Goal: Communication & Community: Answer question/provide support

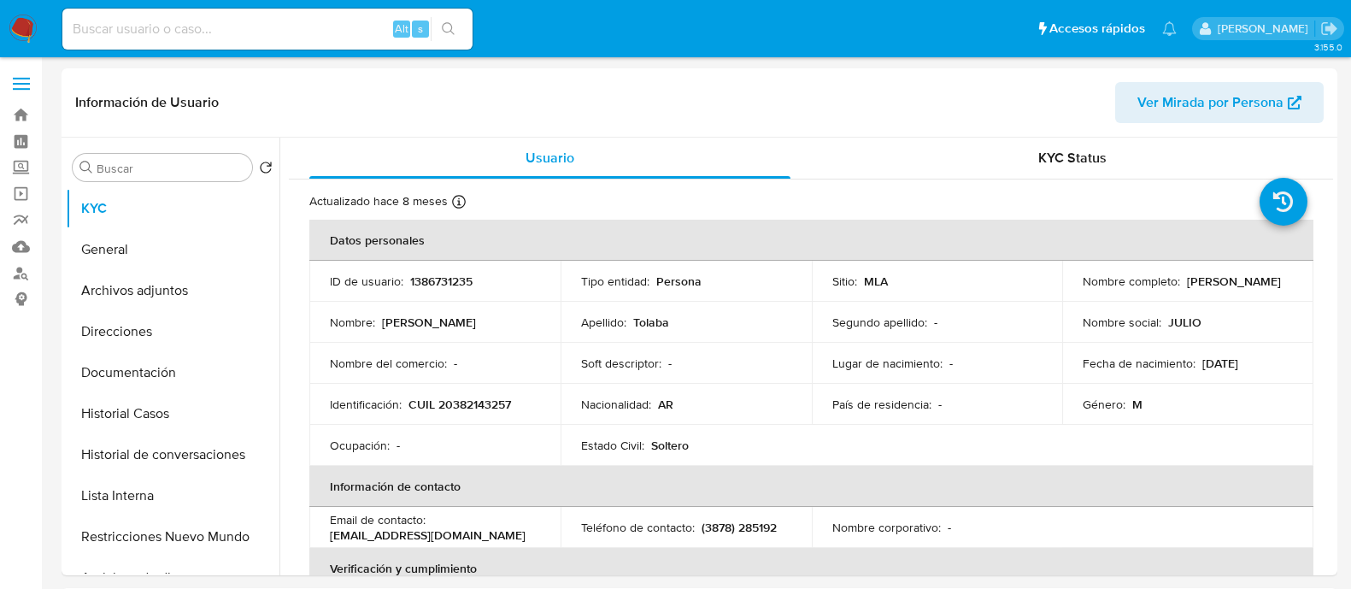
select select "10"
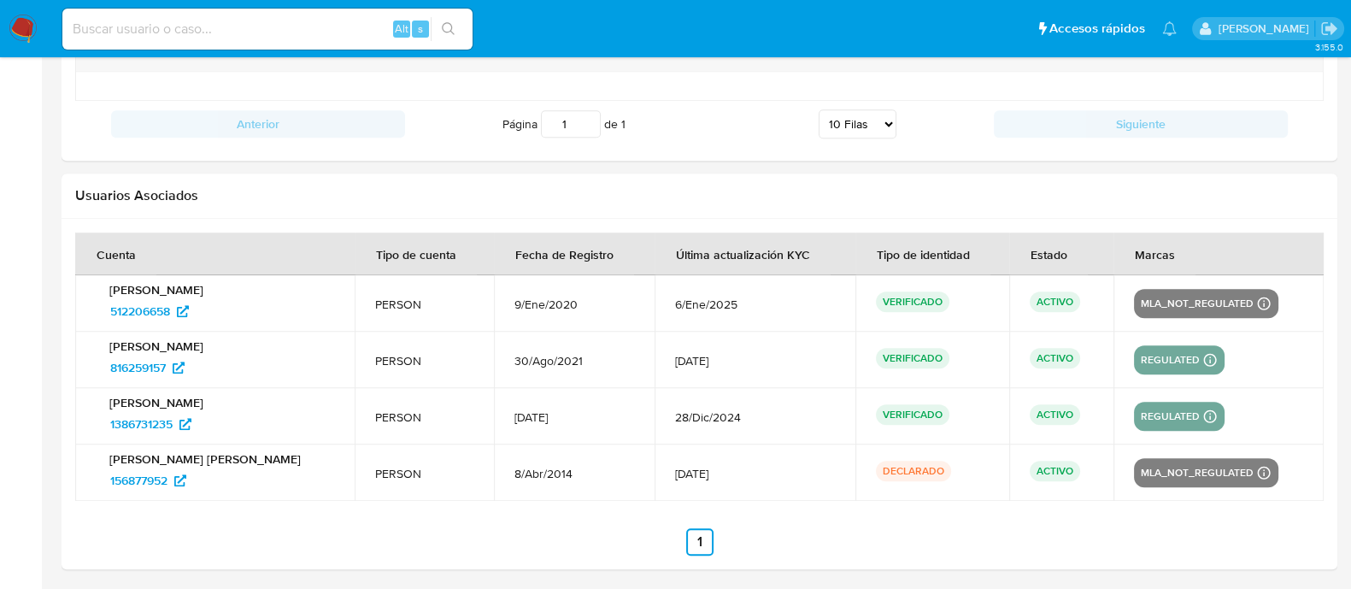
scroll to position [959, 0]
click at [1105, 554] on div at bounding box center [699, 394] width 1275 height 350
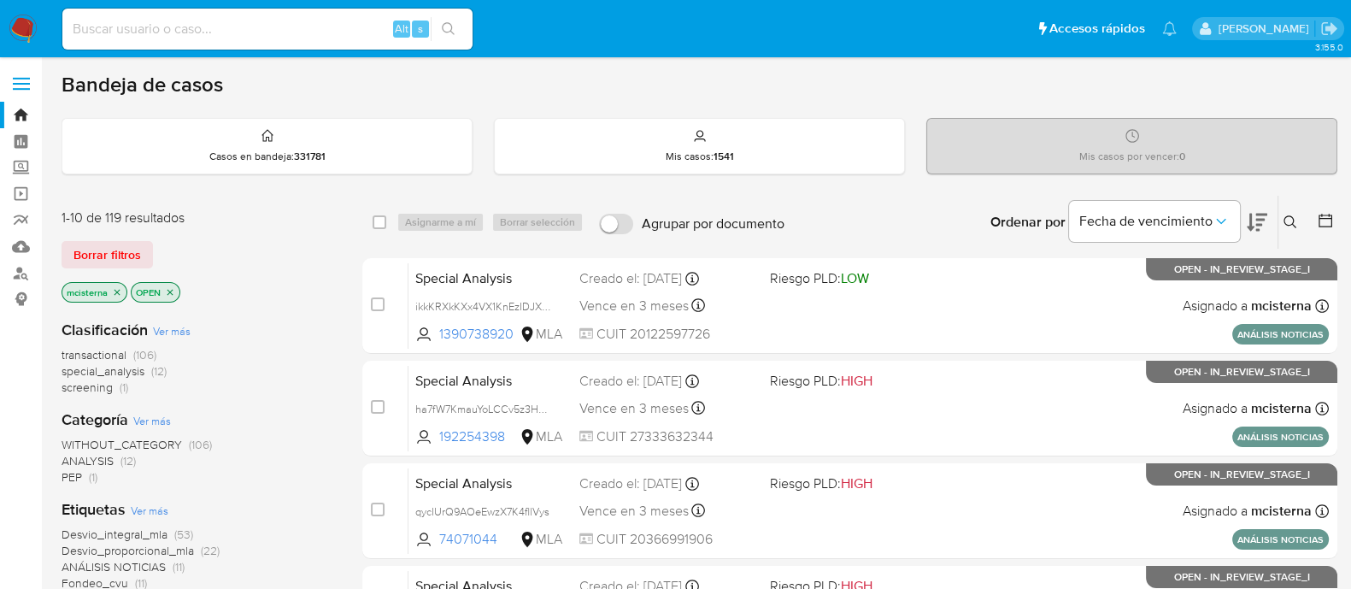
click at [363, 22] on input at bounding box center [267, 29] width 410 height 22
paste input "446726802"
type input "446726802"
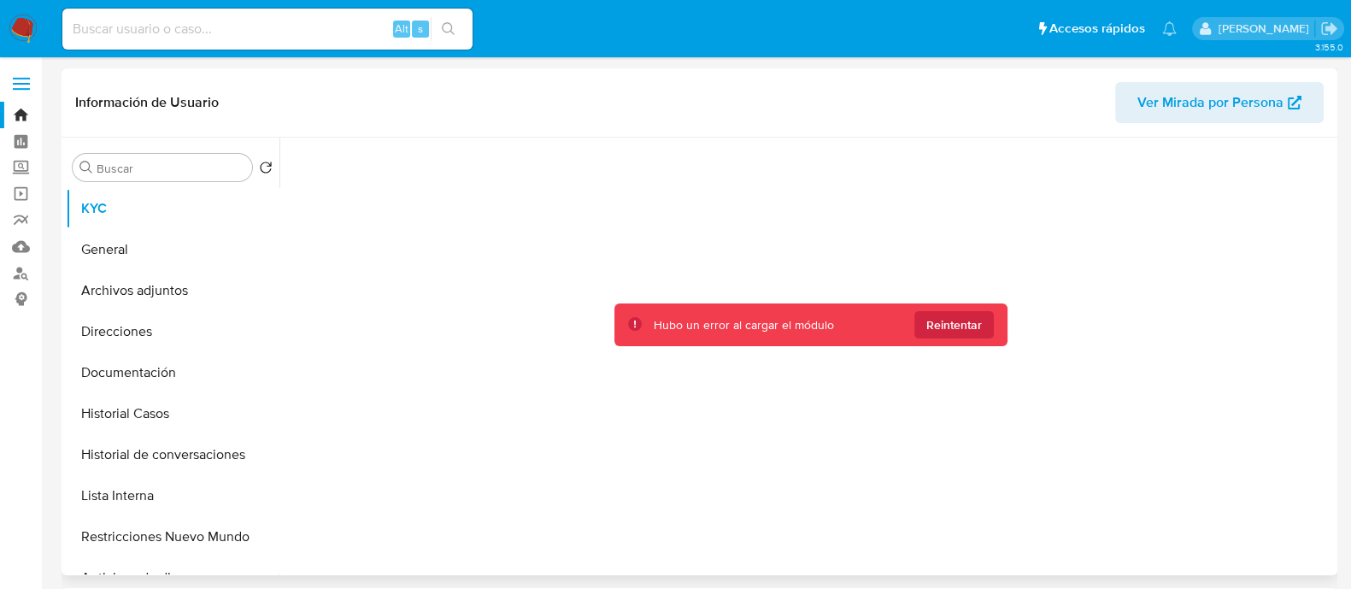
select select "10"
click at [961, 331] on span "Reintentar" at bounding box center [954, 324] width 56 height 27
click at [979, 319] on button "Reintentar" at bounding box center [953, 324] width 79 height 27
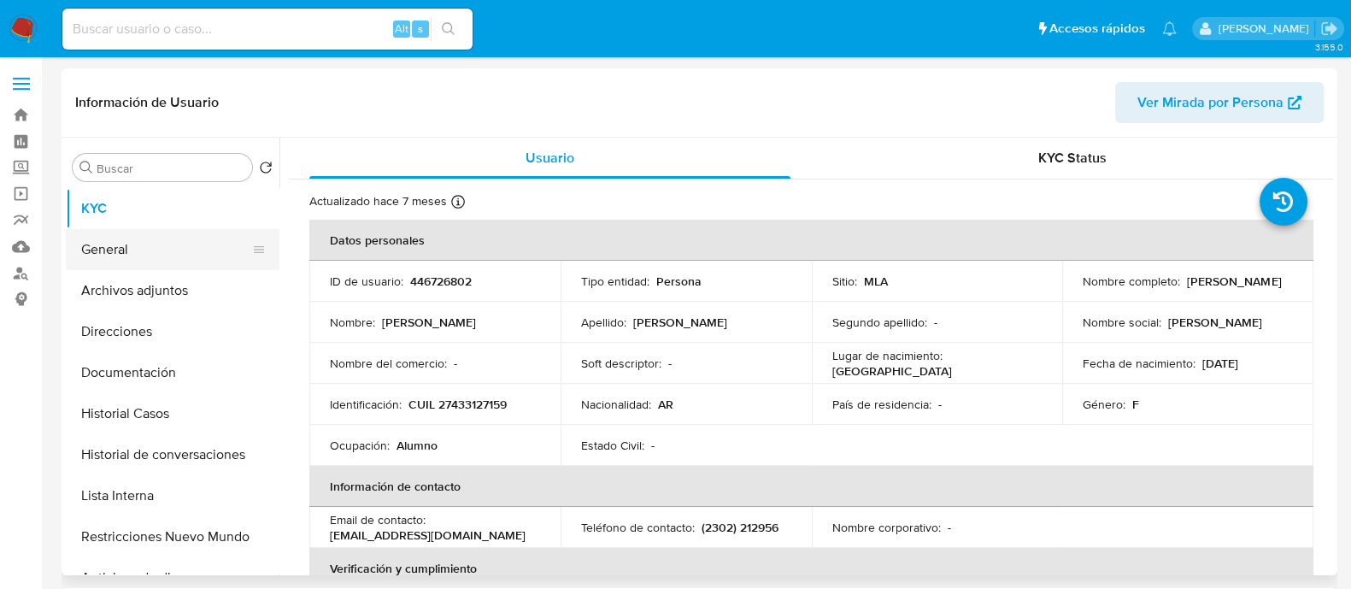
select select "10"
click at [478, 400] on p "CUIL 27433127159" at bounding box center [457, 403] width 98 height 15
copy p "27433127159"
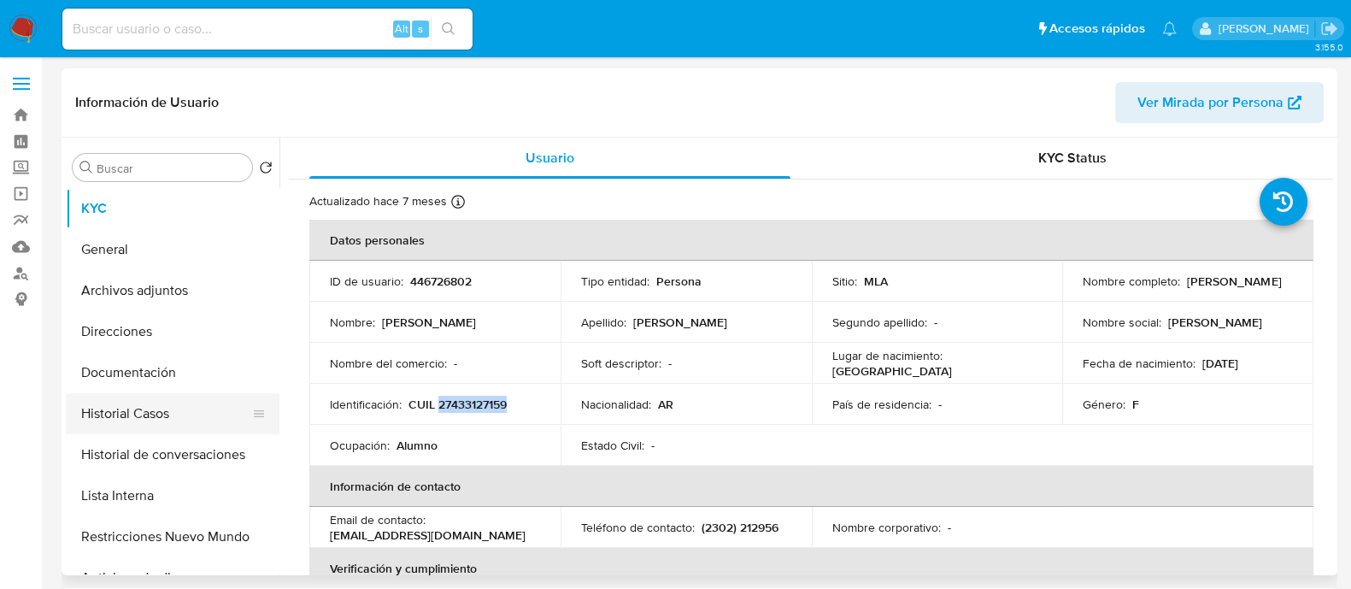
click at [128, 411] on button "Historial Casos" at bounding box center [166, 413] width 200 height 41
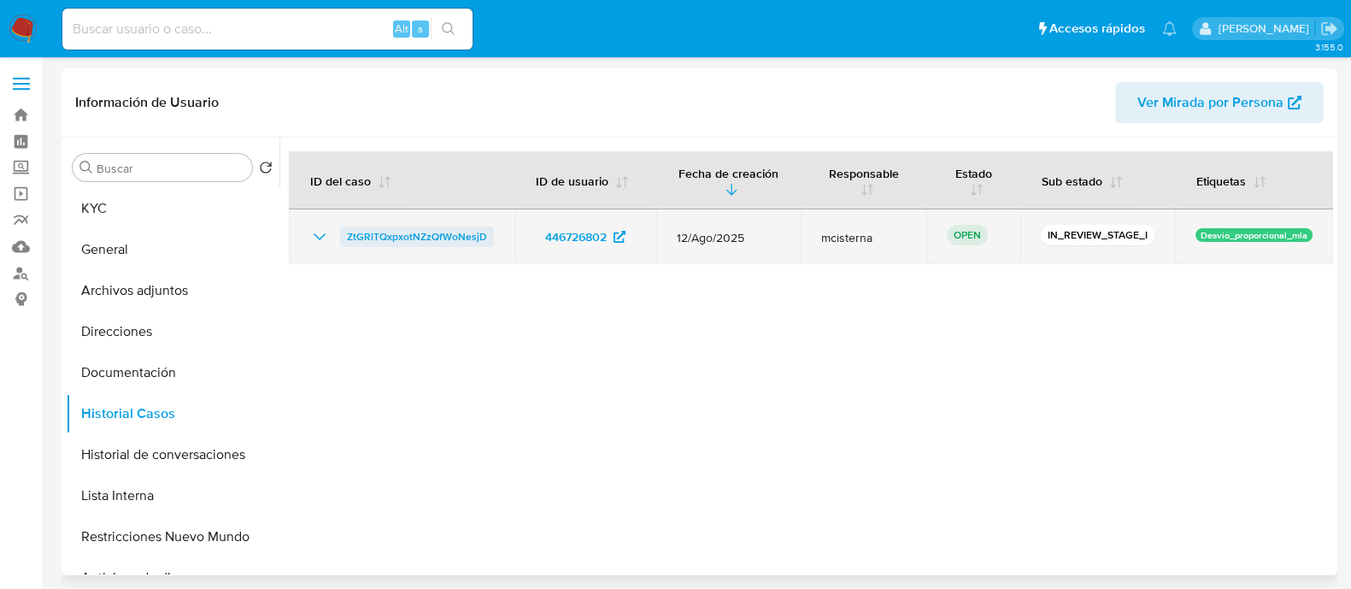
click at [401, 233] on span "ZtGRlTQxpxotNZzQfWoNesjD" at bounding box center [417, 236] width 140 height 21
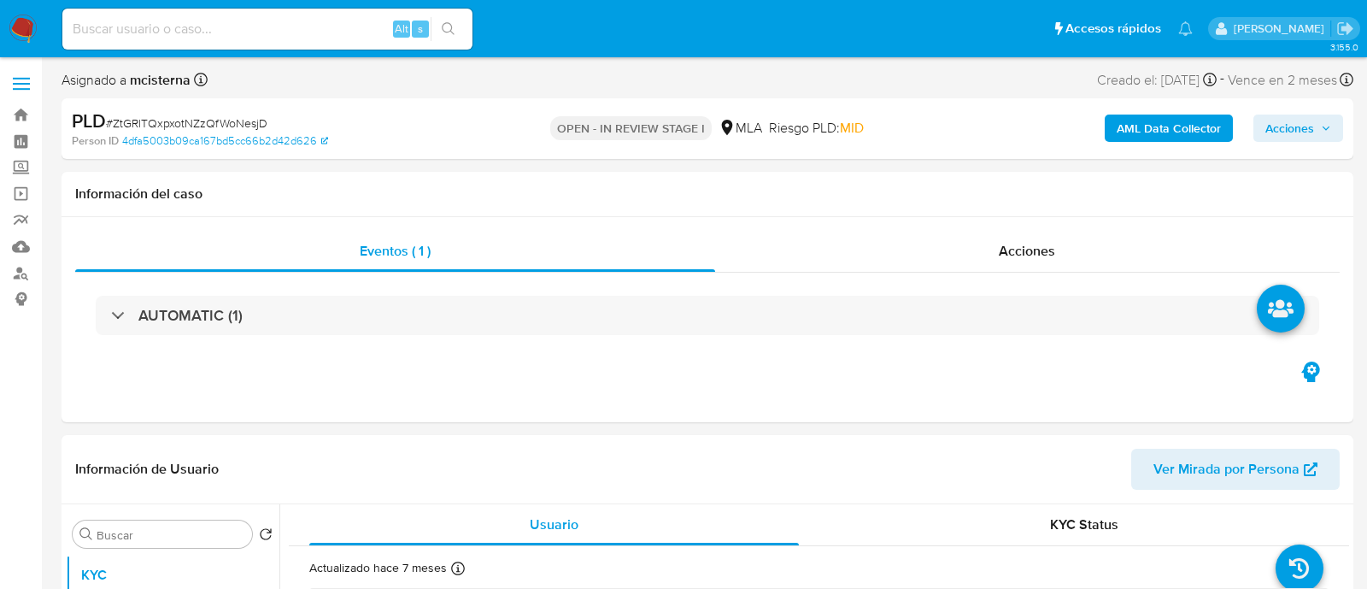
select select "10"
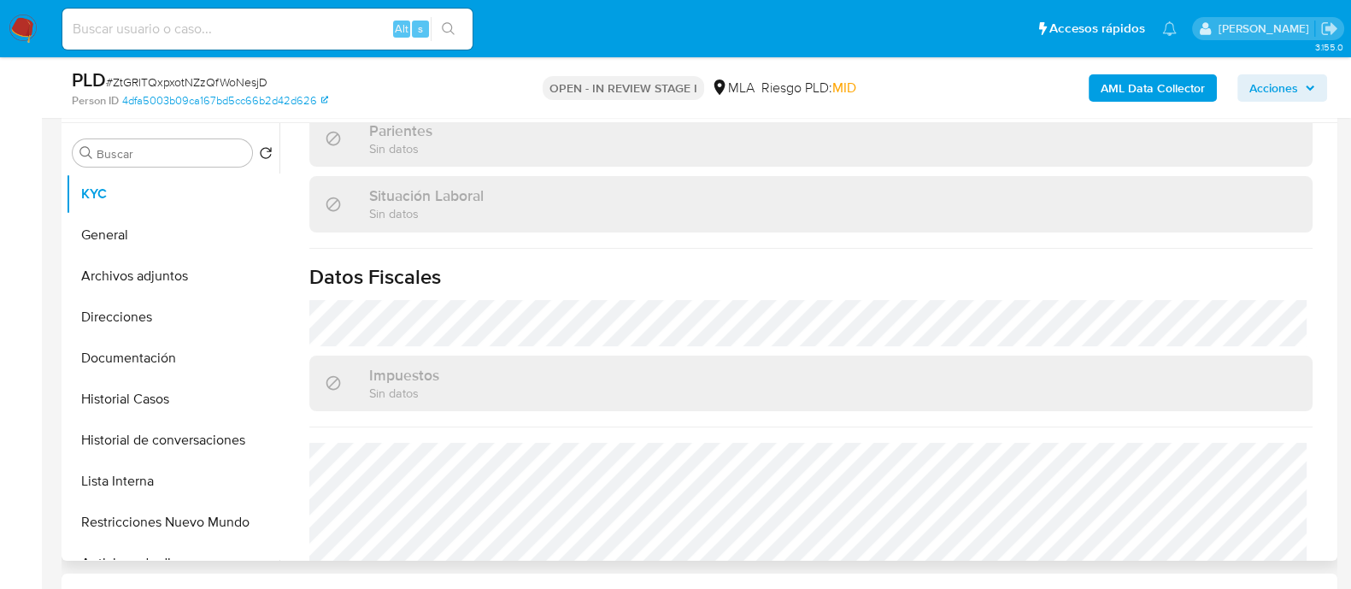
scroll to position [914, 0]
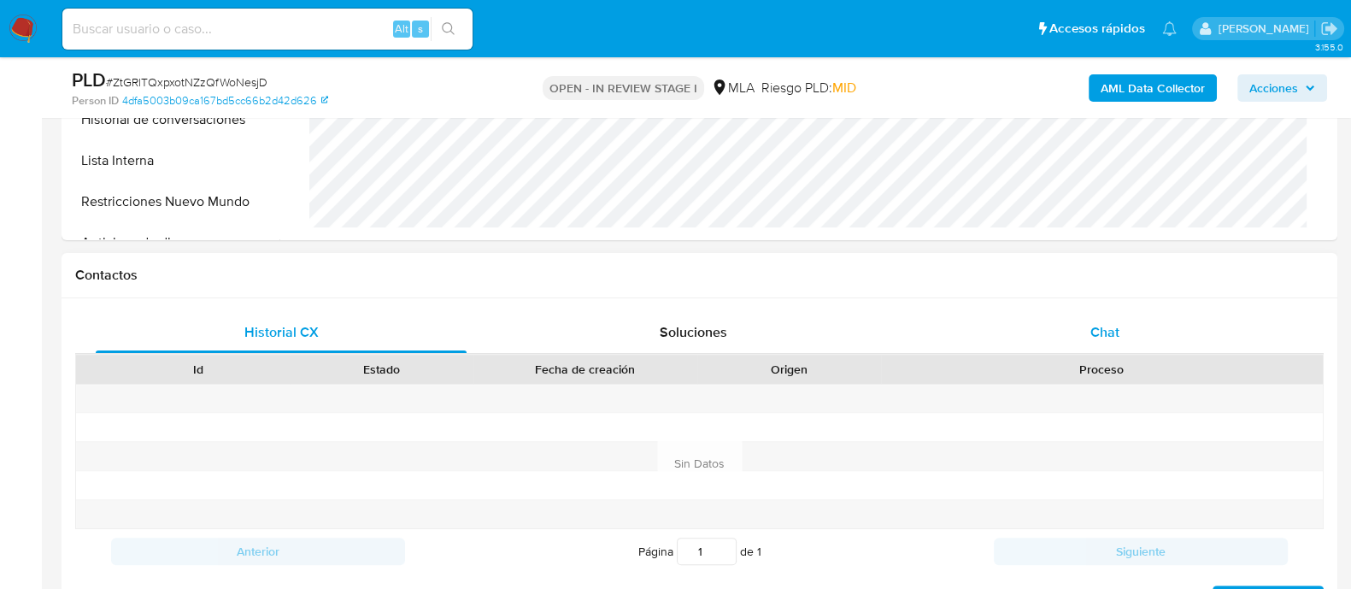
click at [1064, 331] on div "Chat" at bounding box center [1104, 332] width 371 height 41
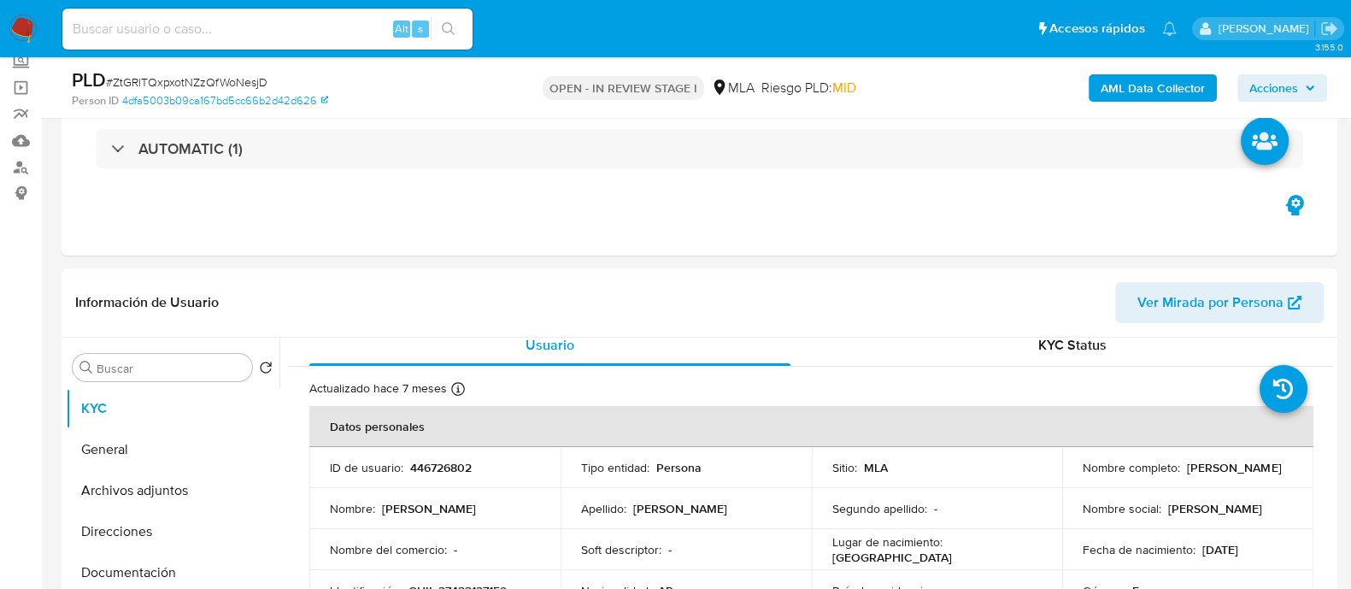
scroll to position [0, 0]
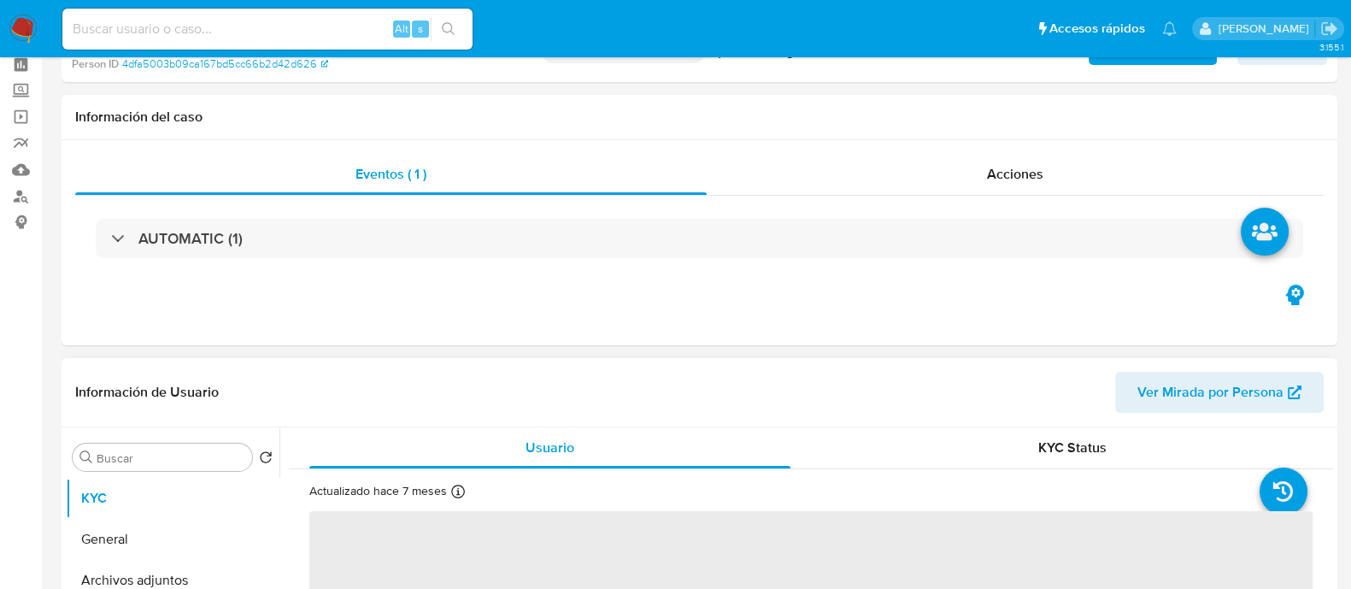
scroll to position [213, 0]
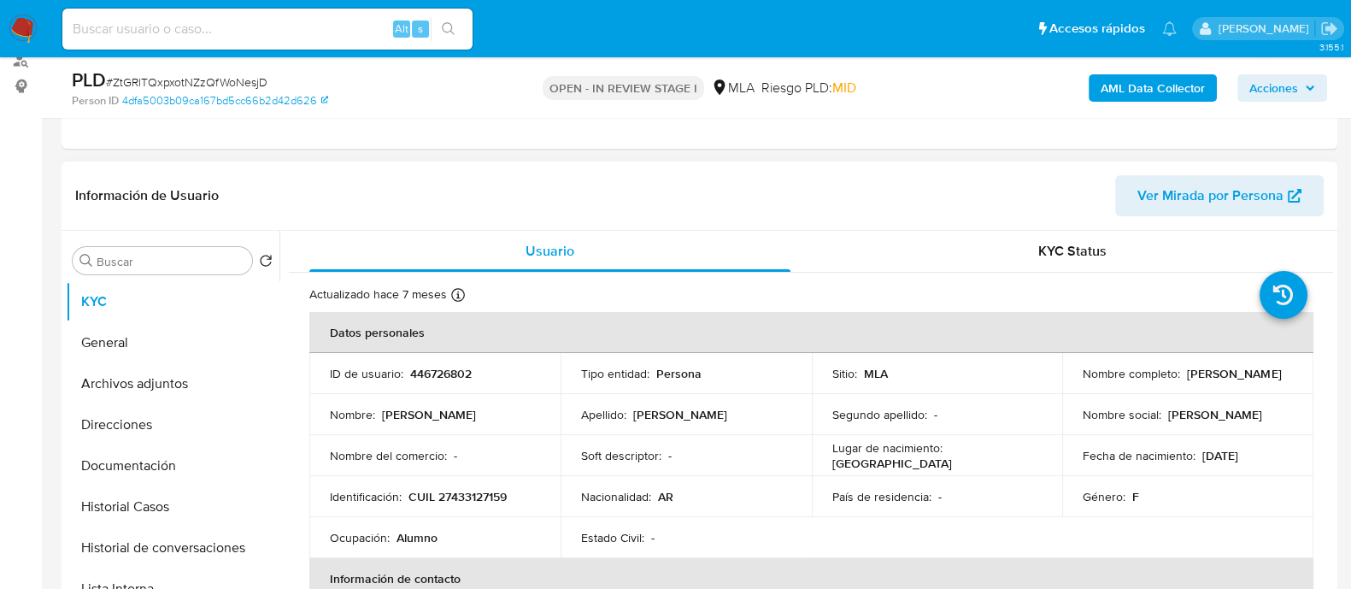
select select "10"
drag, startPoint x: 1077, startPoint y: 384, endPoint x: 1201, endPoint y: 384, distance: 123.9
click at [1201, 381] on div "Nombre completo : [PERSON_NAME]" at bounding box center [1187, 373] width 210 height 15
copy p "[PERSON_NAME]"
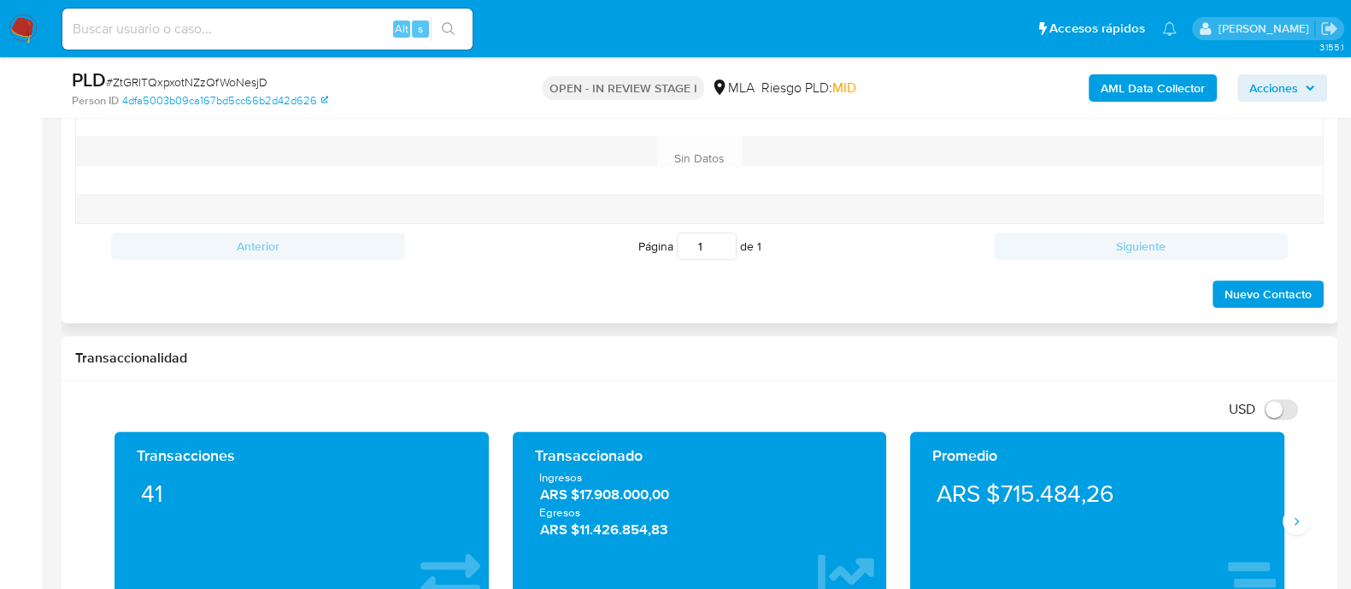
scroll to position [747, 0]
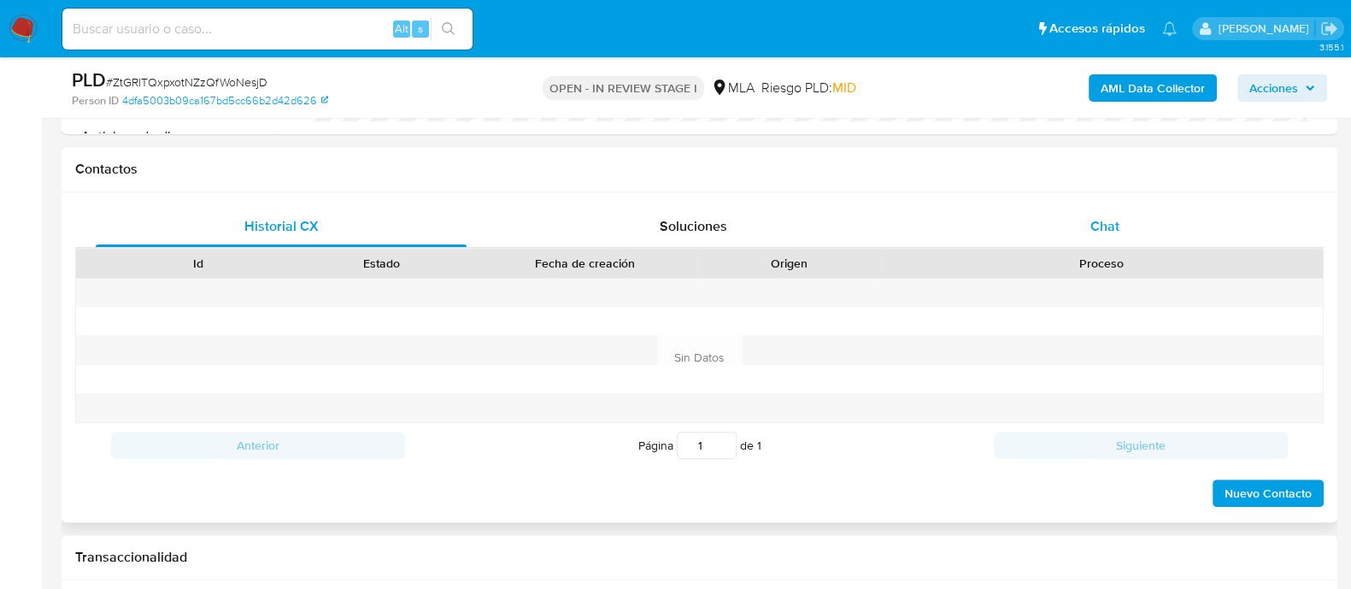
click at [1073, 226] on div "Chat" at bounding box center [1104, 226] width 371 height 41
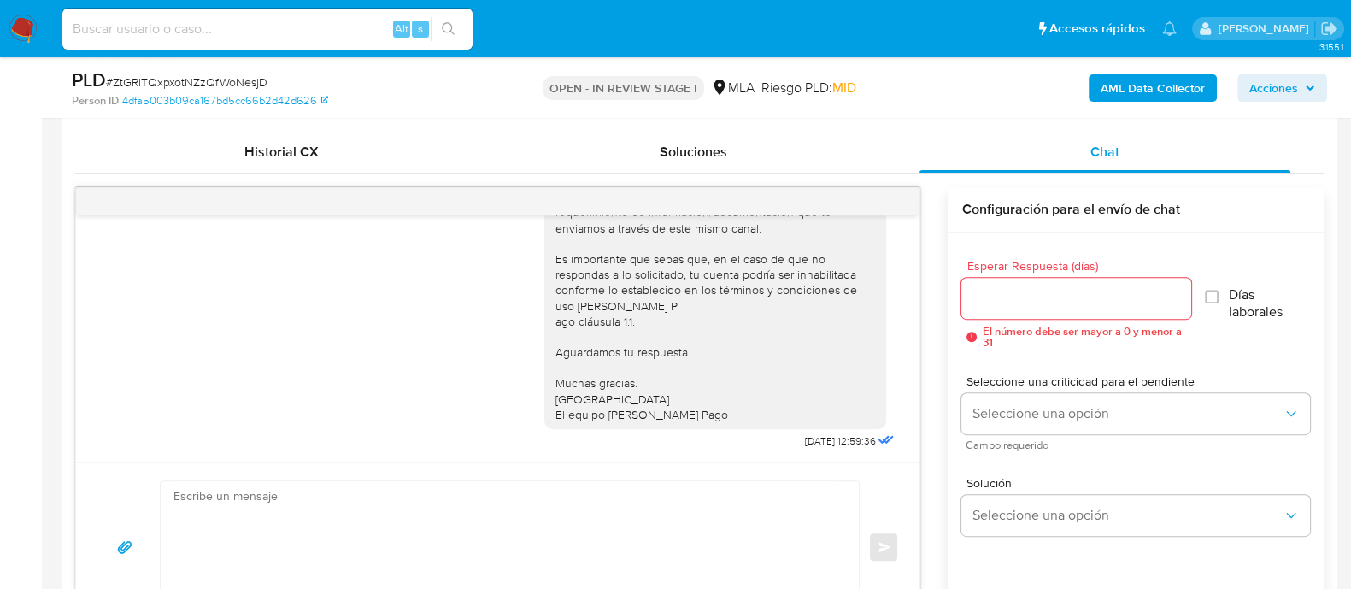
scroll to position [853, 0]
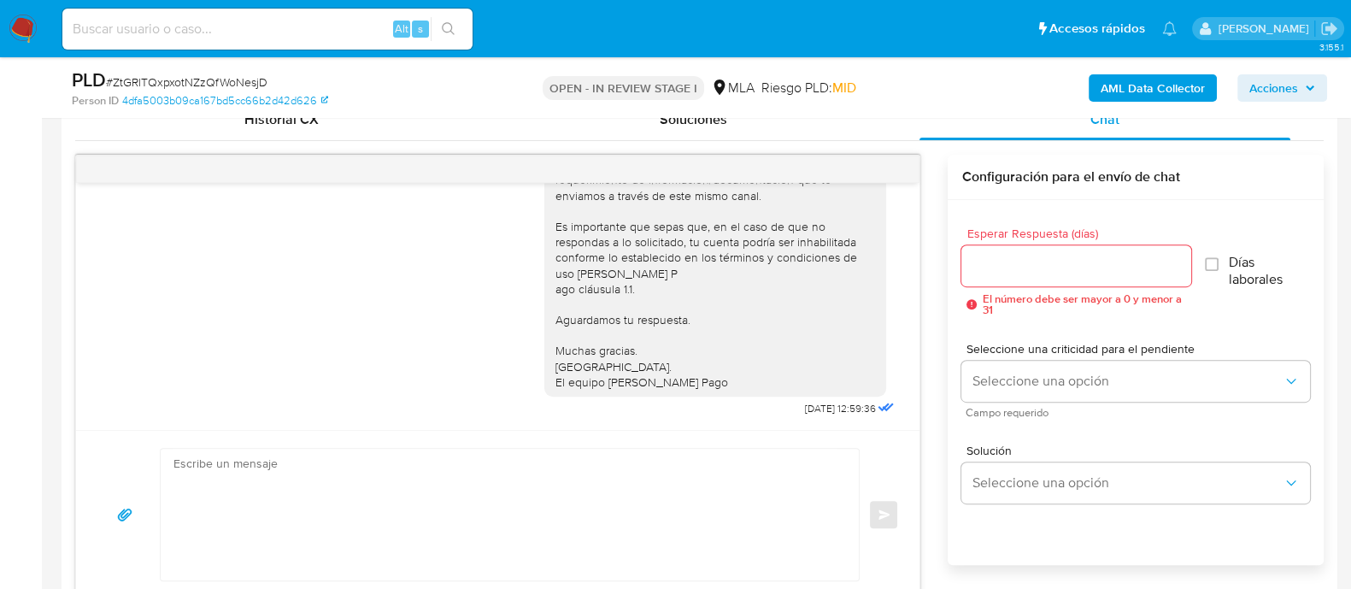
click at [611, 500] on textarea at bounding box center [505, 514] width 664 height 132
paste textarea "Hola Natalia Belen Curto En función de las operaciones realizadas en tu cuenta …"
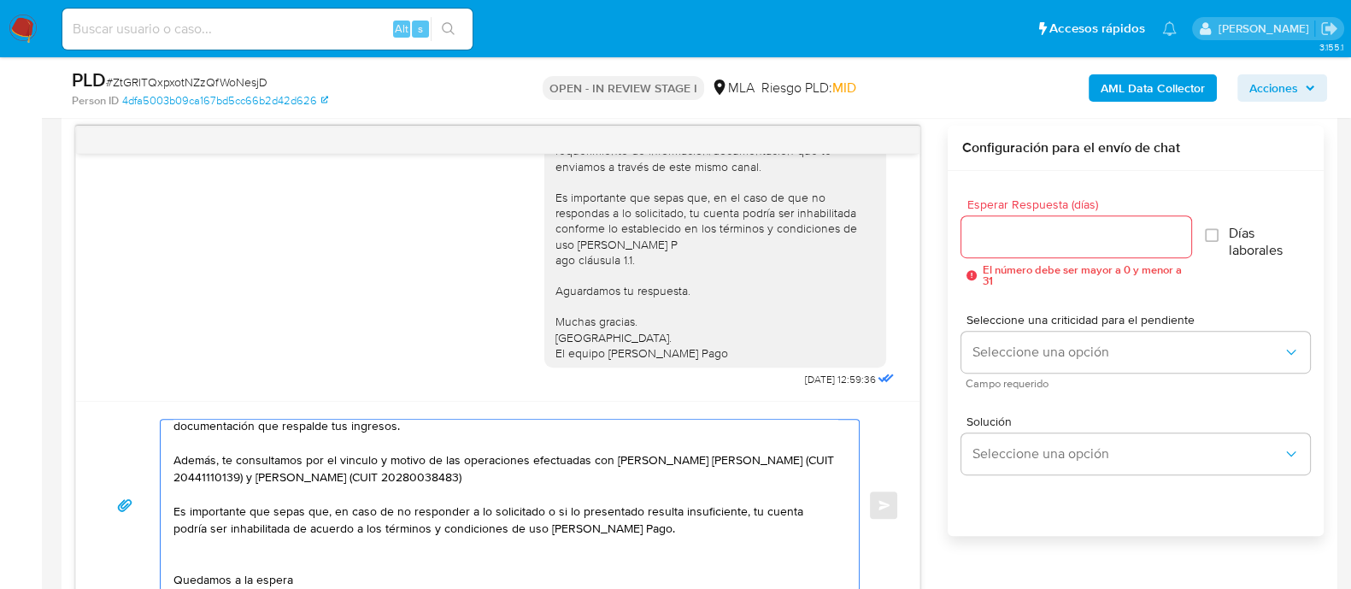
scroll to position [106, 0]
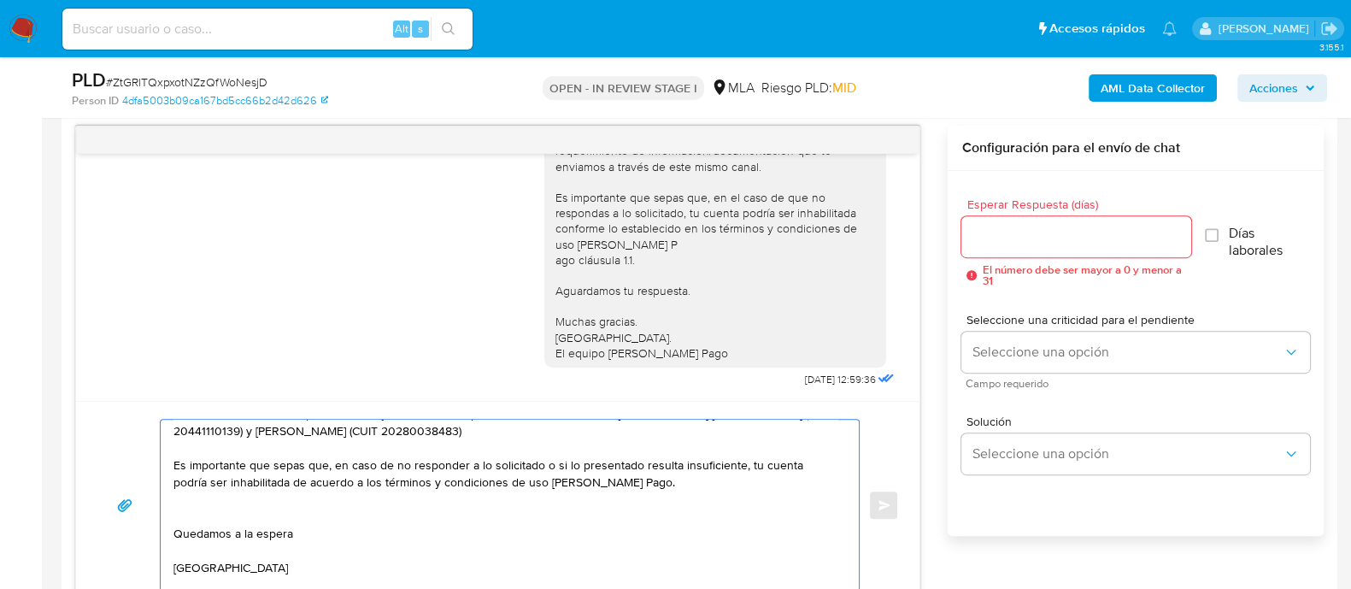
click at [560, 472] on textarea "Hola Natalia Belen Curto En función de las operaciones realizadas en tu cuenta …" at bounding box center [505, 504] width 664 height 171
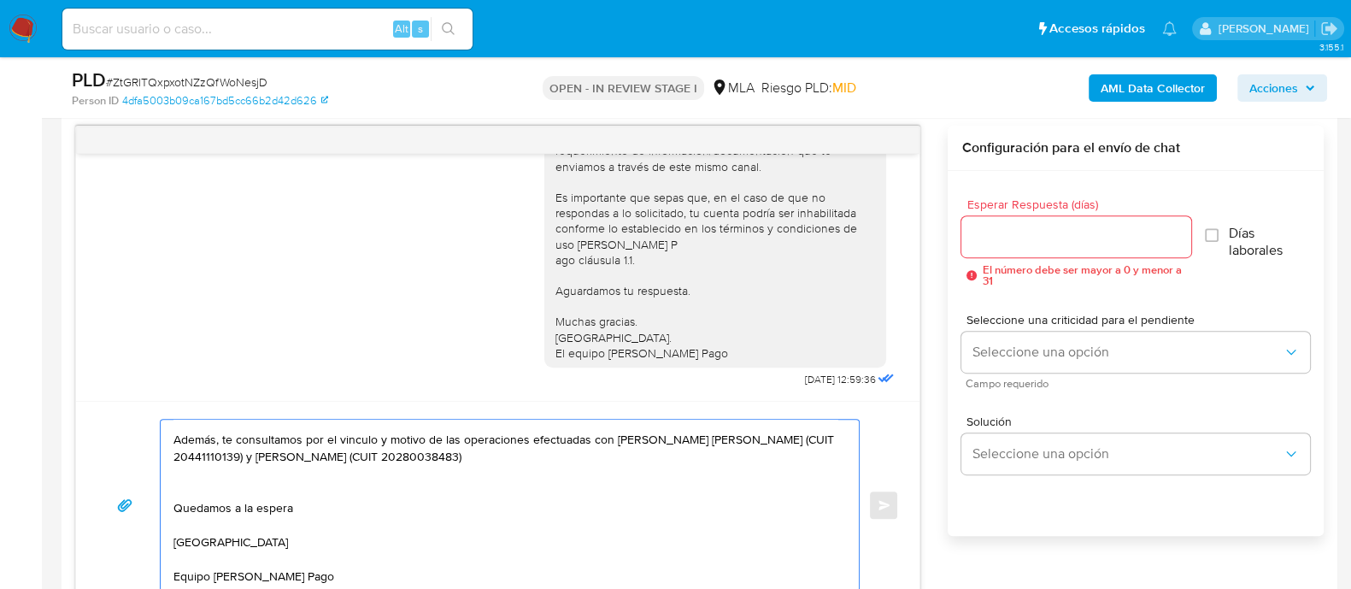
scroll to position [97, 0]
type textarea "Hola Natalia Belen Curto En función de las operaciones realizadas en tu cuenta …"
click at [1013, 232] on input "Esperar Respuesta (días)" at bounding box center [1075, 237] width 229 height 22
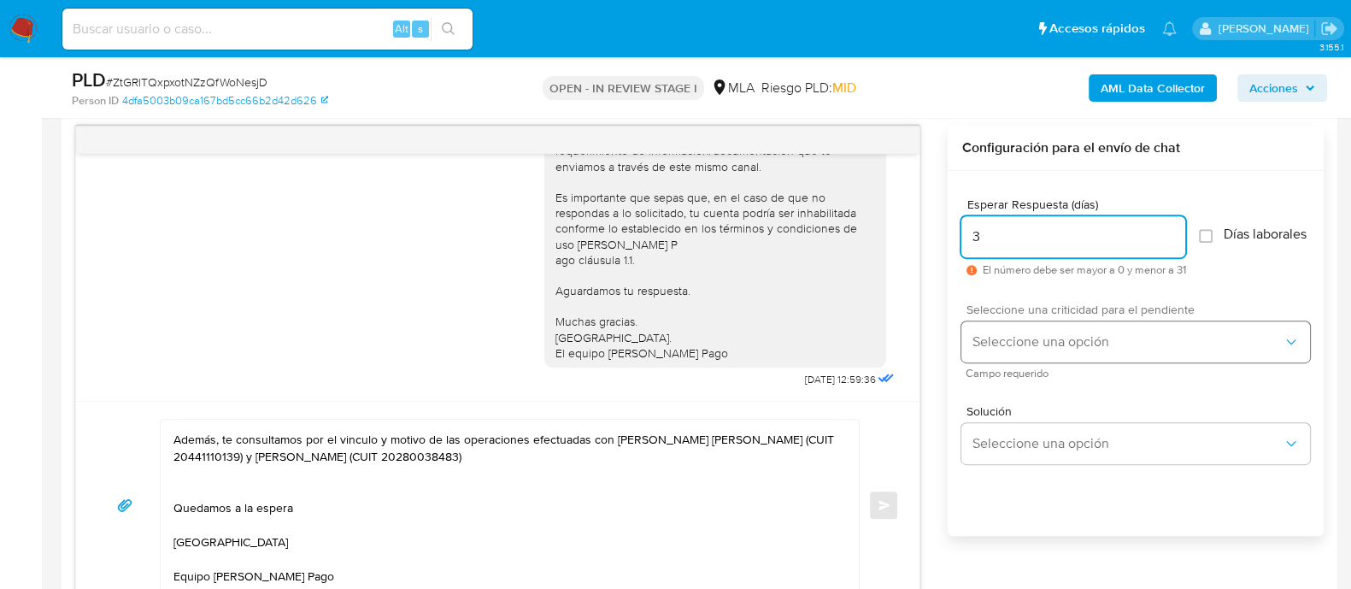
type input "3"
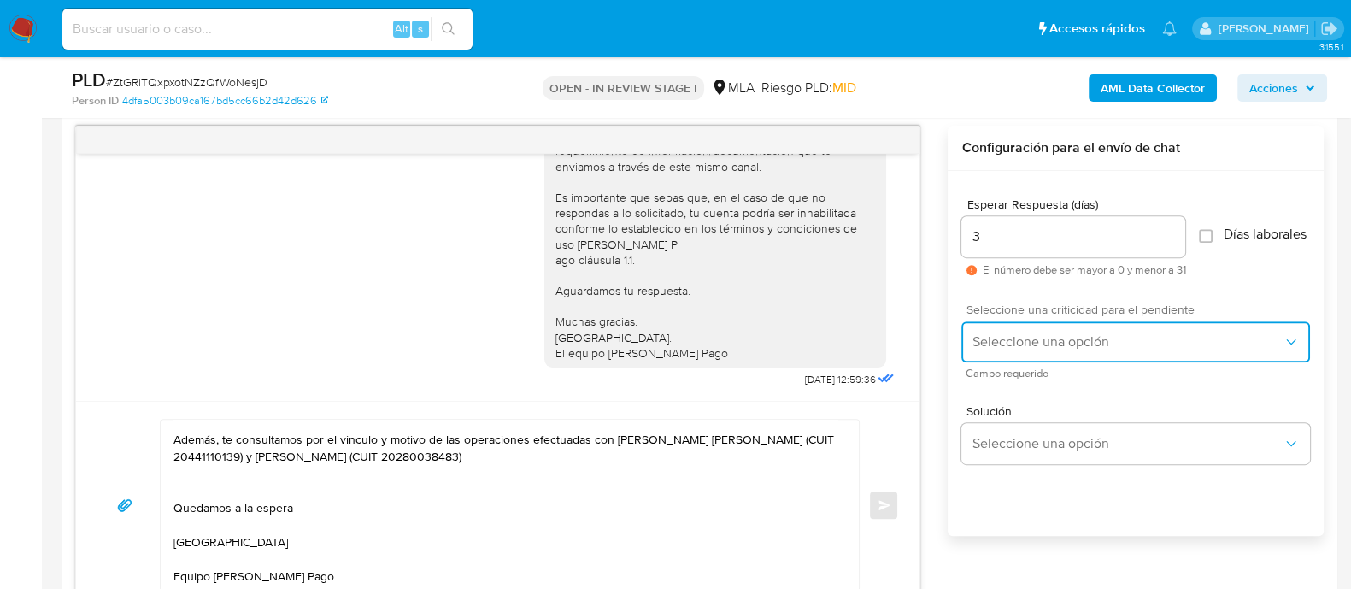
click at [1011, 345] on span "Seleccione una opción" at bounding box center [1126, 341] width 311 height 17
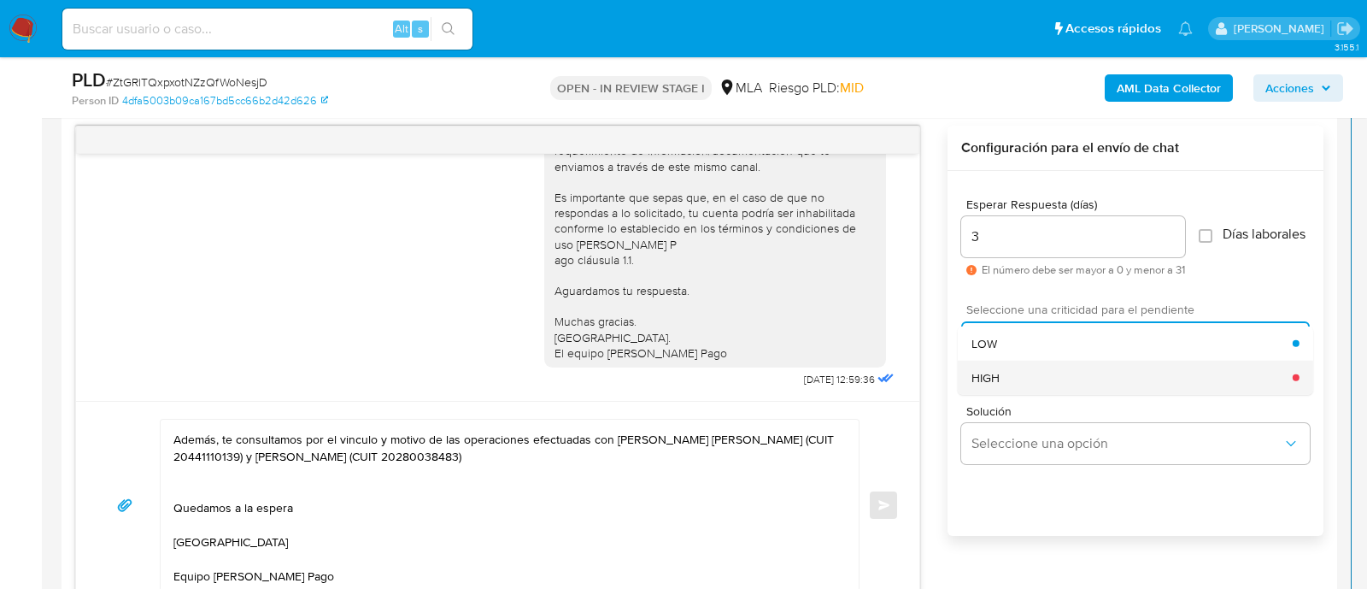
click at [1015, 394] on div "HIGH" at bounding box center [1131, 377] width 321 height 34
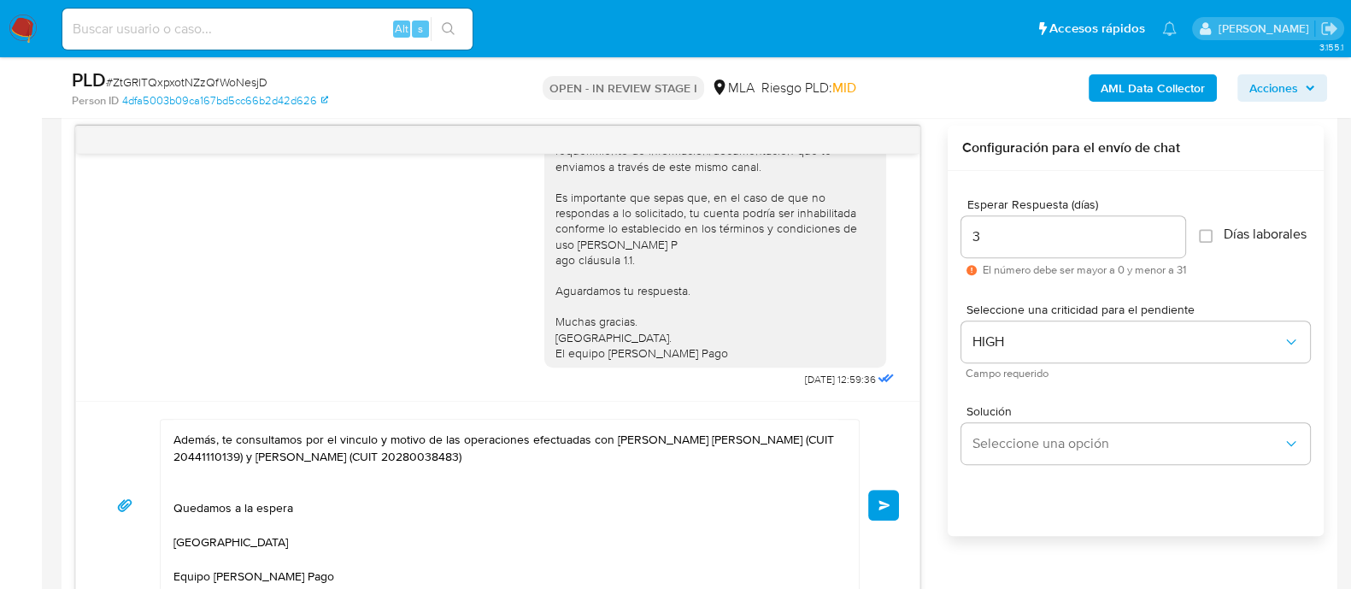
click at [878, 507] on span "Enviar" at bounding box center [884, 505] width 12 height 10
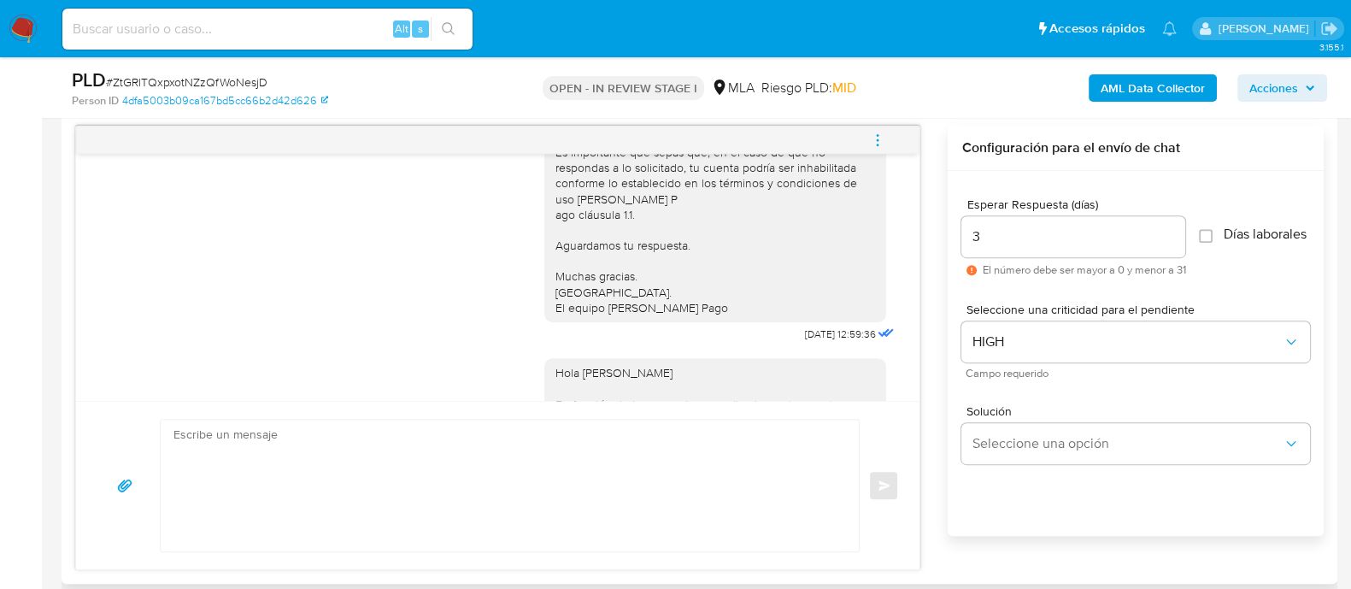
scroll to position [0, 0]
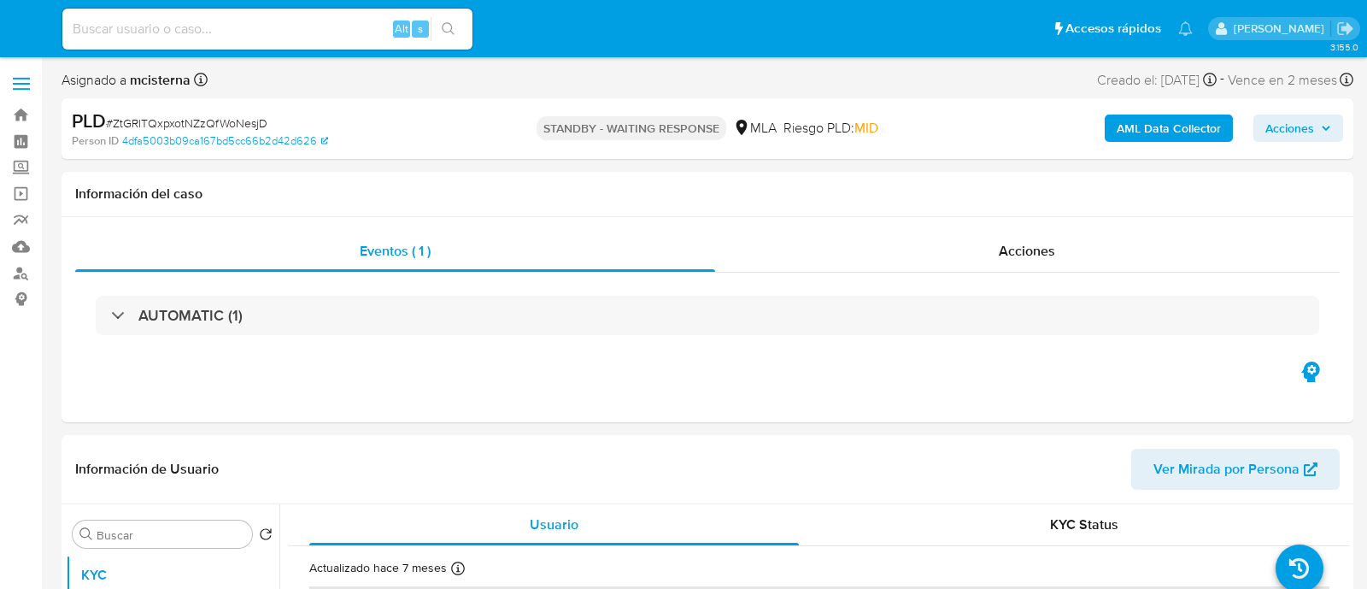
select select "10"
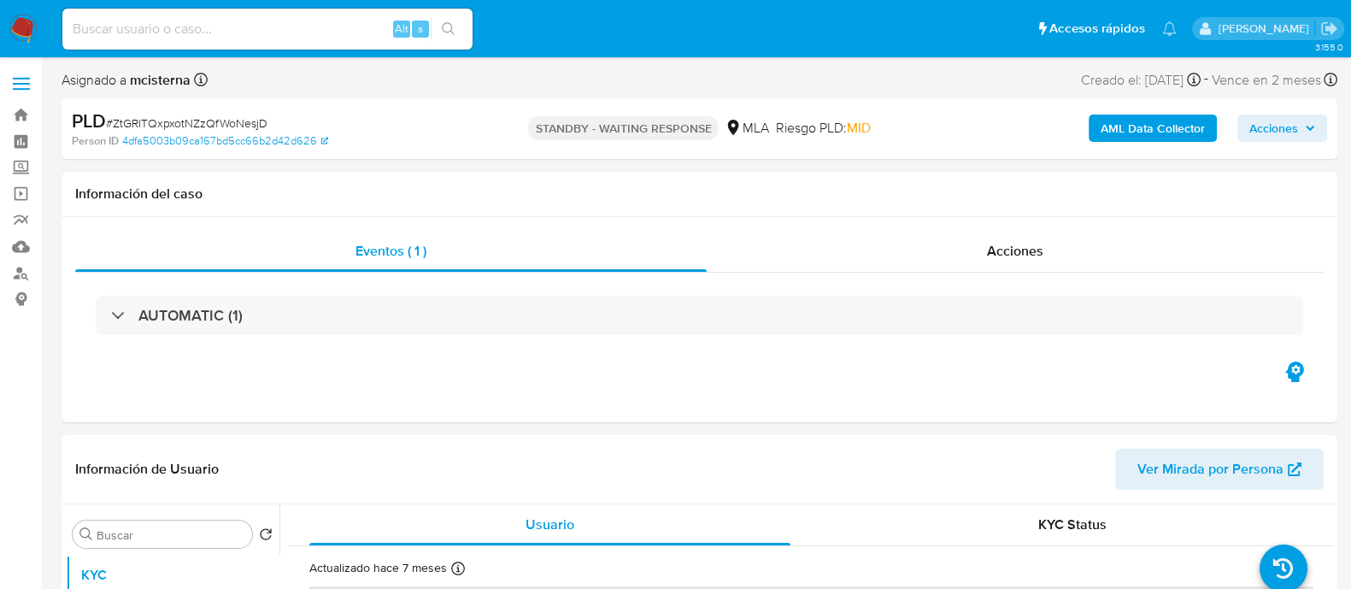
click at [329, 32] on input at bounding box center [267, 29] width 410 height 22
paste input "557501130"
type input "557501130"
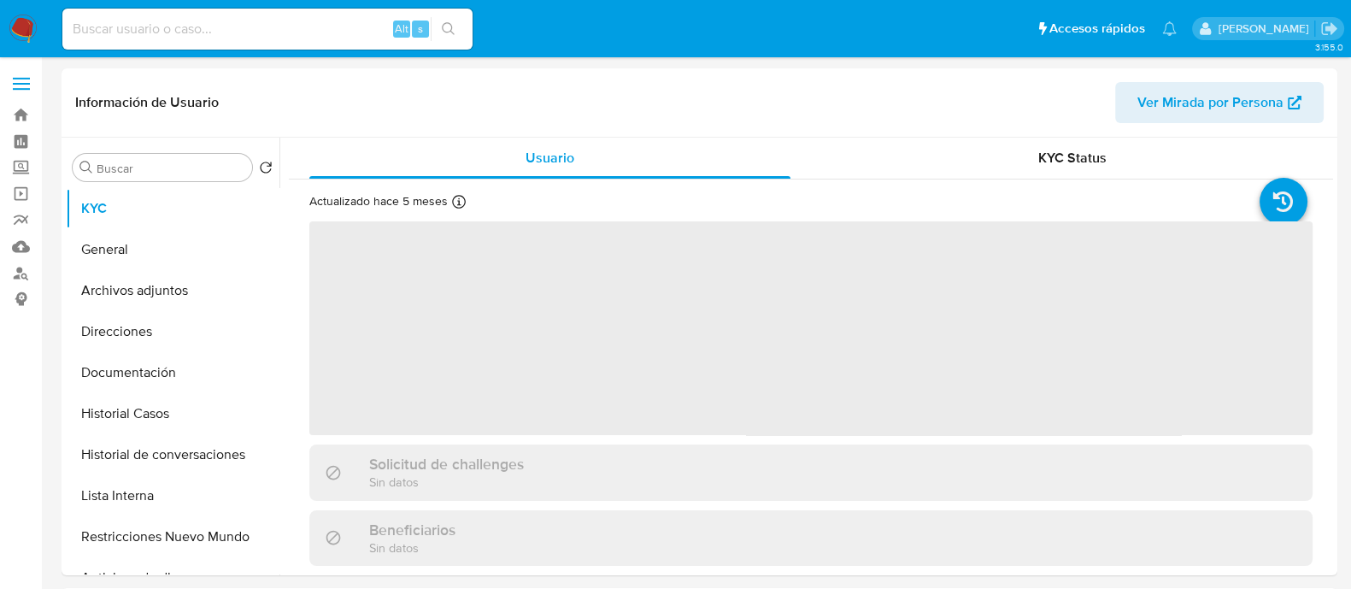
select select "10"
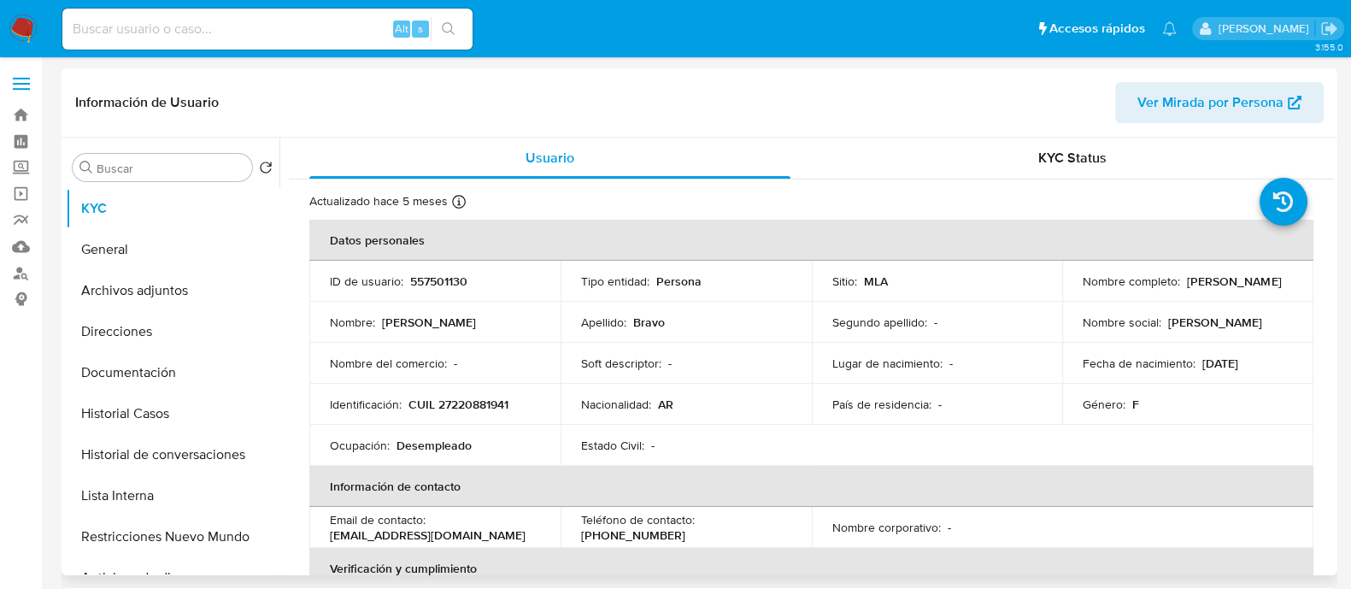
click at [466, 399] on p "CUIL 27220881941" at bounding box center [458, 403] width 100 height 15
copy p "27220881941"
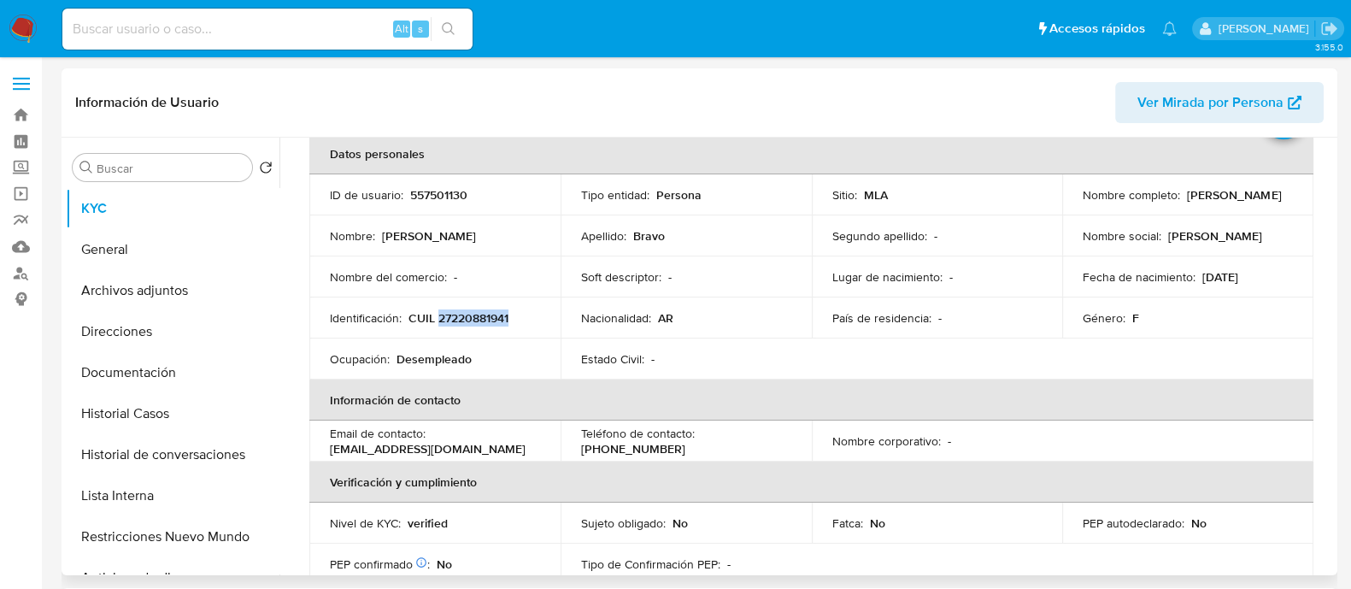
scroll to position [106, 0]
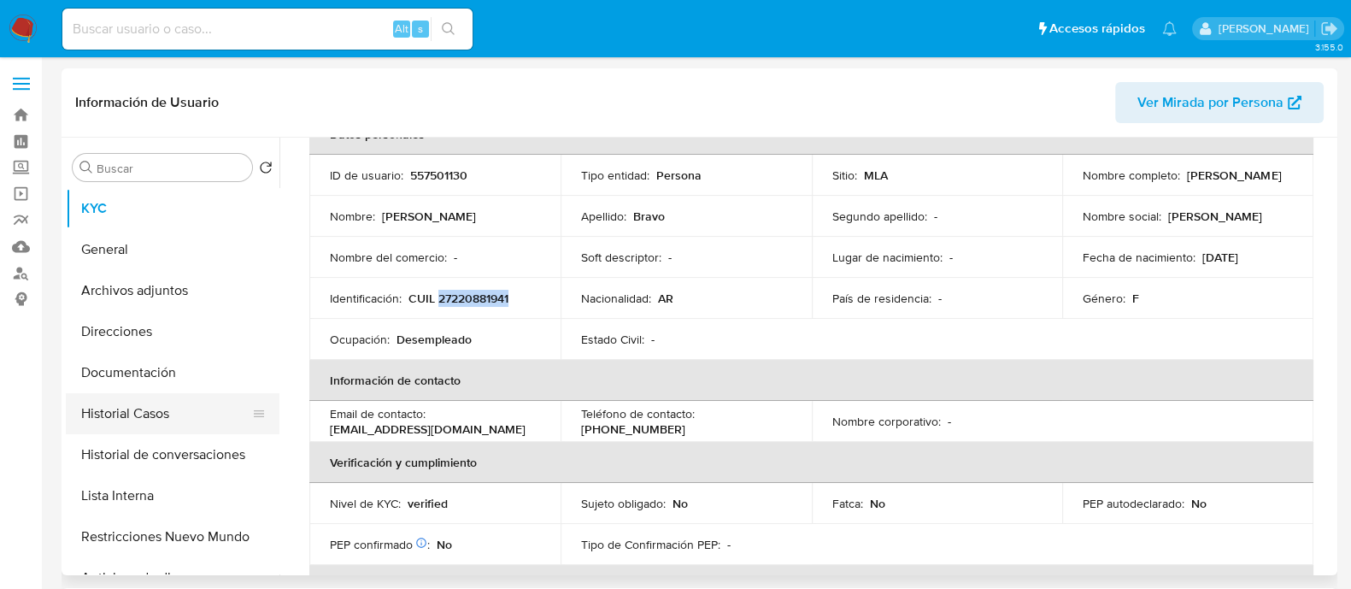
click at [172, 415] on button "Historial Casos" at bounding box center [166, 413] width 200 height 41
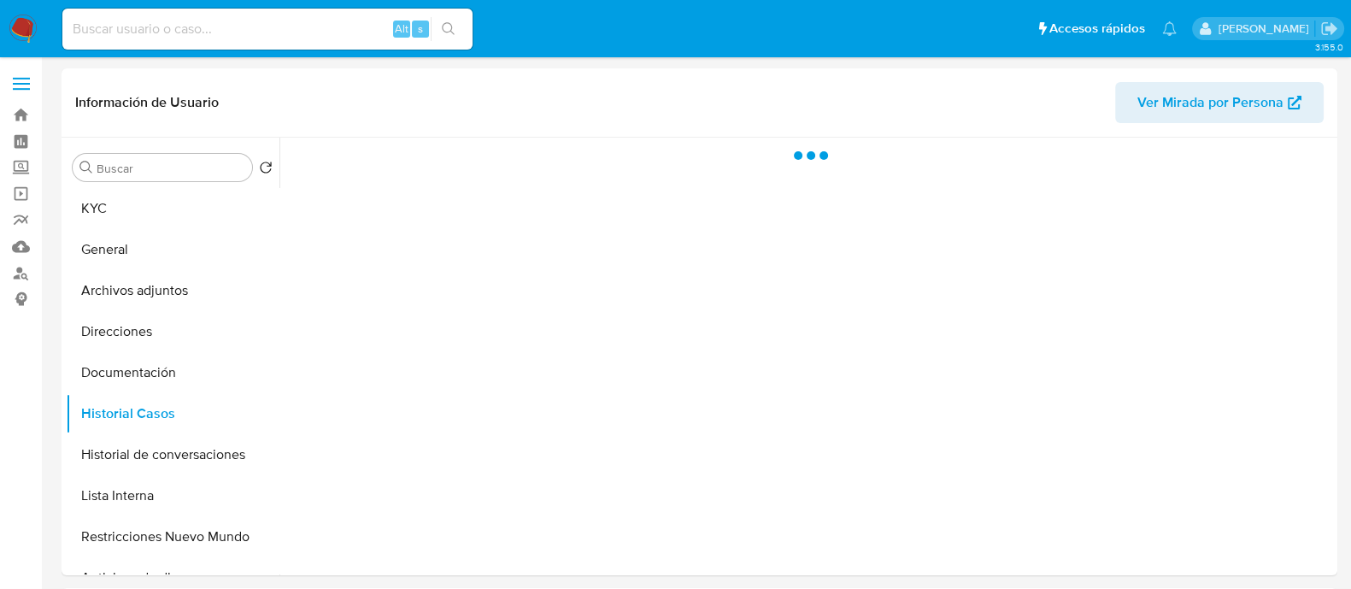
scroll to position [0, 0]
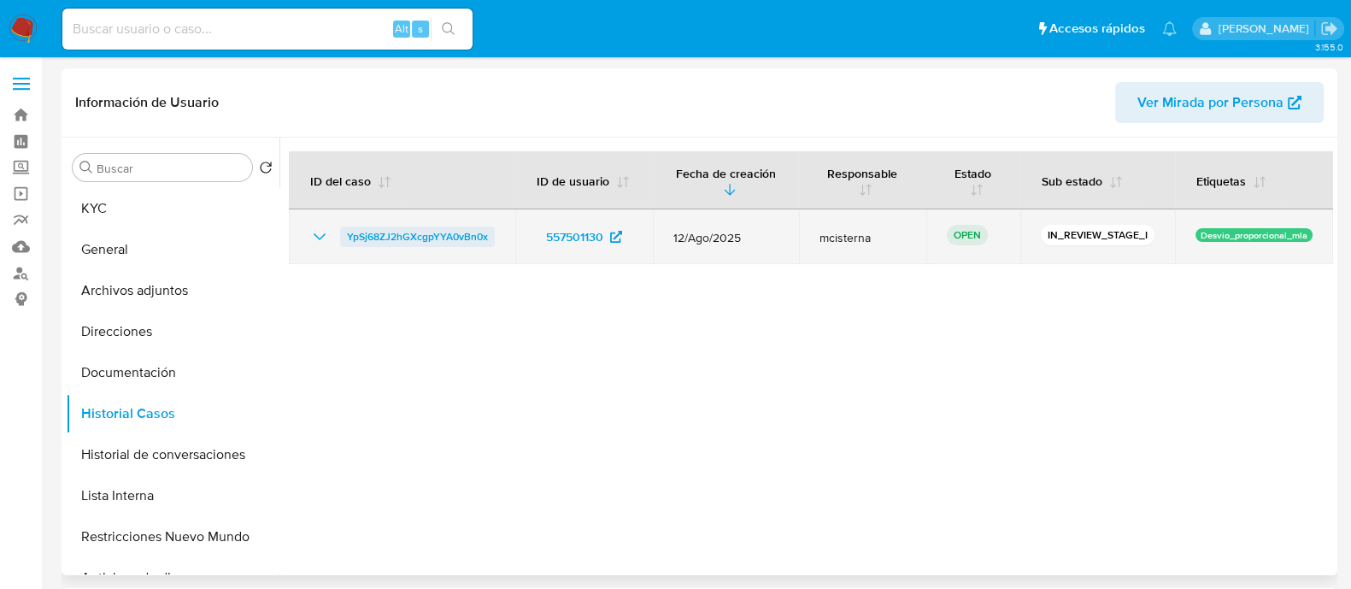
click at [462, 243] on span "YpSj68ZJ2hGXcgpYYA0vBn0x" at bounding box center [417, 236] width 141 height 21
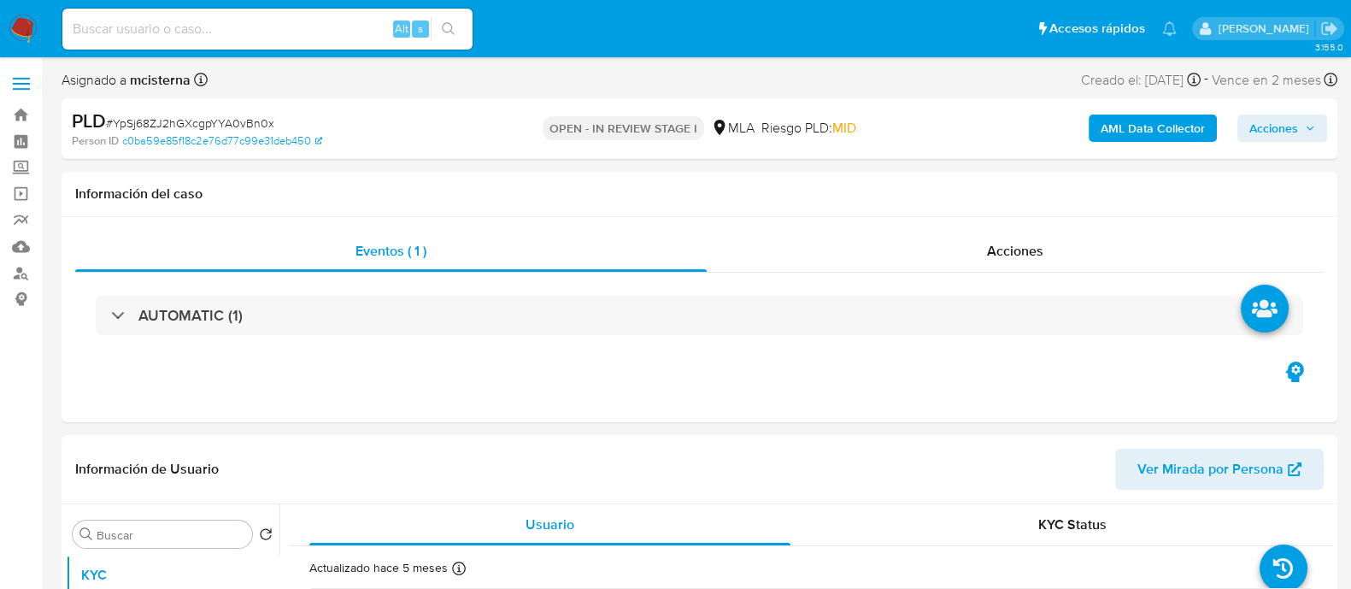
select select "10"
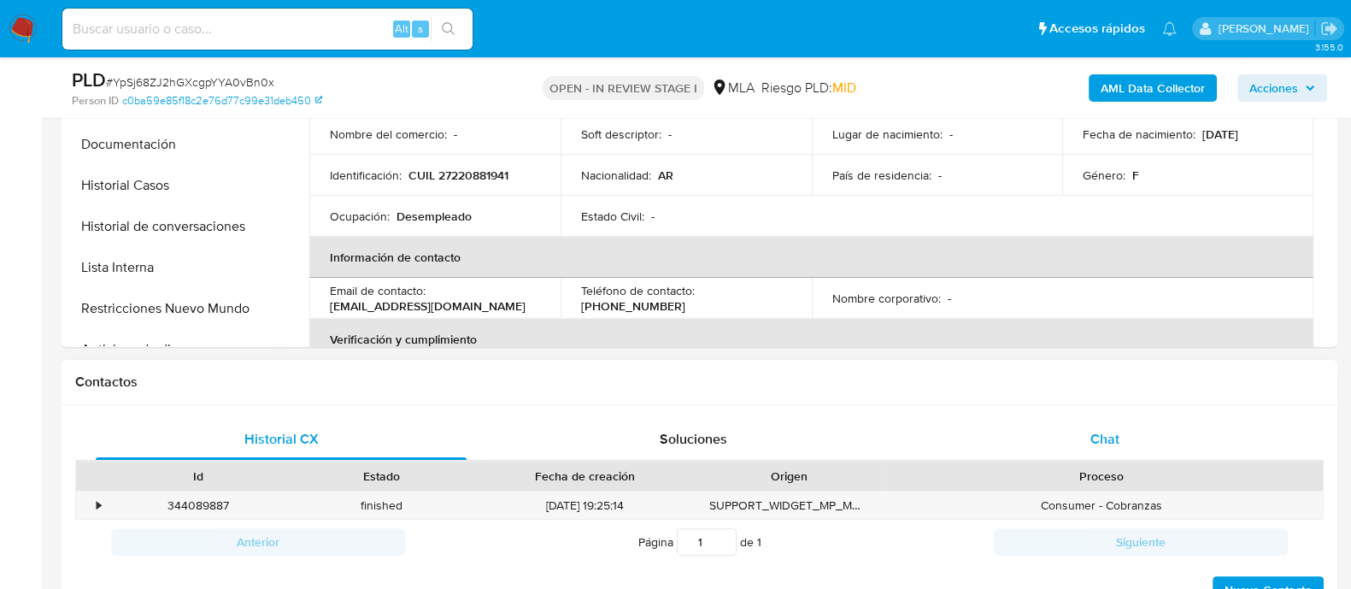
click at [1080, 420] on div "Chat" at bounding box center [1104, 439] width 371 height 41
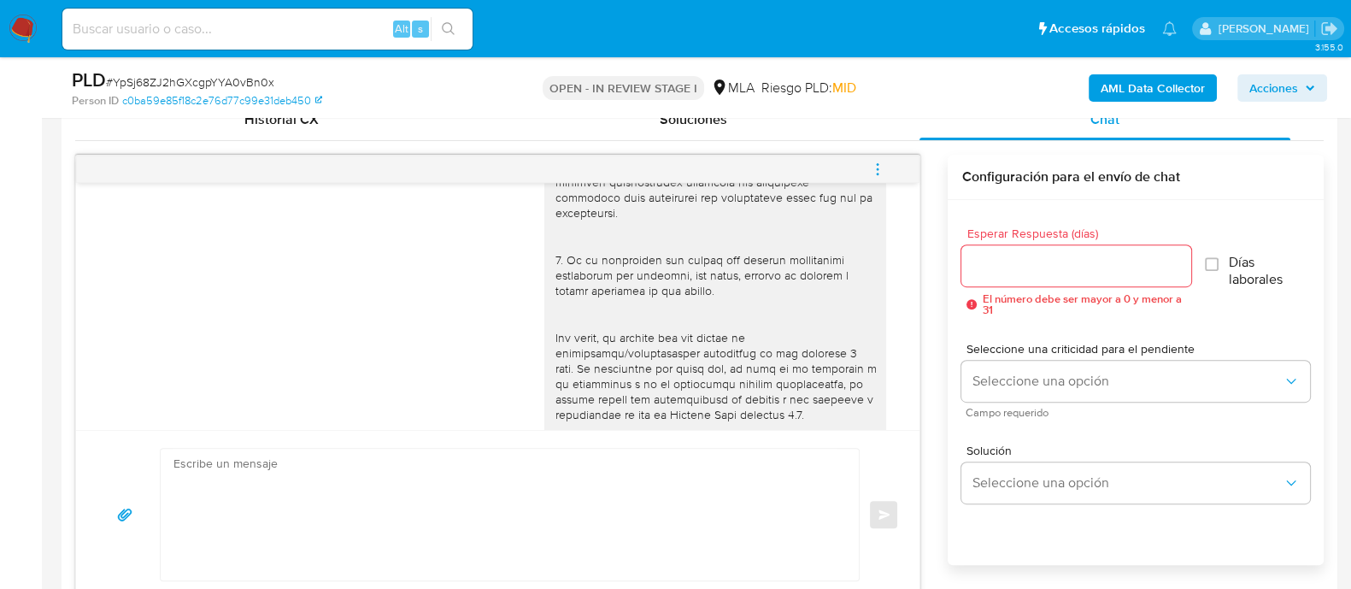
scroll to position [426, 0]
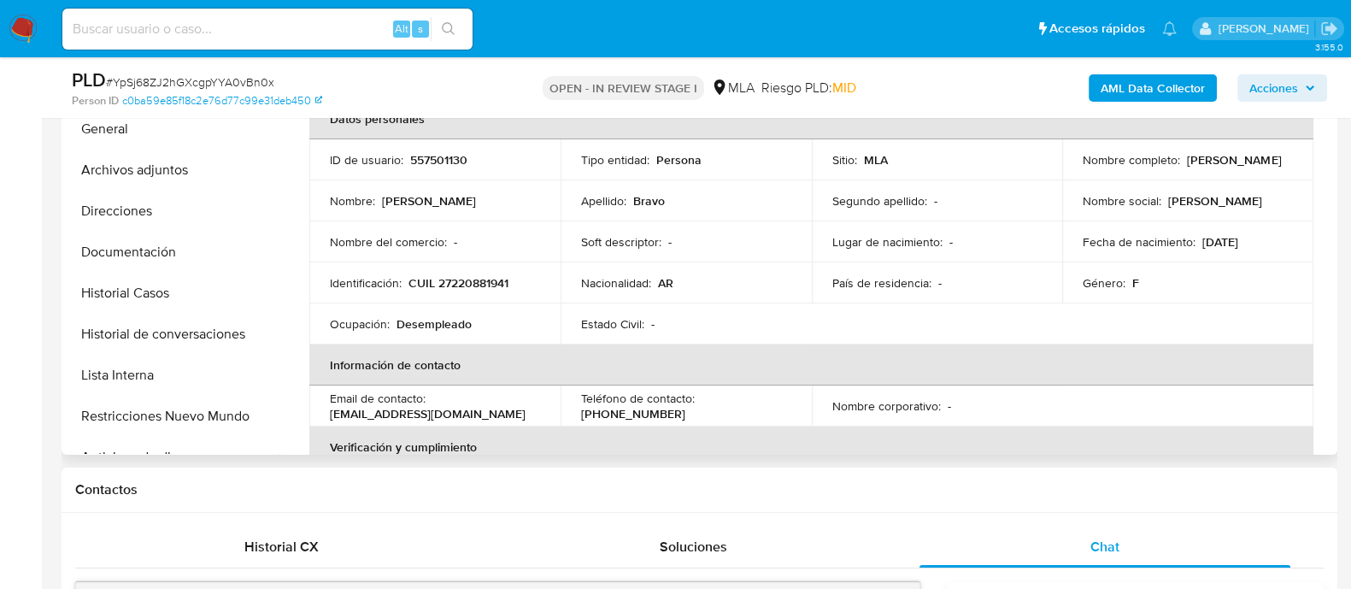
drag, startPoint x: 1072, startPoint y: 169, endPoint x: 1221, endPoint y: 170, distance: 148.6
click at [1221, 170] on td "Nombre completo : Silvana Noemi Bravo" at bounding box center [1187, 159] width 251 height 41
copy p "Silvana Noemi Bravo"
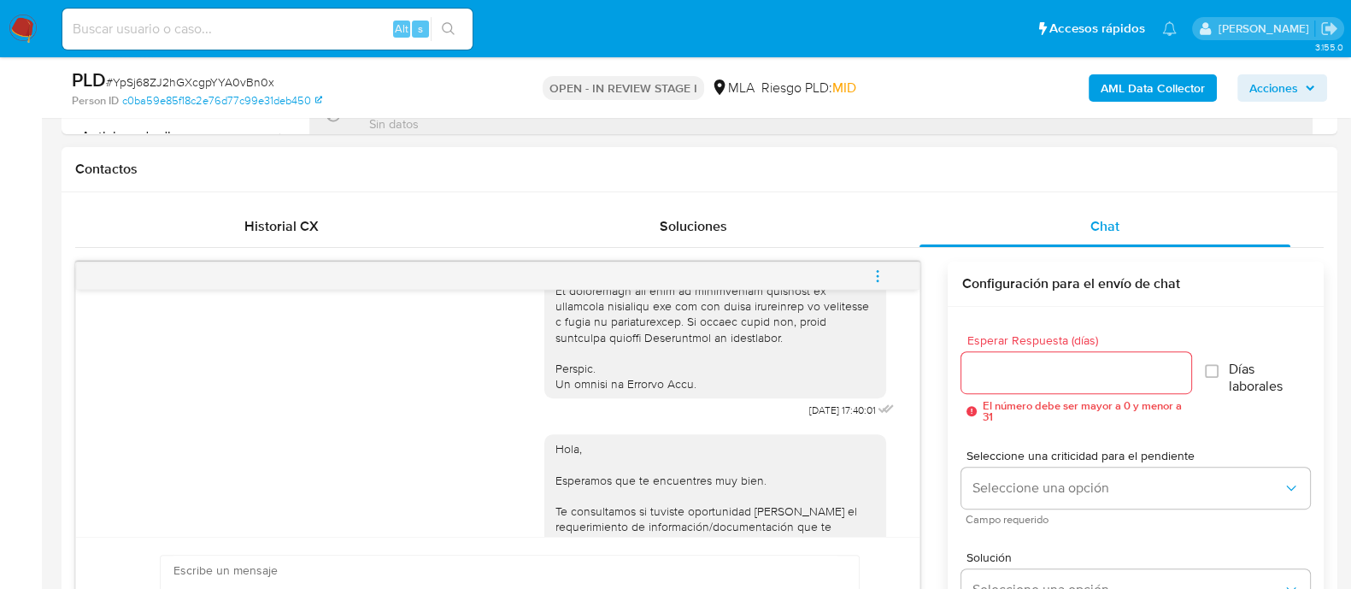
scroll to position [989, 0]
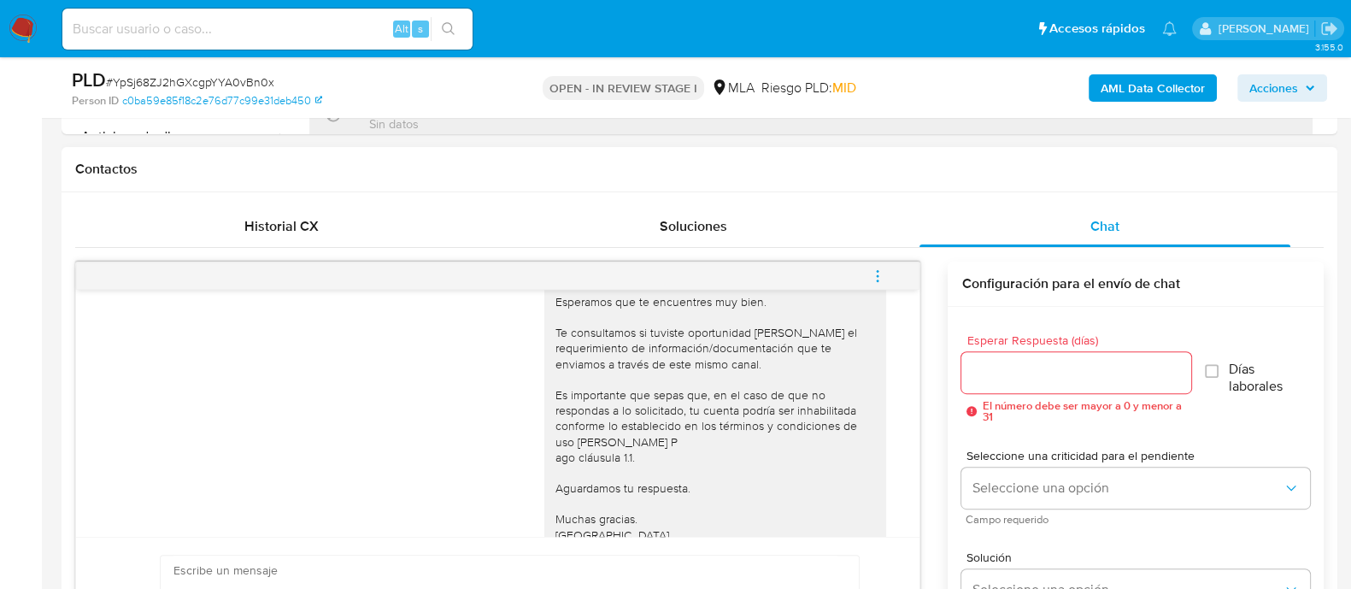
paste textarea "Hola Silvana Noemi Bravo En función de las operaciones realizadas en tu cuenta …"
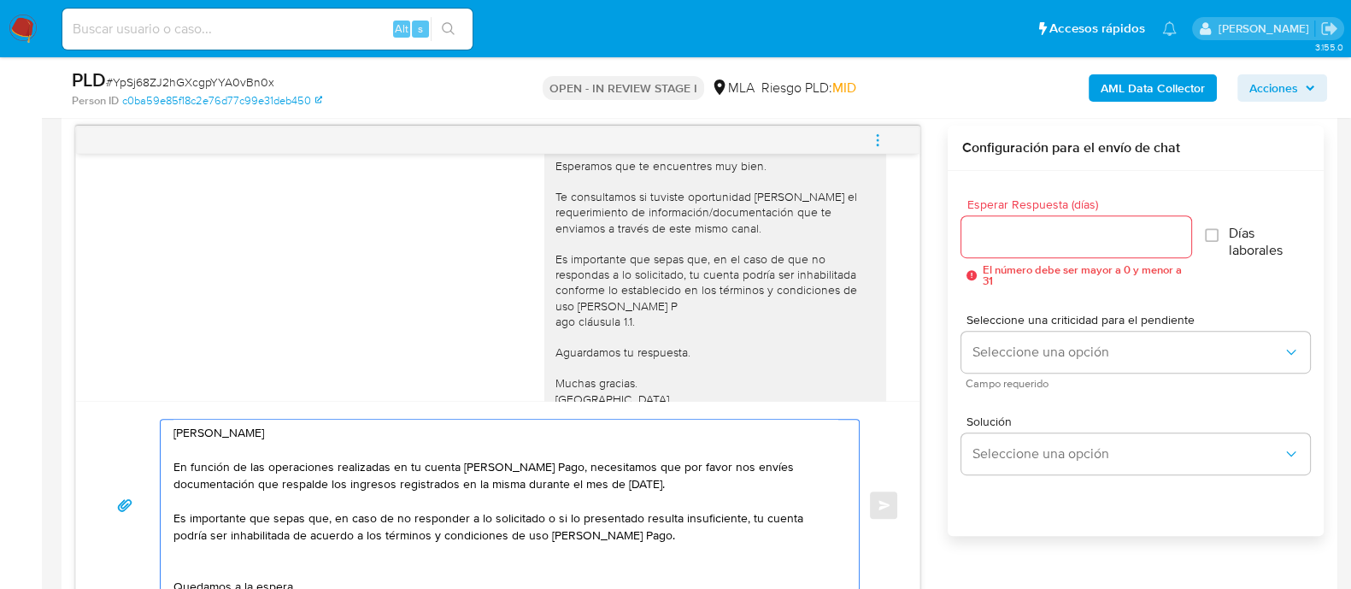
scroll to position [0, 0]
type textarea "Hola Silvana Noemi Bravo En función de las operaciones realizadas en tu cuenta …"
click at [1059, 232] on input "Esperar Respuesta (días)" at bounding box center [1075, 237] width 229 height 22
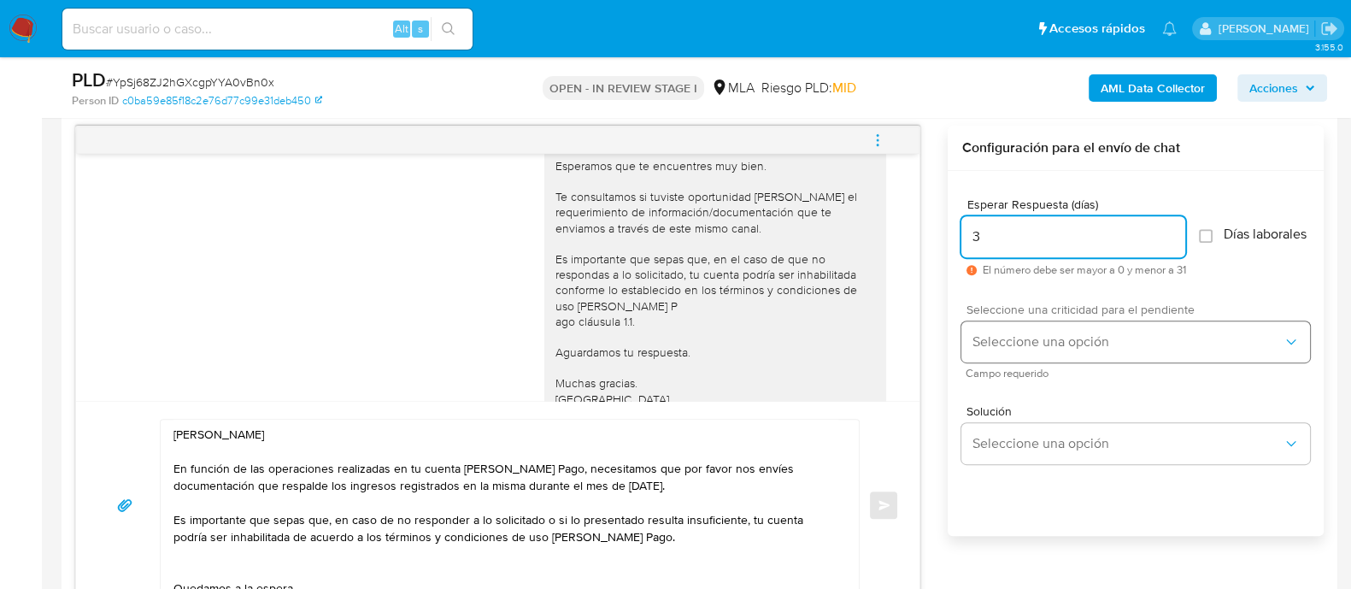
type input "3"
click at [1052, 349] on span "Seleccione una opción" at bounding box center [1126, 341] width 311 height 17
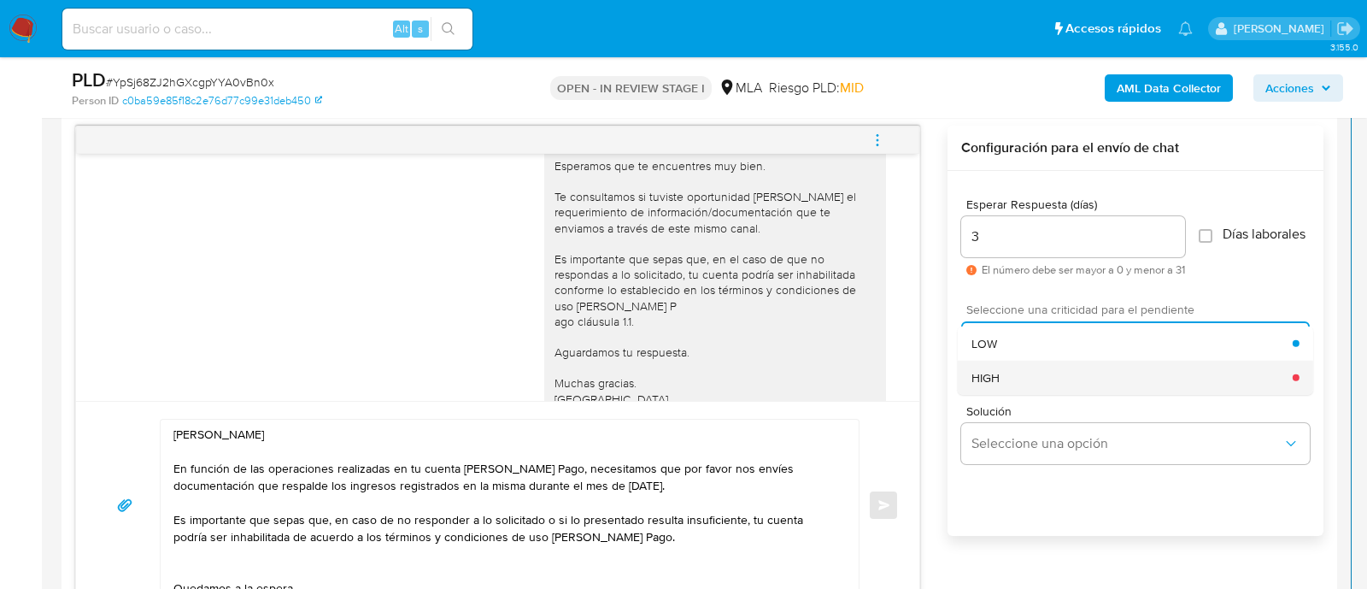
click at [1051, 373] on div "HIGH" at bounding box center [1131, 377] width 321 height 34
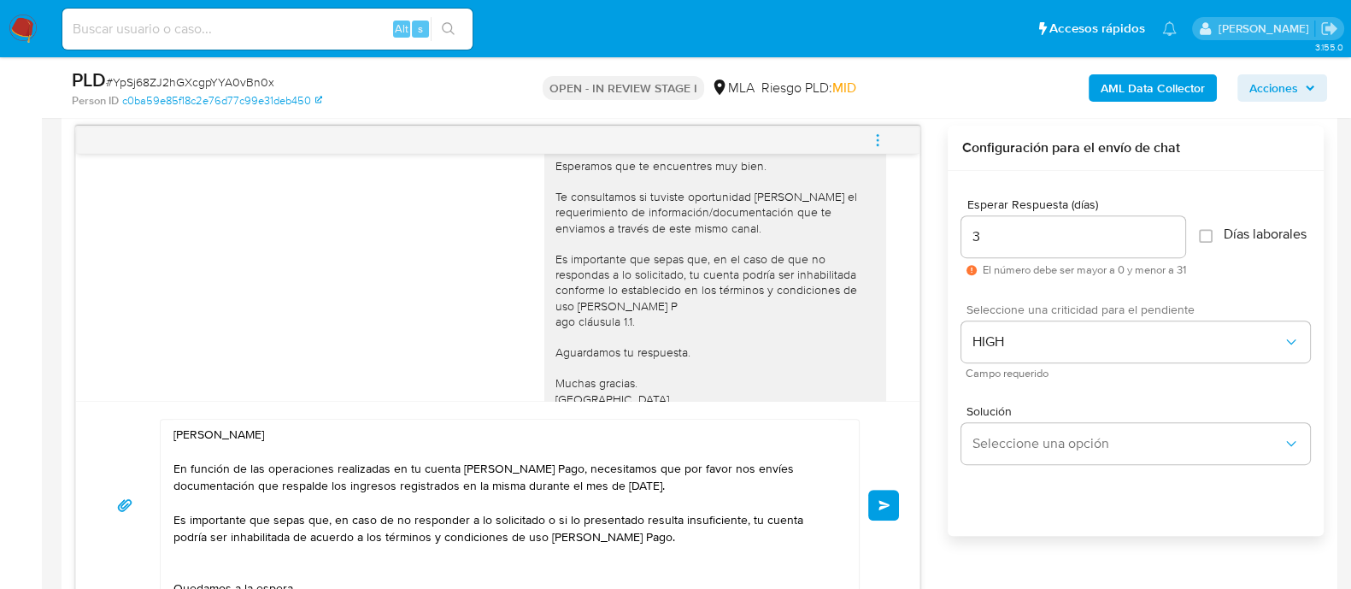
click at [884, 519] on button "Enviar" at bounding box center [883, 504] width 31 height 31
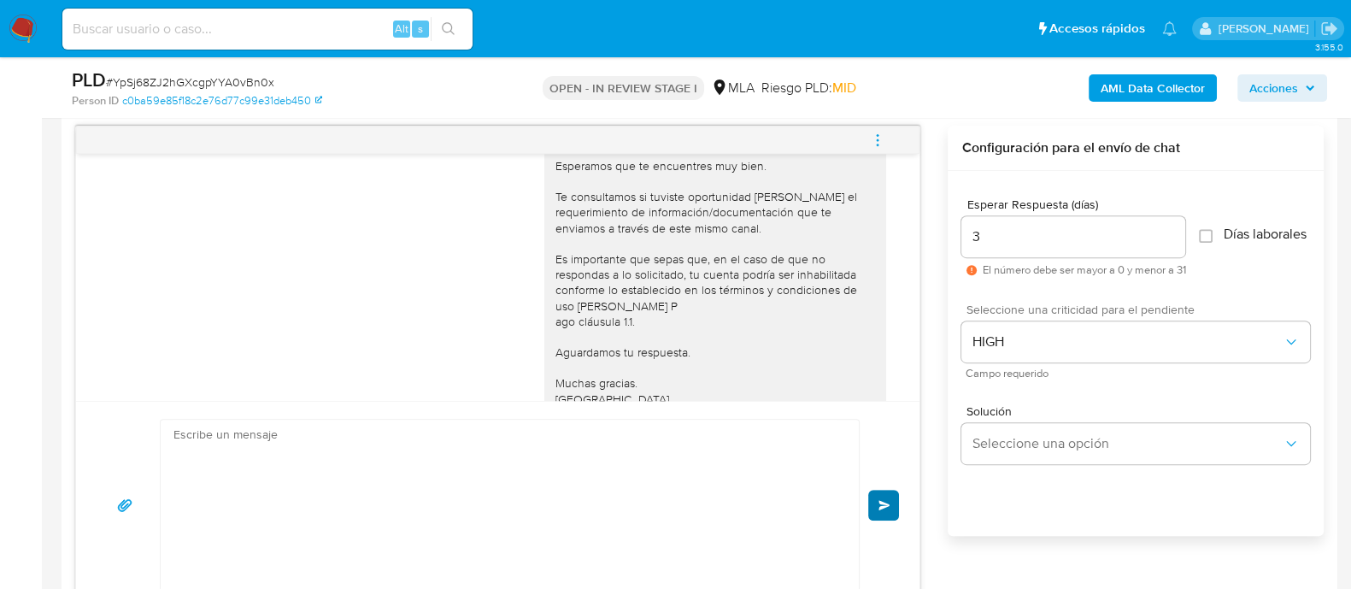
click at [878, 495] on div "Hola Silvana Noemi Bravo En función de las operaciones realizadas en tu cuenta …" at bounding box center [498, 505] width 802 height 173
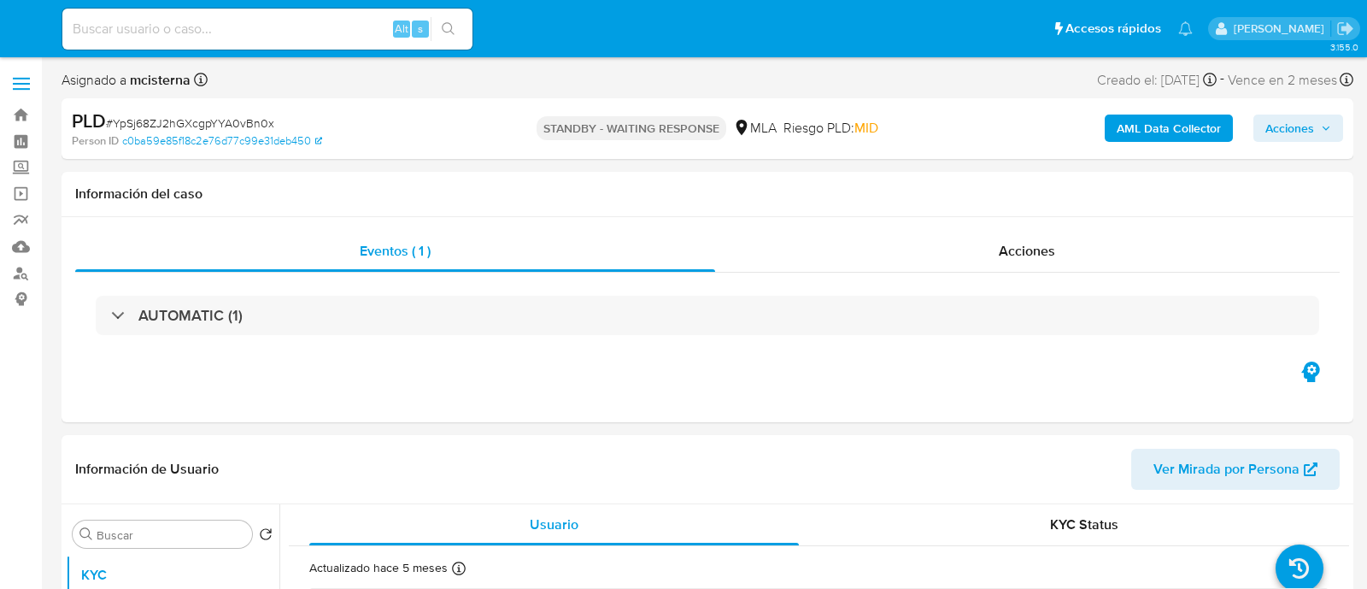
select select "10"
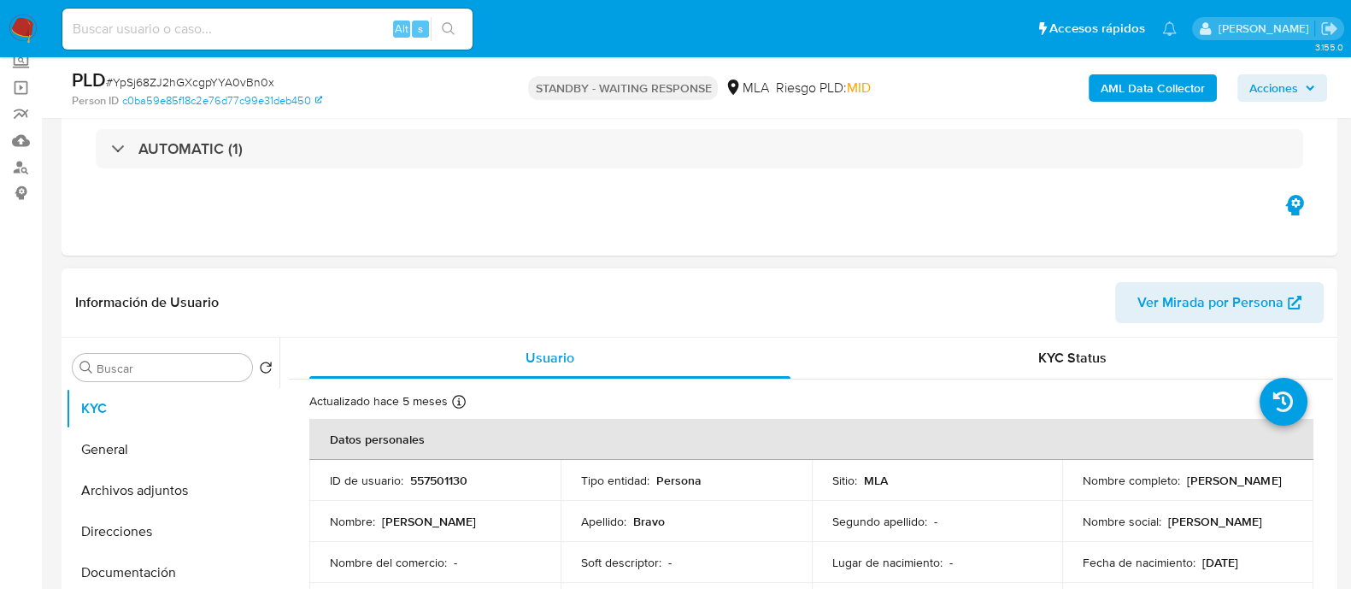
scroll to position [426, 0]
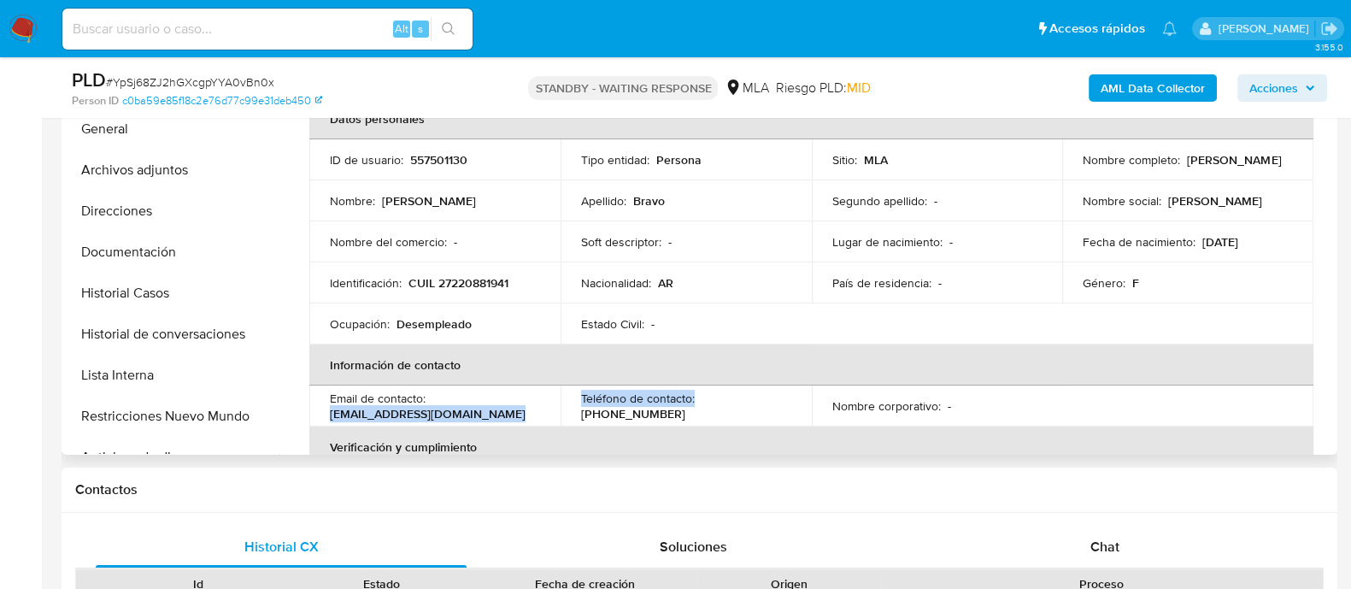
drag, startPoint x: 329, startPoint y: 414, endPoint x: 604, endPoint y: 417, distance: 275.1
click at [604, 417] on tr "Email de contacto : silvanabravo996@gmail.com Teléfono de contacto : (11) 33447…" at bounding box center [811, 405] width 1004 height 41
click at [425, 417] on p "silvanabravo996@gmail.com" at bounding box center [428, 413] width 196 height 15
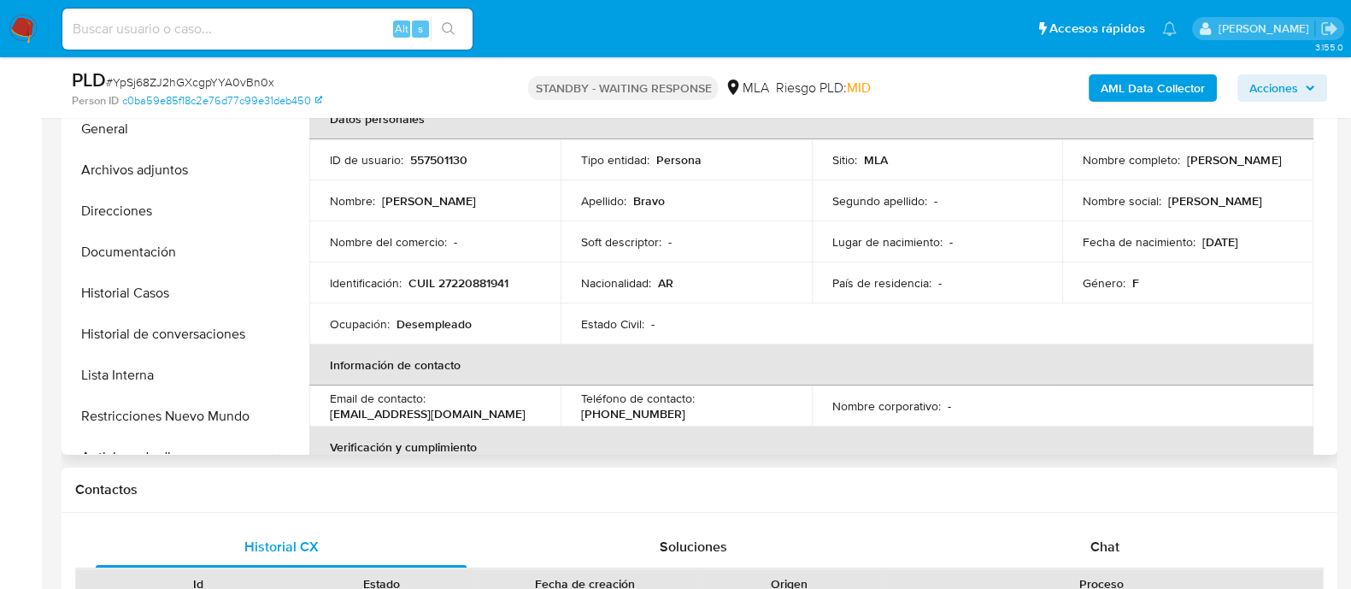
drag, startPoint x: 425, startPoint y: 405, endPoint x: 414, endPoint y: 413, distance: 13.3
click at [425, 406] on p "silvanabravo996@gmail.com" at bounding box center [428, 413] width 196 height 15
drag, startPoint x: 320, startPoint y: 412, endPoint x: 487, endPoint y: 414, distance: 166.6
click at [487, 414] on td "Email de contacto : silvanabravo996@gmail.com" at bounding box center [434, 405] width 251 height 41
copy p "silvanabravo996@gmail.com"
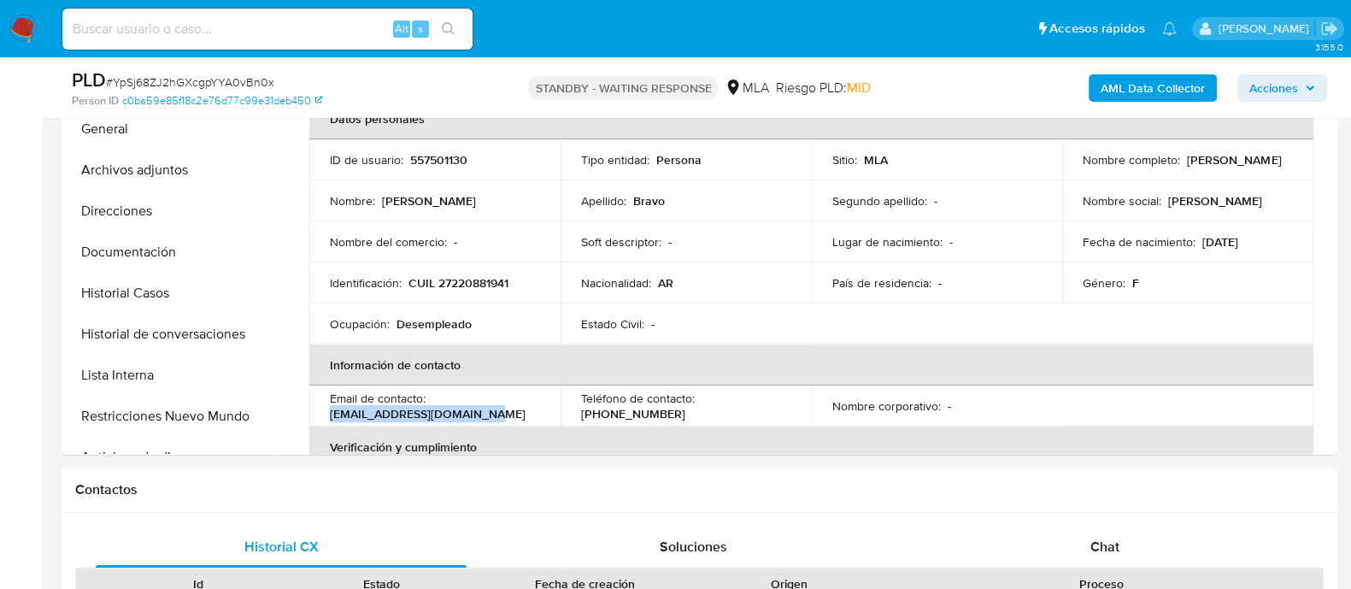
click at [354, 37] on input at bounding box center [267, 29] width 410 height 22
paste input "564318849"
type input "564318849"
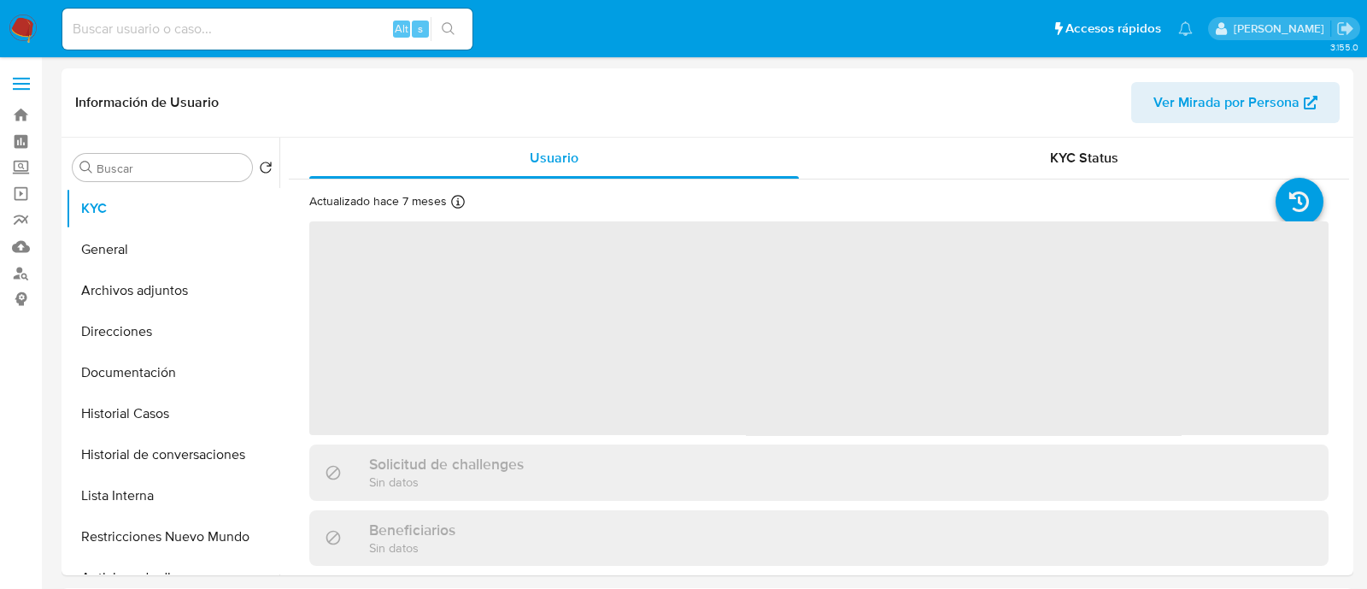
select select "10"
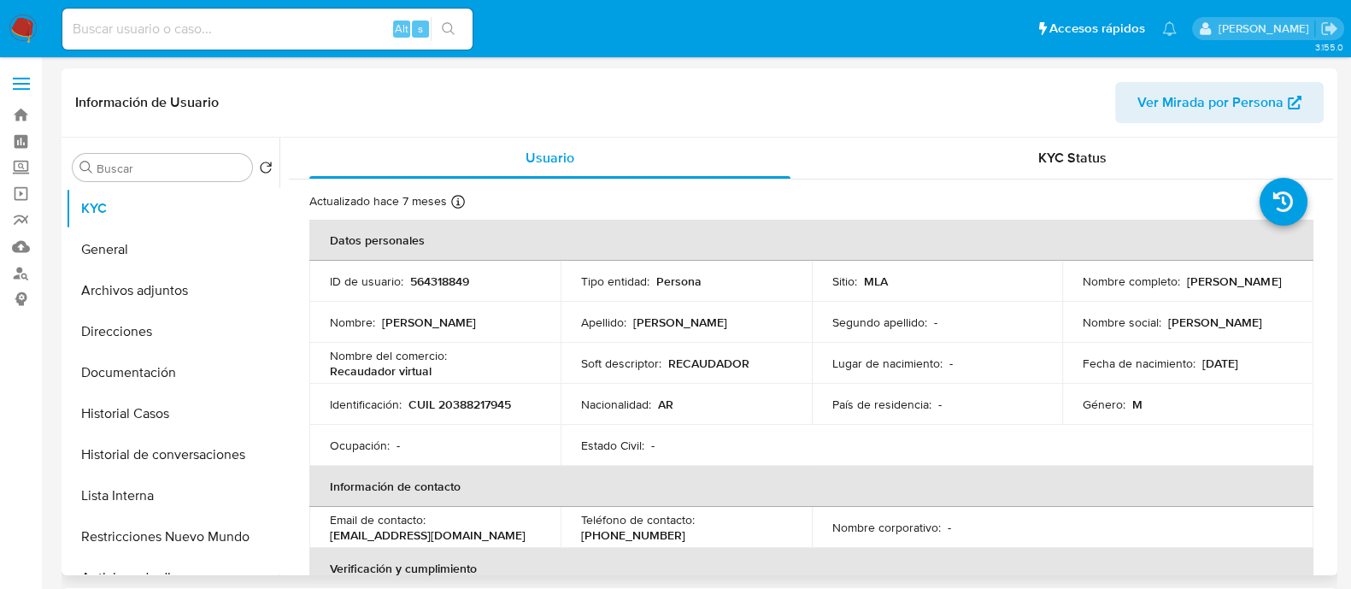
click at [487, 400] on p "CUIL 20388217945" at bounding box center [459, 403] width 103 height 15
click at [487, 401] on p "CUIL 20388217945" at bounding box center [459, 403] width 103 height 15
copy p "20388217945"
click at [128, 416] on button "Historial Casos" at bounding box center [166, 413] width 200 height 41
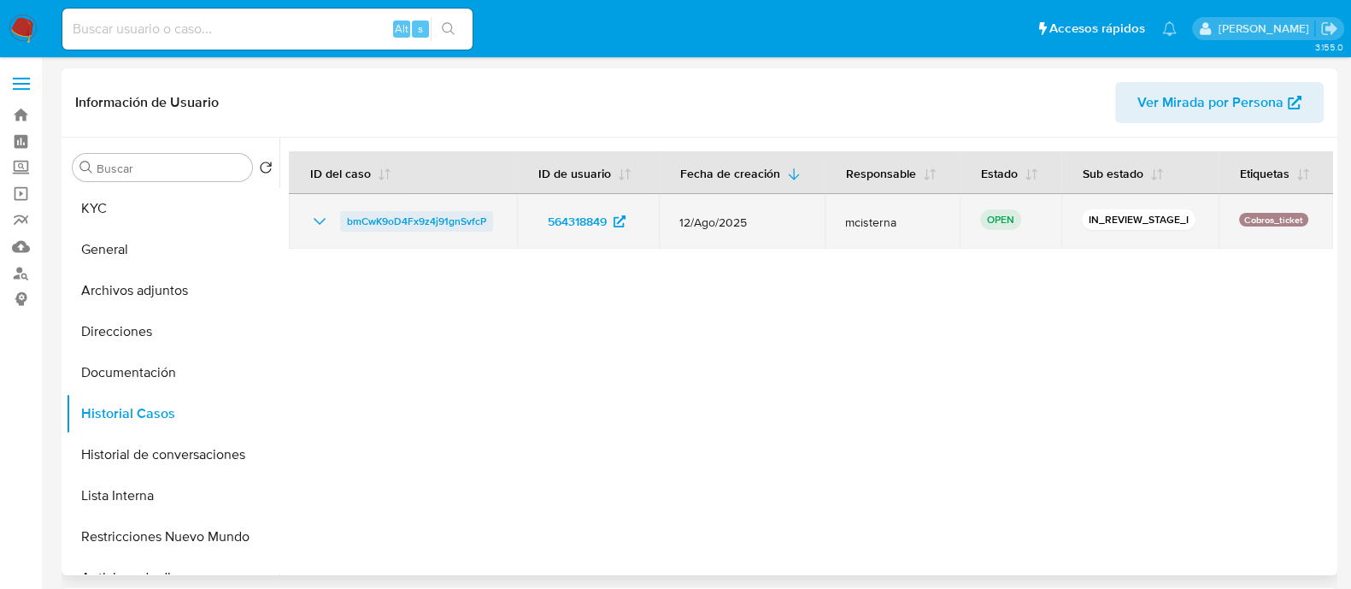
click at [443, 215] on span "bmCwK9oD4Fx9z4j91gnSvfcP" at bounding box center [416, 221] width 139 height 21
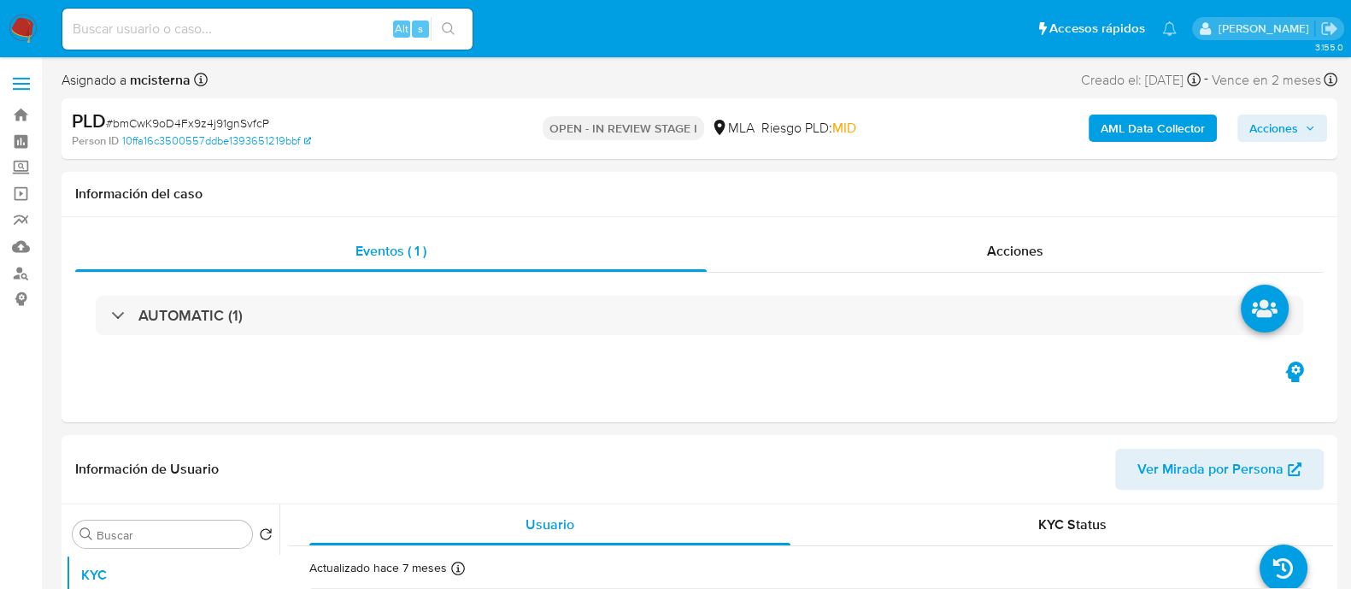
select select "10"
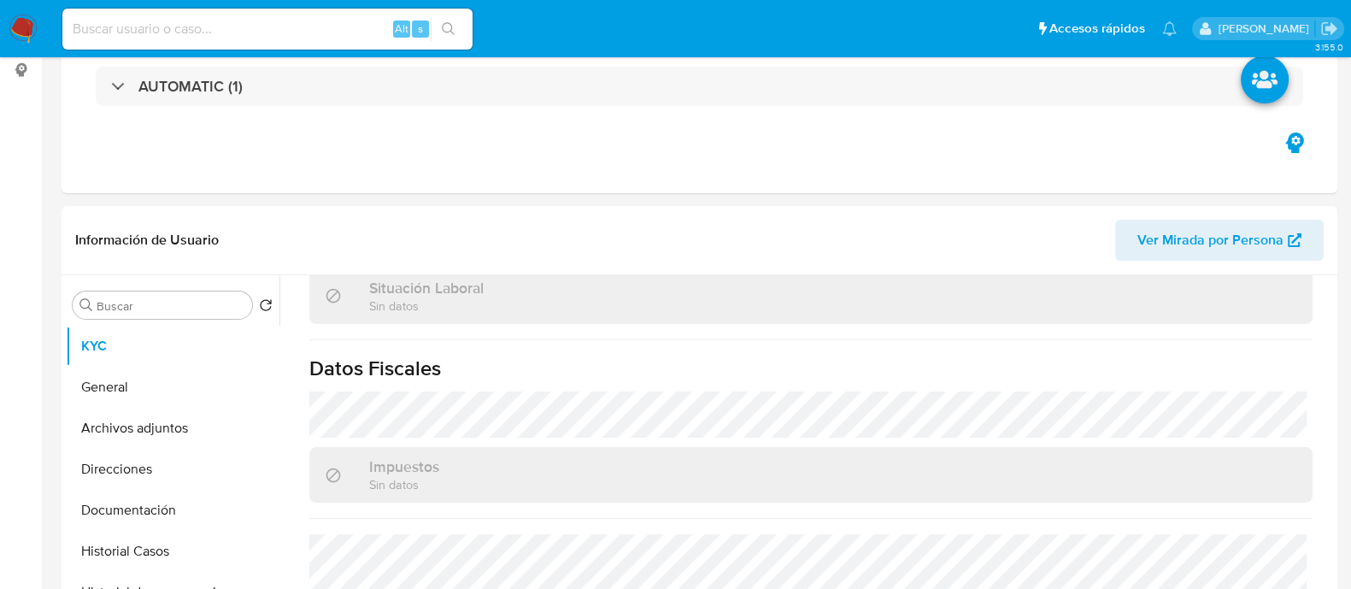
scroll to position [534, 0]
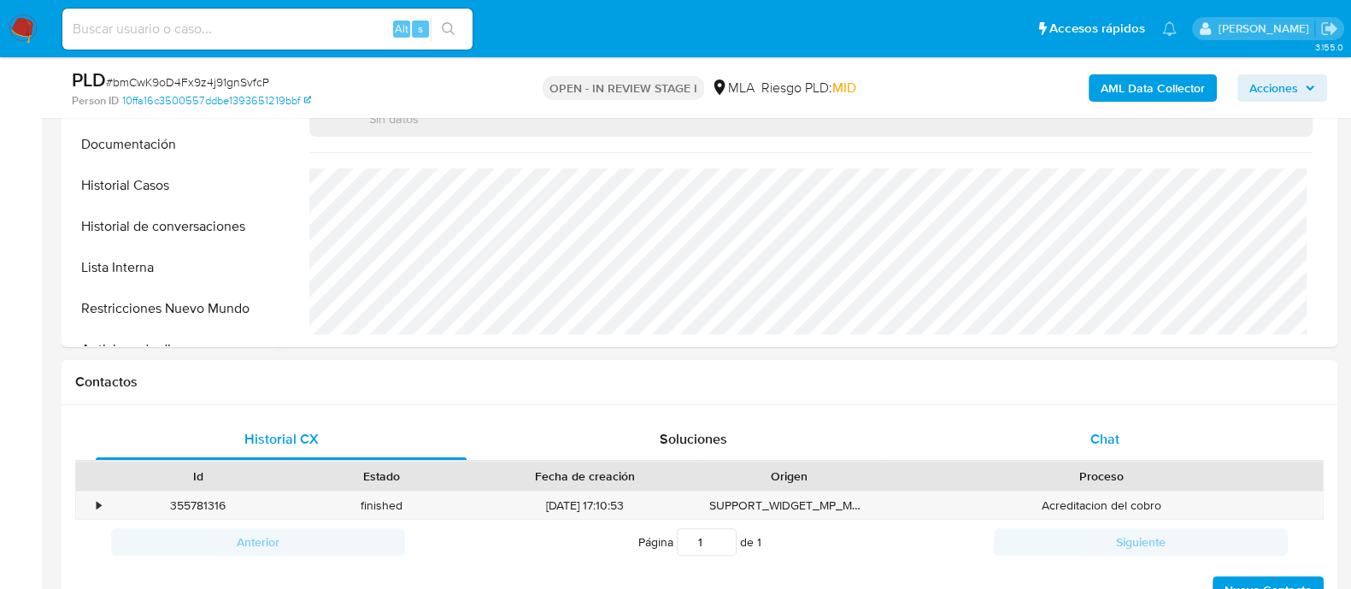
click at [1122, 437] on div "Chat" at bounding box center [1104, 439] width 371 height 41
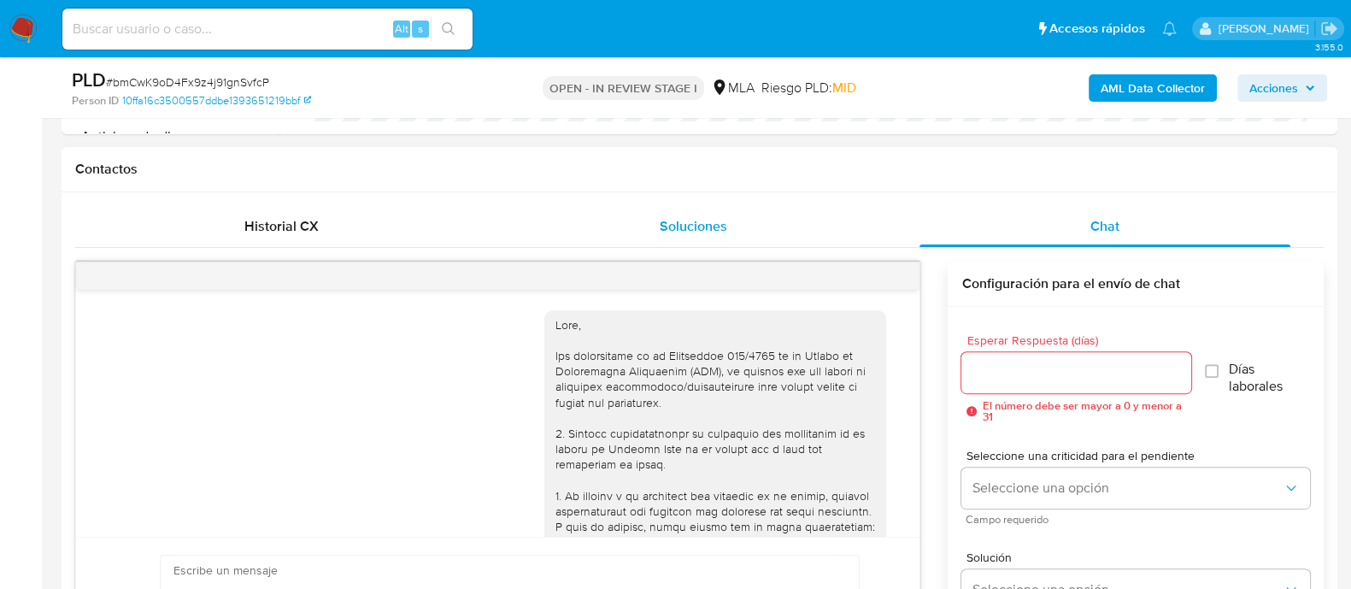
scroll to position [1096, 0]
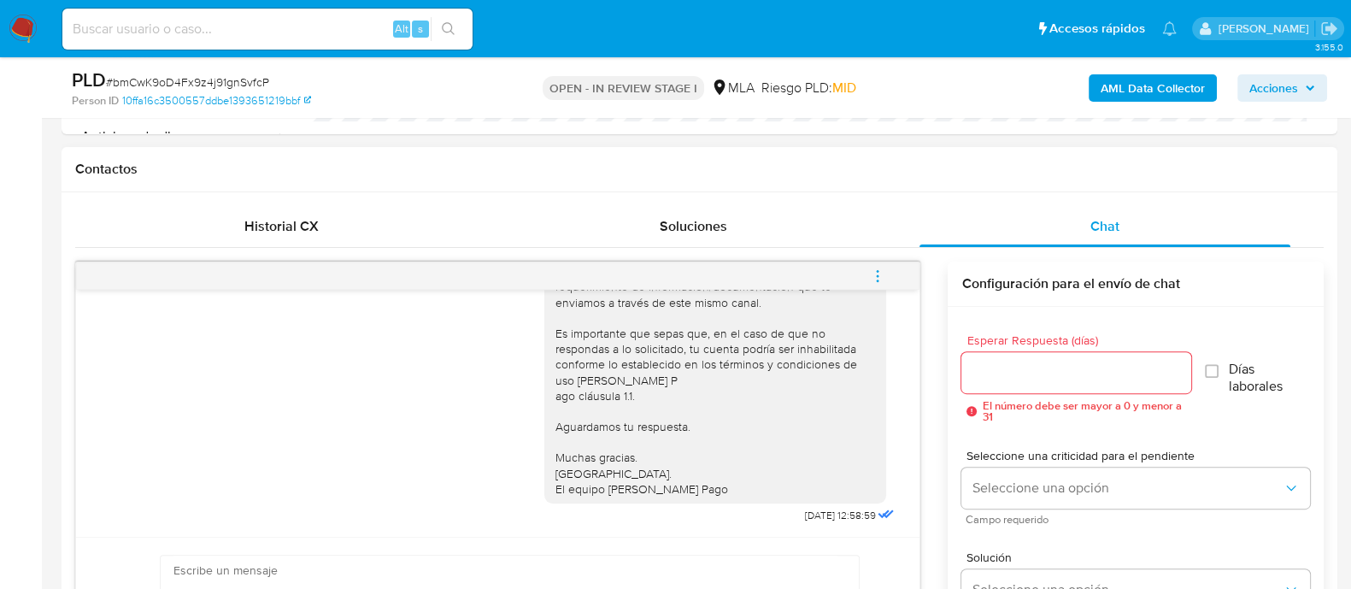
click at [884, 262] on span "menu-action" at bounding box center [877, 275] width 15 height 41
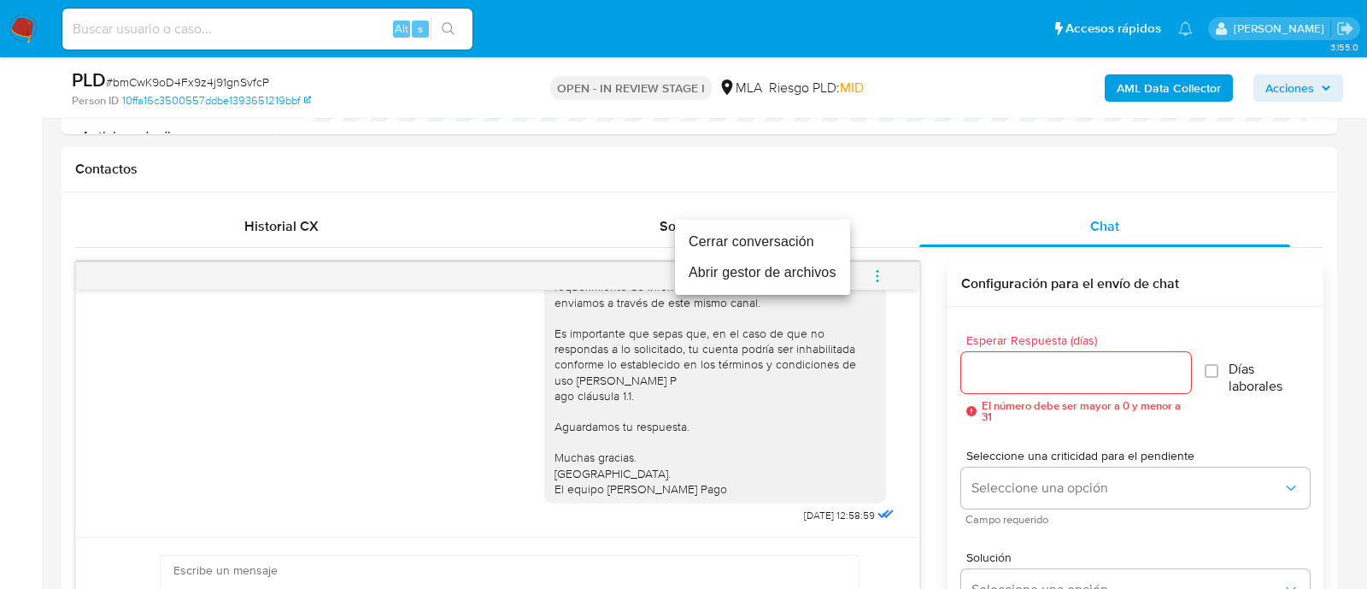
click at [754, 245] on li "Cerrar conversación" at bounding box center [762, 241] width 175 height 31
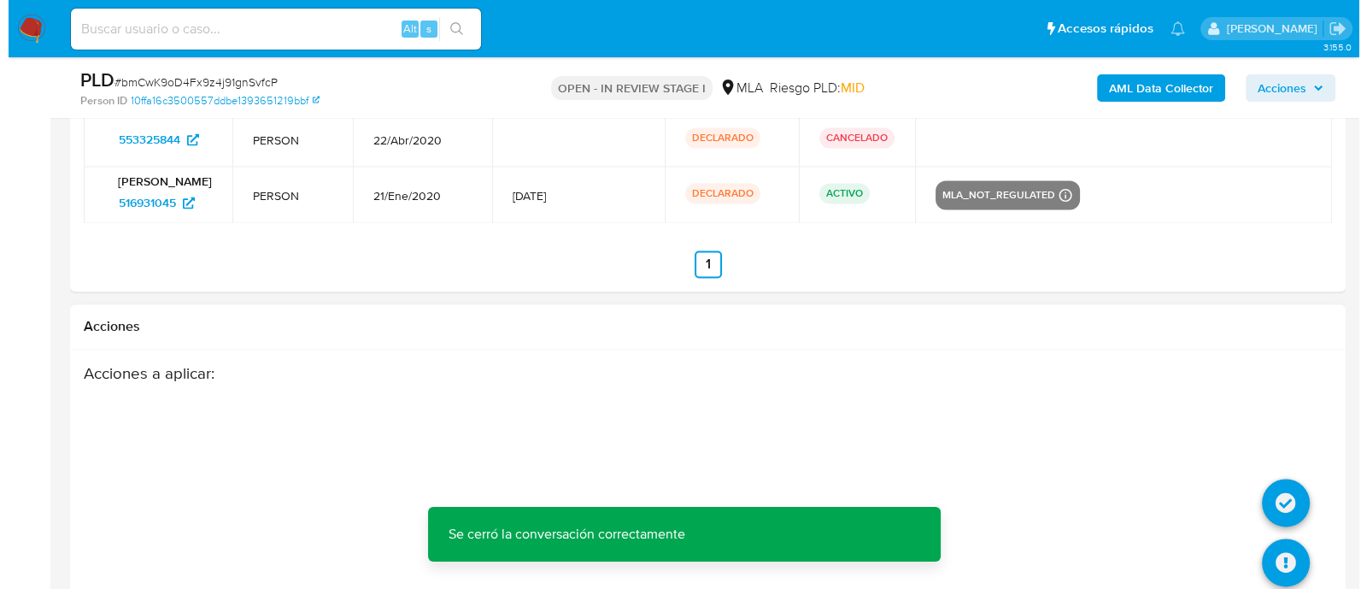
scroll to position [3418, 0]
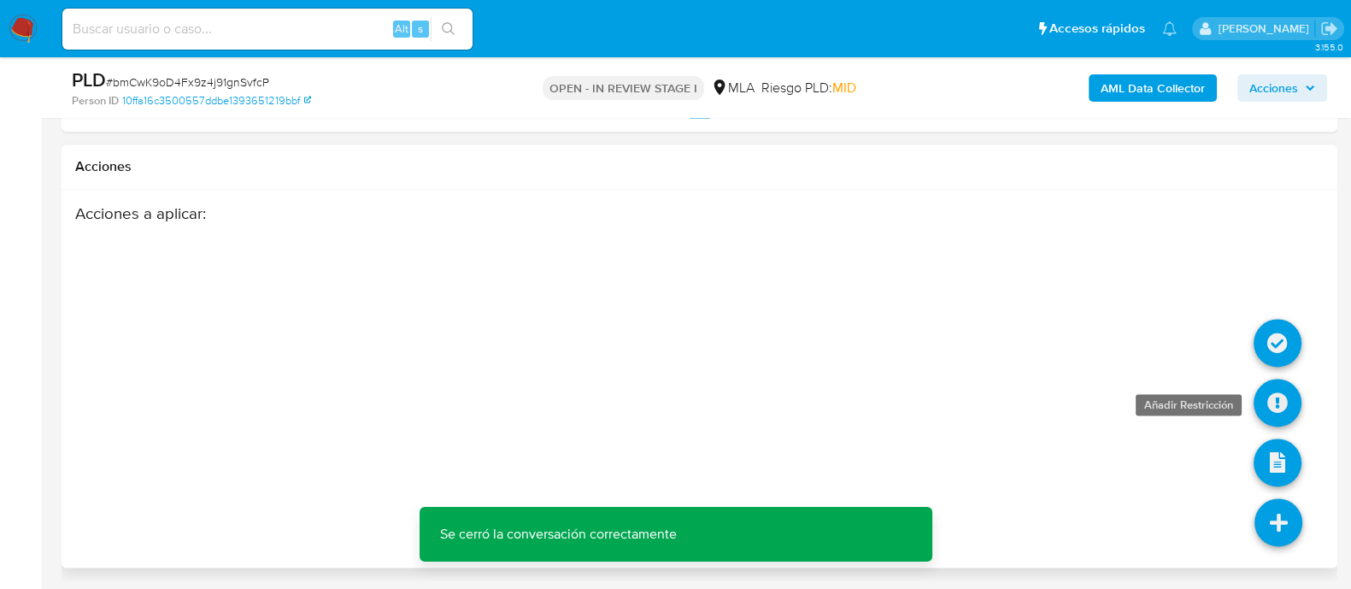
click at [1272, 413] on icon at bounding box center [1277, 402] width 48 height 48
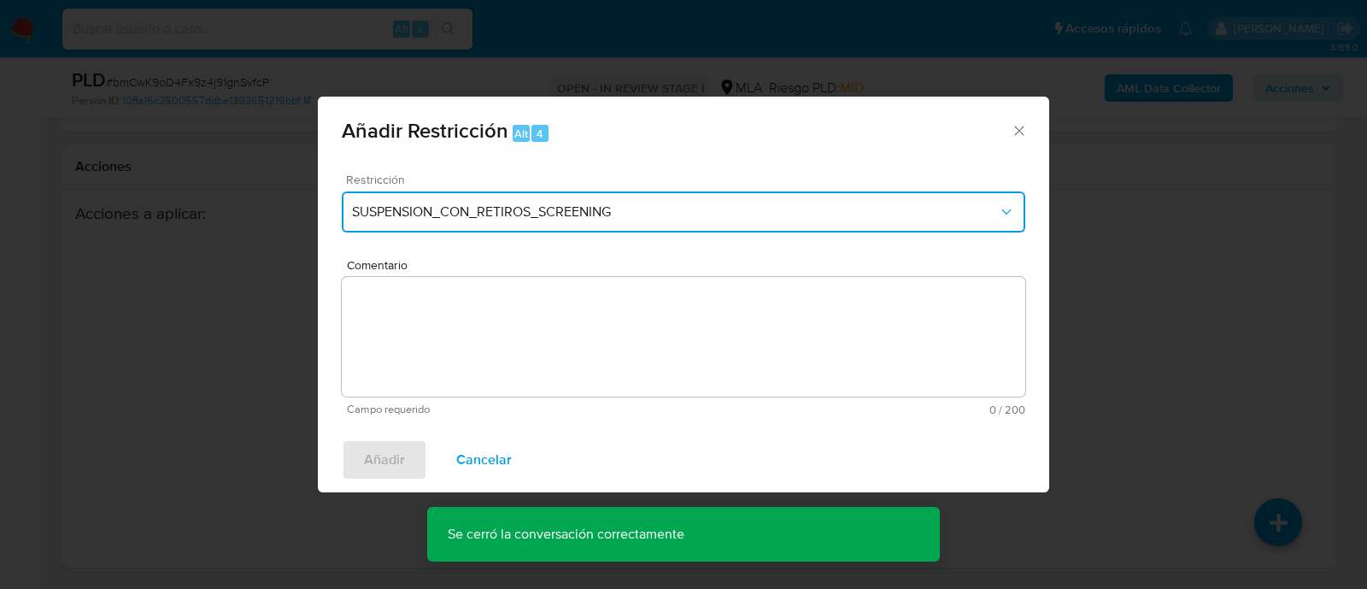
click at [501, 195] on button "SUSPENSION_CON_RETIROS_SCREENING" at bounding box center [683, 211] width 683 height 41
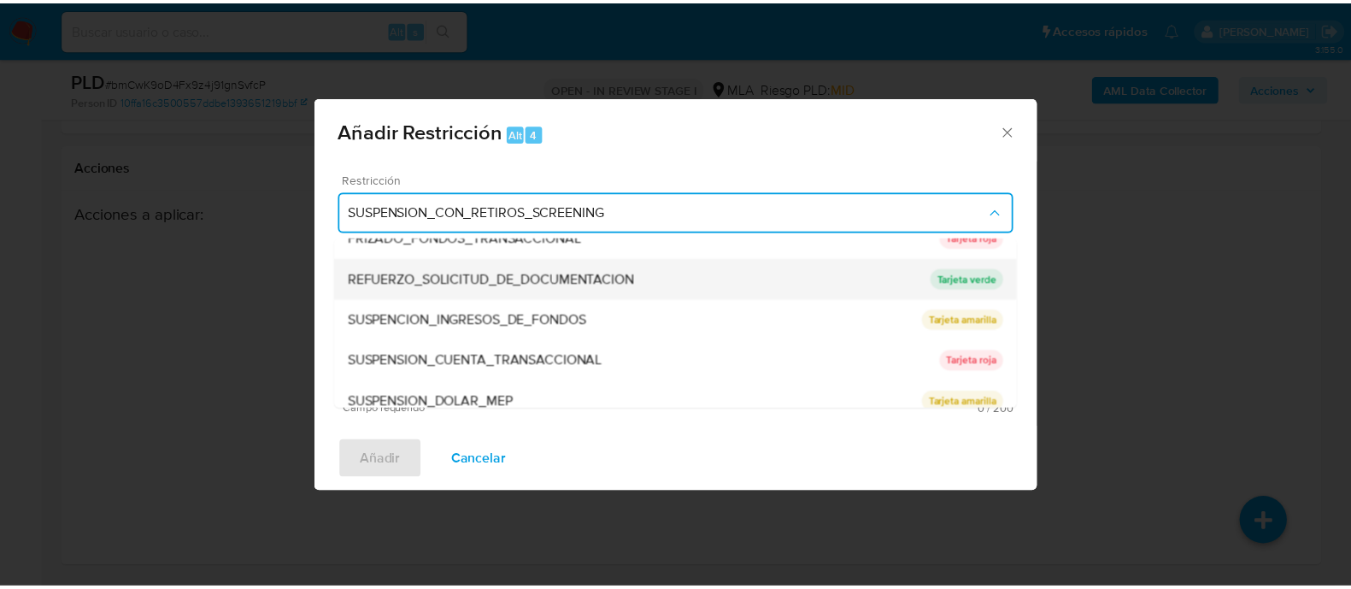
scroll to position [362, 0]
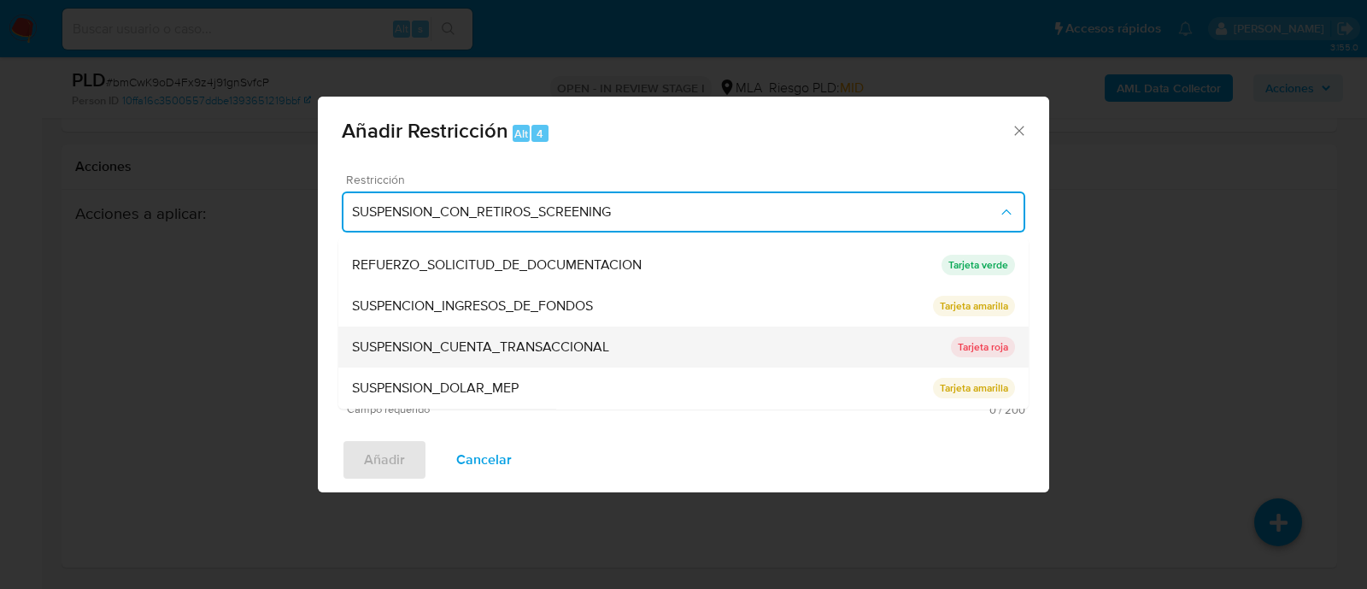
click at [585, 340] on span "SUSPENSION_CUENTA_TRANSACCIONAL" at bounding box center [480, 347] width 257 height 17
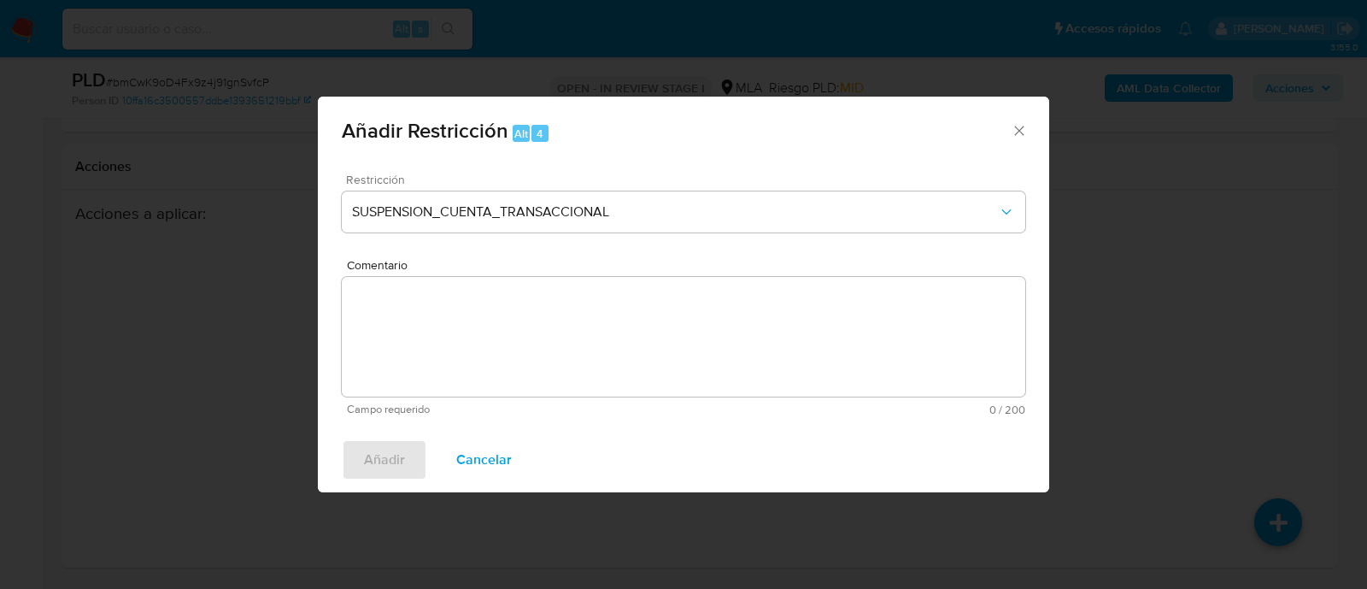
click at [653, 347] on textarea "Comentario" at bounding box center [683, 337] width 683 height 120
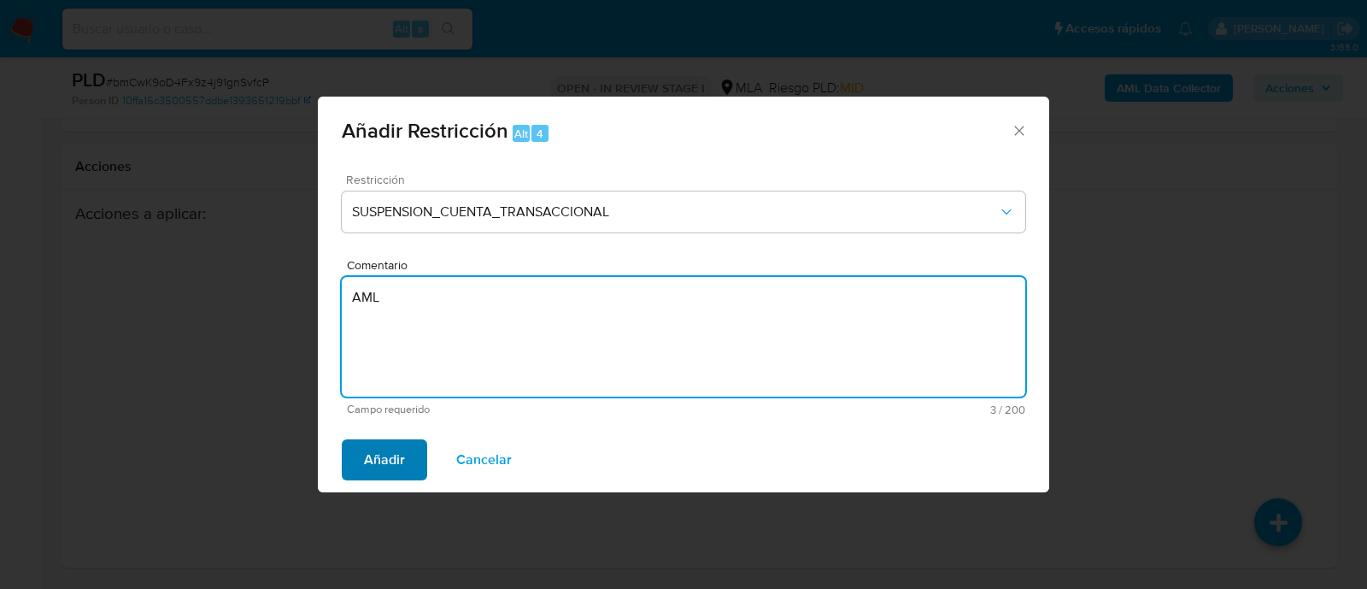
type textarea "AML"
click at [394, 478] on span "Añadir" at bounding box center [384, 460] width 41 height 38
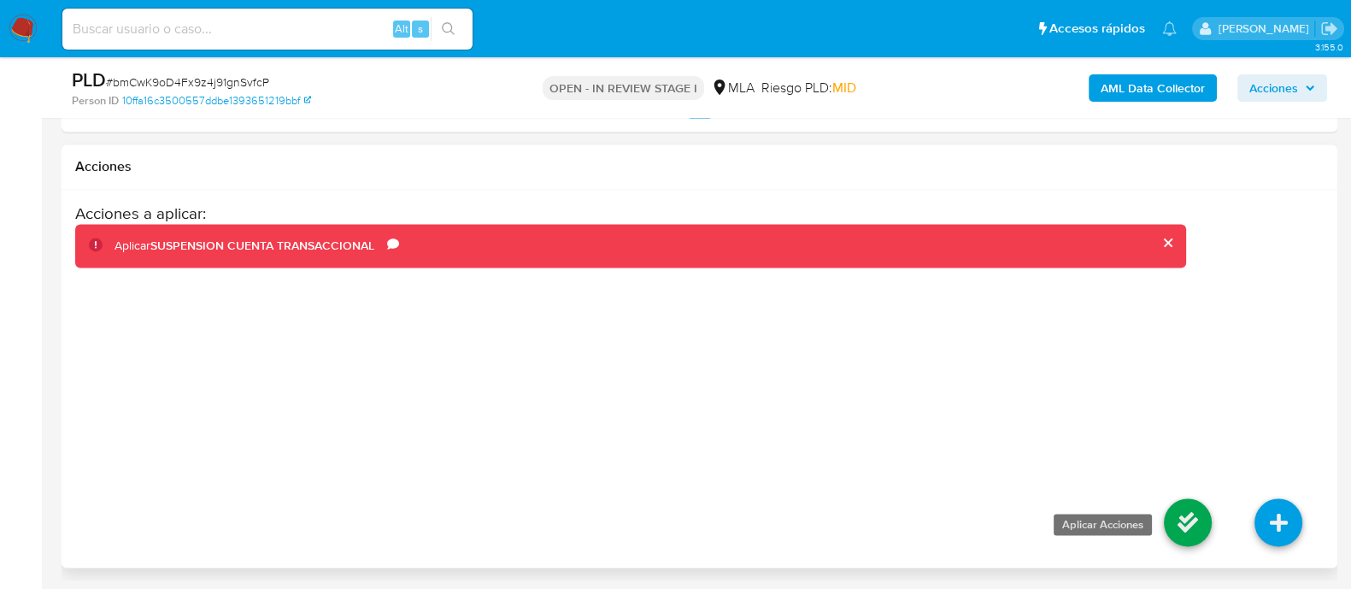
click at [1192, 523] on icon at bounding box center [1187, 522] width 48 height 48
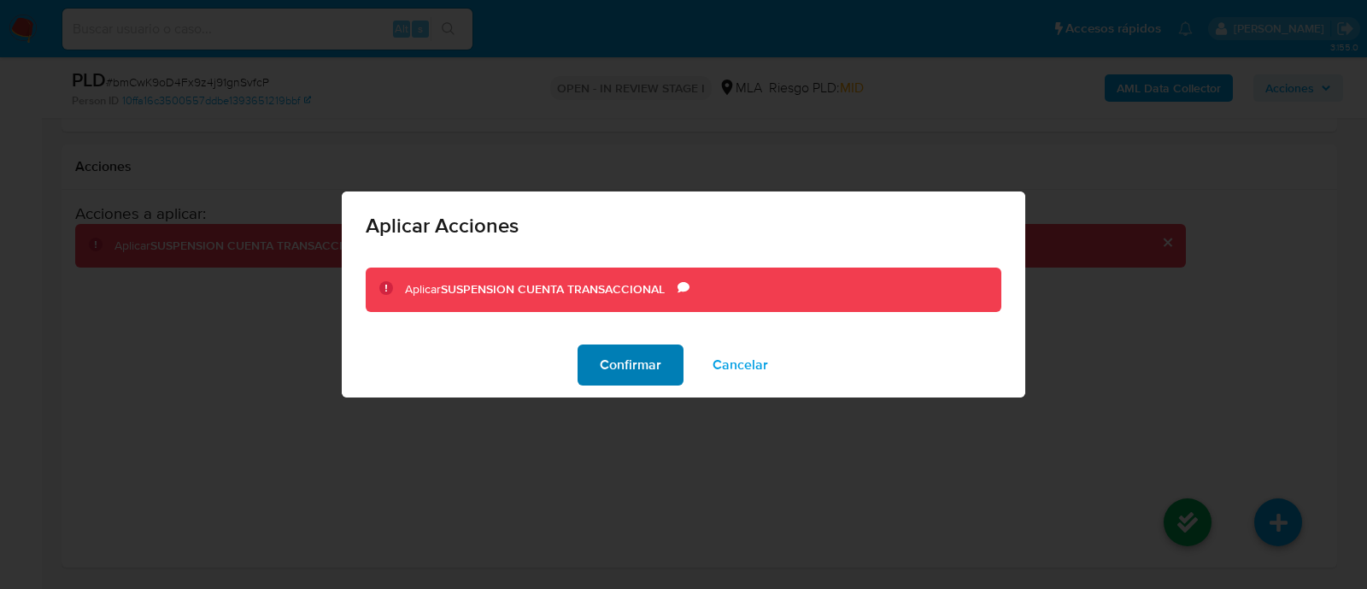
click at [628, 367] on span "Confirmar" at bounding box center [631, 365] width 62 height 38
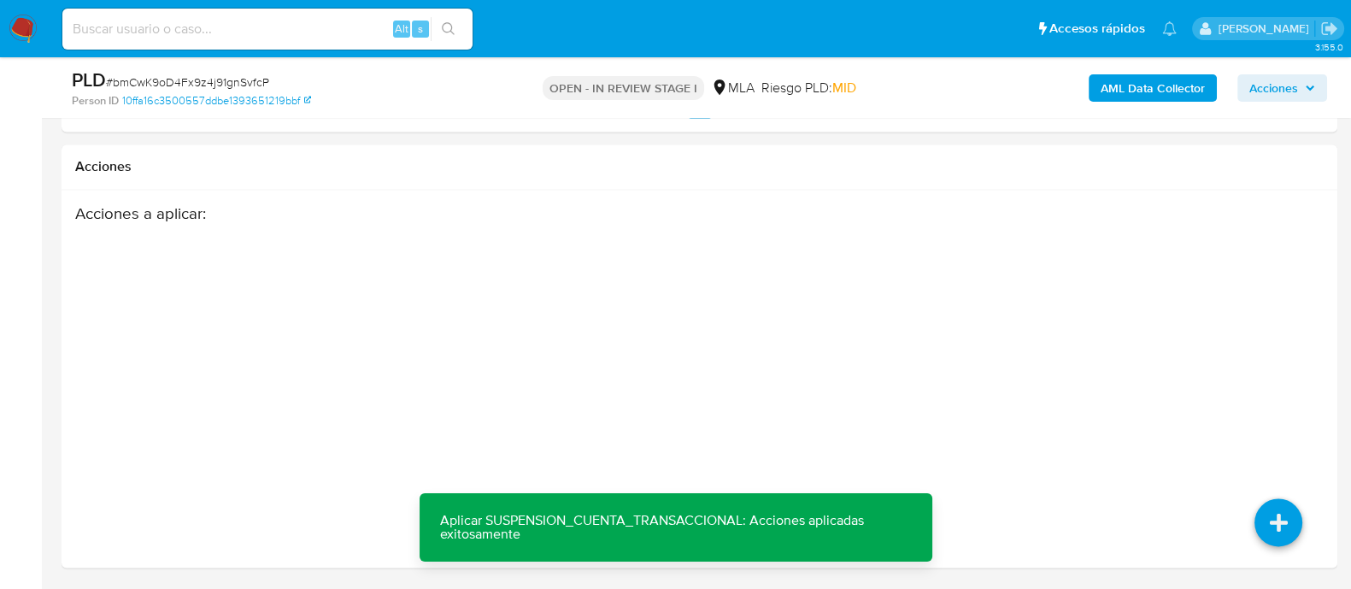
click at [357, 26] on input at bounding box center [267, 29] width 410 height 22
paste input "583425654"
type input "583425654"
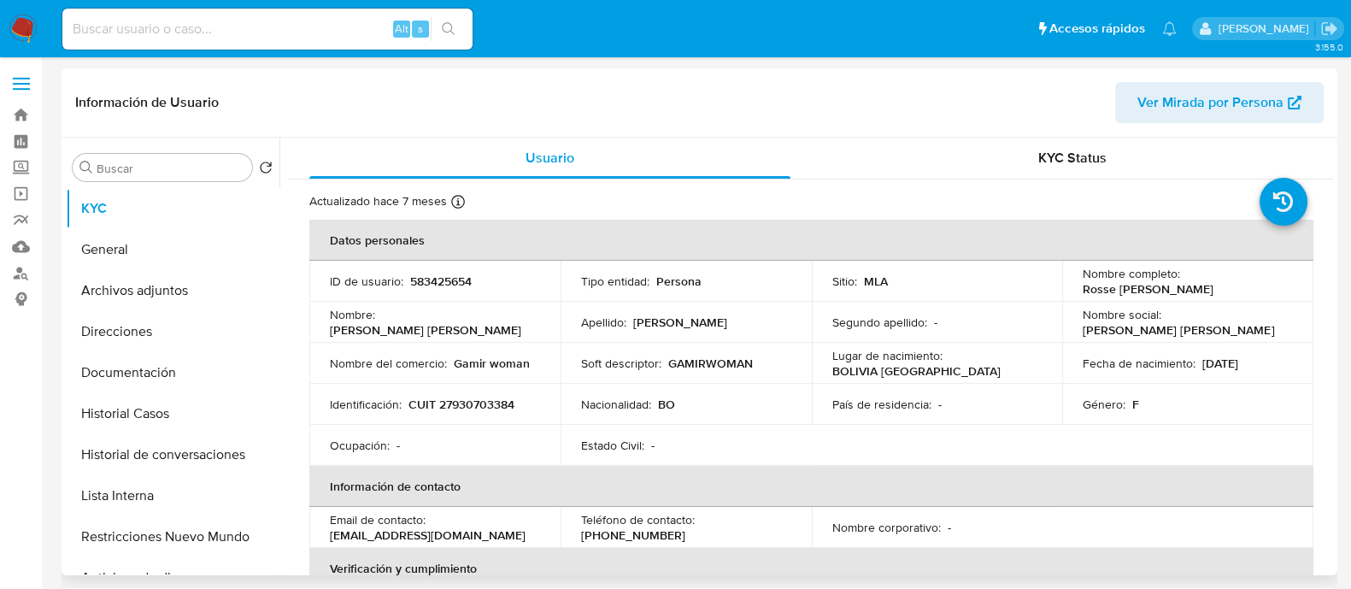
select select "10"
click at [498, 403] on p "CUIT 27930703384" at bounding box center [461, 403] width 106 height 15
copy p "27930703384"
click at [227, 410] on button "Historial Casos" at bounding box center [173, 413] width 214 height 41
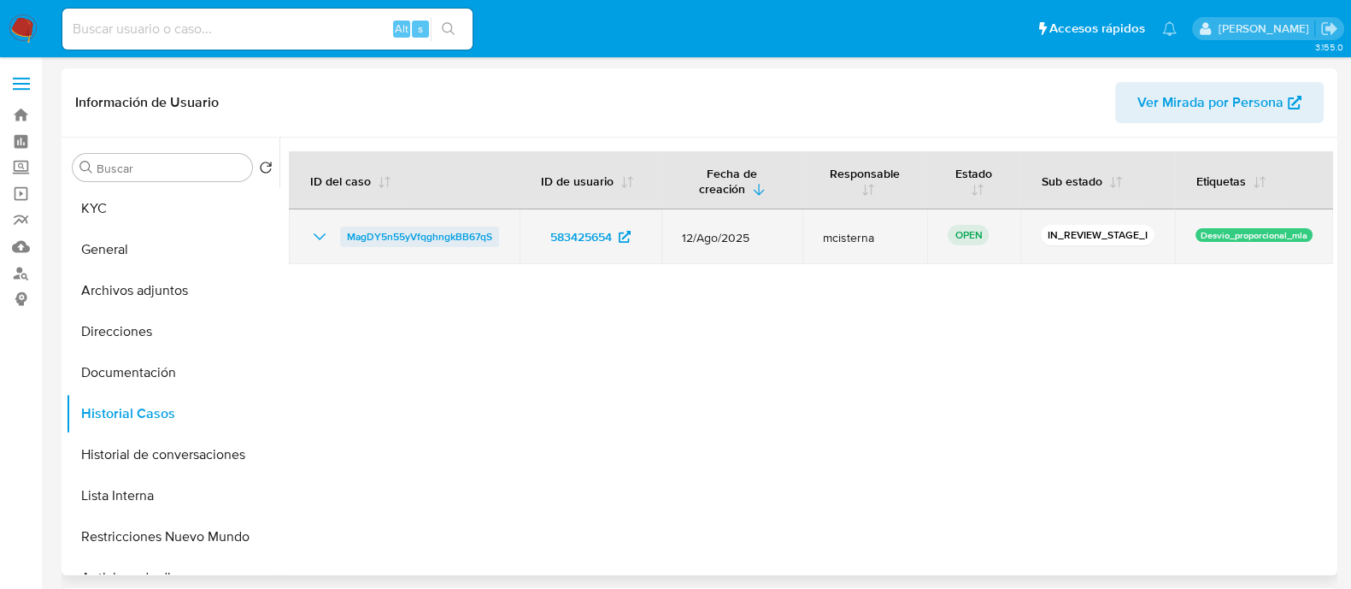
click at [450, 236] on span "MagDY5n55yVfqghngkBB67qS" at bounding box center [419, 236] width 145 height 21
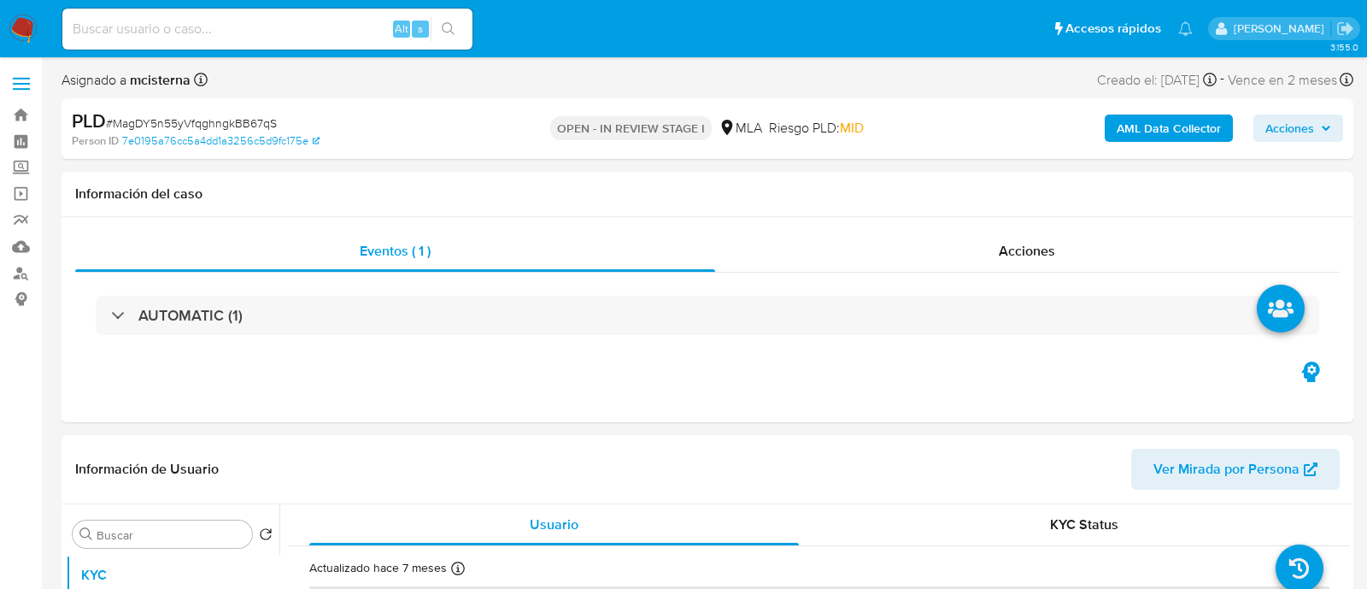
select select "10"
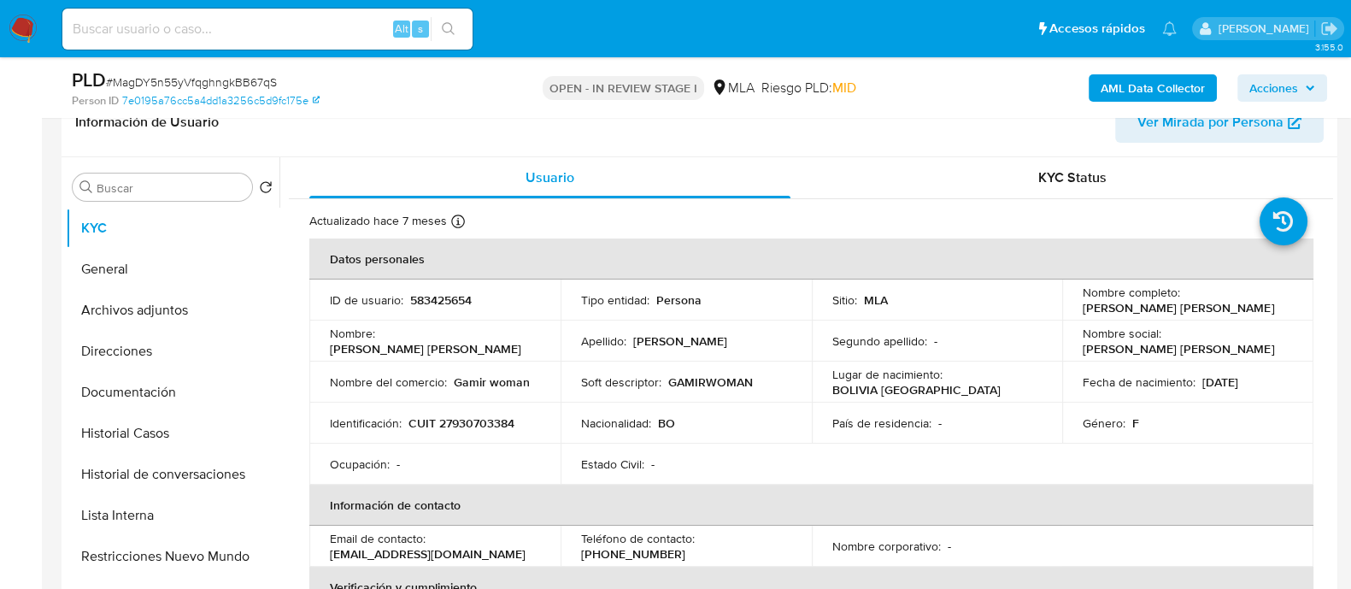
scroll to position [426, 0]
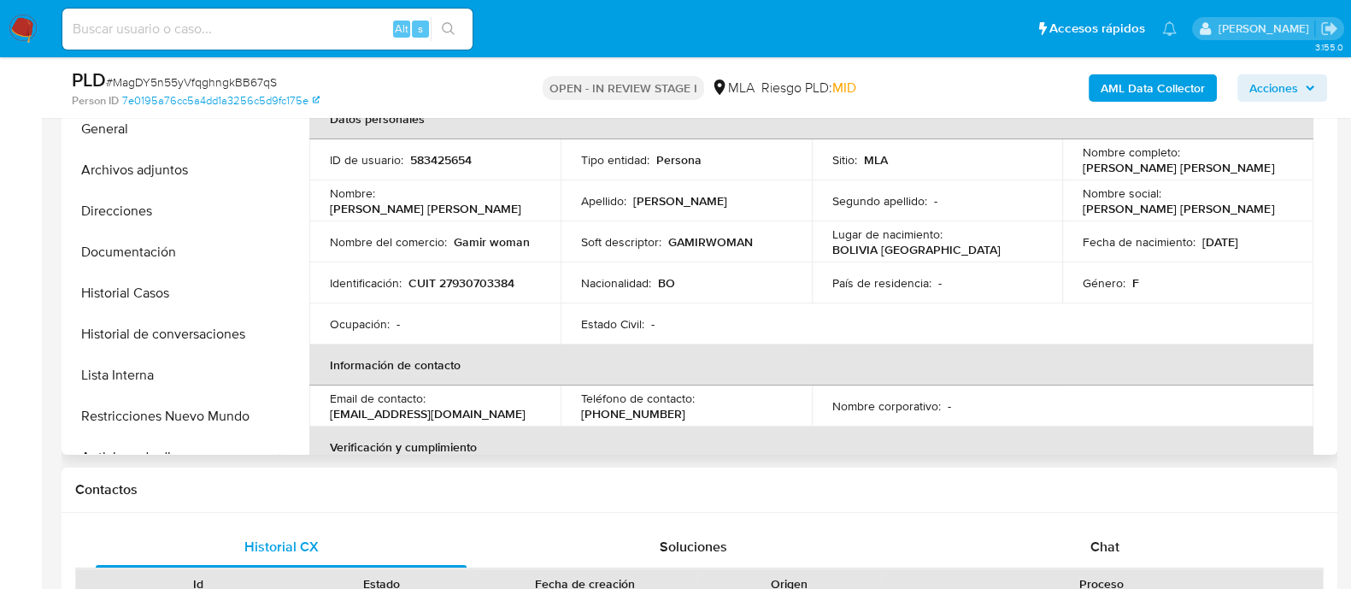
click at [1153, 543] on div "Chat" at bounding box center [1104, 546] width 371 height 41
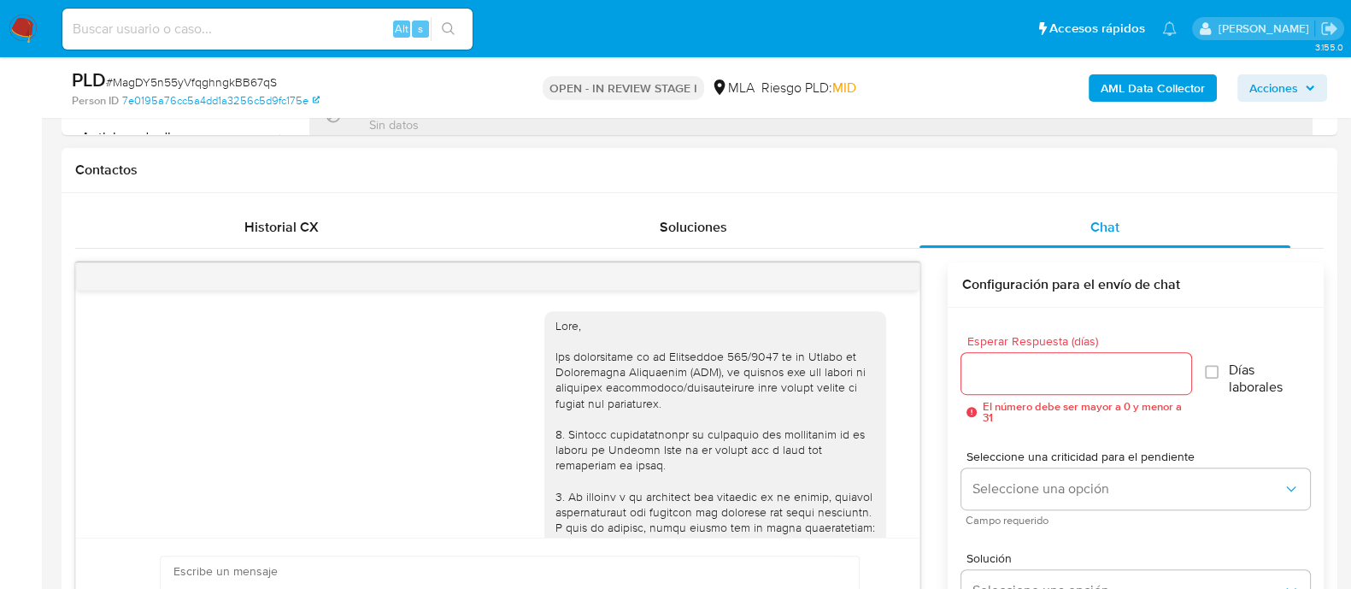
scroll to position [905, 0]
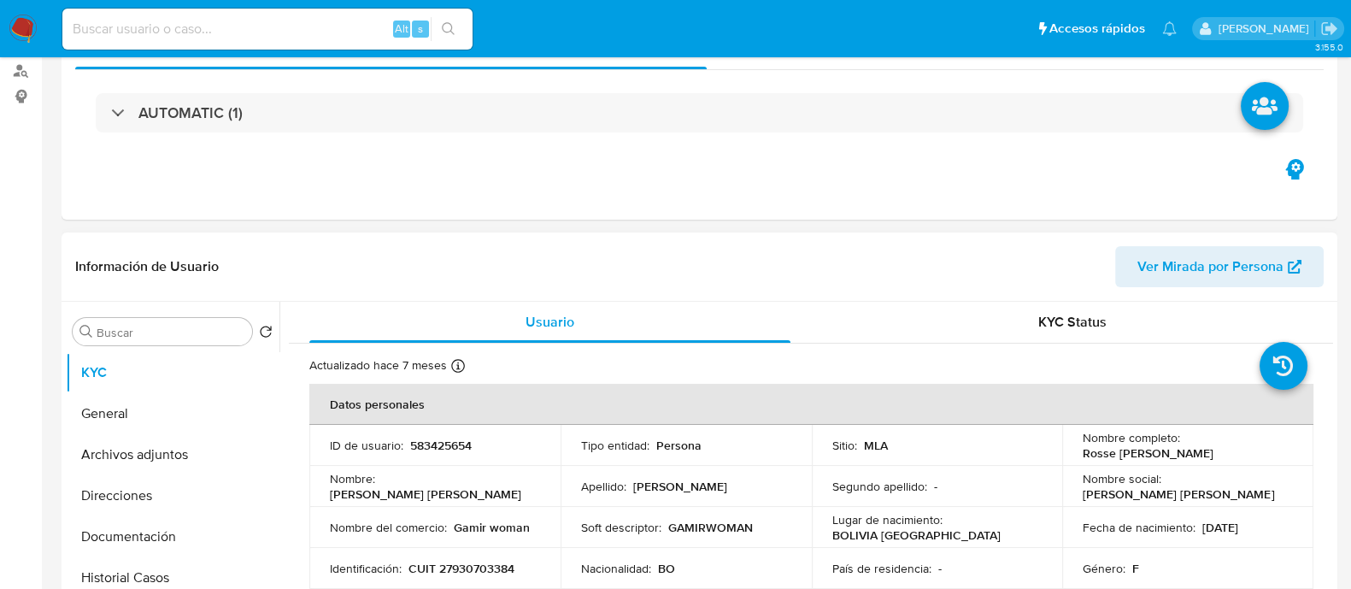
select select "10"
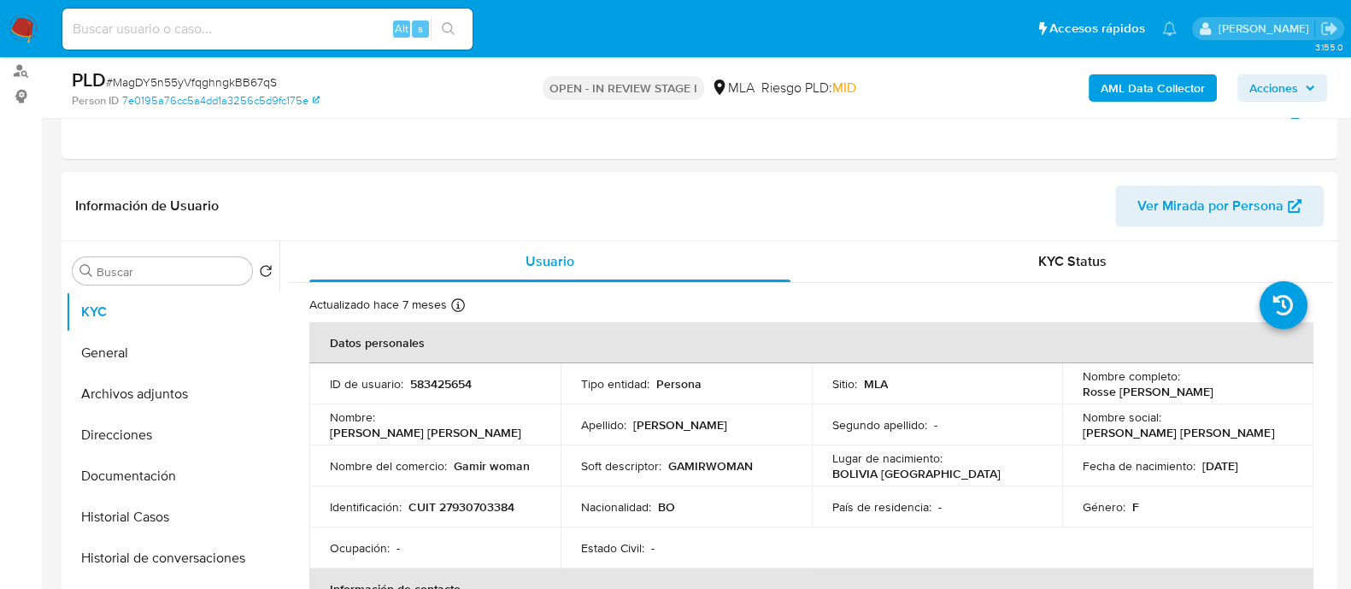
scroll to position [426, 0]
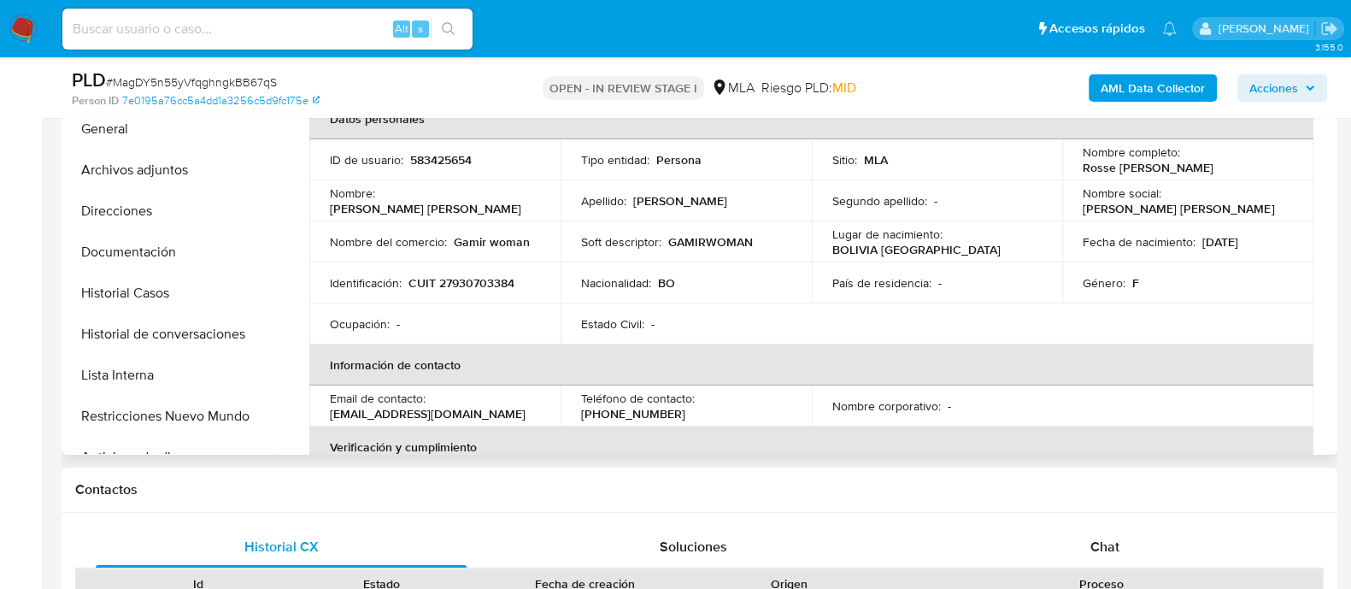
click at [454, 288] on p "CUIT 27930703384" at bounding box center [461, 282] width 106 height 15
copy p "27930703384"
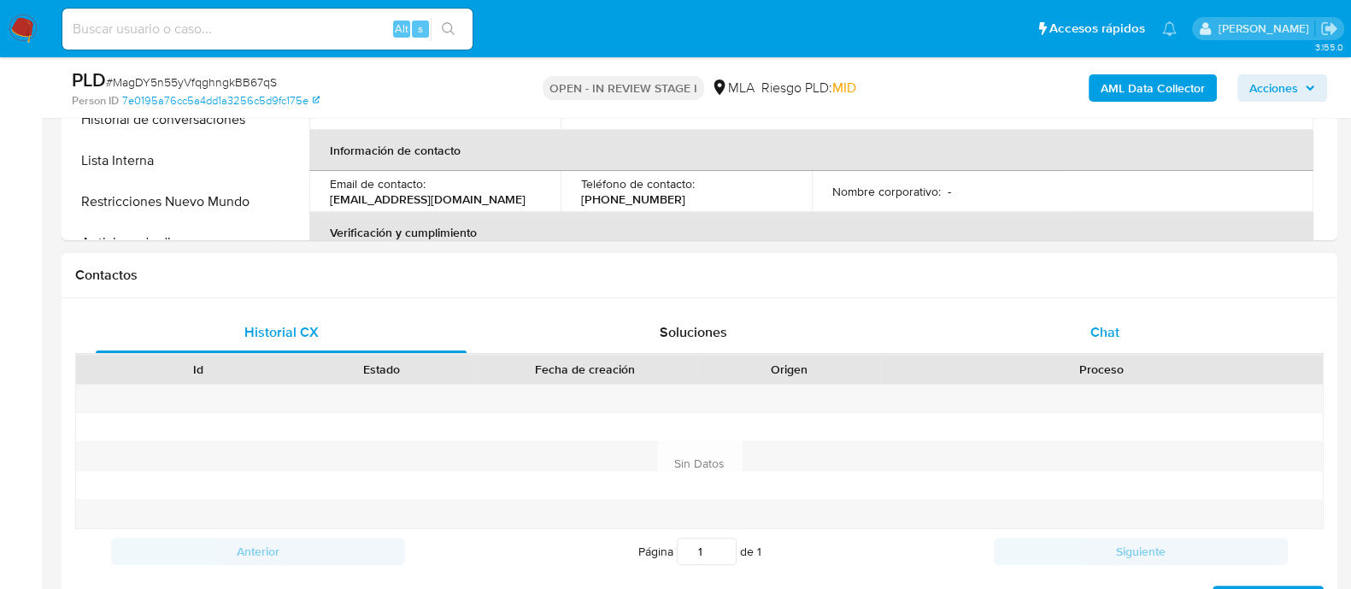
click at [1084, 327] on div "Chat" at bounding box center [1104, 332] width 371 height 41
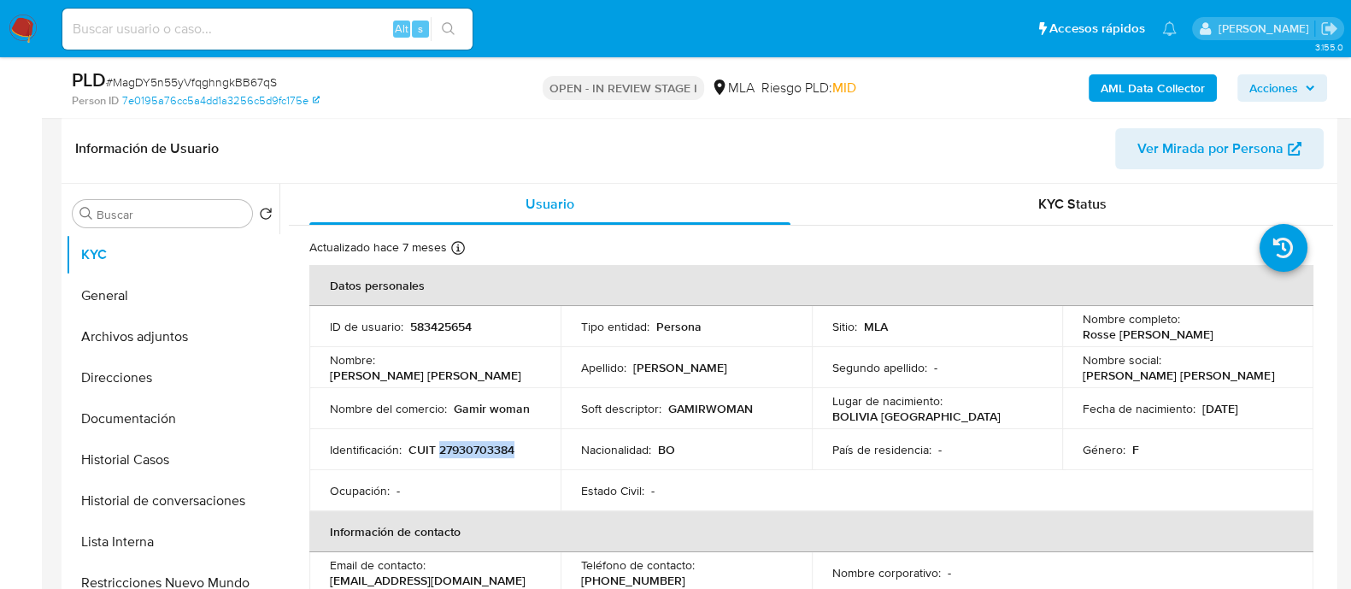
scroll to position [106, 0]
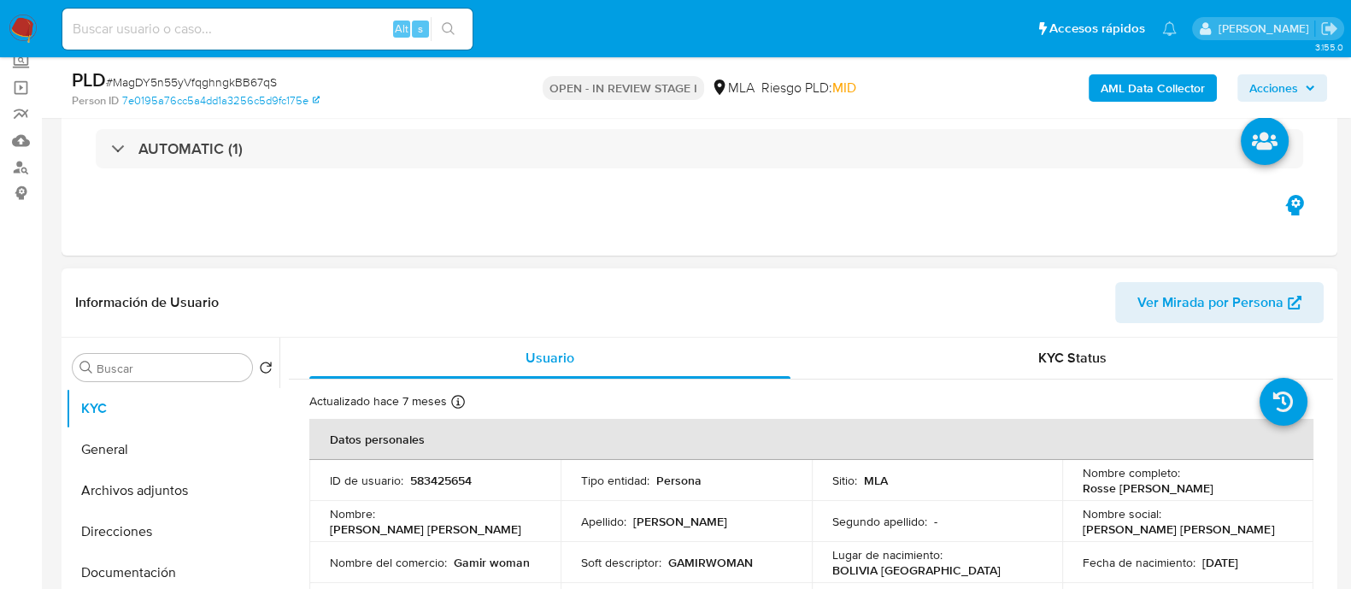
drag, startPoint x: 1075, startPoint y: 483, endPoint x: 1277, endPoint y: 481, distance: 202.5
click at [1277, 481] on td "Nombre completo : [PERSON_NAME]" at bounding box center [1187, 480] width 251 height 41
copy p "Rosse [PERSON_NAME]"
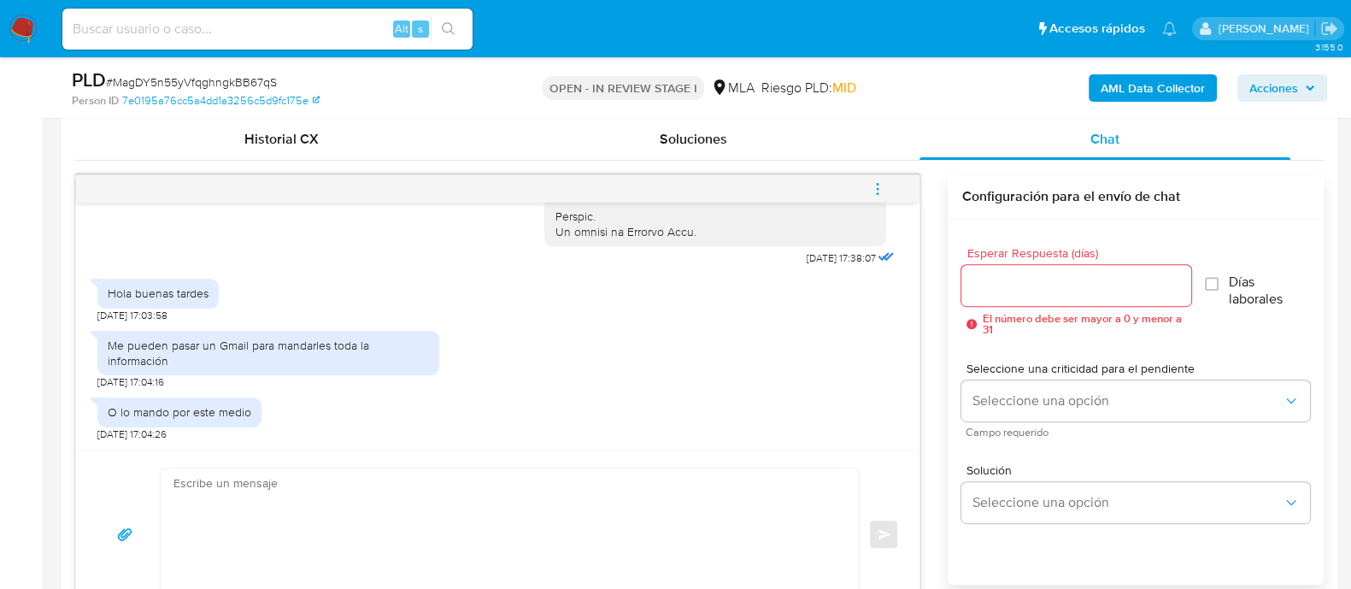
scroll to position [1068, 0]
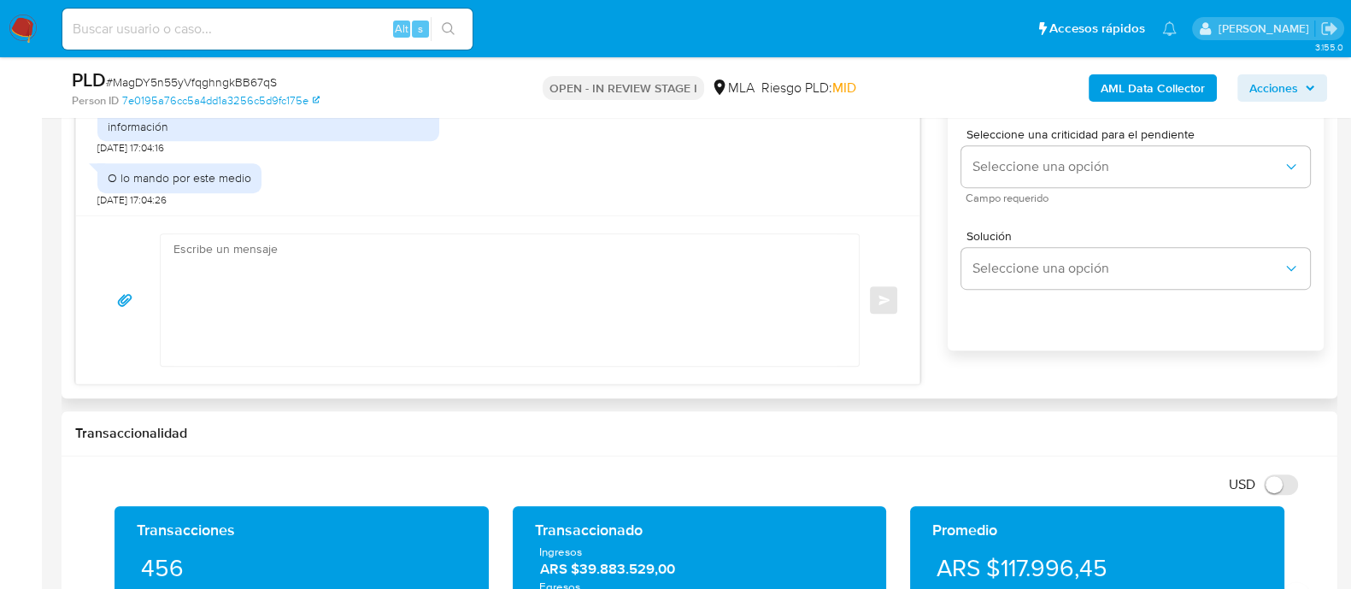
click at [519, 319] on textarea at bounding box center [505, 300] width 664 height 132
paste textarea "Rosse [PERSON_NAME]"
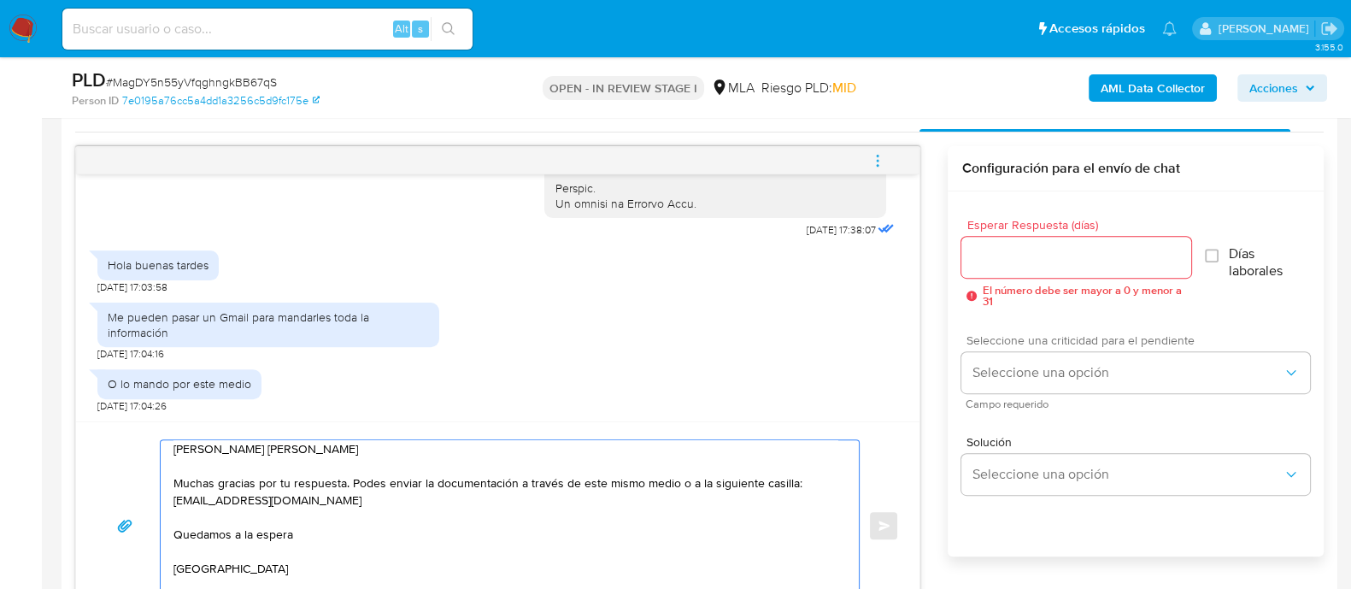
scroll to position [853, 0]
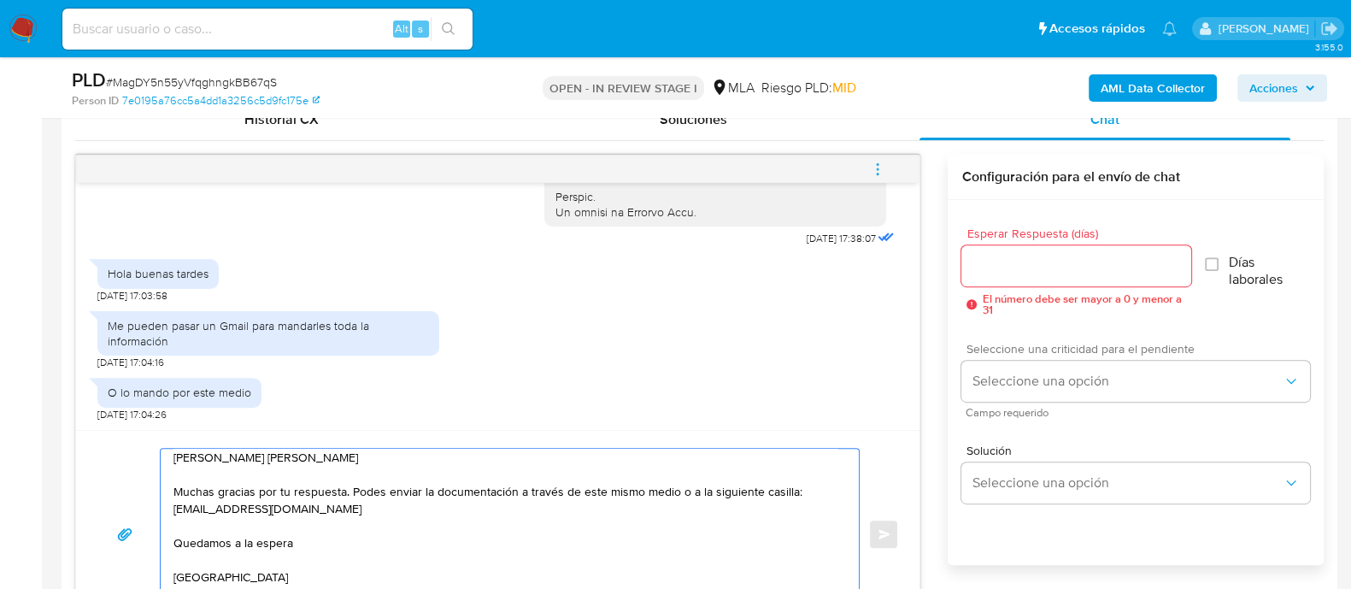
type textarea "[PERSON_NAME] [PERSON_NAME] Muchas gracias por tu respuesta. Podes enviar la do…"
click at [1012, 266] on input "Esperar Respuesta (días)" at bounding box center [1075, 266] width 229 height 22
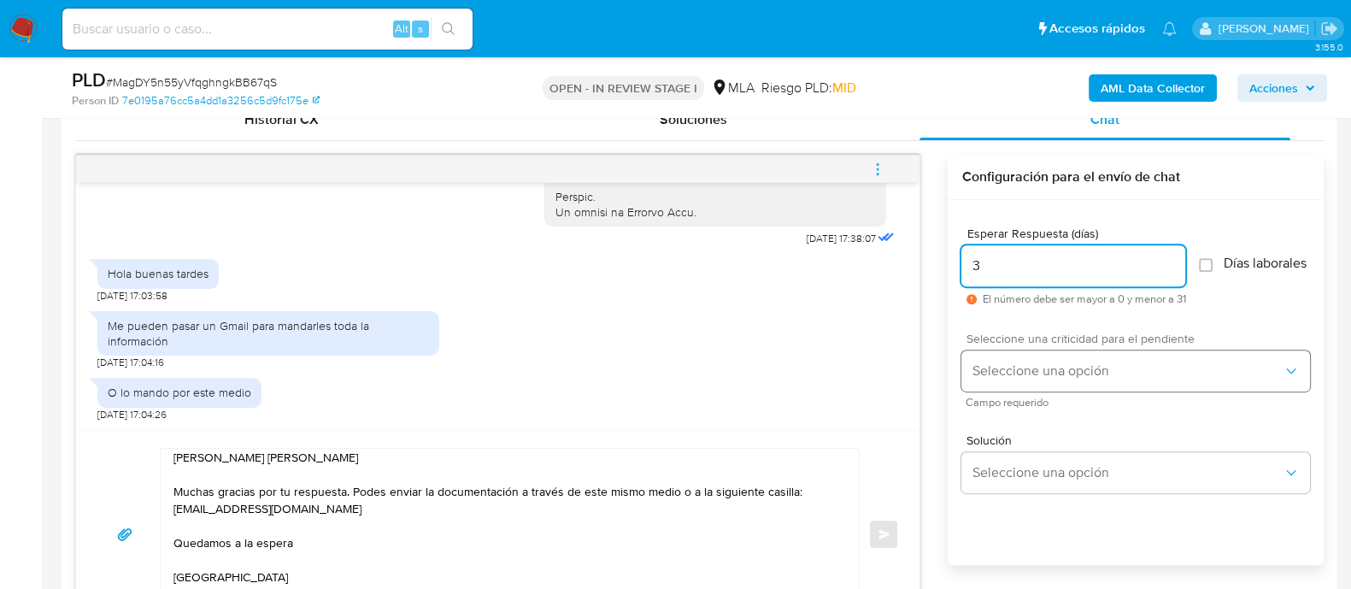
type input "3"
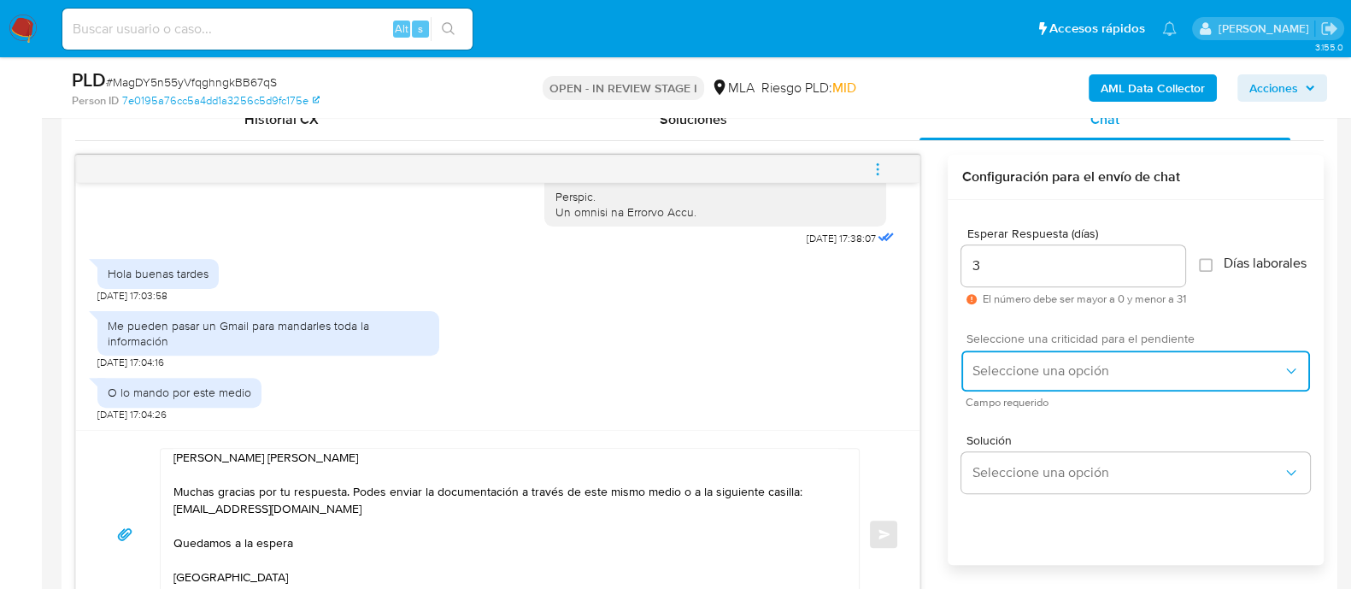
click at [1029, 372] on span "Seleccione una opción" at bounding box center [1126, 370] width 311 height 17
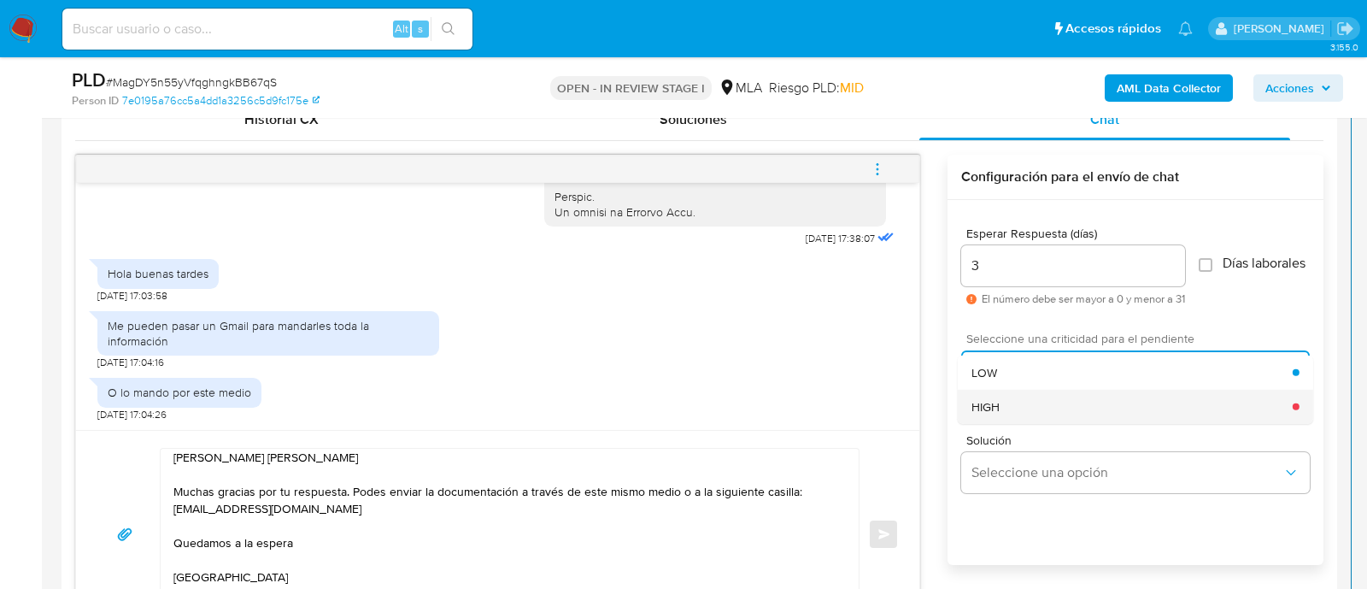
click at [1005, 407] on div "HIGH" at bounding box center [1131, 406] width 321 height 34
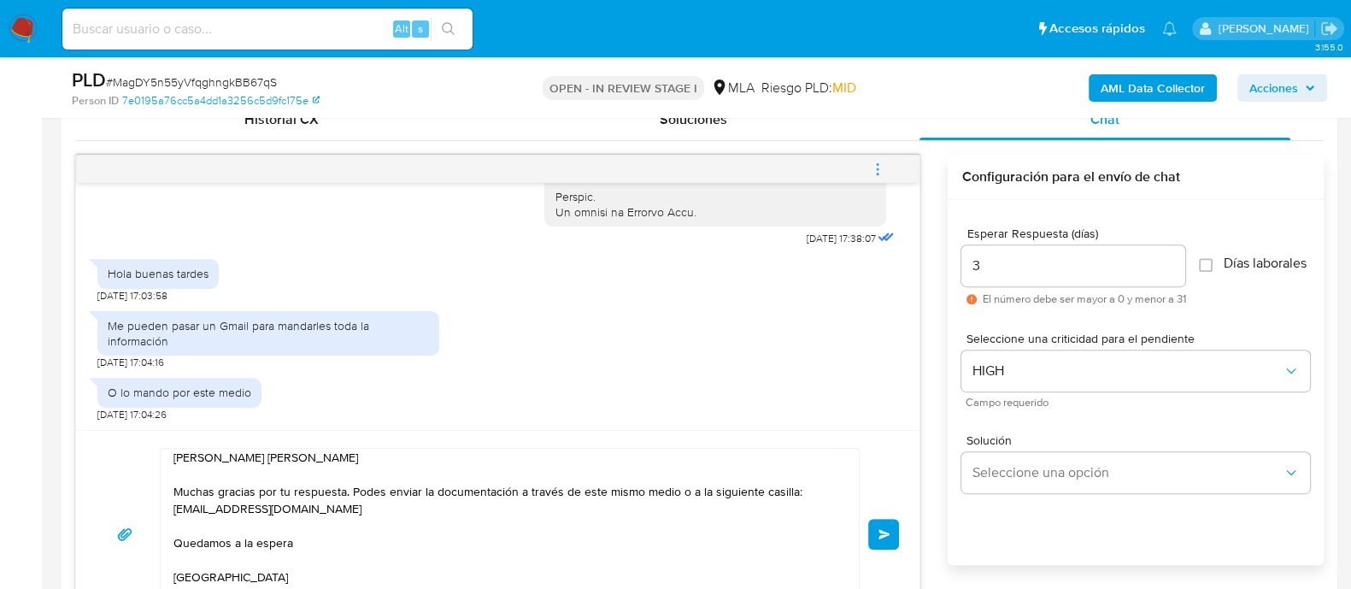
click at [885, 530] on span "Enviar" at bounding box center [884, 534] width 12 height 10
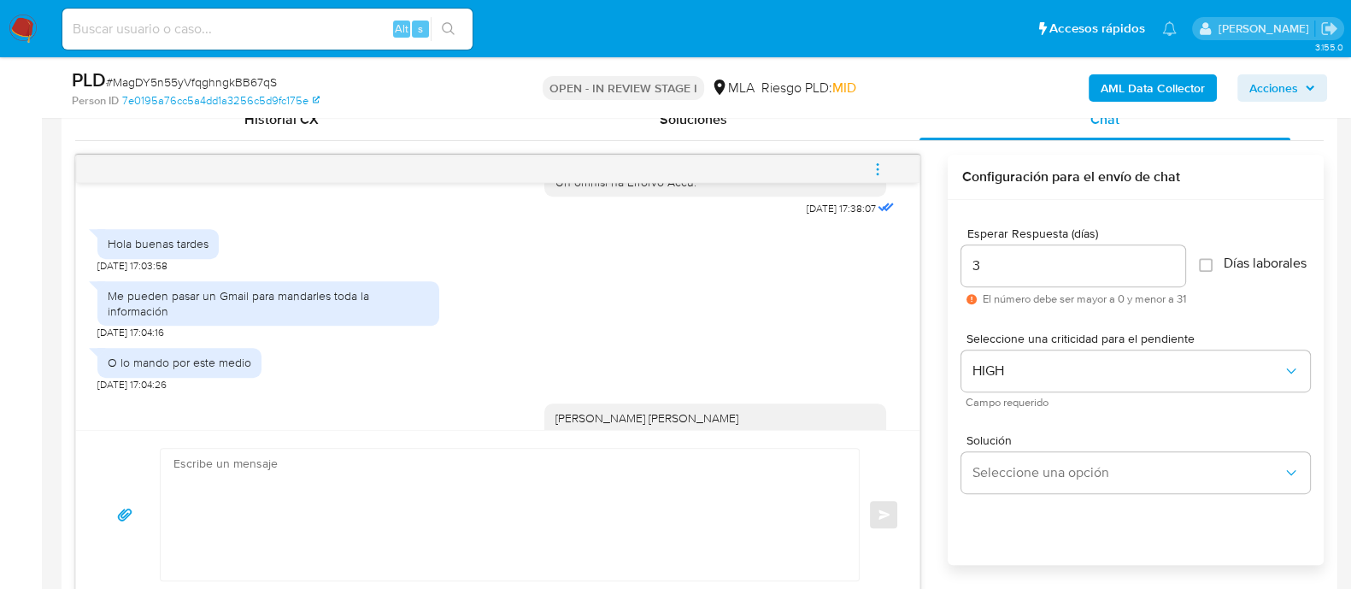
scroll to position [0, 0]
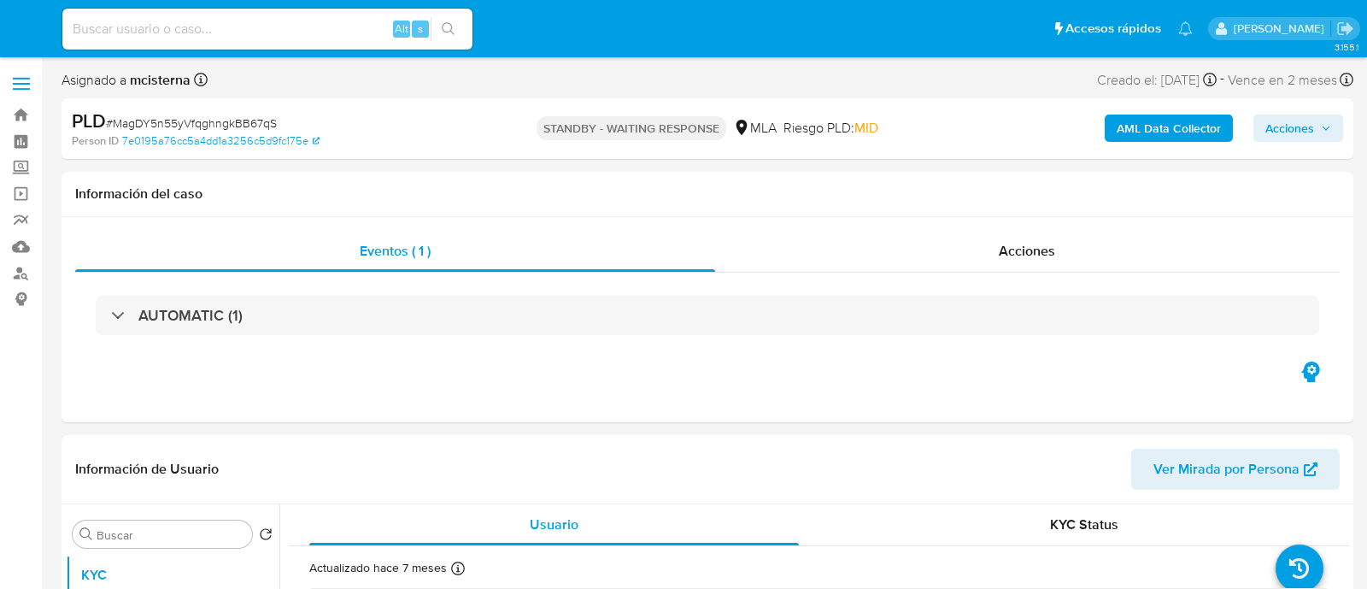
select select "10"
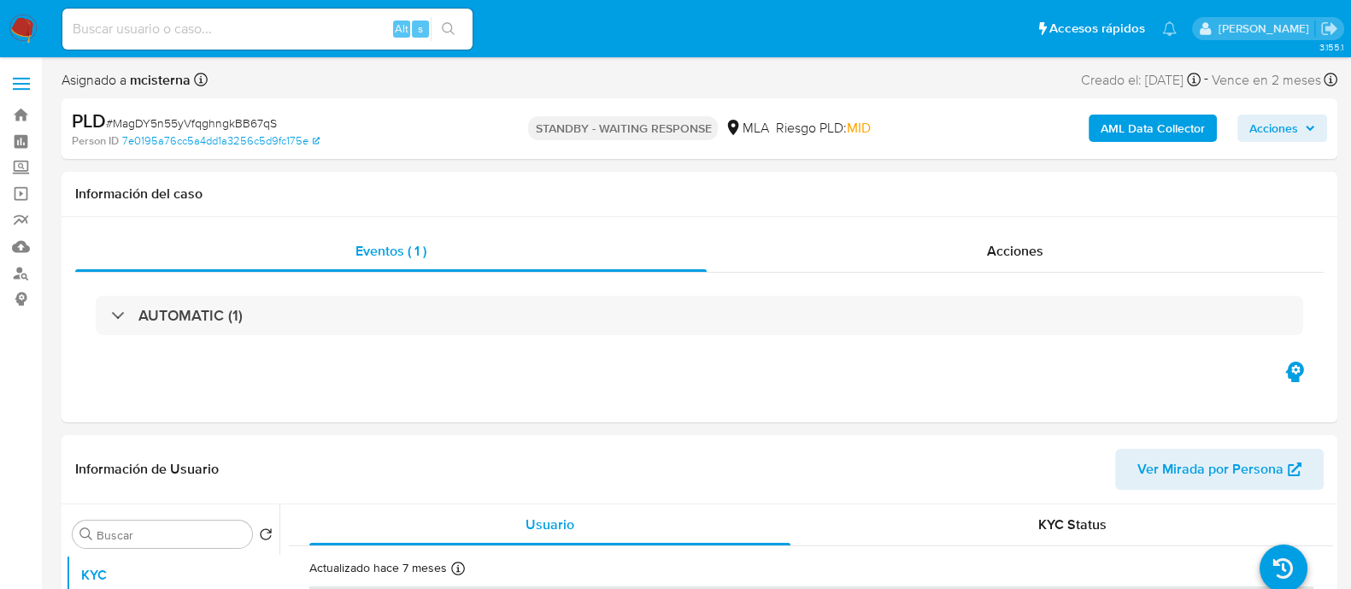
click at [326, 23] on input at bounding box center [267, 29] width 410 height 22
paste input "659094008"
type input "659094008"
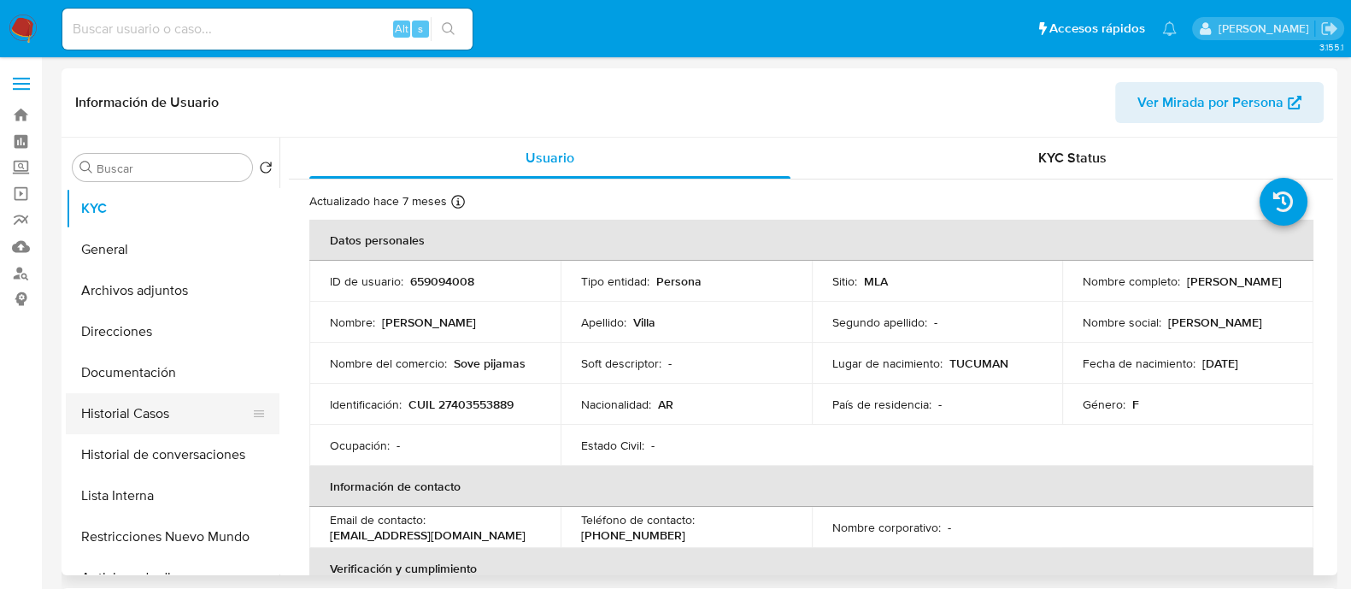
select select "10"
click at [487, 408] on p "CUIL 27403553889" at bounding box center [460, 403] width 105 height 15
copy div "Identificación : CUIL 27403553889"
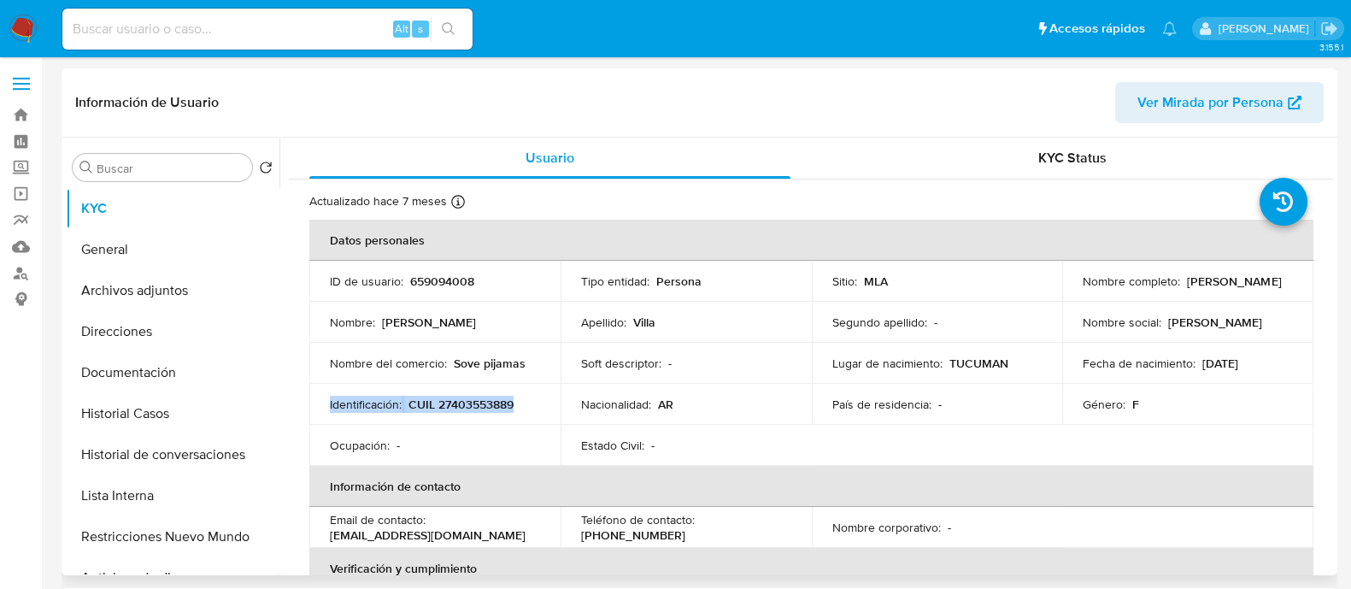
click at [471, 407] on p "CUIL 27403553889" at bounding box center [460, 403] width 105 height 15
click at [188, 419] on button "Historial Casos" at bounding box center [166, 413] width 200 height 41
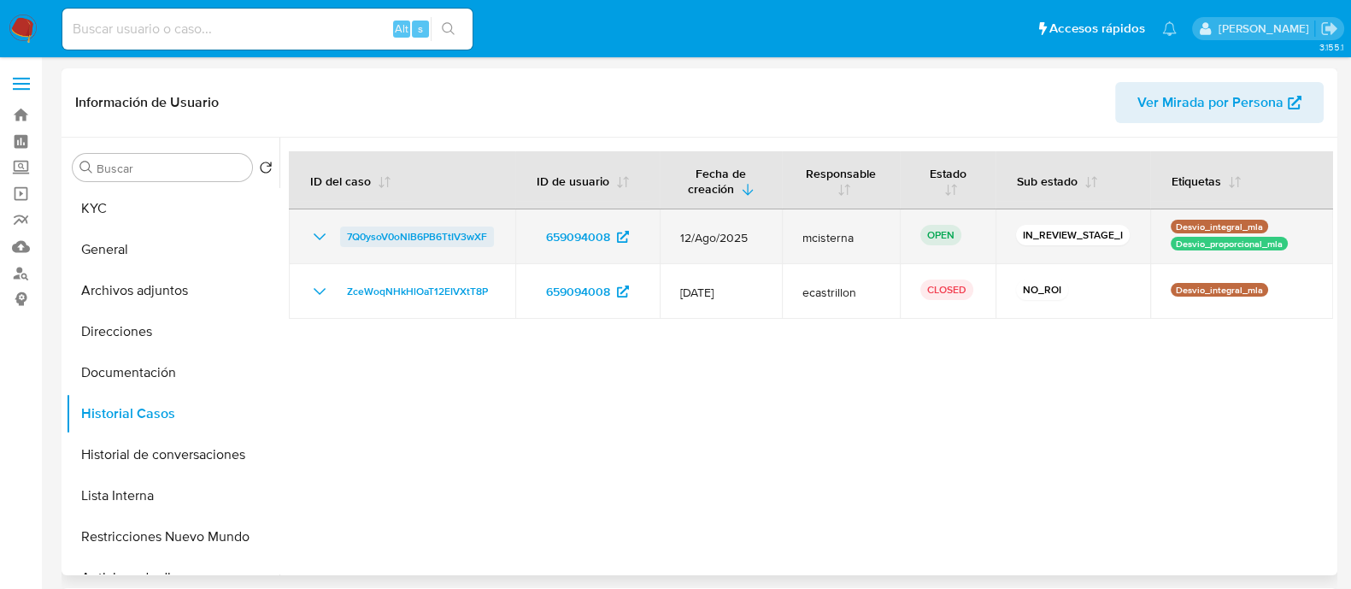
click at [440, 231] on span "7Q0ysoV0oNIB6PB6TtIV3wXF" at bounding box center [417, 236] width 140 height 21
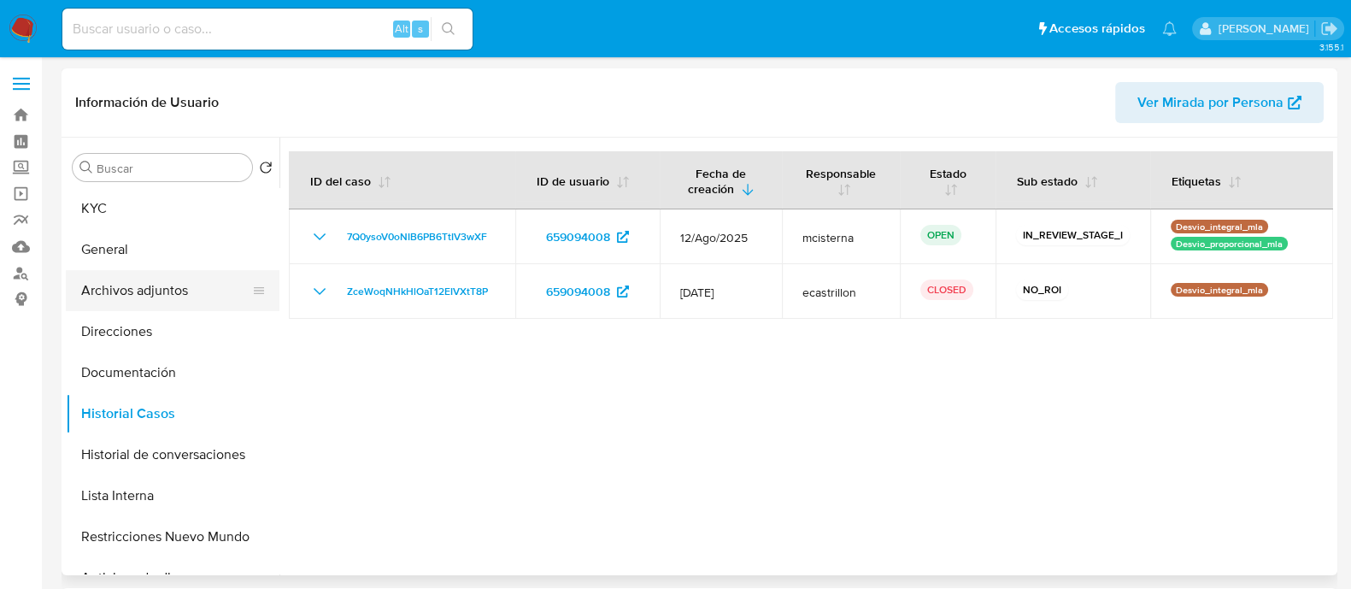
drag, startPoint x: 234, startPoint y: 297, endPoint x: 243, endPoint y: 304, distance: 11.6
click at [234, 297] on button "Archivos adjuntos" at bounding box center [166, 290] width 200 height 41
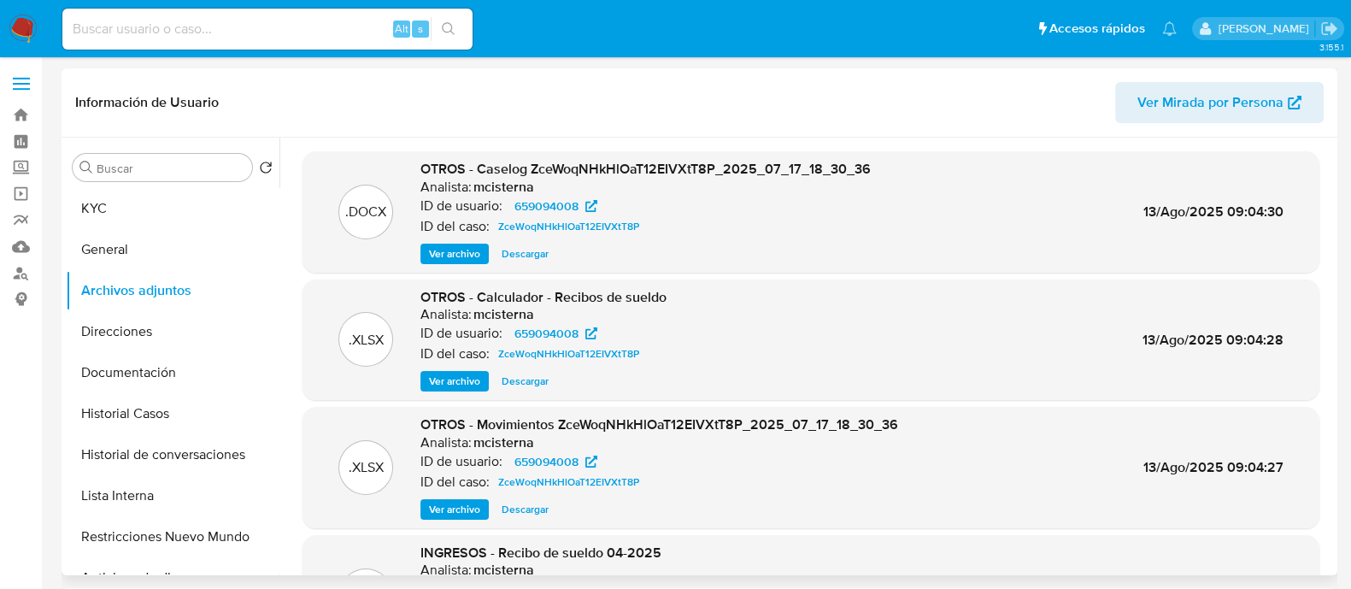
click at [471, 257] on span "Ver archivo" at bounding box center [454, 253] width 51 height 17
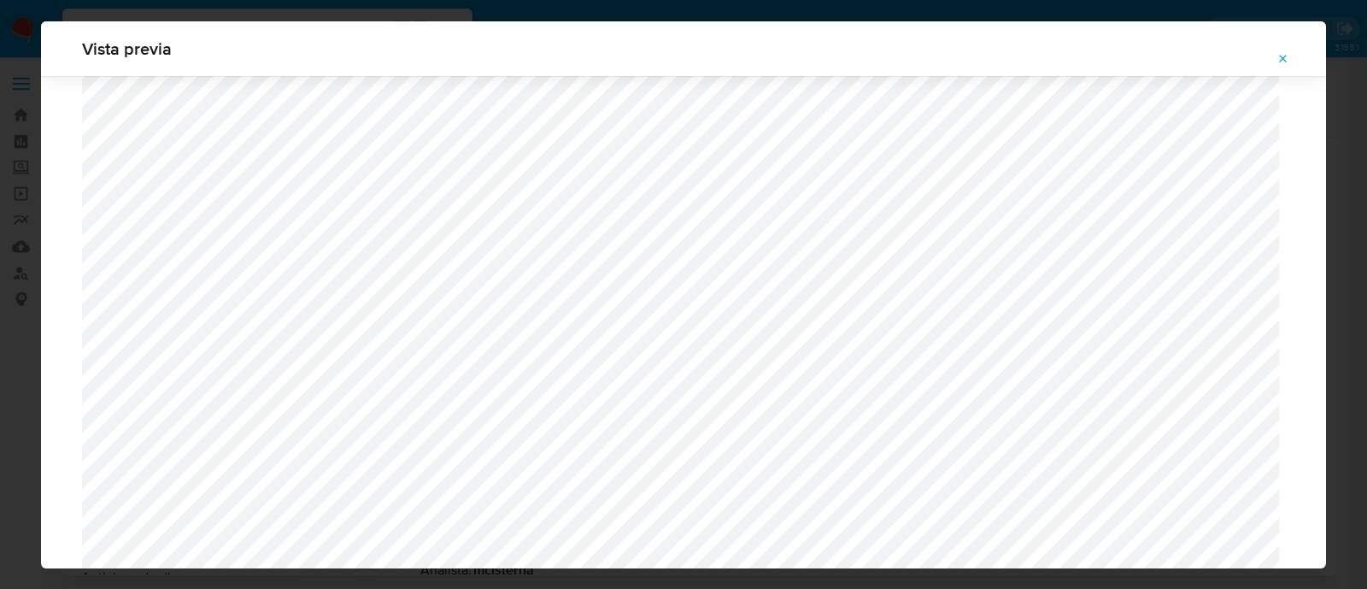
scroll to position [500, 0]
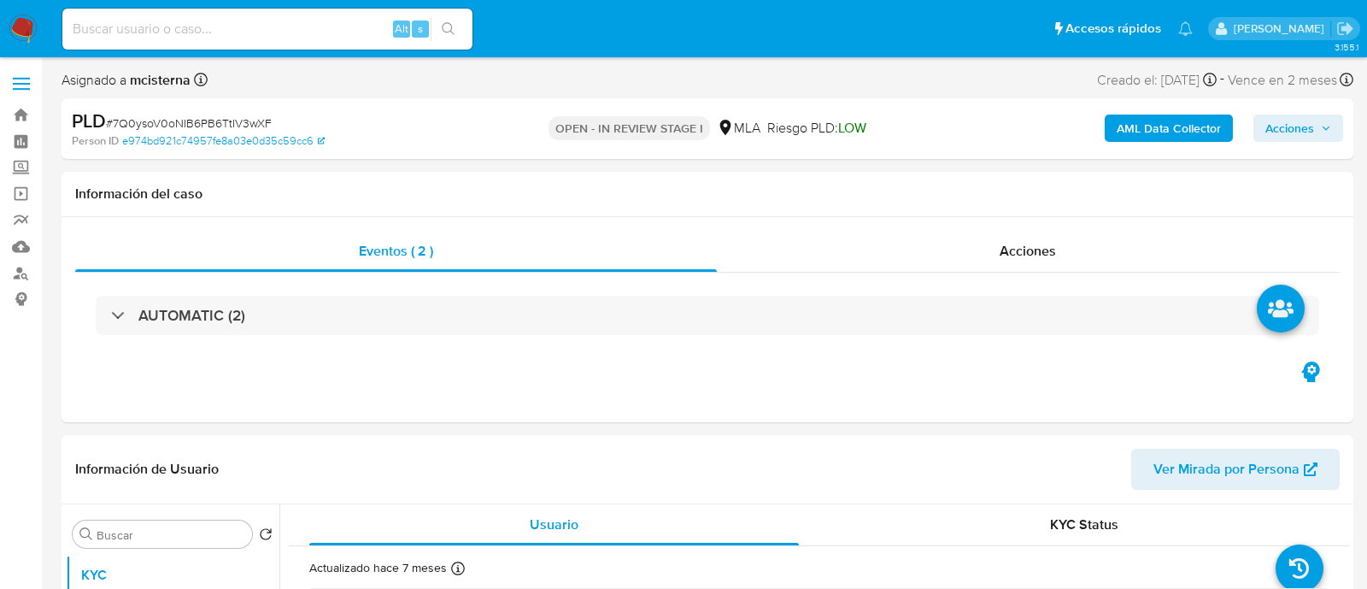
select select "10"
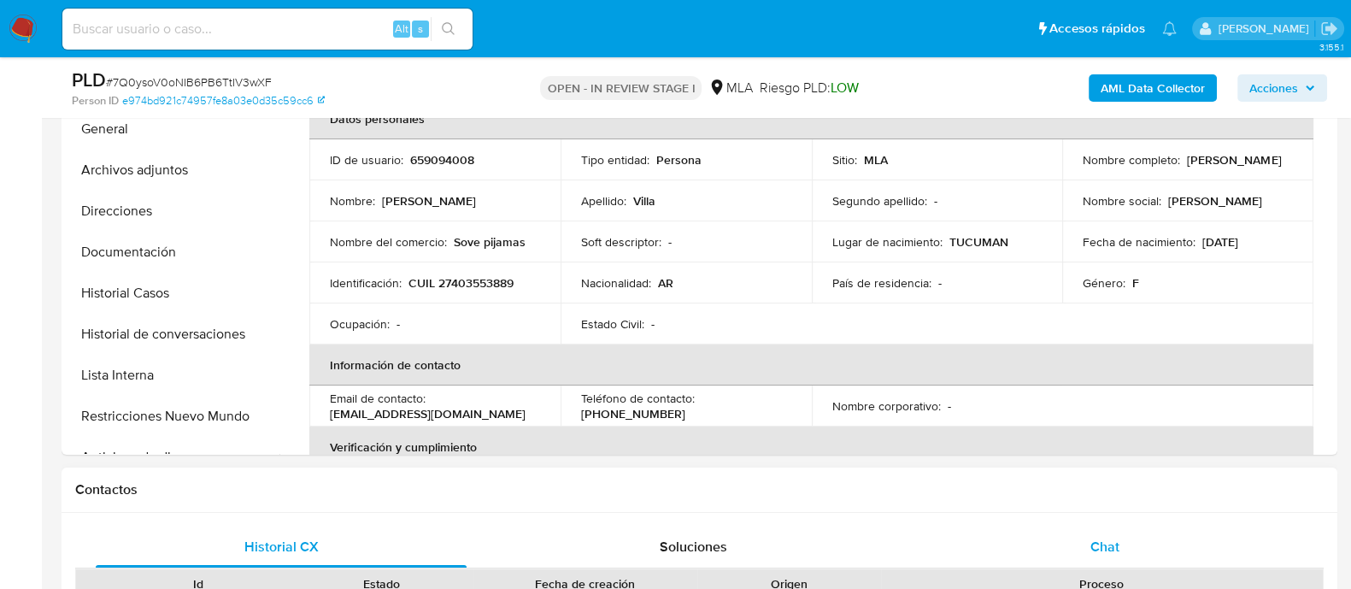
click at [1132, 551] on div "Chat" at bounding box center [1104, 546] width 371 height 41
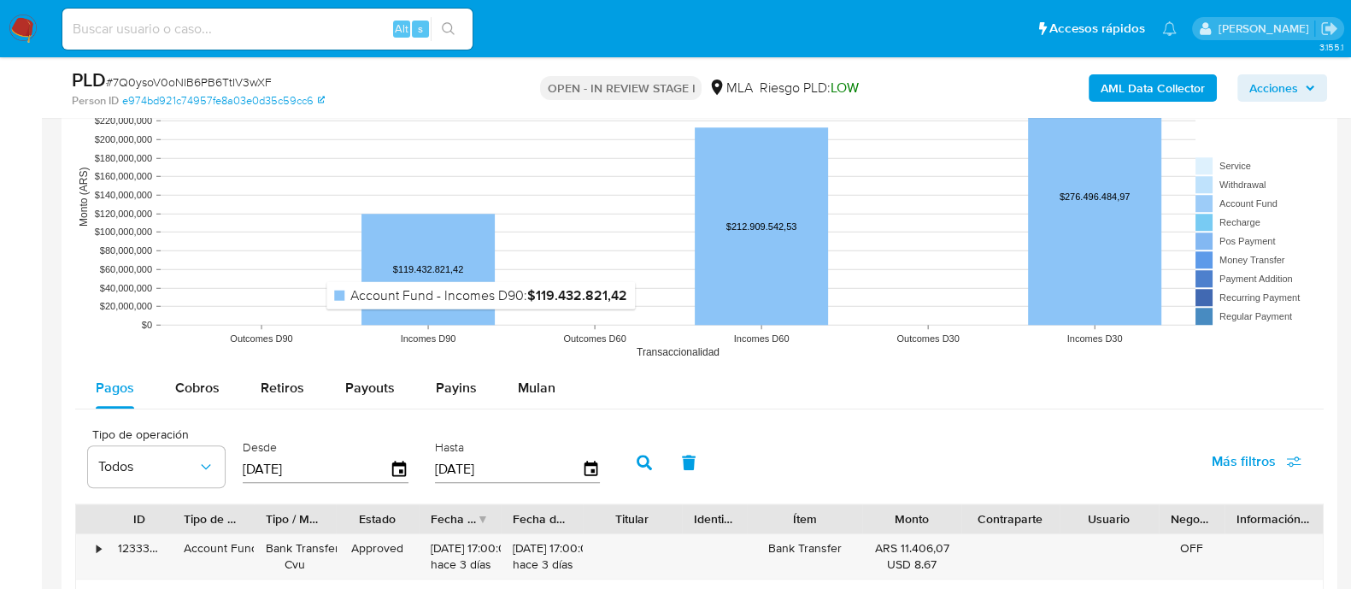
scroll to position [1922, 0]
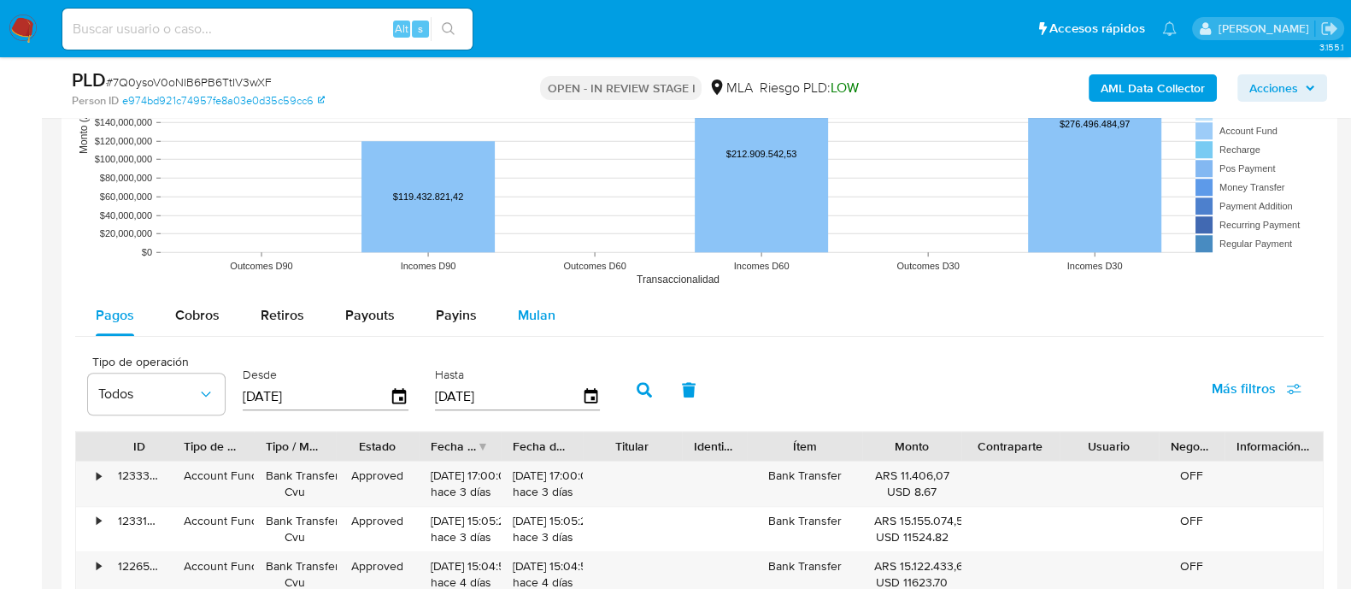
click at [531, 326] on div "Mulan" at bounding box center [537, 315] width 38 height 41
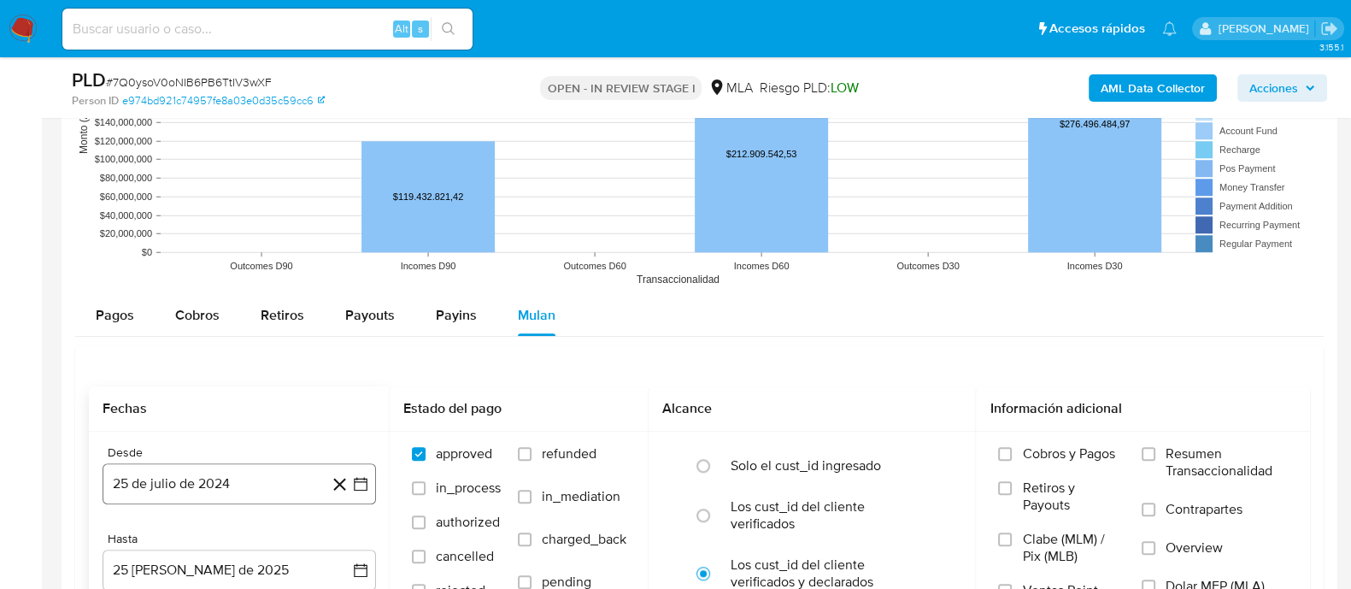
click at [194, 482] on button "25 de julio de 2024" at bounding box center [239, 483] width 273 height 41
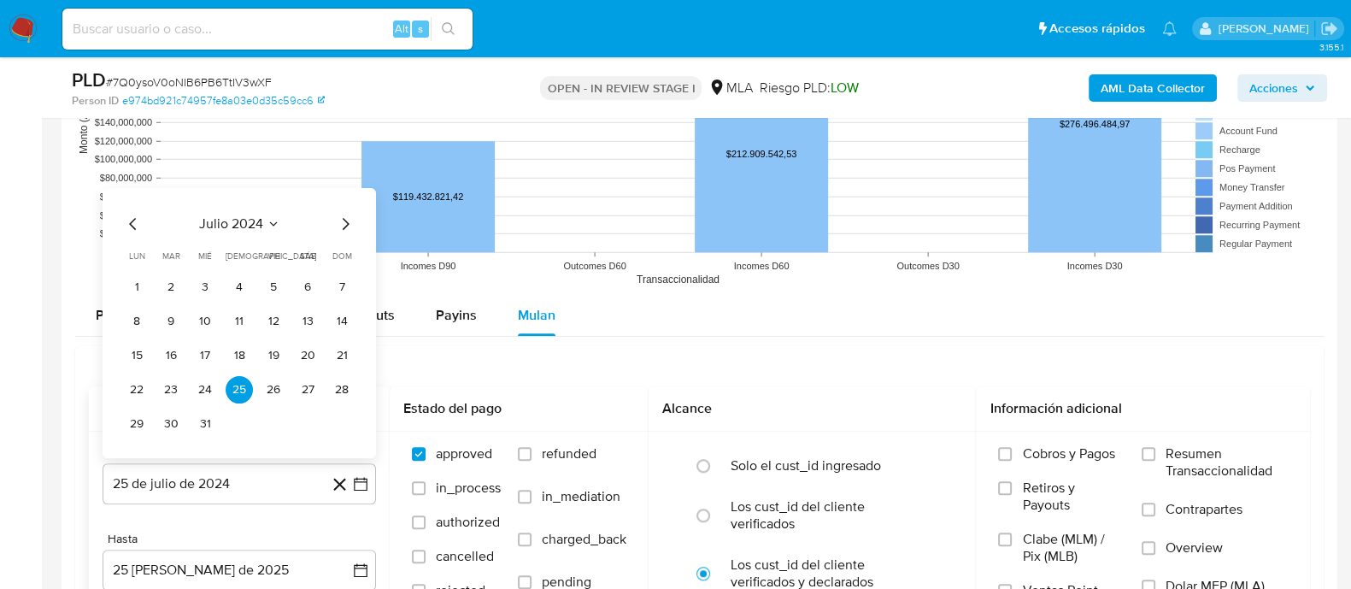
click at [253, 223] on span "julio 2024" at bounding box center [231, 223] width 64 height 17
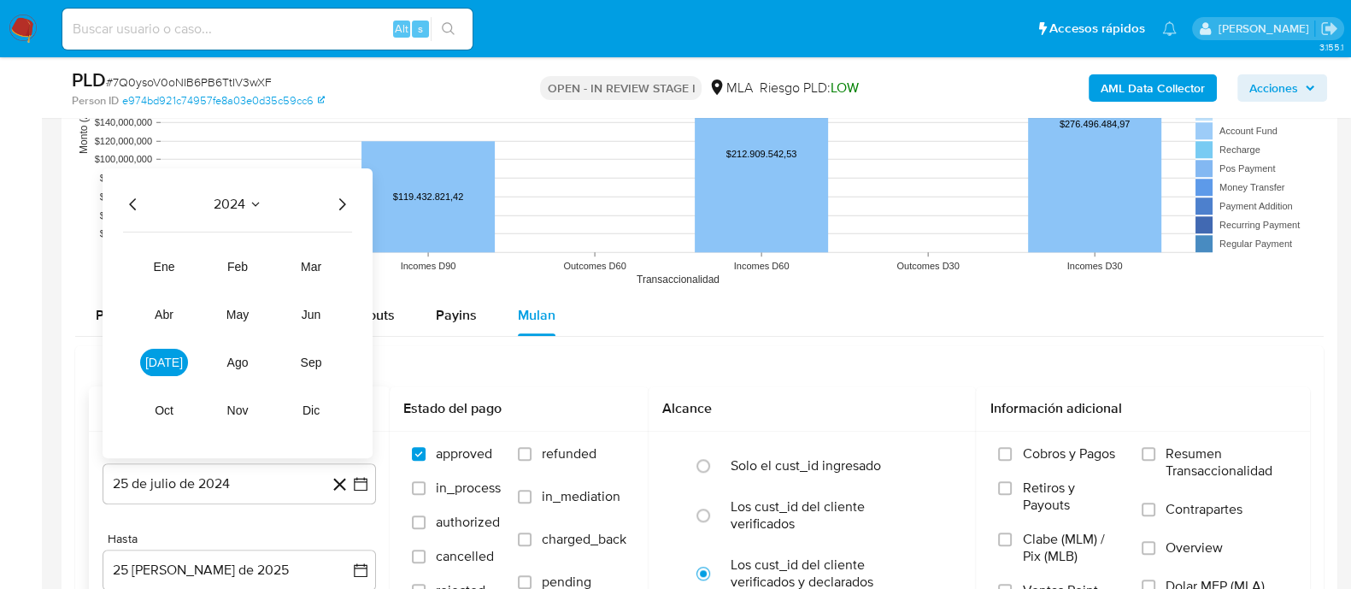
click at [337, 202] on icon "Año siguiente" at bounding box center [341, 204] width 21 height 21
click at [171, 364] on span "[DATE]" at bounding box center [164, 362] width 38 height 14
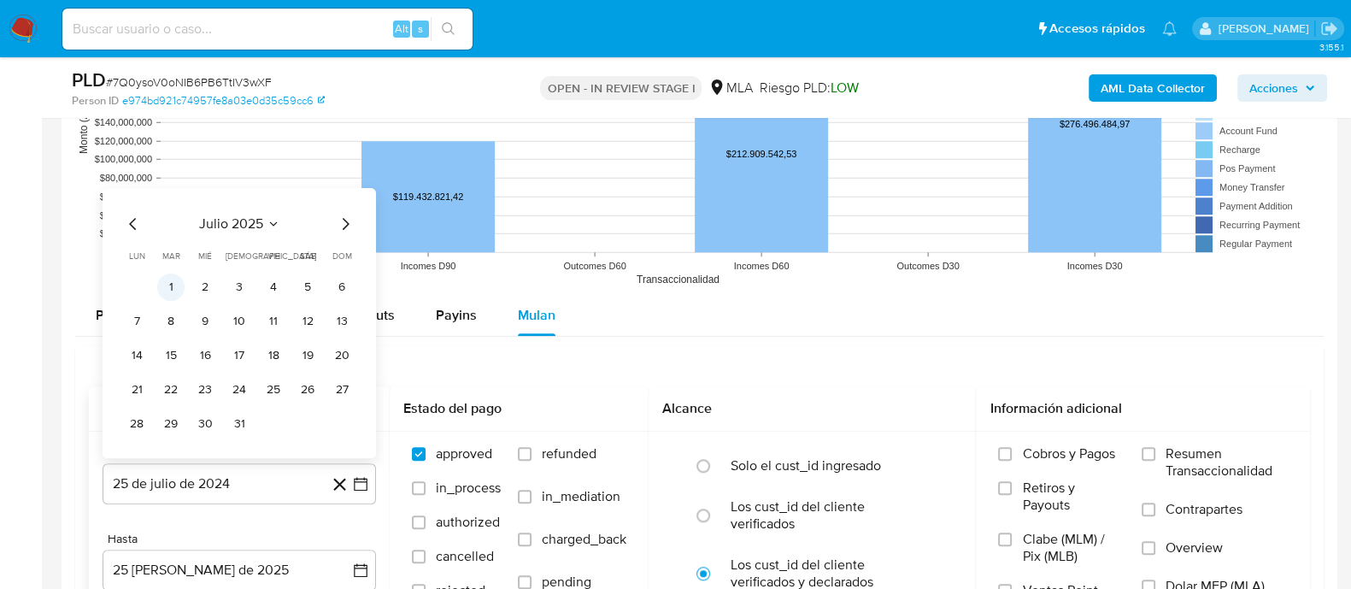
click at [171, 286] on button "1" at bounding box center [170, 286] width 27 height 27
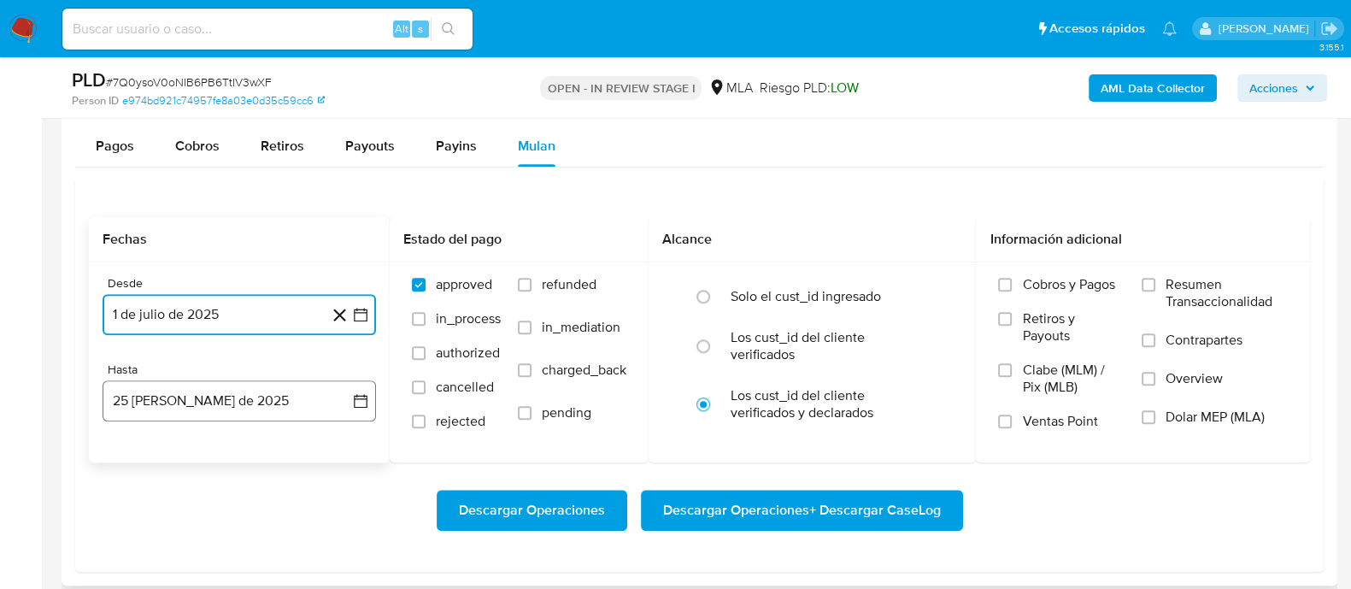
scroll to position [2136, 0]
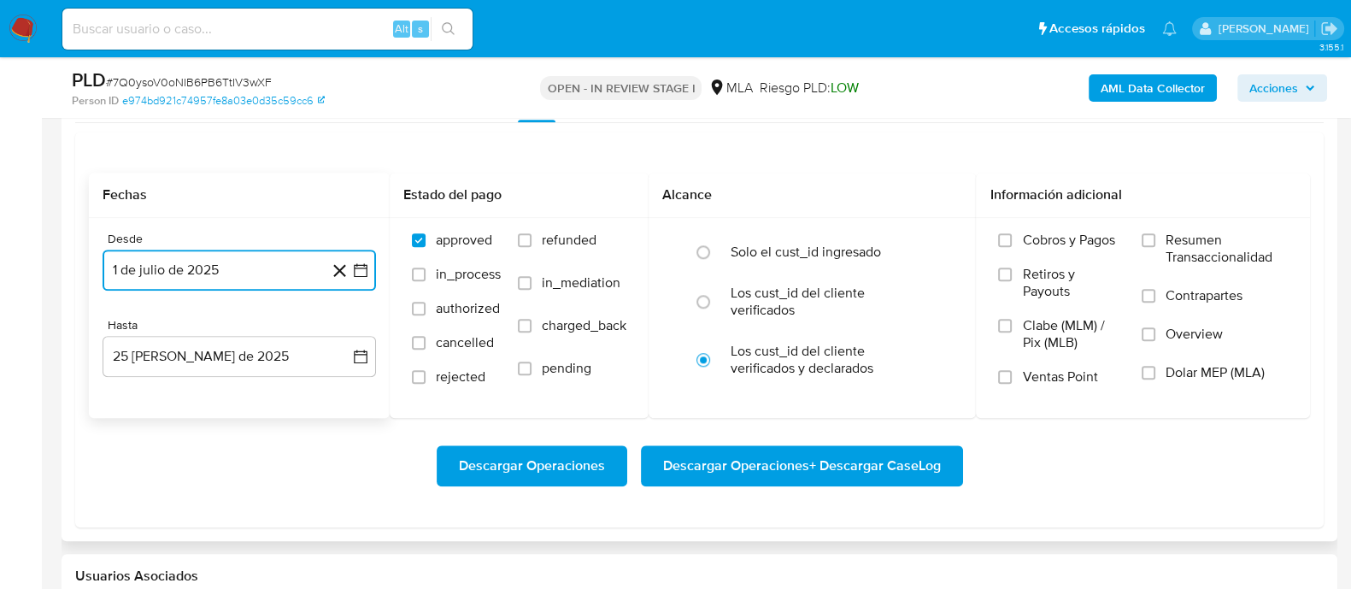
drag, startPoint x: 216, startPoint y: 341, endPoint x: 213, endPoint y: 332, distance: 9.2
click at [215, 339] on button "25 de agosto de 2025" at bounding box center [239, 356] width 273 height 41
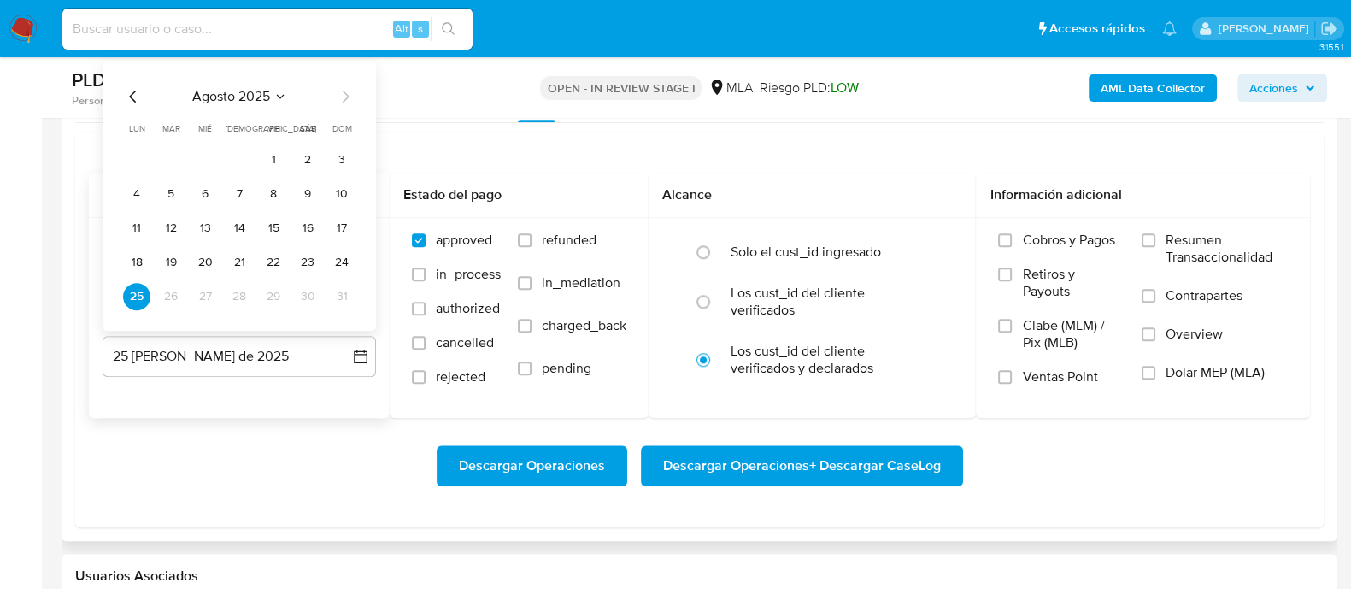
click at [128, 87] on icon "Mes anterior" at bounding box center [133, 96] width 21 height 21
click at [239, 303] on button "31" at bounding box center [239, 296] width 27 height 27
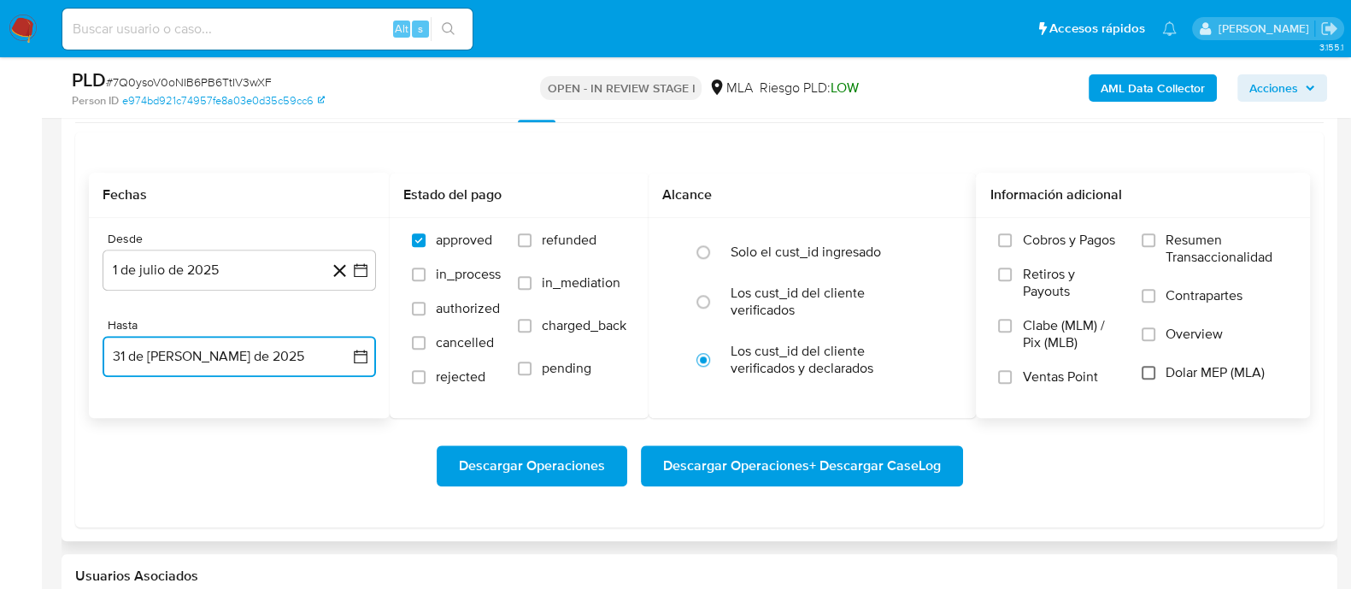
click at [1153, 366] on input "Dolar MEP (MLA)" at bounding box center [1148, 373] width 14 height 14
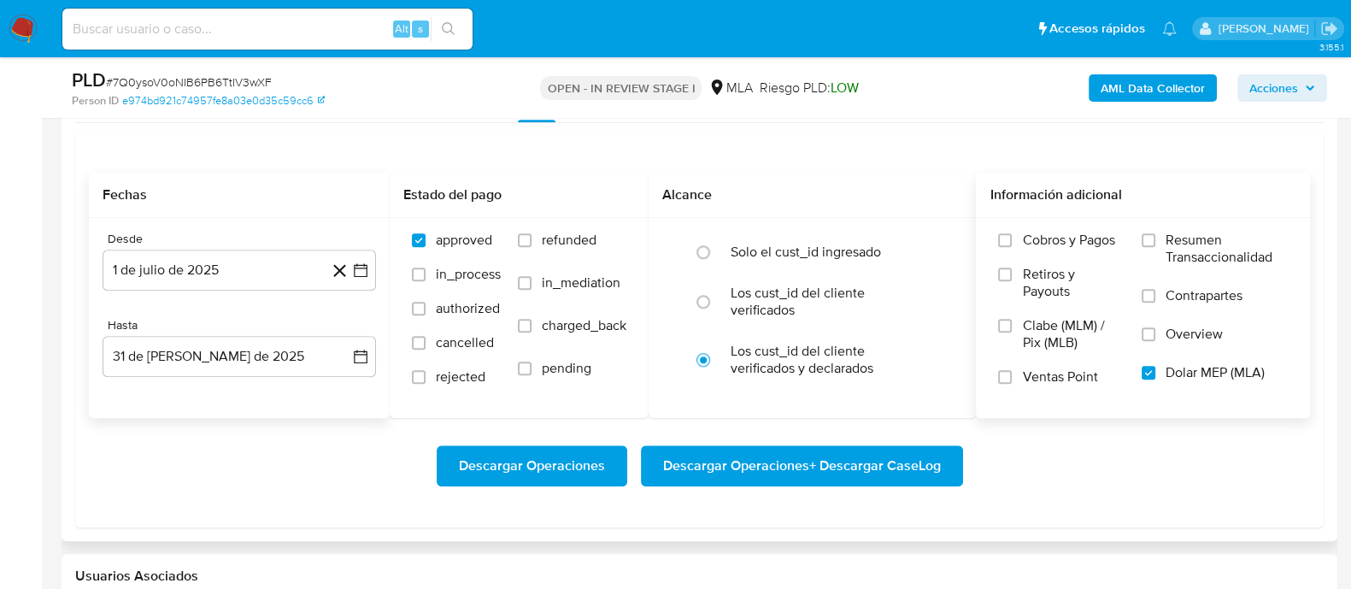
click at [804, 450] on span "Descargar Operaciones + Descargar CaseLog" at bounding box center [802, 466] width 278 height 38
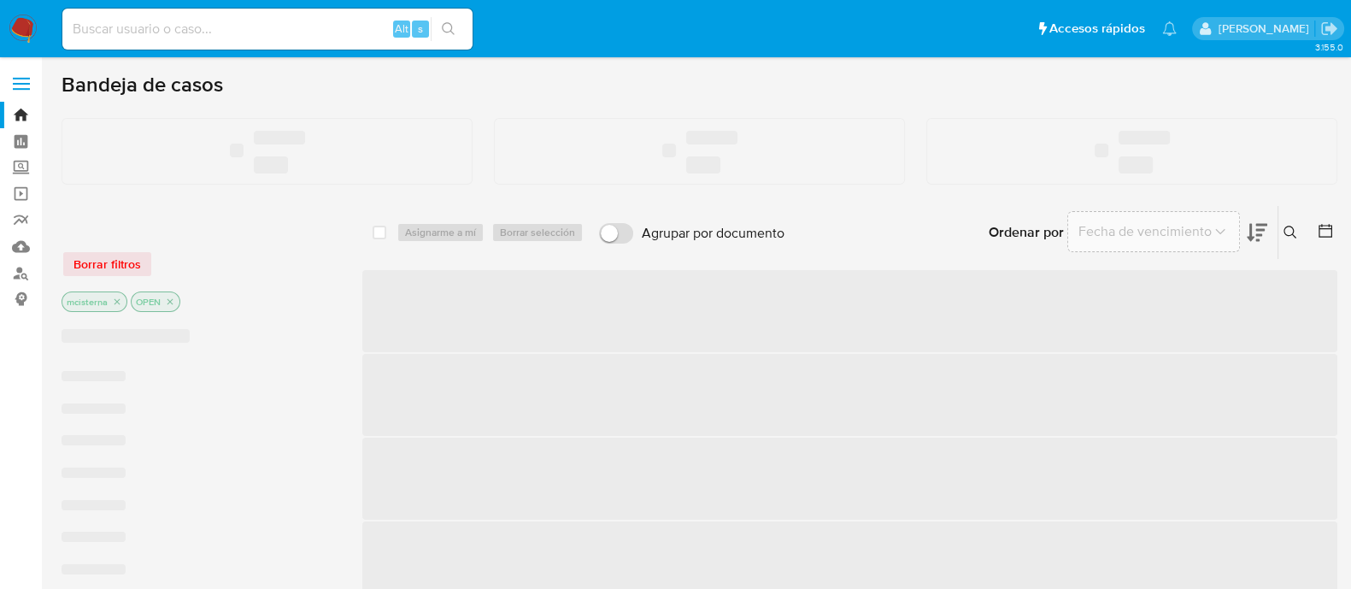
click at [305, 27] on input at bounding box center [267, 29] width 410 height 22
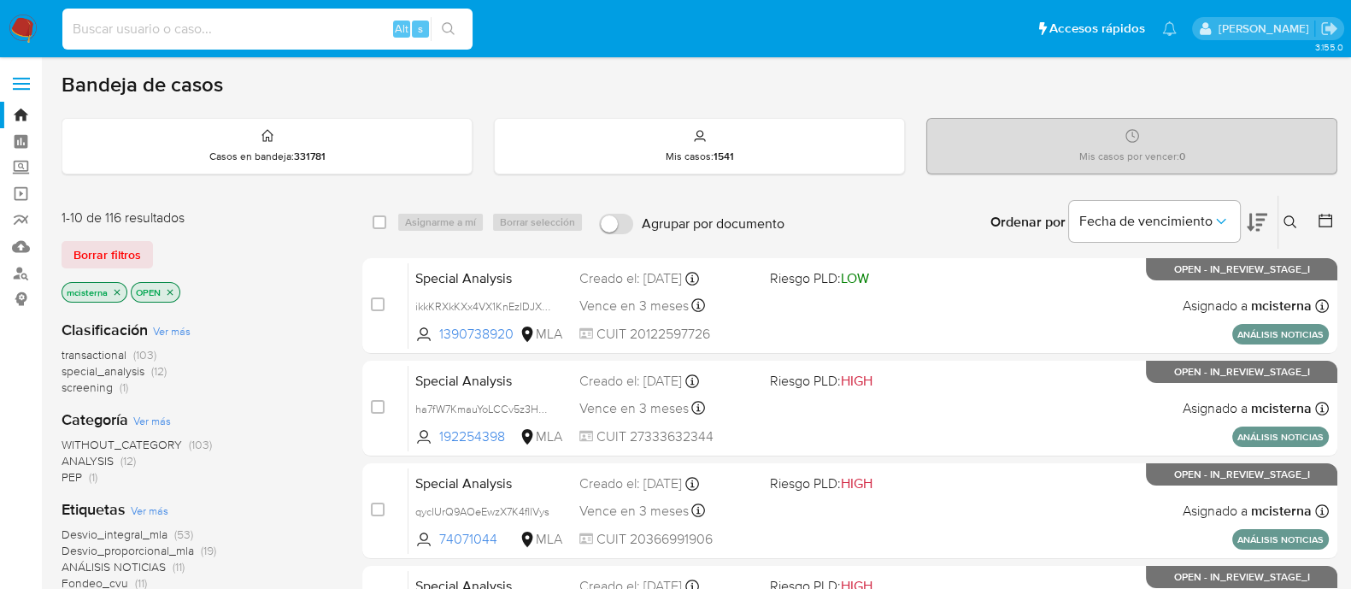
paste input "667010661"
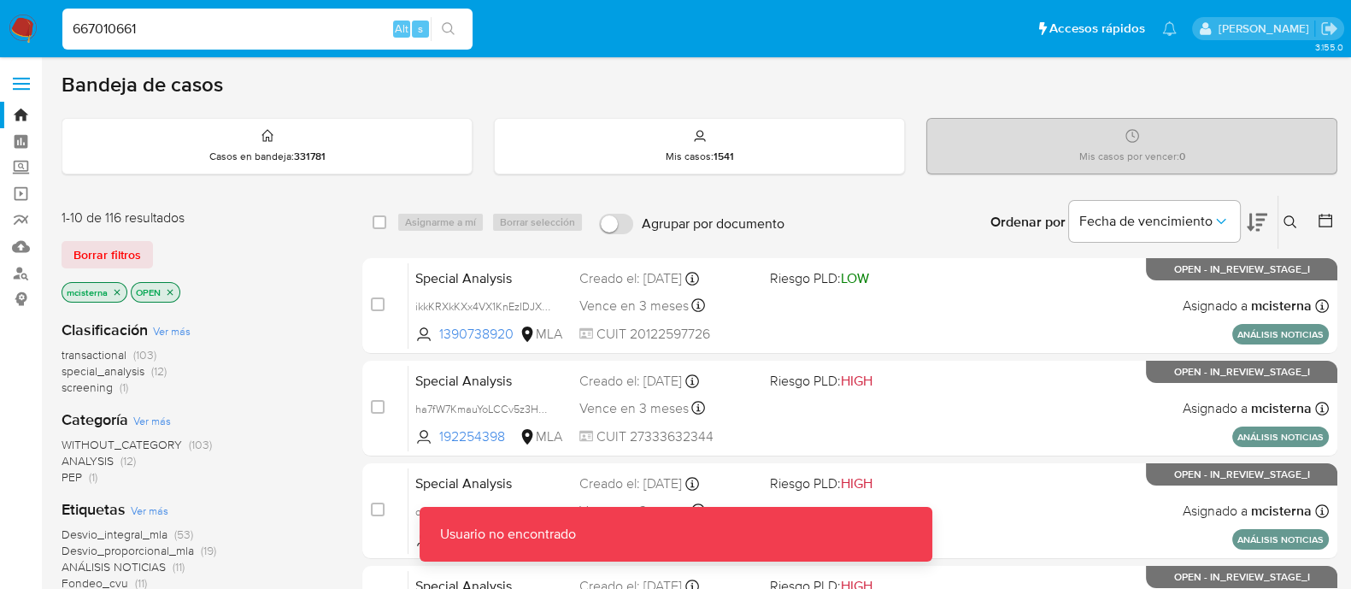
click at [305, 27] on input "667010661" at bounding box center [267, 29] width 410 height 22
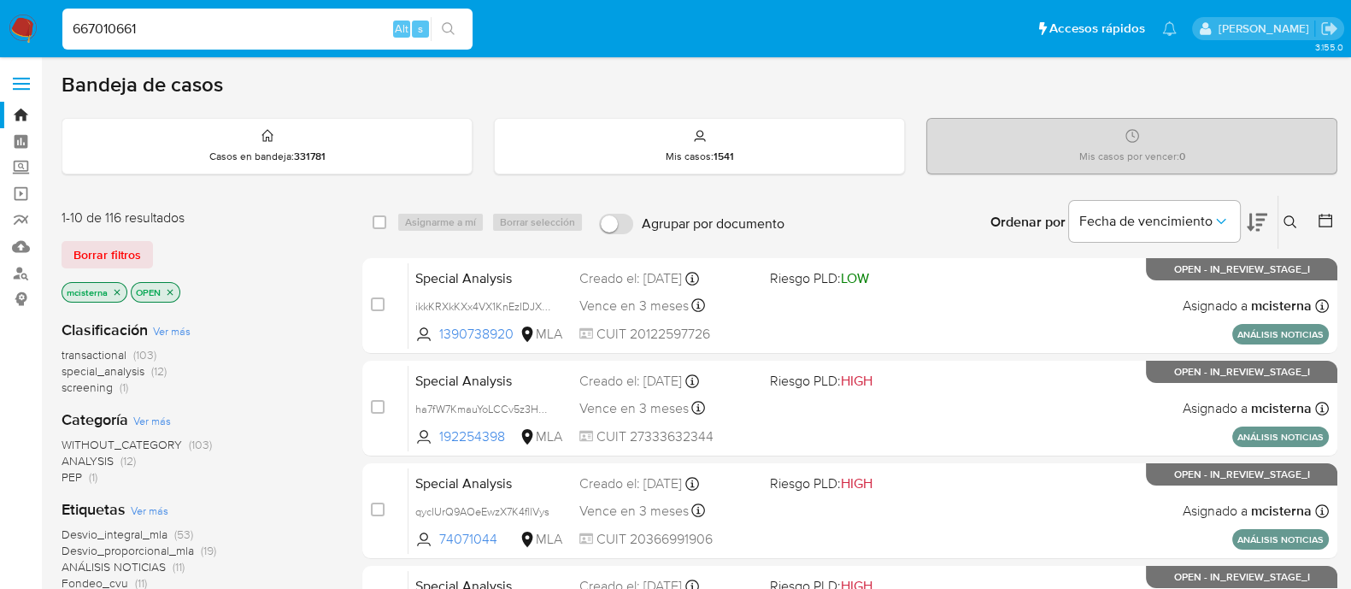
type input "667010661"
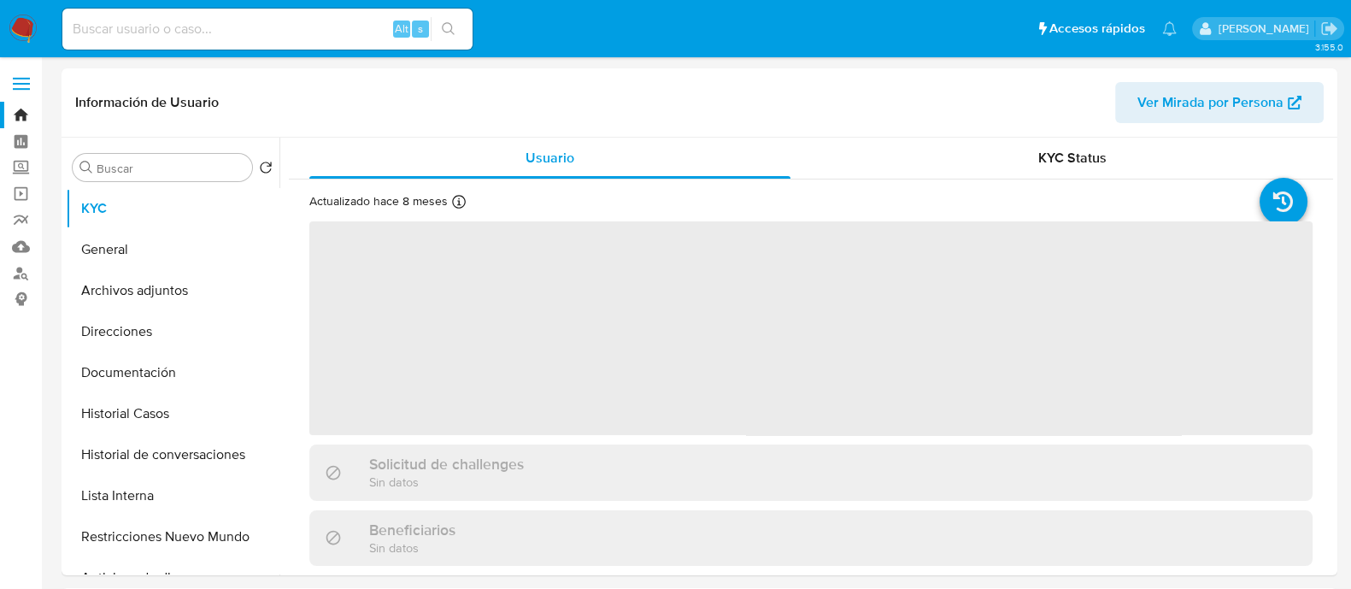
select select "10"
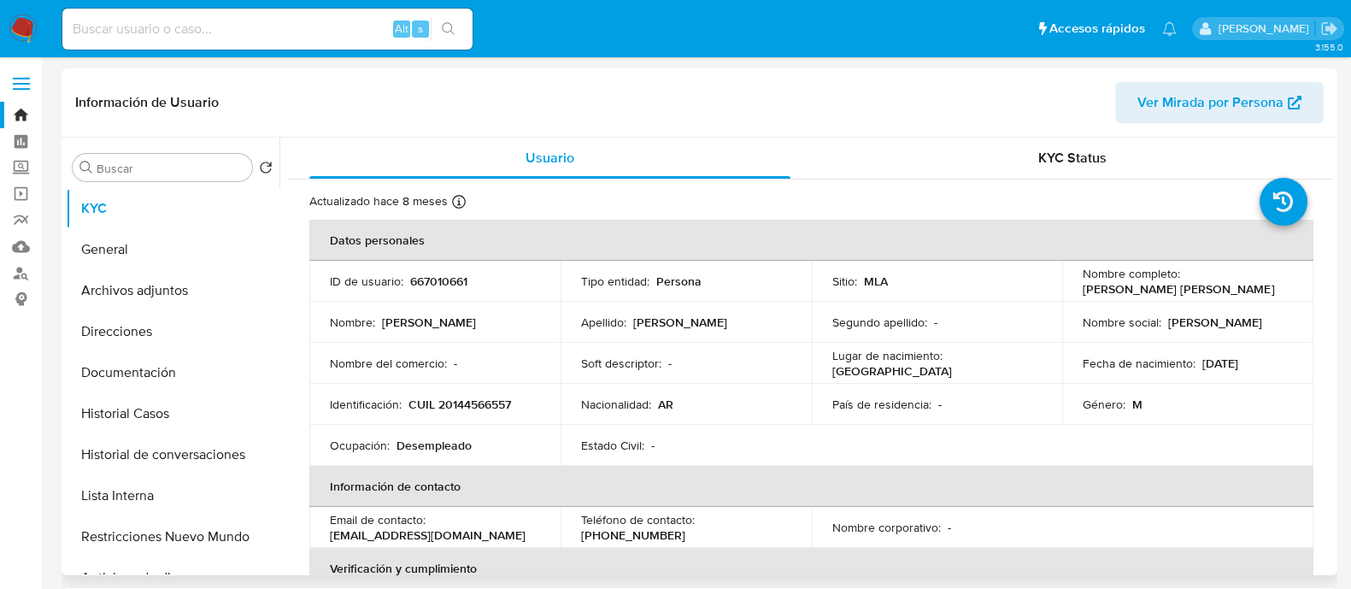
click at [470, 403] on p "CUIL 20144566557" at bounding box center [459, 403] width 103 height 15
copy p "20144566557"
click at [154, 407] on button "Historial Casos" at bounding box center [166, 413] width 200 height 41
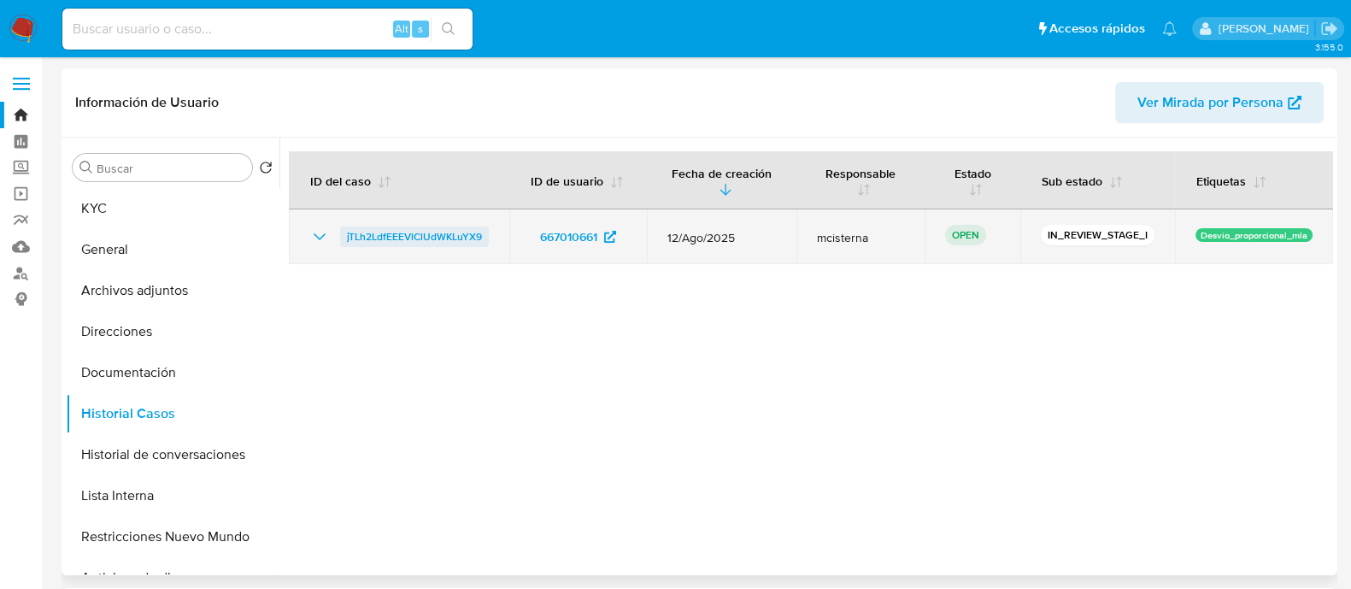
click at [394, 228] on span "jTLh2LdfEEEVlClUdWKLuYX9" at bounding box center [414, 236] width 135 height 21
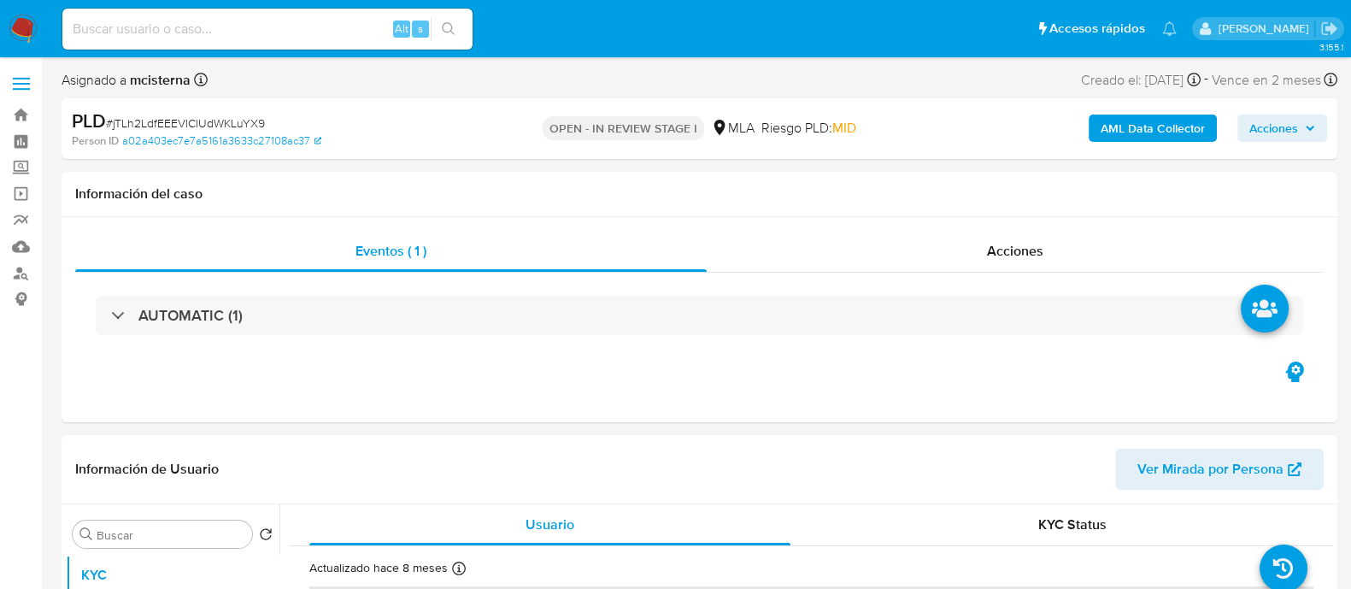
select select "10"
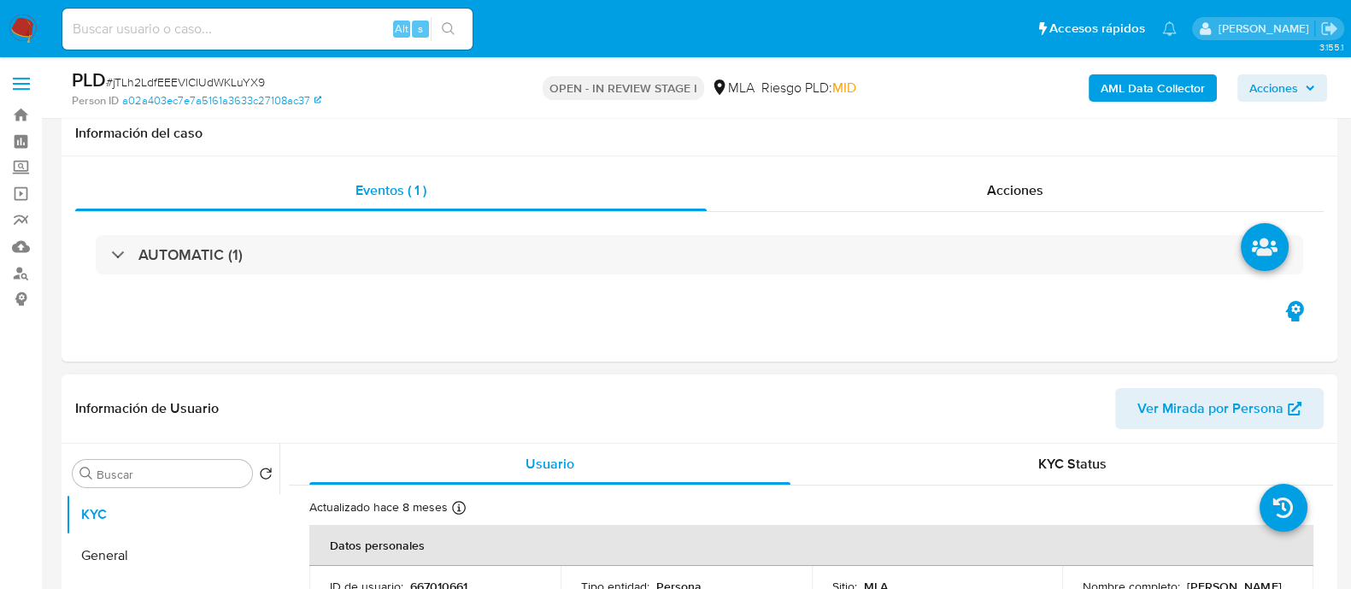
scroll to position [426, 0]
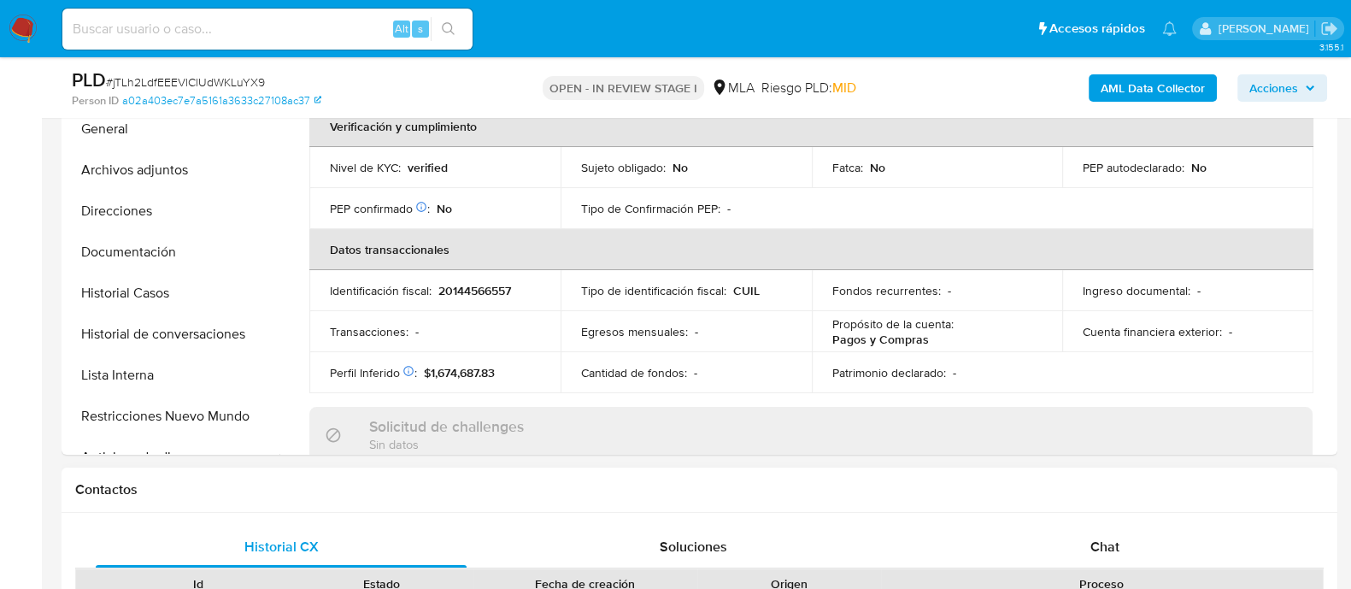
click at [1132, 531] on div "Chat" at bounding box center [1104, 546] width 371 height 41
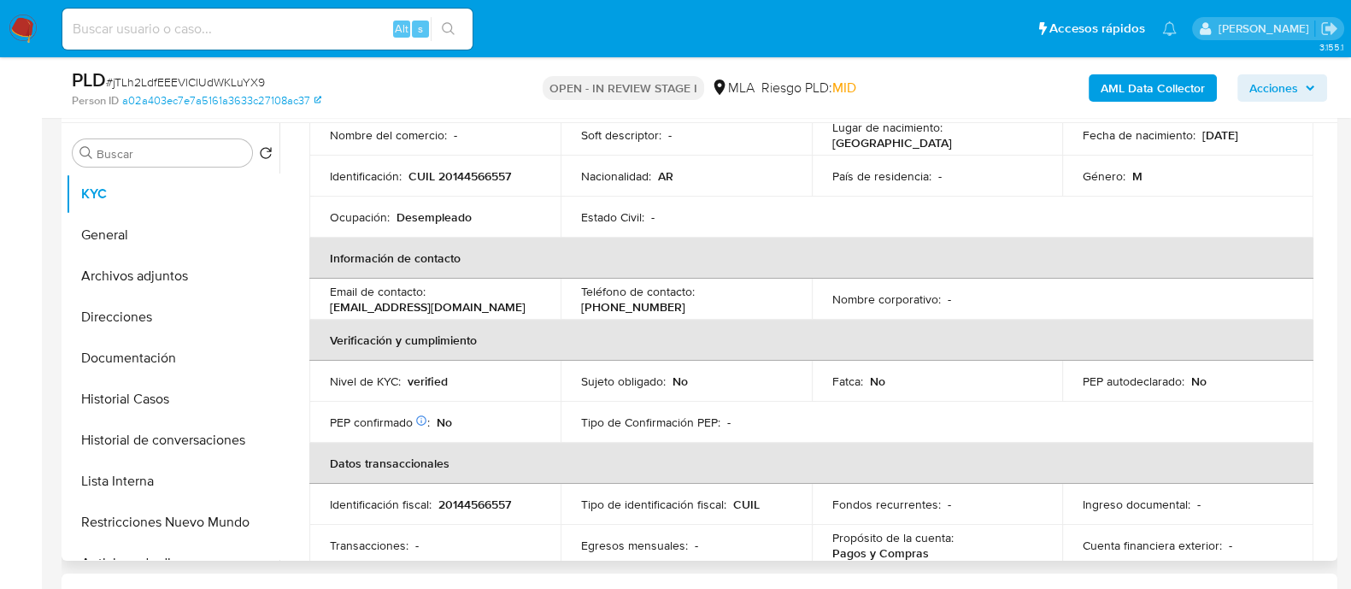
scroll to position [0, 0]
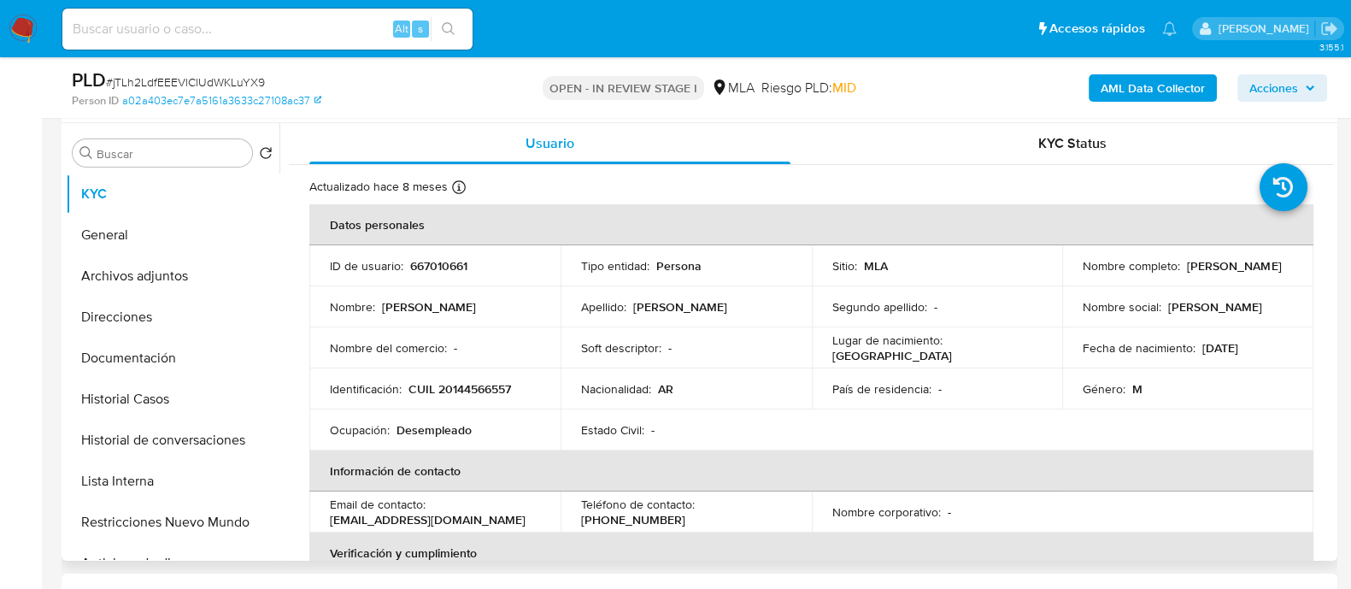
drag, startPoint x: 1080, startPoint y: 275, endPoint x: 1142, endPoint y: 274, distance: 62.4
click at [1219, 273] on div "Nombre completo : Jorge Oscar Rodriguez" at bounding box center [1187, 265] width 210 height 15
copy p "[PERSON_NAME] [PERSON_NAME]"
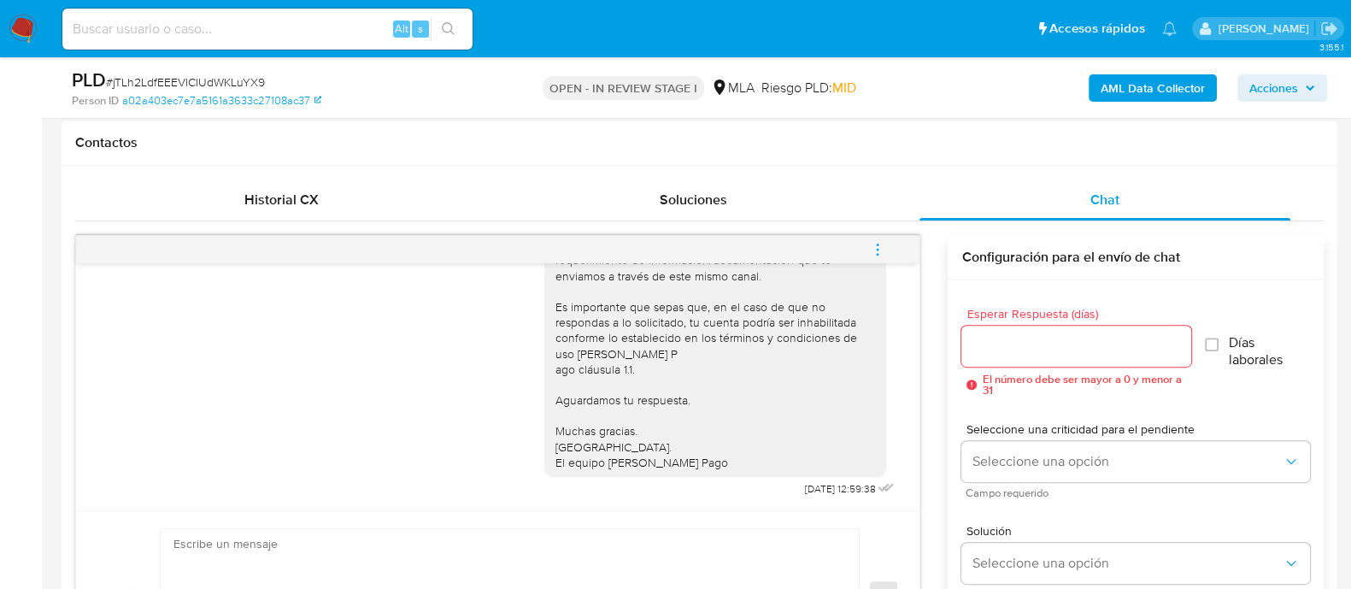
scroll to position [853, 0]
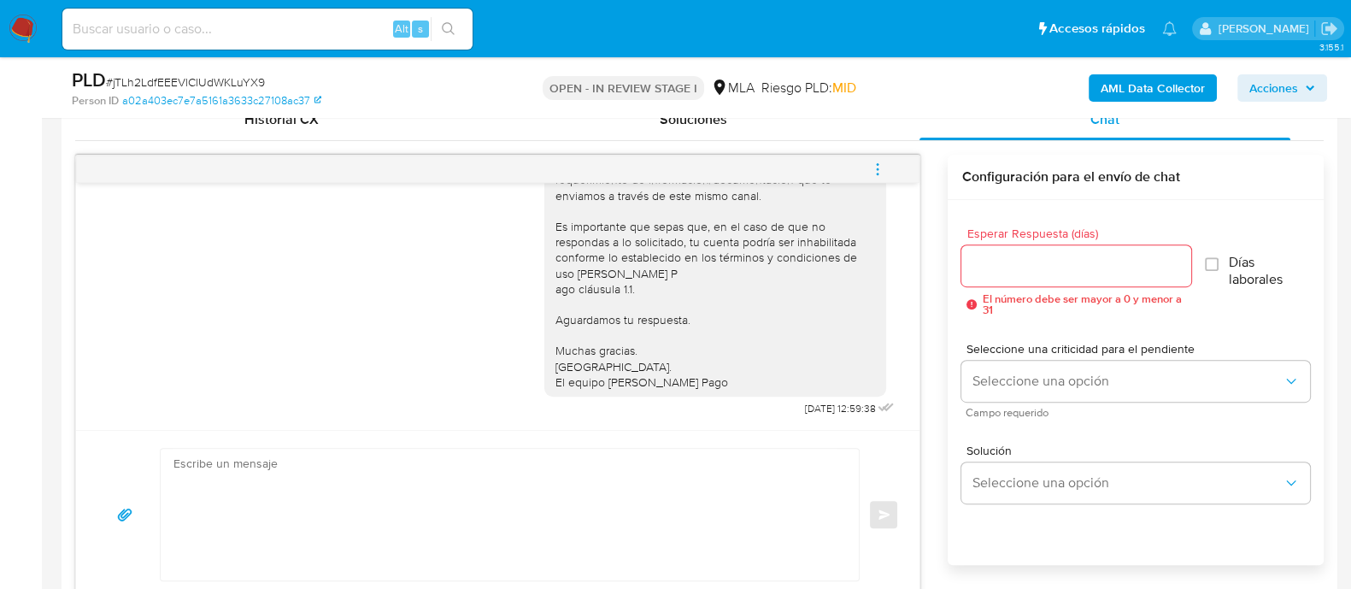
drag, startPoint x: 577, startPoint y: 442, endPoint x: 579, endPoint y: 482, distance: 40.2
click at [577, 459] on div "Enviar" at bounding box center [497, 514] width 843 height 168
click at [580, 483] on textarea at bounding box center [505, 514] width 664 height 132
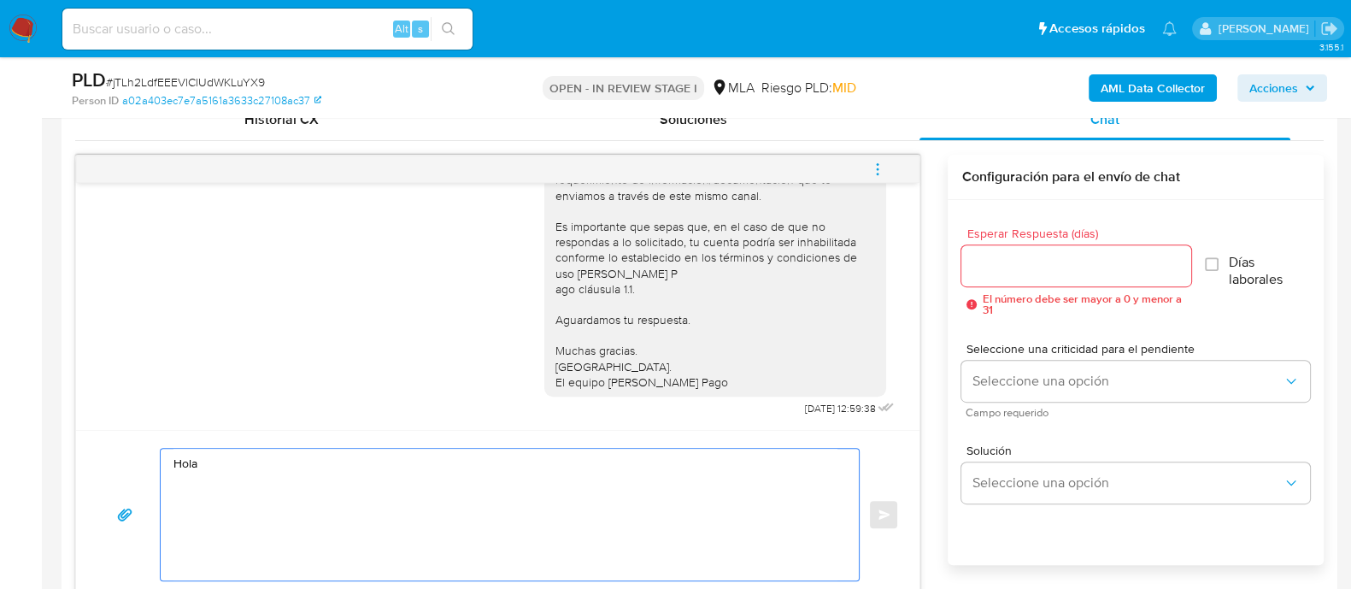
paste textarea "Jorge Oscar Rodriguez"
click at [601, 490] on textarea "Hola Jorge Oscar Rodriguez En función de las operaciones efectuadas en tu cuent…" at bounding box center [505, 514] width 664 height 132
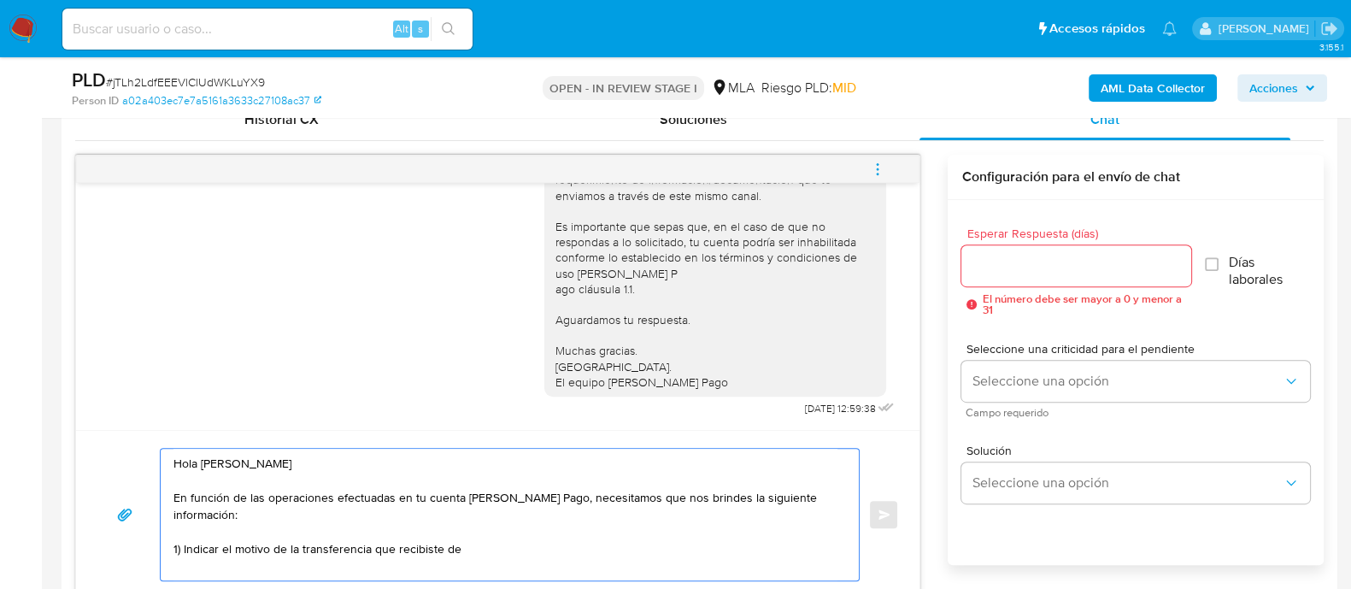
paste textarea "FEDERACION PATRONAL SEGUROS SAU"
paste textarea "33707366589"
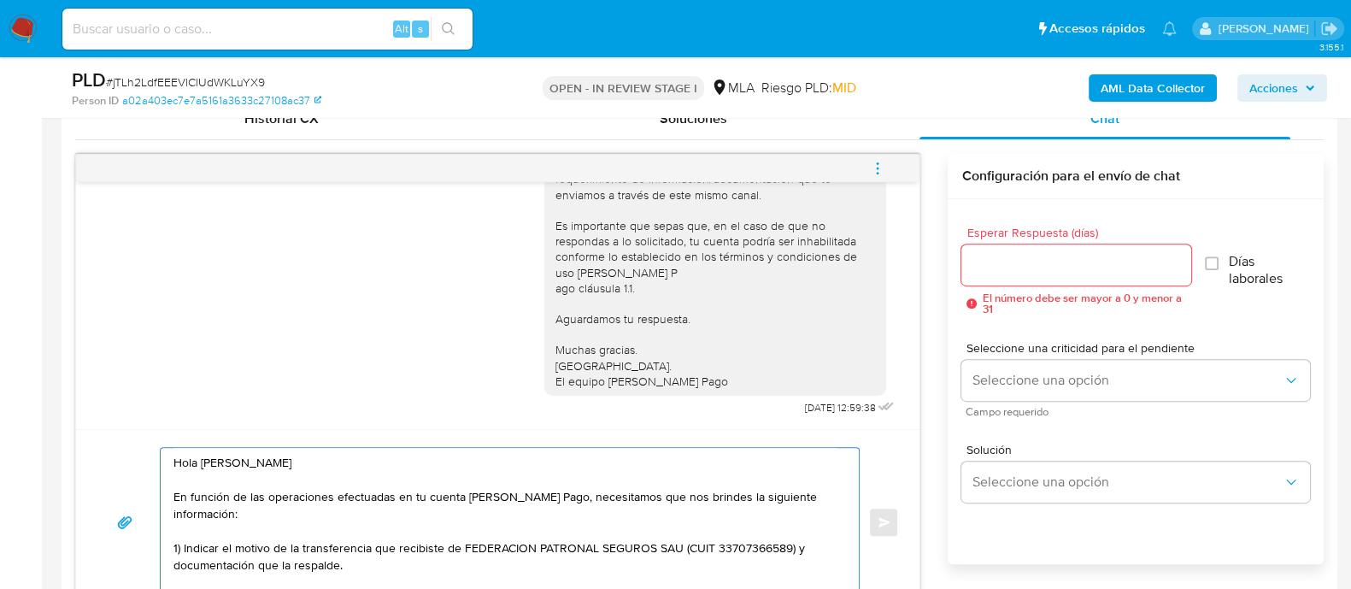
scroll to position [871, 0]
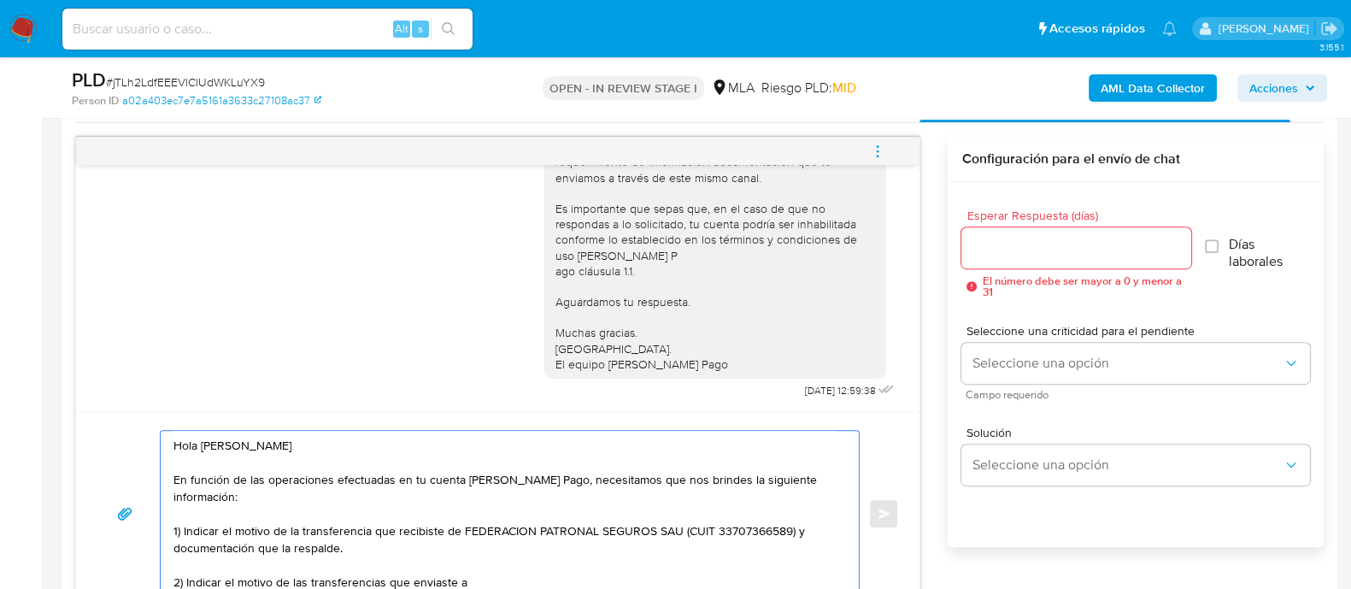
paste textarea "BIYEMAS SA"
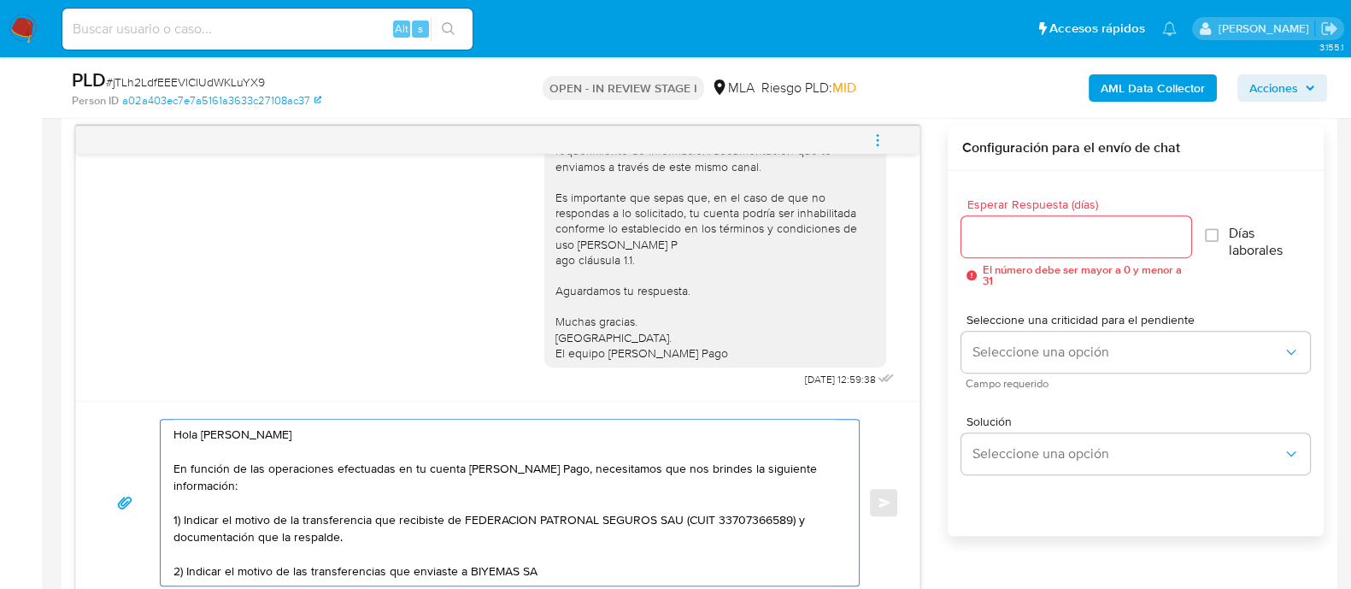
scroll to position [0, 0]
paste textarea "30682403671"
paste textarea "SUMADI SA"
paste textarea "30709208507"
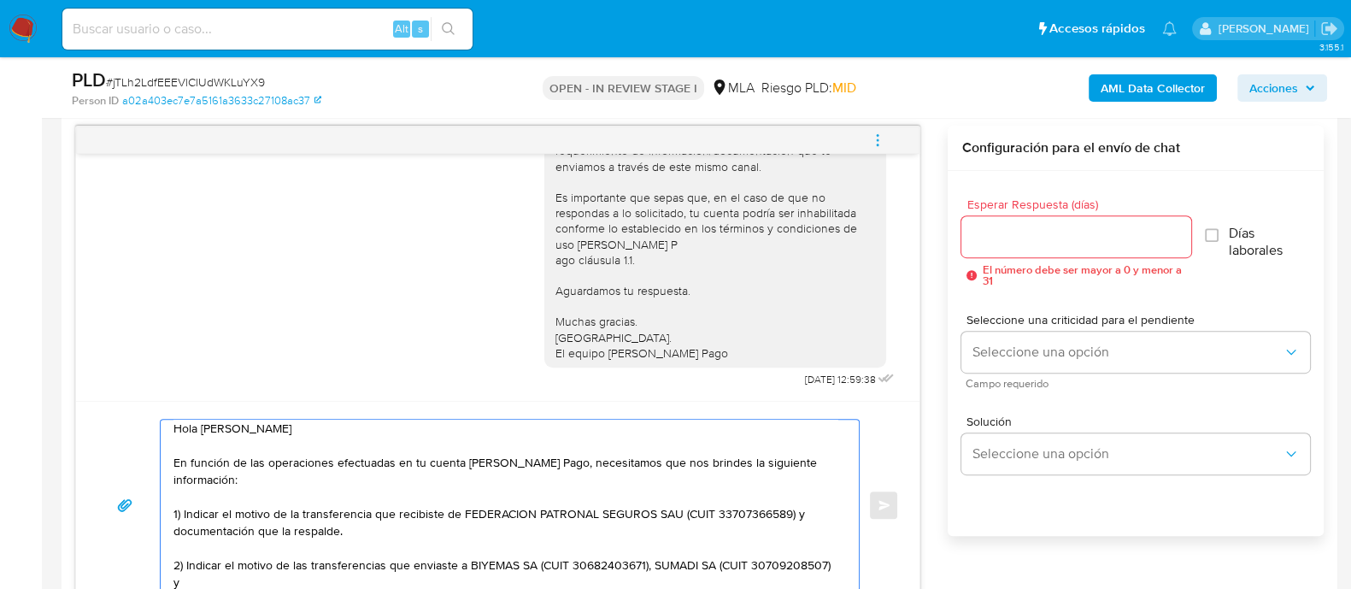
paste textarea "KANDIKO SA"
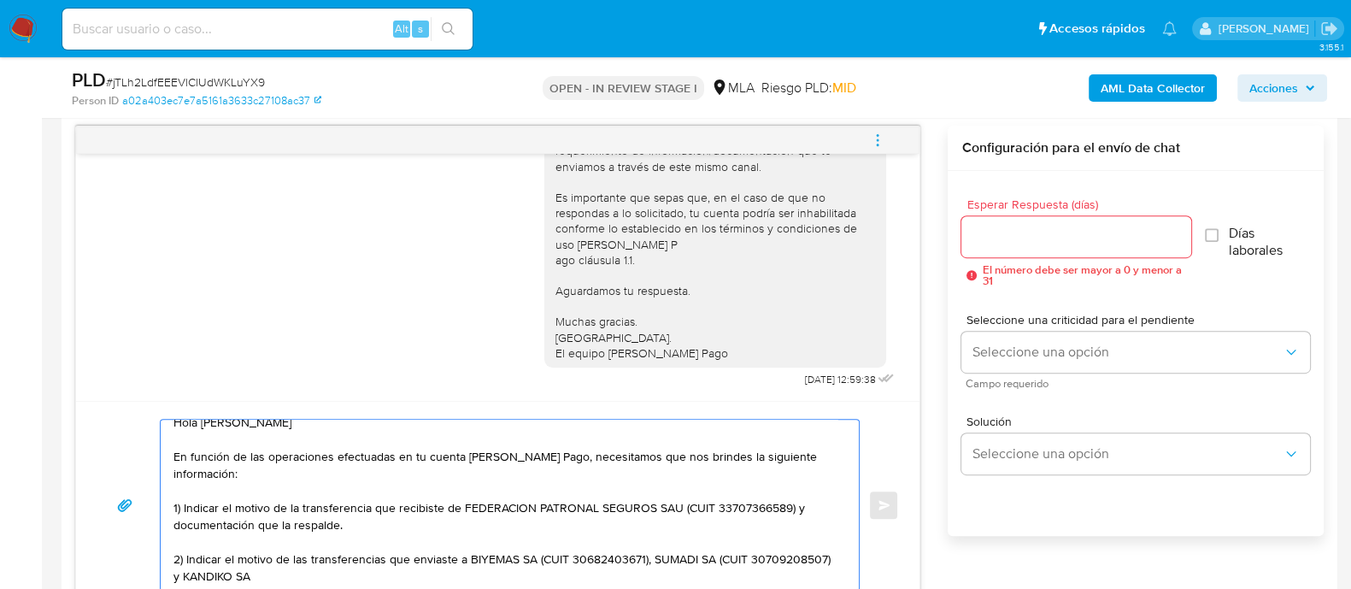
scroll to position [12, 0]
paste textarea "30685217720"
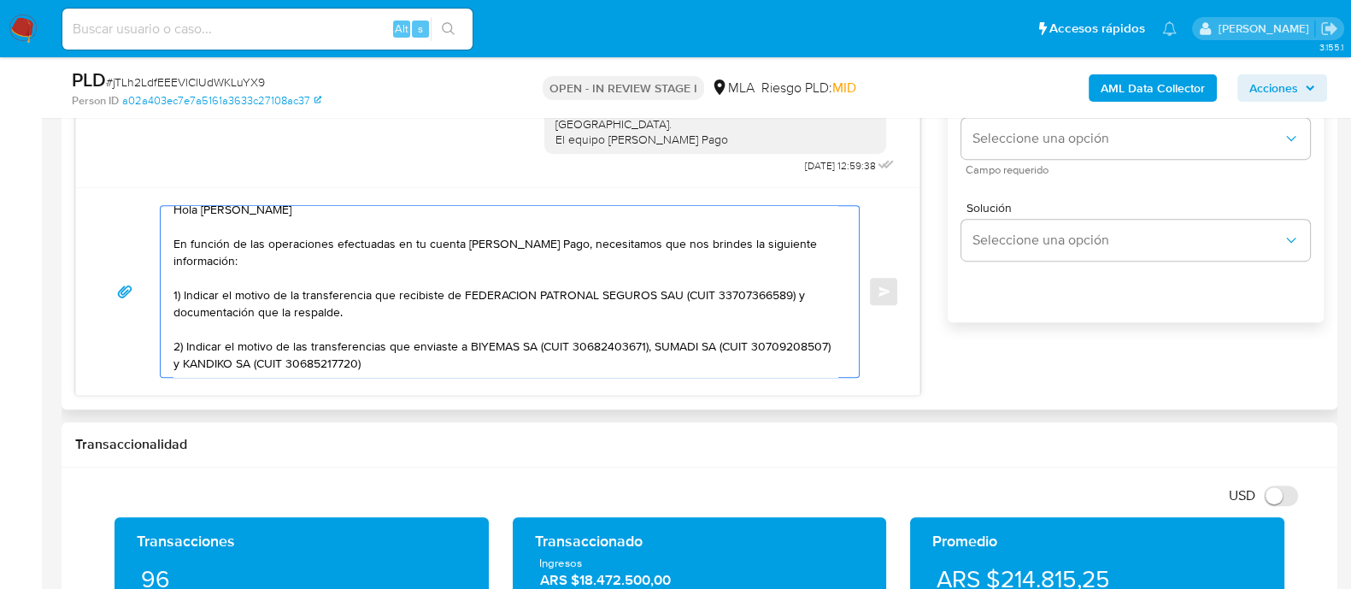
scroll to position [0, 0]
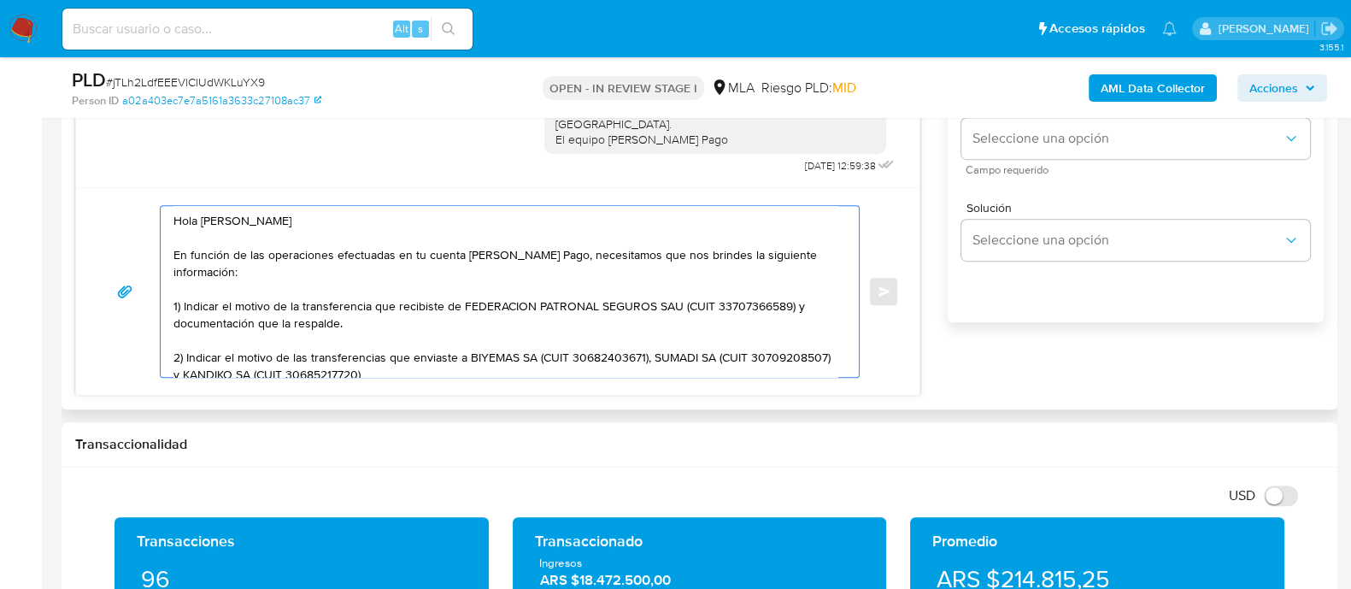
drag, startPoint x: 215, startPoint y: 335, endPoint x: 168, endPoint y: 187, distance: 155.1
click at [168, 187] on div "Hola Jorge Oscar Rodriguez En función de las operaciones efectuadas en tu cuent…" at bounding box center [497, 291] width 843 height 208
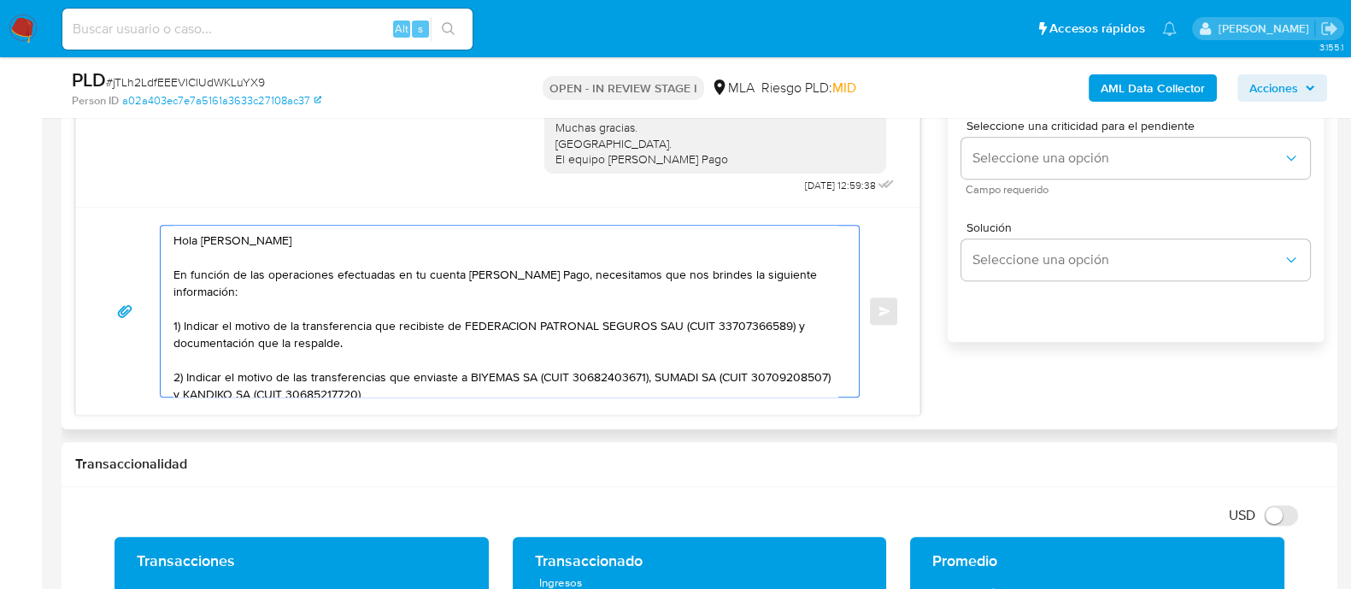
scroll to position [776, 0]
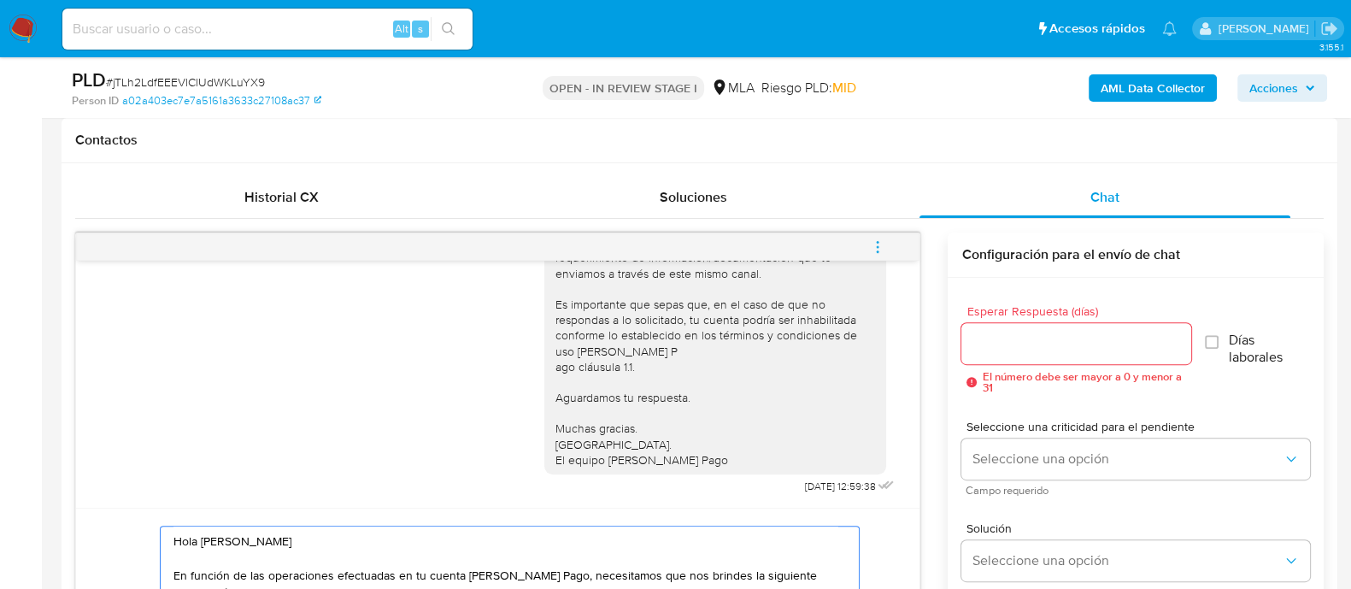
type textarea "Hola Jorge Oscar Rodriguez En función de las operaciones efectuadas en tu cuent…"
click at [1004, 332] on input "Esperar Respuesta (días)" at bounding box center [1075, 343] width 229 height 22
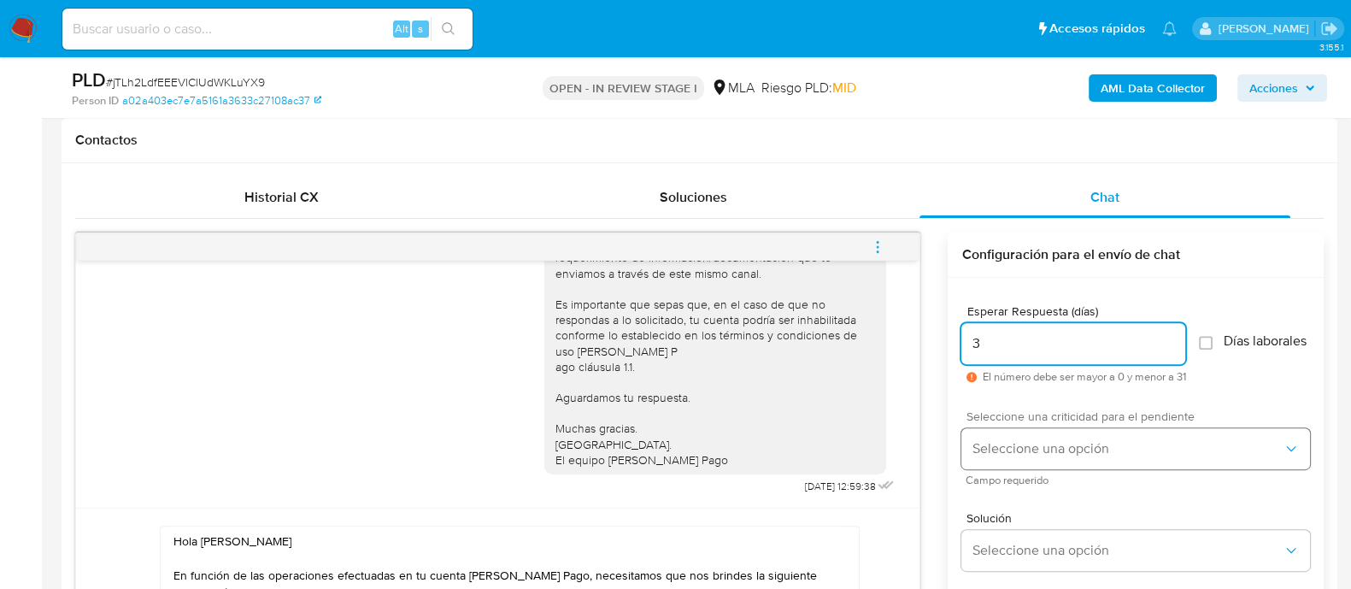
type input "3"
click at [1024, 457] on span "Seleccione una opción" at bounding box center [1126, 448] width 311 height 17
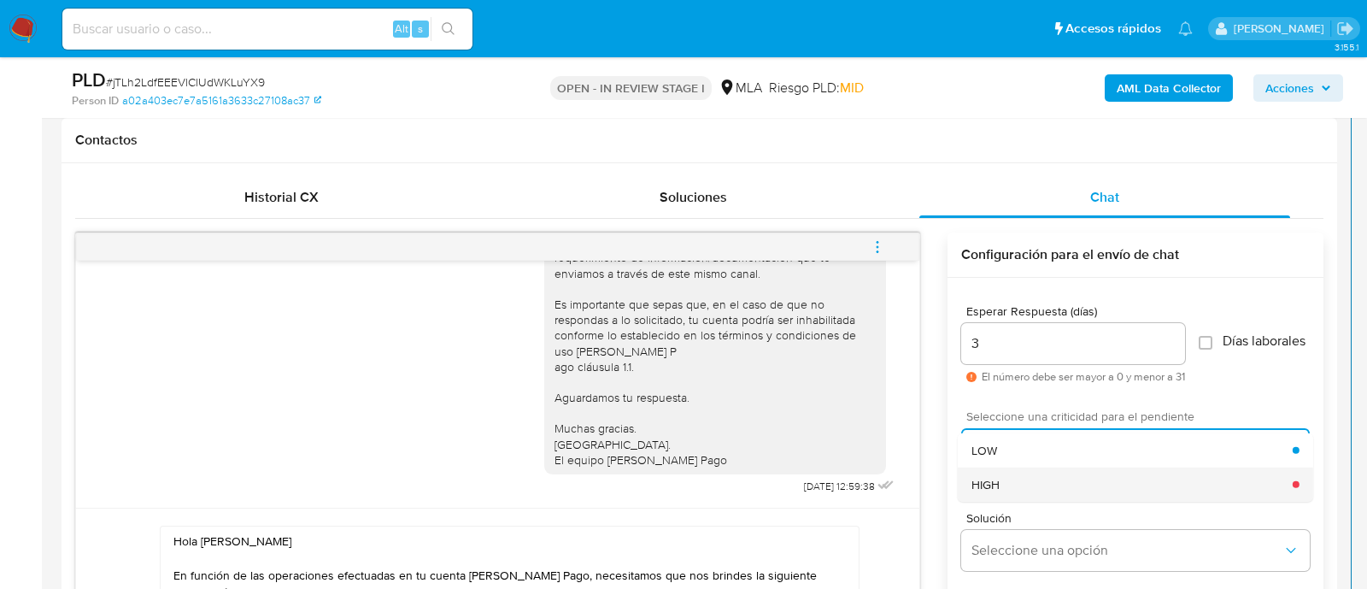
click at [1024, 484] on div "HIGH" at bounding box center [1131, 483] width 321 height 34
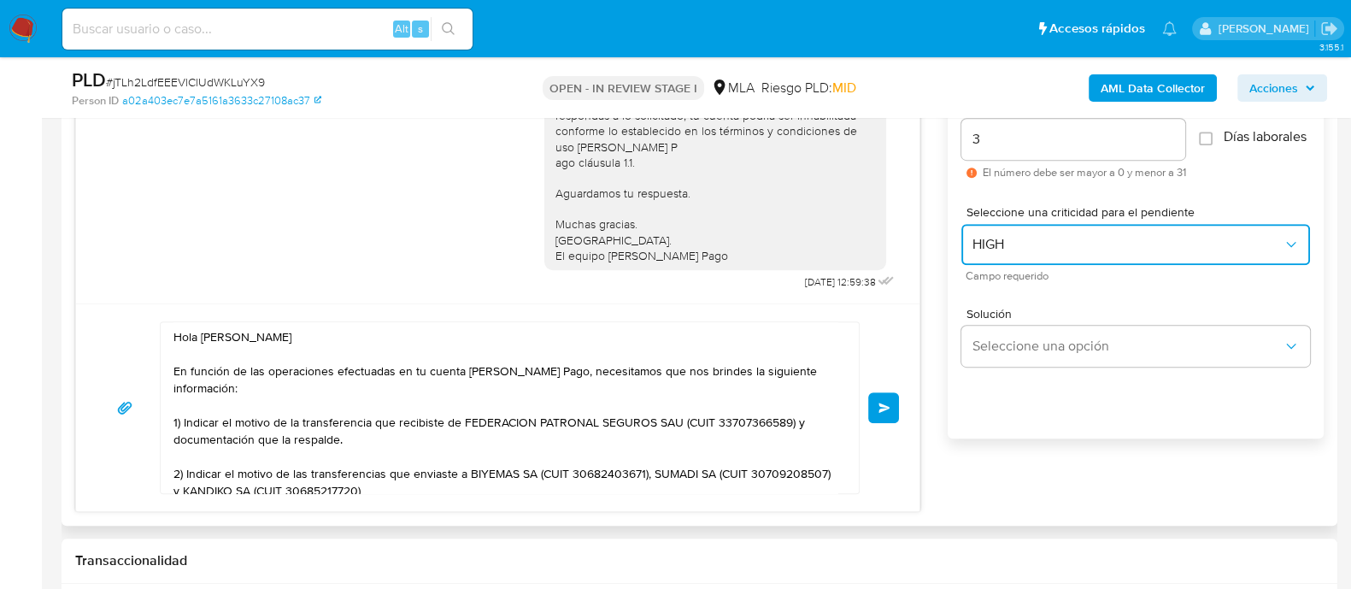
scroll to position [989, 0]
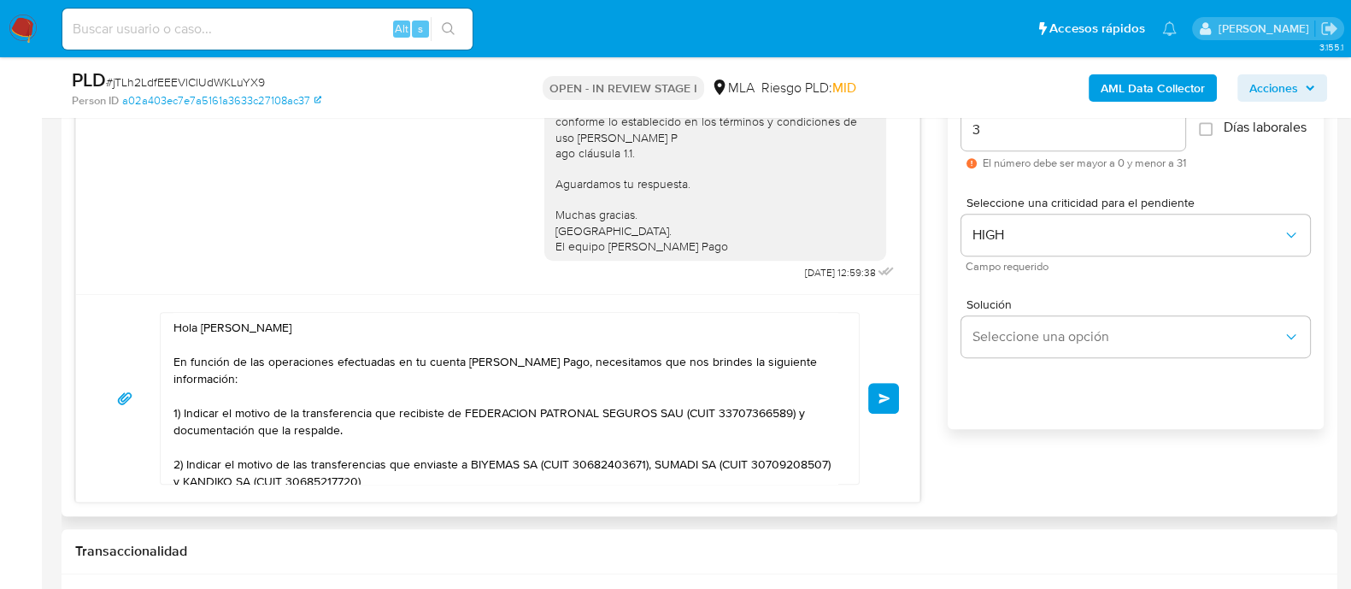
click at [890, 389] on button "Enviar" at bounding box center [883, 398] width 31 height 31
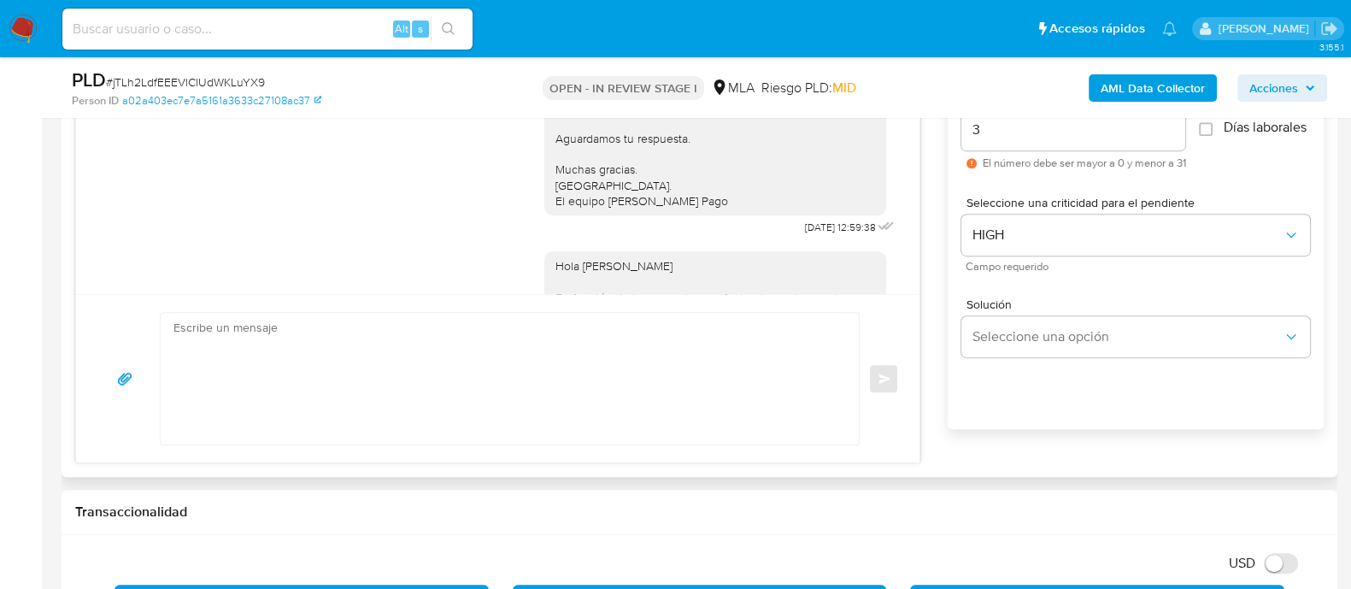
scroll to position [1440, 0]
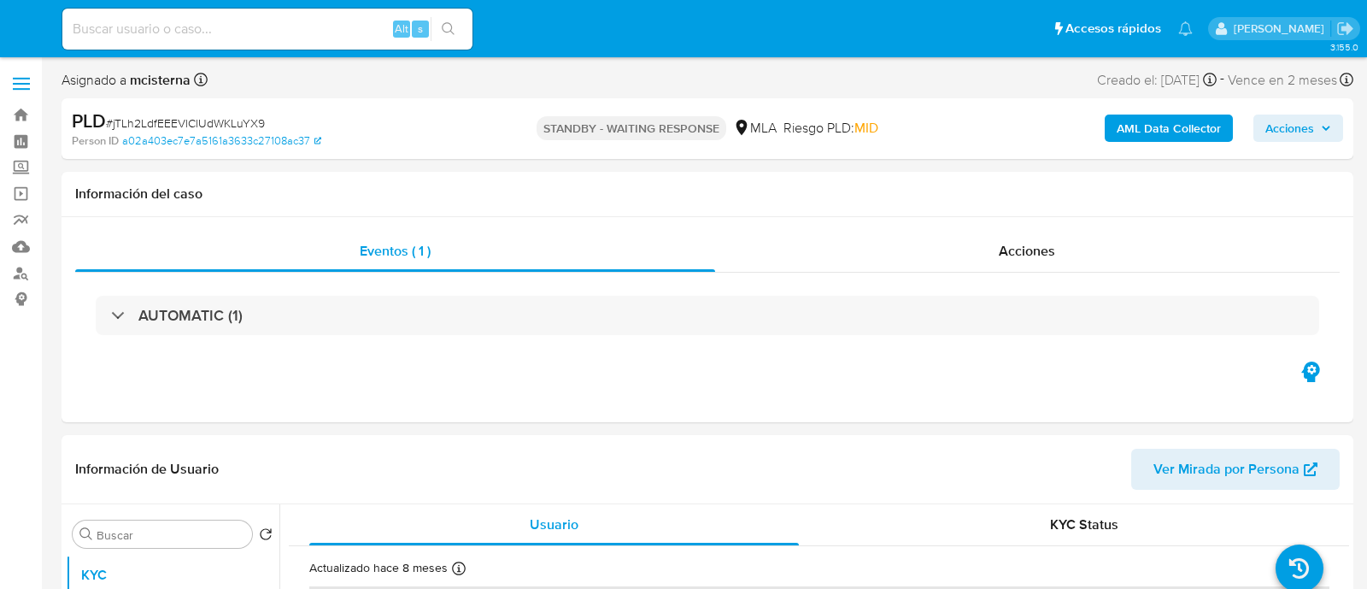
select select "10"
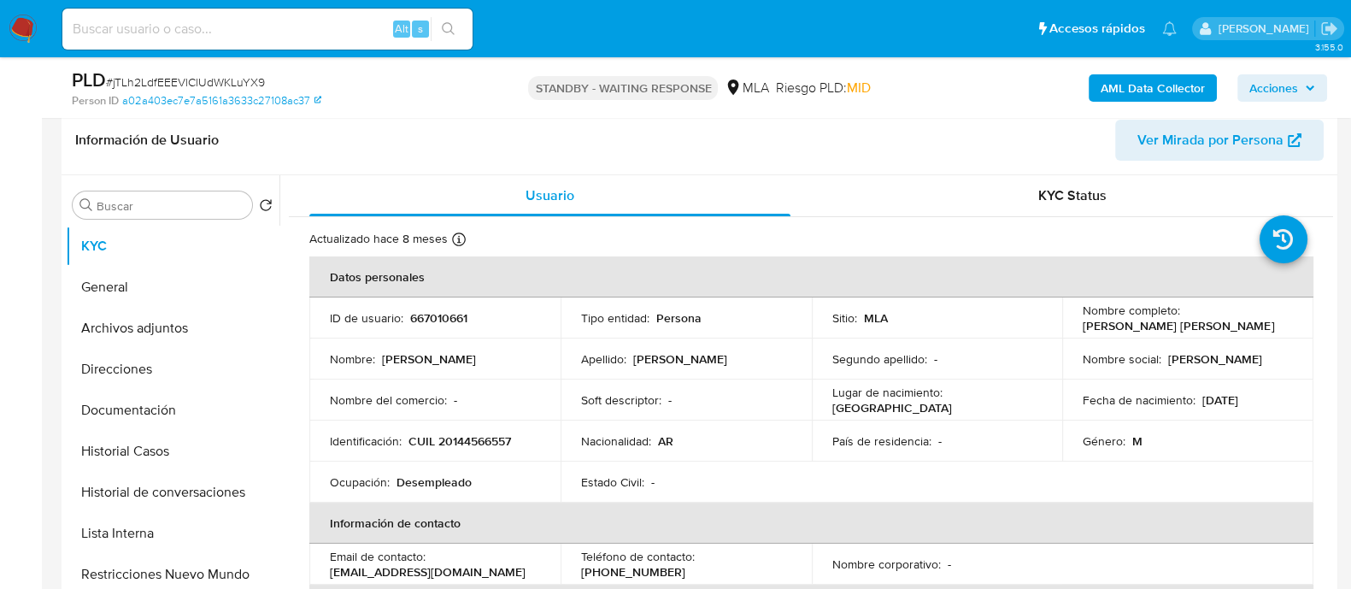
scroll to position [426, 0]
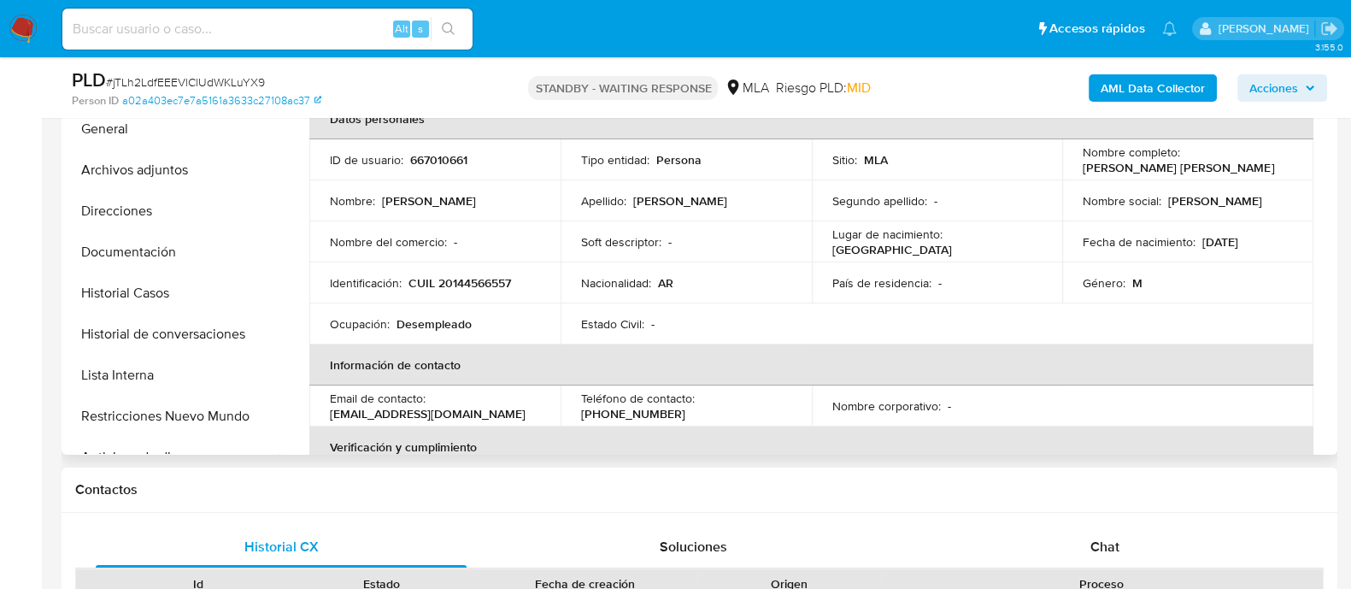
drag, startPoint x: 324, startPoint y: 414, endPoint x: 531, endPoint y: 412, distance: 207.6
click at [531, 412] on td "Email de contacto : [EMAIL_ADDRESS][DOMAIN_NAME]" at bounding box center [434, 405] width 251 height 41
click at [345, 41] on div "Alt s" at bounding box center [267, 29] width 410 height 41
click at [355, 32] on input at bounding box center [267, 29] width 410 height 22
paste input "707108904"
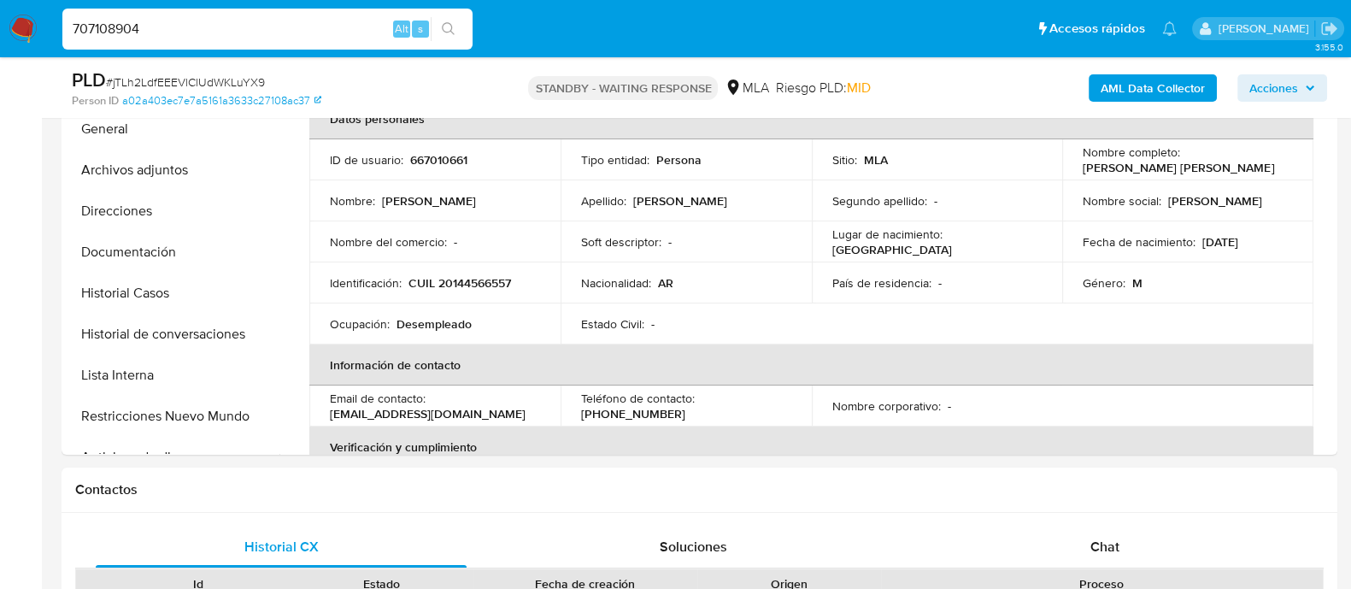
type input "707108904"
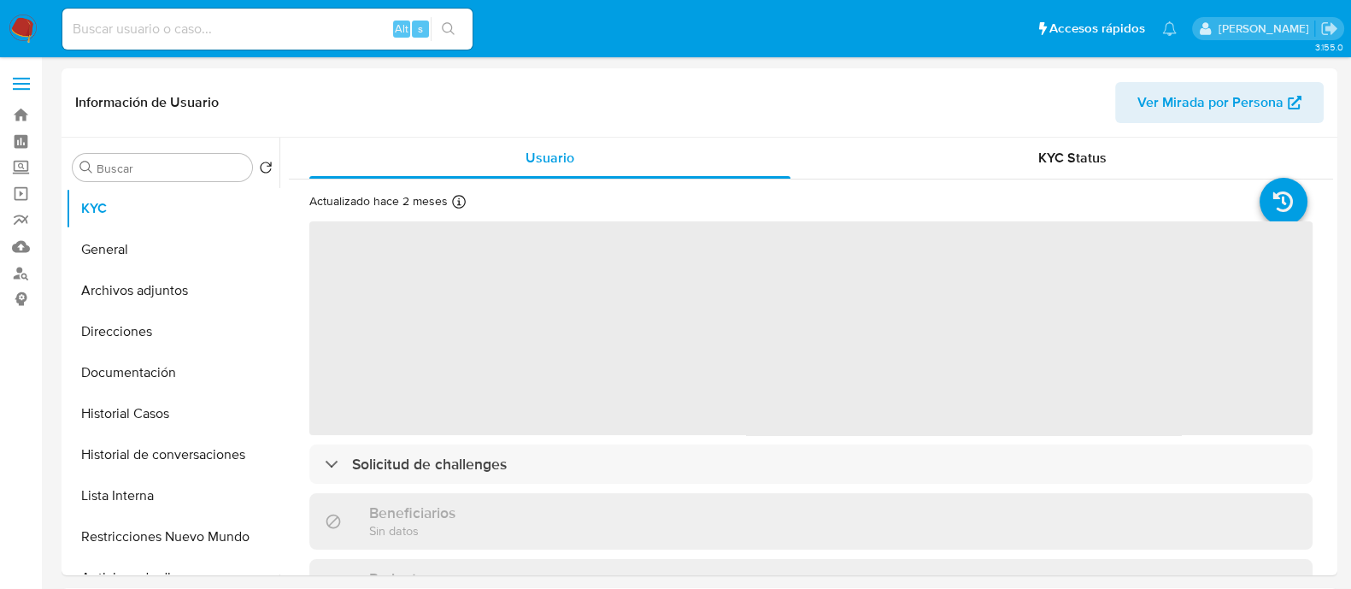
select select "10"
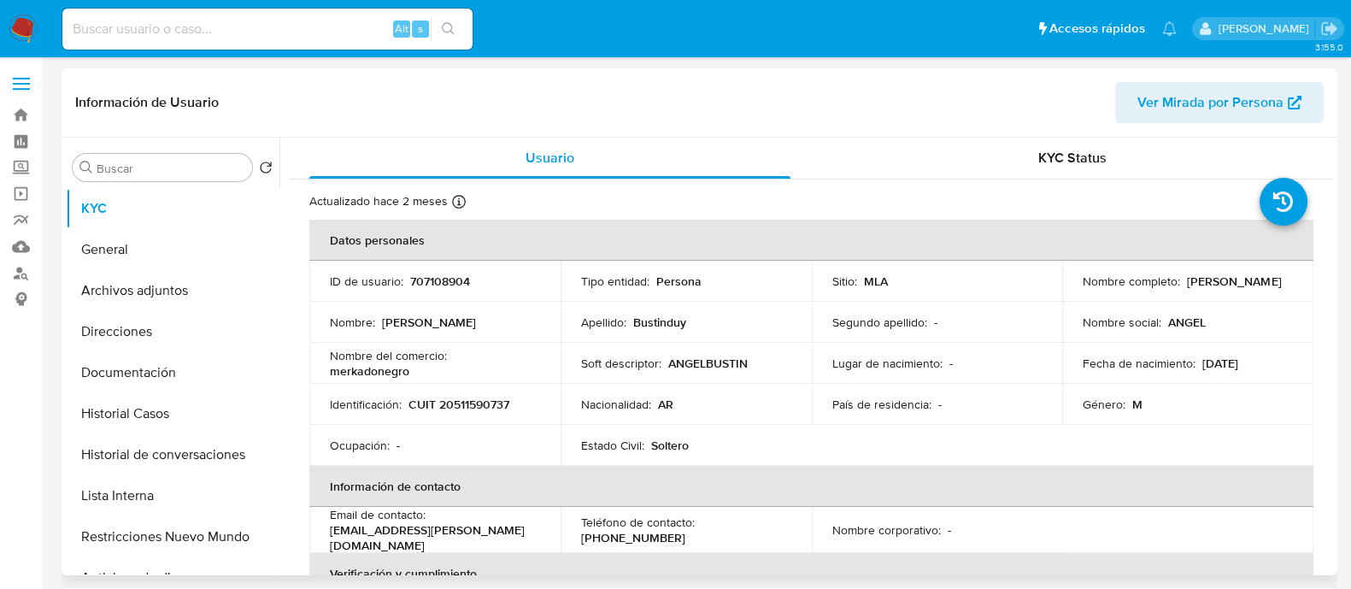
click at [496, 407] on p "CUIT 20511590737" at bounding box center [458, 403] width 101 height 15
copy p "20511590737"
click at [139, 427] on button "Historial Casos" at bounding box center [166, 413] width 200 height 41
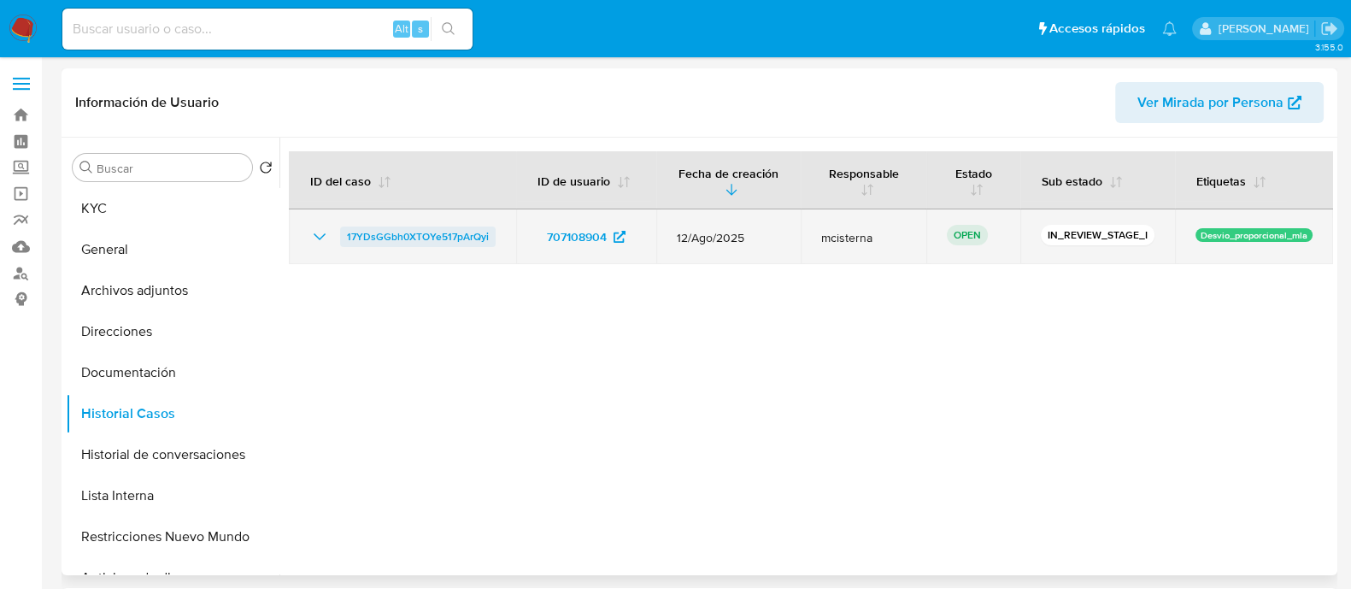
click at [477, 237] on span "17YDsGGbh0XTOYe517pArQyi" at bounding box center [418, 236] width 142 height 21
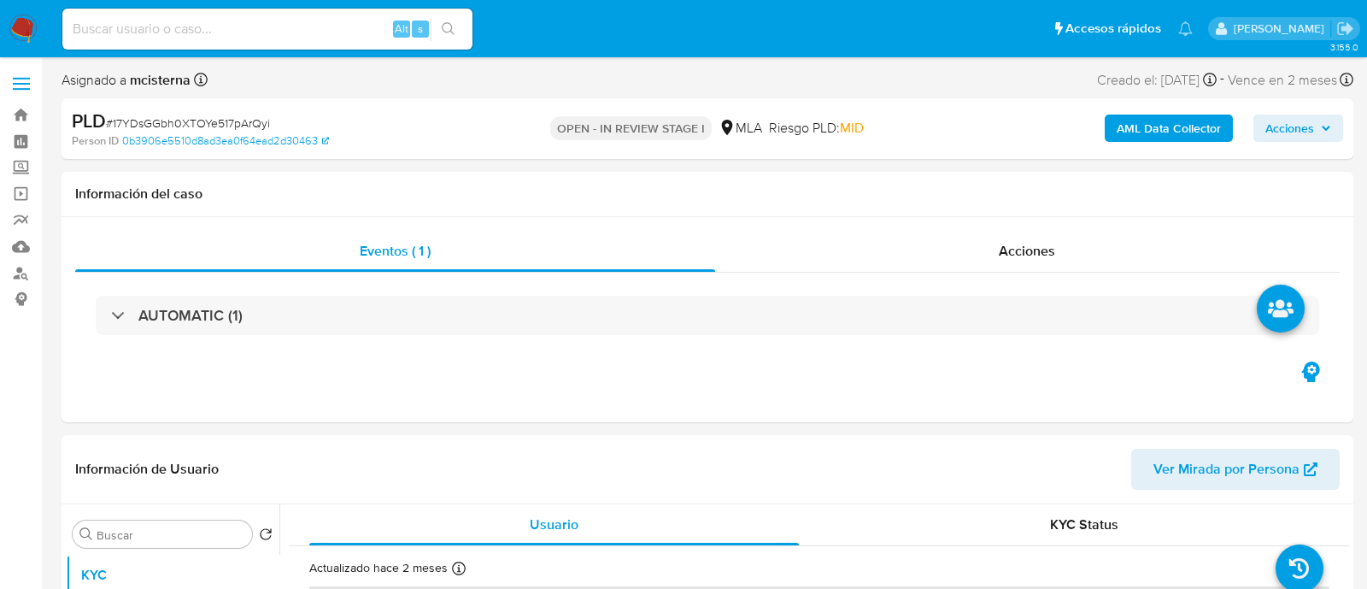
select select "10"
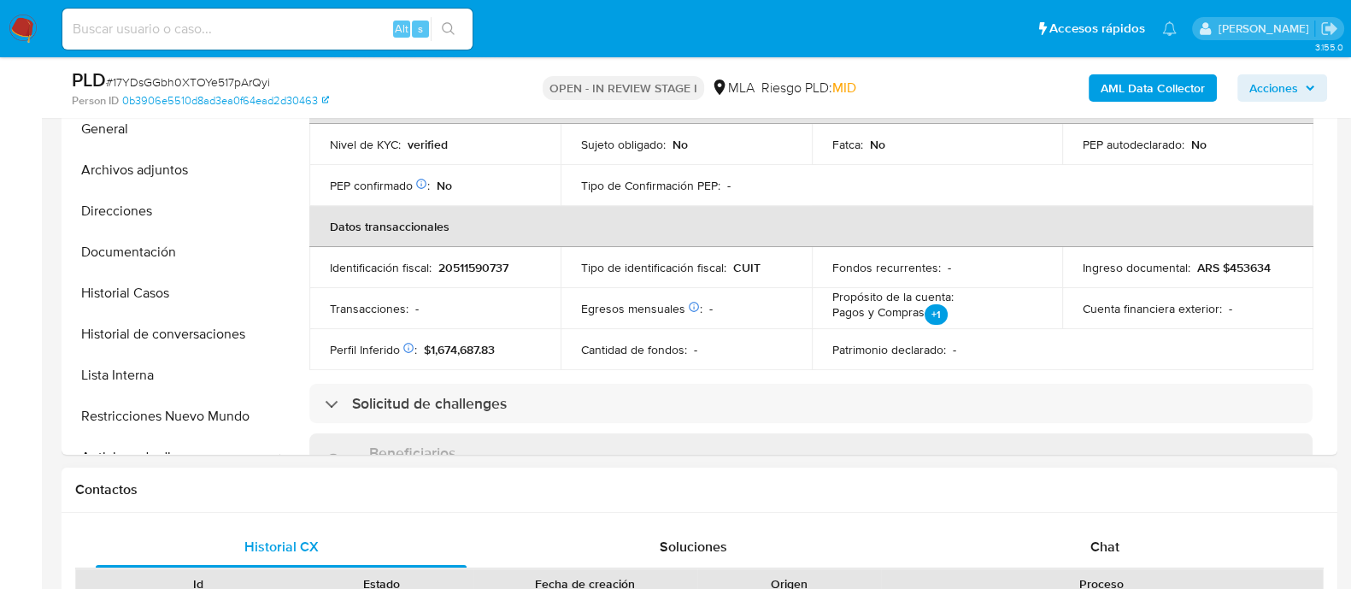
scroll to position [534, 0]
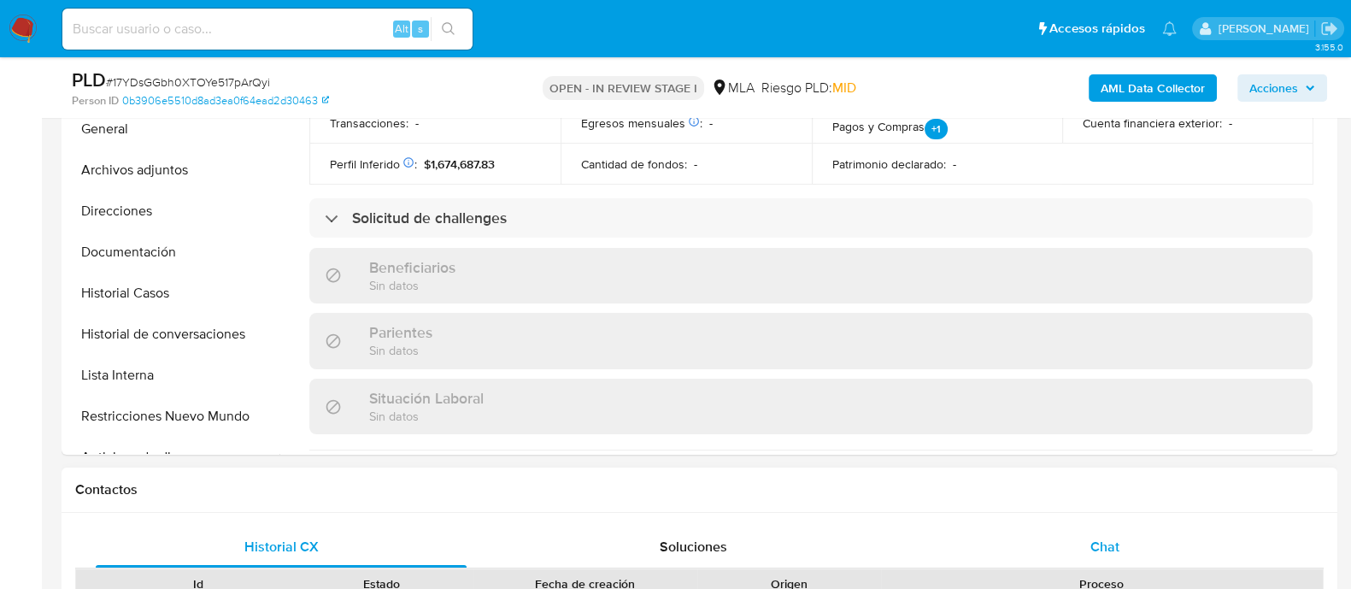
click at [1123, 545] on div "Chat" at bounding box center [1104, 546] width 371 height 41
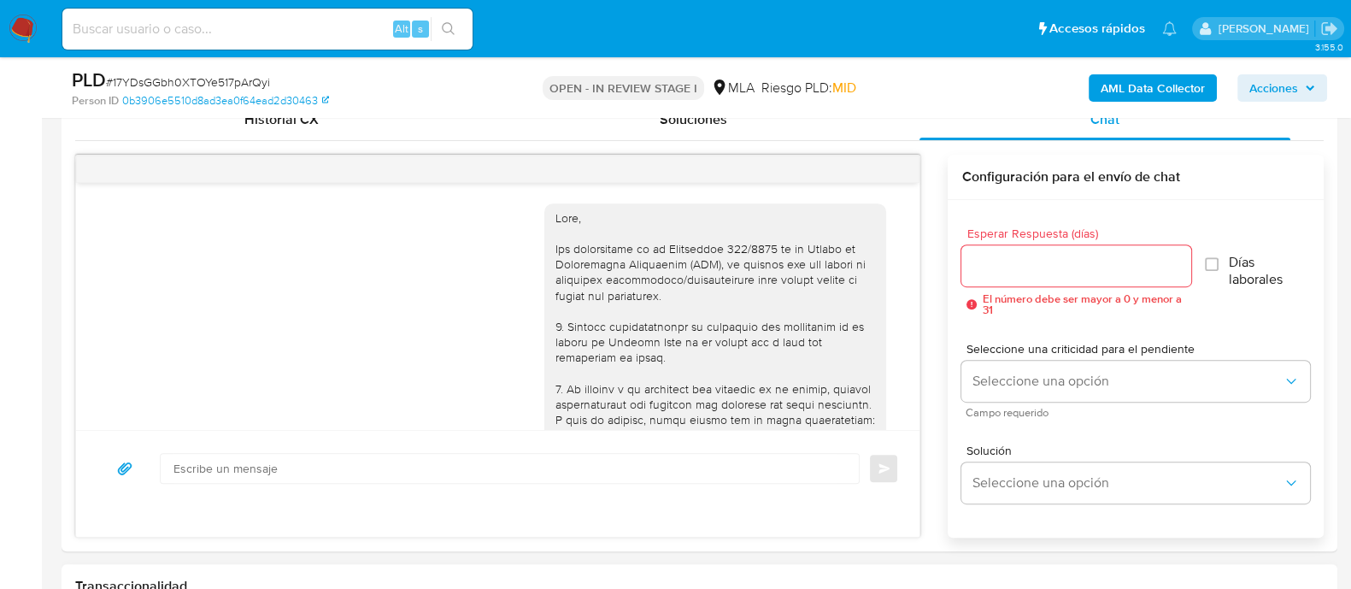
scroll to position [1096, 0]
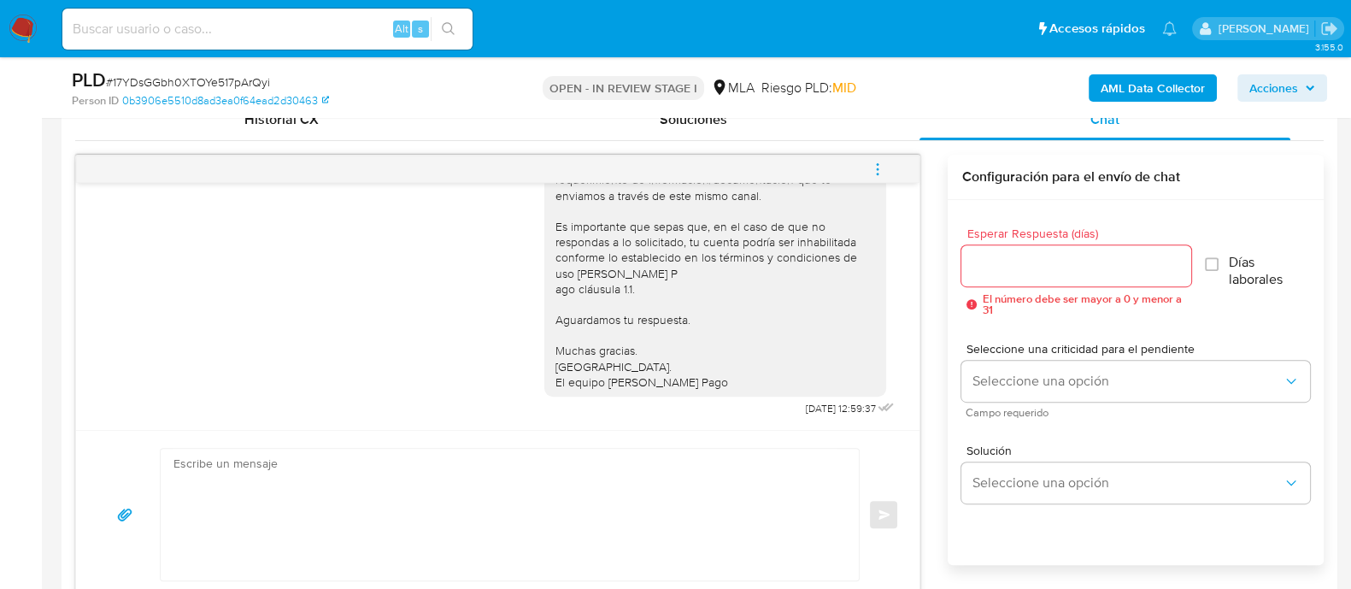
click at [524, 484] on textarea at bounding box center [505, 514] width 664 height 132
paste textarea "Hola Silvana Noemi Bravo En función de las operaciones realizadas en tu cuenta …"
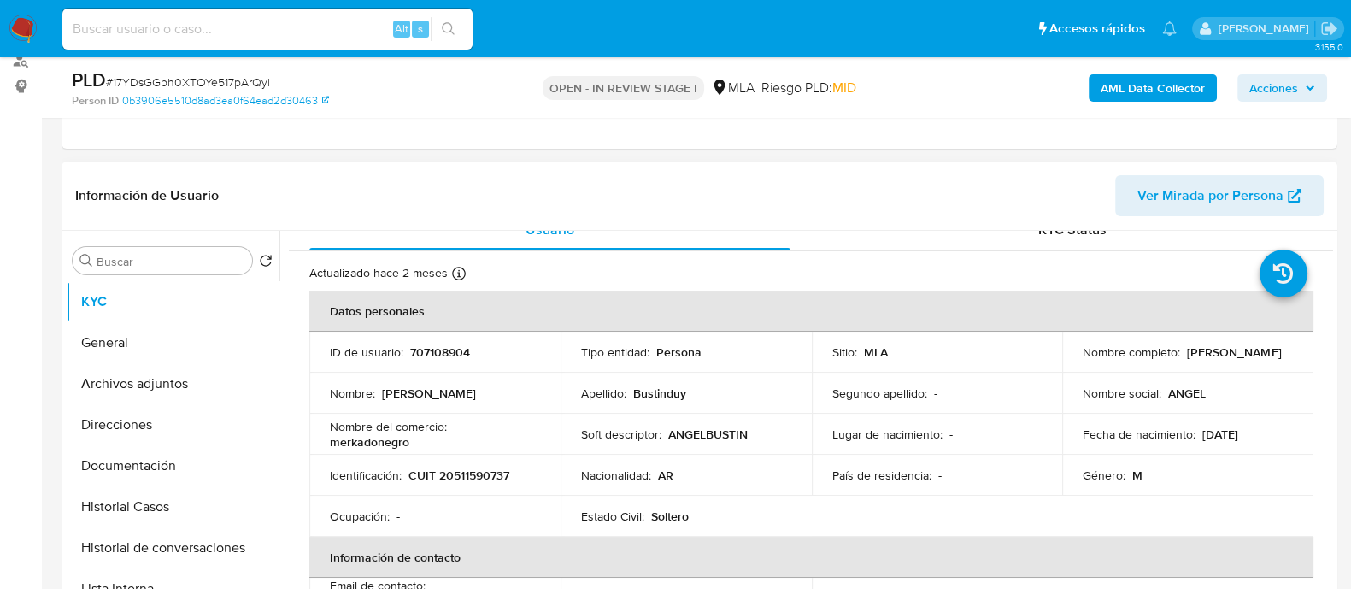
scroll to position [0, 0]
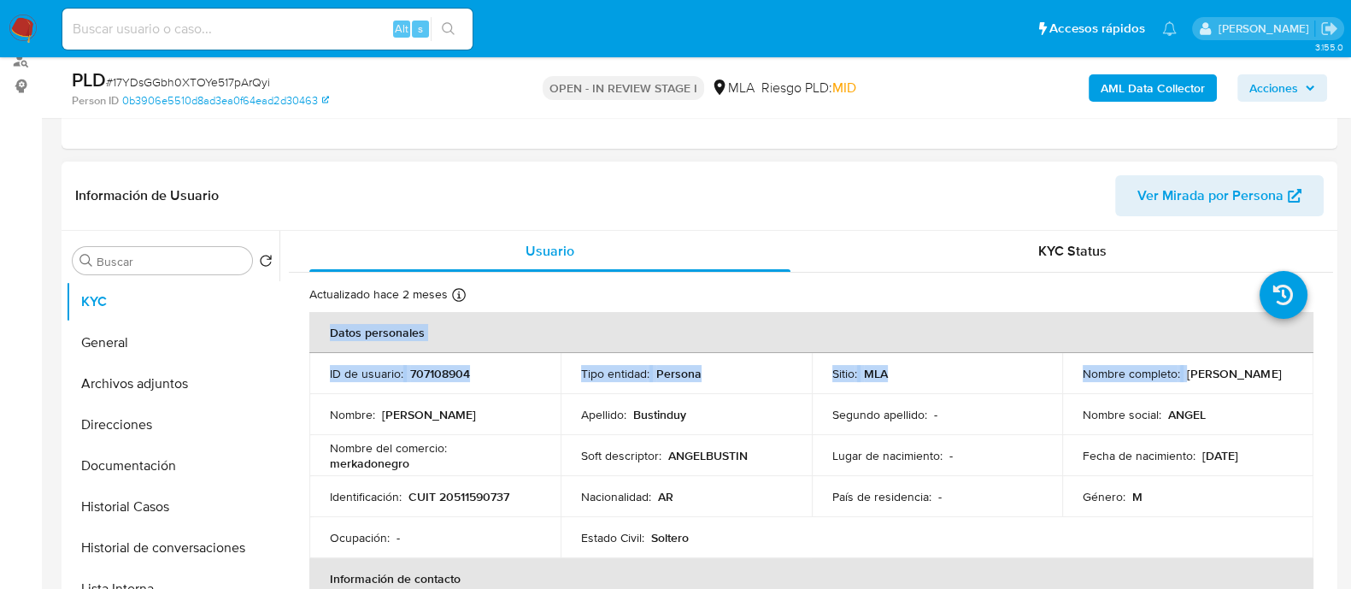
drag, startPoint x: 1071, startPoint y: 378, endPoint x: 1318, endPoint y: 378, distance: 246.9
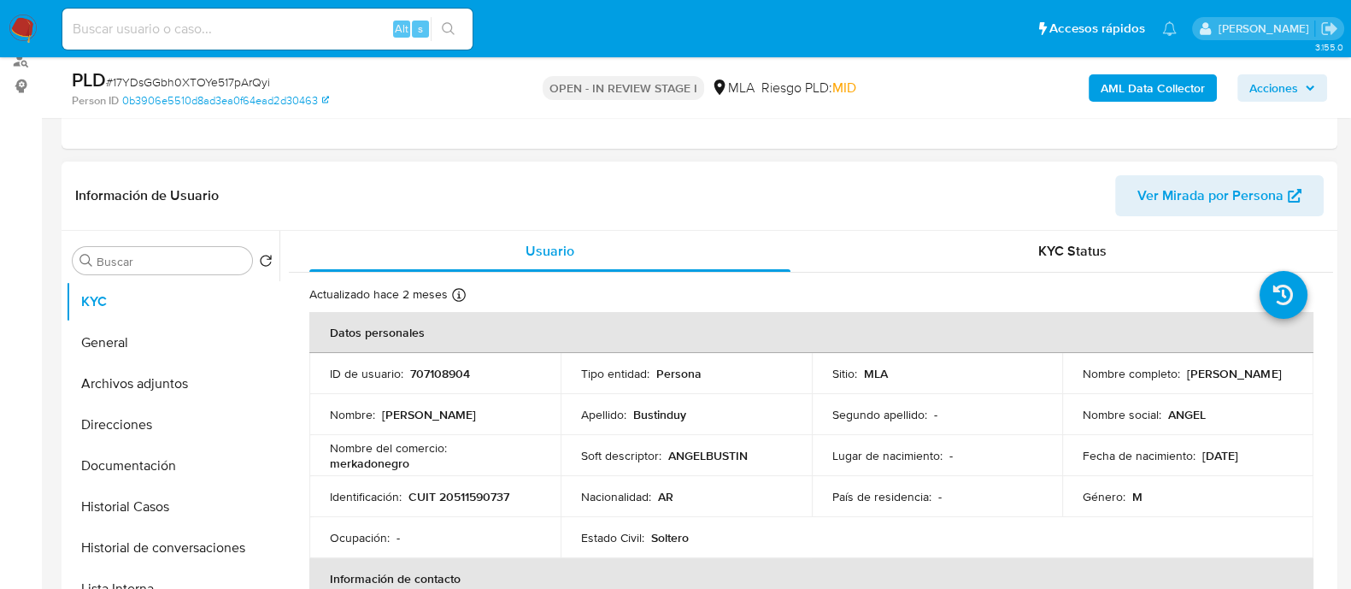
click at [1070, 296] on div "Actualizado hace 2 meses Creado: 26/01/2021 20:46:48 Actualizado: 01/07/2025 00…" at bounding box center [789, 297] width 960 height 22
drag, startPoint x: 1080, startPoint y: 380, endPoint x: 1252, endPoint y: 380, distance: 172.6
click at [1252, 380] on div "Nombre completo : Angel Agustin Bustinduy" at bounding box center [1187, 373] width 210 height 15
copy p "[PERSON_NAME]"
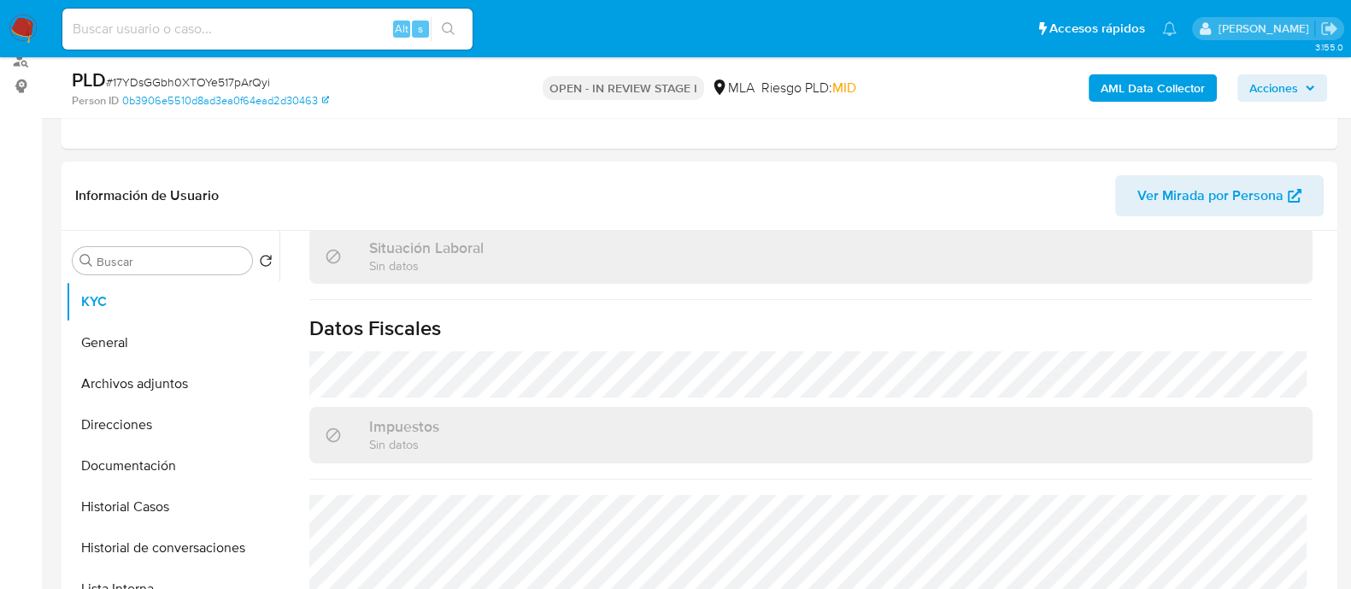
scroll to position [853, 0]
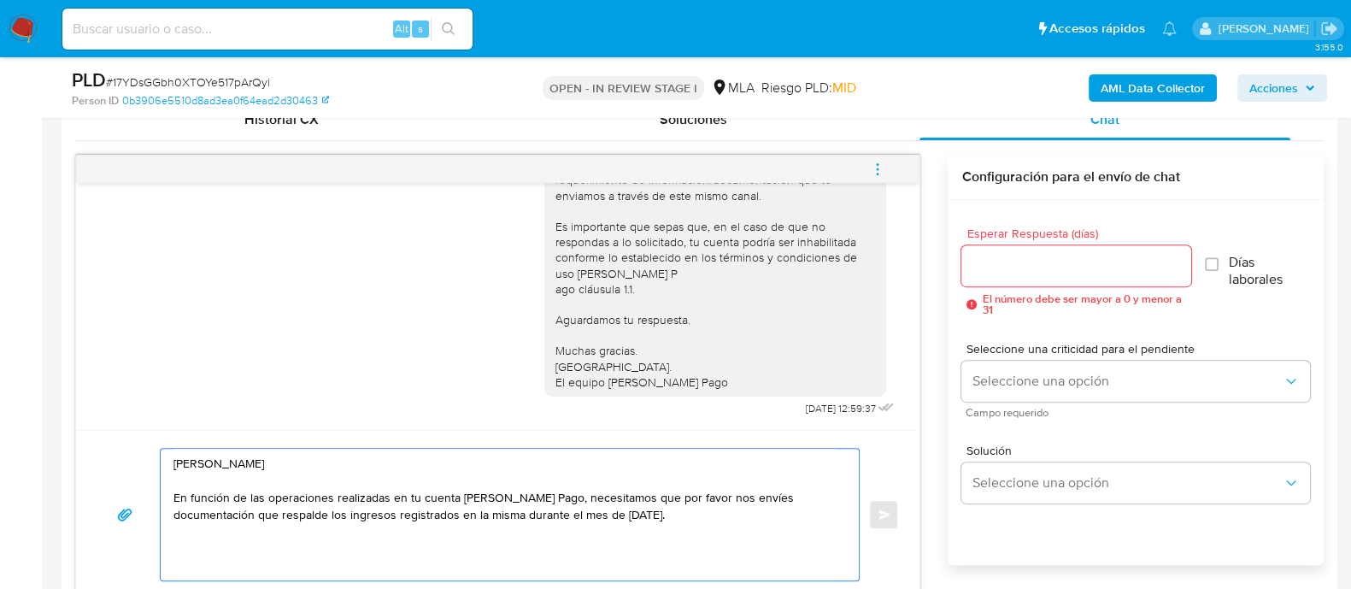
drag, startPoint x: 201, startPoint y: 460, endPoint x: 365, endPoint y: 461, distance: 164.0
click at [365, 461] on textarea "Hola Silvana Noemi Bravo En función de las operaciones realizadas en tu cuenta …" at bounding box center [505, 514] width 664 height 132
paste textarea "[PERSON_NAME]"
drag, startPoint x: 550, startPoint y: 495, endPoint x: 775, endPoint y: 519, distance: 225.8
click at [775, 519] on textarea "Hola Angel Agustin Bustinduy En función de las operaciones realizadas en tu cue…" at bounding box center [505, 514] width 664 height 132
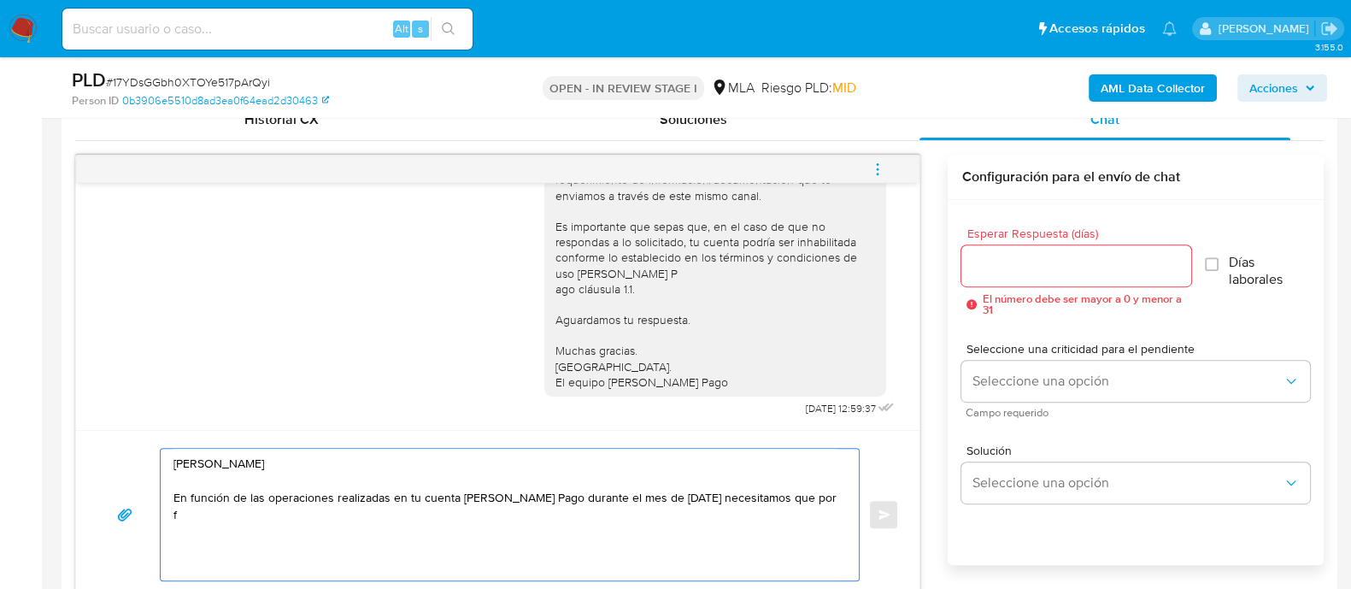
drag, startPoint x: 175, startPoint y: 495, endPoint x: 536, endPoint y: 495, distance: 361.3
click at [536, 495] on textarea "Hola Angel Agustin Bustinduy En función de las operaciones realizadas en tu cue…" at bounding box center [505, 514] width 664 height 132
drag, startPoint x: 555, startPoint y: 497, endPoint x: 841, endPoint y: 493, distance: 286.2
click at [841, 493] on div "Hola Angel Agustin Bustinduy En función de las operaciones realizadas en tu cue…" at bounding box center [505, 514] width 689 height 132
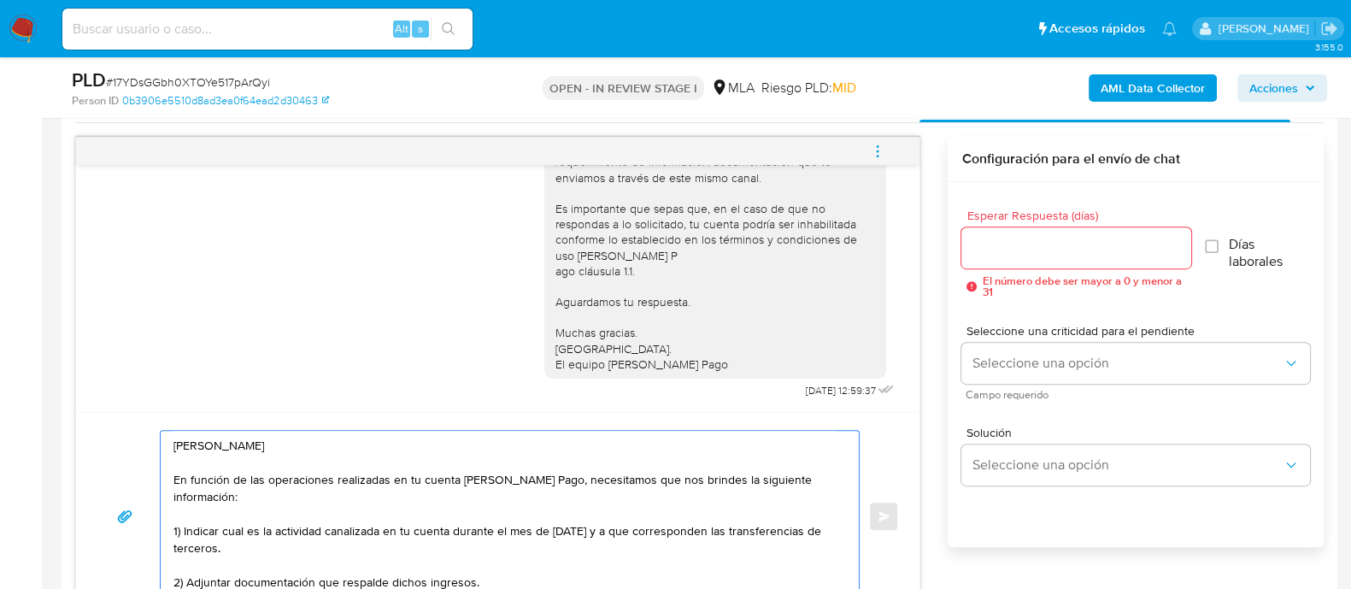
scroll to position [12, 0]
paste textarea "Resumen de Comprobantes Electrónicos emitidos de los períodos 2024 y 2025 Si ti…"
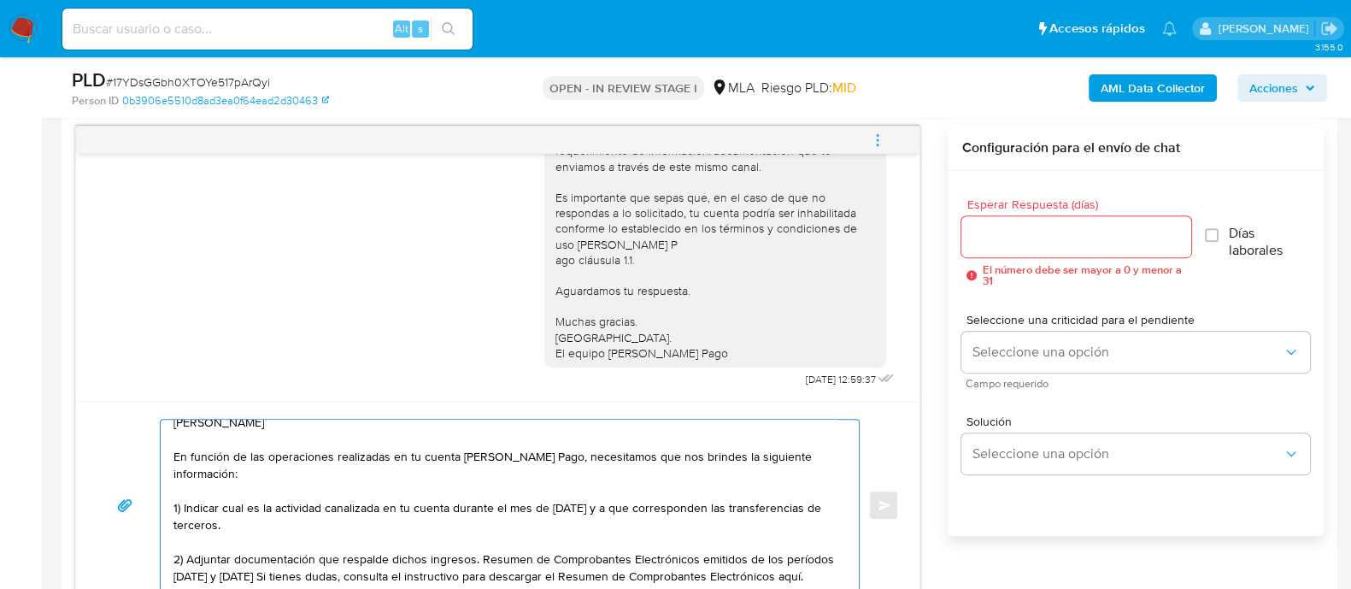
scroll to position [46, 0]
click at [479, 524] on textarea "Hola Angel Agustin Bustinduy En función de las operaciones realizadas en tu cue…" at bounding box center [505, 504] width 664 height 171
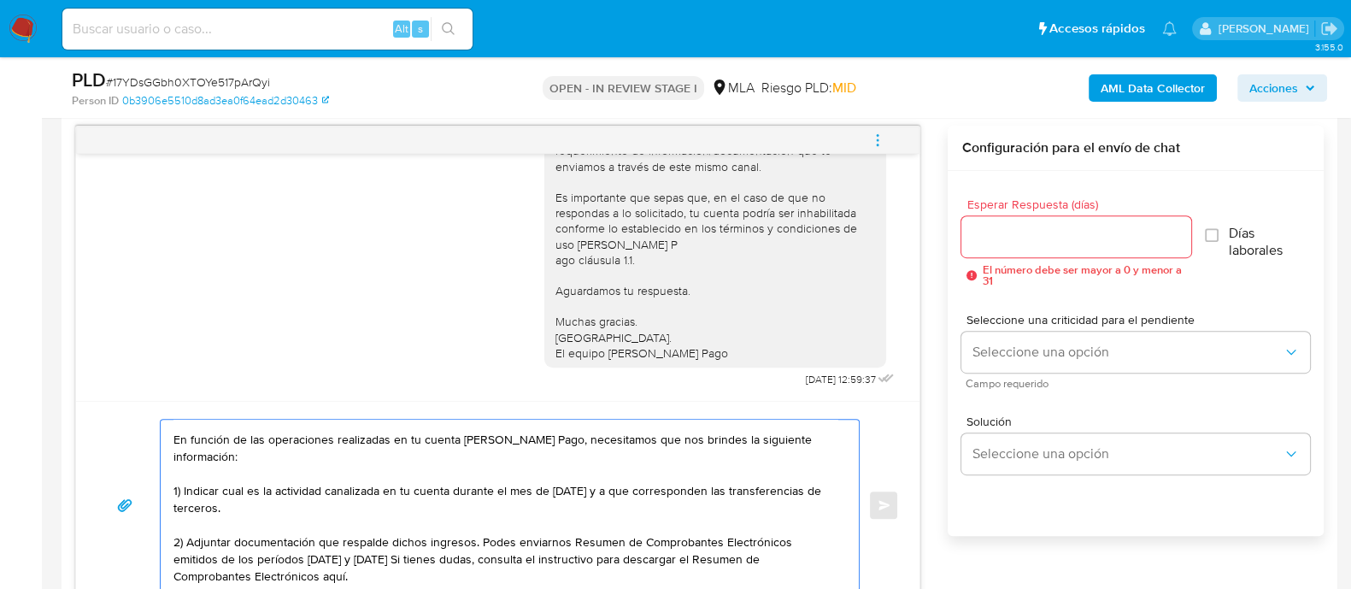
drag, startPoint x: 359, startPoint y: 552, endPoint x: 237, endPoint y: 540, distance: 122.7
click at [237, 540] on textarea "Hola Angel Agustin Bustinduy En función de las operaciones realizadas en tu cue…" at bounding box center [505, 504] width 664 height 171
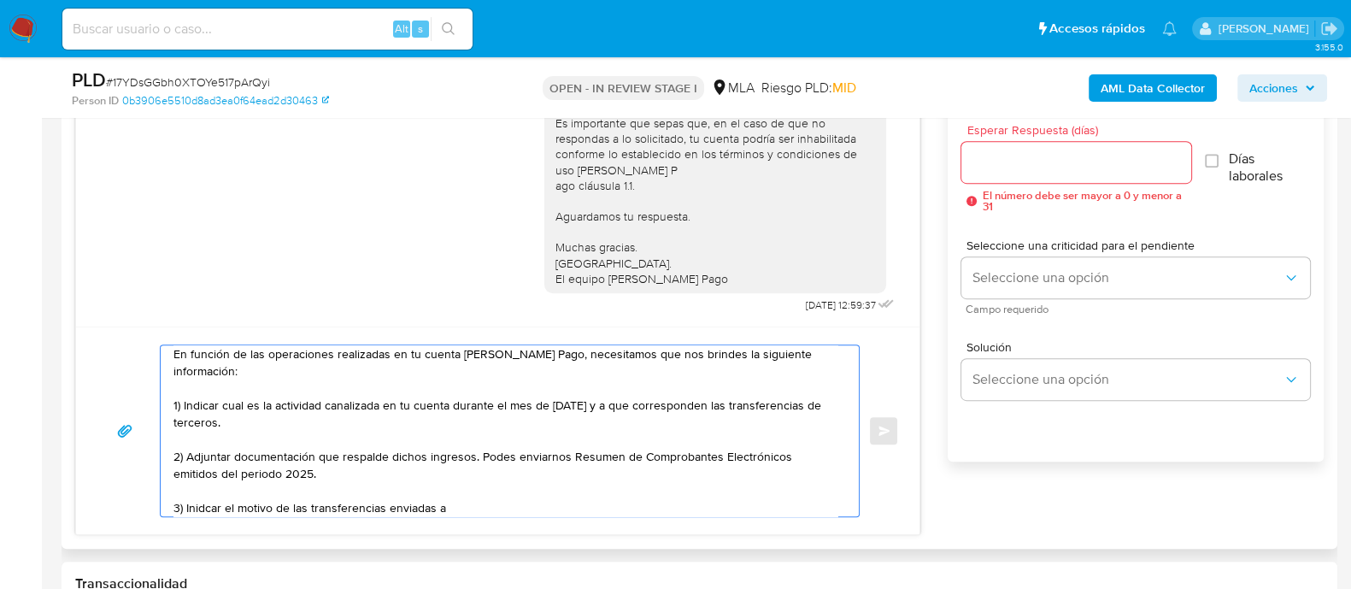
scroll to position [989, 0]
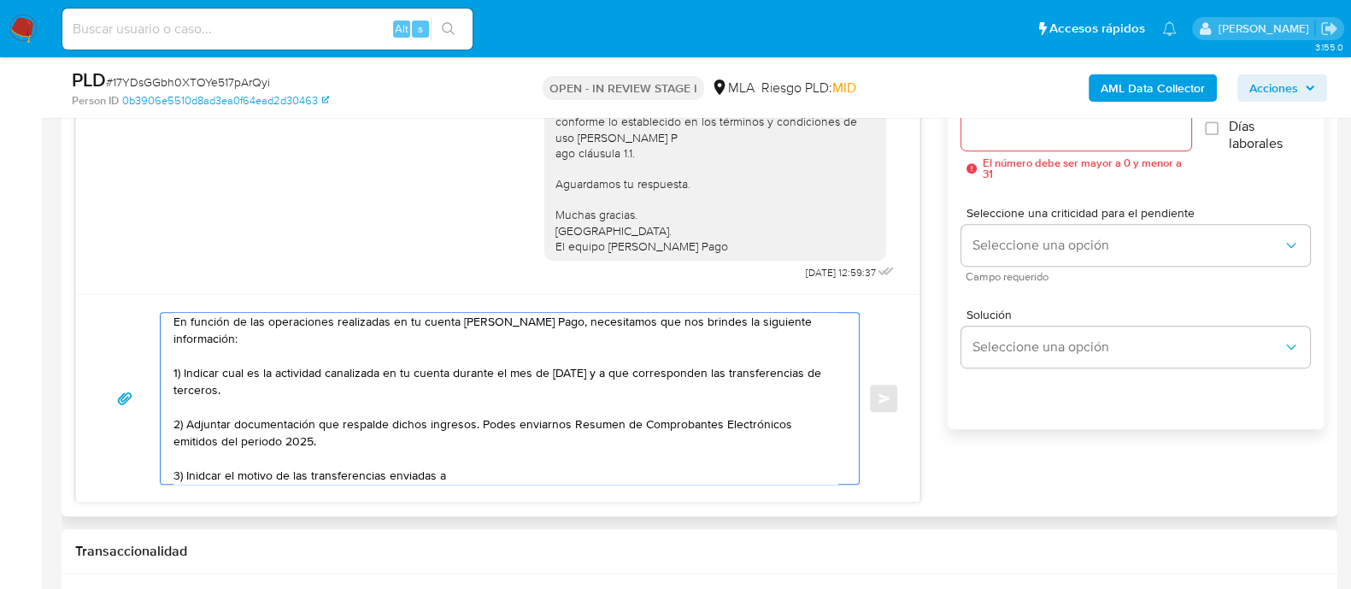
drag, startPoint x: 205, startPoint y: 466, endPoint x: 201, endPoint y: 480, distance: 14.3
drag, startPoint x: 516, startPoint y: 433, endPoint x: 480, endPoint y: 419, distance: 38.4
click at [480, 419] on textarea "Hola Angel Agustin Bustinduy En función de las operaciones realizadas en tu cue…" at bounding box center [505, 398] width 664 height 171
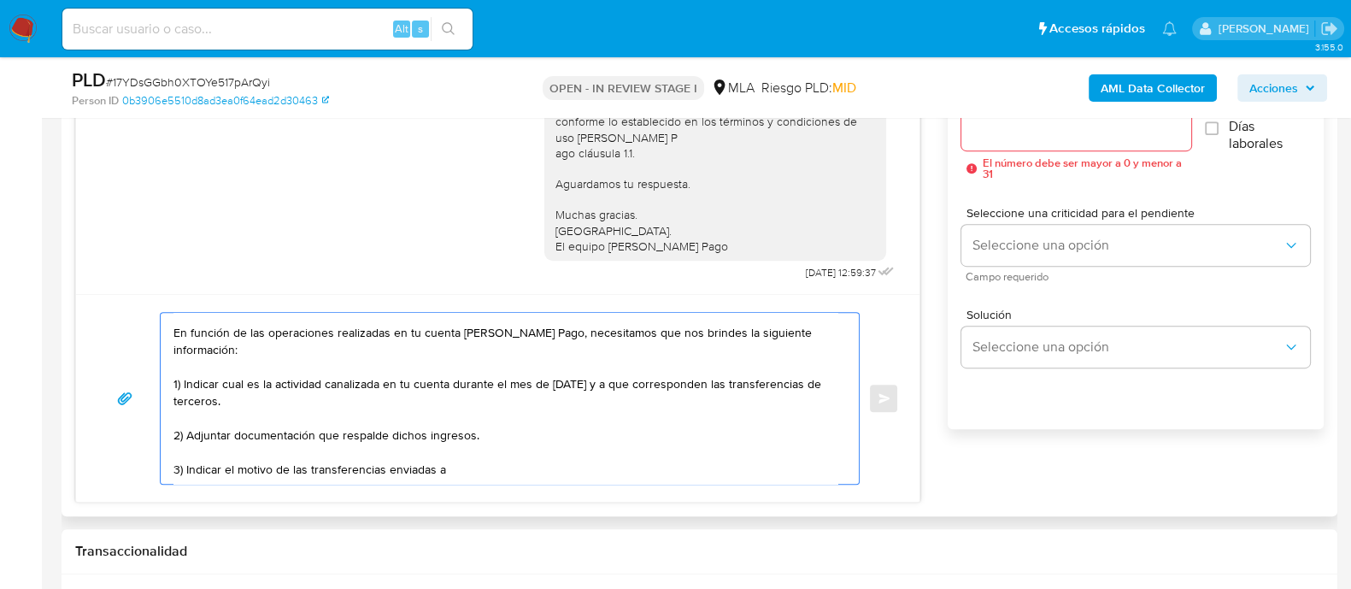
paste textarea "SANTA CRUZ GABRIELA ELIZABETH"
click at [503, 453] on textarea "Hola Angel Agustin Bustinduy En función de las operaciones realizadas en tu cue…" at bounding box center [505, 398] width 664 height 171
paste textarea "SANTA CRUZ GABRIELA ELIZABETH"
click at [686, 459] on textarea "Hola Angel Agustin Bustinduy En función de las operaciones realizadas en tu cue…" at bounding box center [505, 398] width 664 height 171
paste textarea "27376982985"
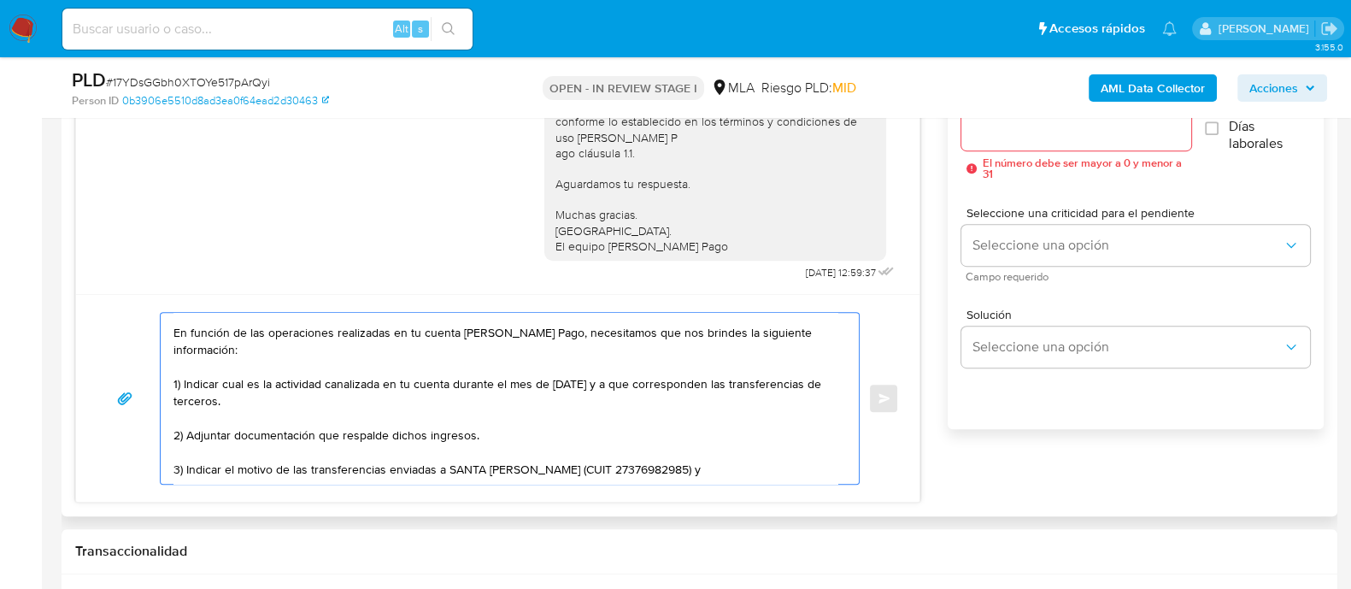
paste textarea "BUSTINDUY ALDO JAVIER"
paste textarea "20218736751"
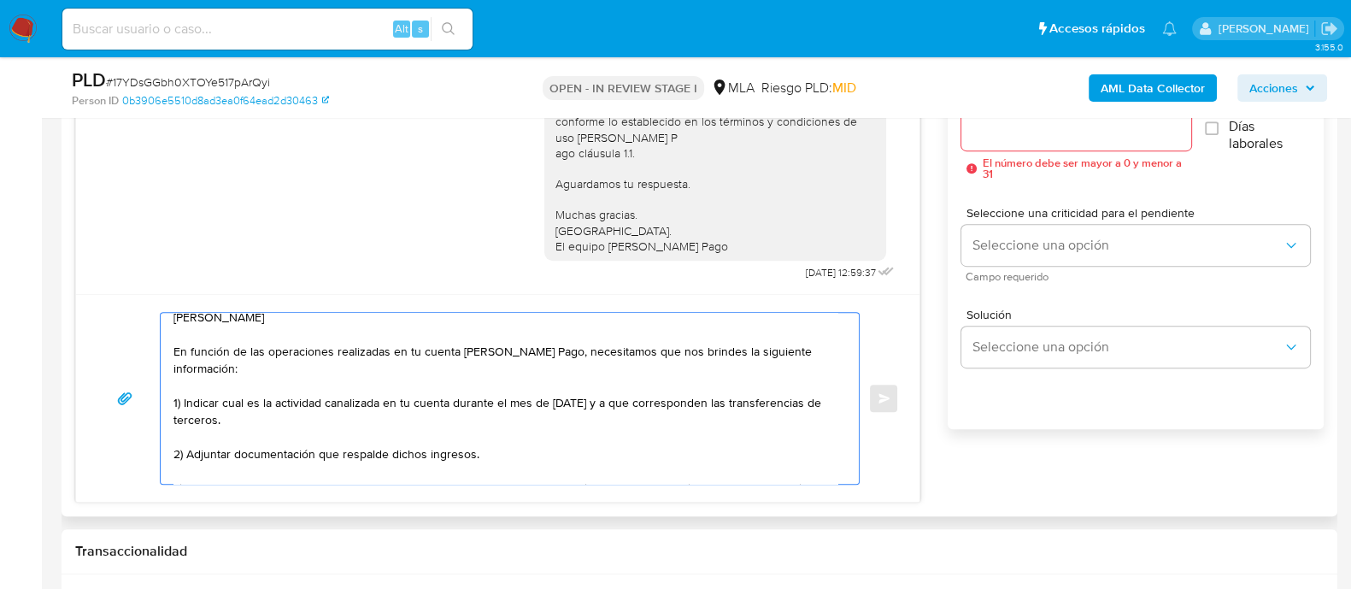
scroll to position [0, 0]
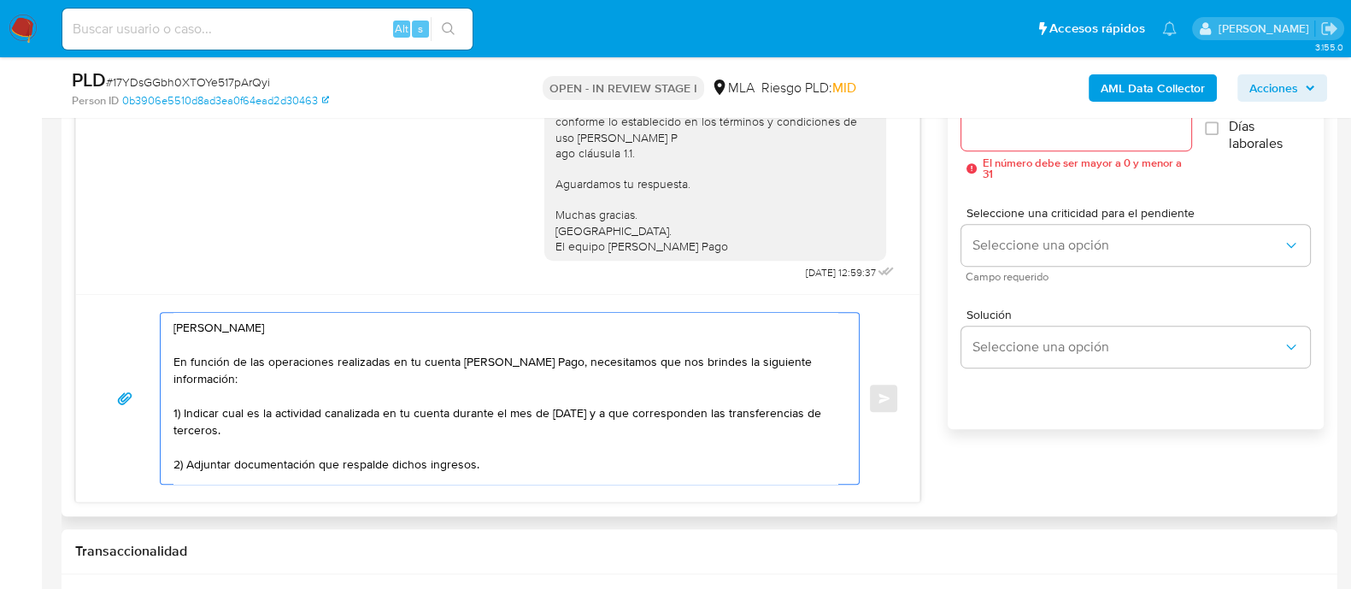
drag, startPoint x: 314, startPoint y: 478, endPoint x: 77, endPoint y: 271, distance: 314.2
click at [77, 271] on div "18/08/2025 17:40:59 Hola, Esperamos que te encuentres muy bien. Te consultamos …" at bounding box center [497, 260] width 845 height 483
type textarea "Hola Angel Agustin Bustinduy En función de las operaciones realizadas en tu cue…"
click at [1013, 131] on input "Esperar Respuesta (días)" at bounding box center [1075, 130] width 229 height 22
type input "3"
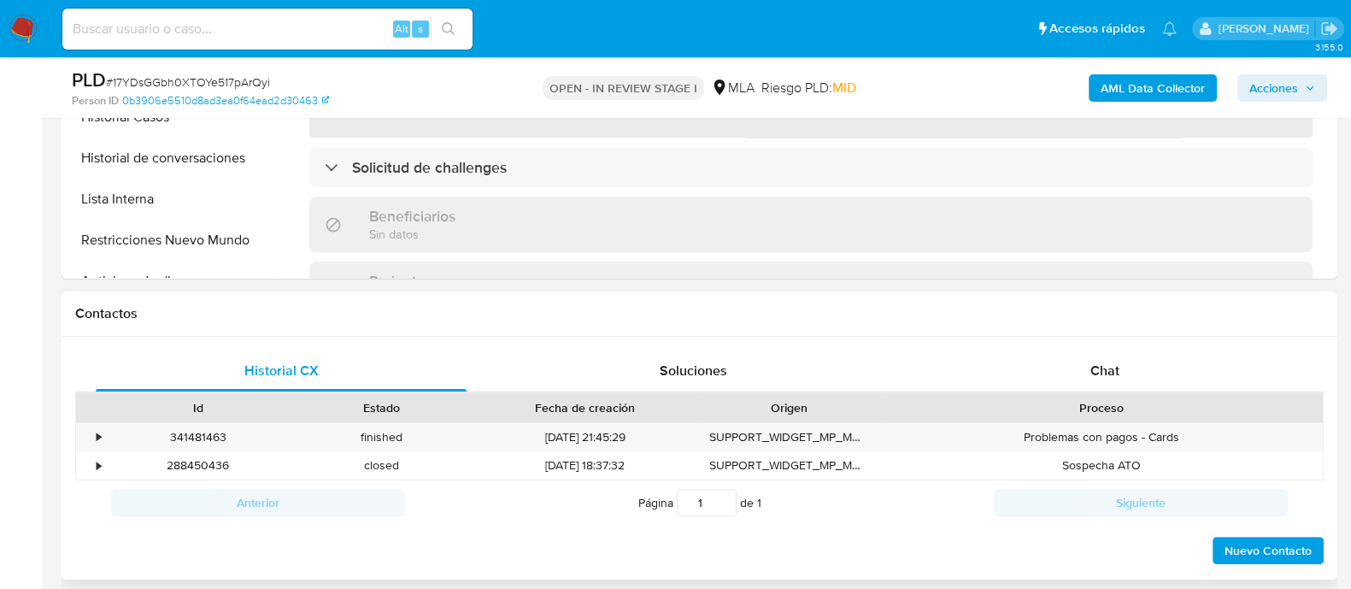
scroll to position [747, 0]
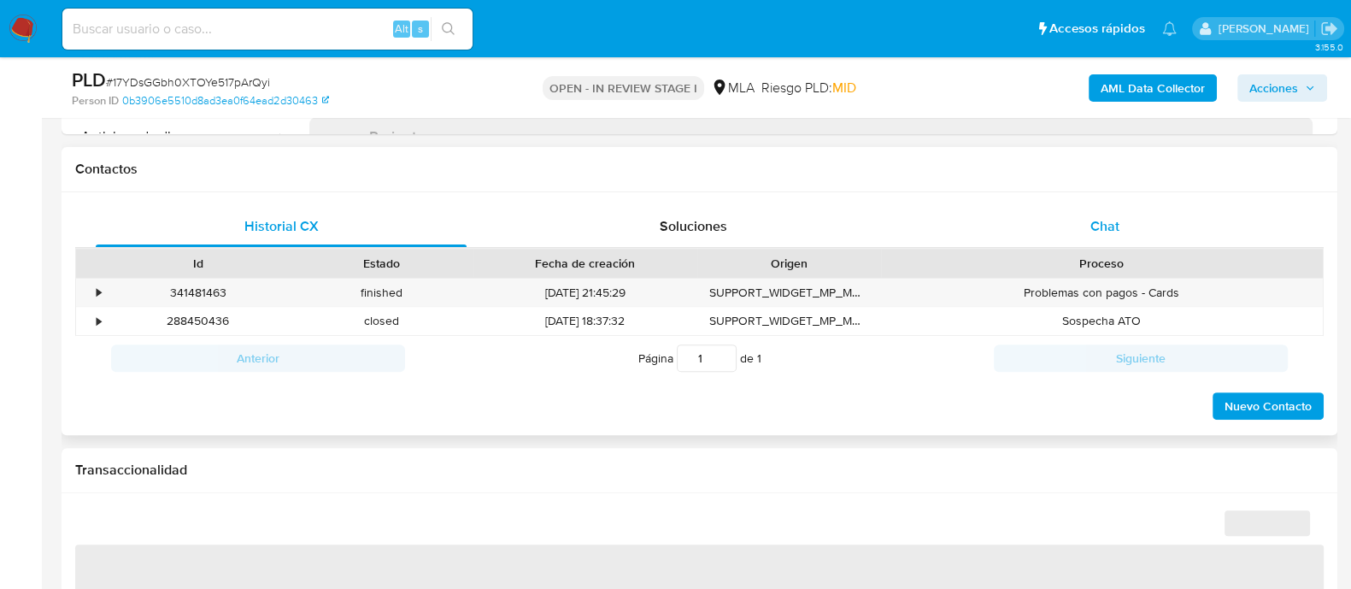
click at [1106, 228] on span "Chat" at bounding box center [1104, 226] width 29 height 20
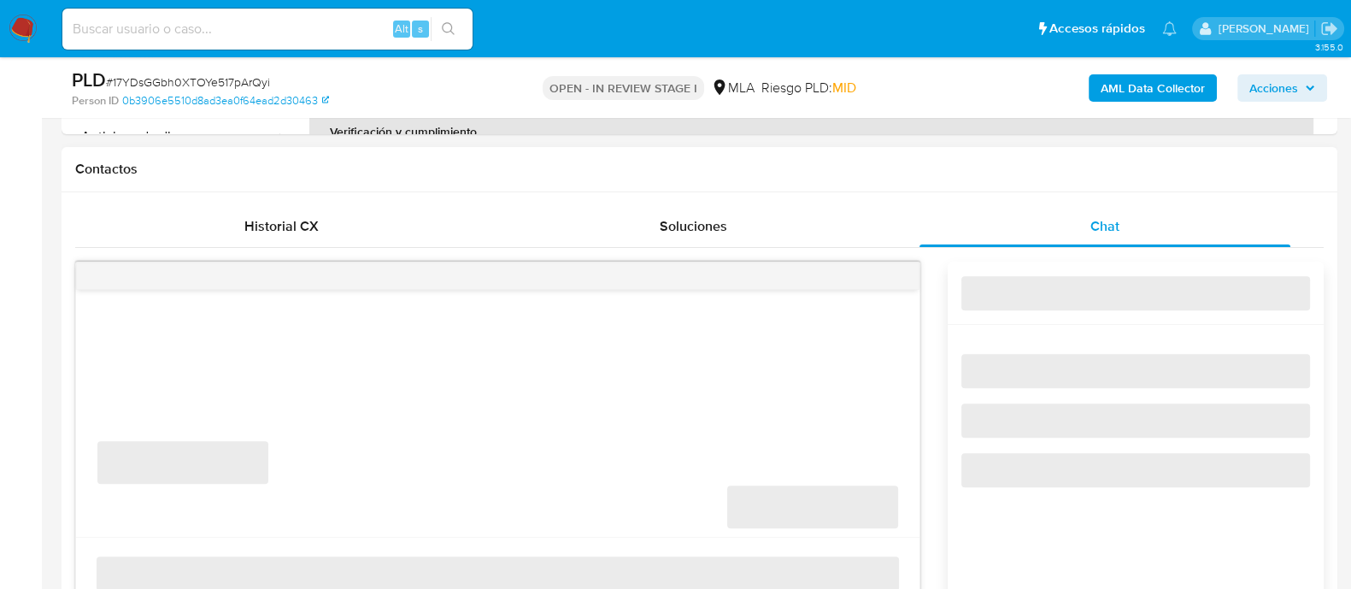
select select "10"
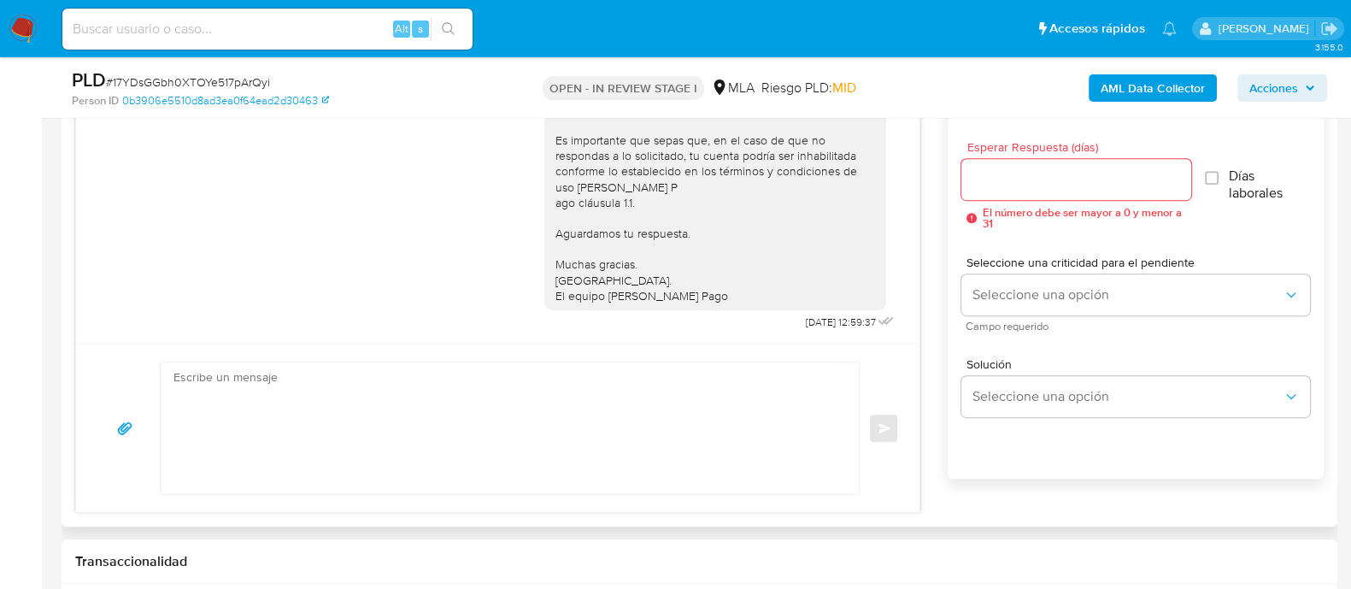
scroll to position [961, 0]
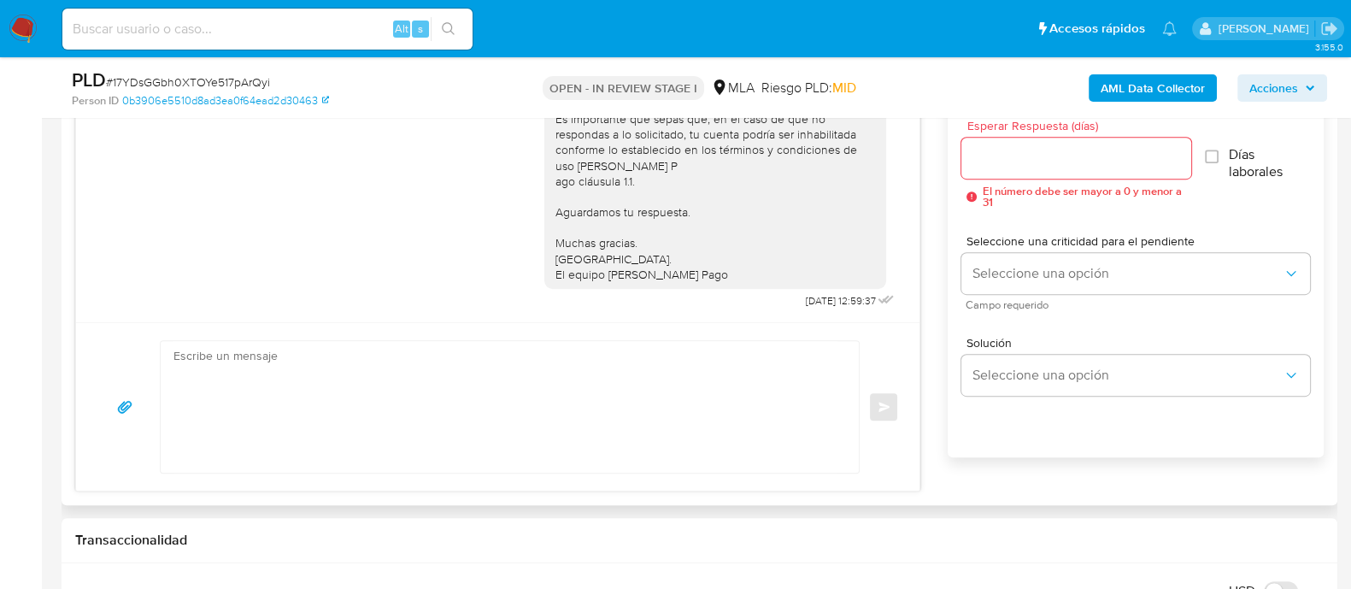
click at [440, 435] on textarea at bounding box center [505, 407] width 664 height 132
paste textarea "[PERSON_NAME] En función de las operaciones realizadas en tu cuenta [PERSON_NAM…"
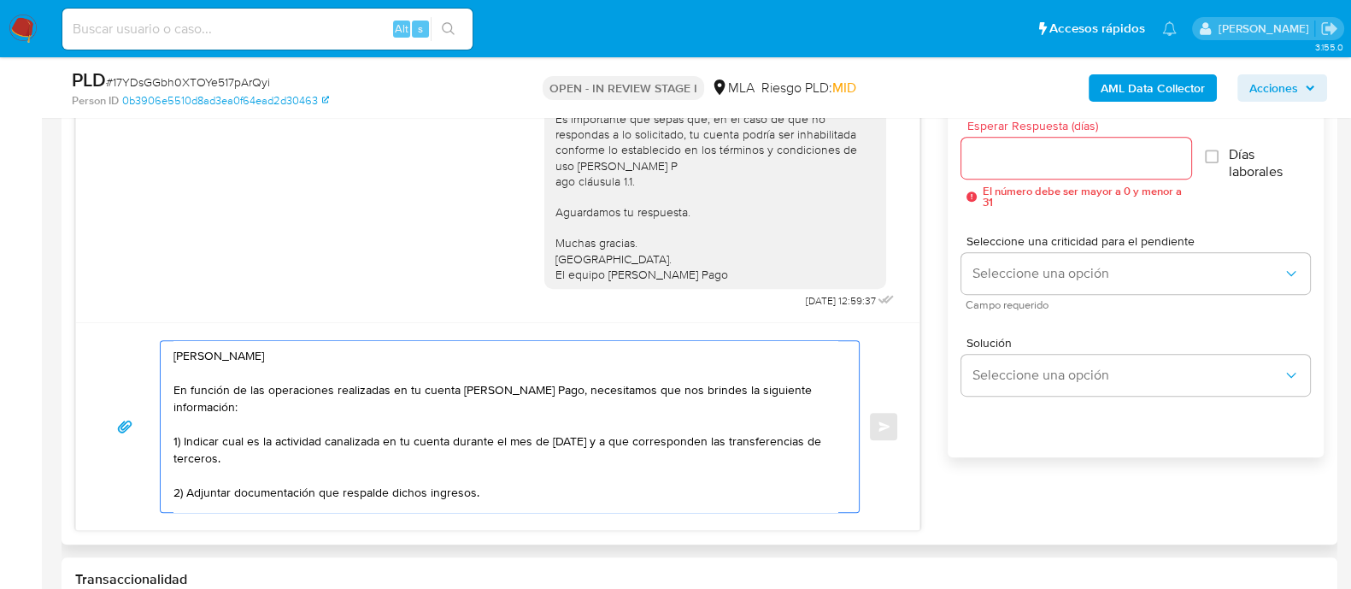
scroll to position [143, 0]
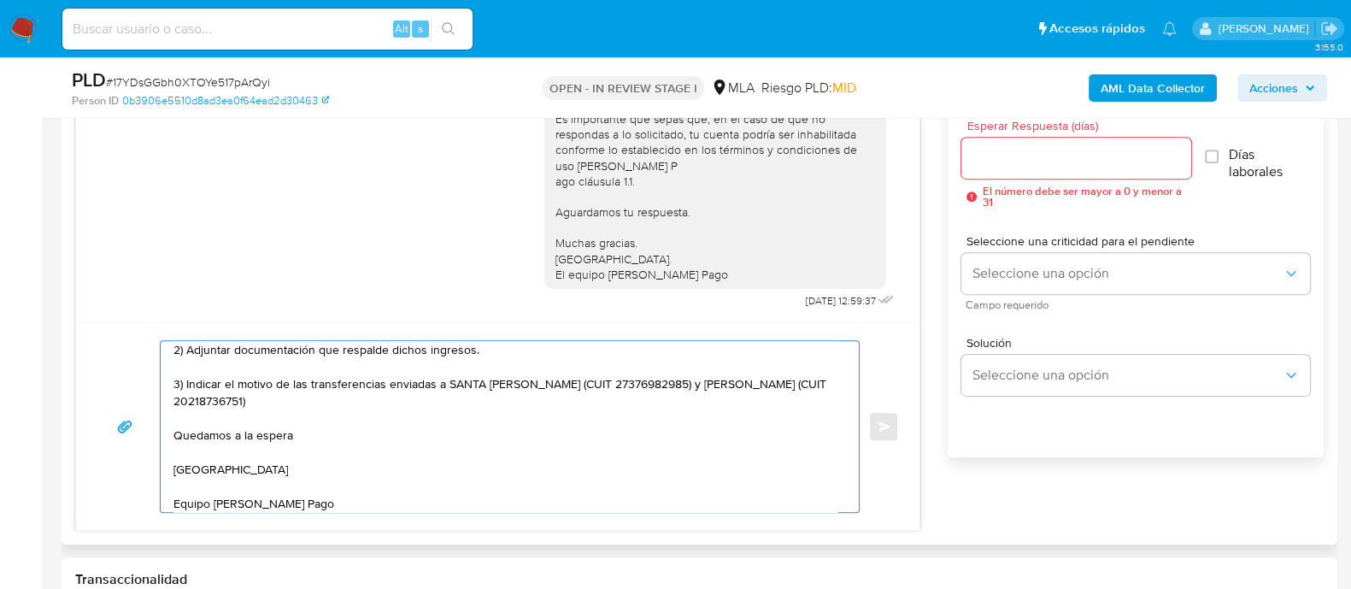
type textarea "[PERSON_NAME] En función de las operaciones realizadas en tu cuenta [PERSON_NAM…"
click at [1044, 160] on input "Esperar Respuesta (días)" at bounding box center [1075, 158] width 229 height 22
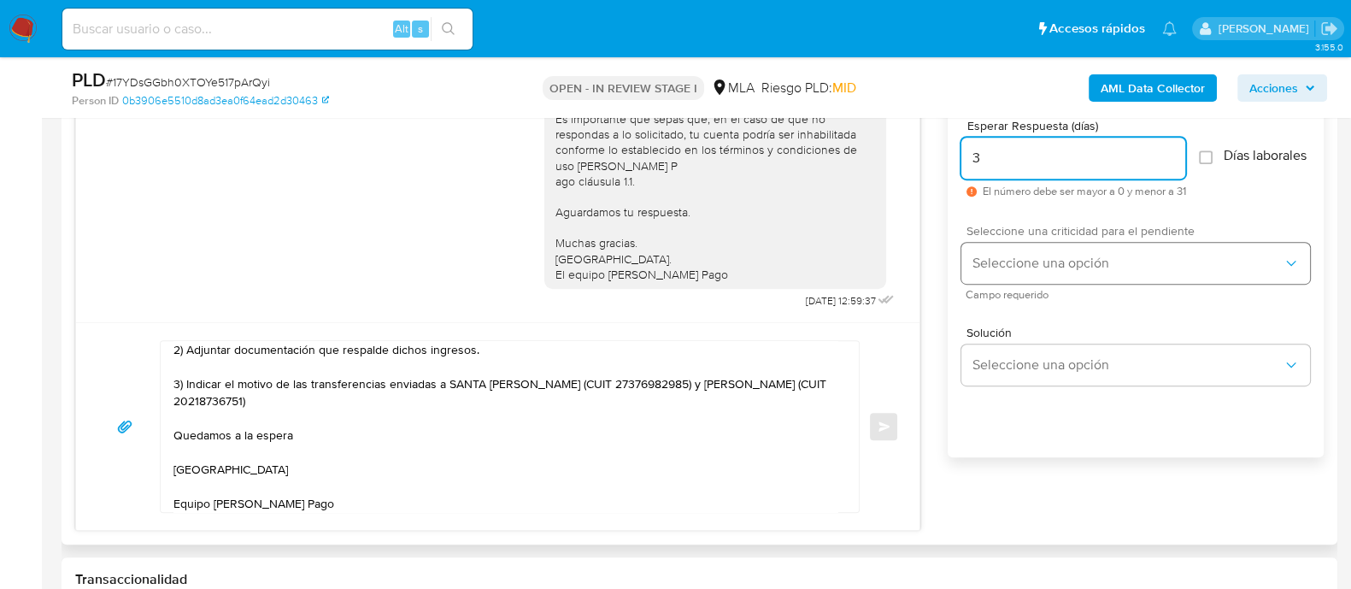
type input "3"
click at [1030, 272] on span "Seleccione una opción" at bounding box center [1126, 263] width 311 height 17
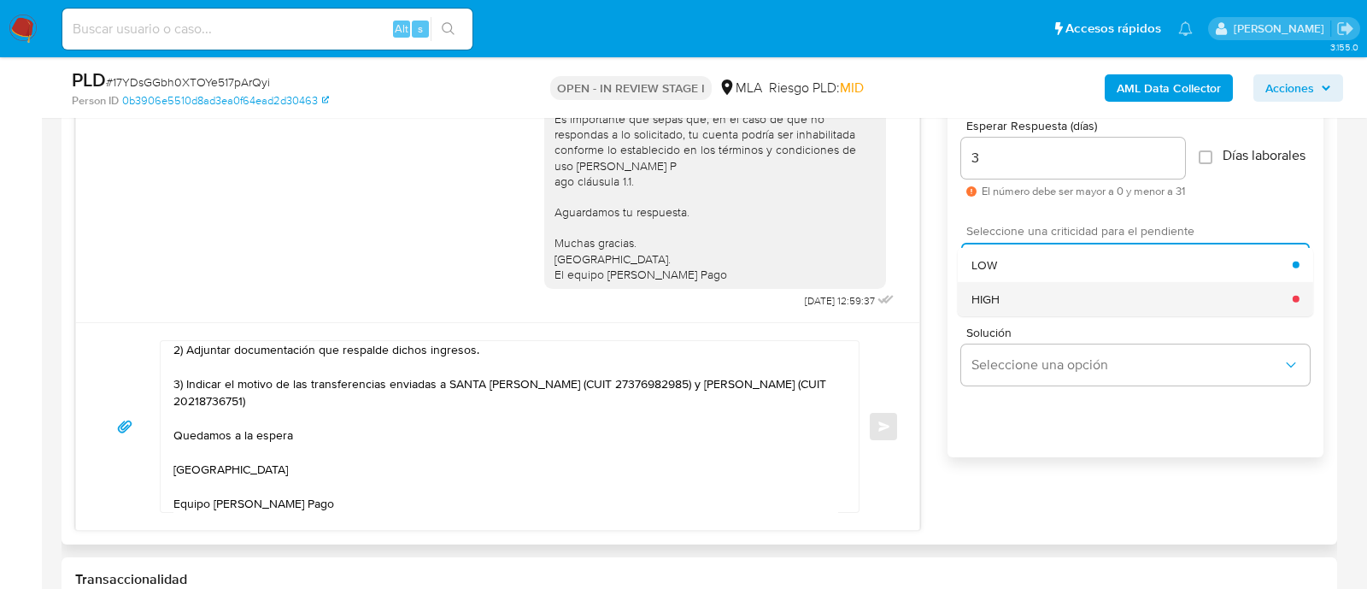
click at [1020, 308] on div "HIGH" at bounding box center [1131, 298] width 321 height 34
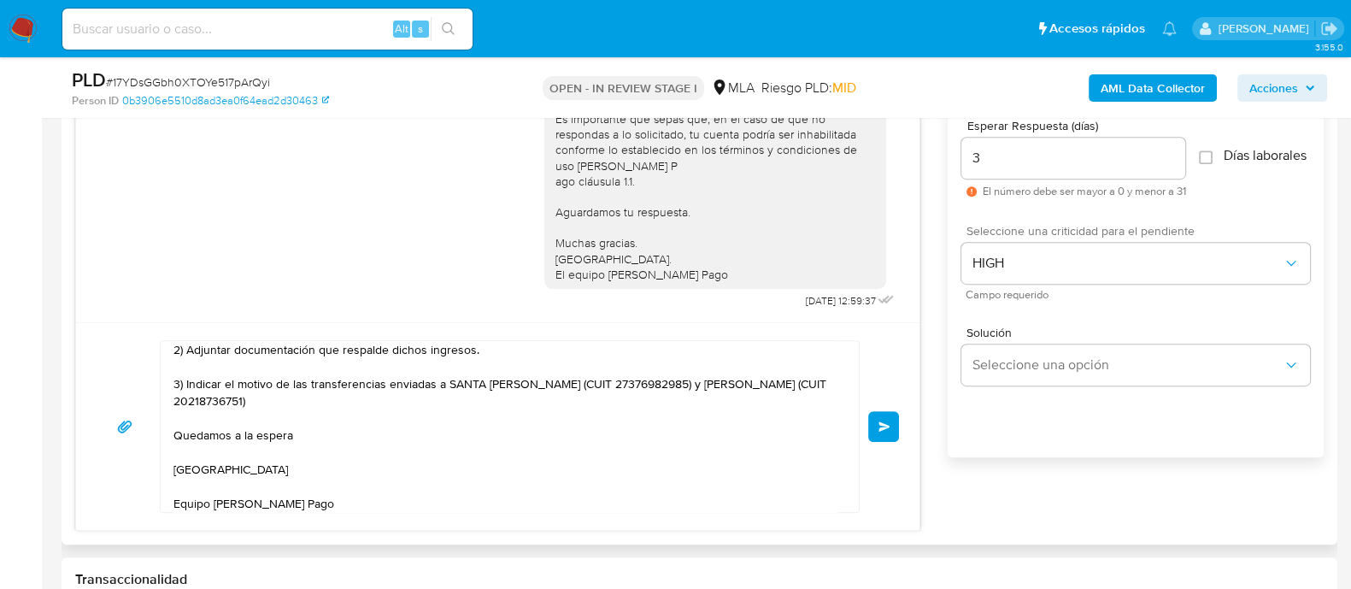
click at [888, 407] on div "[PERSON_NAME] En función de las operaciones realizadas en tu cuenta [PERSON_NAM…" at bounding box center [498, 426] width 802 height 173
click at [882, 434] on button "Enviar" at bounding box center [883, 426] width 31 height 31
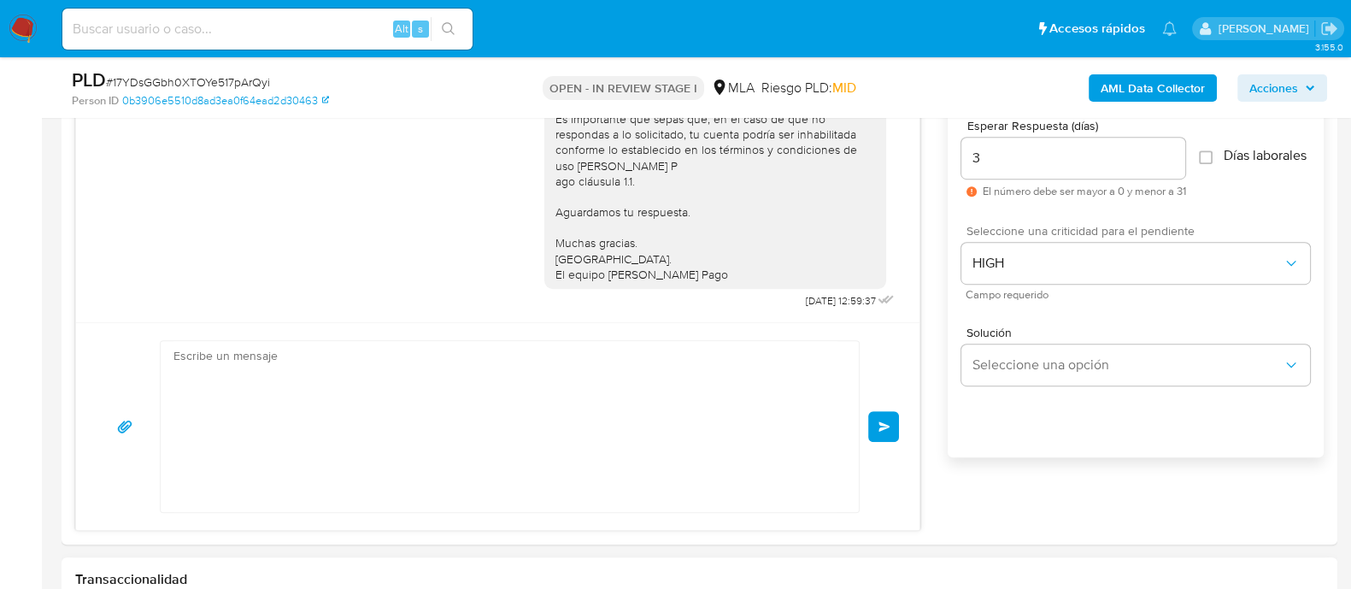
scroll to position [1471, 0]
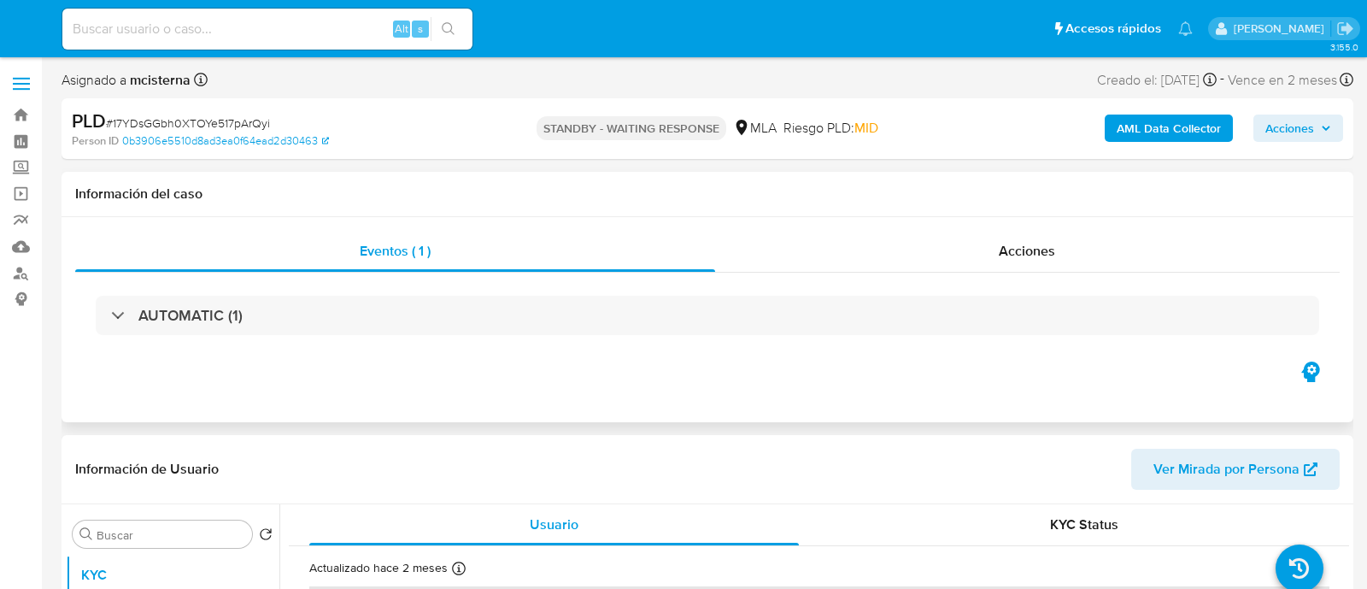
select select "10"
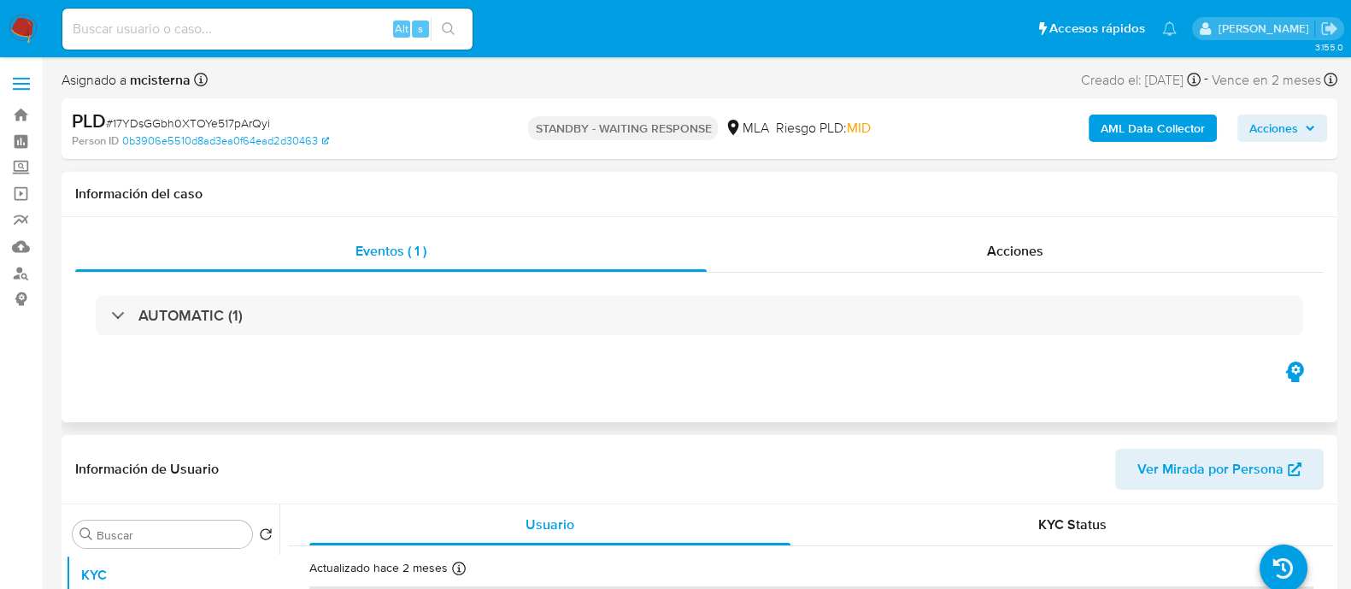
scroll to position [320, 0]
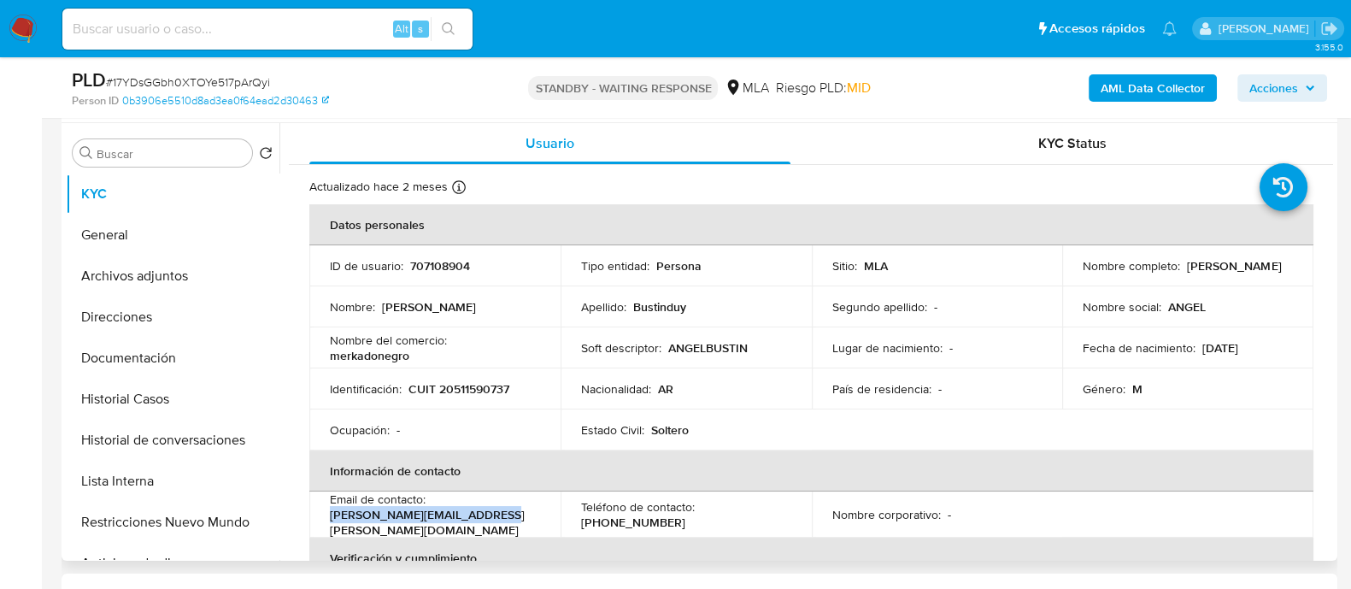
drag, startPoint x: 327, startPoint y: 519, endPoint x: 520, endPoint y: 519, distance: 193.1
click at [520, 519] on td "Email de contacto : [EMAIL_ADDRESS][PERSON_NAME][DOMAIN_NAME]" at bounding box center [434, 514] width 251 height 46
copy p "[EMAIL_ADDRESS][PERSON_NAME][DOMAIN_NAME]"
click at [345, 32] on input at bounding box center [267, 29] width 410 height 22
paste input "756744784"
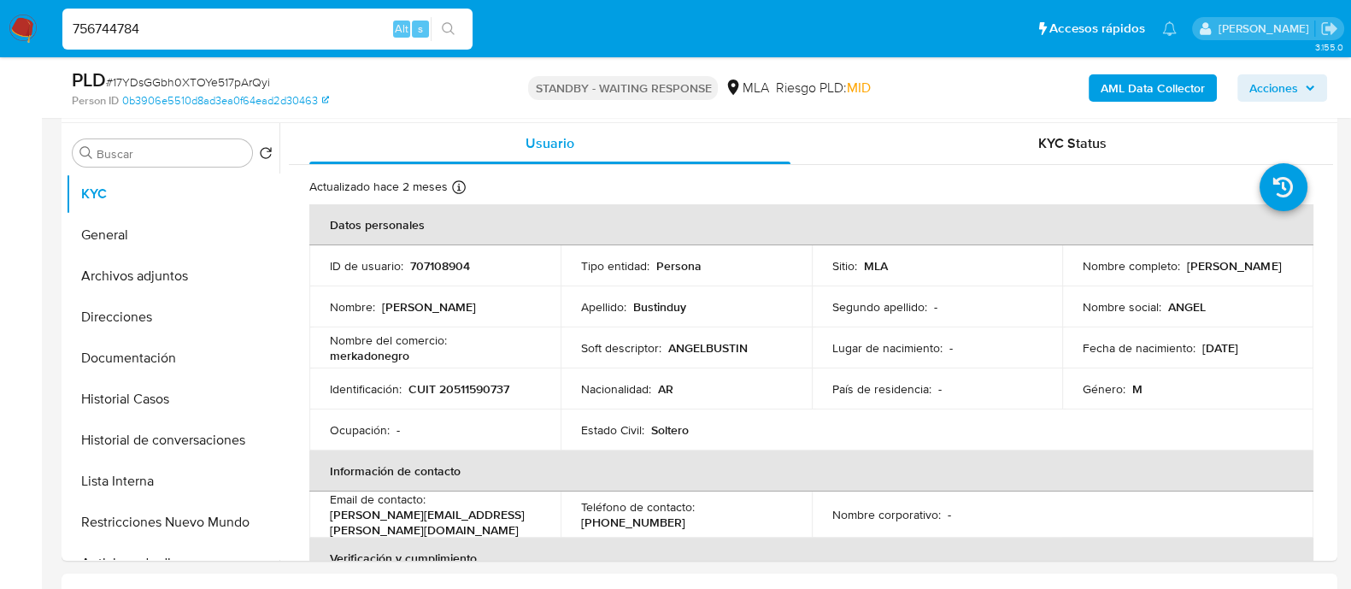
type input "756744784"
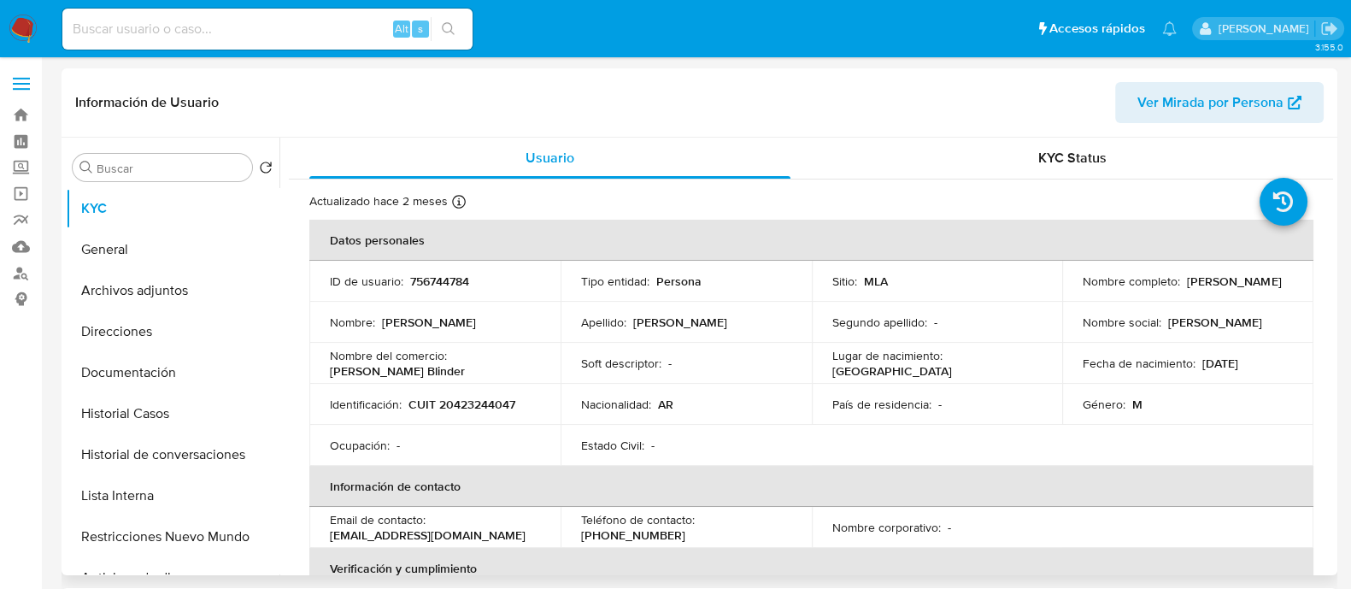
select select "10"
click at [487, 408] on p "CUIT 20423244047" at bounding box center [461, 403] width 107 height 15
copy p "20423244047"
click at [166, 401] on button "Historial Casos" at bounding box center [166, 413] width 200 height 41
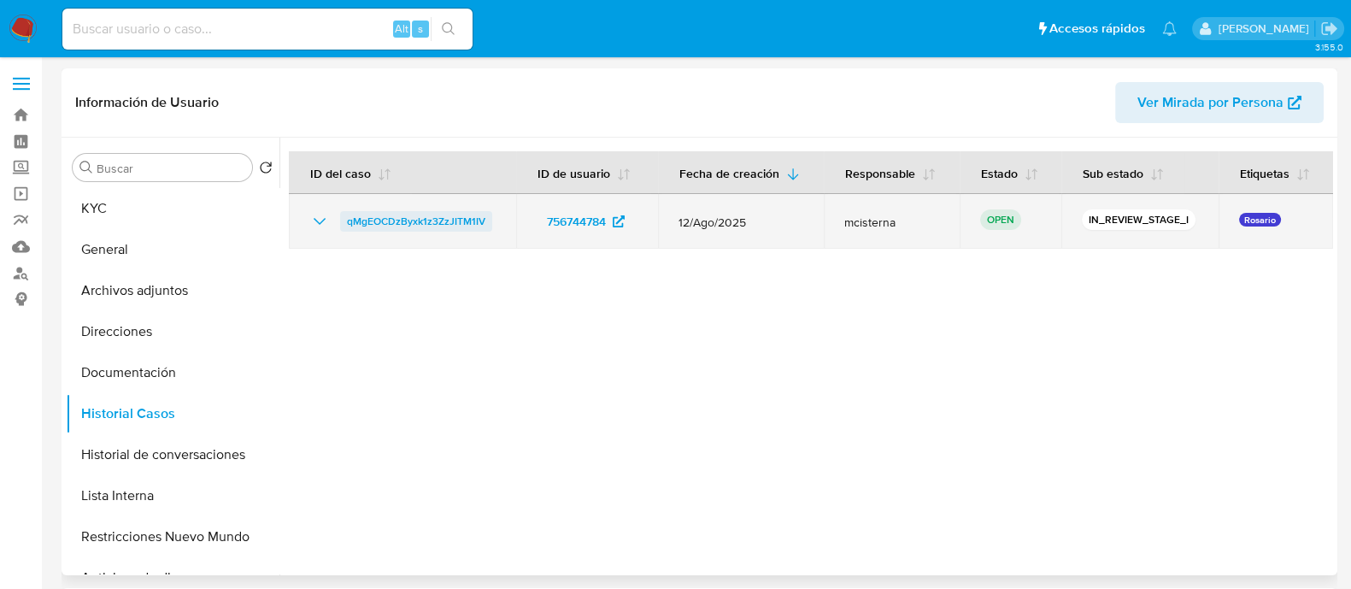
click at [440, 220] on span "qMgEOCDzByxk1z3ZzJITM1IV" at bounding box center [416, 221] width 138 height 21
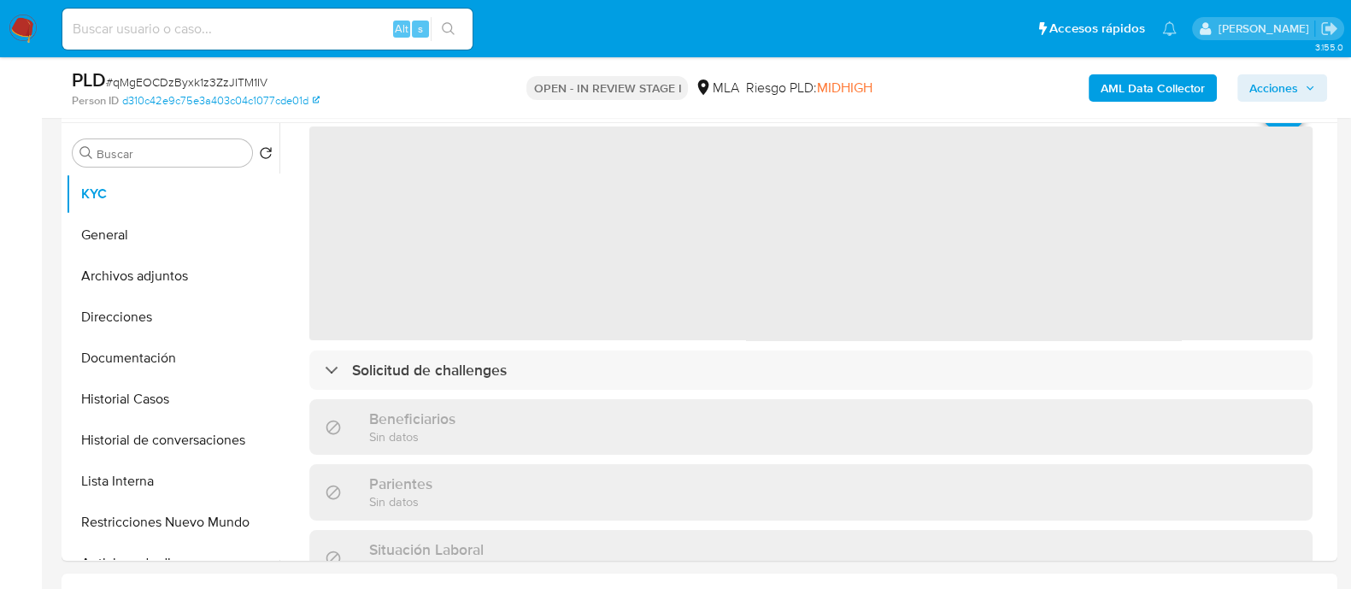
scroll to position [213, 0]
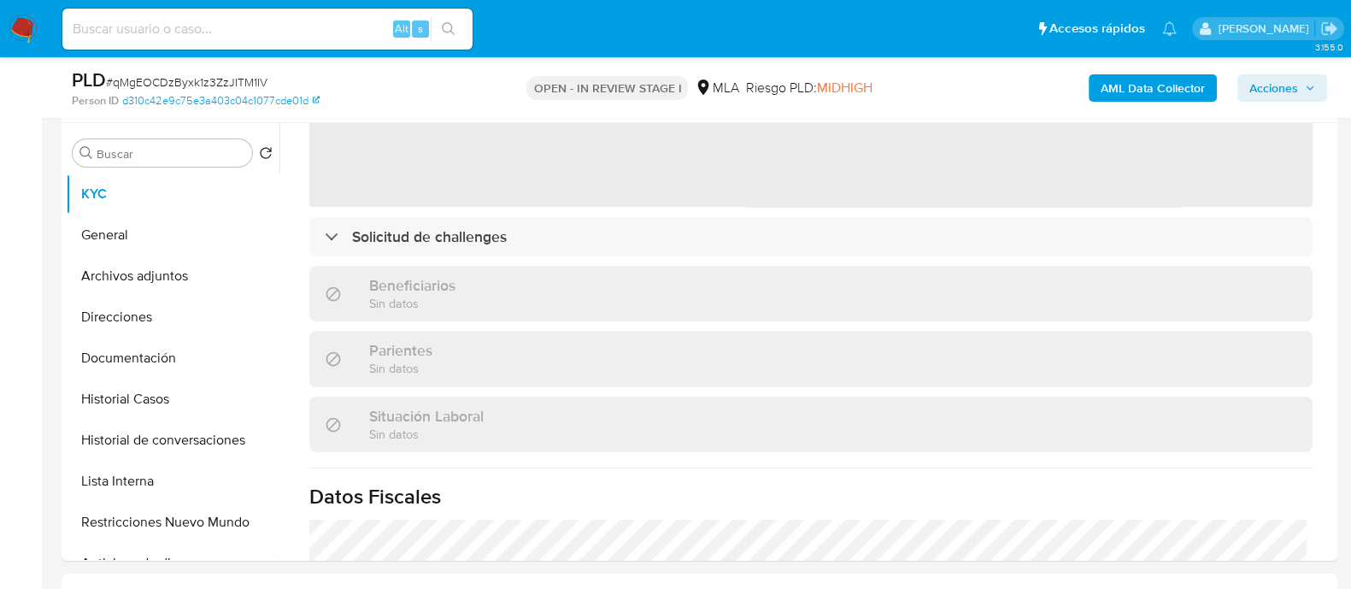
select select "10"
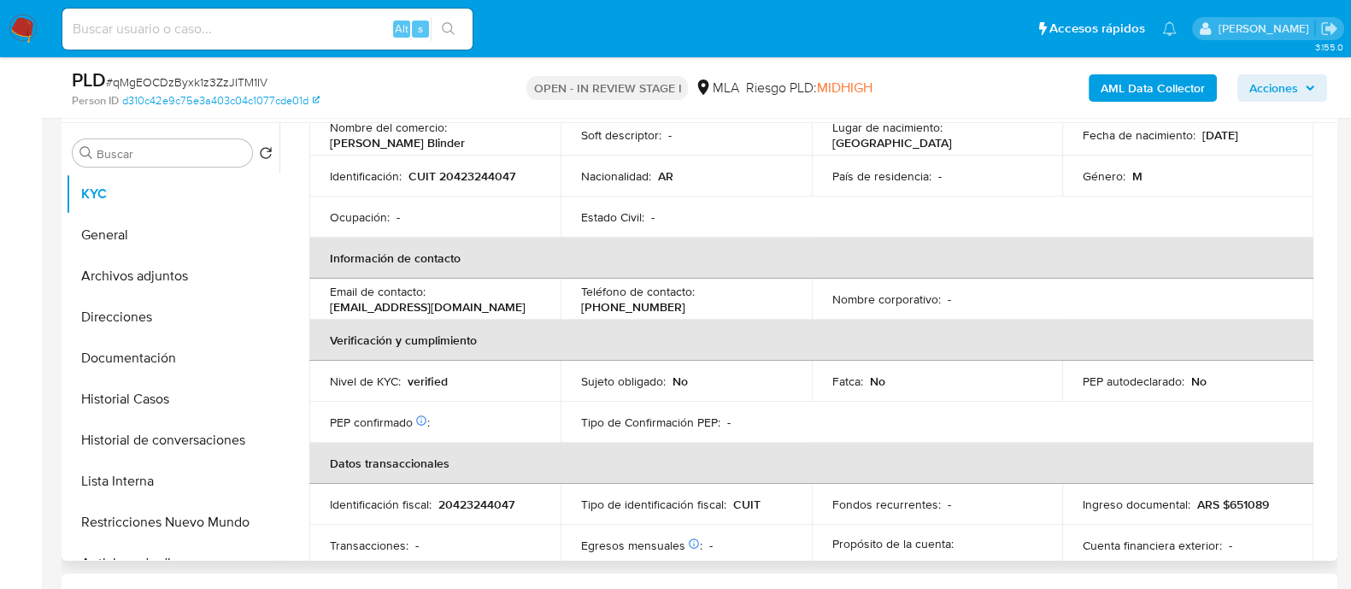
scroll to position [426, 0]
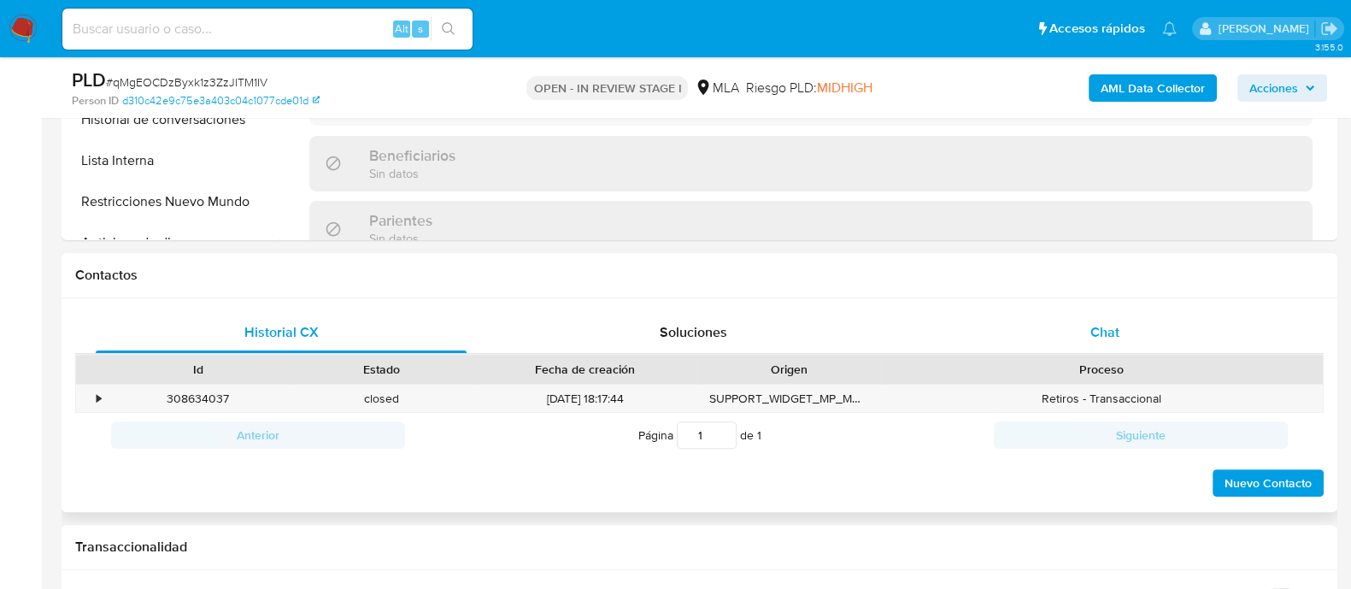
click at [1113, 326] on span "Chat" at bounding box center [1104, 332] width 29 height 20
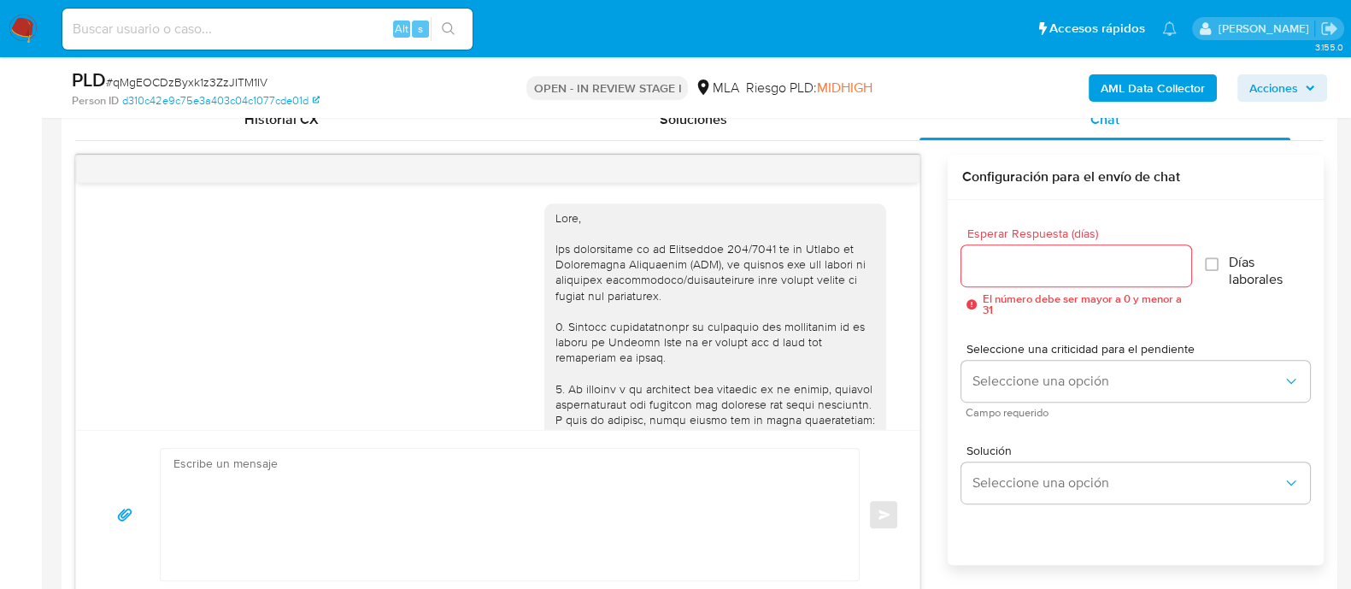
scroll to position [788, 0]
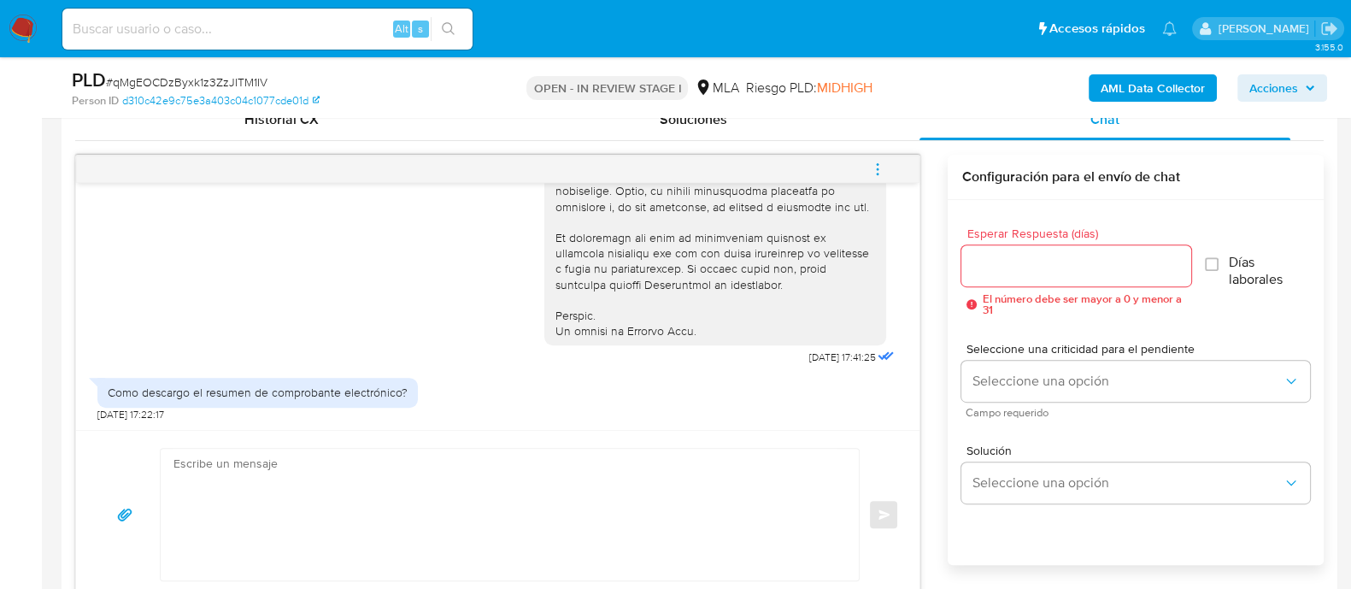
click at [622, 493] on textarea at bounding box center [505, 514] width 664 height 132
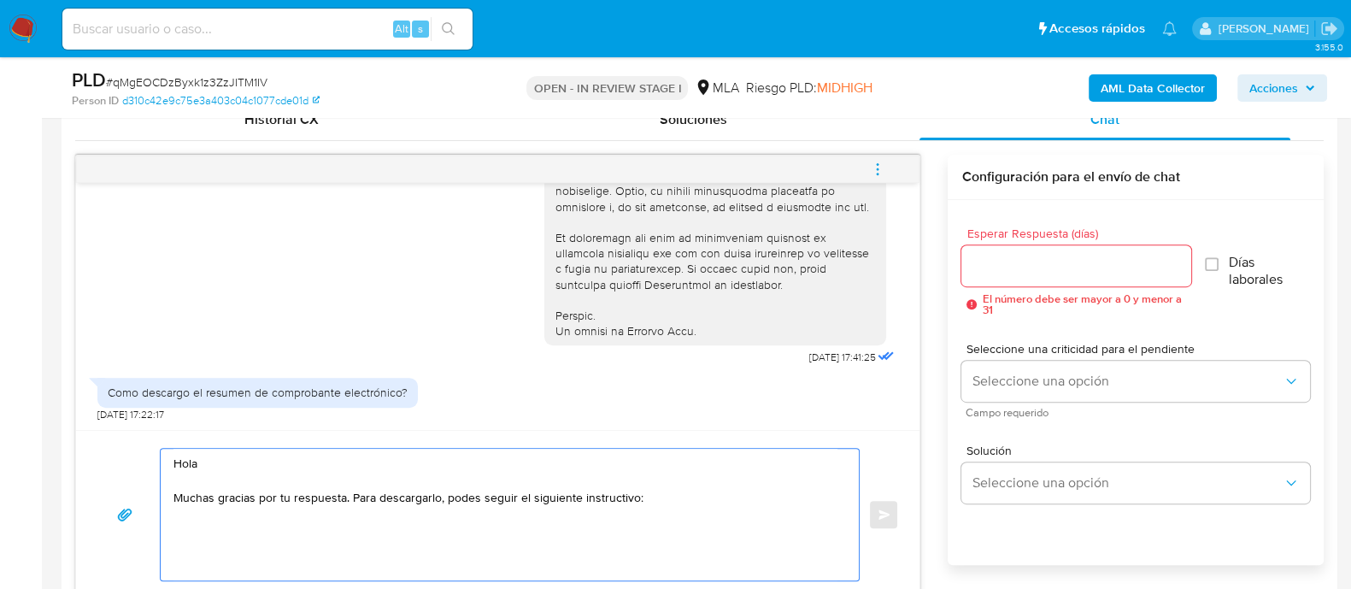
paste textarea "[URL][DOMAIN_NAME]"
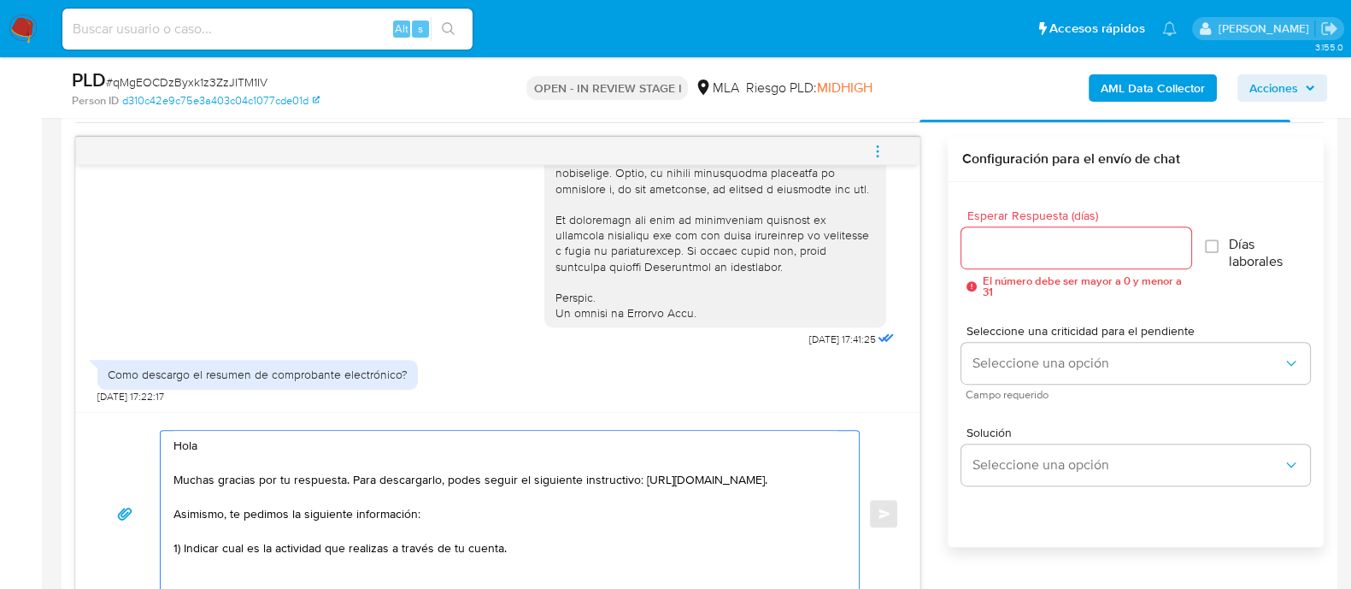
scroll to position [882, 0]
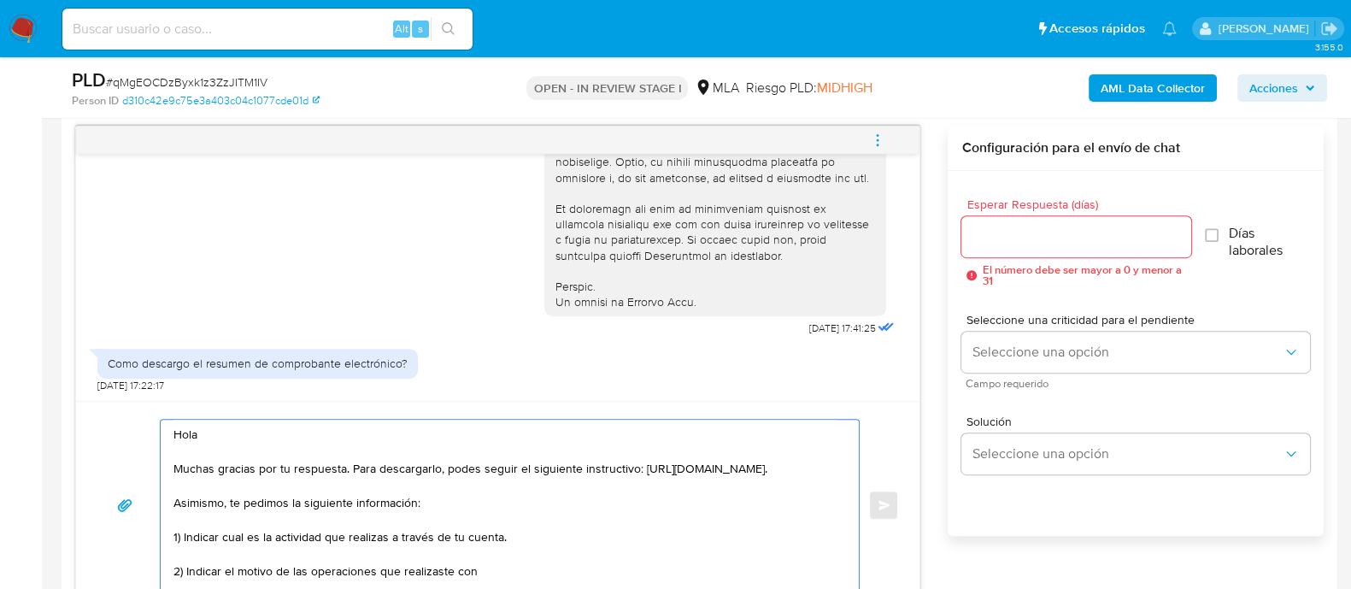
paste textarea "COOPERATIVA DE TRABAJO SHALOM LIMITADA"
click at [790, 552] on textarea "Hola Muchas gracias por tu respuesta. Para descargarlo, podes seguir el siguien…" at bounding box center [505, 504] width 664 height 171
click at [795, 552] on textarea "Hola Muchas gracias por tu respuesta. Para descargarlo, podes seguir el siguien…" at bounding box center [505, 504] width 664 height 171
click at [786, 573] on textarea "Hola Muchas gracias por tu respuesta. Para descargarlo, podes seguir el siguien…" at bounding box center [505, 504] width 664 height 171
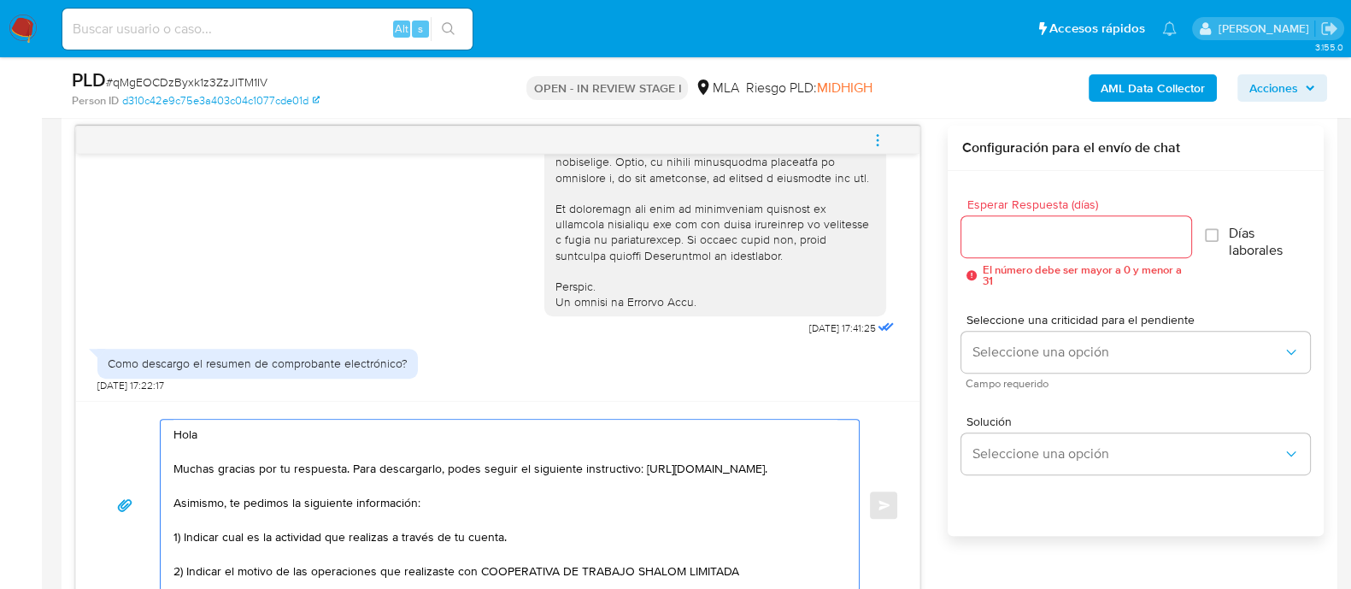
click at [787, 554] on textarea "Hola Muchas gracias por tu respuesta. Para descargarlo, podes seguir el siguien…" at bounding box center [505, 504] width 664 height 171
paste textarea "30716438291"
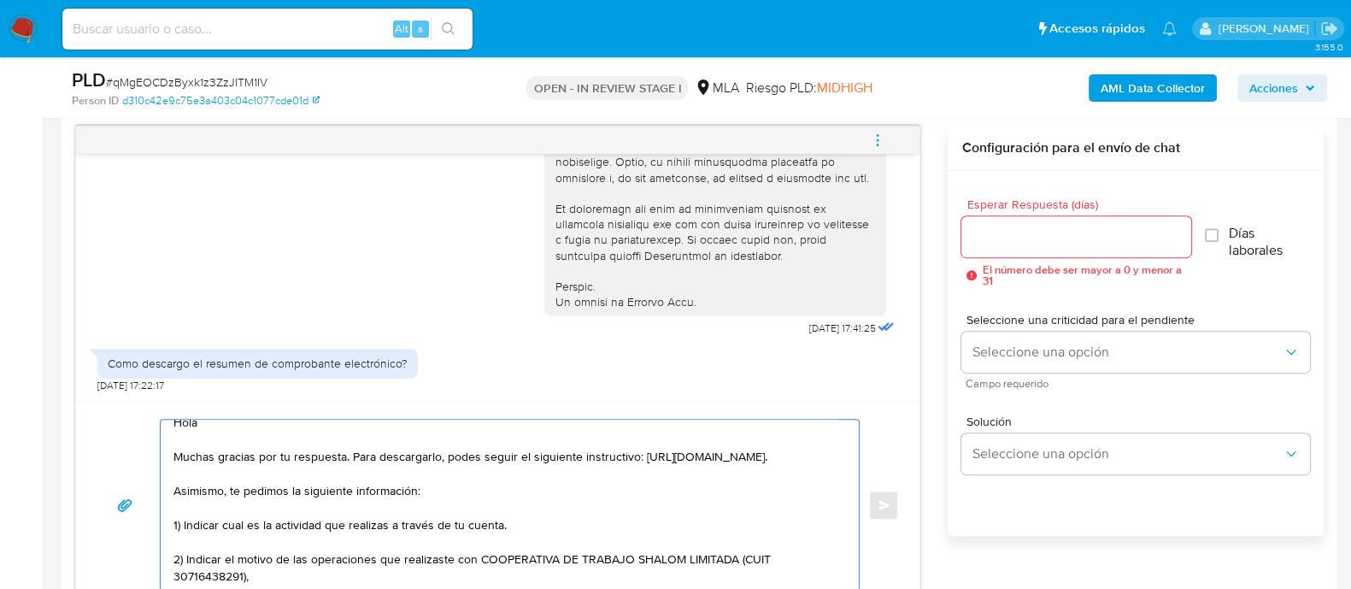
paste textarea "[PERSON_NAME] [PERSON_NAME]"
drag, startPoint x: 612, startPoint y: 575, endPoint x: 618, endPoint y: 554, distance: 22.4
click at [612, 574] on textarea "Hola Muchas gracias por tu respuesta. Para descargarlo, podes seguir el siguien…" at bounding box center [505, 504] width 664 height 171
click at [618, 554] on textarea "Hola Muchas gracias por tu respuesta. Para descargarlo, podes seguir el siguien…" at bounding box center [505, 504] width 664 height 171
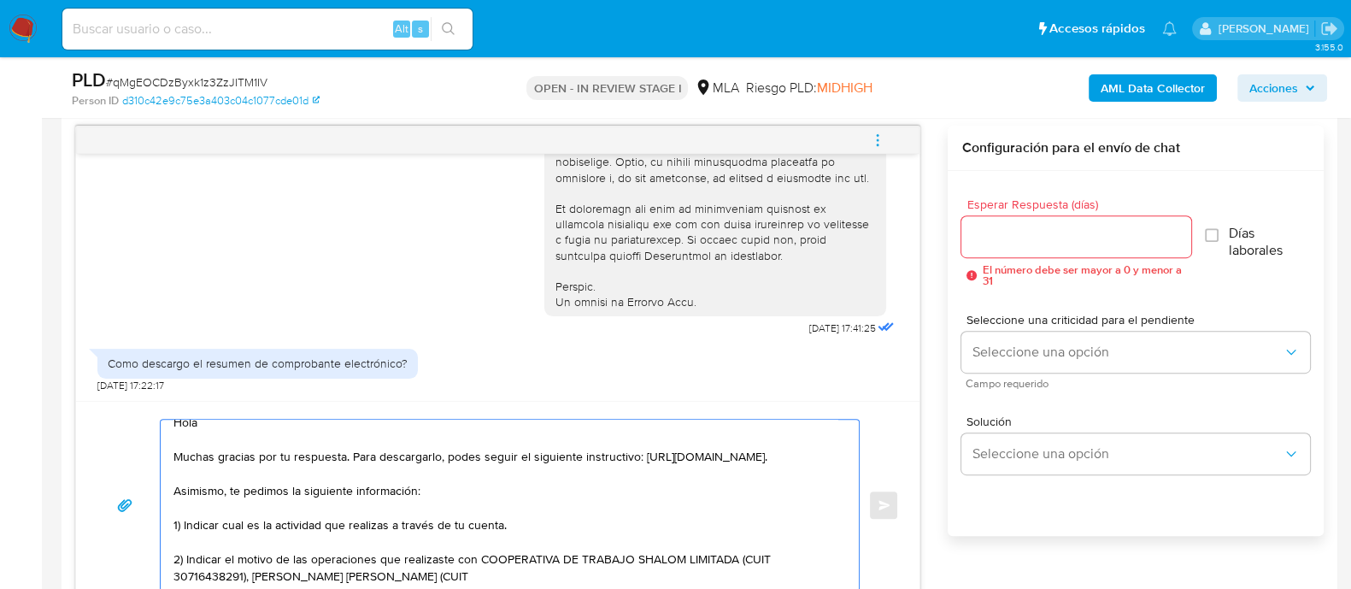
paste textarea "20368161110"
paste textarea "VILLARRUEL JIMENA MARIANA"
paste textarea "27429274252"
paste textarea "Quedamos a la espera Saludos Equipo de Mercado Pago"
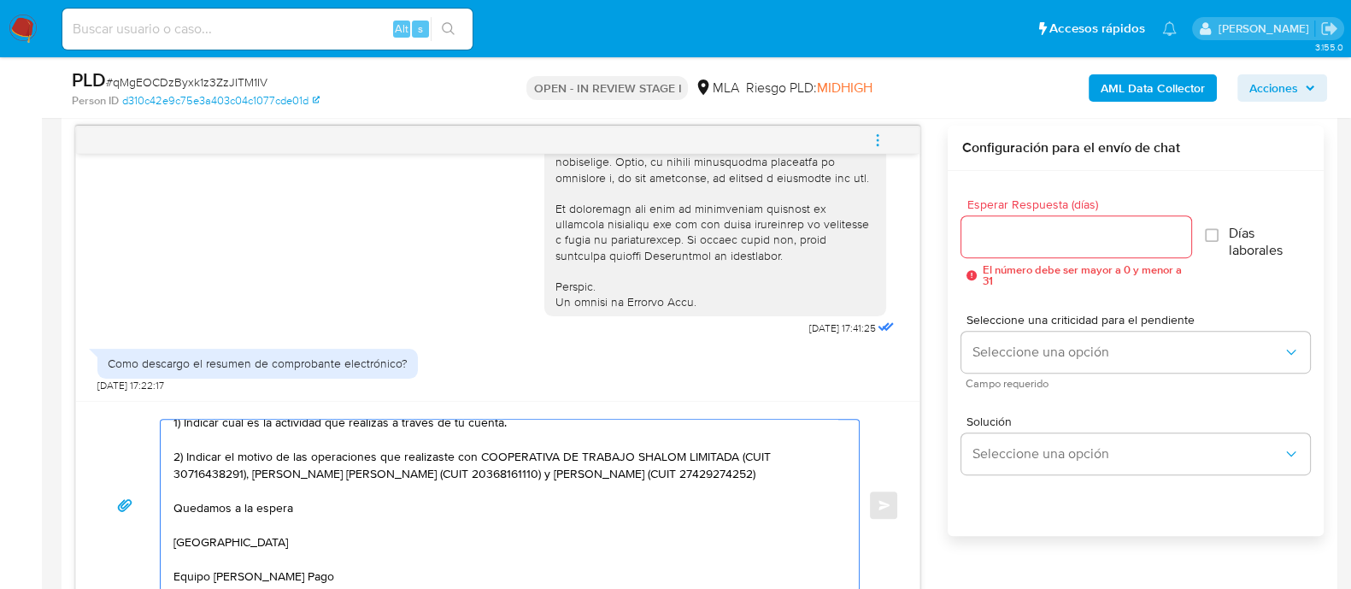
scroll to position [183, 0]
type textarea "Hola Muchas gracias por tu respuesta. Para descargarlo, podes seguir el siguien…"
click at [1005, 237] on input "Esperar Respuesta (días)" at bounding box center [1075, 237] width 229 height 22
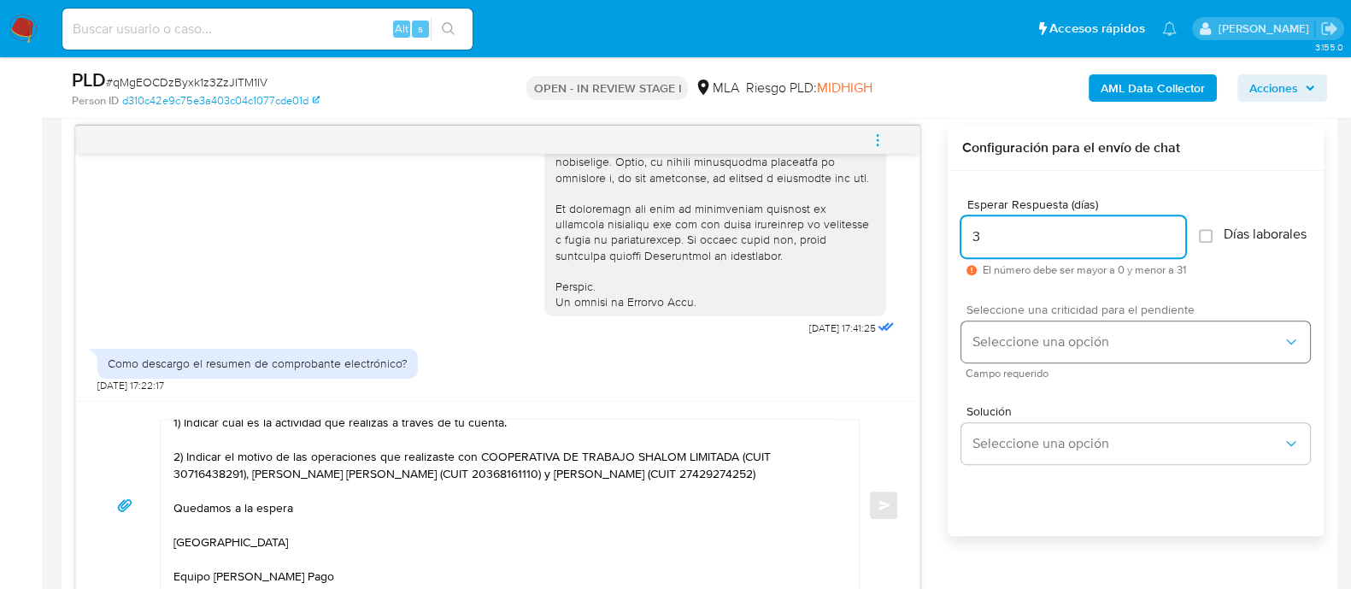
type input "3"
drag, startPoint x: 1058, startPoint y: 335, endPoint x: 1059, endPoint y: 344, distance: 9.4
click at [1058, 336] on button "Seleccione una opción" at bounding box center [1135, 341] width 349 height 41
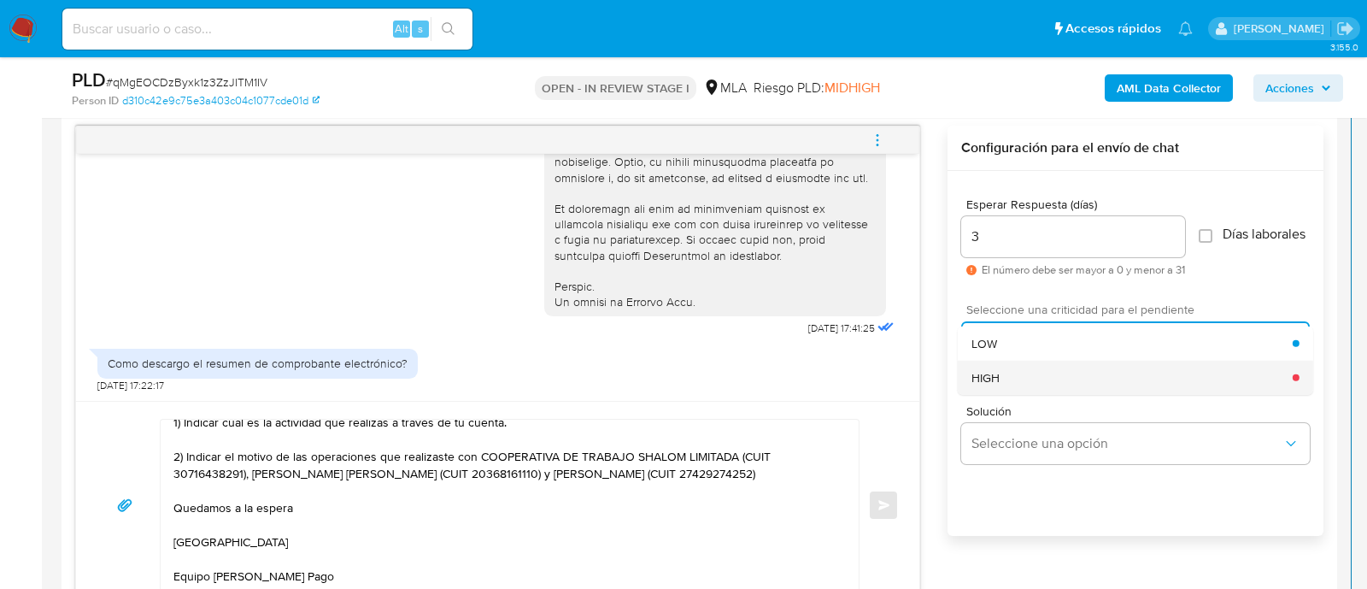
click at [1019, 390] on div "HIGH" at bounding box center [1131, 377] width 321 height 34
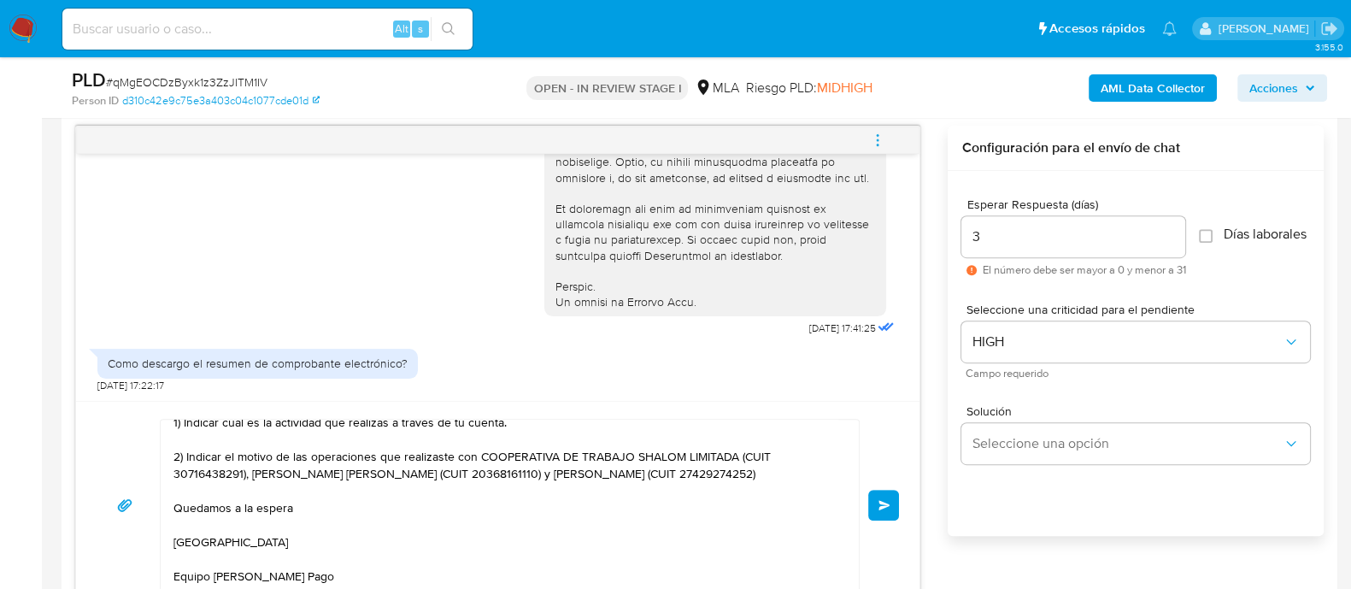
click at [883, 489] on button "Enviar" at bounding box center [883, 504] width 31 height 31
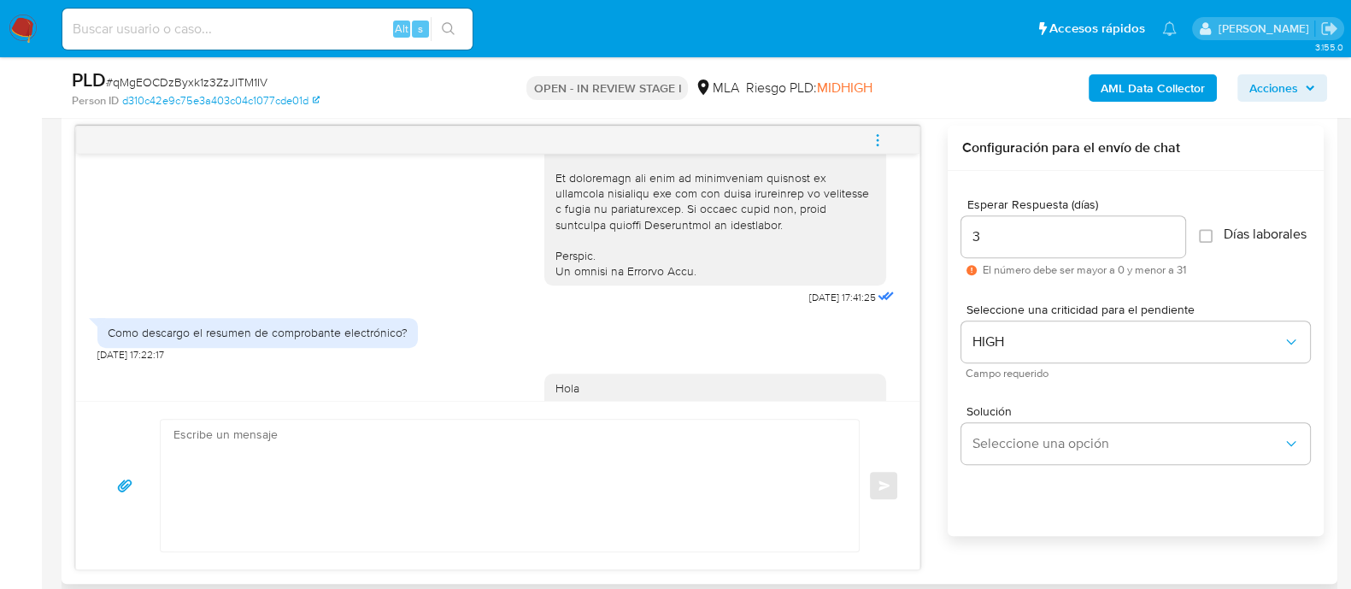
scroll to position [1210, 0]
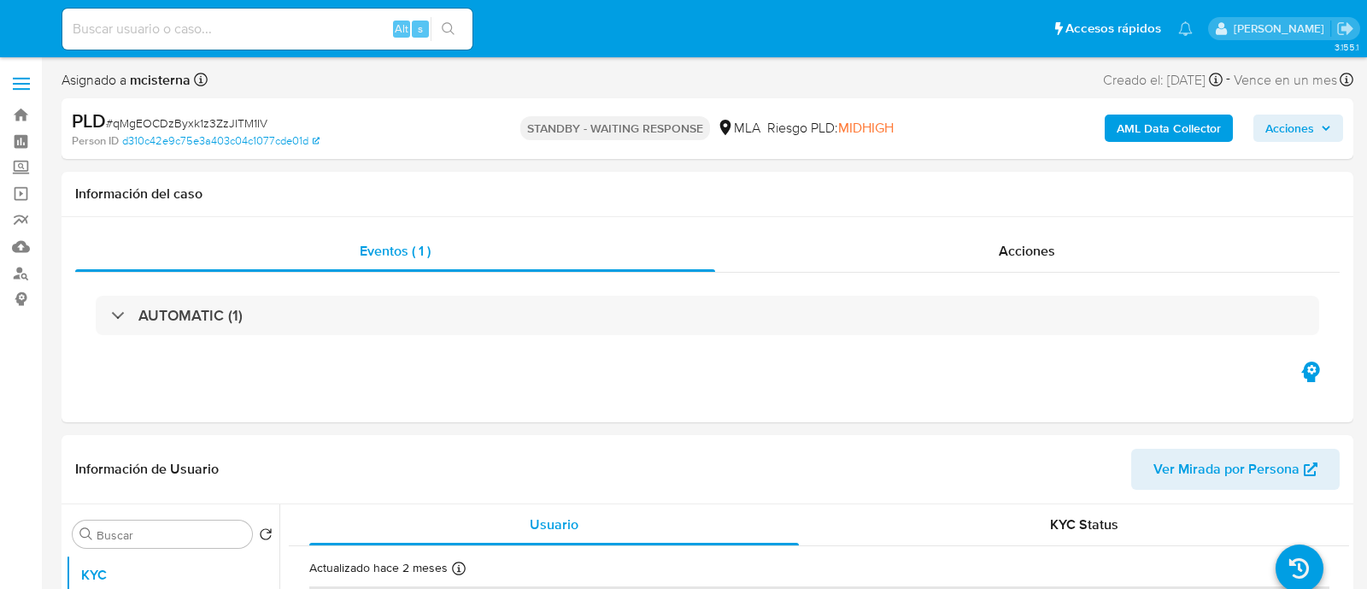
select select "10"
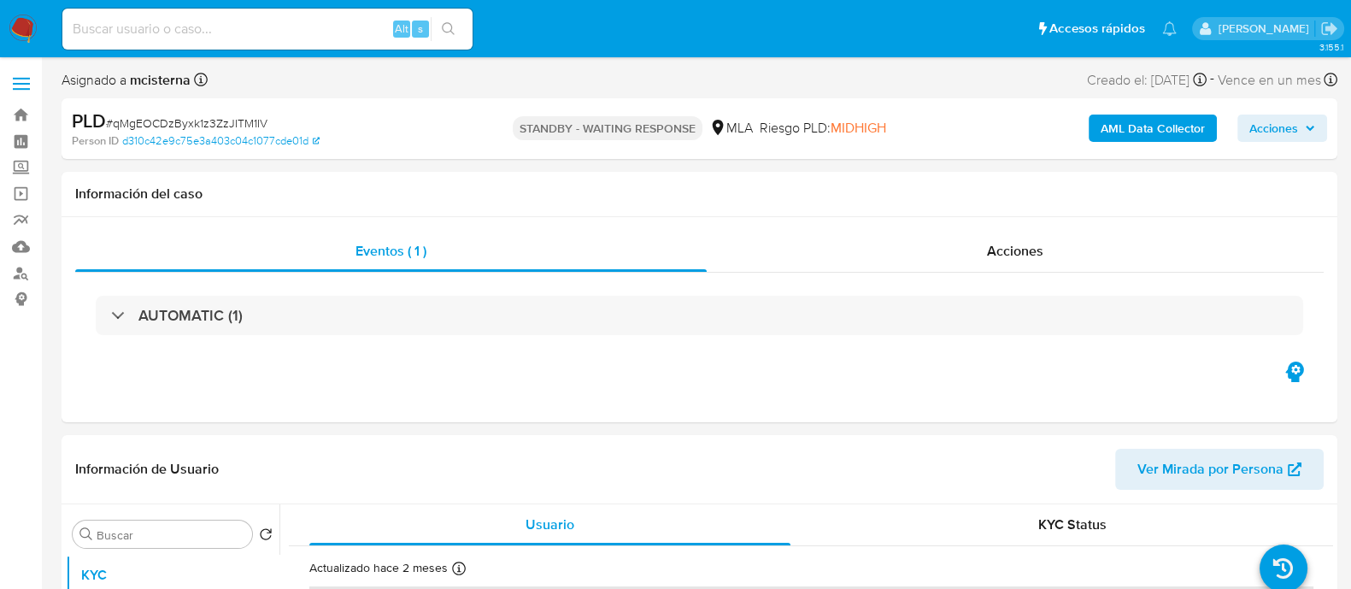
click at [347, 26] on input at bounding box center [267, 29] width 410 height 22
paste input "793119843"
type input "793119843"
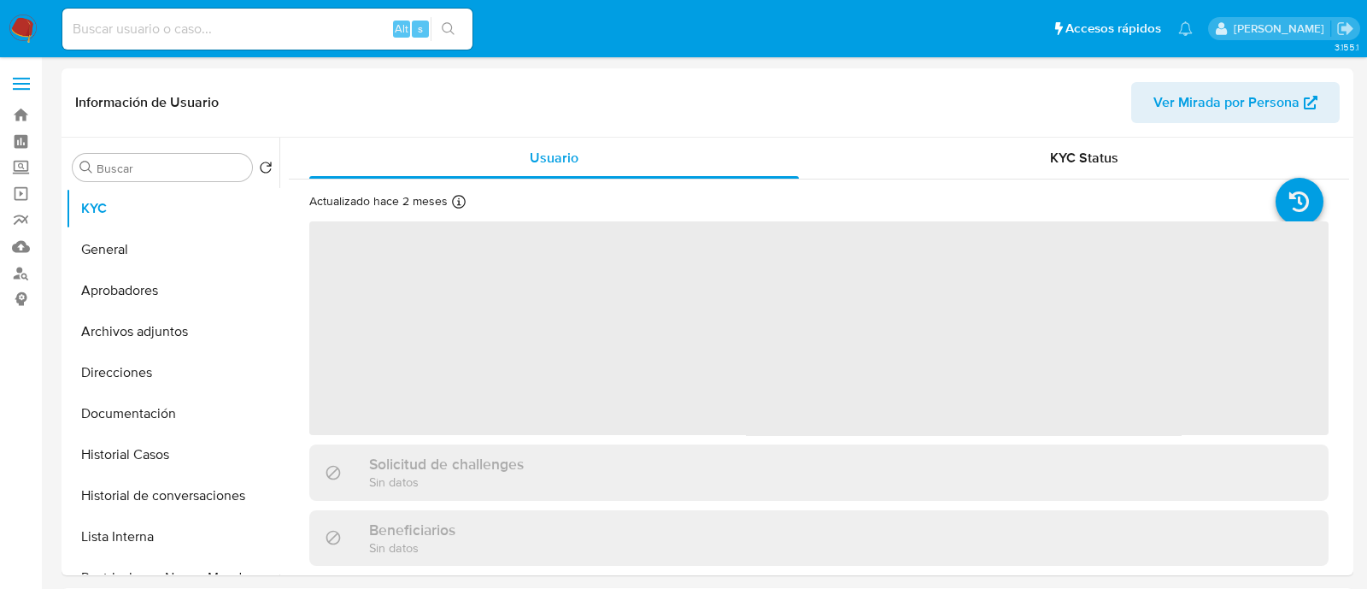
select select "10"
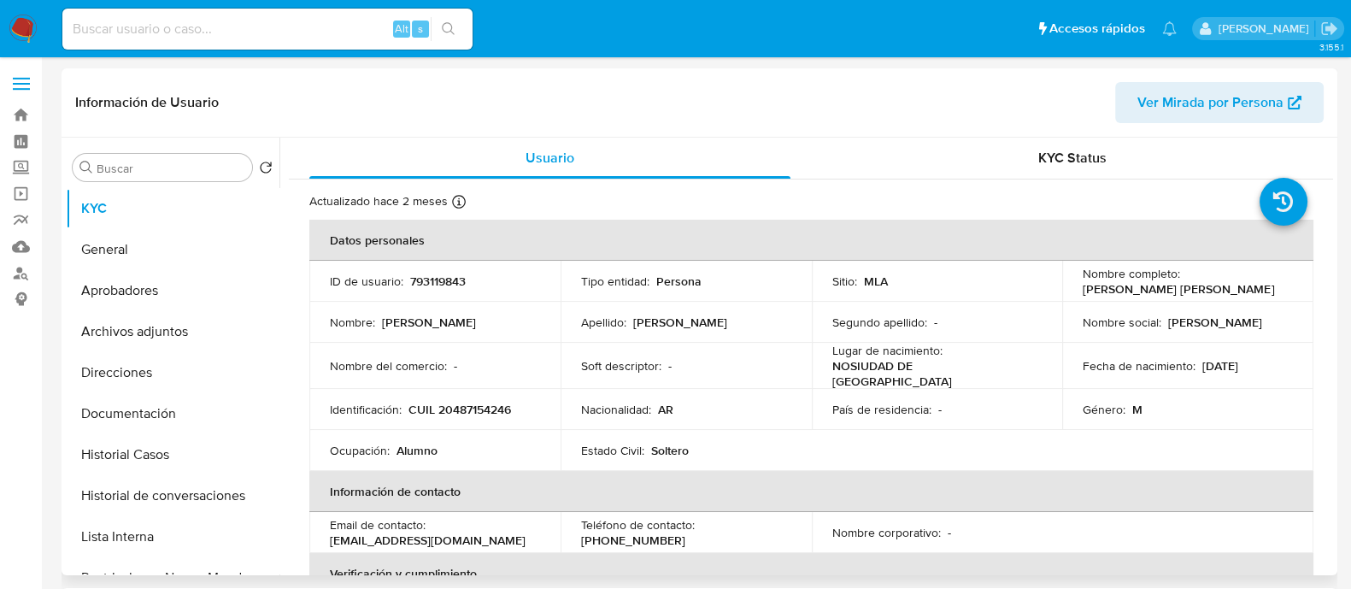
click at [461, 418] on td "Identificación : CUIL 20487154246" at bounding box center [434, 409] width 251 height 41
click at [470, 409] on p "CUIL 20487154246" at bounding box center [459, 408] width 103 height 15
copy p "20487154246"
click at [194, 444] on button "Historial Casos" at bounding box center [166, 454] width 200 height 41
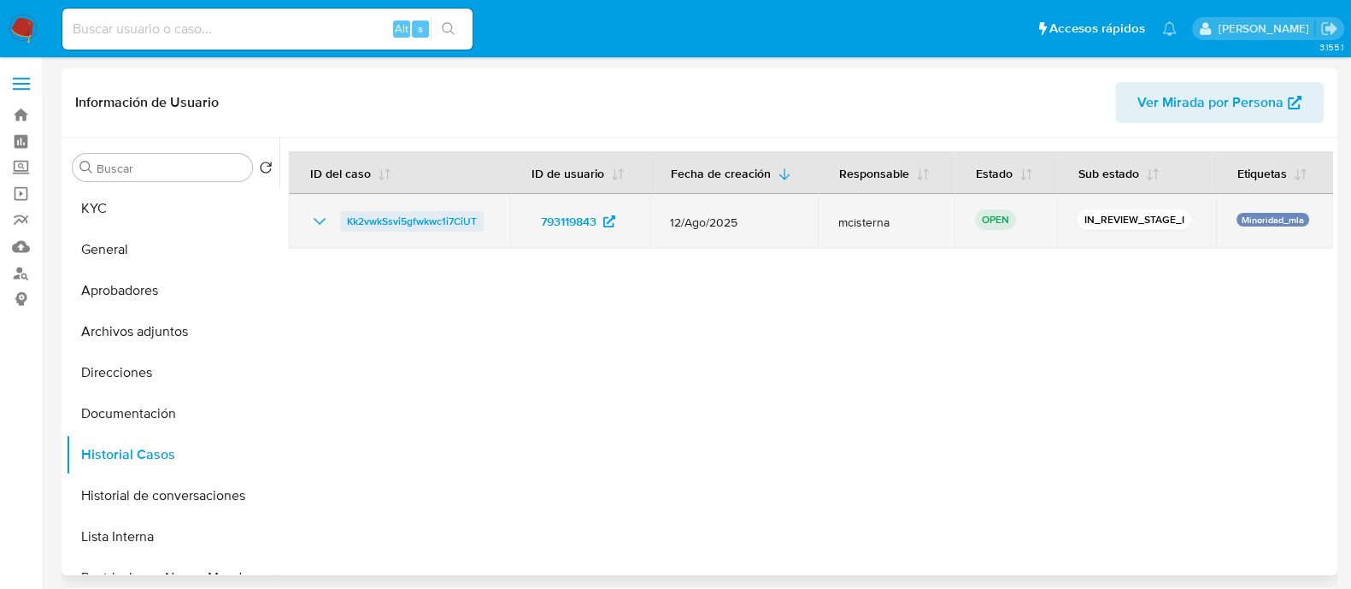
click at [427, 220] on span "Kk2vwkSsvi5gfwkwc1i7CiUT" at bounding box center [412, 221] width 130 height 21
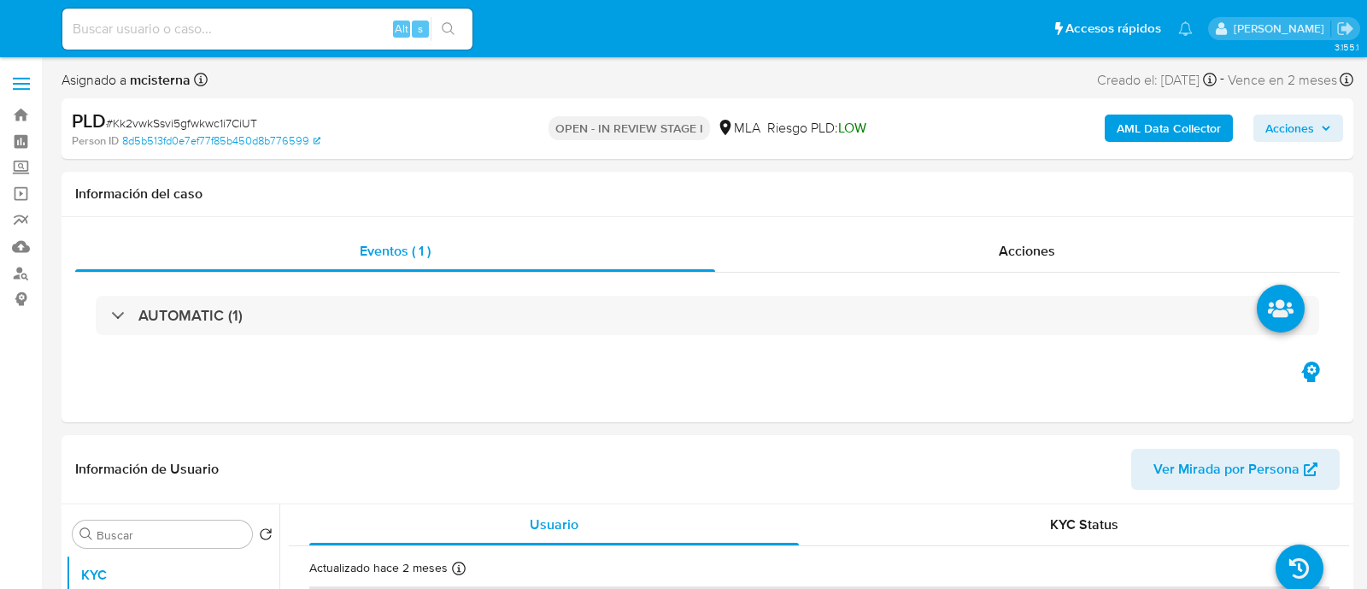
select select "10"
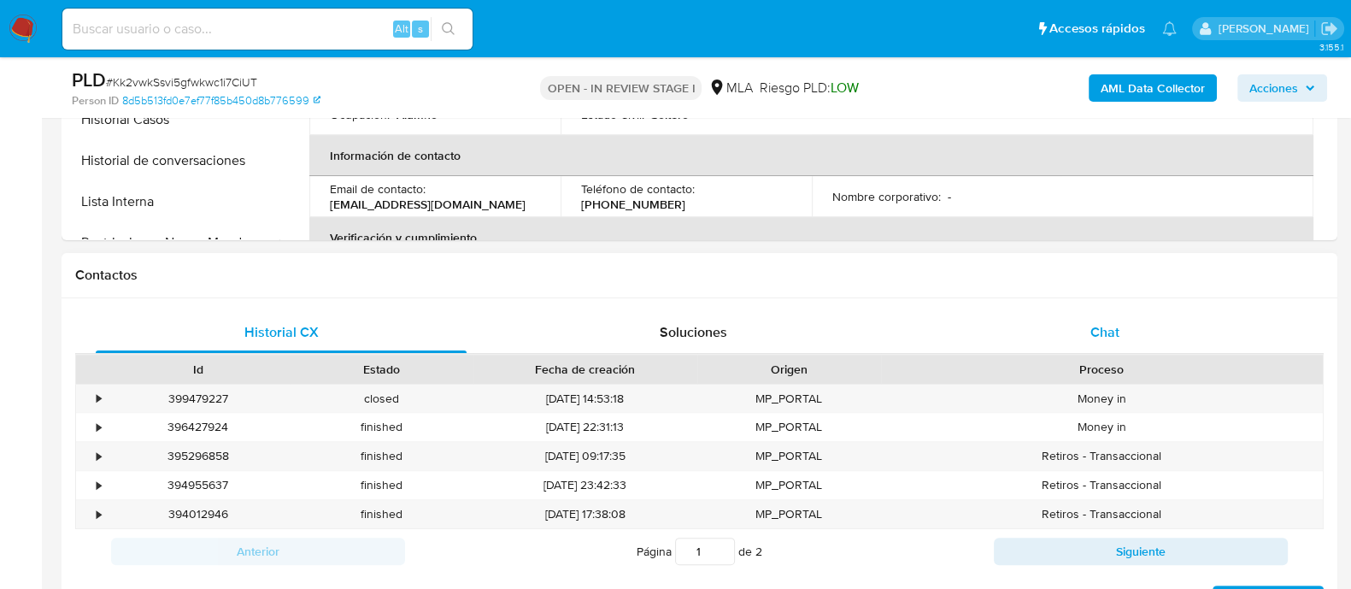
click at [1098, 343] on div "Chat" at bounding box center [1104, 332] width 371 height 41
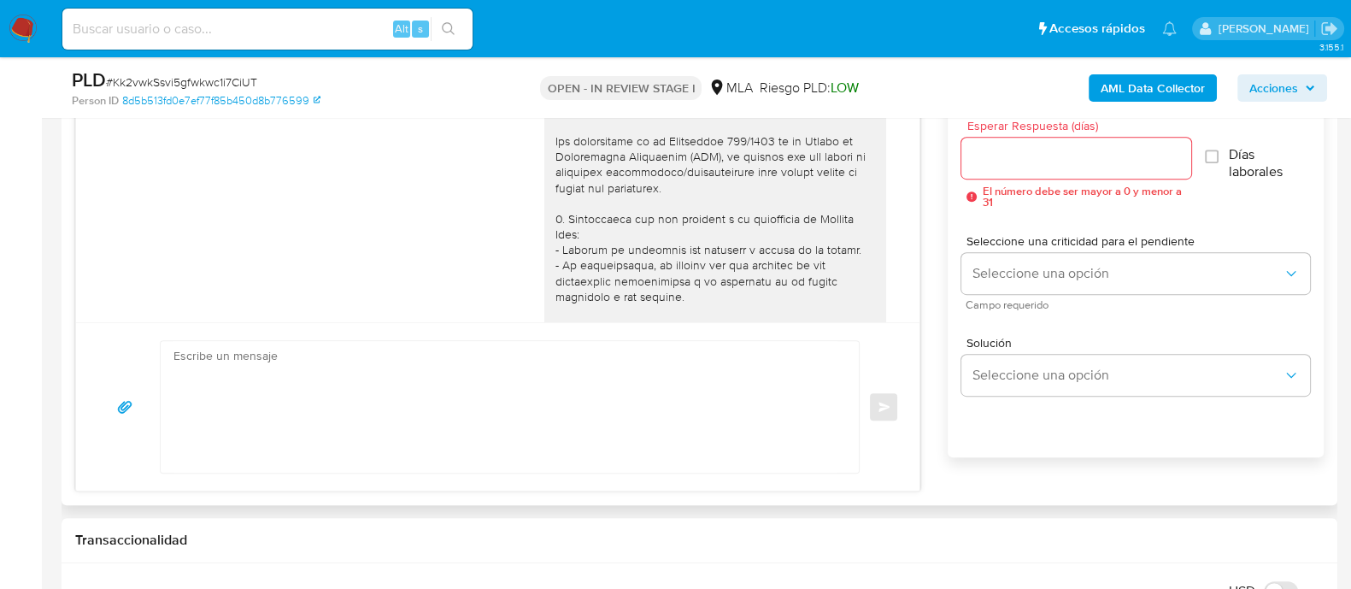
scroll to position [601, 0]
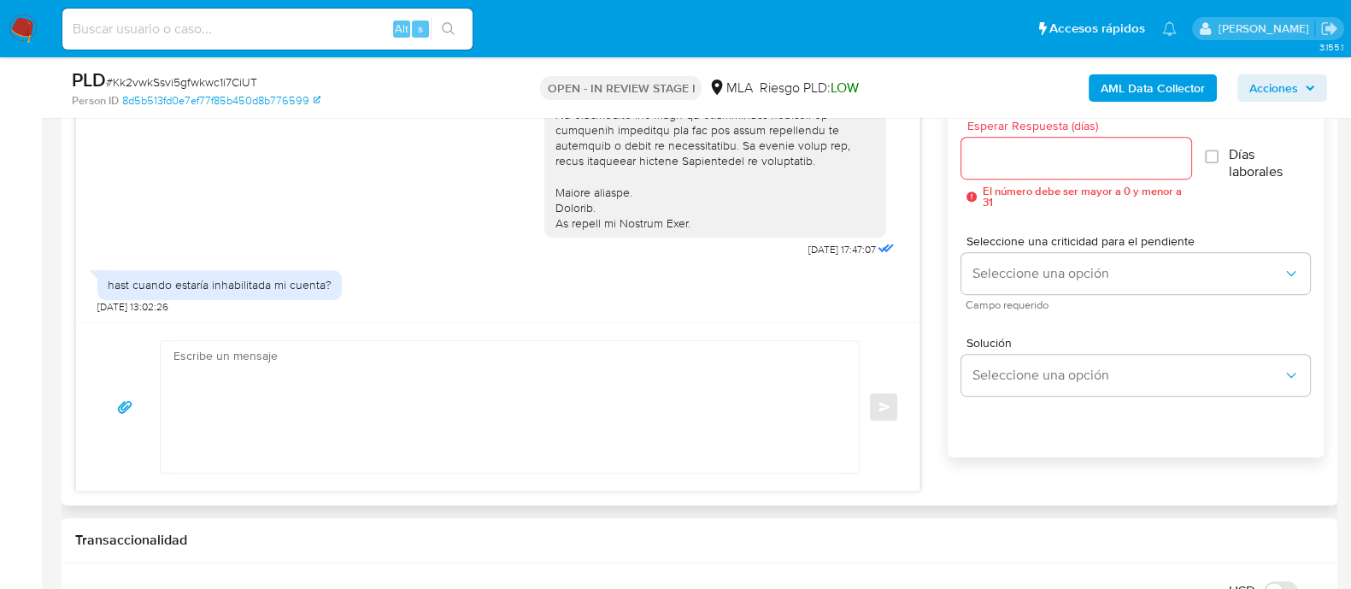
click at [726, 411] on textarea at bounding box center [505, 407] width 664 height 132
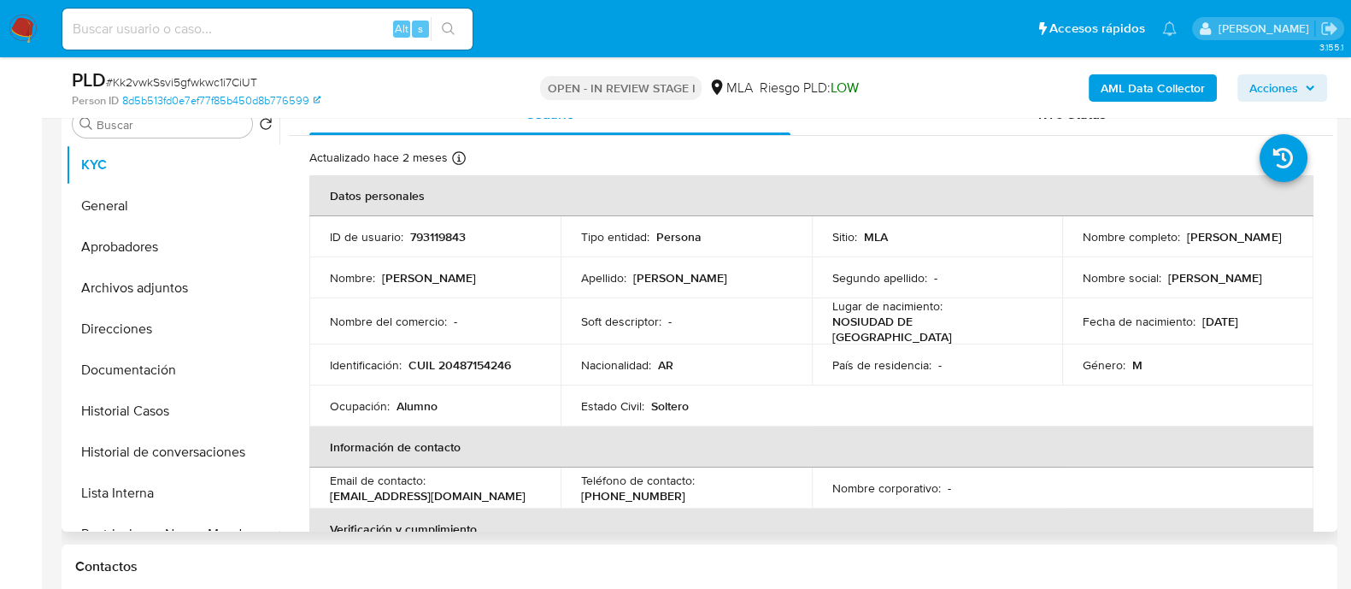
scroll to position [213, 0]
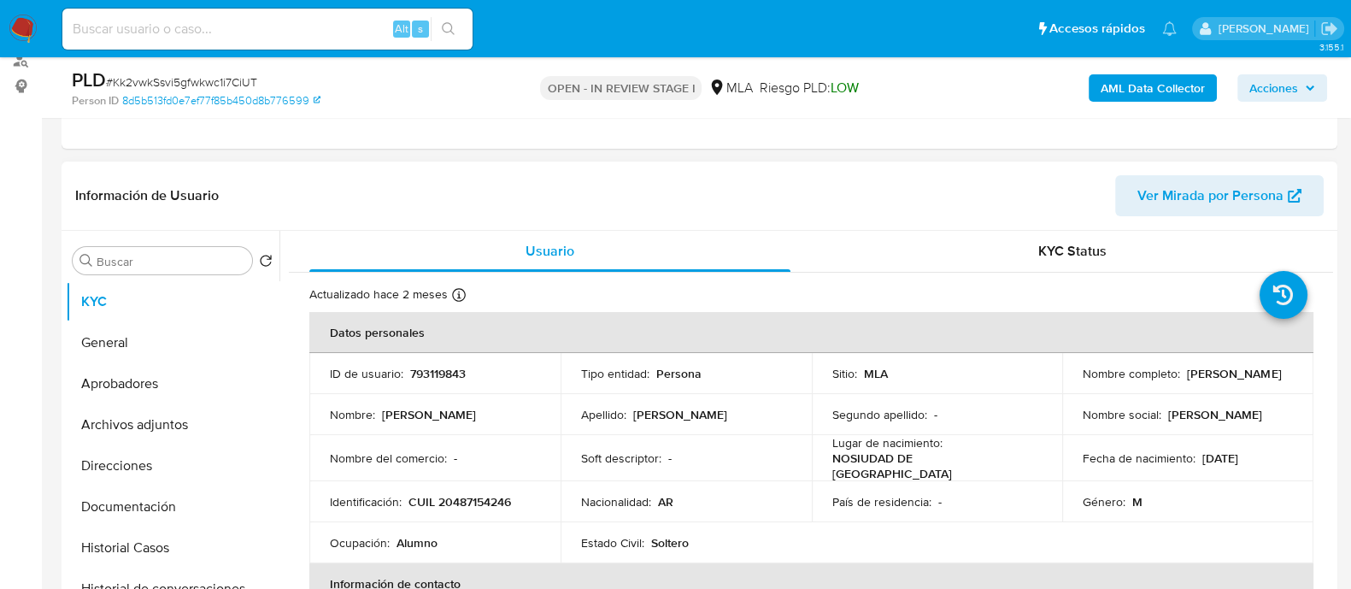
drag, startPoint x: 1083, startPoint y: 376, endPoint x: 1226, endPoint y: 389, distance: 143.2
click at [1226, 389] on td "Nombre completo : Guzman Aranibar Jason" at bounding box center [1187, 373] width 251 height 41
copy p "[PERSON_NAME] [PERSON_NAME]"
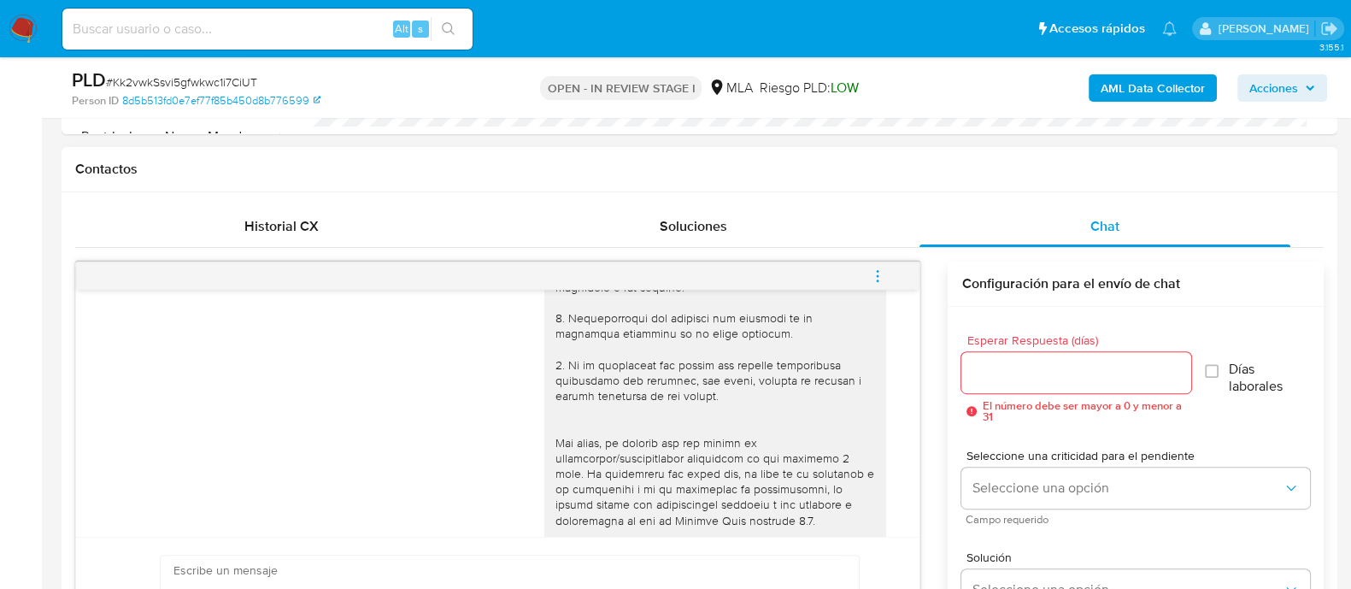
scroll to position [320, 0]
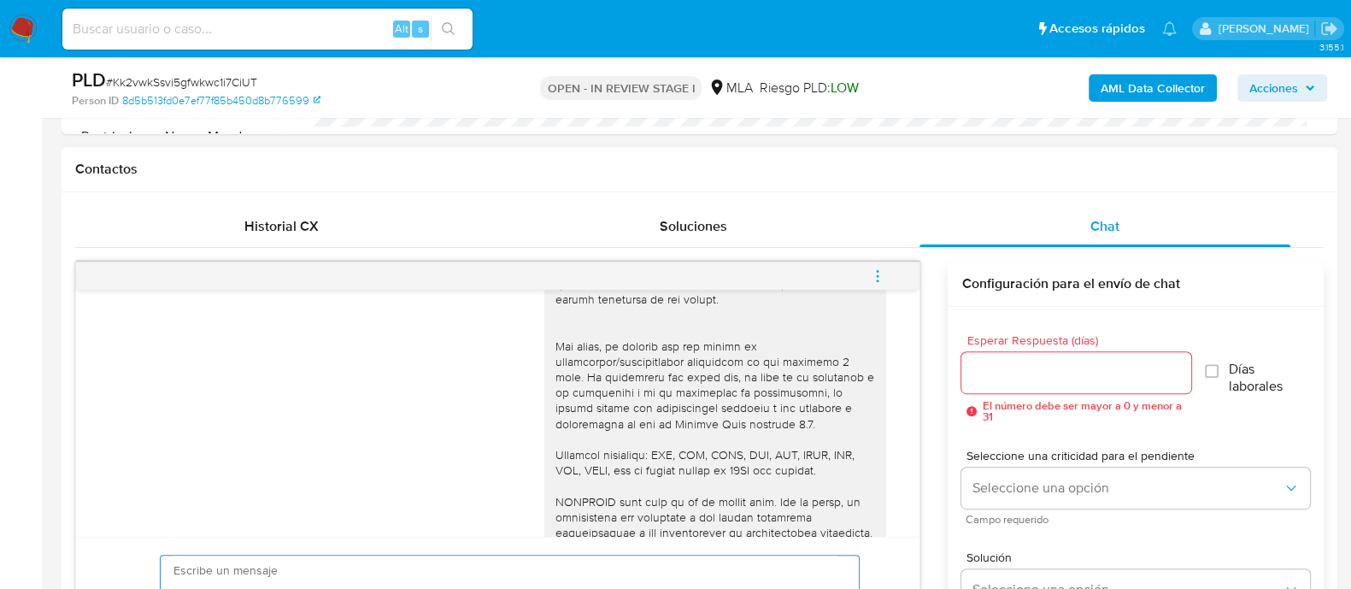
paste textarea "Hola Guzman Aranibar Jason En función de las operaciones realizadas en tu cuent…"
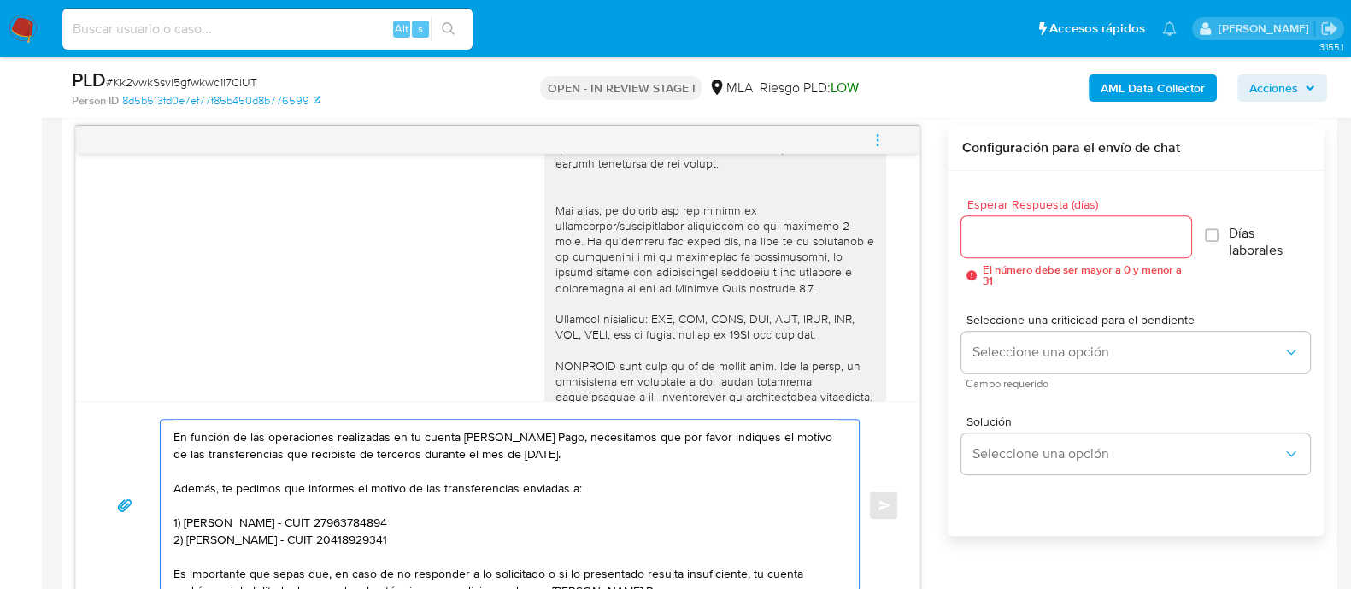
scroll to position [0, 0]
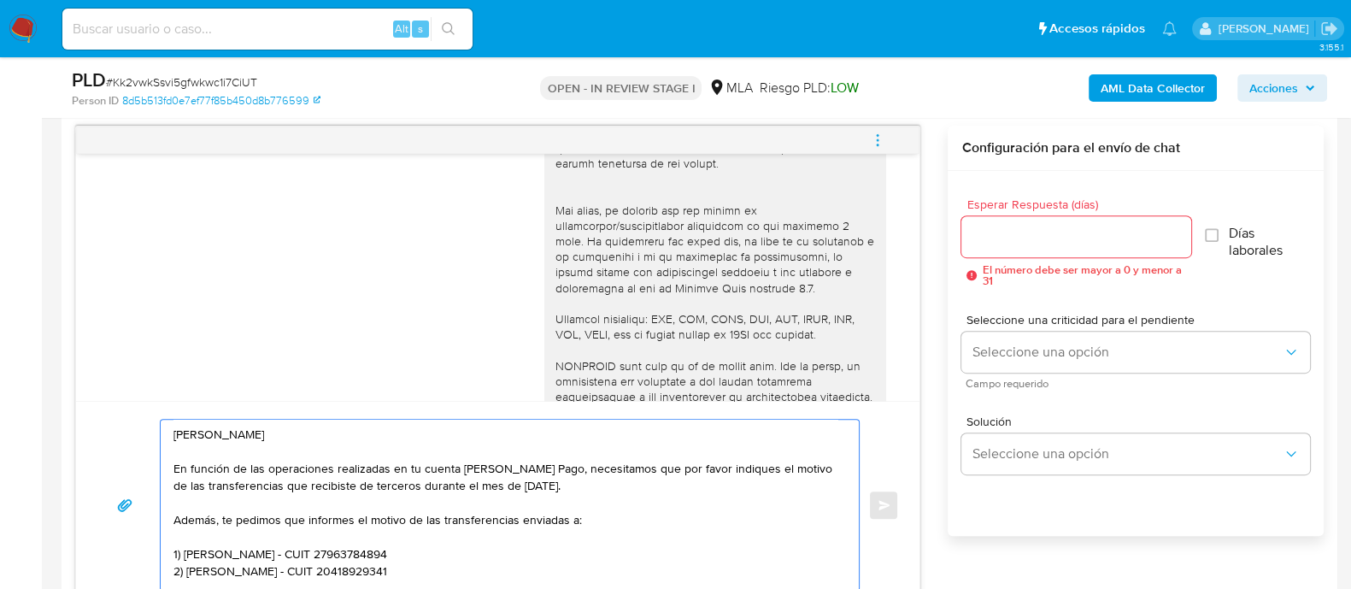
type textarea "Hola Guzman Aranibar Jason En función de las operaciones realizadas en tu cuent…"
click at [987, 221] on div at bounding box center [1075, 236] width 229 height 41
click at [1002, 220] on div at bounding box center [1075, 236] width 229 height 41
click at [1003, 226] on input "Esperar Respuesta (días)" at bounding box center [1075, 237] width 229 height 22
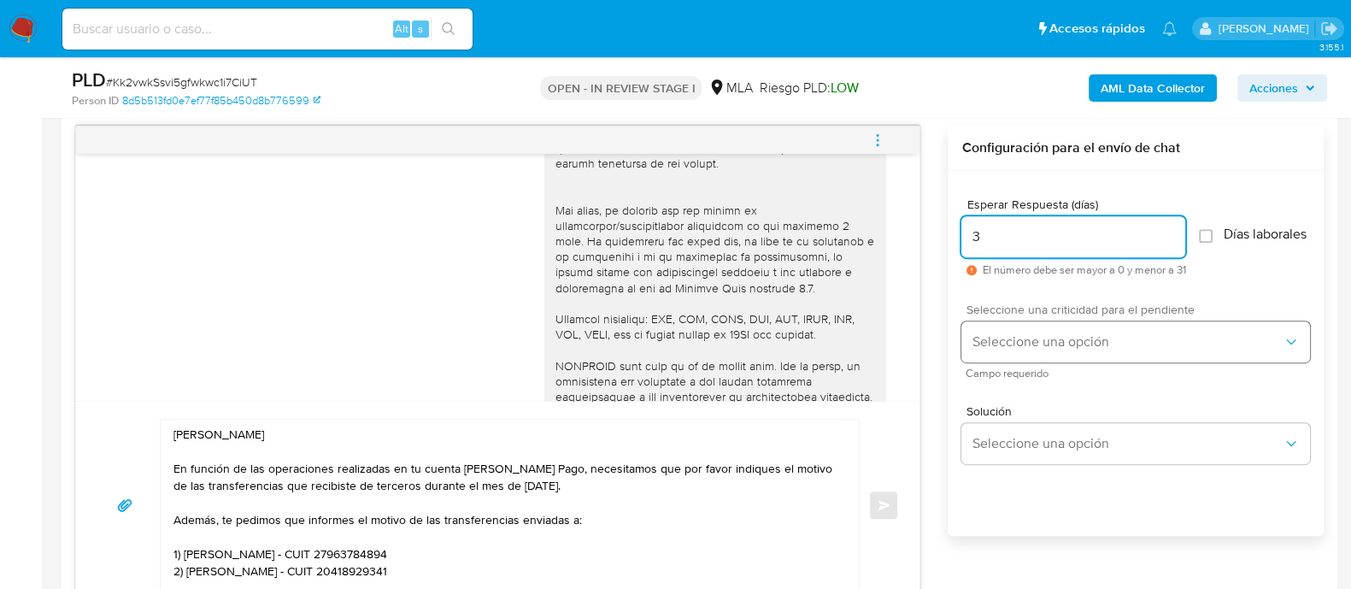
type input "3"
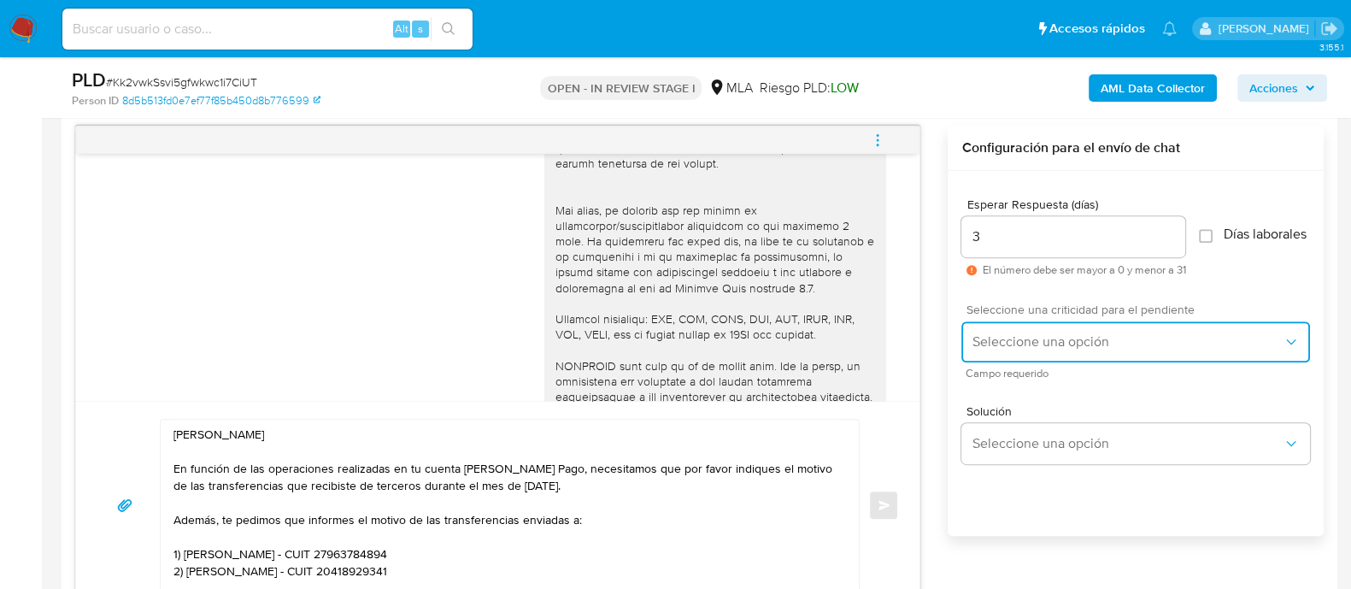
click at [1032, 338] on button "Seleccione una opción" at bounding box center [1135, 341] width 349 height 41
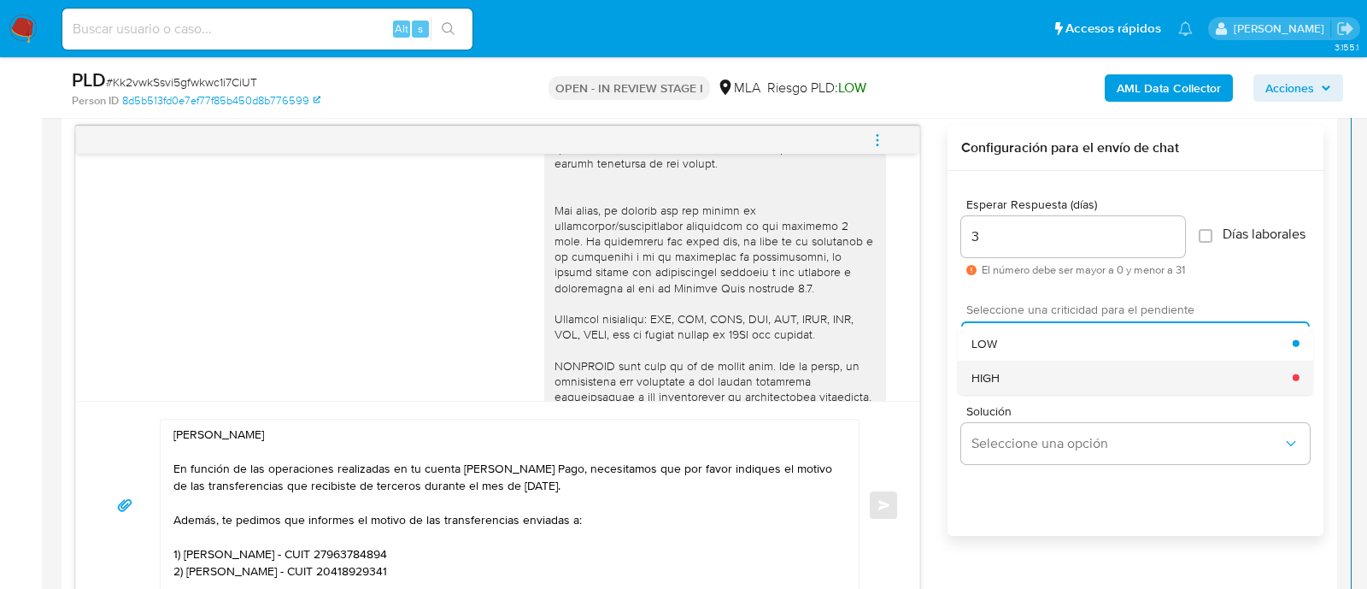
click at [1034, 382] on div "HIGH" at bounding box center [1131, 377] width 321 height 34
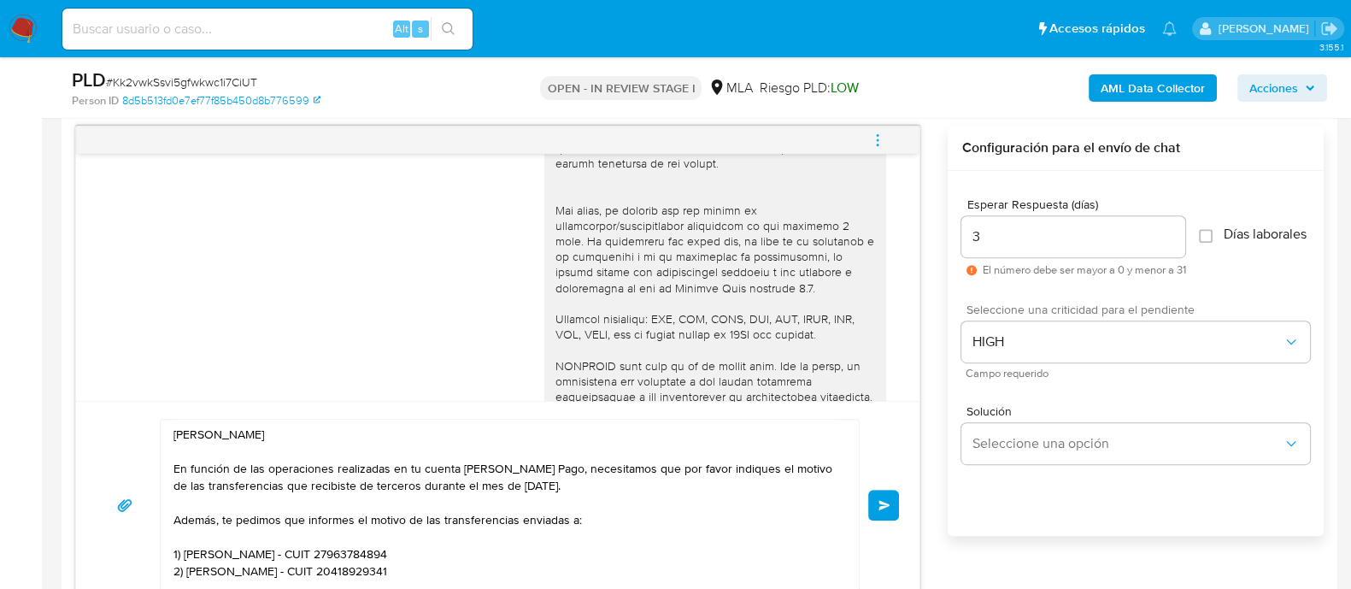
click at [893, 514] on button "Enviar" at bounding box center [883, 504] width 31 height 31
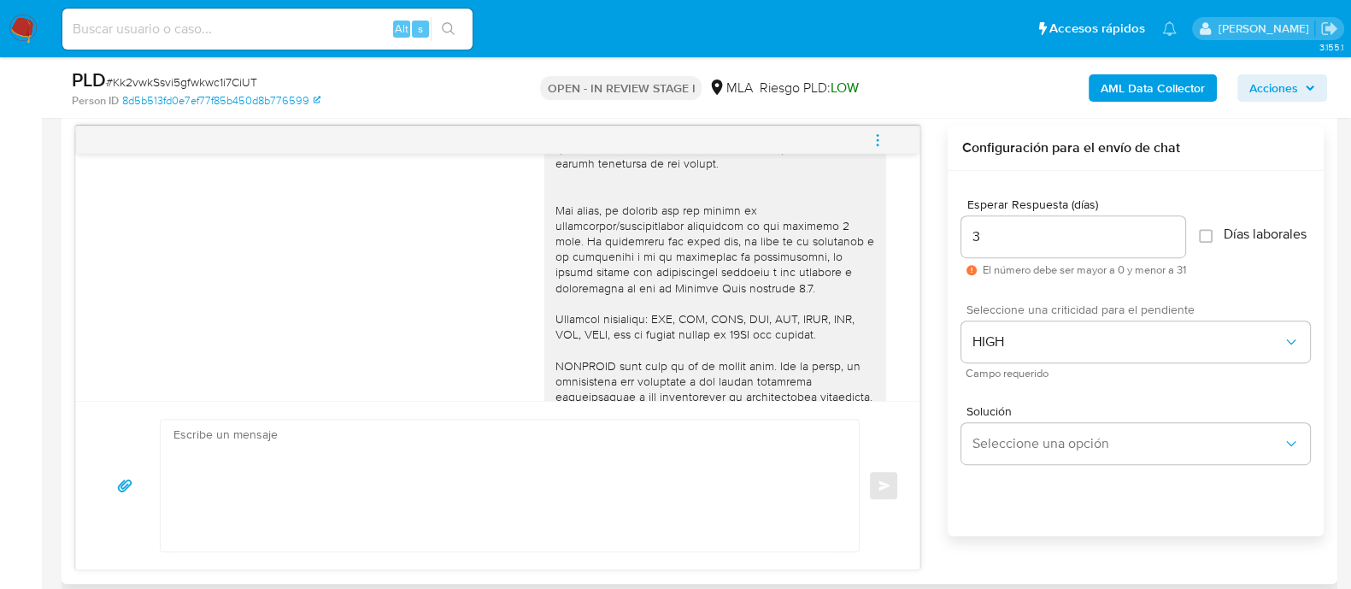
scroll to position [1023, 0]
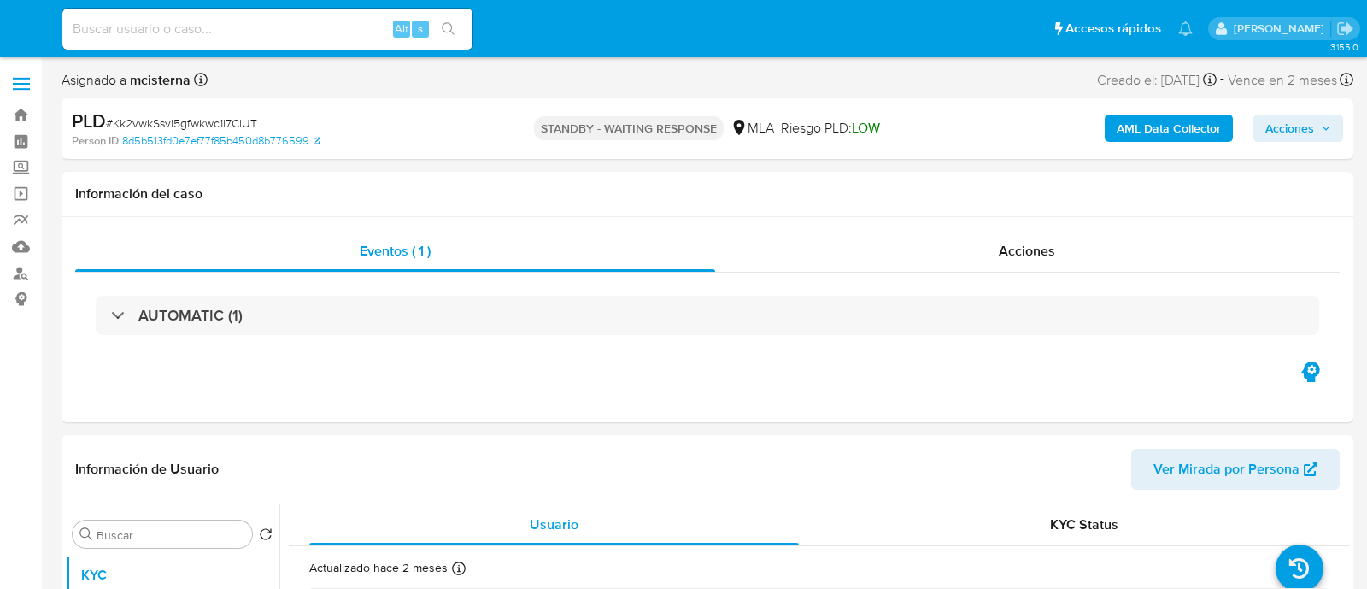
select select "10"
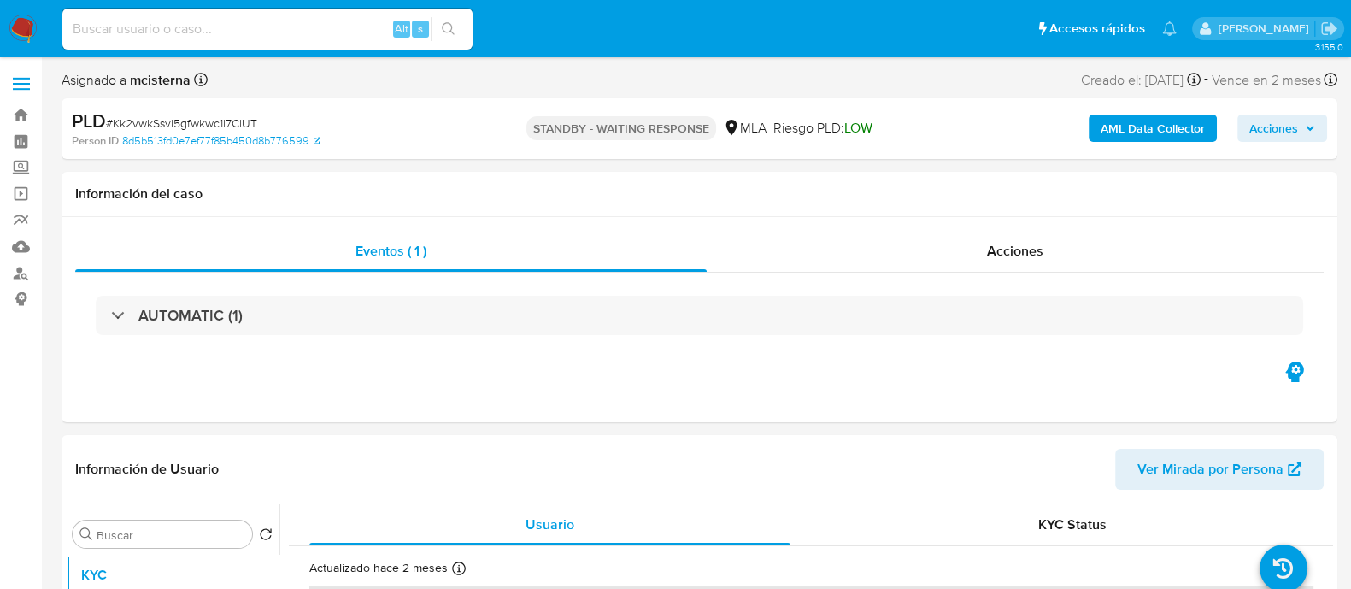
click at [301, 27] on input at bounding box center [267, 29] width 410 height 22
paste input "805394890"
click at [453, 24] on icon "search-icon" at bounding box center [449, 29] width 14 height 14
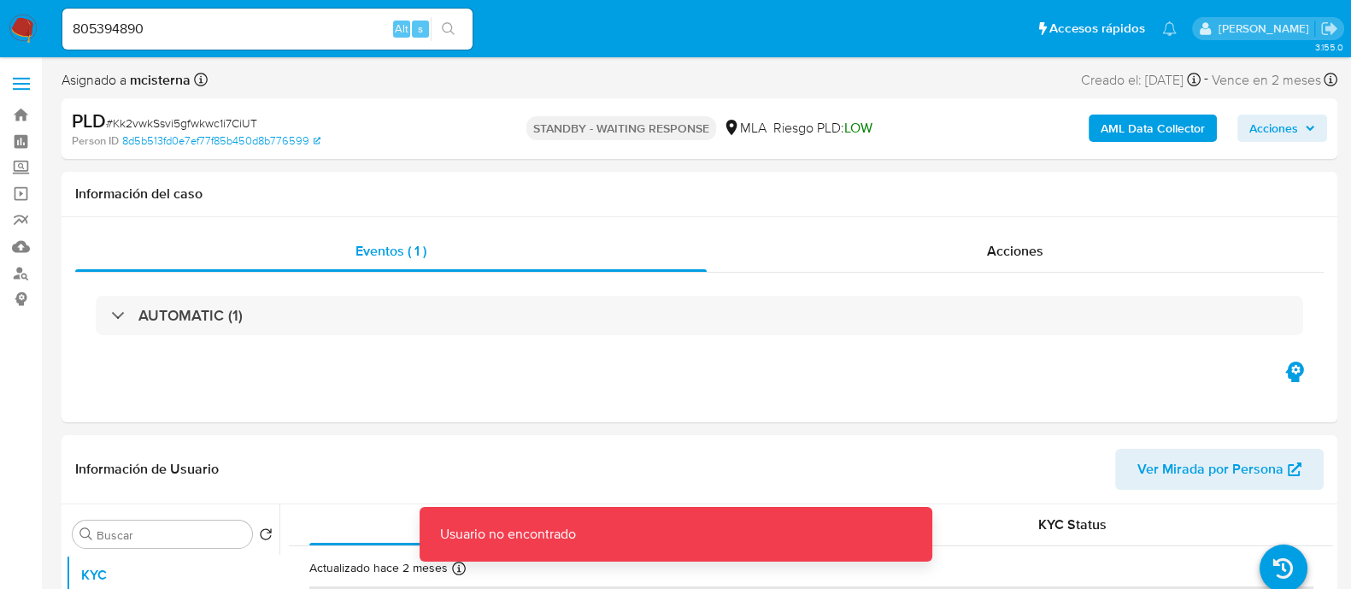
click at [319, 24] on input "805394890" at bounding box center [267, 29] width 410 height 22
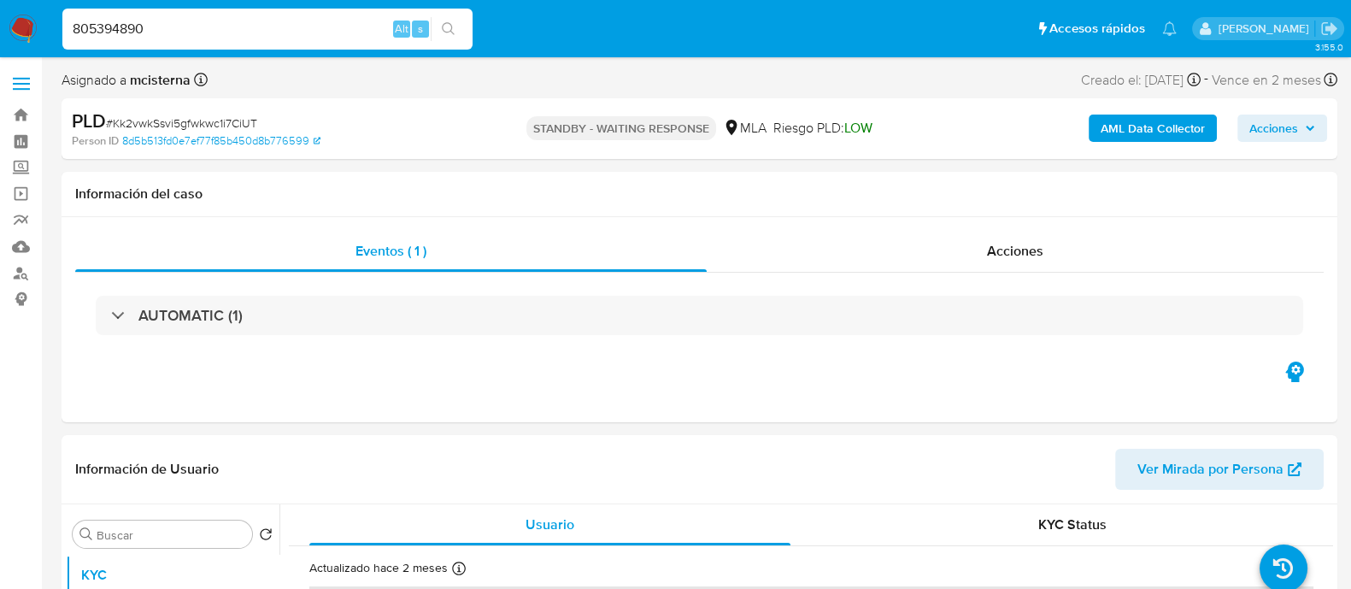
type input "805394890"
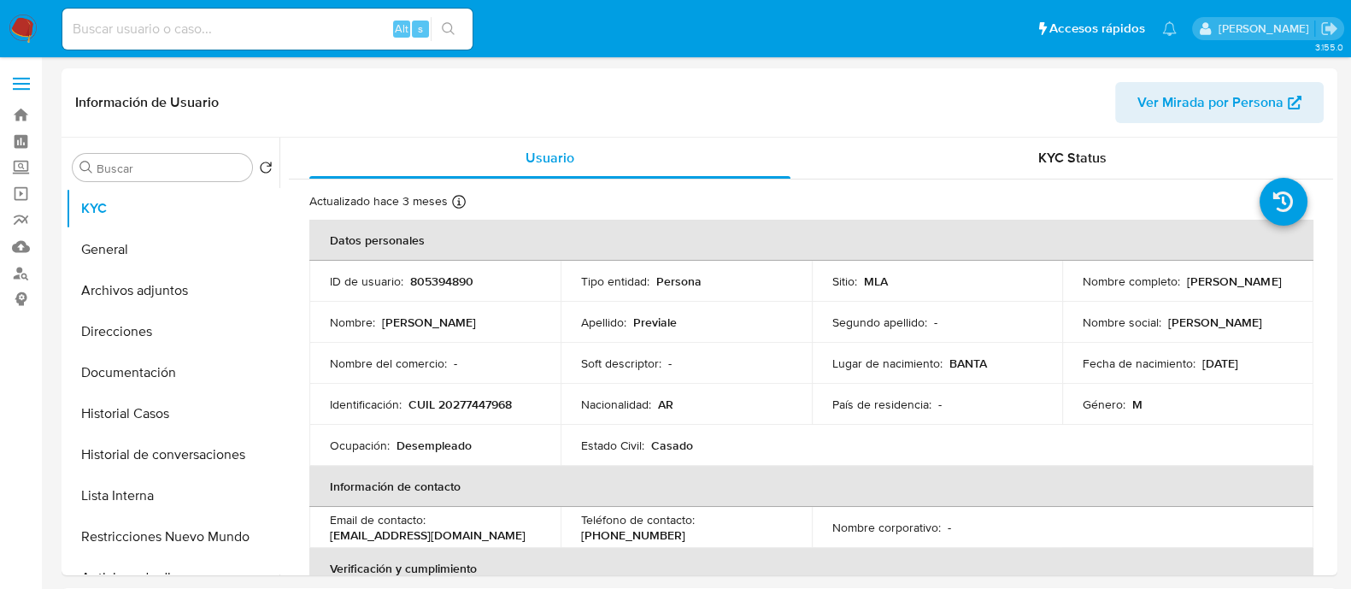
select select "10"
click at [489, 391] on td "Identificación : CUIL 20277447968" at bounding box center [434, 404] width 251 height 41
click at [482, 401] on p "CUIL 20277447968" at bounding box center [459, 403] width 103 height 15
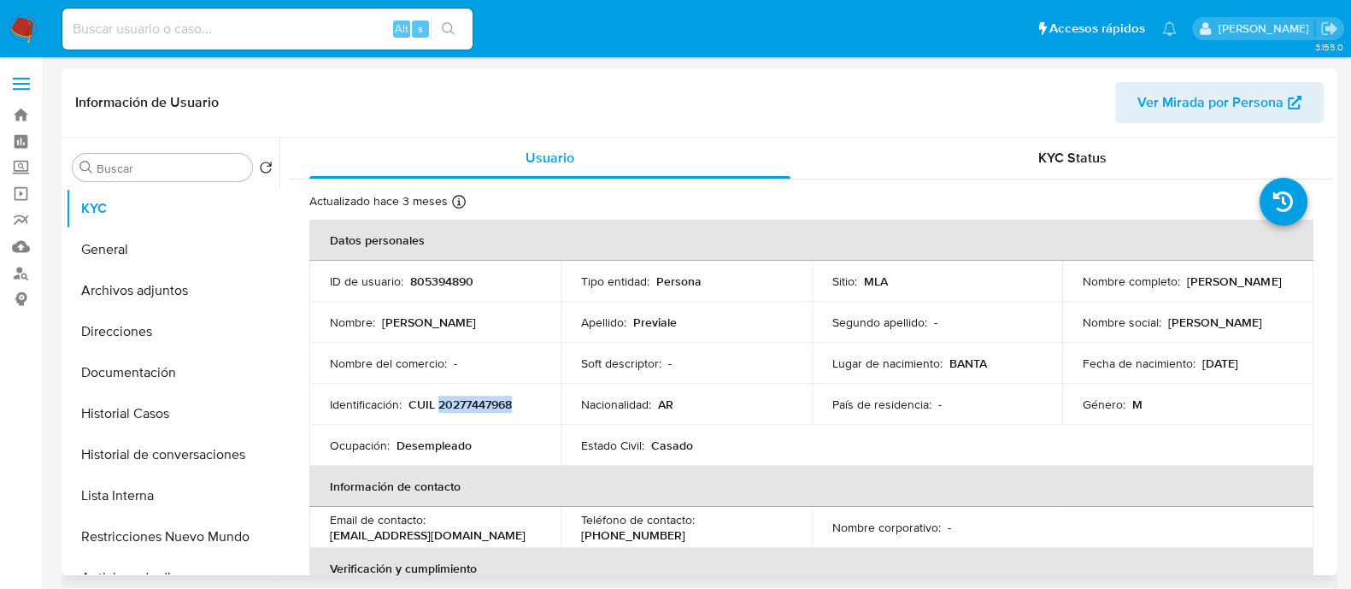
copy p "20277447968"
click at [184, 406] on button "Historial Casos" at bounding box center [166, 413] width 200 height 41
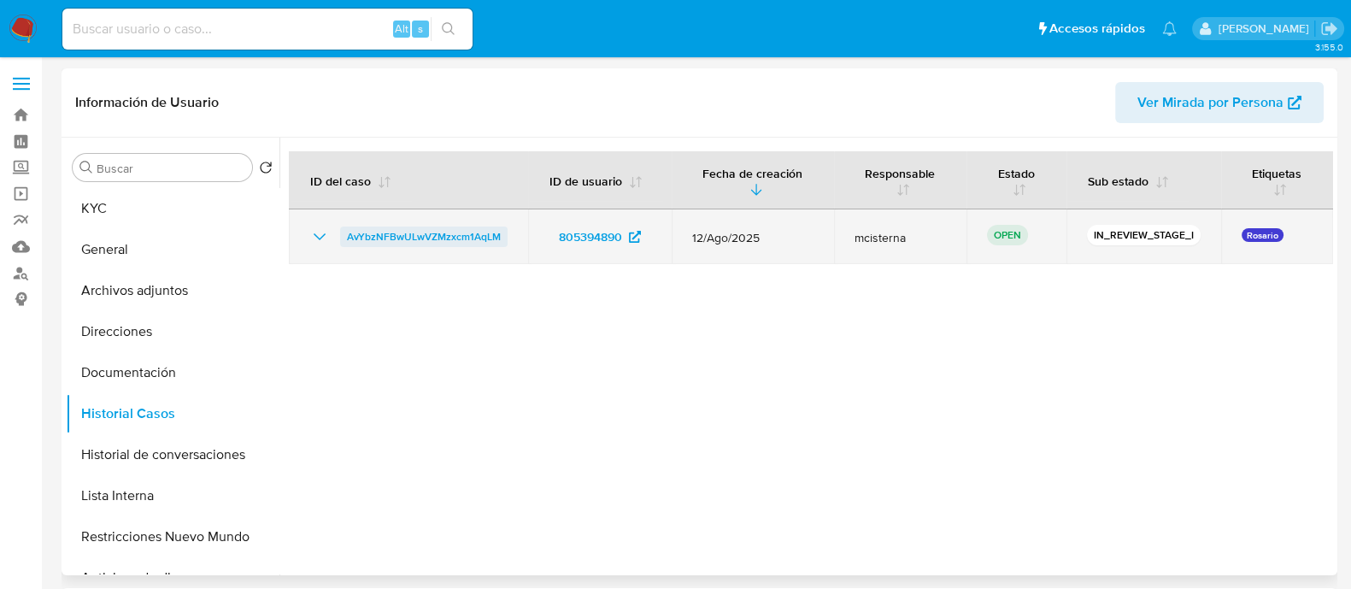
click at [454, 226] on span "AvYbzNFBwULwVZMzxcm1AqLM" at bounding box center [424, 236] width 154 height 21
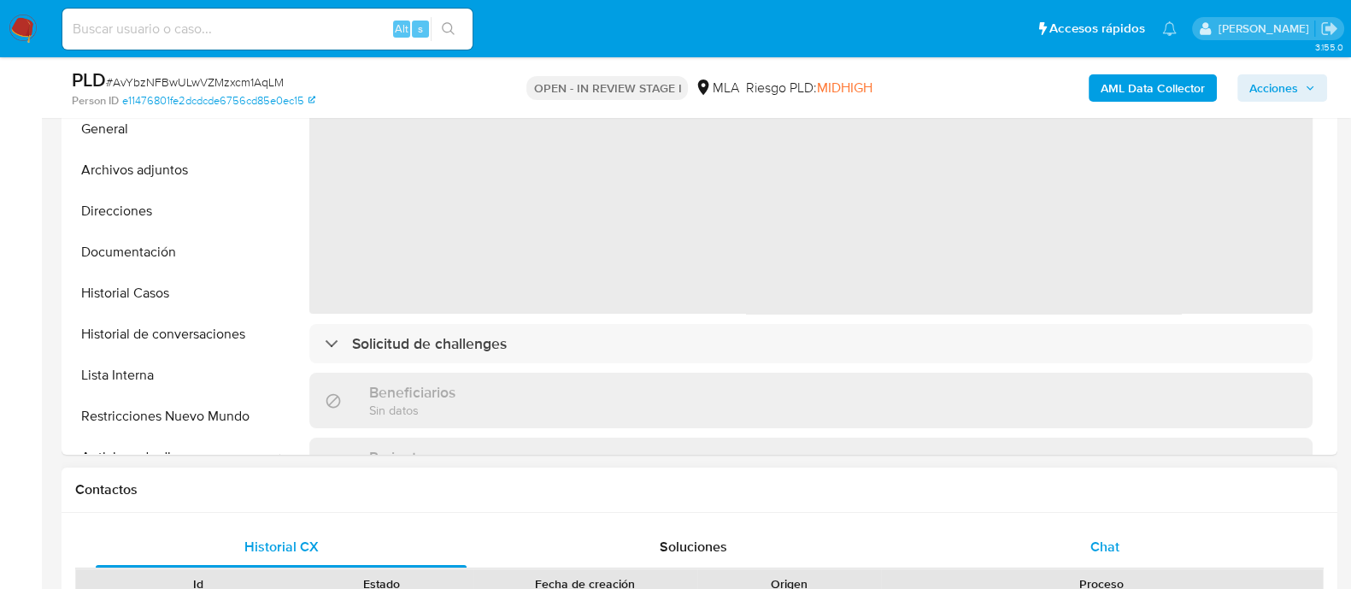
click at [1093, 536] on span "Chat" at bounding box center [1104, 546] width 29 height 20
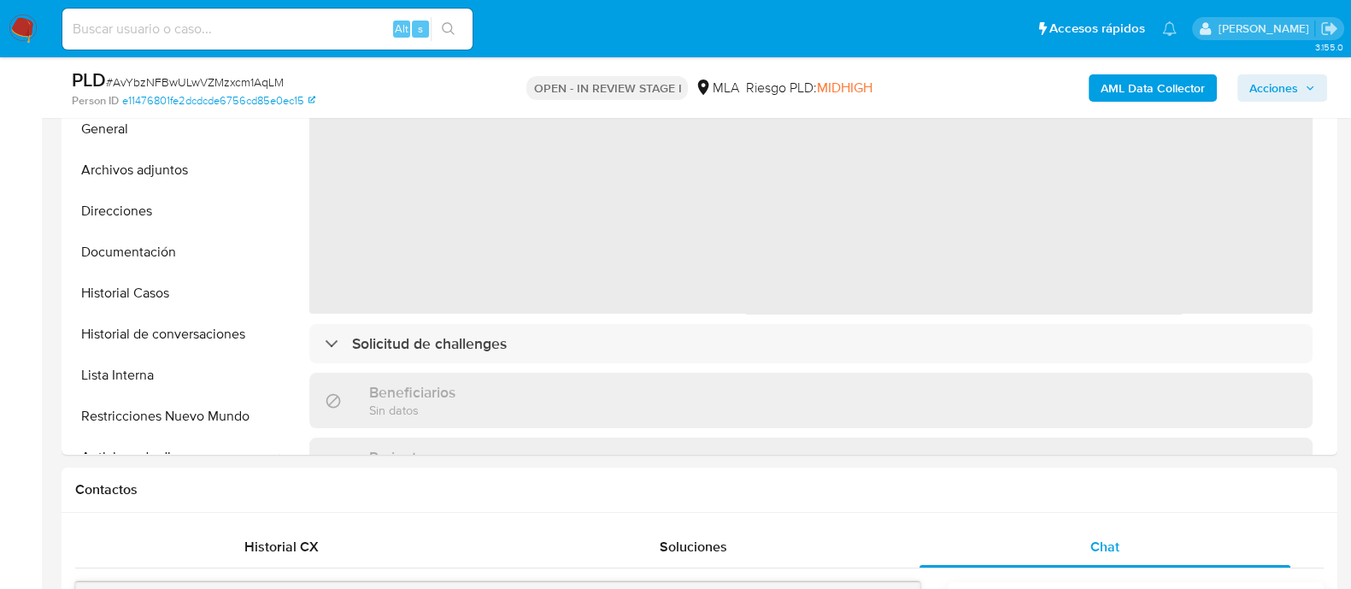
scroll to position [961, 0]
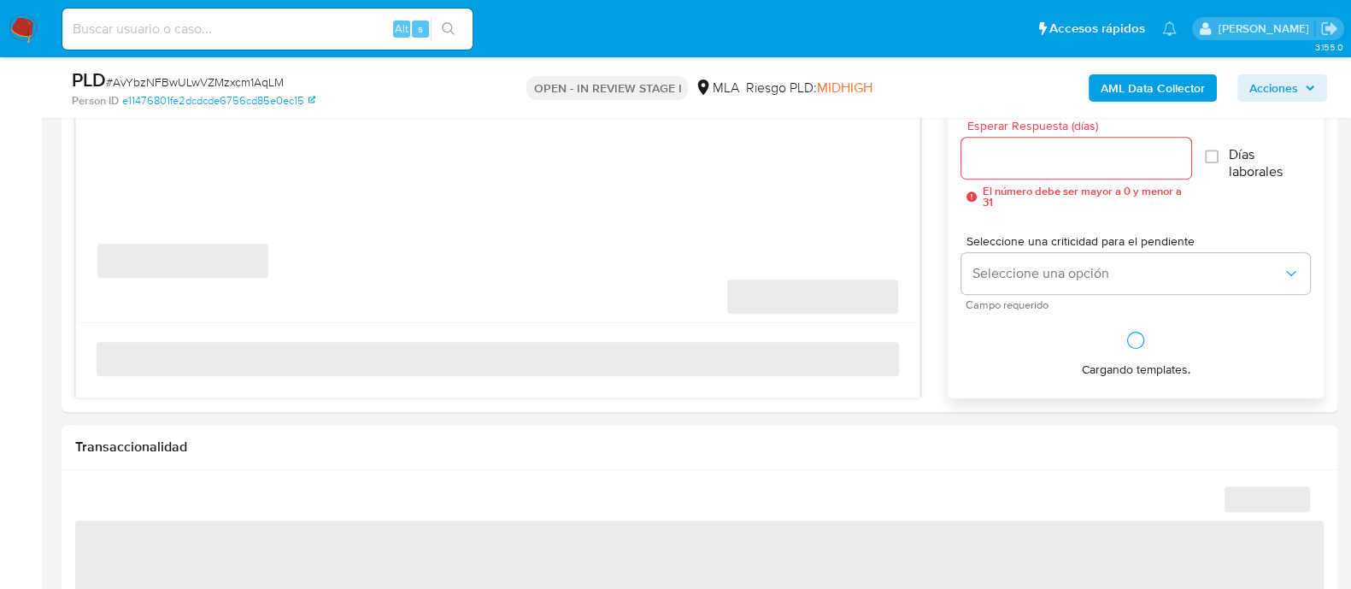
select select "10"
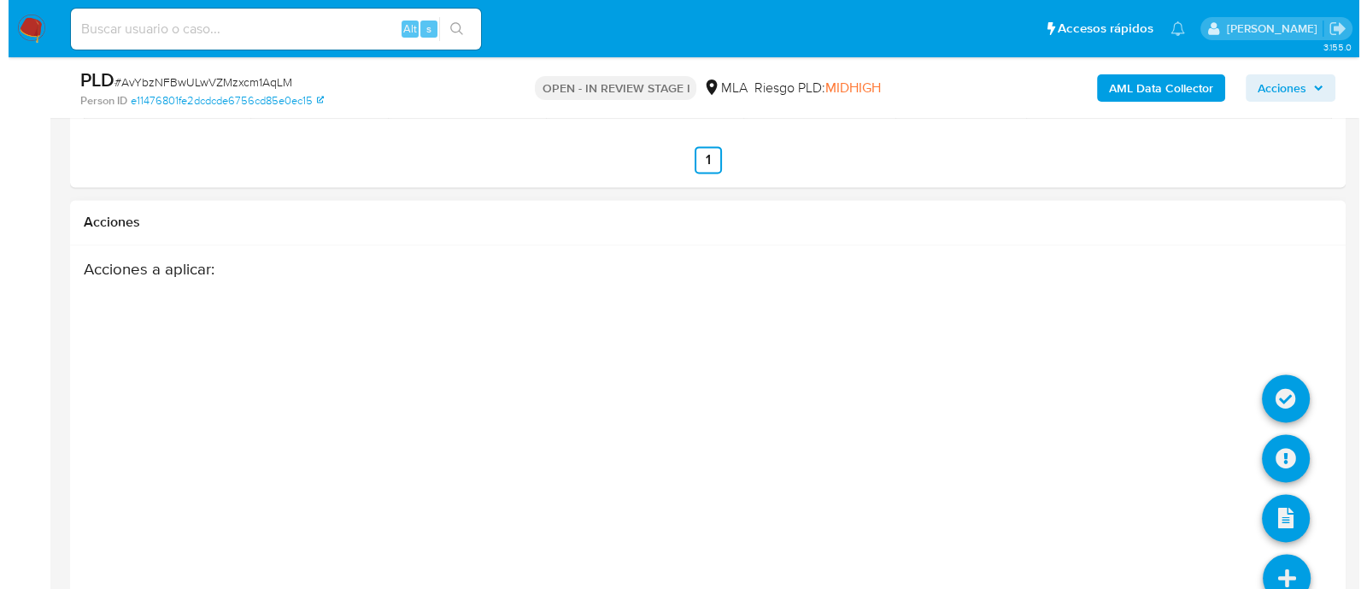
scroll to position [3109, 0]
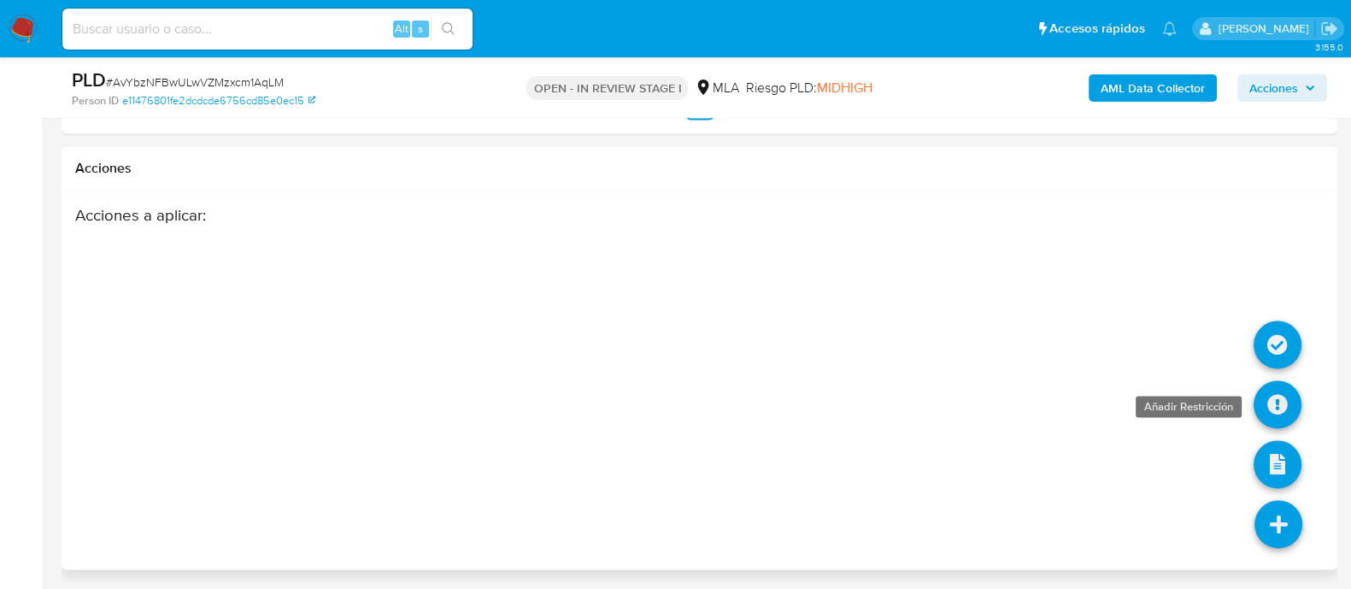
click at [1285, 418] on icon at bounding box center [1277, 404] width 48 height 48
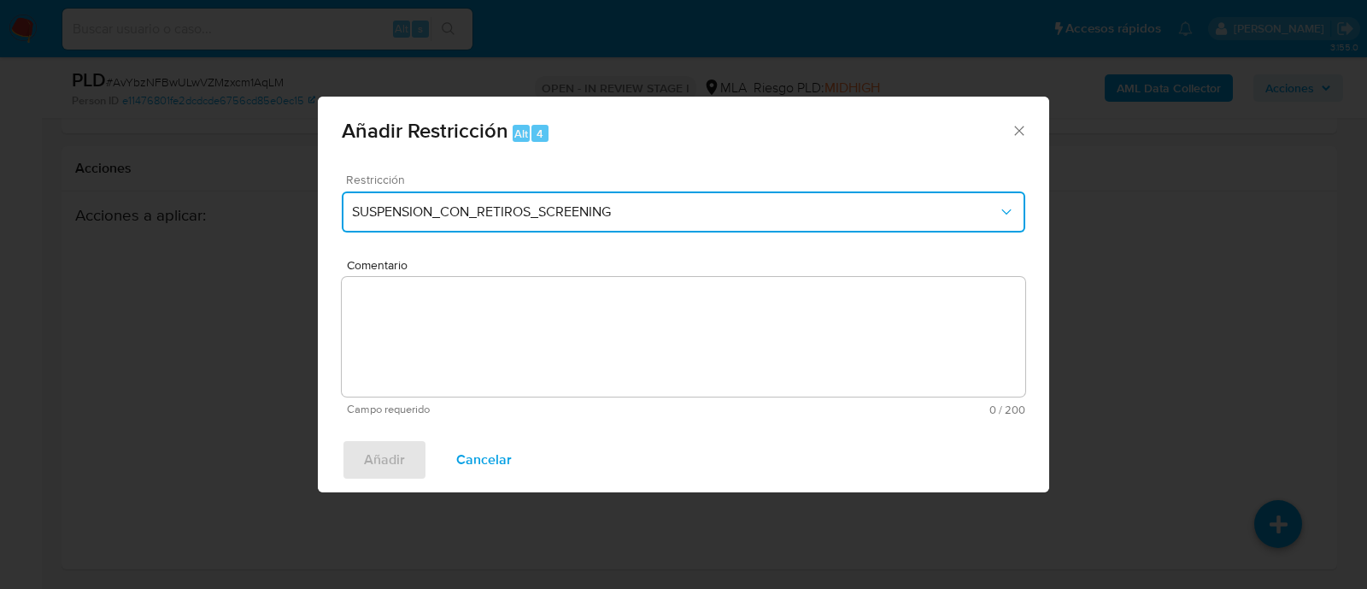
click at [456, 230] on button "SUSPENSION_CON_RETIROS_SCREENING" at bounding box center [683, 211] width 683 height 41
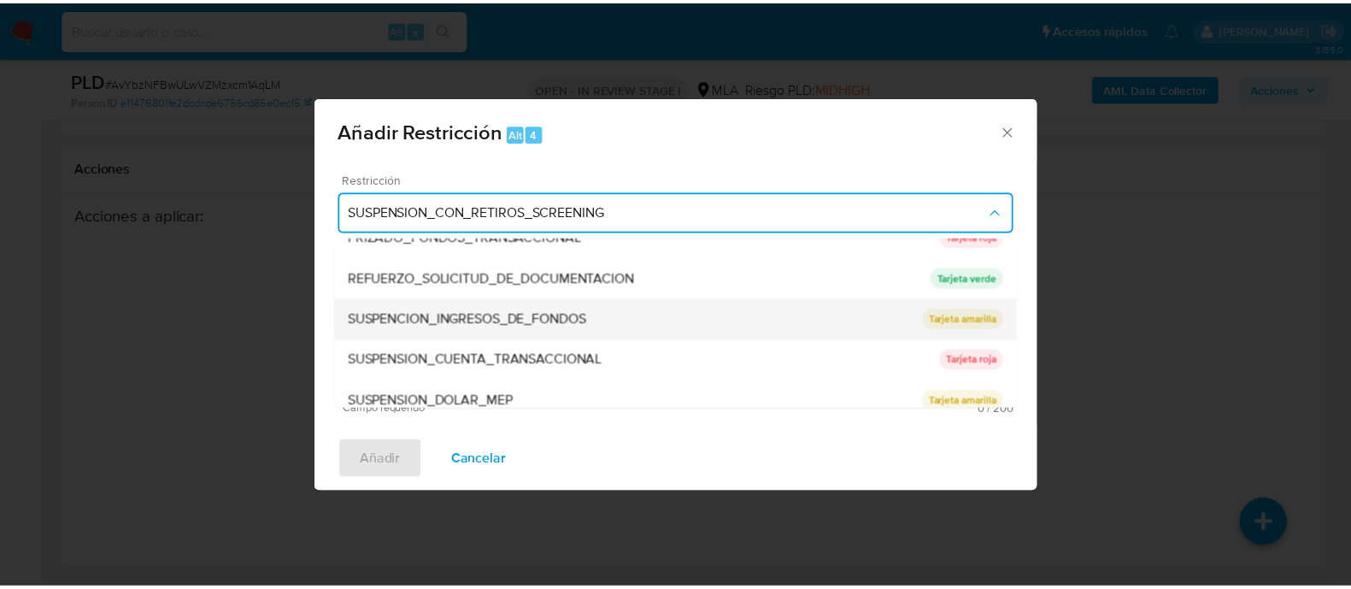
scroll to position [362, 0]
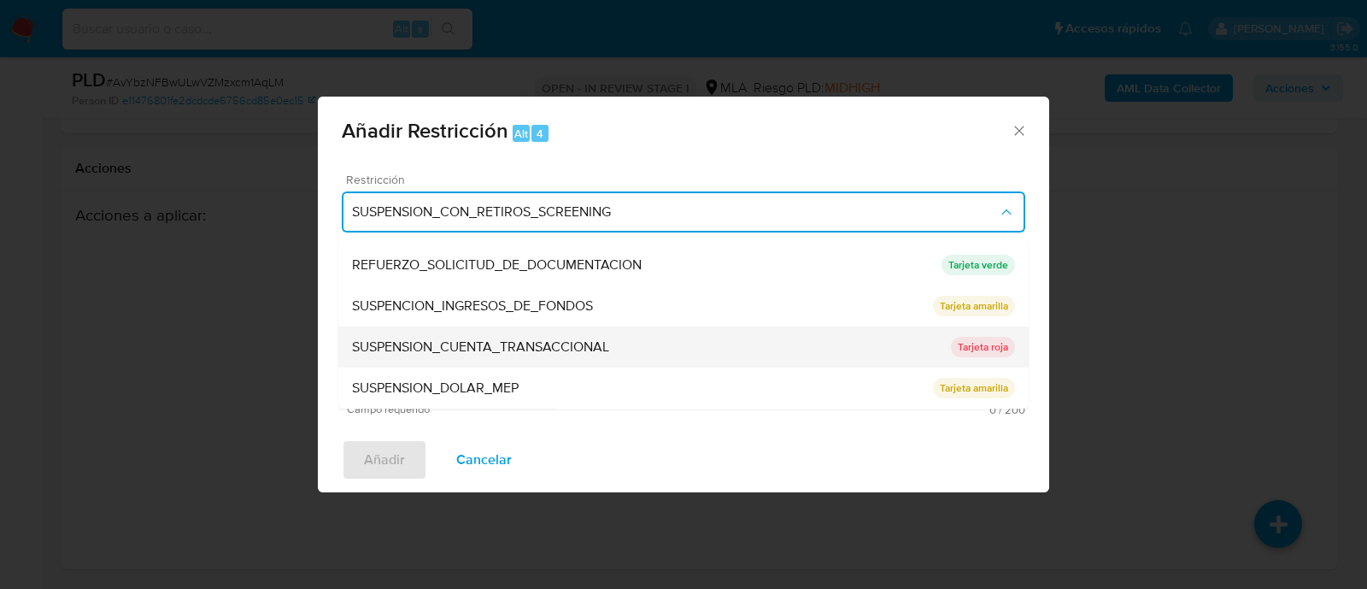
click at [563, 347] on span "SUSPENSION_CUENTA_TRANSACCIONAL" at bounding box center [480, 347] width 257 height 17
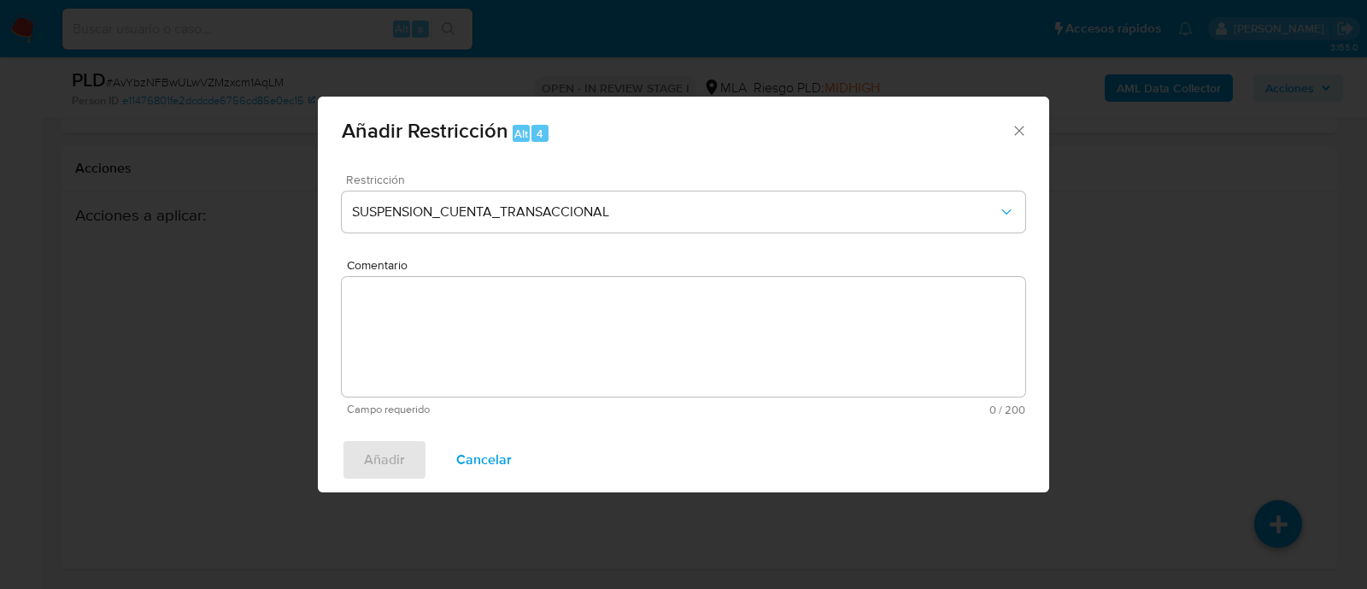
click at [639, 353] on textarea "Comentario" at bounding box center [683, 337] width 683 height 120
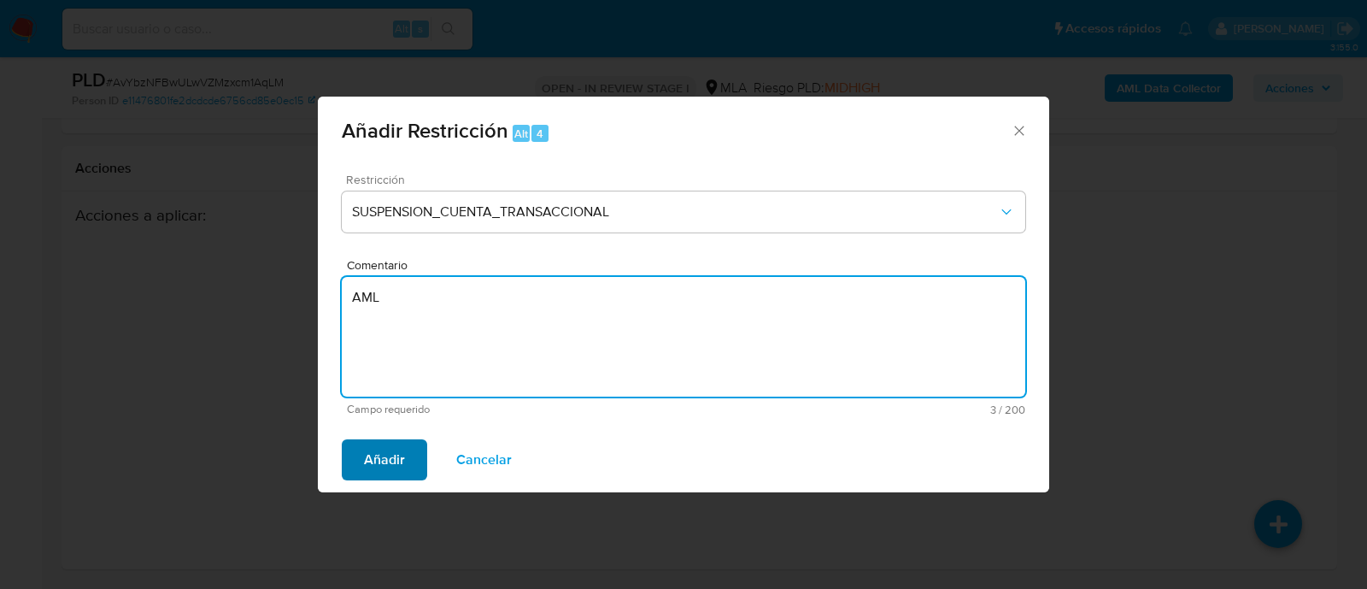
type textarea "AML"
click at [366, 444] on span "Añadir" at bounding box center [384, 460] width 41 height 38
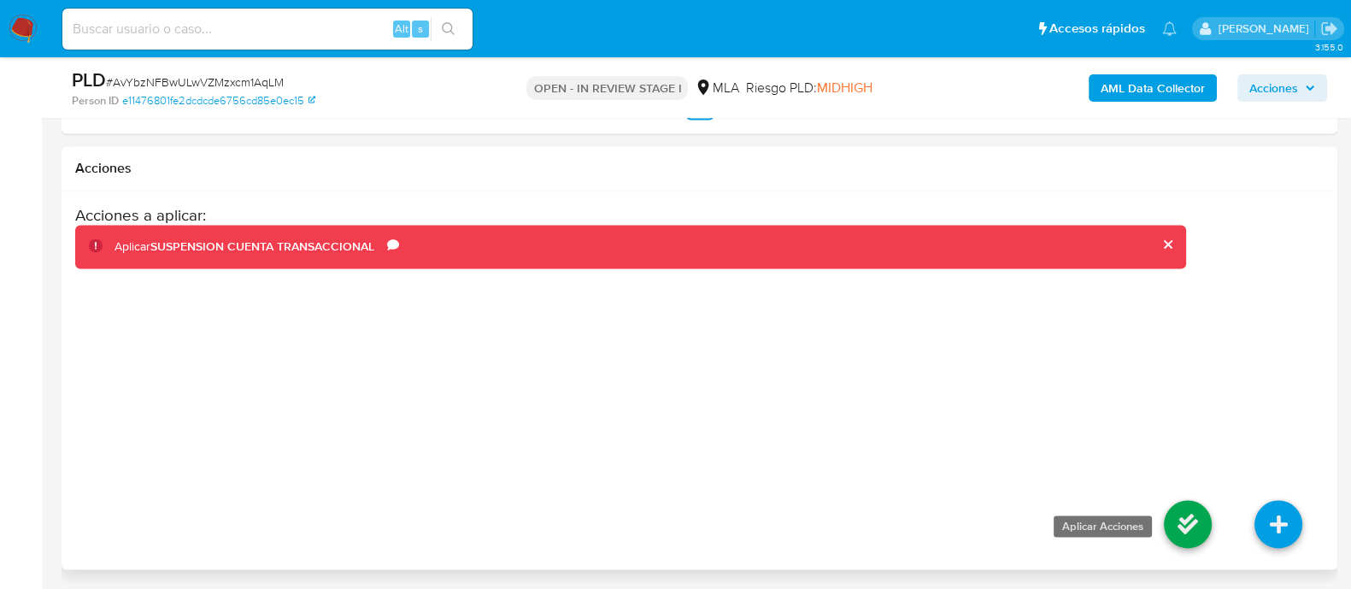
click at [1167, 511] on icon at bounding box center [1187, 524] width 48 height 48
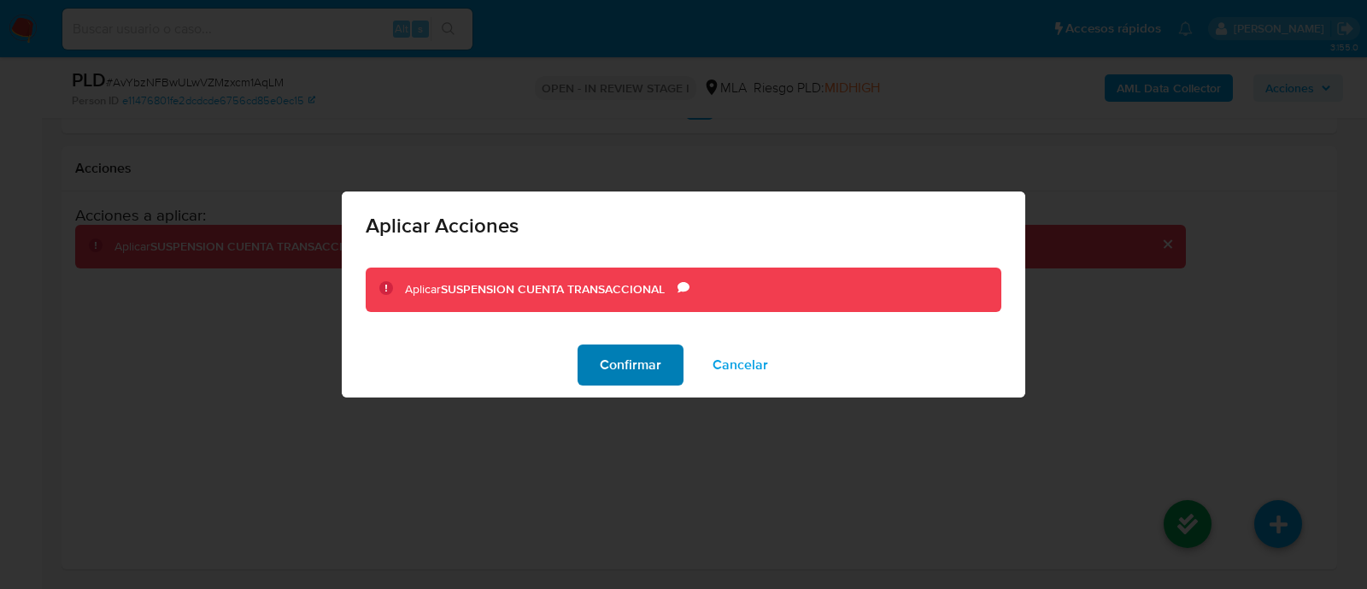
click at [608, 360] on span "Confirmar" at bounding box center [631, 365] width 62 height 38
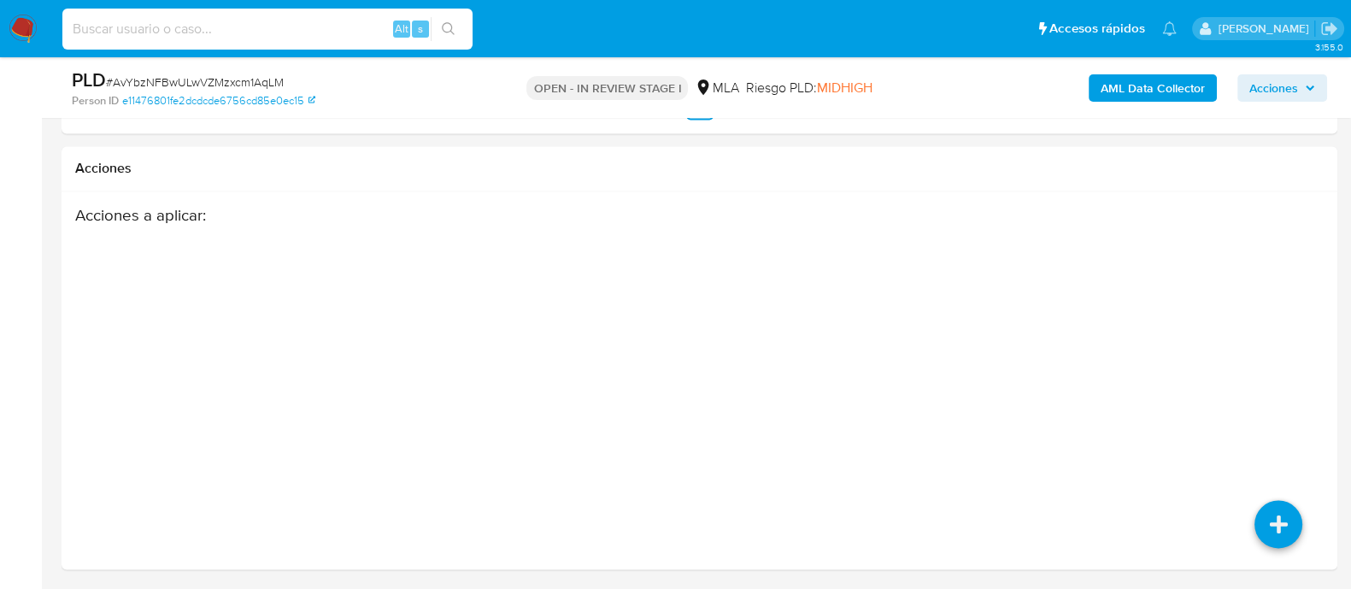
click at [356, 25] on input at bounding box center [267, 29] width 410 height 22
paste input "1059195970"
type input "1059195970"
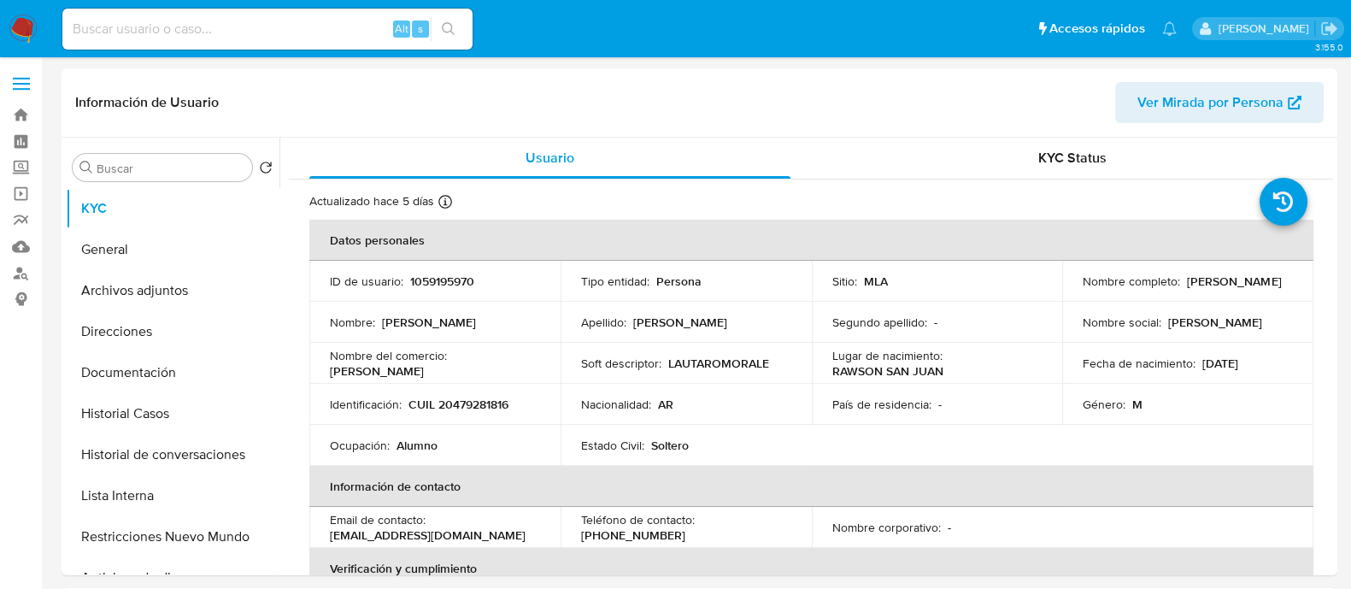
select select "10"
click at [209, 412] on button "Historial Casos" at bounding box center [166, 413] width 200 height 41
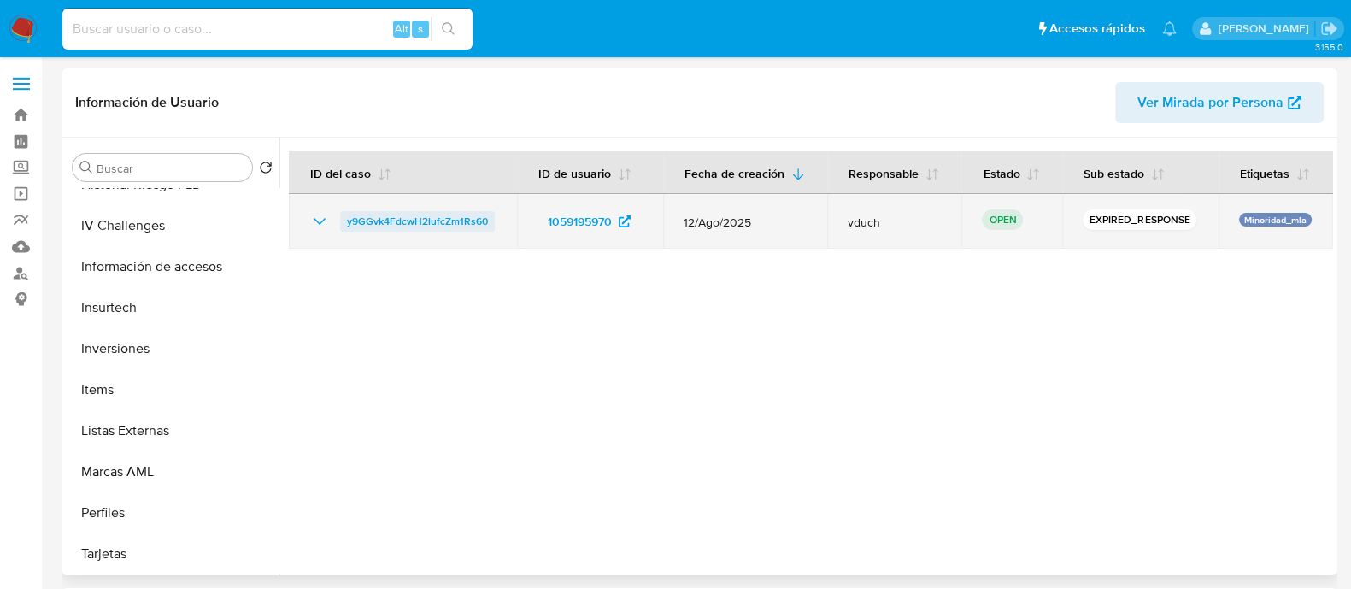
click at [407, 220] on span "y9GGvk4FdcwH2lufcZm1Rs60" at bounding box center [417, 221] width 141 height 21
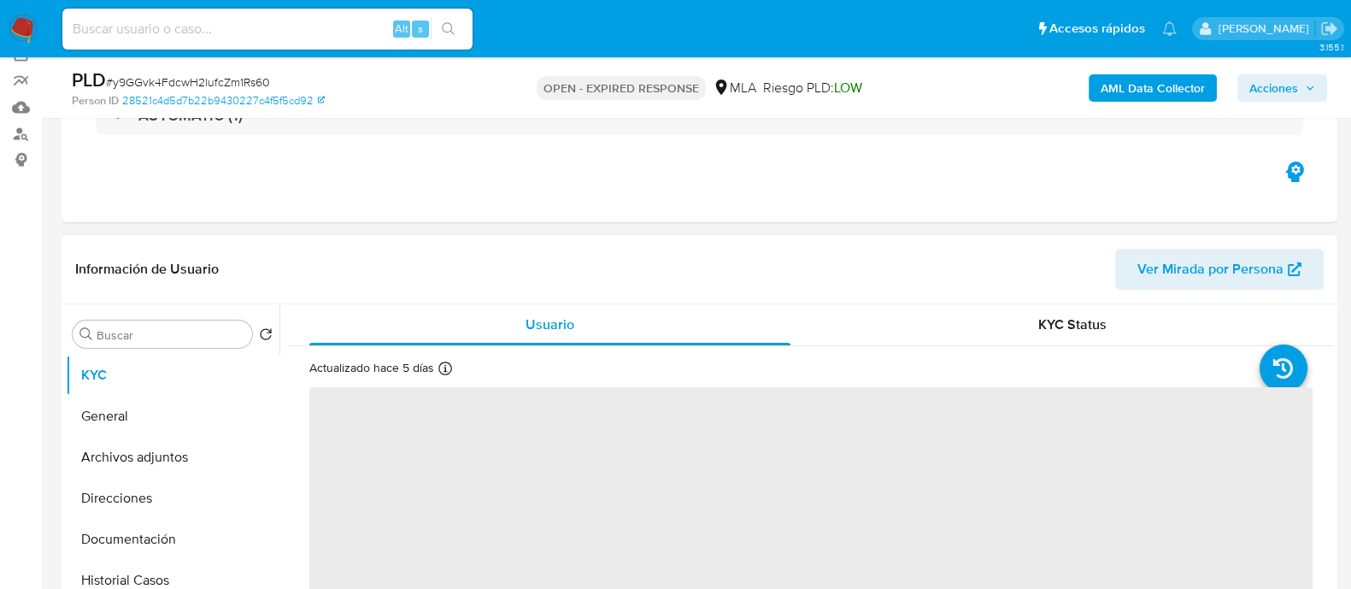
scroll to position [320, 0]
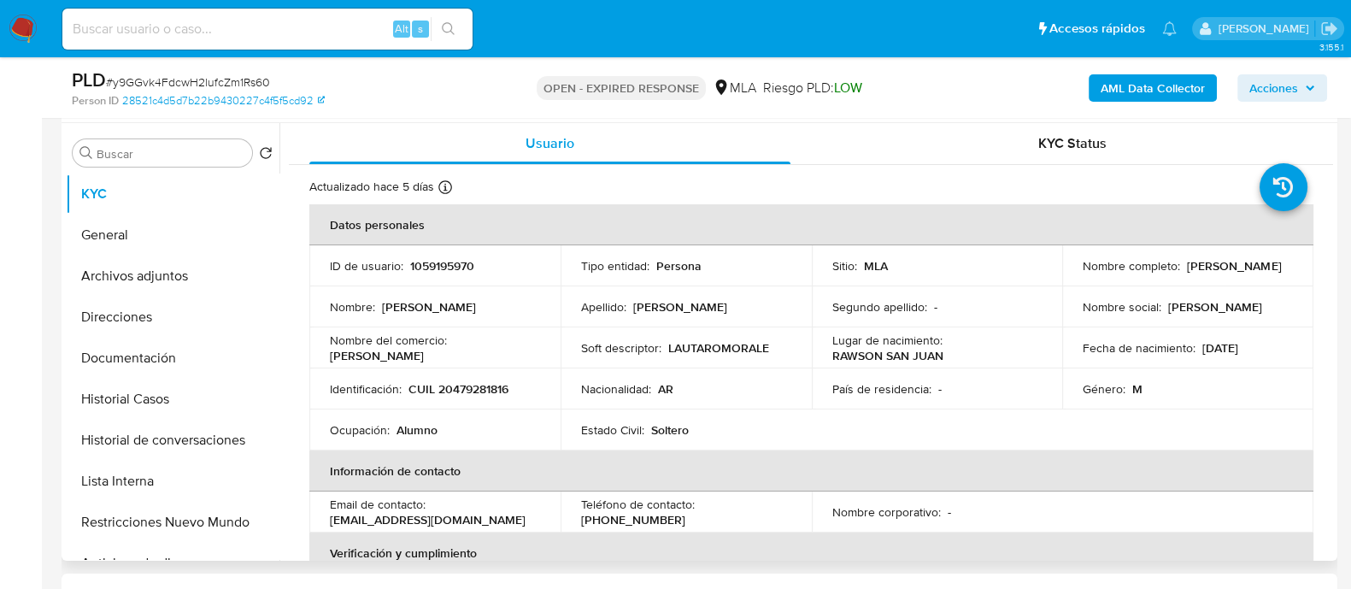
select select "10"
drag, startPoint x: 43, startPoint y: 28, endPoint x: 32, endPoint y: 29, distance: 11.1
click at [39, 28] on nav "Pausado Ver notificaciones Alt s Accesos rápidos Presiona las siguientes teclas…" at bounding box center [675, 28] width 1351 height 57
click at [29, 29] on img at bounding box center [23, 29] width 29 height 29
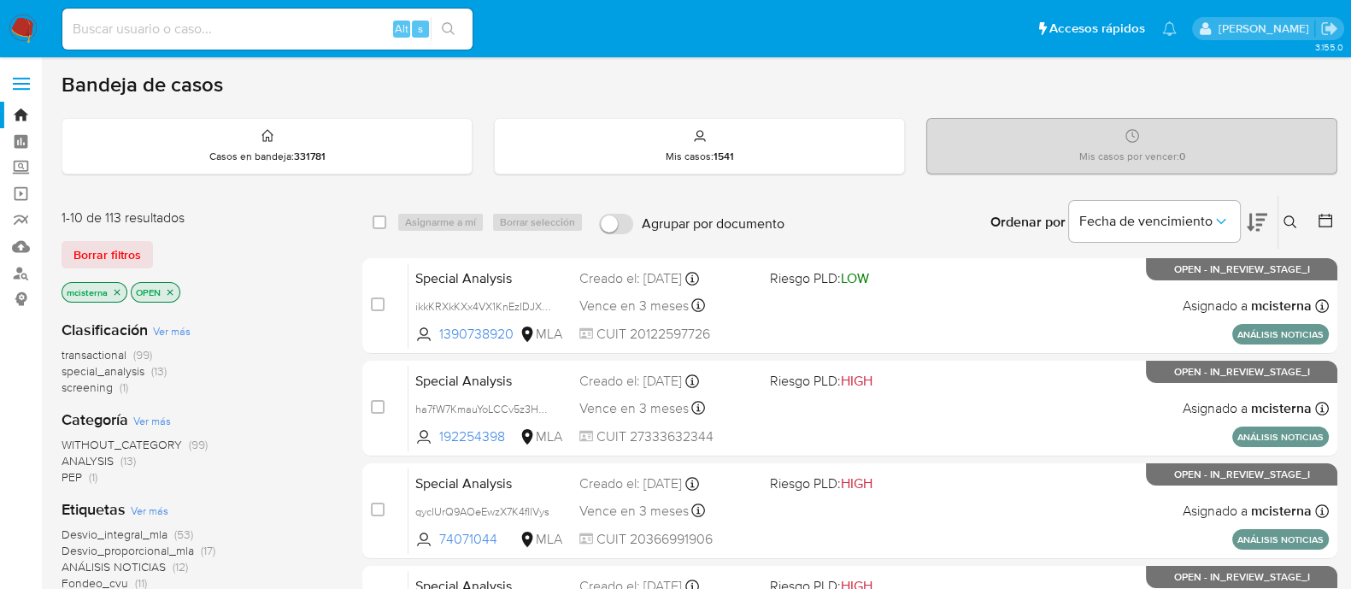
click at [1284, 224] on icon at bounding box center [1290, 222] width 14 height 14
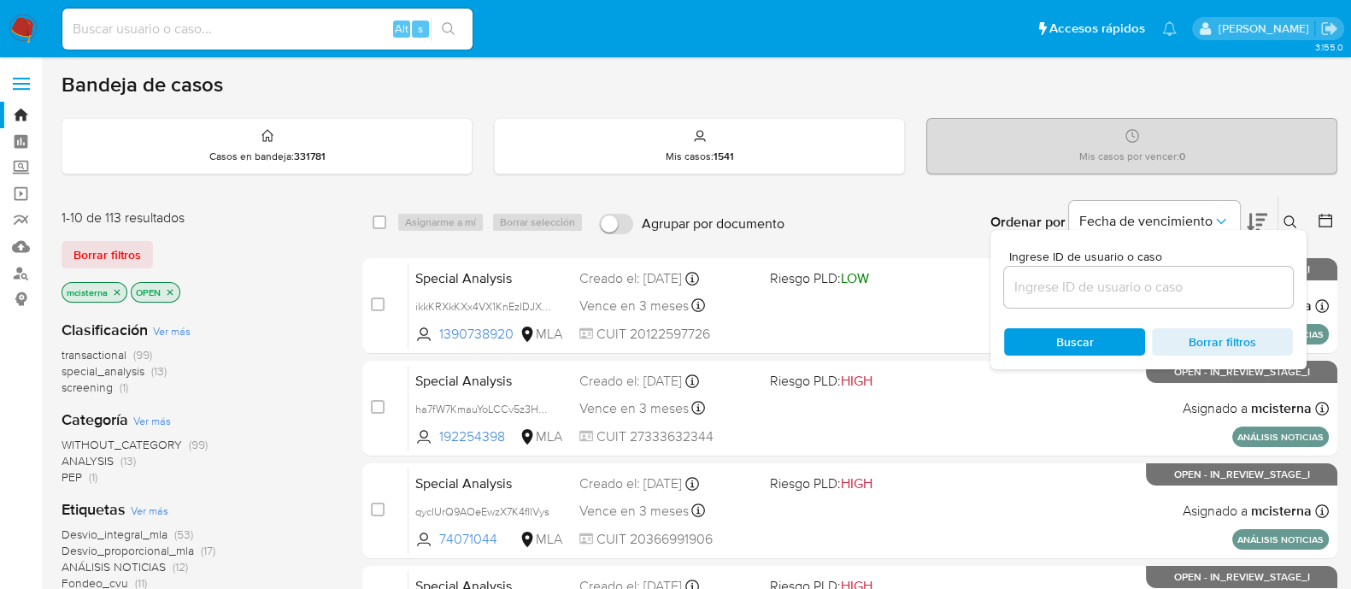
click at [1098, 285] on input at bounding box center [1148, 287] width 289 height 22
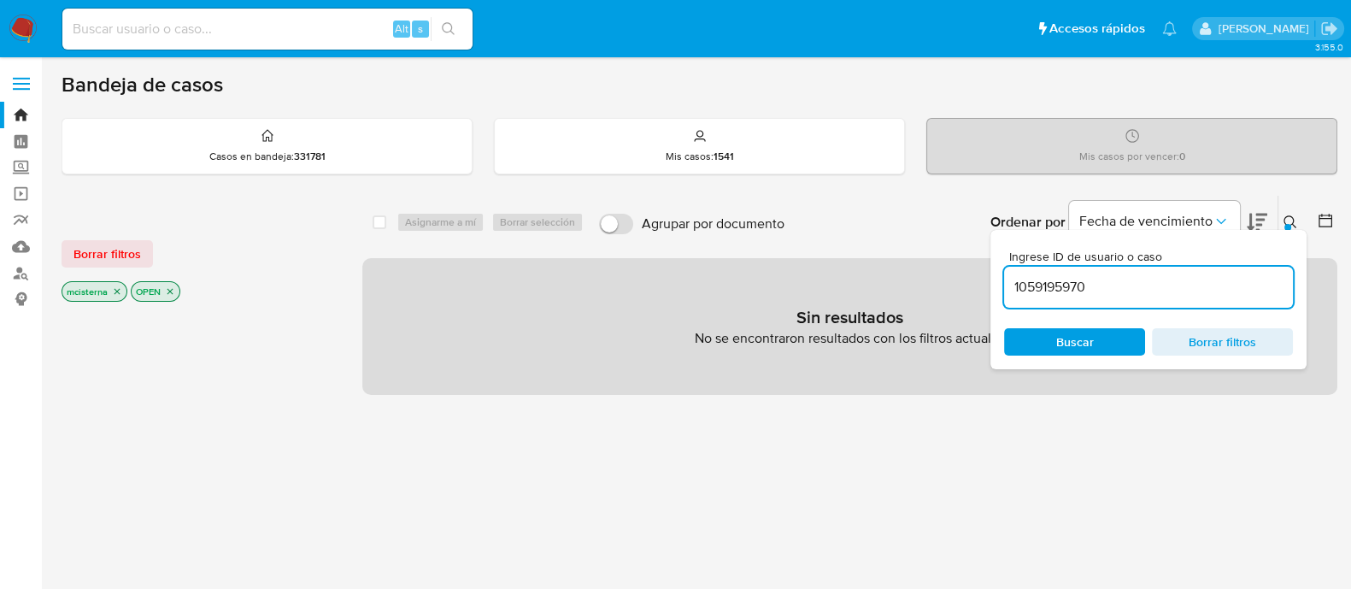
click at [1104, 285] on input "1059195970" at bounding box center [1148, 287] width 289 height 22
type input "1059195970"
click at [113, 292] on icon "close-filter" at bounding box center [117, 291] width 10 height 10
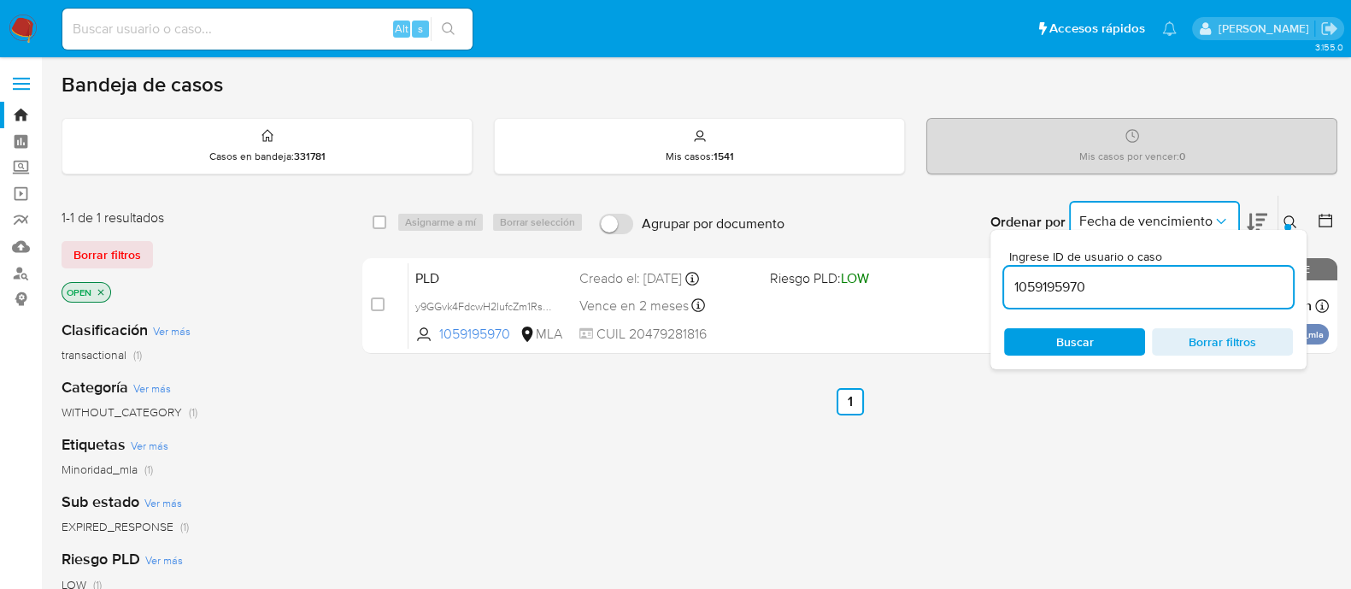
click at [1136, 216] on span "Fecha de vencimiento" at bounding box center [1145, 221] width 133 height 17
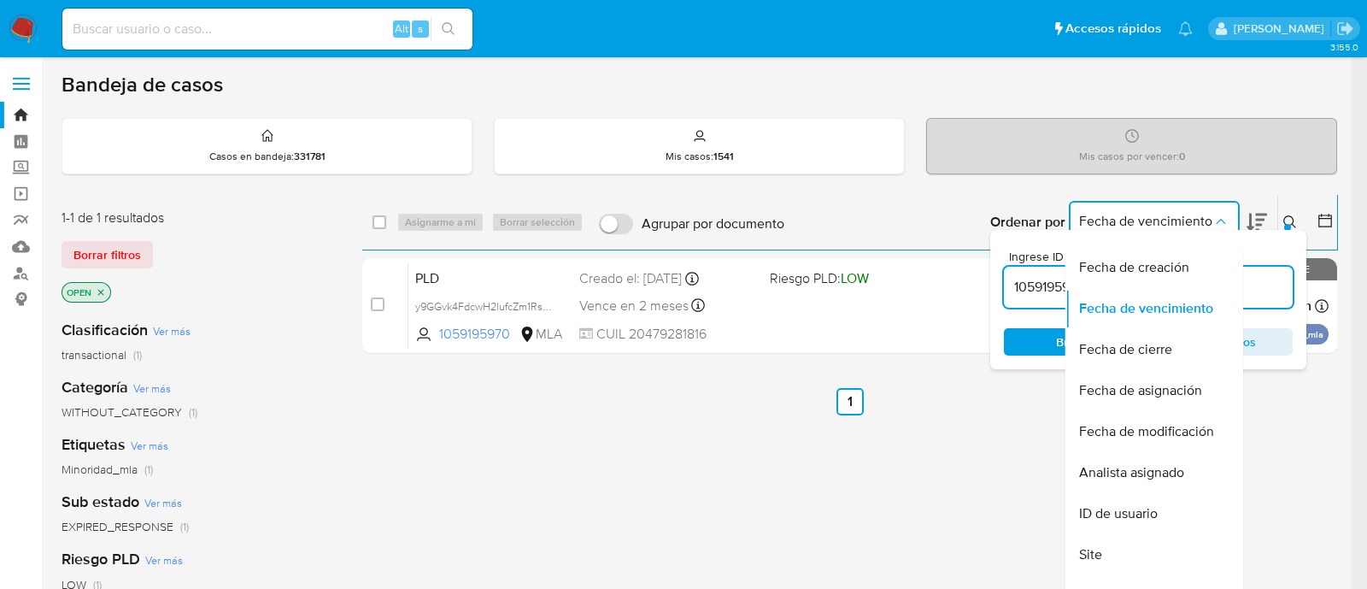
click at [1136, 216] on span "Fecha de vencimiento" at bounding box center [1145, 221] width 133 height 17
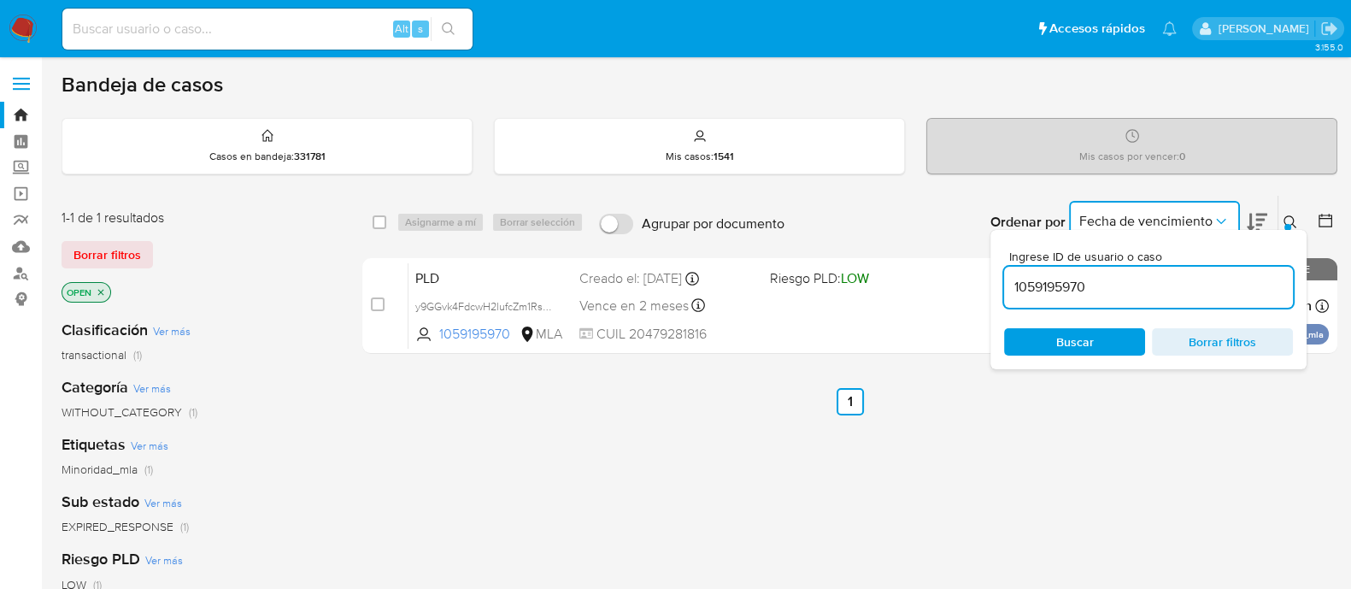
click at [1286, 215] on icon at bounding box center [1290, 222] width 14 height 14
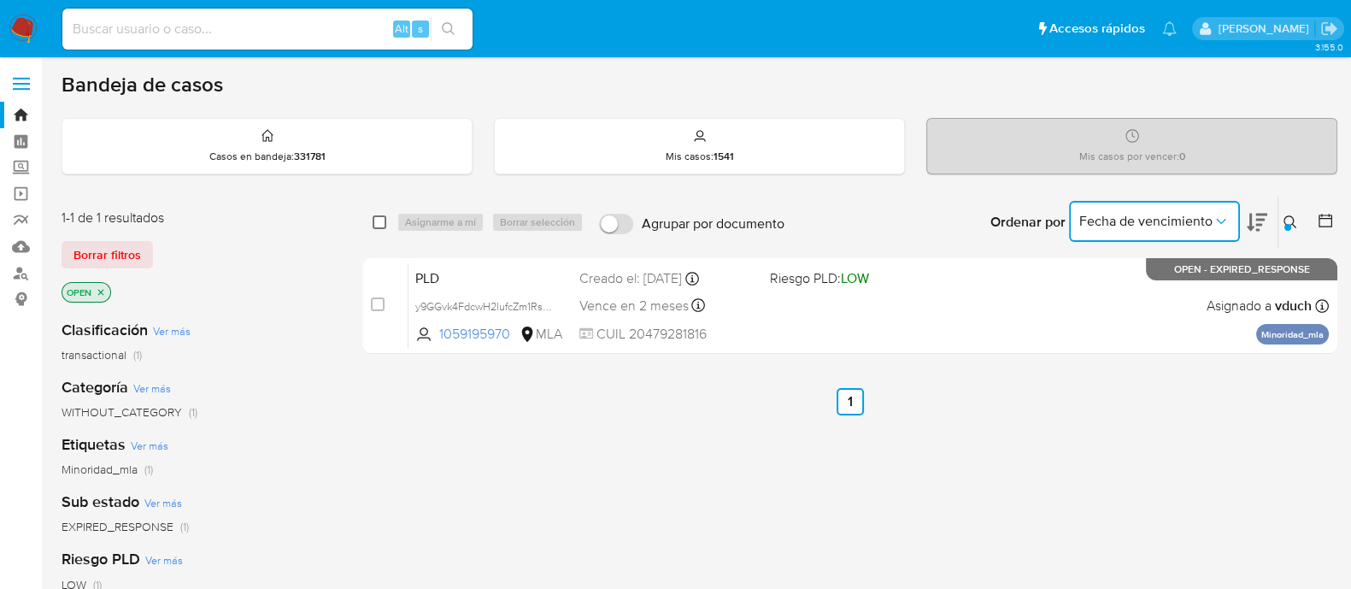
click at [378, 222] on input "checkbox" at bounding box center [379, 222] width 14 height 14
checkbox input "true"
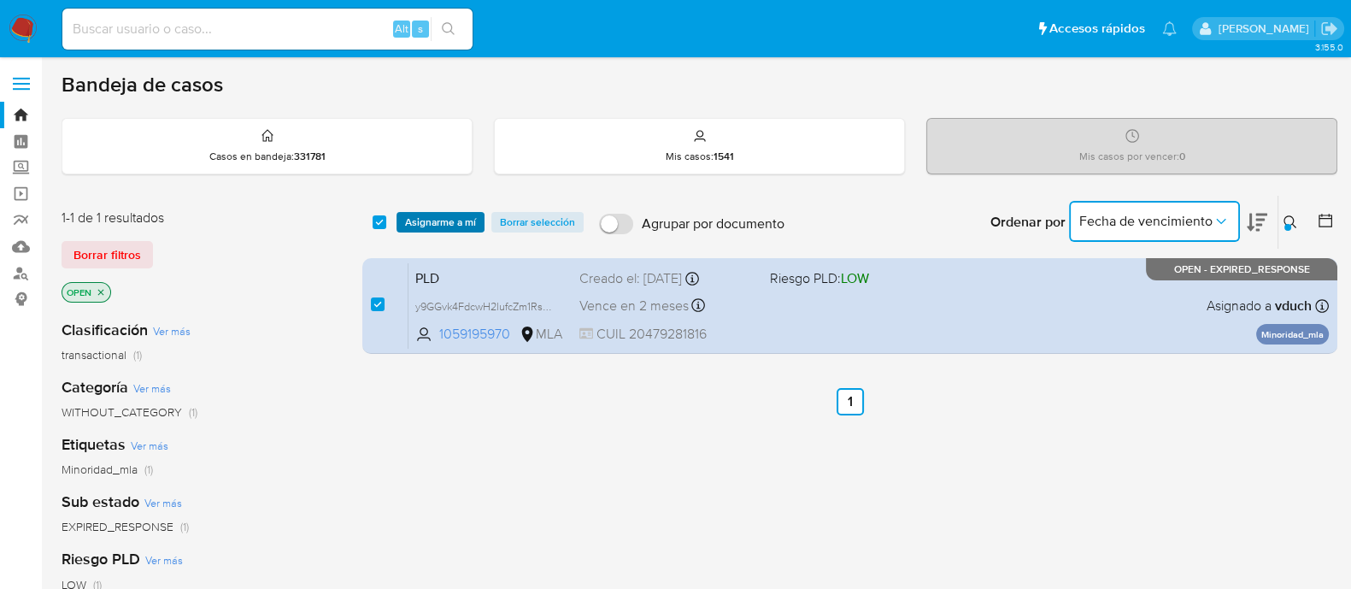
click at [431, 220] on span "Asignarme a mí" at bounding box center [440, 222] width 71 height 17
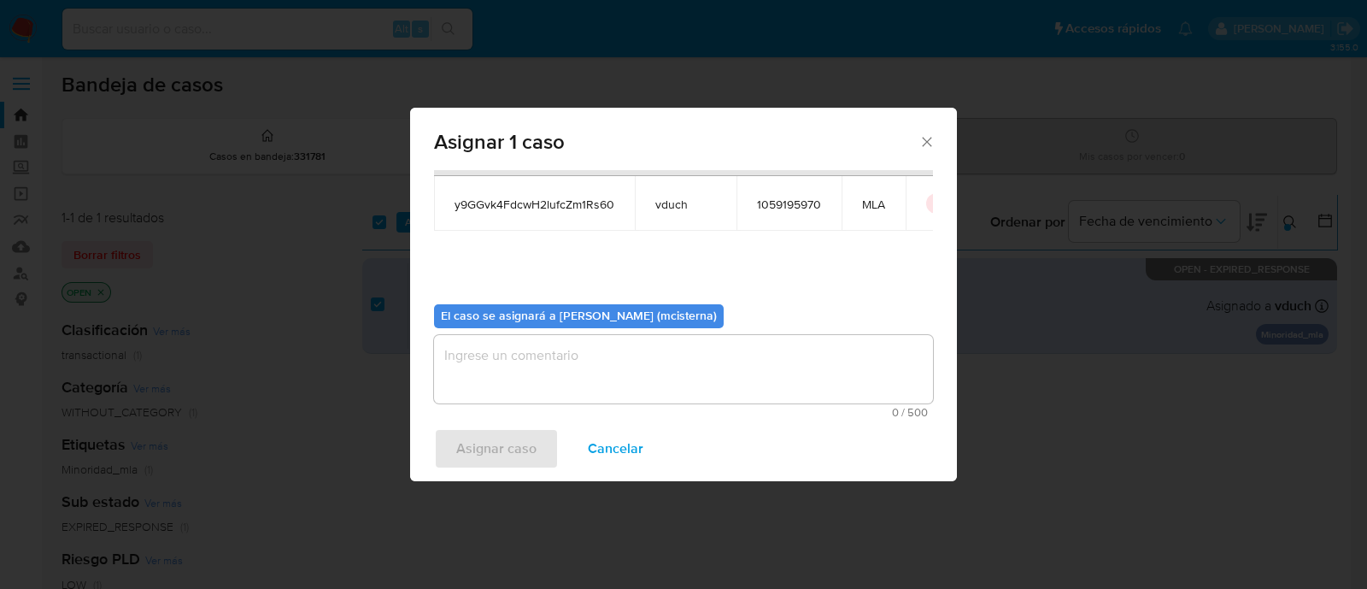
scroll to position [88, 0]
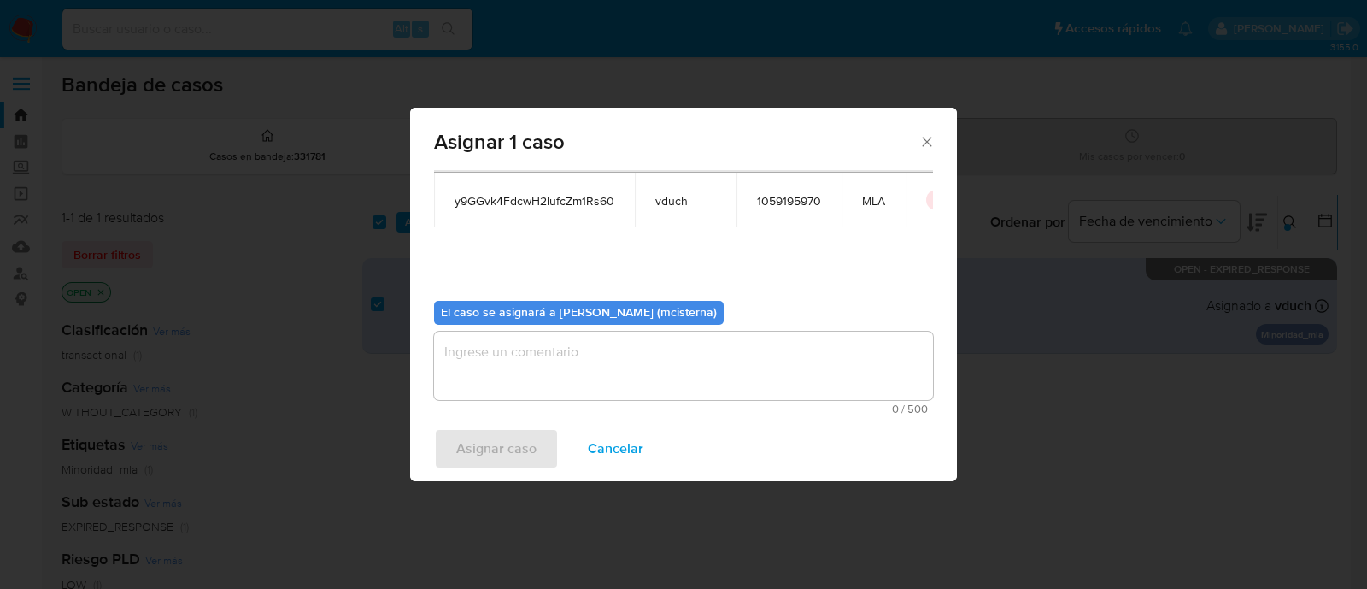
click at [566, 361] on textarea "assign-modal" at bounding box center [683, 365] width 499 height 68
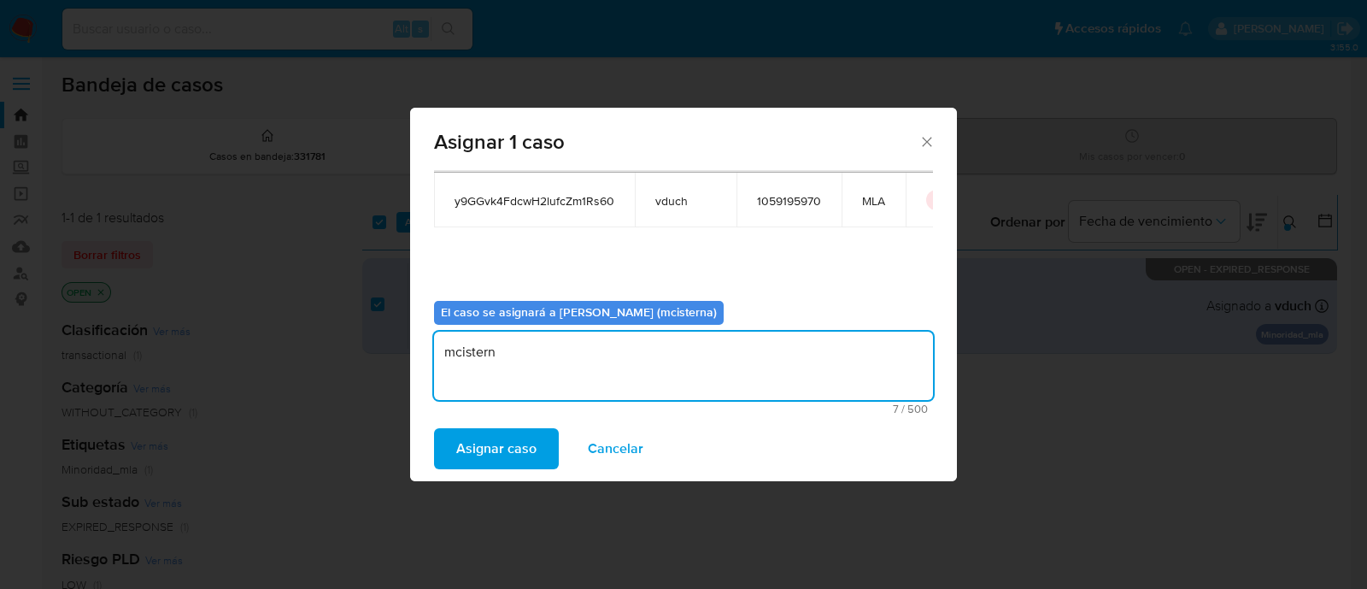
type textarea "mcisterna"
click at [510, 513] on div "Asignar 1 caso Casos a asignar: ID Propietario ID de usuario Site y9GGvk4FdcwH2…" at bounding box center [683, 294] width 1367 height 589
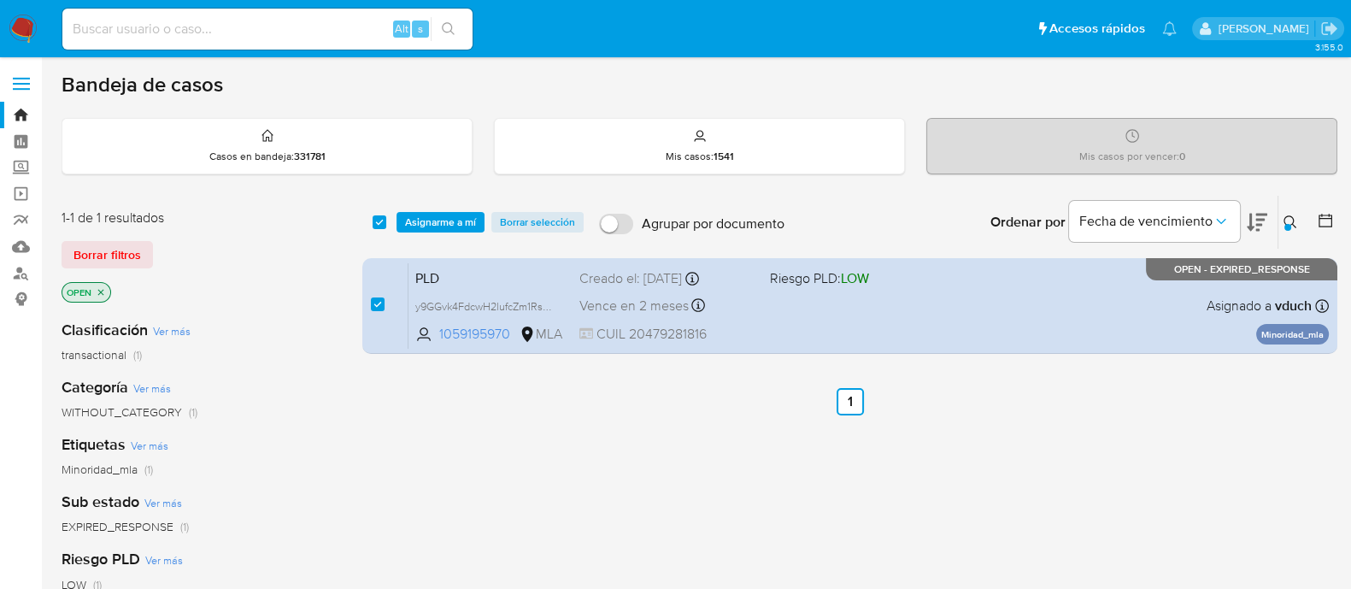
click at [458, 221] on span "Asignarme a mí" at bounding box center [440, 222] width 71 height 17
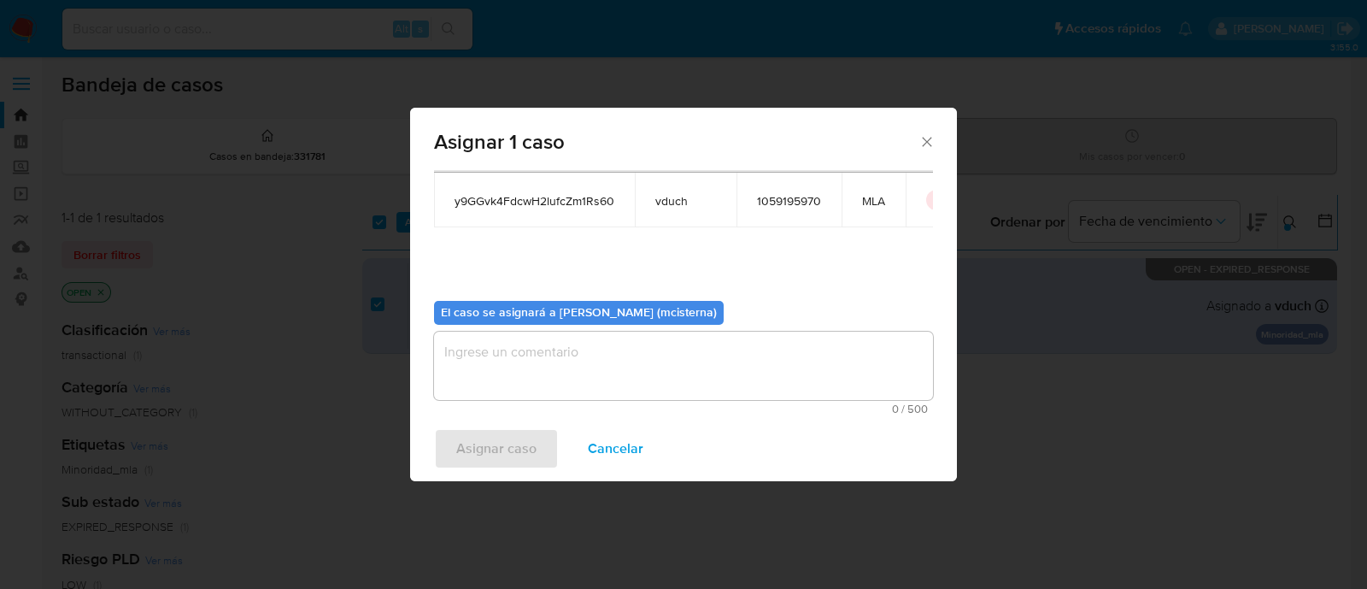
click at [544, 341] on textarea "assign-modal" at bounding box center [683, 365] width 499 height 68
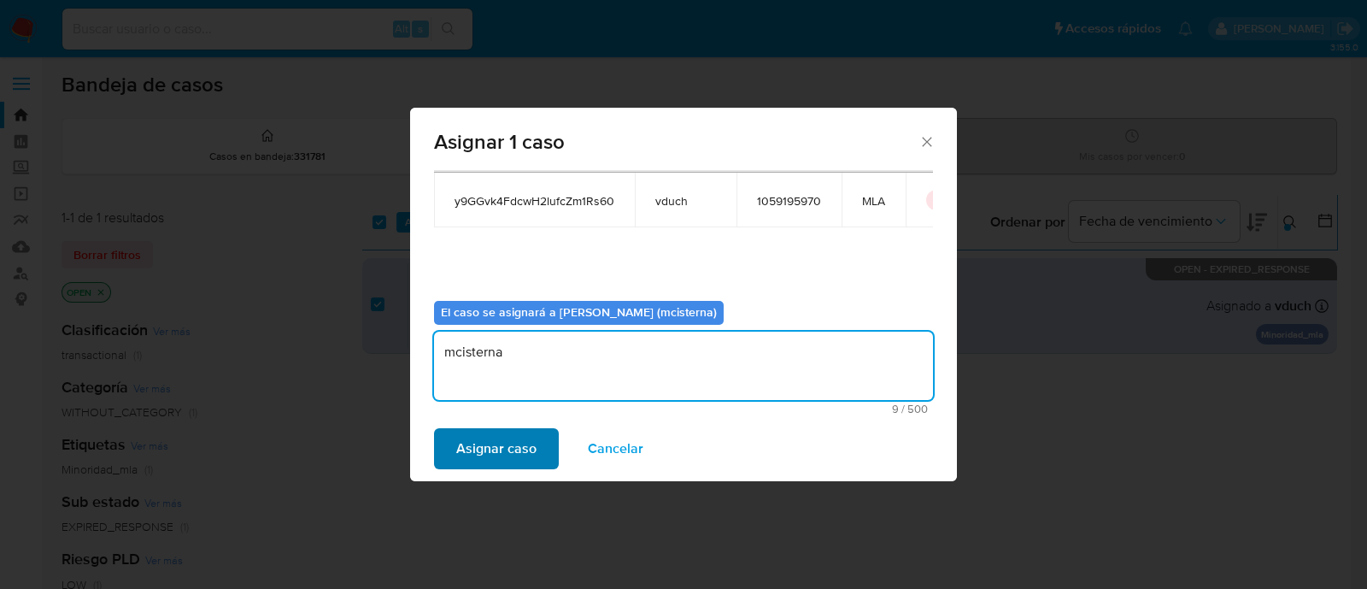
type textarea "mcisterna"
click at [509, 437] on span "Asignar caso" at bounding box center [496, 449] width 80 height 38
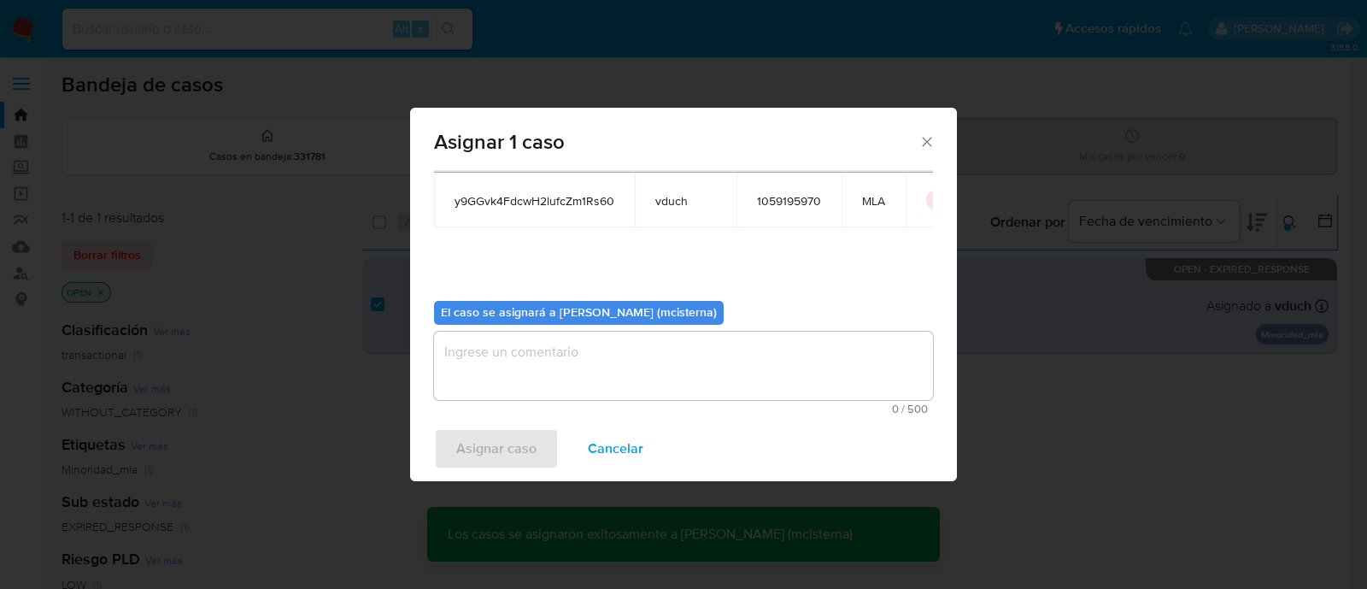
checkbox input "false"
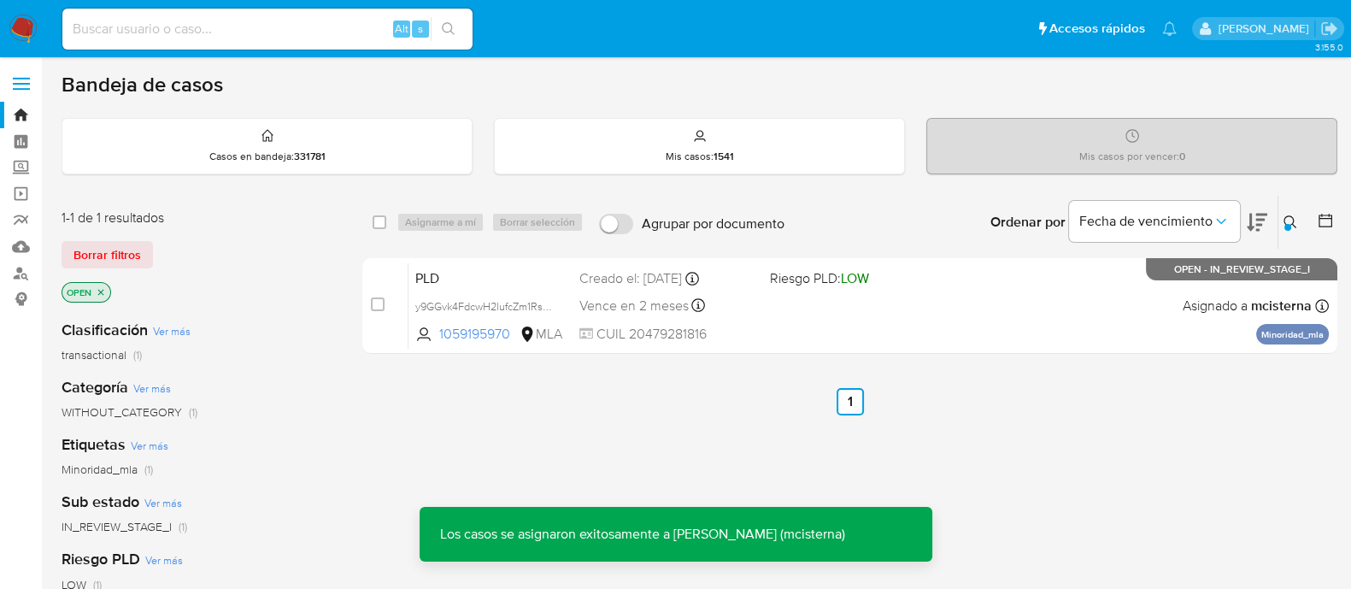
click at [764, 334] on div "PLD y9GGvk4FdcwH2lufcZm1Rs60 1059195970 MLA Riesgo PLD: LOW Creado el: 12/08/20…" at bounding box center [868, 305] width 920 height 86
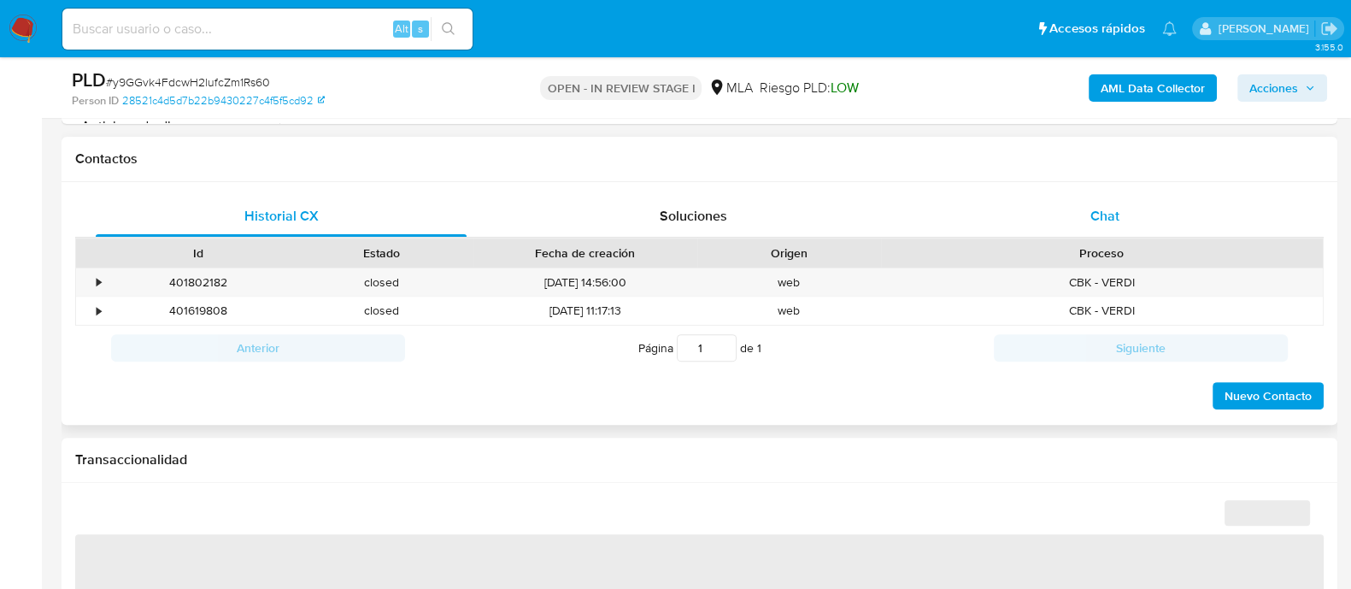
scroll to position [747, 0]
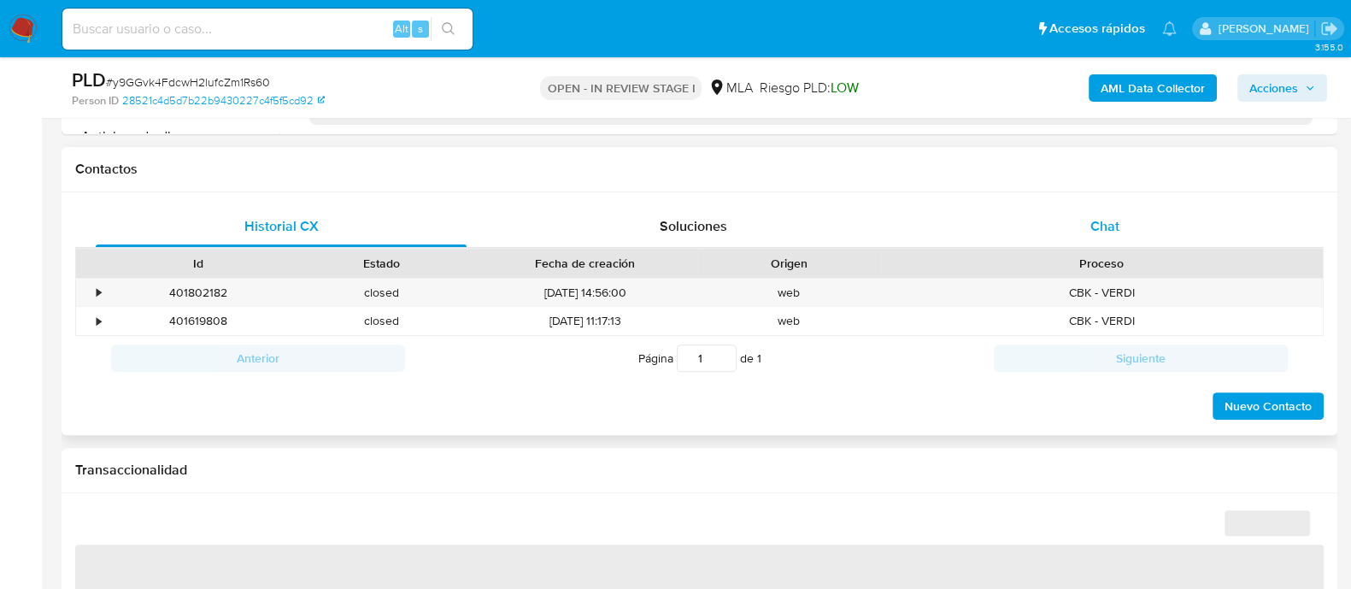
select select "10"
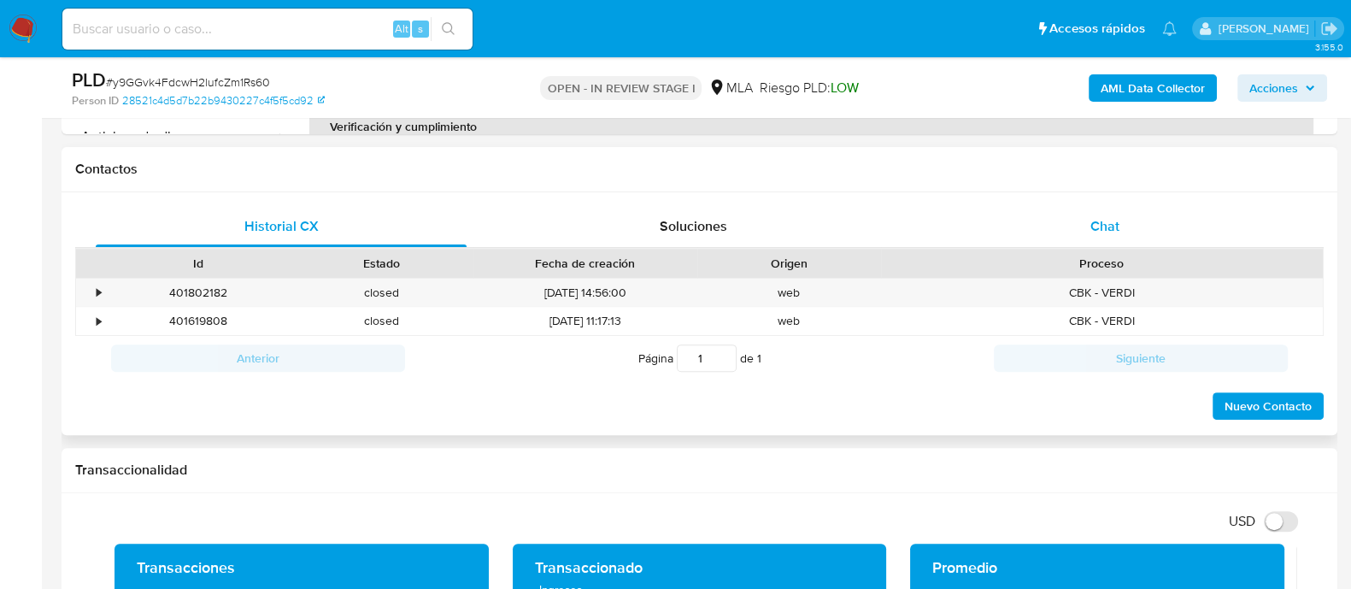
click at [1122, 232] on div "Chat" at bounding box center [1104, 226] width 371 height 41
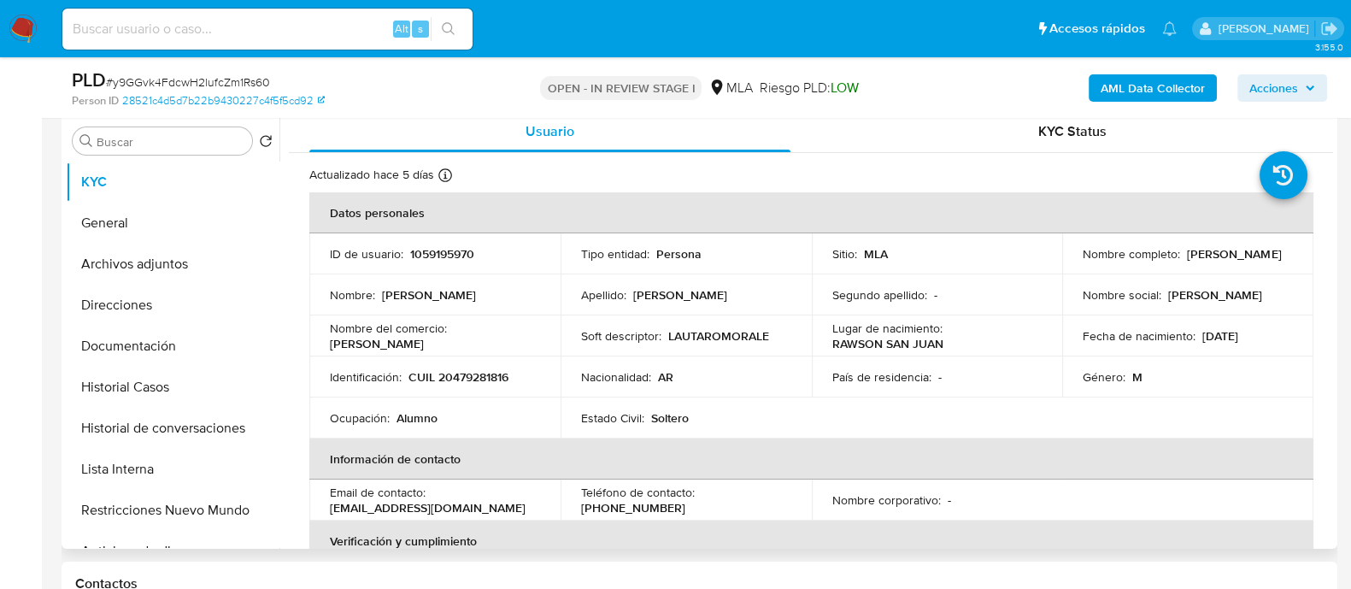
scroll to position [213, 0]
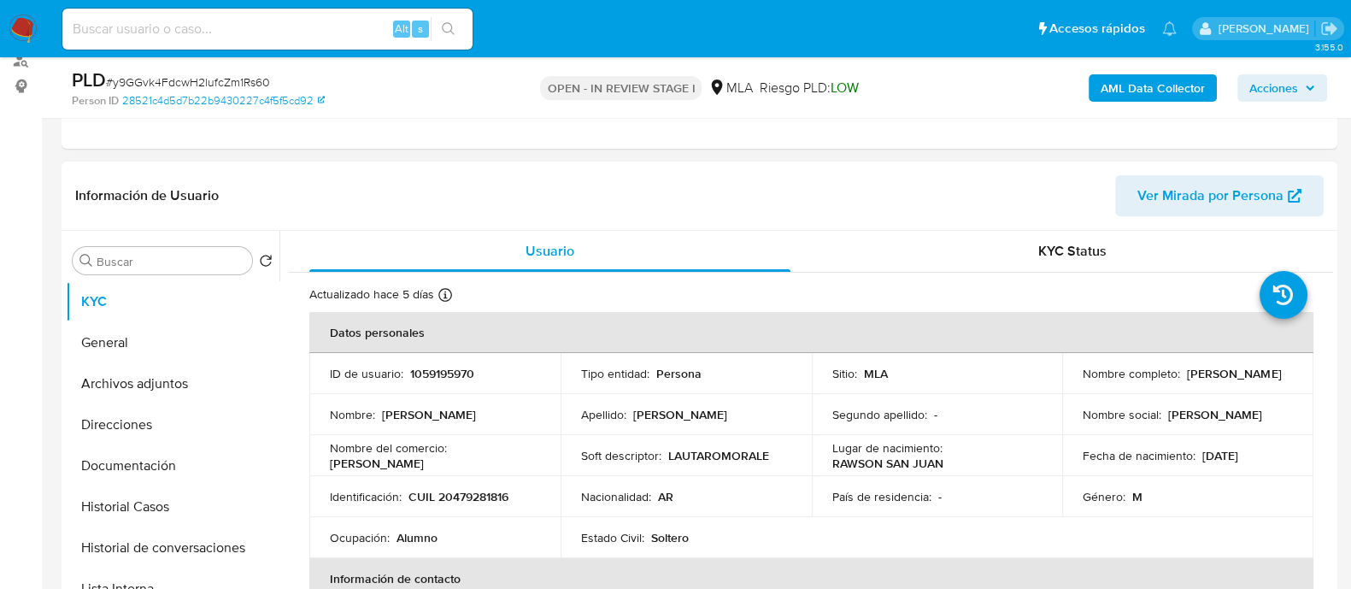
drag, startPoint x: 1080, startPoint y: 384, endPoint x: 1263, endPoint y: 345, distance: 187.8
click at [1285, 381] on div "Nombre completo : Lautaro Benjamin Morales Santivañez" at bounding box center [1187, 373] width 210 height 15
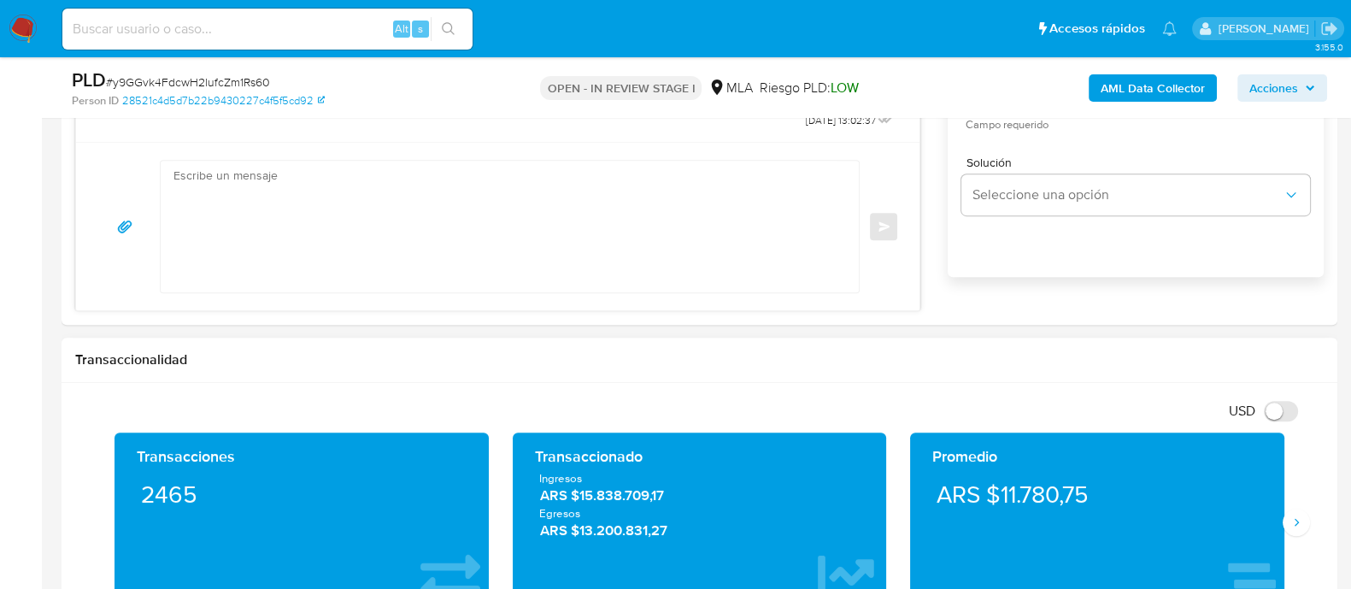
scroll to position [1175, 0]
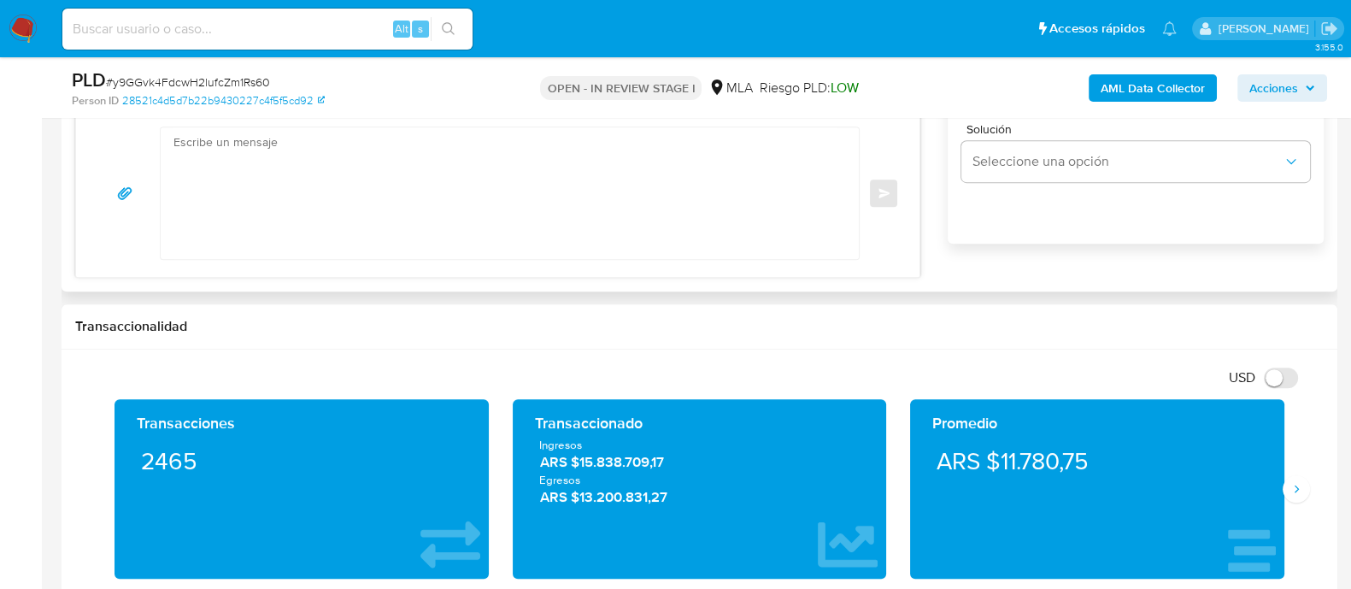
click at [675, 223] on textarea at bounding box center [505, 193] width 664 height 132
paste textarea "Hola Lautaro Benjamin Morales Santivañez En función de las operaciones realizad…"
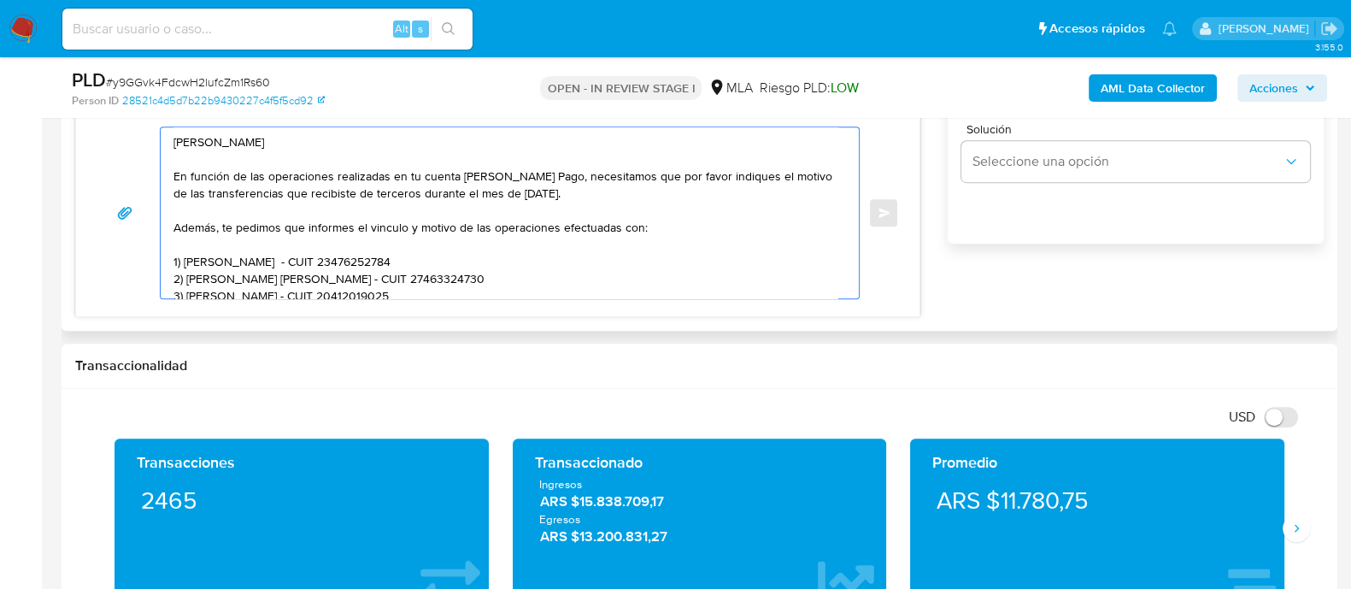
scroll to position [0, 0]
click at [528, 151] on textarea "Hola Lautaro Benjamin Morales Santivañez En función de las operaciones realizad…" at bounding box center [505, 212] width 664 height 171
type textarea "Hola Lautaro Benjamin Morales Santivañez En función de las operaciones realizad…"
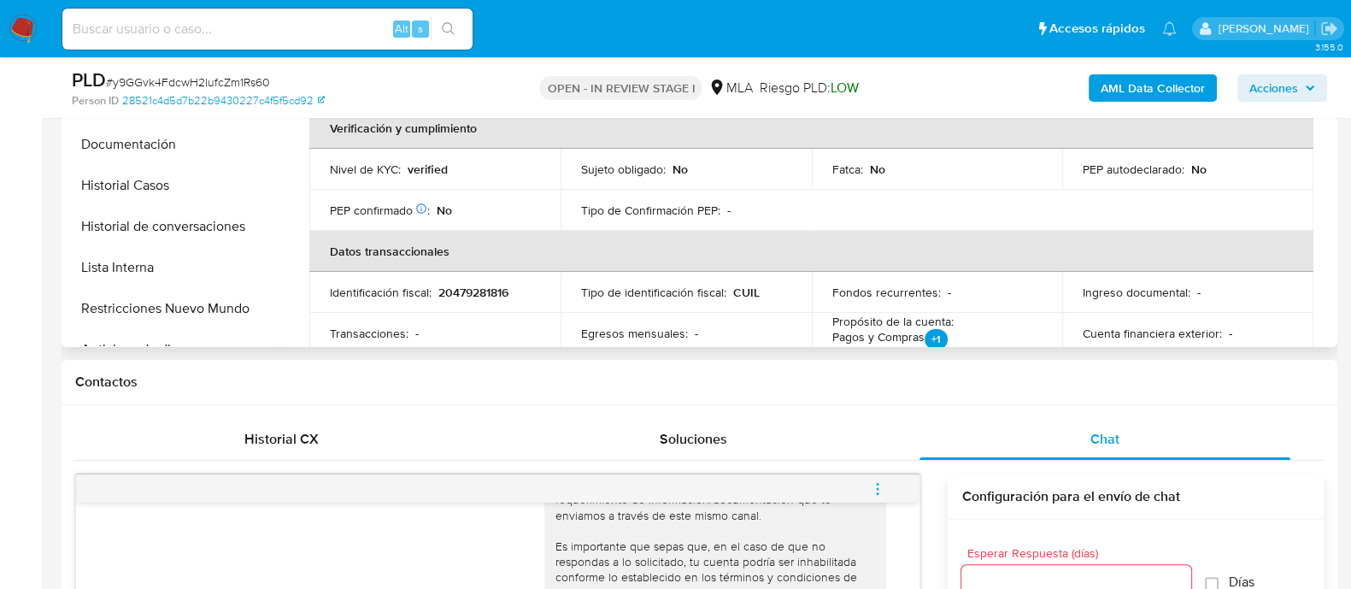
scroll to position [167, 0]
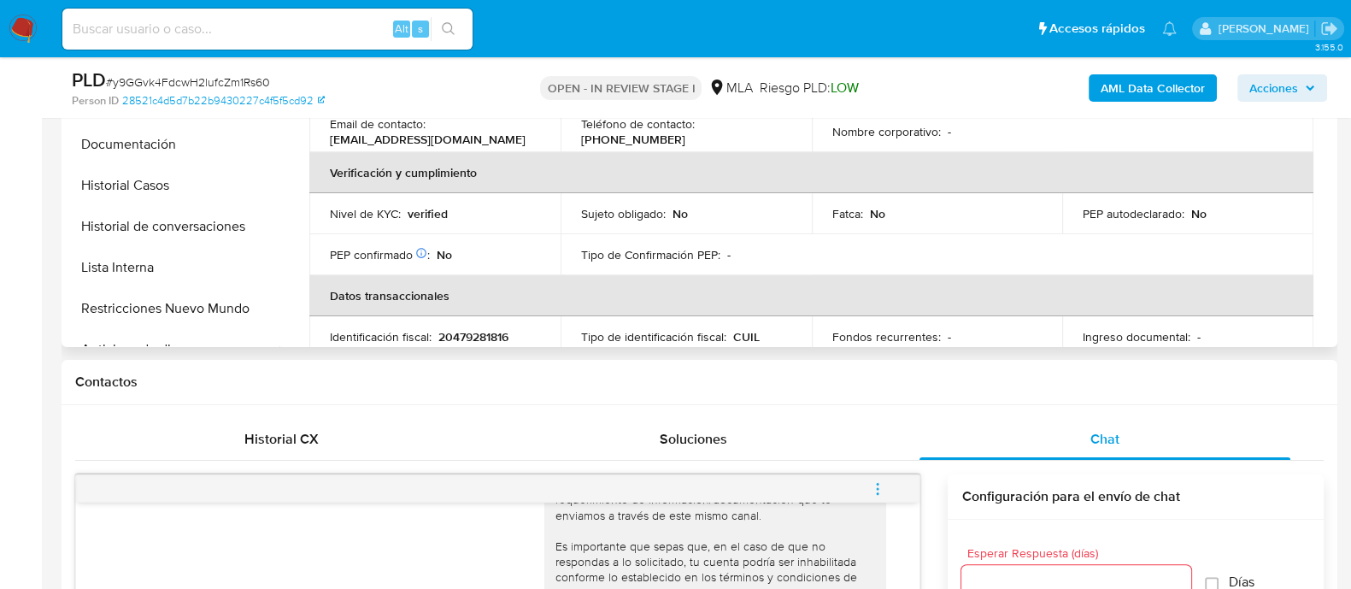
drag, startPoint x: 437, startPoint y: 134, endPoint x: 538, endPoint y: 134, distance: 101.7
click at [538, 134] on td "Email de contacto : lautaromoralessantivanez@gmail.com" at bounding box center [434, 131] width 251 height 41
copy p "lautaromoralessantivanez@gmail.com"
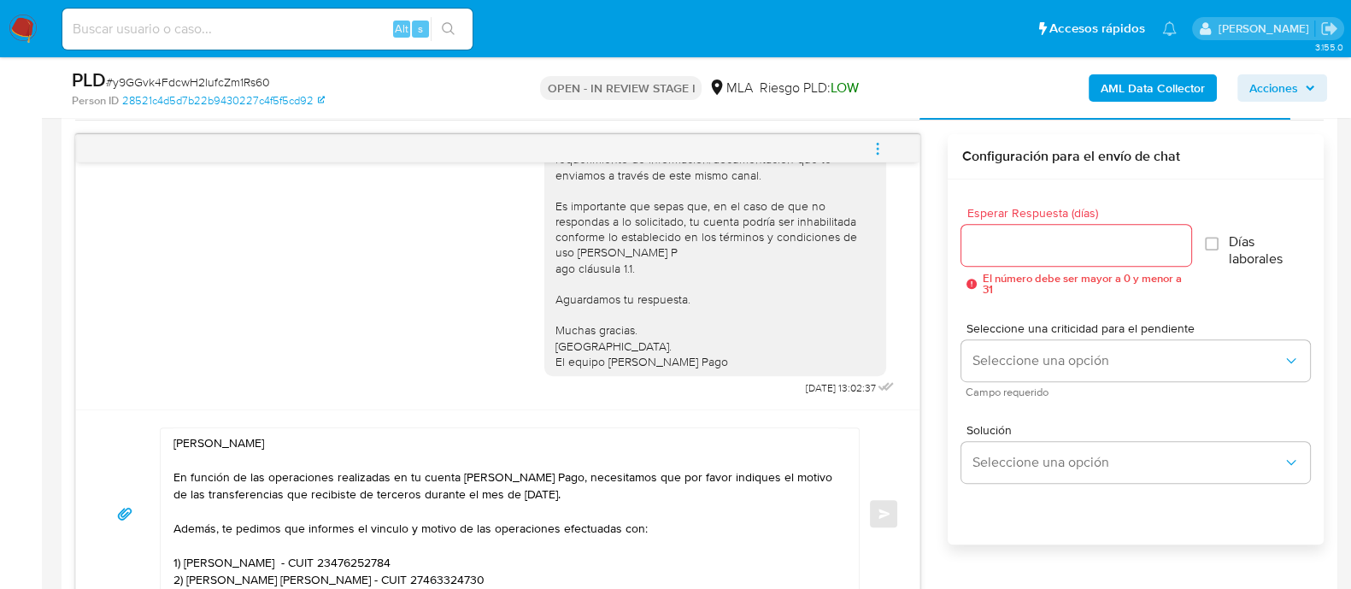
scroll to position [961, 0]
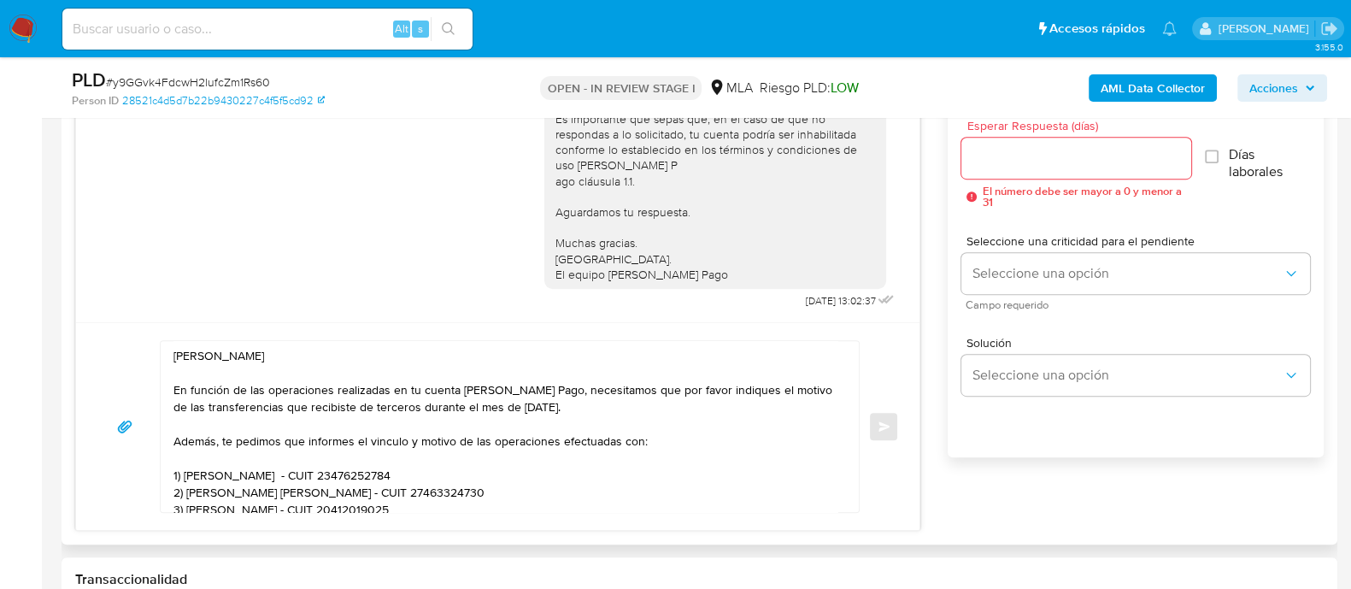
click at [1081, 160] on input "Esperar Respuesta (días)" at bounding box center [1075, 158] width 229 height 22
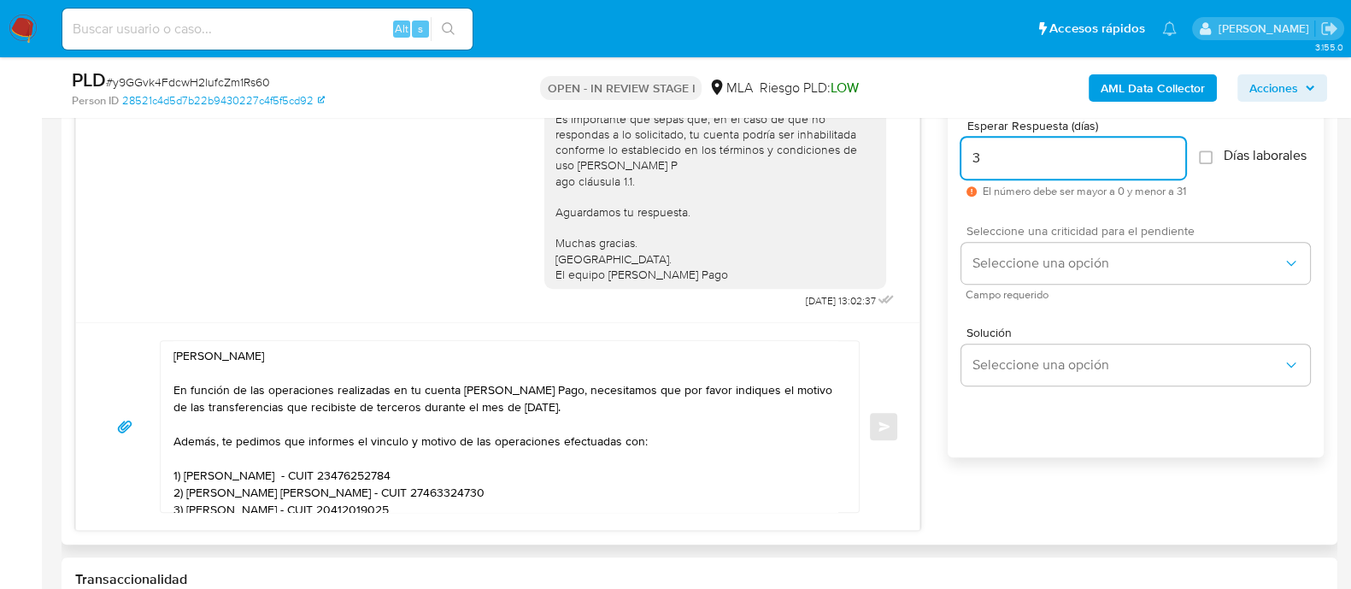
type input "3"
click at [1034, 250] on div "Seleccione una criticidad para el pendiente Seleccione una opción Campo requeri…" at bounding box center [1135, 262] width 349 height 74
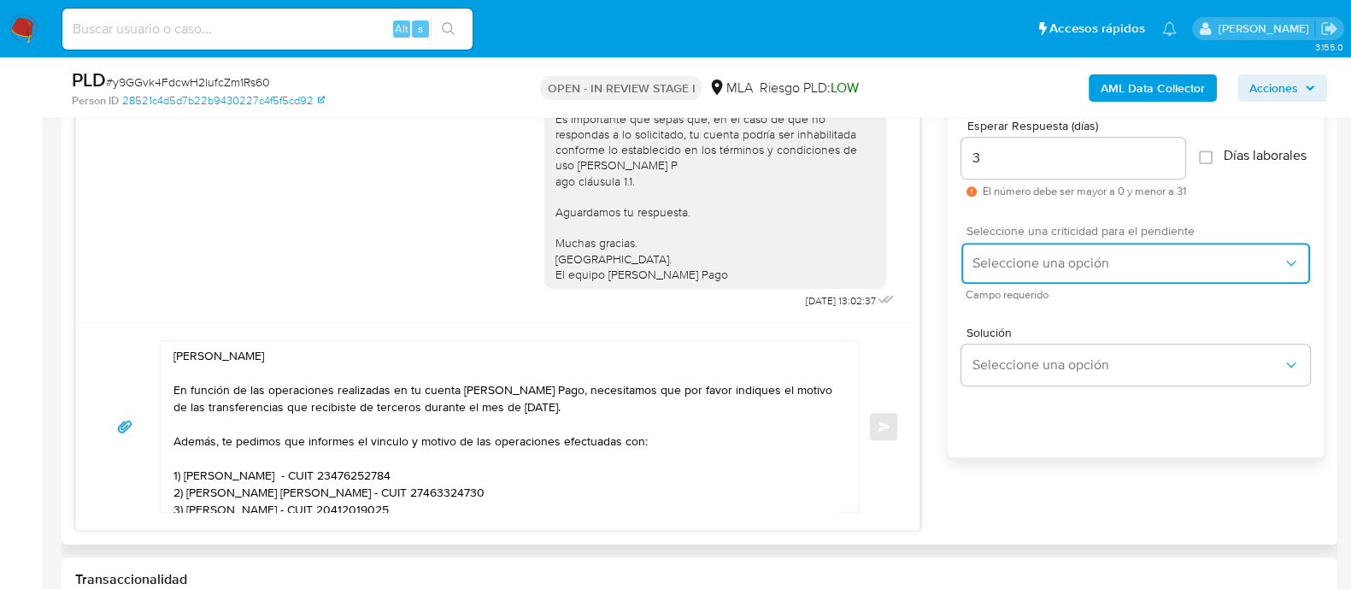
click at [1025, 272] on span "Seleccione una opción" at bounding box center [1126, 263] width 311 height 17
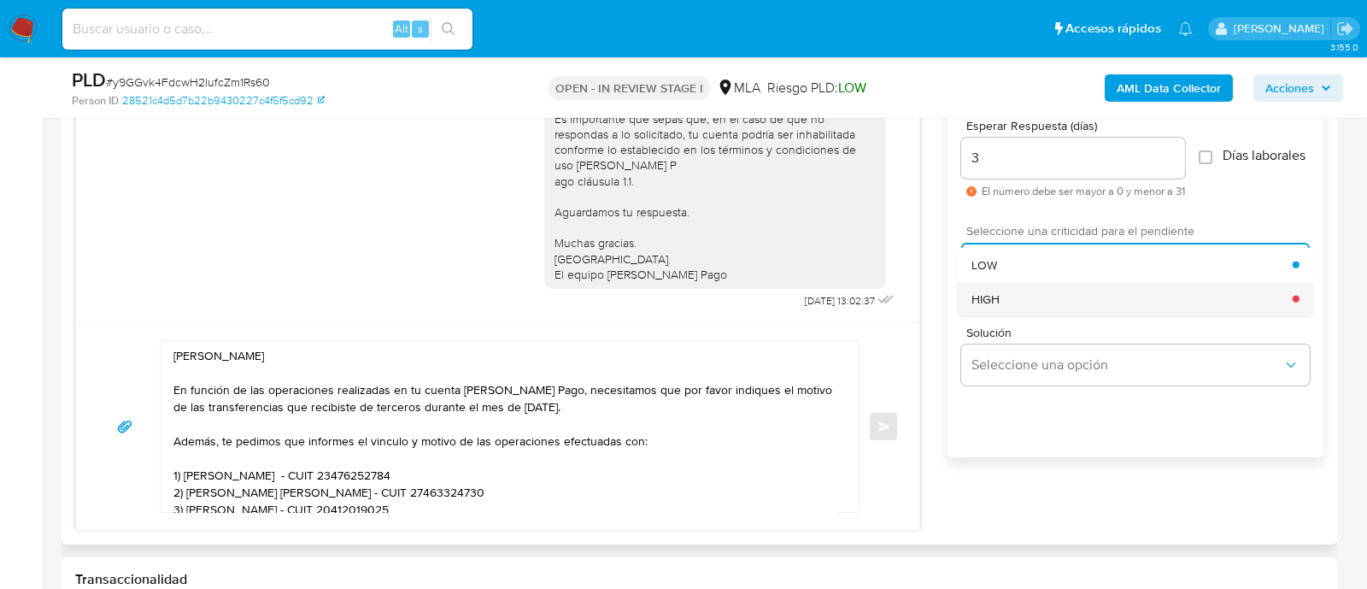
click at [1012, 314] on div "HIGH" at bounding box center [1131, 298] width 321 height 34
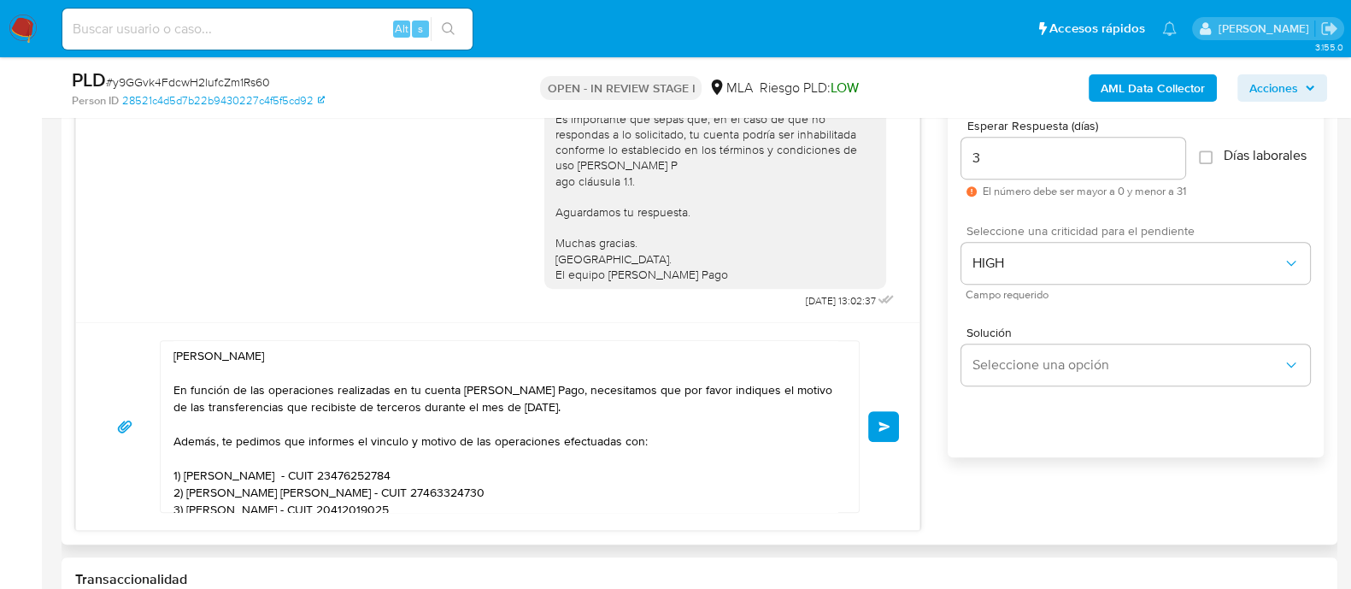
click at [875, 427] on button "Enviar" at bounding box center [883, 426] width 31 height 31
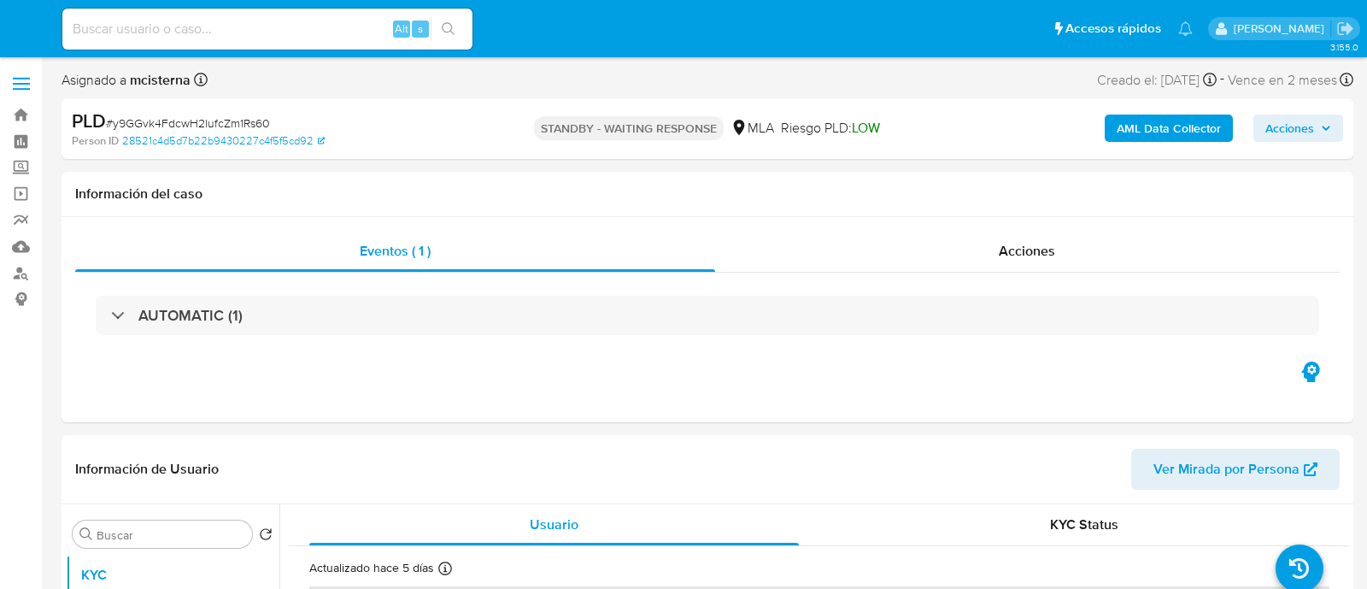
select select "10"
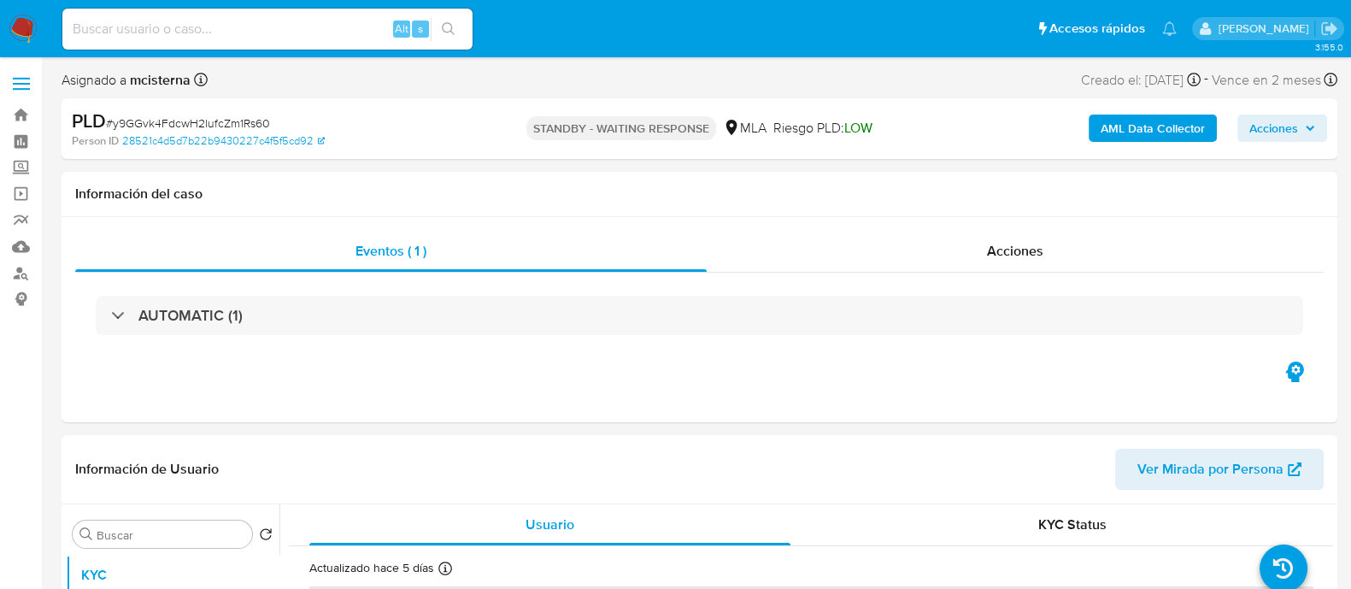
click at [307, 31] on input at bounding box center [267, 29] width 410 height 22
paste input "1099324031"
type input "1099324031"
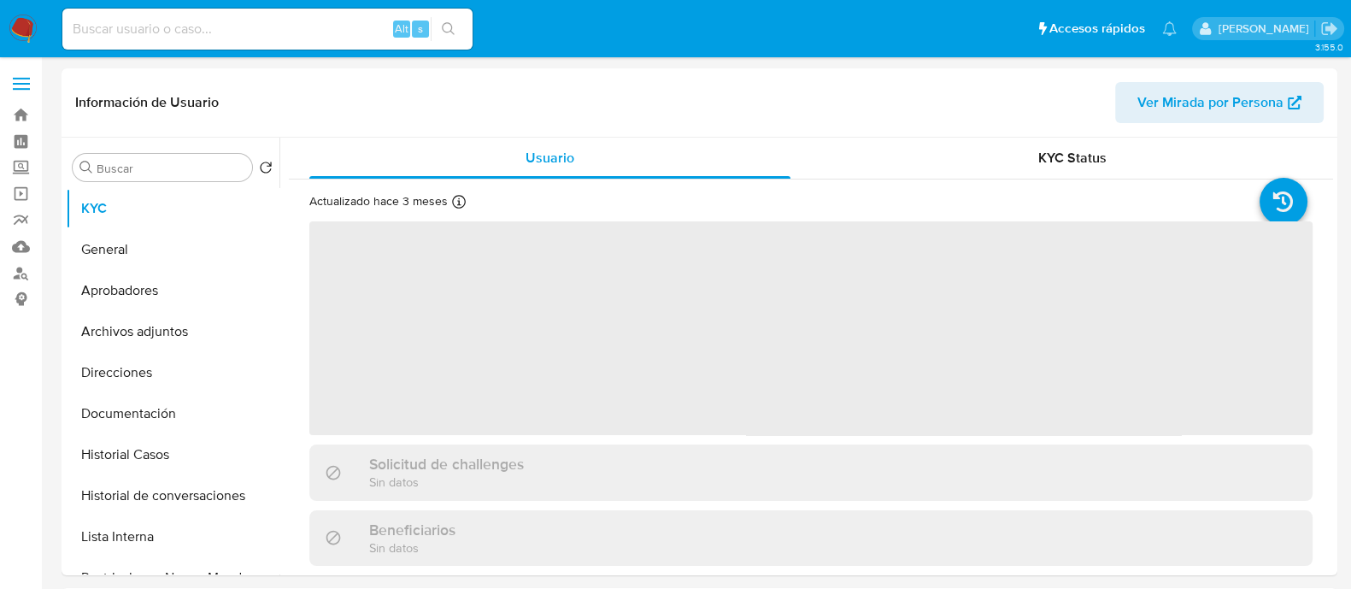
select select "10"
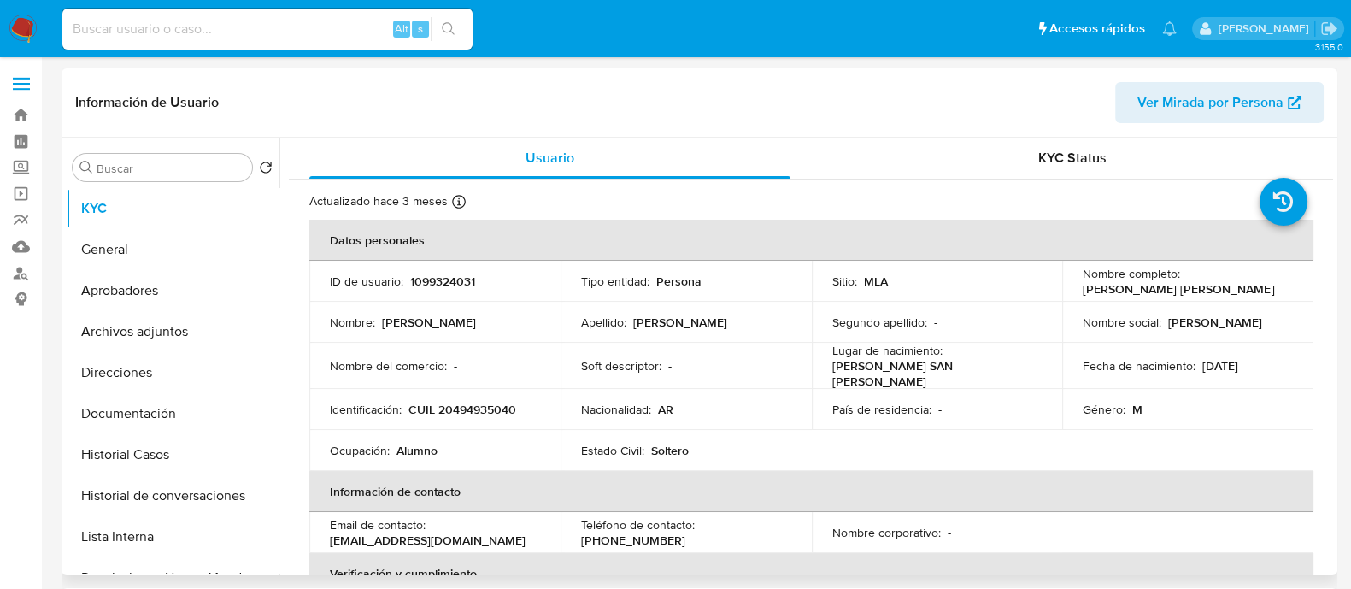
click at [457, 401] on p "CUIL 20494935040" at bounding box center [462, 408] width 108 height 15
copy p "20494935040"
click at [161, 448] on button "Historial Casos" at bounding box center [166, 454] width 200 height 41
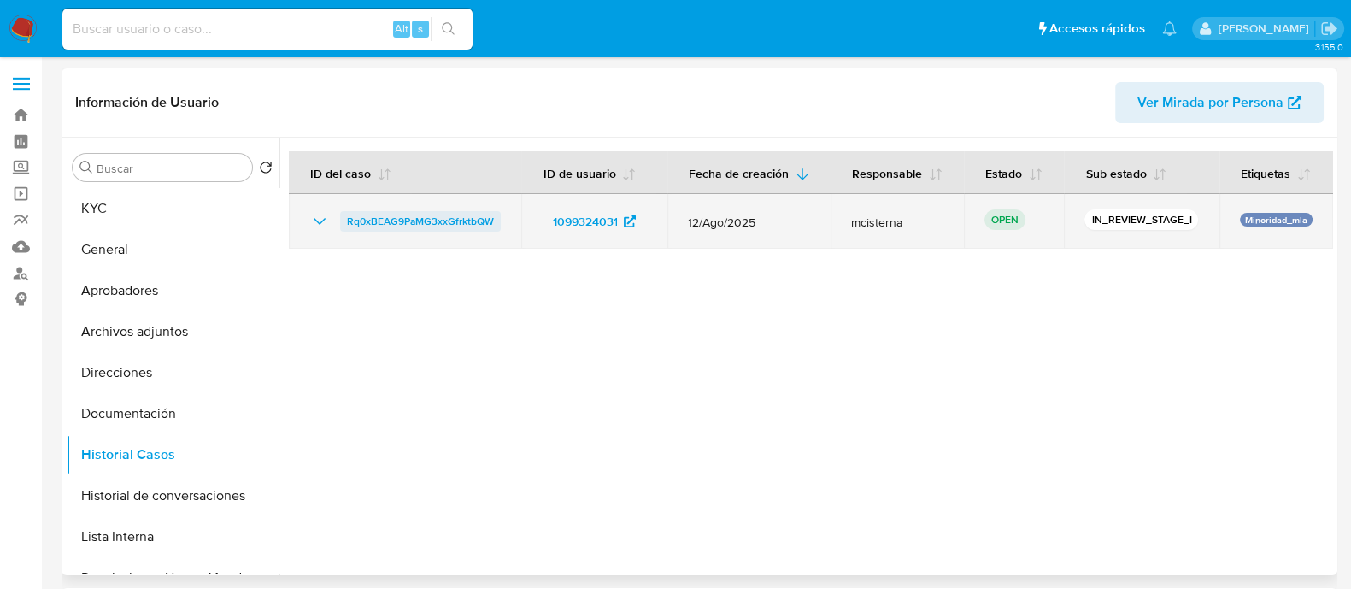
drag, startPoint x: 423, startPoint y: 216, endPoint x: 380, endPoint y: 224, distance: 43.4
click at [380, 224] on span "Rq0xBEAG9PaMG3xxGfrktbQW" at bounding box center [420, 221] width 147 height 21
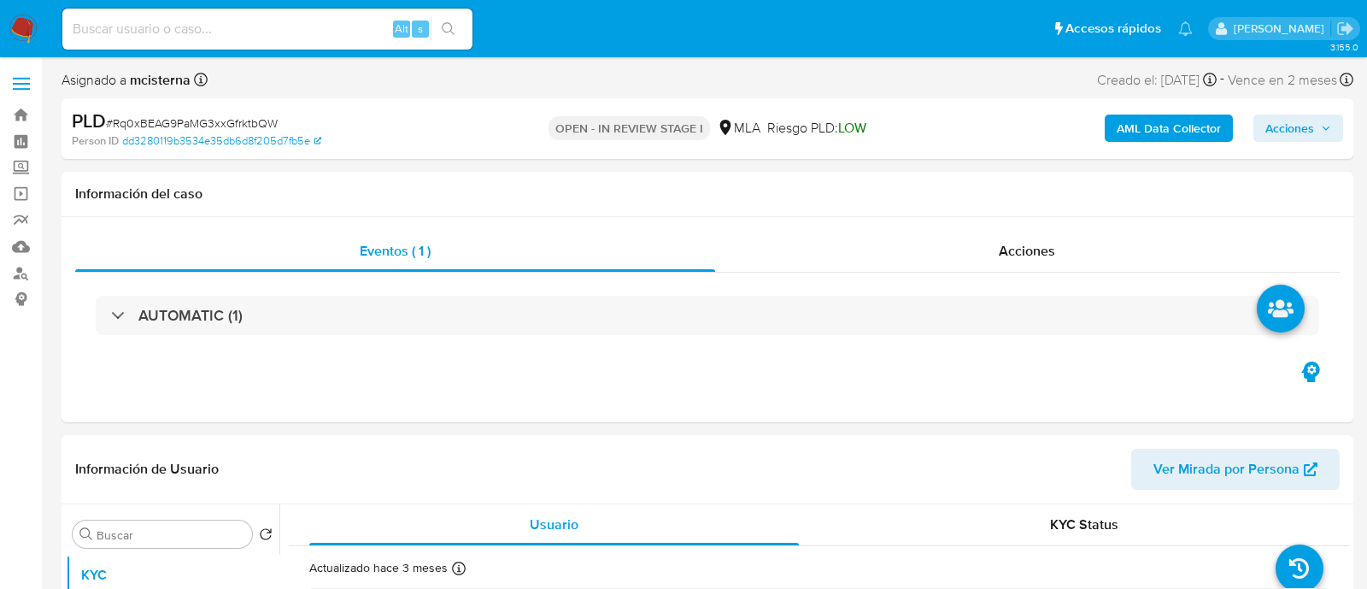
select select "10"
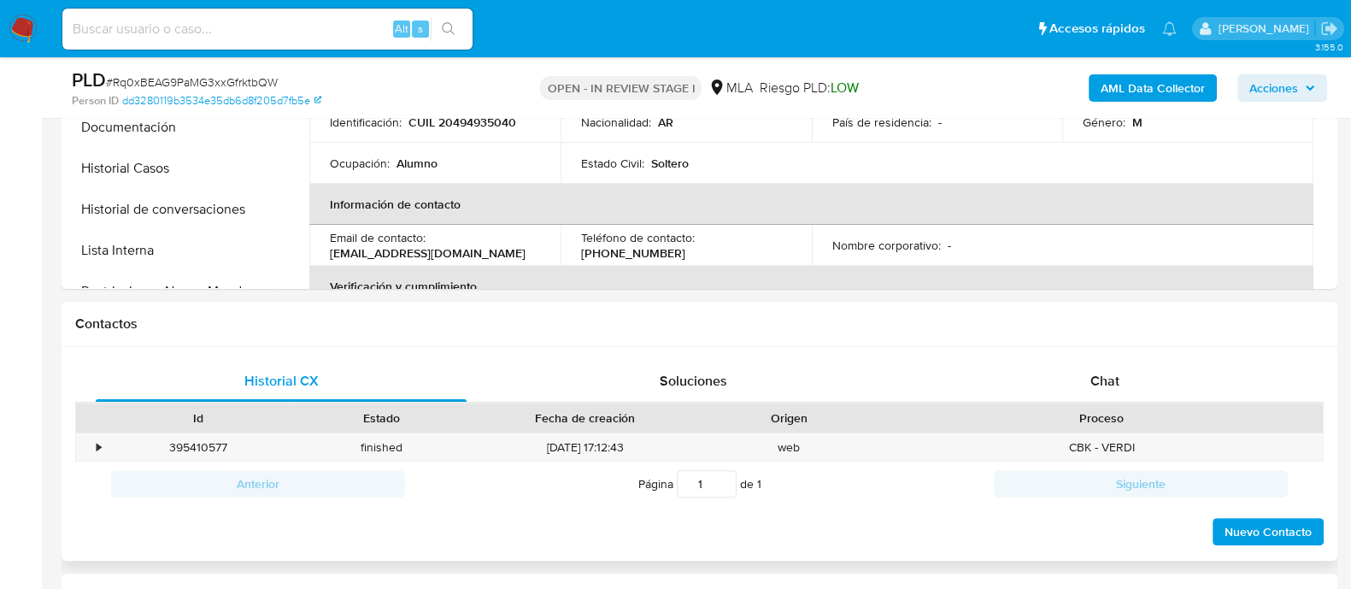
scroll to position [641, 0]
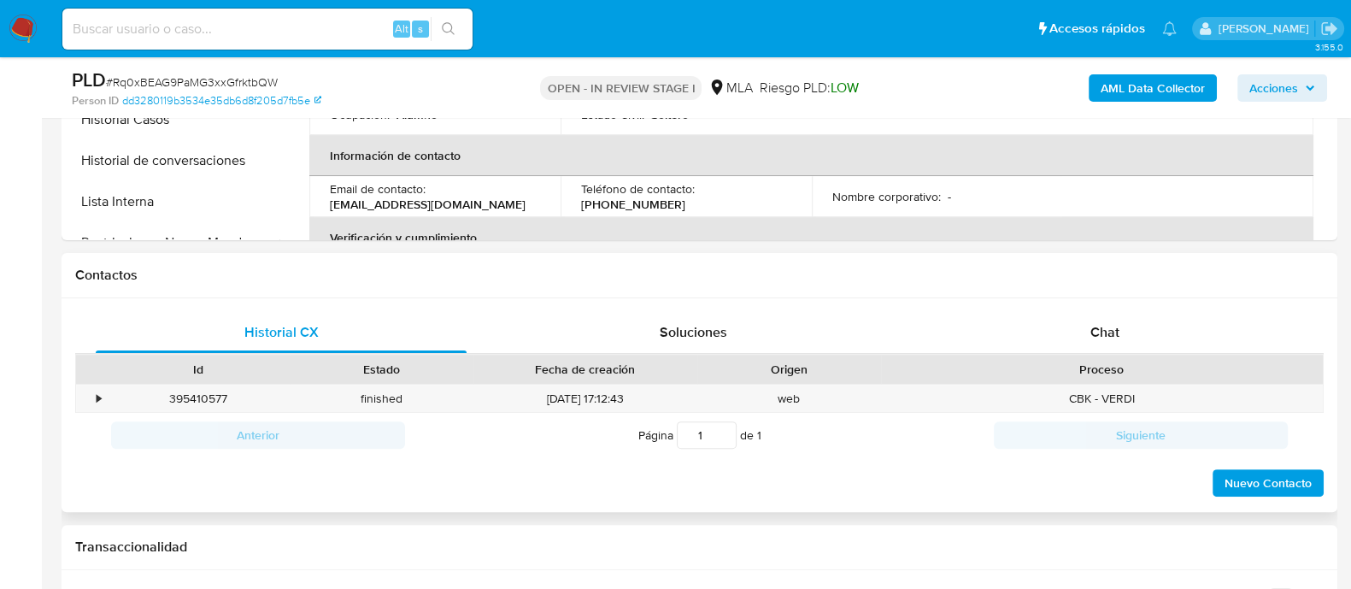
click at [1102, 303] on div "Historial CX Soluciones Chat Id Estado Fecha de creación Origen Proceso • 39541…" at bounding box center [699, 405] width 1275 height 214
click at [1041, 322] on div "Chat" at bounding box center [1104, 332] width 371 height 41
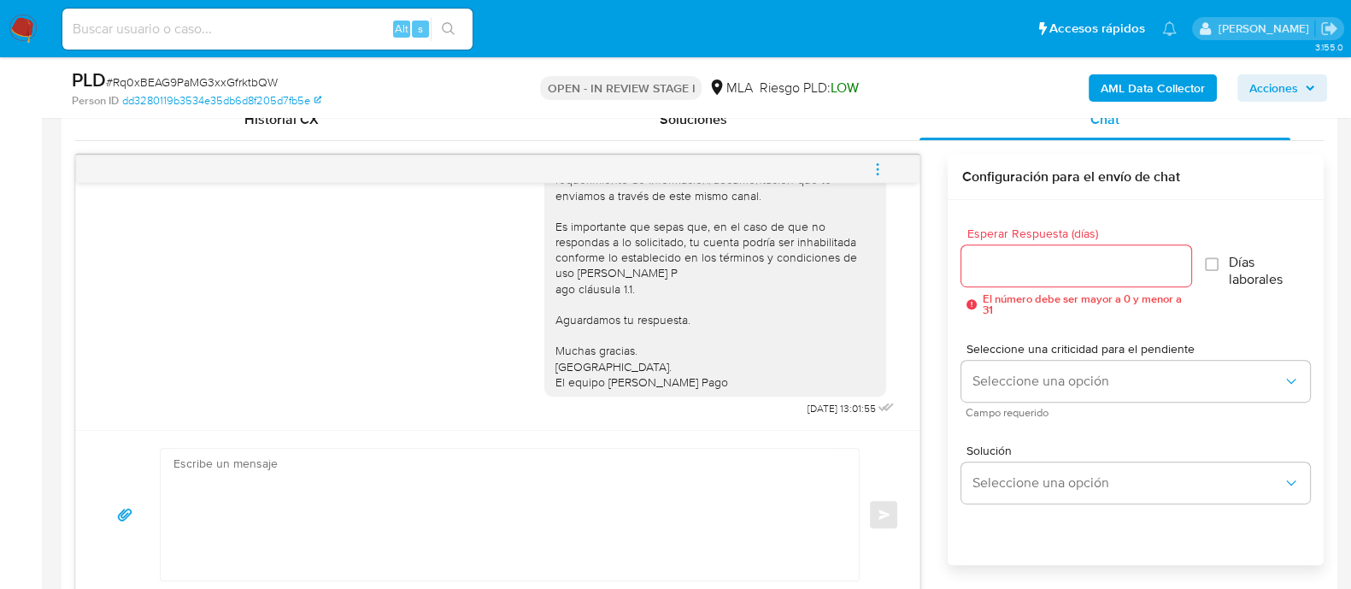
scroll to position [320, 0]
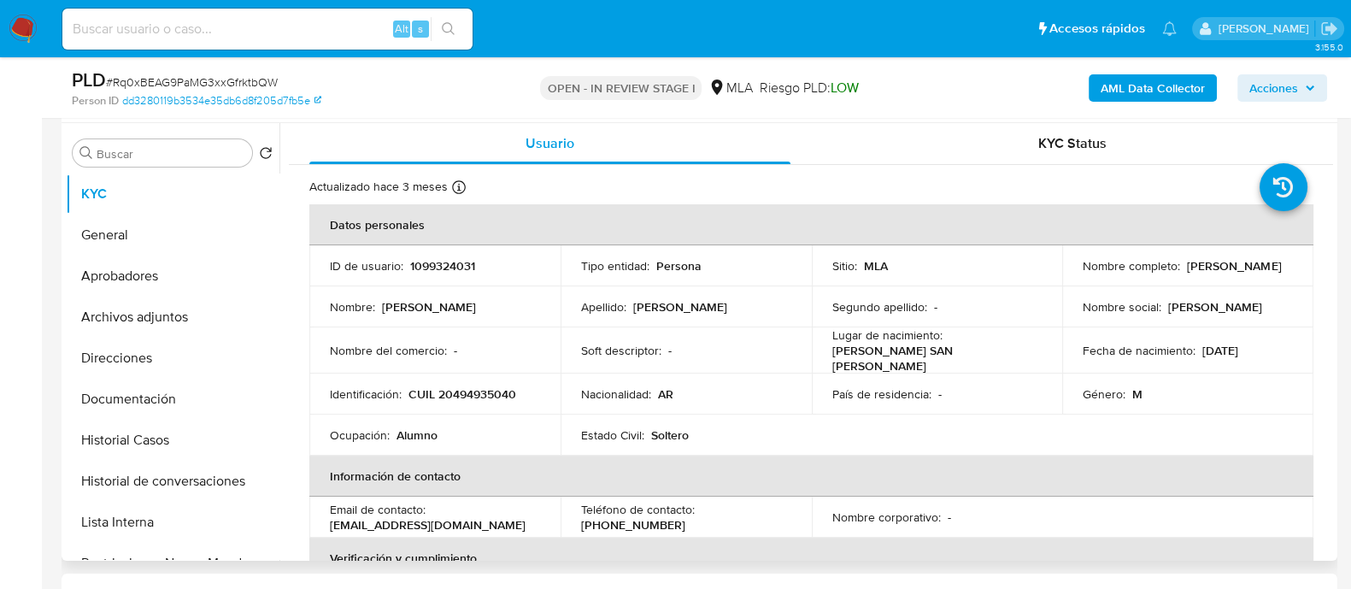
drag, startPoint x: 1078, startPoint y: 273, endPoint x: 1209, endPoint y: 273, distance: 130.7
click at [1209, 273] on div "Nombre completo : Santiago Valentin Gil" at bounding box center [1187, 265] width 210 height 31
copy p "[PERSON_NAME] [PERSON_NAME]"
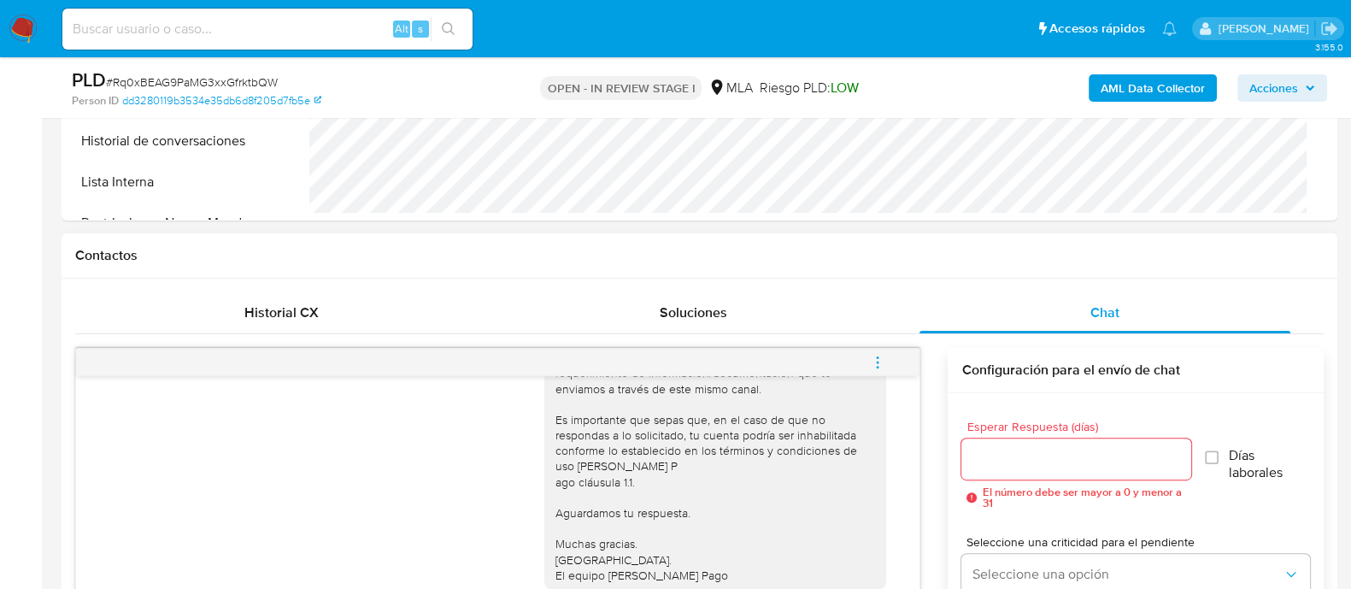
scroll to position [961, 0]
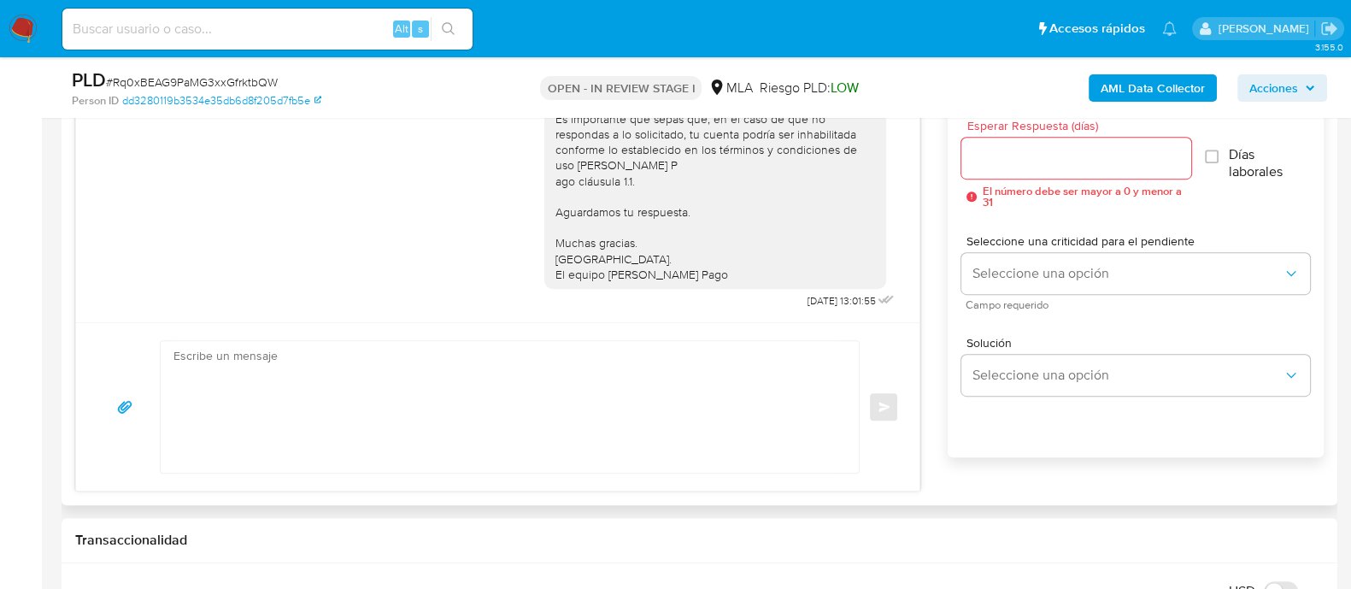
click at [794, 382] on textarea at bounding box center [505, 407] width 664 height 132
paste textarea "Hola Santiago Valentin Gil En función de las operaciones realizadas en tu cuent…"
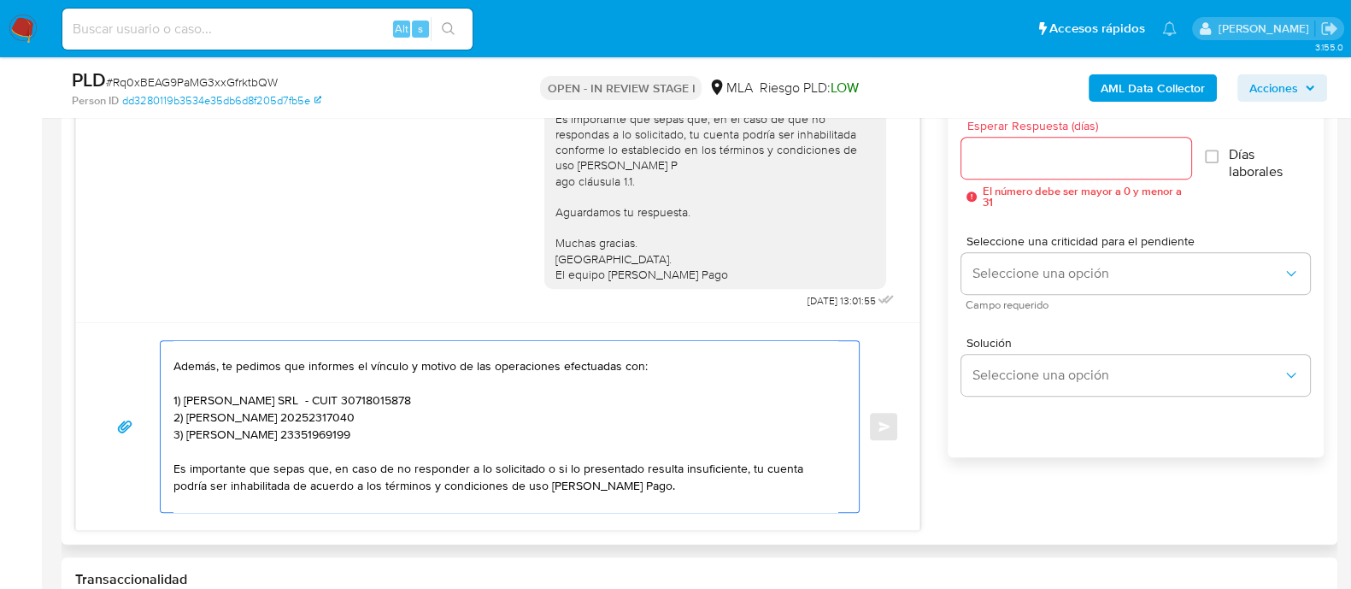
scroll to position [0, 0]
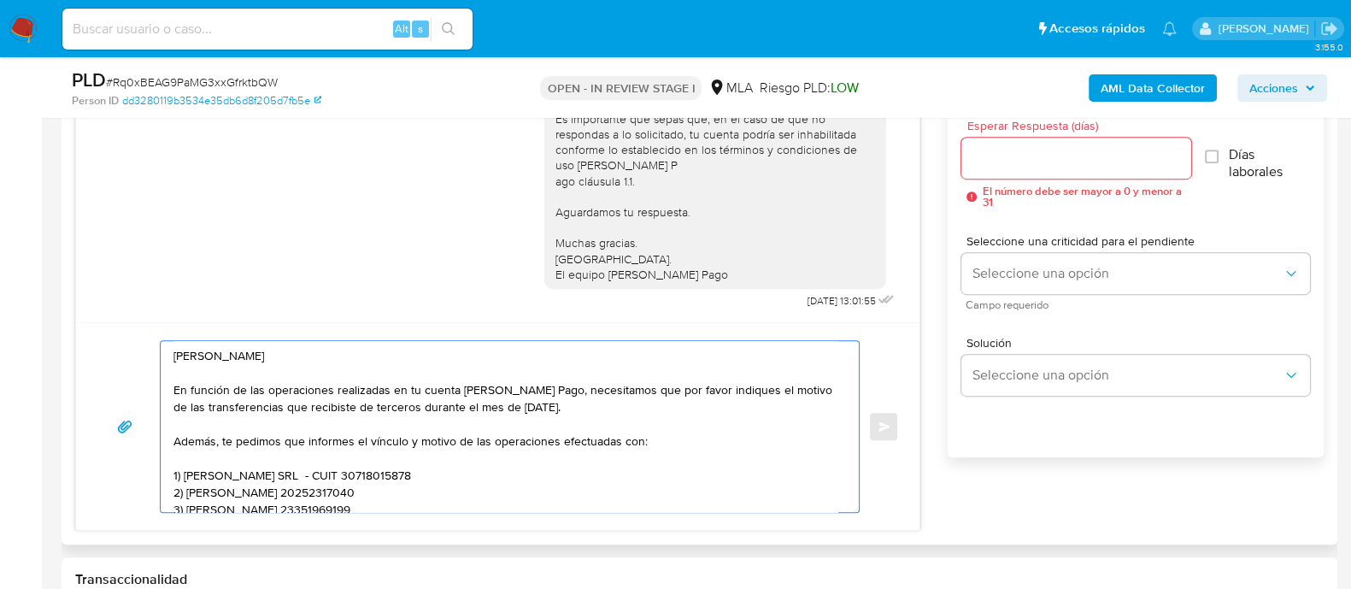
type textarea "Hola Santiago Valentin Gil En función de las operaciones realizadas en tu cuent…"
click at [1058, 160] on input "Esperar Respuesta (días)" at bounding box center [1075, 158] width 229 height 22
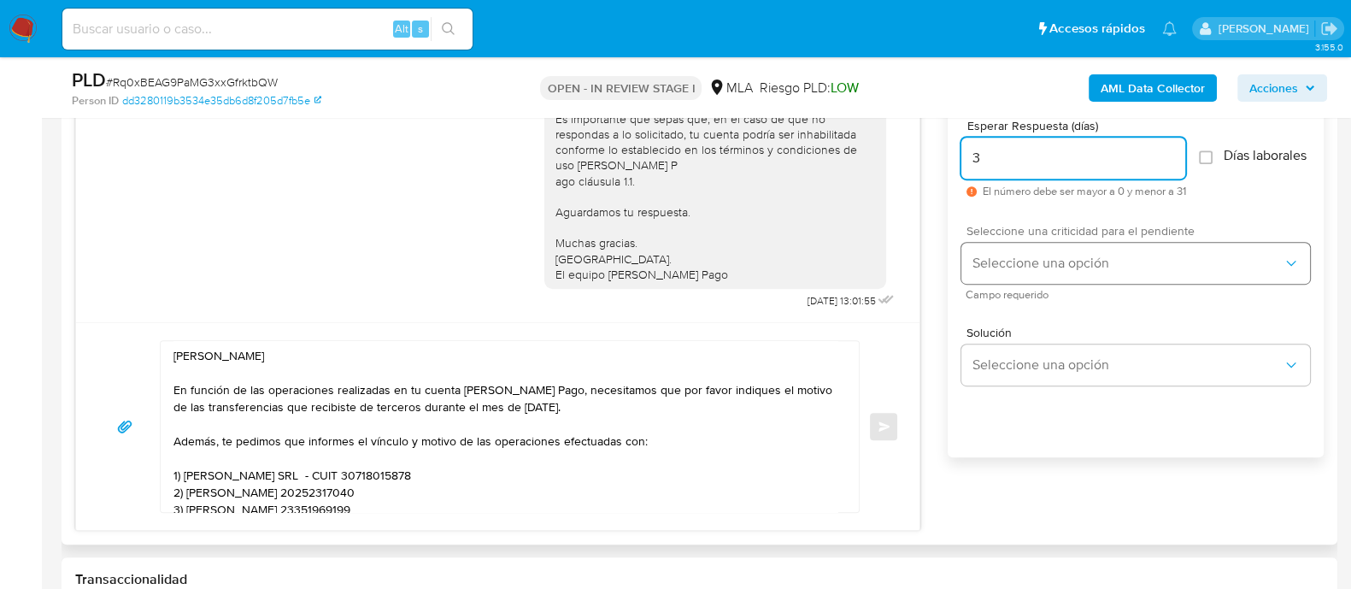
type input "3"
click at [1029, 271] on span "Seleccione una opción" at bounding box center [1126, 263] width 311 height 17
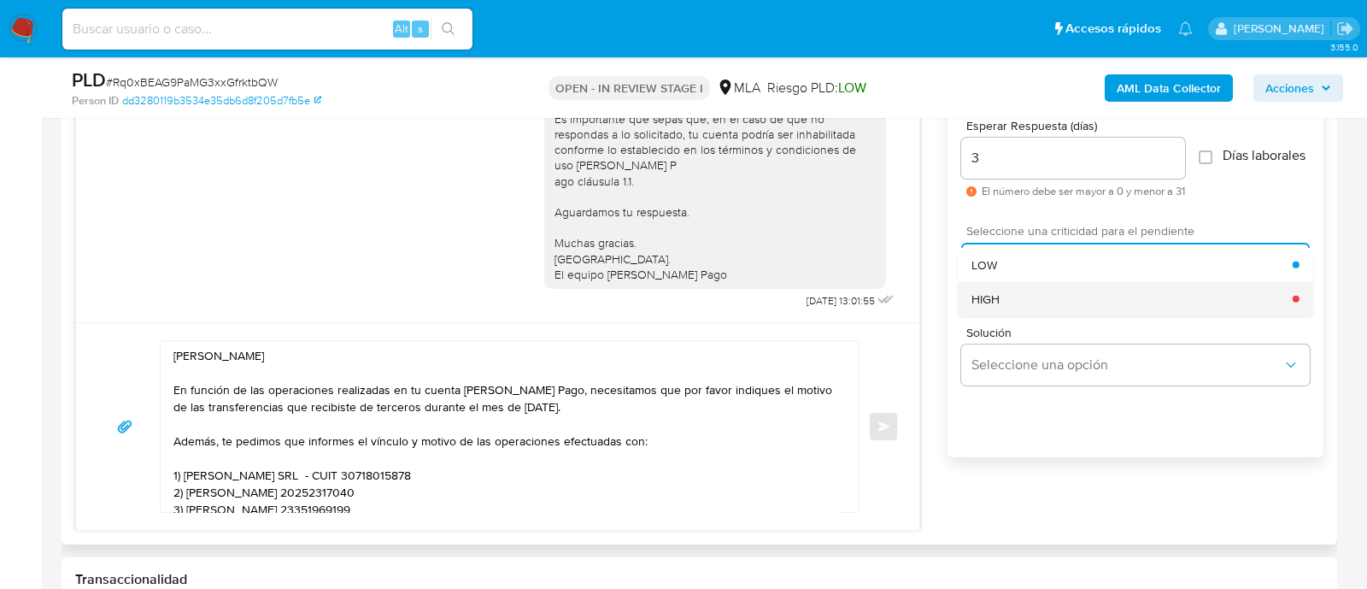
click at [996, 306] on span "HIGH" at bounding box center [985, 297] width 28 height 15
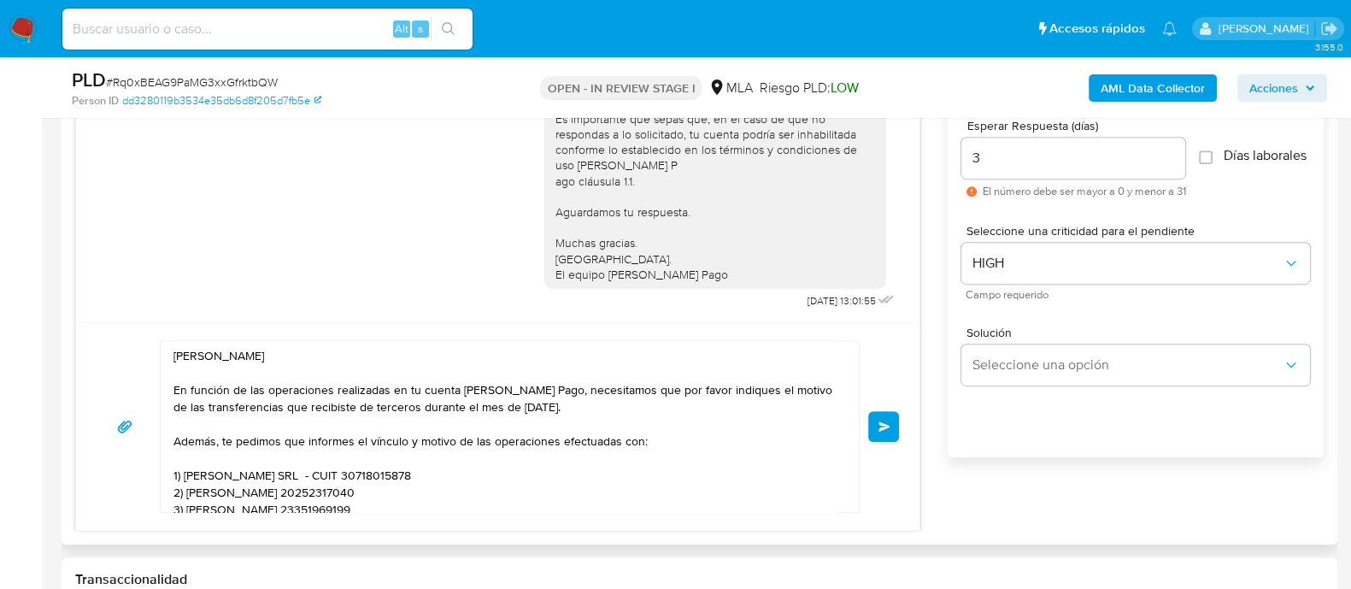
click at [876, 426] on button "Enviar" at bounding box center [883, 426] width 31 height 31
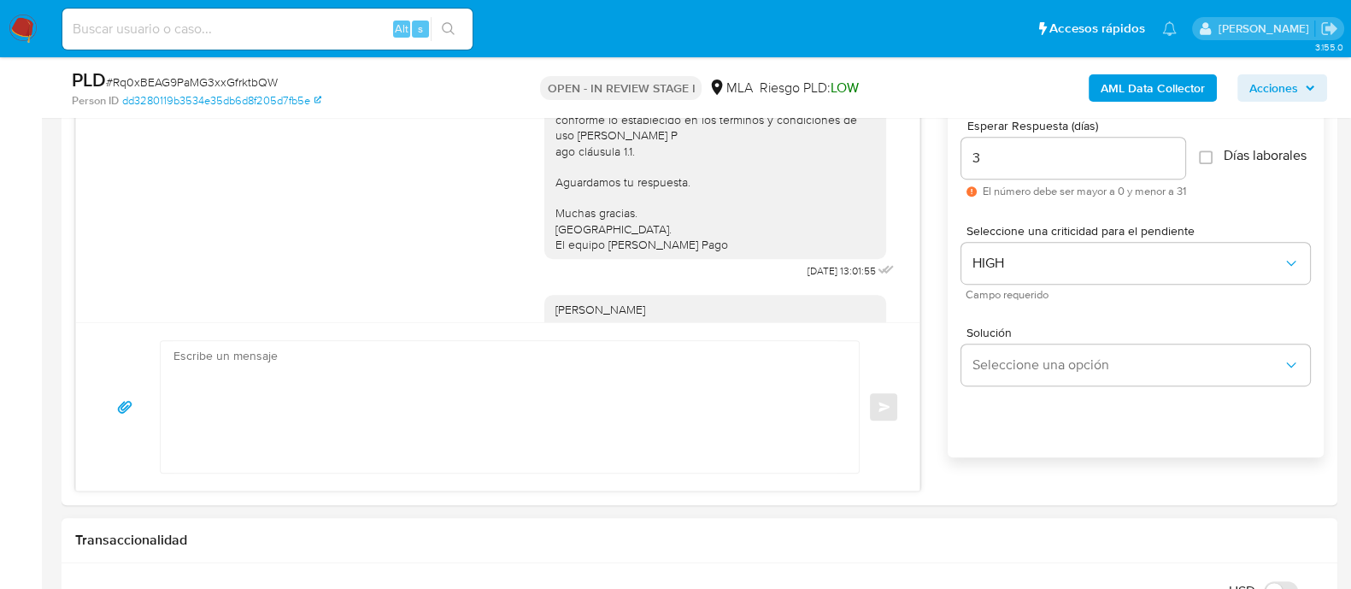
scroll to position [1347, 0]
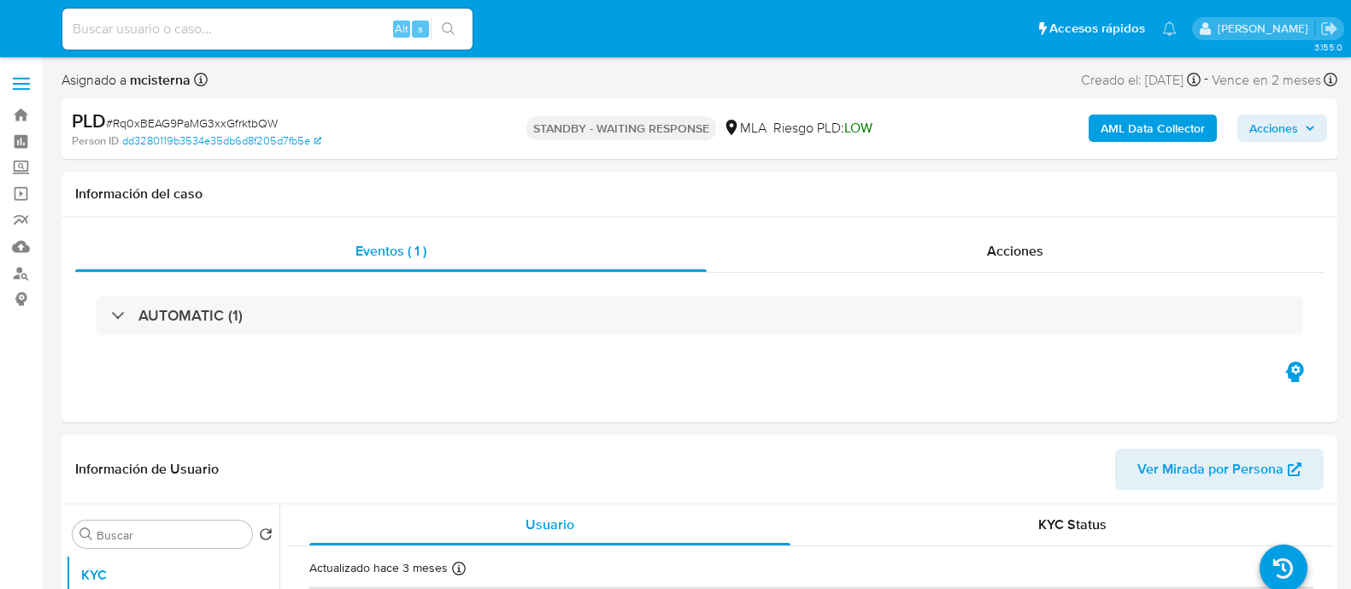
select select "10"
click at [361, 23] on input at bounding box center [267, 29] width 410 height 22
paste input "1263832921"
type input "1263832921"
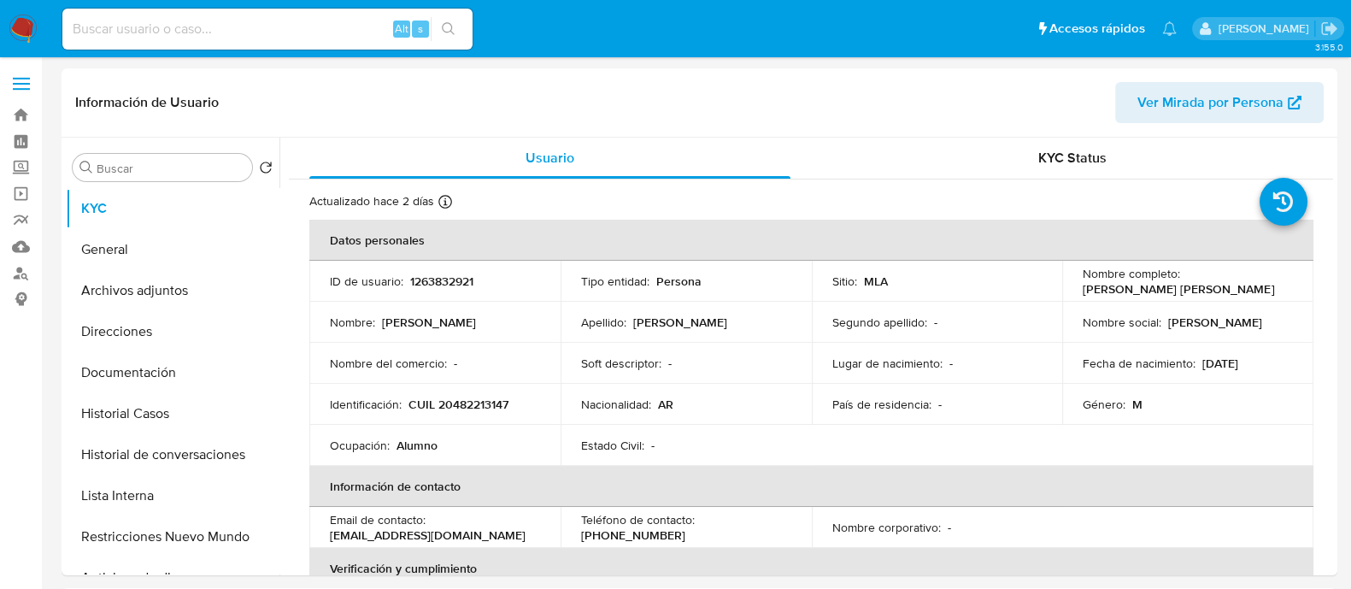
select select "10"
click at [148, 399] on button "Historial Casos" at bounding box center [166, 413] width 200 height 41
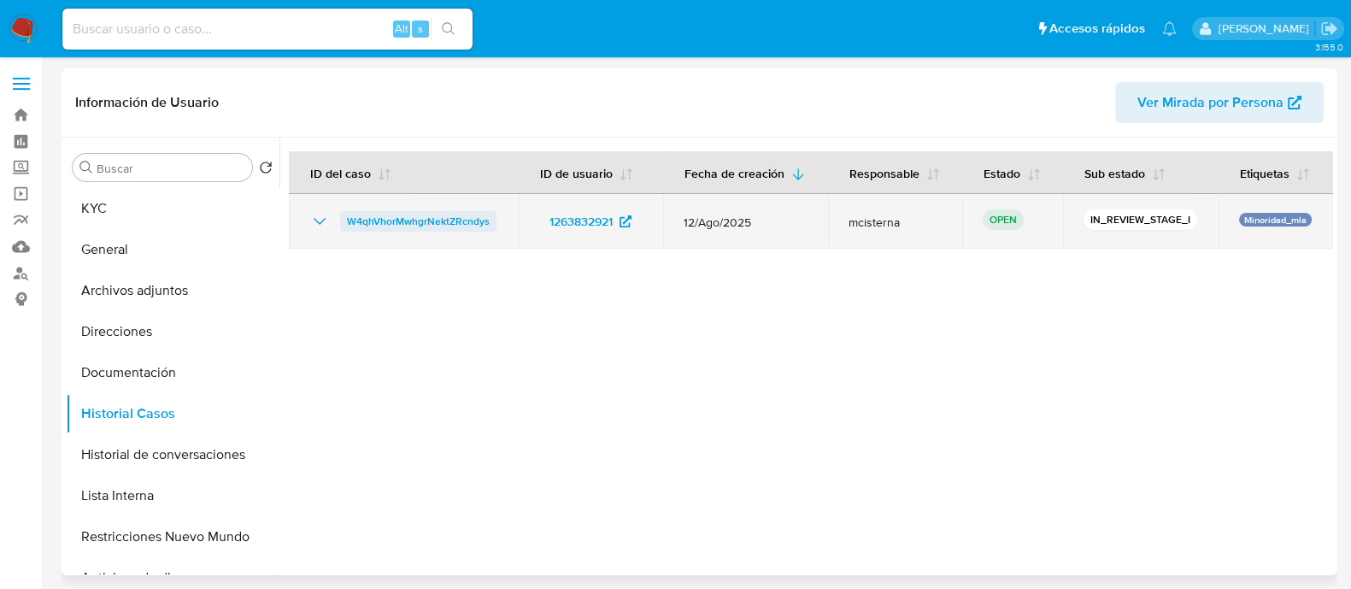
click at [431, 220] on span "W4qhVhorMwhgrNektZRcndys" at bounding box center [418, 221] width 143 height 21
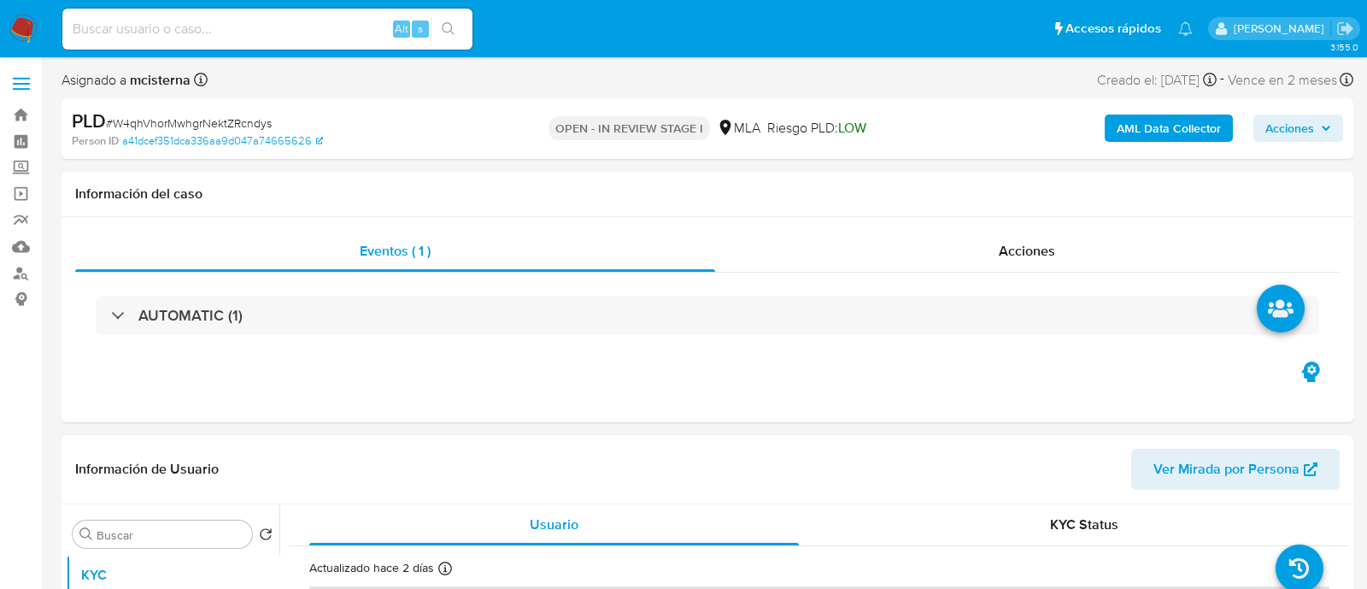
select select "10"
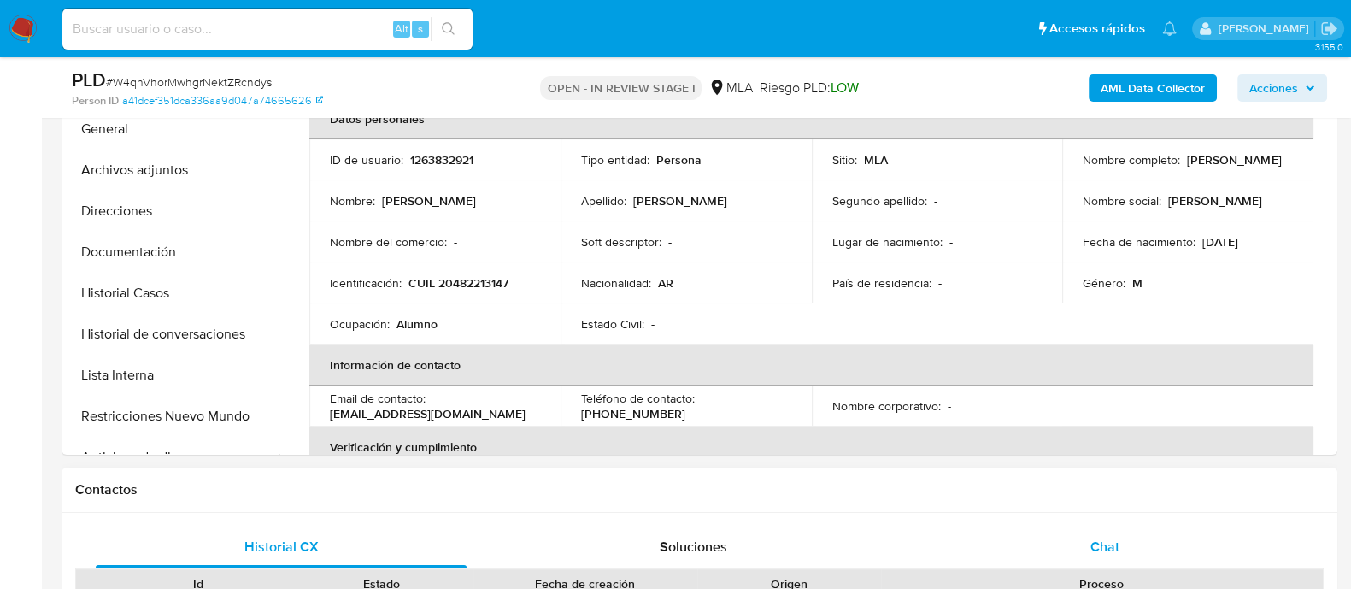
click at [1116, 553] on span "Chat" at bounding box center [1104, 546] width 29 height 20
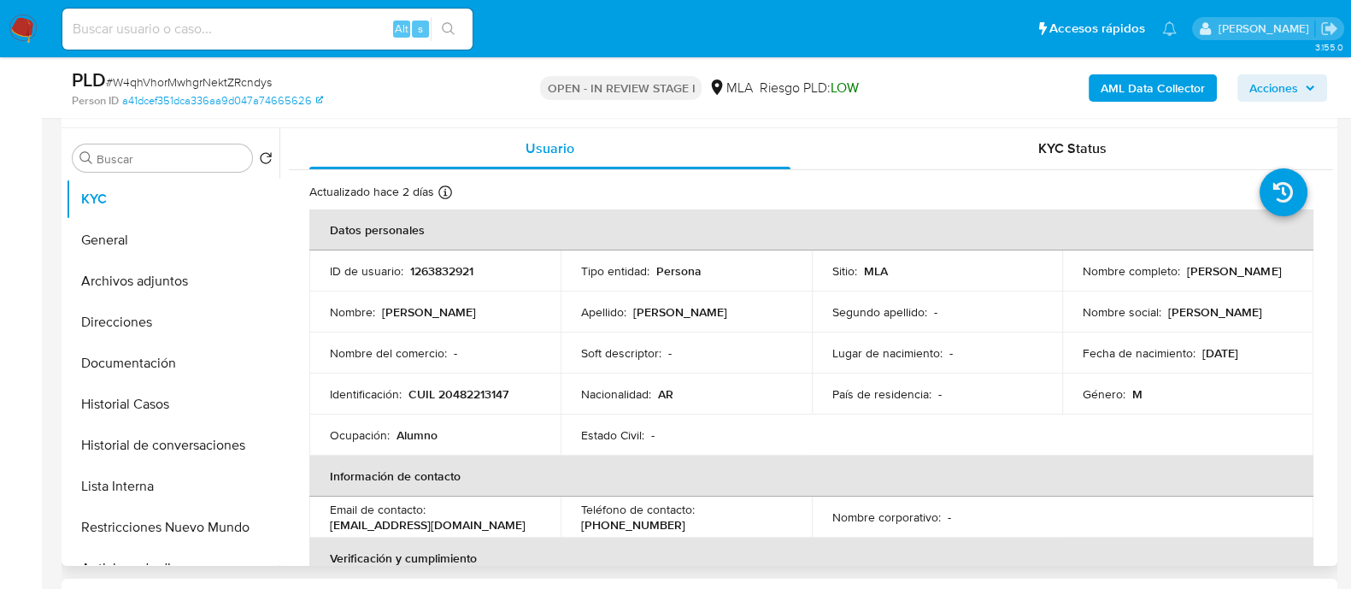
scroll to position [213, 0]
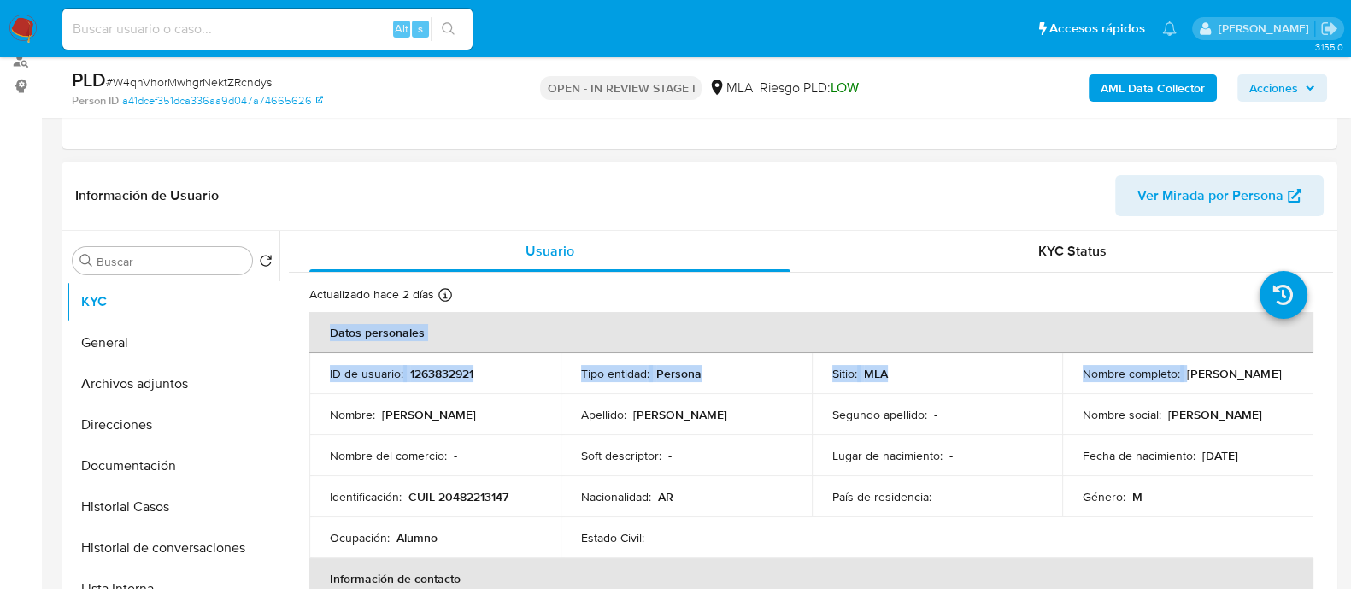
drag, startPoint x: 1076, startPoint y: 381, endPoint x: 1327, endPoint y: 380, distance: 251.1
click at [1329, 381] on div "Usuario KYC Status Actualizado [DATE] Creado: [DATE] 12:39:32 Actualizado: [DAT…" at bounding box center [805, 449] width 1053 height 437
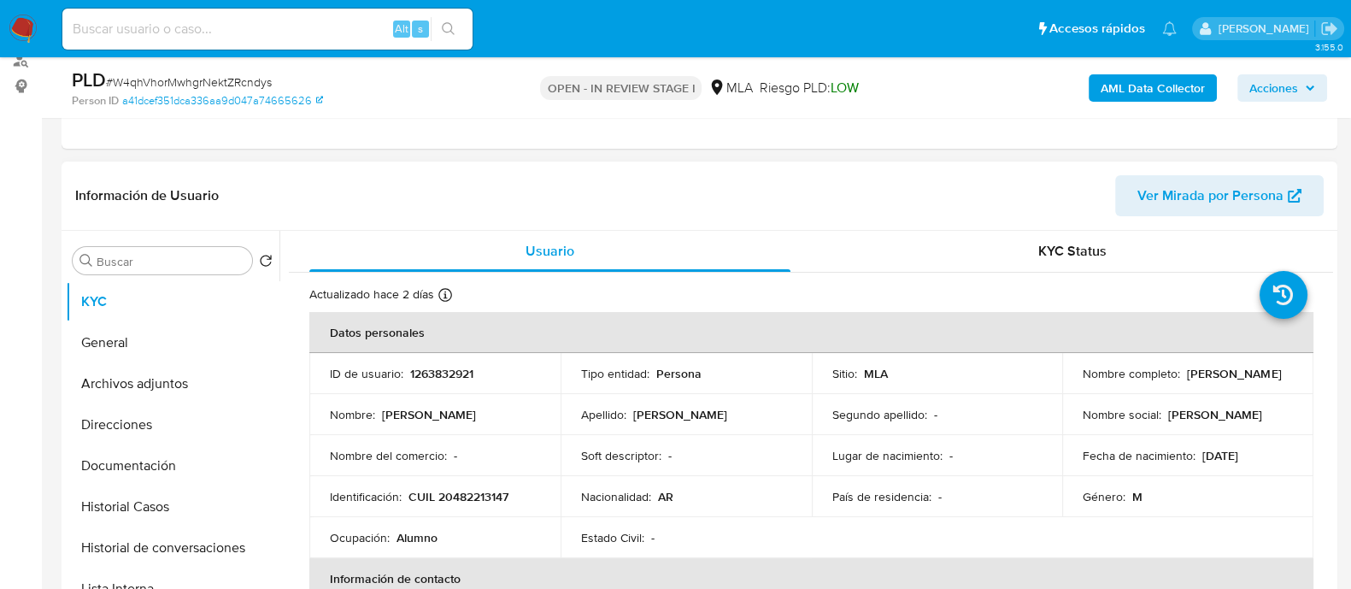
click at [1127, 366] on p "Nombre completo :" at bounding box center [1130, 373] width 97 height 15
drag, startPoint x: 1076, startPoint y: 379, endPoint x: 1219, endPoint y: 389, distance: 143.0
click at [1219, 389] on td "Nombre completo : [PERSON_NAME]" at bounding box center [1187, 373] width 251 height 41
copy p "[PERSON_NAME]"
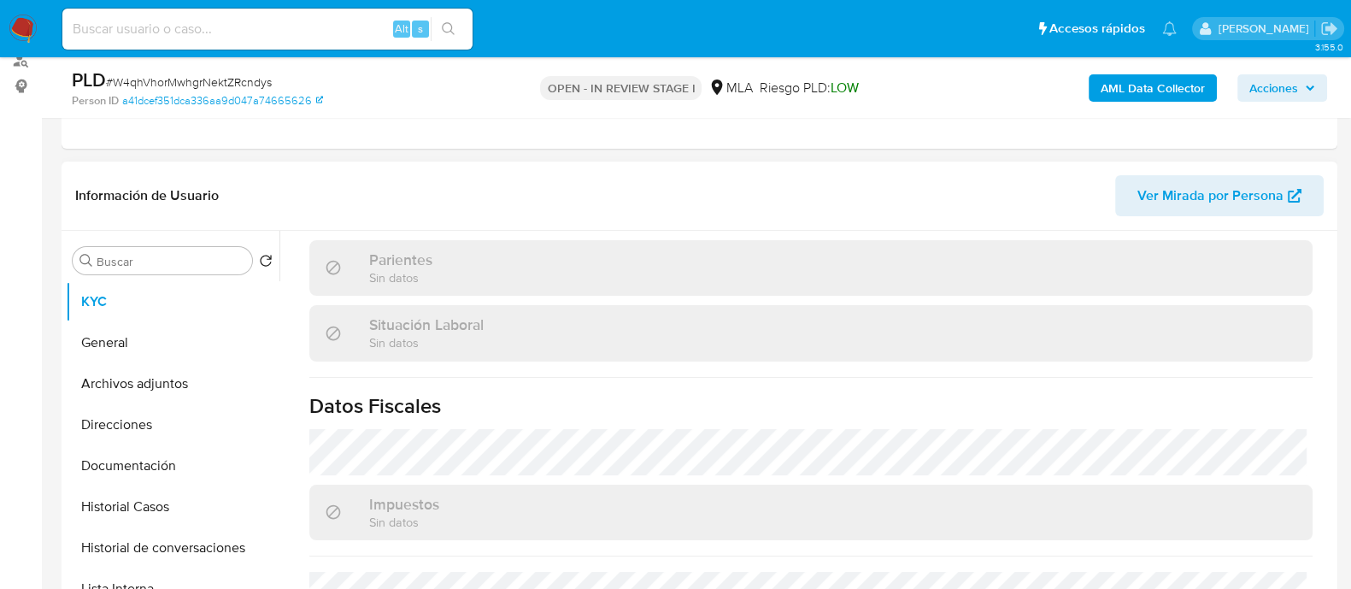
scroll to position [914, 0]
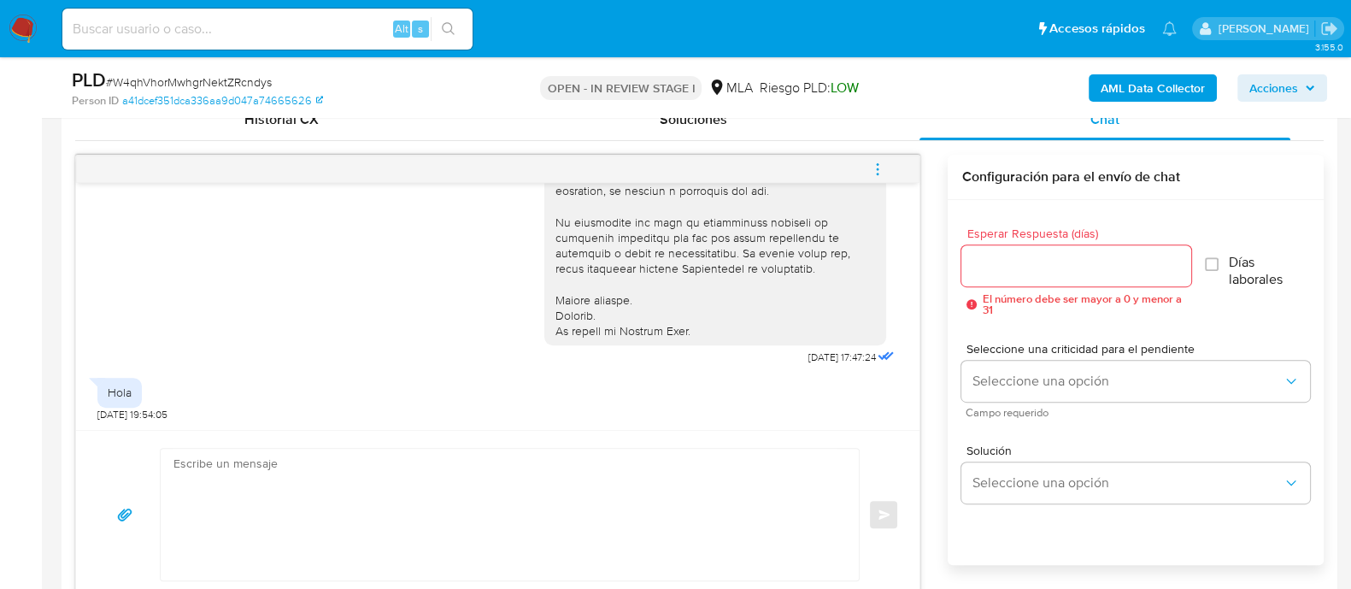
click at [631, 523] on textarea at bounding box center [505, 514] width 664 height 132
paste textarea "Hola [PERSON_NAME] Necesitamos que por favor indiques el motivo de las transfer…"
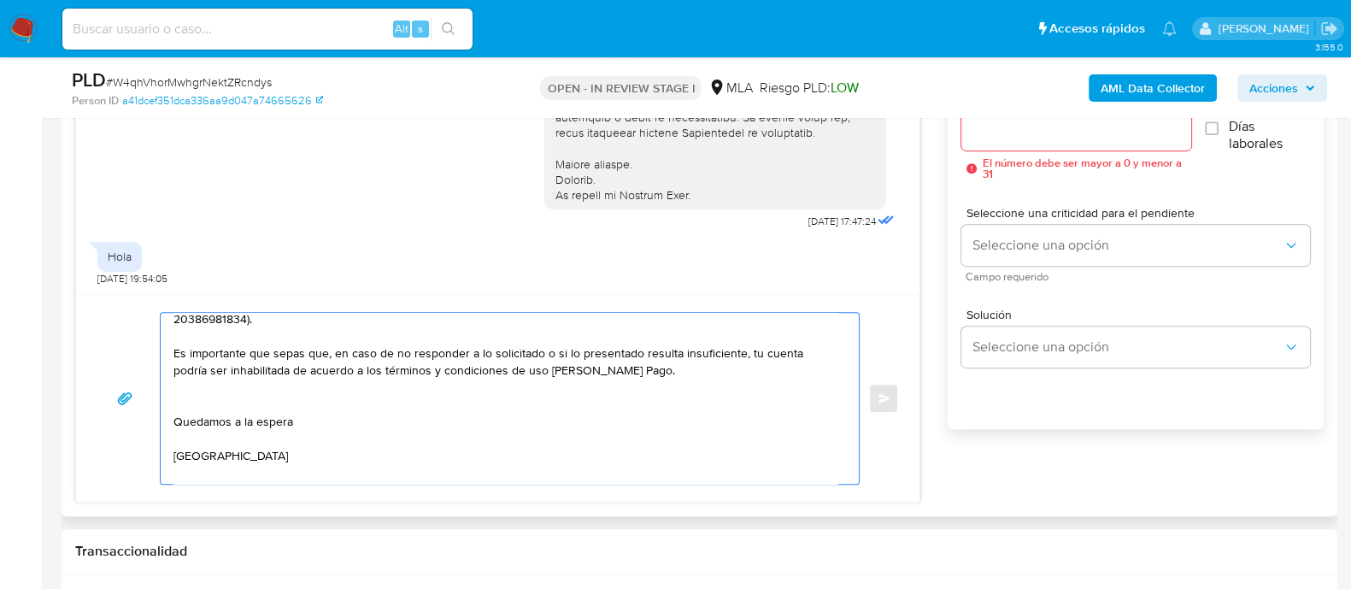
scroll to position [106, 0]
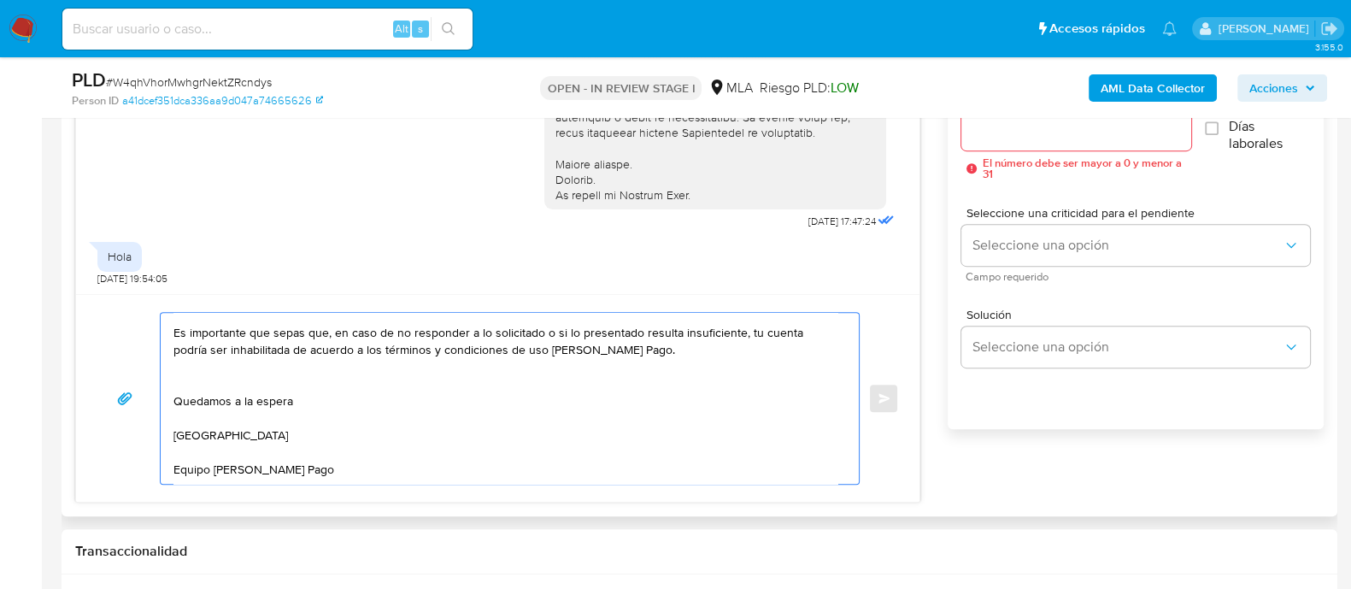
click at [319, 369] on textarea "Hola [PERSON_NAME] Necesitamos que por favor indiques el motivo de las transfer…" at bounding box center [505, 398] width 664 height 171
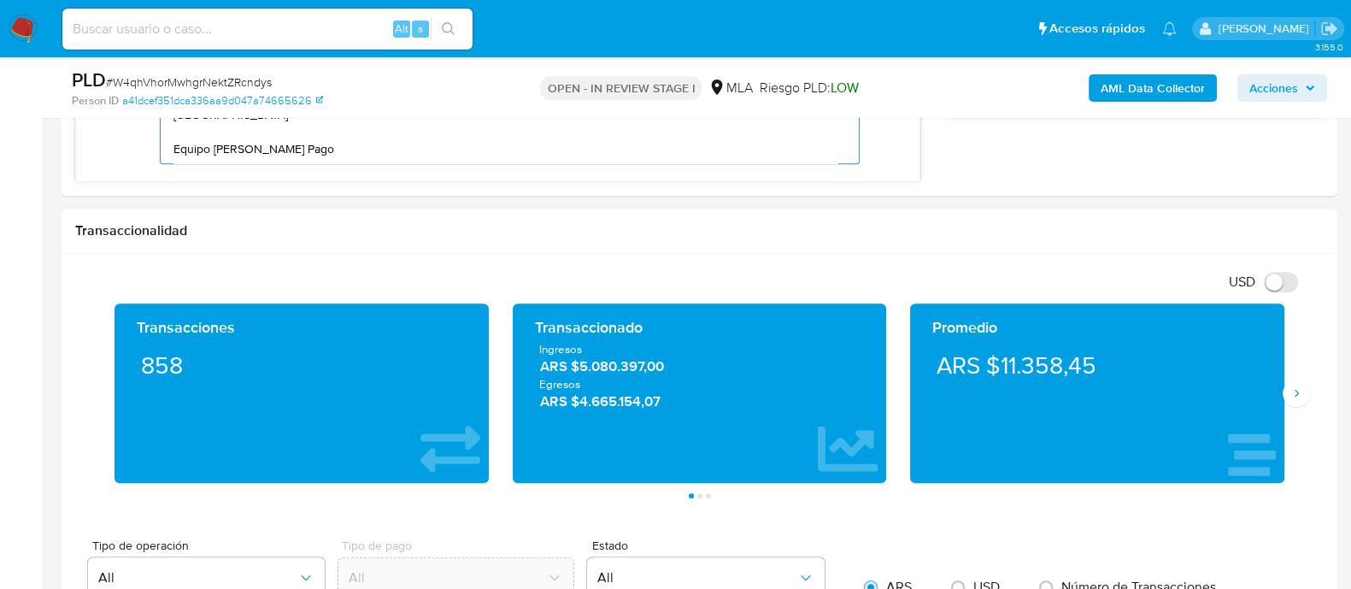
scroll to position [776, 0]
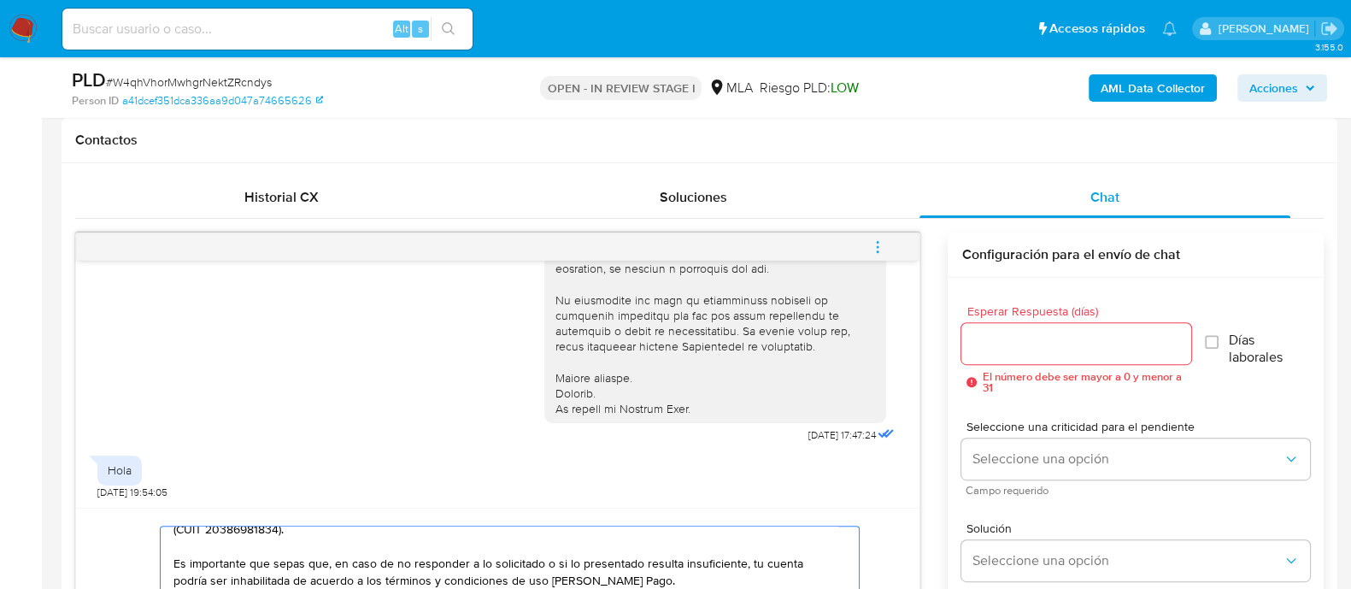
type textarea "Hola Juan Luis Cano Ovando Necesitamos que por favor indiques el motivo de las …"
click at [1049, 341] on input "Esperar Respuesta (días)" at bounding box center [1075, 343] width 229 height 22
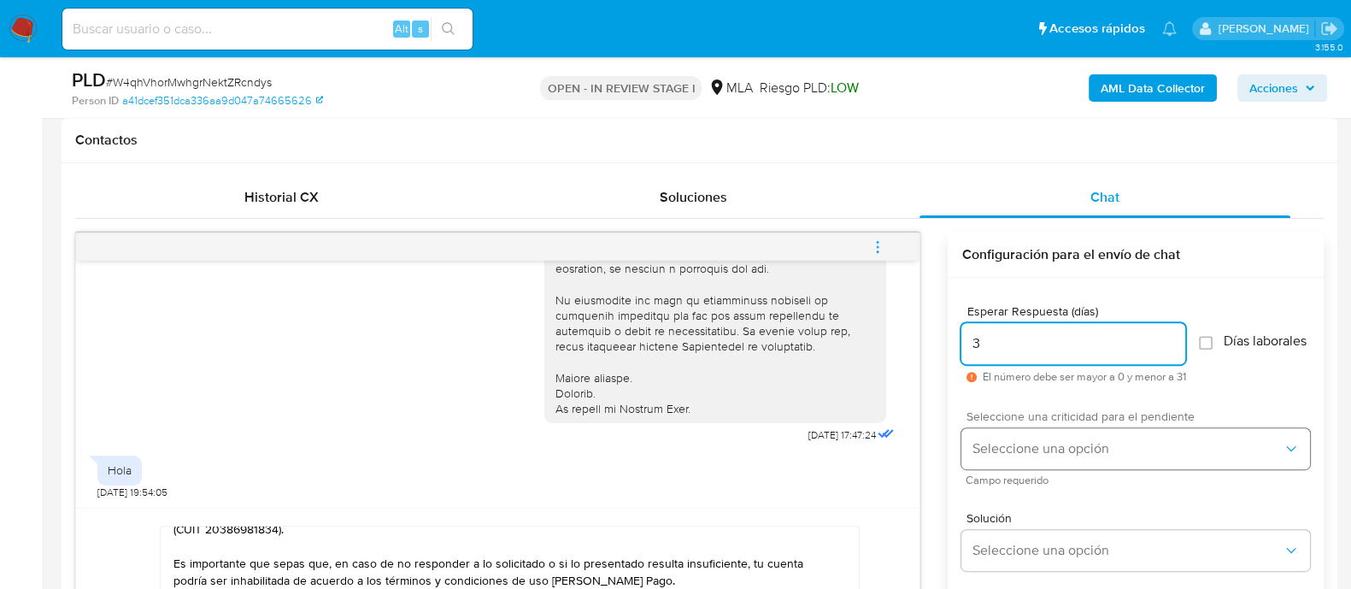
type input "3"
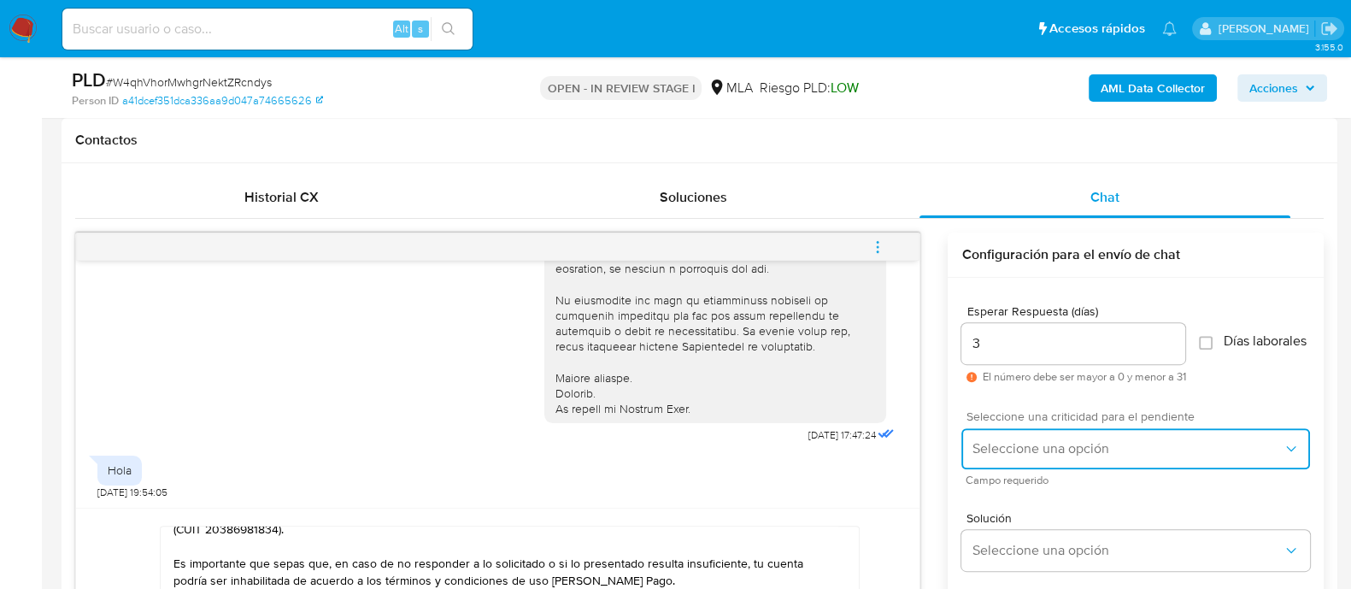
click at [1044, 467] on button "Seleccione una opción" at bounding box center [1135, 448] width 349 height 41
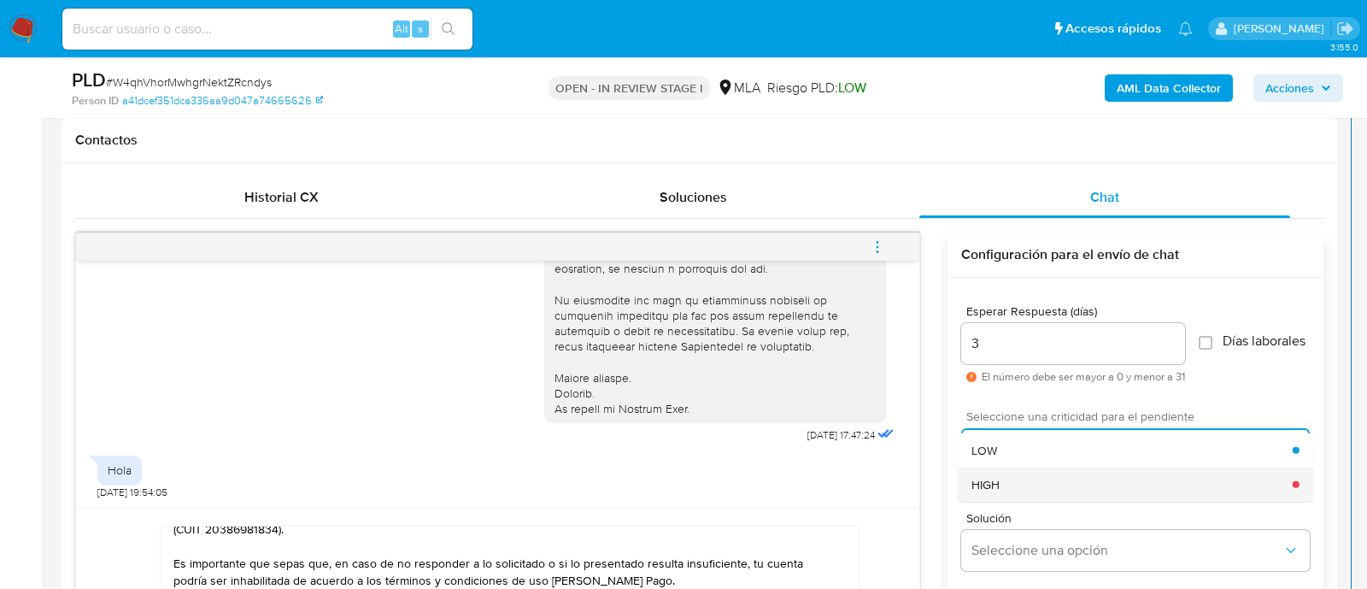
click at [1031, 487] on div "HIGH" at bounding box center [1131, 483] width 321 height 34
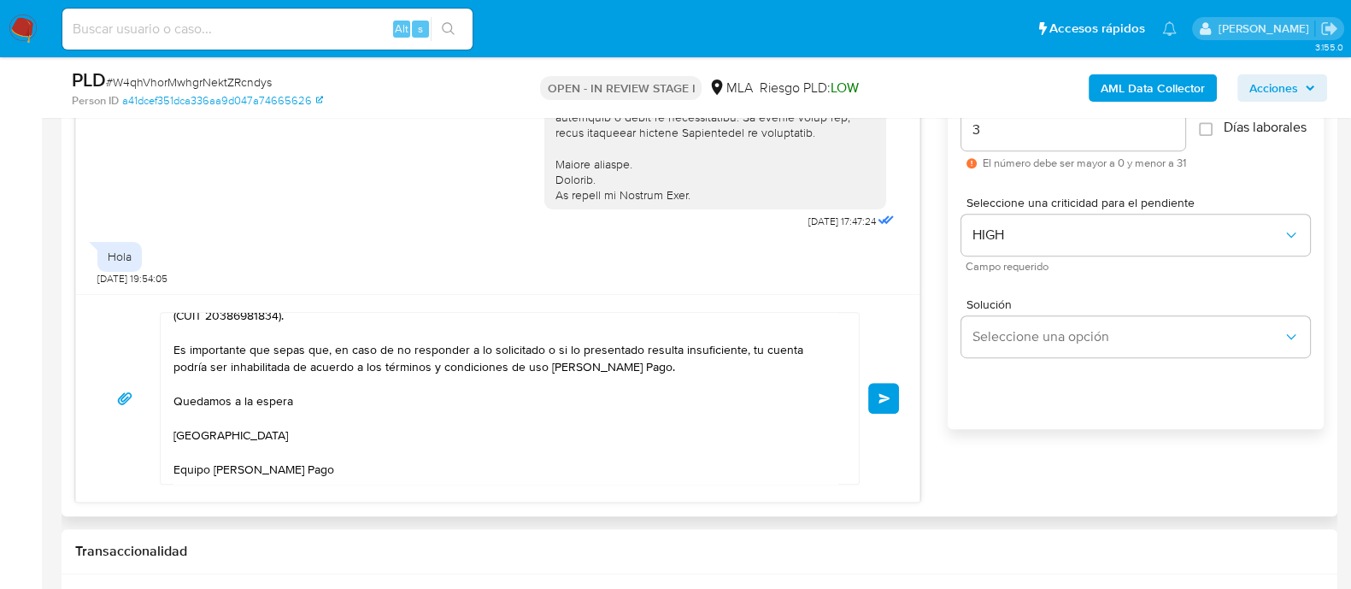
click at [888, 397] on span "Enviar" at bounding box center [884, 398] width 12 height 10
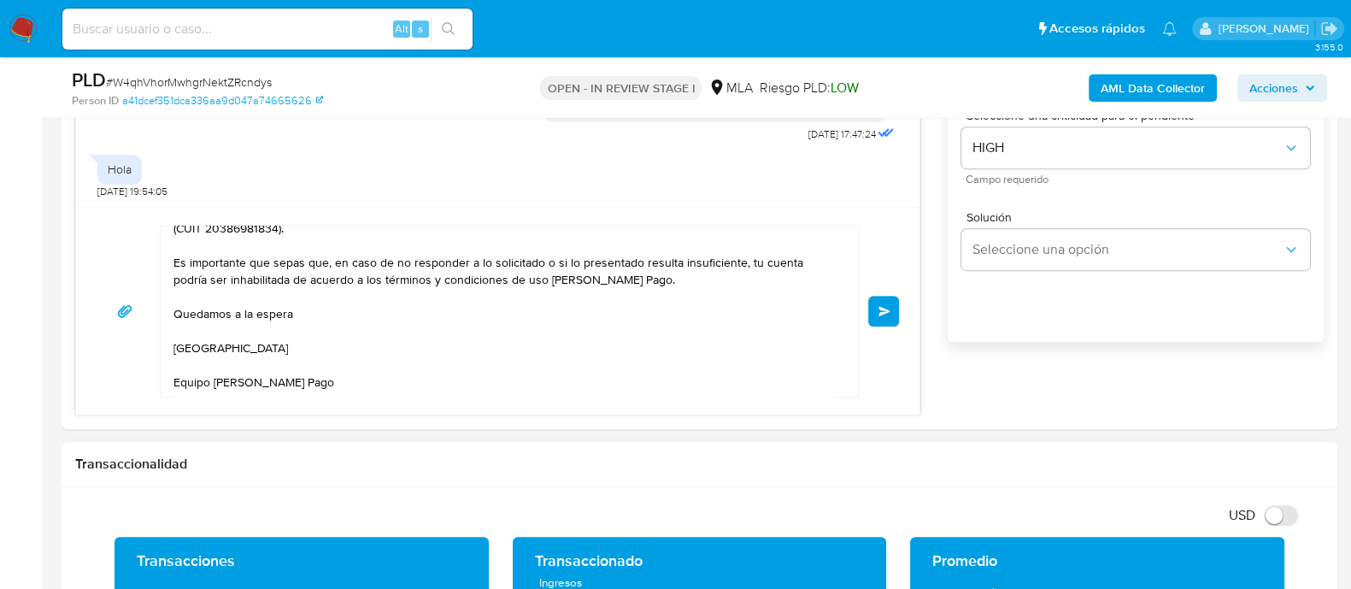
scroll to position [1096, 0]
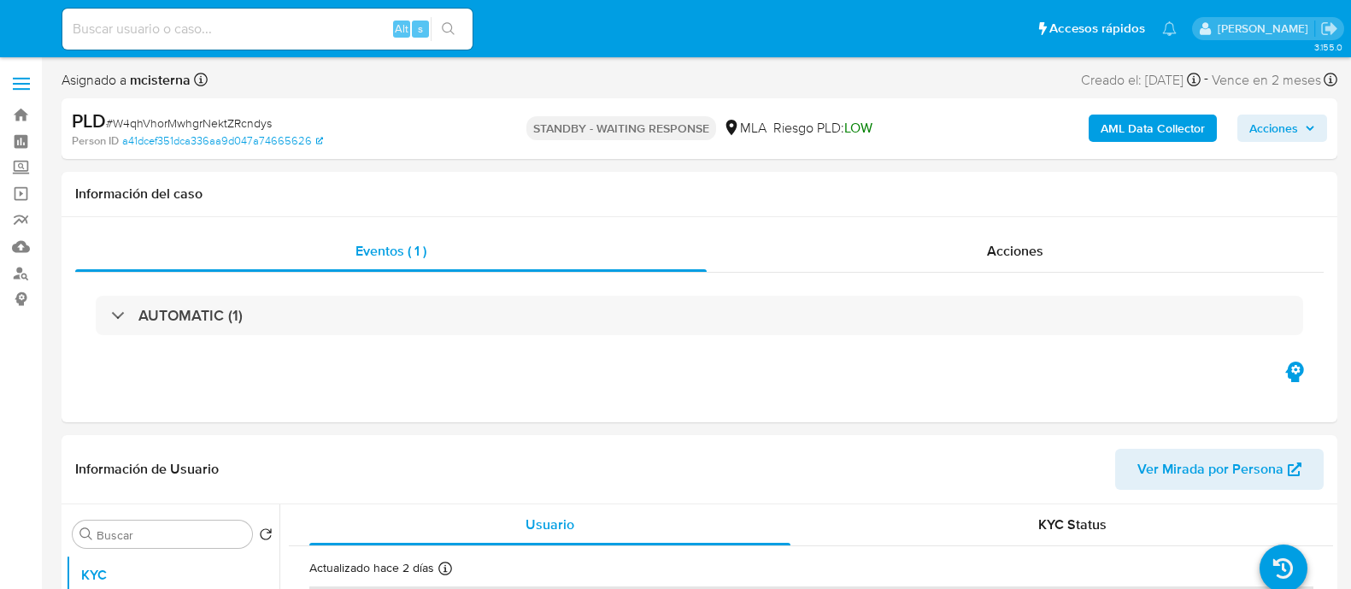
select select "10"
click at [351, 40] on div "Alt s" at bounding box center [267, 29] width 410 height 41
drag, startPoint x: 343, startPoint y: 29, endPoint x: 350, endPoint y: 36, distance: 10.3
click at [350, 36] on input at bounding box center [267, 29] width 410 height 22
paste input "1282512631"
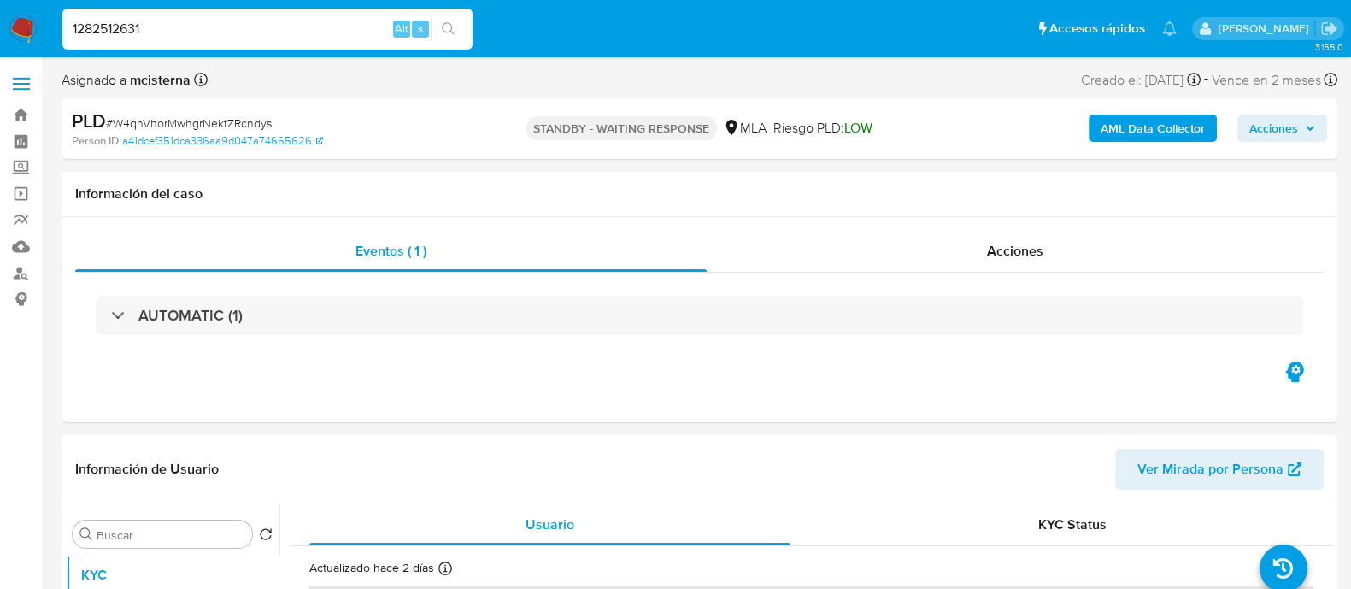
type input "1282512631"
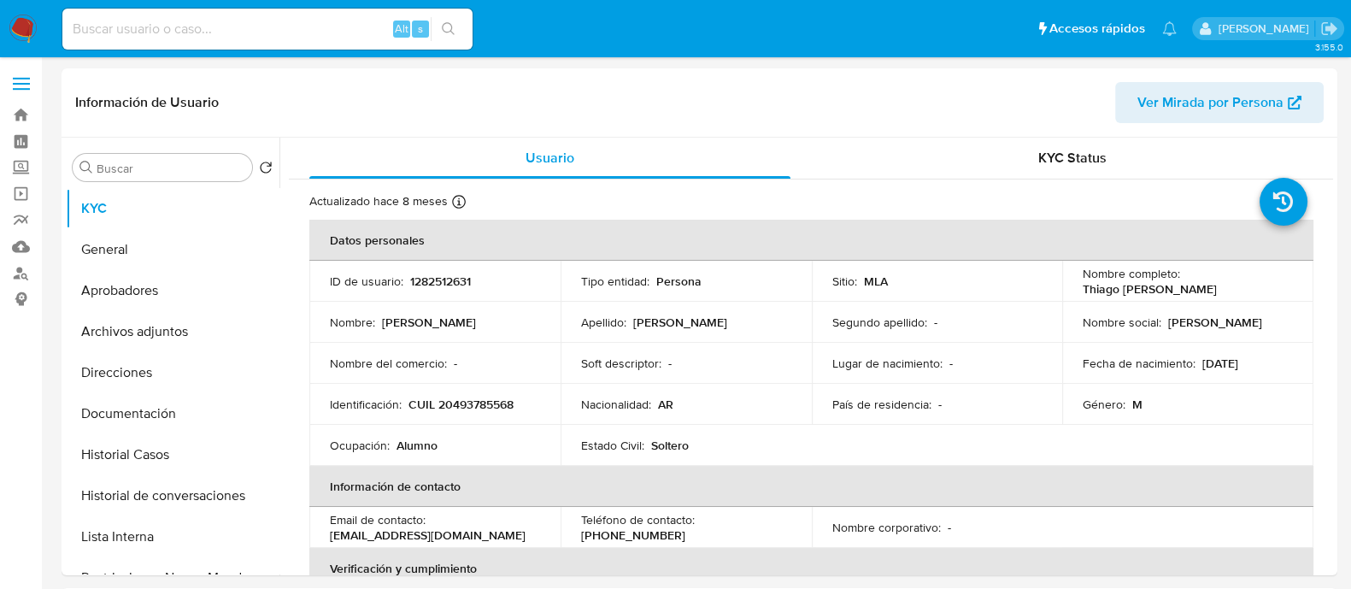
select select "10"
click at [205, 442] on button "Historial Casos" at bounding box center [173, 454] width 214 height 41
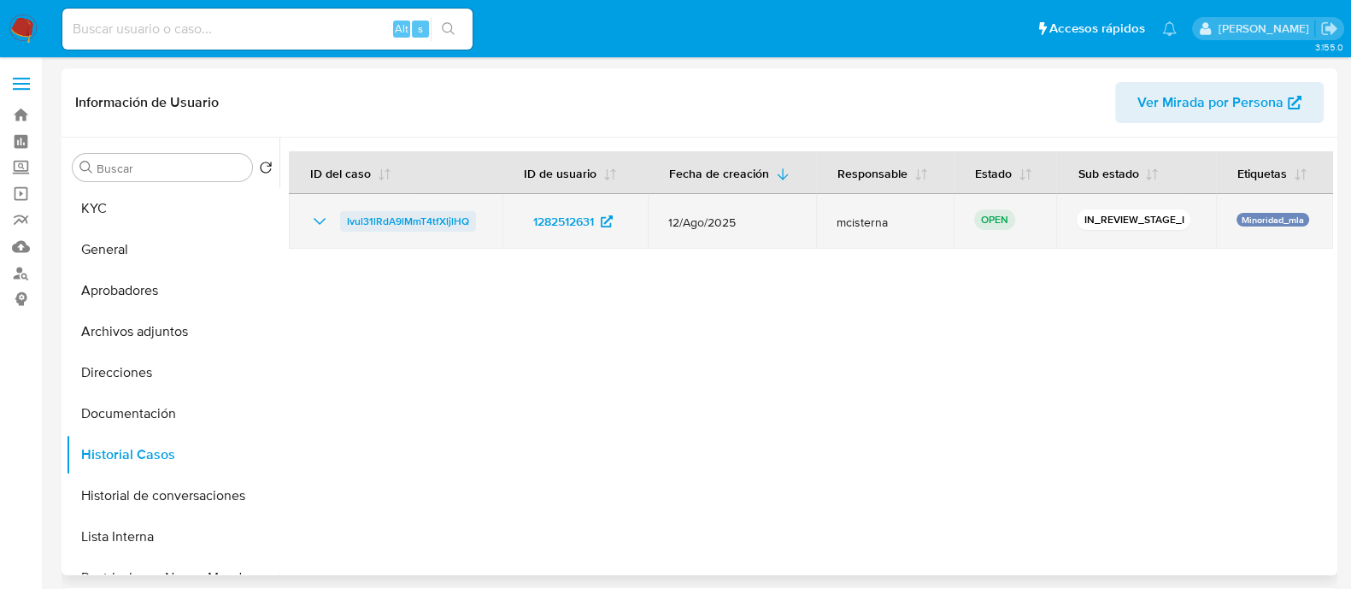
click at [409, 214] on span "Ivul31lRdA9lMmT4tfXljlHQ" at bounding box center [408, 221] width 122 height 21
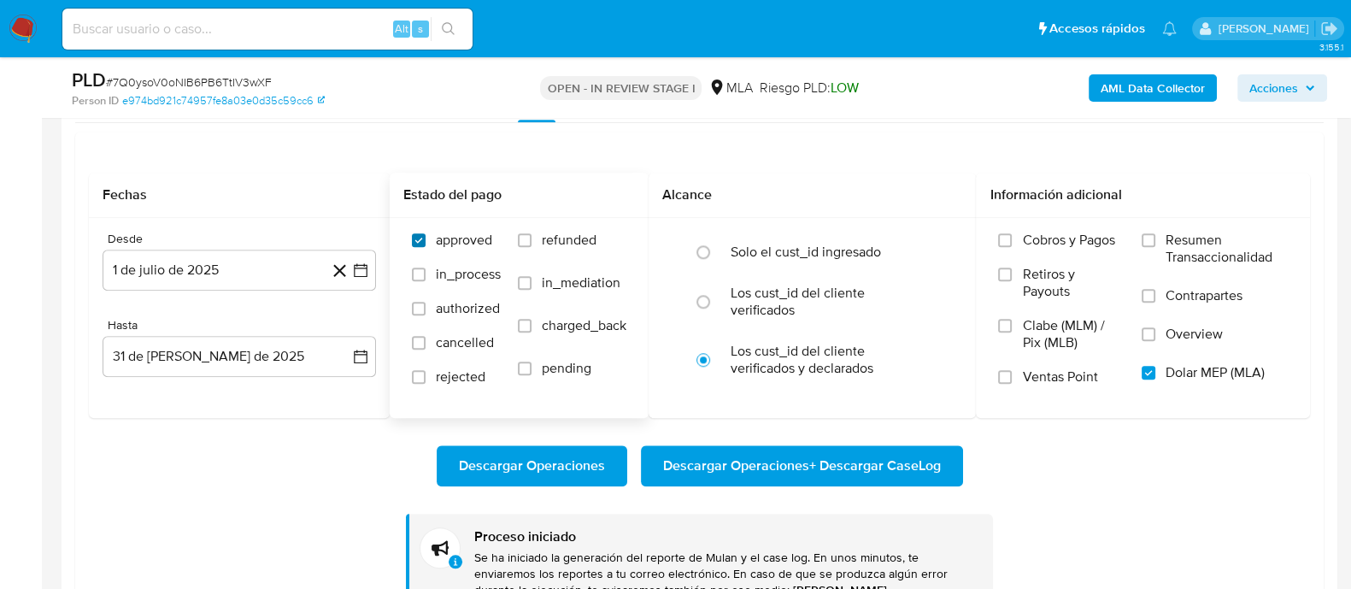
scroll to position [641, 0]
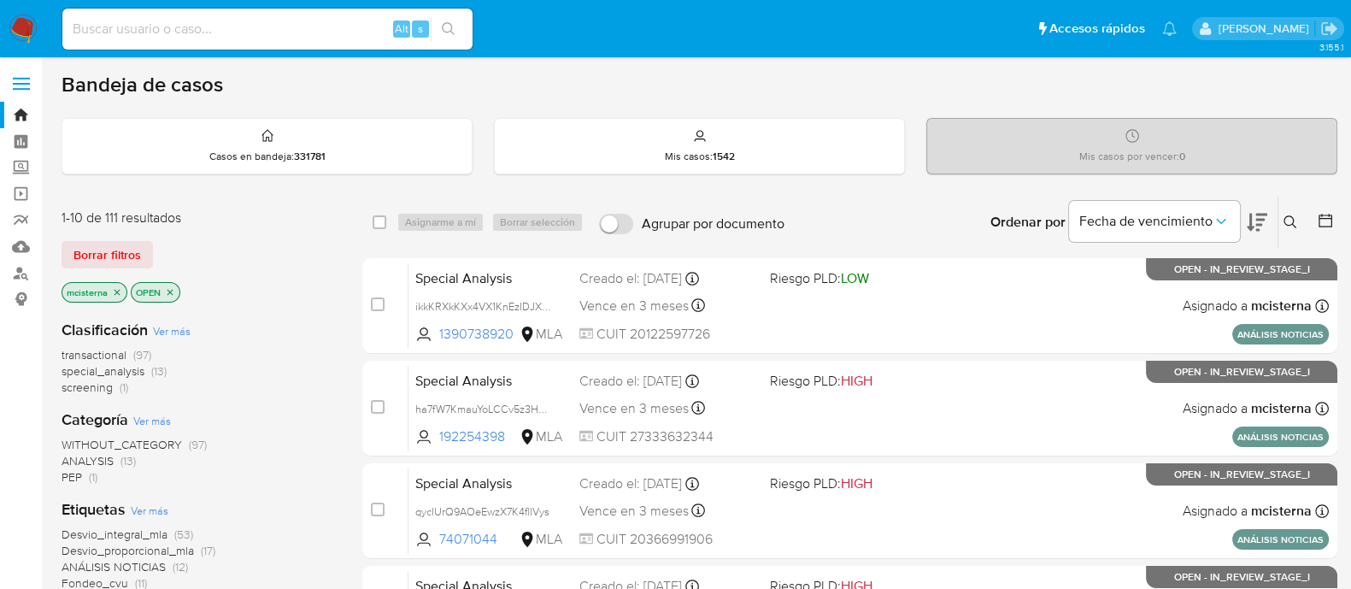
click at [359, 25] on input at bounding box center [267, 29] width 410 height 22
paste input "1282512631"
type input "1282512631"
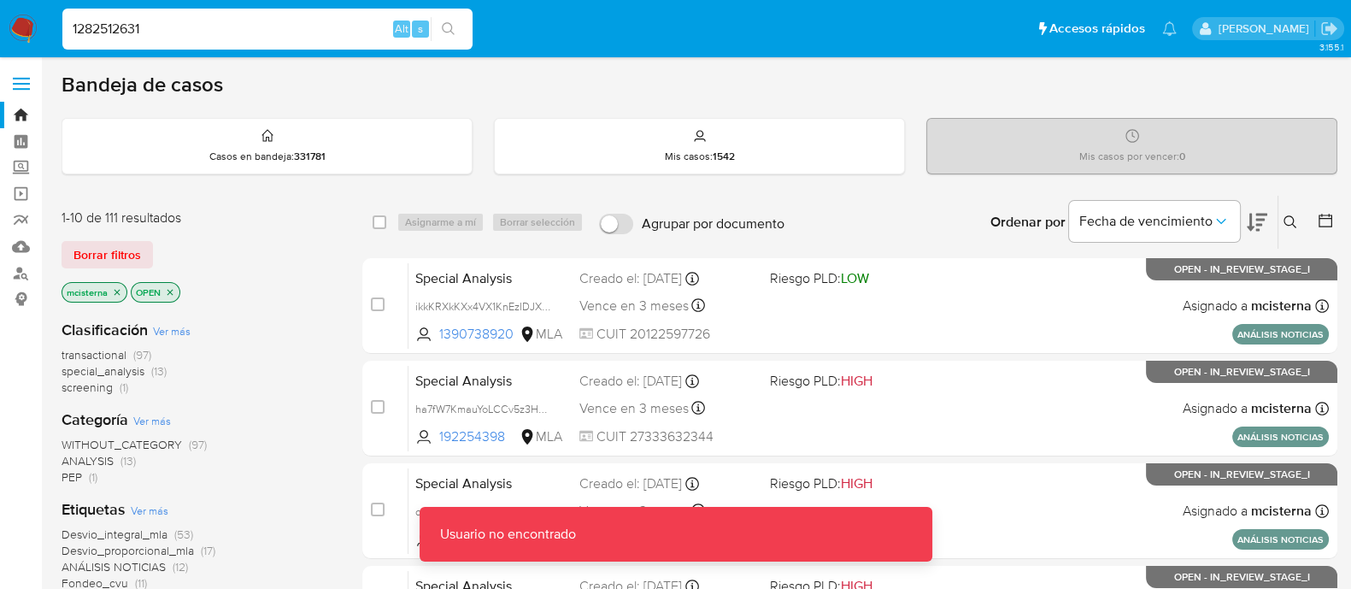
click at [360, 25] on input "1282512631" at bounding box center [267, 29] width 410 height 22
click at [308, 26] on input "1282512631" at bounding box center [267, 29] width 410 height 22
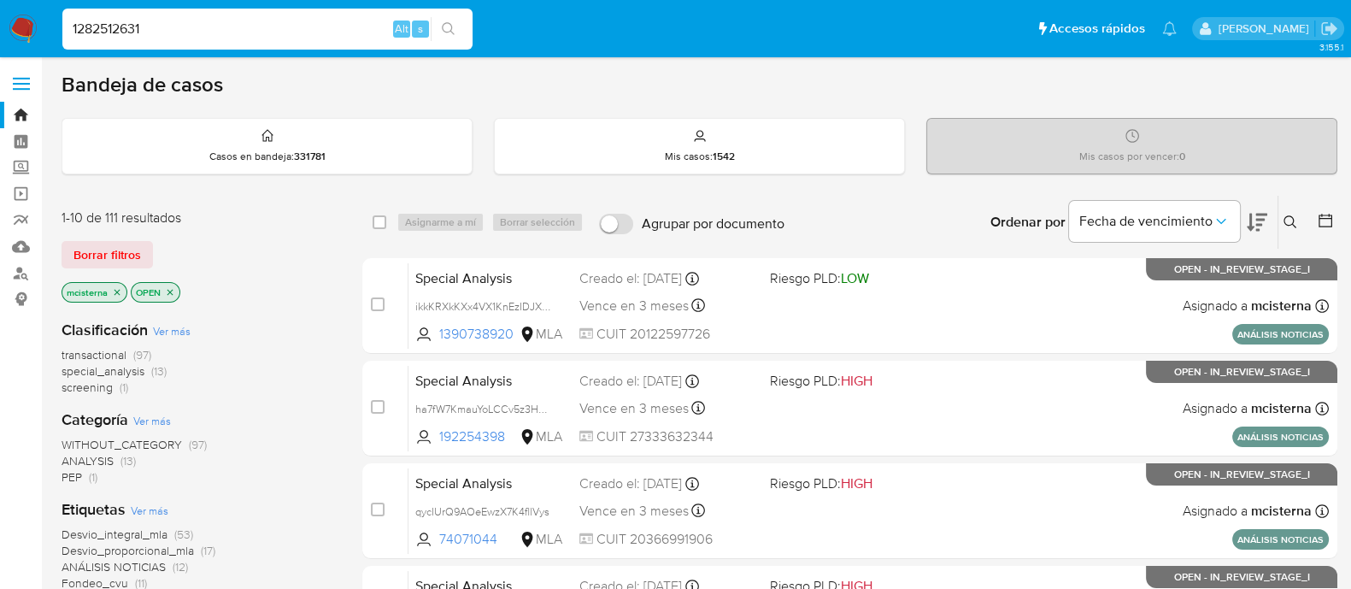
click at [167, 34] on input "1282512631" at bounding box center [267, 29] width 410 height 22
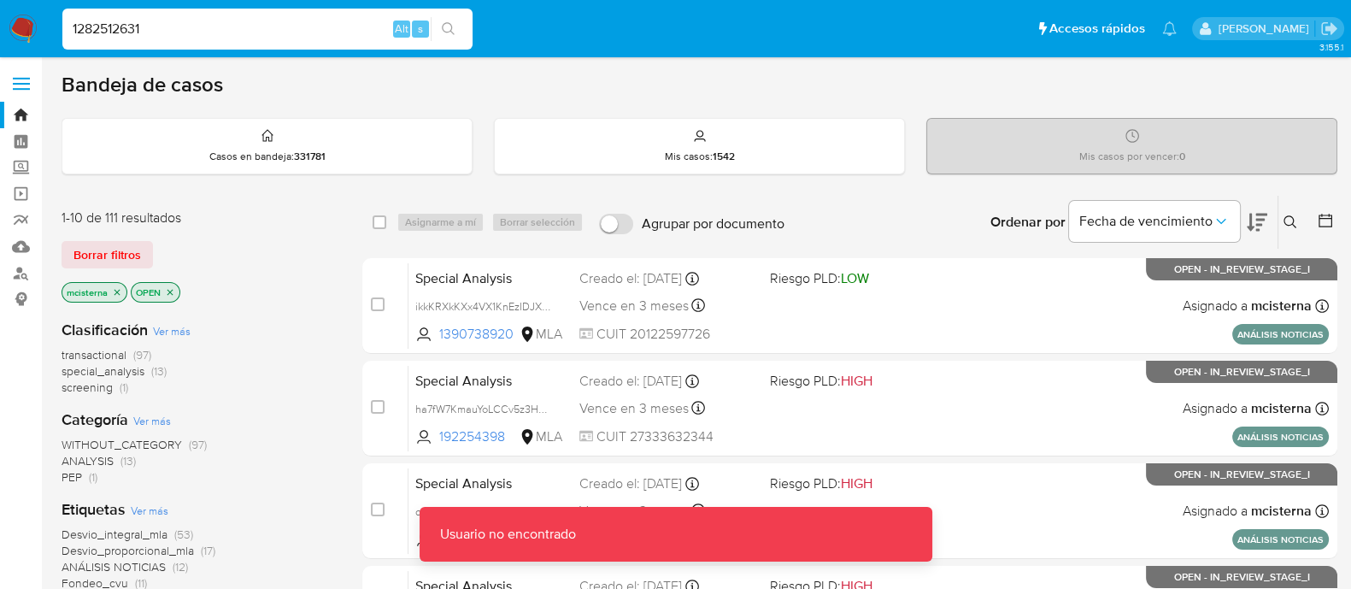
click at [1296, 220] on icon at bounding box center [1290, 222] width 14 height 14
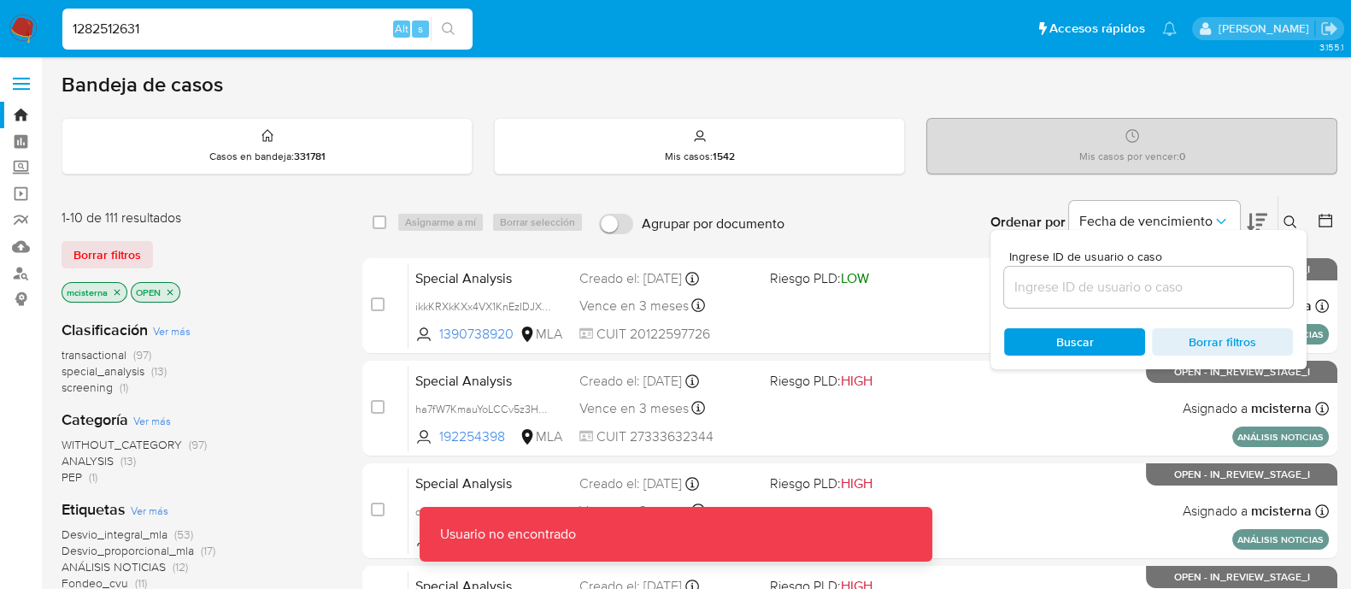
click at [1216, 279] on input at bounding box center [1148, 287] width 289 height 22
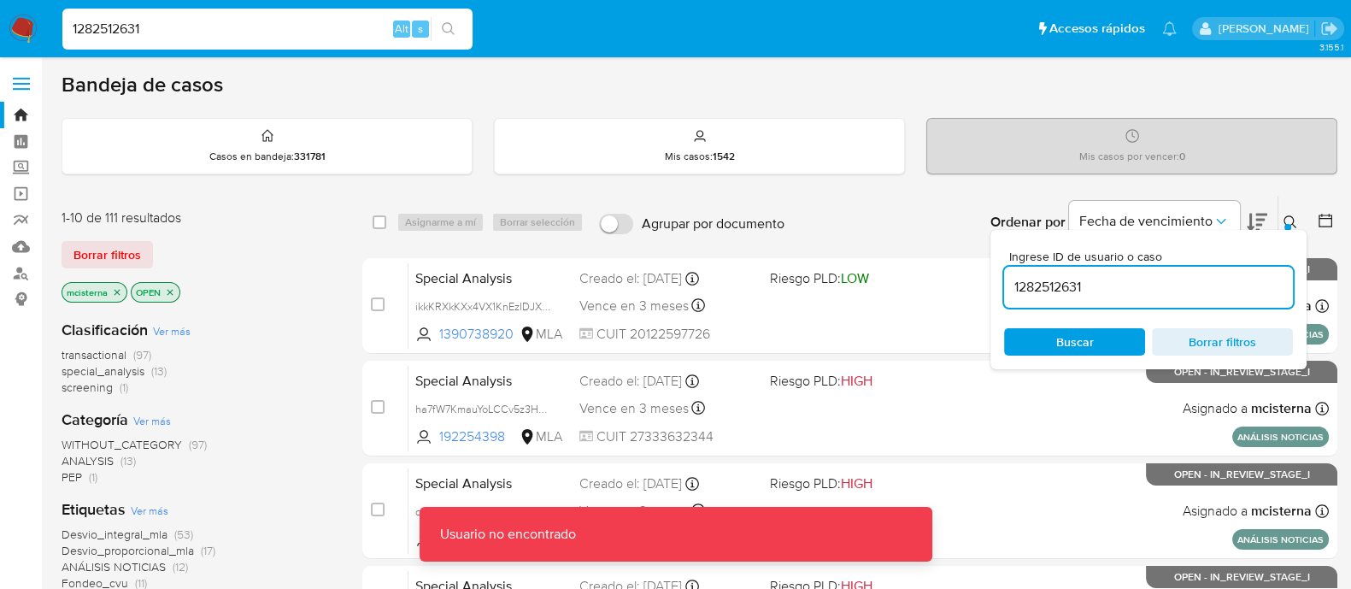
type input "1282512631"
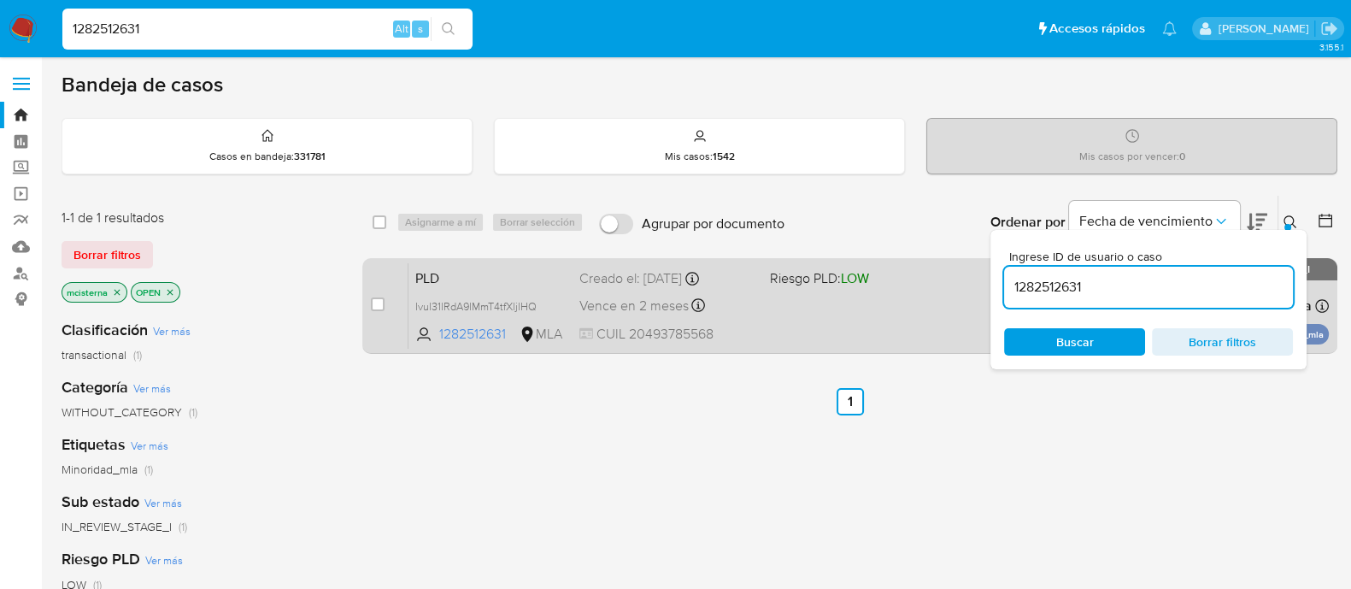
click at [854, 314] on div "PLD Ivul31lRdA9lMmT4tfXljlHQ 1282512631 MLA Riesgo PLD: LOW Creado el: 12/08/20…" at bounding box center [868, 305] width 920 height 86
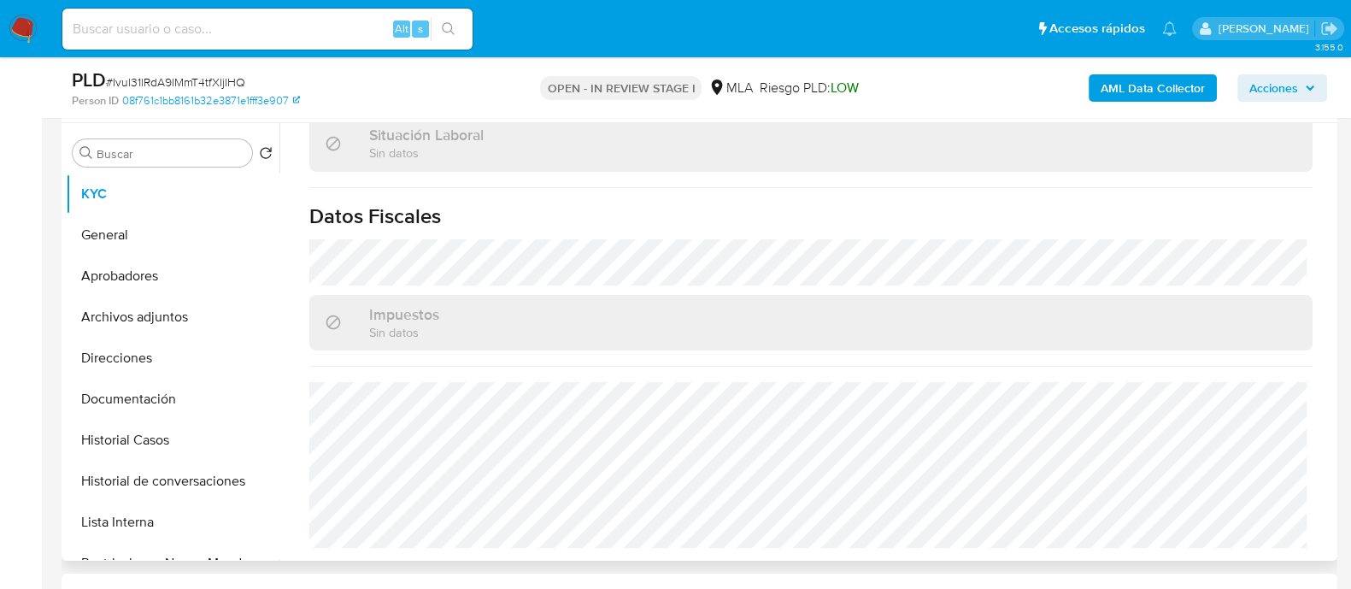
scroll to position [914, 0]
select select "10"
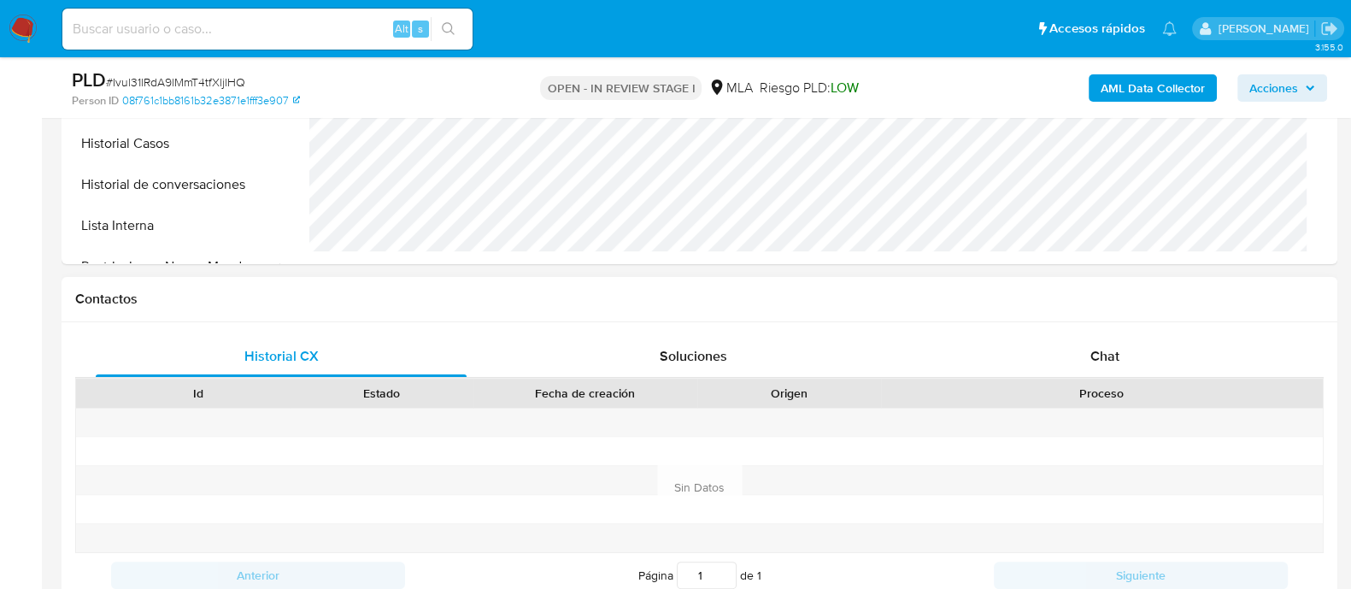
scroll to position [641, 0]
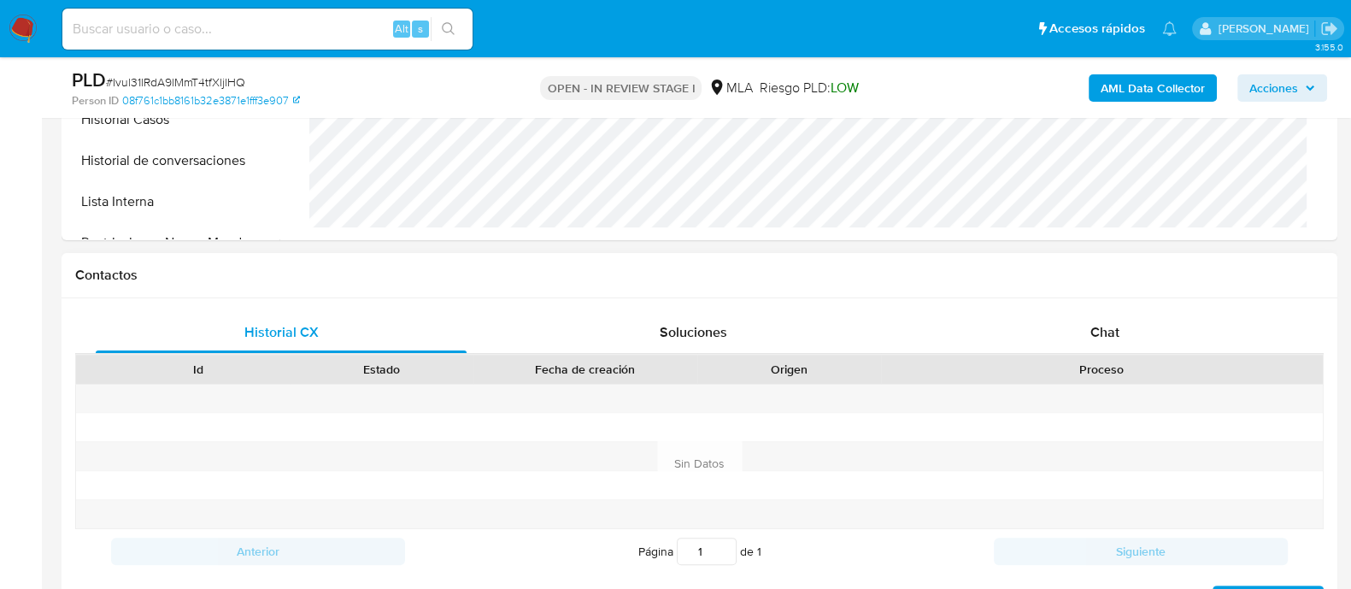
drag, startPoint x: 1079, startPoint y: 337, endPoint x: 1058, endPoint y: 302, distance: 40.6
click at [1080, 337] on div "Chat" at bounding box center [1104, 332] width 371 height 41
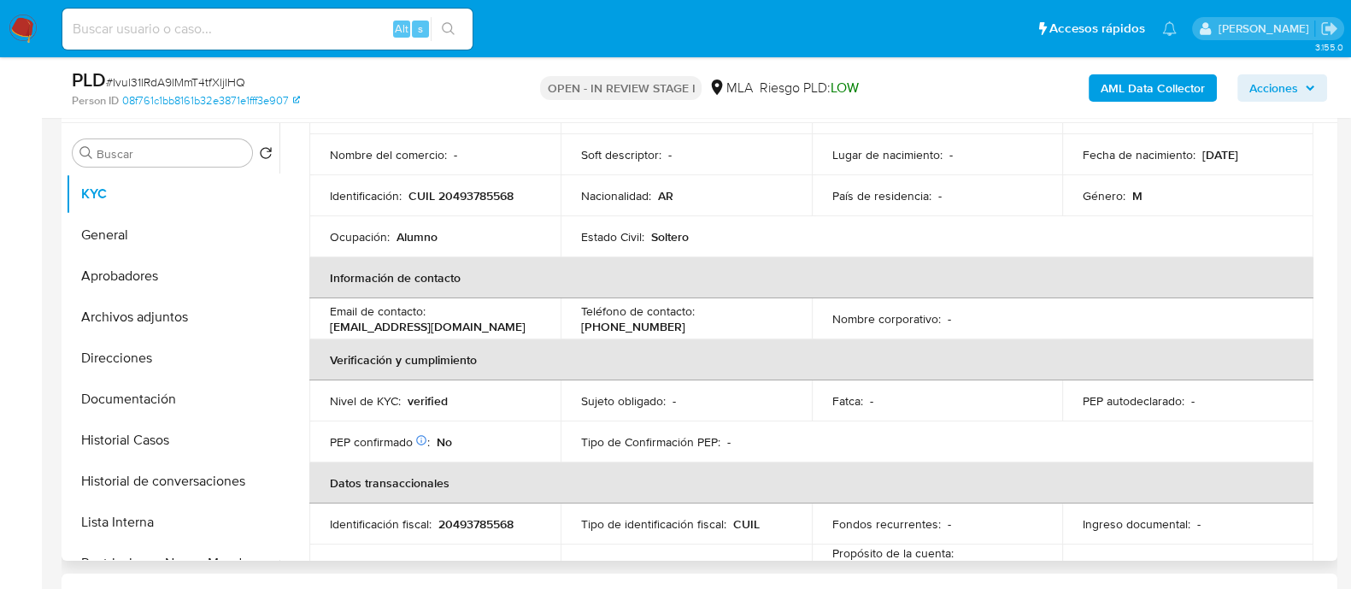
scroll to position [0, 0]
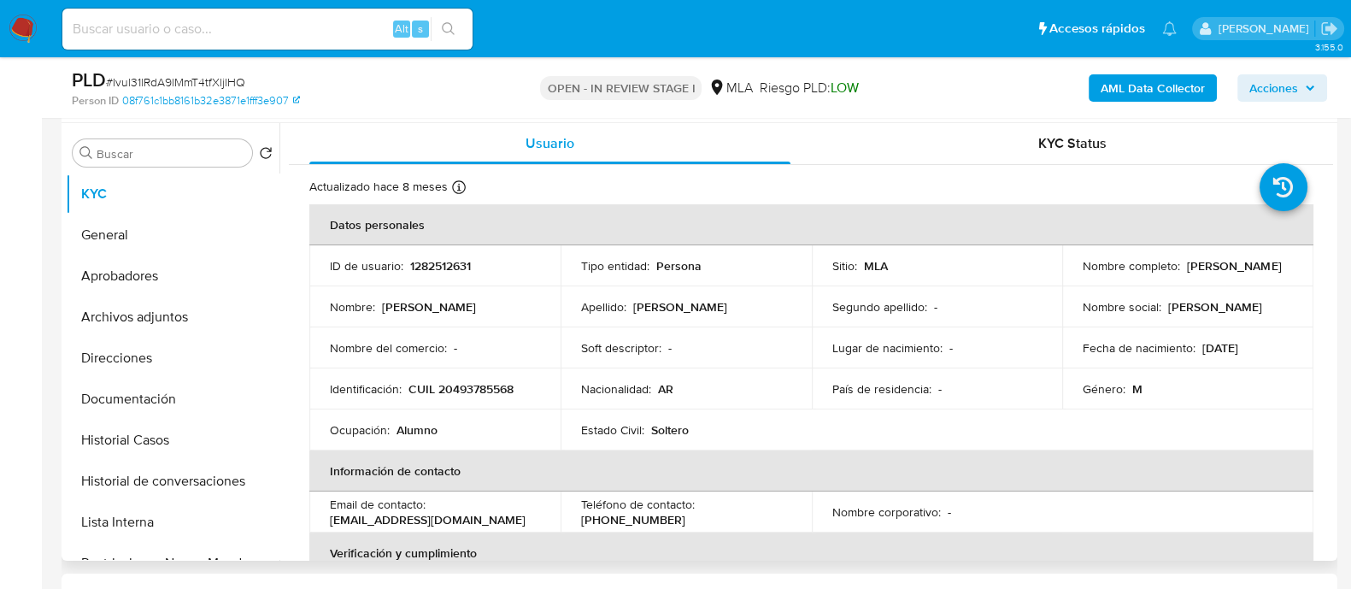
drag, startPoint x: 1079, startPoint y: 273, endPoint x: 1234, endPoint y: 273, distance: 154.6
click at [1234, 273] on div "Nombre completo : Thiago Agustín Zabala" at bounding box center [1187, 265] width 210 height 15
click at [127, 281] on button "Aprobadores" at bounding box center [166, 275] width 200 height 41
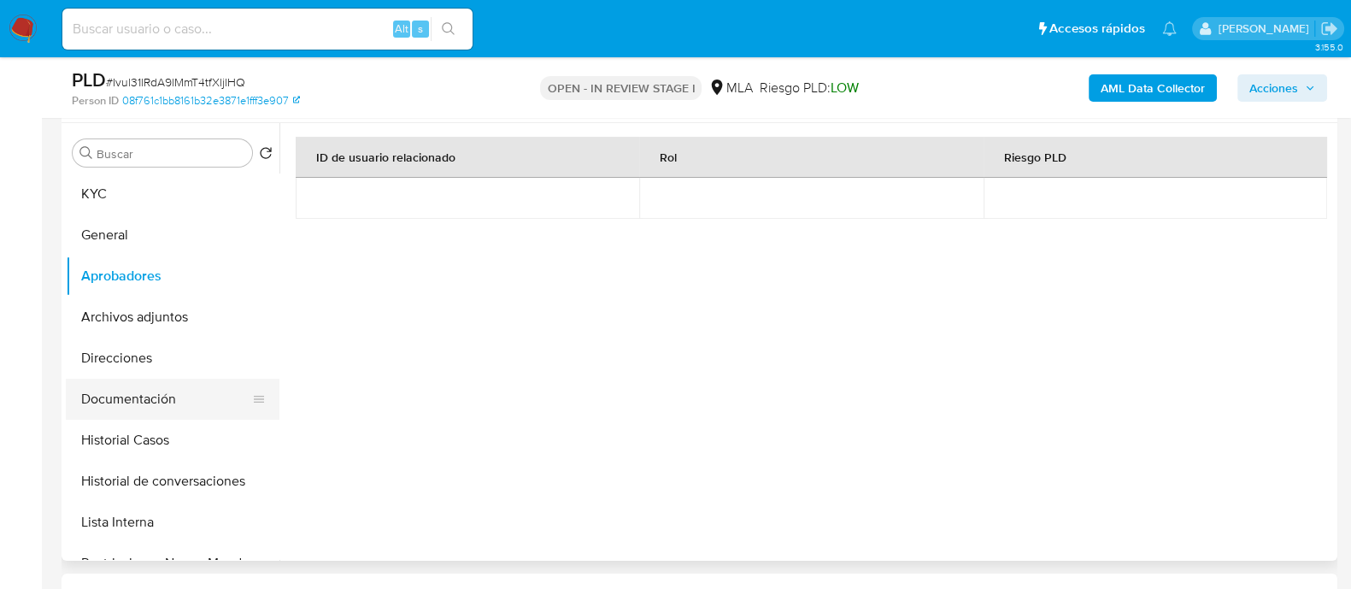
click at [127, 396] on button "Documentación" at bounding box center [166, 398] width 200 height 41
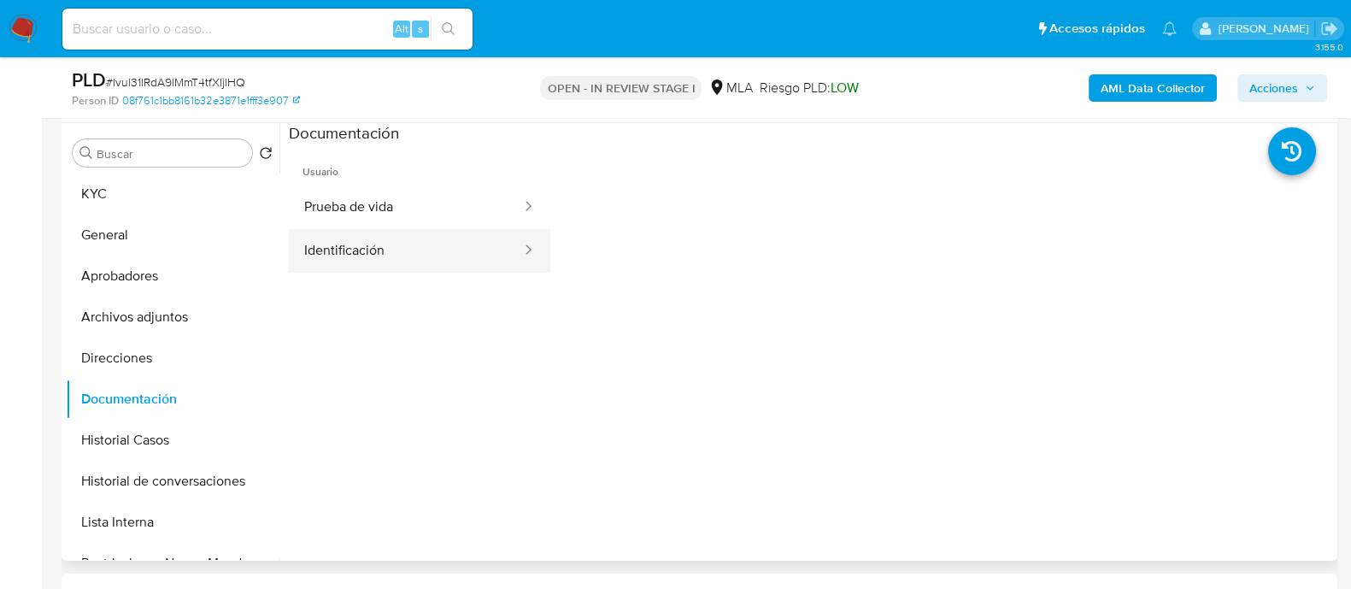
click at [381, 243] on button "Identificación" at bounding box center [406, 251] width 234 height 44
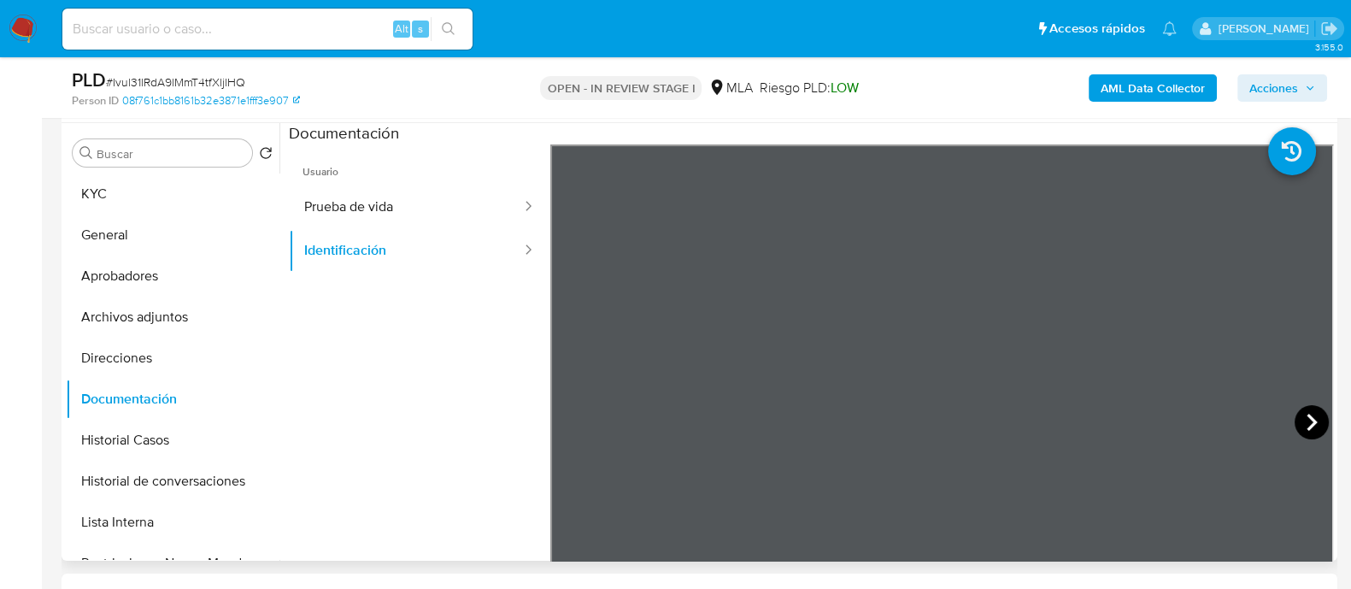
click at [1311, 413] on icon at bounding box center [1311, 422] width 34 height 34
click at [222, 192] on button "KYC" at bounding box center [166, 193] width 200 height 41
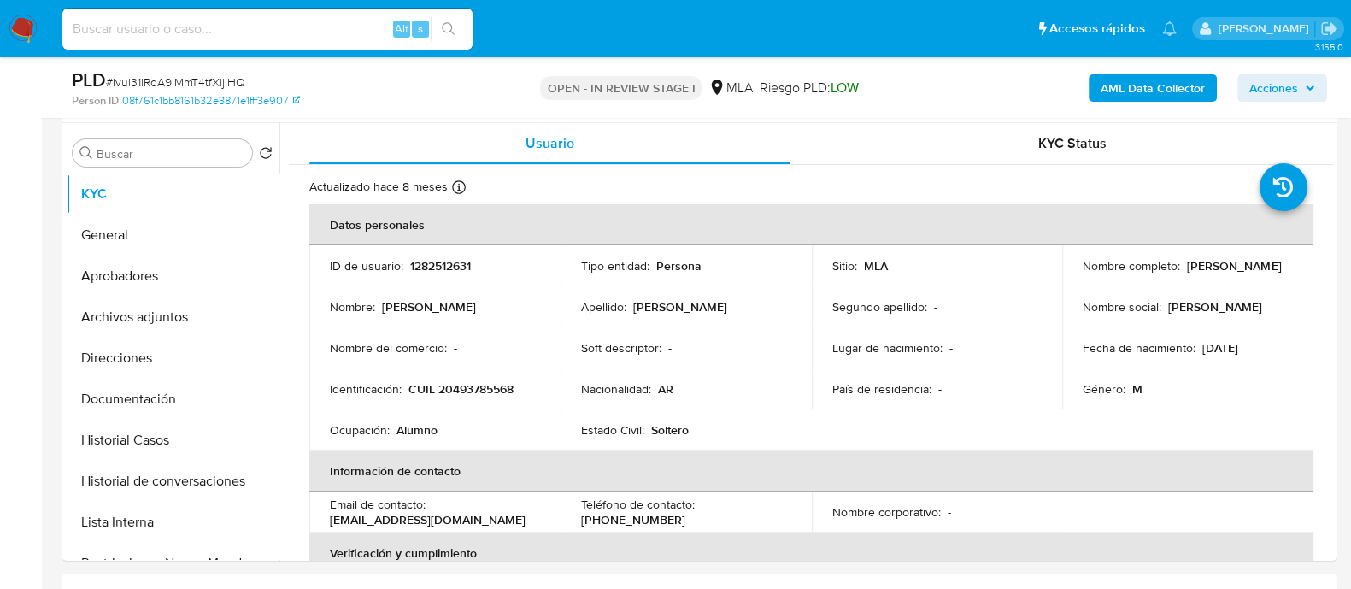
drag, startPoint x: 1157, startPoint y: 271, endPoint x: 1231, endPoint y: 271, distance: 74.3
click at [1231, 271] on div "Nombre completo : Thiago Agustín Zabala" at bounding box center [1187, 265] width 210 height 15
copy p "Thiago Agustín Zabala"
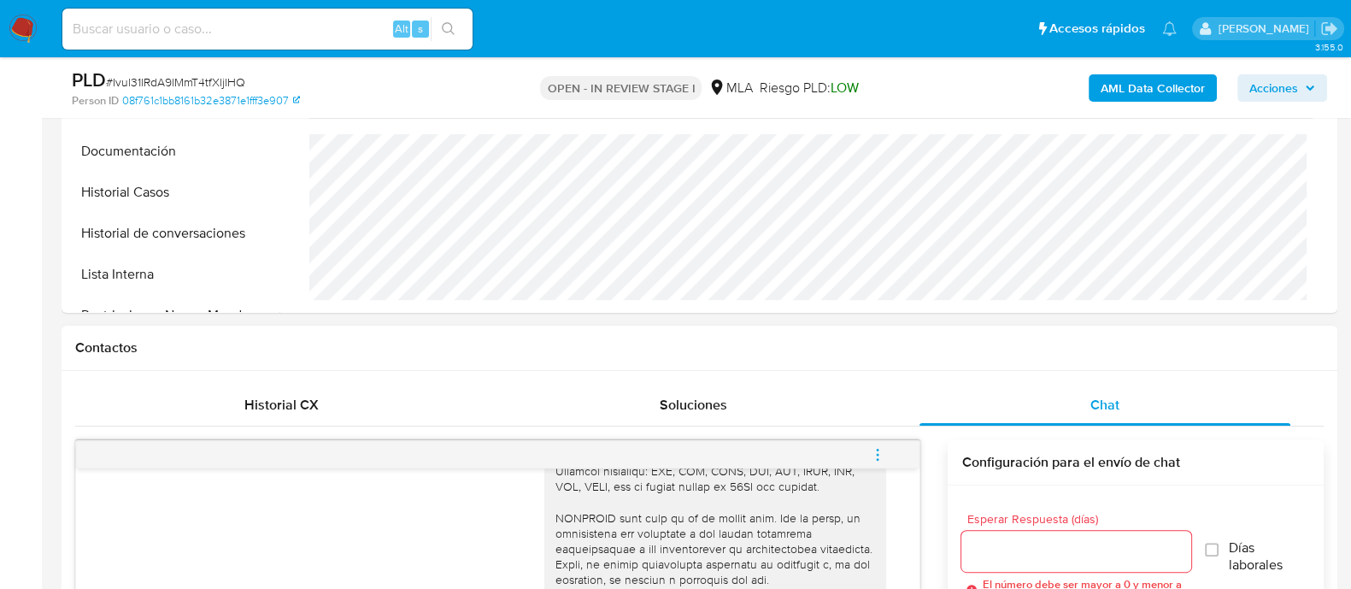
scroll to position [853, 0]
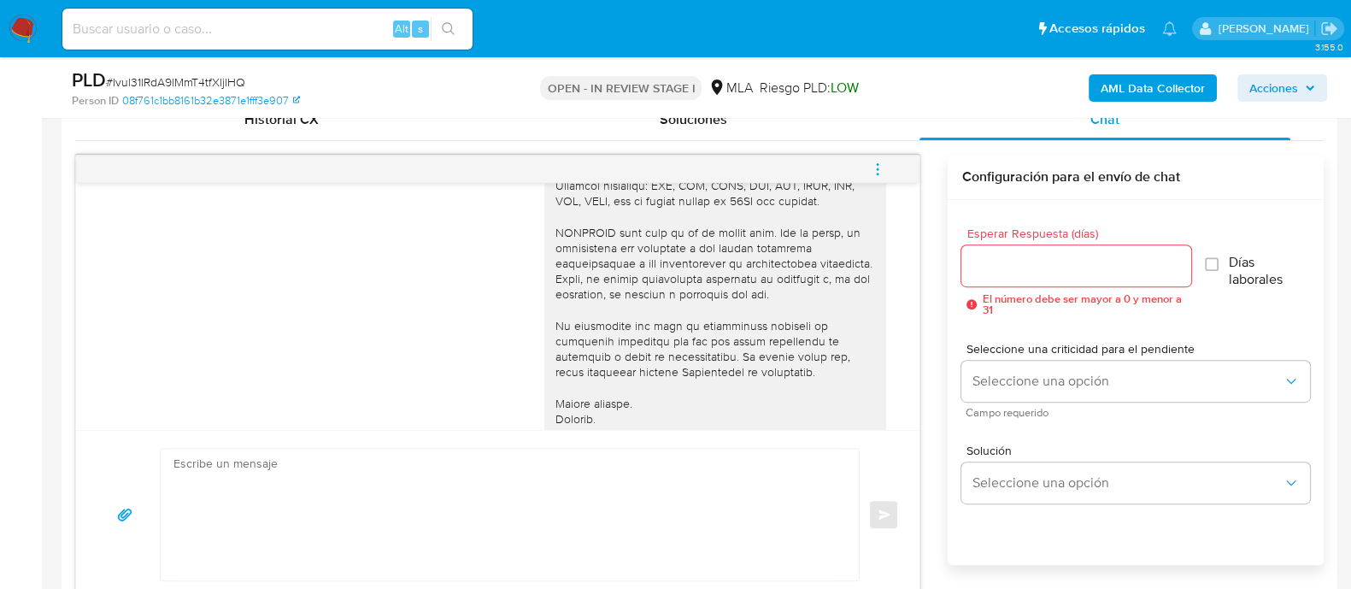
click at [812, 494] on textarea at bounding box center [505, 514] width 664 height 132
paste textarea "Hola Thiago Agustín Zabala Necesitamos que por favor indiques el motivo de las …"
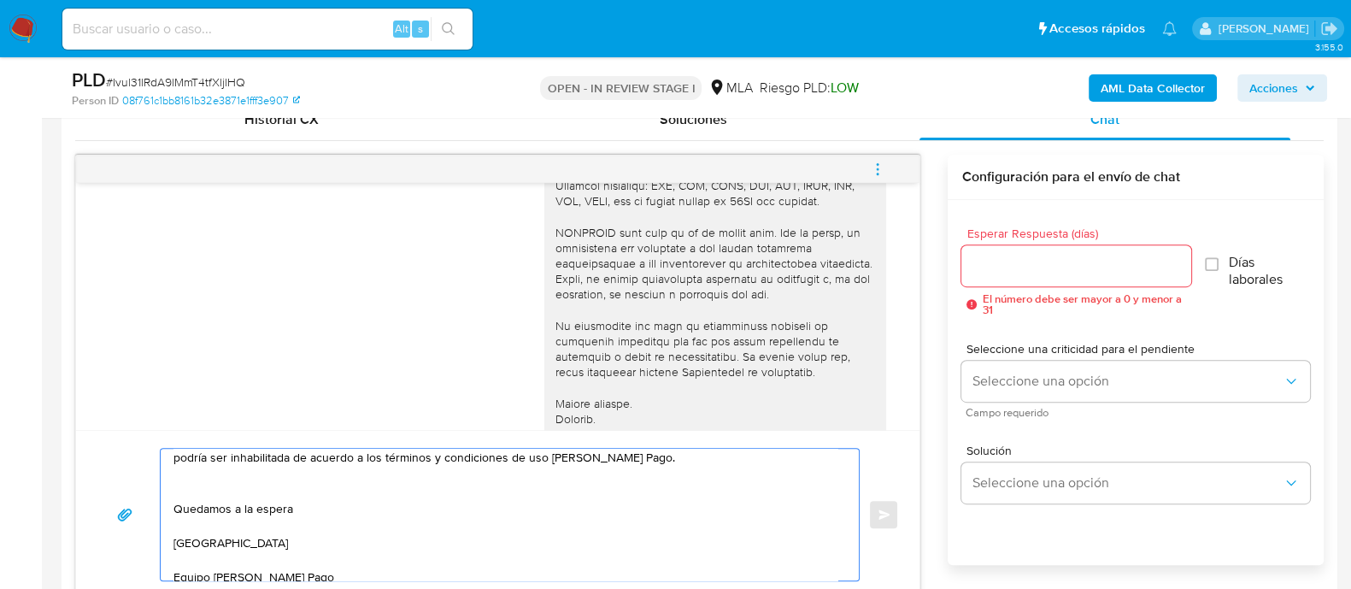
scroll to position [882, 0]
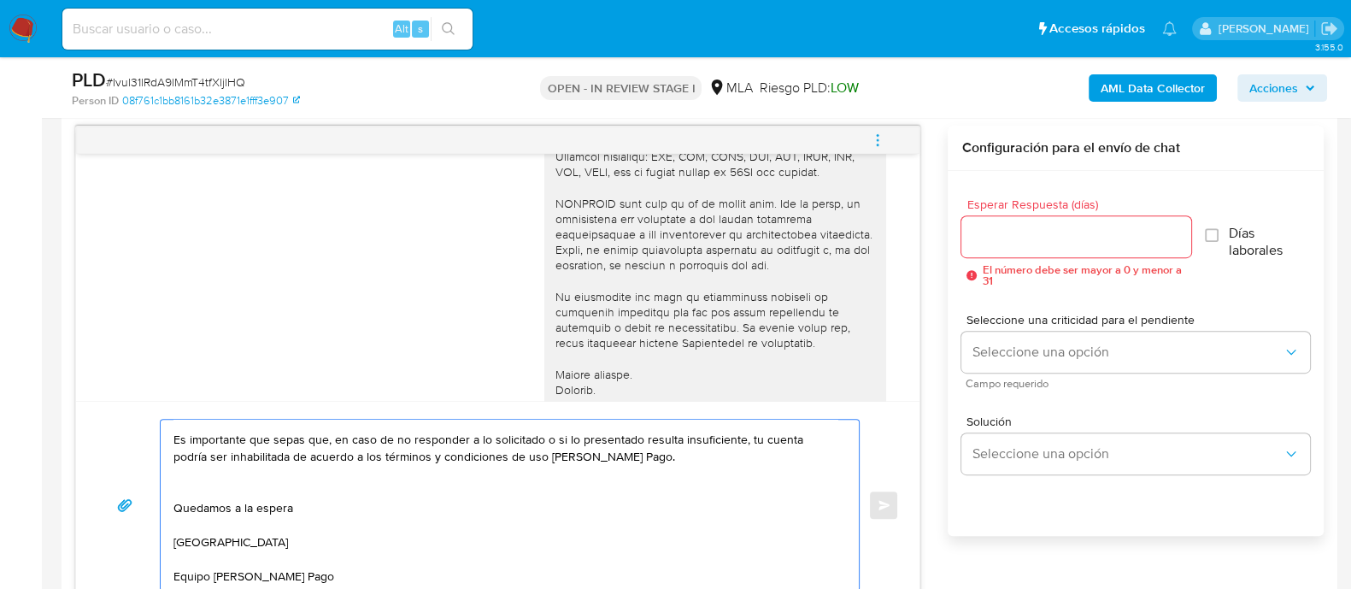
click at [385, 472] on textarea "Hola Thiago Agustín Zabala Necesitamos que por favor indiques el motivo de las …" at bounding box center [505, 504] width 664 height 171
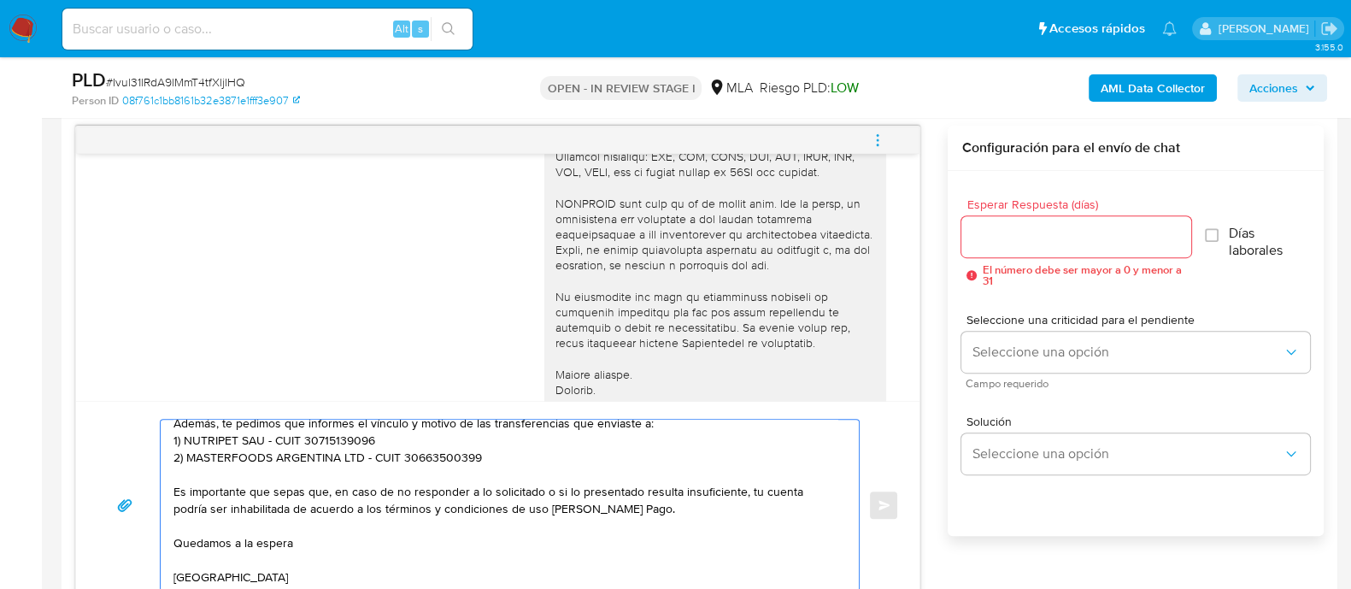
scroll to position [0, 0]
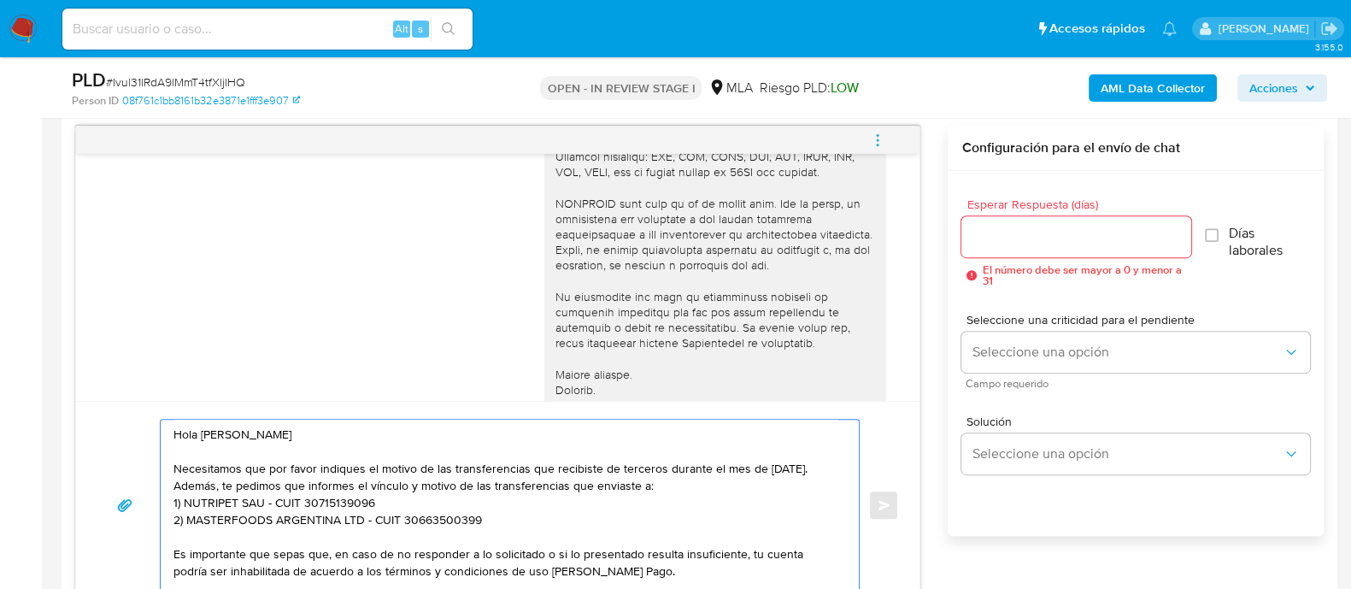
click at [296, 472] on textarea "Hola Thiago Agustín Zabala Necesitamos que por favor indiques el motivo de las …" at bounding box center [505, 504] width 664 height 171
click at [295, 478] on textarea "Hola Thiago Agustín Zabala Necesitamos que por favor indiques el motivo de las …" at bounding box center [505, 504] width 664 height 171
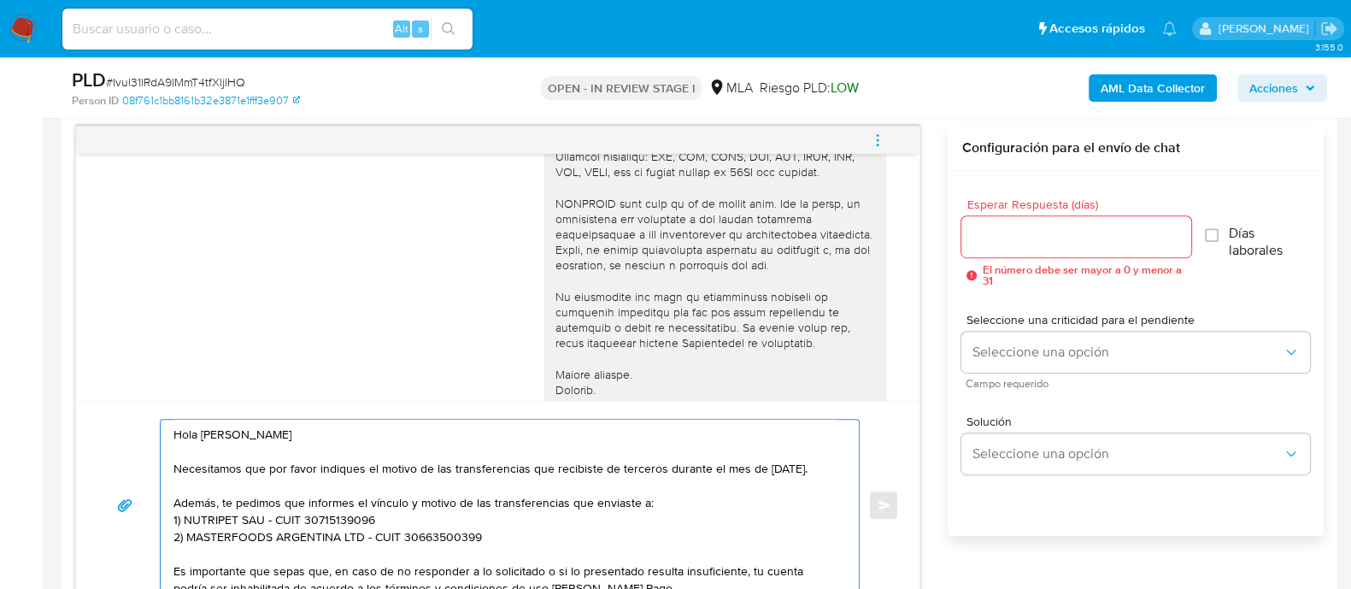
click at [705, 519] on textarea "Hola Thiago Agustín Zabala Necesitamos que por favor indiques el motivo de las …" at bounding box center [505, 504] width 664 height 171
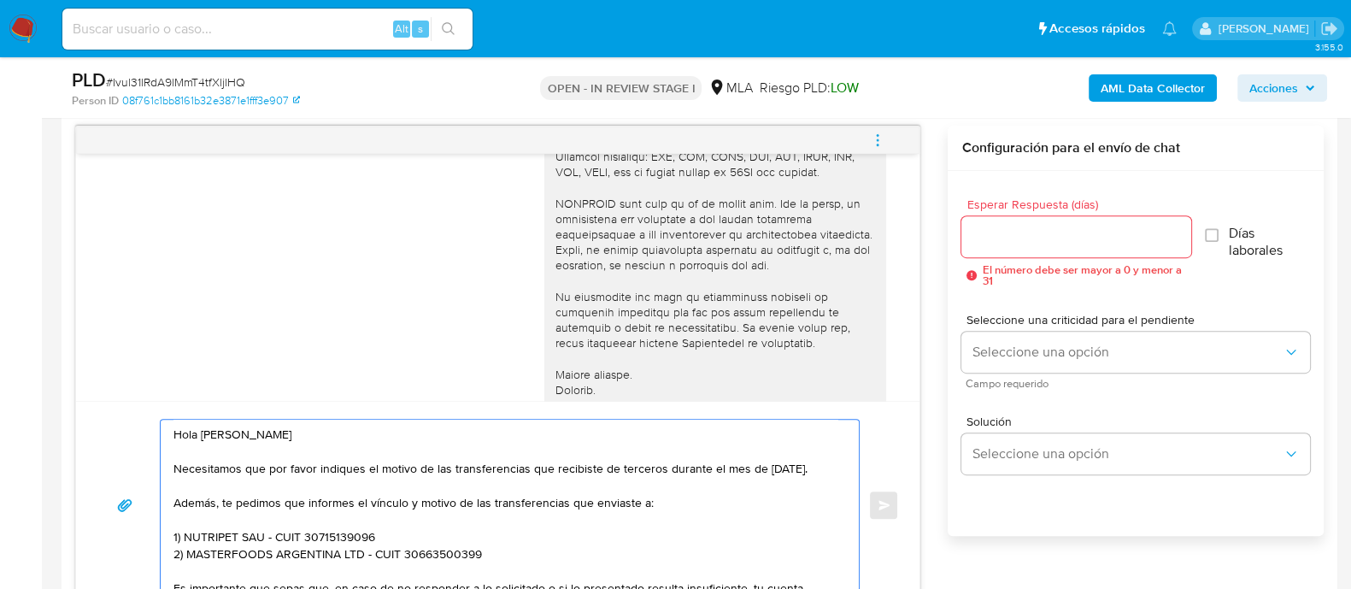
type textarea "Hola Thiago Agustín Zabala Necesitamos que por favor indiques el motivo de las …"
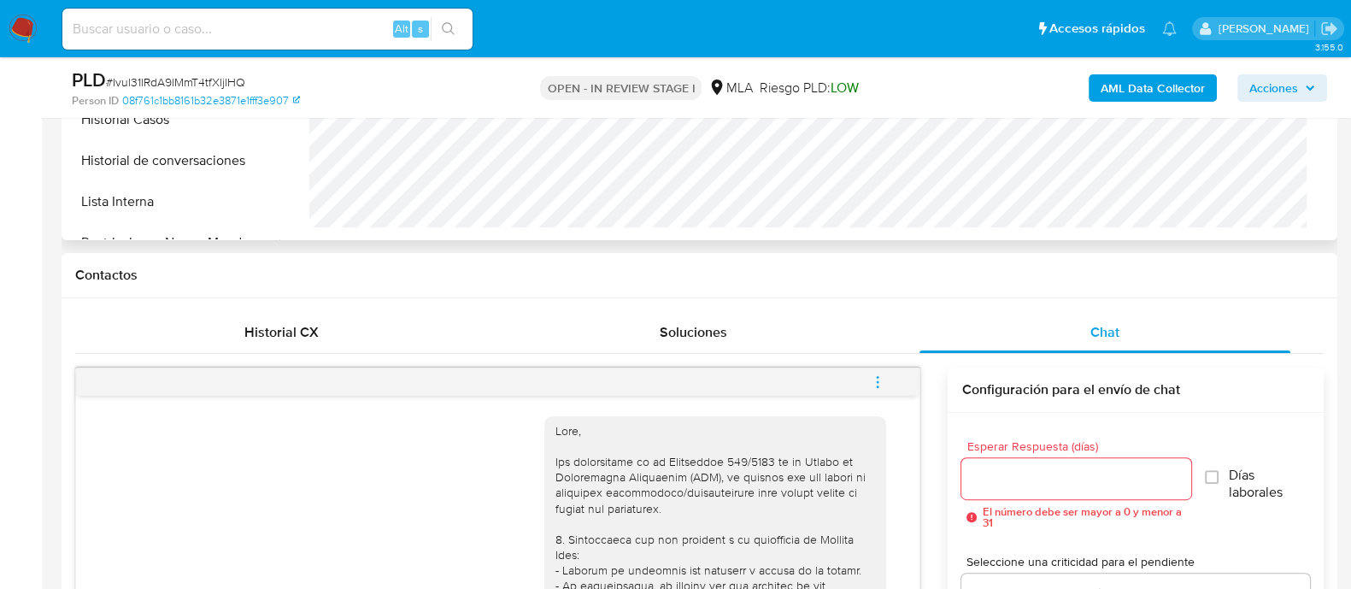
scroll to position [242, 0]
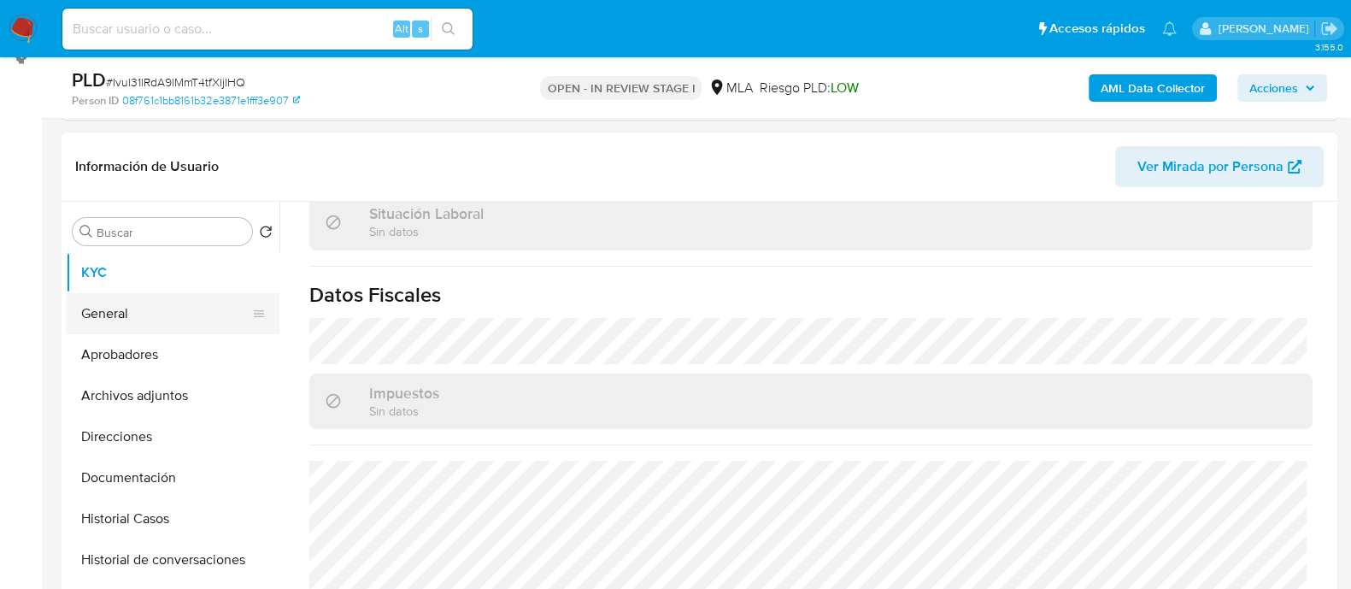
click at [160, 300] on button "General" at bounding box center [166, 313] width 200 height 41
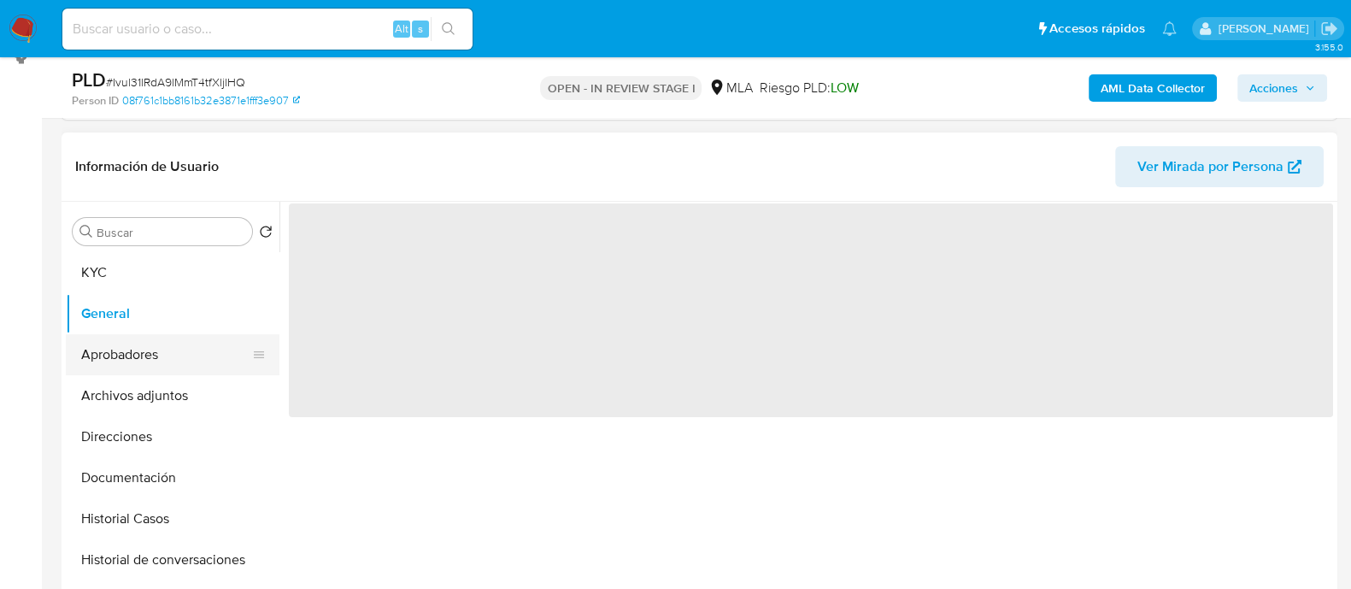
click at [205, 340] on button "Aprobadores" at bounding box center [166, 354] width 200 height 41
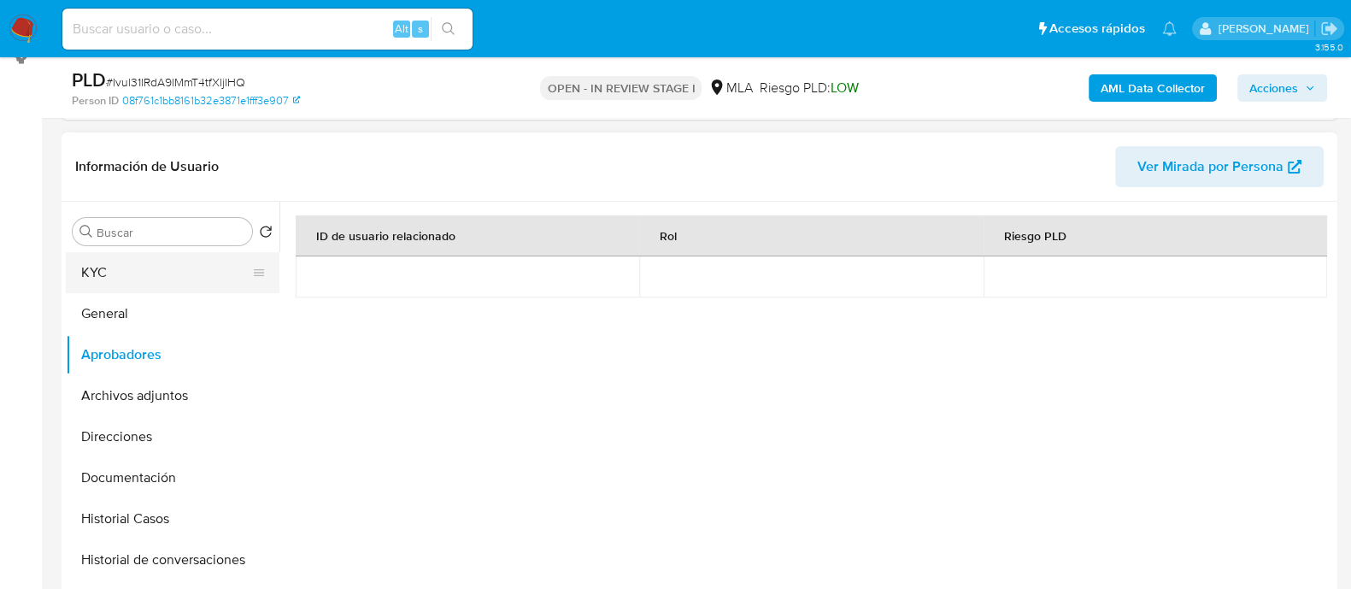
click at [124, 261] on button "KYC" at bounding box center [166, 272] width 200 height 41
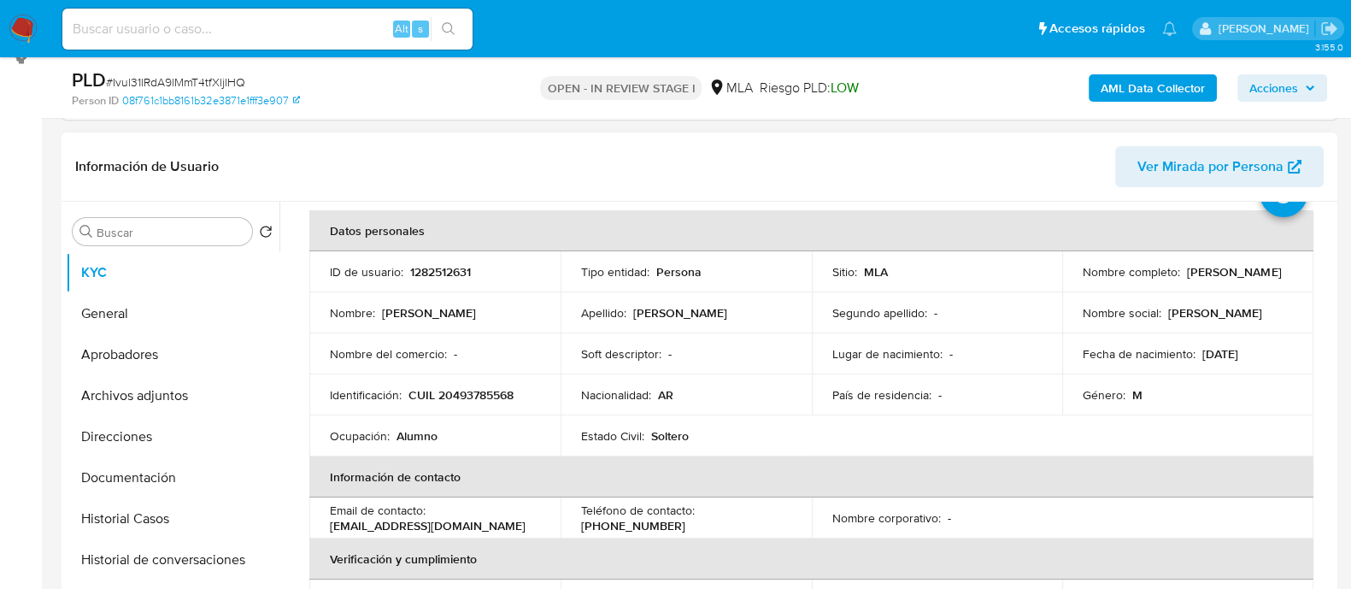
scroll to position [106, 0]
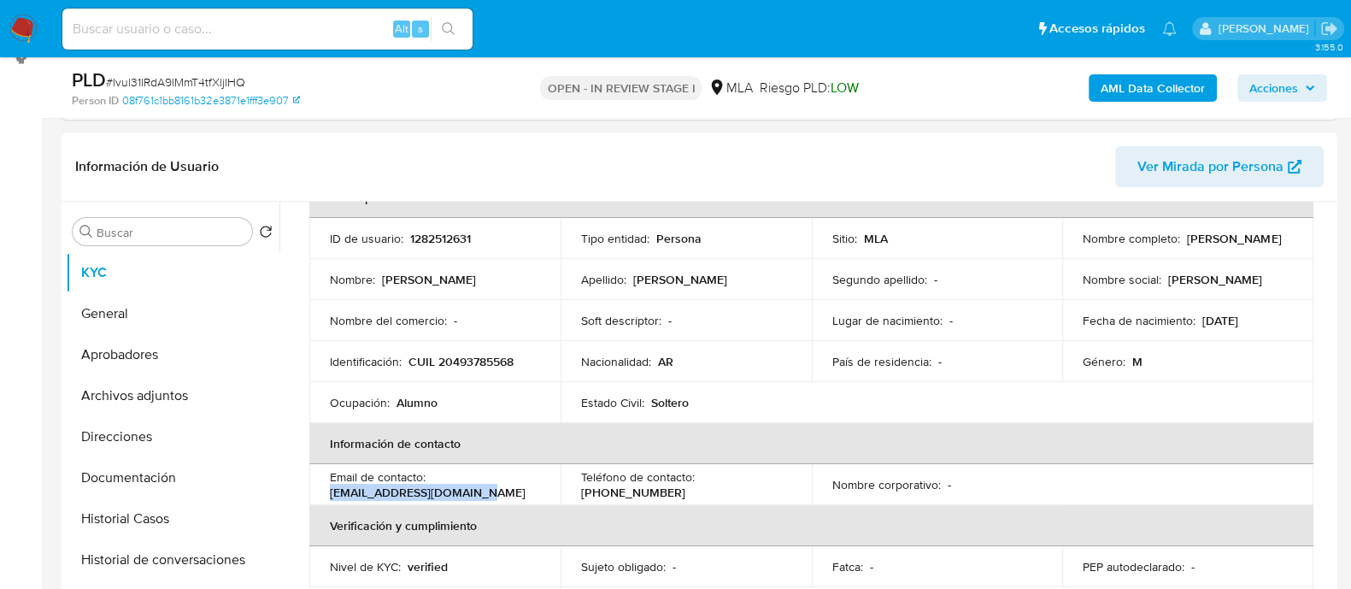
drag, startPoint x: 329, startPoint y: 496, endPoint x: 534, endPoint y: 496, distance: 205.0
click at [534, 496] on div "Email de contacto : zabalathiago74@gmail.com" at bounding box center [435, 484] width 210 height 31
copy p "zabalathiago74@gmail.com"
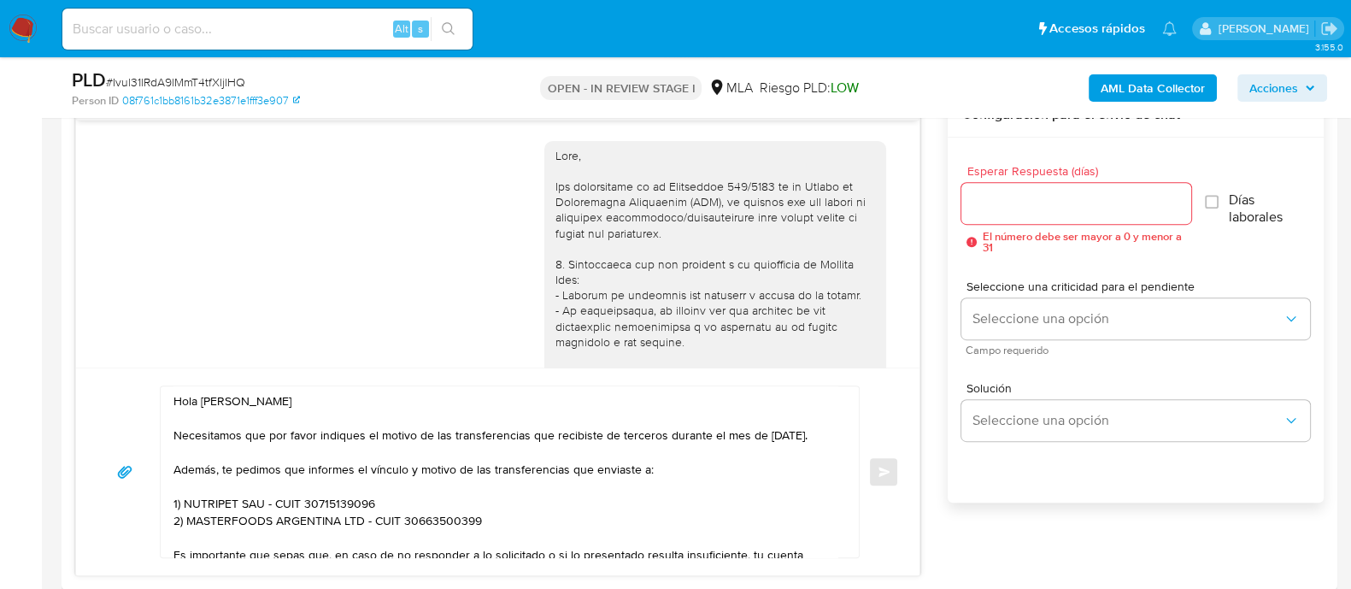
scroll to position [882, 0]
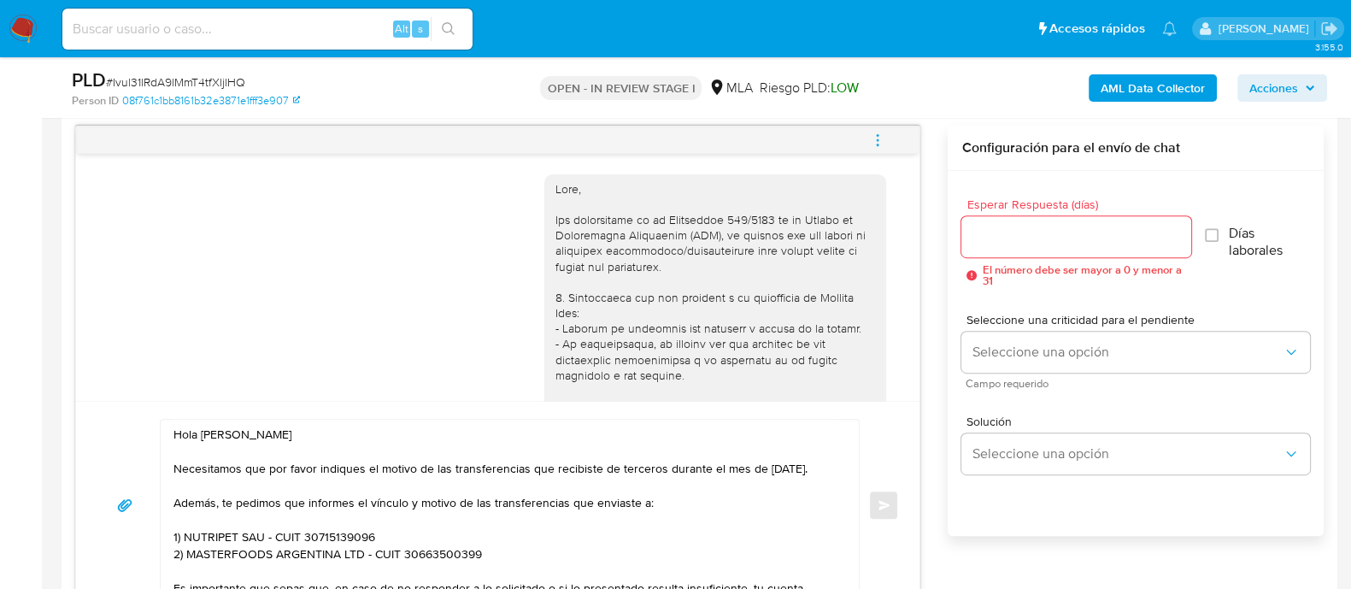
click at [1046, 226] on input "Esperar Respuesta (días)" at bounding box center [1075, 237] width 229 height 22
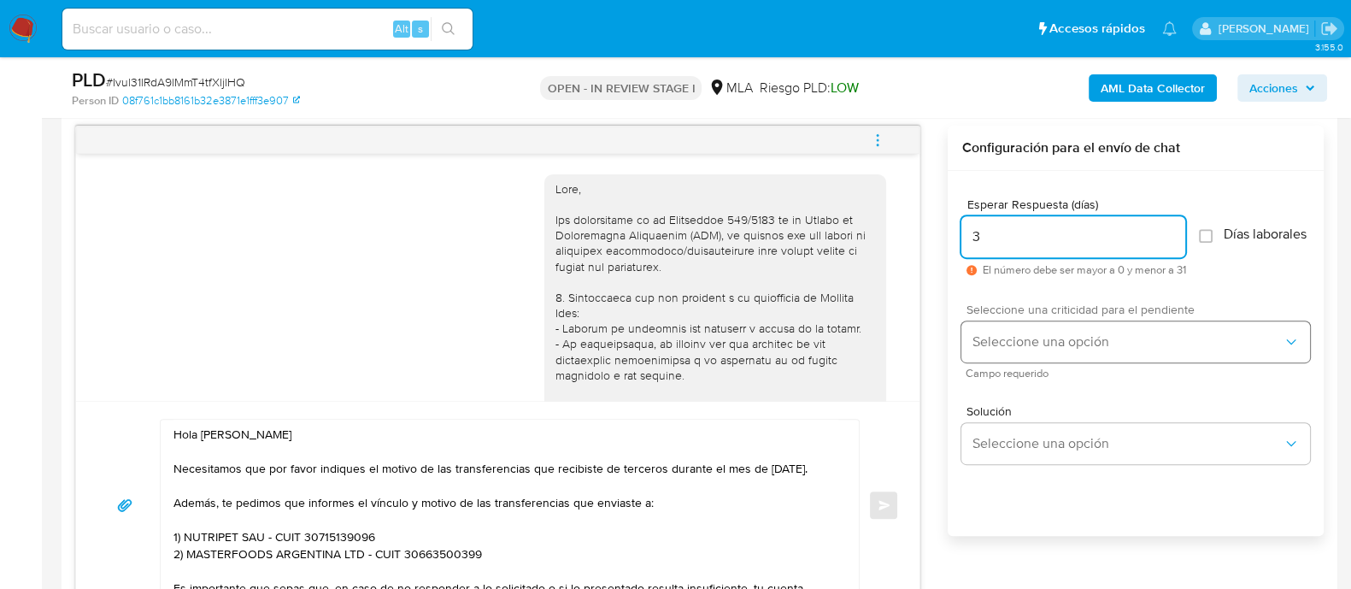
type input "3"
click at [1058, 336] on button "Seleccione una opción" at bounding box center [1135, 341] width 349 height 41
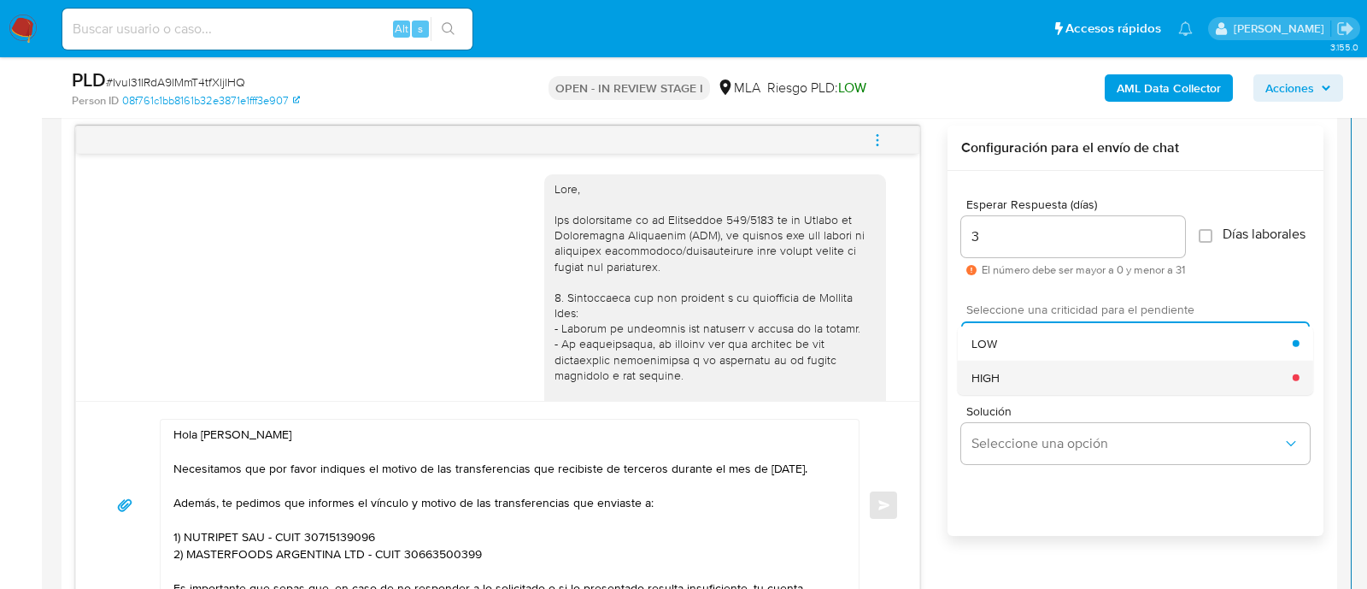
click at [1031, 382] on div "HIGH" at bounding box center [1131, 377] width 321 height 34
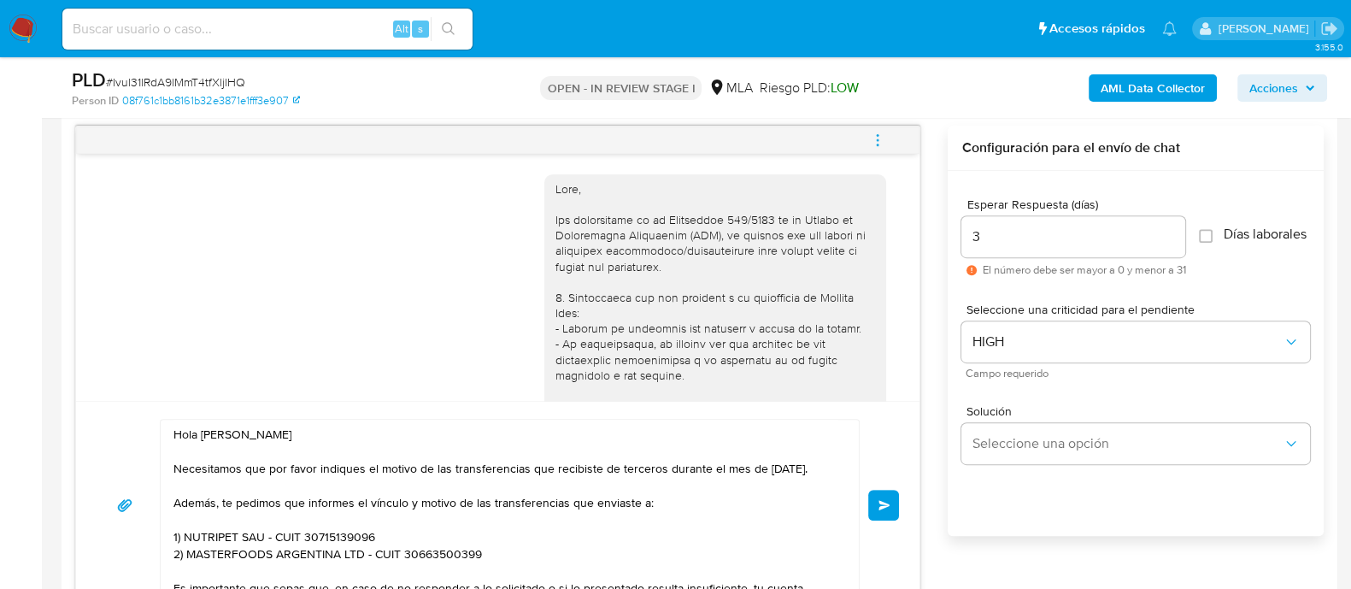
click at [899, 492] on div "Hola Thiago Agustín Zabala Necesitamos que por favor indiques el motivo de las …" at bounding box center [497, 505] width 843 height 208
click at [877, 496] on button "Enviar" at bounding box center [883, 504] width 31 height 31
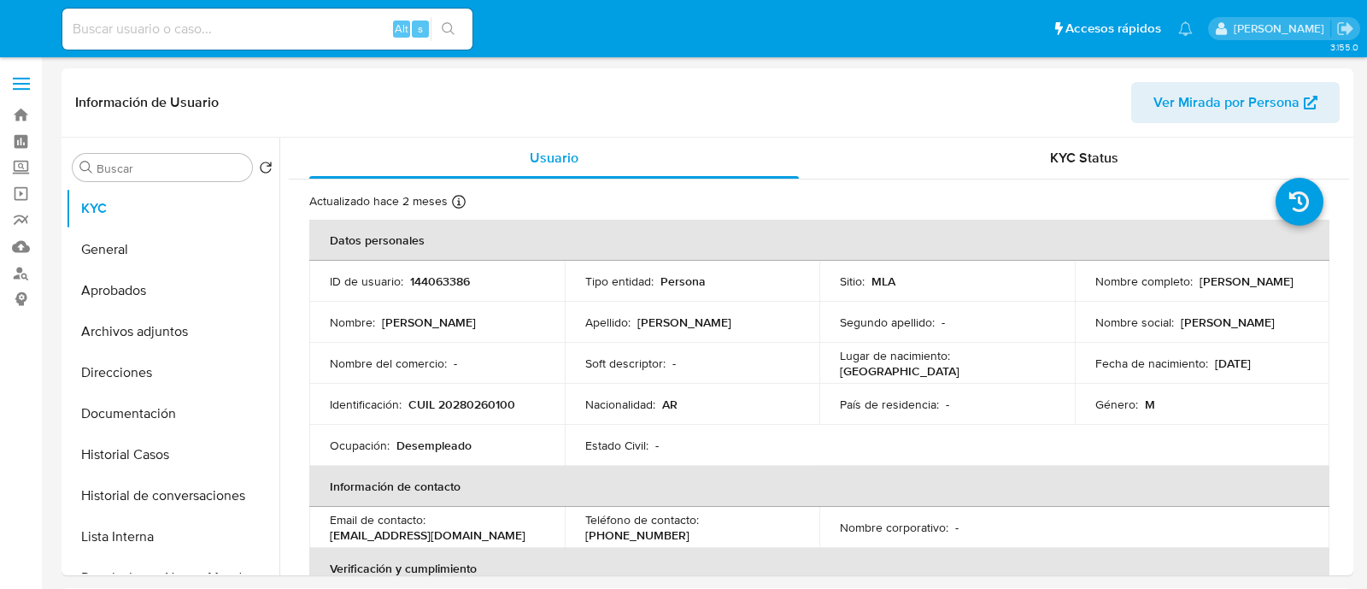
select select "10"
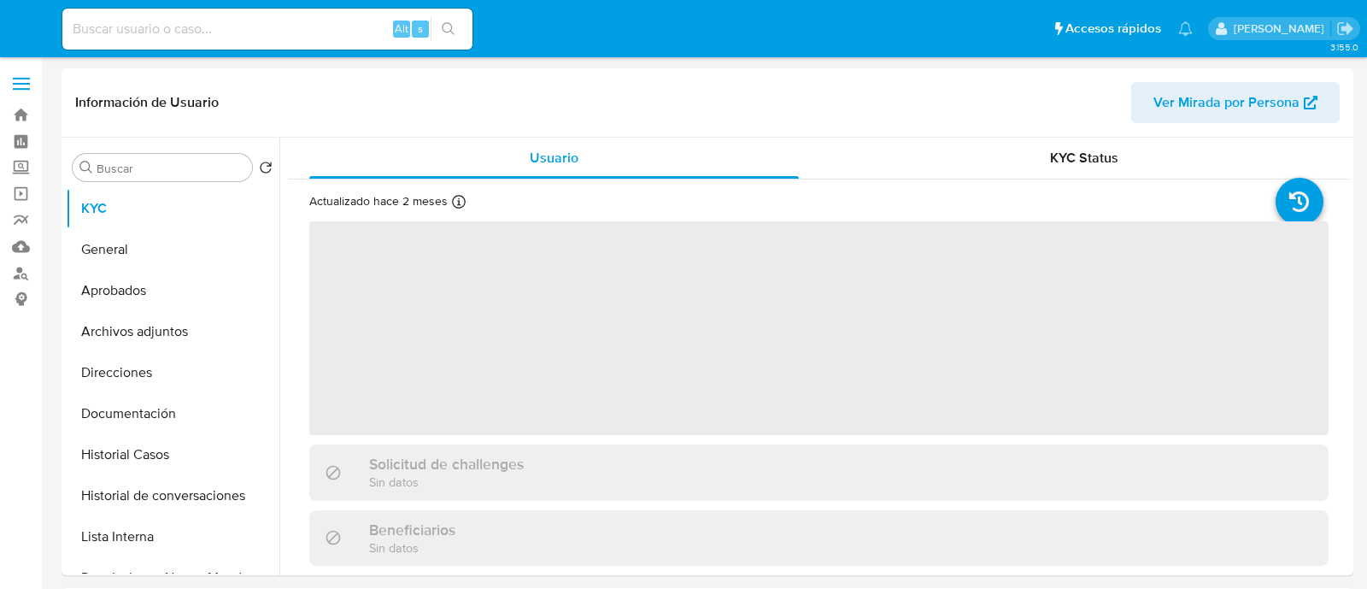
select select "10"
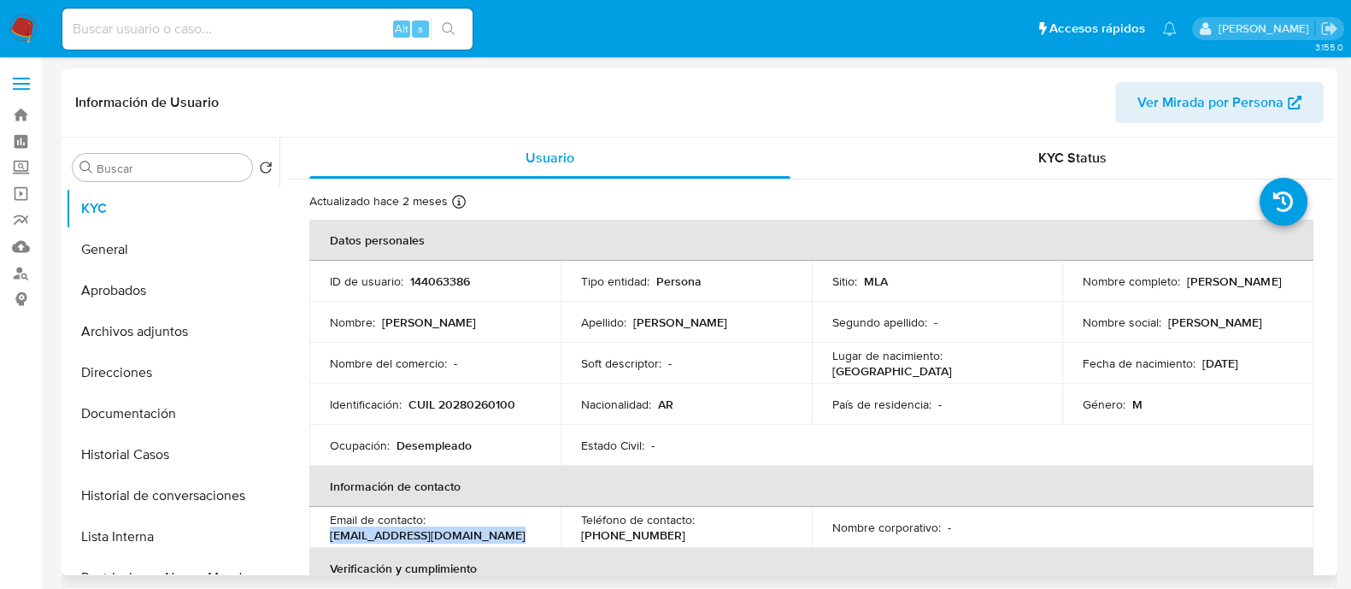
drag, startPoint x: 330, startPoint y: 536, endPoint x: 527, endPoint y: 536, distance: 197.3
click at [527, 536] on div "Email de contacto : [EMAIL_ADDRESS][DOMAIN_NAME]" at bounding box center [435, 527] width 210 height 31
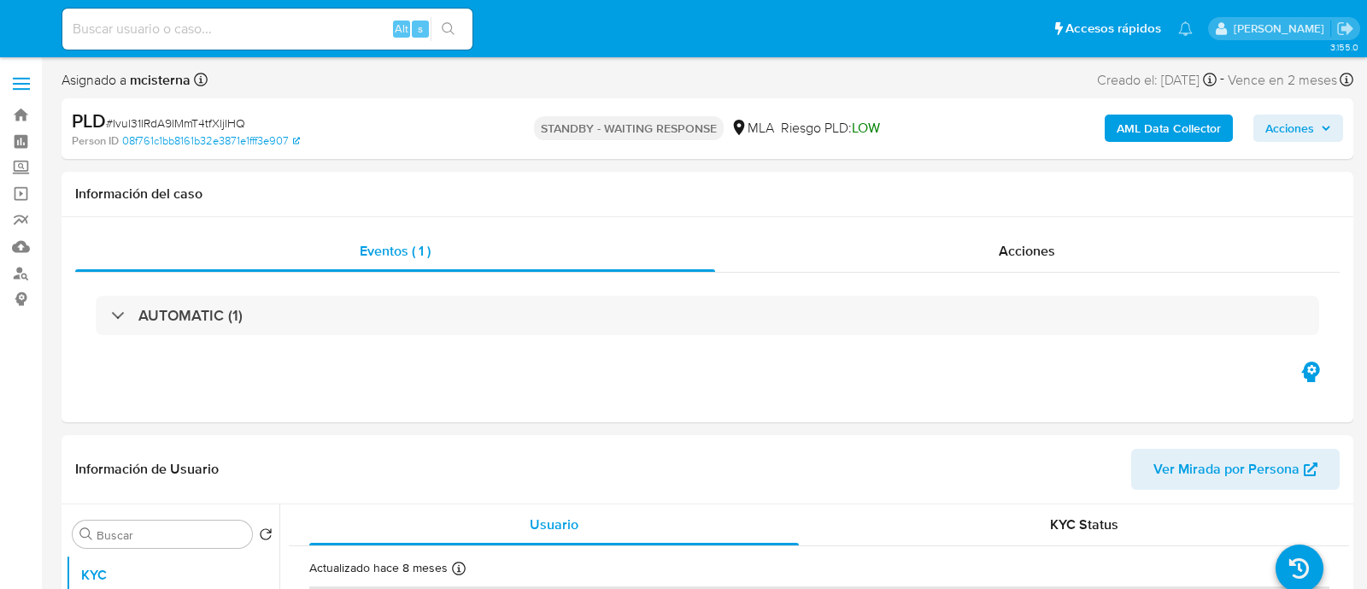
select select "10"
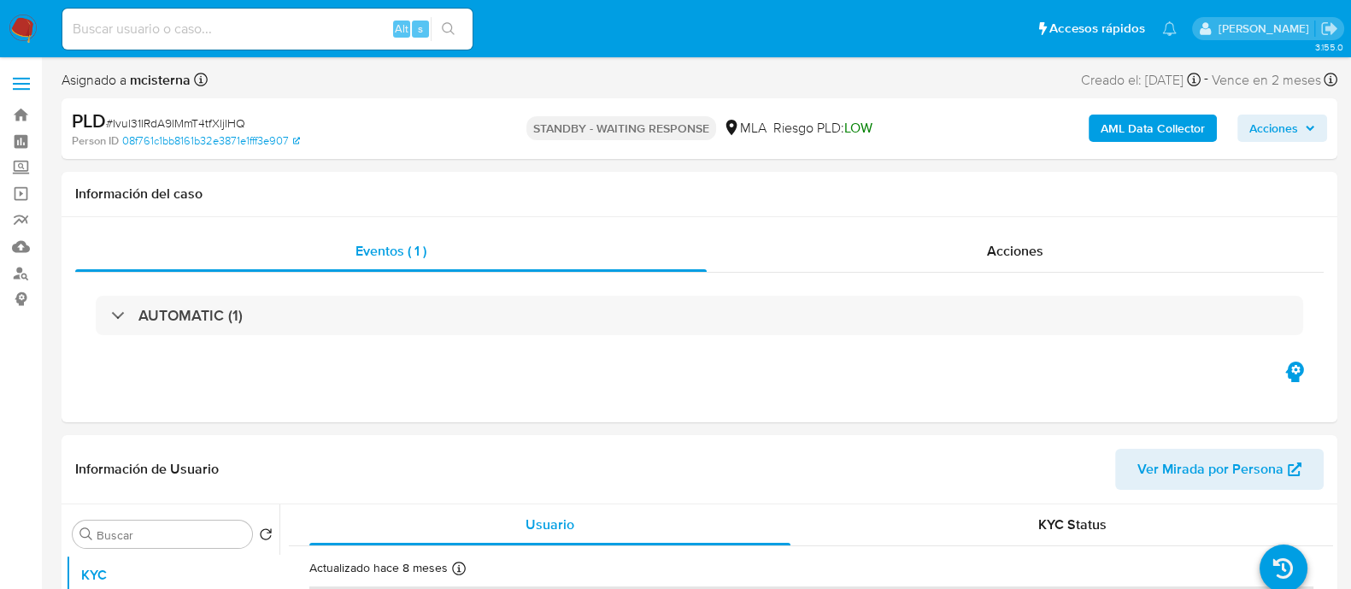
click at [243, 21] on input at bounding box center [267, 29] width 410 height 22
paste input "1297304920"
type input "1297304920"
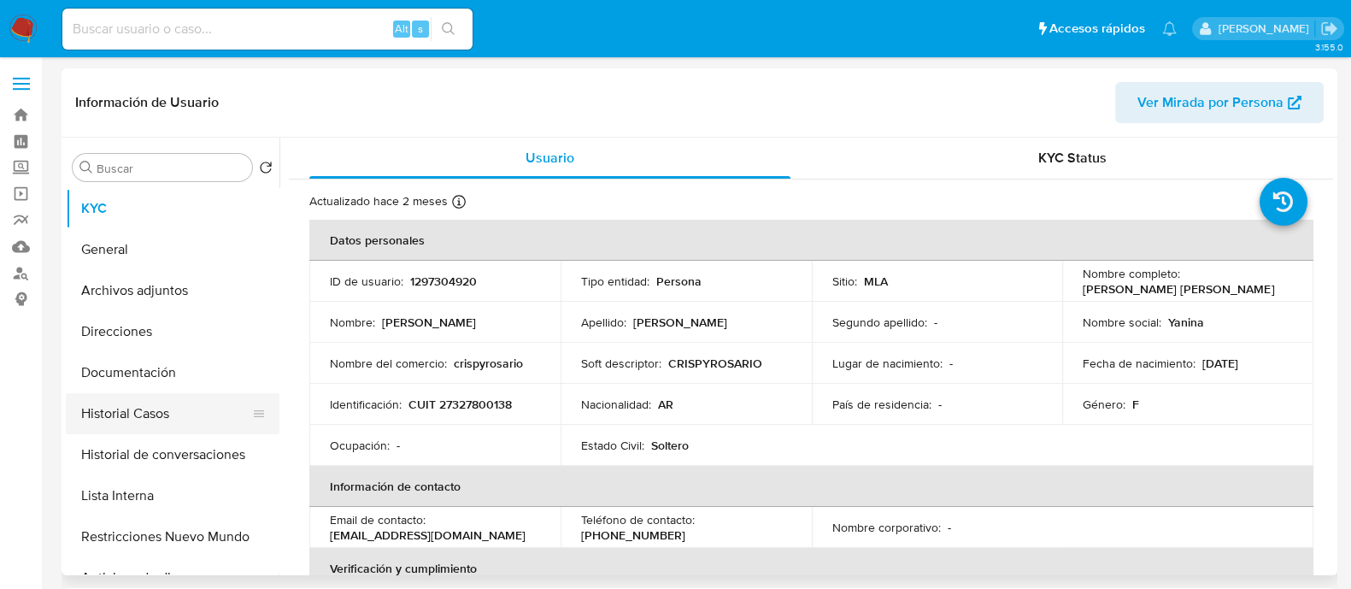
select select "10"
click at [451, 407] on p "CUIT 27327800138" at bounding box center [459, 403] width 103 height 15
copy p "27327800138"
click at [140, 406] on button "Historial Casos" at bounding box center [173, 413] width 214 height 41
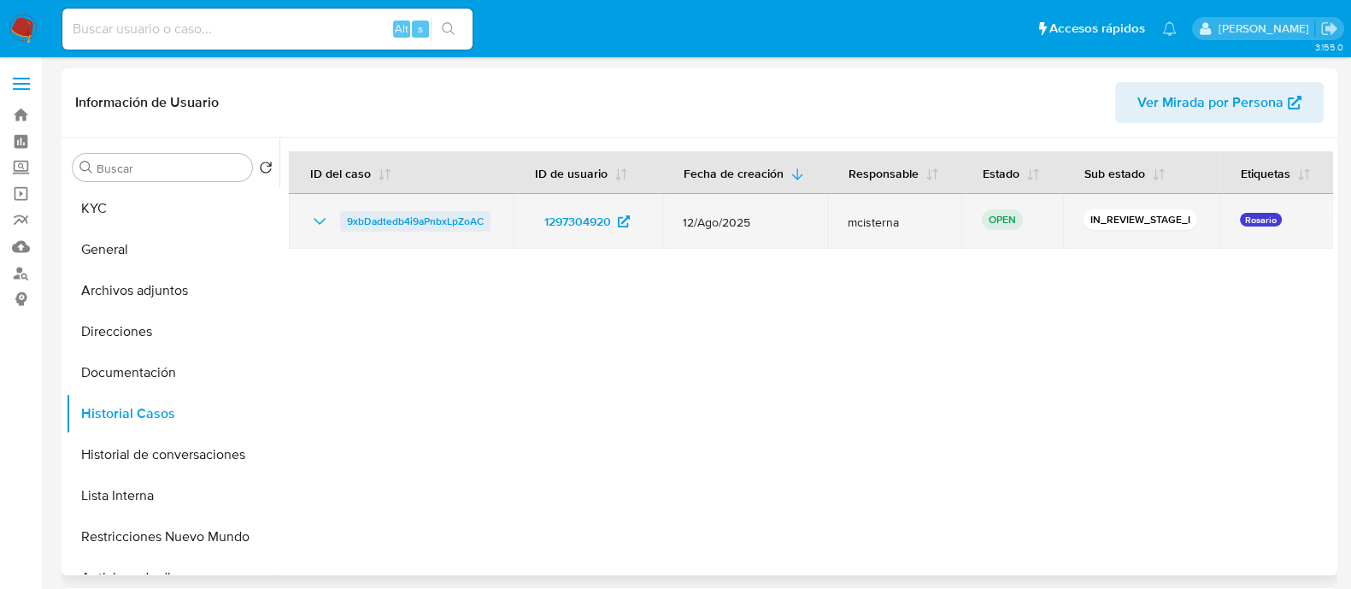
click at [383, 223] on span "9xbDadtedb4i9aPnbxLpZoAC" at bounding box center [415, 221] width 137 height 21
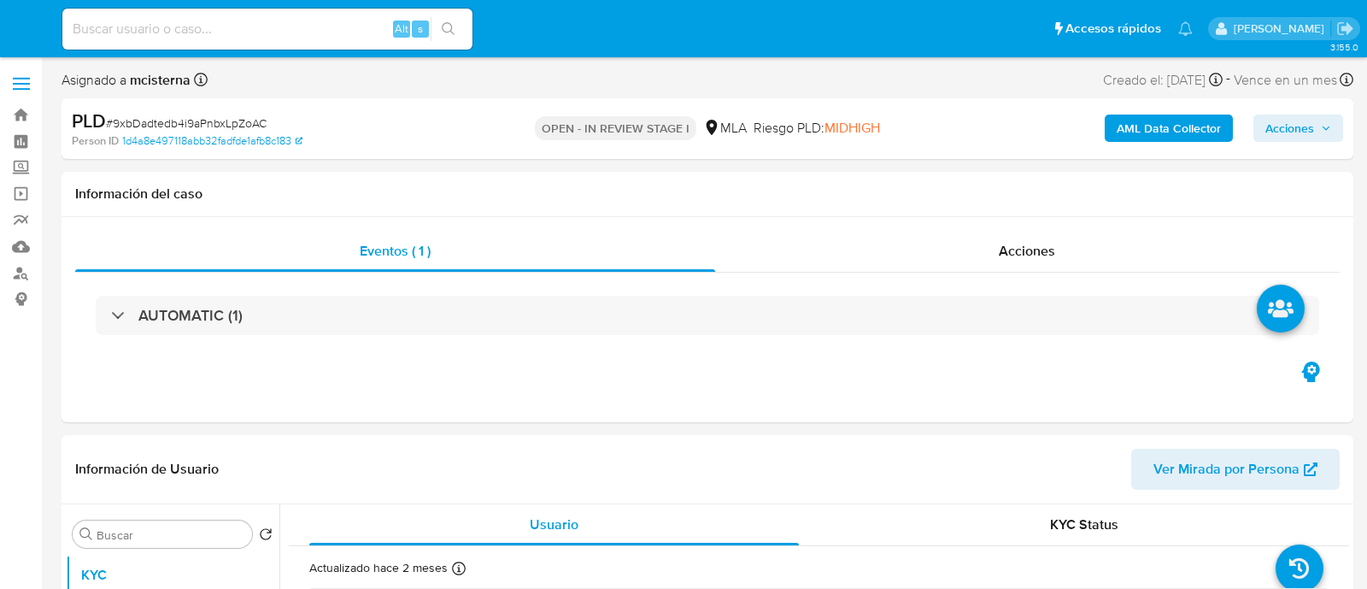
select select "10"
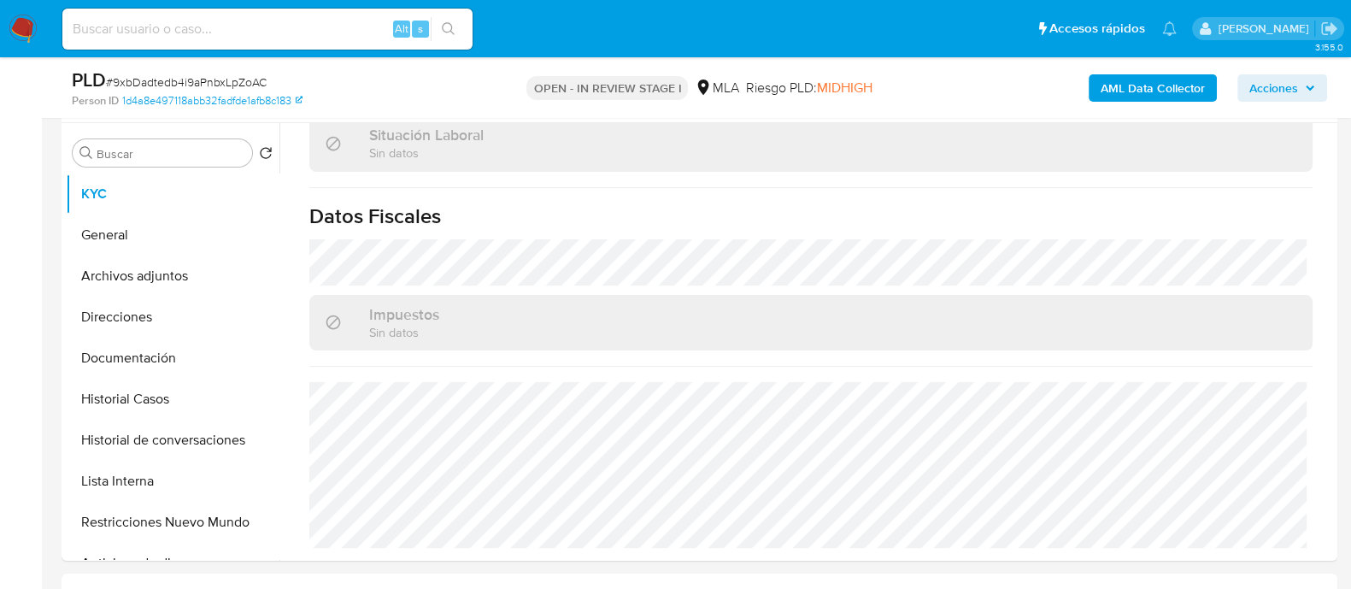
scroll to position [747, 0]
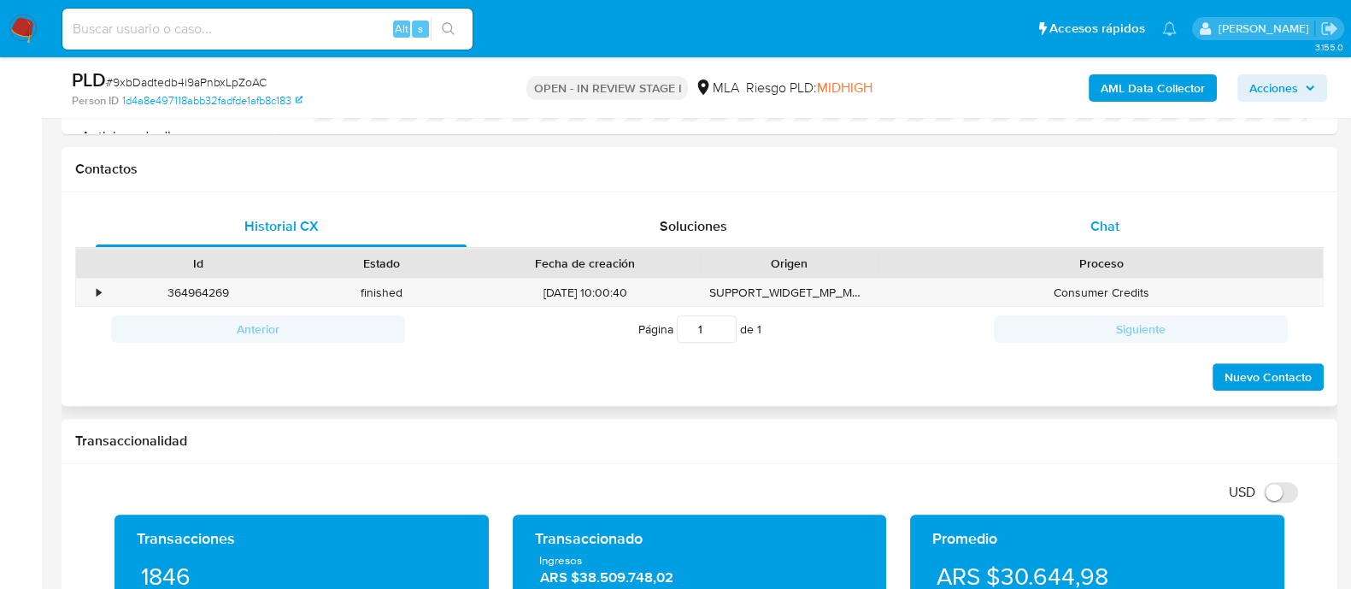
click at [1078, 232] on div "Chat" at bounding box center [1104, 226] width 371 height 41
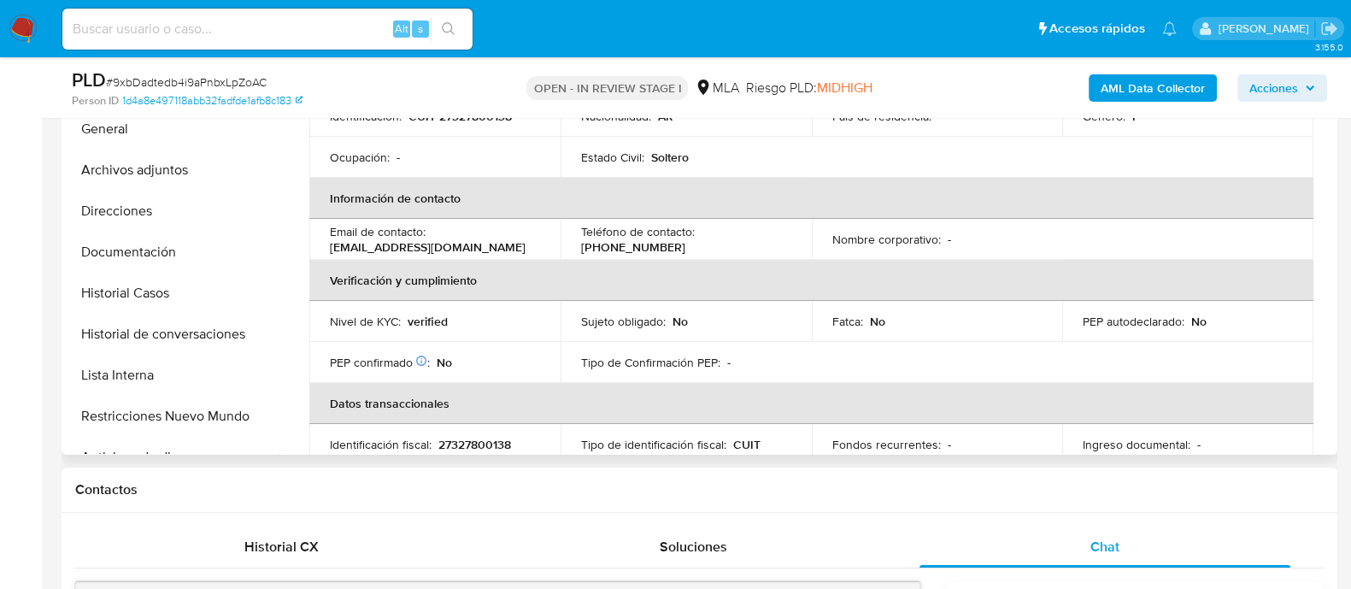
scroll to position [273, 0]
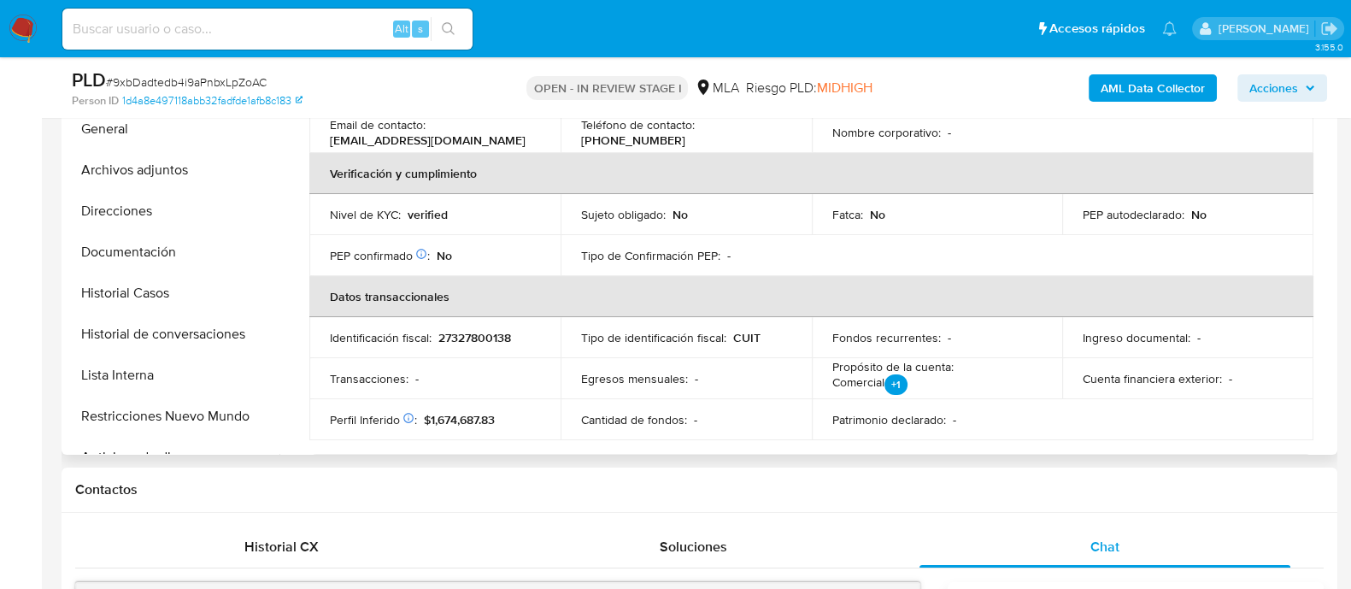
click at [470, 333] on p "27327800138" at bounding box center [474, 337] width 73 height 15
copy p "27327800138"
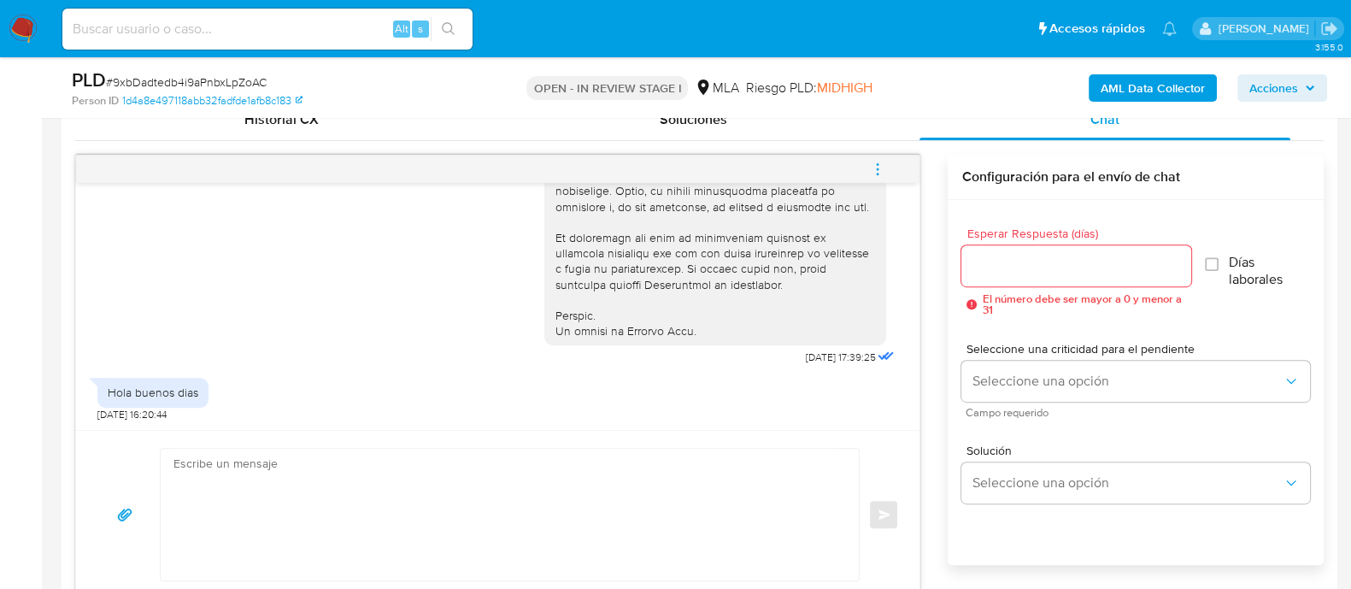
scroll to position [787, 0]
click at [457, 475] on textarea at bounding box center [505, 514] width 664 height 132
paste textarea "Hola Raul Osvaldo Huens En función de las operaciones realizadas en tu cuenta d…"
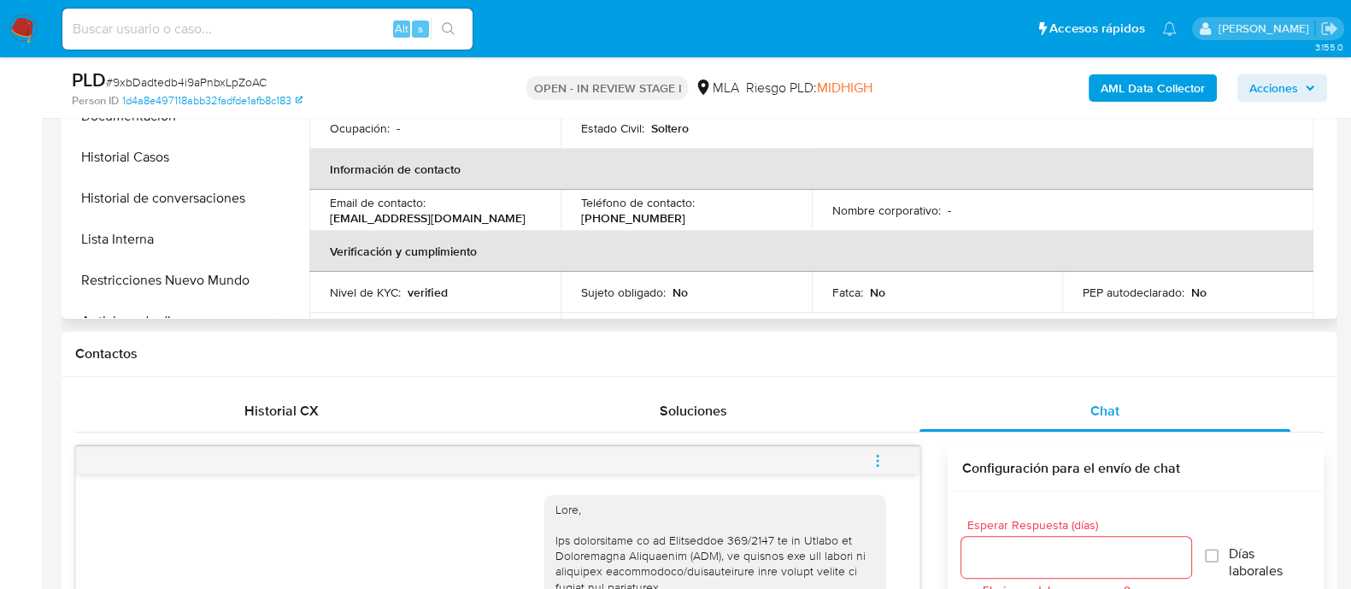
scroll to position [0, 0]
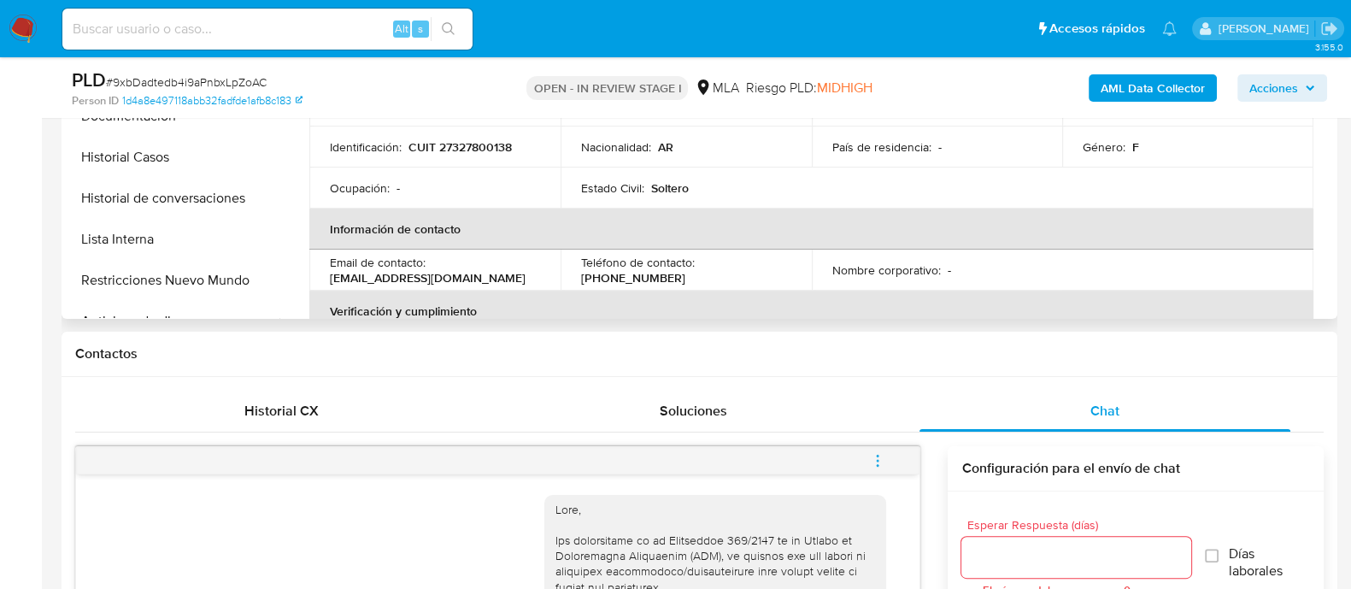
click at [460, 130] on td "Identificación : CUIT 27327800138" at bounding box center [434, 146] width 251 height 41
click at [460, 145] on p "CUIT 27327800138" at bounding box center [459, 146] width 103 height 15
copy p "27327800138"
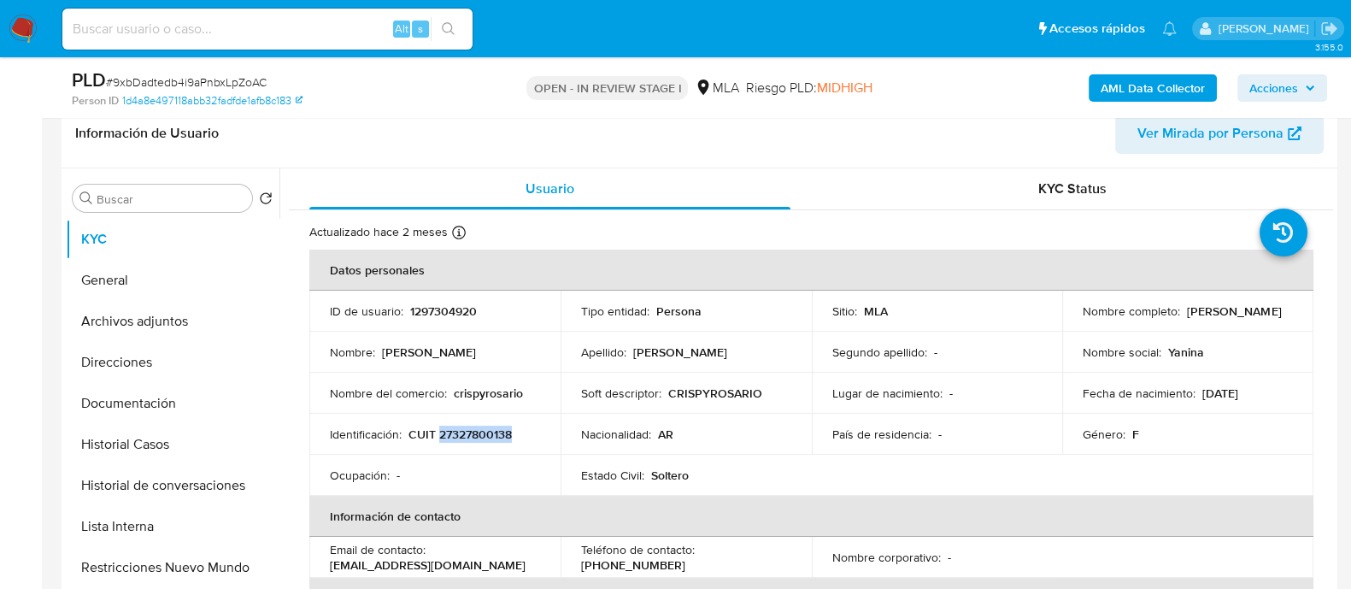
scroll to position [242, 0]
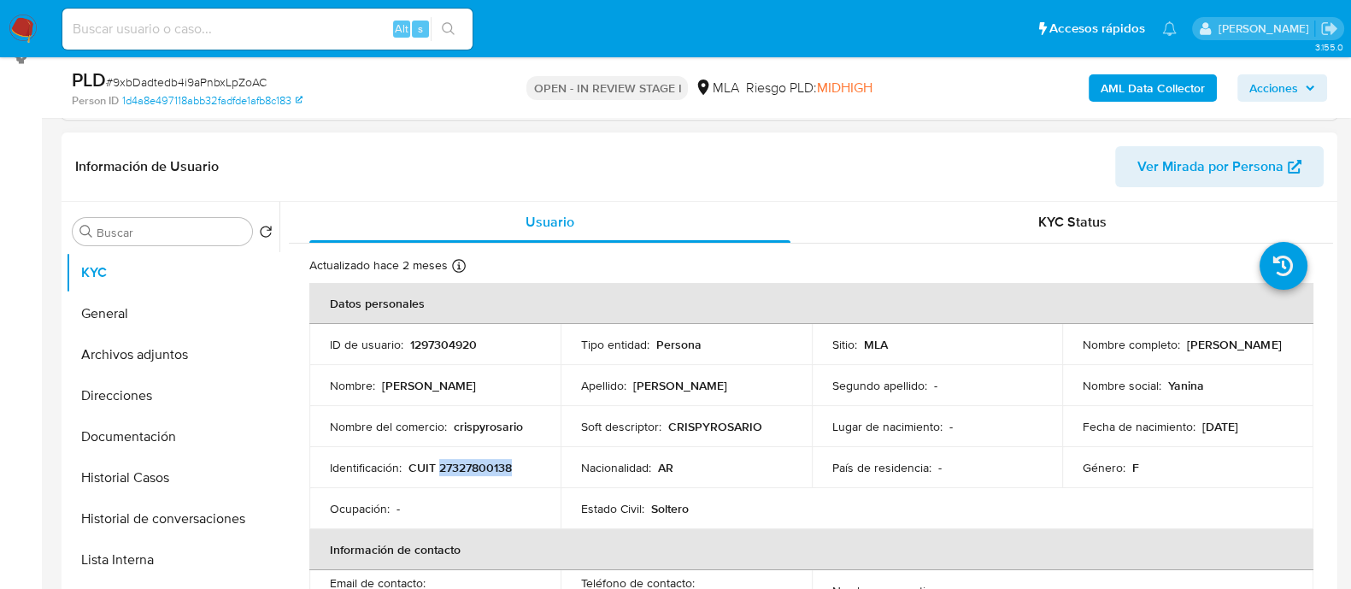
drag, startPoint x: 1198, startPoint y: 352, endPoint x: 1219, endPoint y: 352, distance: 20.5
click at [1219, 352] on div "Nombre completo : Yanina Soledad Lopez" at bounding box center [1187, 344] width 210 height 15
copy p "Yanina Soledad Lopez"
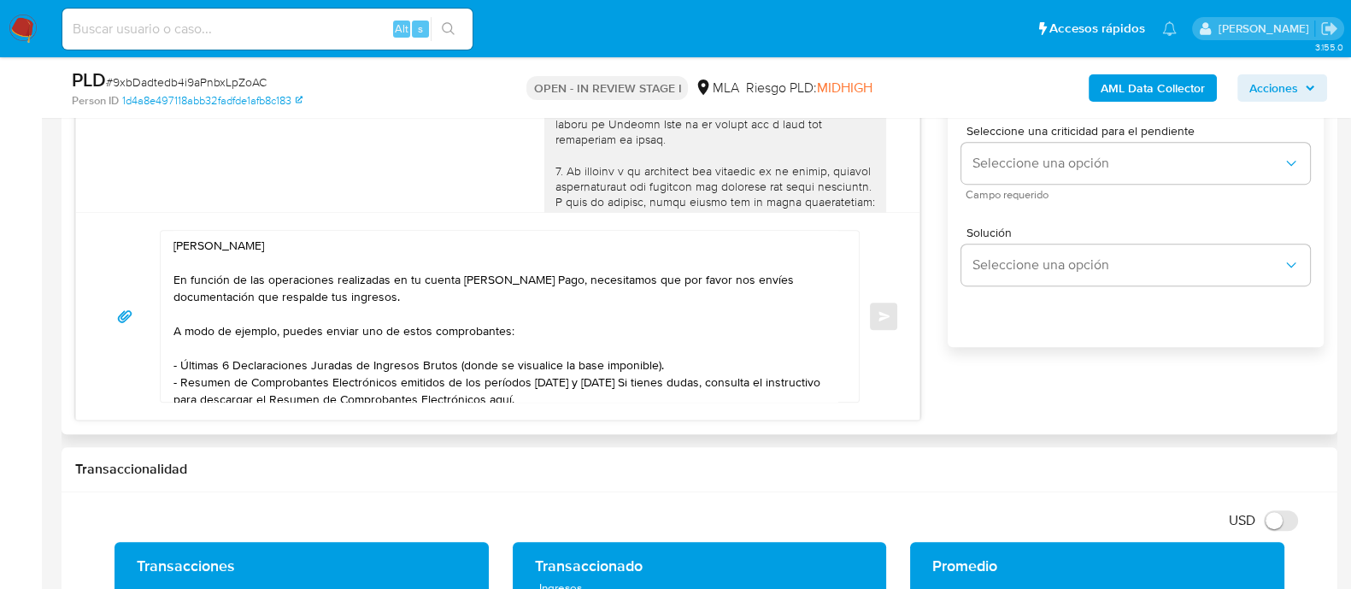
scroll to position [989, 0]
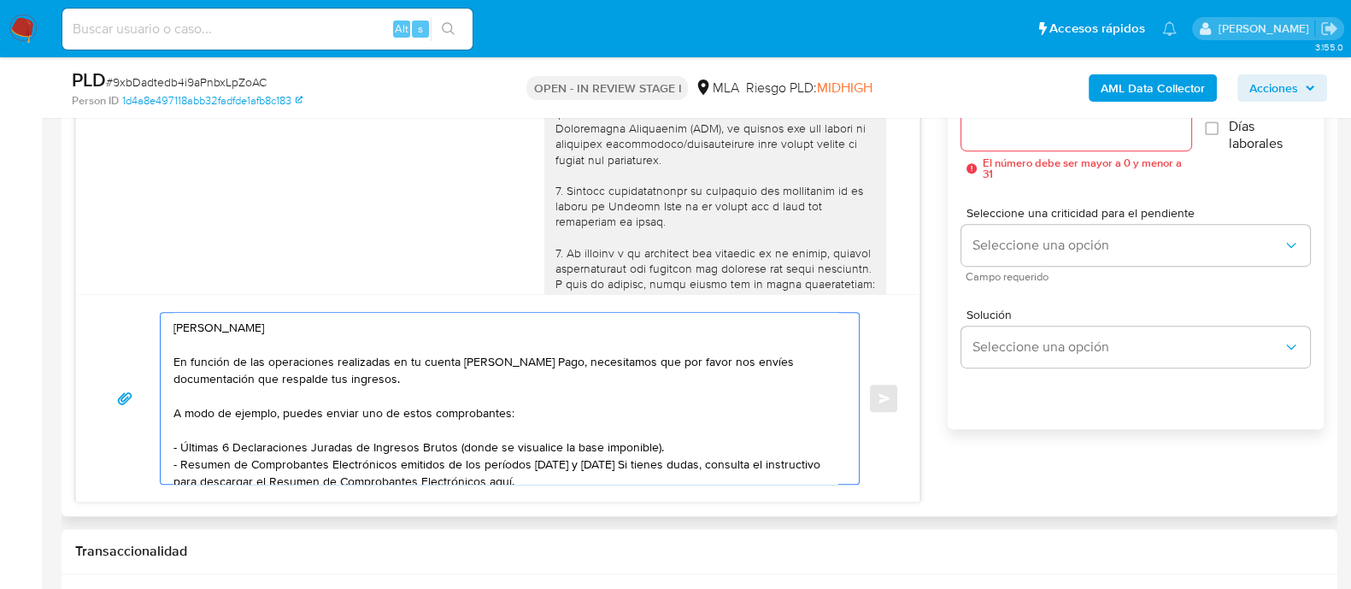
drag, startPoint x: 201, startPoint y: 326, endPoint x: 350, endPoint y: 326, distance: 149.5
click at [350, 326] on textarea "Hola Raul Osvaldo Huens En función de las operaciones realizadas en tu cuenta d…" at bounding box center [505, 398] width 664 height 171
paste textarea "Yanina Soledad Lopez"
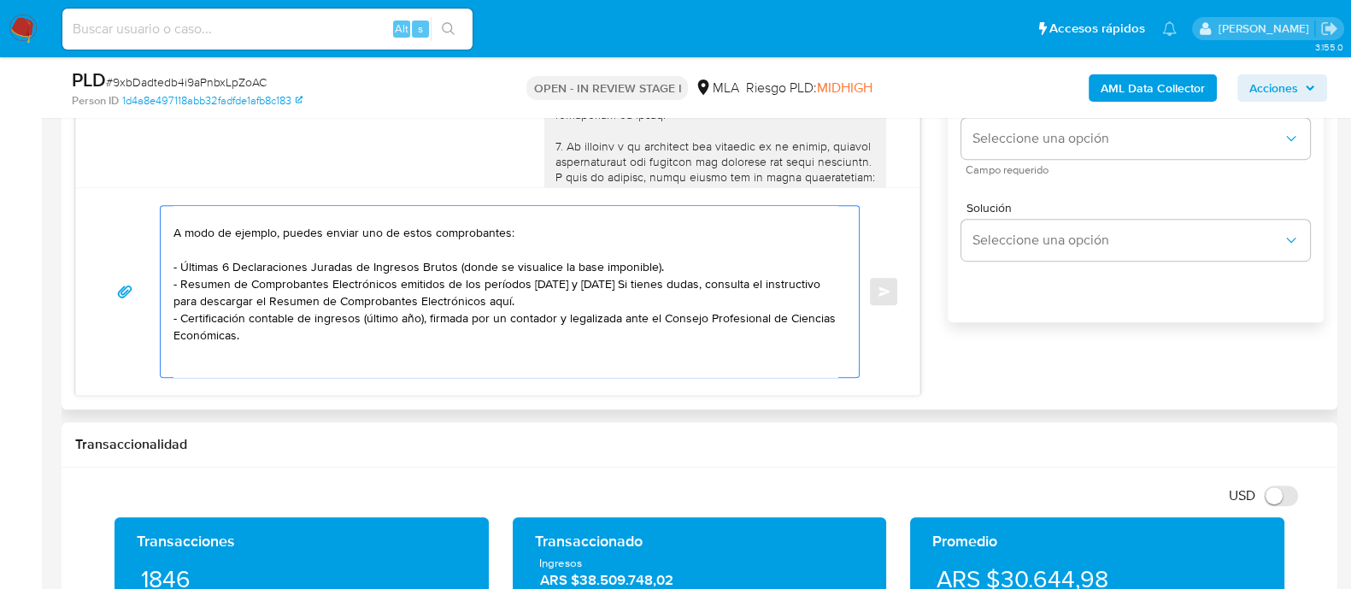
scroll to position [106, 0]
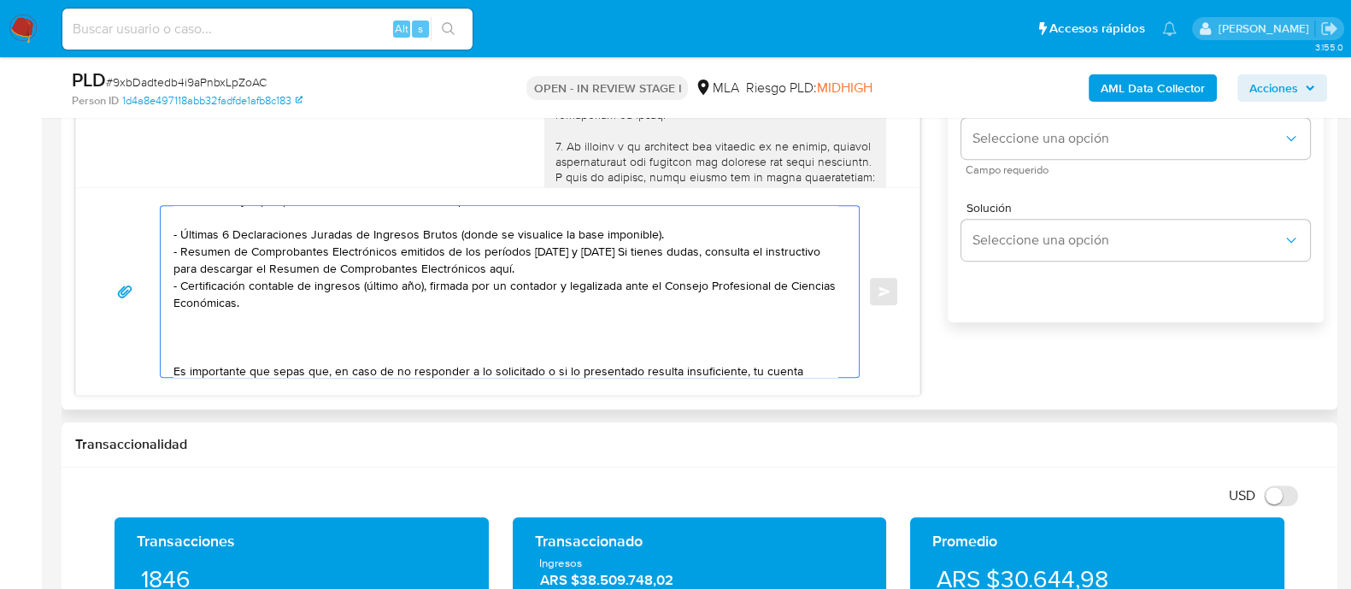
drag, startPoint x: 173, startPoint y: 232, endPoint x: 337, endPoint y: 321, distance: 185.8
click at [337, 321] on textarea "Hola Yanina Soledad Lopez En función de las operaciones realizadas en tu cuenta…" at bounding box center [505, 291] width 664 height 171
paste textarea ": https://www.mercadopago.com.ar/ayuda/30181"
click at [265, 298] on textarea "Hola Yanina Soledad Lopez En función de las operaciones realizadas en tu cuenta…" at bounding box center [505, 291] width 664 height 171
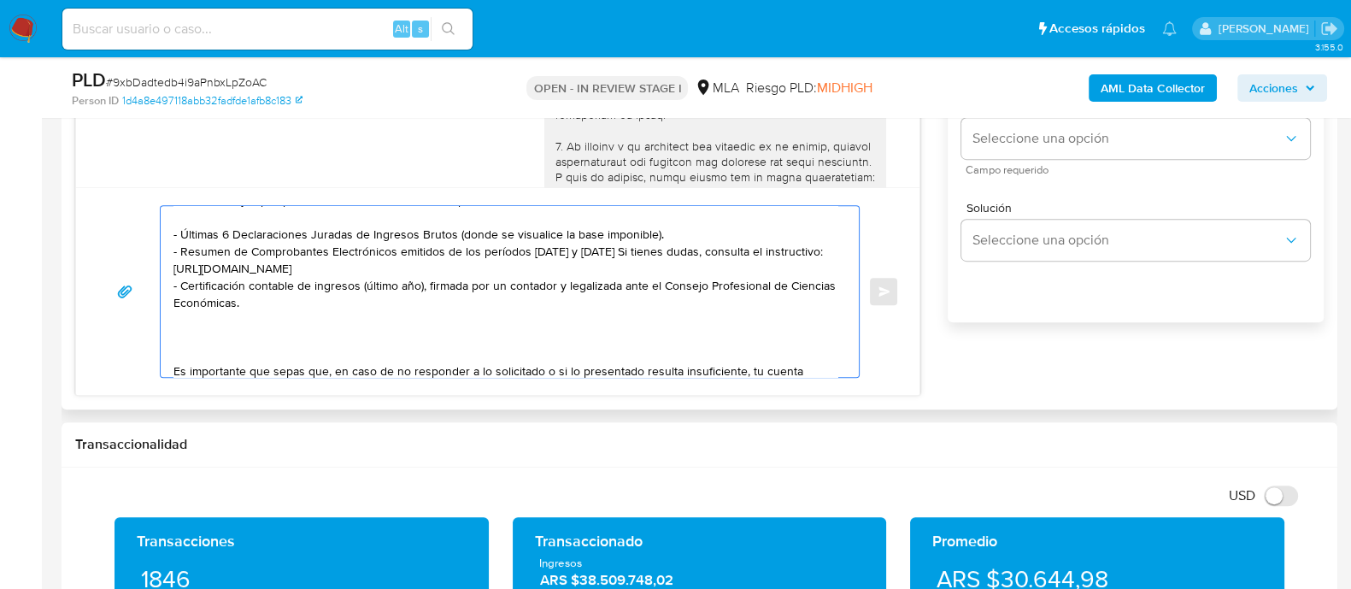
click at [265, 298] on textarea "Hola Yanina Soledad Lopez En función de las operaciones realizadas en tu cuenta…" at bounding box center [505, 291] width 664 height 171
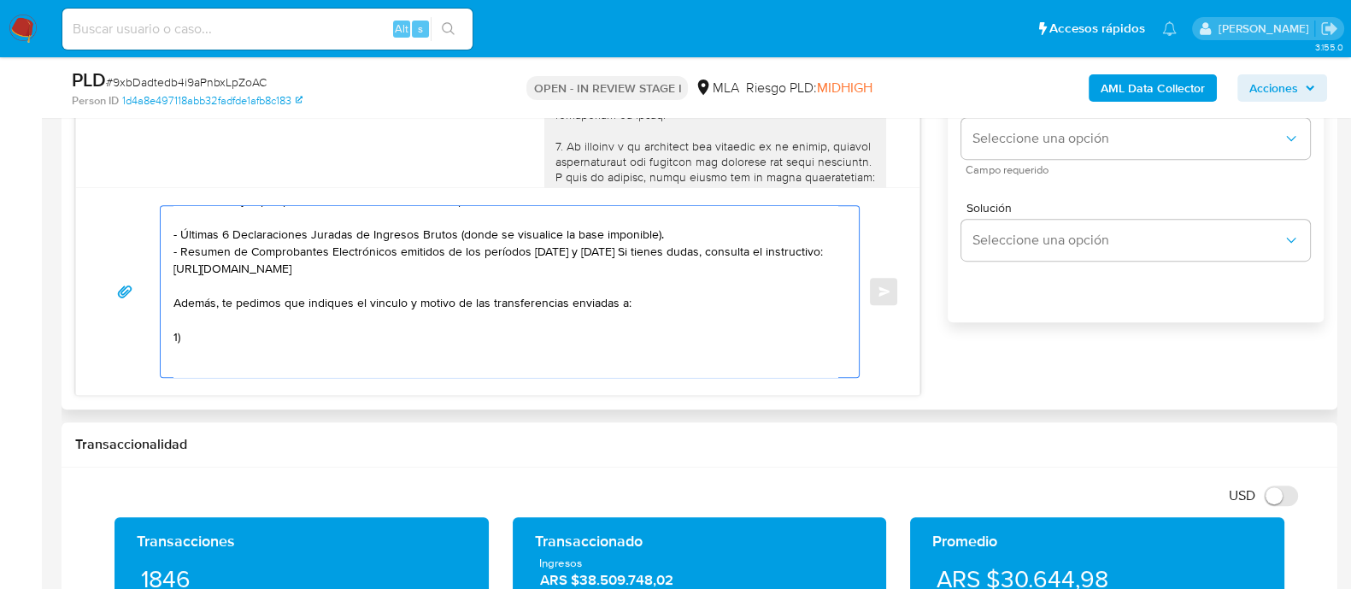
click at [454, 331] on textarea "Hola Yanina Soledad Lopez En función de las operaciones realizadas en tu cuenta…" at bounding box center [505, 291] width 664 height 171
paste textarea "CABRERA NORA GLADYS"
click at [454, 331] on textarea "Hola Yanina Soledad Lopez En función de las operaciones realizadas en tu cuenta…" at bounding box center [505, 291] width 664 height 171
paste textarea "27109868251"
paste textarea "LOPEZ YANINA SOLEDAD"
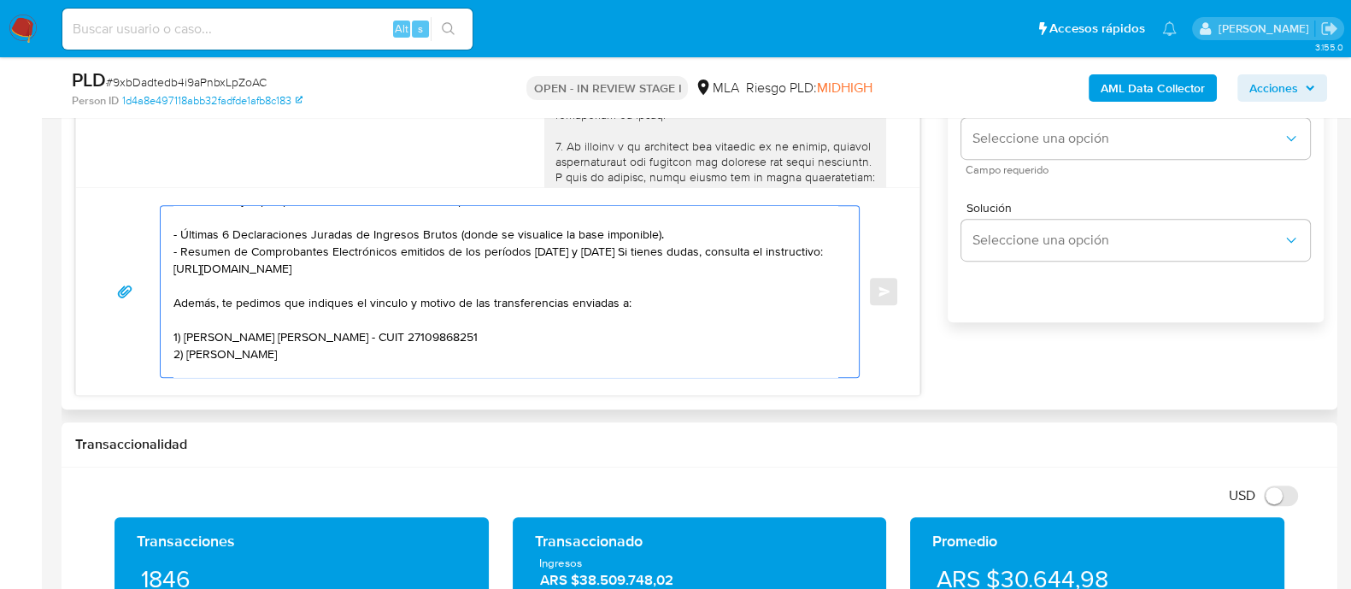
scroll to position [108, 0]
click at [367, 353] on textarea "Hola Yanina Soledad Lopez En función de las operaciones realizadas en tu cuenta…" at bounding box center [505, 291] width 664 height 171
paste textarea "27327800138"
paste textarea "PRONTO EQUIPAMIENTOS SRL"
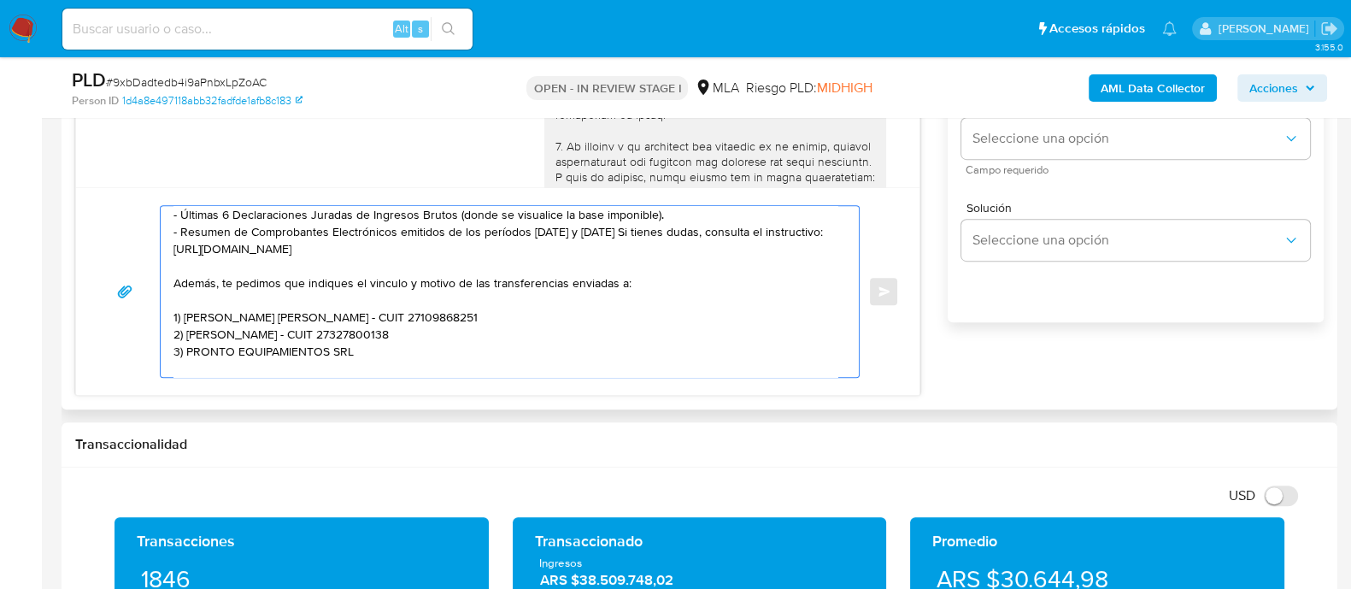
click at [471, 347] on textarea "Hola Yanina Soledad Lopez En función de las operaciones realizadas en tu cuenta…" at bounding box center [505, 291] width 664 height 171
paste textarea "30718363043"
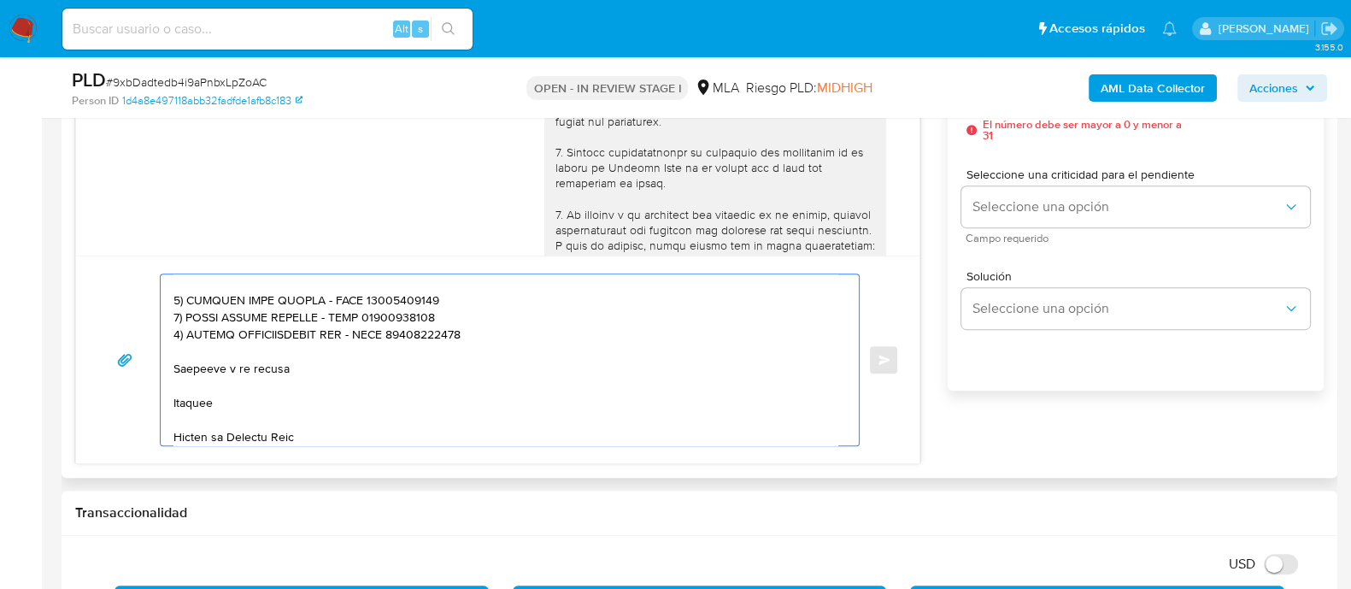
scroll to position [882, 0]
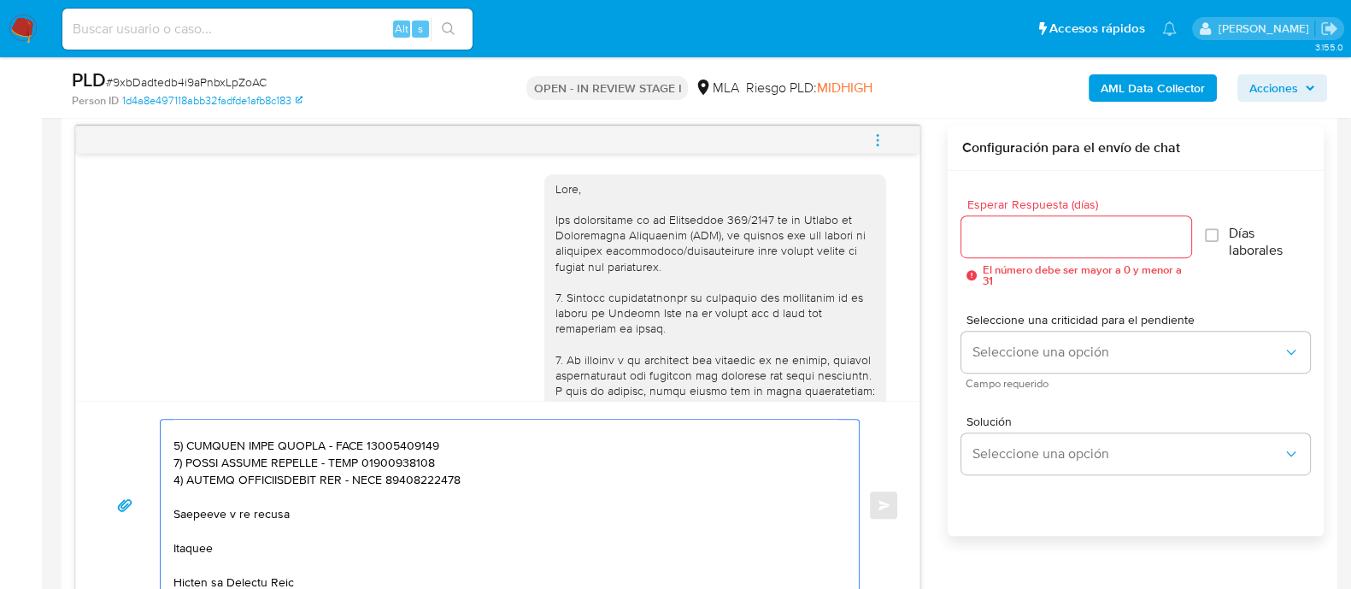
type textarea "Hola Yanina Soledad Lopez En función de las operaciones realizadas en tu cuenta…"
click at [1035, 233] on input "Esperar Respuesta (días)" at bounding box center [1075, 237] width 229 height 22
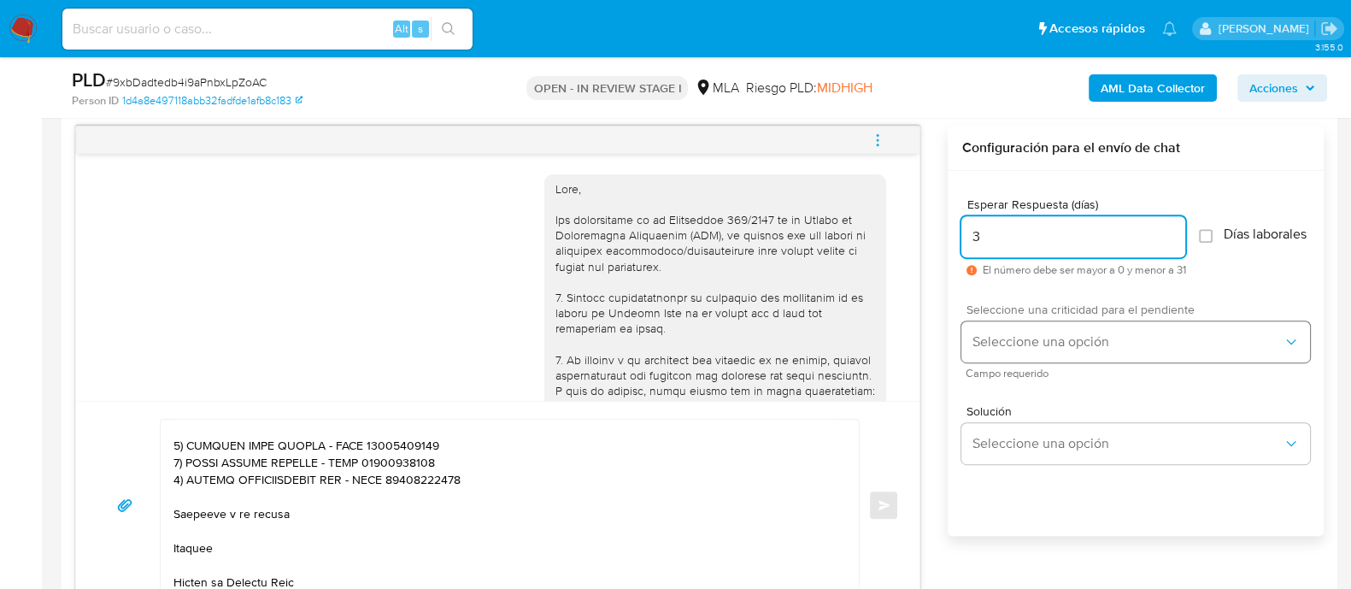
type input "3"
click at [1034, 360] on button "Seleccione una opción" at bounding box center [1135, 341] width 349 height 41
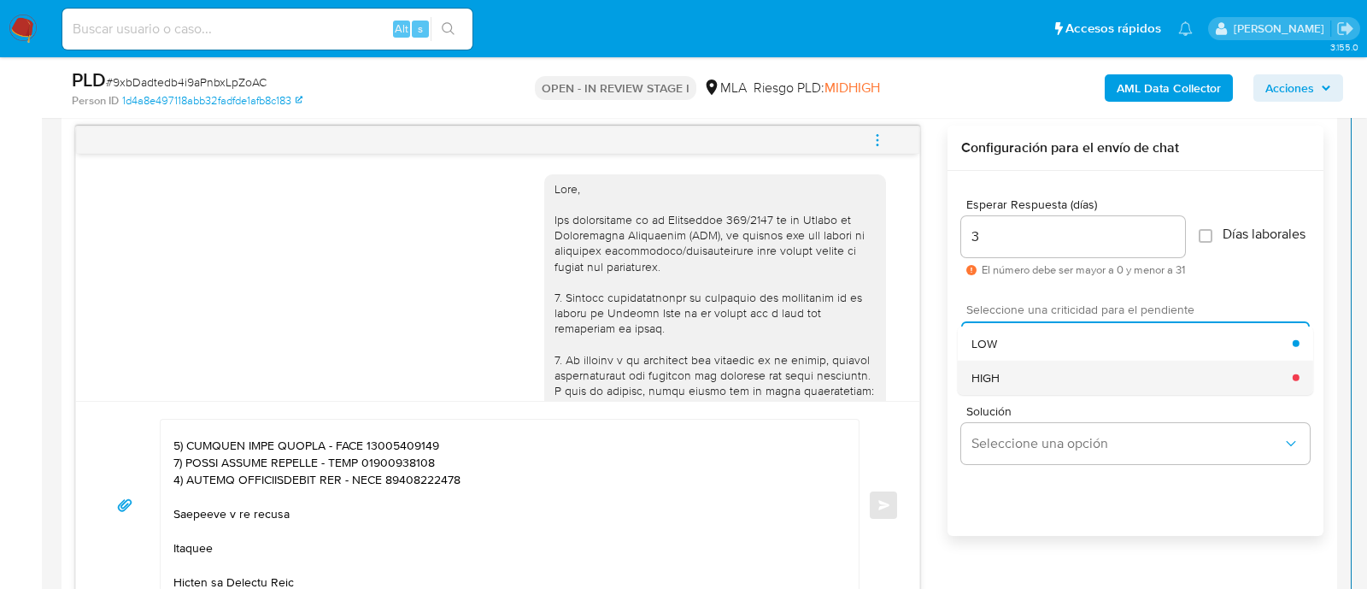
click at [1025, 394] on div "HIGH" at bounding box center [1131, 377] width 321 height 34
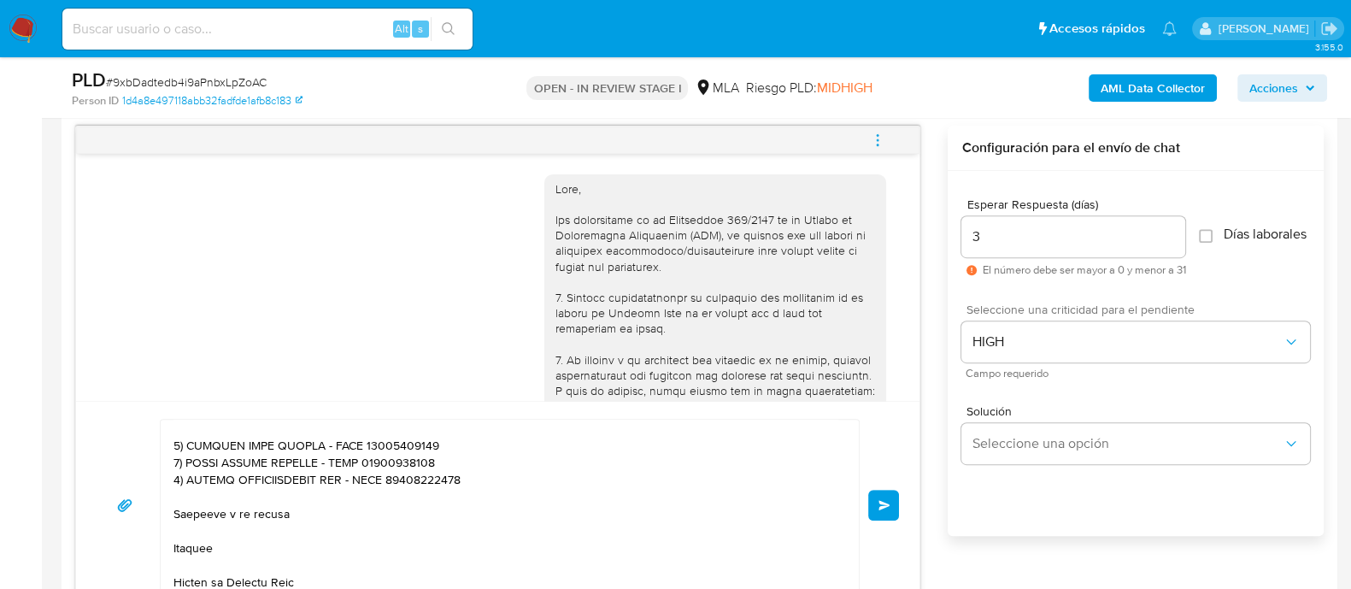
click at [888, 507] on span "Enviar" at bounding box center [884, 505] width 12 height 10
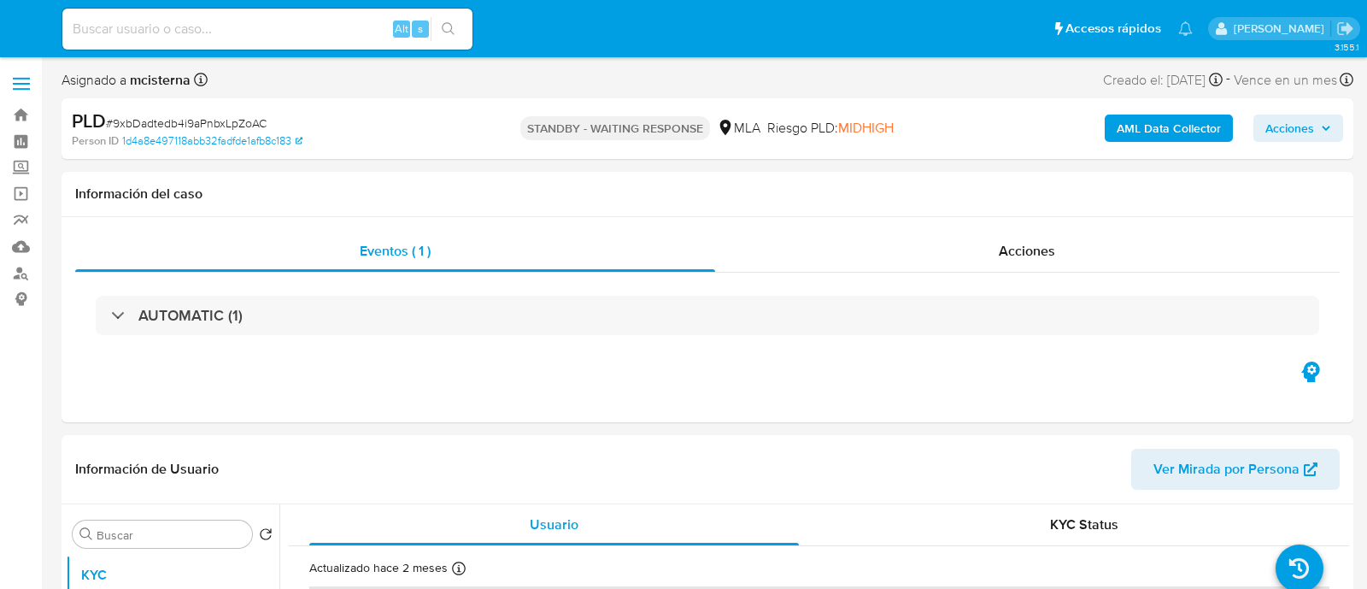
select select "10"
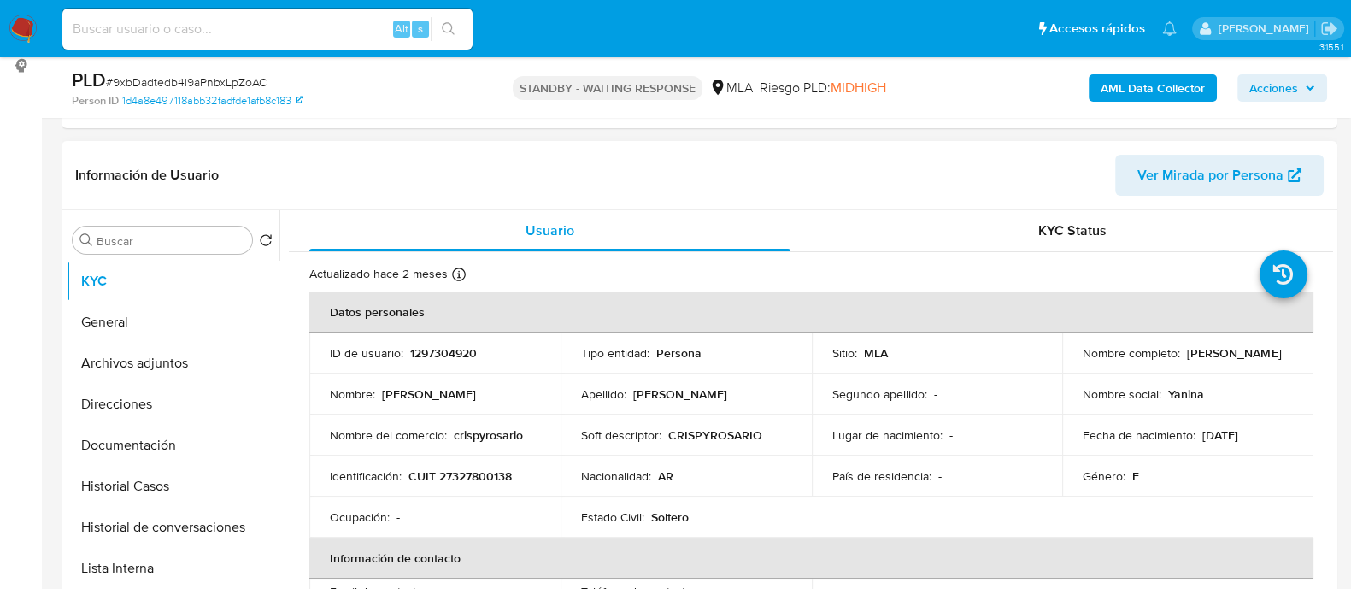
scroll to position [320, 0]
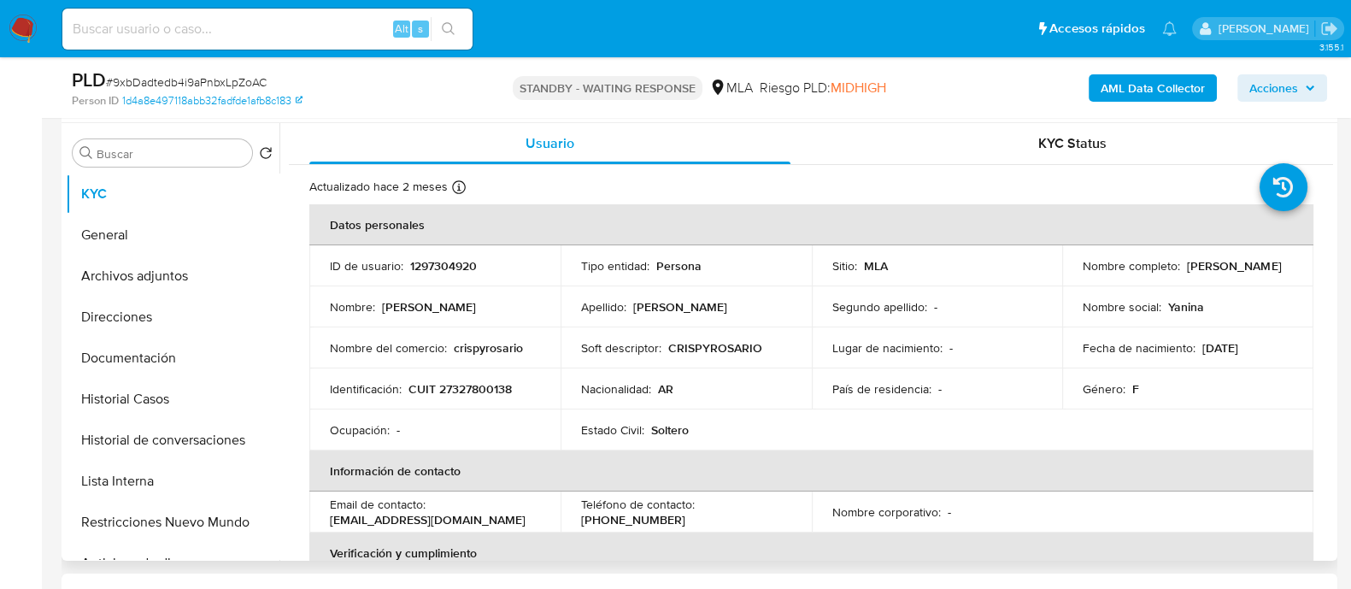
click at [498, 378] on td "Identificación : CUIT 27327800138" at bounding box center [434, 388] width 251 height 41
click at [497, 385] on p "CUIT 27327800138" at bounding box center [459, 388] width 103 height 15
copy p "27327800138"
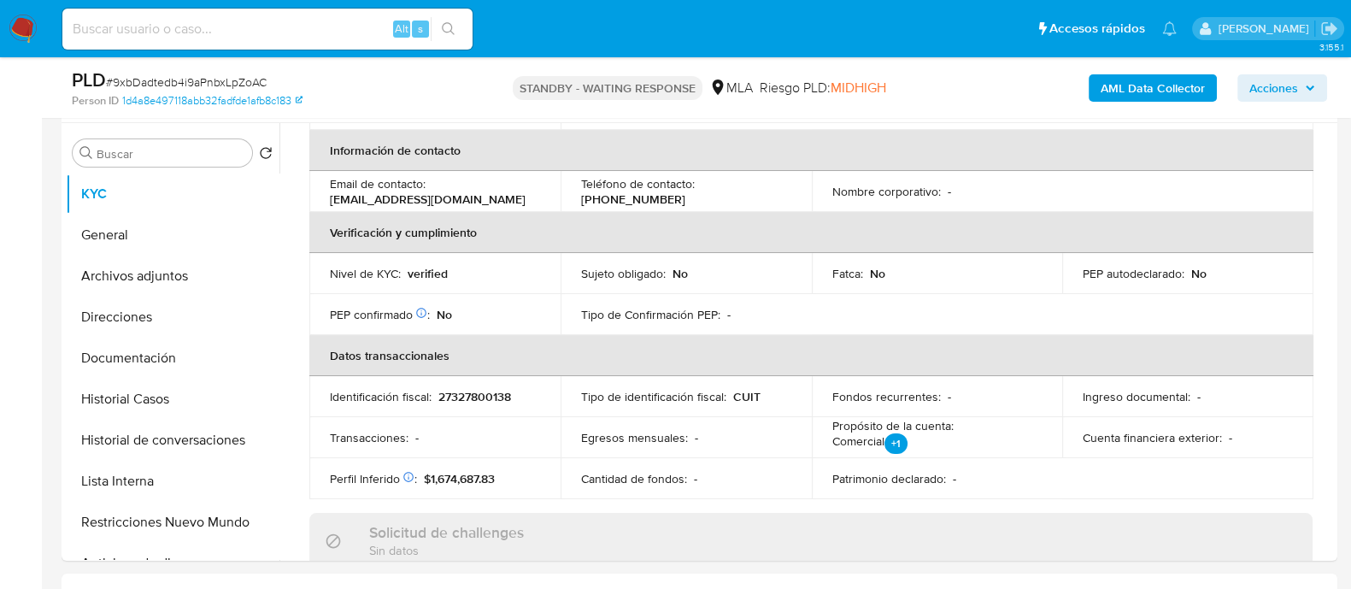
click at [308, 32] on input at bounding box center [267, 29] width 410 height 22
paste input "1363749792"
click at [439, 32] on button "search-icon" at bounding box center [448, 29] width 35 height 24
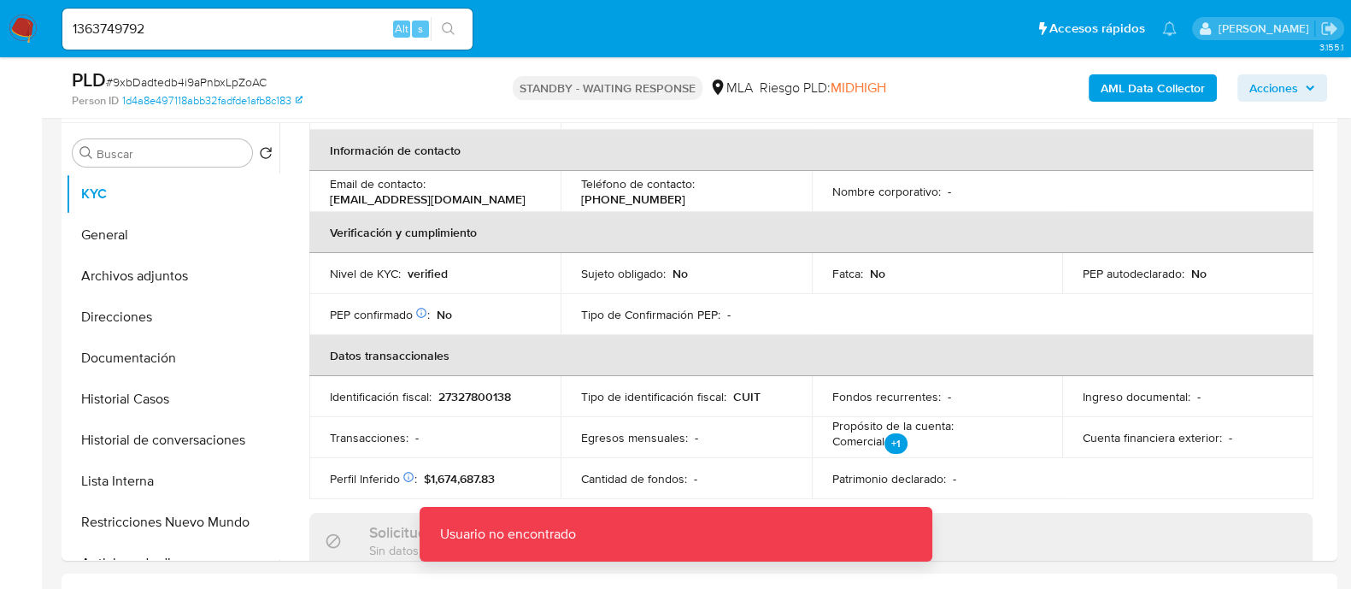
click at [274, 29] on input "1363749792" at bounding box center [267, 29] width 410 height 22
type input "1363749792"
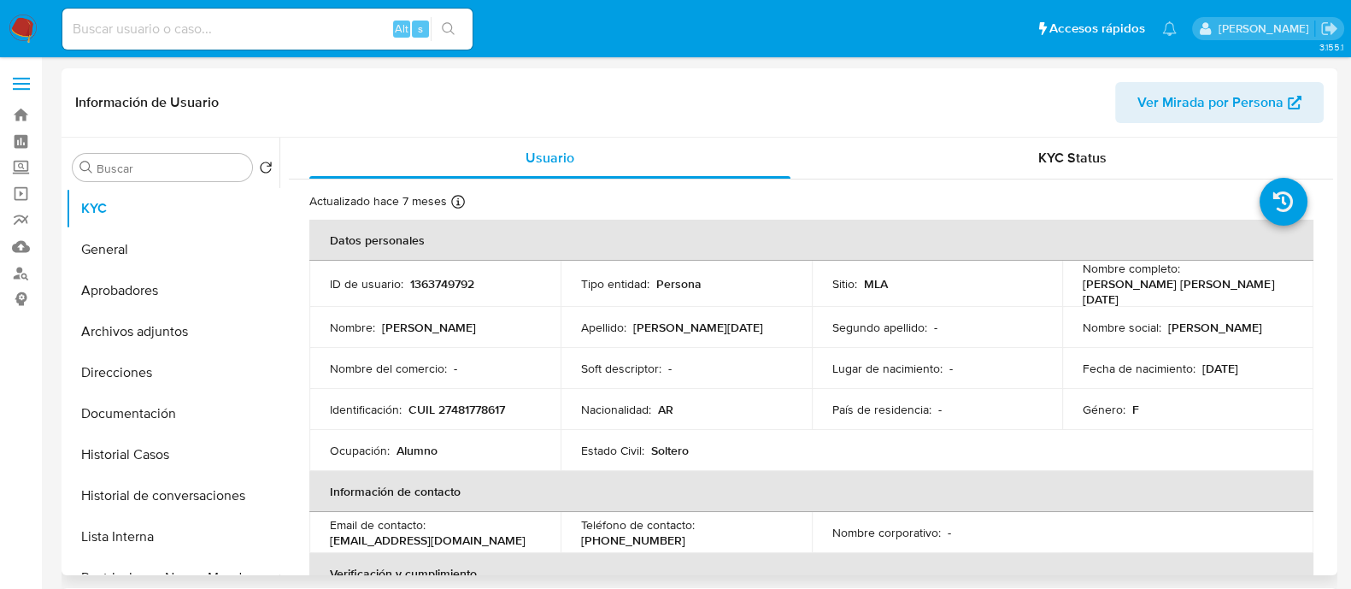
select select "10"
click at [462, 411] on p "CUIL 27481778617" at bounding box center [456, 408] width 97 height 15
copy div "Identificación : CUIL 27481778617"
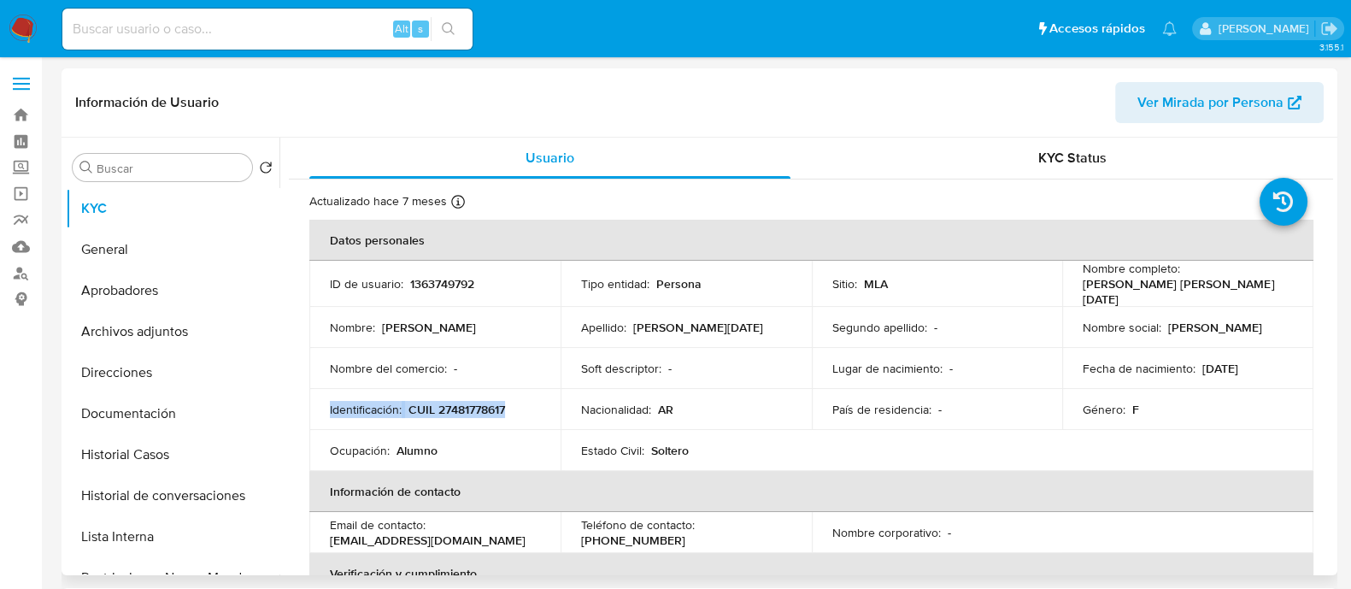
click at [489, 412] on p "CUIL 27481778617" at bounding box center [456, 408] width 97 height 15
click at [111, 454] on button "Historial Casos" at bounding box center [166, 454] width 200 height 41
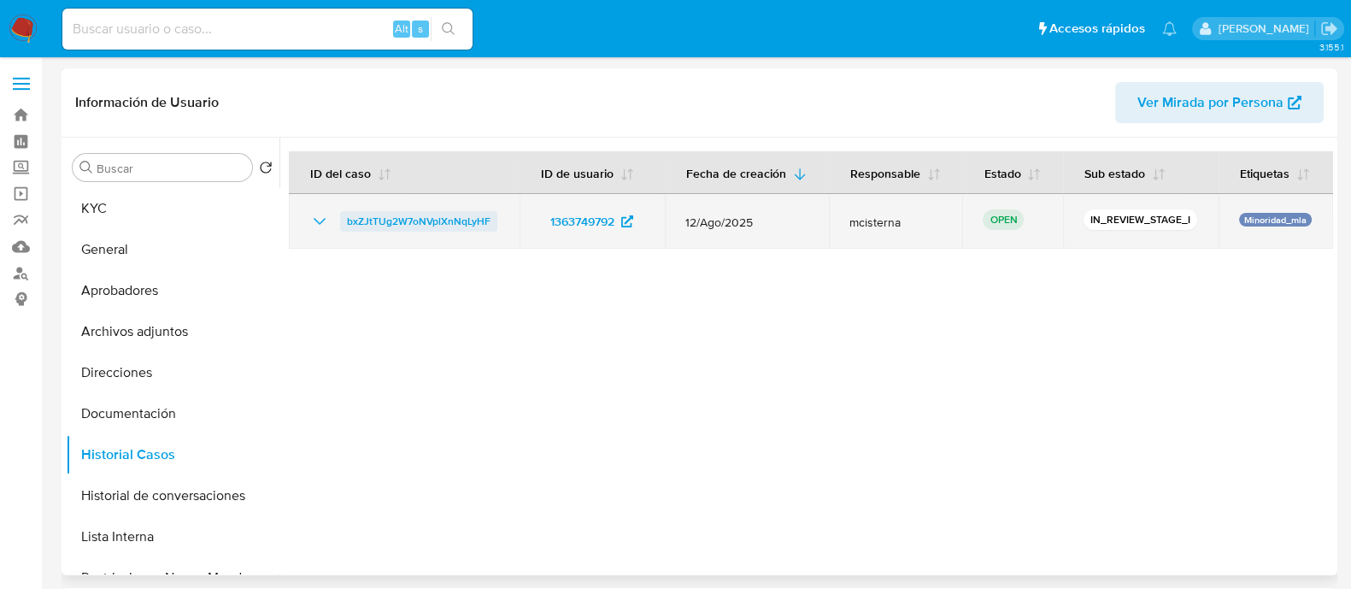
drag, startPoint x: 396, startPoint y: 243, endPoint x: 396, endPoint y: 225, distance: 18.0
click at [396, 225] on span "bxZJtTUg2W7oNVplXnNqLyHF" at bounding box center [419, 221] width 144 height 21
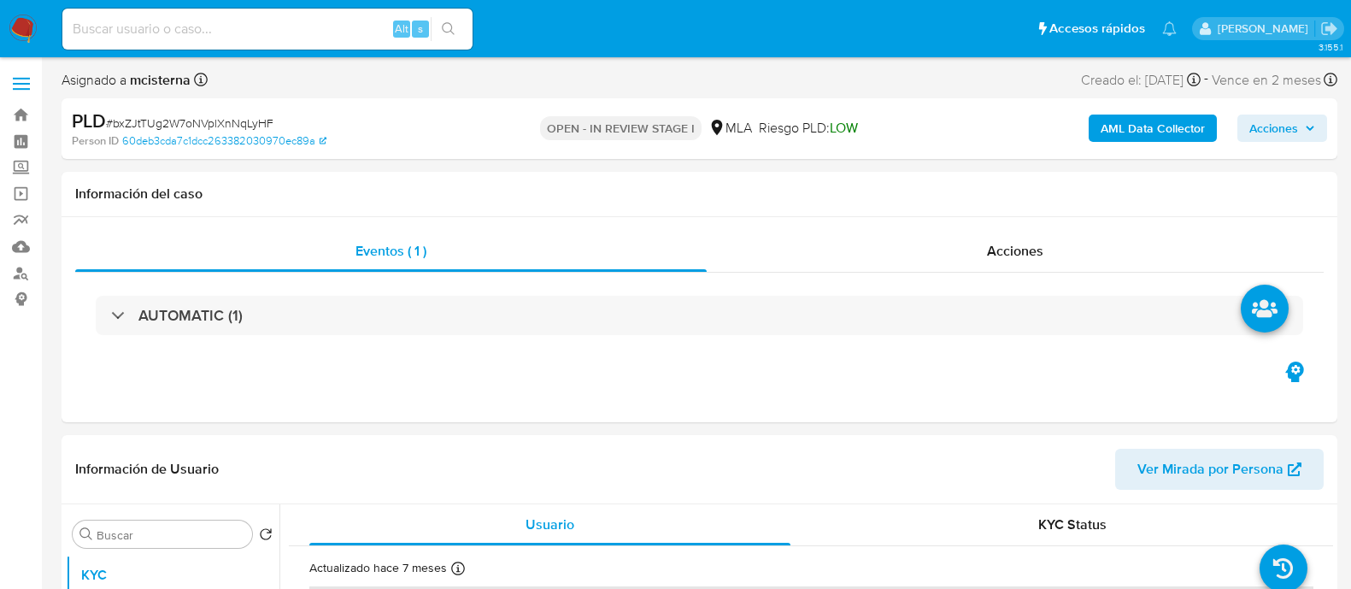
select select "10"
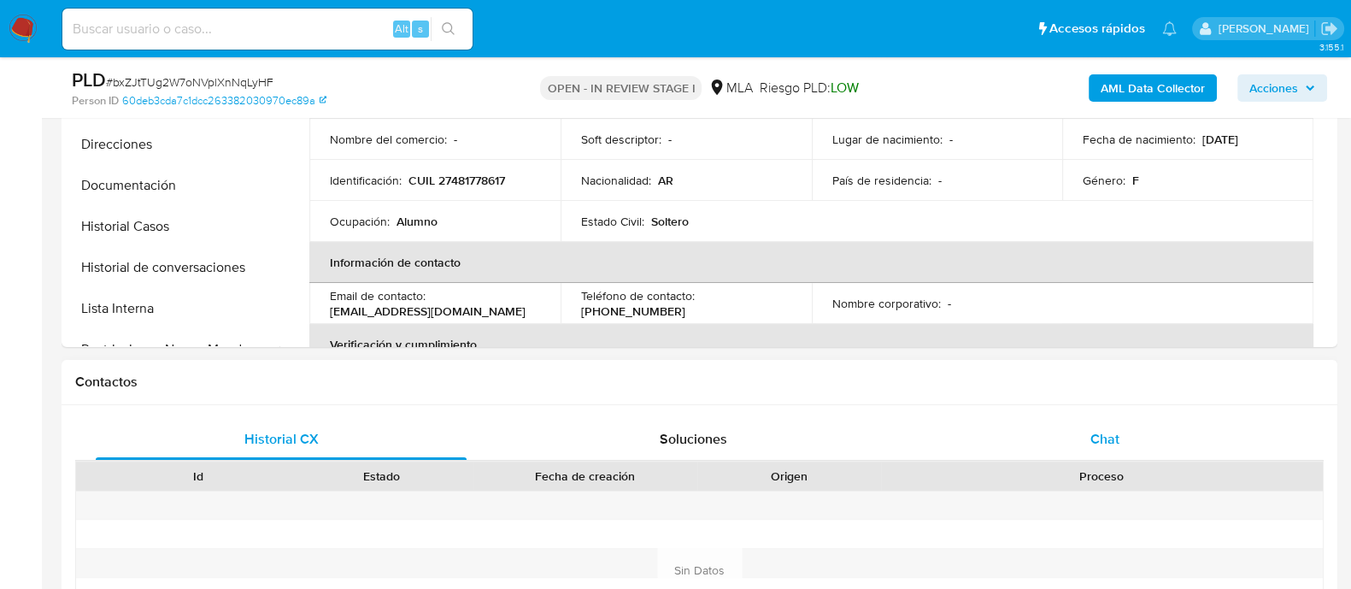
click at [1111, 435] on span "Chat" at bounding box center [1104, 439] width 29 height 20
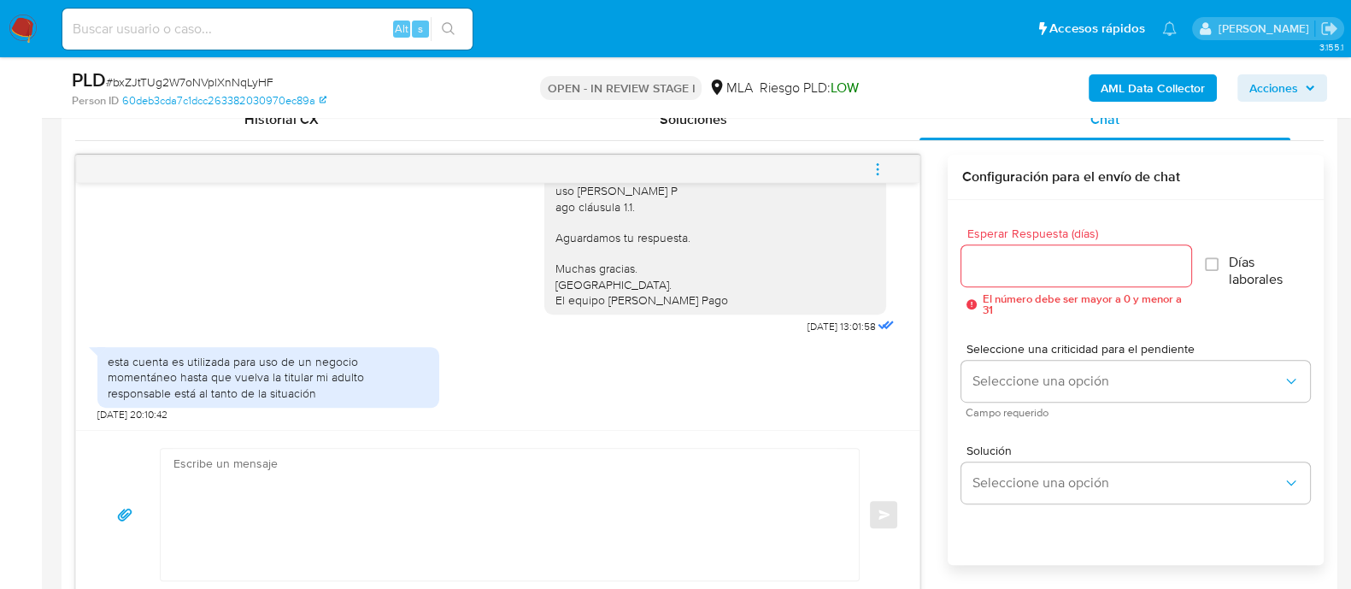
scroll to position [426, 0]
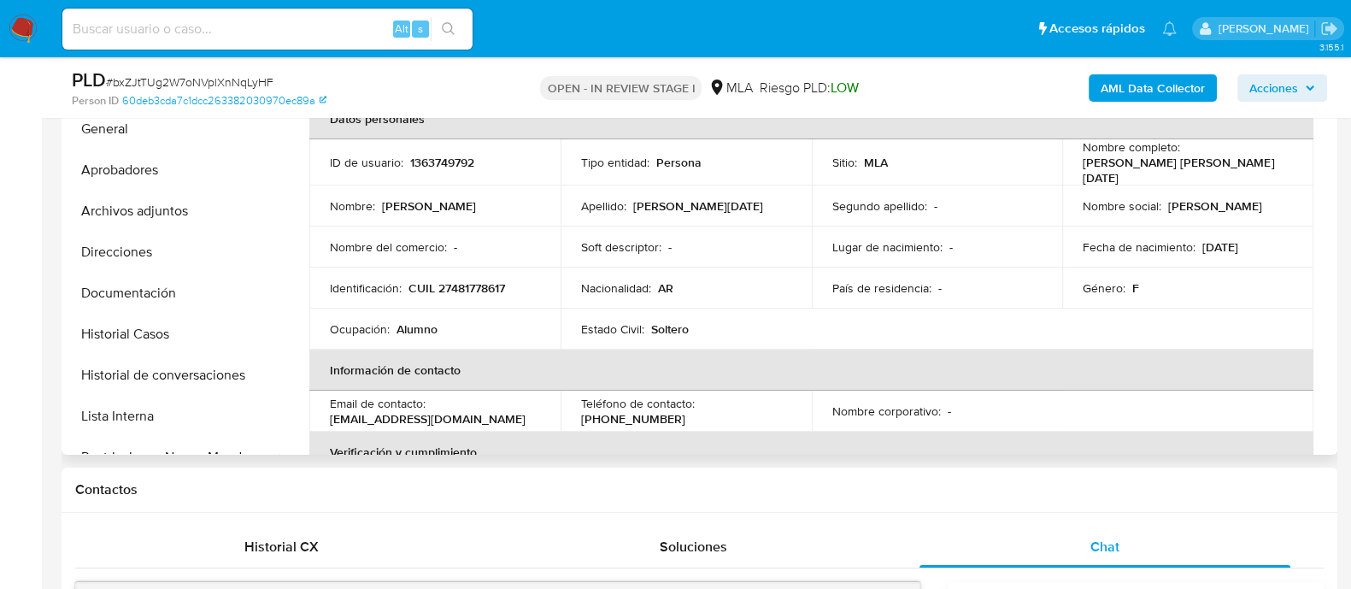
drag, startPoint x: 1077, startPoint y: 159, endPoint x: 1112, endPoint y: 179, distance: 40.2
click at [1112, 179] on p "[PERSON_NAME] [PERSON_NAME][DATE]" at bounding box center [1183, 170] width 203 height 31
drag, startPoint x: 1079, startPoint y: 160, endPoint x: 1105, endPoint y: 173, distance: 28.7
click at [1105, 173] on p "[PERSON_NAME] [PERSON_NAME][DATE]" at bounding box center [1183, 170] width 203 height 31
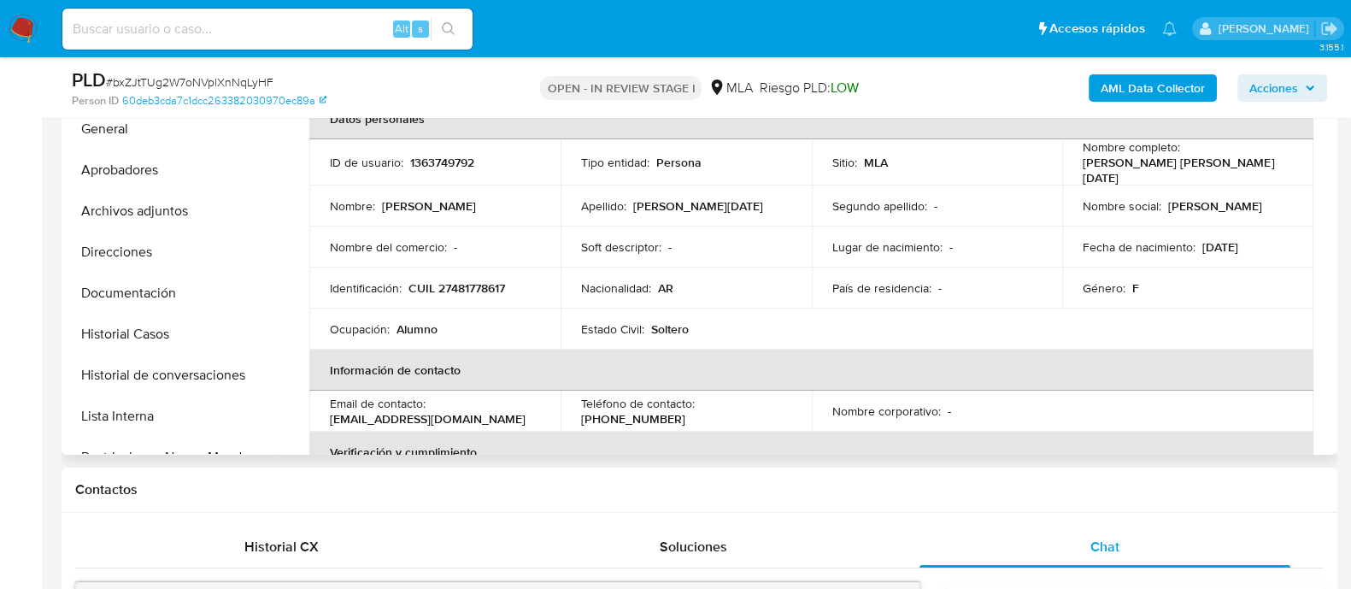
click at [1105, 173] on p "[PERSON_NAME] [PERSON_NAME][DATE]" at bounding box center [1183, 170] width 203 height 31
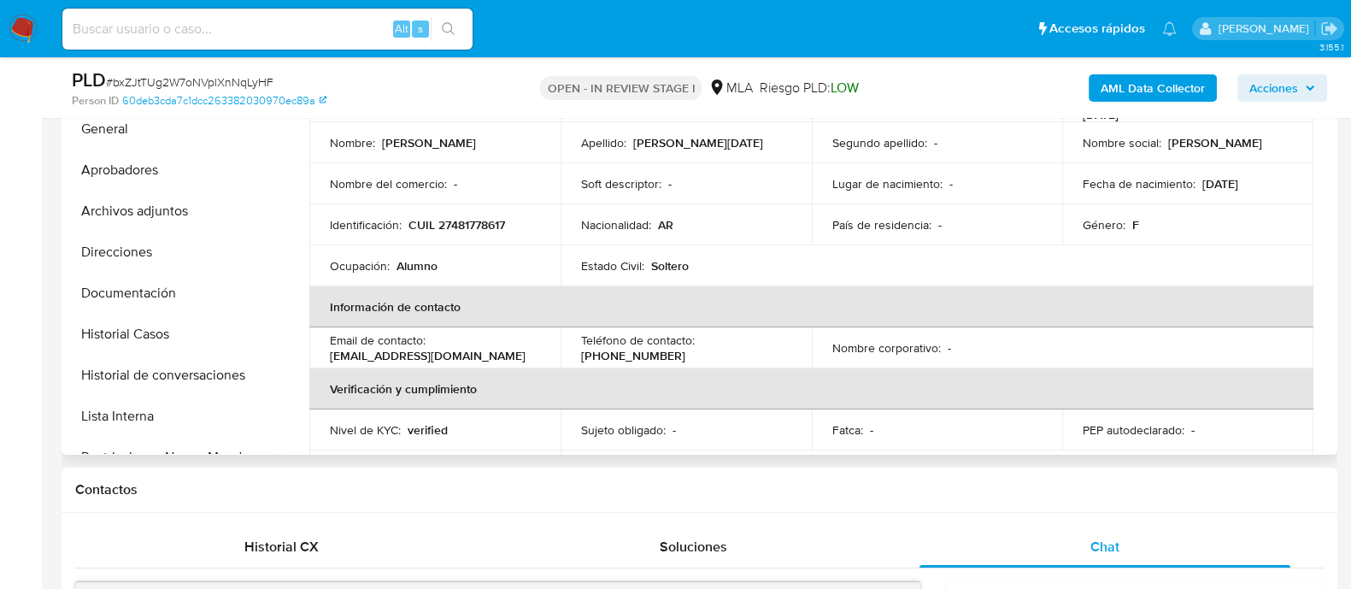
scroll to position [0, 0]
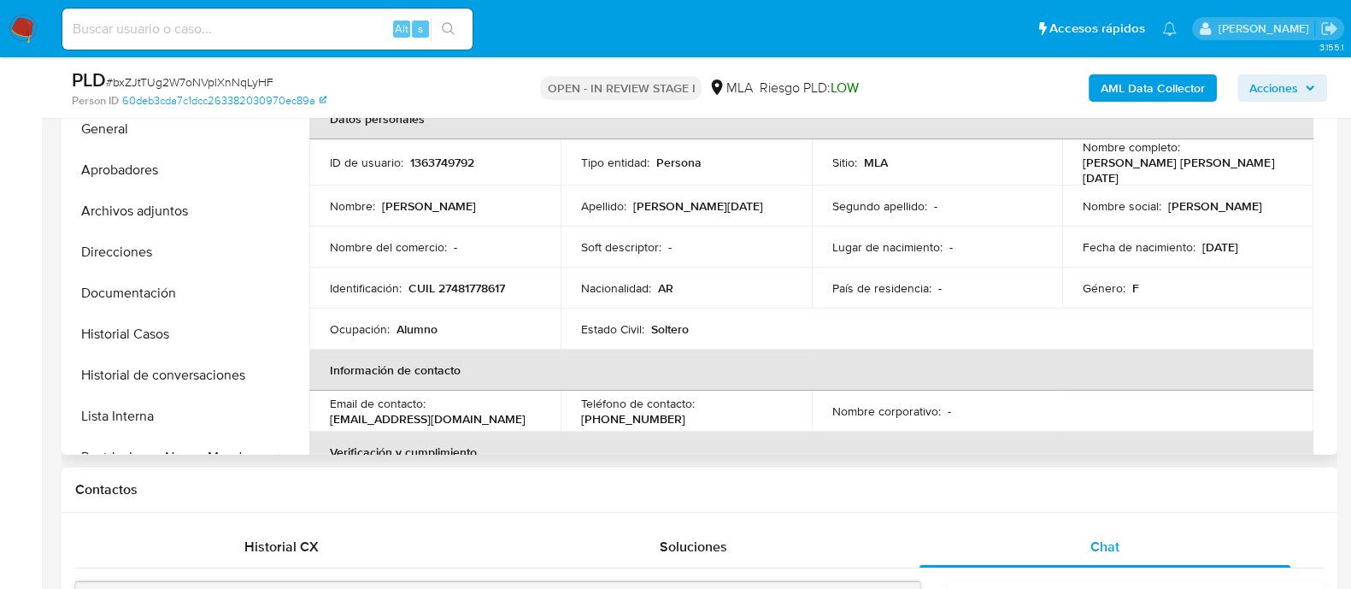
drag, startPoint x: 1080, startPoint y: 162, endPoint x: 1110, endPoint y: 181, distance: 35.3
click at [1110, 181] on p "[PERSON_NAME] [PERSON_NAME][DATE]" at bounding box center [1183, 170] width 203 height 31
copy p "[PERSON_NAME] [PERSON_NAME][DATE]"
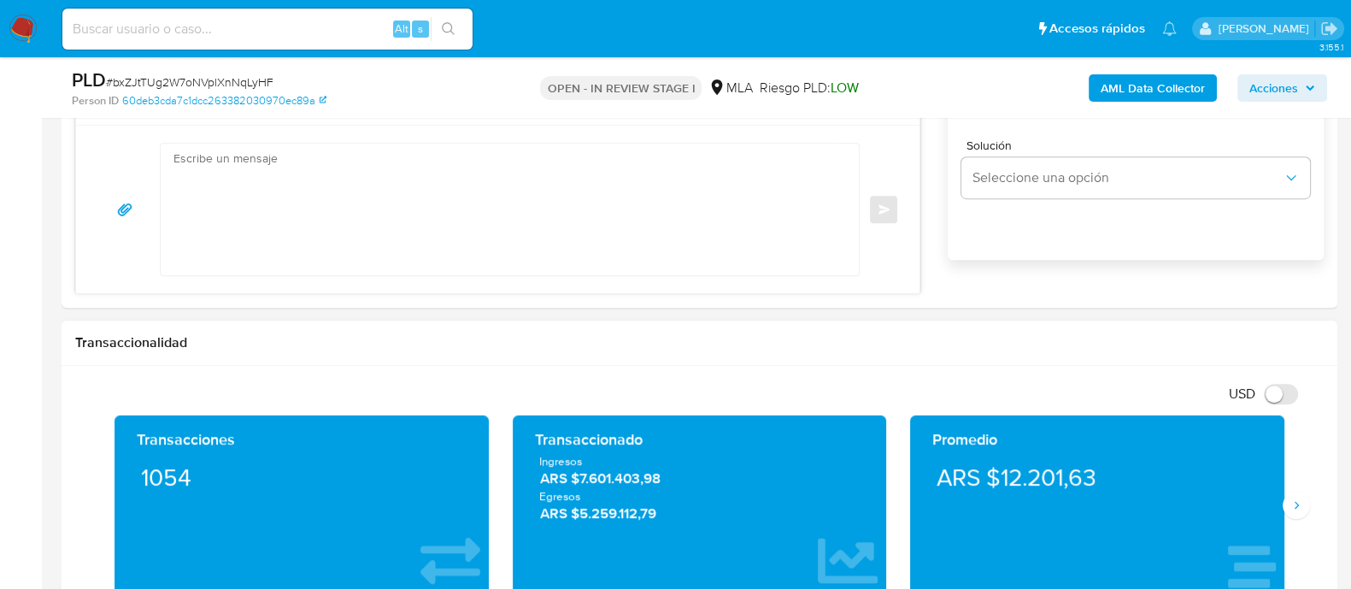
scroll to position [853, 0]
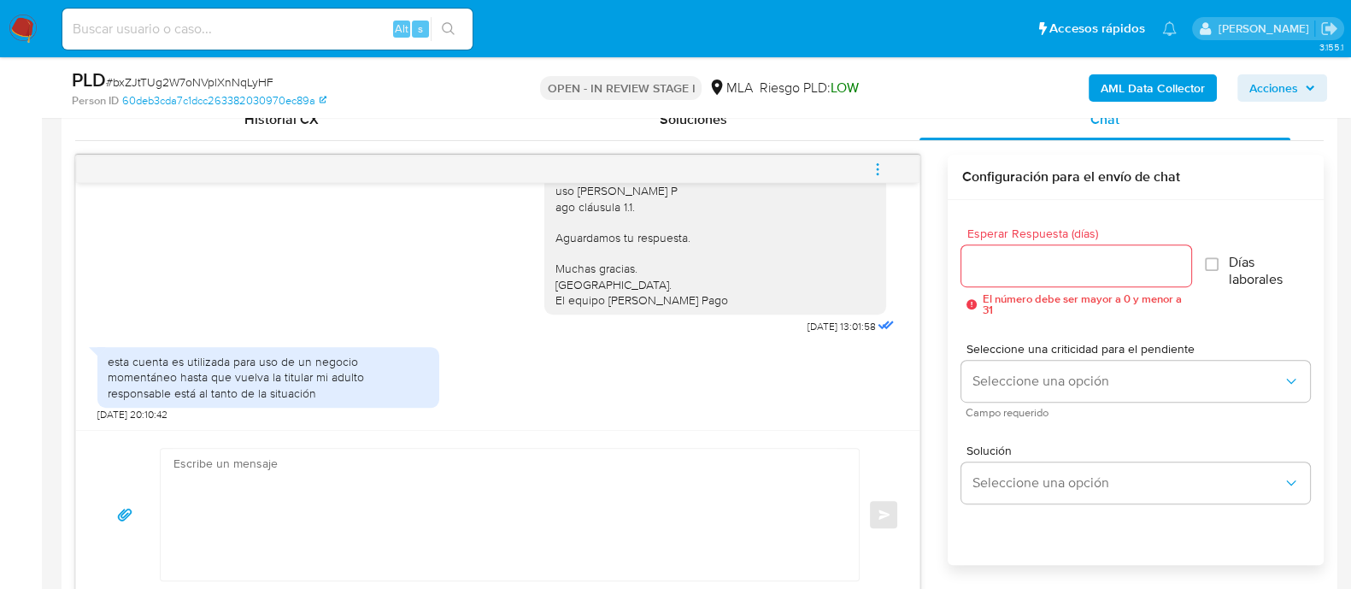
click at [625, 431] on div "Enviar" at bounding box center [497, 514] width 843 height 168
click at [751, 477] on textarea at bounding box center [505, 514] width 664 height 132
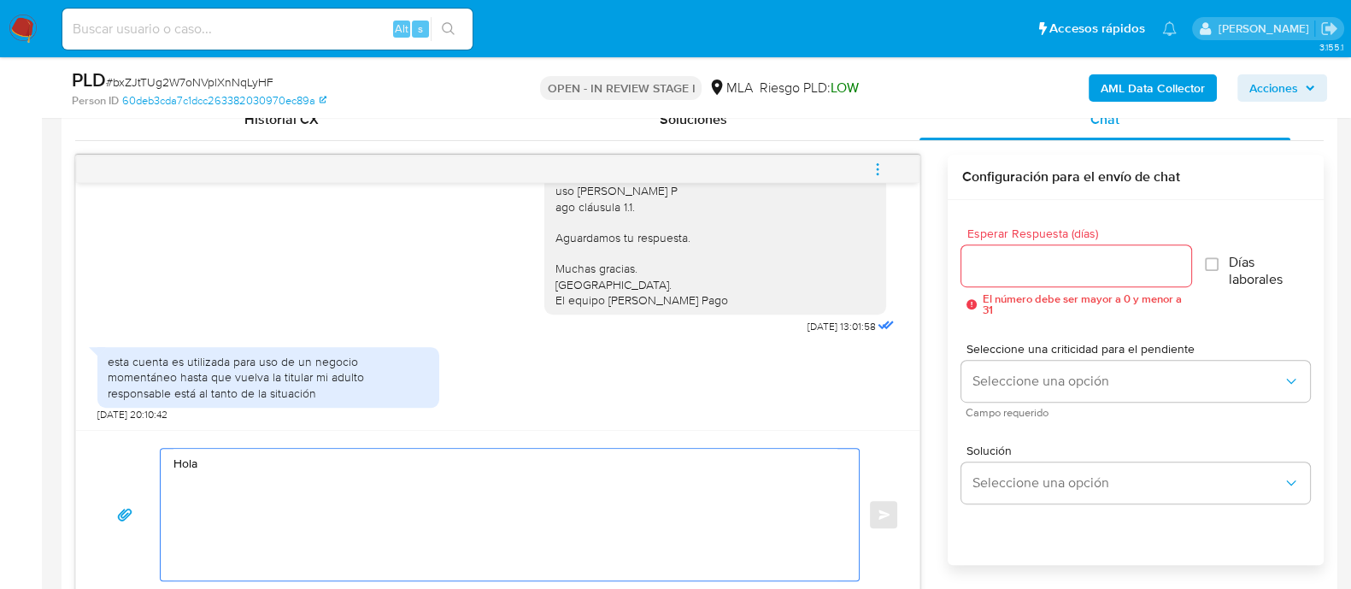
paste textarea "[PERSON_NAME] [PERSON_NAME][DATE]"
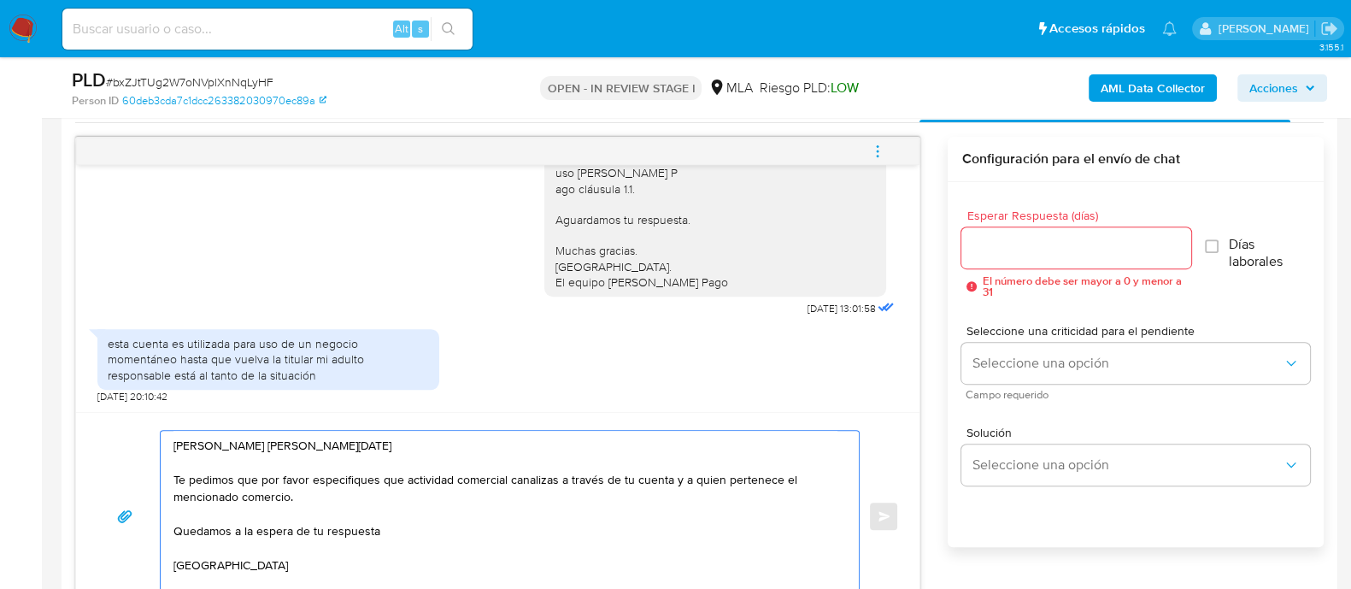
scroll to position [6, 0]
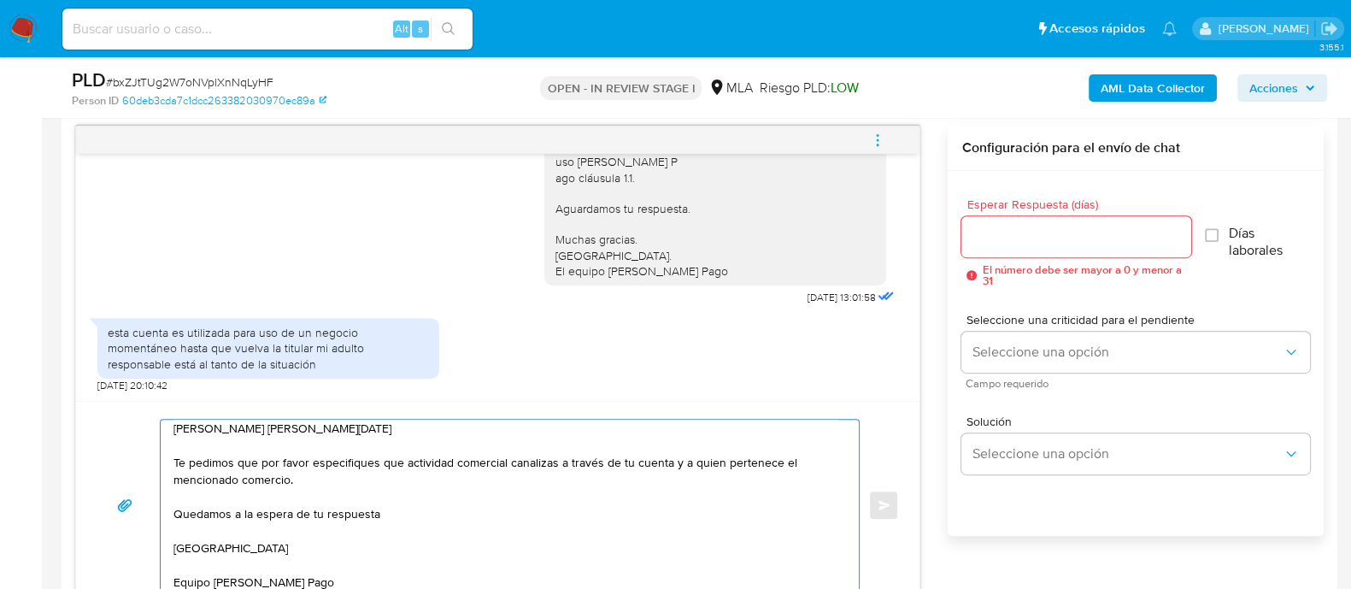
type textarea "Hola Galvan Hernandez Madeleine Bianca Lucia Te pedimos que por favor especifiq…"
click at [1017, 244] on input "Esperar Respuesta (días)" at bounding box center [1075, 237] width 229 height 22
click at [1019, 228] on input "Esperar Respuesta (días)" at bounding box center [1075, 237] width 229 height 22
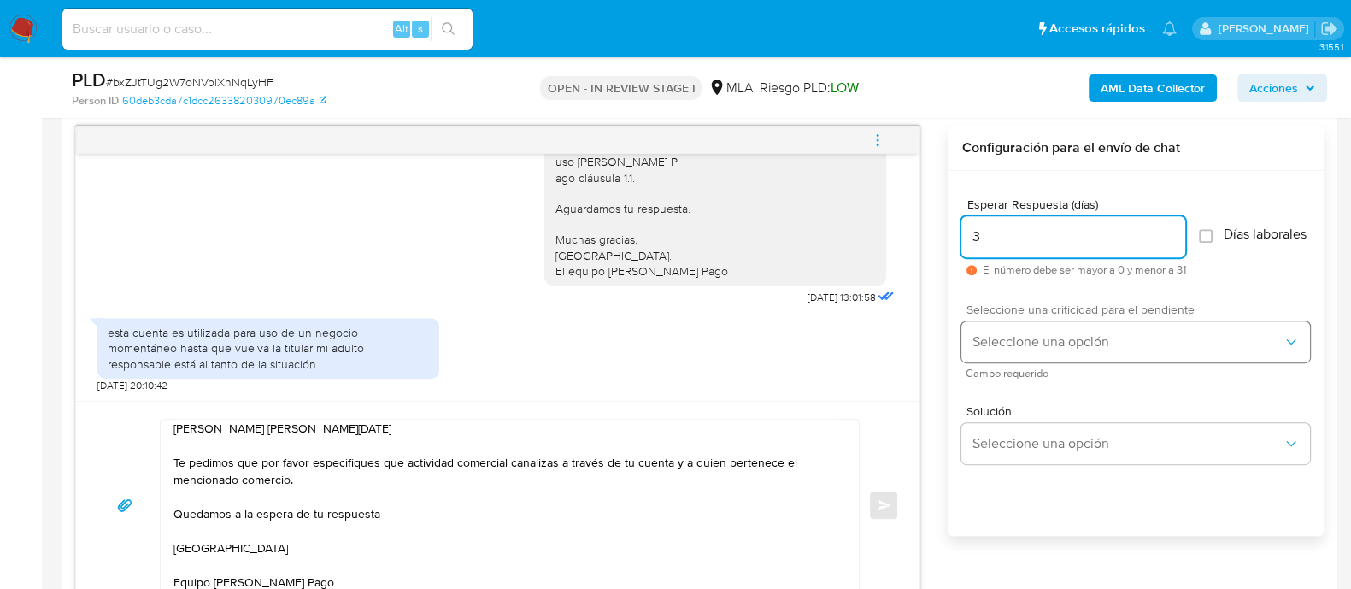
type input "3"
click at [1028, 362] on button "Seleccione una opción" at bounding box center [1135, 341] width 349 height 41
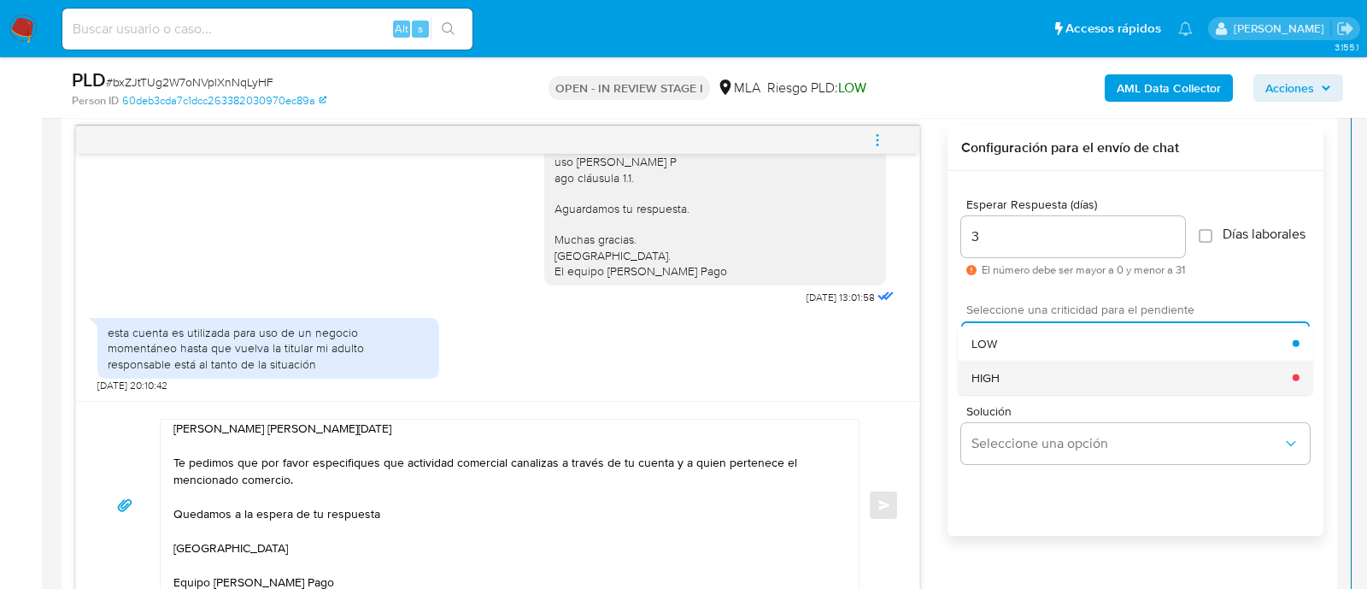
click at [994, 394] on div "HIGH" at bounding box center [1131, 377] width 321 height 34
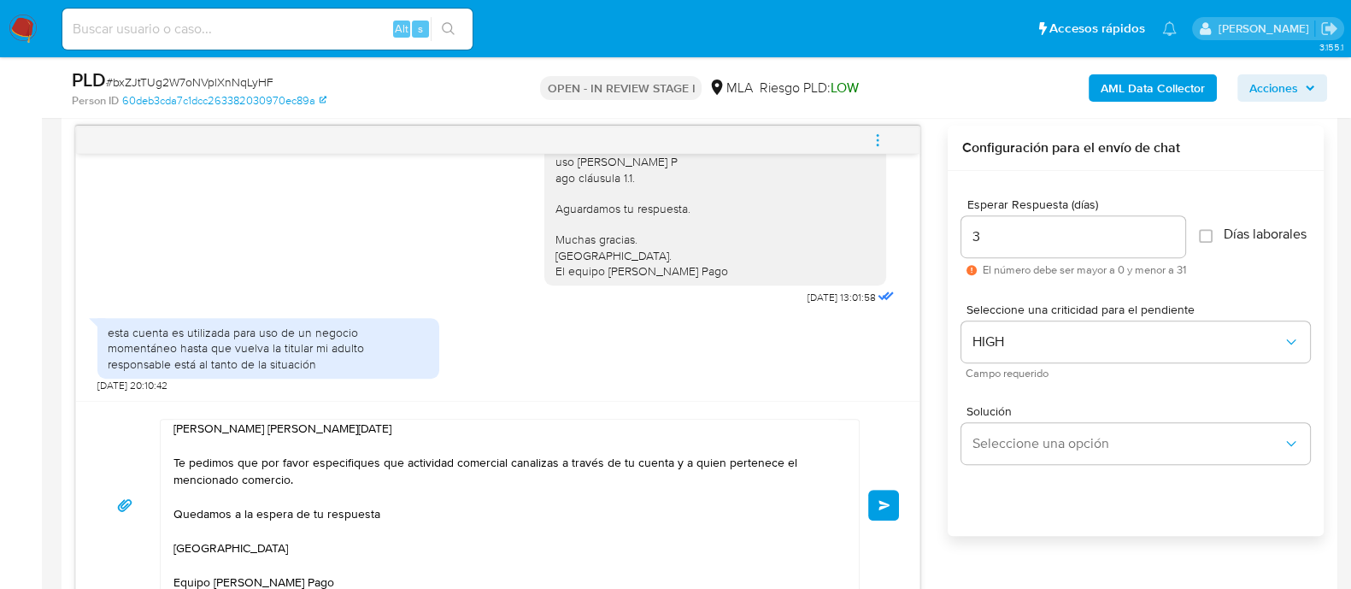
click at [891, 490] on button "Enviar" at bounding box center [883, 504] width 31 height 31
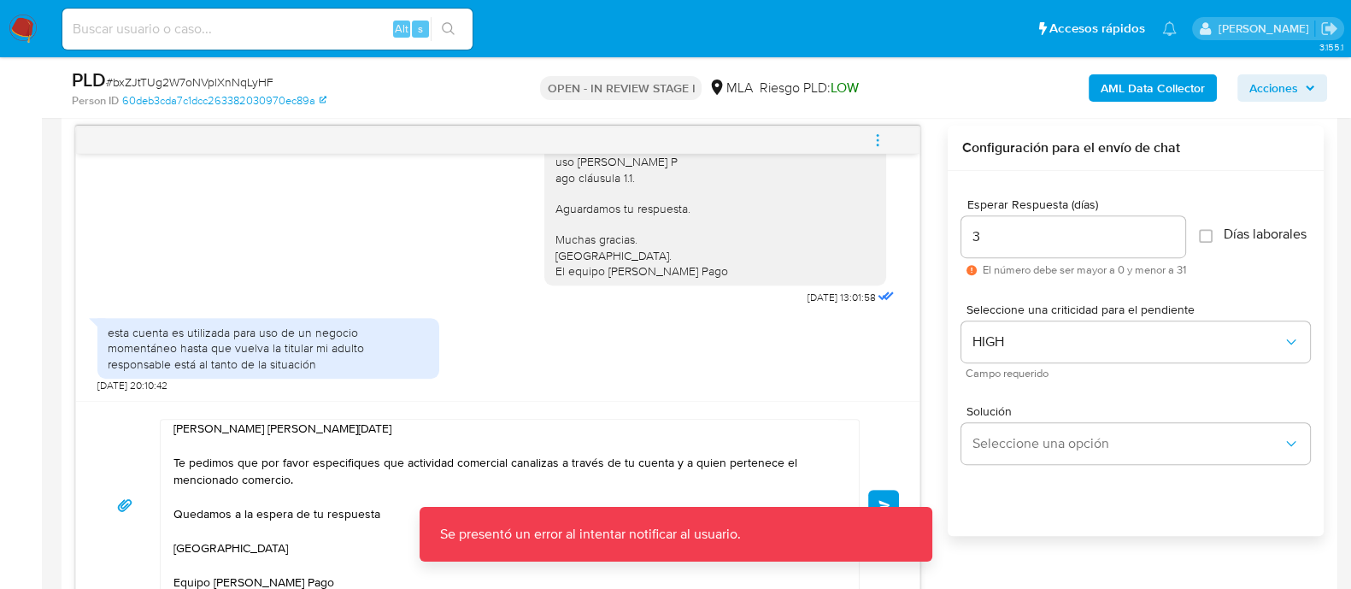
click at [876, 496] on button "Enviar" at bounding box center [883, 504] width 31 height 31
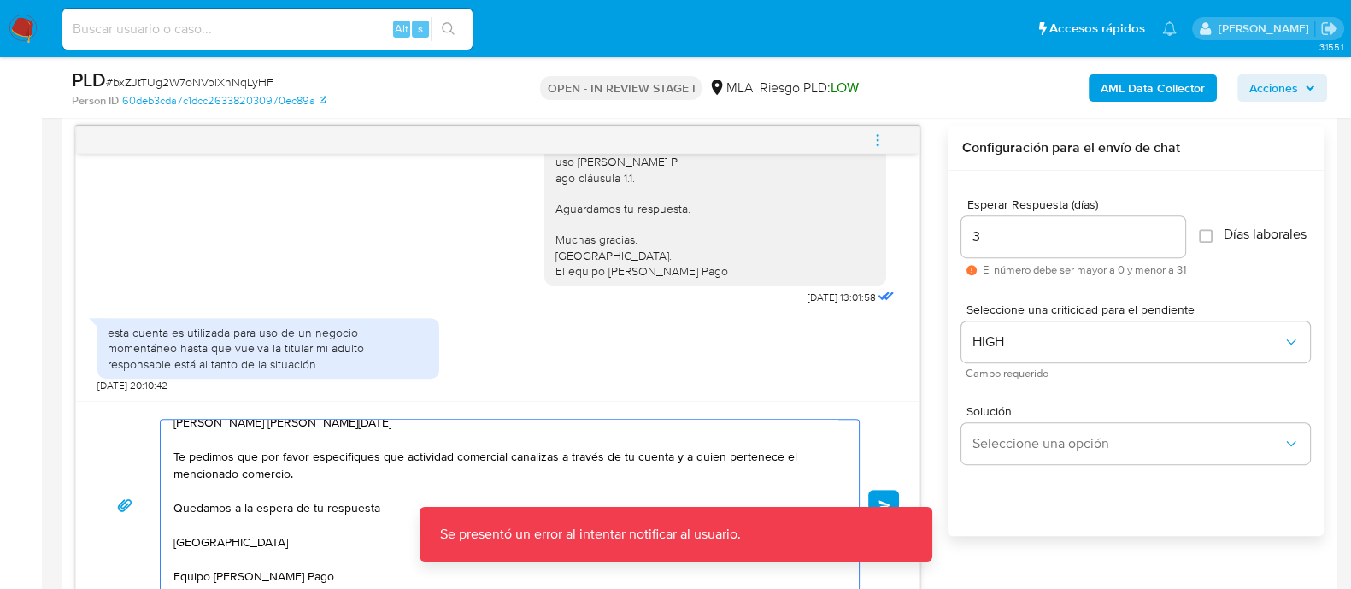
scroll to position [0, 0]
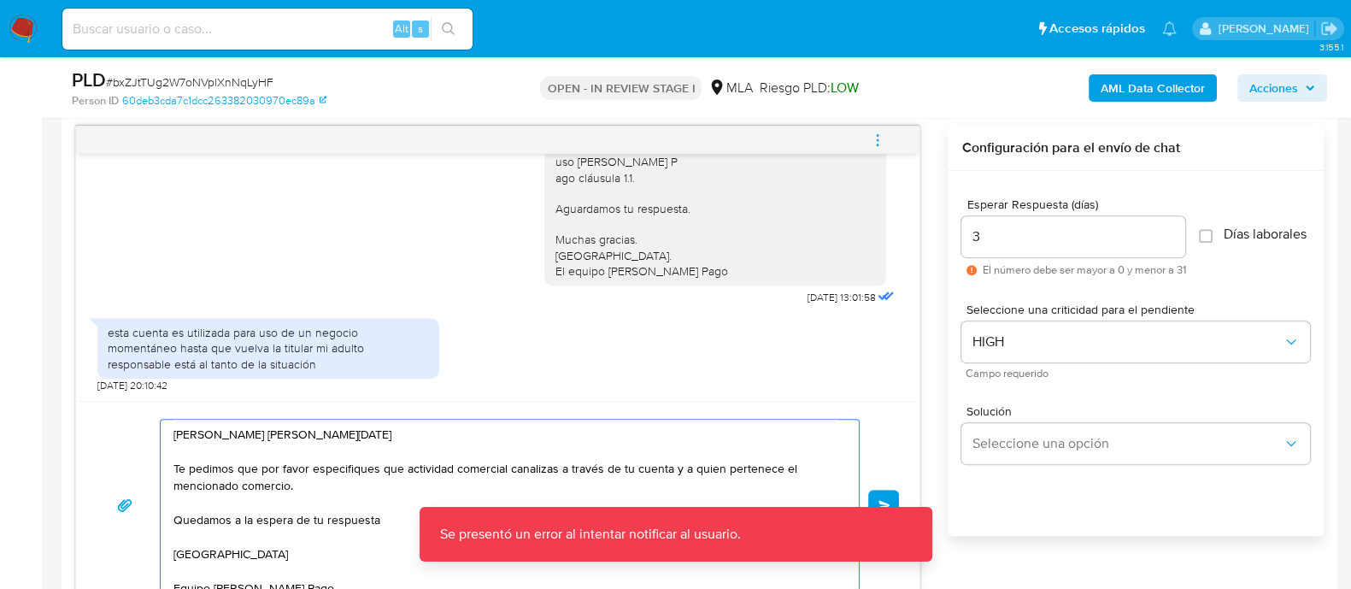
drag, startPoint x: 309, startPoint y: 577, endPoint x: 137, endPoint y: 407, distance: 242.8
click at [137, 407] on div "Hola Galvan Hernandez Madeleine Bianca Lucia Te pedimos que por favor especifiq…" at bounding box center [497, 505] width 843 height 208
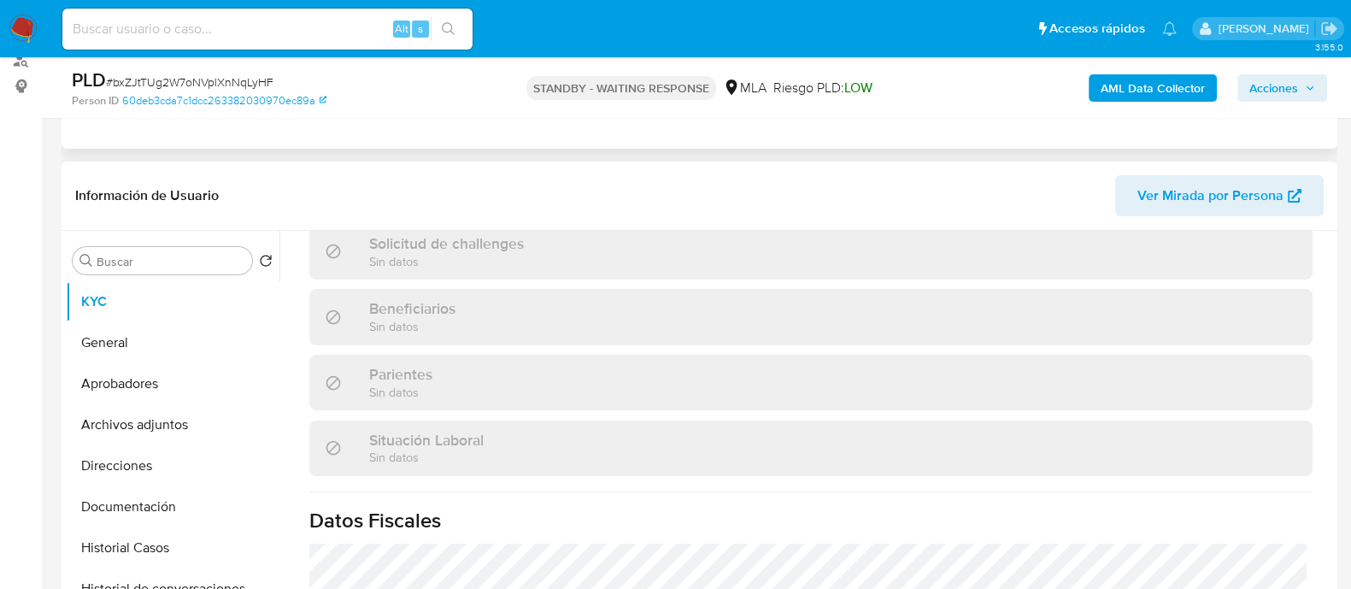
scroll to position [512, 0]
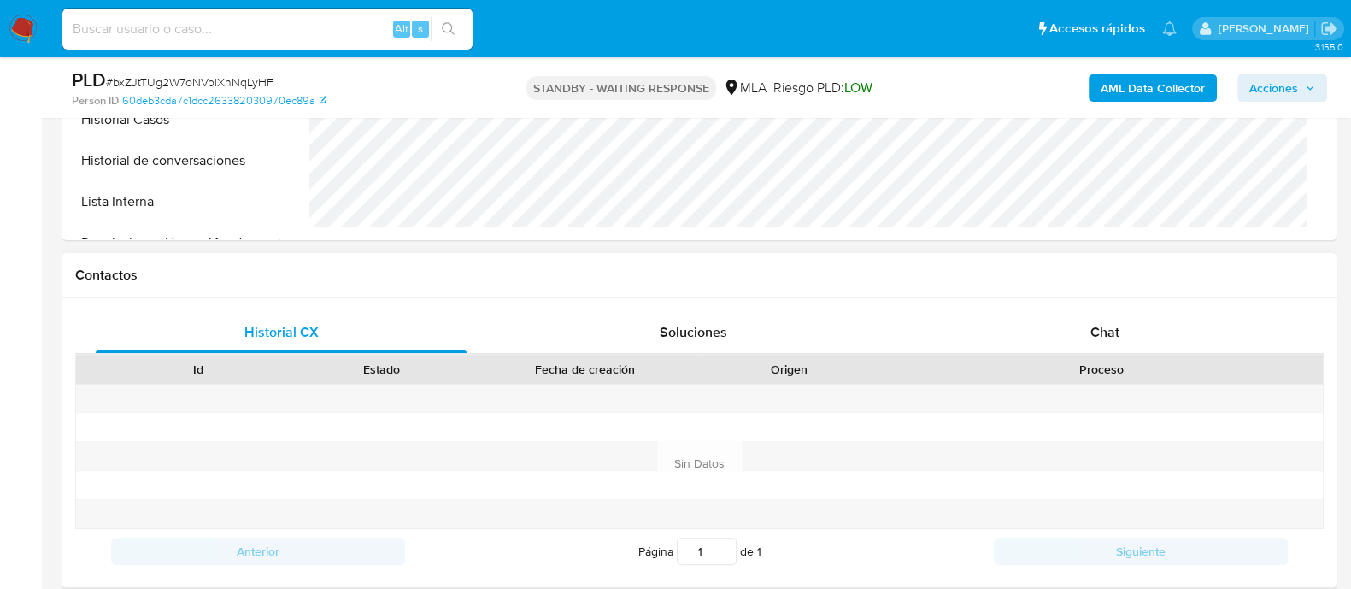
select select "10"
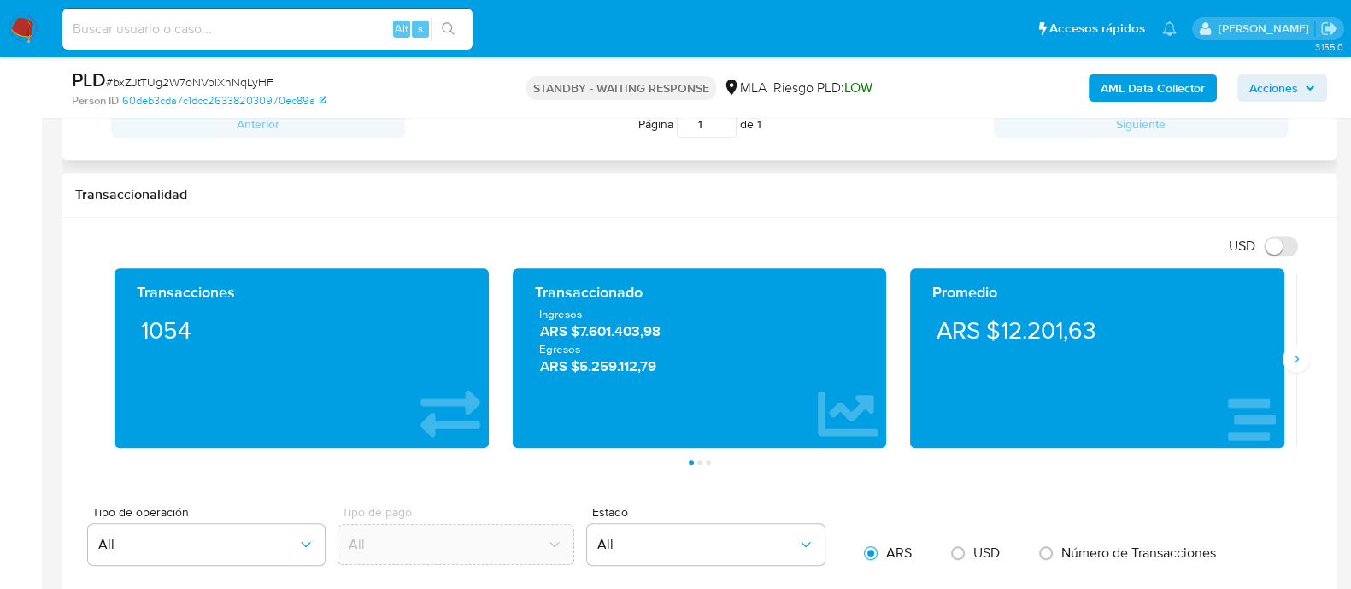
scroll to position [919, 0]
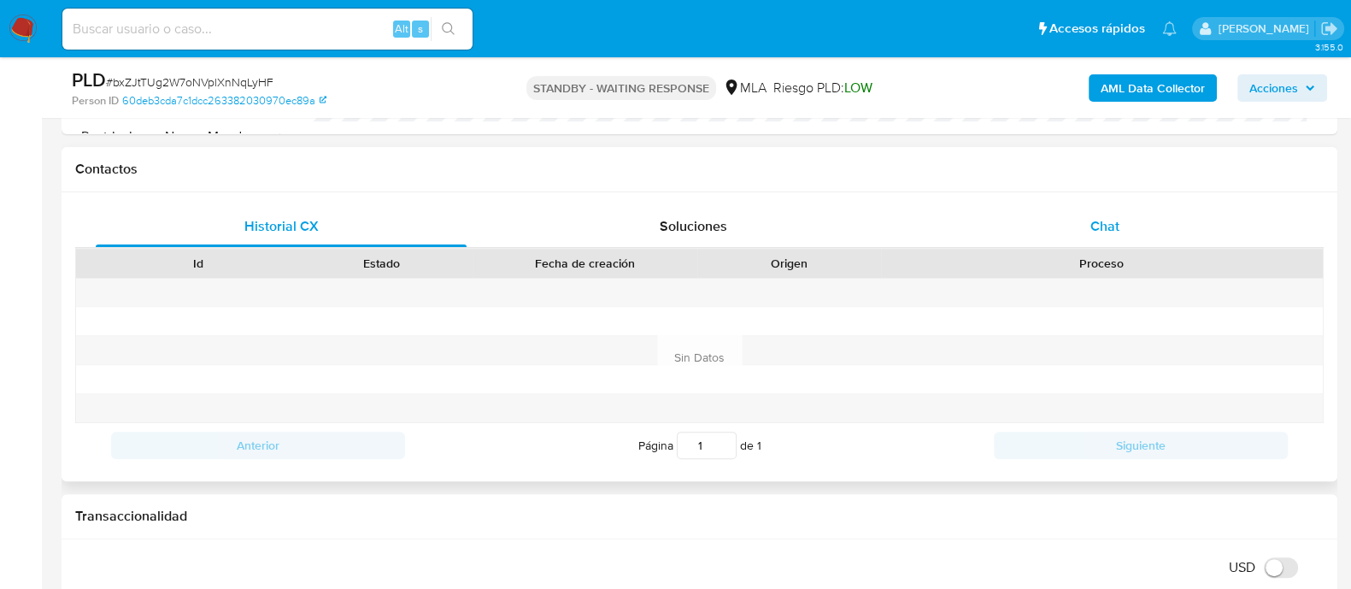
drag, startPoint x: 1098, startPoint y: 208, endPoint x: 1060, endPoint y: 218, distance: 38.7
click at [1098, 208] on div "Chat" at bounding box center [1104, 226] width 371 height 41
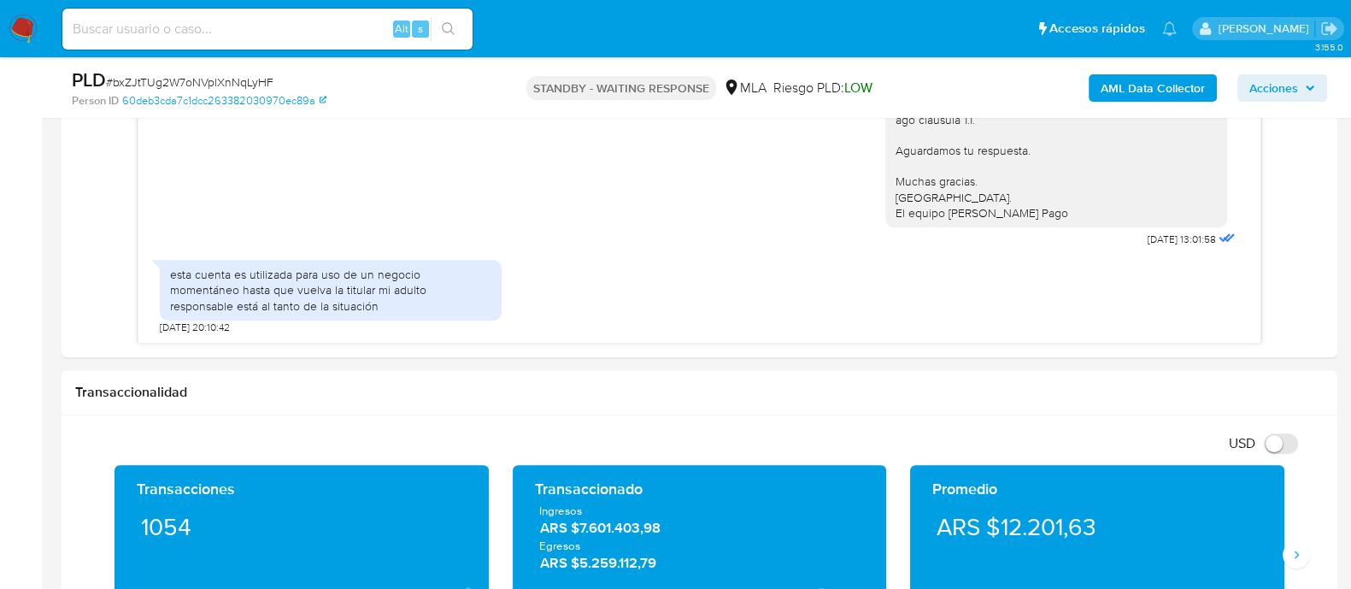
scroll to position [961, 0]
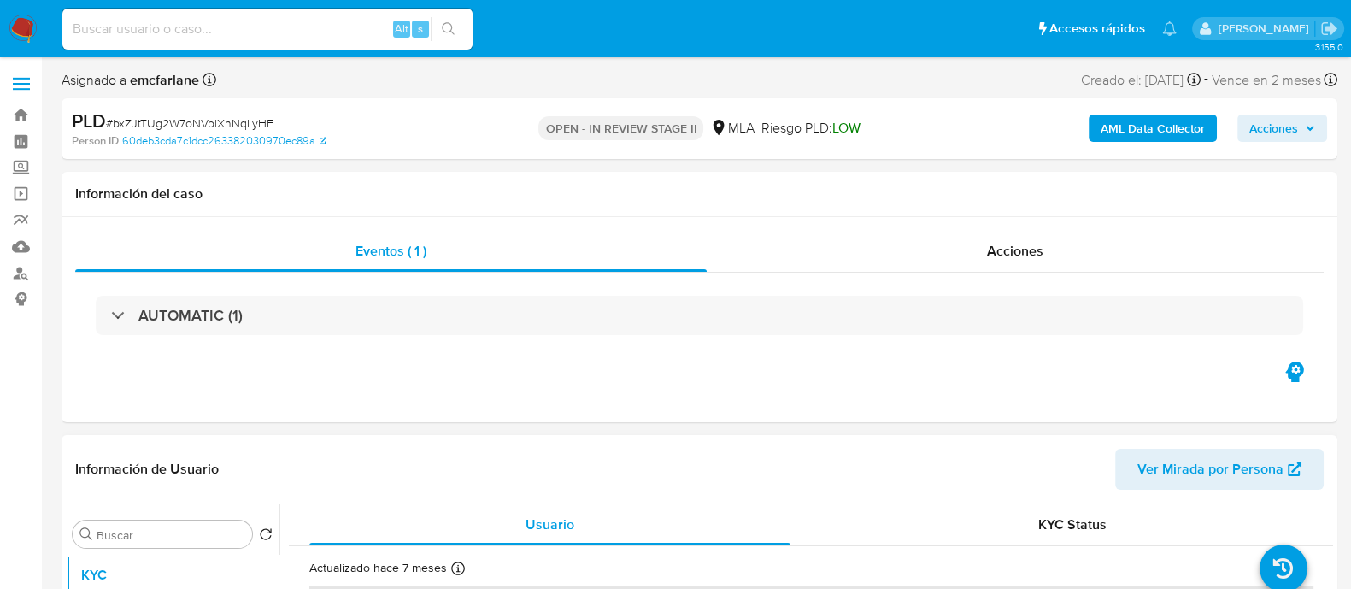
select select "10"
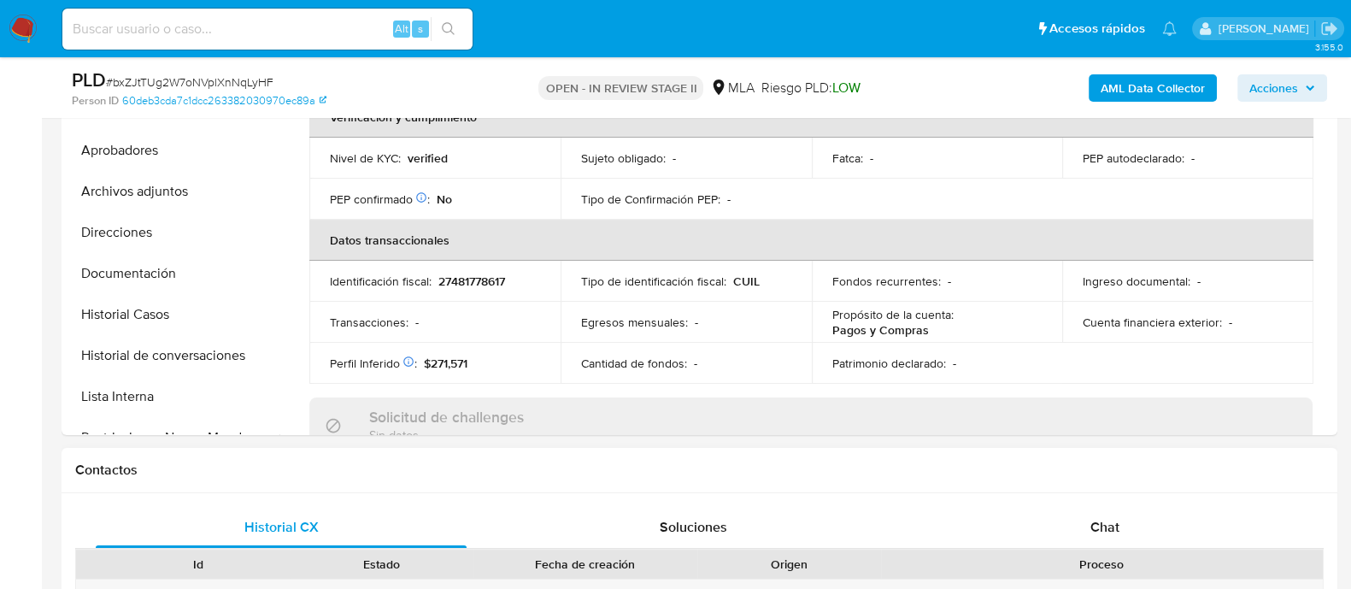
scroll to position [641, 0]
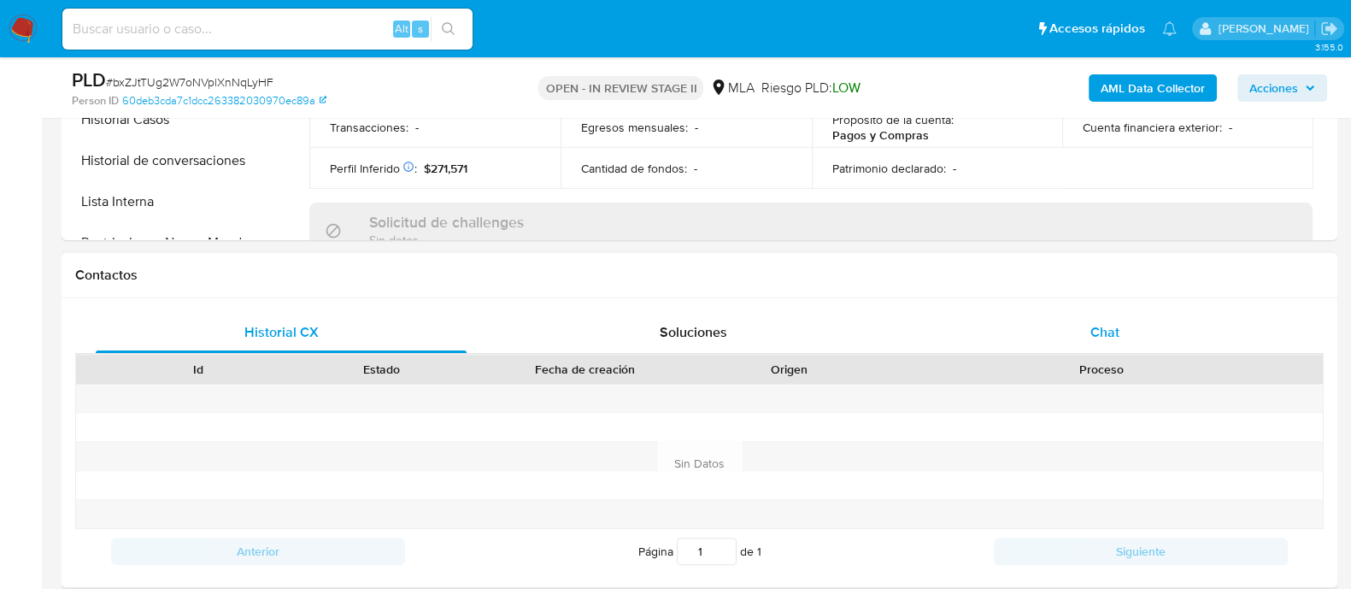
click at [1107, 338] on span "Chat" at bounding box center [1104, 332] width 29 height 20
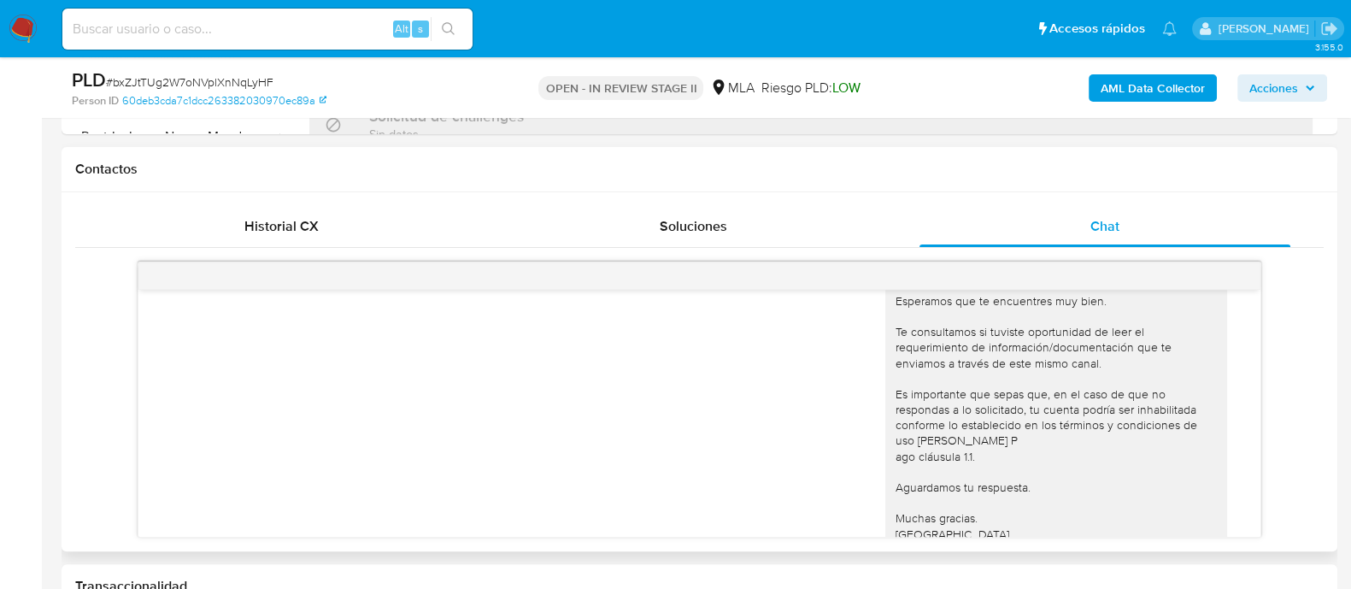
scroll to position [992, 0]
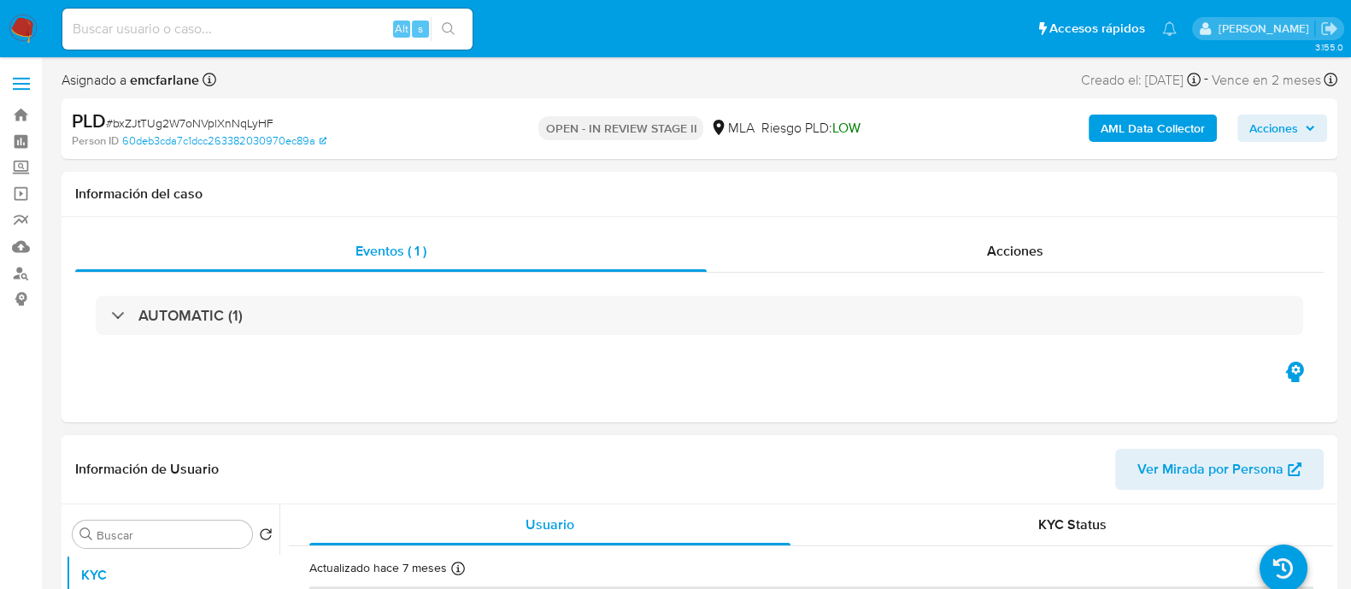
select select "10"
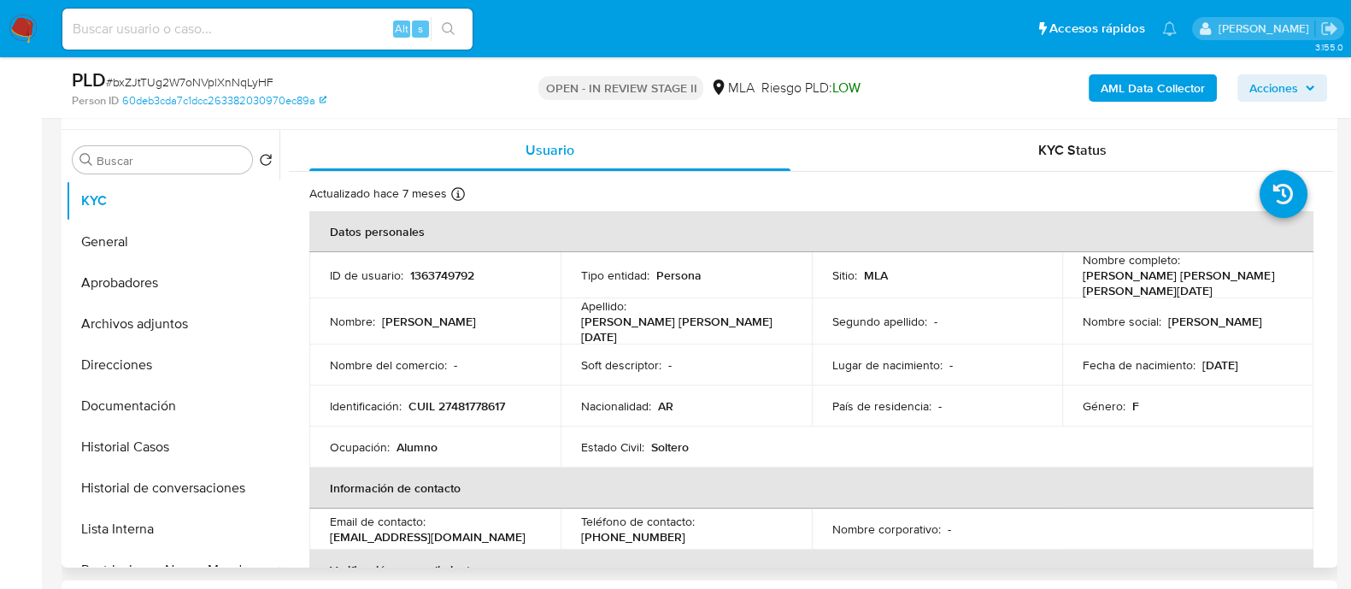
scroll to position [320, 0]
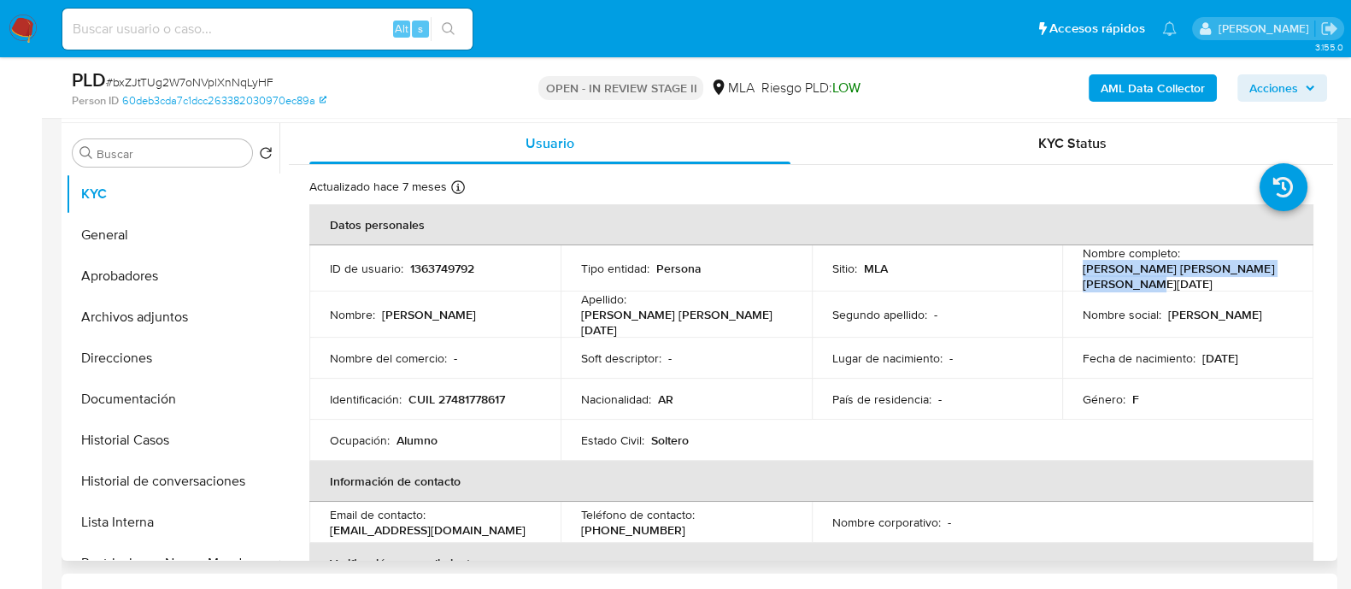
drag, startPoint x: 1075, startPoint y: 271, endPoint x: 1125, endPoint y: 284, distance: 51.4
click at [1125, 284] on p "[PERSON_NAME] [PERSON_NAME] [PERSON_NAME][DATE]" at bounding box center [1183, 276] width 203 height 31
copy p "[PERSON_NAME] [PERSON_NAME] [PERSON_NAME][DATE]"
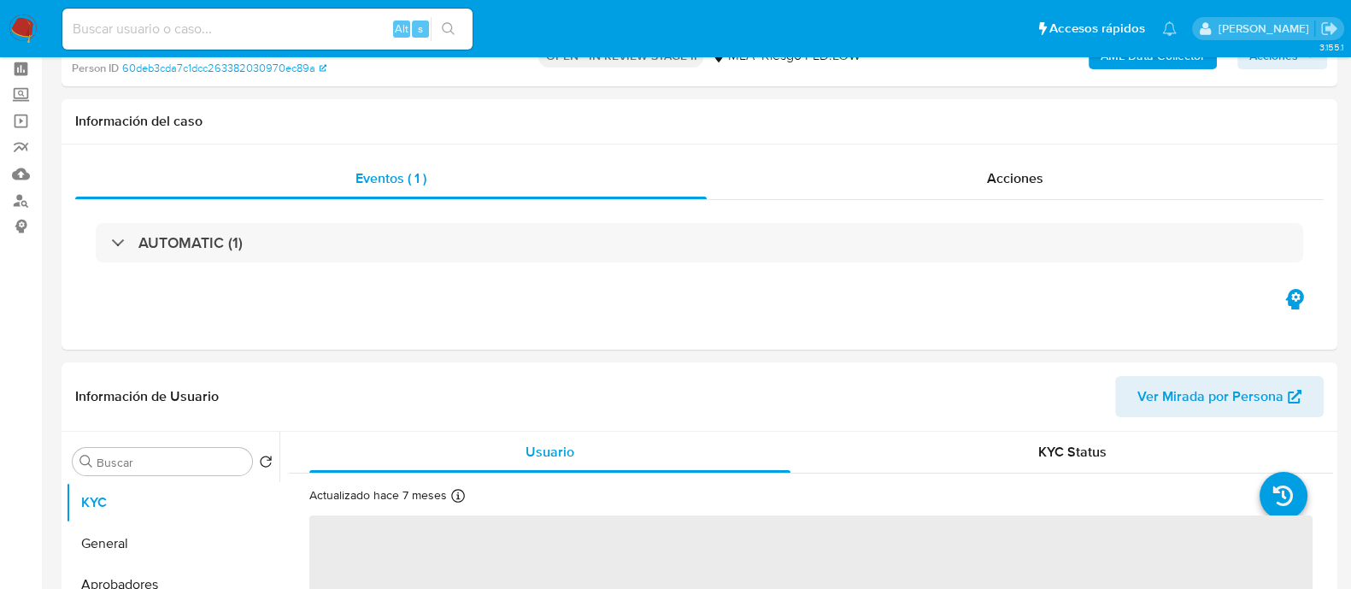
scroll to position [106, 0]
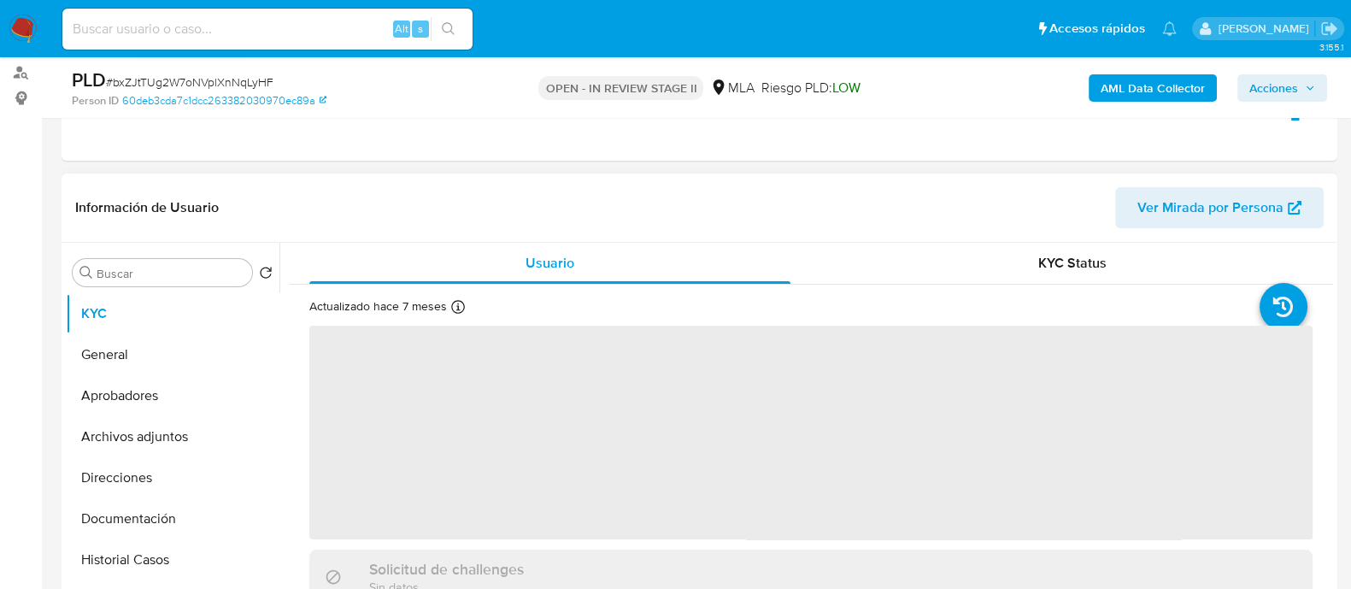
scroll to position [106, 0]
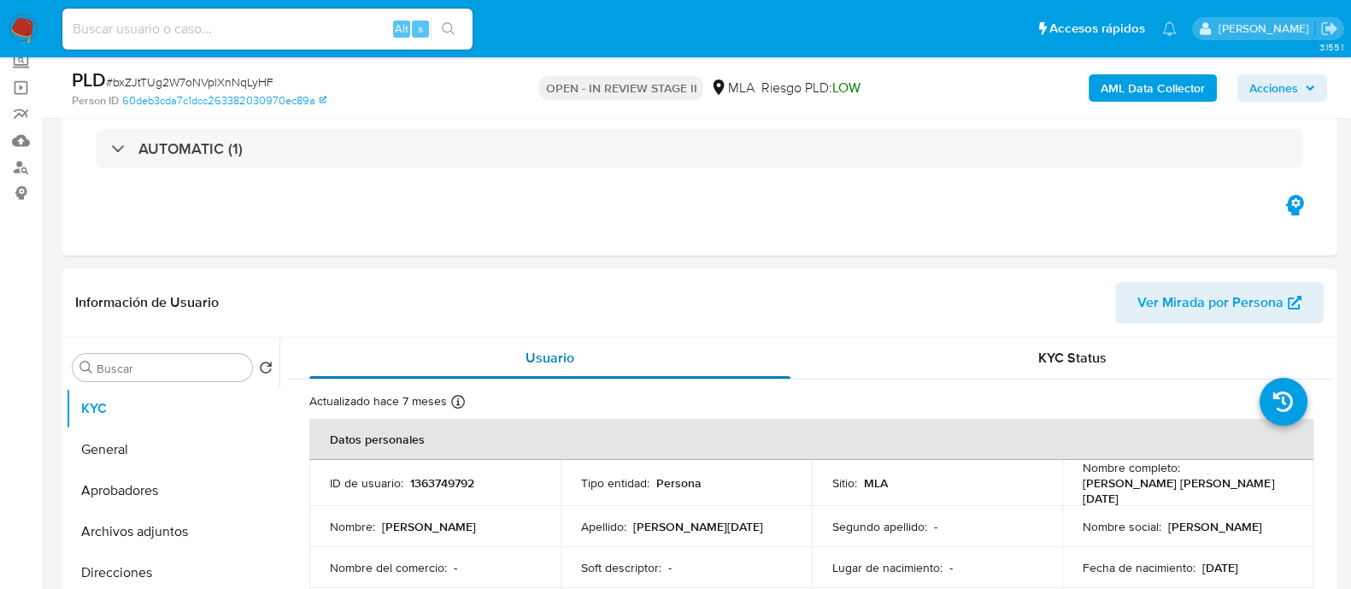
select select "10"
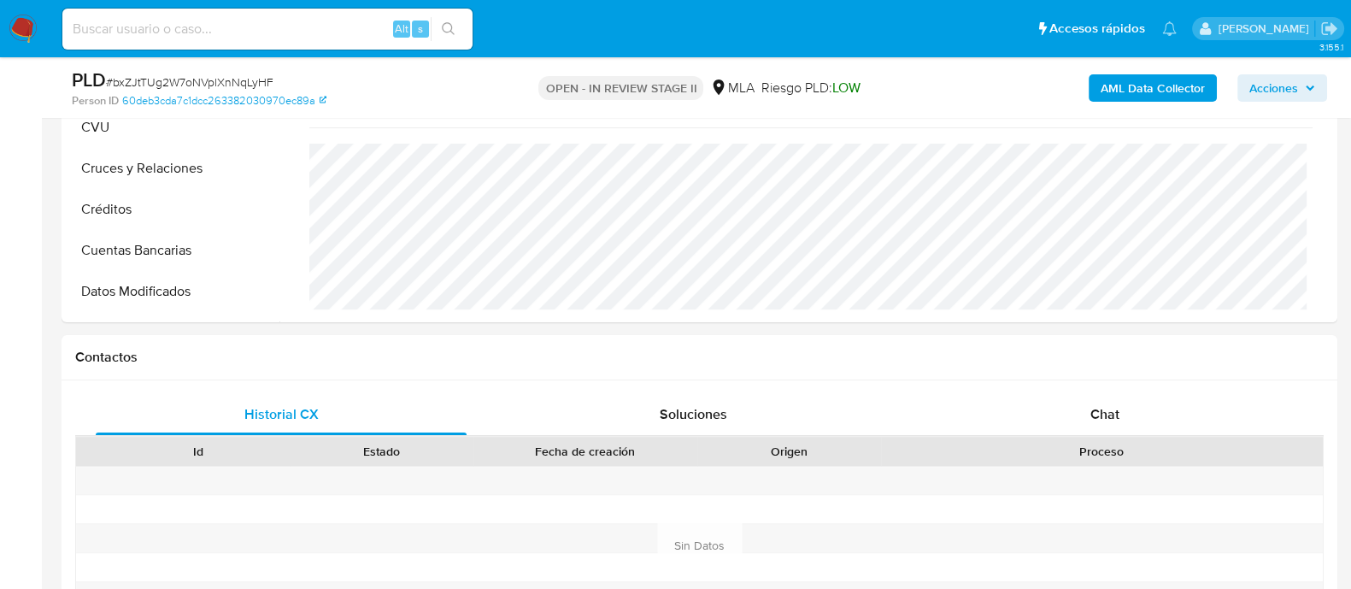
scroll to position [747, 0]
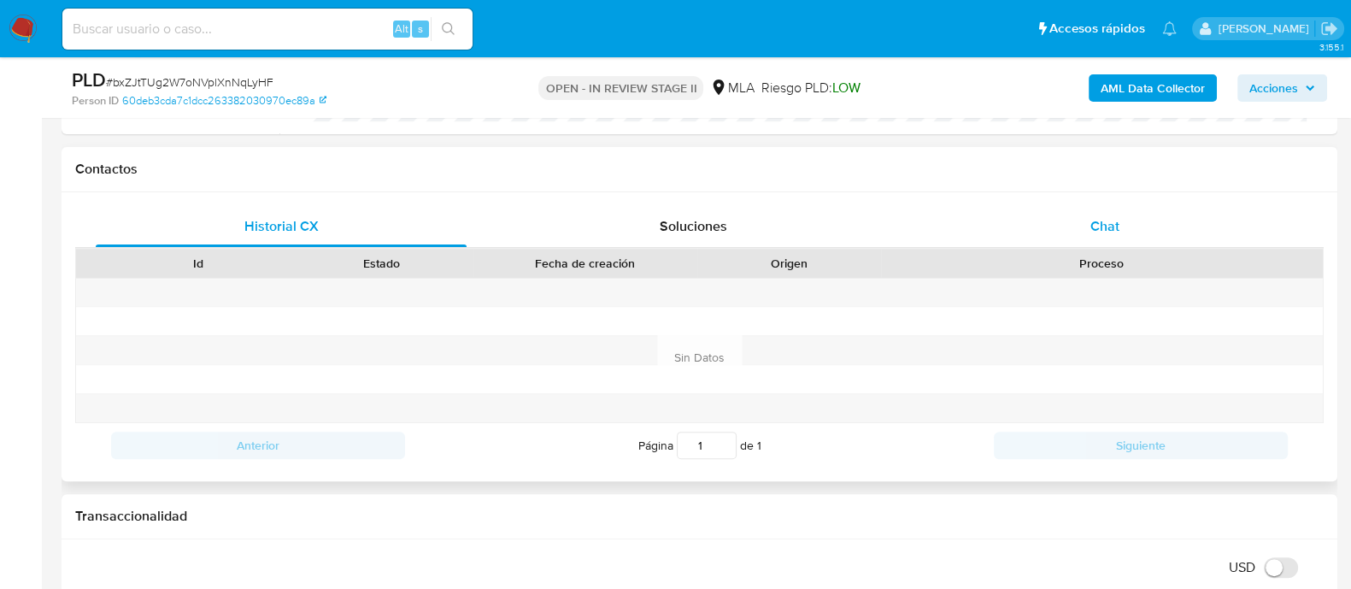
click at [1099, 208] on div "Chat" at bounding box center [1104, 226] width 371 height 41
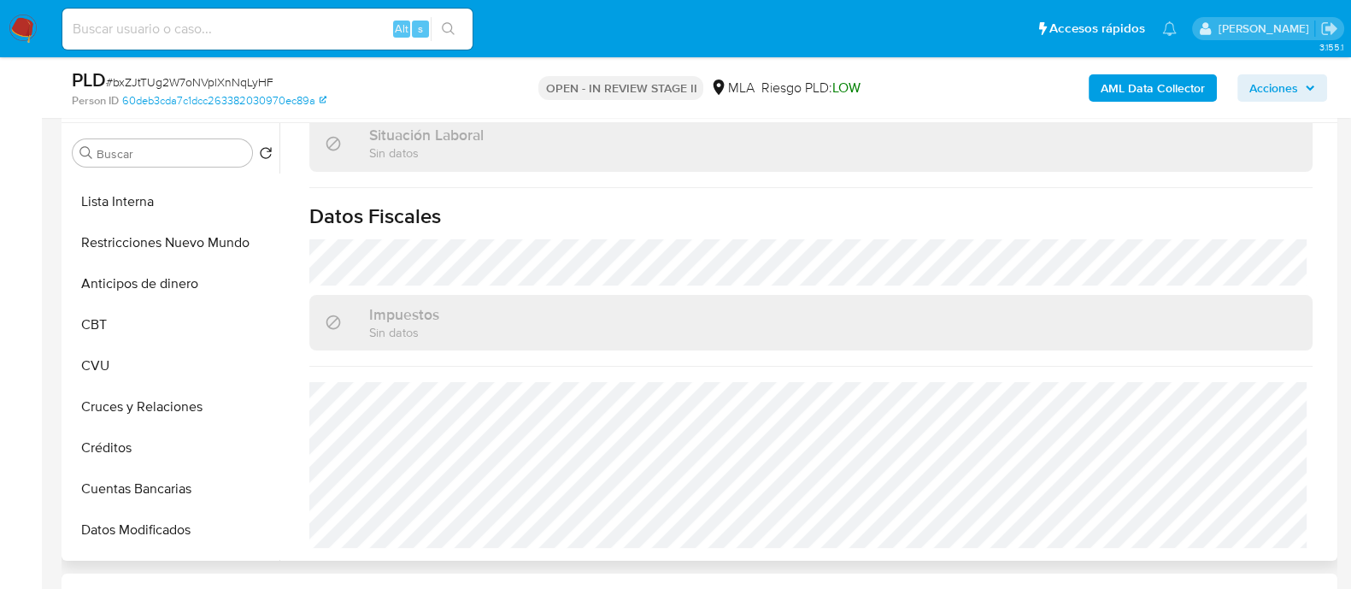
scroll to position [65, 0]
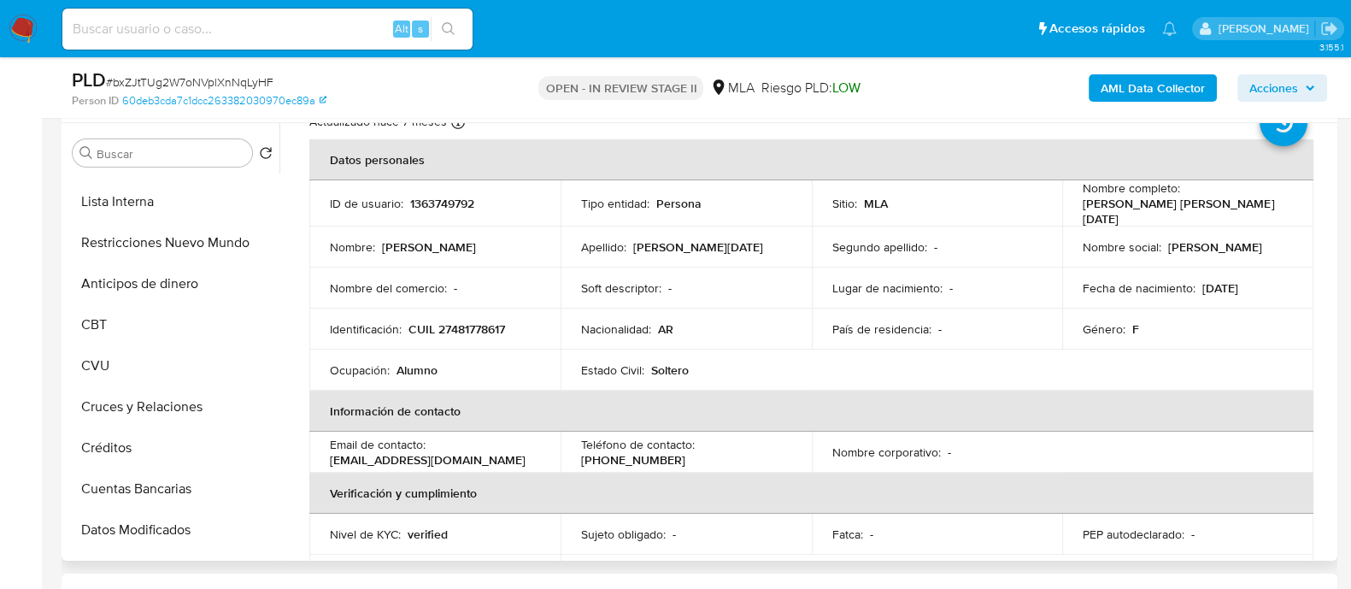
click at [447, 199] on p "1363749792" at bounding box center [442, 203] width 64 height 15
copy p "1363749792"
click at [17, 36] on img at bounding box center [23, 29] width 29 height 29
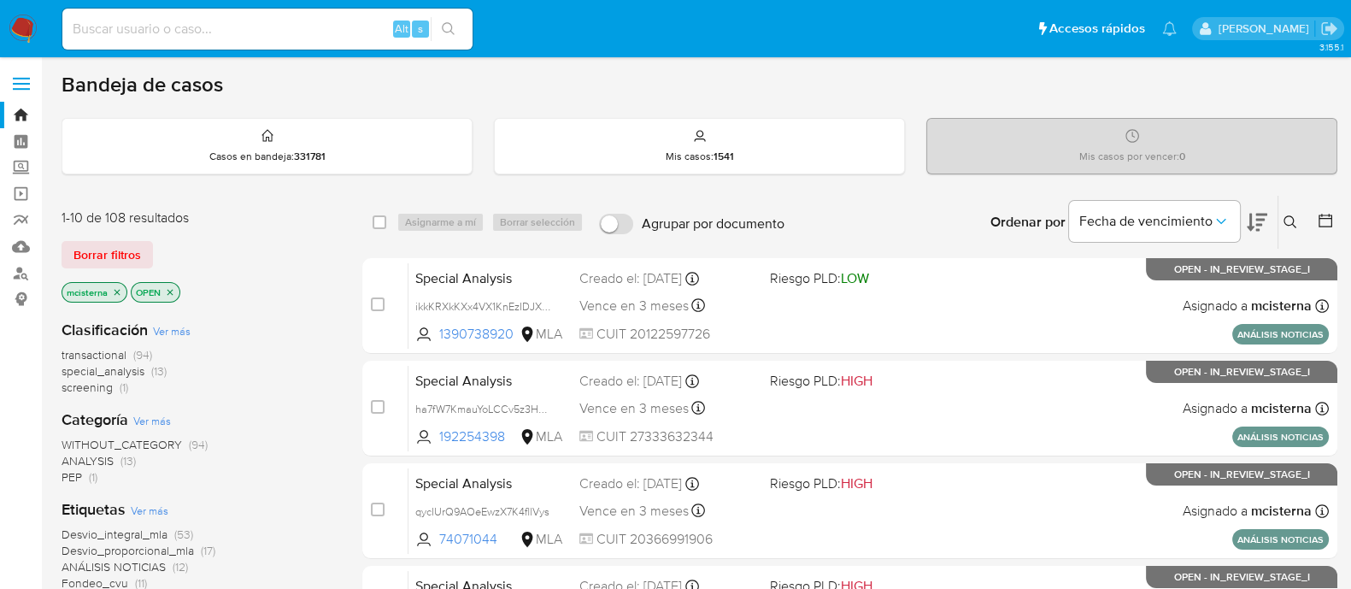
click at [1289, 215] on icon at bounding box center [1289, 221] width 13 height 13
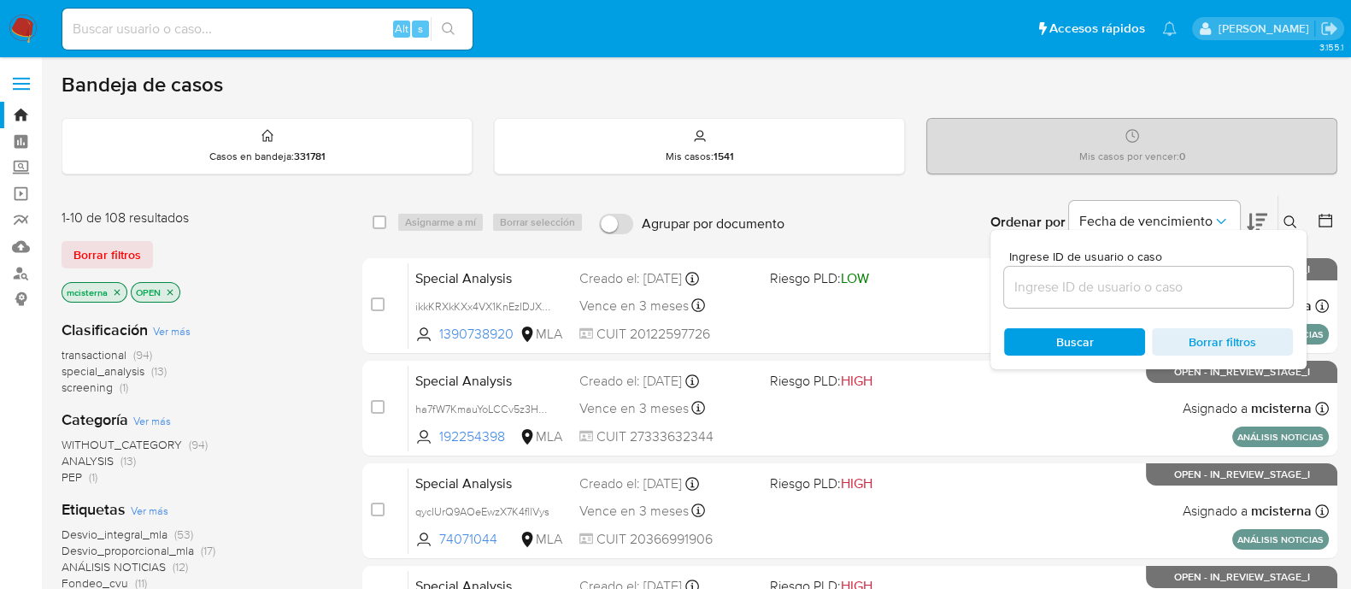
click at [1122, 276] on input at bounding box center [1148, 287] width 289 height 22
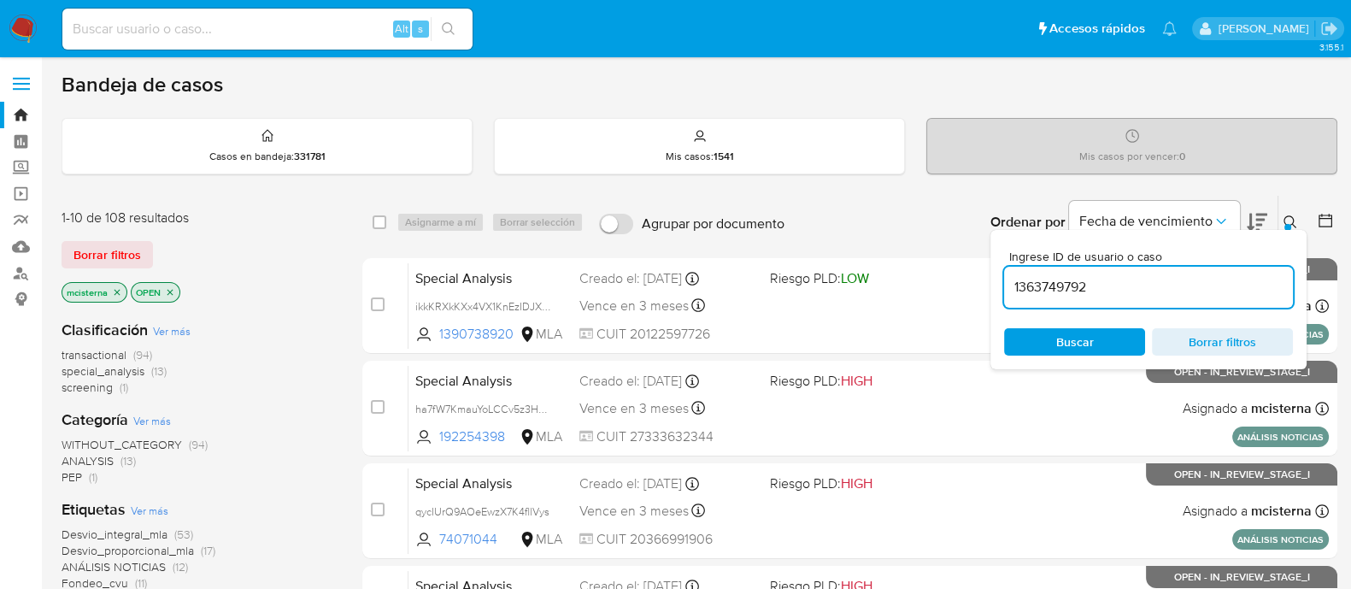
type input "1363749792"
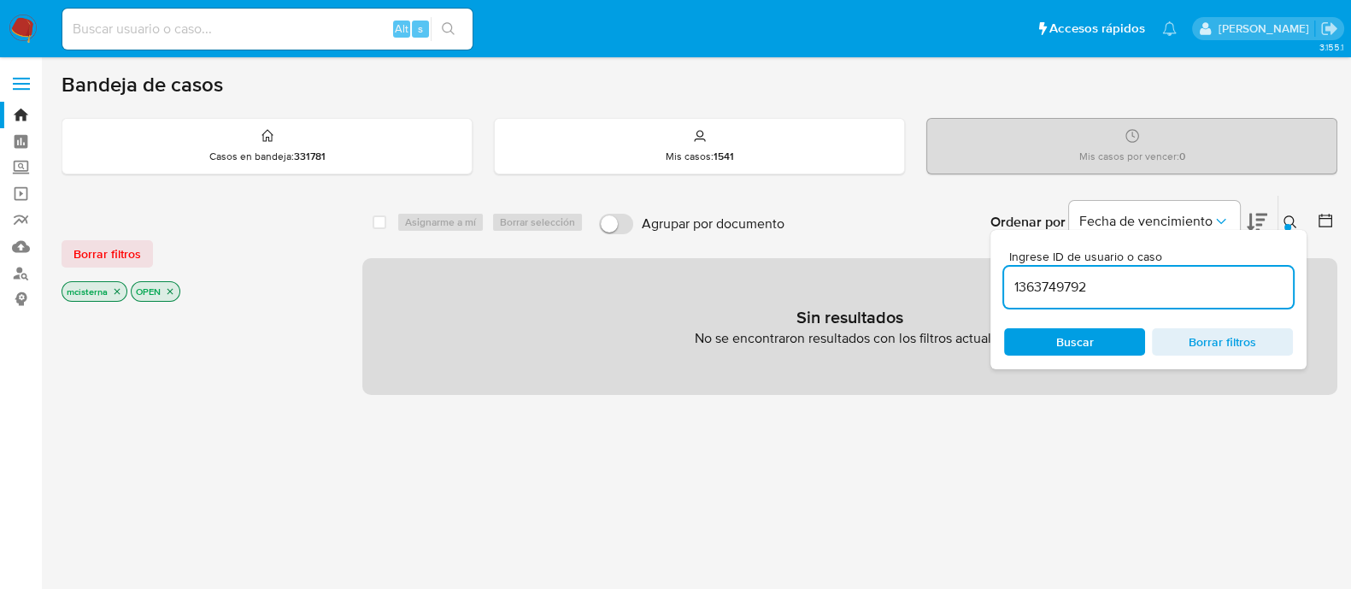
click at [115, 287] on icon "close-filter" at bounding box center [117, 291] width 10 height 10
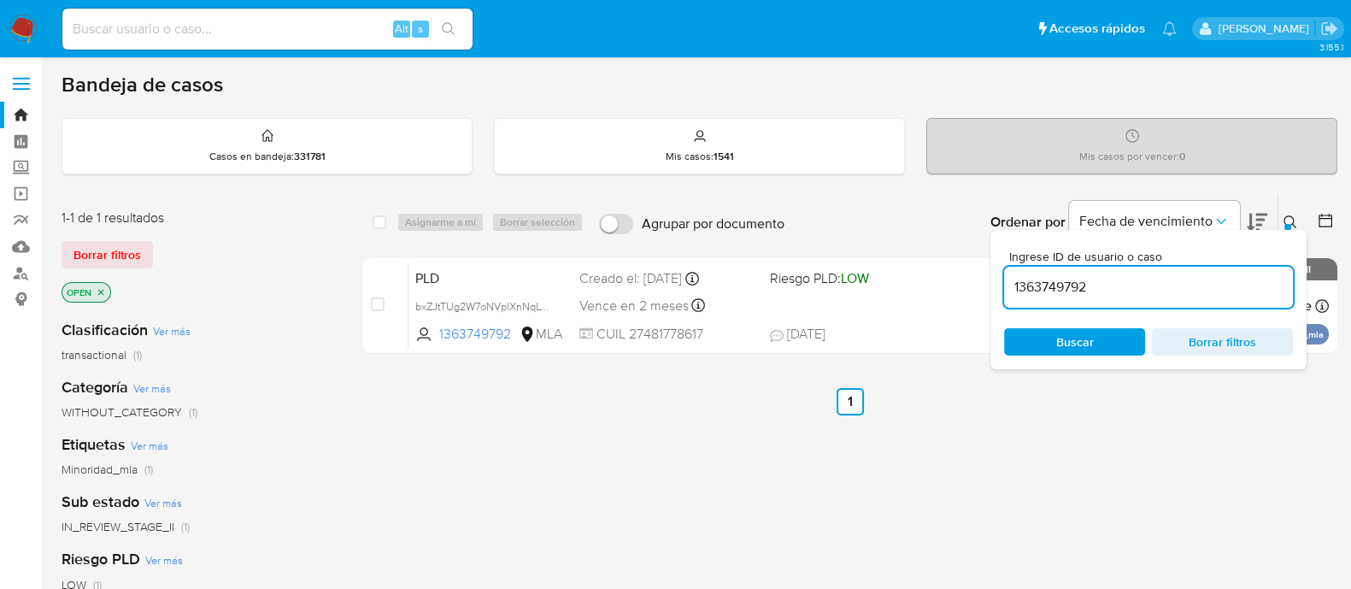
click at [99, 289] on icon "close-filter" at bounding box center [101, 292] width 6 height 6
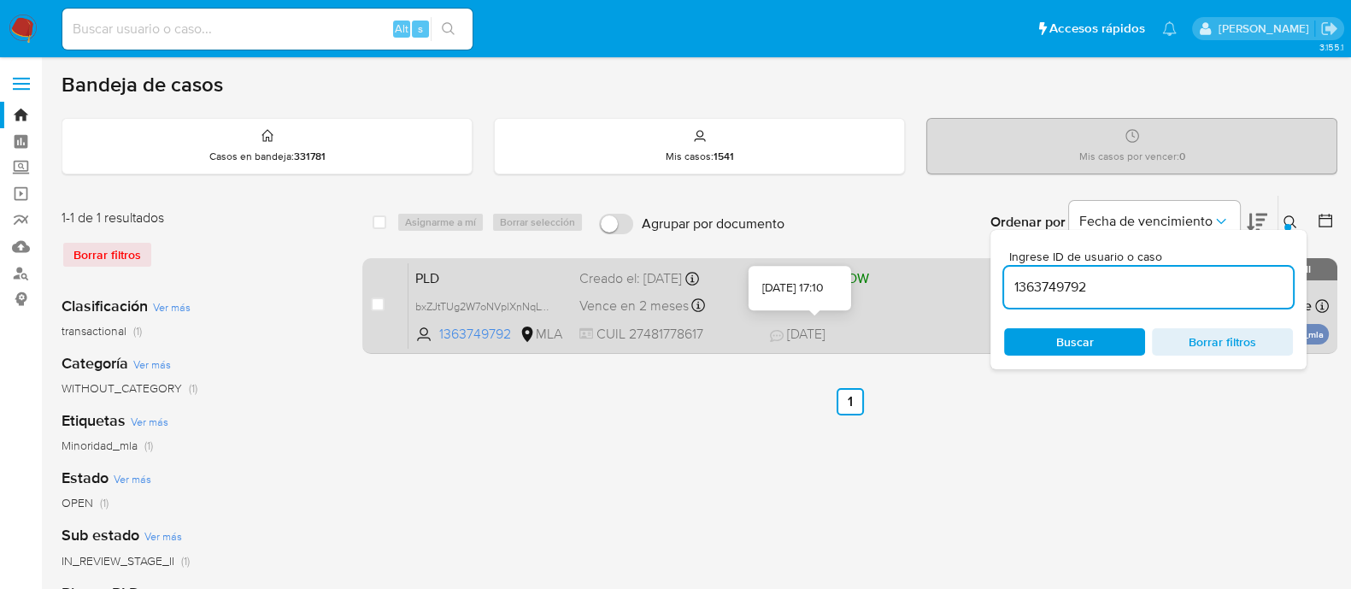
click at [870, 326] on span "[DATE] [DATE] 17:10" at bounding box center [953, 334] width 367 height 19
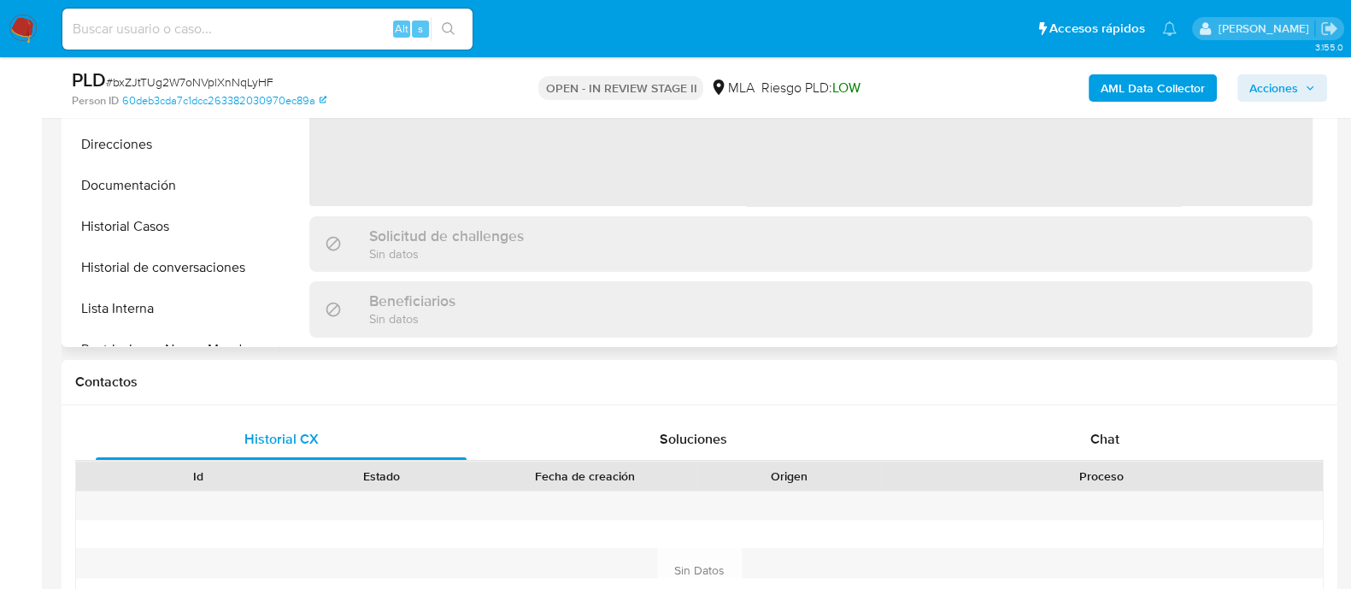
select select "10"
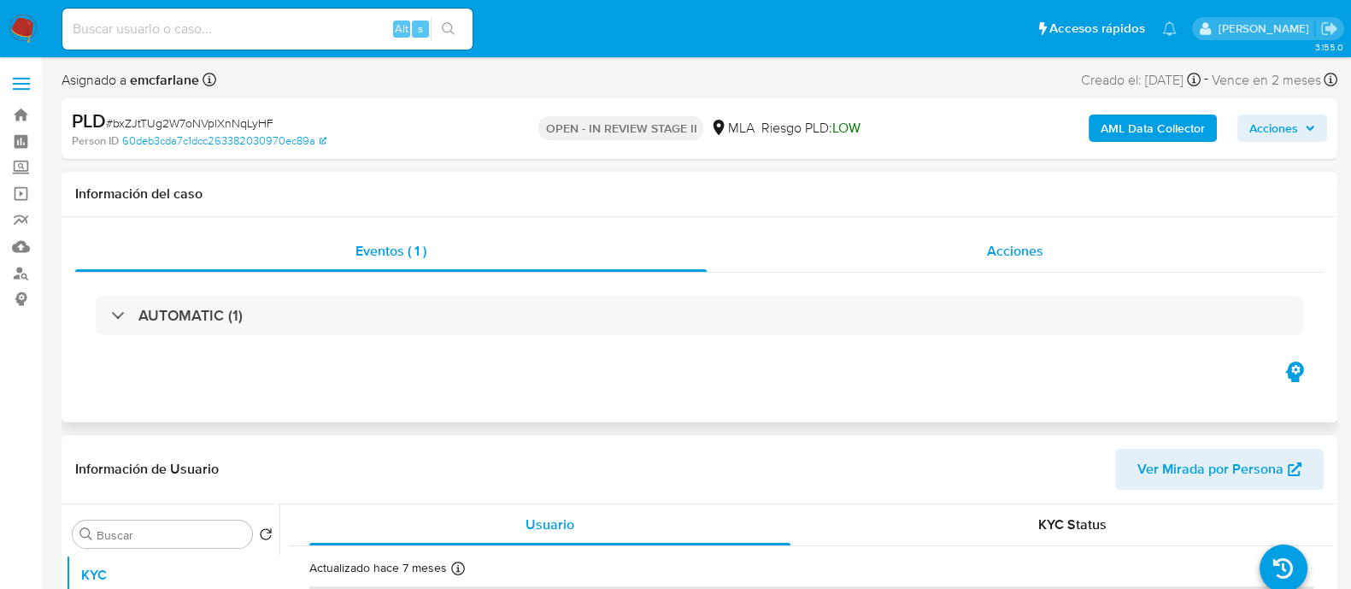
click at [1047, 249] on div "Acciones" at bounding box center [1014, 251] width 617 height 41
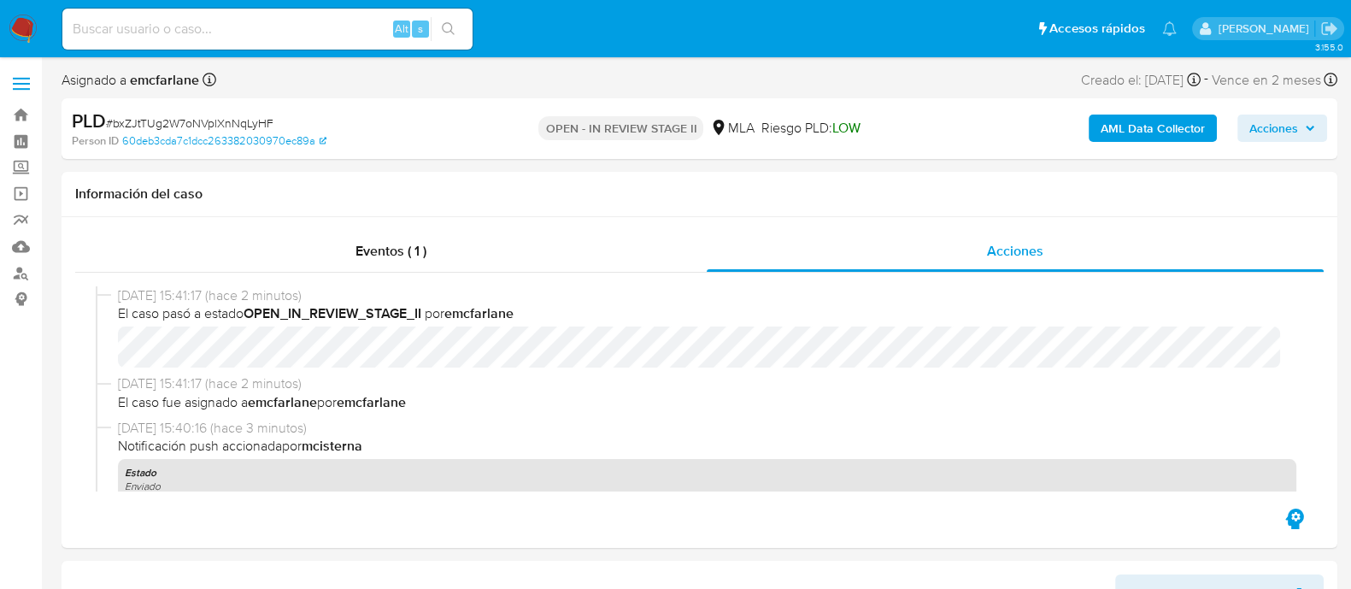
click at [327, 32] on input at bounding box center [267, 29] width 410 height 22
paste input "1557869900"
type input "1557869900"
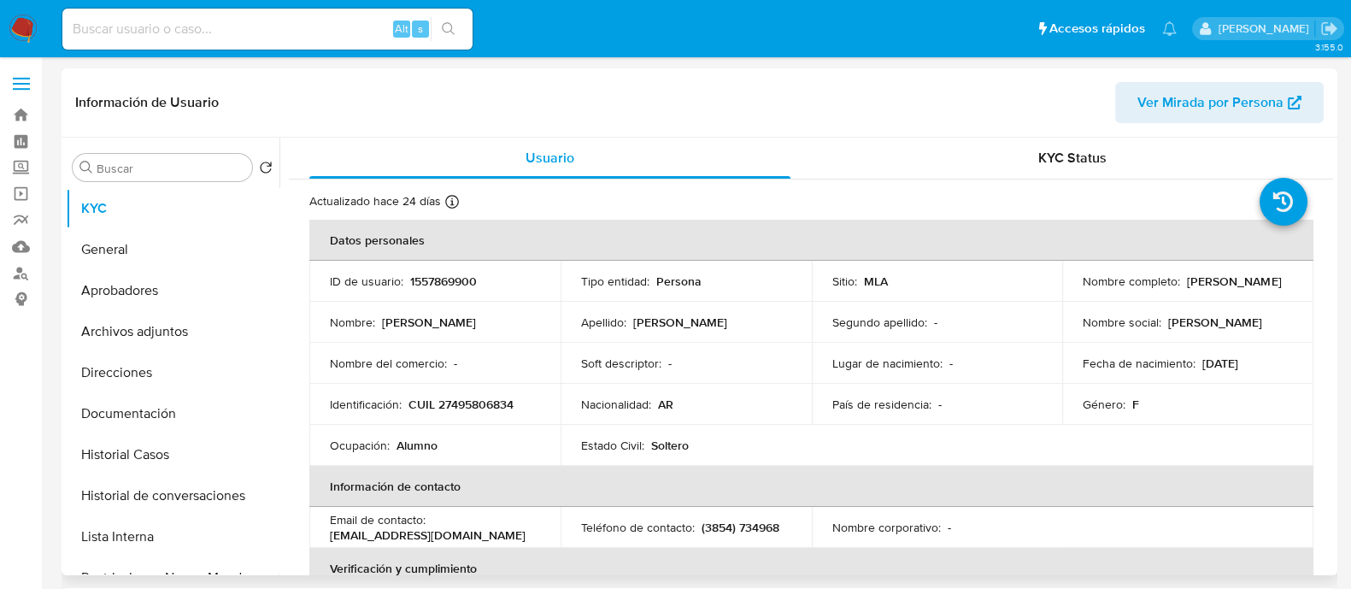
select select "10"
click at [495, 401] on p "CUIL 27495806834" at bounding box center [460, 403] width 105 height 15
click at [162, 454] on button "Historial Casos" at bounding box center [166, 454] width 200 height 41
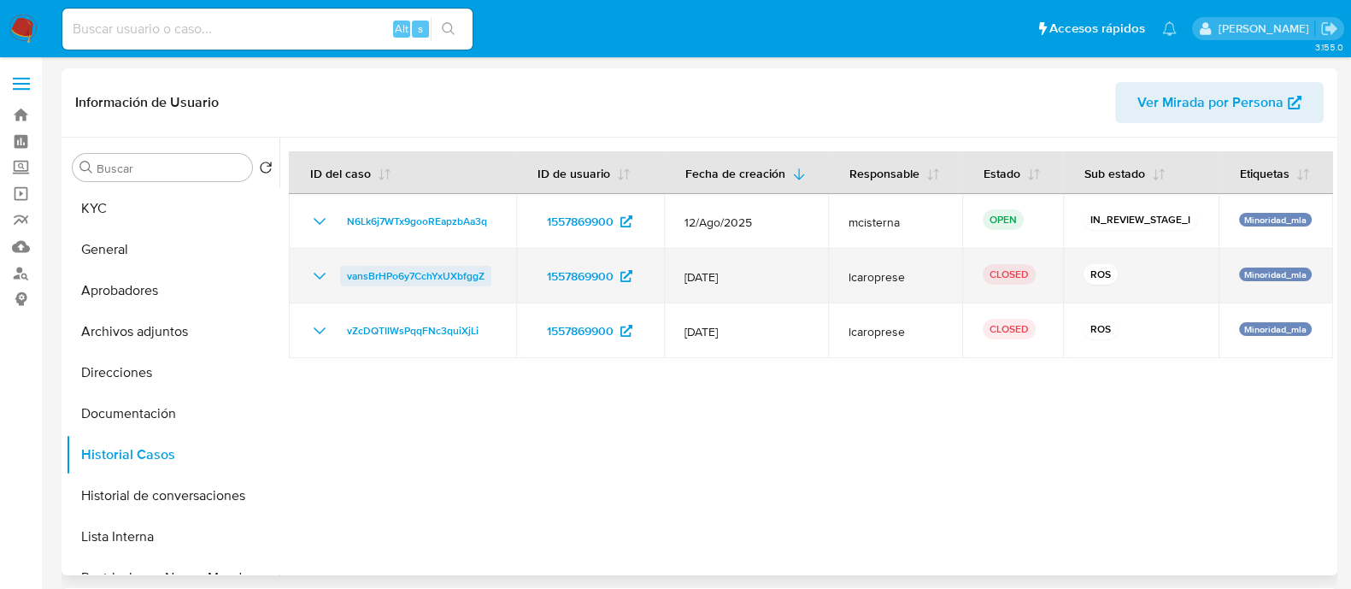
click at [407, 277] on span "vansBrHPo6y7CchYxUXbfggZ" at bounding box center [416, 276] width 138 height 21
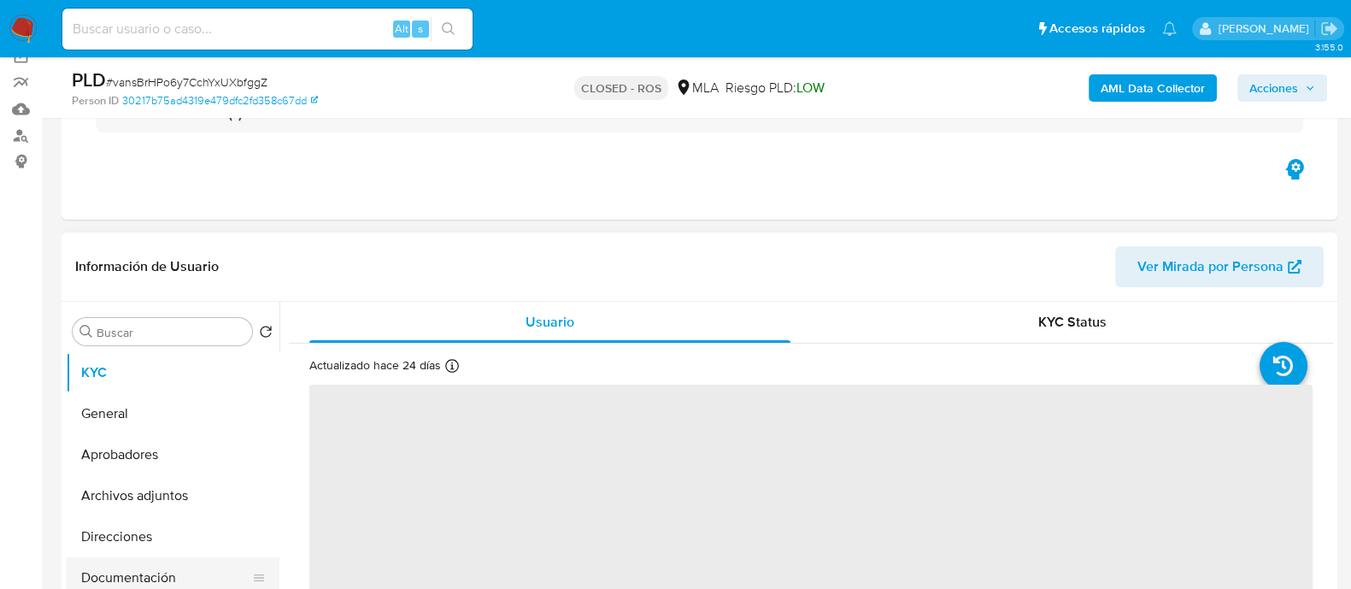
scroll to position [213, 0]
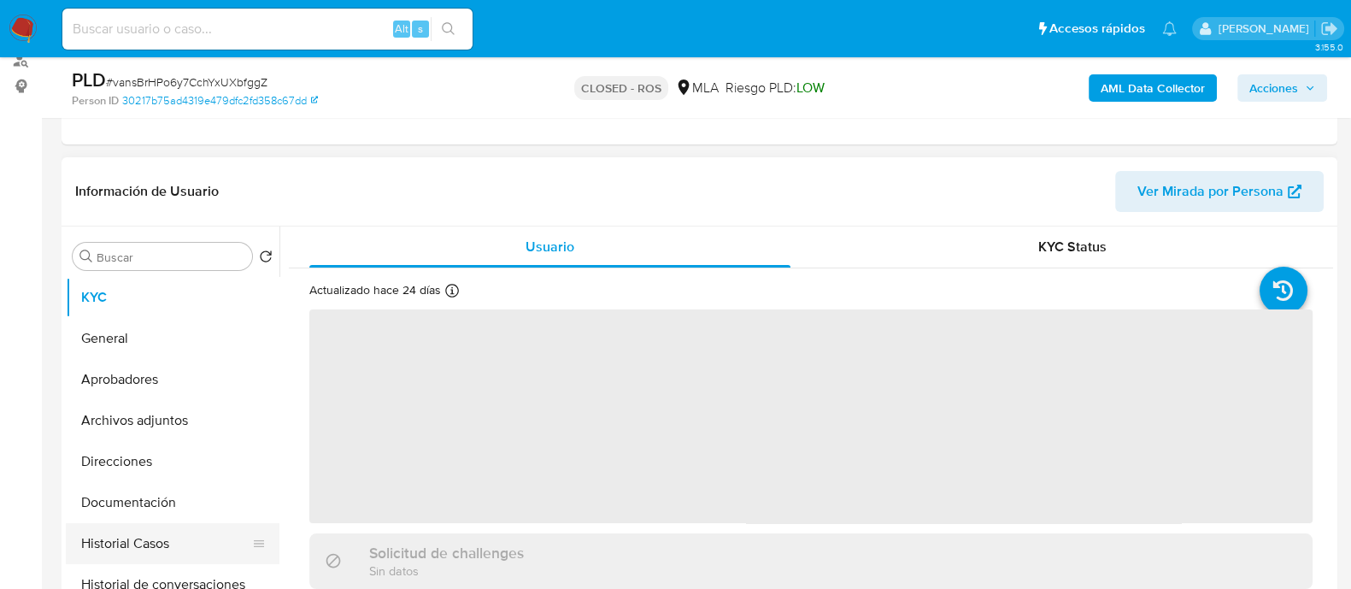
click at [165, 536] on button "Historial Casos" at bounding box center [166, 543] width 200 height 41
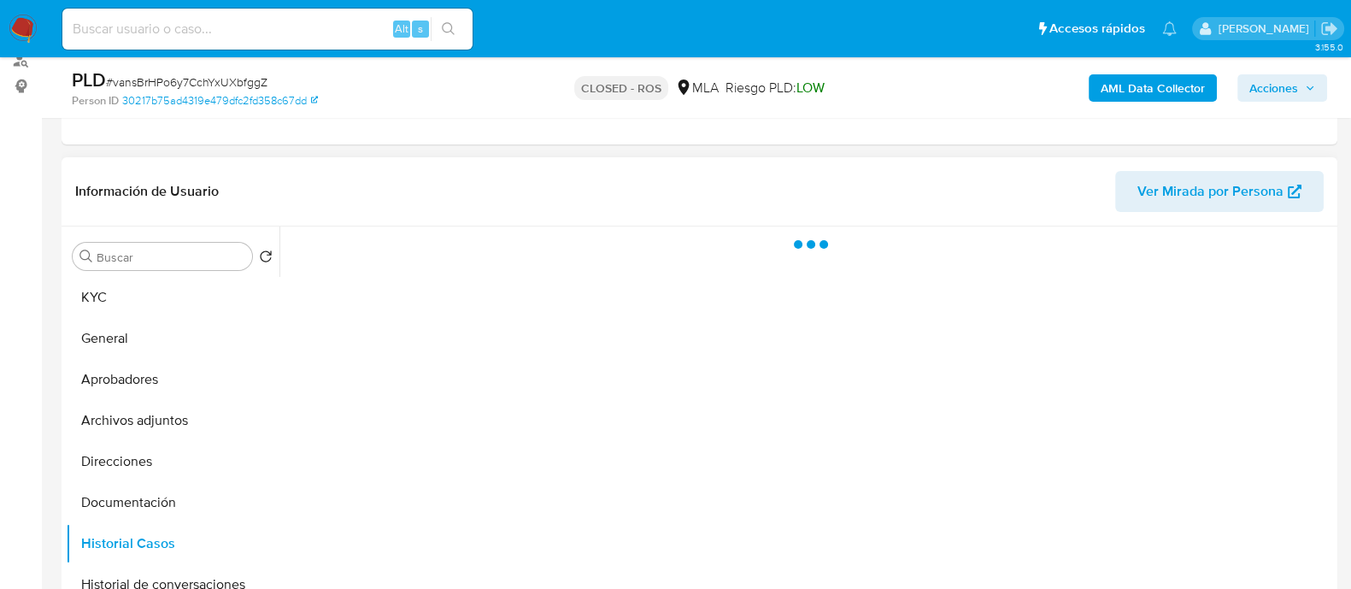
select select "10"
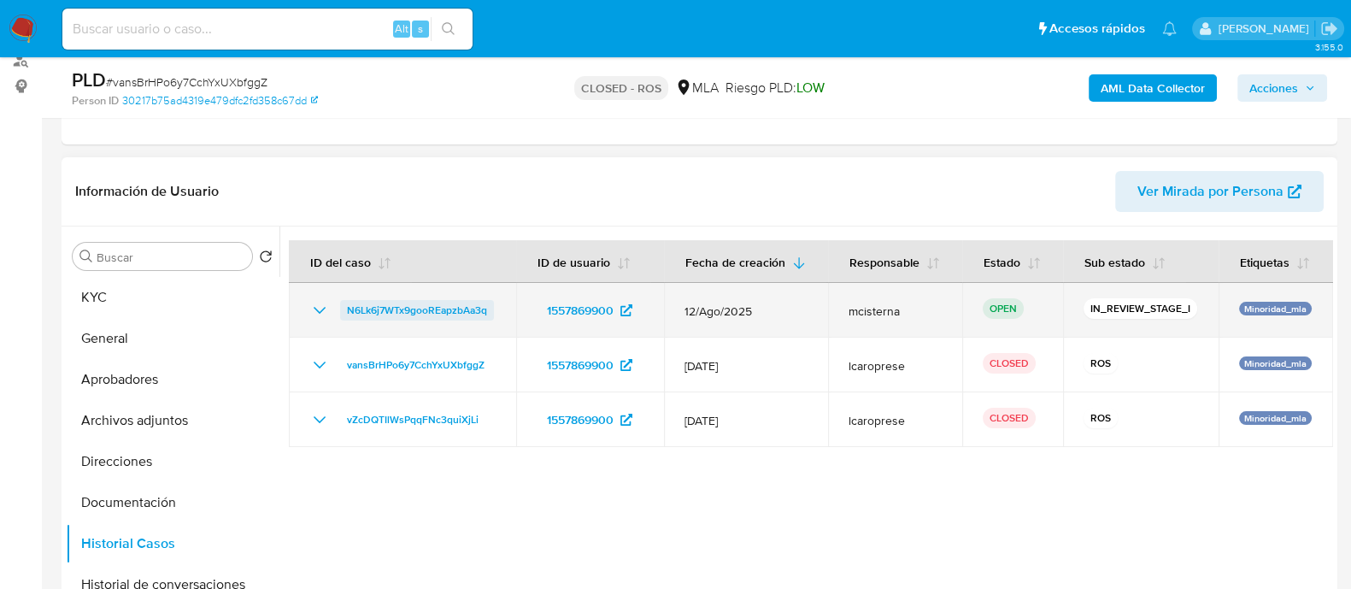
click at [425, 306] on span "N6Lk6j7WTx9gooREapzbAa3q" at bounding box center [417, 310] width 140 height 21
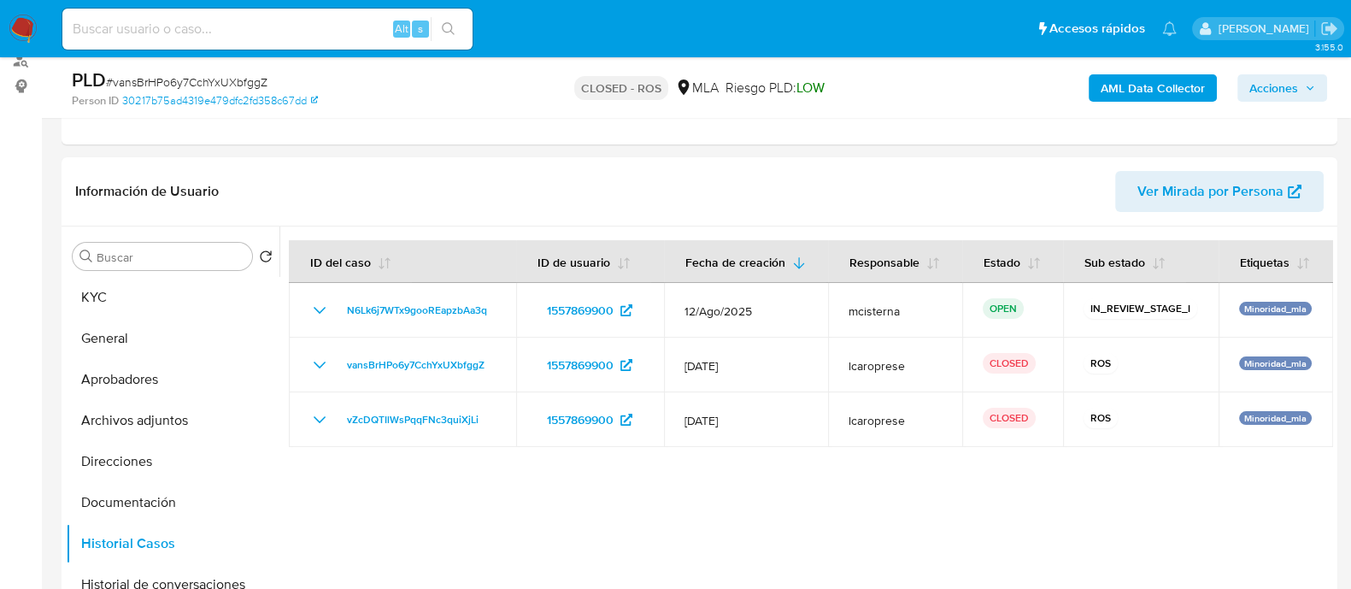
click at [330, 21] on input at bounding box center [267, 29] width 410 height 22
paste input "1618038486"
type input "1618038486"
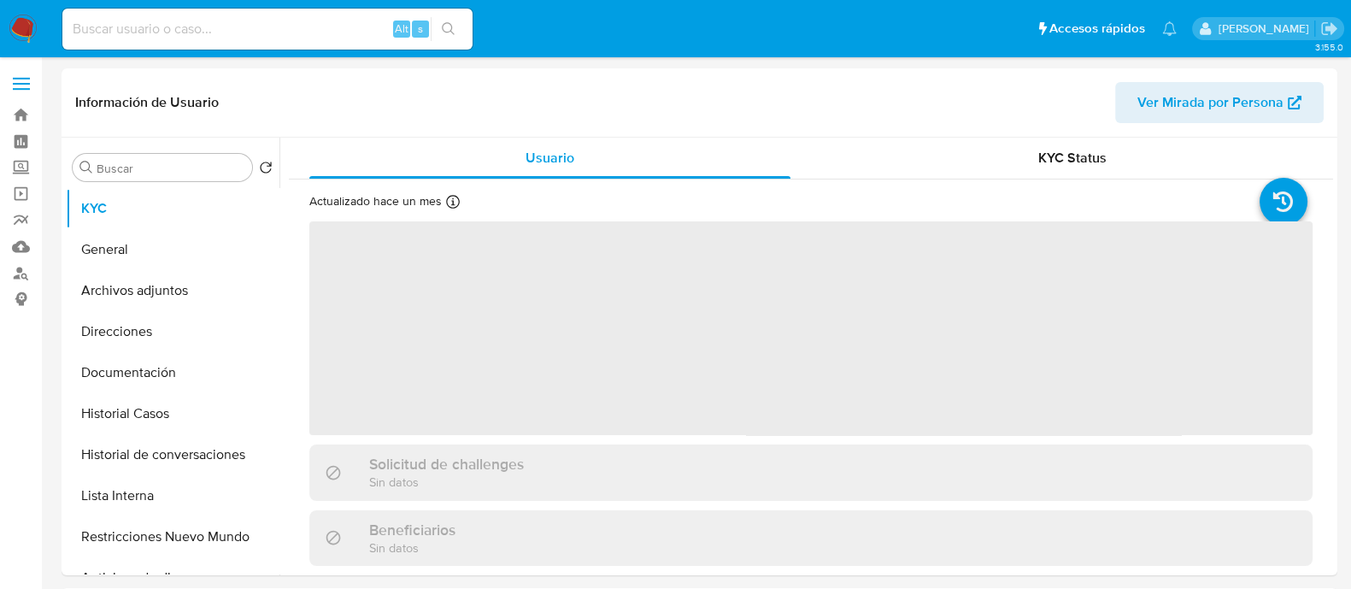
select select "10"
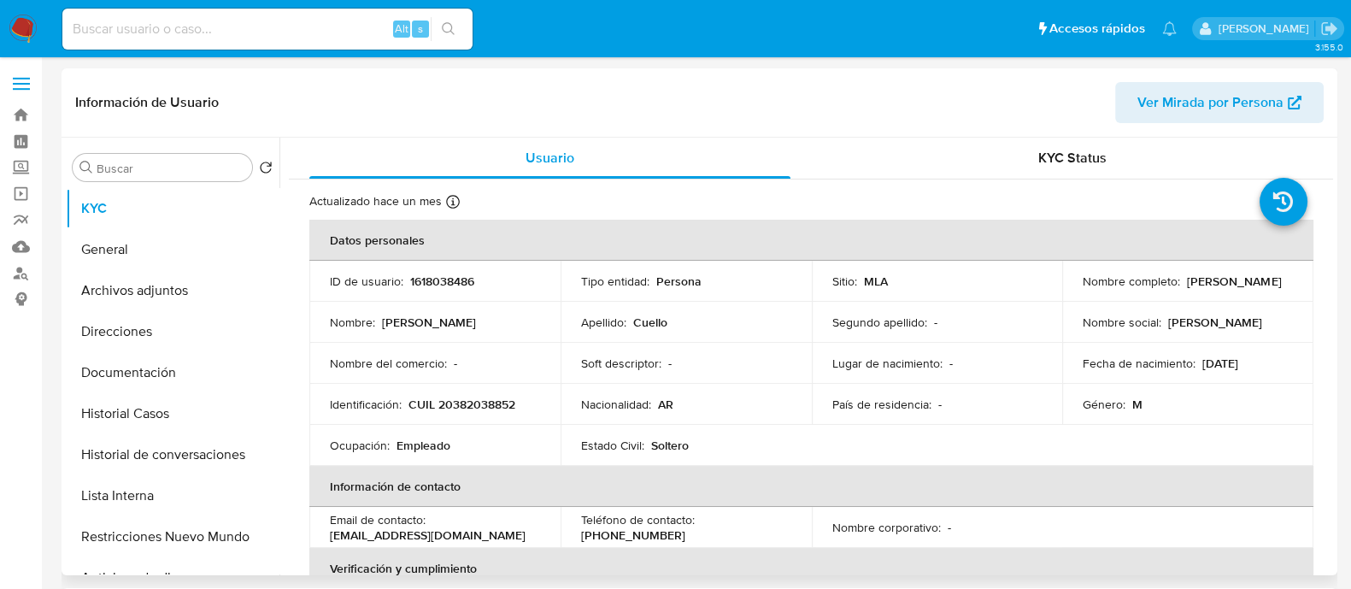
click at [472, 403] on p "CUIL 20382038852" at bounding box center [461, 403] width 107 height 15
copy p "20382038852"
click at [97, 408] on button "Historial Casos" at bounding box center [166, 413] width 200 height 41
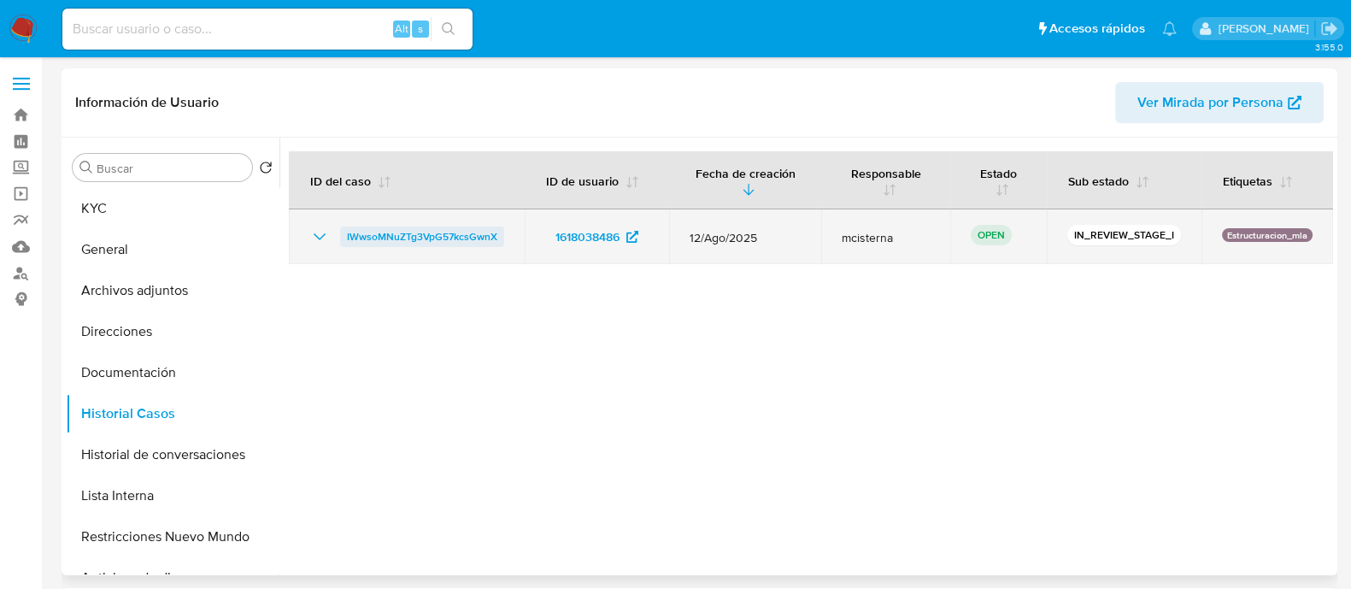
click at [380, 226] on span "IWwsoMNuZTg3VpG57kcsGwnX" at bounding box center [422, 236] width 150 height 21
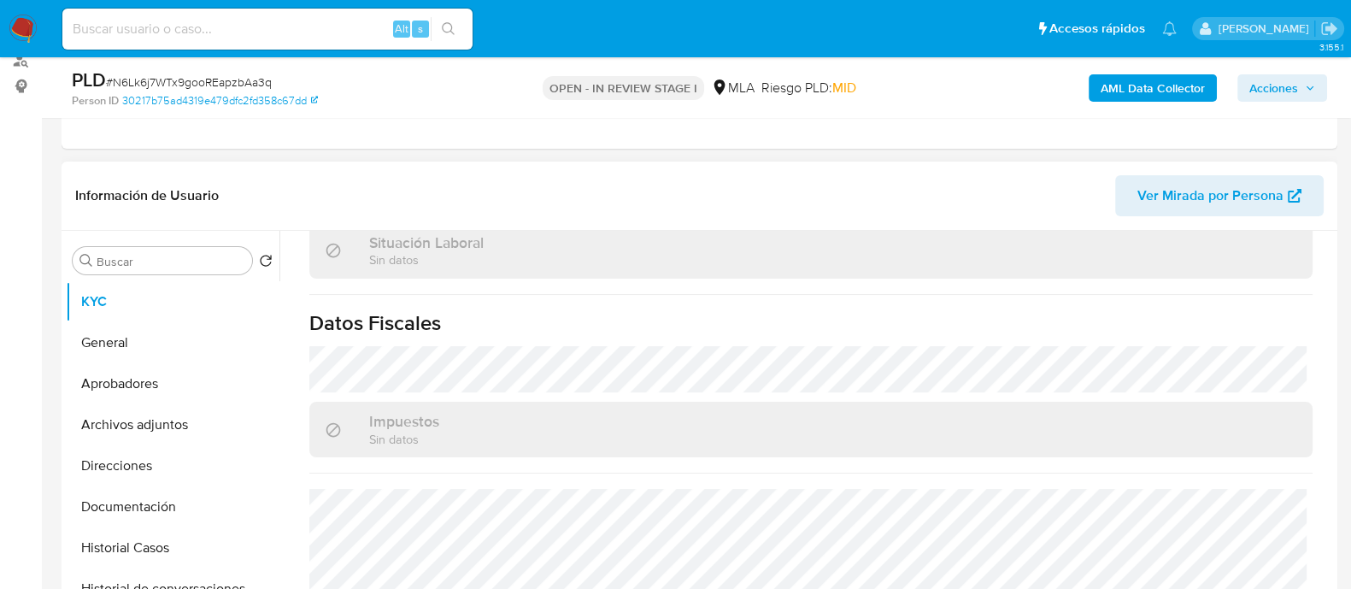
scroll to position [914, 0]
select select "10"
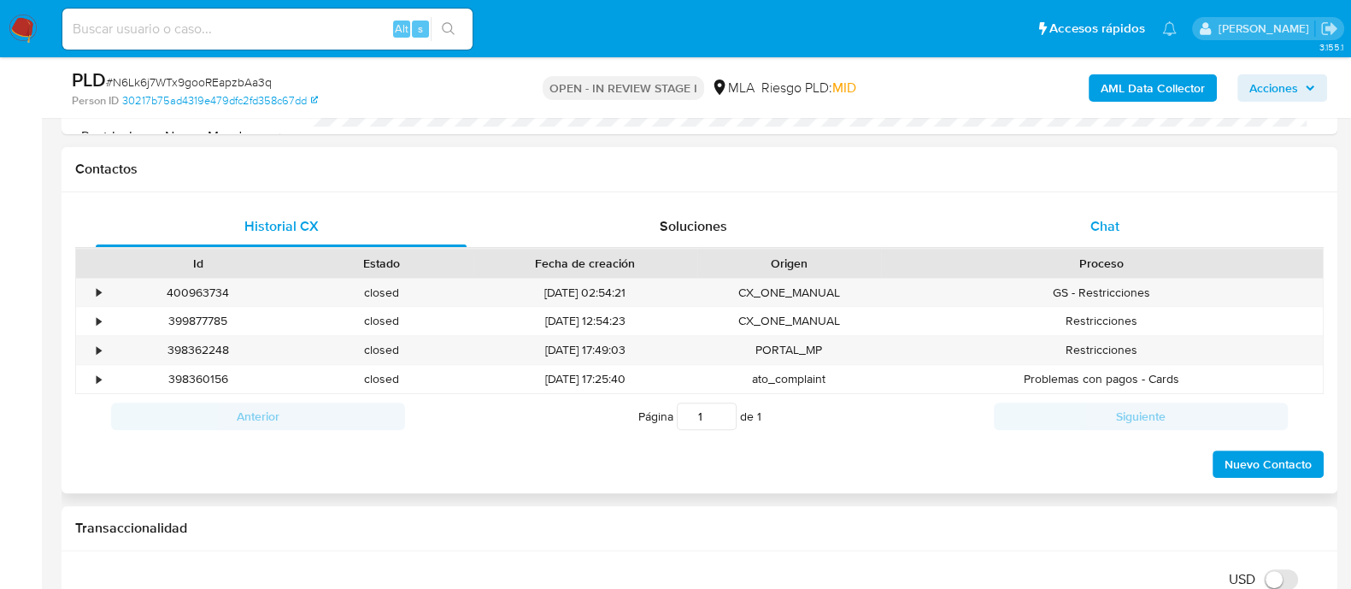
click at [1083, 242] on div "Historial CX Soluciones Chat Id Estado Fecha de creación Origen Proceso • 40096…" at bounding box center [699, 343] width 1248 height 274
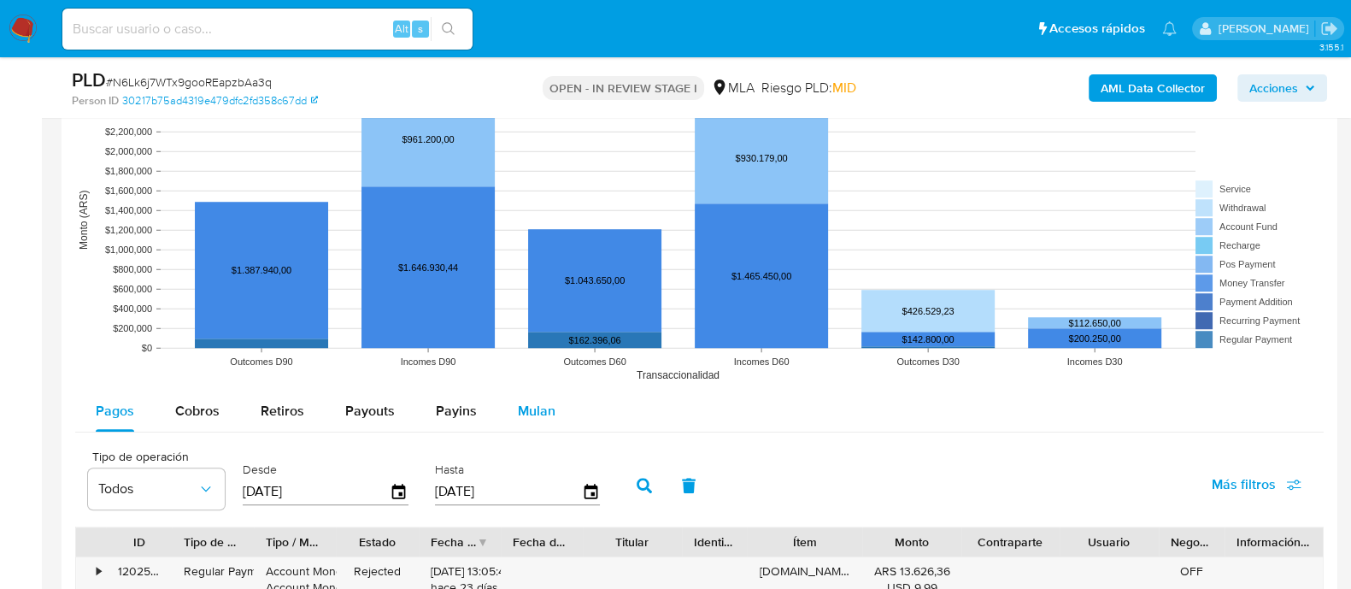
click at [518, 390] on div "Mulan" at bounding box center [537, 410] width 38 height 41
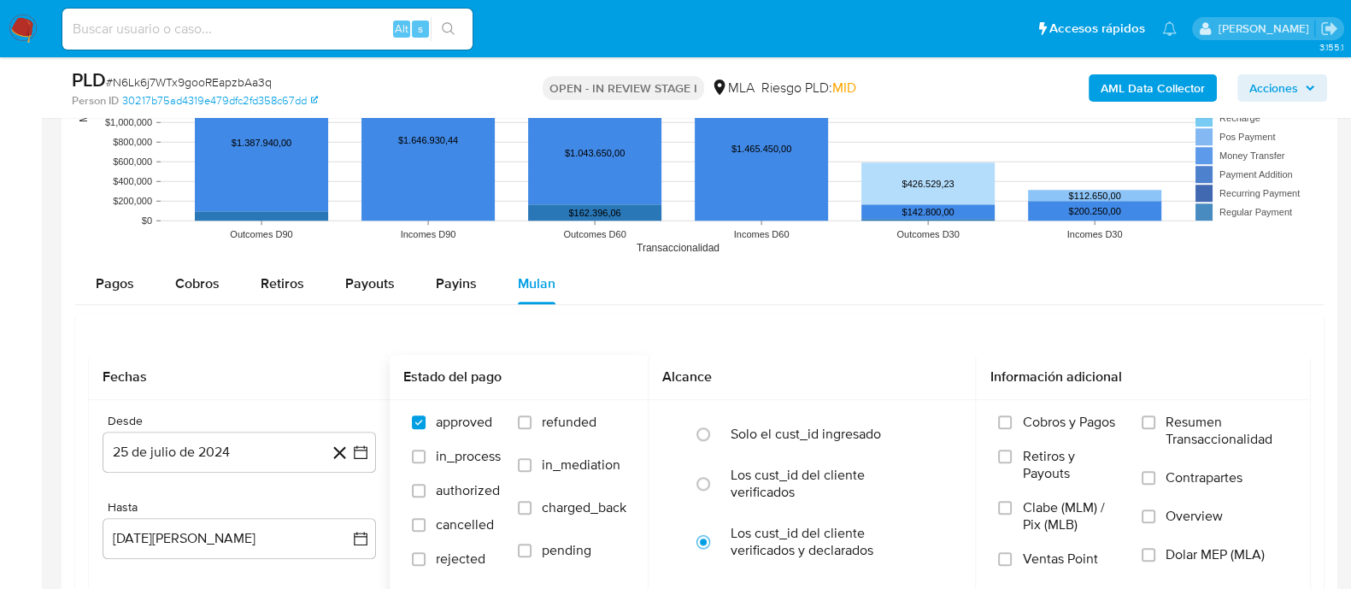
scroll to position [1815, 0]
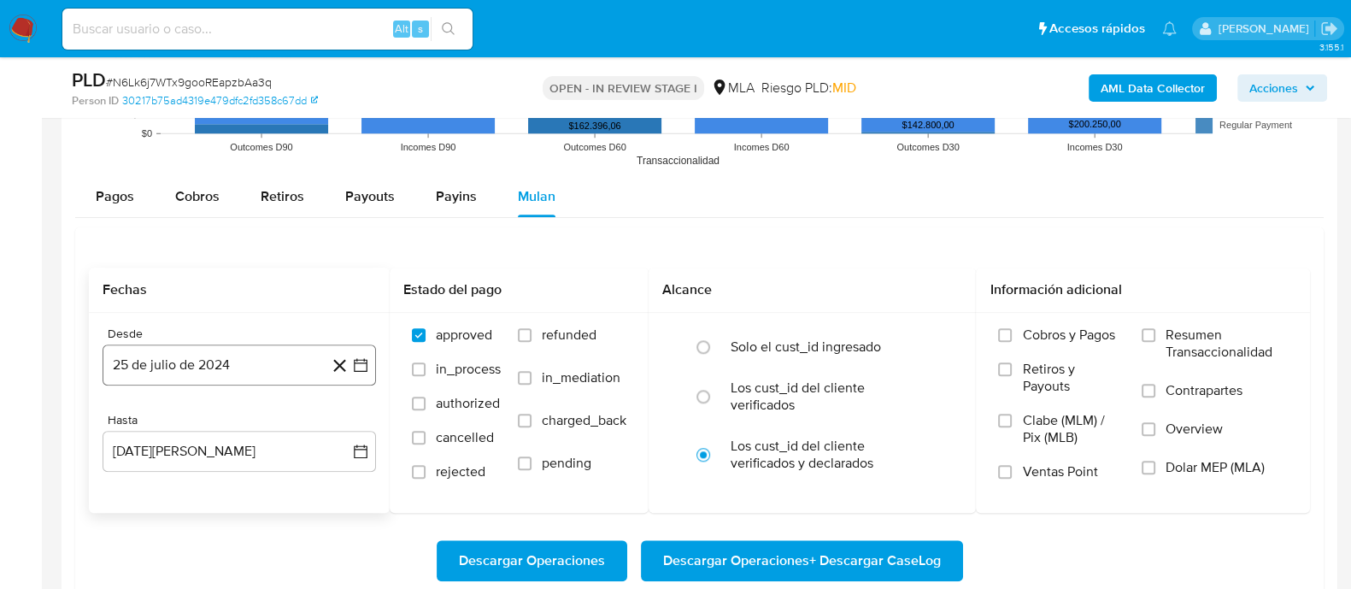
click at [196, 368] on button "25 de julio de 2024" at bounding box center [239, 364] width 273 height 41
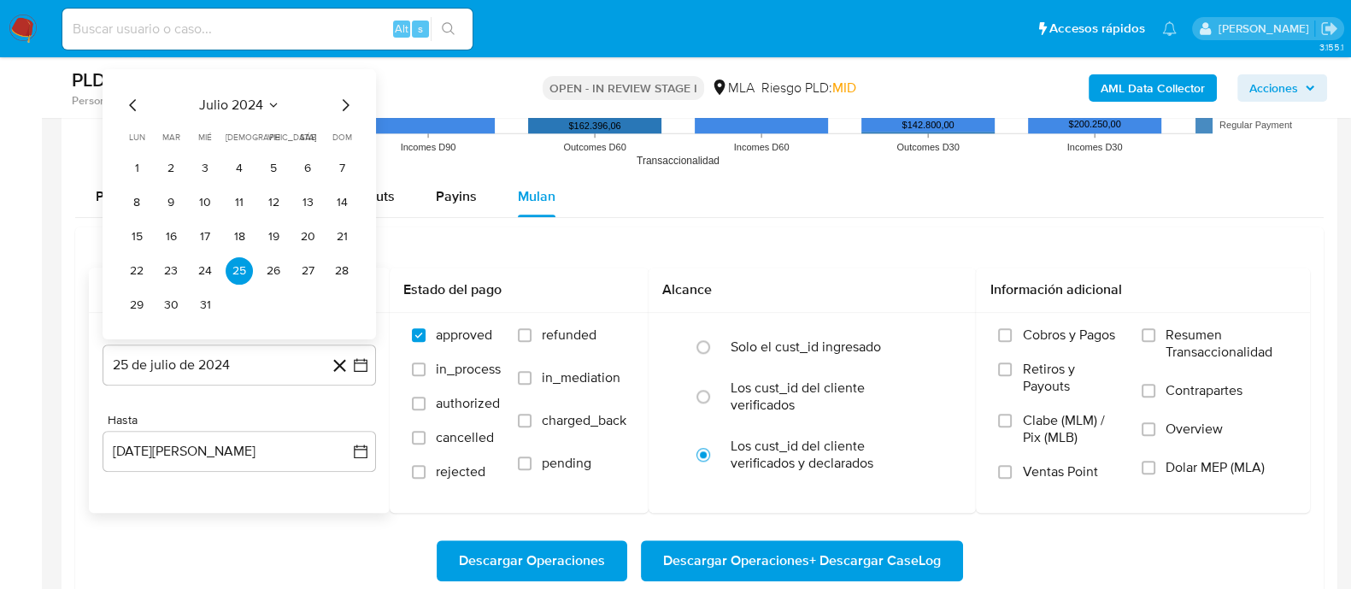
click at [342, 105] on icon "Mes siguiente" at bounding box center [345, 105] width 21 height 21
click at [228, 108] on span "agosto 2024" at bounding box center [231, 105] width 78 height 17
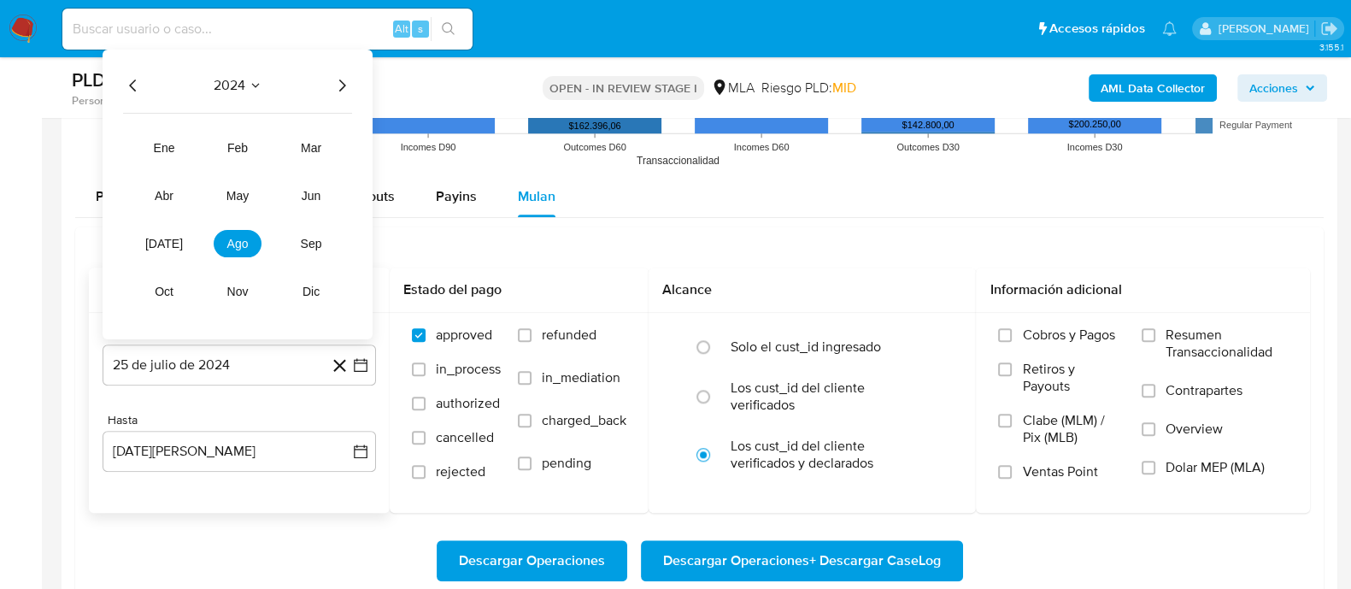
click at [341, 79] on icon "Año siguiente" at bounding box center [342, 85] width 7 height 12
click at [171, 255] on tr "ene feb mar abr may jun [DATE] ago sep oct nov dic" at bounding box center [237, 219] width 195 height 171
click at [170, 232] on button "[DATE]" at bounding box center [164, 243] width 48 height 27
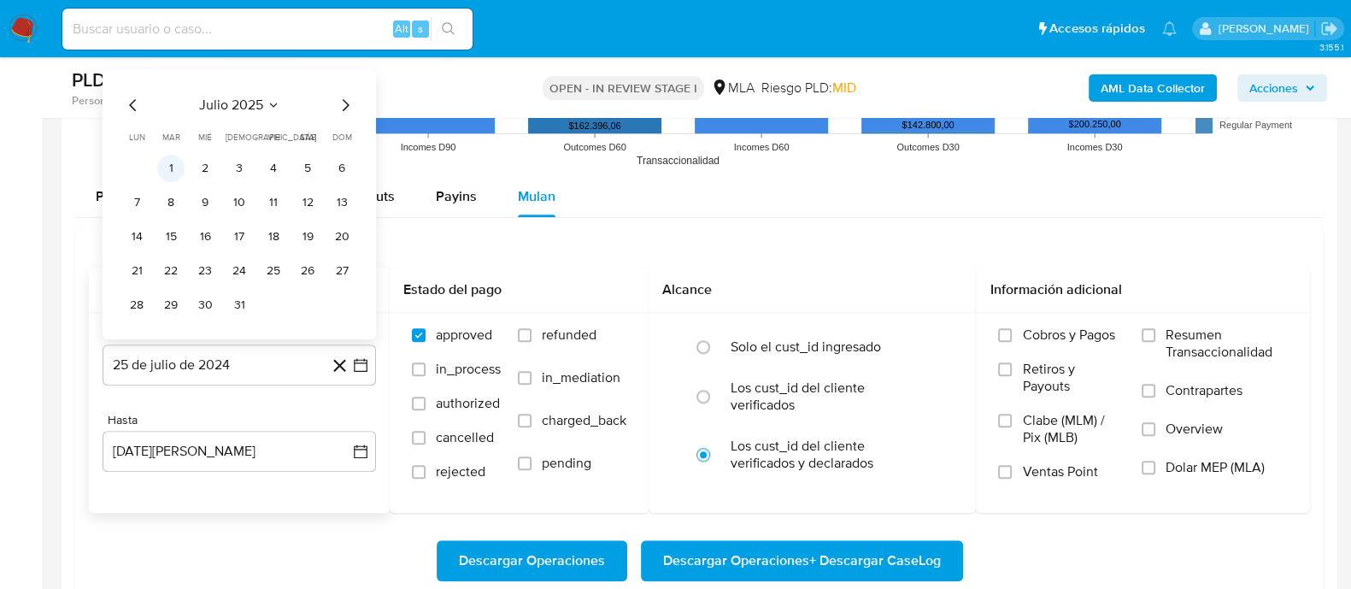
click at [179, 161] on button "1" at bounding box center [170, 168] width 27 height 27
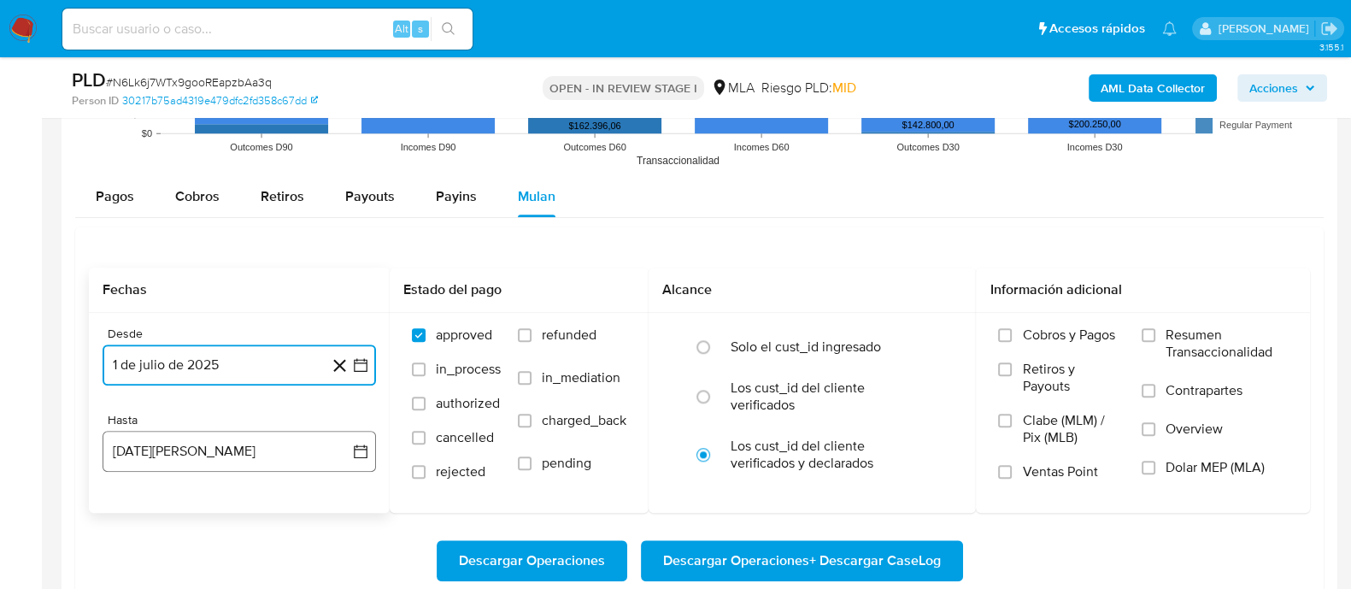
click at [225, 437] on button "25 de agosto de 2025" at bounding box center [239, 451] width 273 height 41
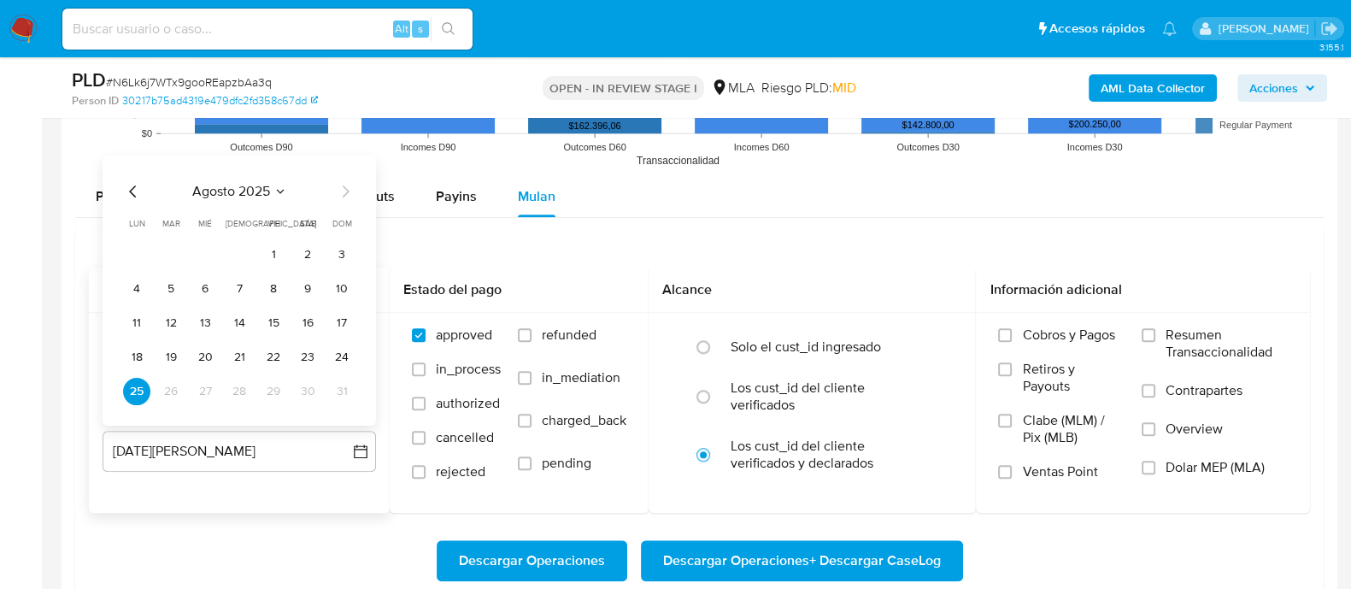
click at [130, 190] on icon "Mes anterior" at bounding box center [132, 191] width 7 height 12
click at [234, 387] on button "31" at bounding box center [239, 391] width 27 height 27
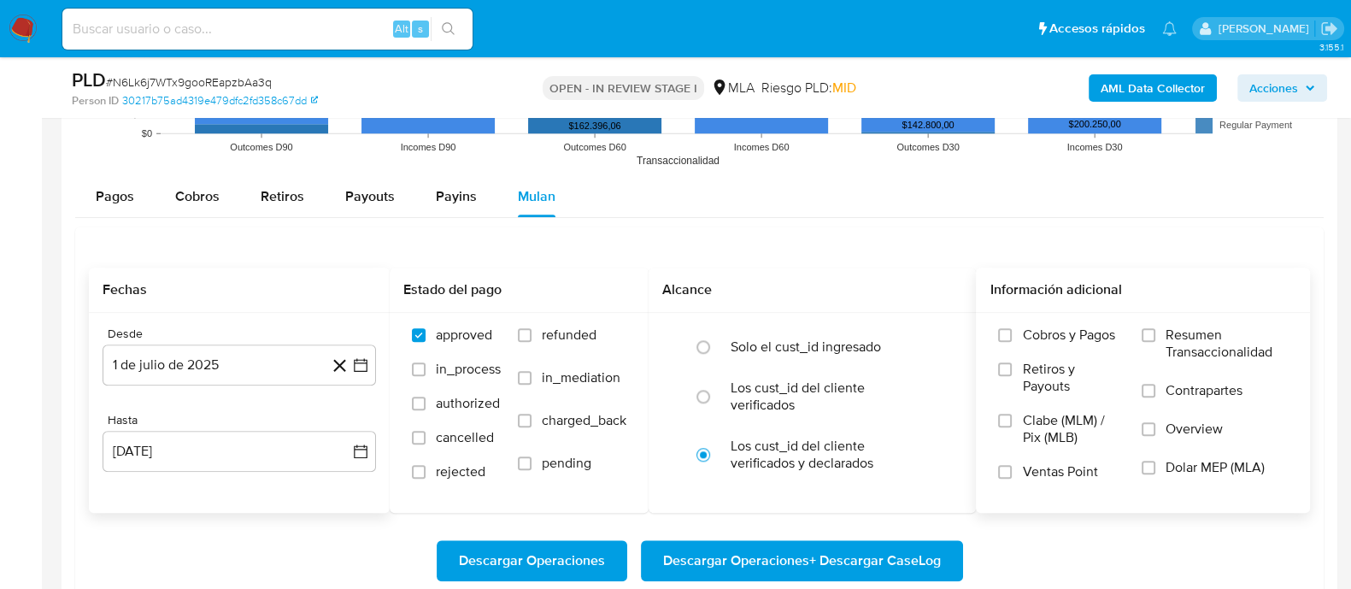
click at [1179, 473] on span "Dolar MEP (MLA)" at bounding box center [1214, 467] width 99 height 17
click at [1155, 473] on input "Dolar MEP (MLA)" at bounding box center [1148, 467] width 14 height 14
click at [899, 558] on span "Descargar Operaciones + Descargar CaseLog" at bounding box center [802, 561] width 278 height 38
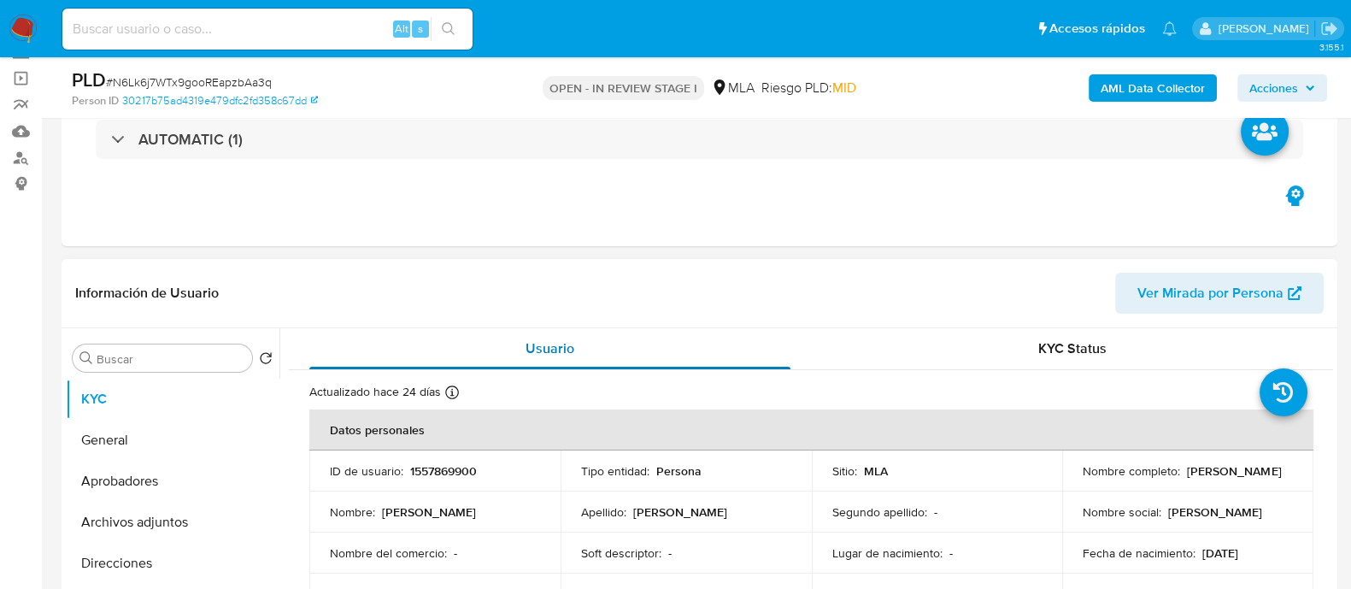
scroll to position [213, 0]
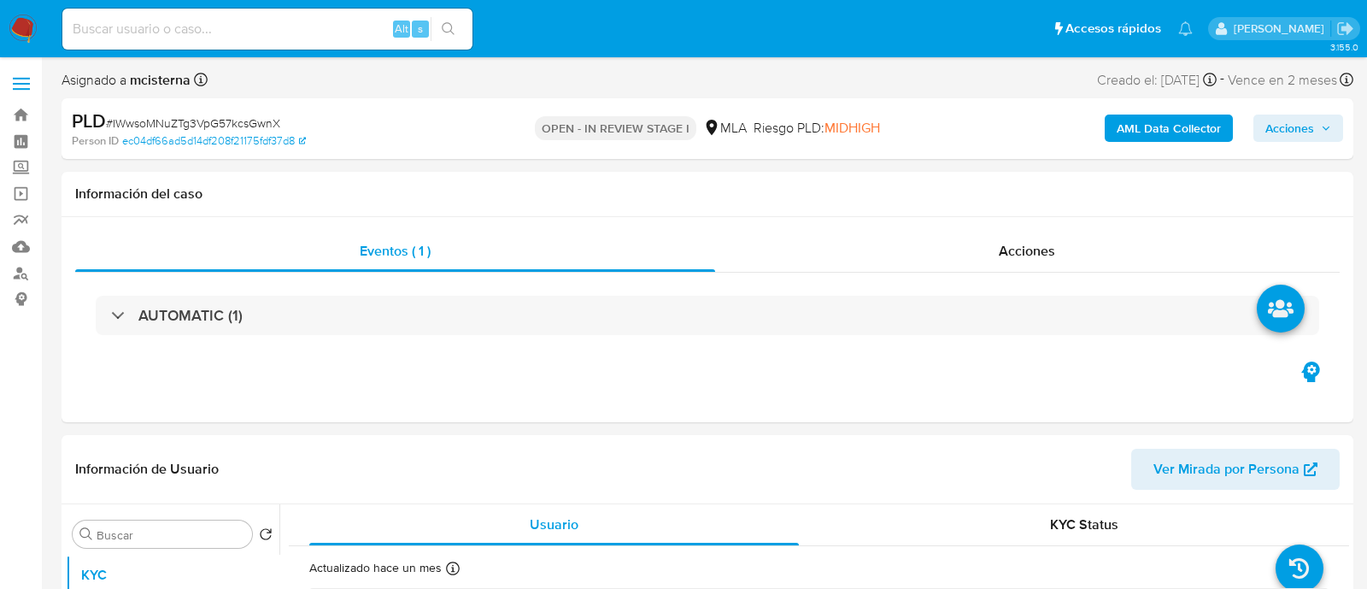
select select "10"
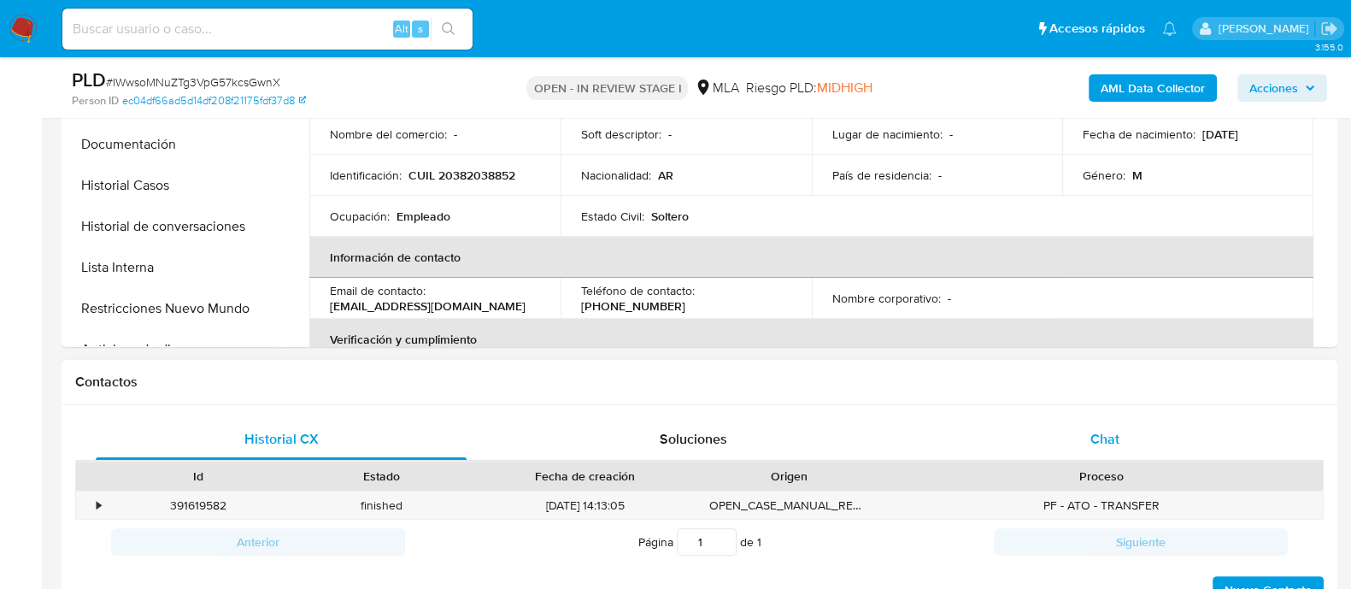
click at [1091, 448] on div "Chat" at bounding box center [1104, 439] width 371 height 41
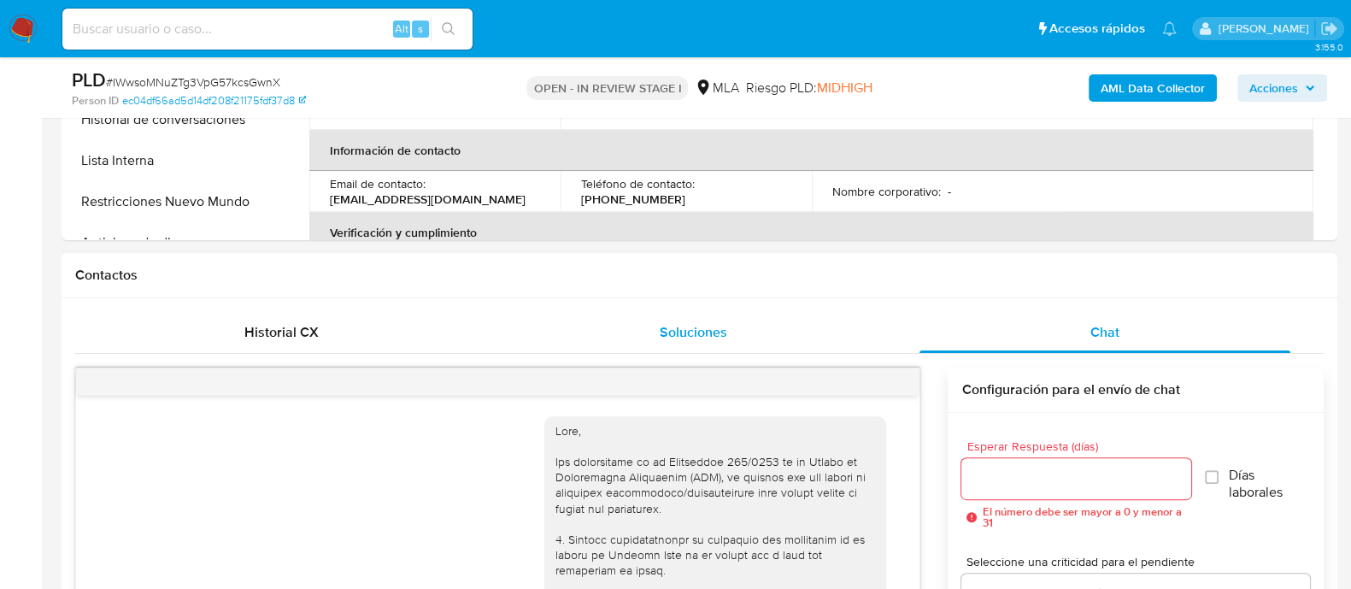
scroll to position [1096, 0]
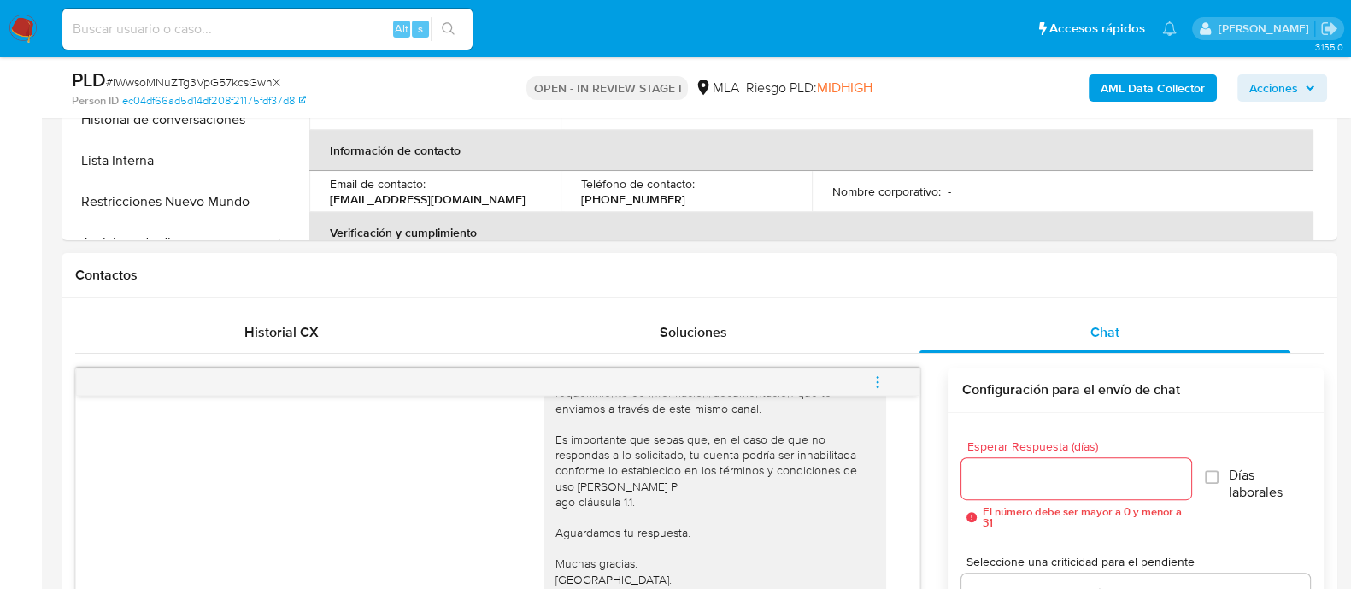
click at [881, 390] on span "menu-action" at bounding box center [877, 381] width 15 height 41
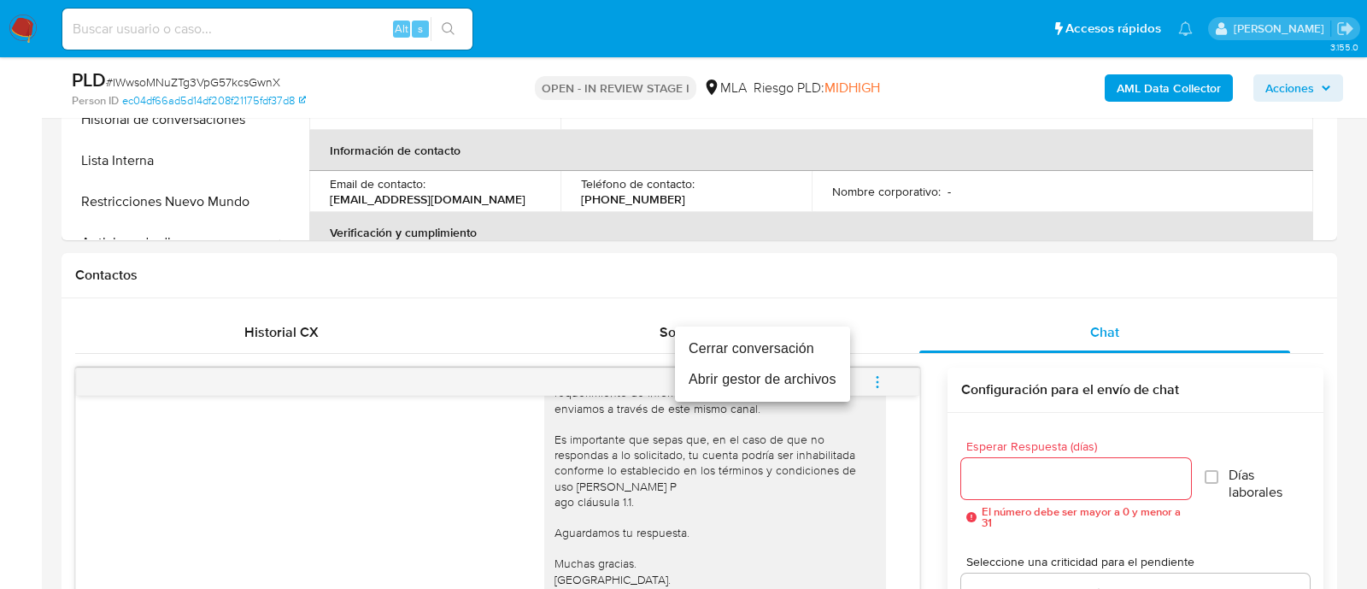
click at [752, 343] on li "Cerrar conversación" at bounding box center [762, 348] width 175 height 31
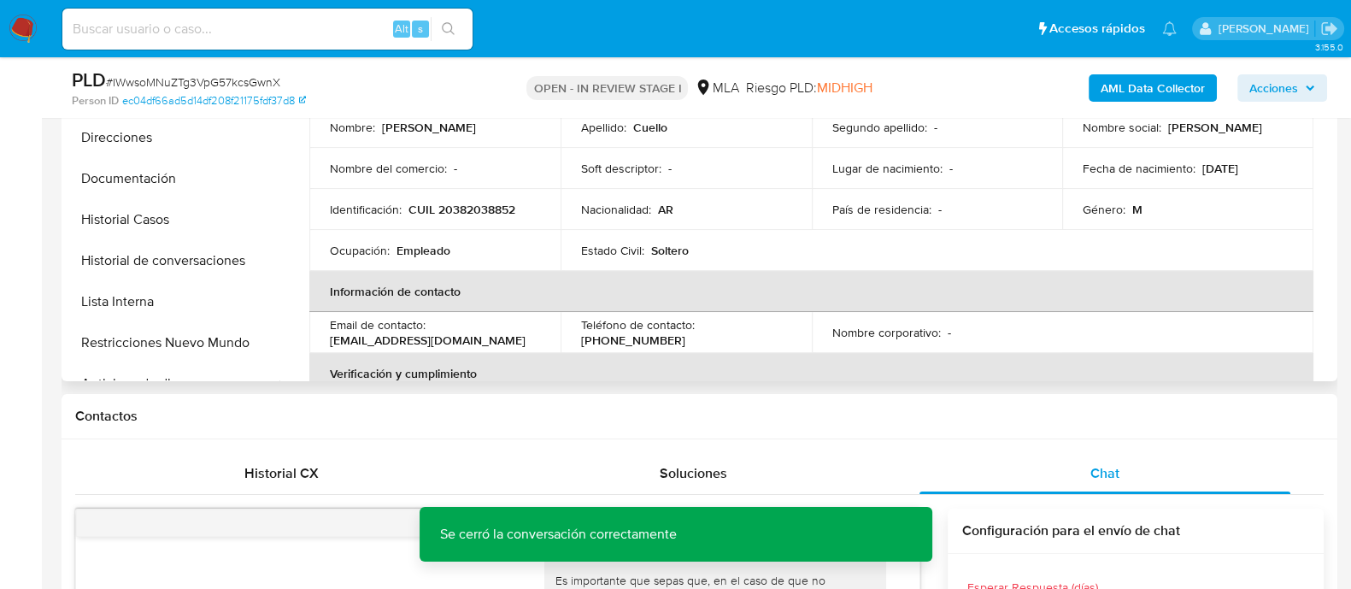
scroll to position [426, 0]
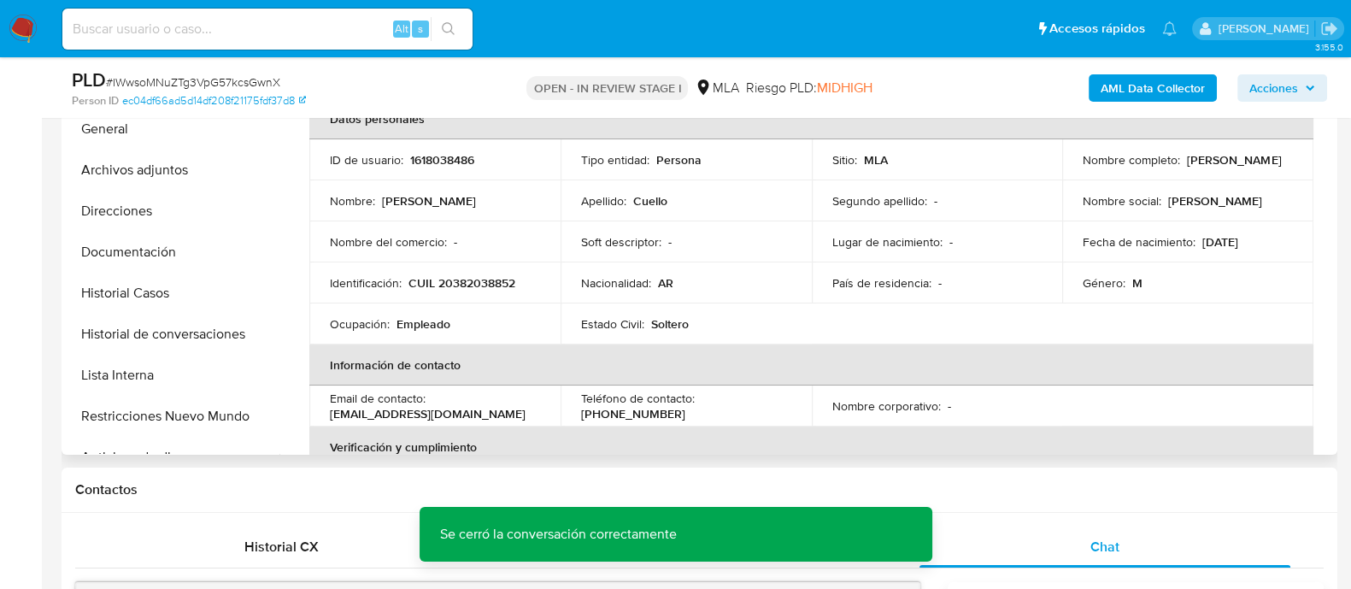
click at [448, 284] on p "CUIL 20382038852" at bounding box center [461, 282] width 107 height 15
copy p "20382038852"
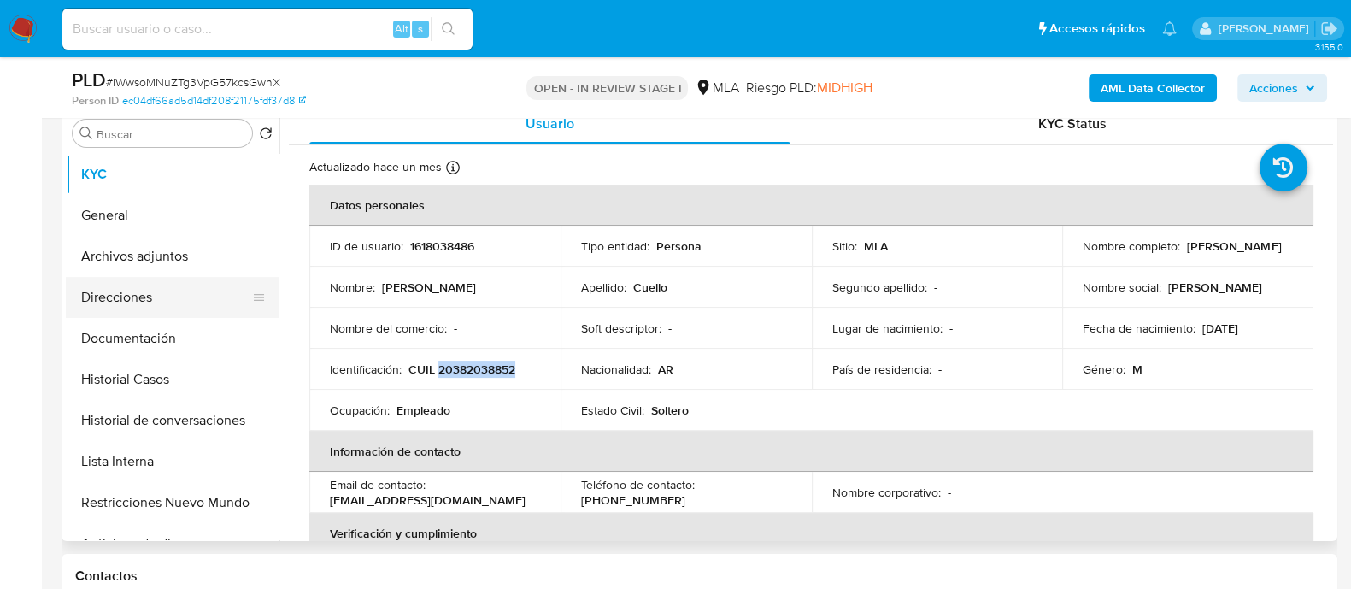
scroll to position [320, 0]
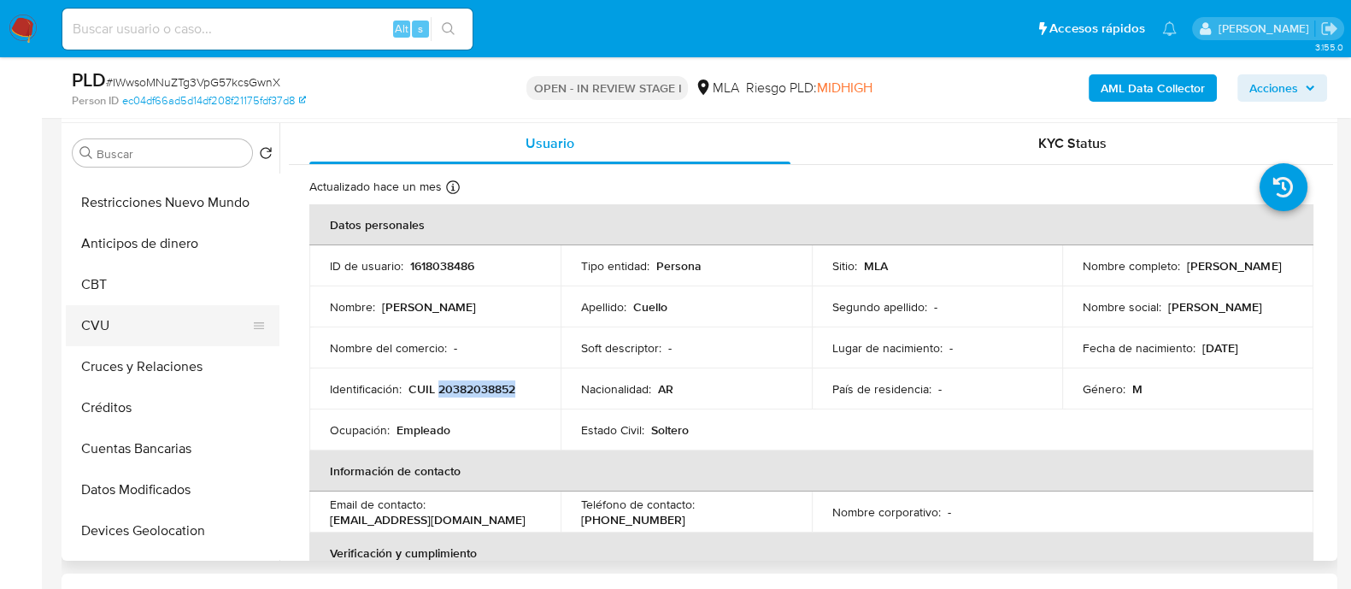
click at [138, 308] on button "CVU" at bounding box center [166, 325] width 200 height 41
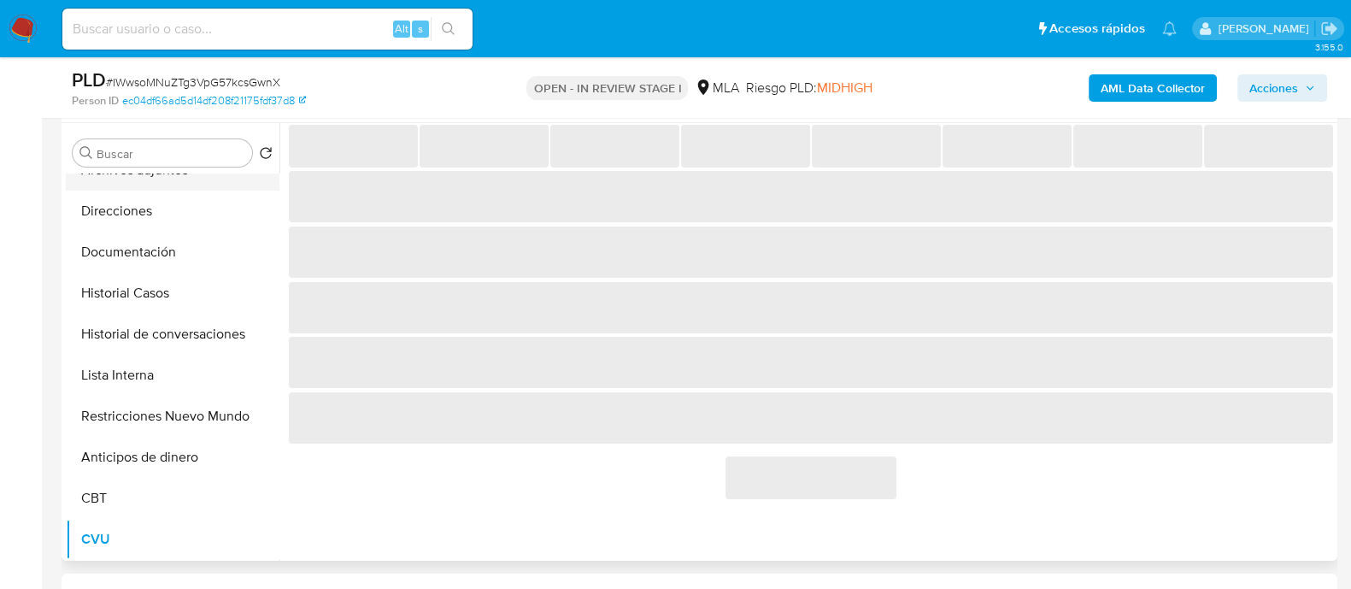
scroll to position [0, 0]
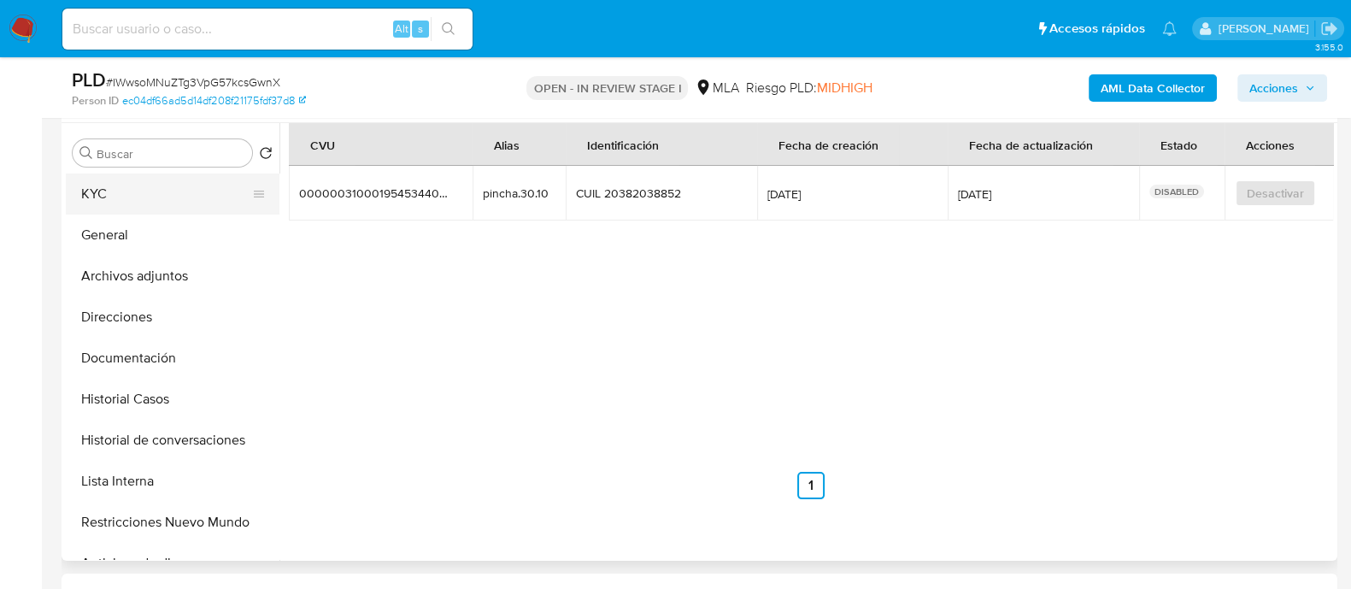
click at [177, 179] on button "KYC" at bounding box center [166, 193] width 200 height 41
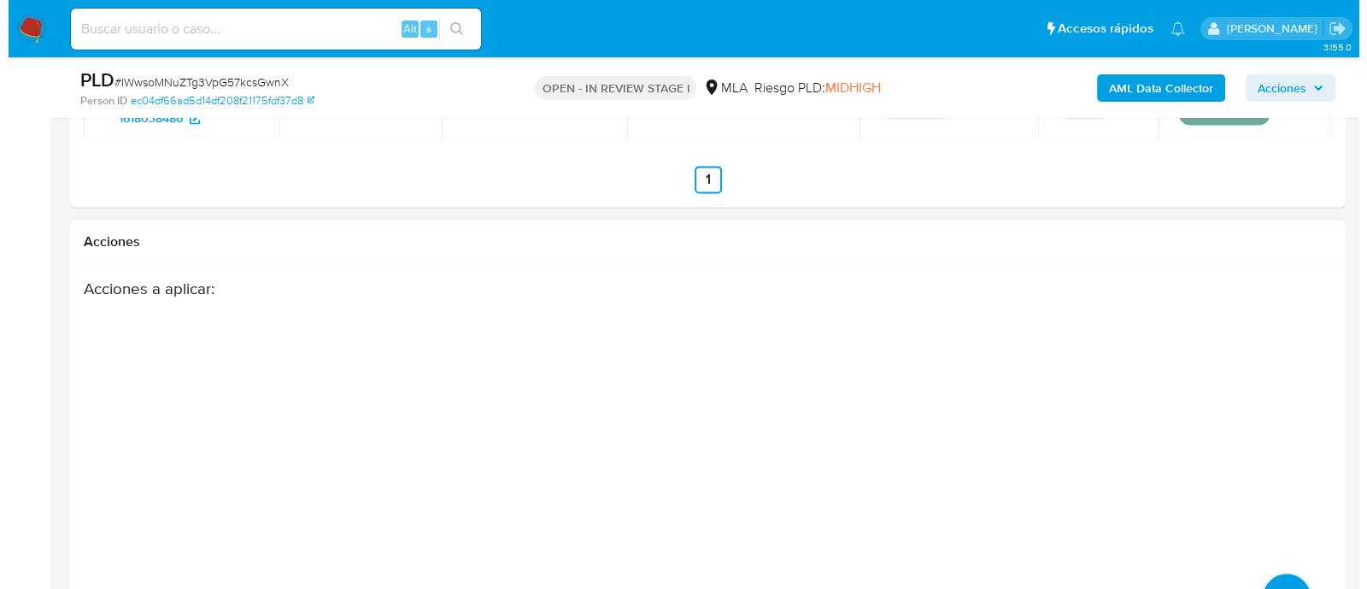
scroll to position [3056, 0]
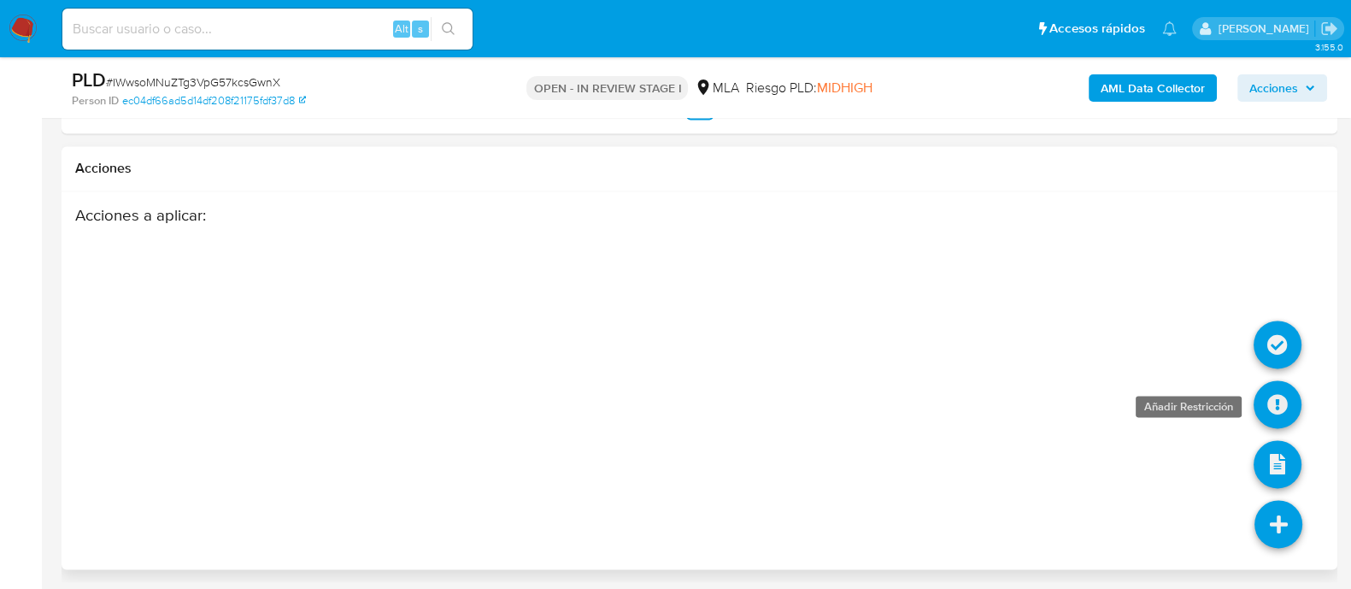
click at [1270, 389] on icon at bounding box center [1277, 404] width 48 height 48
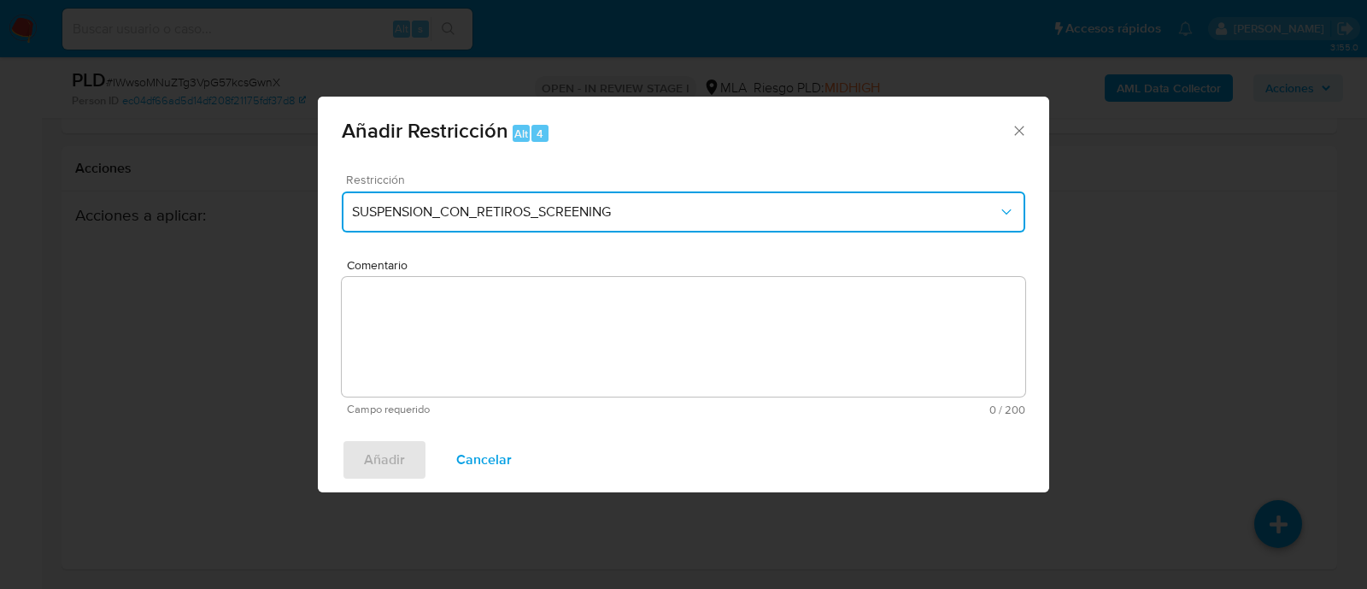
click at [456, 220] on span "SUSPENSION_CON_RETIROS_SCREENING" at bounding box center [675, 211] width 646 height 17
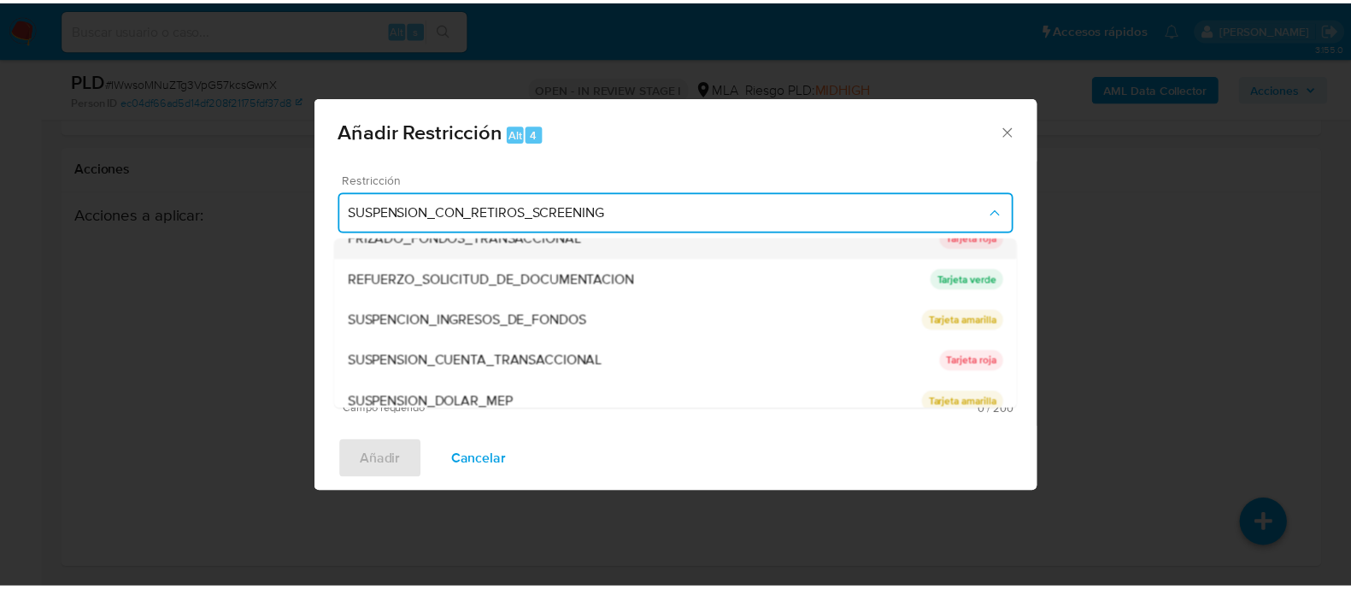
scroll to position [362, 0]
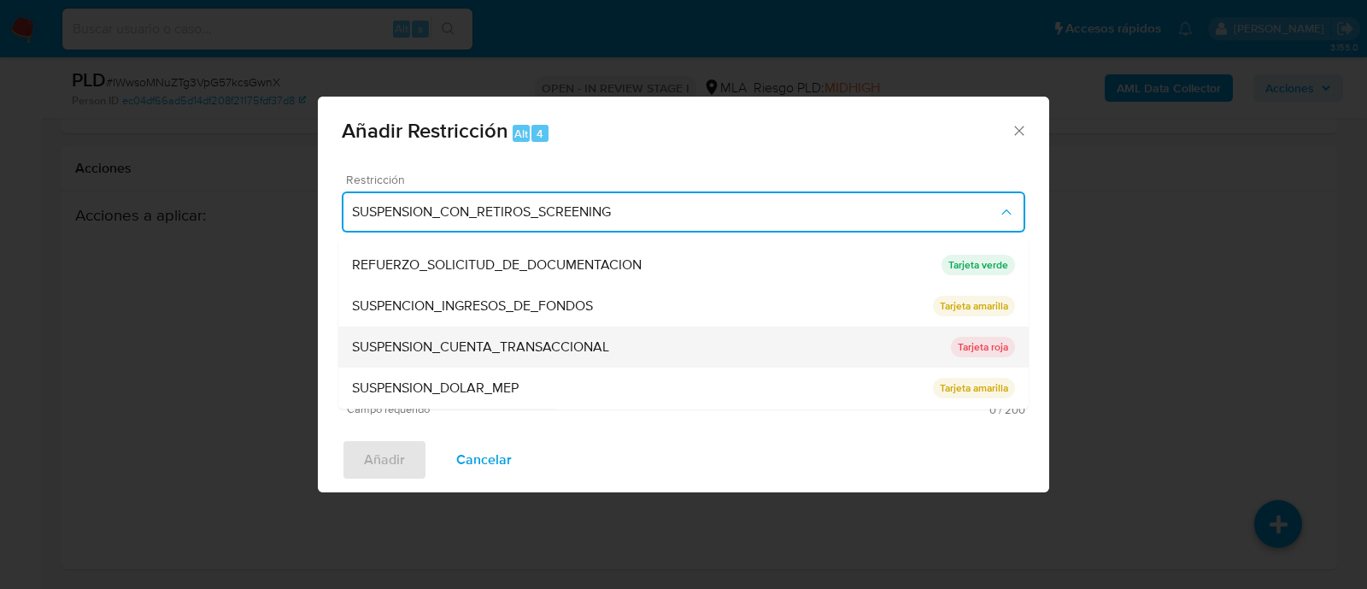
click at [568, 339] on span "SUSPENSION_CUENTA_TRANSACCIONAL" at bounding box center [480, 347] width 257 height 17
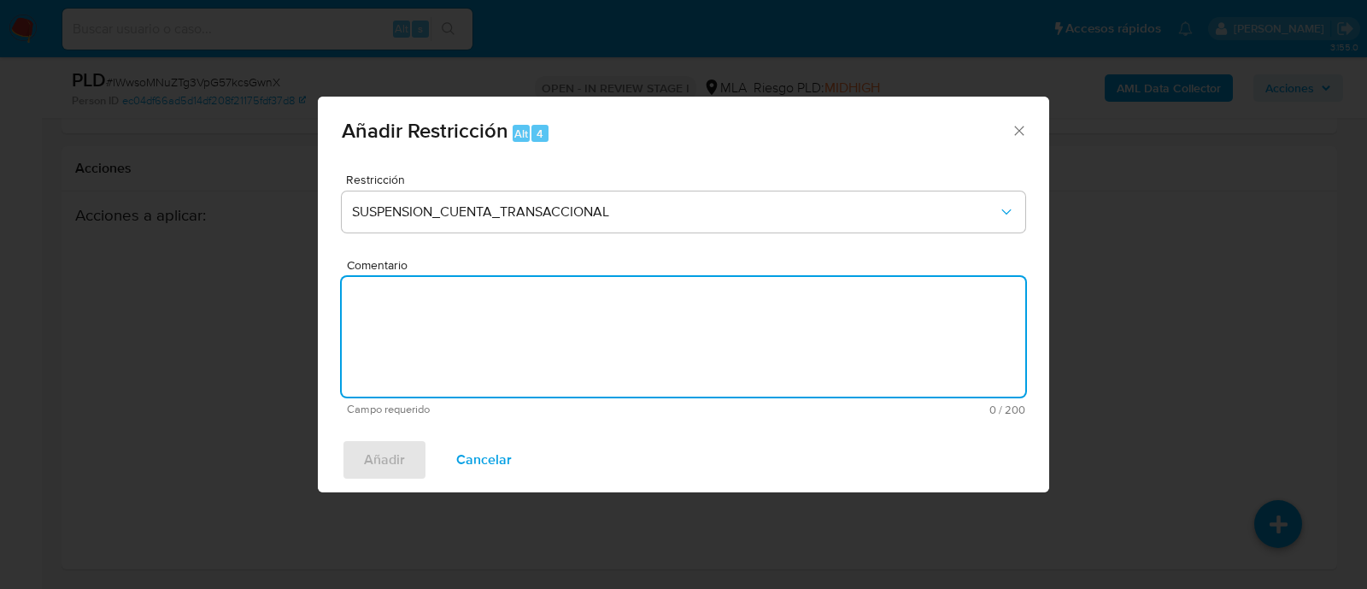
click at [688, 346] on textarea "Comentario" at bounding box center [683, 337] width 683 height 120
type textarea "AML"
drag, startPoint x: 373, startPoint y: 459, endPoint x: 508, endPoint y: 455, distance: 135.0
click at [376, 459] on span "Añadir" at bounding box center [384, 460] width 41 height 38
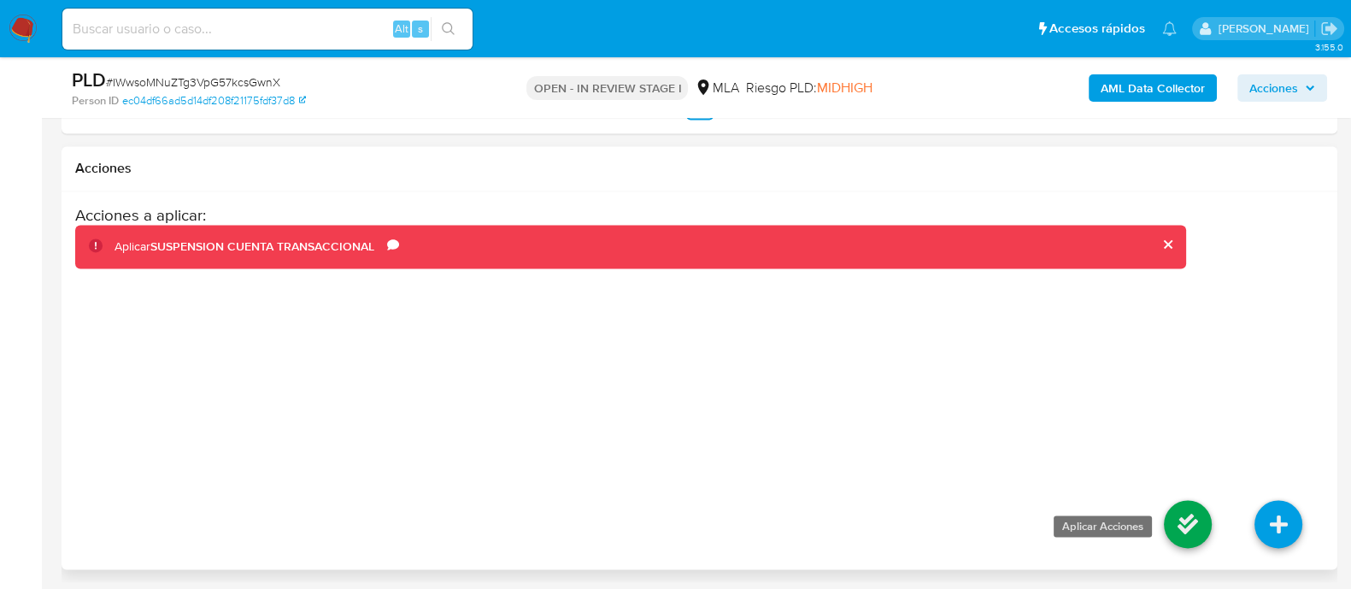
click at [1166, 514] on icon at bounding box center [1187, 524] width 48 height 48
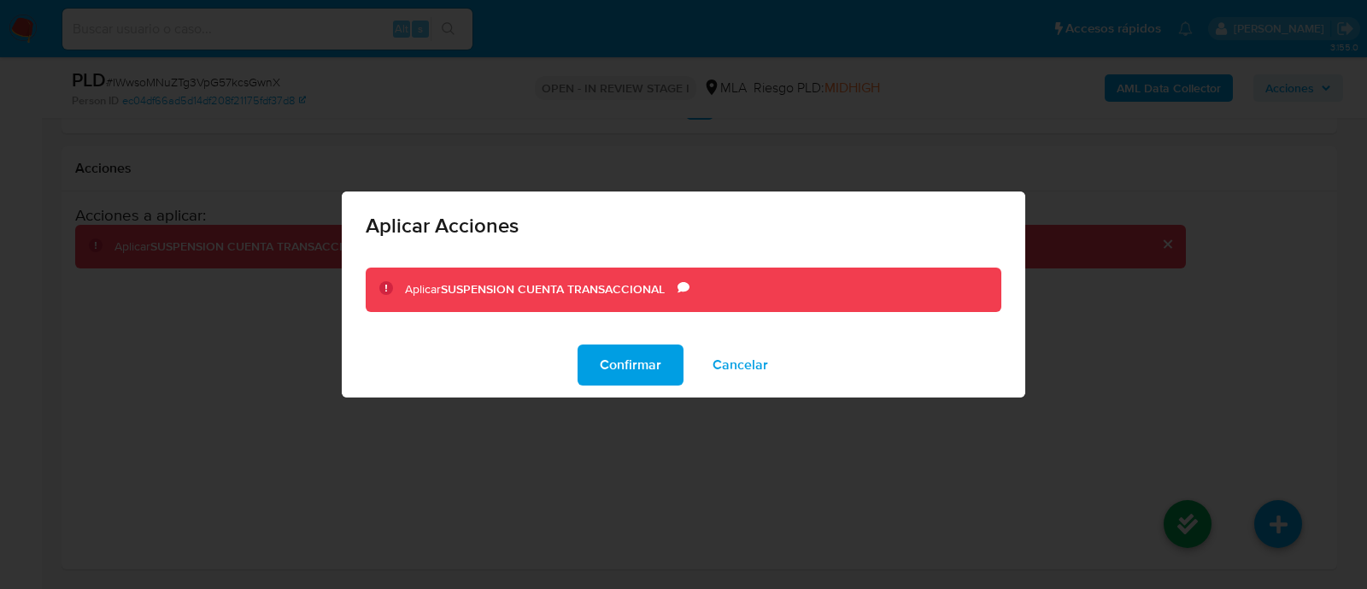
click at [683, 370] on div "Confirmar Cancelar" at bounding box center [683, 364] width 683 height 65
click at [663, 368] on button "Confirmar" at bounding box center [630, 364] width 106 height 41
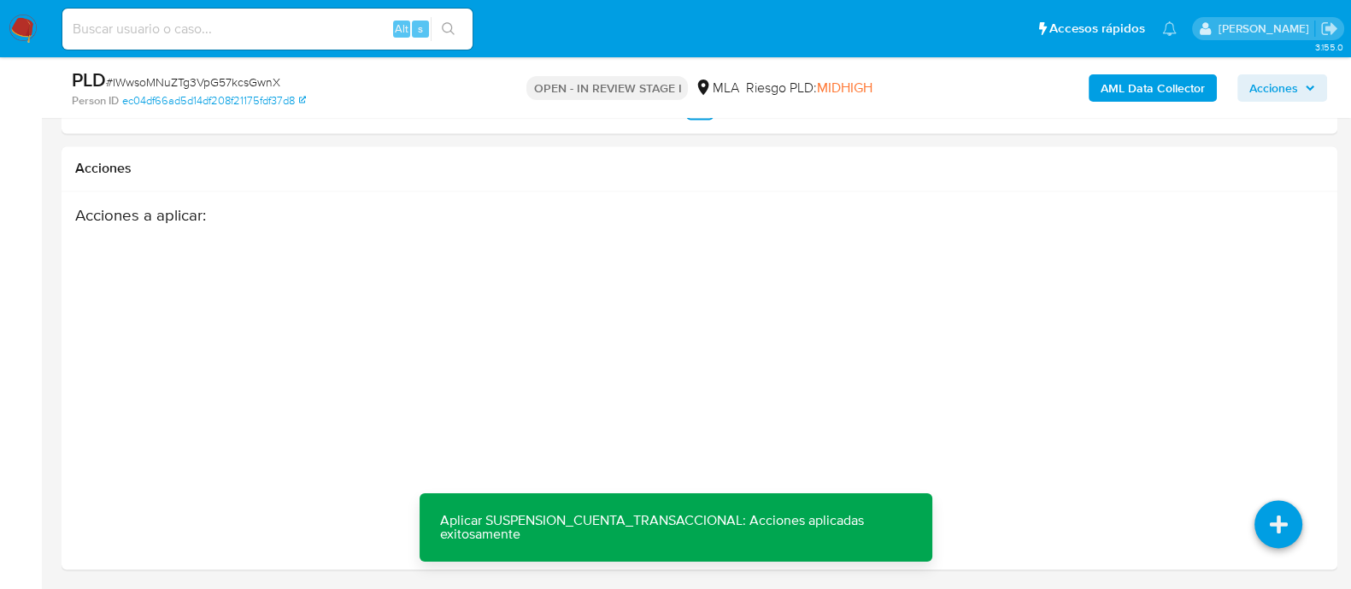
click at [367, 40] on div "Alt s" at bounding box center [267, 29] width 410 height 41
click at [367, 32] on input at bounding box center [267, 29] width 410 height 22
paste input "1849255785"
type input "1849255785"
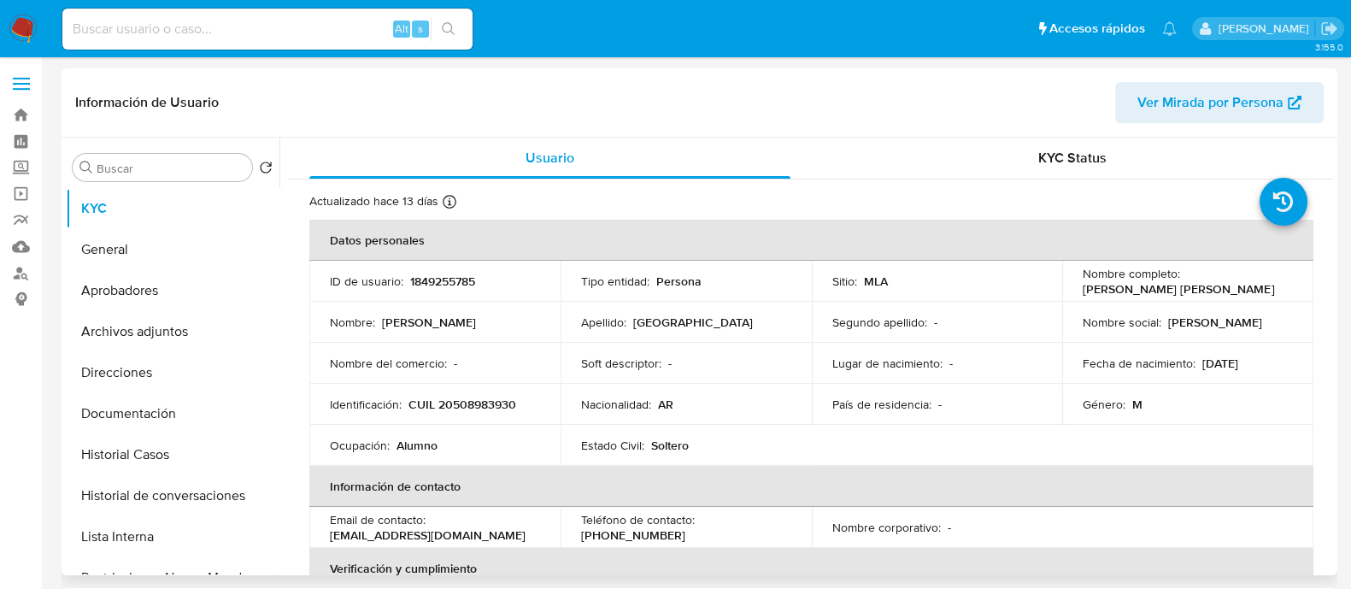
select select "10"
click at [501, 400] on p "CUIL 20508983930" at bounding box center [462, 403] width 108 height 15
click at [199, 442] on button "Historial Casos" at bounding box center [166, 454] width 200 height 41
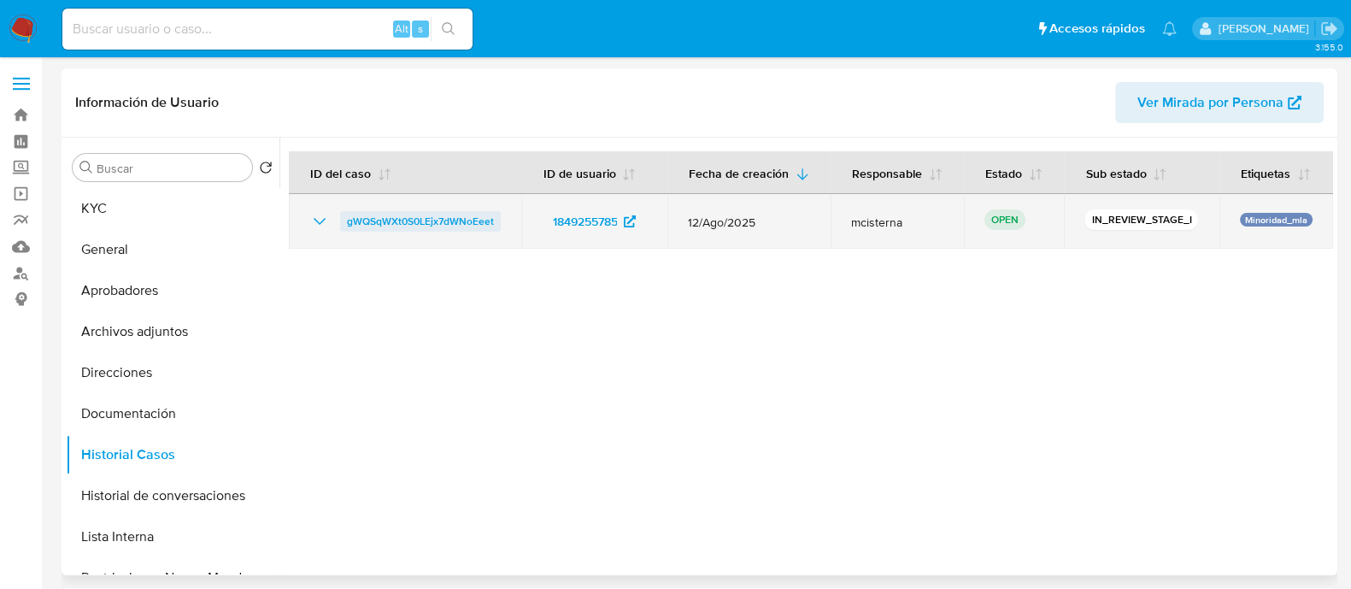
click at [394, 231] on span "gWQSqWXt0S0LEjx7dWNoEeet" at bounding box center [420, 221] width 147 height 21
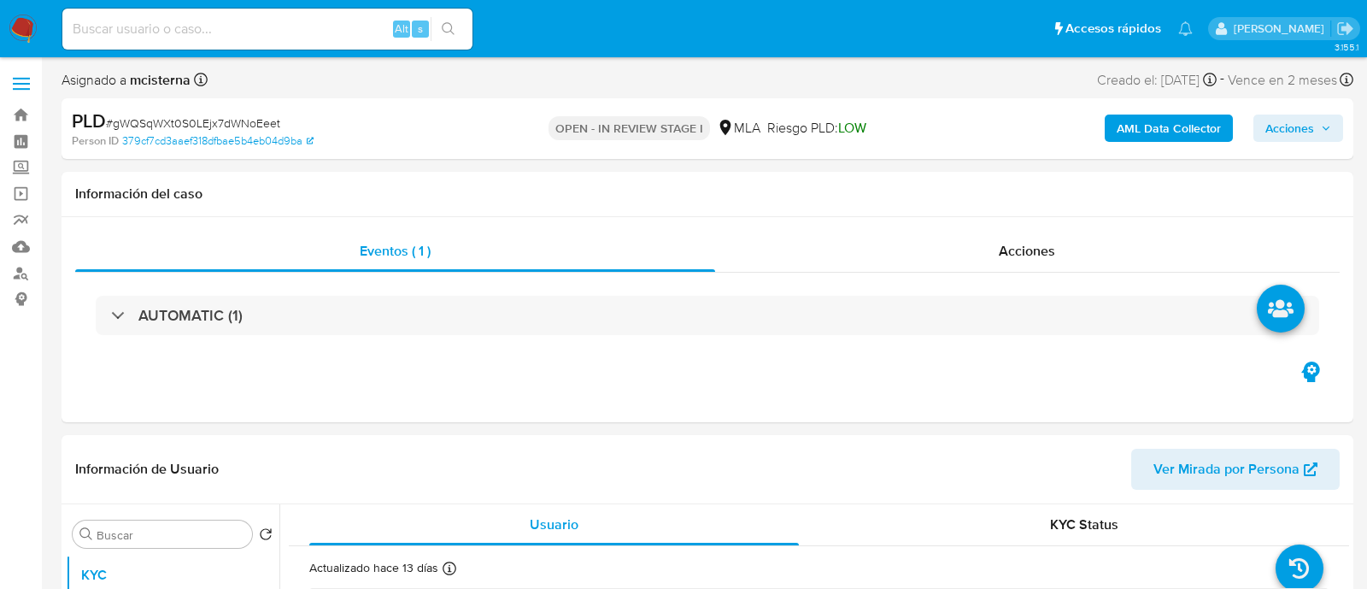
select select "10"
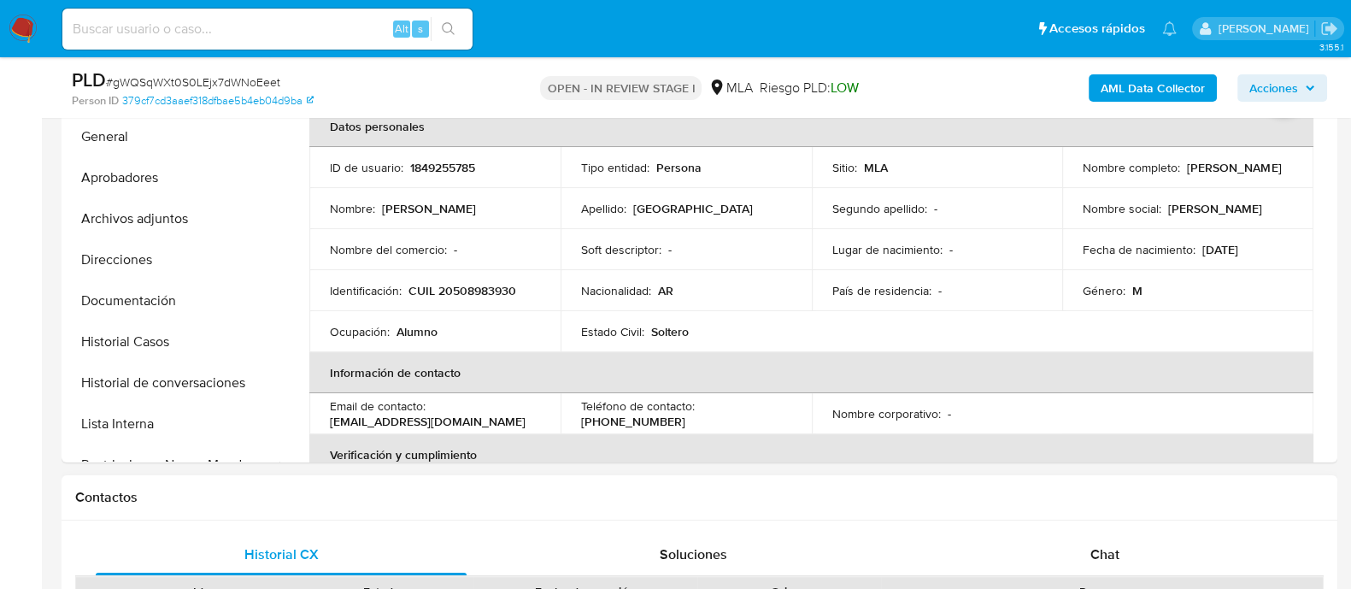
scroll to position [747, 0]
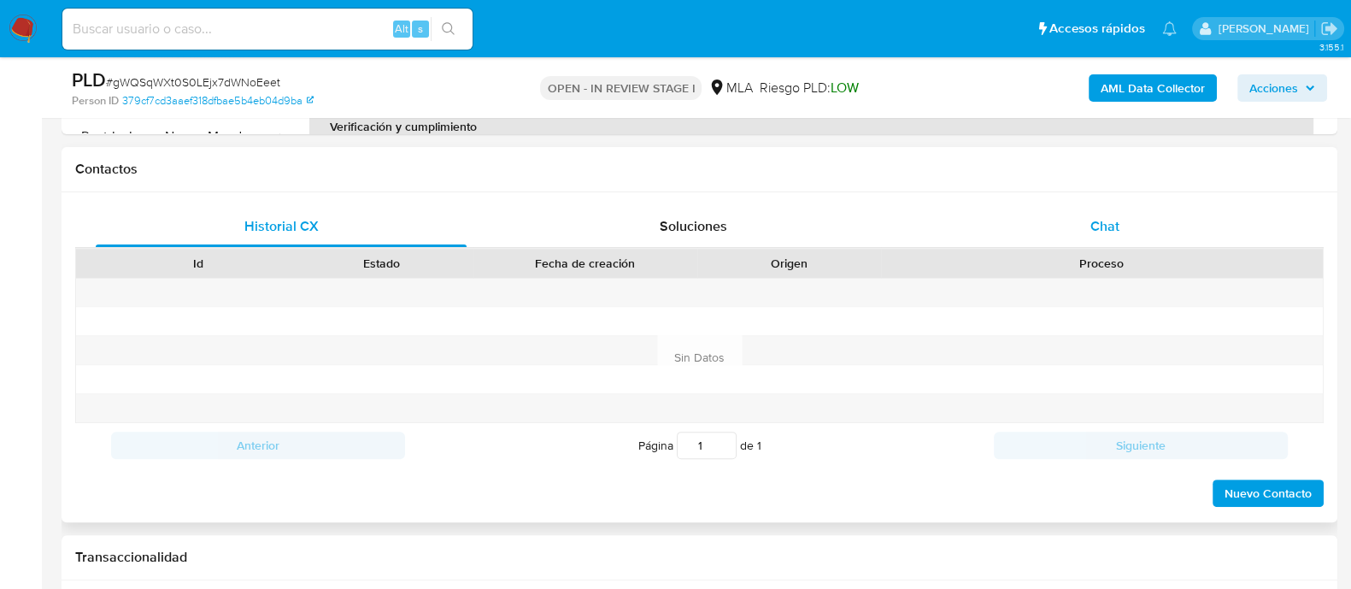
click at [1088, 243] on div "Chat" at bounding box center [1104, 226] width 371 height 41
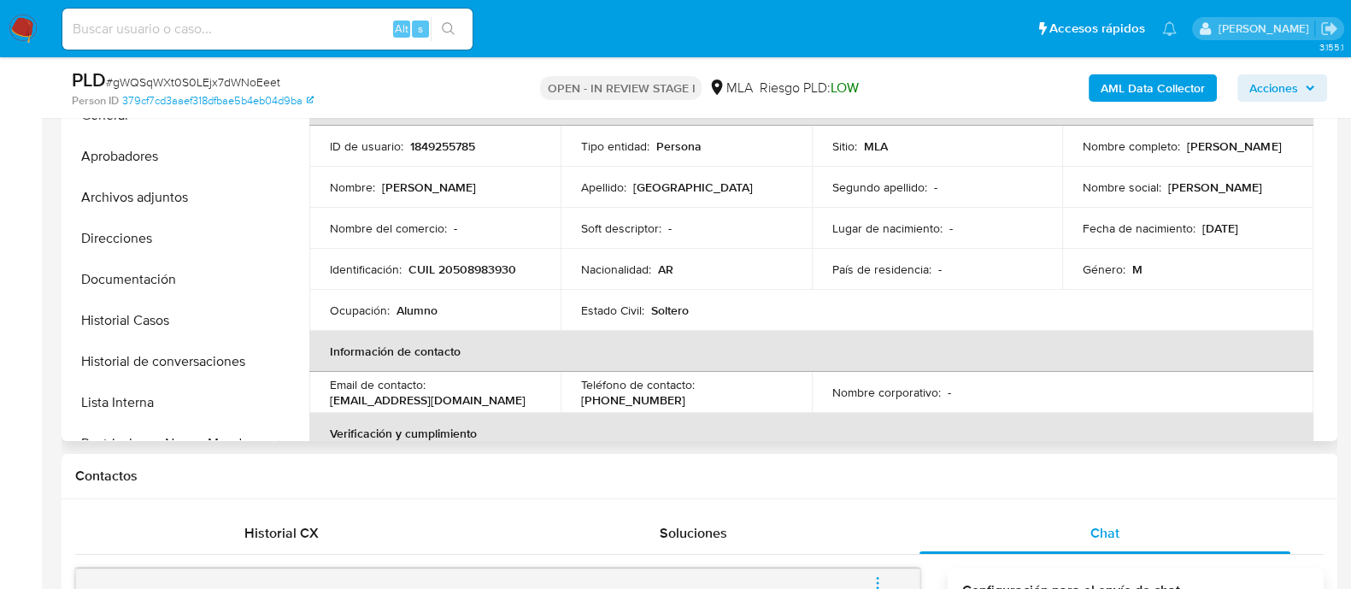
scroll to position [426, 0]
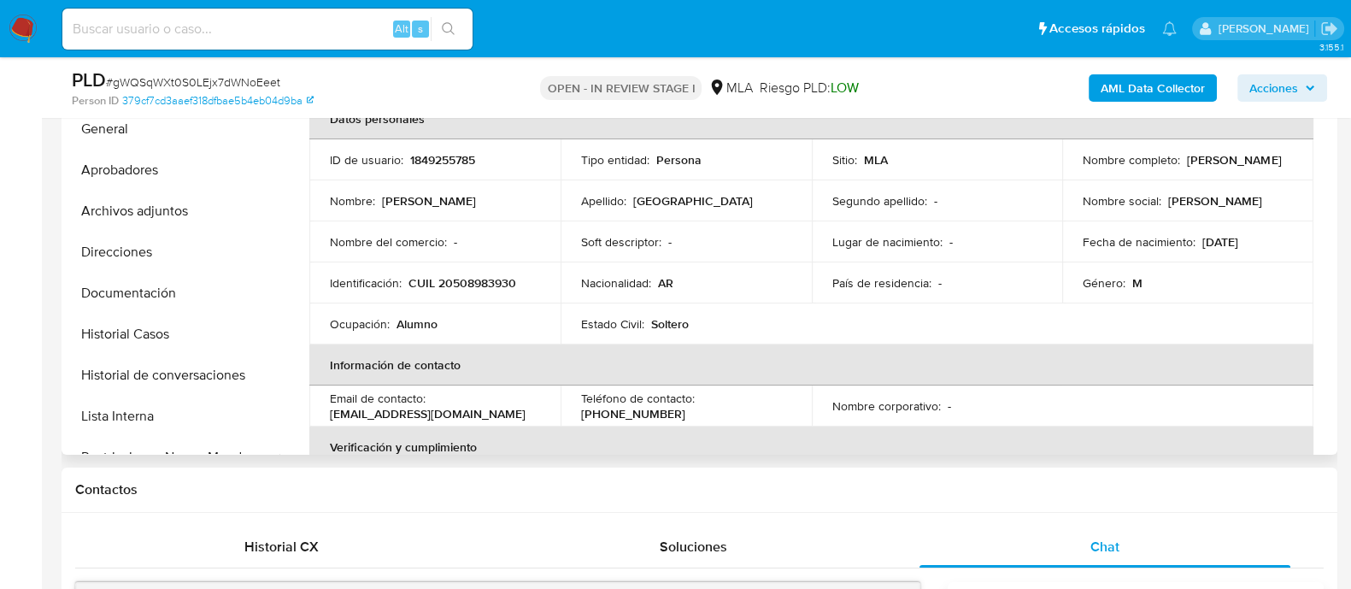
drag, startPoint x: 1077, startPoint y: 170, endPoint x: 1256, endPoint y: 170, distance: 178.5
click at [1256, 167] on div "Nombre completo : Agustin Isaias Ezequiel Messina" at bounding box center [1187, 159] width 210 height 15
copy p "Agustin Isaias Ezequiel Messina"
click at [151, 171] on button "Aprobadores" at bounding box center [166, 169] width 200 height 41
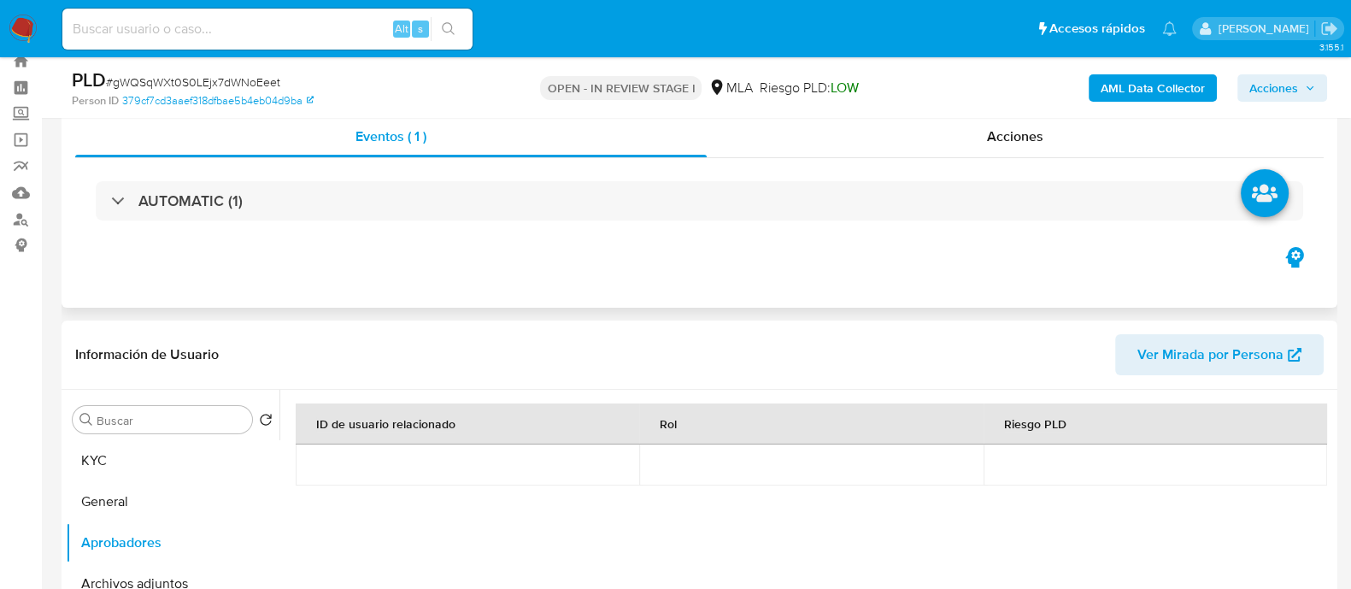
scroll to position [0, 0]
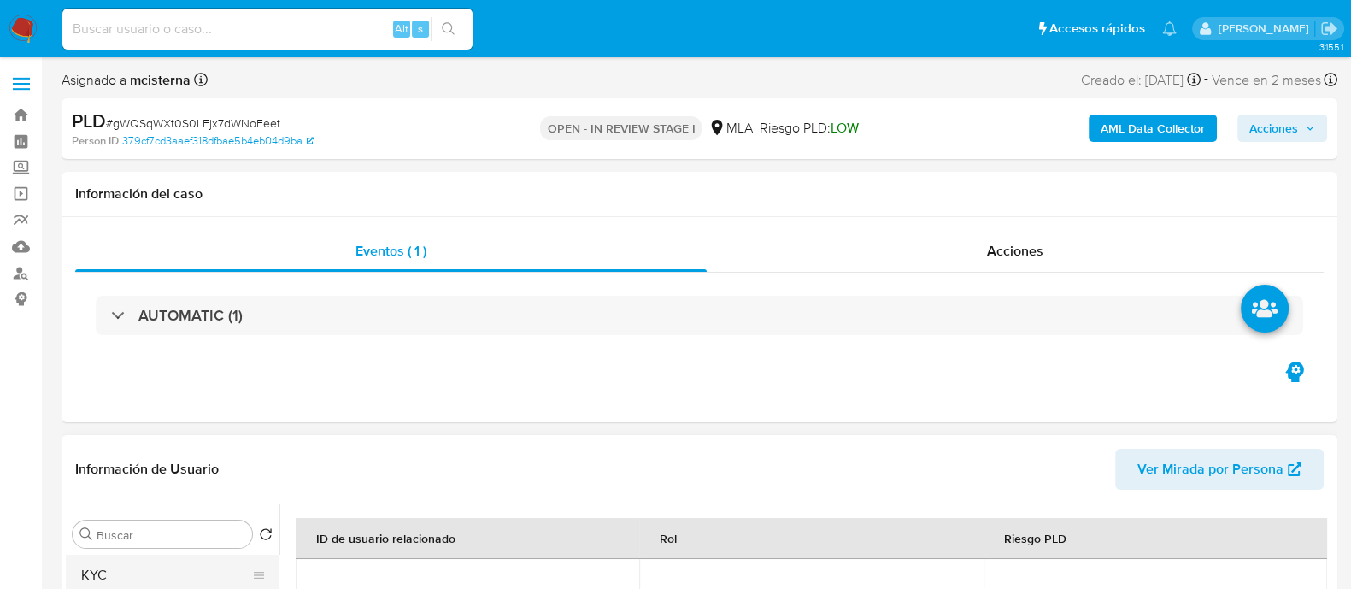
click at [134, 570] on button "KYC" at bounding box center [166, 574] width 200 height 41
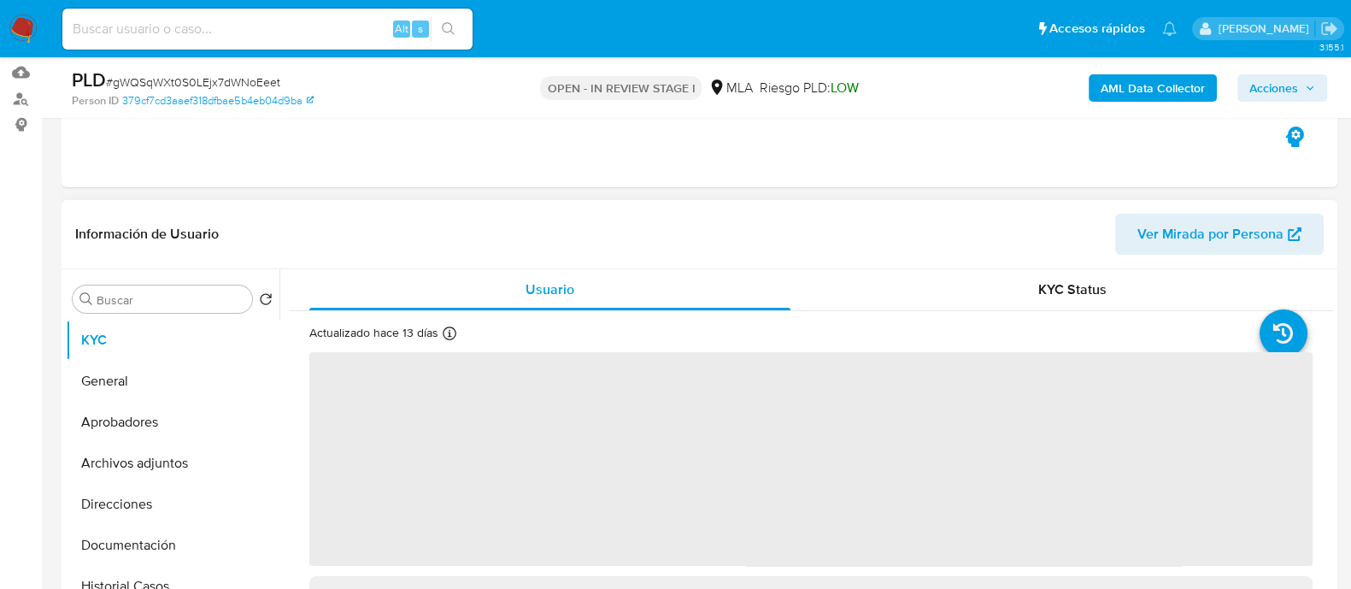
scroll to position [320, 0]
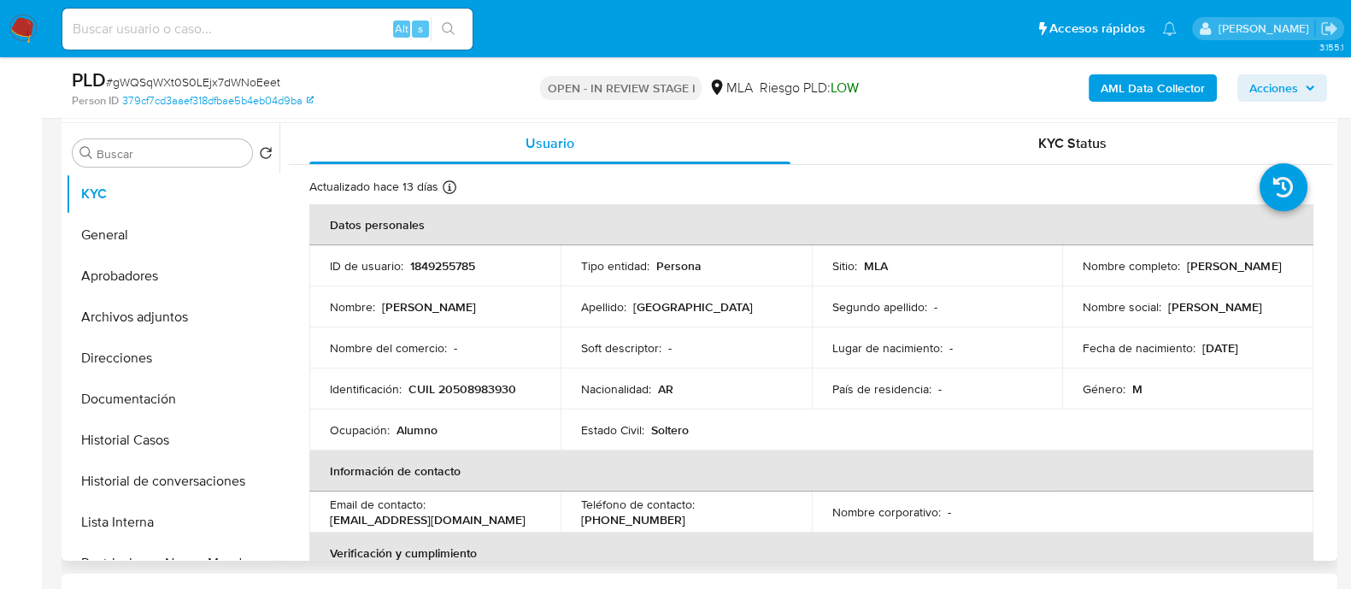
drag, startPoint x: 1076, startPoint y: 278, endPoint x: 1264, endPoint y: 278, distance: 187.9
click at [1264, 278] on td "Nombre completo : Agustin Isaias Ezequiel Messina" at bounding box center [1187, 265] width 251 height 41
copy p "Agustin Isaias Ezequiel Messina"
click at [162, 279] on button "Aprobadores" at bounding box center [166, 275] width 200 height 41
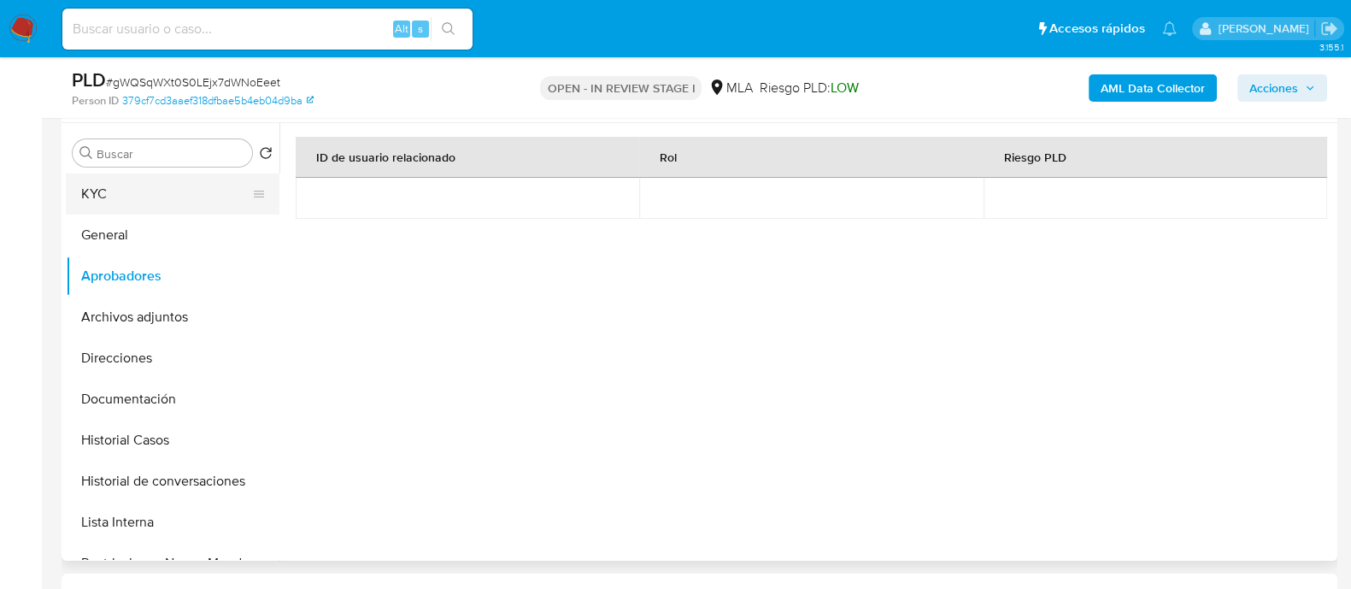
drag, startPoint x: 154, startPoint y: 164, endPoint x: 155, endPoint y: 191, distance: 27.3
click at [154, 164] on div "Buscar" at bounding box center [162, 152] width 179 height 27
click at [154, 198] on button "KYC" at bounding box center [166, 193] width 200 height 41
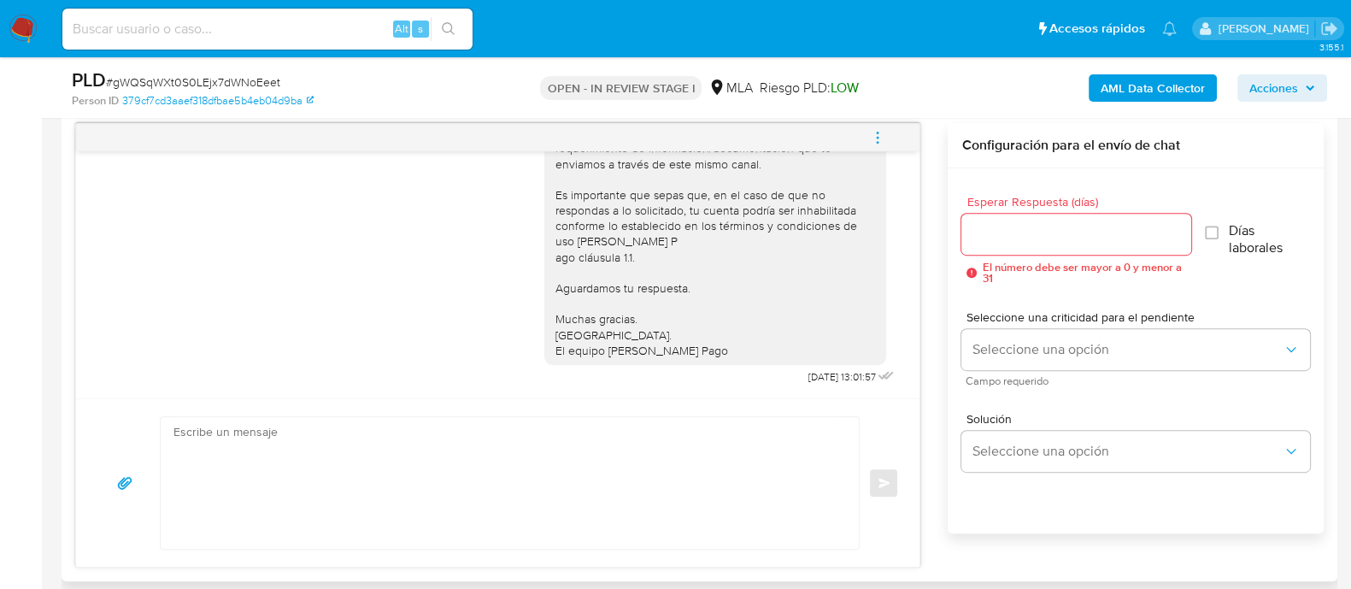
scroll to position [961, 0]
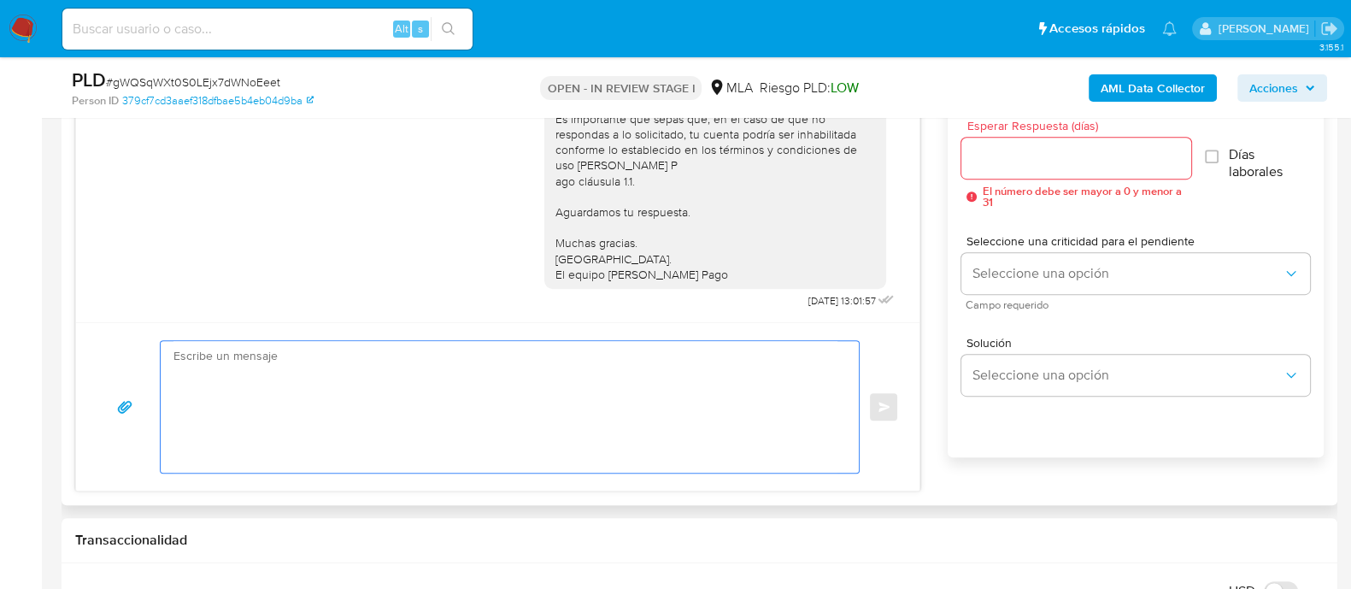
click at [504, 383] on textarea at bounding box center [505, 407] width 664 height 132
paste textarea "Hola Agustin Isaias Ezequiel Messina Necesitamos que por favor indiques el moti…"
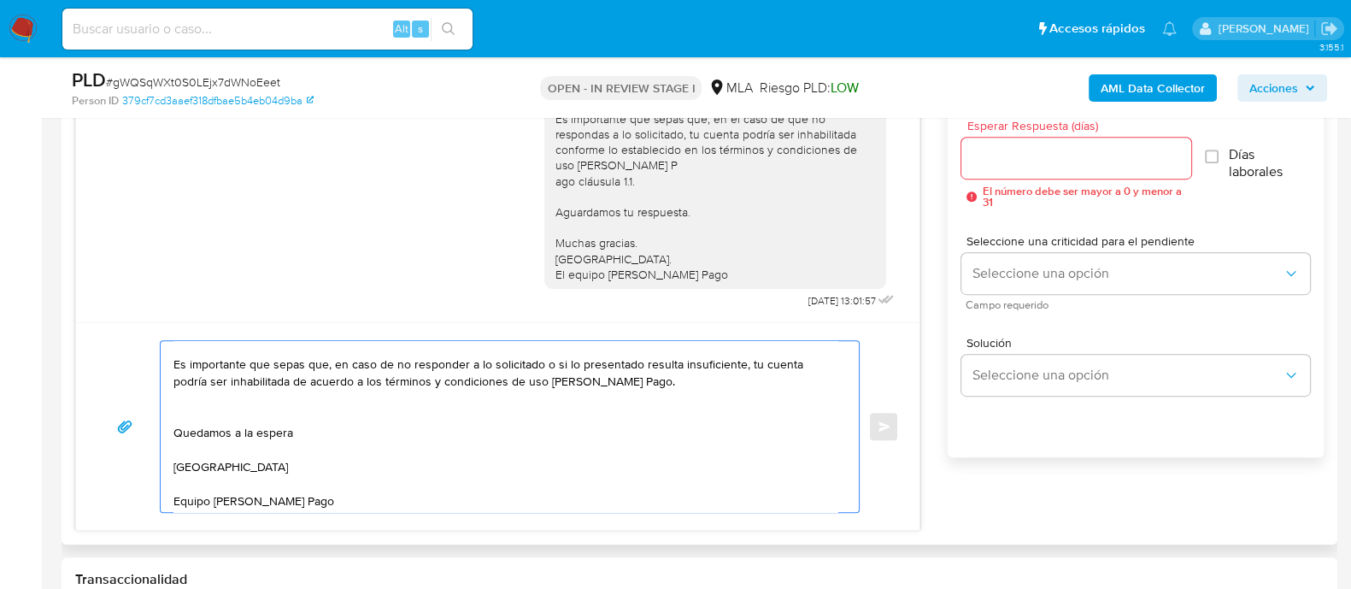
scroll to position [160, 0]
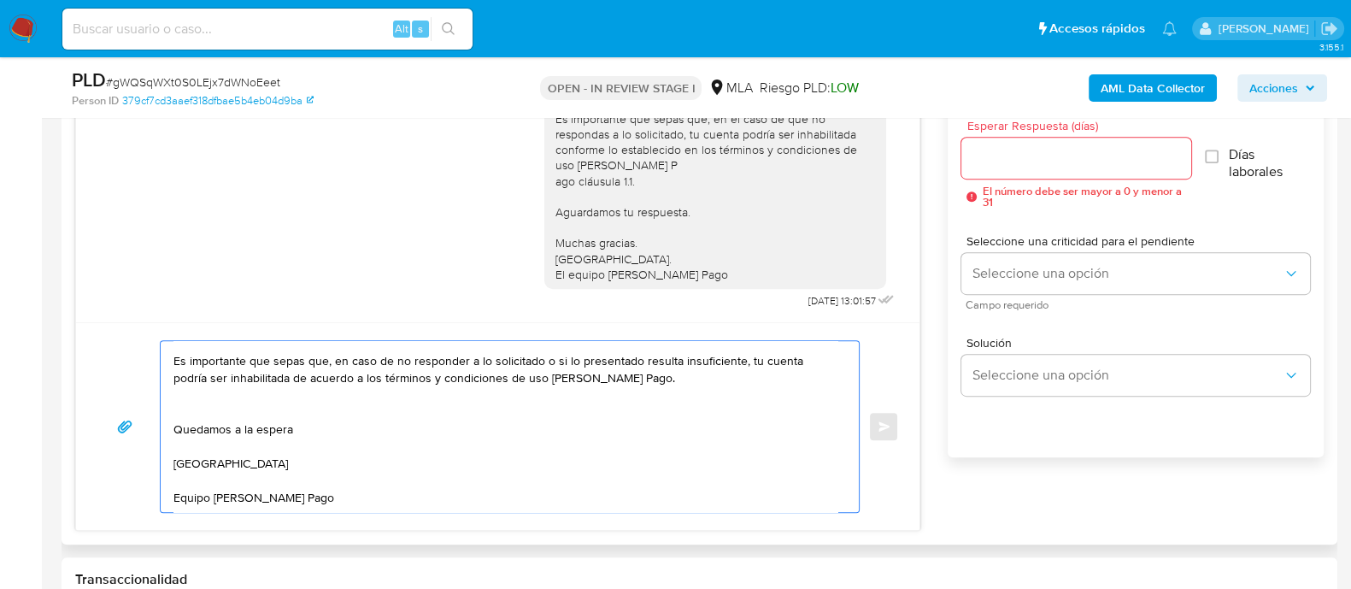
click at [248, 392] on textarea "Hola Agustin Isaias Ezequiel Messina Necesitamos que por favor indiques el moti…" at bounding box center [505, 426] width 664 height 171
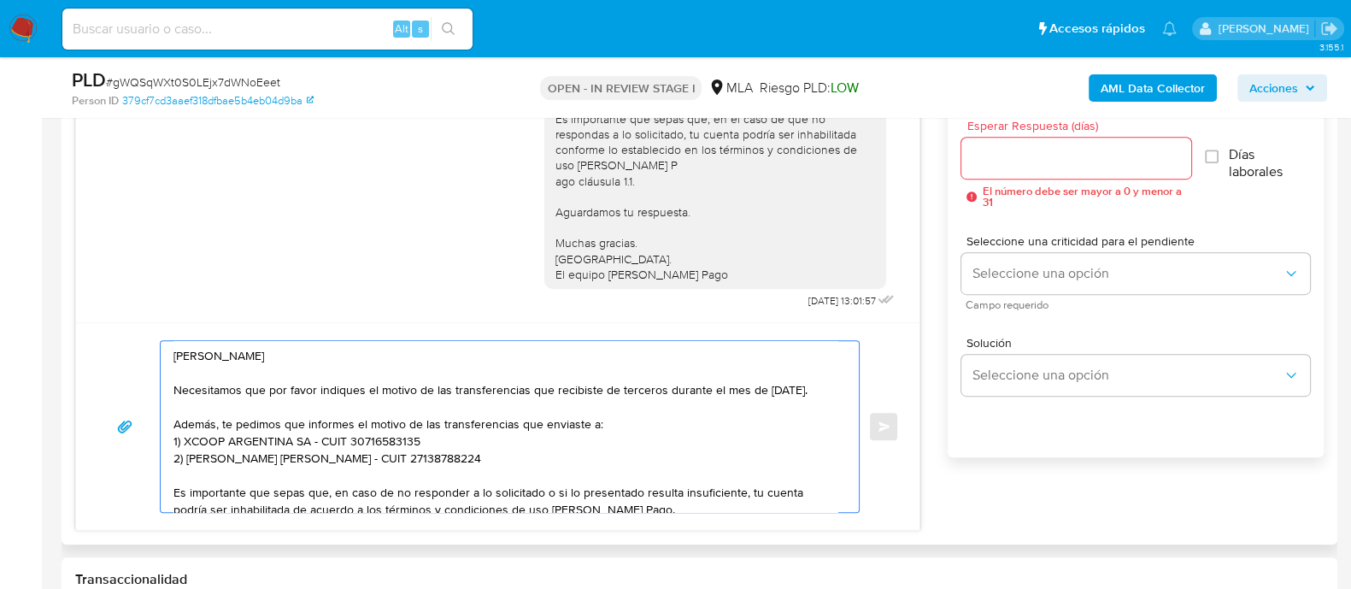
scroll to position [0, 0]
click at [649, 434] on textarea "Hola Agustin Isaias Ezequiel Messina Necesitamos que por favor indiques el moti…" at bounding box center [505, 426] width 664 height 171
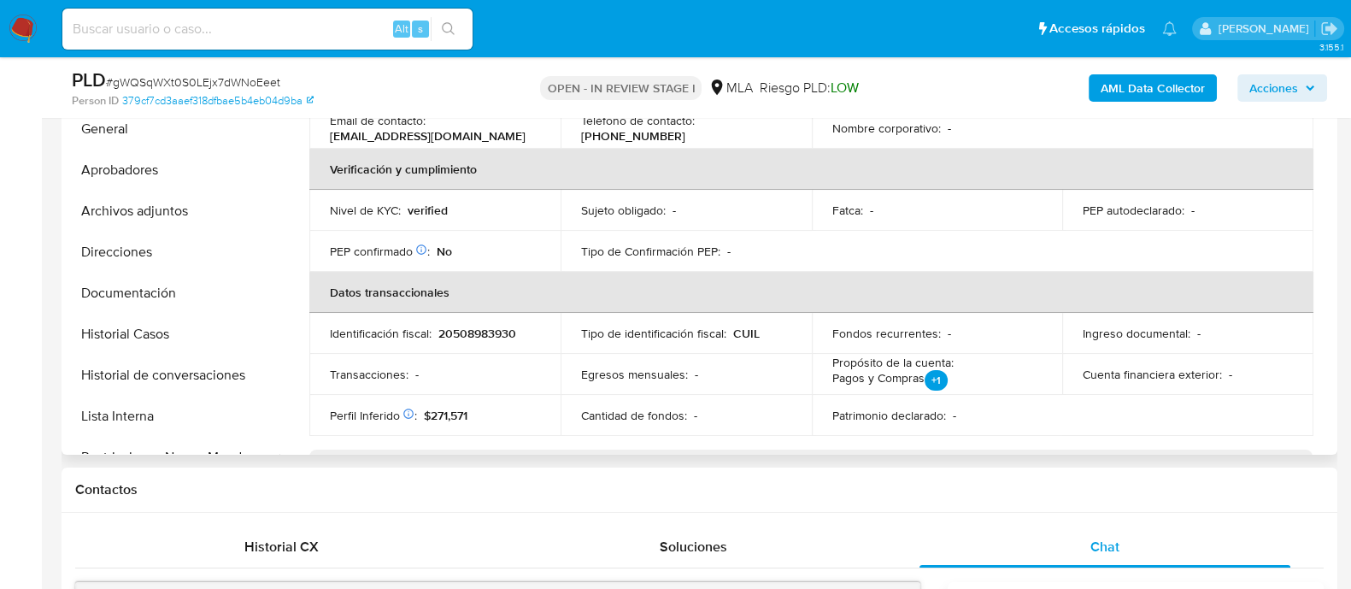
scroll to position [167, 0]
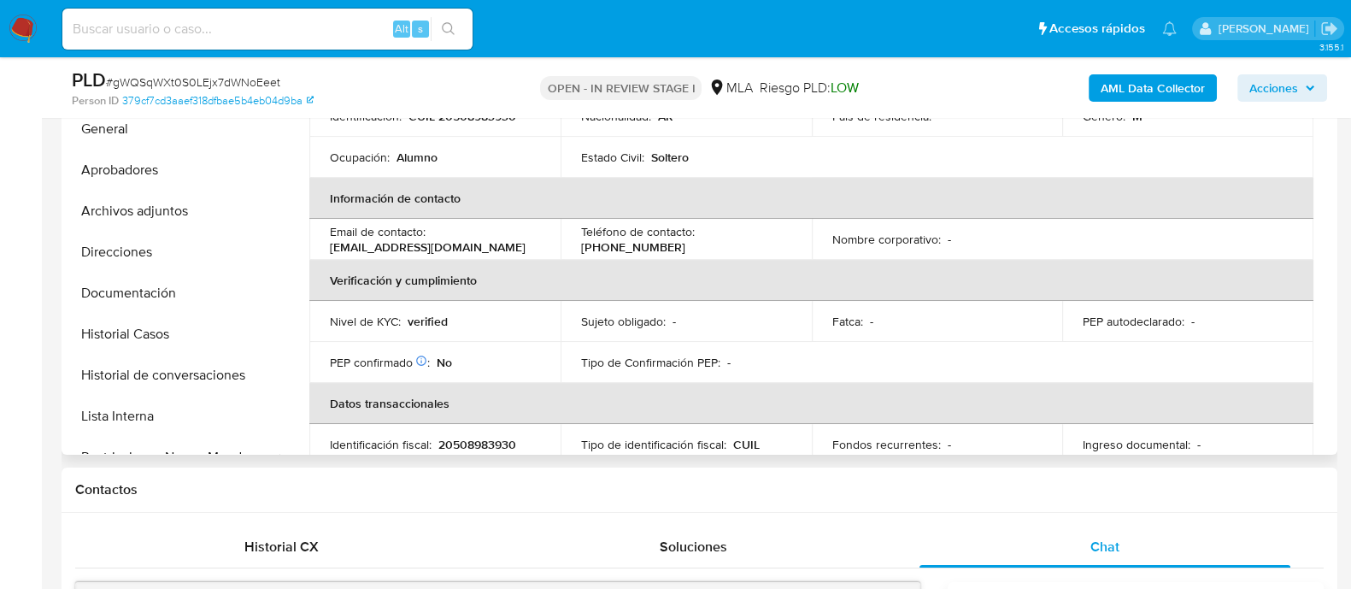
type textarea "Hola Agustin Isaias Ezequiel Messina Necesitamos que por favor indiques el moti…"
drag, startPoint x: 436, startPoint y: 244, endPoint x: 527, endPoint y: 244, distance: 91.4
click at [527, 244] on td "Email de contacto : messinaagustin90@gmail.com" at bounding box center [434, 239] width 251 height 41
copy p "messinaagustin90@gmail.com"
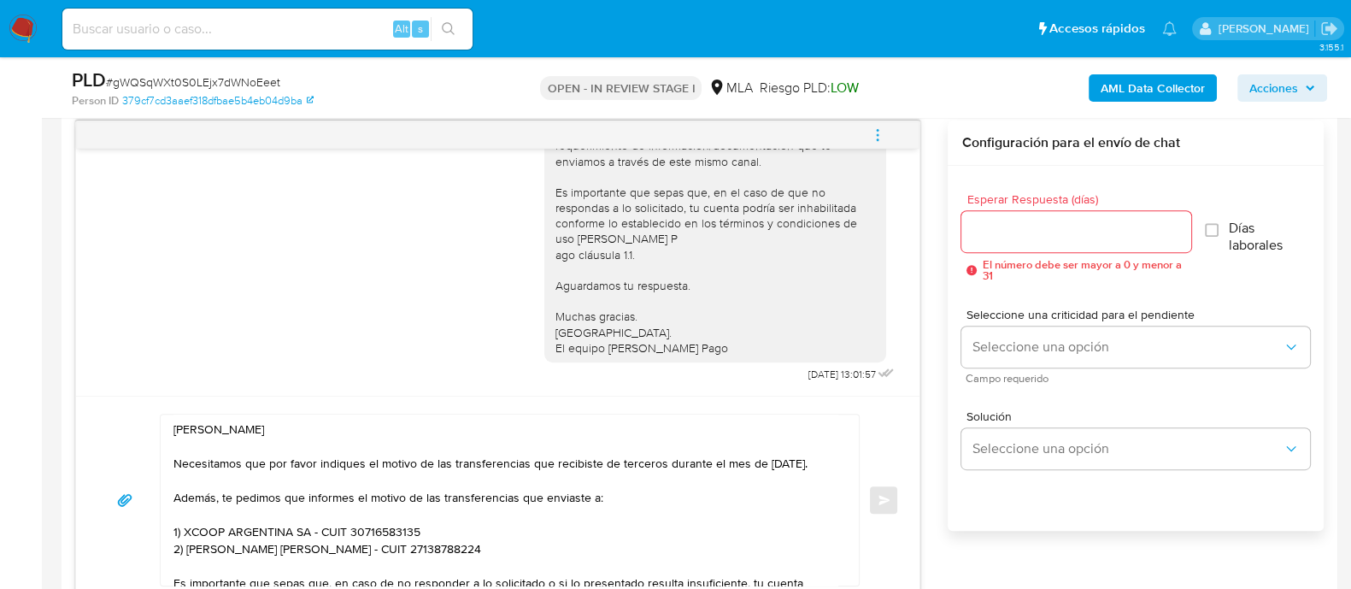
scroll to position [853, 0]
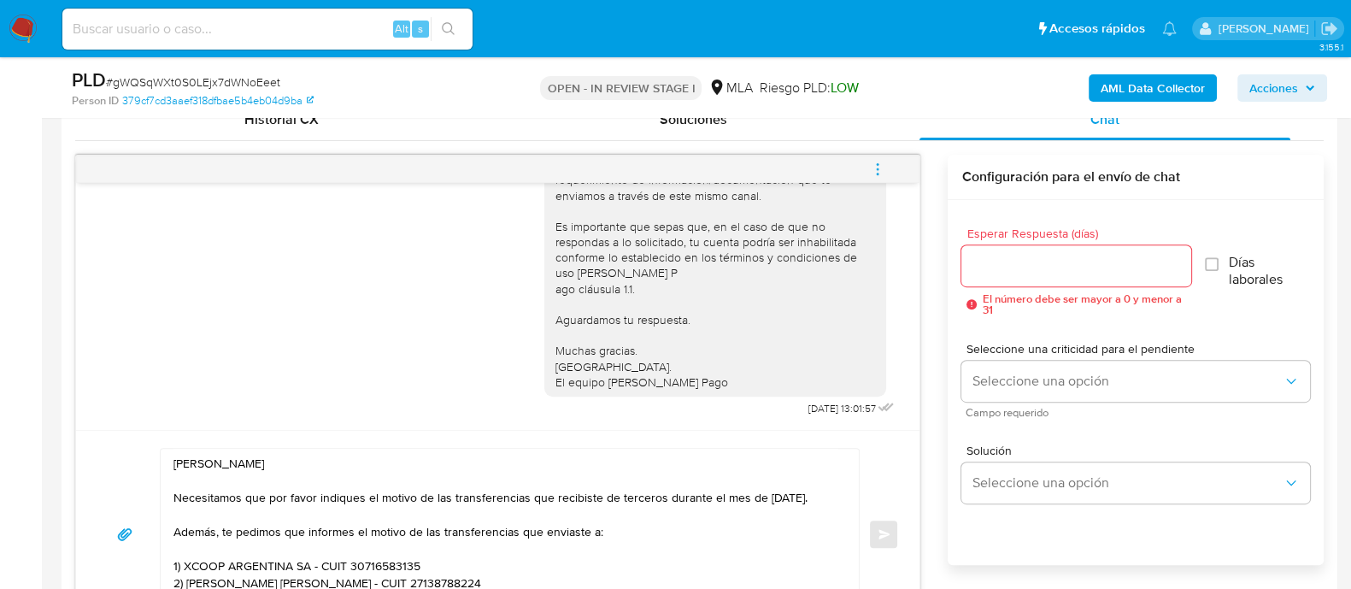
click at [1012, 260] on input "Esperar Respuesta (días)" at bounding box center [1075, 266] width 229 height 22
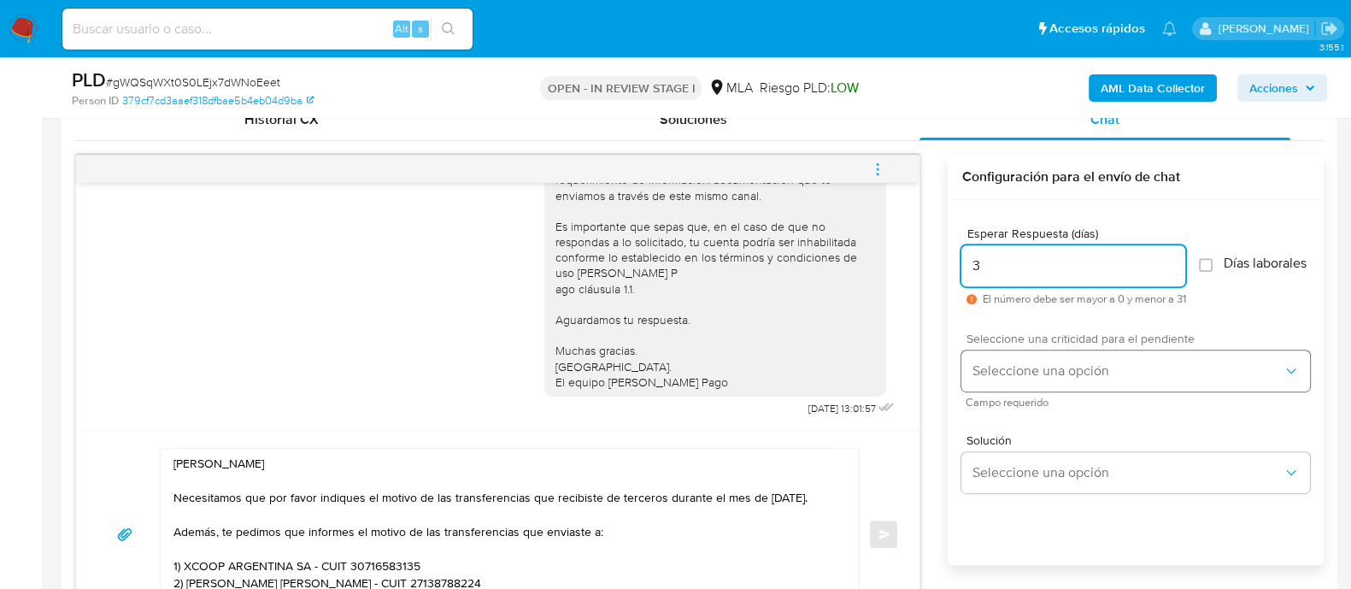
type input "3"
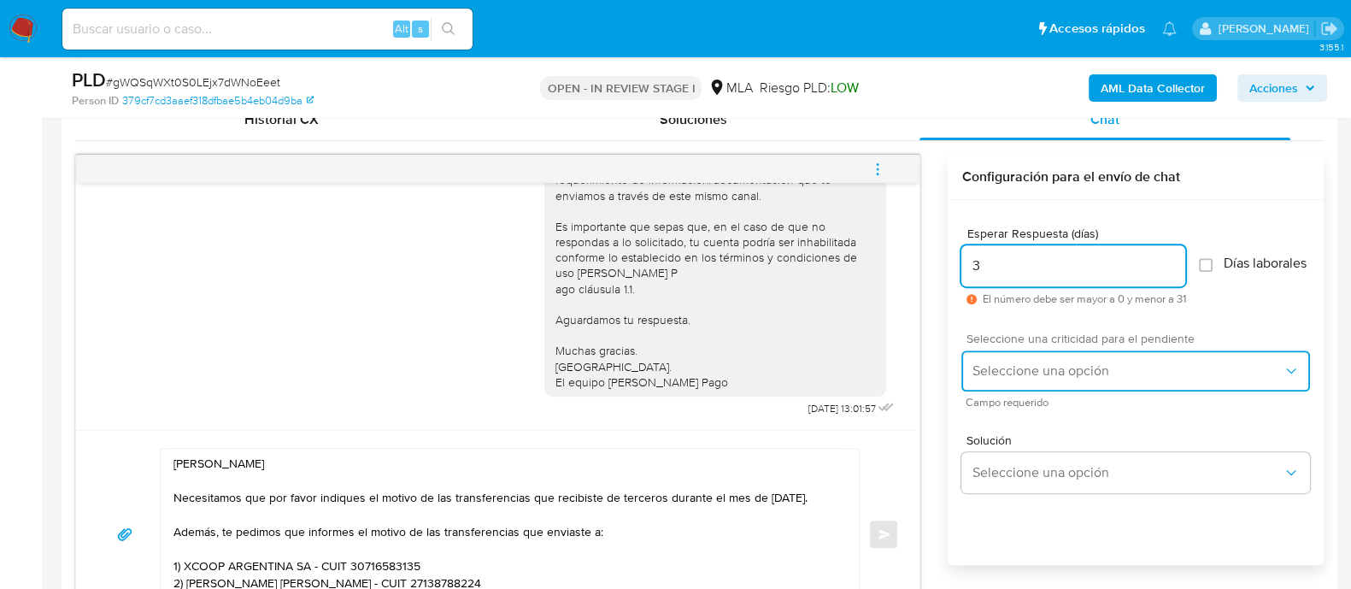
click at [1026, 379] on span "Seleccione una opción" at bounding box center [1126, 370] width 311 height 17
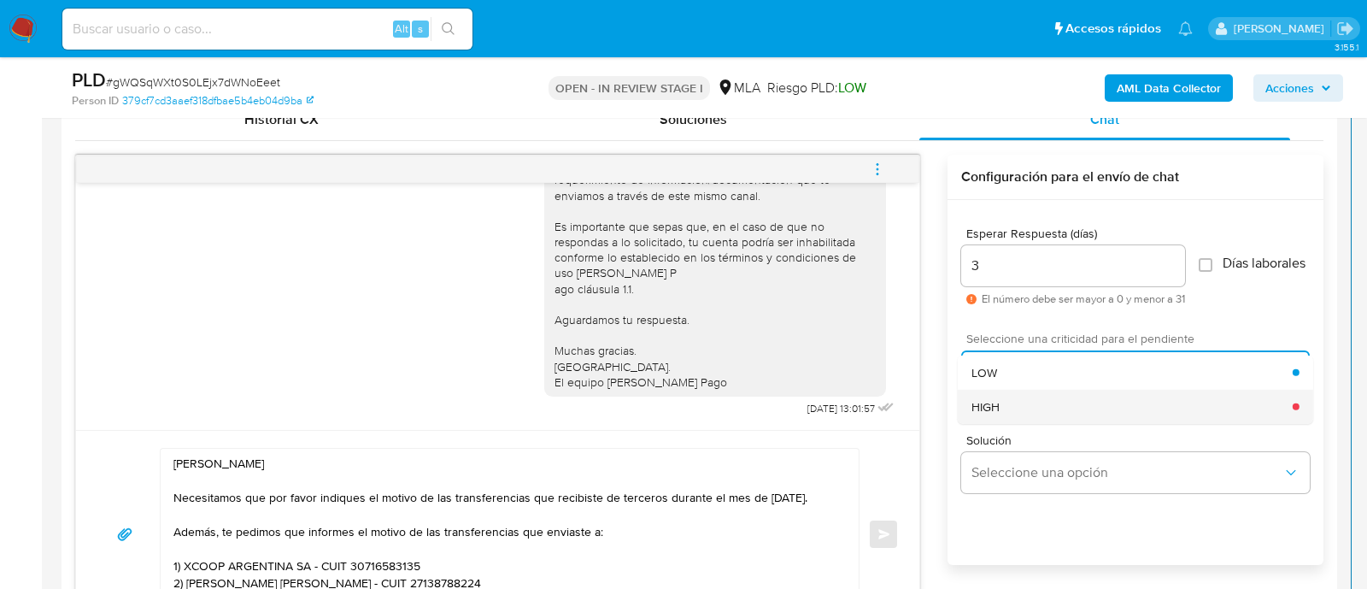
click at [1016, 423] on div "HIGH" at bounding box center [1131, 406] width 321 height 34
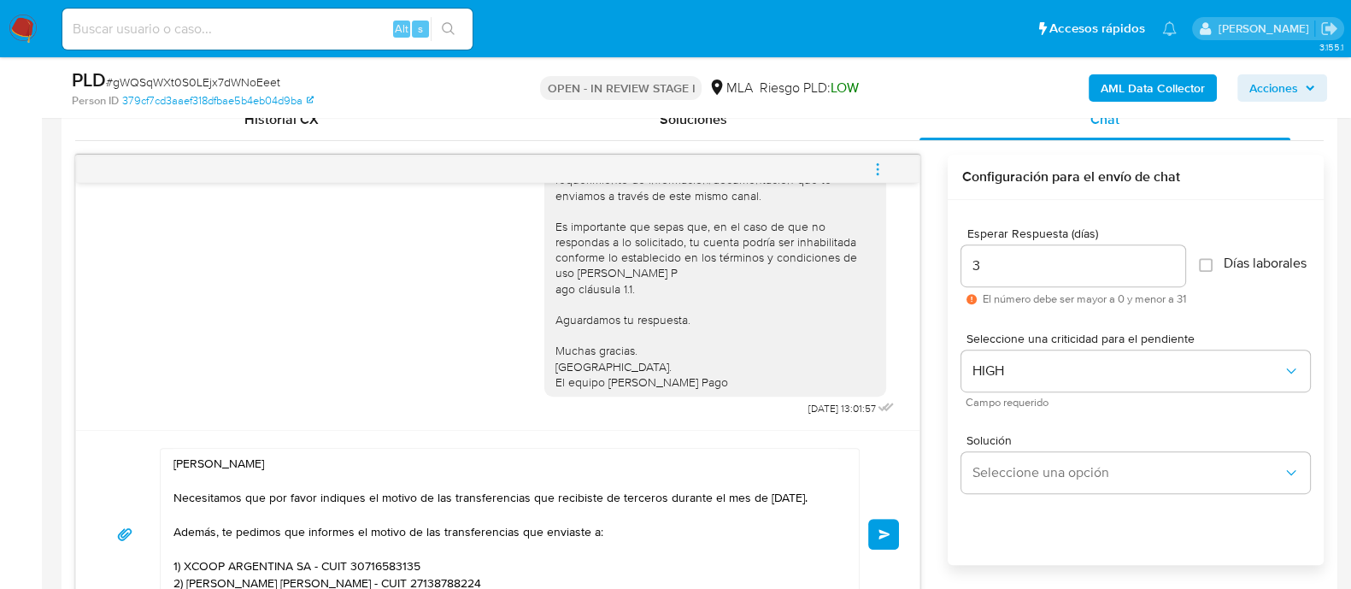
click at [900, 520] on div "Hola Agustin Isaias Ezequiel Messina Necesitamos que por favor indiques el moti…" at bounding box center [497, 534] width 843 height 208
click at [888, 536] on span "Enviar" at bounding box center [884, 534] width 12 height 10
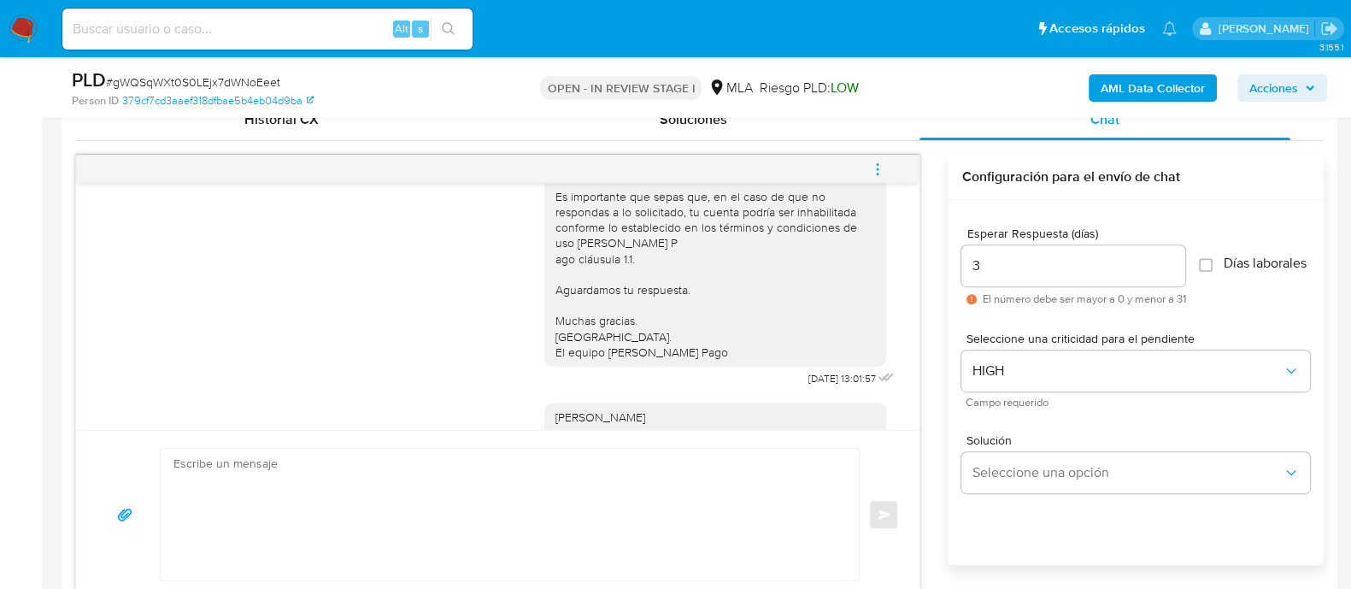
scroll to position [1300, 0]
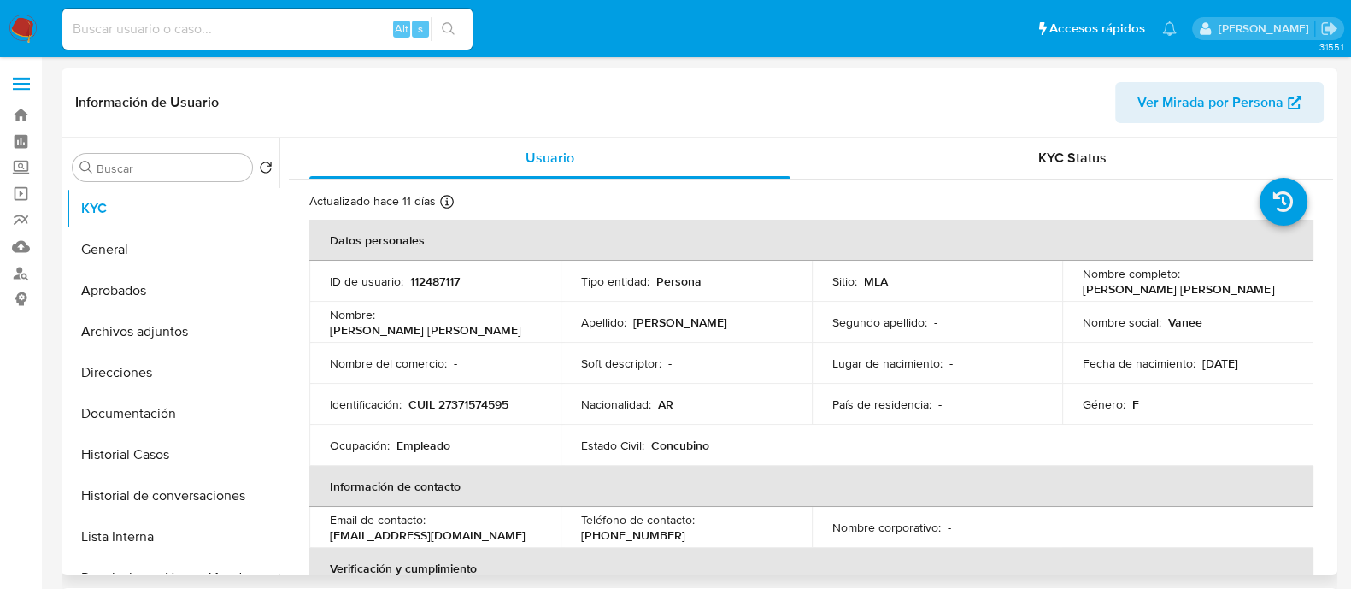
select select "10"
click at [150, 368] on button "Direcciones" at bounding box center [166, 372] width 200 height 41
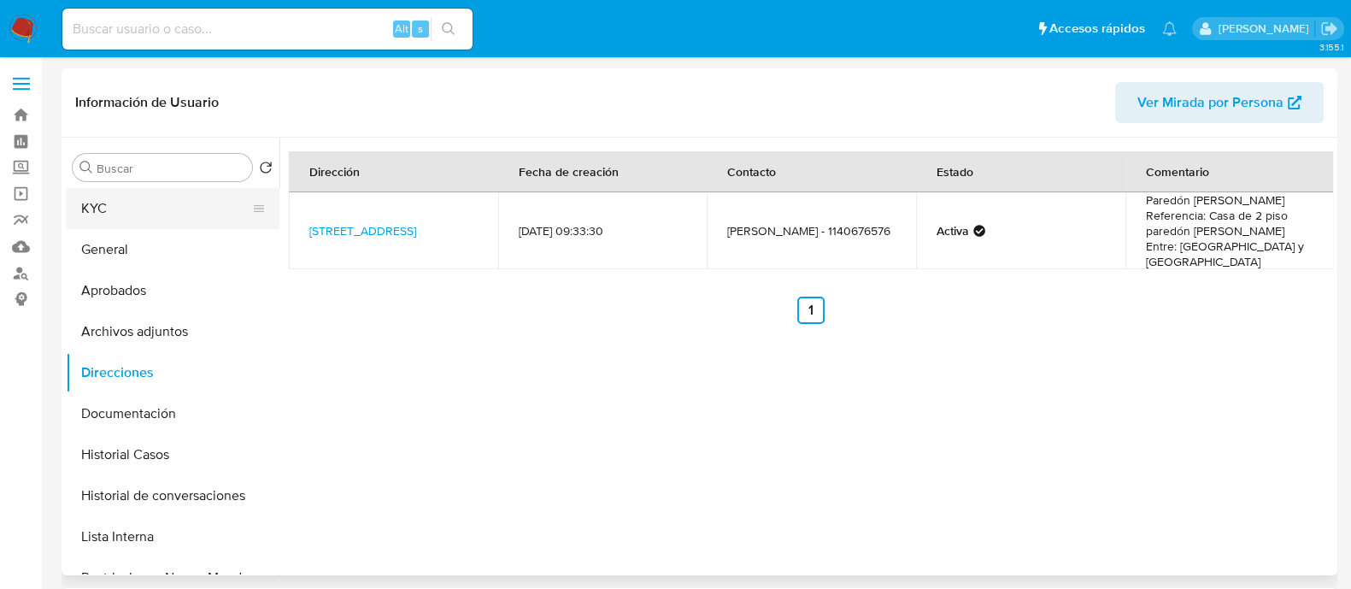
drag, startPoint x: 172, startPoint y: 199, endPoint x: 264, endPoint y: 199, distance: 92.3
click at [172, 199] on button "KYC" at bounding box center [166, 208] width 200 height 41
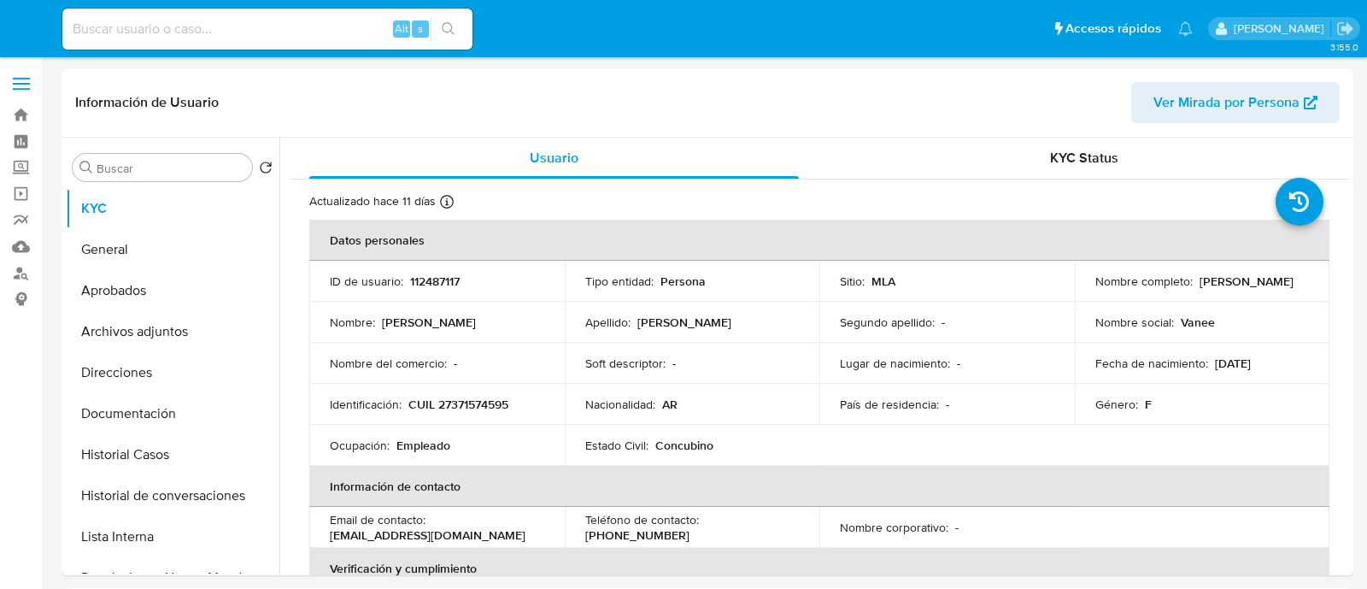
select select "10"
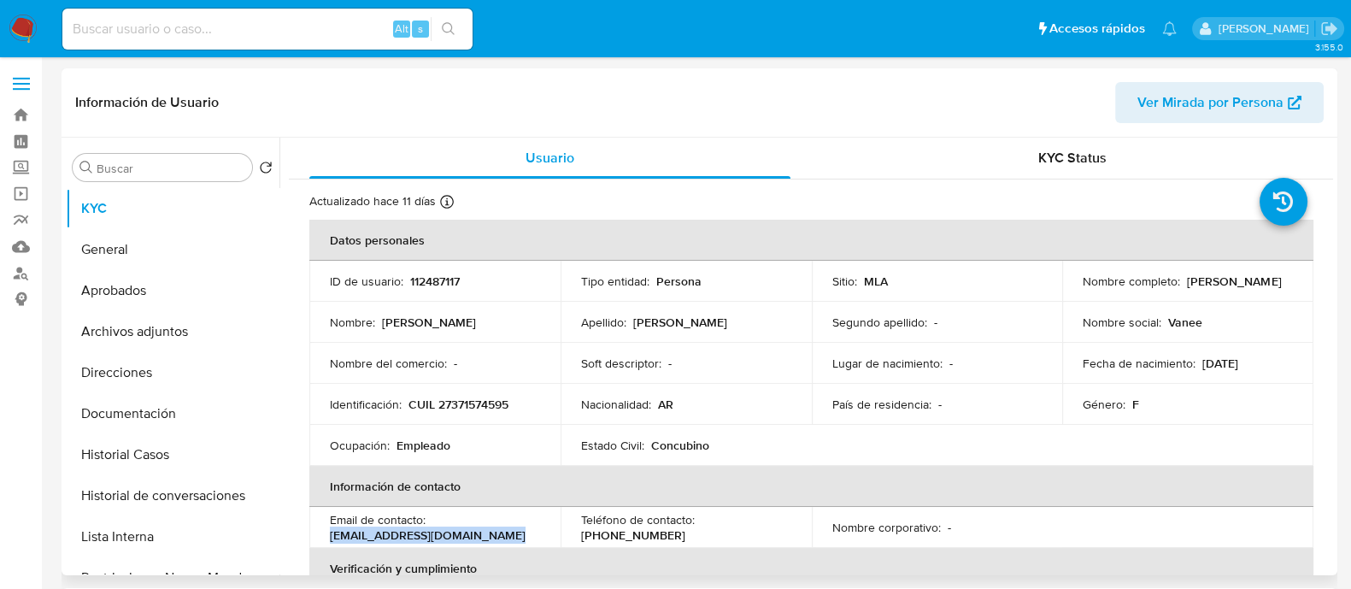
drag, startPoint x: 361, startPoint y: 536, endPoint x: 565, endPoint y: 536, distance: 203.3
click at [565, 536] on tr "Email de contacto : maneza_lastrellita@hotmail.com Teléfono de contacto : (11) …" at bounding box center [811, 527] width 1004 height 41
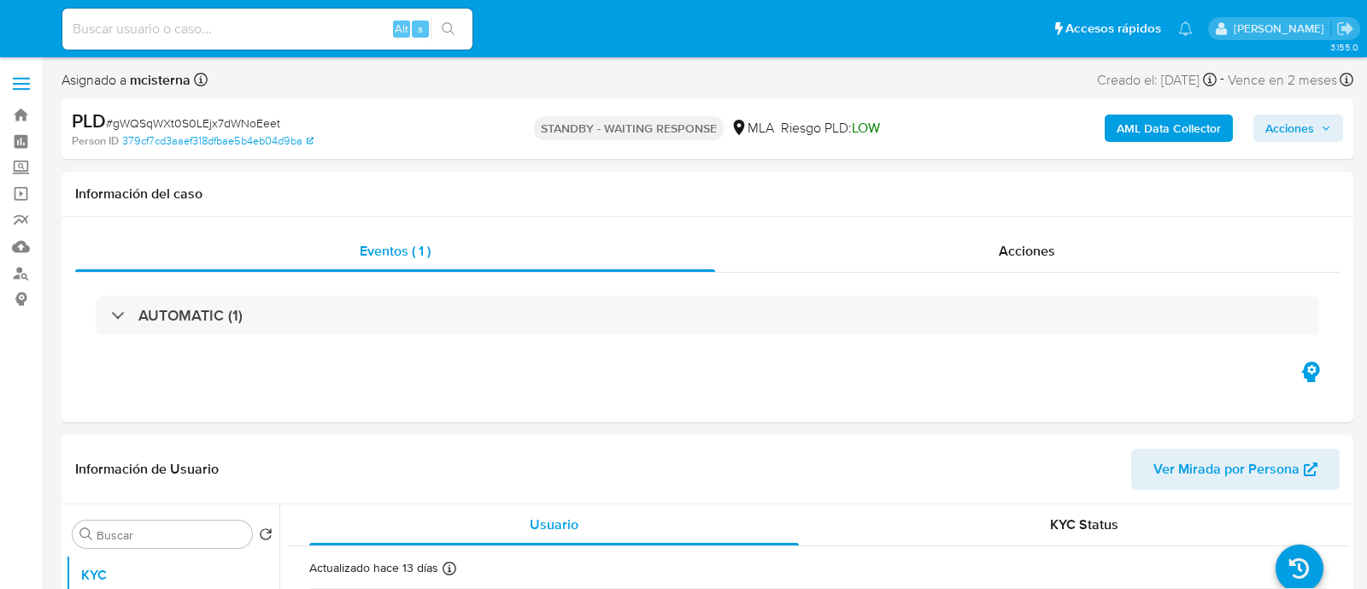
select select "10"
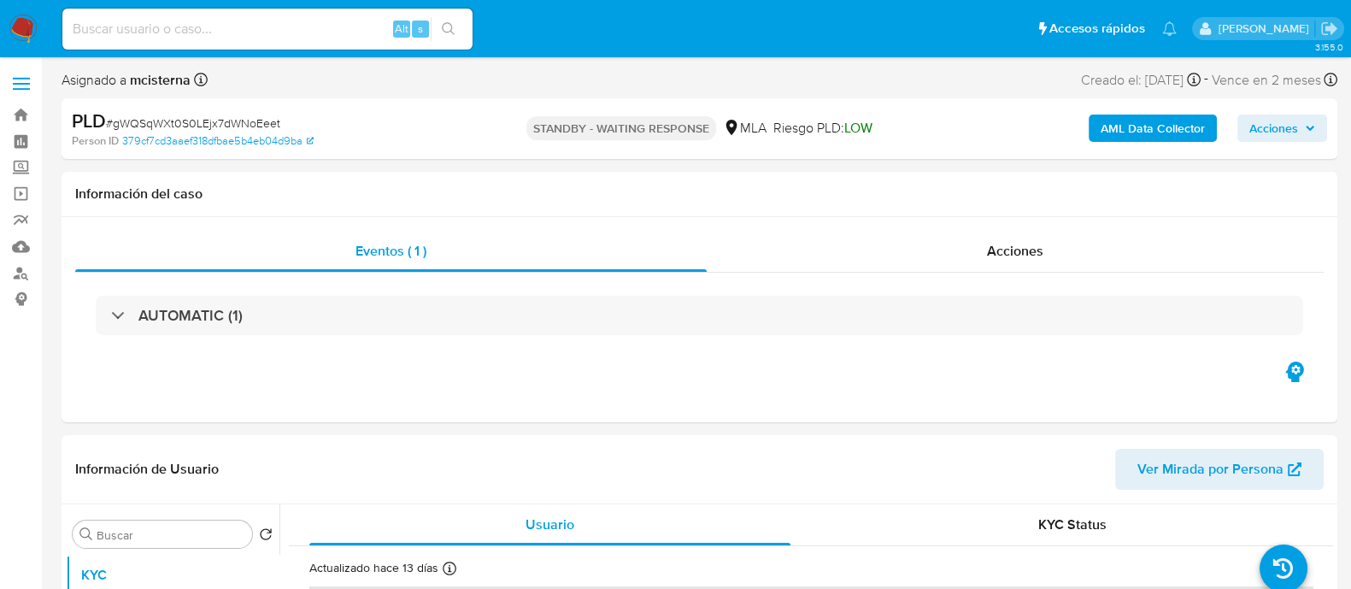
click at [360, 31] on input at bounding box center [267, 29] width 410 height 22
paste input "2340427252"
type input "2340427252"
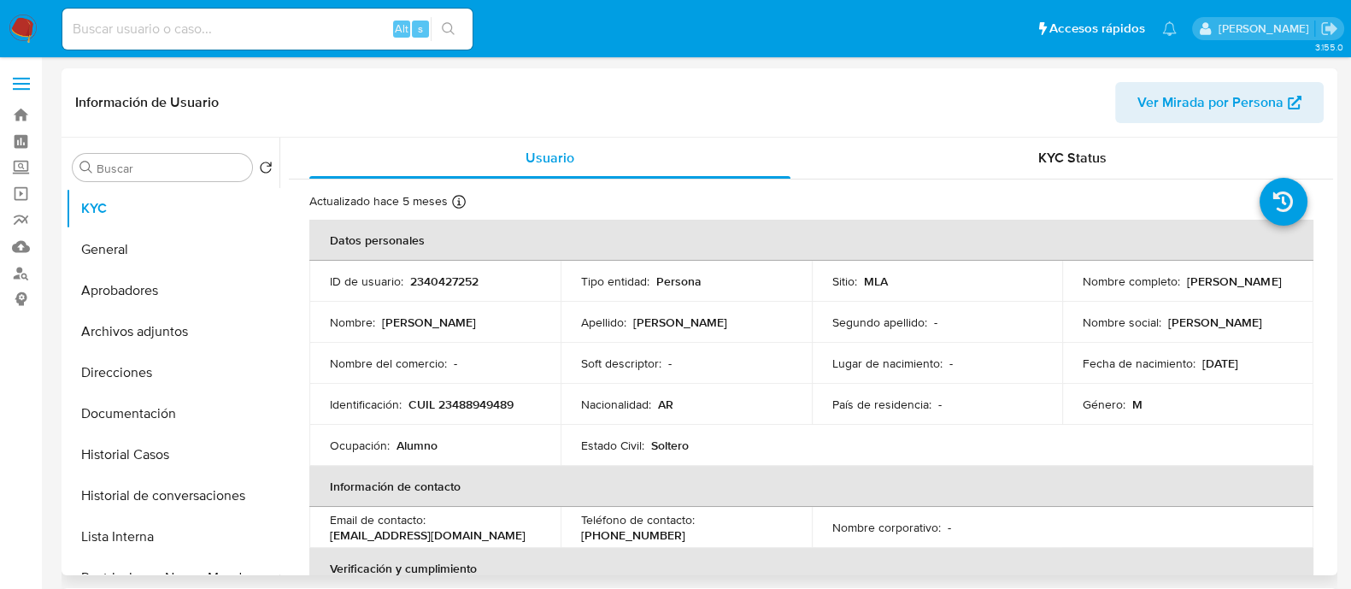
select select "10"
click at [477, 399] on p "CUIL 23488949489" at bounding box center [460, 403] width 105 height 15
click at [167, 453] on button "Historial Casos" at bounding box center [166, 454] width 200 height 41
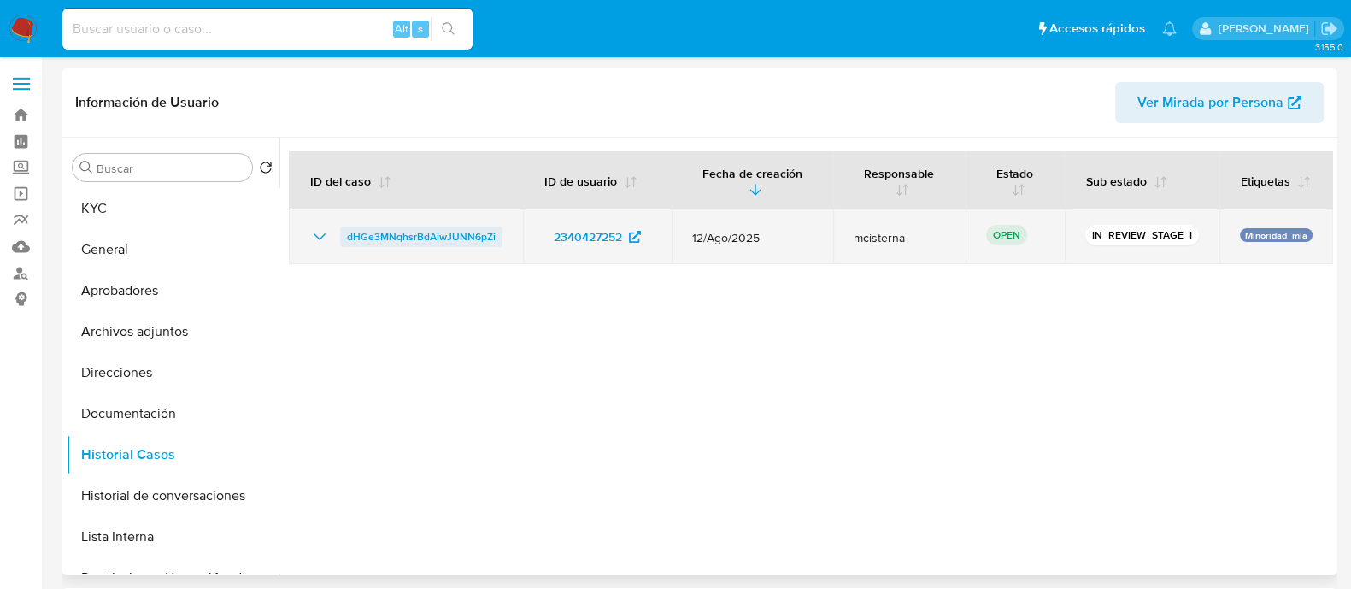
click at [384, 231] on span "dHGe3MNqhsrBdAiwJUNN6pZi" at bounding box center [421, 236] width 149 height 21
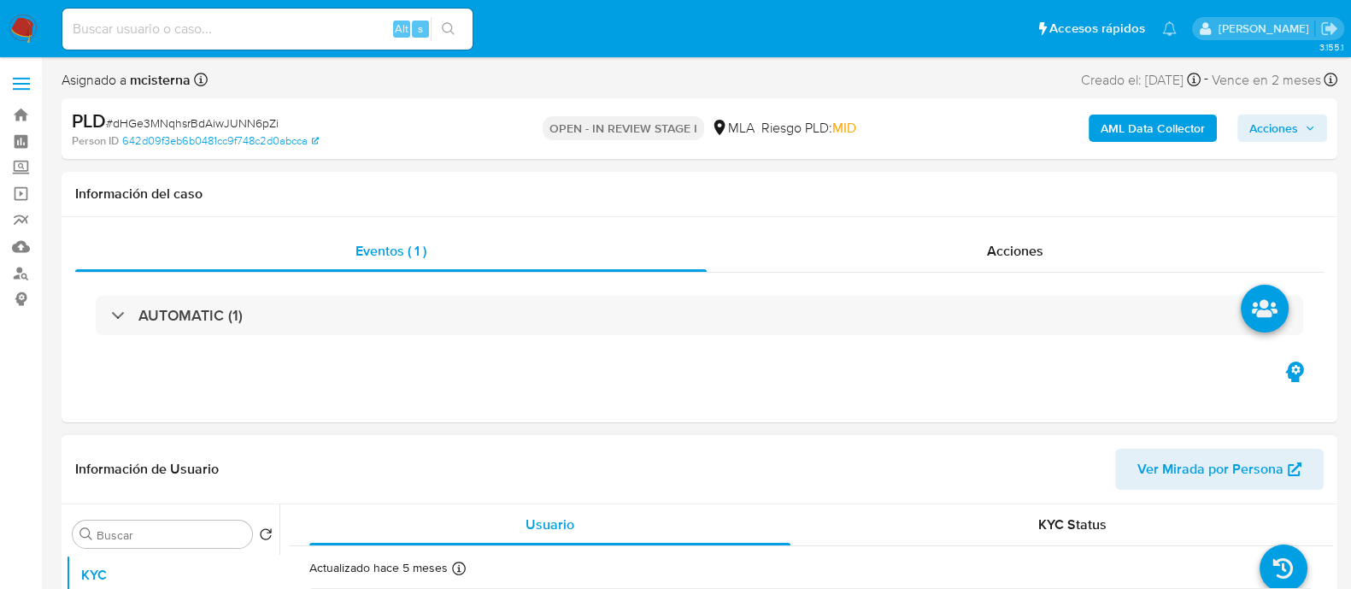
scroll to position [320, 0]
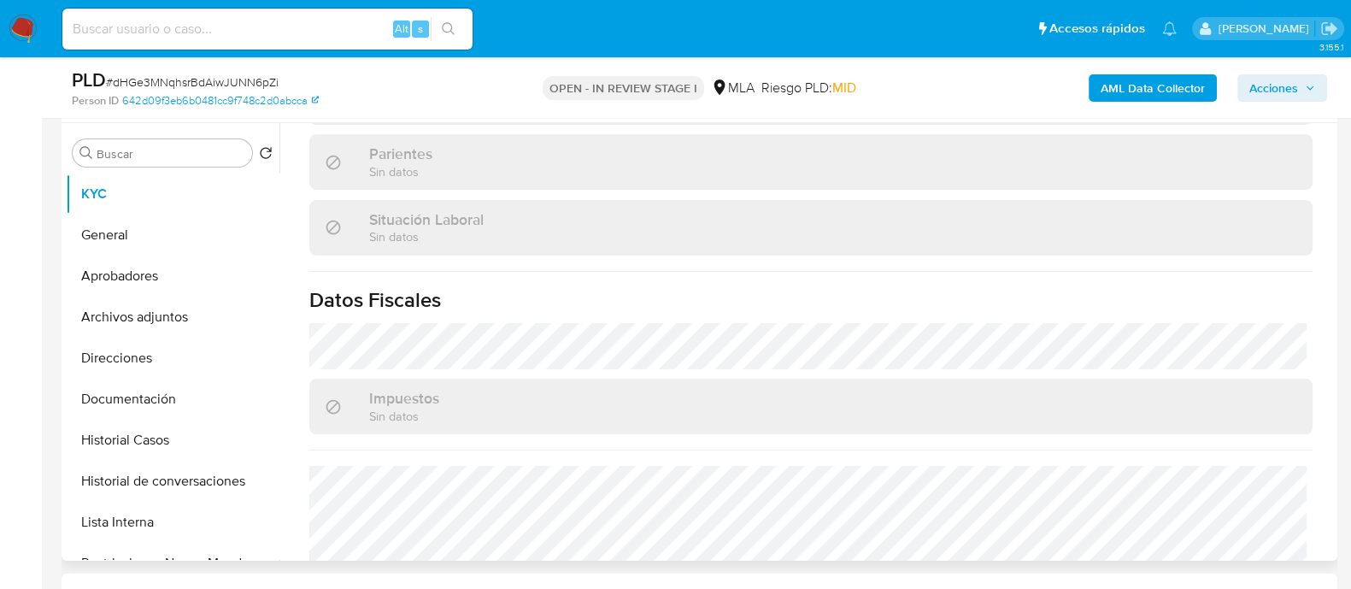
select select "10"
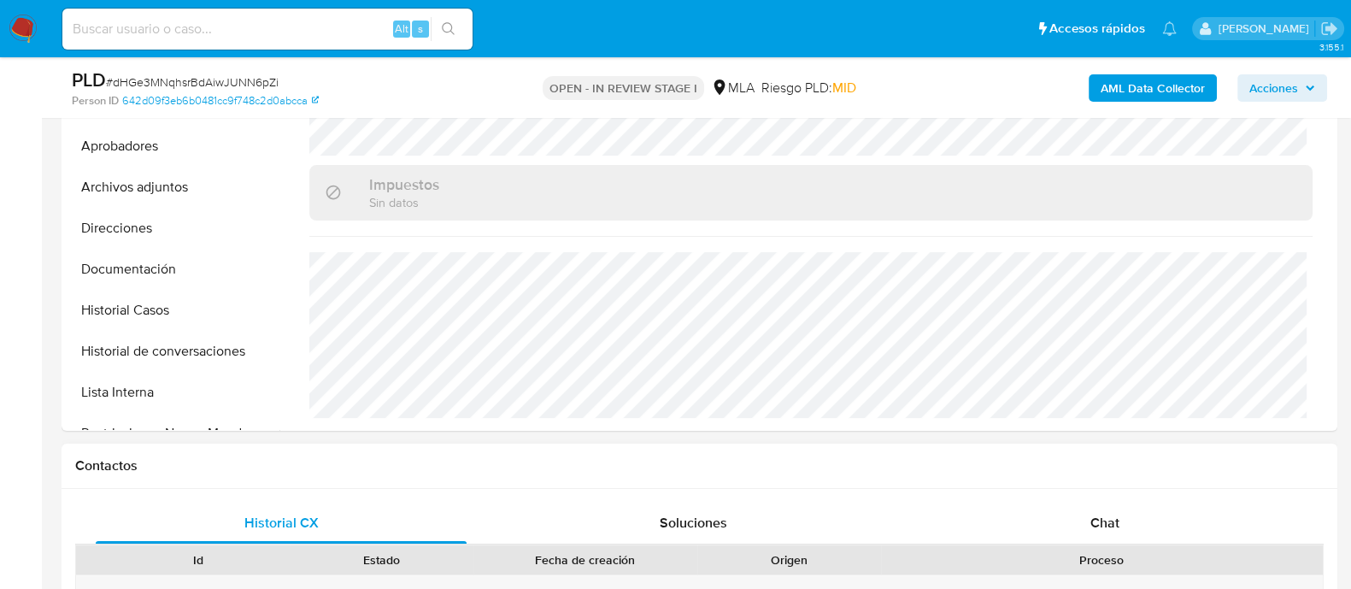
scroll to position [641, 0]
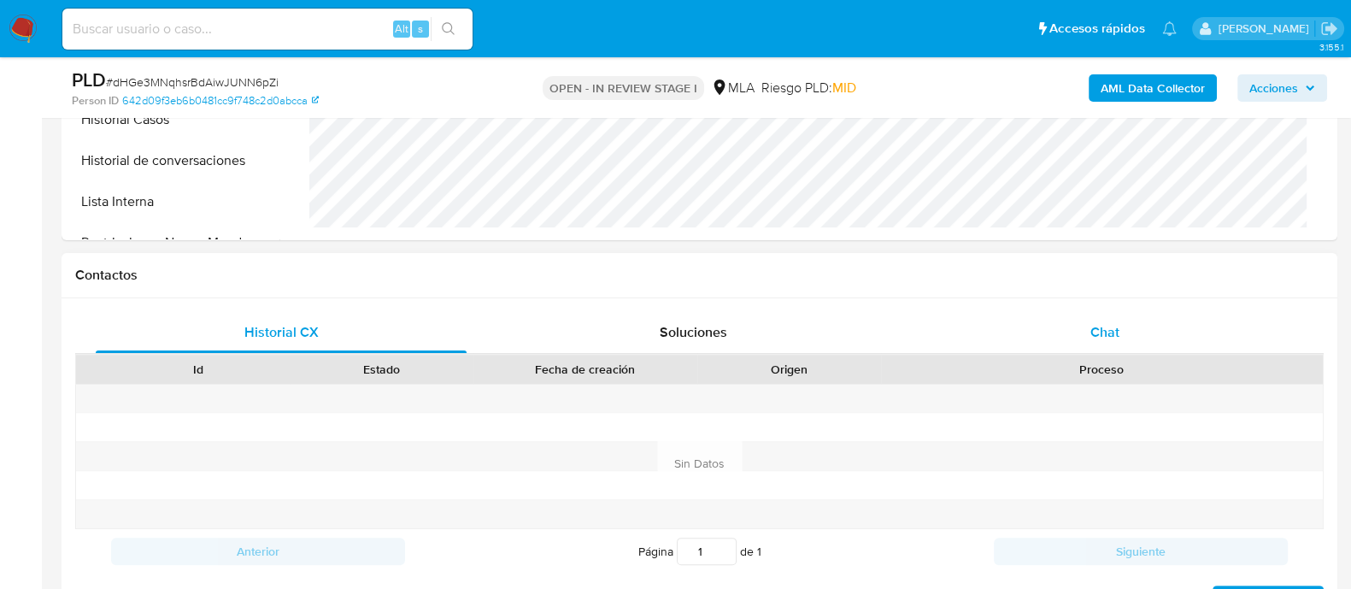
click at [1099, 315] on div "Chat" at bounding box center [1104, 332] width 371 height 41
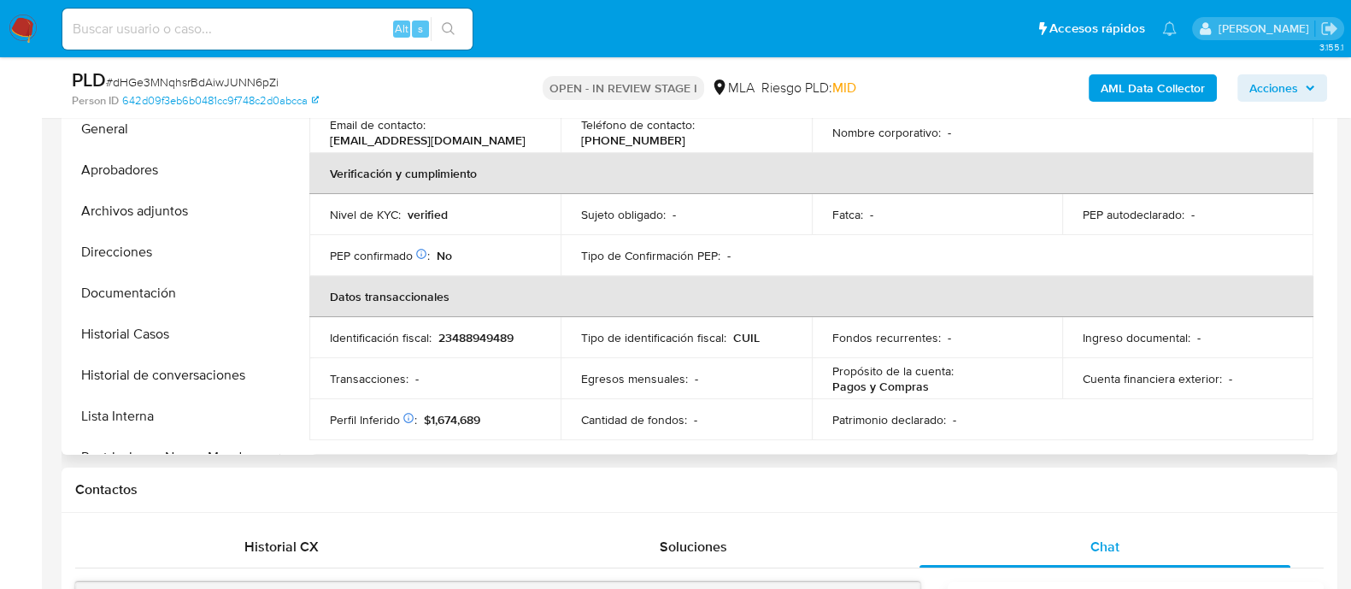
scroll to position [0, 0]
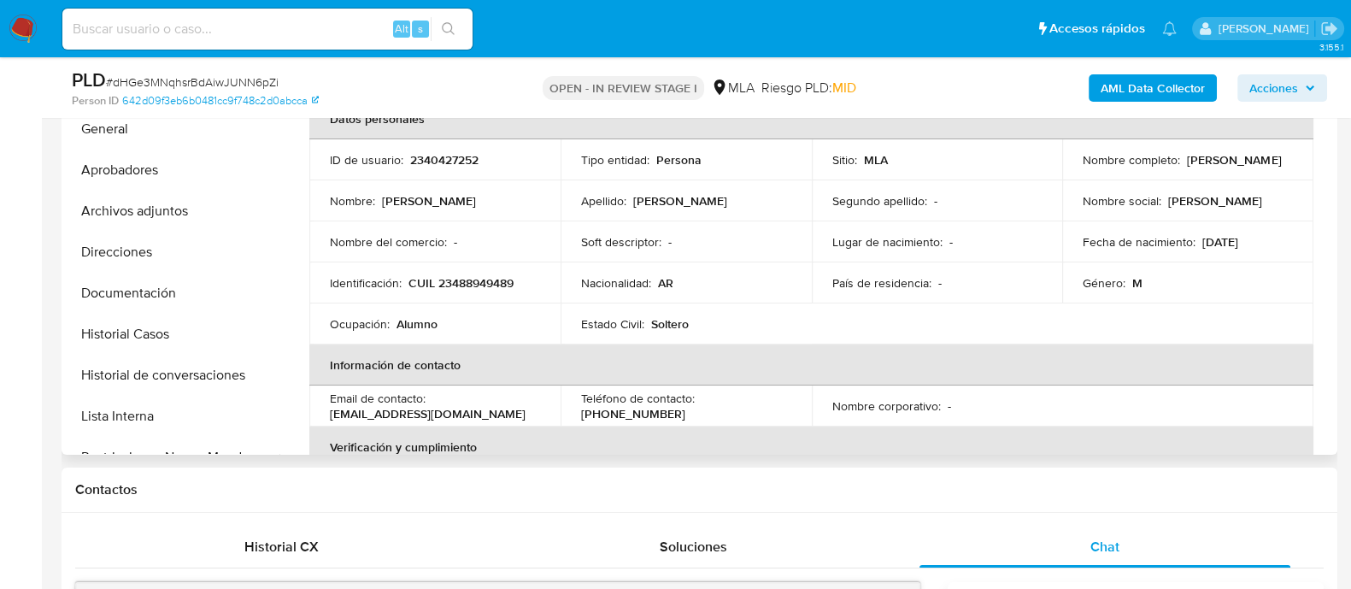
click at [1251, 167] on div "Nombre completo : [PERSON_NAME]" at bounding box center [1187, 159] width 210 height 15
copy p "[PERSON_NAME]"
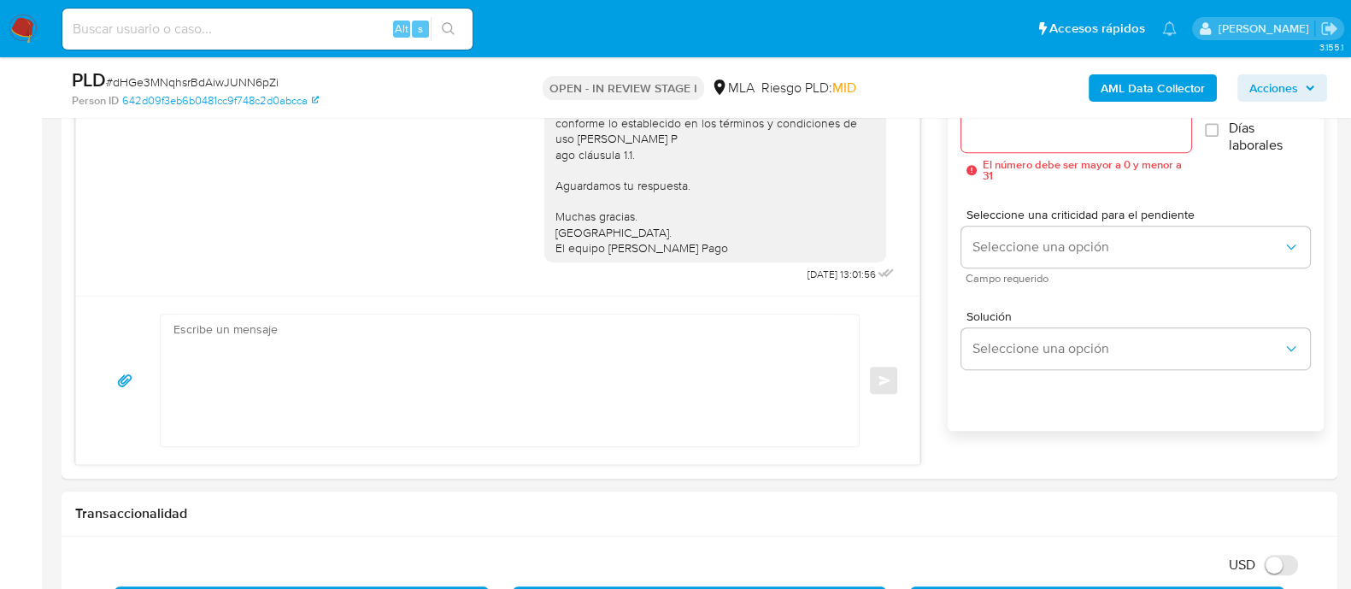
scroll to position [1068, 0]
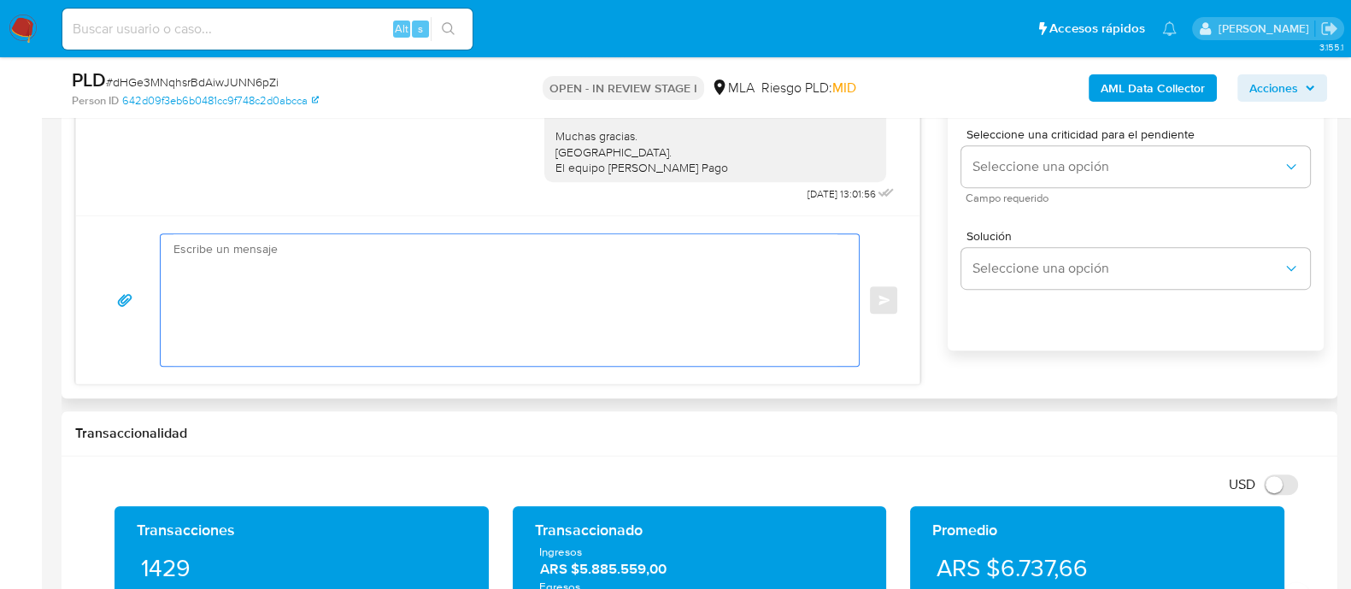
click at [663, 354] on textarea at bounding box center [505, 300] width 664 height 132
paste textarea "Hola Ramiro Adrie Gonzalez Duarte Necesitamos que por favor indiques el motivo …"
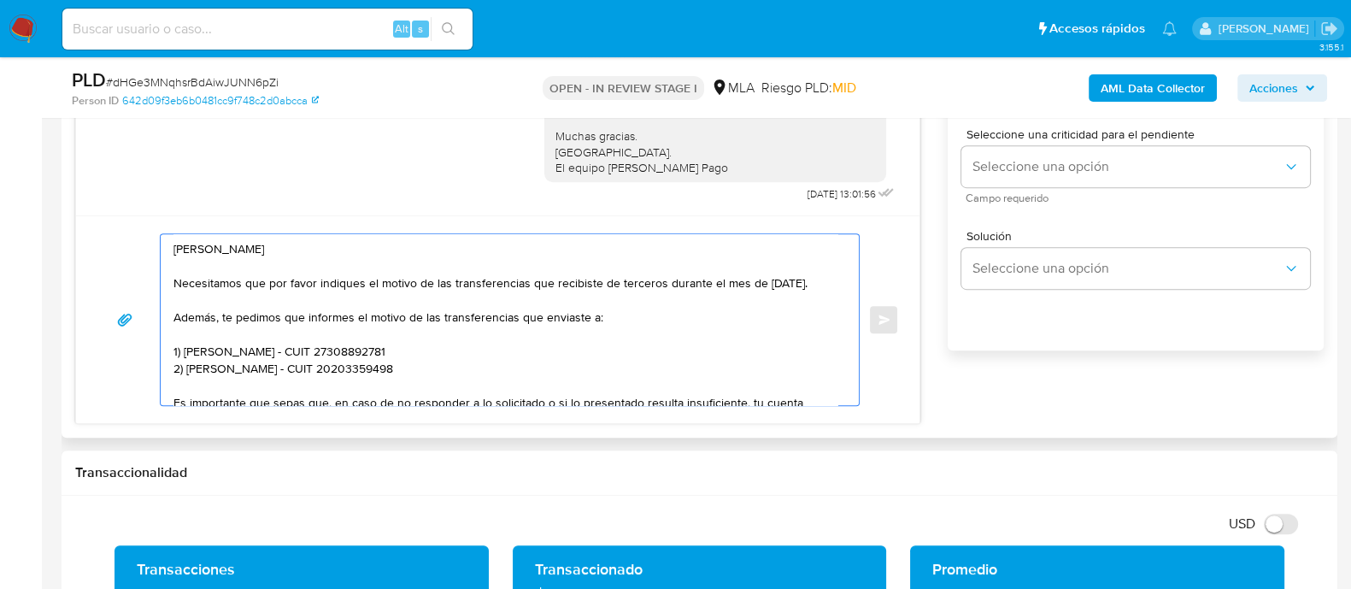
scroll to position [194, 0]
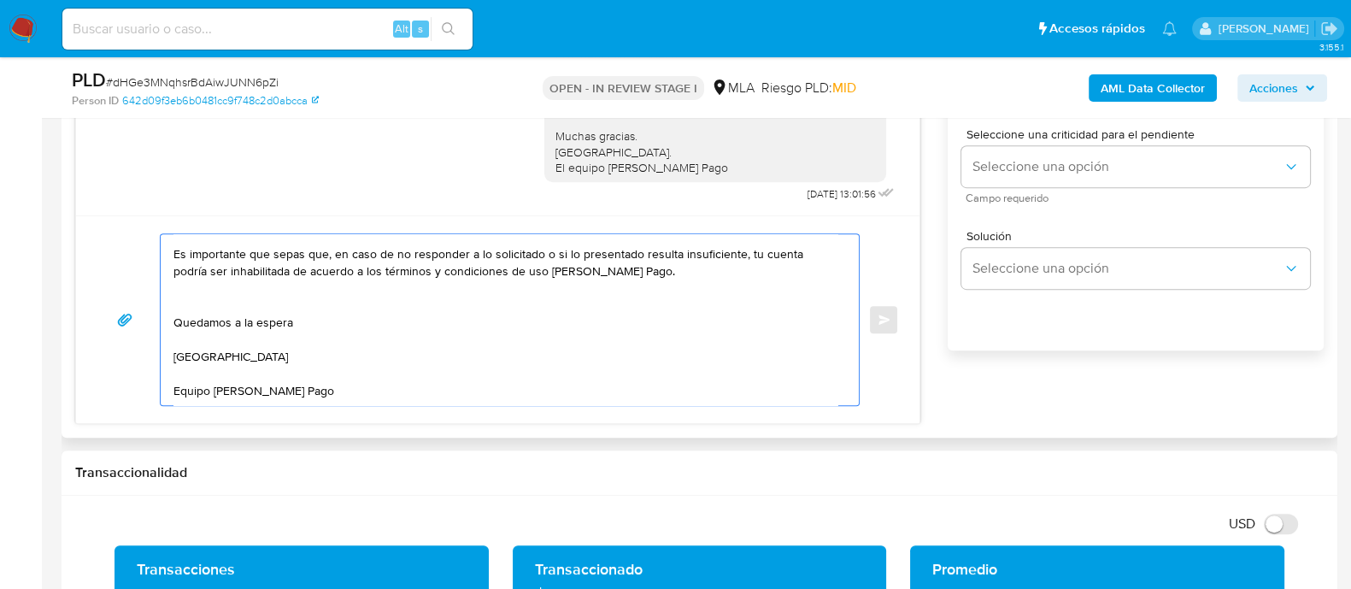
click at [543, 294] on textarea "Hola Ramiro Adrie Gonzalez Duarte Necesitamos que por favor indiques el motivo …" at bounding box center [505, 319] width 664 height 171
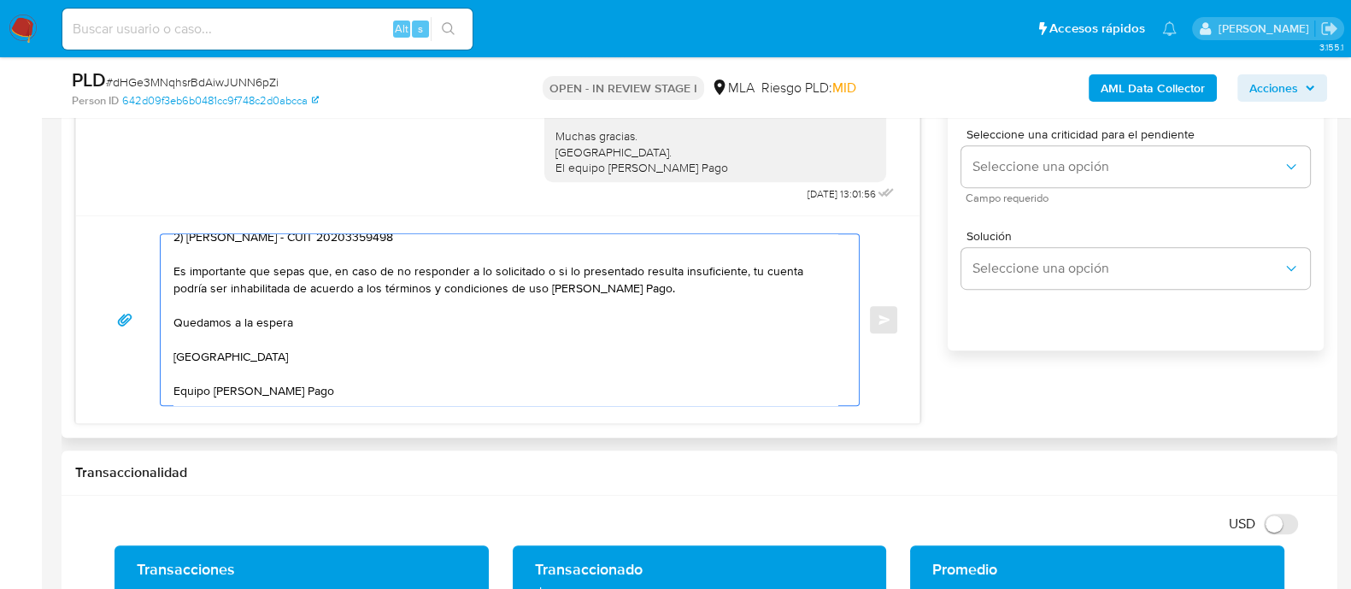
scroll to position [0, 0]
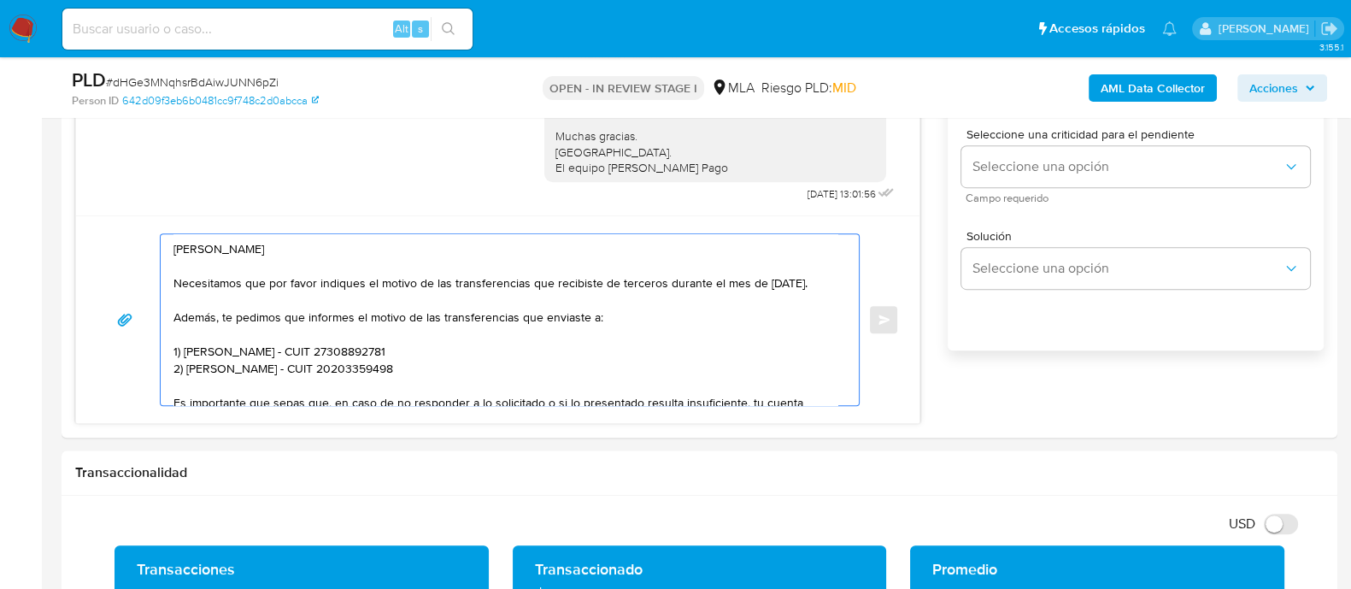
type textarea "Hola Ramiro Adrie Gonzalez Duarte Necesitamos que por favor indiques el motivo …"
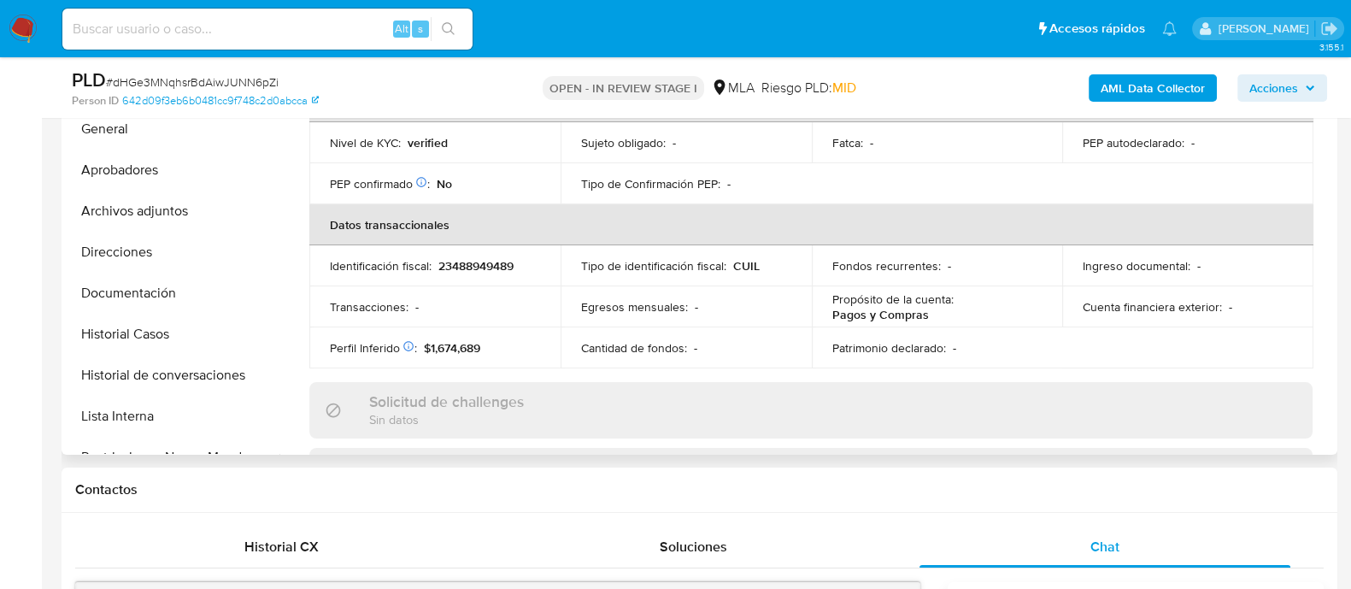
scroll to position [213, 0]
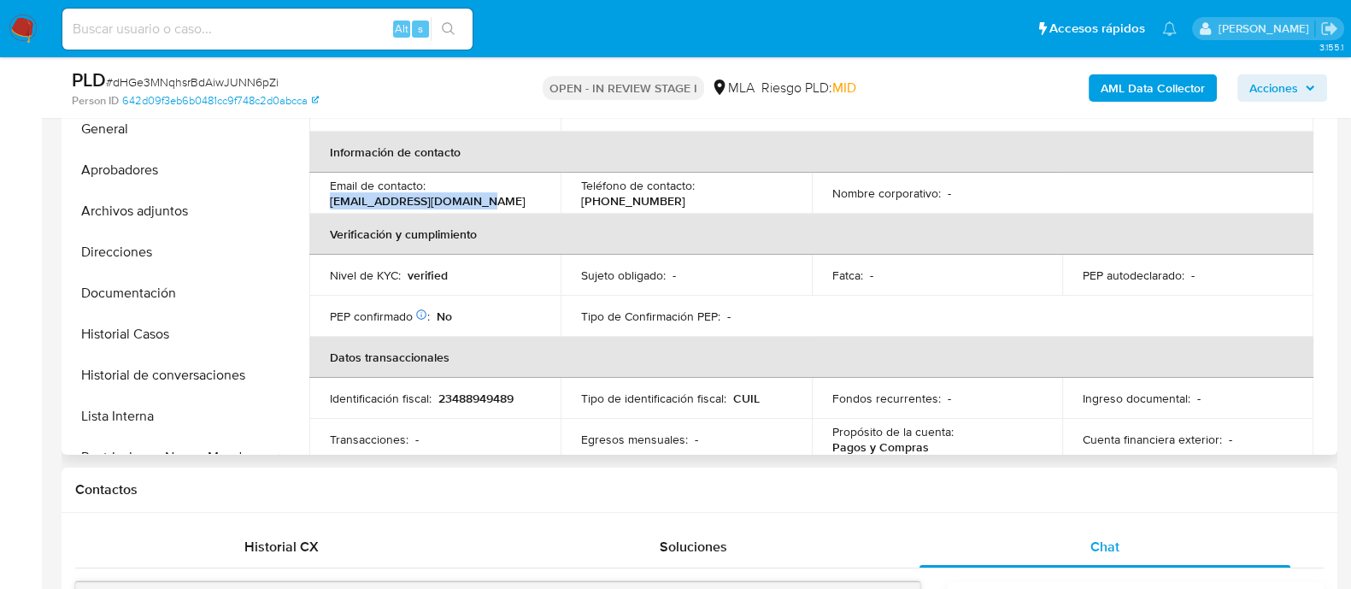
drag, startPoint x: 329, startPoint y: 200, endPoint x: 542, endPoint y: 200, distance: 212.7
click at [542, 200] on td "Email de contacto : duartetania552@gmail.com" at bounding box center [434, 193] width 251 height 41
copy p "duartetania552@gmail.com"
drag, startPoint x: 128, startPoint y: 178, endPoint x: 329, endPoint y: 228, distance: 207.0
click at [131, 178] on button "Aprobadores" at bounding box center [173, 169] width 214 height 41
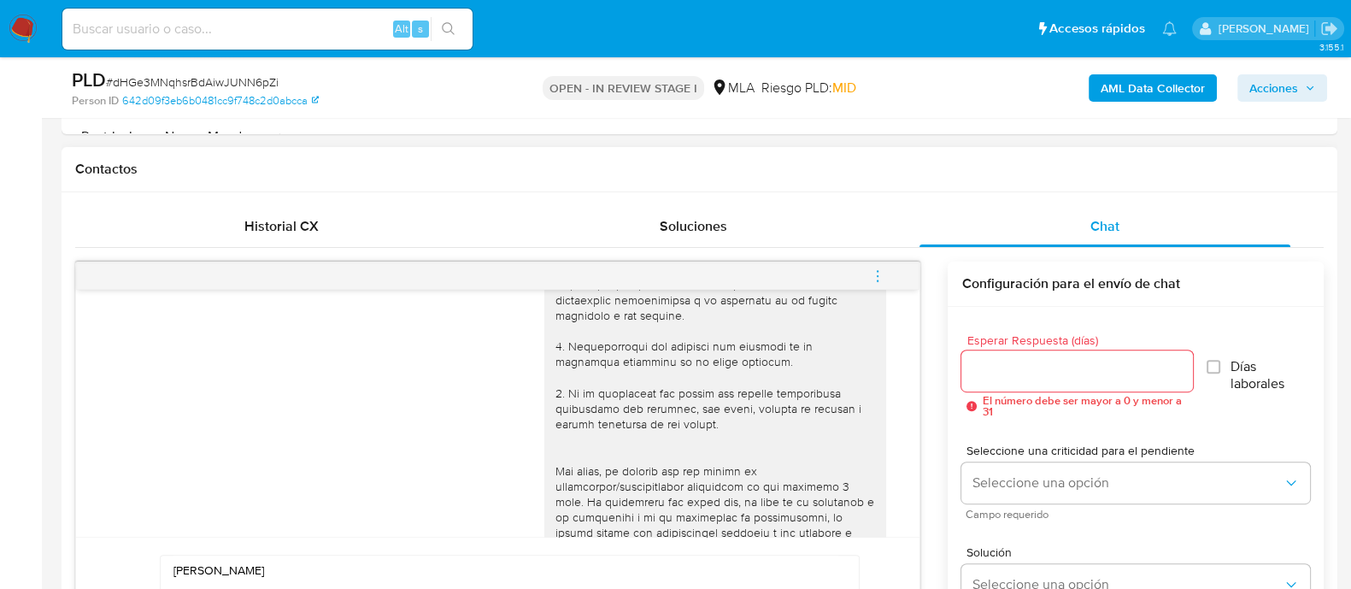
scroll to position [320, 0]
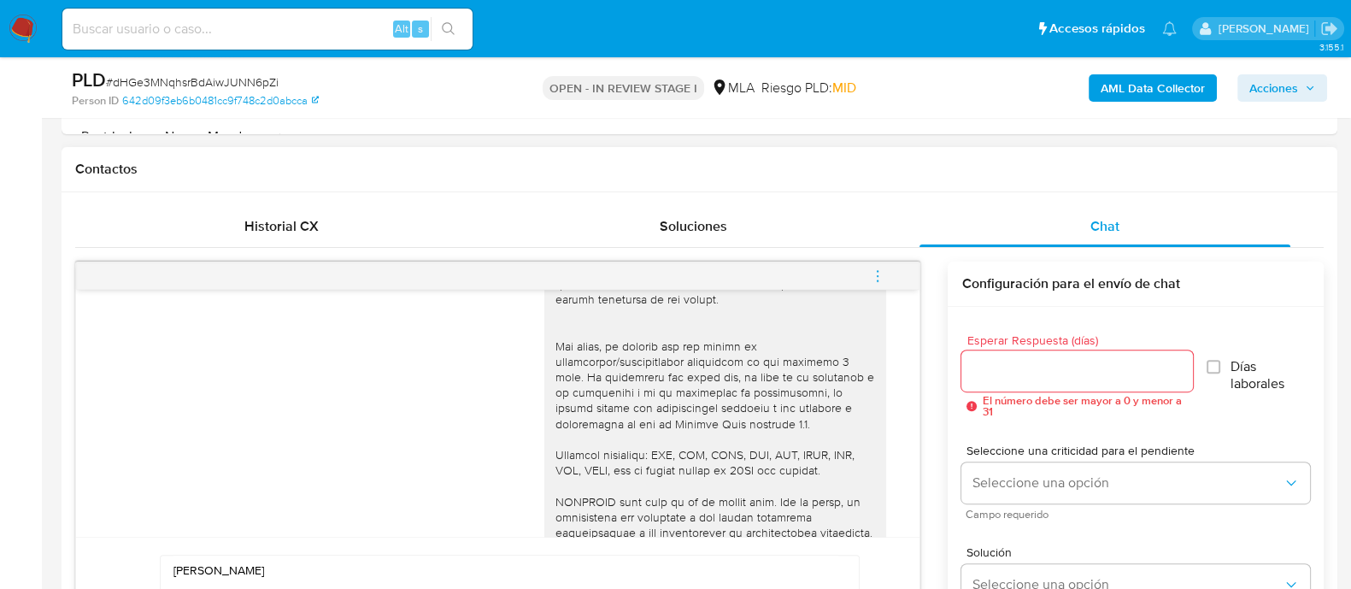
click at [1050, 353] on div at bounding box center [1076, 370] width 231 height 41
click at [1034, 375] on input "Esperar Respuesta (días)" at bounding box center [1076, 371] width 231 height 22
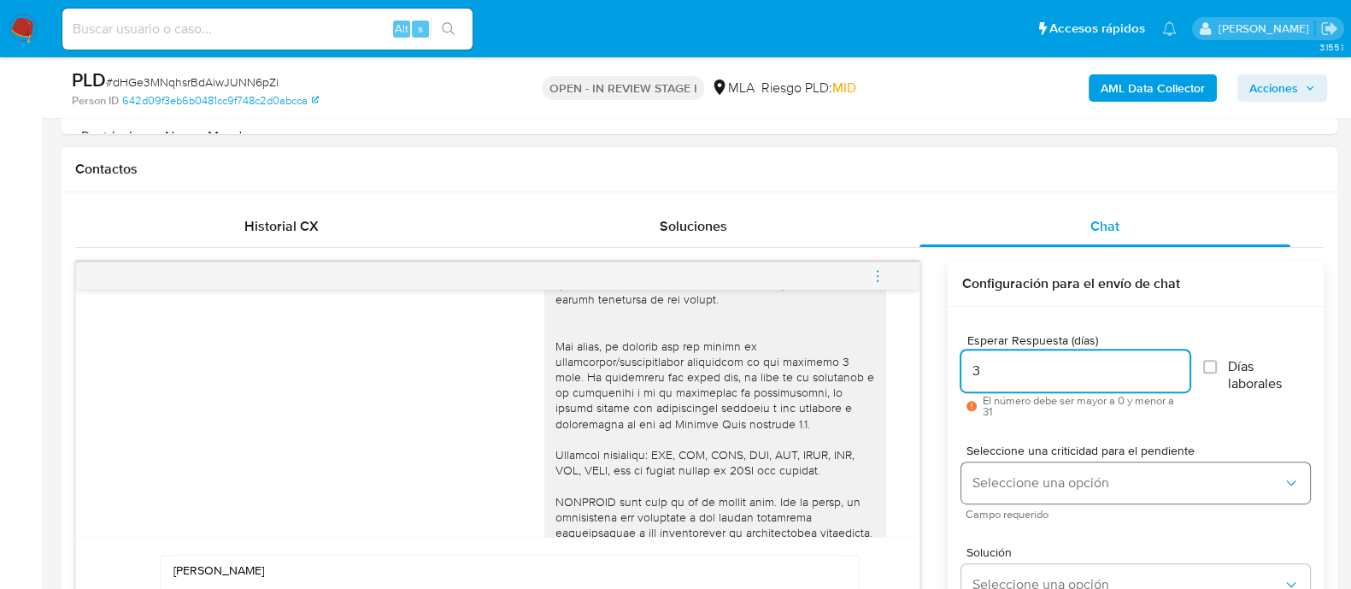
type input "3"
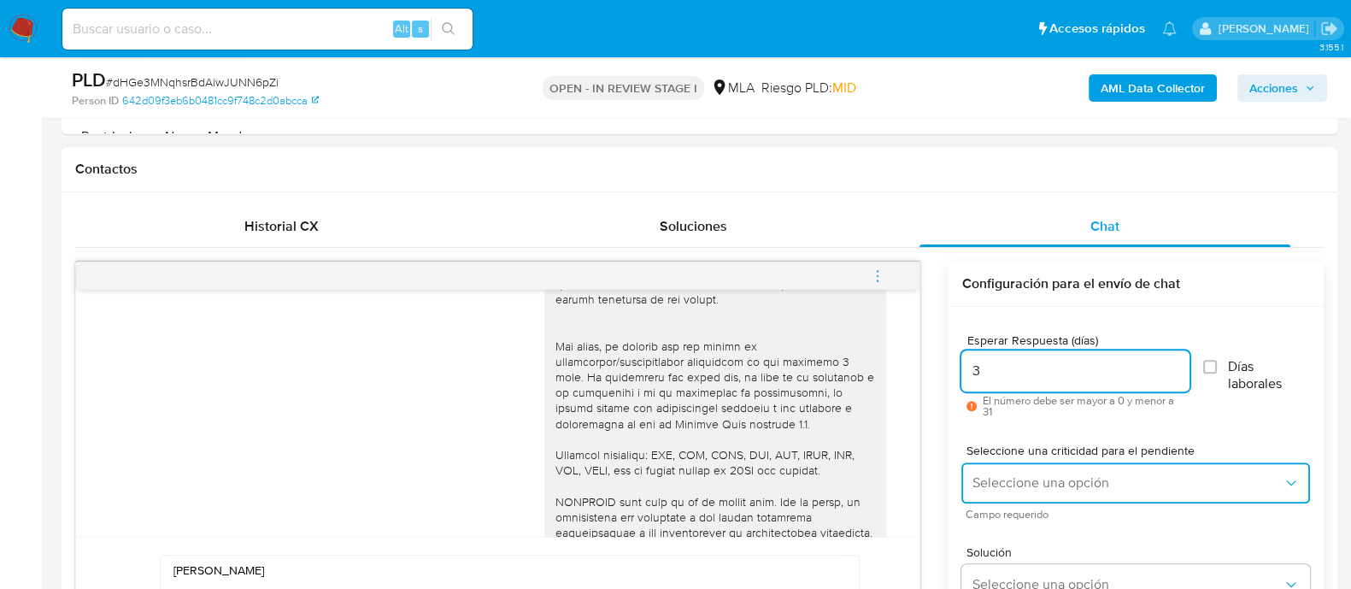
click at [1042, 494] on button "Seleccione una opción" at bounding box center [1135, 482] width 349 height 41
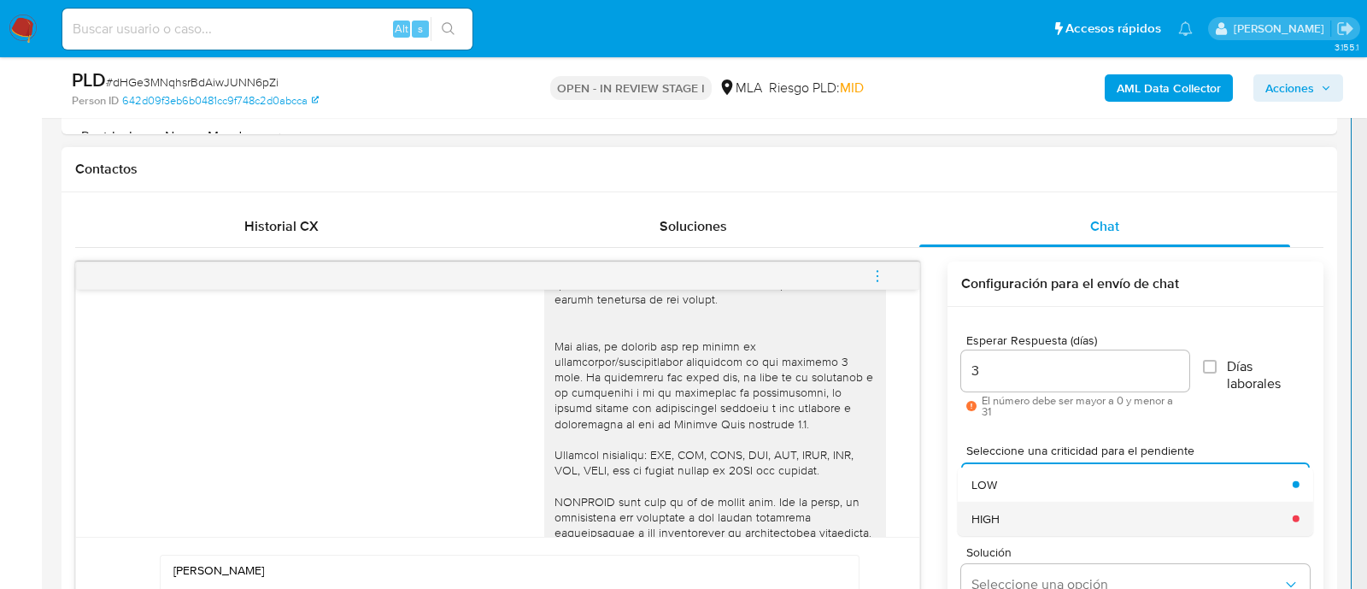
click at [1024, 506] on div "HIGH" at bounding box center [1126, 518] width 311 height 34
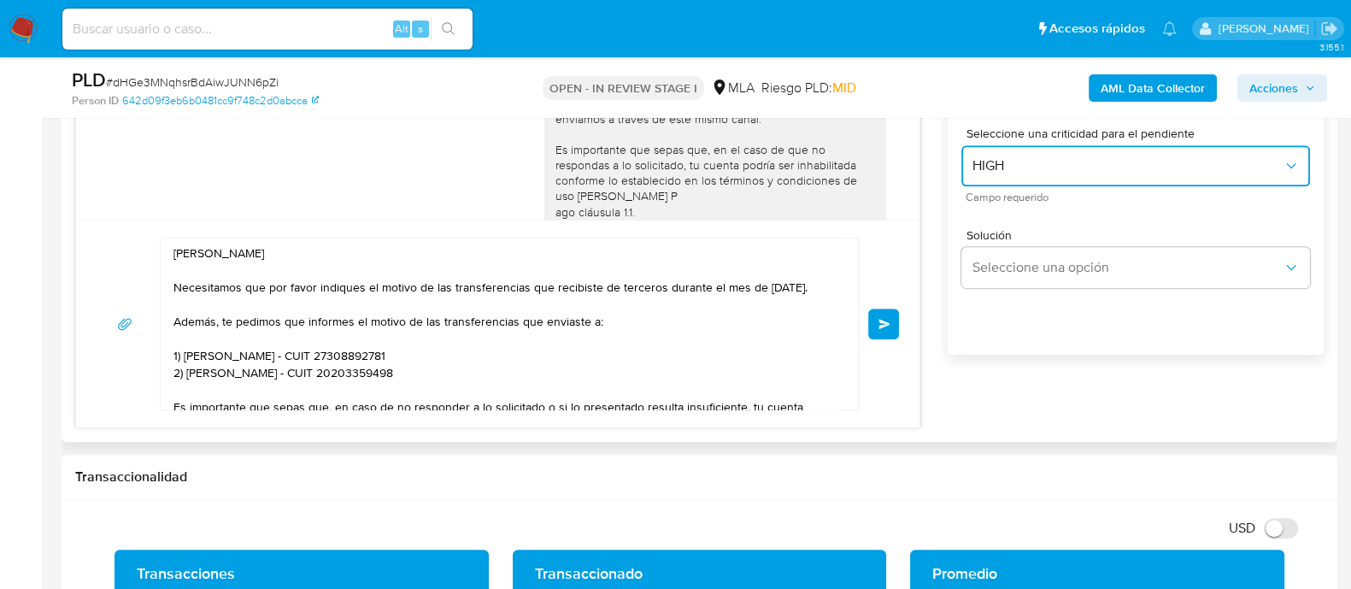
scroll to position [1068, 0]
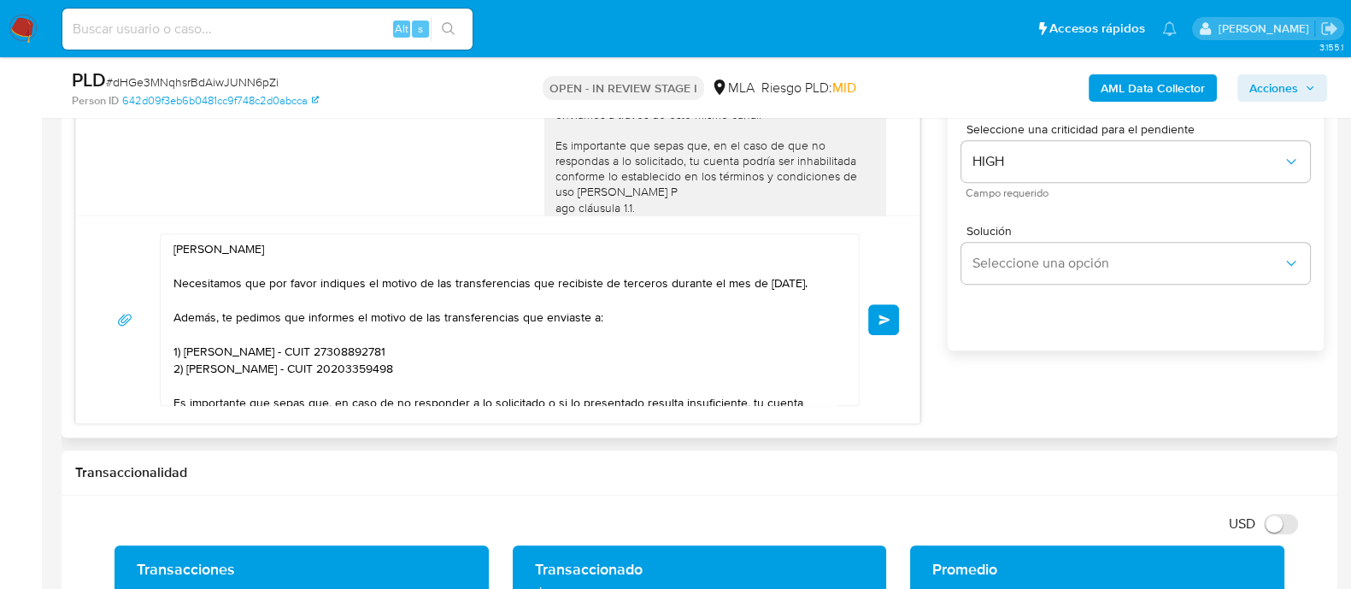
click at [888, 318] on span "Enviar" at bounding box center [884, 319] width 12 height 10
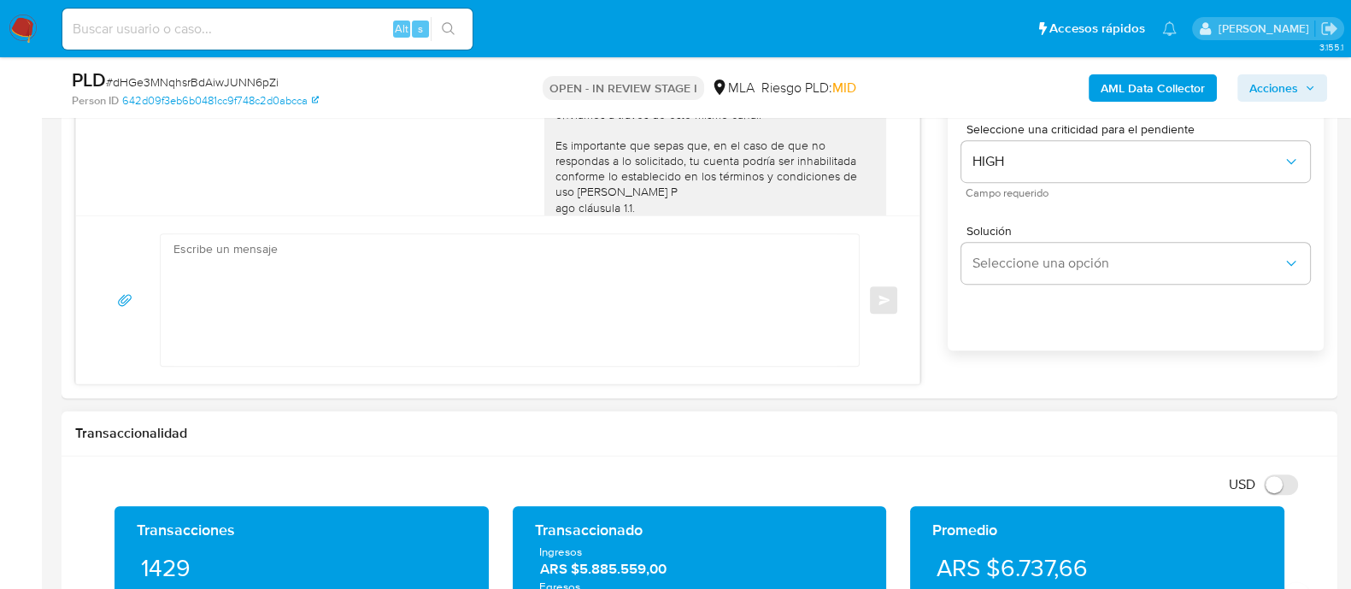
scroll to position [1316, 0]
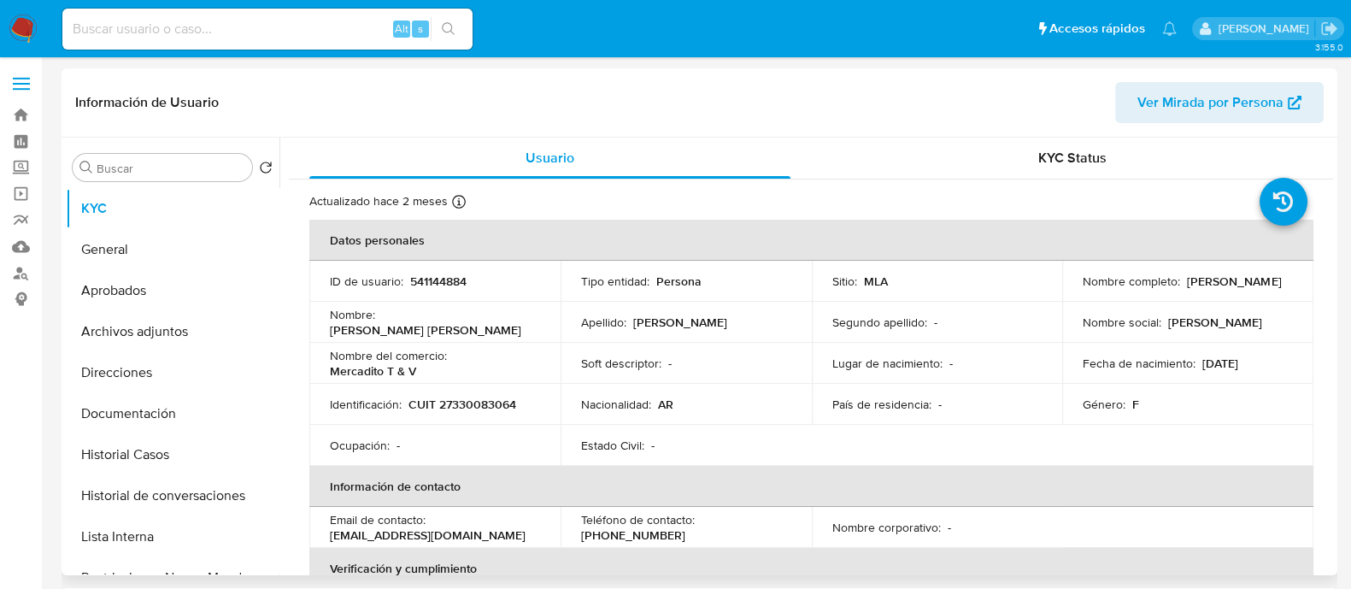
select select "10"
drag, startPoint x: 329, startPoint y: 536, endPoint x: 500, endPoint y: 536, distance: 170.8
click at [500, 536] on div "Email de contacto : [EMAIL_ADDRESS][DOMAIN_NAME]" at bounding box center [435, 527] width 210 height 31
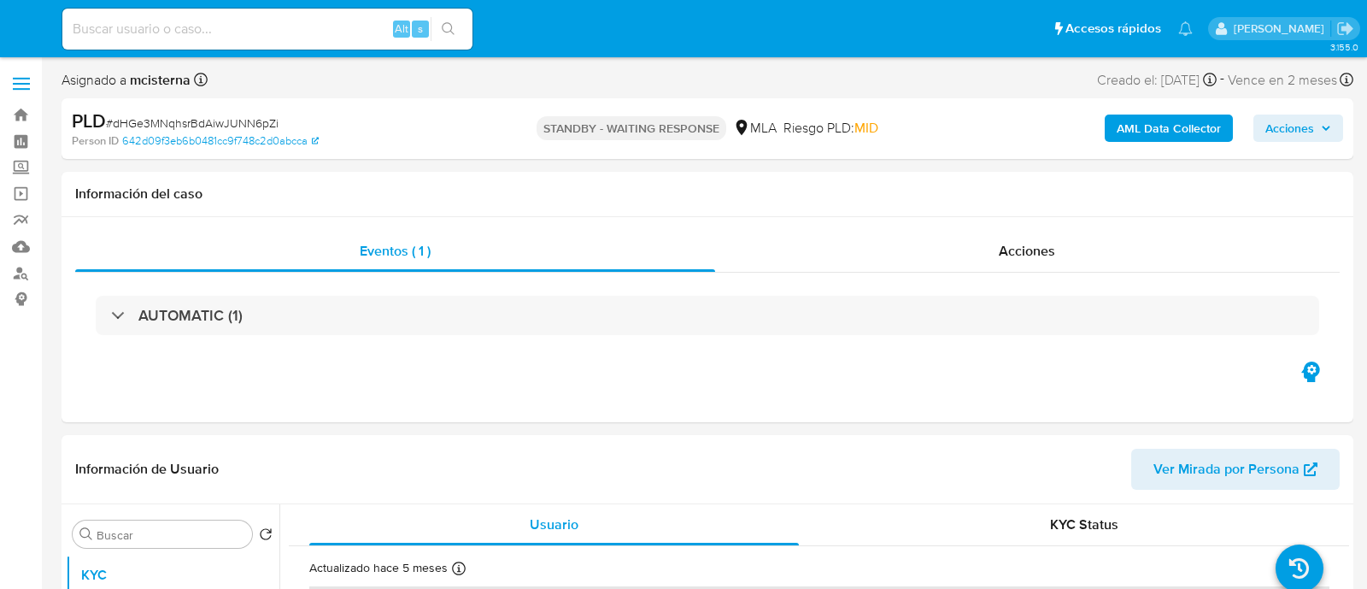
select select "10"
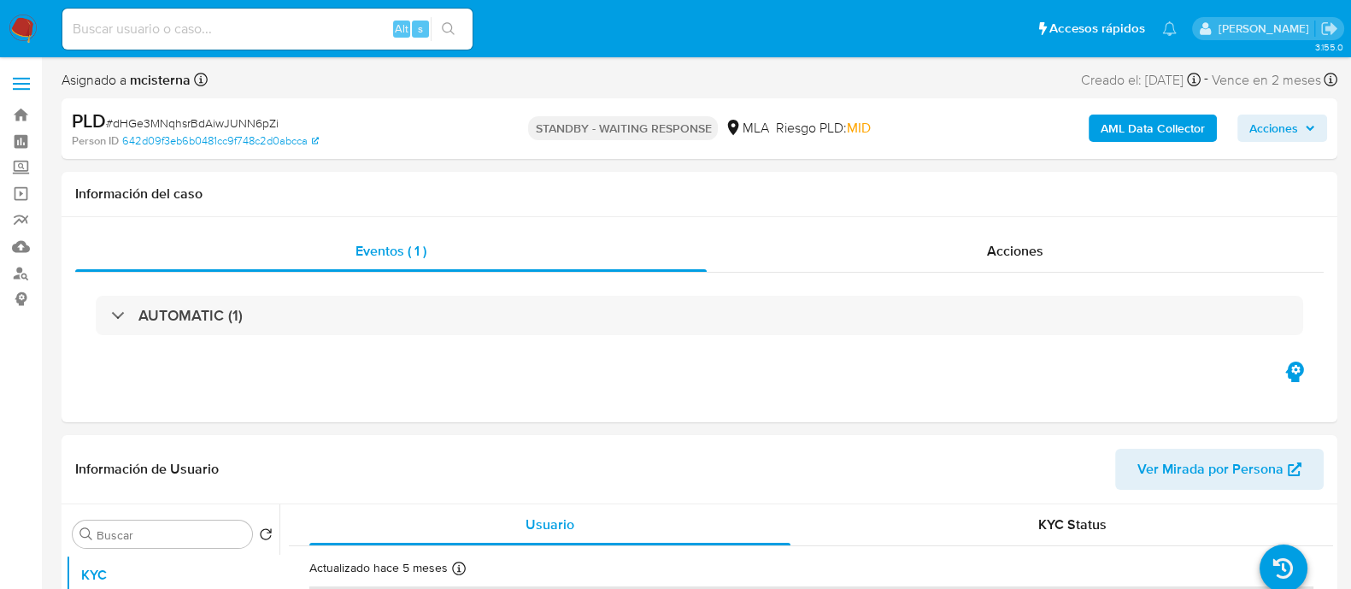
click at [377, 25] on input at bounding box center [267, 29] width 410 height 22
paste input "2366056957"
type input "2366056957"
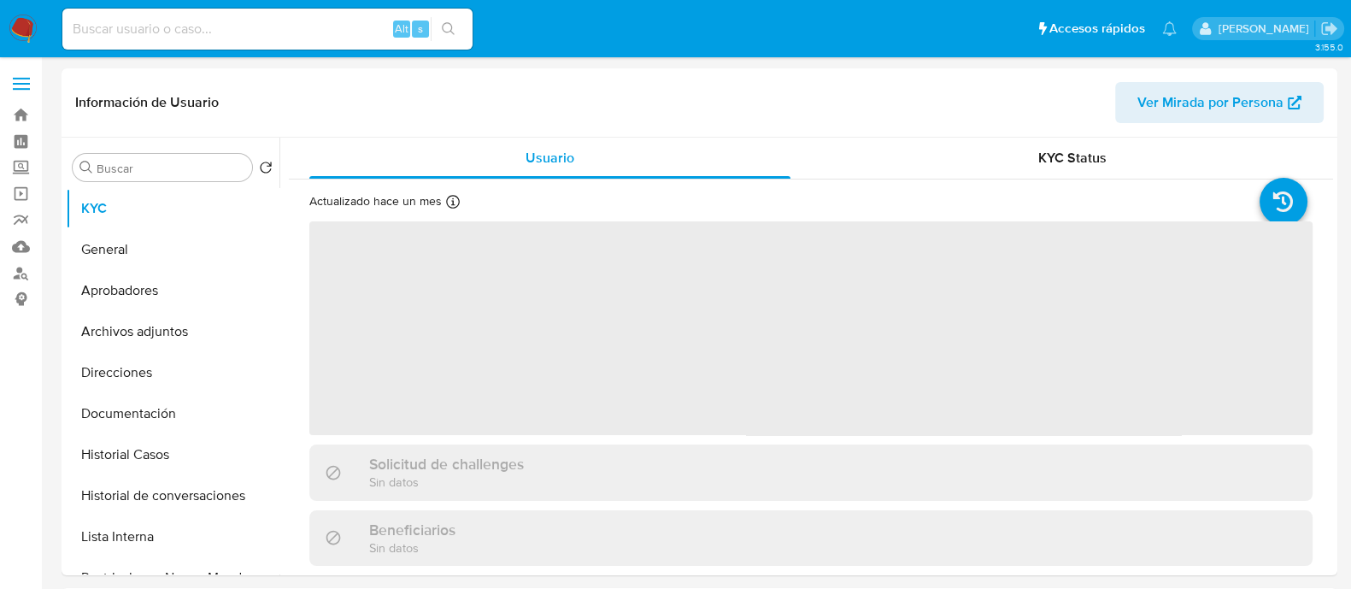
select select "10"
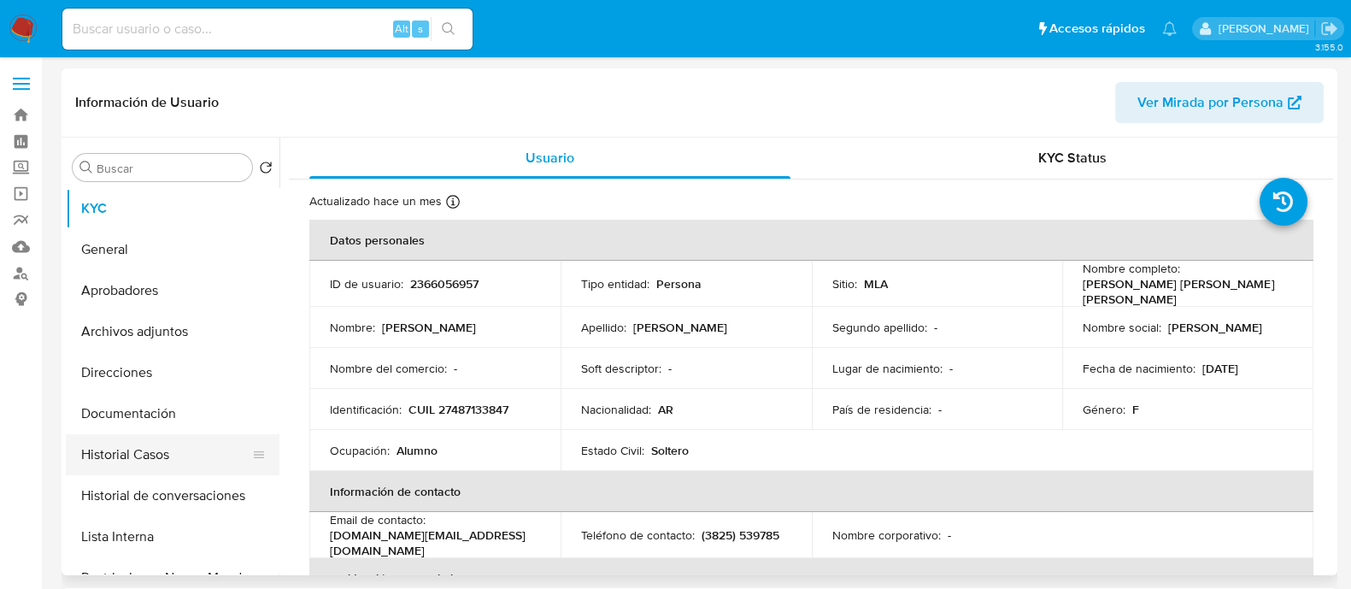
click at [214, 435] on button "Historial Casos" at bounding box center [166, 454] width 200 height 41
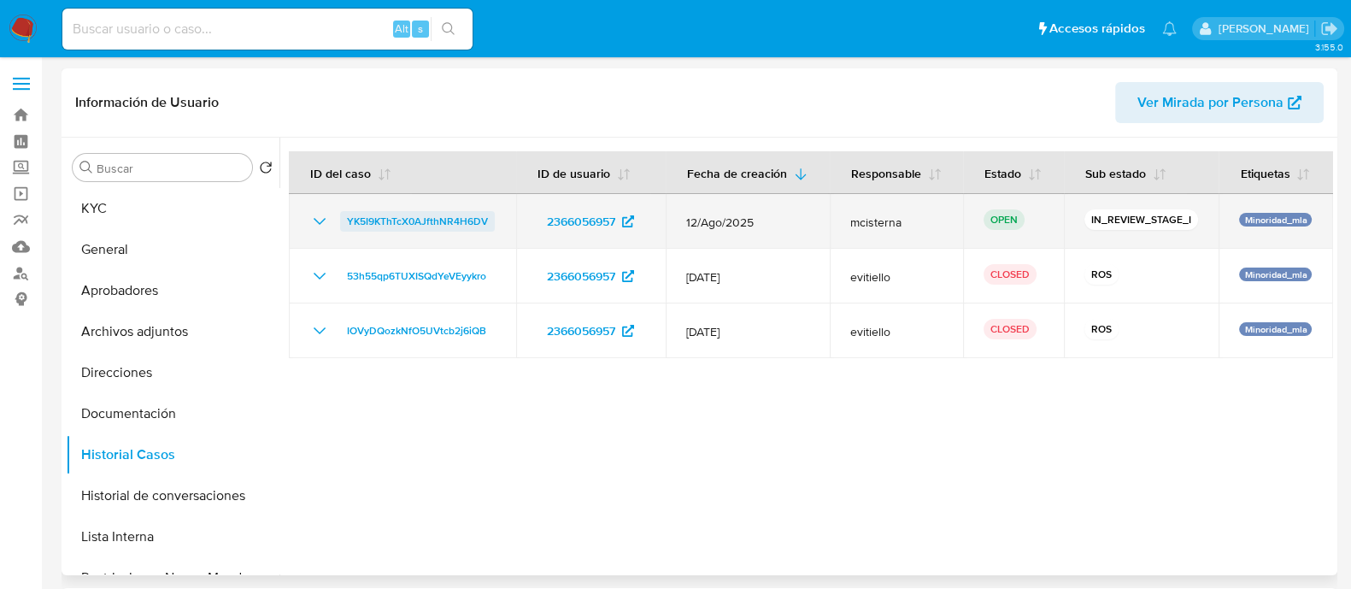
click at [426, 224] on span "YK5I9KThTcX0AJfthNR4H6DV" at bounding box center [417, 221] width 141 height 21
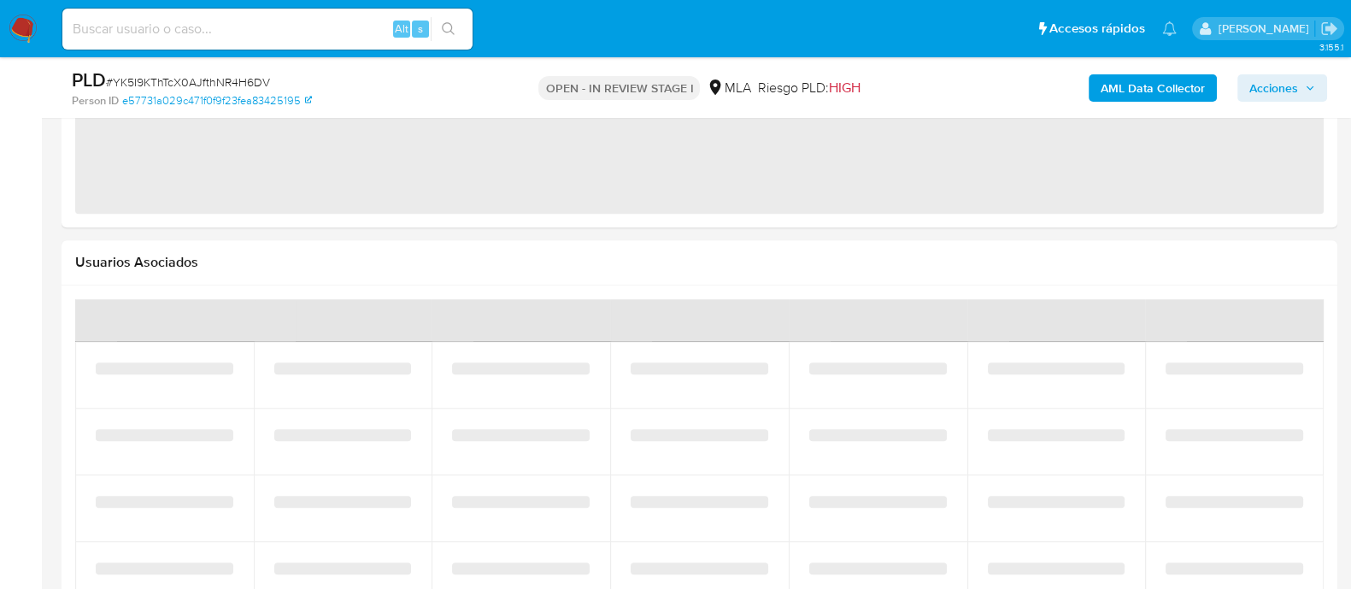
select select "10"
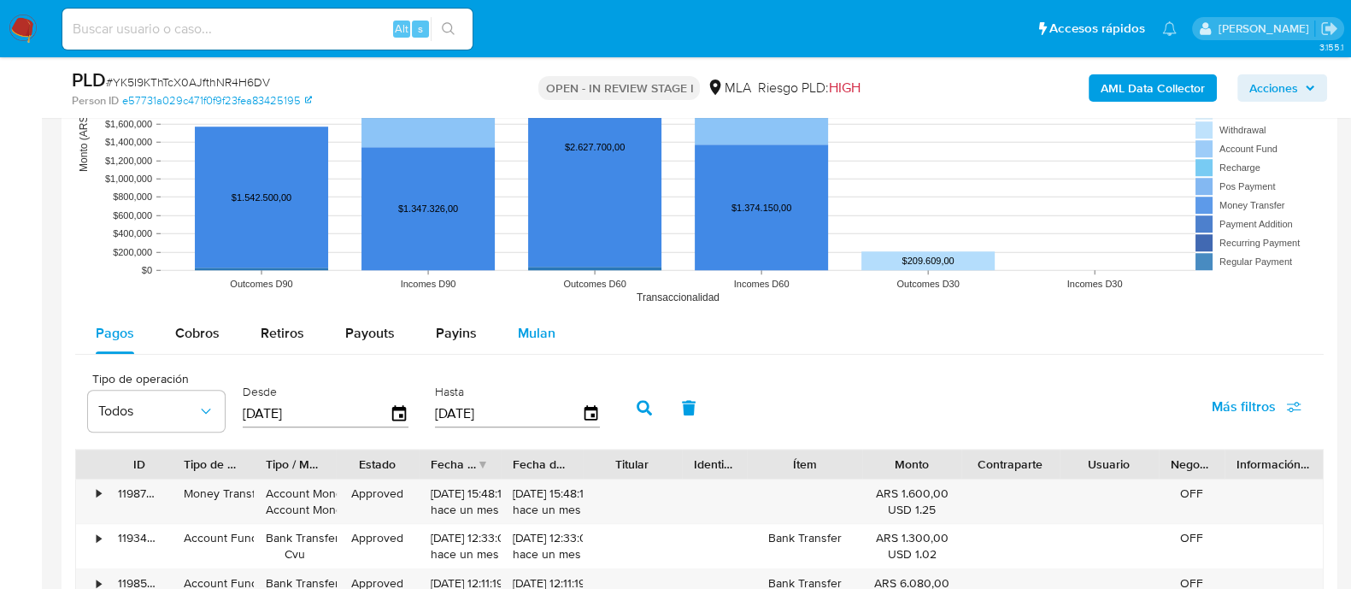
click at [543, 341] on div "Mulan" at bounding box center [537, 333] width 38 height 41
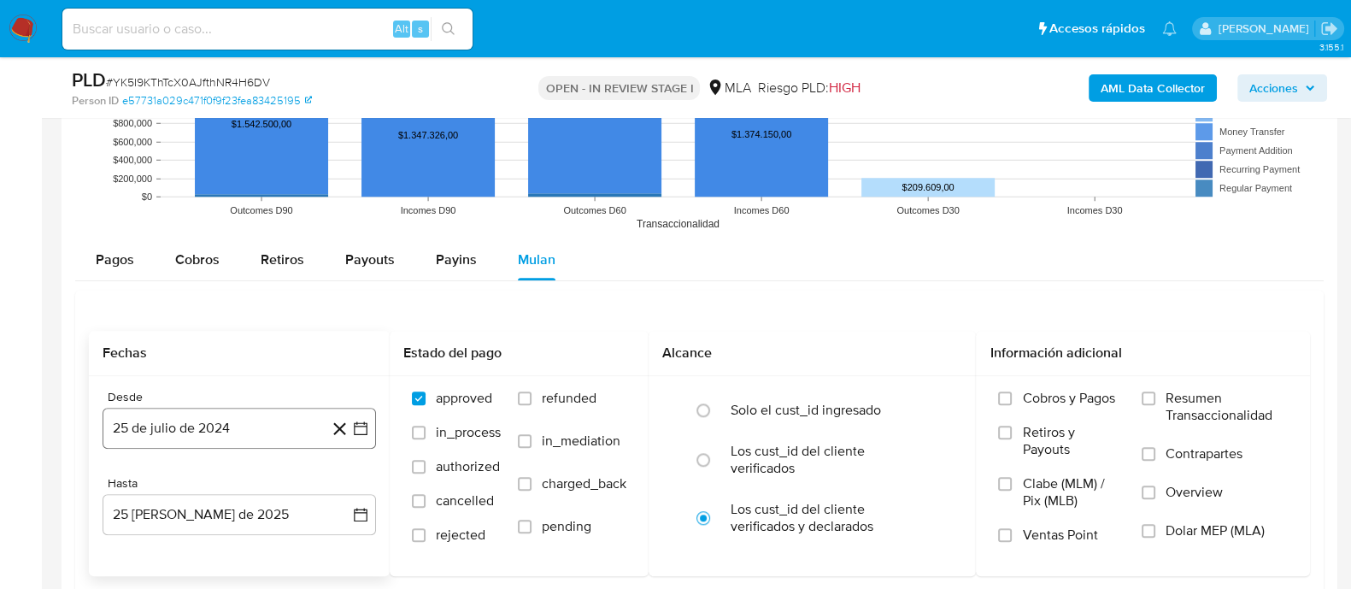
scroll to position [1815, 0]
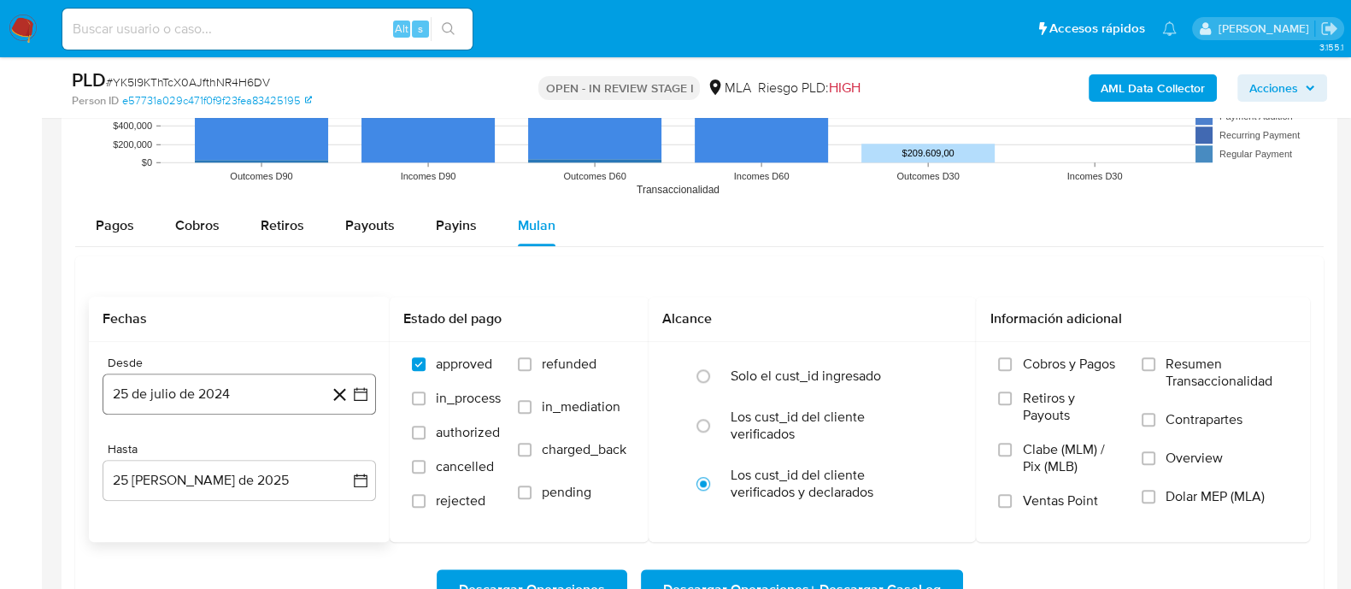
click at [289, 386] on button "25 de julio de 2024" at bounding box center [239, 393] width 273 height 41
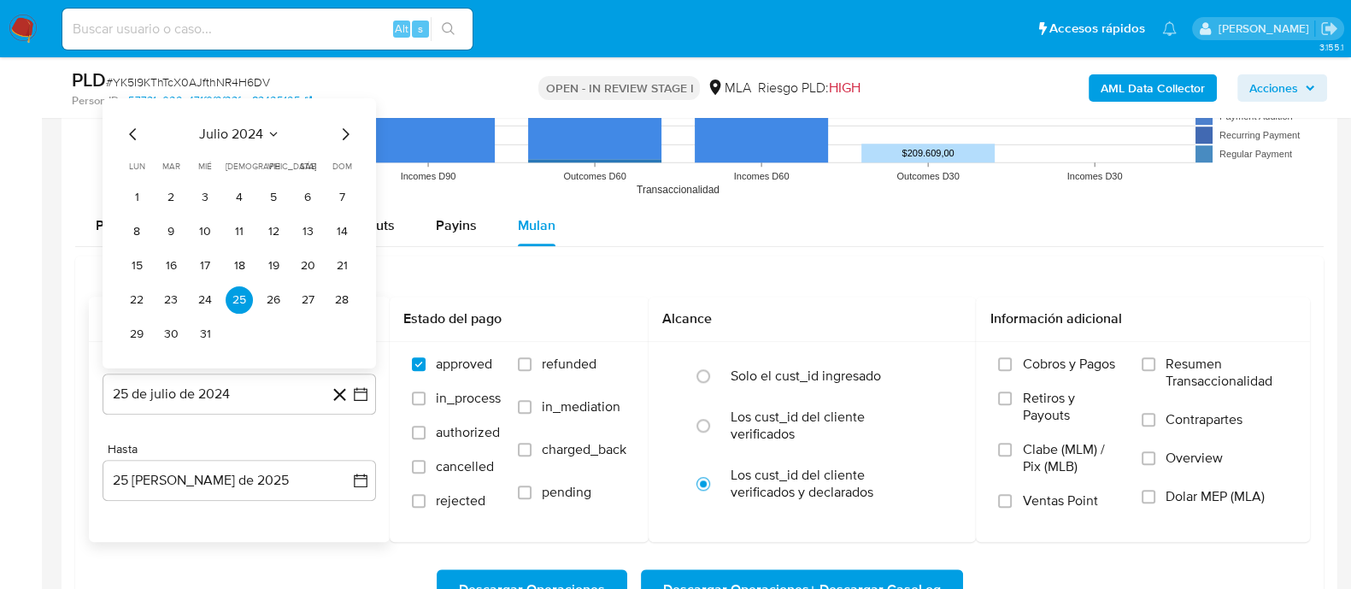
click at [252, 134] on span "julio 2024" at bounding box center [231, 133] width 64 height 17
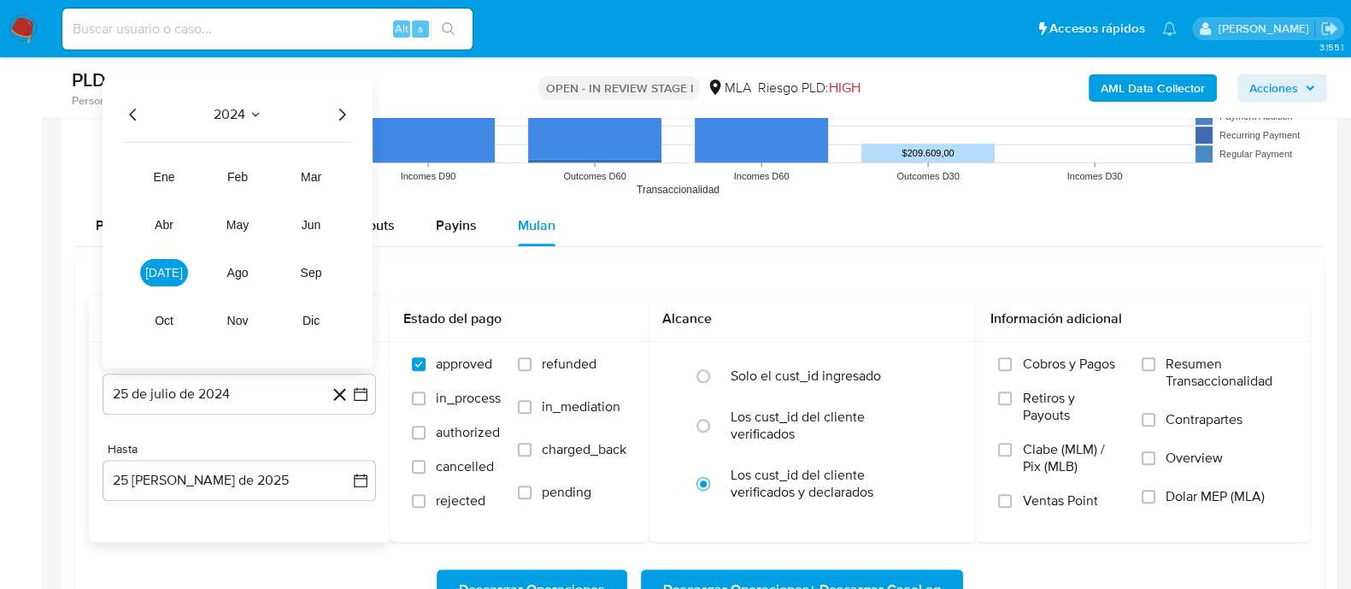
click at [335, 103] on icon "Año siguiente" at bounding box center [341, 113] width 21 height 21
click at [158, 273] on span "jul" at bounding box center [164, 272] width 38 height 14
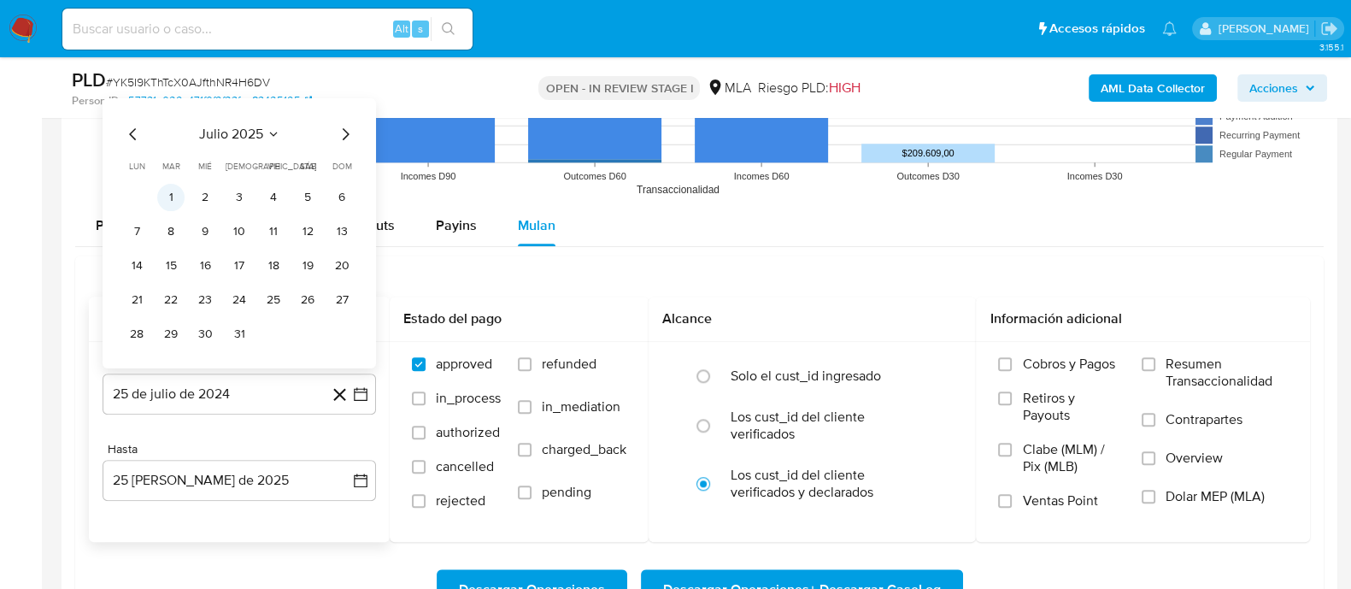
click at [168, 189] on button "1" at bounding box center [170, 196] width 27 height 27
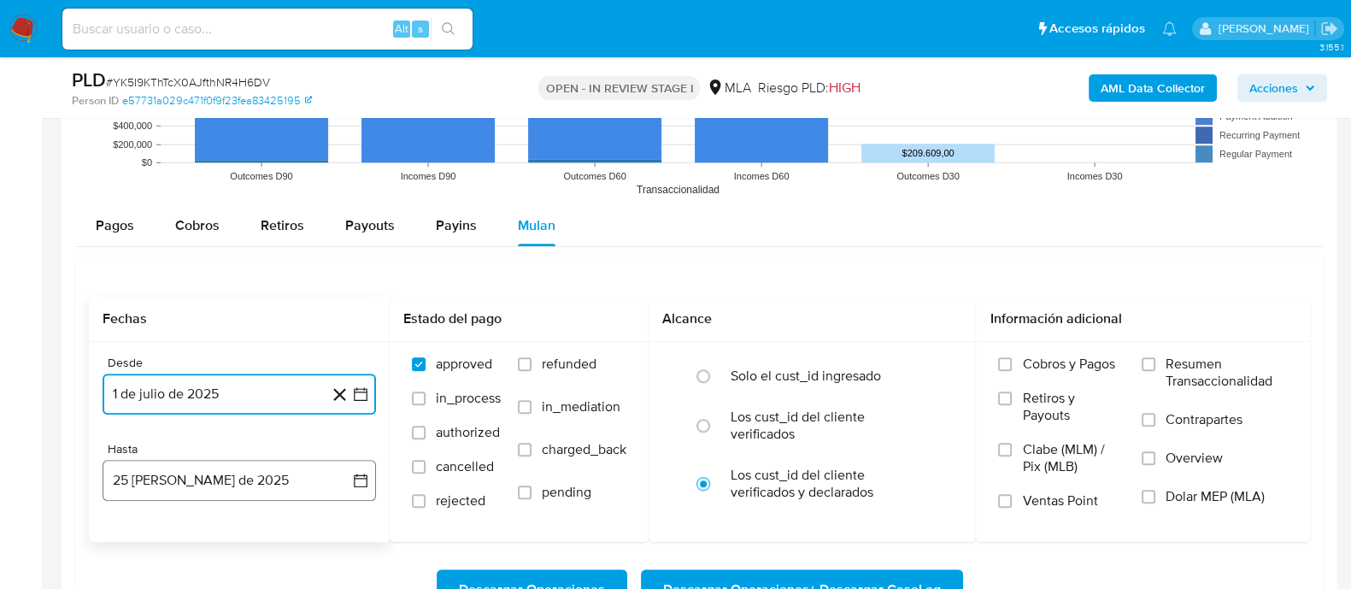
click at [243, 478] on button "25 de agosto de 2025" at bounding box center [239, 480] width 273 height 41
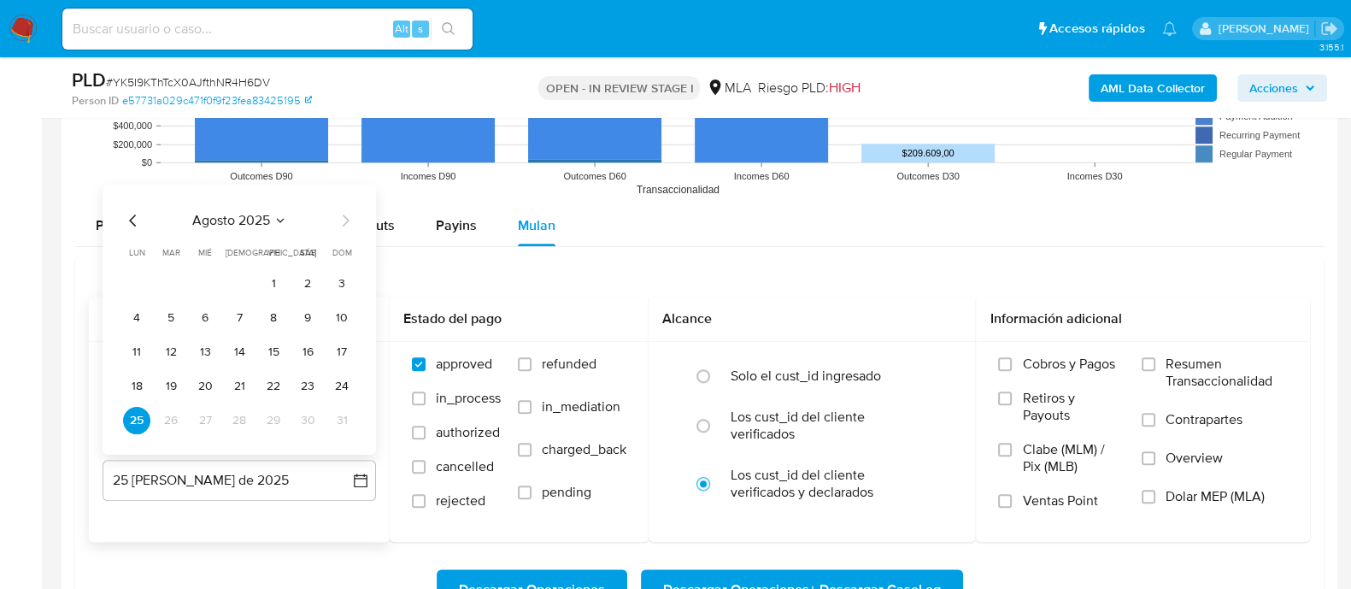
click at [132, 220] on icon "Mes anterior" at bounding box center [132, 220] width 7 height 12
click at [241, 416] on button "31" at bounding box center [239, 419] width 27 height 27
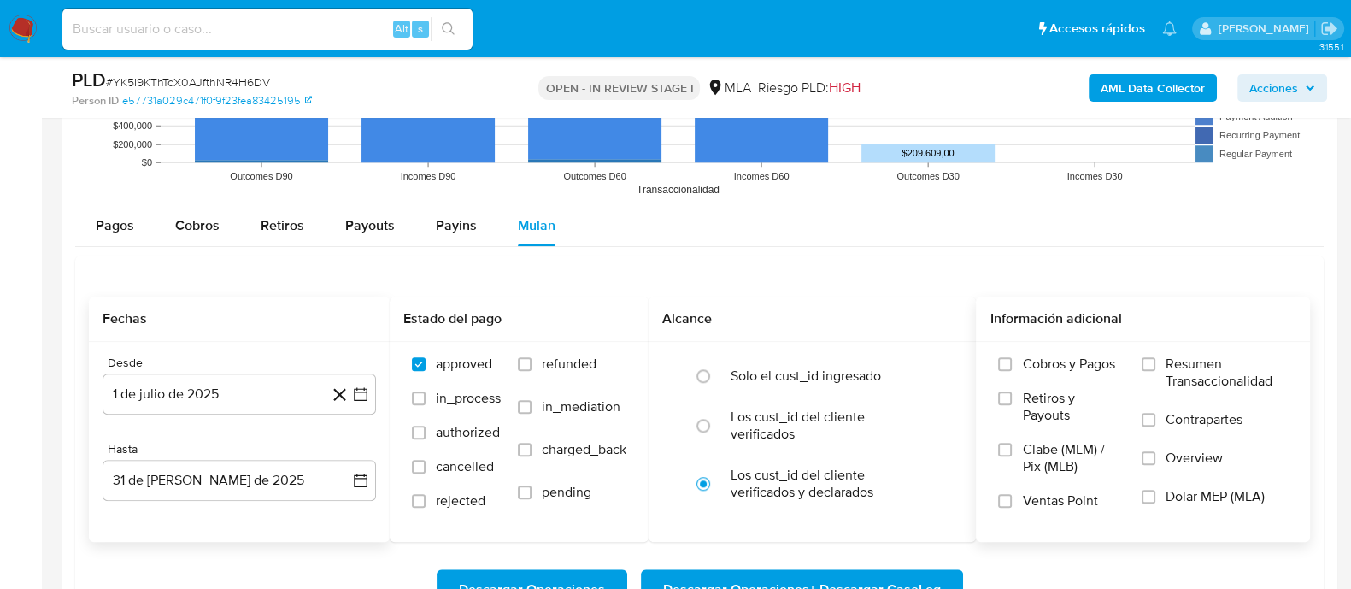
click at [1167, 496] on span "Dolar MEP (MLA)" at bounding box center [1214, 496] width 99 height 17
click at [1155, 496] on input "Dolar MEP (MLA)" at bounding box center [1148, 496] width 14 height 14
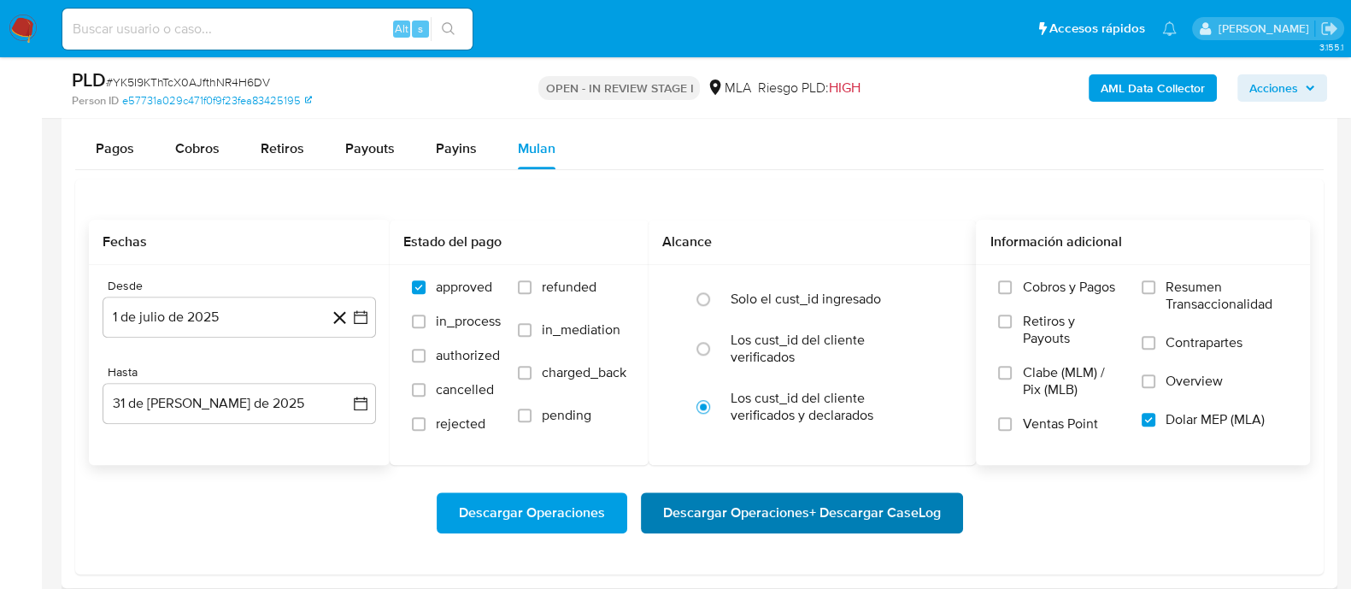
scroll to position [1922, 0]
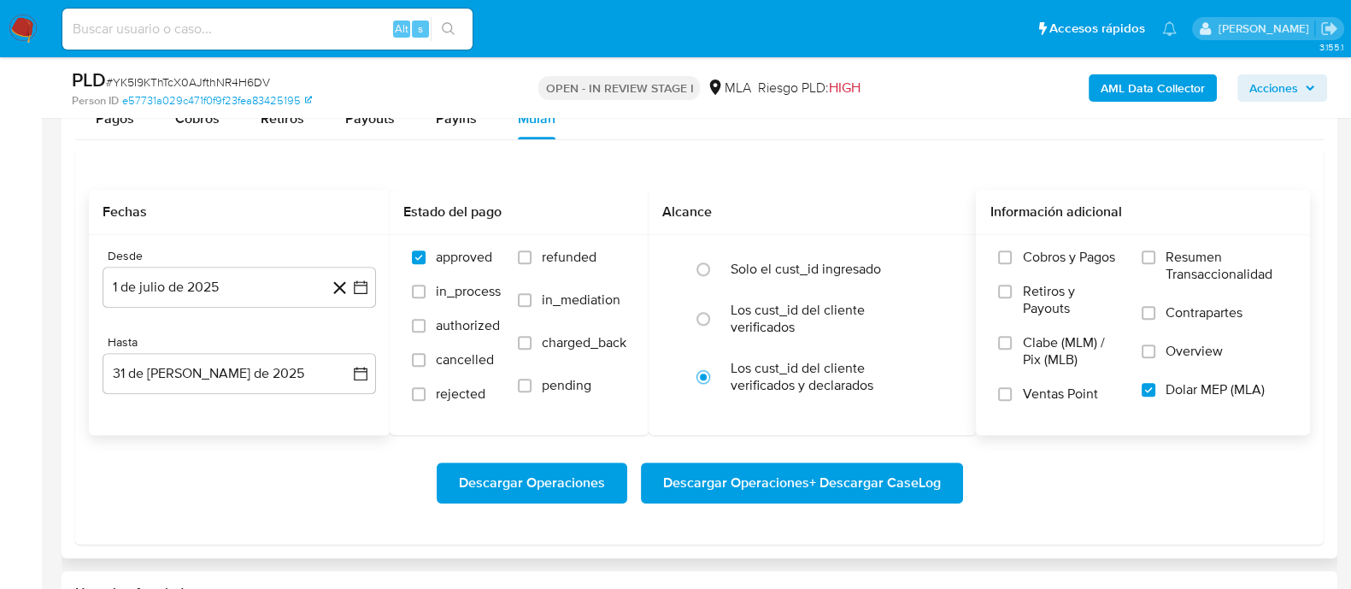
click at [807, 464] on span "Descargar Operaciones + Descargar CaseLog" at bounding box center [802, 483] width 278 height 38
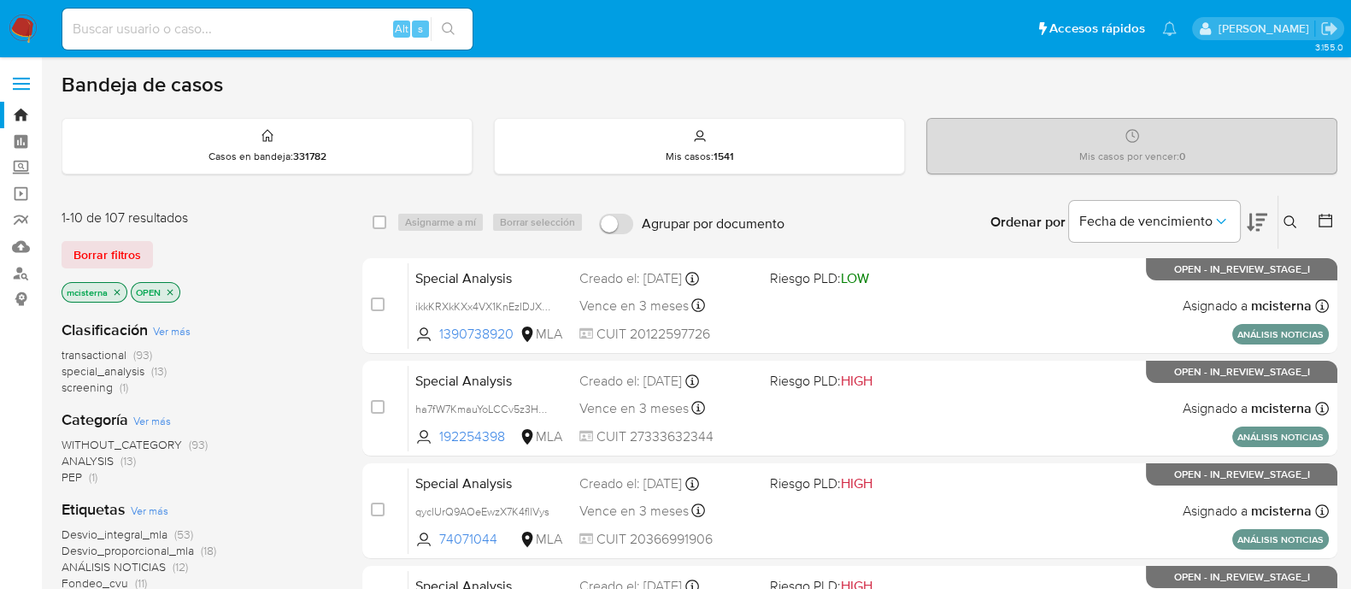
click at [321, 36] on input at bounding box center [267, 29] width 410 height 22
paste input "2400392754"
type input "2400392754"
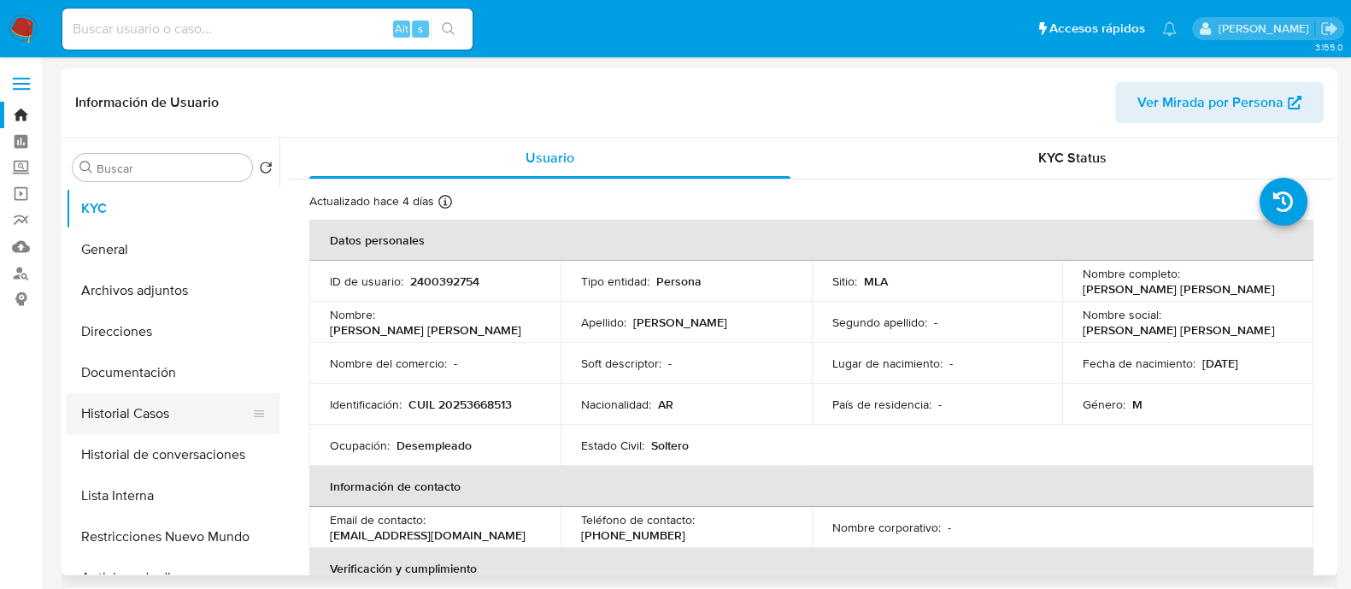
select select "10"
click at [218, 425] on button "Historial Casos" at bounding box center [166, 413] width 200 height 41
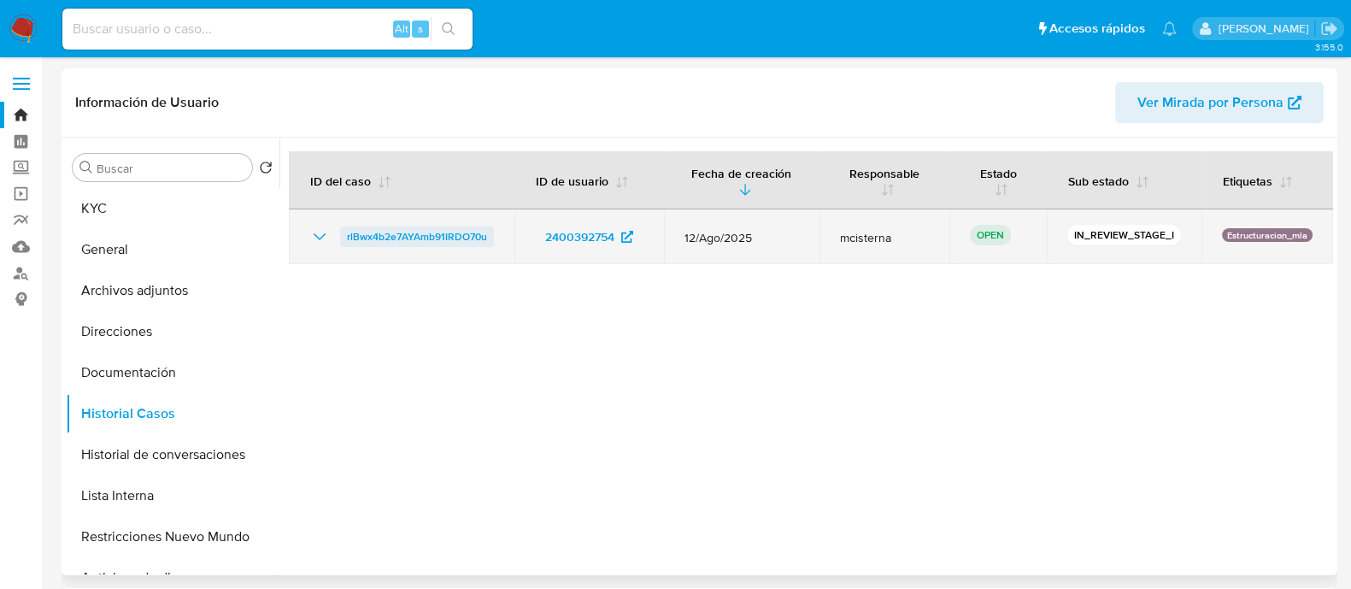
click at [401, 226] on span "rlBwx4b2e7AYAmb91IRDO70u" at bounding box center [417, 236] width 140 height 21
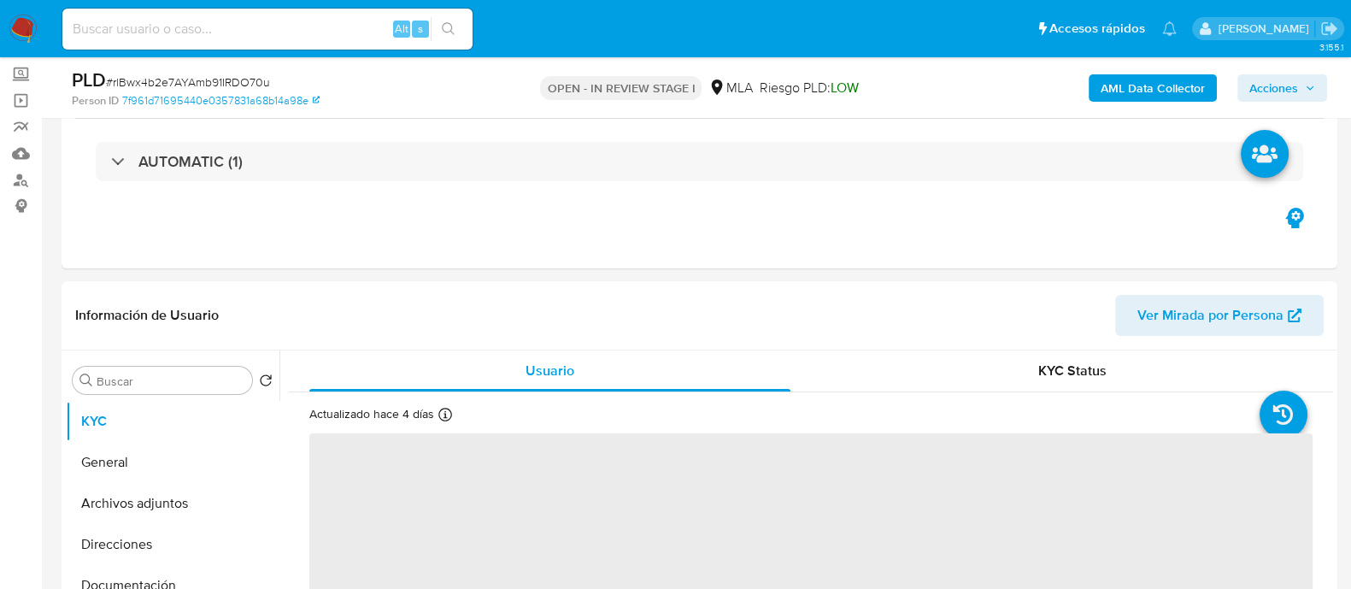
scroll to position [213, 0]
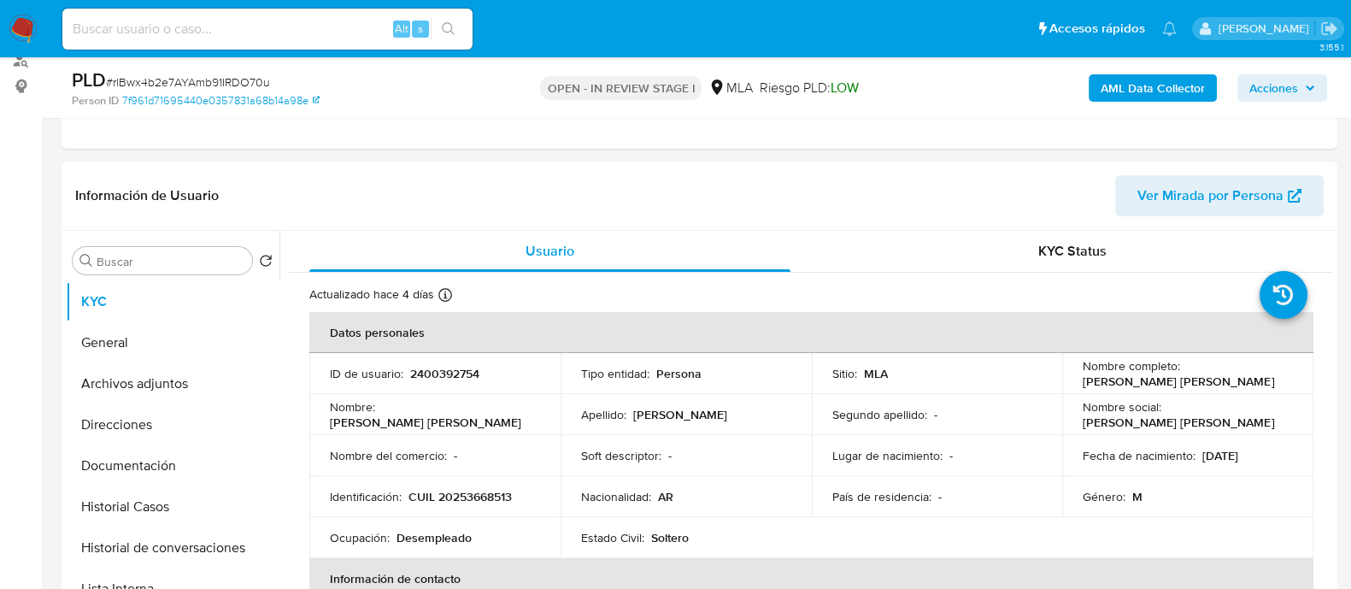
select select "10"
click at [461, 493] on p "CUIL 20253668513" at bounding box center [459, 496] width 103 height 15
copy p "20253668513"
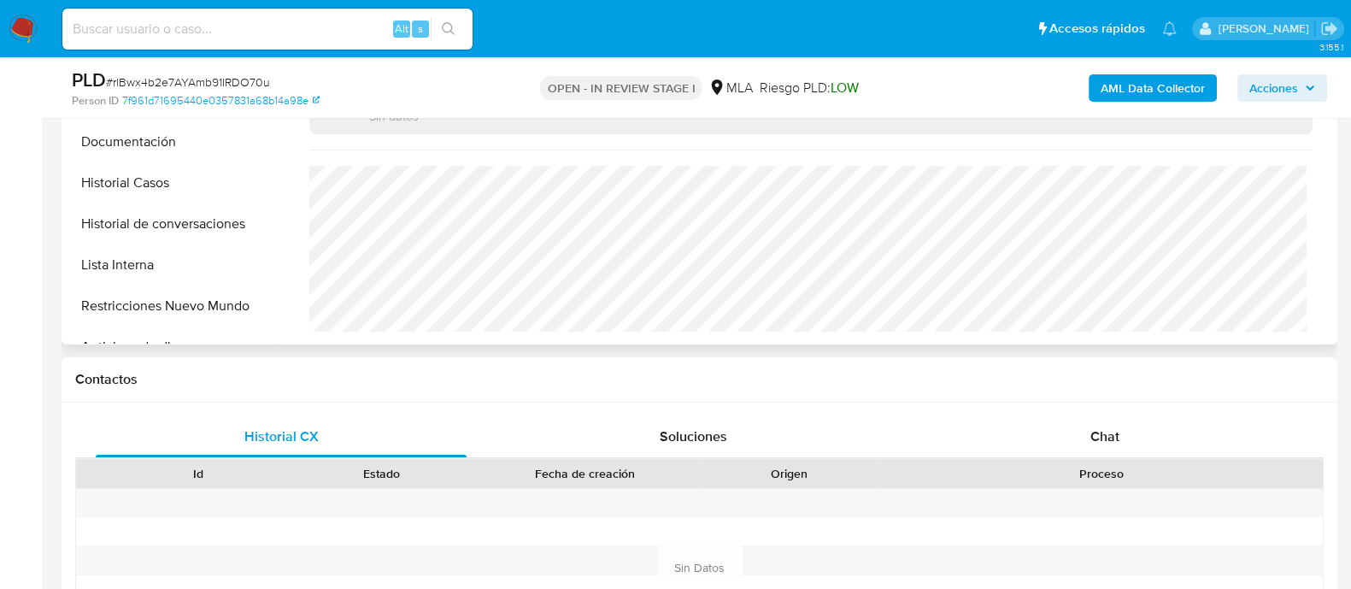
scroll to position [641, 0]
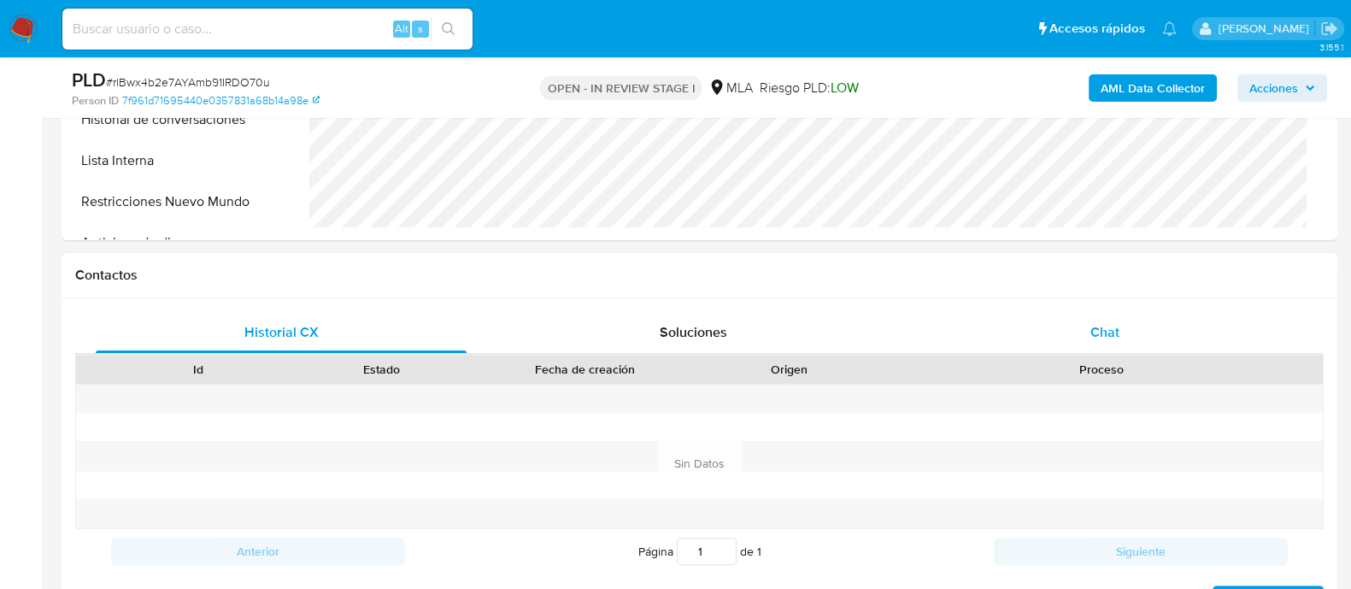
click at [1102, 324] on span "Chat" at bounding box center [1104, 332] width 29 height 20
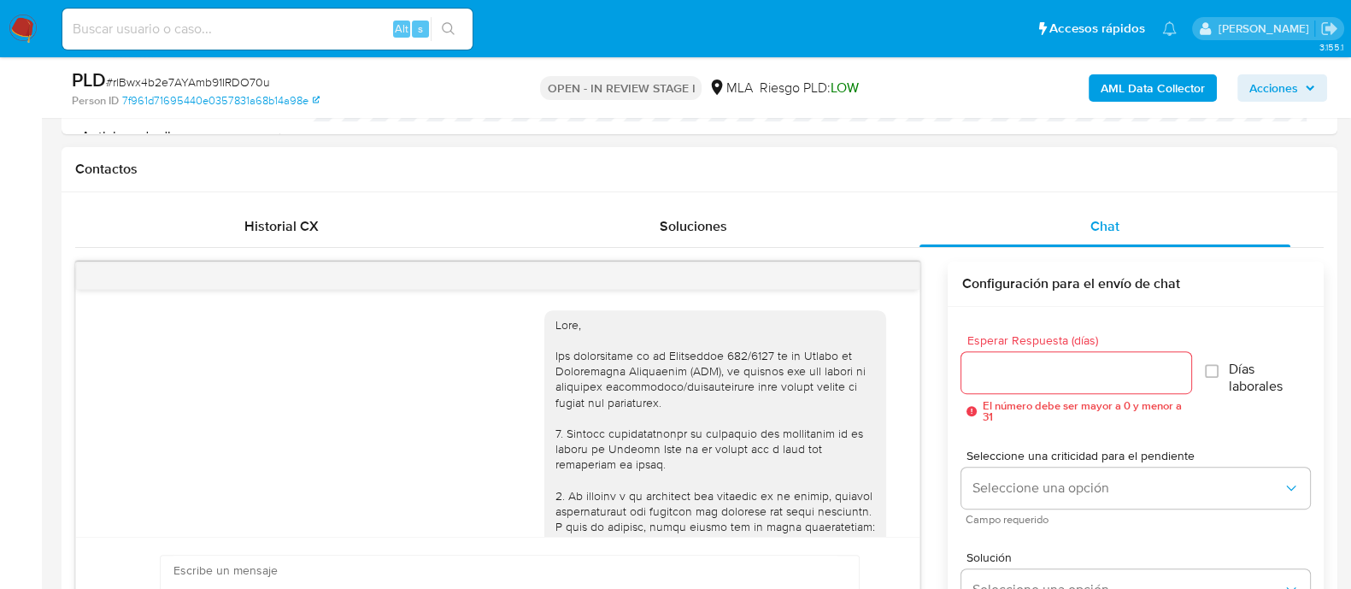
scroll to position [1096, 0]
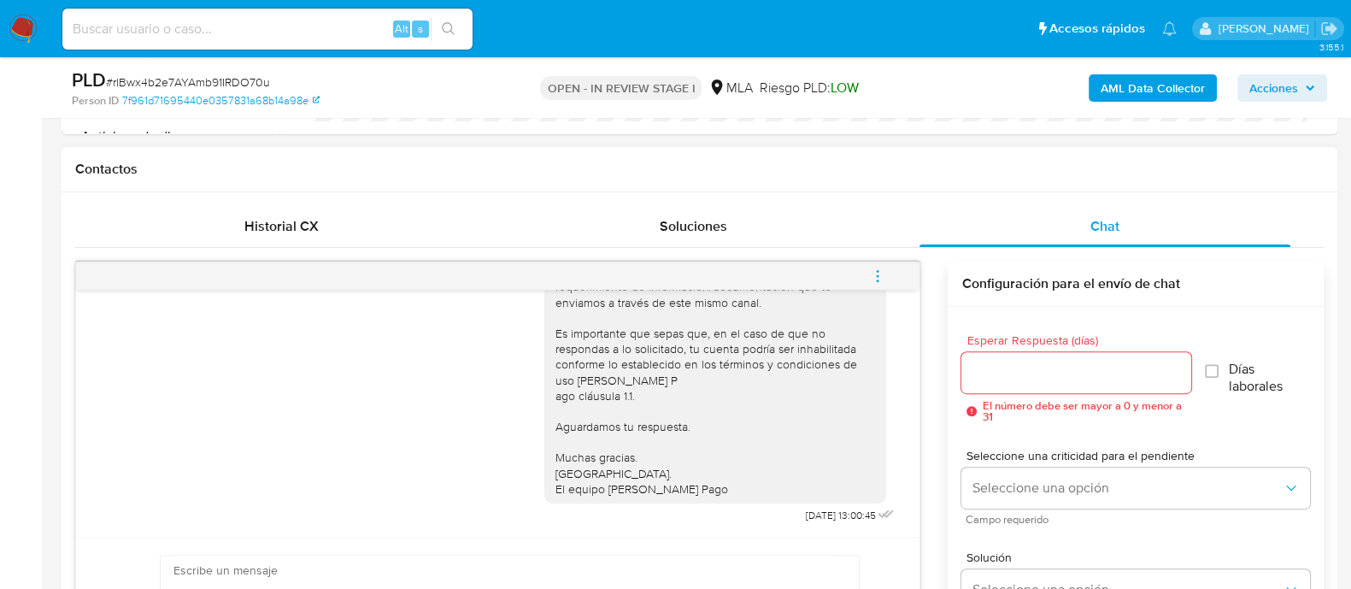
click at [871, 273] on icon "menu-action" at bounding box center [877, 275] width 15 height 15
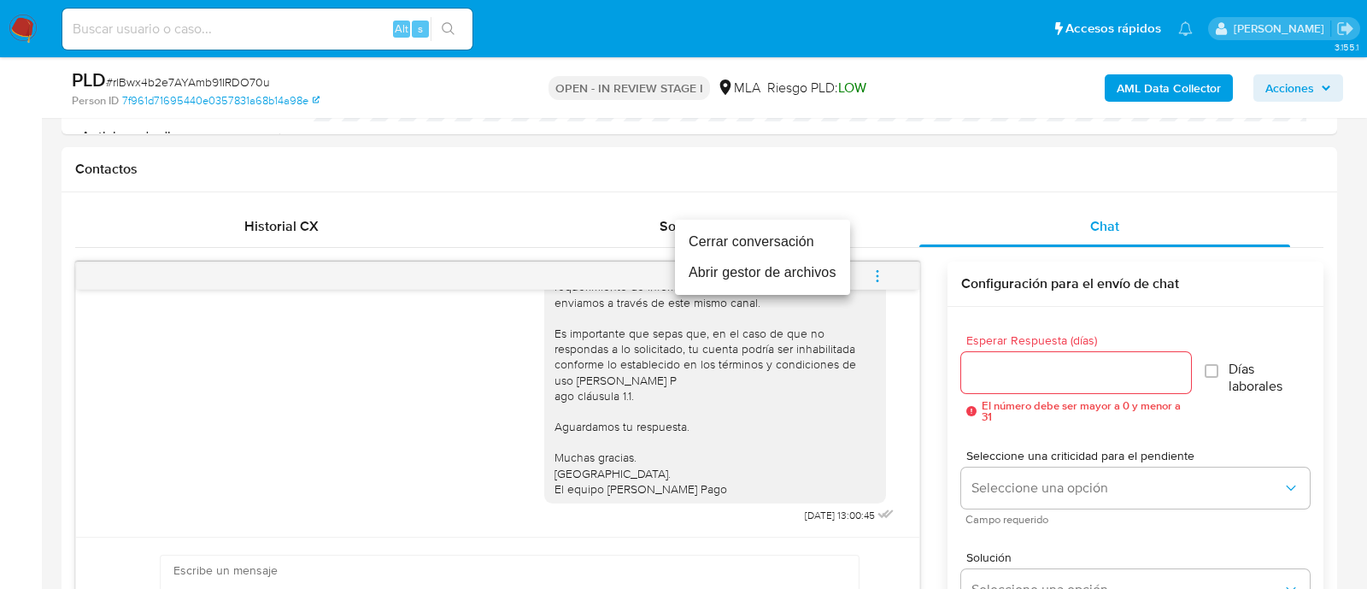
click at [807, 244] on li "Cerrar conversación" at bounding box center [762, 241] width 175 height 31
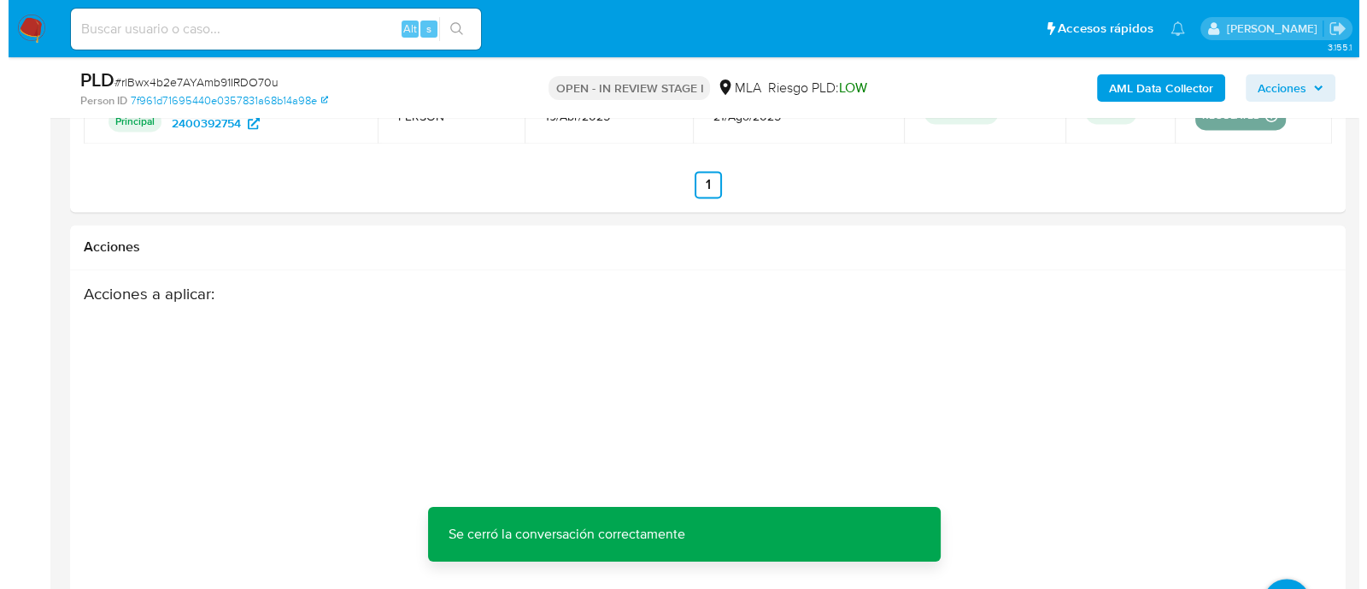
scroll to position [2989, 0]
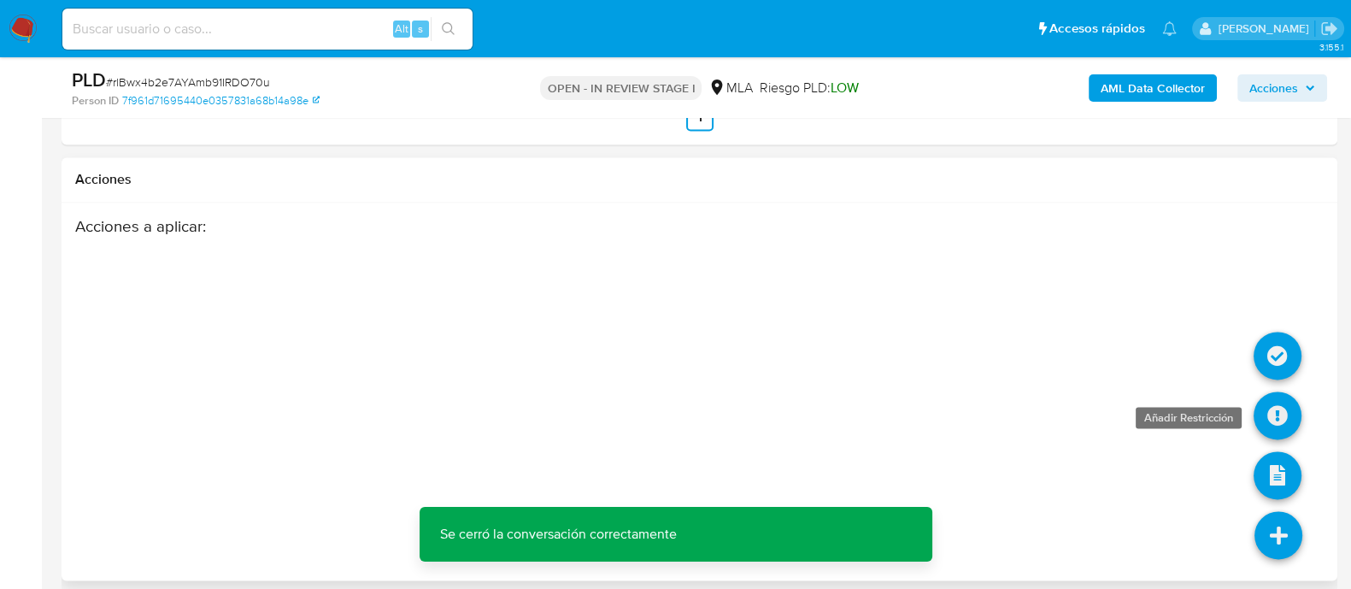
click at [1274, 419] on icon at bounding box center [1277, 415] width 48 height 48
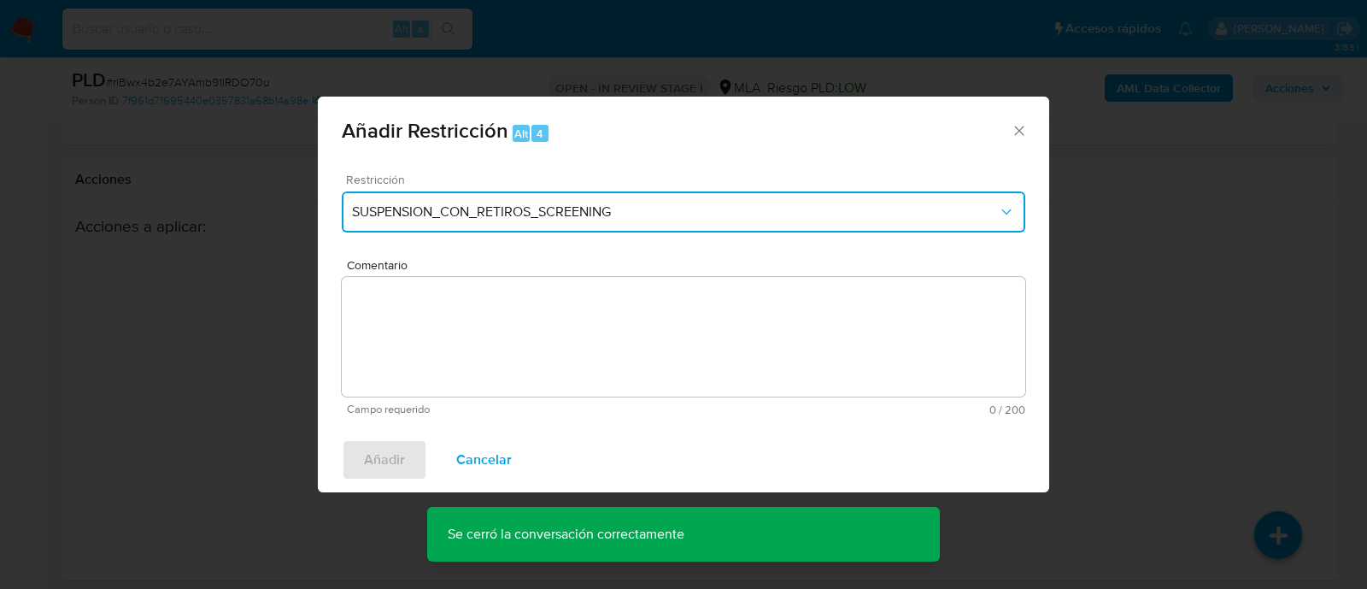
click at [494, 206] on span "SUSPENSION_CON_RETIROS_SCREENING" at bounding box center [675, 211] width 646 height 17
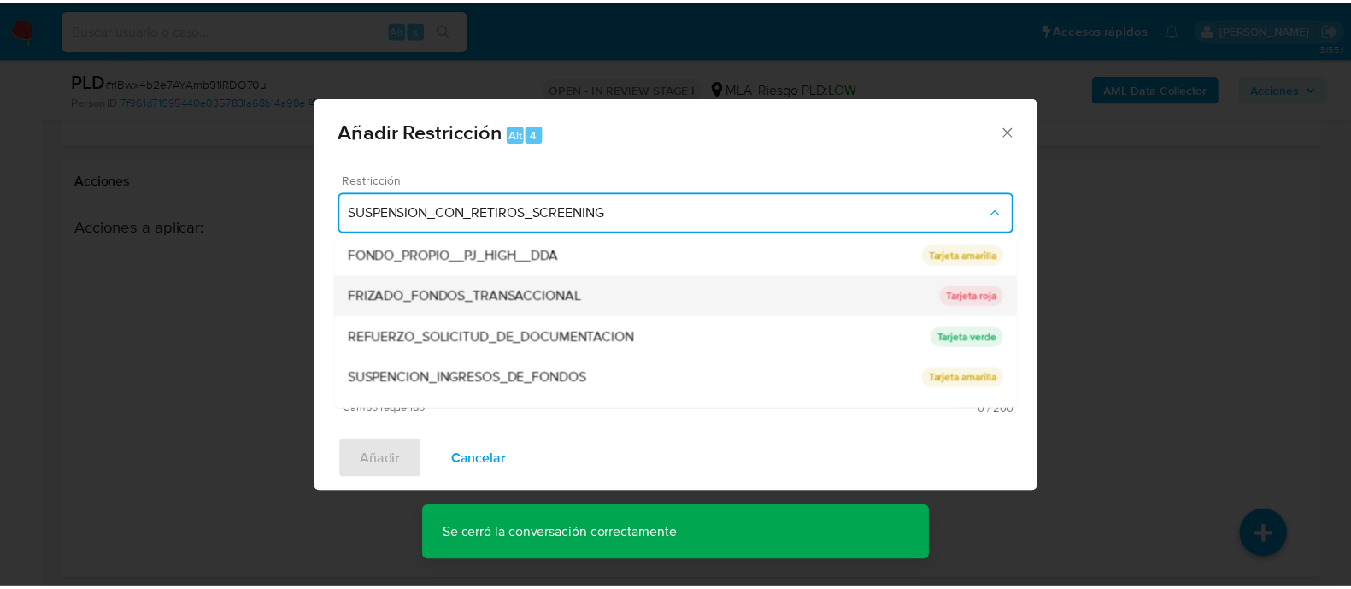
scroll to position [362, 0]
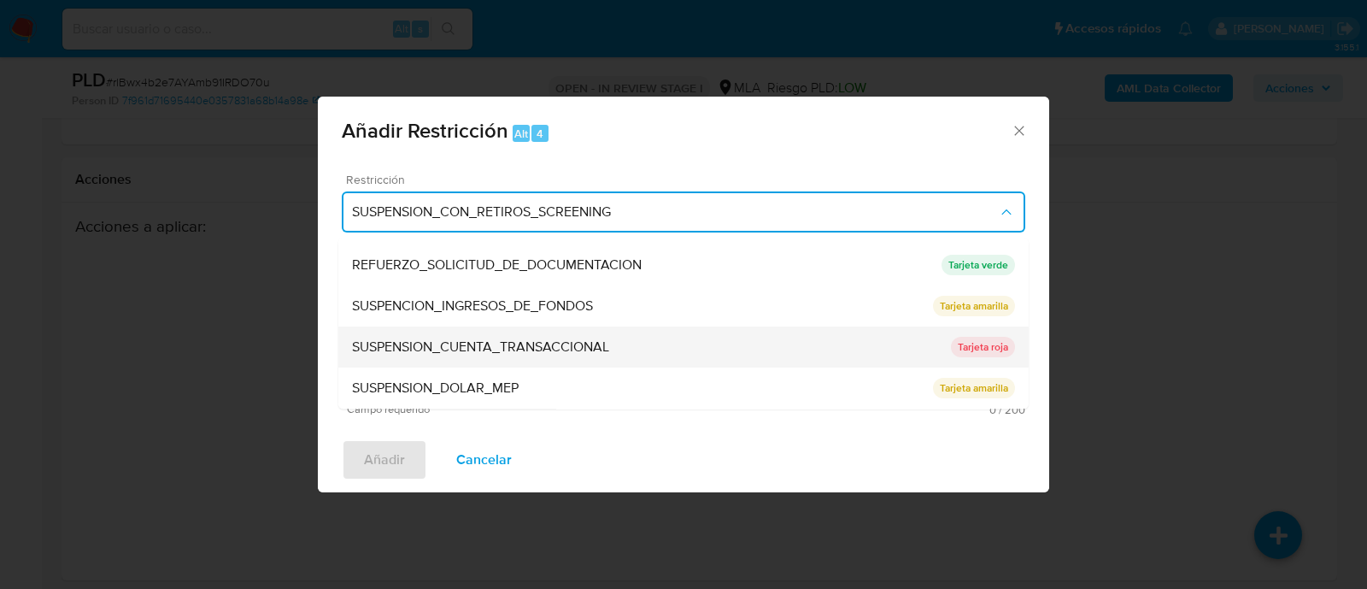
click at [600, 346] on span "SUSPENSION_CUENTA_TRANSACCIONAL" at bounding box center [480, 347] width 257 height 17
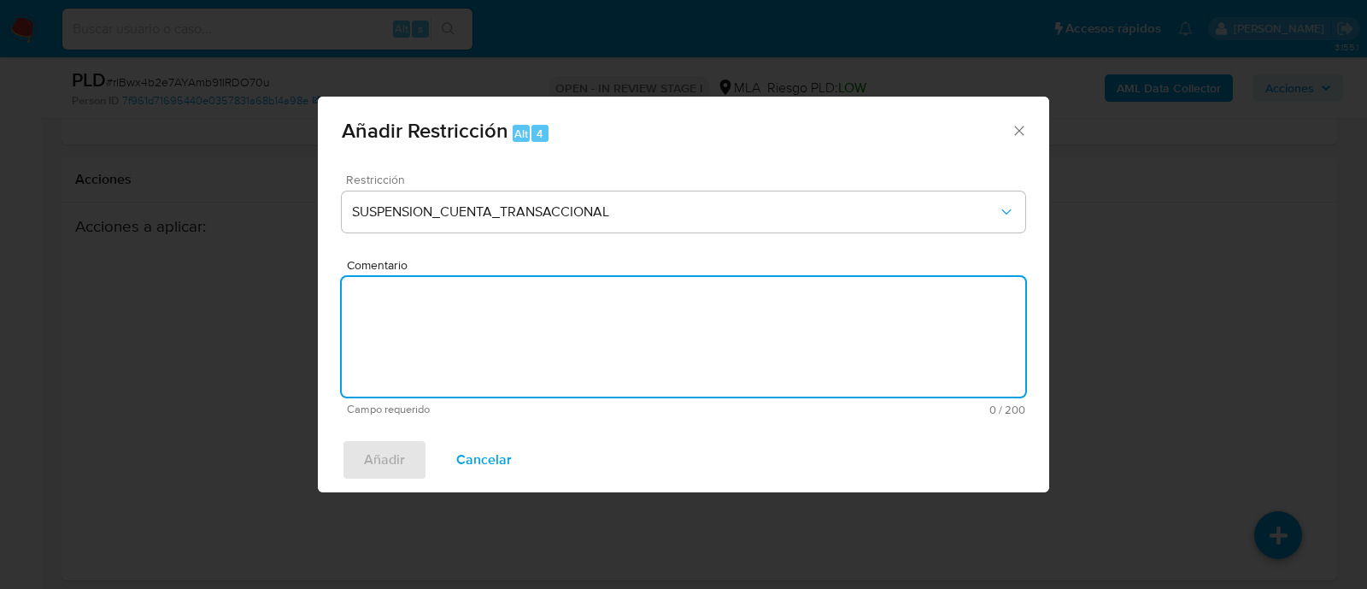
click at [698, 352] on textarea "Comentario" at bounding box center [683, 337] width 683 height 120
type textarea "AML"
click at [389, 461] on span "Añadir" at bounding box center [384, 460] width 41 height 38
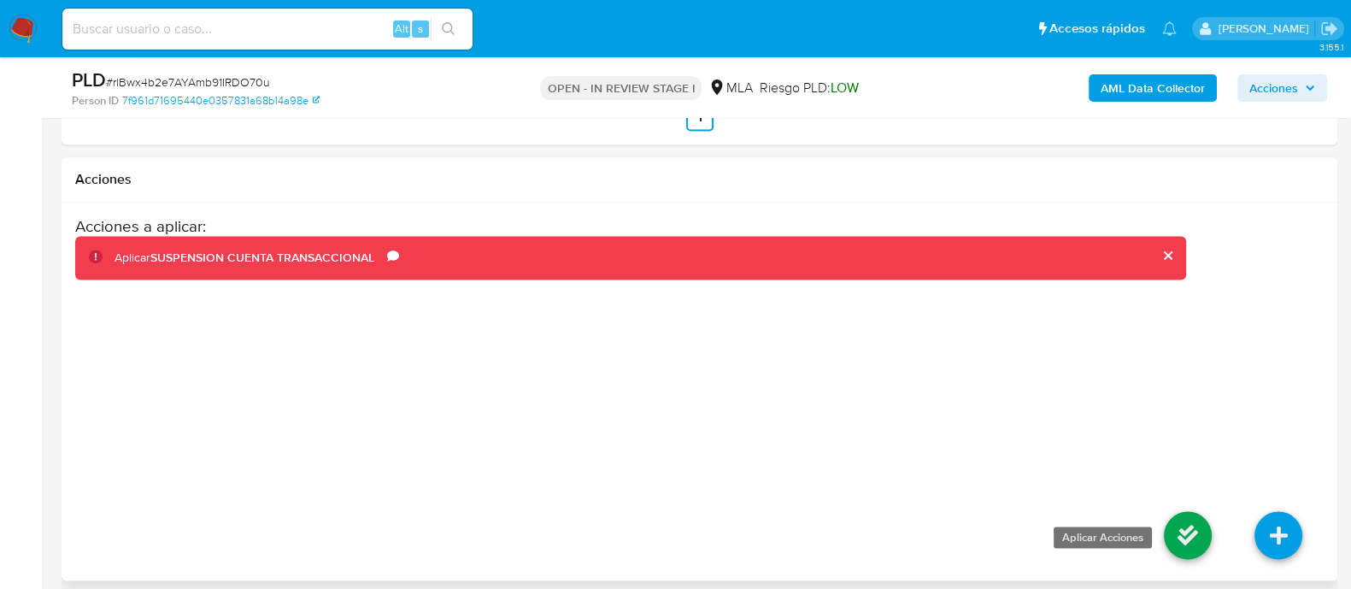
click at [1204, 550] on icon at bounding box center [1187, 535] width 48 height 48
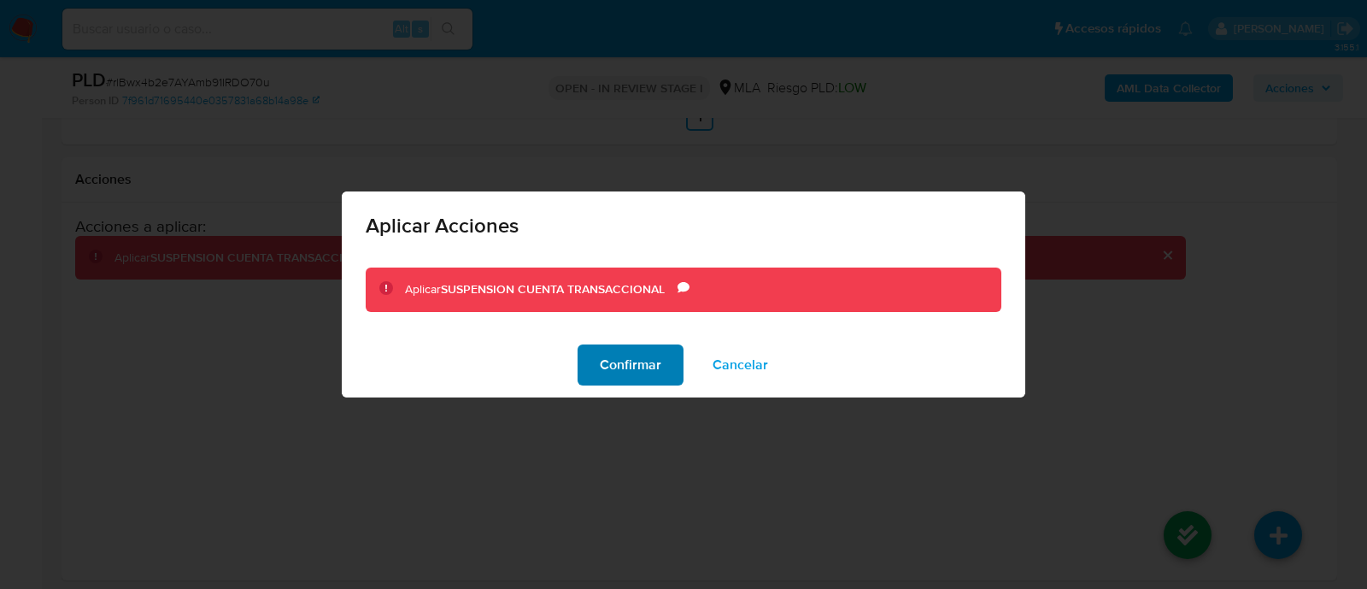
click at [624, 366] on span "Confirmar" at bounding box center [631, 365] width 62 height 38
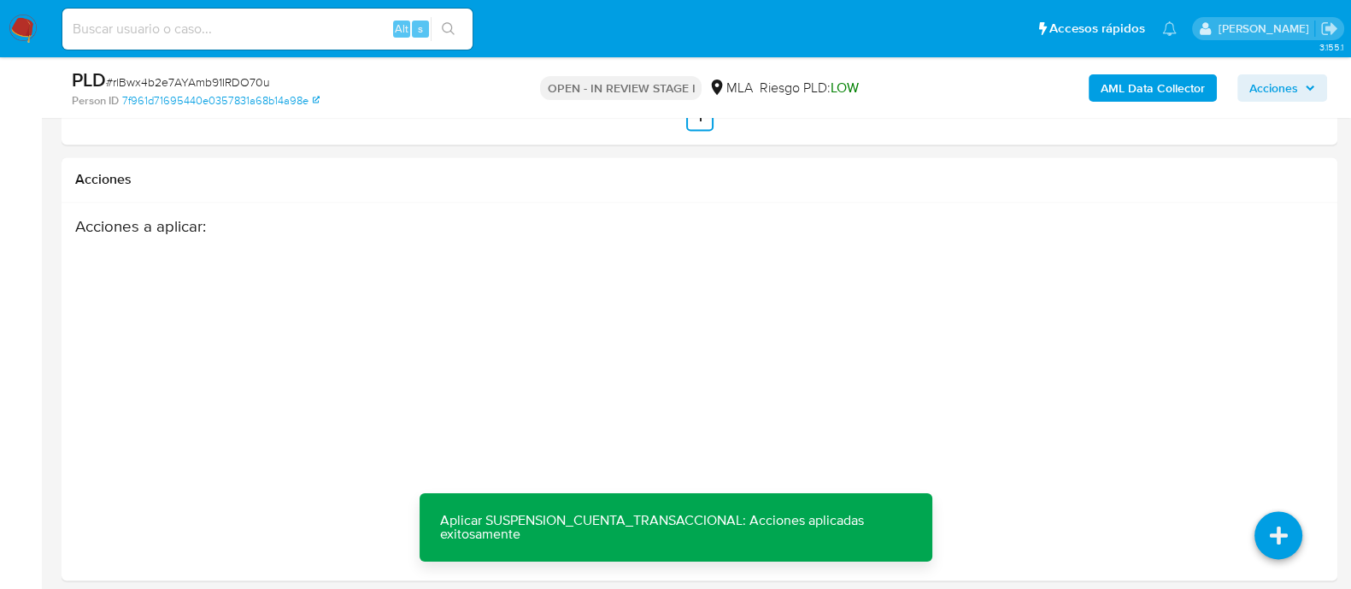
click at [355, 24] on input at bounding box center [267, 29] width 410 height 22
paste input "2433594770"
type input "2433594770"
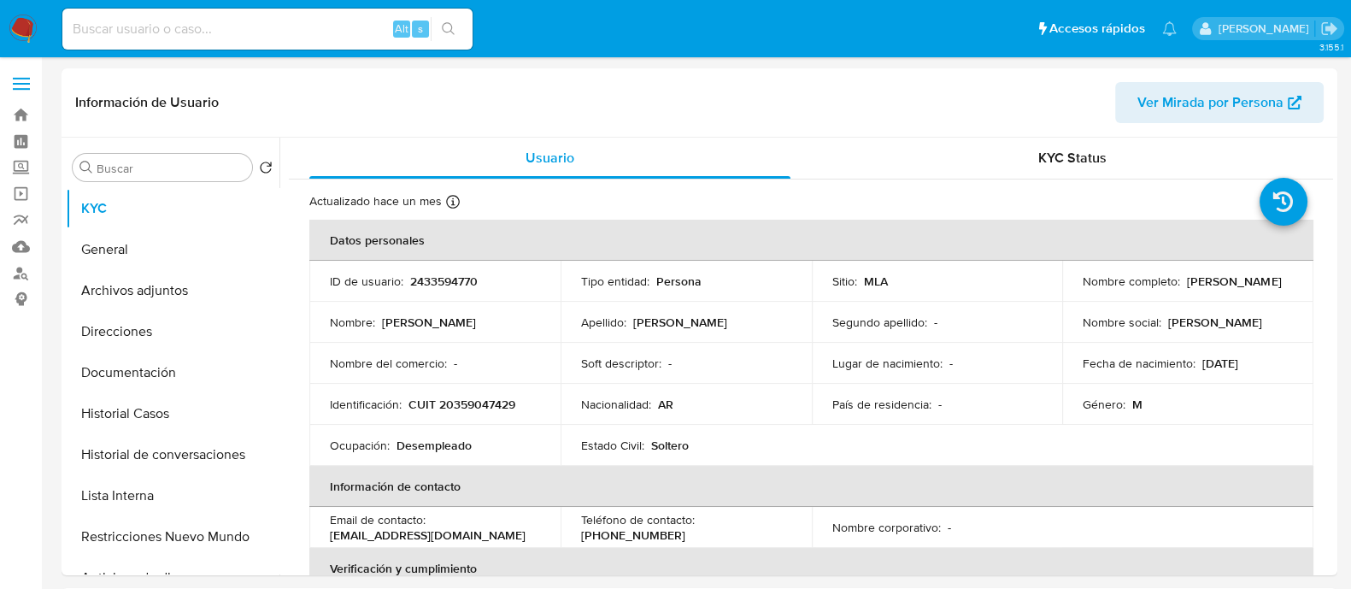
select select "10"
click at [498, 407] on p "CUIT 20359047429" at bounding box center [461, 403] width 107 height 15
copy p "20359047429"
click at [174, 408] on button "Historial Casos" at bounding box center [166, 413] width 200 height 41
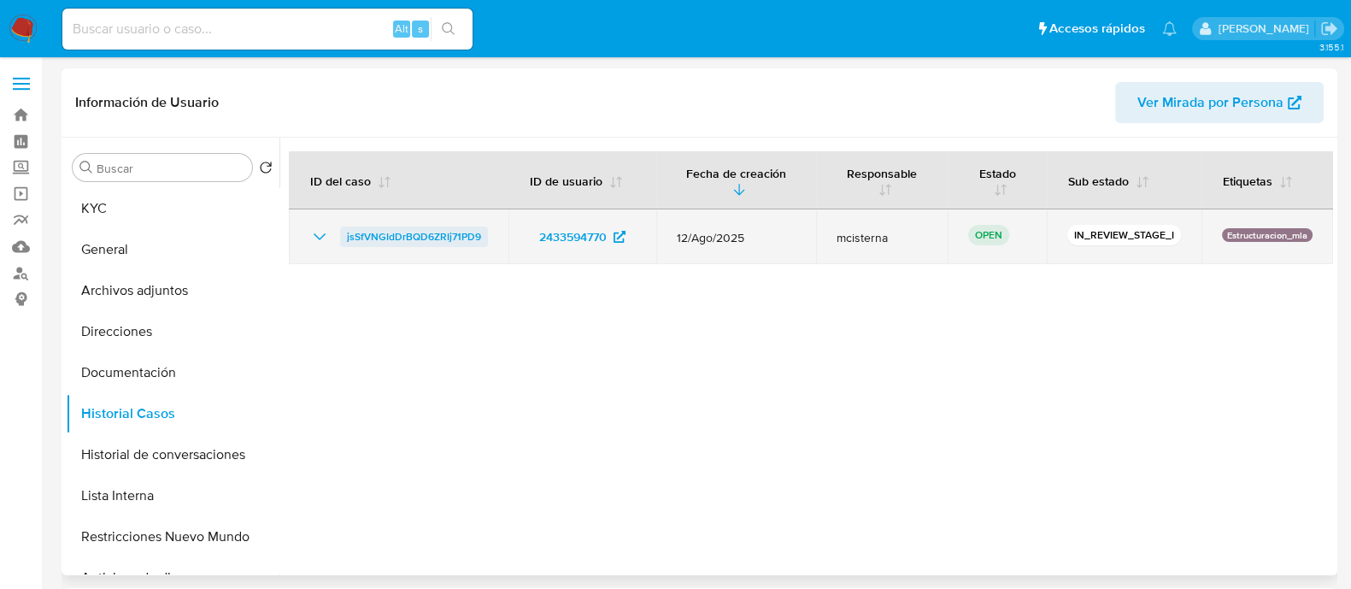
click at [433, 233] on span "jsSfVNGIdDrBQD6ZRIj71PD9" at bounding box center [414, 236] width 134 height 21
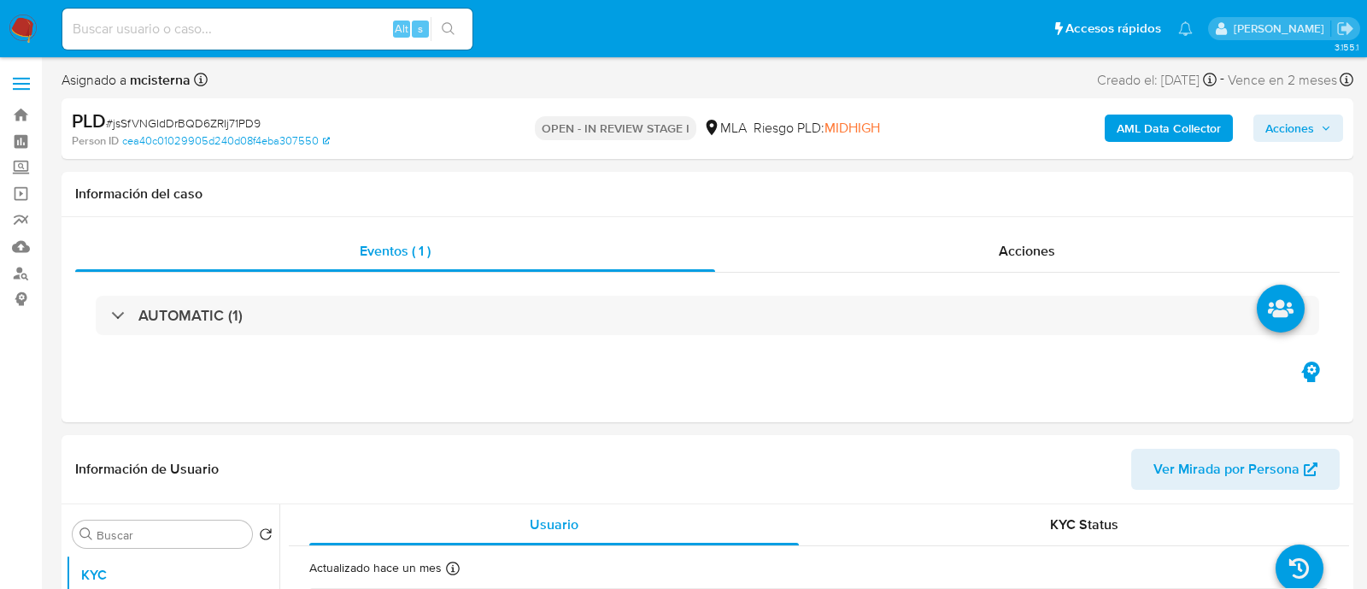
select select "10"
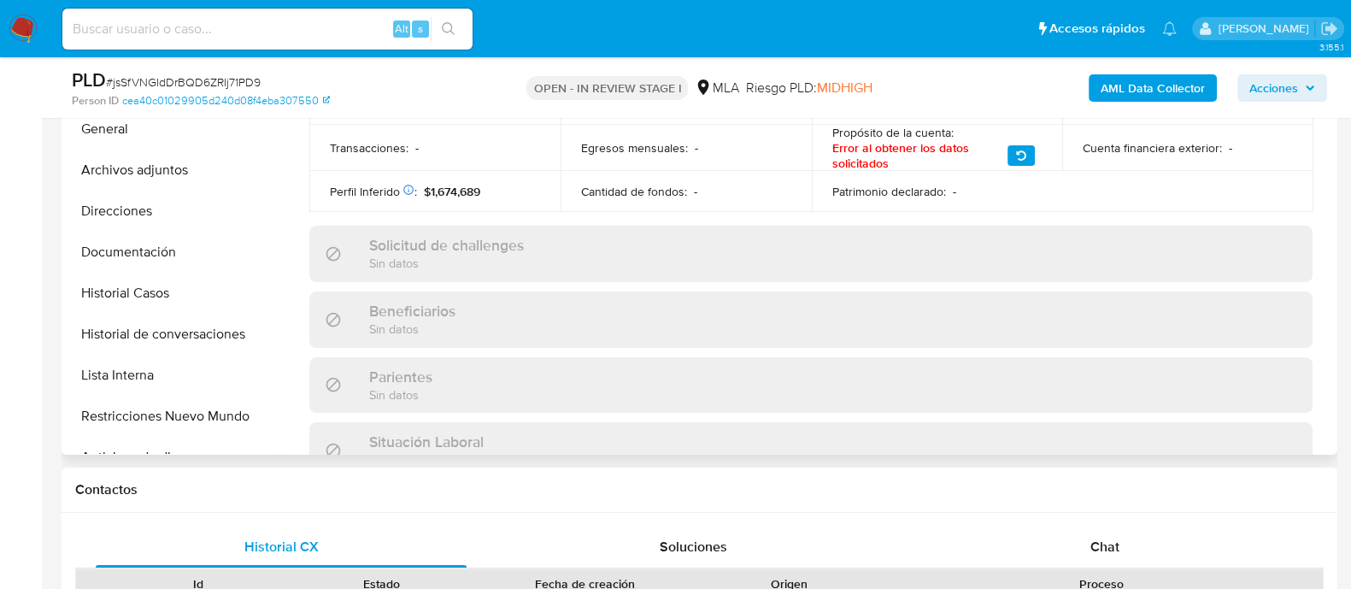
scroll to position [747, 0]
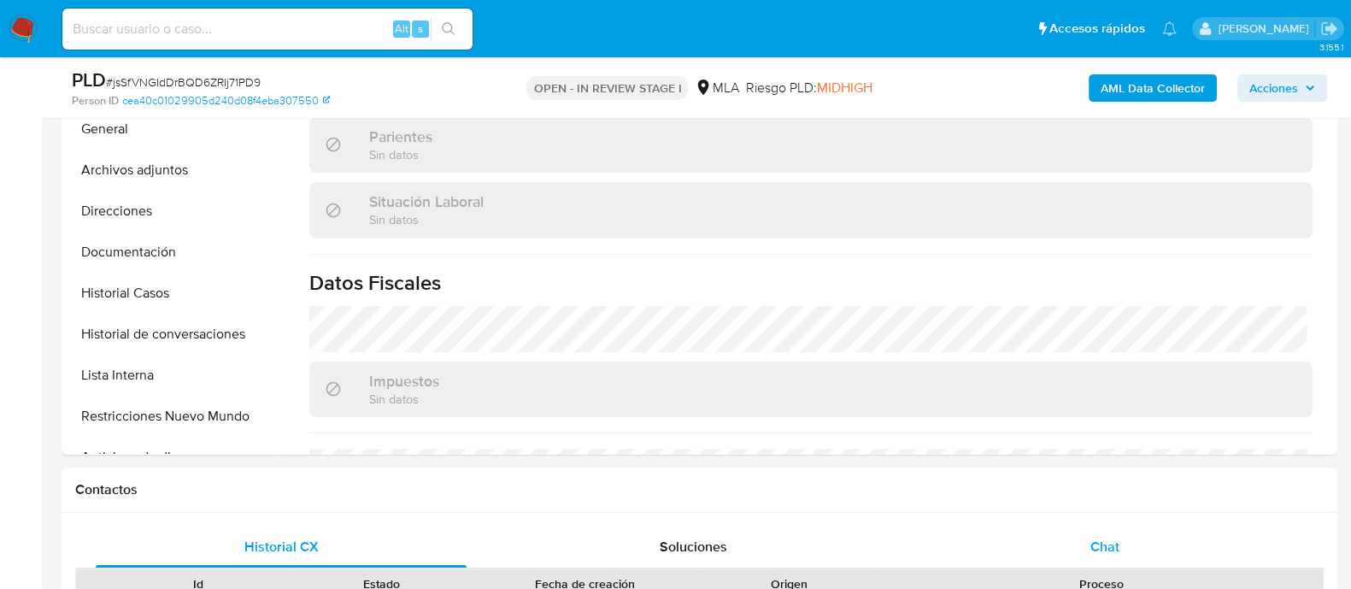
click at [1107, 530] on div "Chat" at bounding box center [1104, 546] width 371 height 41
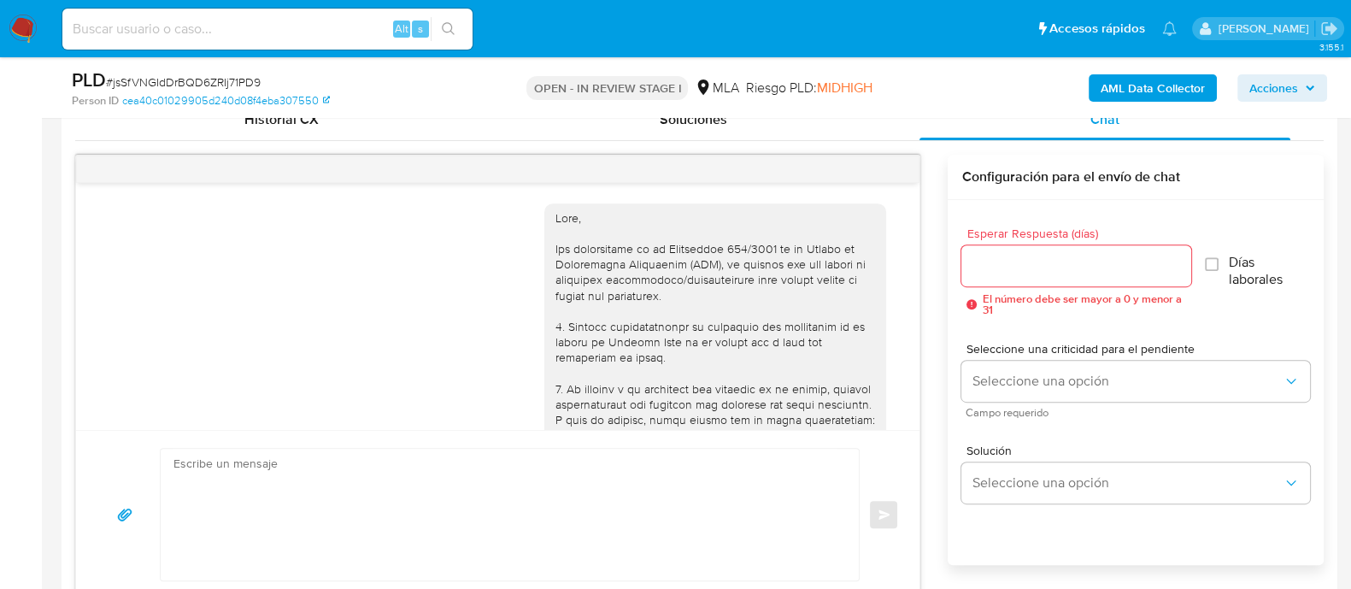
scroll to position [1096, 0]
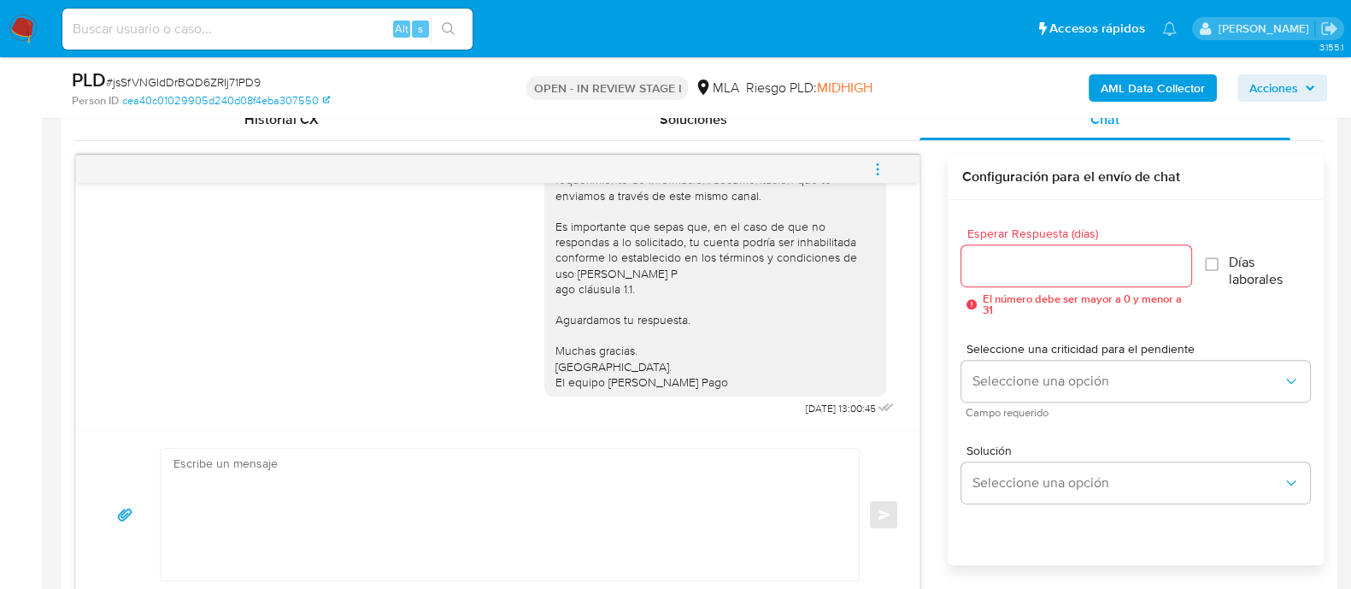
click at [900, 161] on button "menu-action" at bounding box center [877, 169] width 56 height 41
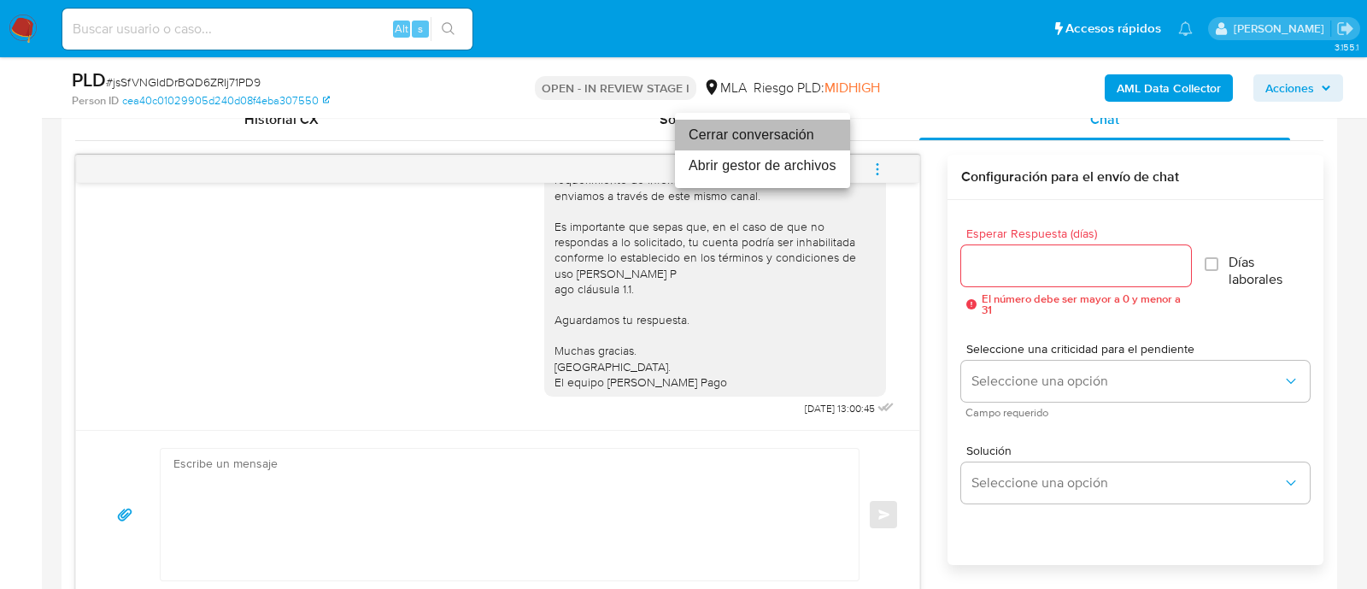
click at [756, 135] on li "Cerrar conversación" at bounding box center [762, 135] width 175 height 31
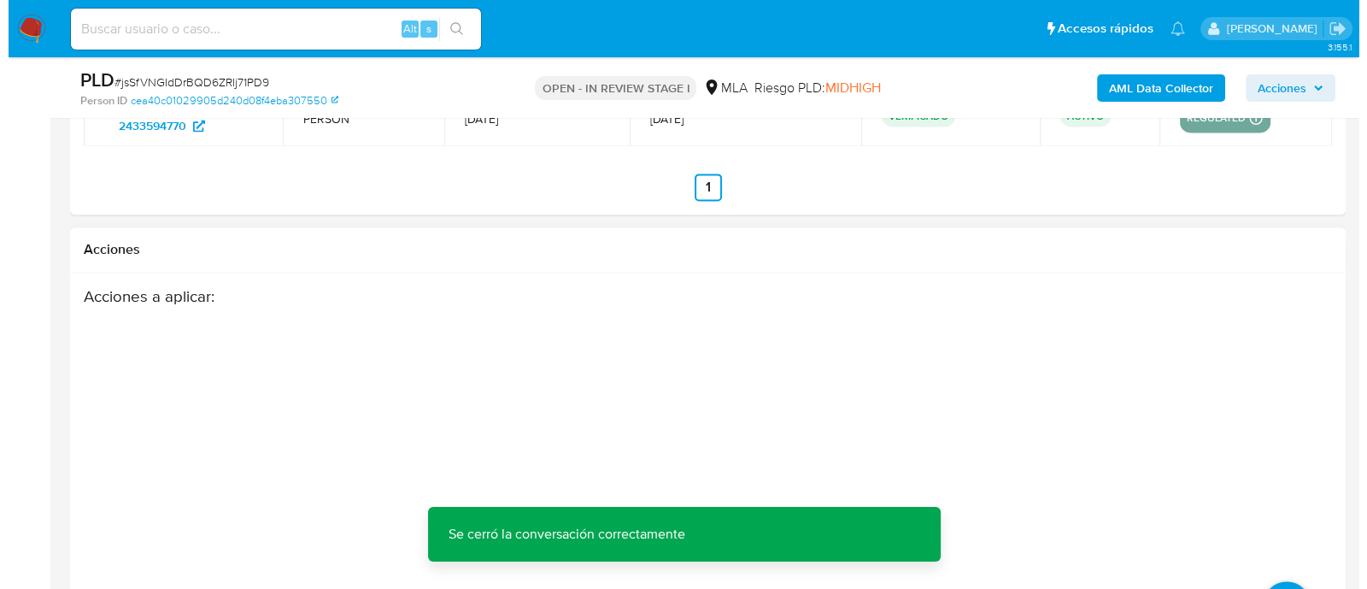
scroll to position [3056, 0]
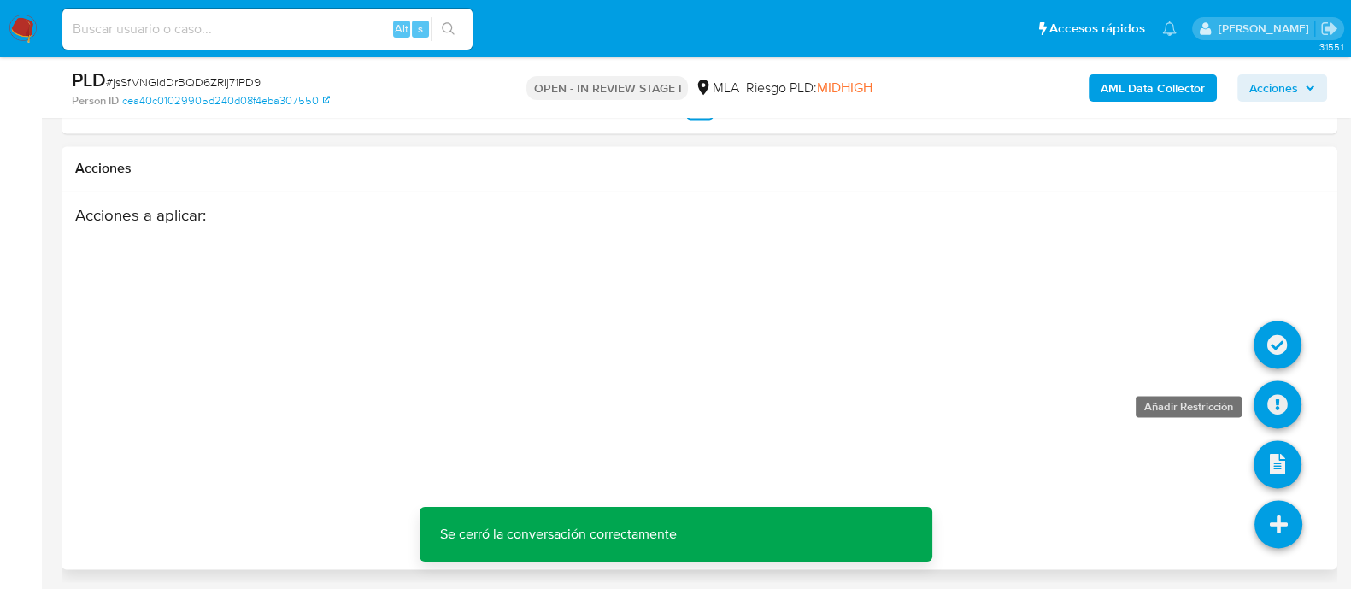
click at [1269, 413] on icon at bounding box center [1277, 404] width 48 height 48
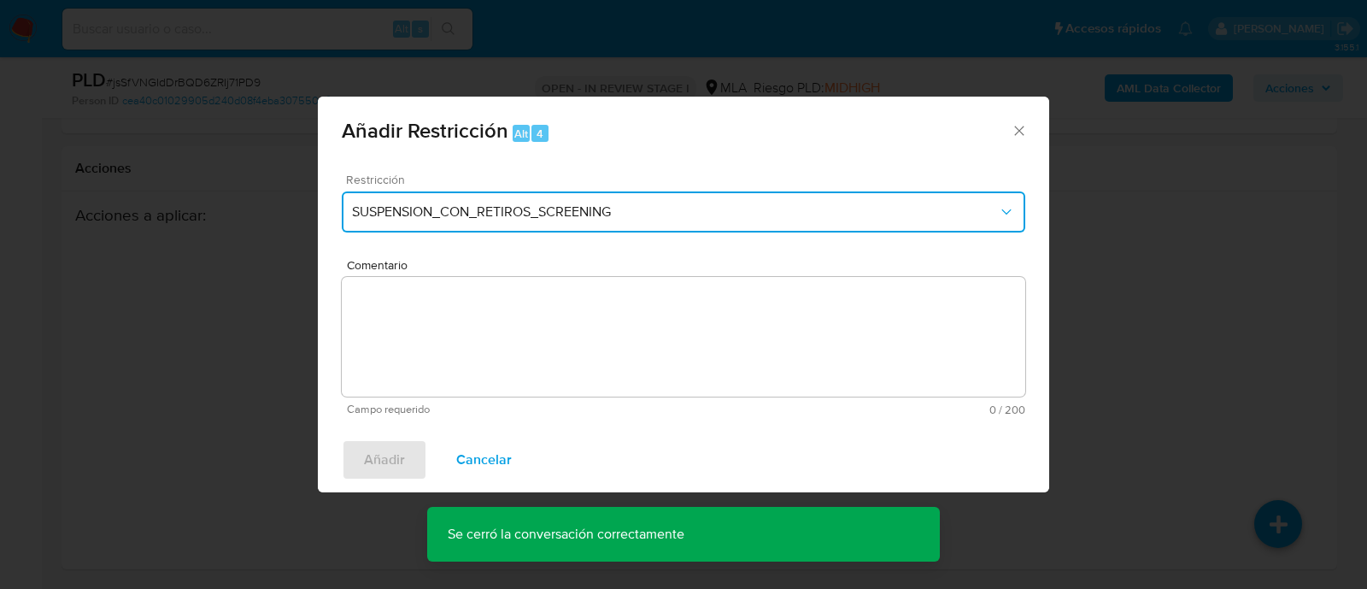
click at [448, 205] on span "SUSPENSION_CON_RETIROS_SCREENING" at bounding box center [675, 211] width 646 height 17
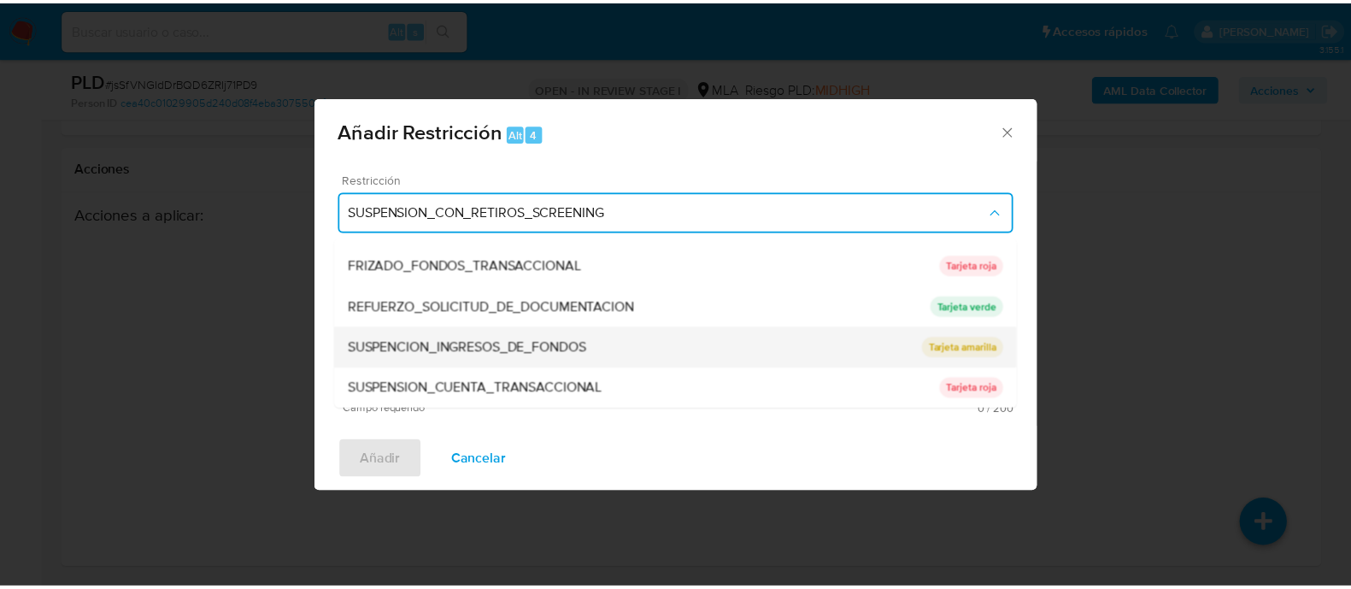
scroll to position [362, 0]
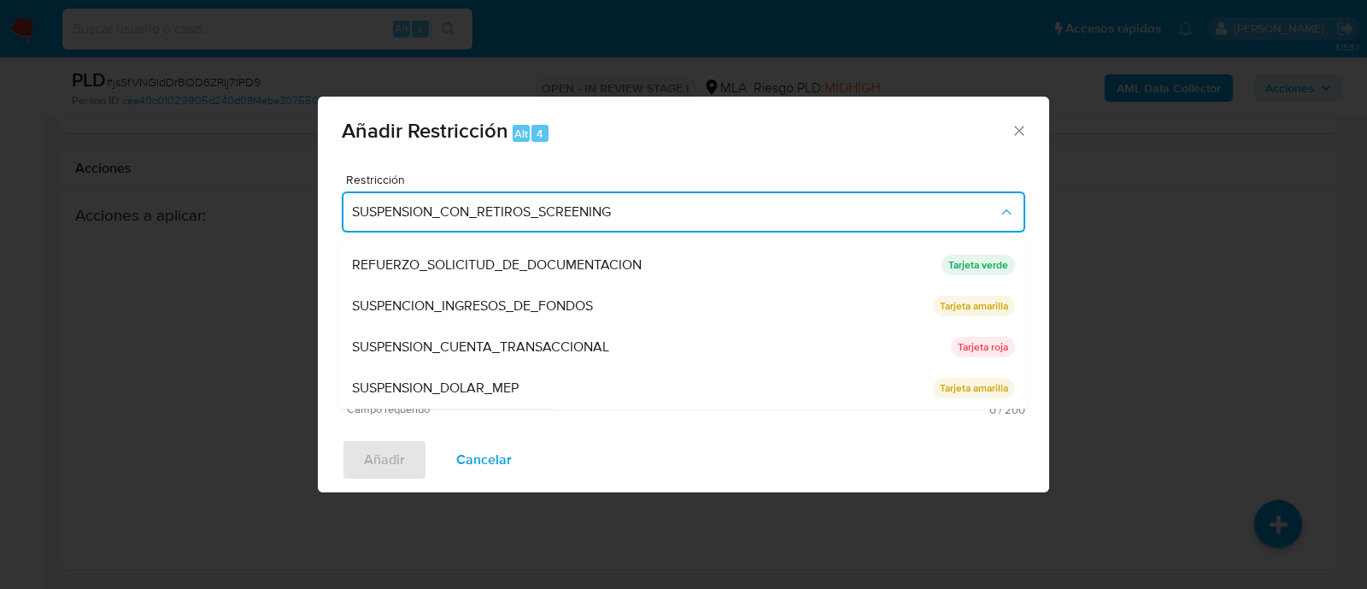
drag, startPoint x: 537, startPoint y: 343, endPoint x: 610, endPoint y: 345, distance: 72.6
click at [538, 343] on span "SUSPENSION_CUENTA_TRANSACCIONAL" at bounding box center [480, 347] width 257 height 17
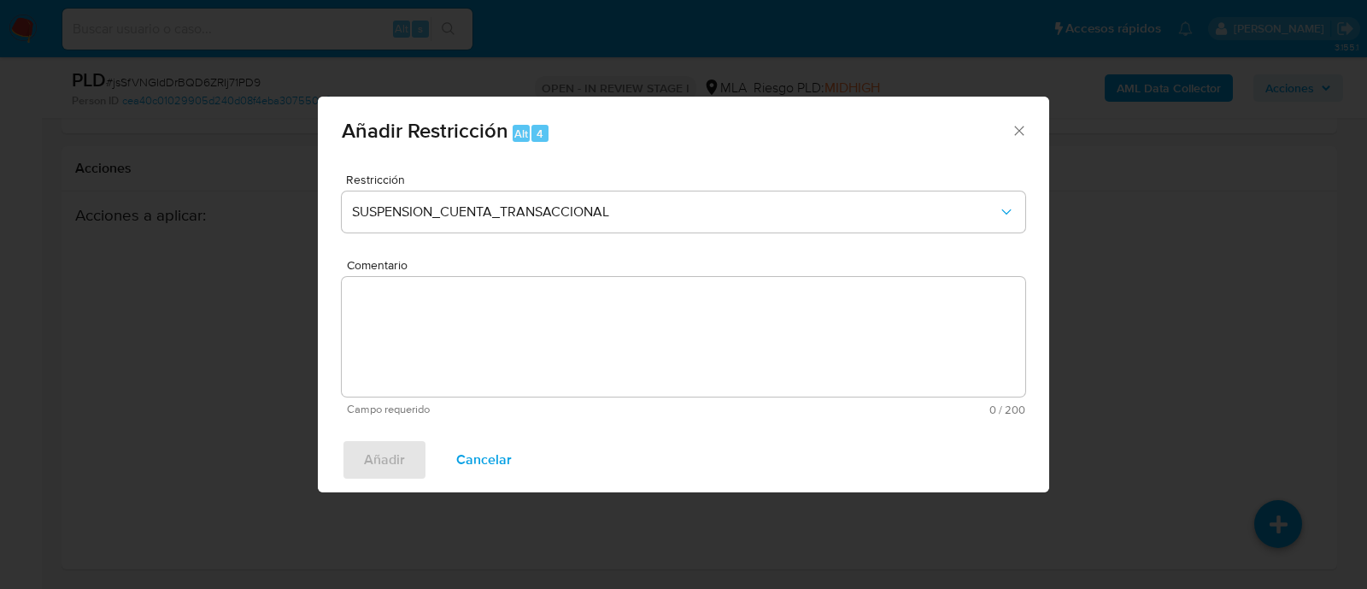
click at [662, 345] on textarea "Comentario" at bounding box center [683, 337] width 683 height 120
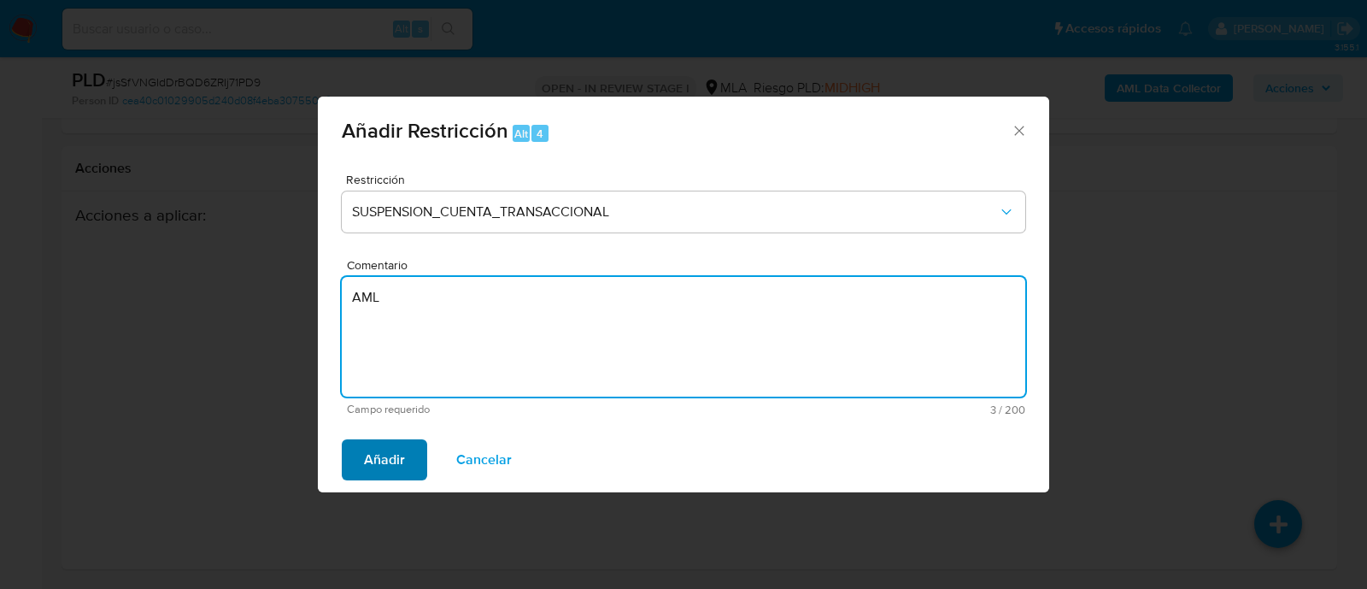
type textarea "AML"
click at [400, 463] on span "Añadir" at bounding box center [384, 460] width 41 height 38
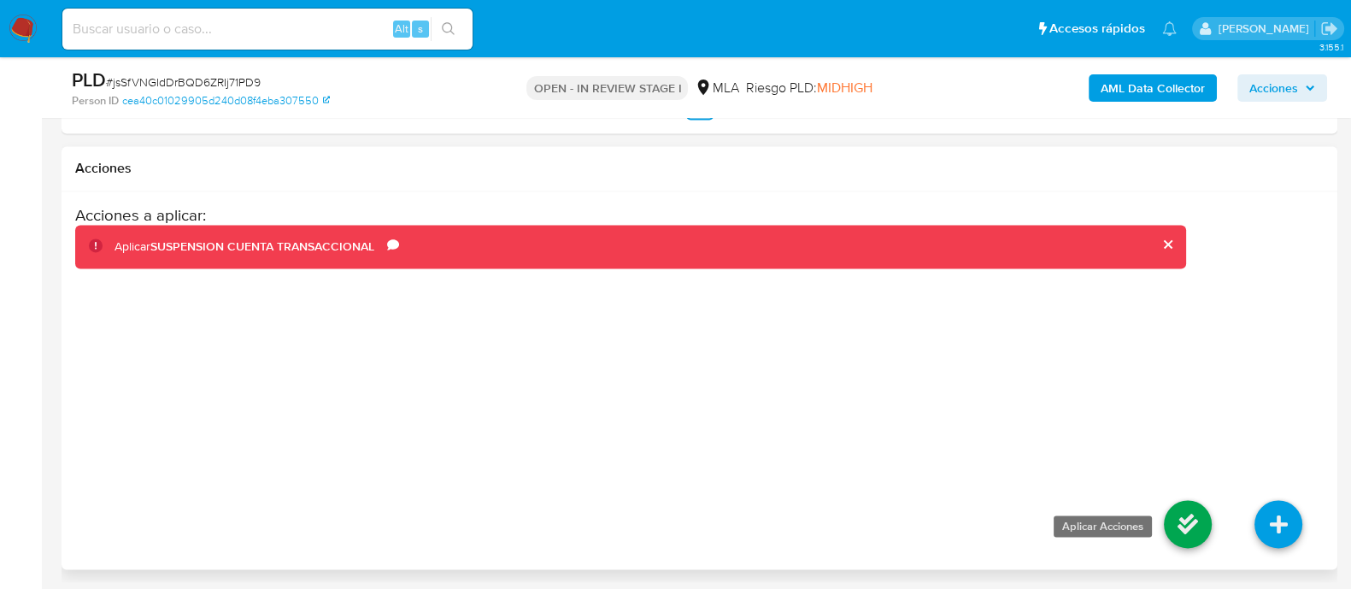
click at [1173, 521] on icon at bounding box center [1187, 524] width 48 height 48
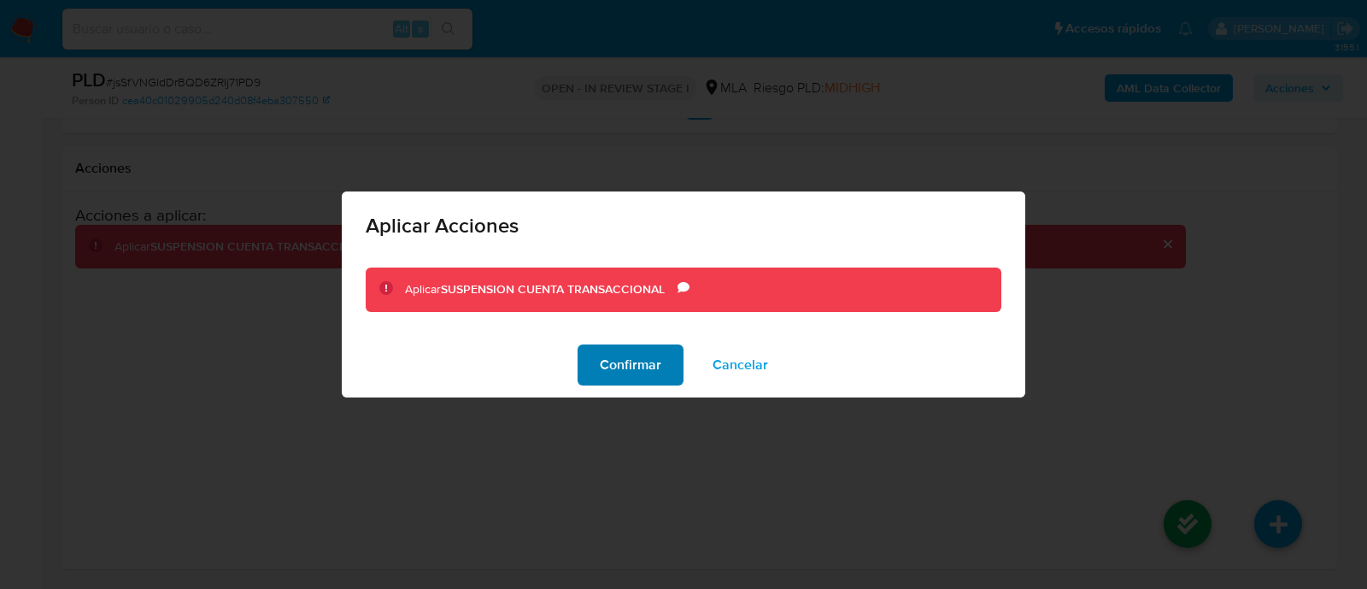
click at [643, 363] on span "Confirmar" at bounding box center [631, 365] width 62 height 38
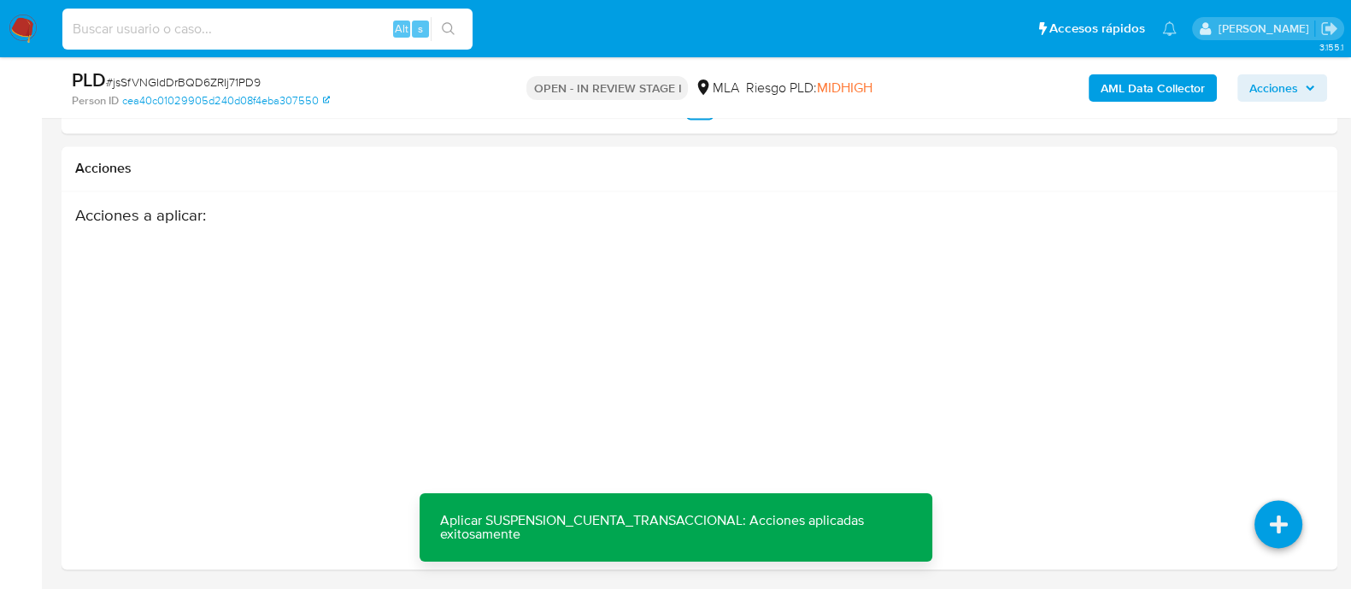
click at [349, 25] on input at bounding box center [267, 29] width 410 height 22
paste input "2438872186"
type input "2438872186"
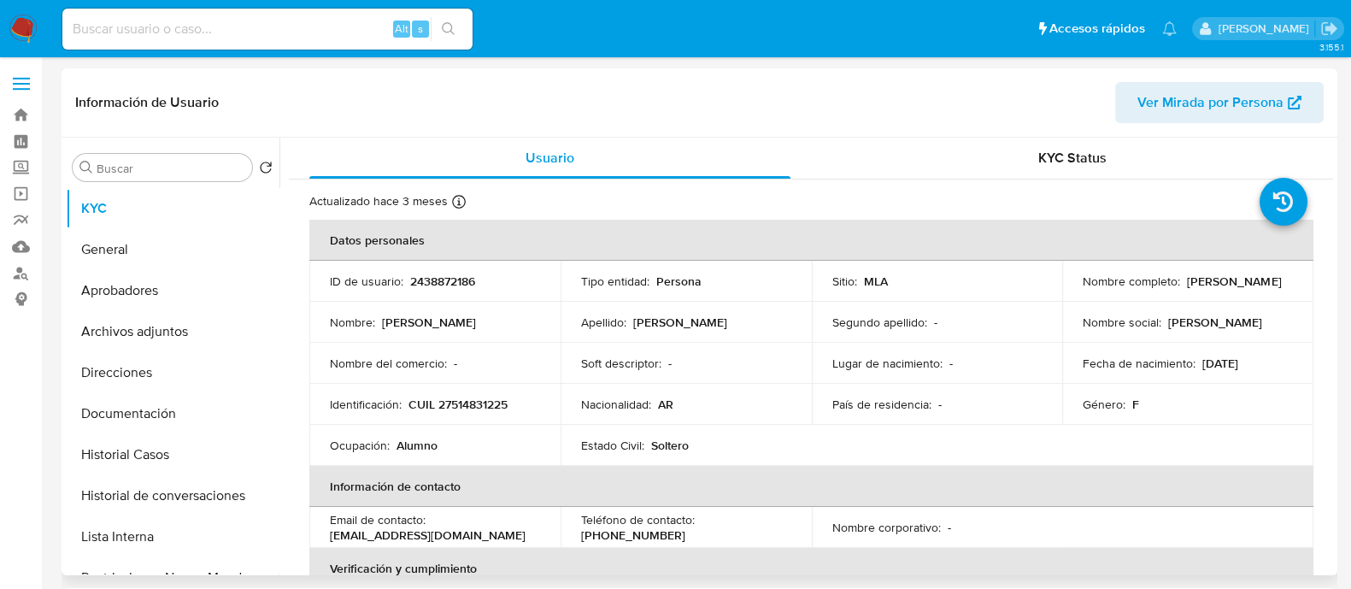
select select "10"
click at [481, 397] on p "CUIL 27514831225" at bounding box center [457, 403] width 99 height 15
click at [207, 414] on button "Documentación" at bounding box center [166, 413] width 200 height 41
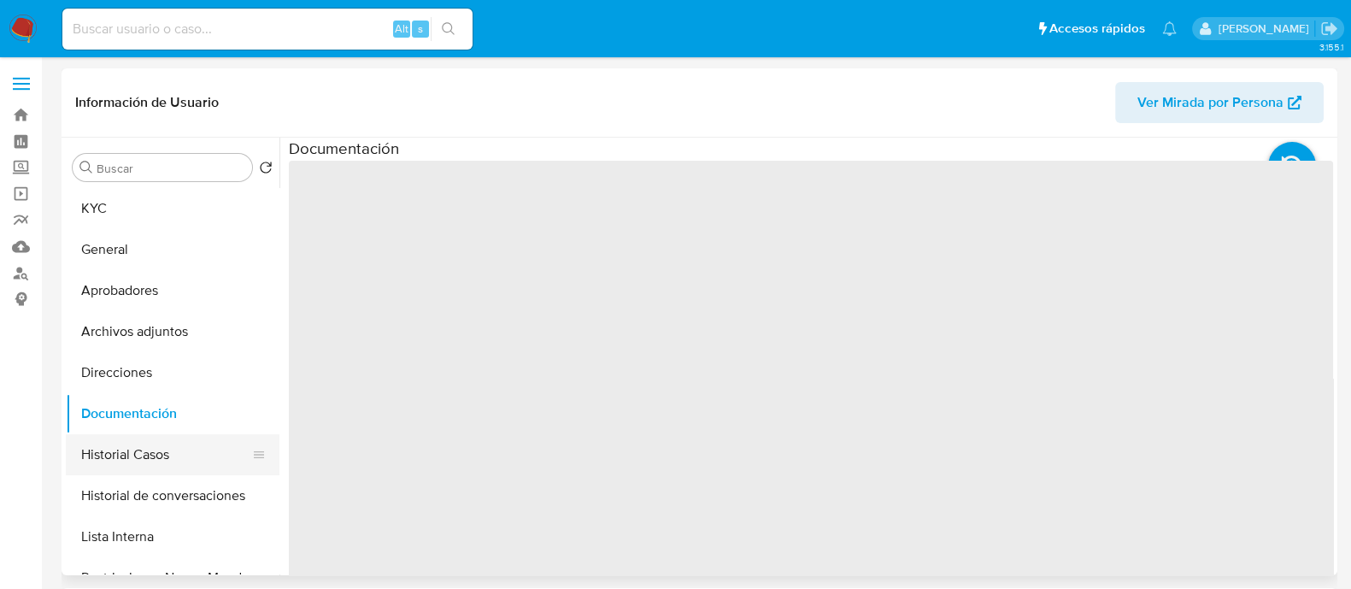
click at [196, 448] on button "Historial Casos" at bounding box center [166, 454] width 200 height 41
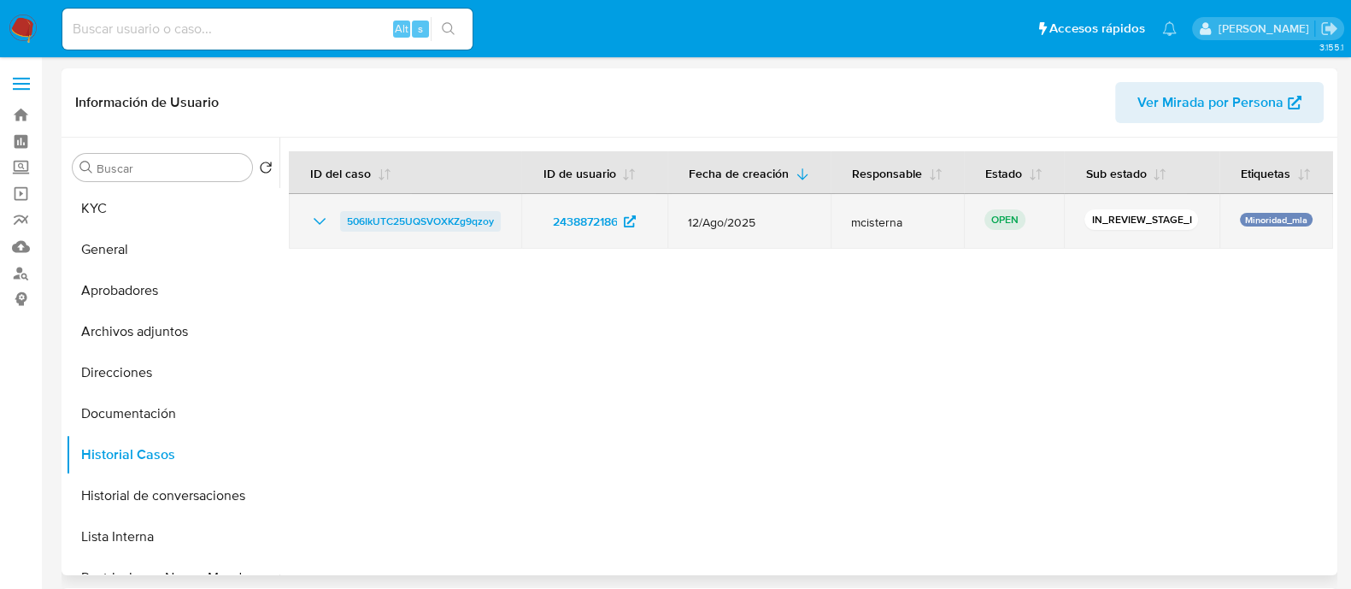
click at [400, 231] on span "506IkUTC25UQSVOXKZg9qzoy" at bounding box center [420, 221] width 147 height 21
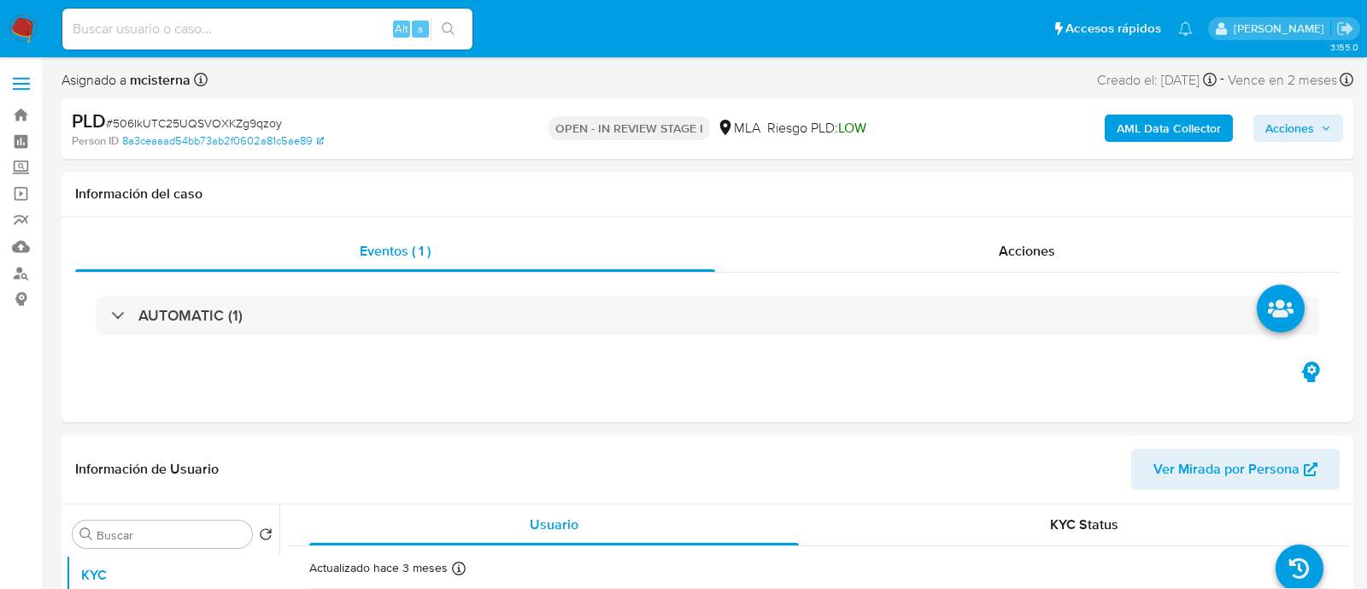
select select "10"
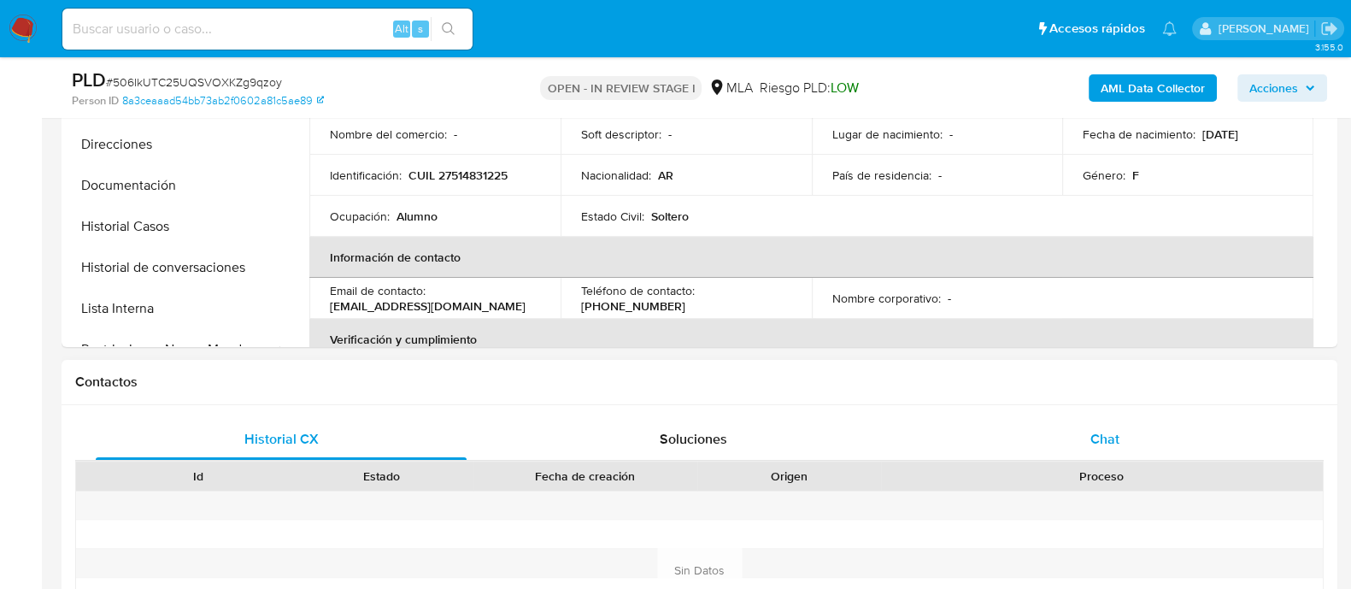
click at [1111, 436] on span "Chat" at bounding box center [1104, 439] width 29 height 20
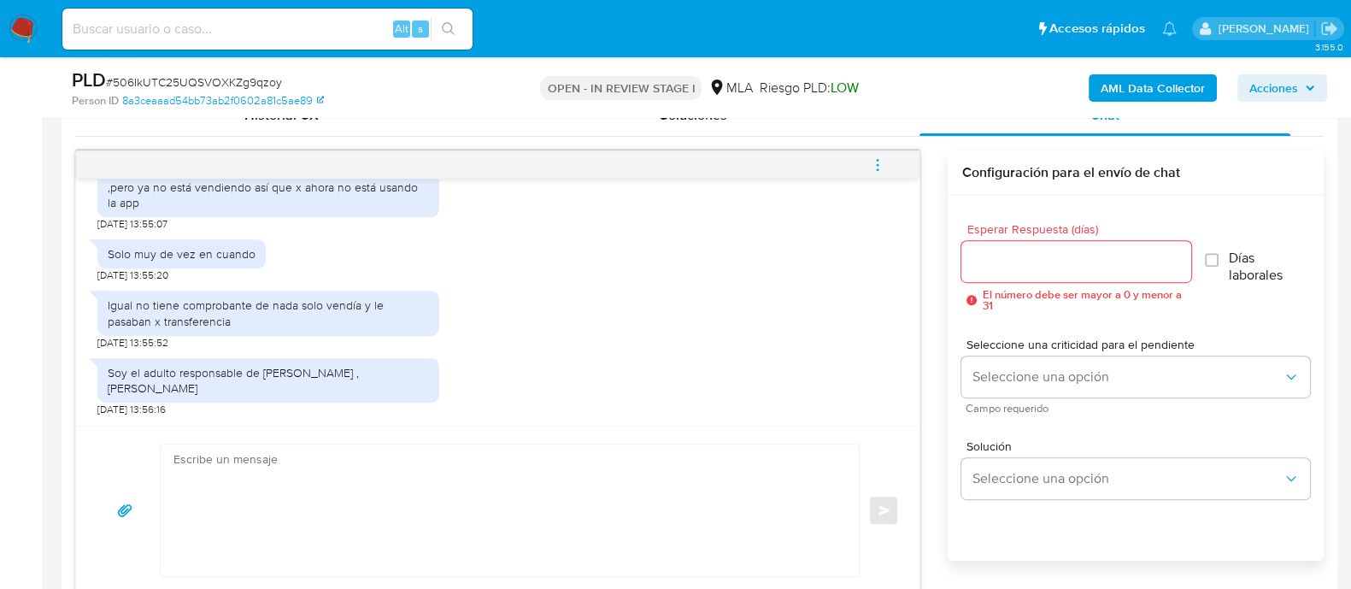
scroll to position [853, 0]
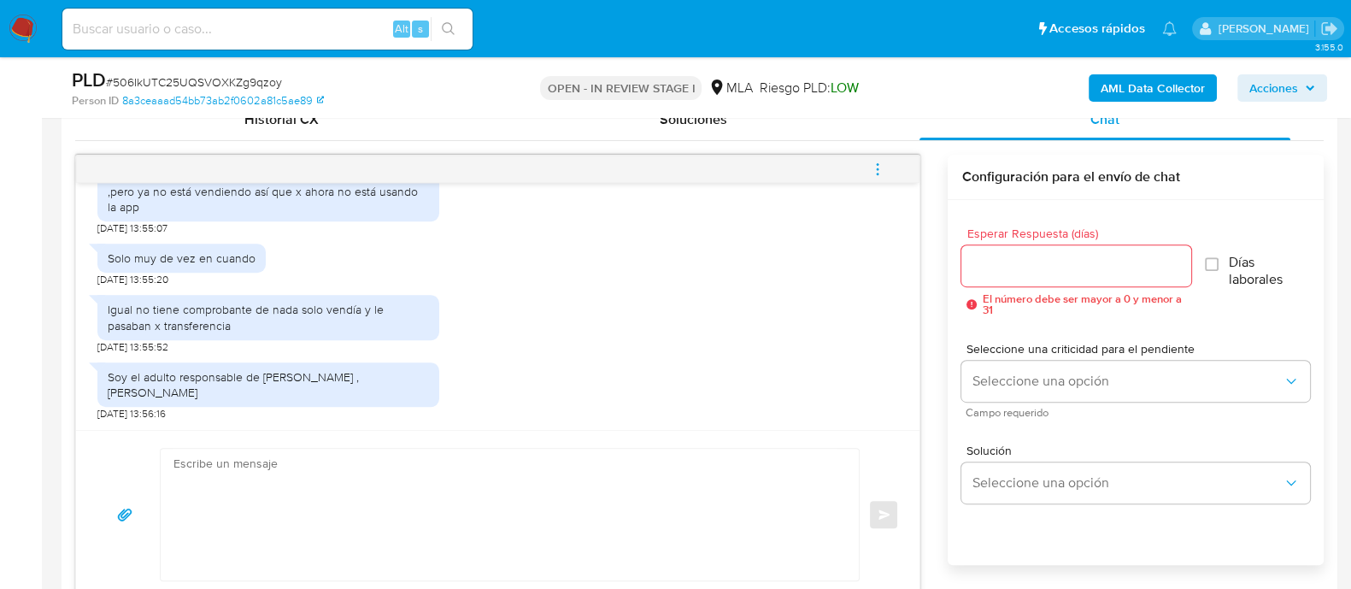
click at [314, 32] on input at bounding box center [267, 29] width 410 height 22
paste input "2455647771"
type input "2455647771"
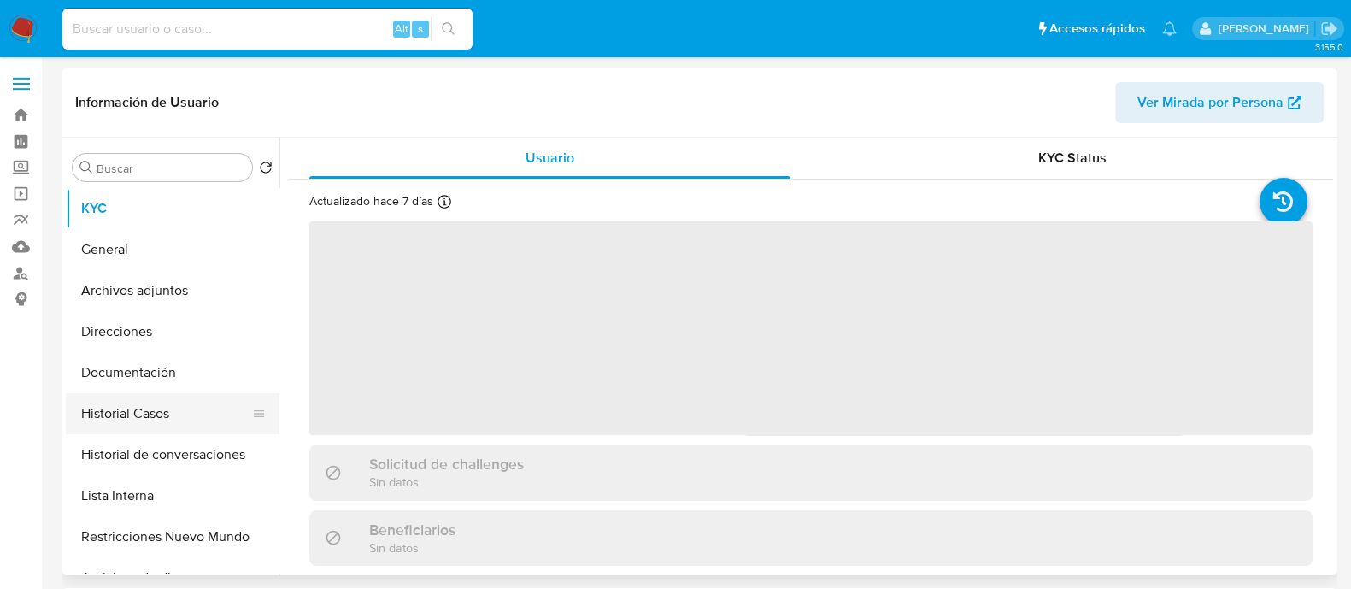
click at [167, 399] on button "Historial Casos" at bounding box center [166, 413] width 200 height 41
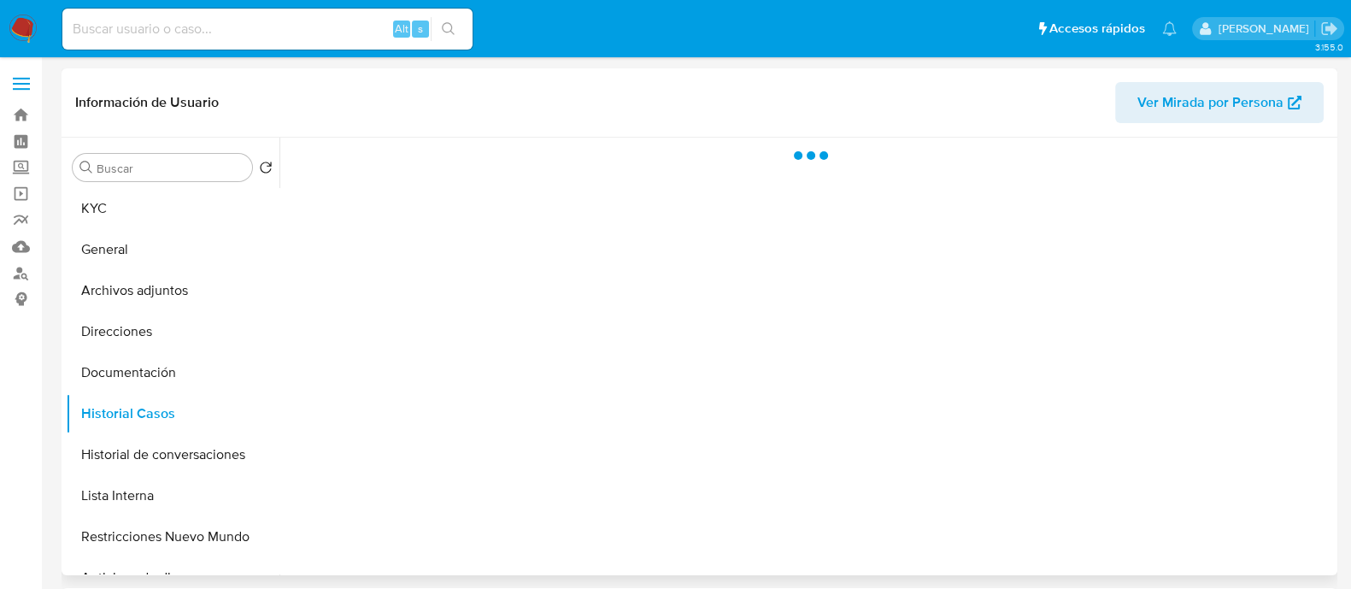
select select "10"
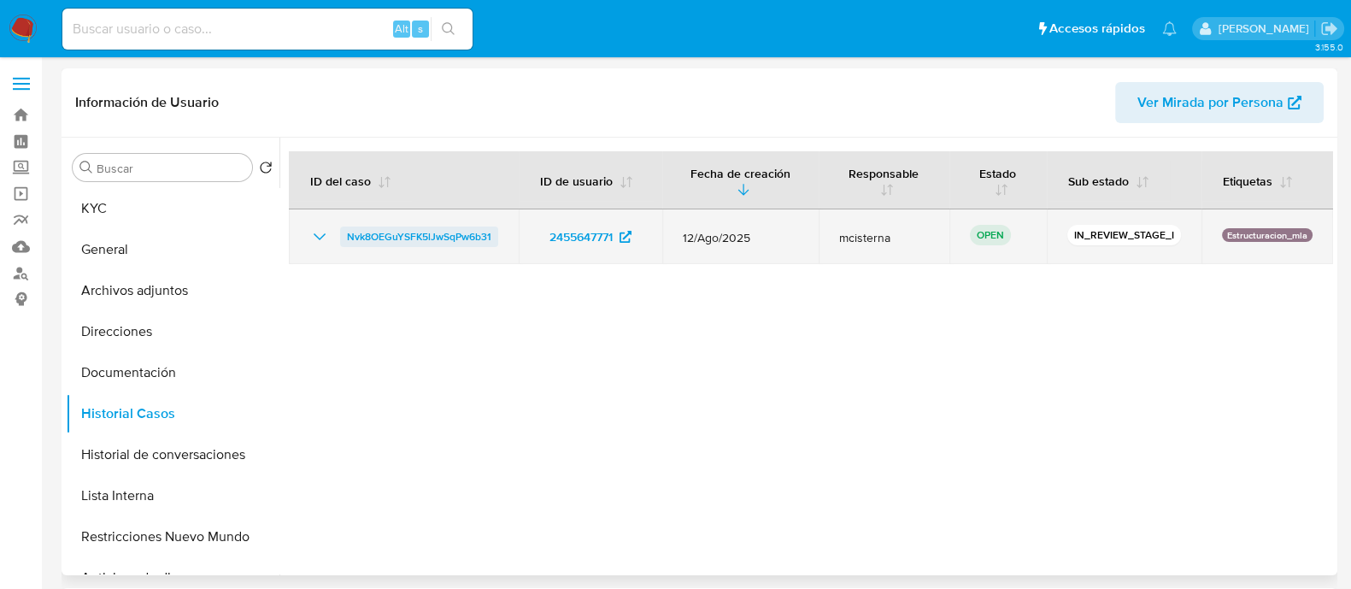
click at [421, 237] on span "Nvk8OEGuYSFK5lJwSqPw6b31" at bounding box center [419, 236] width 144 height 21
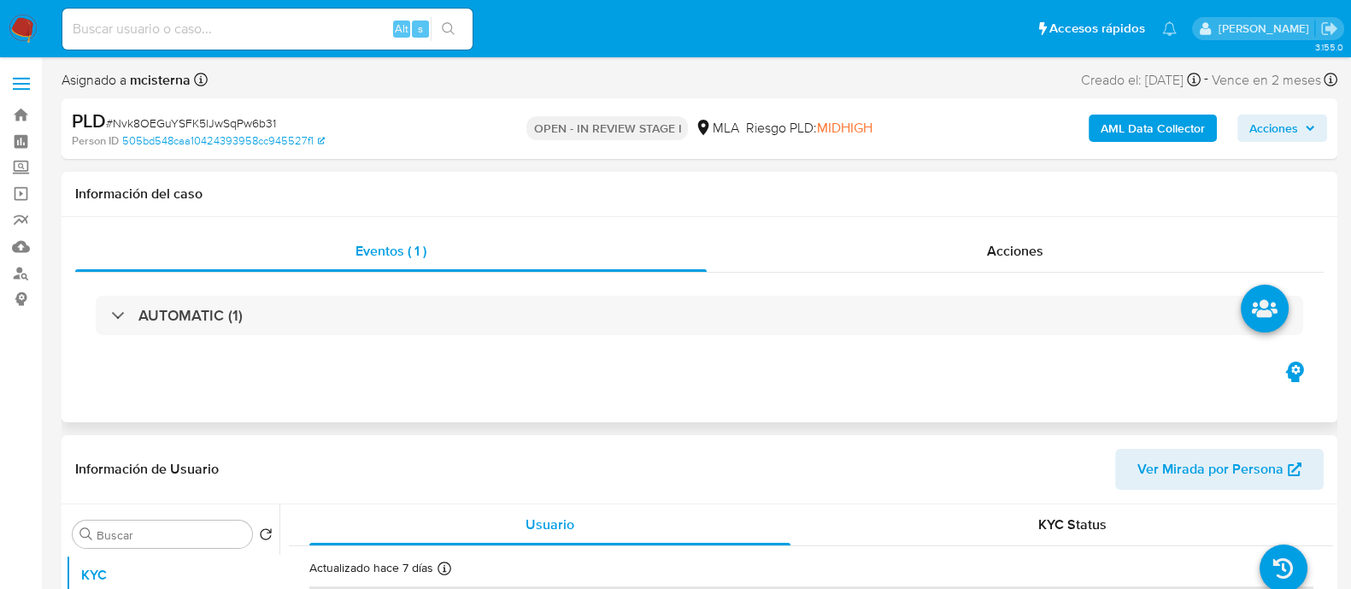
select select "10"
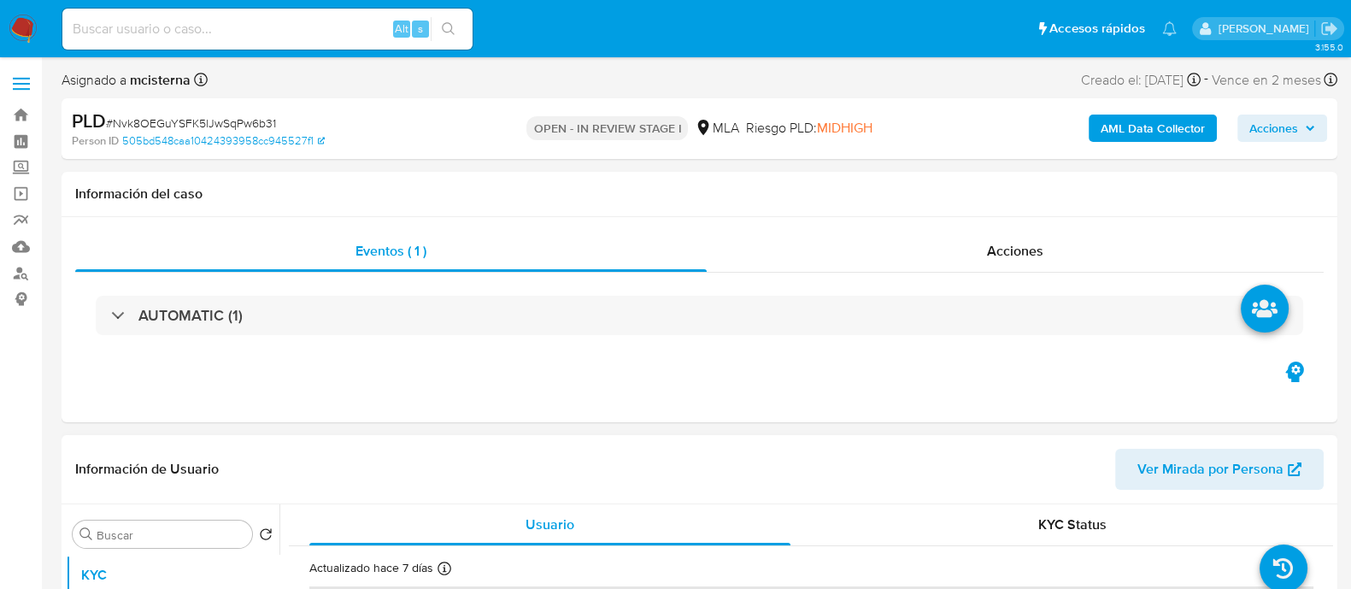
scroll to position [320, 0]
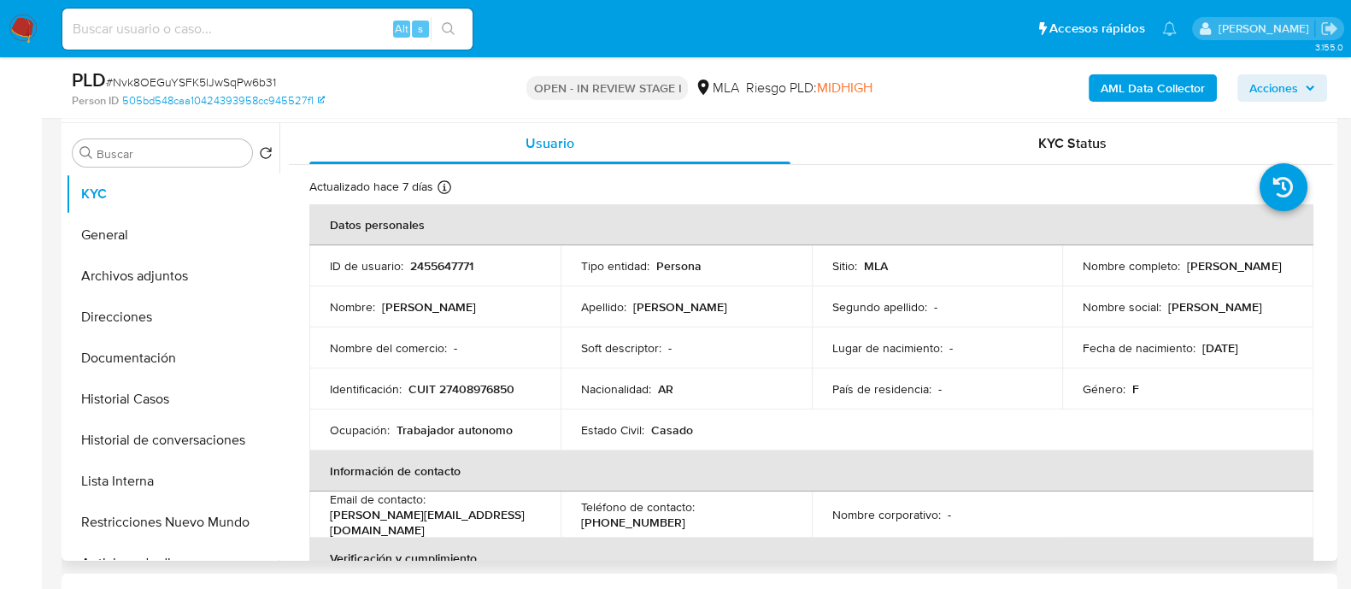
click at [495, 392] on p "CUIT 27408976850" at bounding box center [461, 388] width 106 height 15
copy p "27408976850"
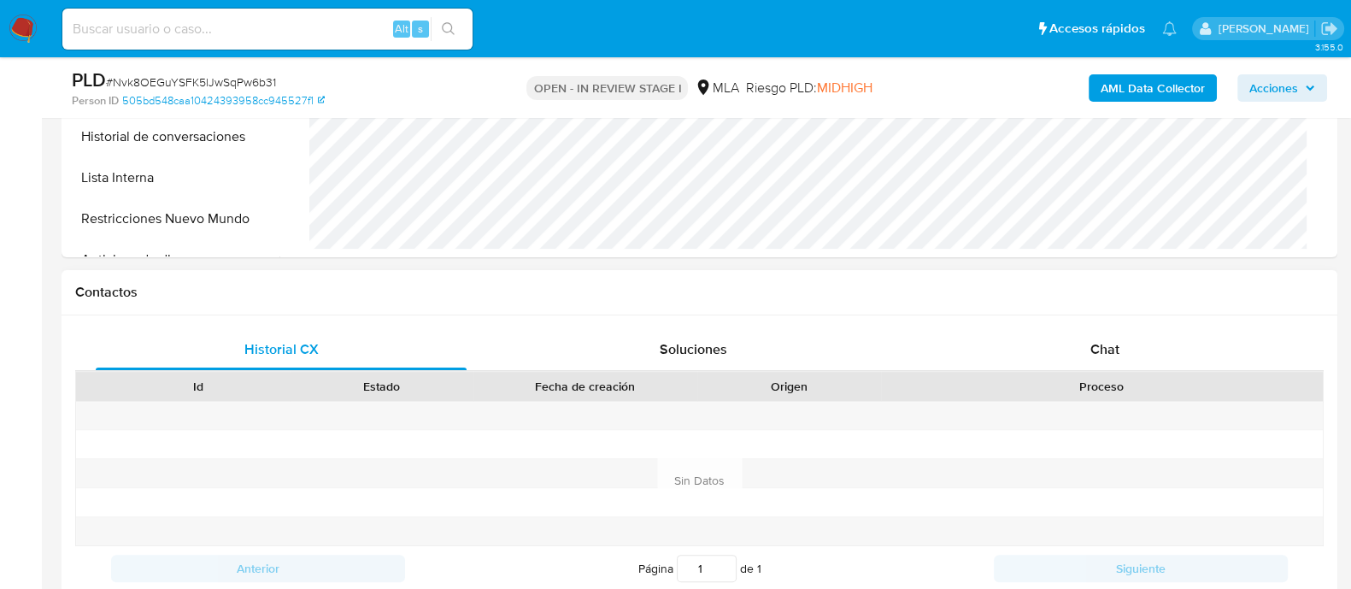
scroll to position [747, 0]
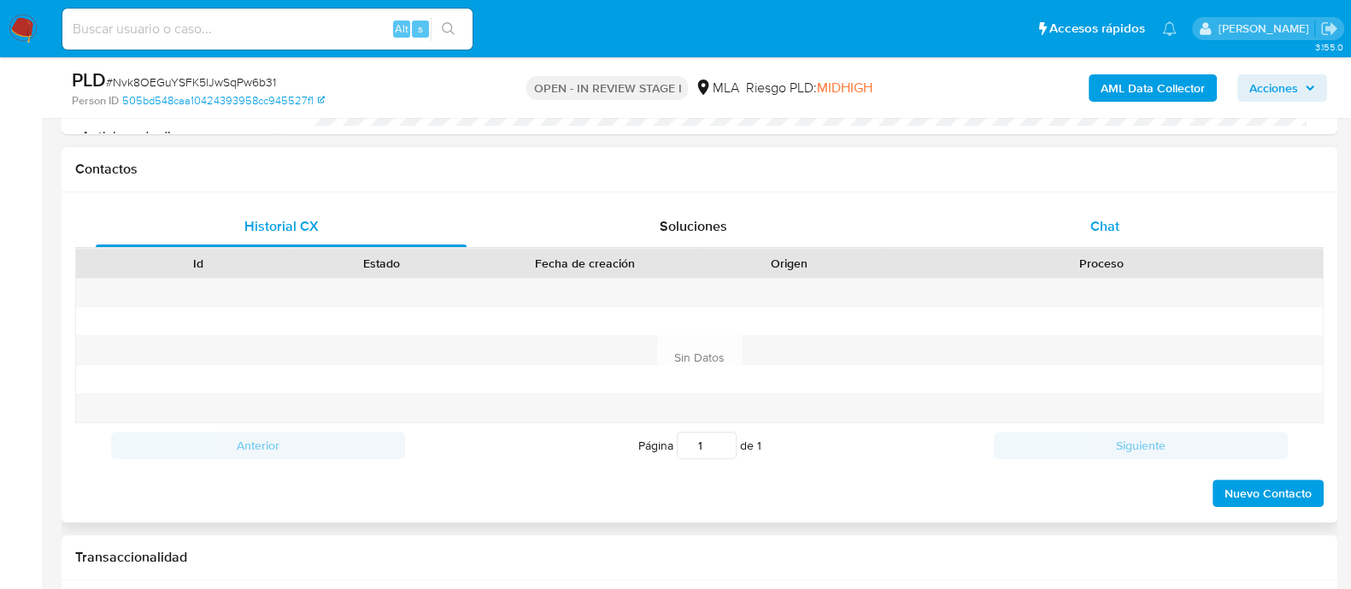
click at [1093, 228] on span "Chat" at bounding box center [1104, 226] width 29 height 20
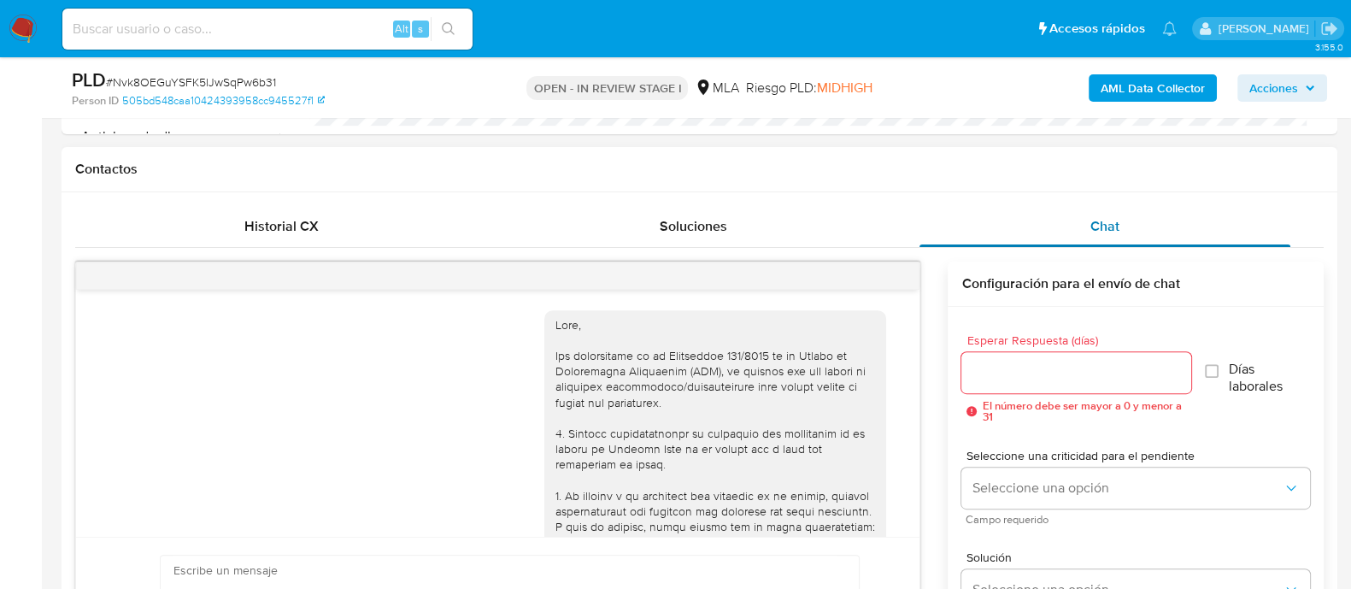
scroll to position [1096, 0]
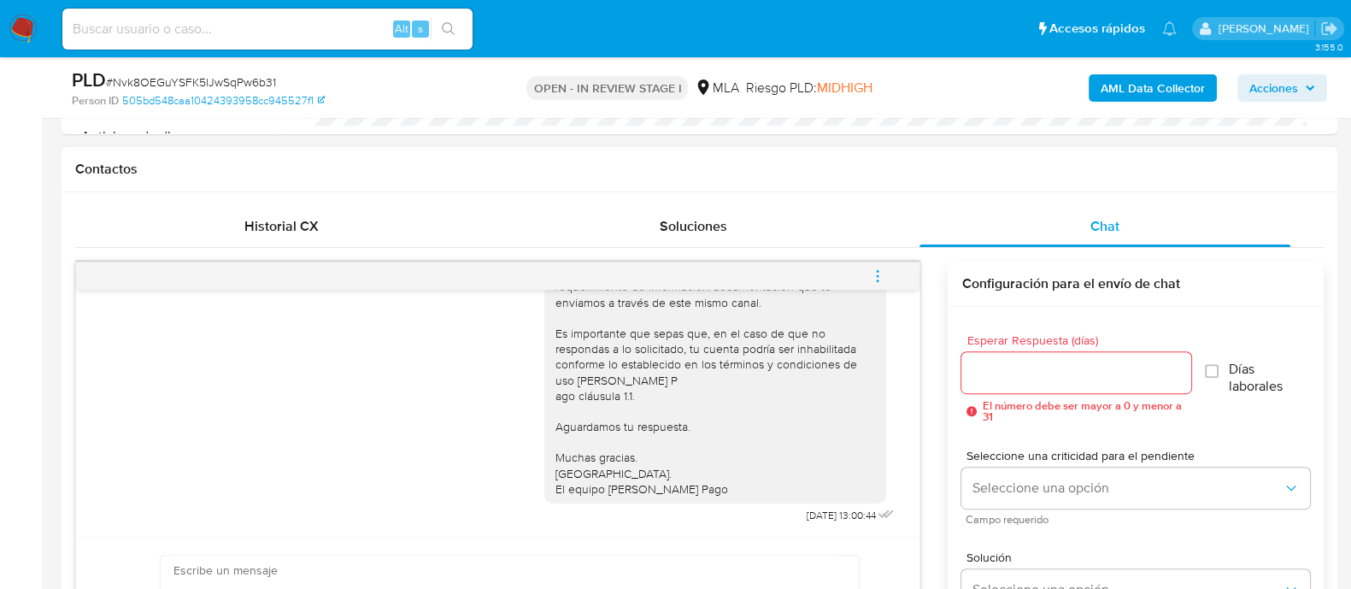
click at [891, 267] on button "menu-action" at bounding box center [877, 275] width 56 height 41
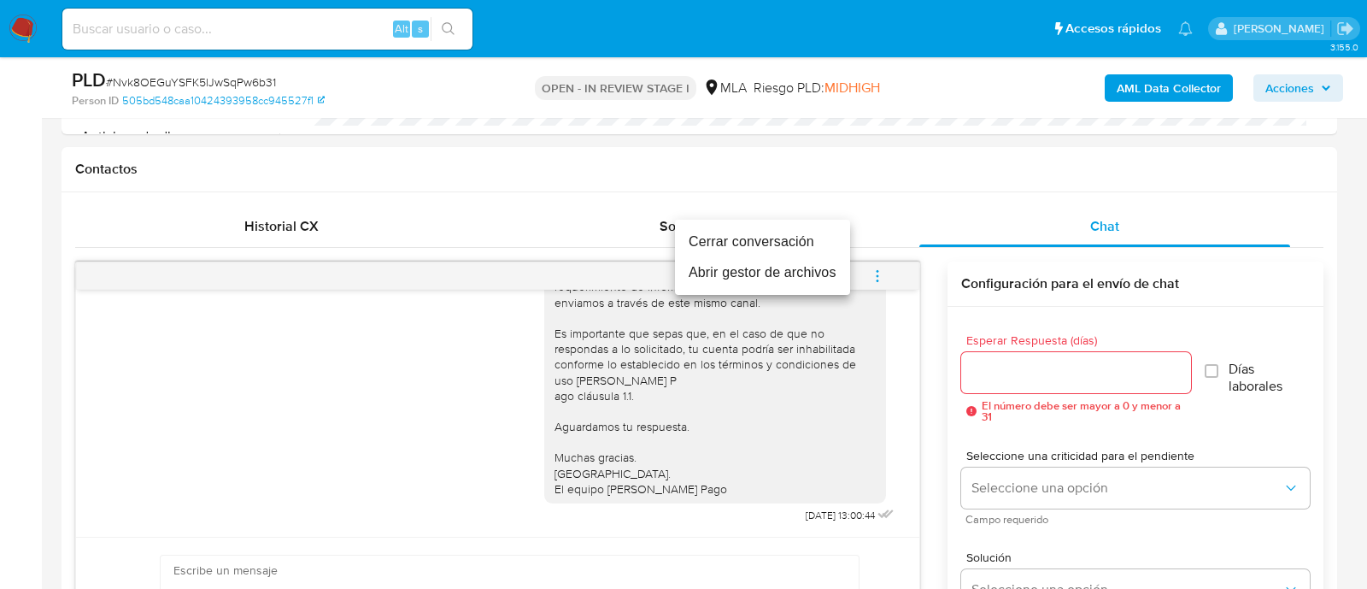
click at [757, 244] on li "Cerrar conversación" at bounding box center [762, 241] width 175 height 31
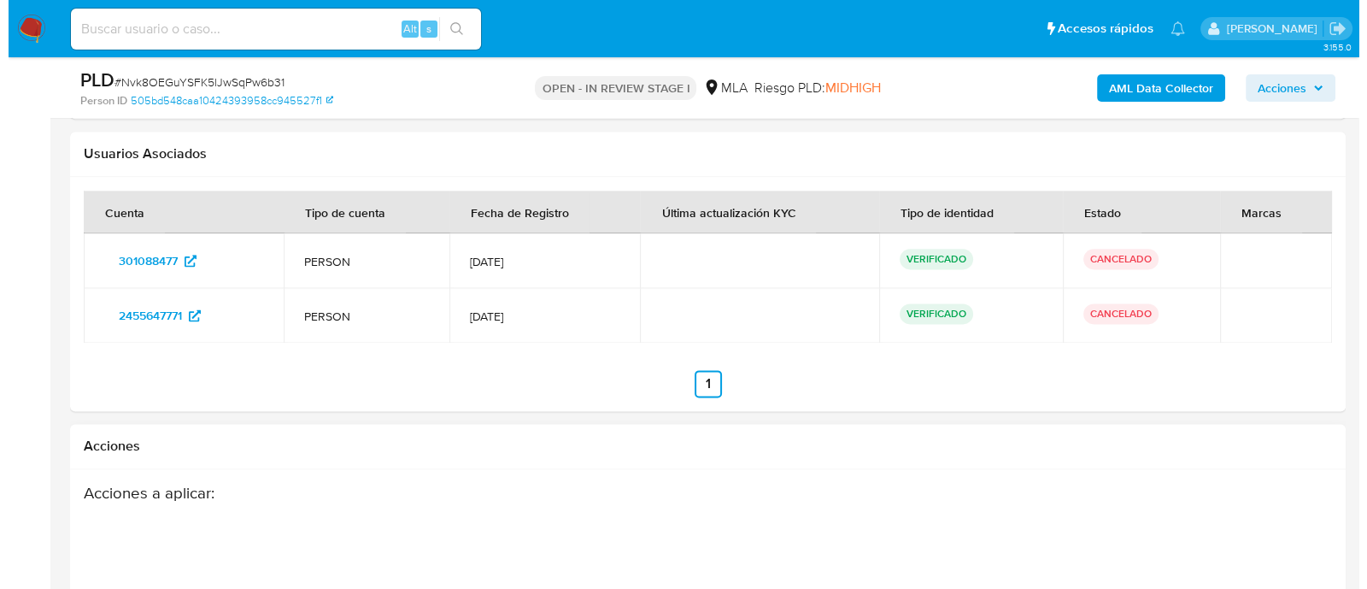
scroll to position [3053, 0]
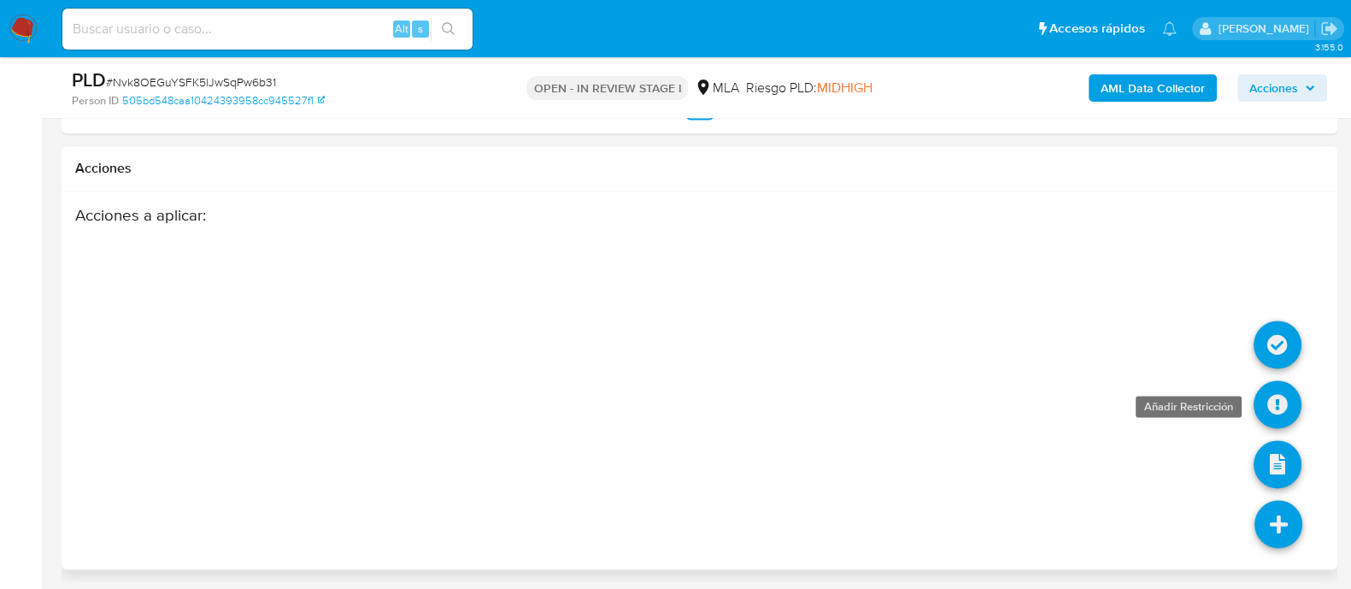
click at [1276, 403] on icon at bounding box center [1277, 404] width 48 height 48
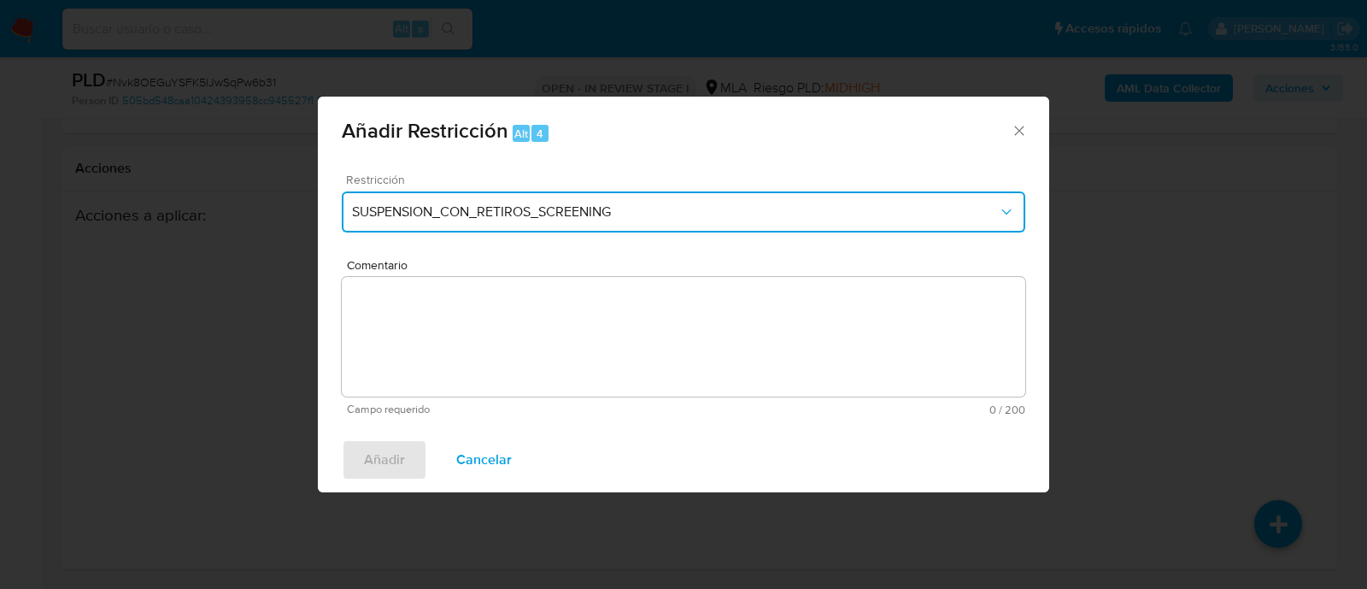
click at [439, 213] on span "SUSPENSION_CON_RETIROS_SCREENING" at bounding box center [675, 211] width 646 height 17
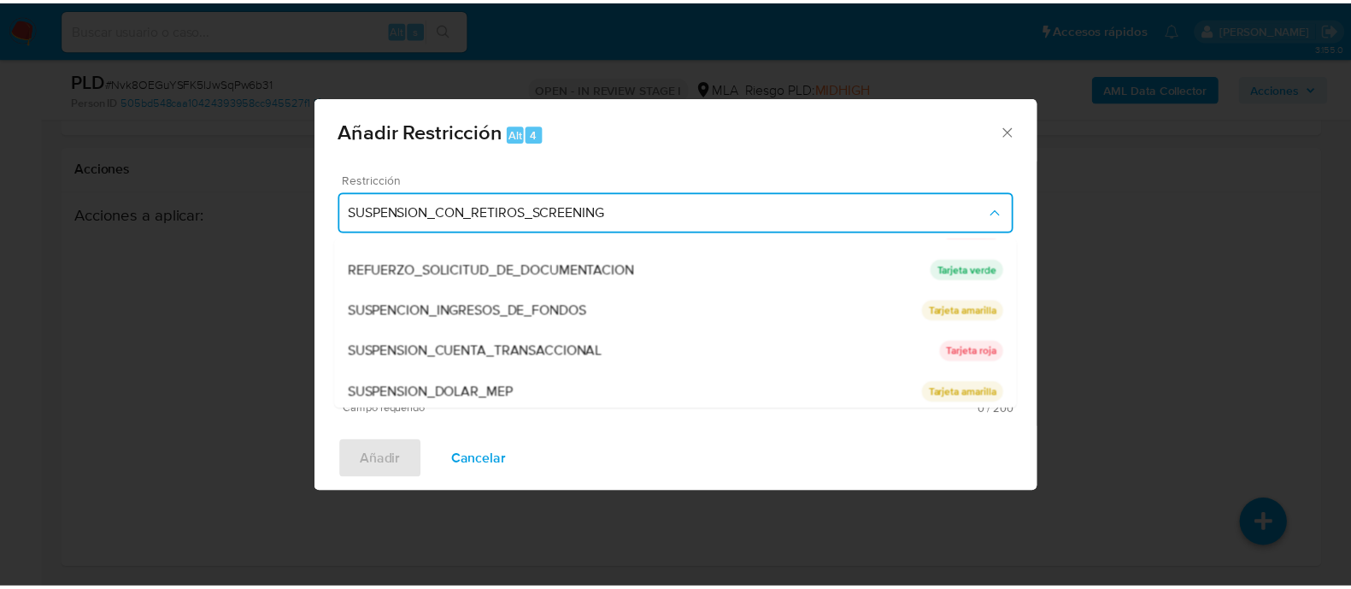
scroll to position [362, 0]
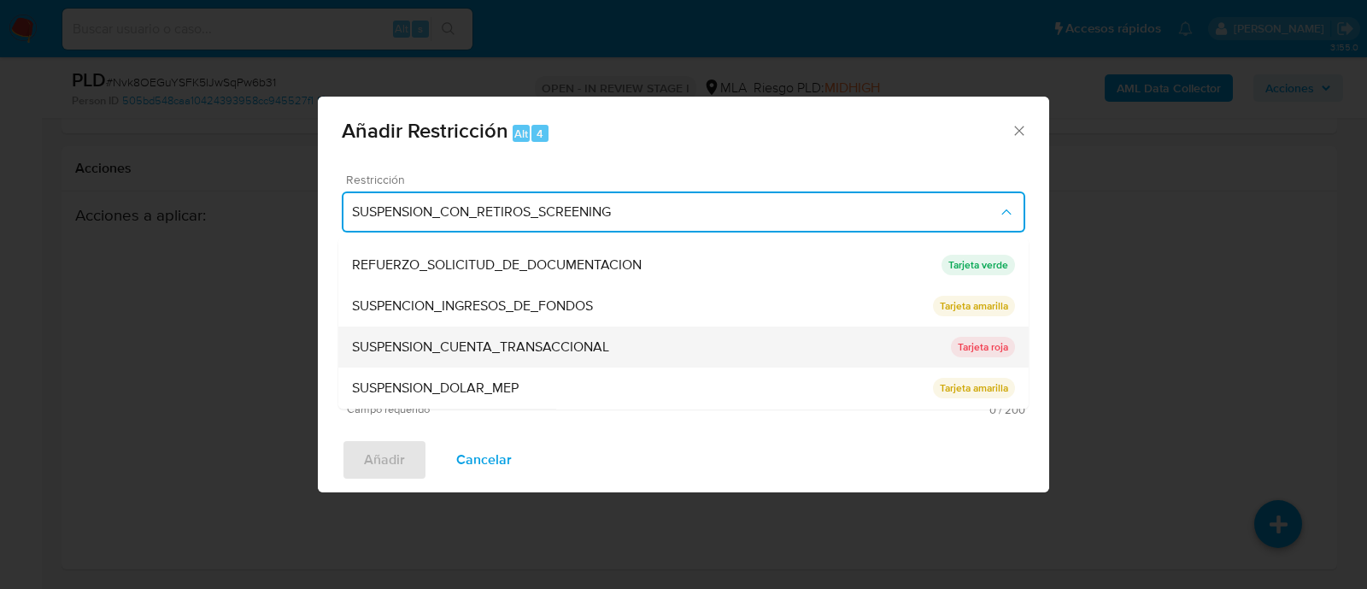
click at [566, 350] on span "SUSPENSION_CUENTA_TRANSACCIONAL" at bounding box center [480, 347] width 257 height 17
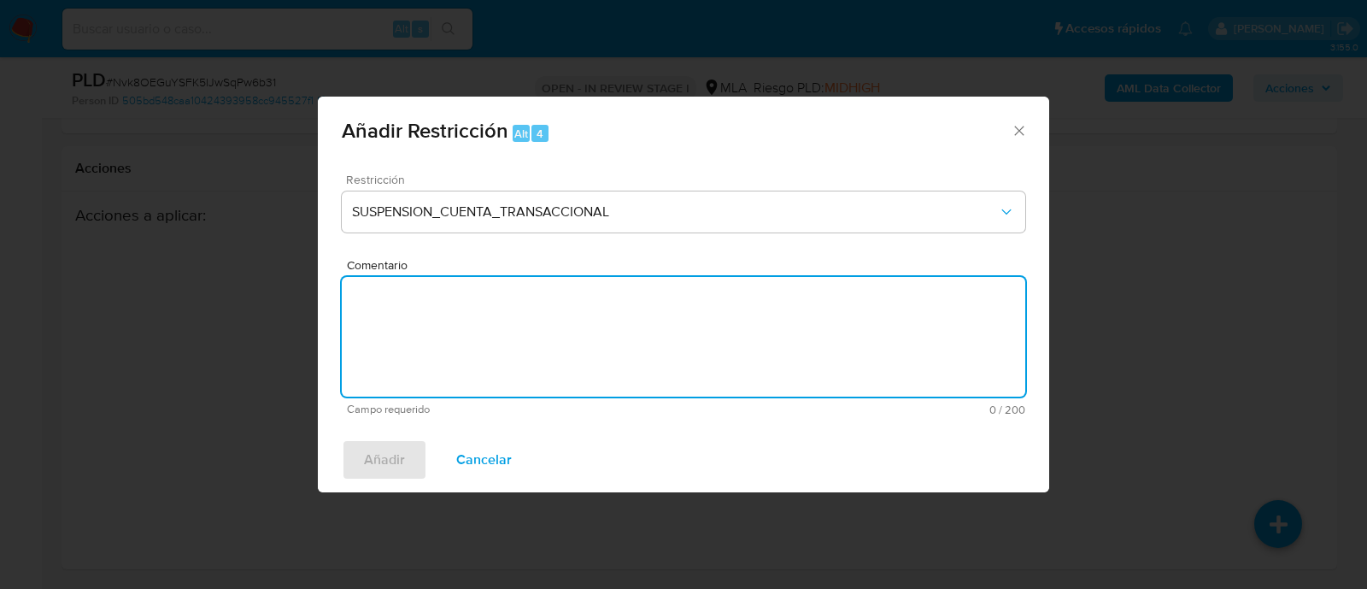
click at [663, 350] on textarea "Comentario" at bounding box center [683, 337] width 683 height 120
type textarea "AML"
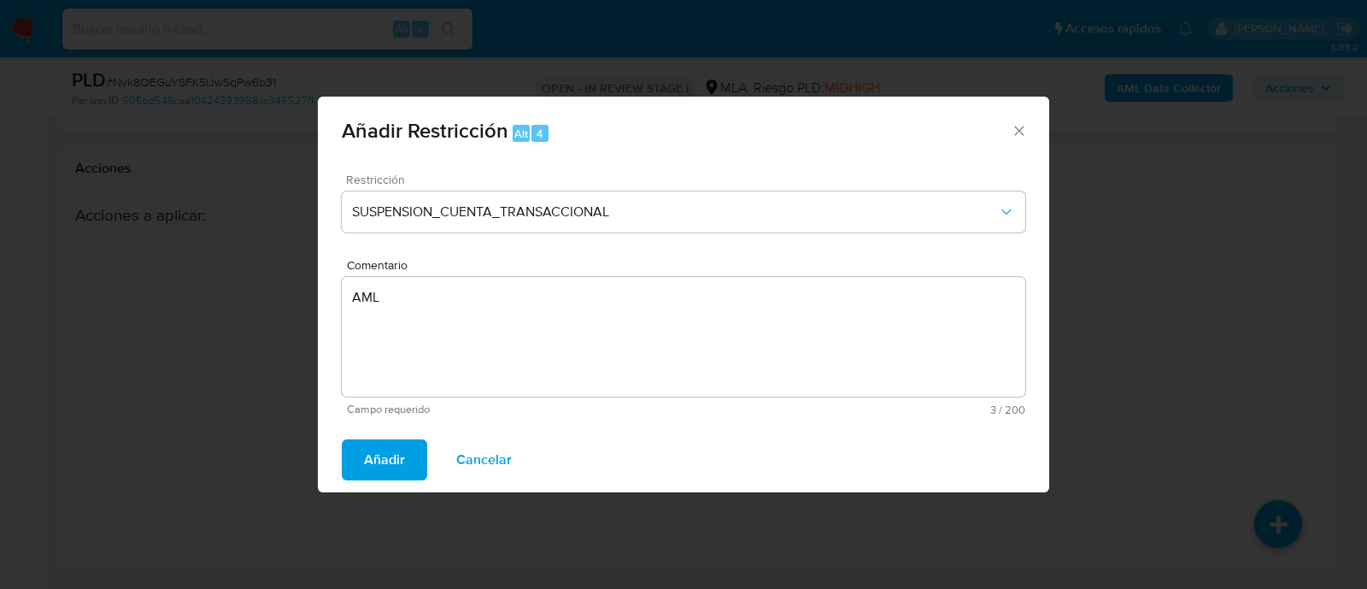
click at [394, 451] on span "Añadir" at bounding box center [384, 460] width 41 height 38
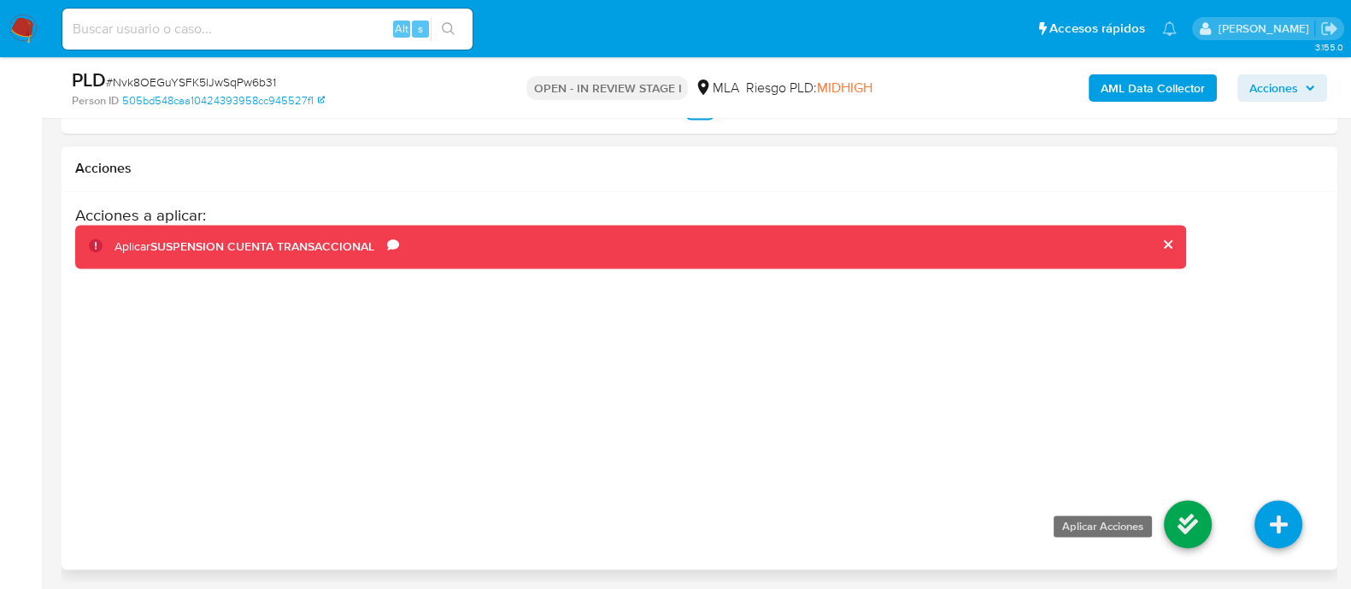
click at [1200, 513] on icon at bounding box center [1187, 524] width 48 height 48
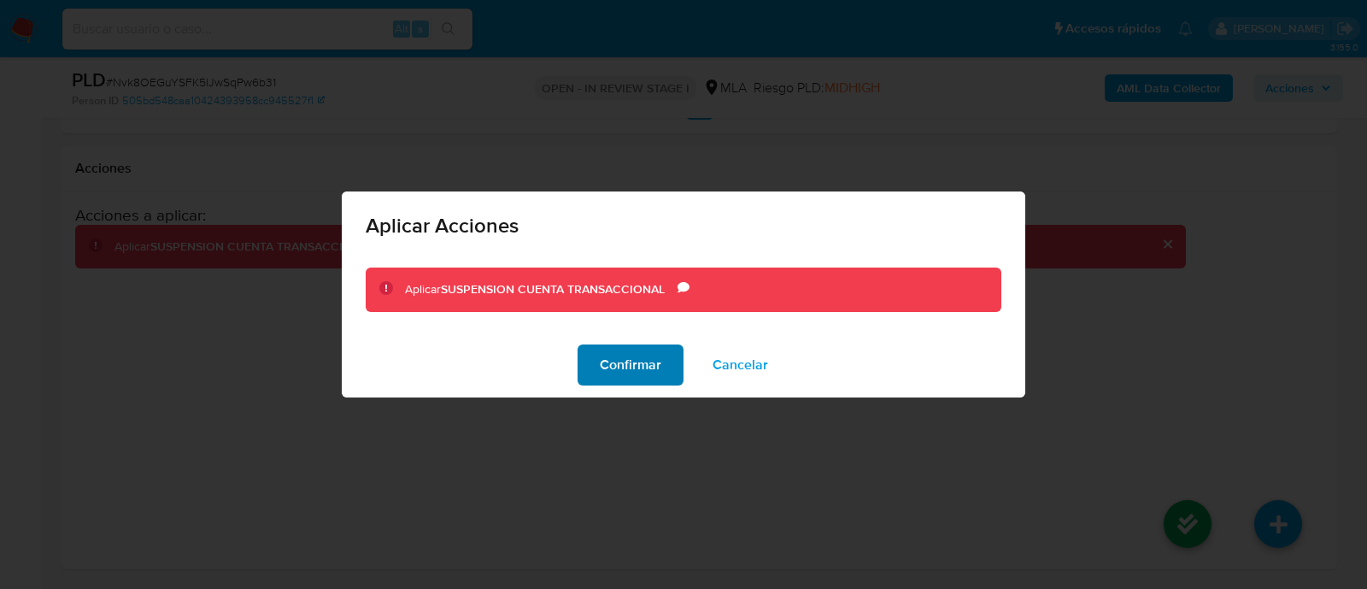
click at [633, 368] on span "Confirmar" at bounding box center [631, 365] width 62 height 38
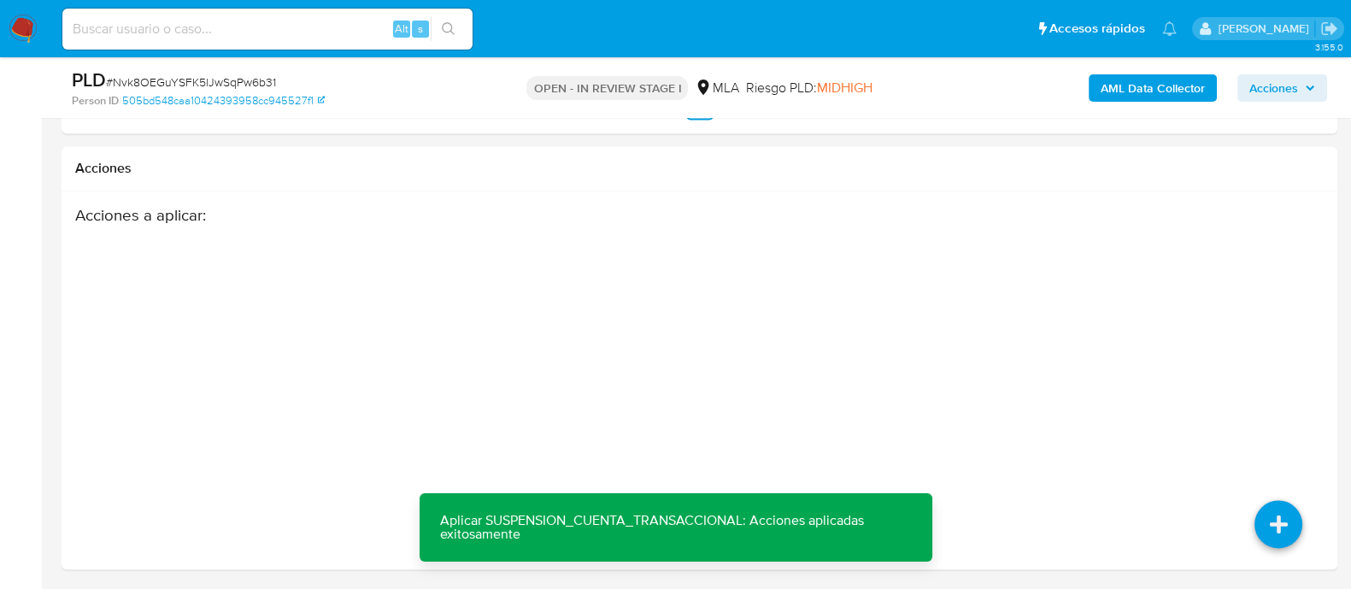
drag, startPoint x: 291, startPoint y: 53, endPoint x: 292, endPoint y: 36, distance: 17.1
click at [291, 53] on nav "Pausado Ver notificaciones Alt s Accesos rápidos Presiona las siguientes teclas…" at bounding box center [675, 28] width 1351 height 57
click at [294, 30] on input at bounding box center [267, 29] width 410 height 22
paste input "2462300177"
type input "2462300177"
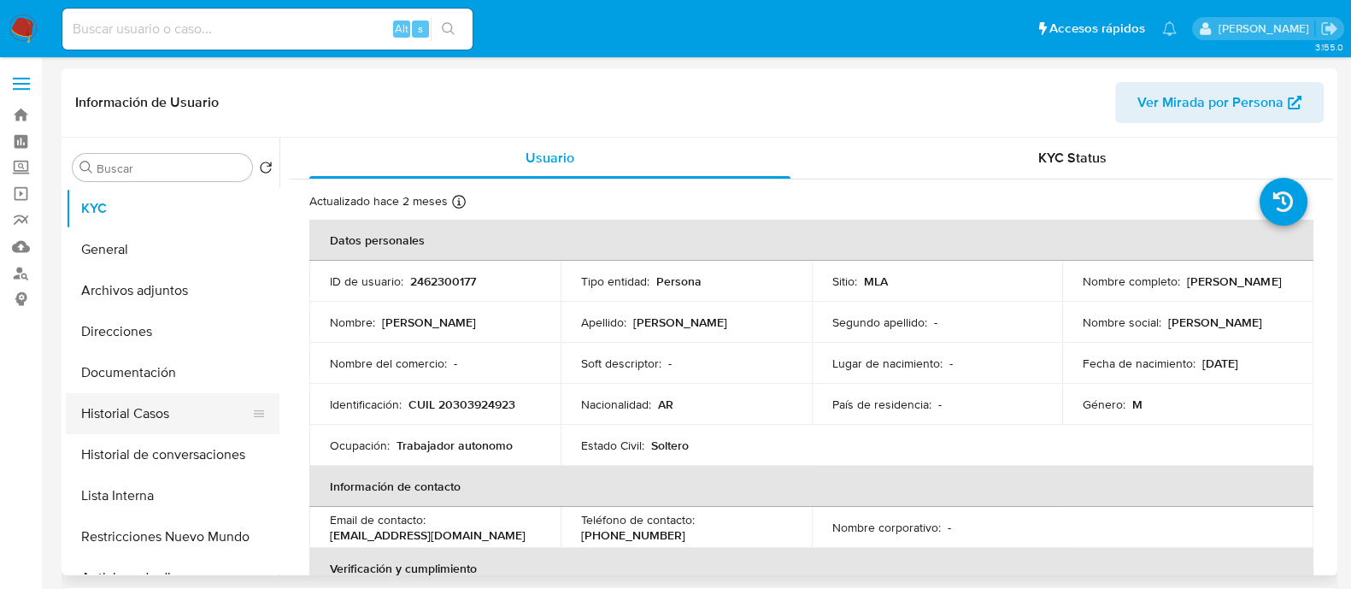
click at [183, 416] on button "Historial Casos" at bounding box center [166, 413] width 200 height 41
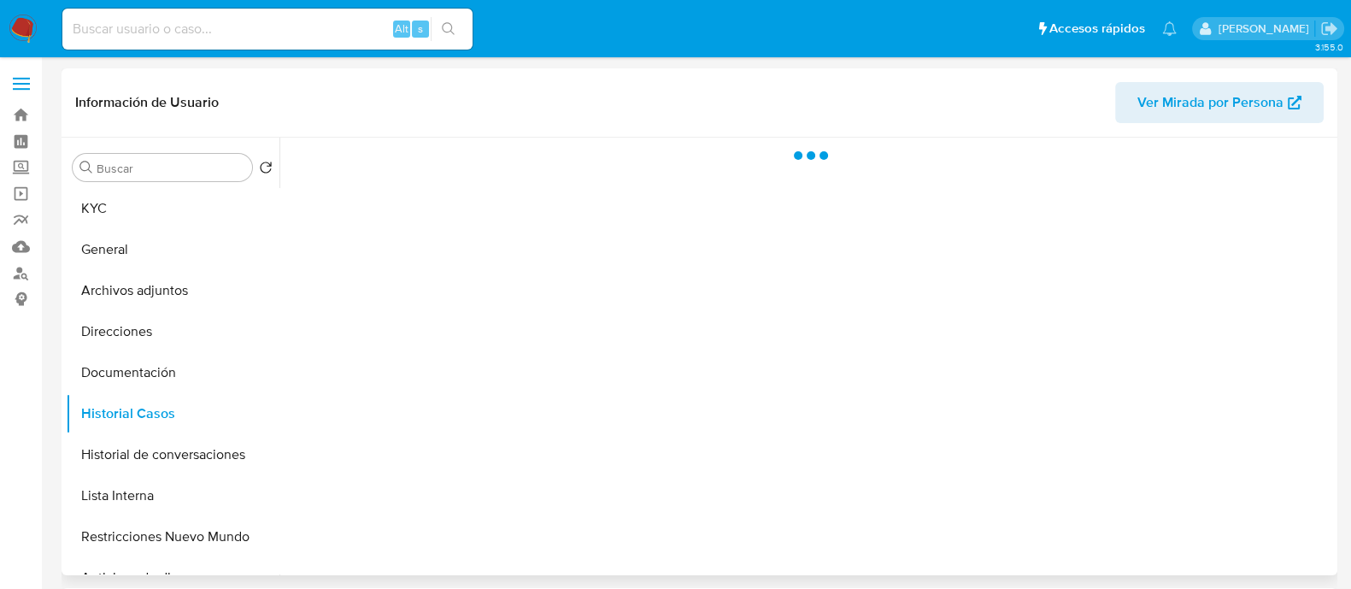
select select "10"
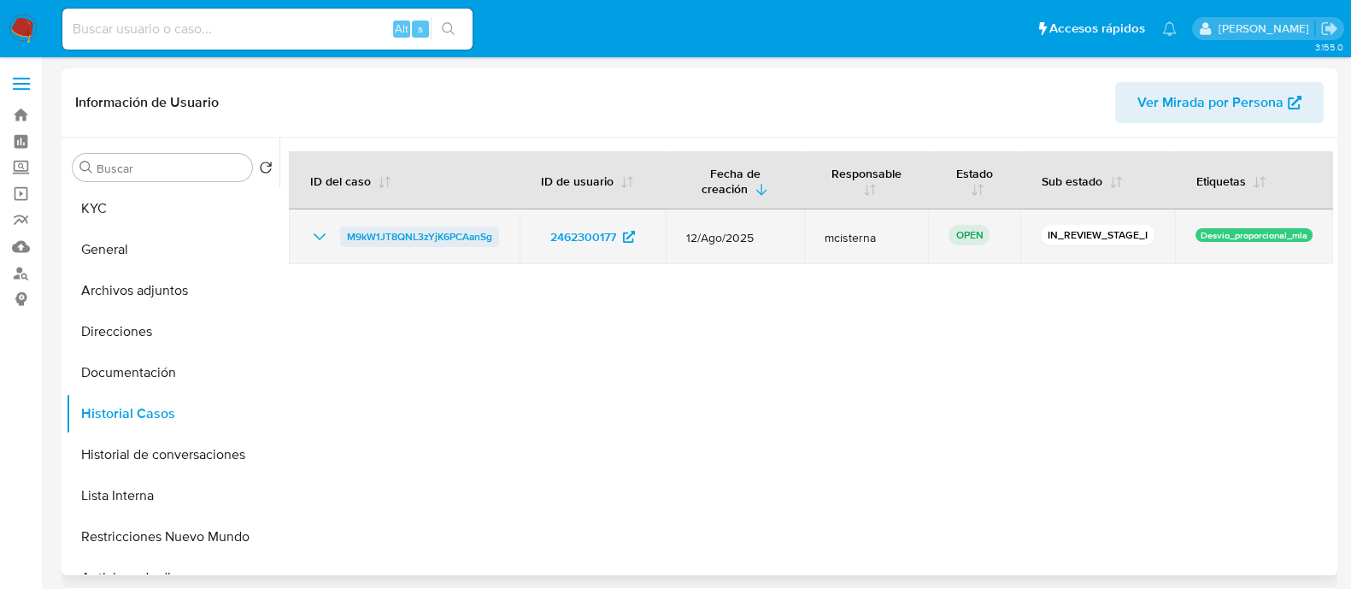
click at [431, 243] on span "M9kW1JT8QNL3zYjK6PCAanSg" at bounding box center [419, 236] width 145 height 21
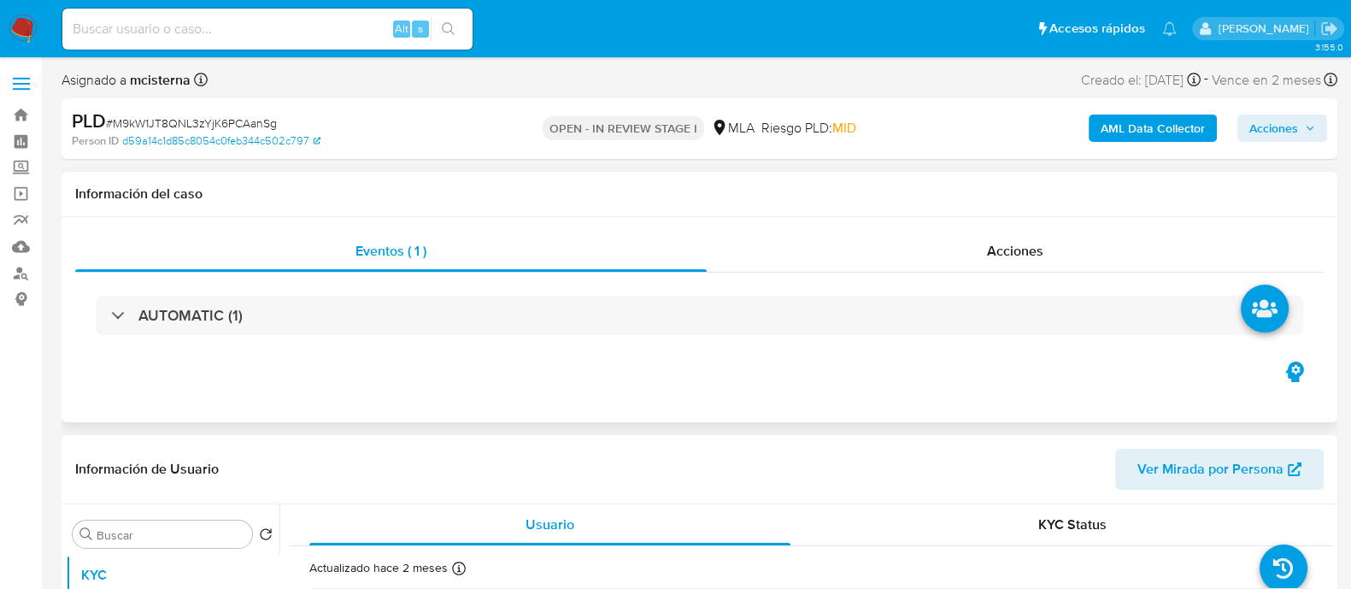
scroll to position [320, 0]
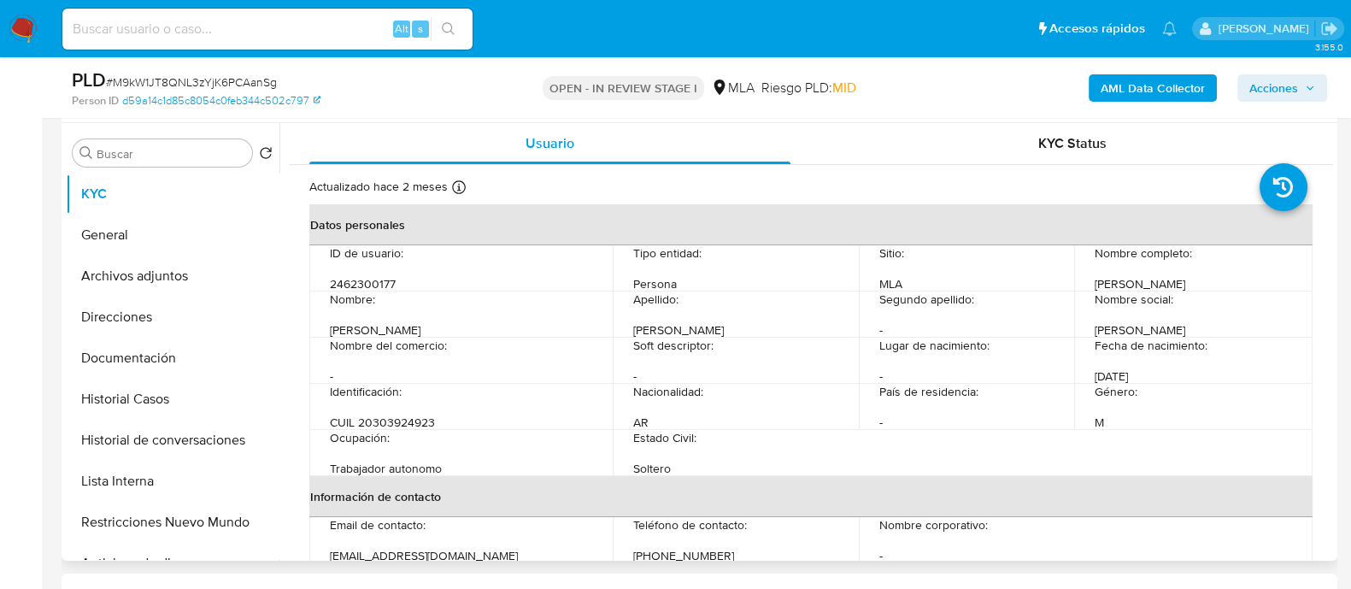
select select "10"
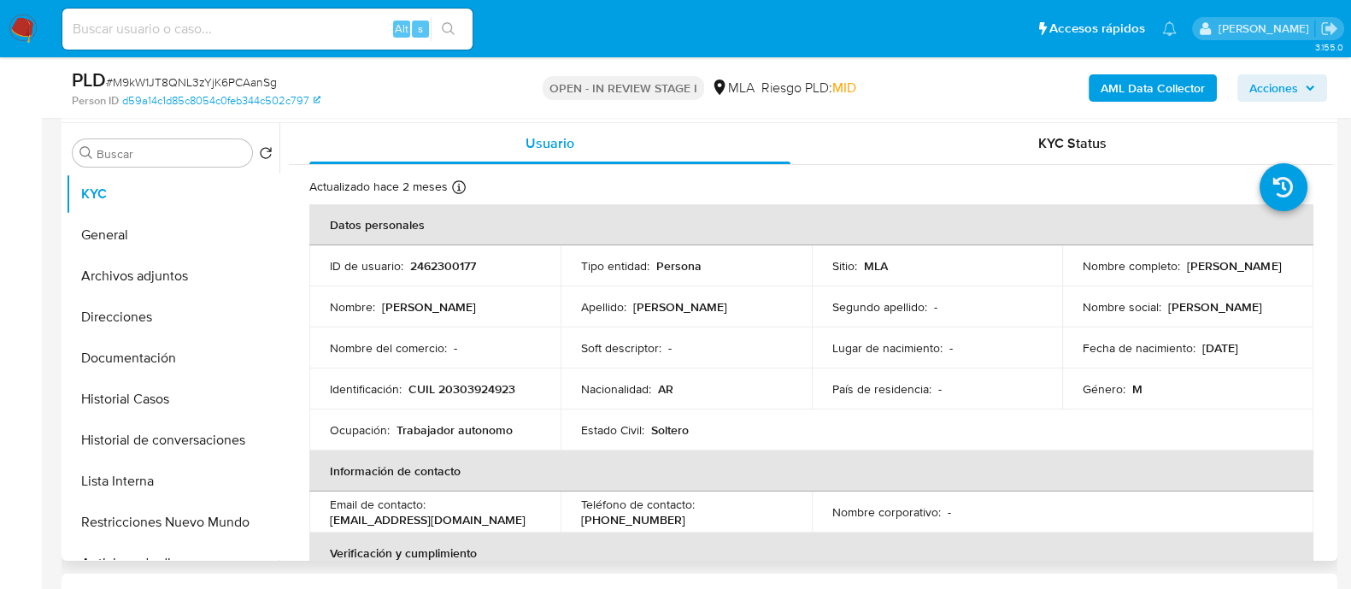
click at [483, 386] on p "CUIL 20303924923" at bounding box center [461, 388] width 107 height 15
copy p "20303924923"
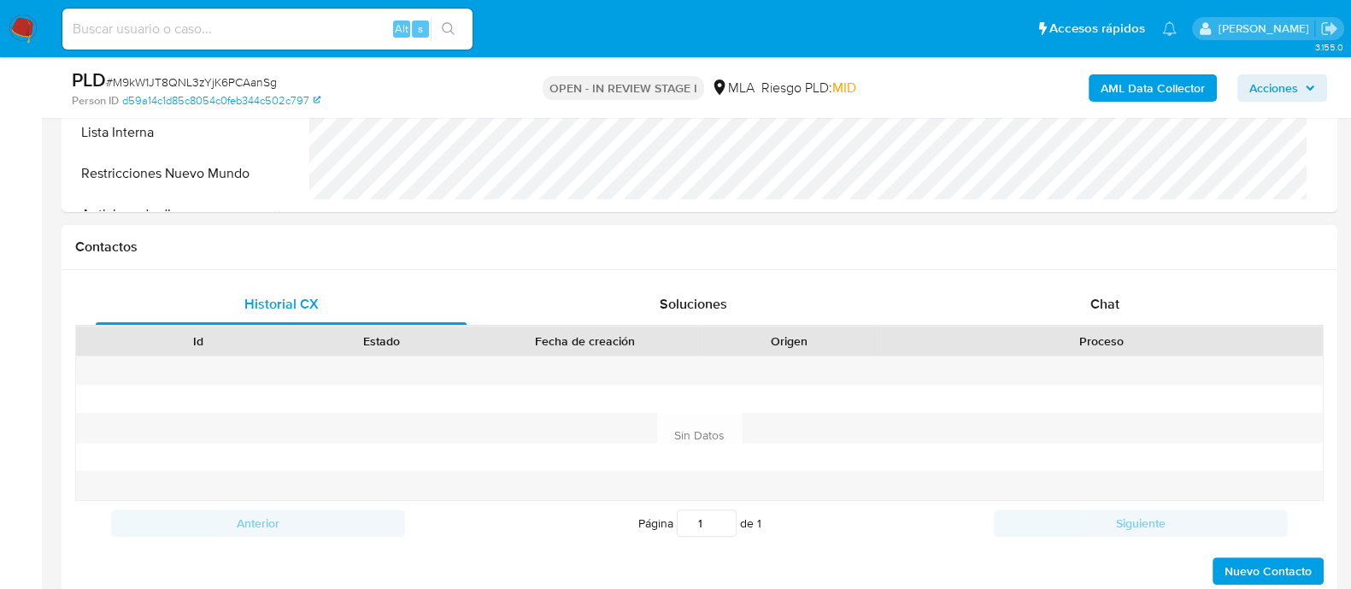
scroll to position [747, 0]
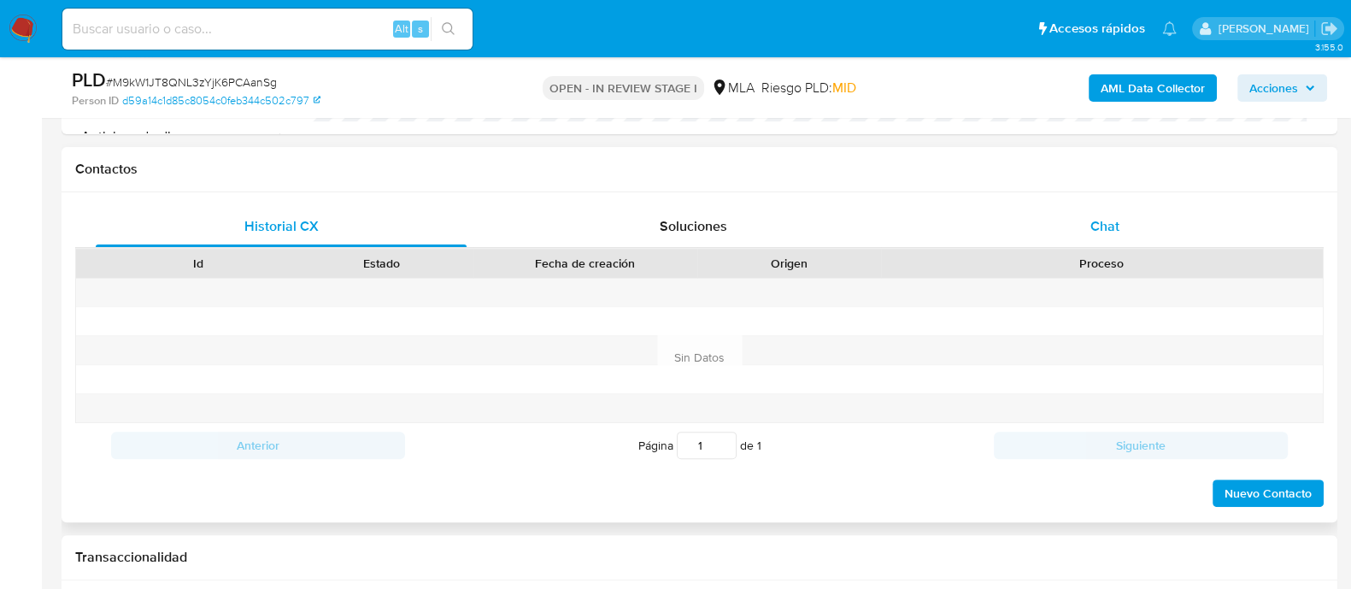
click at [1097, 212] on div "Chat" at bounding box center [1104, 226] width 371 height 41
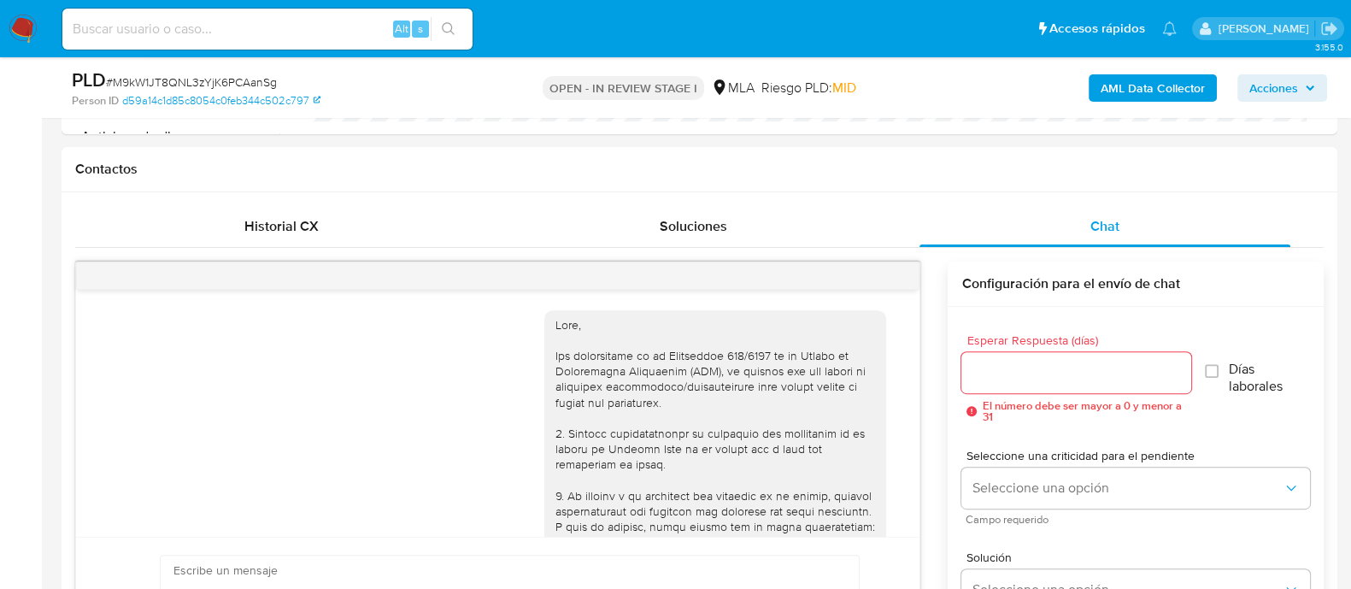
scroll to position [1096, 0]
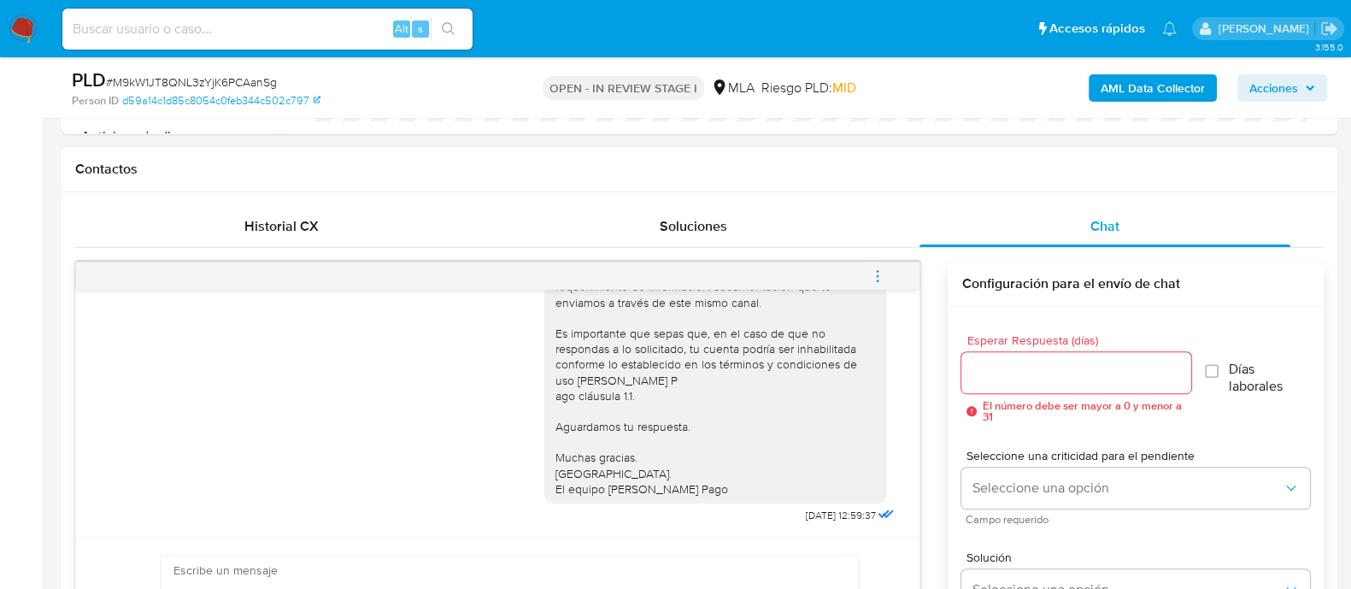
click at [885, 282] on button "menu-action" at bounding box center [877, 275] width 56 height 41
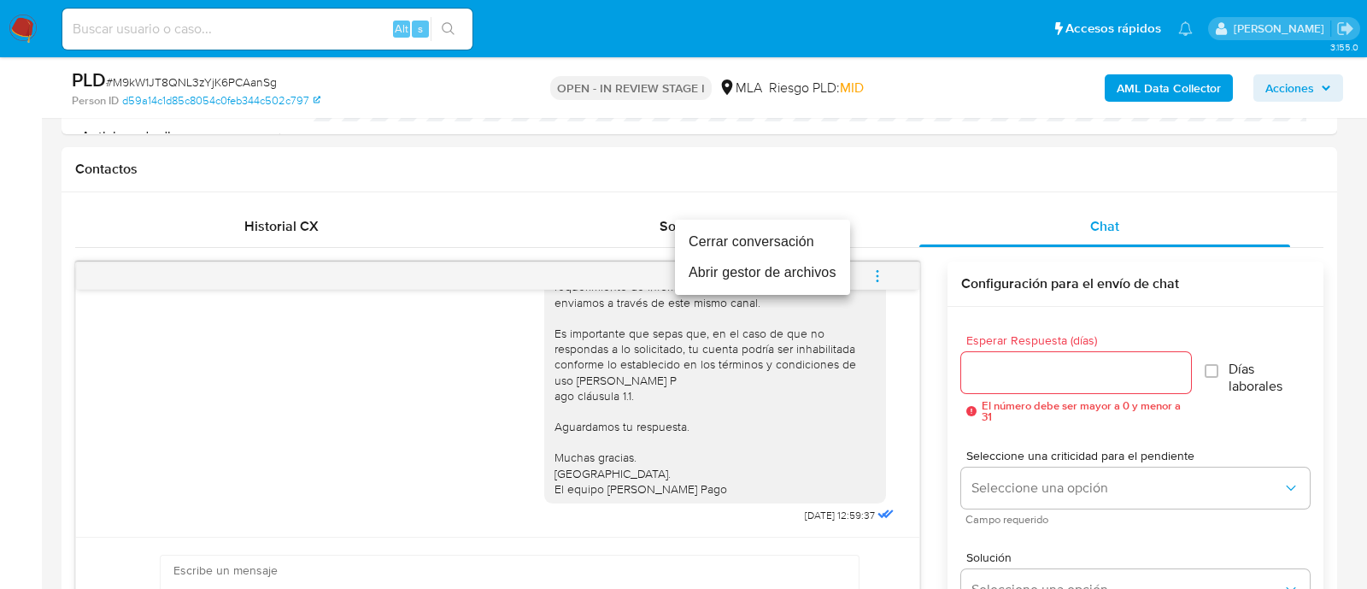
click at [790, 242] on li "Cerrar conversación" at bounding box center [762, 241] width 175 height 31
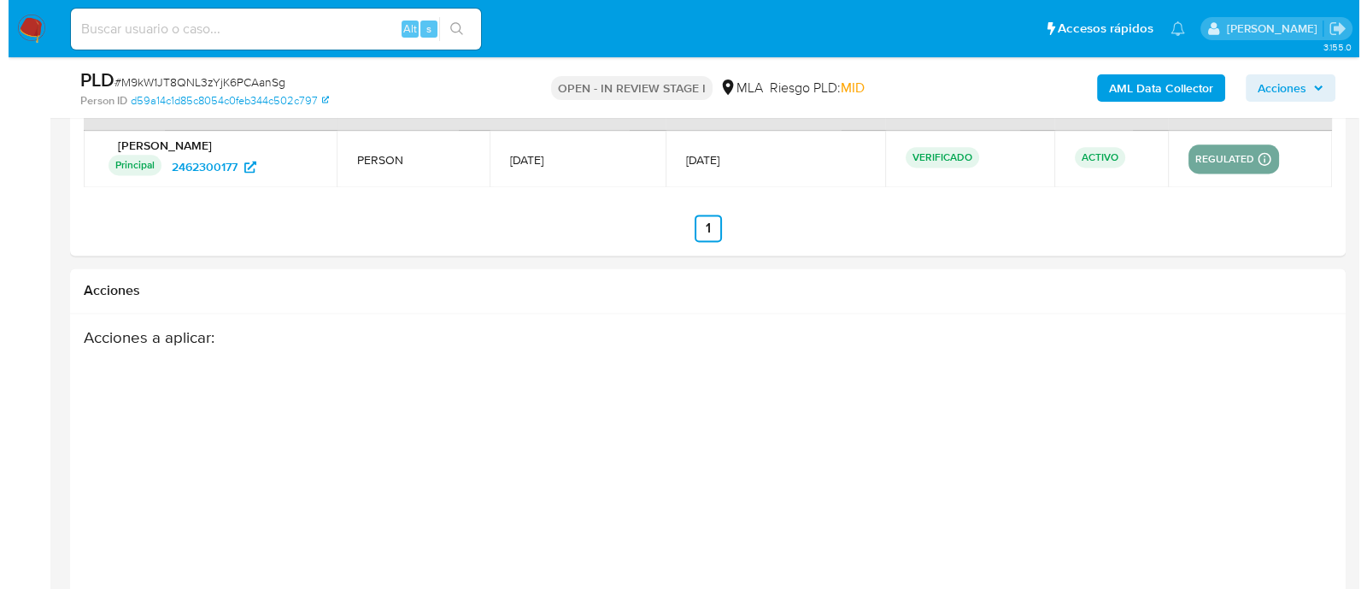
scroll to position [3000, 0]
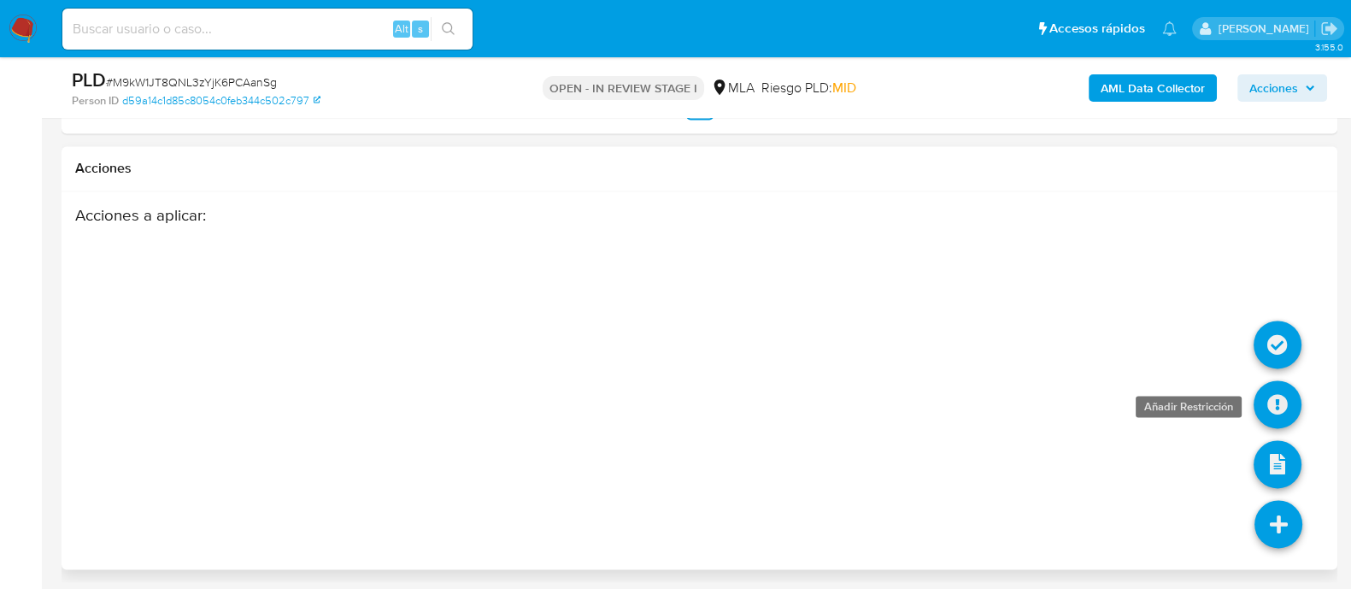
click at [1280, 394] on icon at bounding box center [1277, 404] width 48 height 48
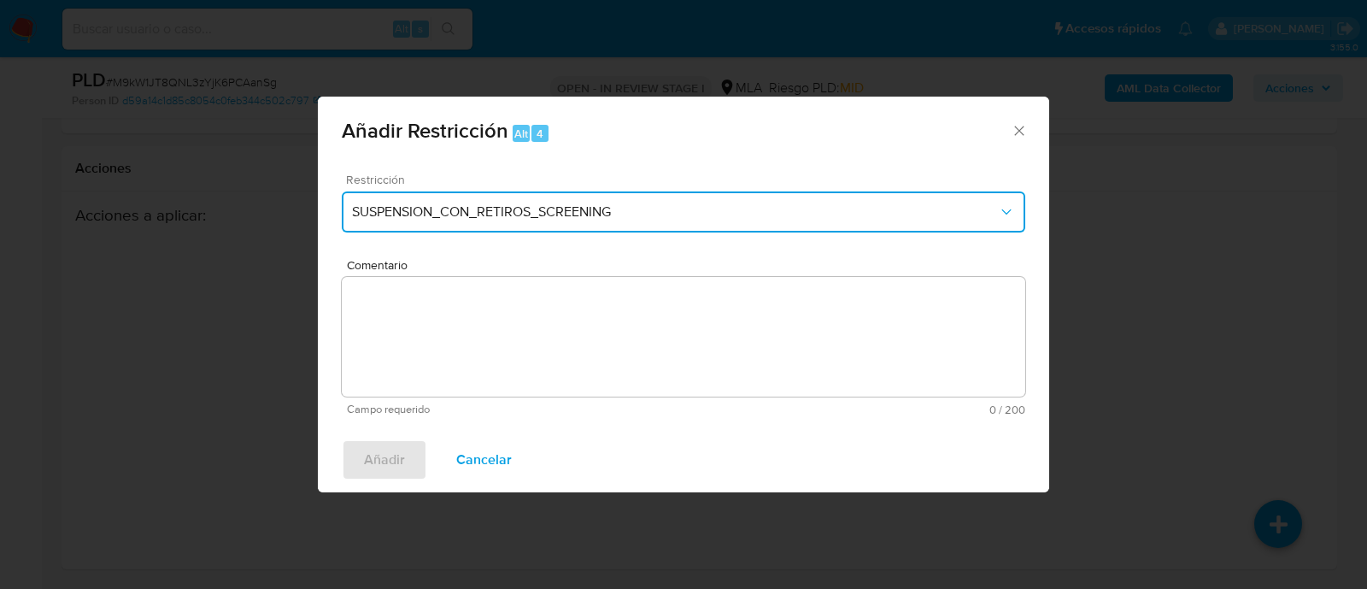
click at [543, 212] on span "SUSPENSION_CON_RETIROS_SCREENING" at bounding box center [675, 211] width 646 height 17
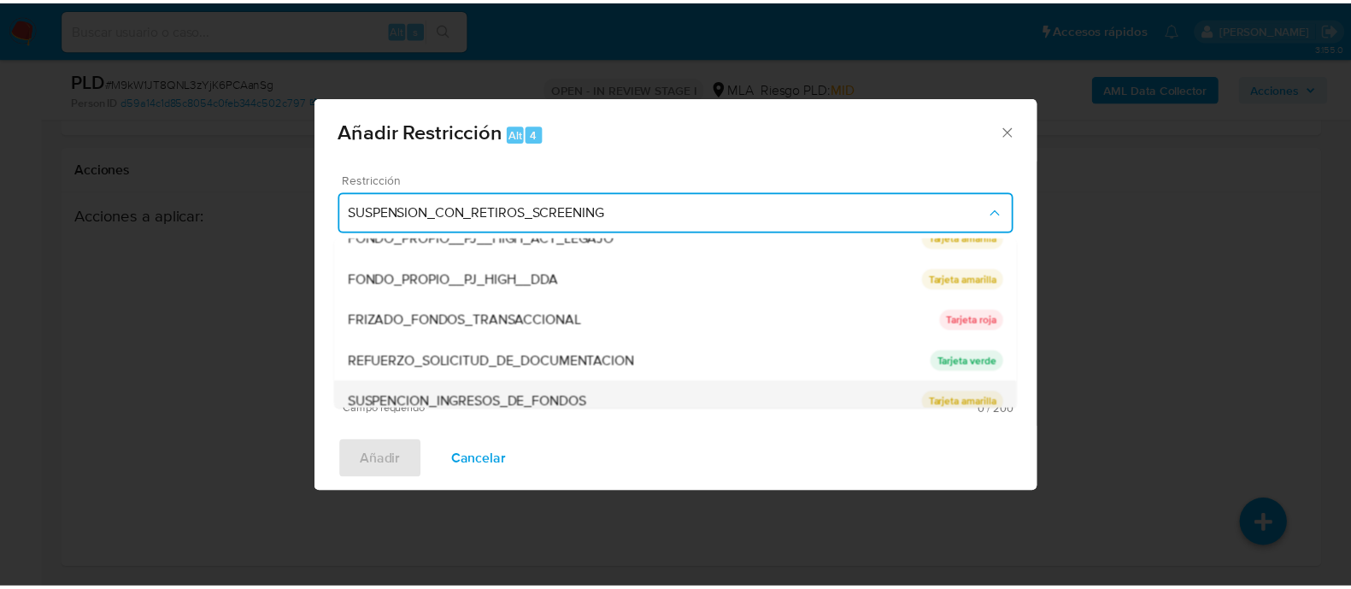
scroll to position [362, 0]
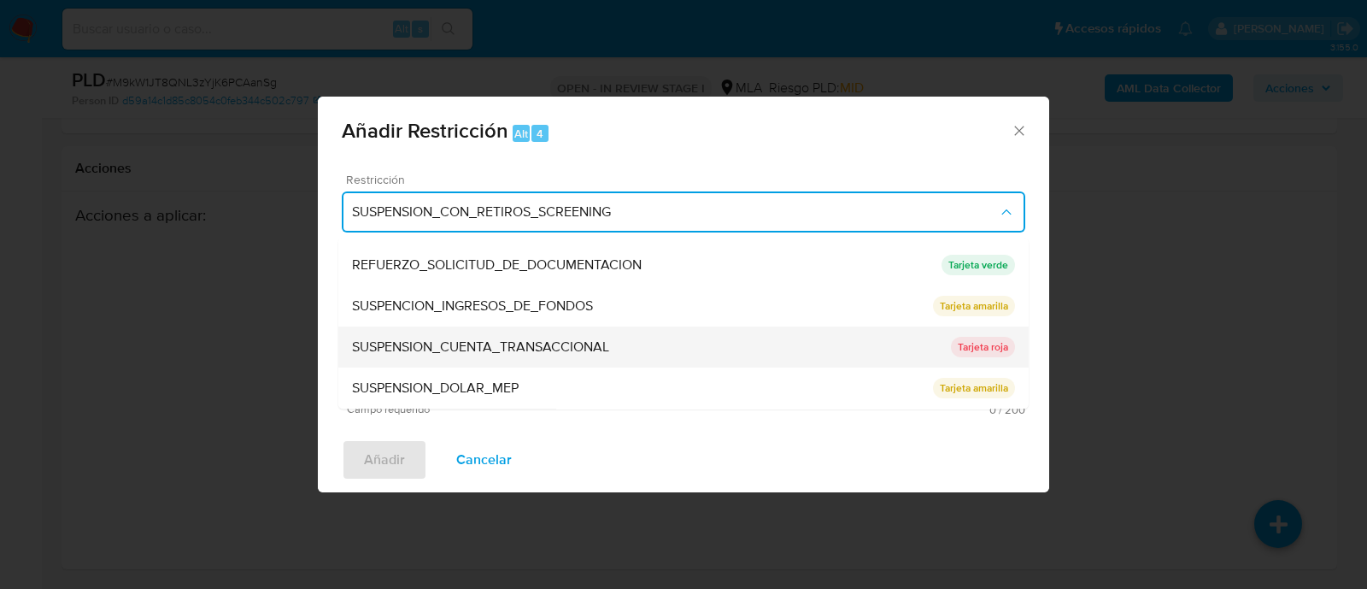
click at [591, 356] on span "SUSPENSION_CUENTA_TRANSACCIONAL" at bounding box center [480, 347] width 257 height 17
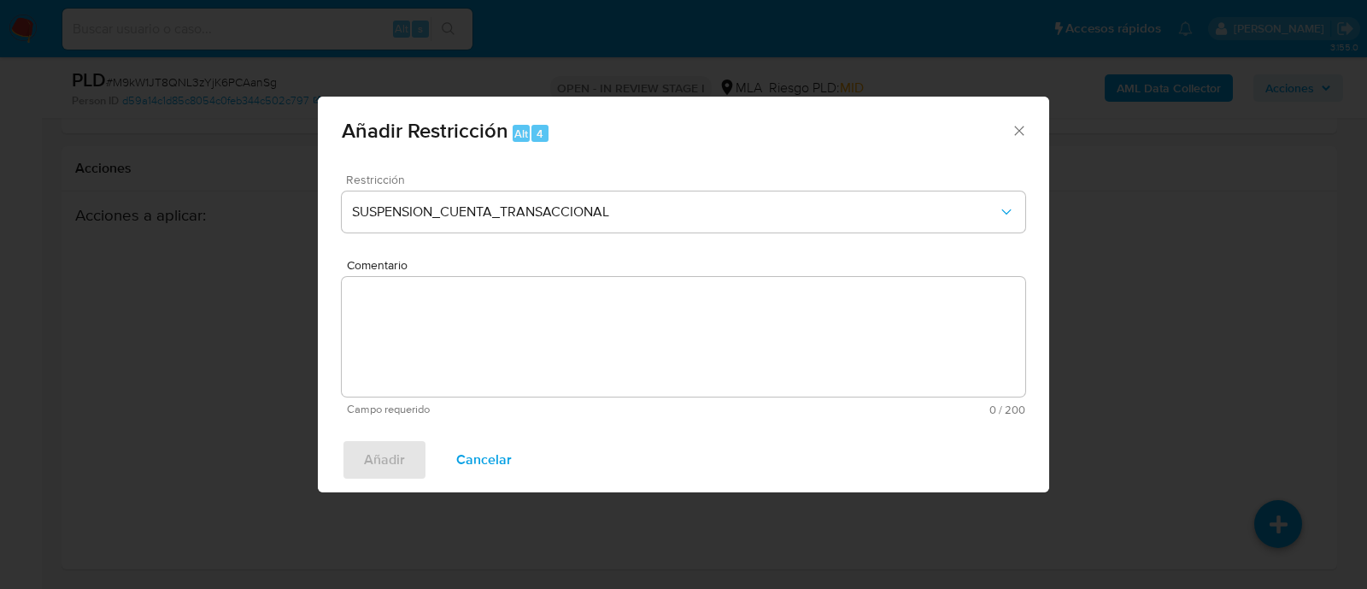
click at [679, 365] on textarea "Comentario" at bounding box center [683, 337] width 683 height 120
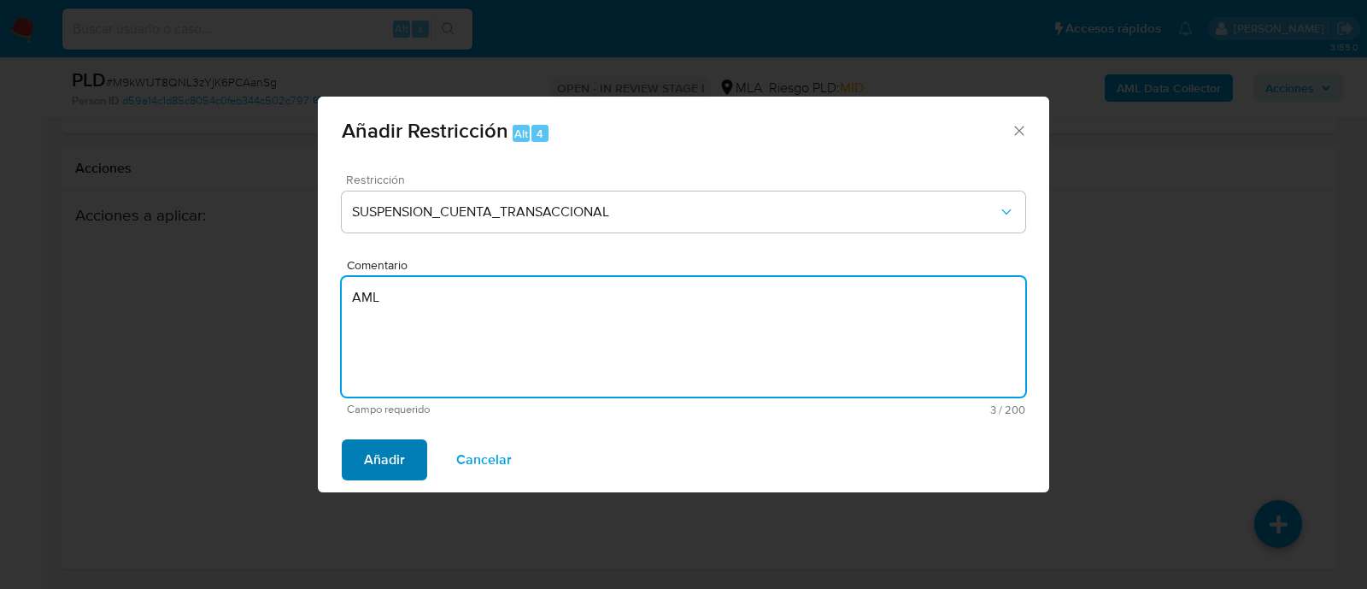
type textarea "AML"
drag, startPoint x: 367, startPoint y: 470, endPoint x: 379, endPoint y: 466, distance: 12.7
click at [370, 468] on span "Añadir" at bounding box center [384, 460] width 41 height 38
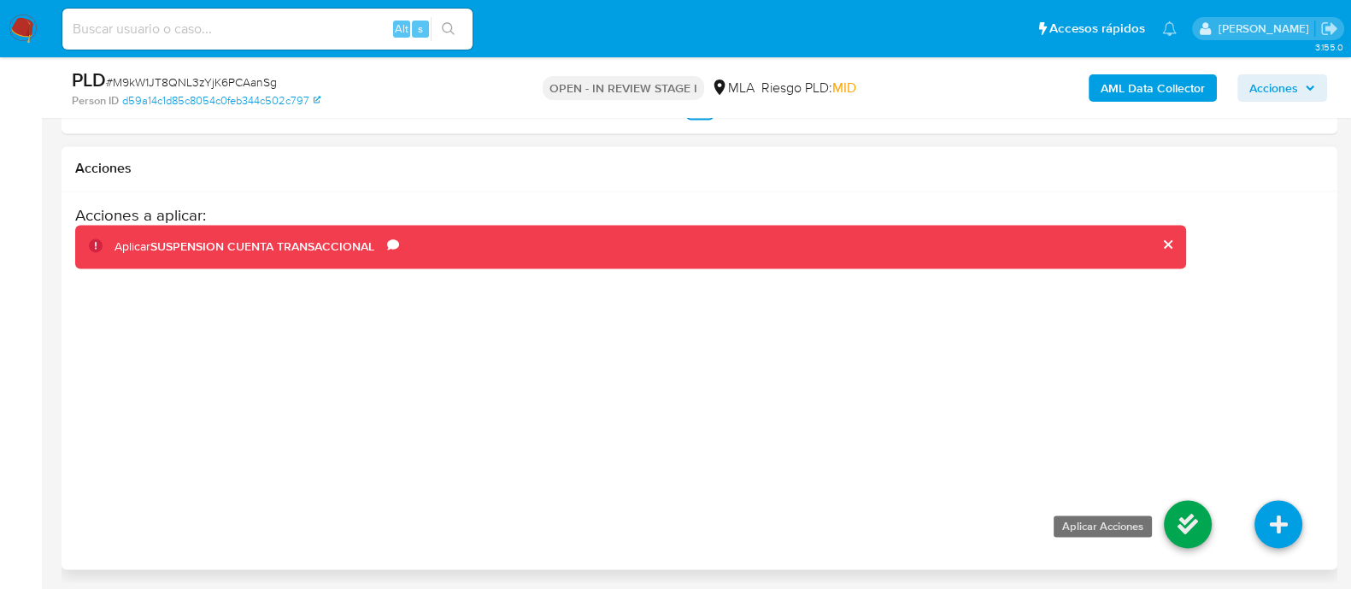
click at [1194, 525] on icon at bounding box center [1187, 524] width 48 height 48
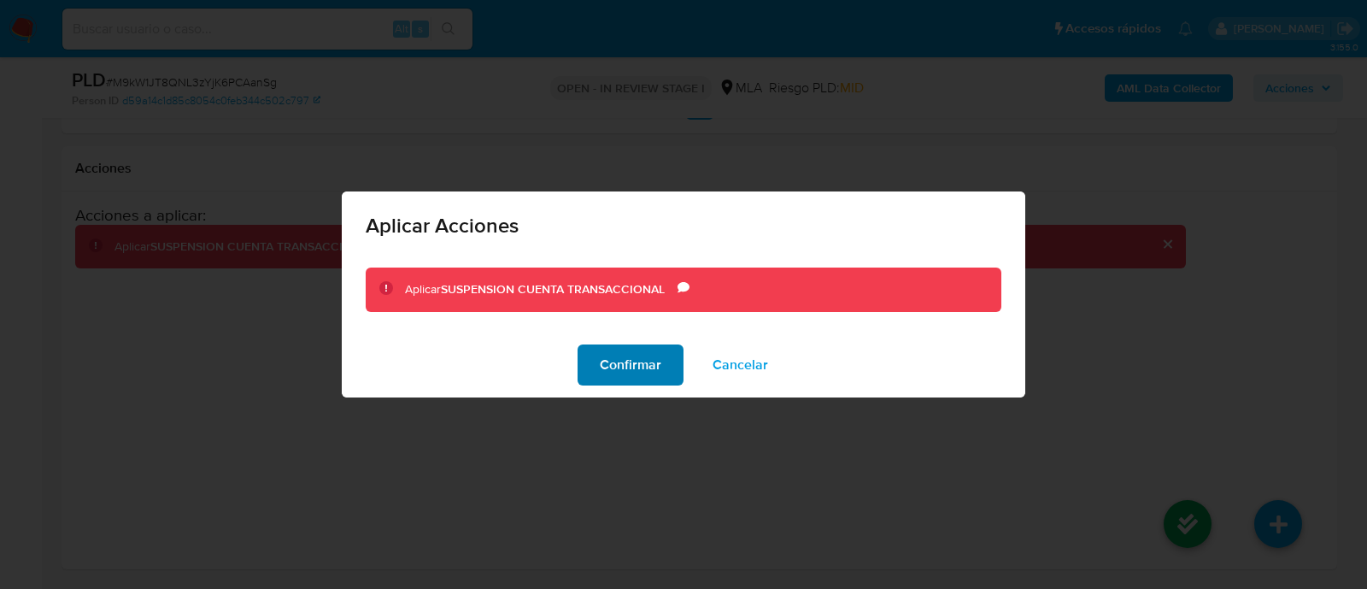
click at [614, 375] on span "Confirmar" at bounding box center [631, 365] width 62 height 38
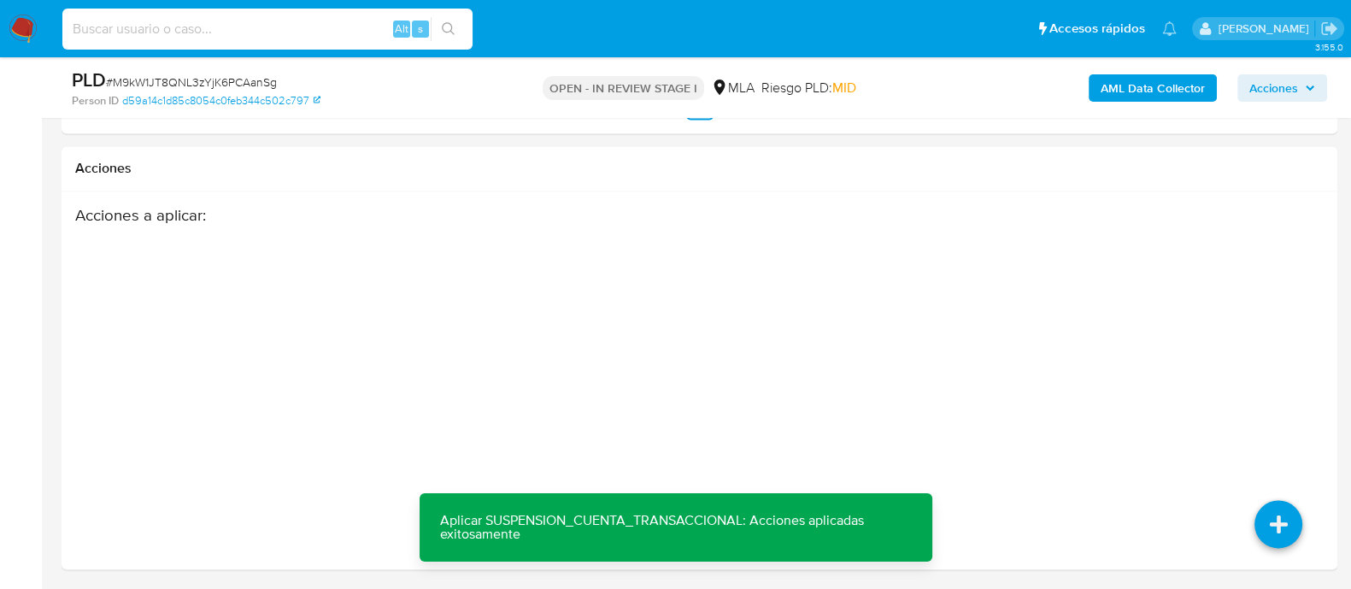
click at [312, 32] on input at bounding box center [267, 29] width 410 height 22
paste input "2488847305"
type input "2488847305"
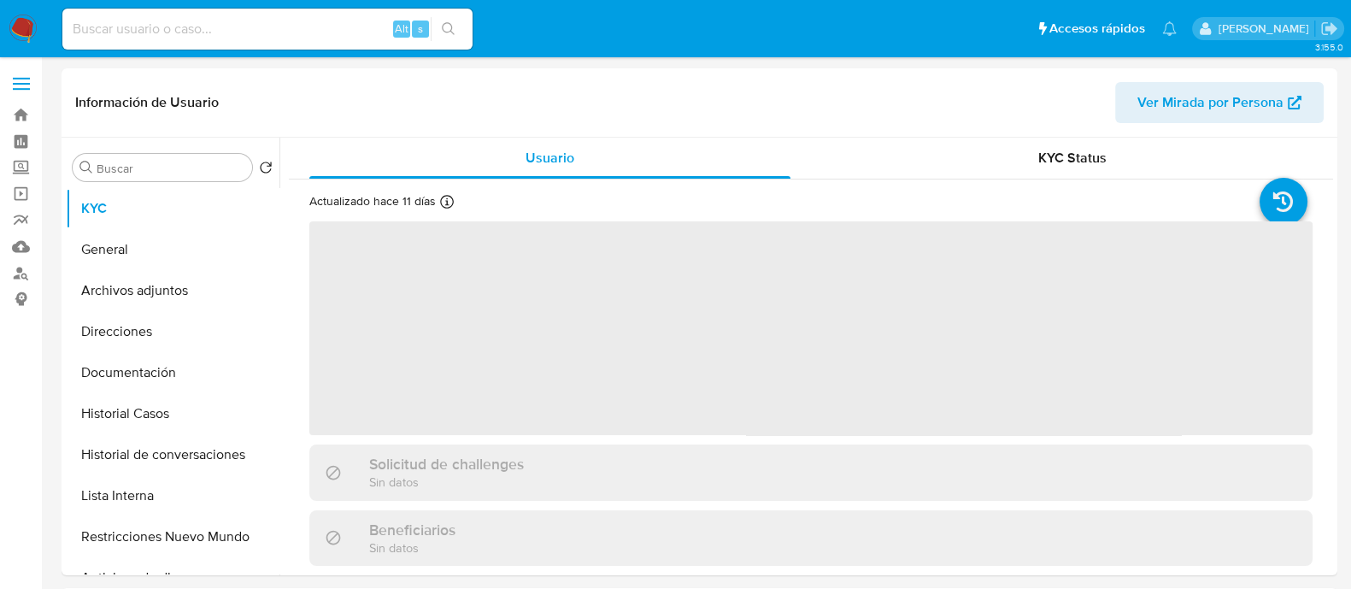
select select "10"
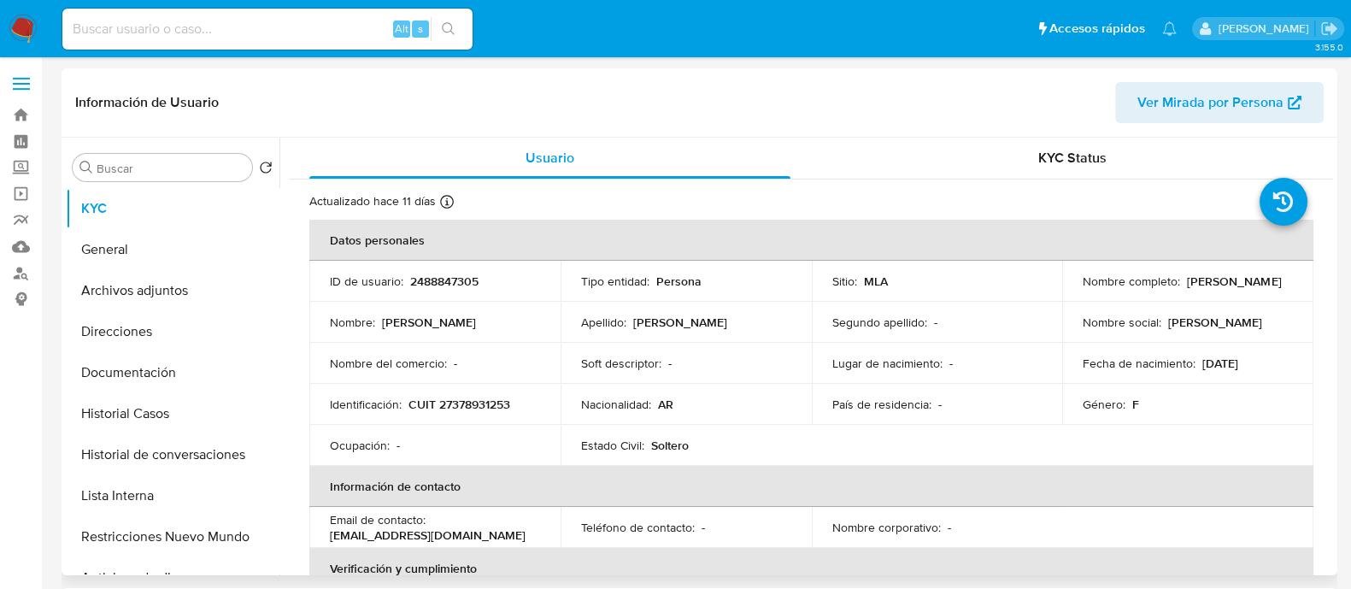
click at [472, 406] on p "CUIT 27378931253" at bounding box center [459, 403] width 102 height 15
copy p "27378931253"
click at [160, 422] on button "Historial Casos" at bounding box center [166, 413] width 200 height 41
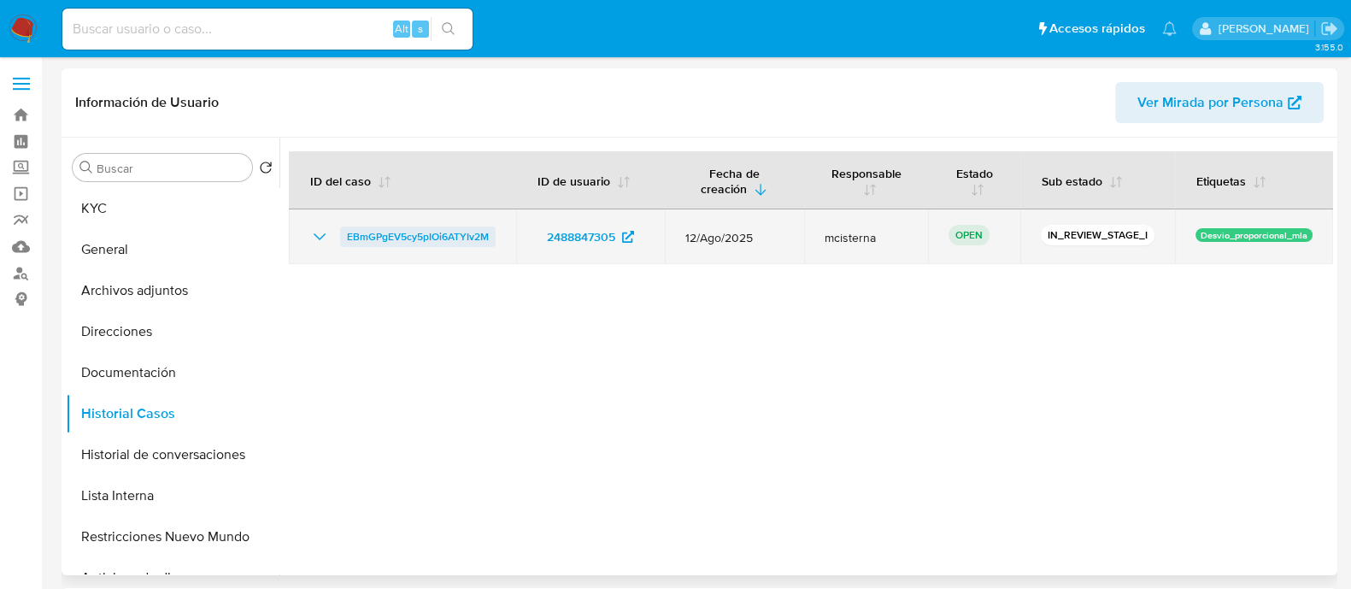
click at [449, 232] on span "EBmGPgEV5cy5pIOi6ATYIv2M" at bounding box center [418, 236] width 142 height 21
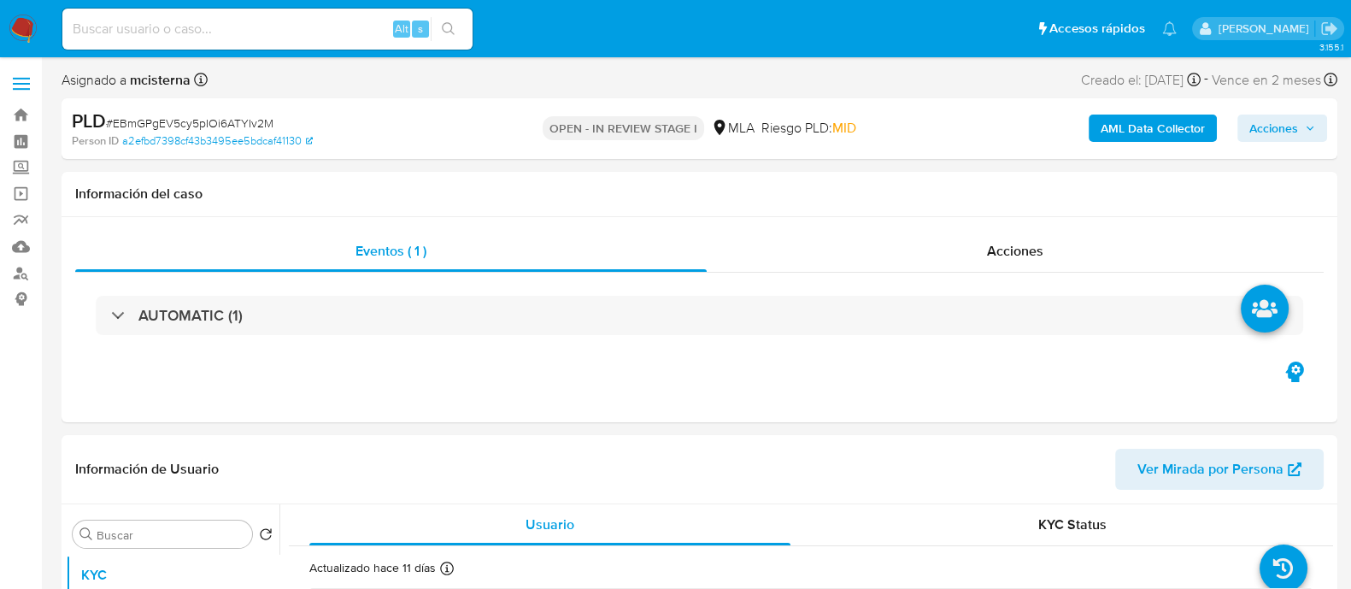
select select "10"
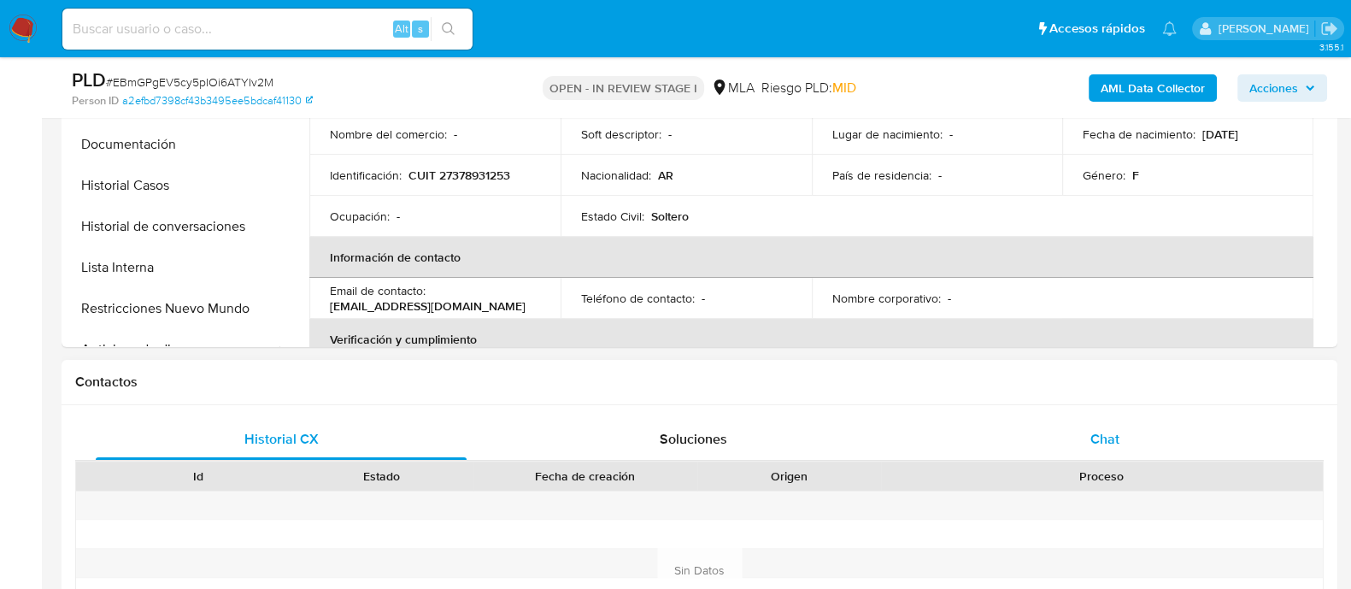
drag, startPoint x: 1078, startPoint y: 449, endPoint x: 1008, endPoint y: 432, distance: 72.1
click at [1080, 450] on div "Chat" at bounding box center [1104, 439] width 371 height 41
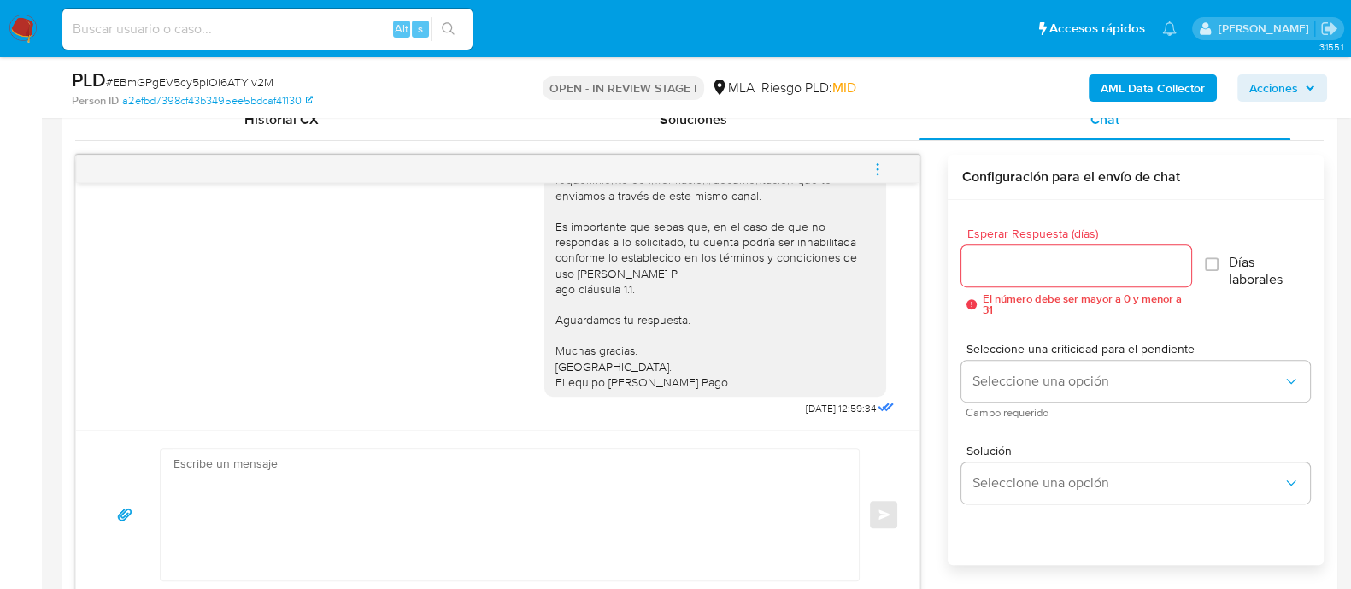
scroll to position [853, 0]
click at [884, 158] on span "menu-action" at bounding box center [877, 169] width 15 height 41
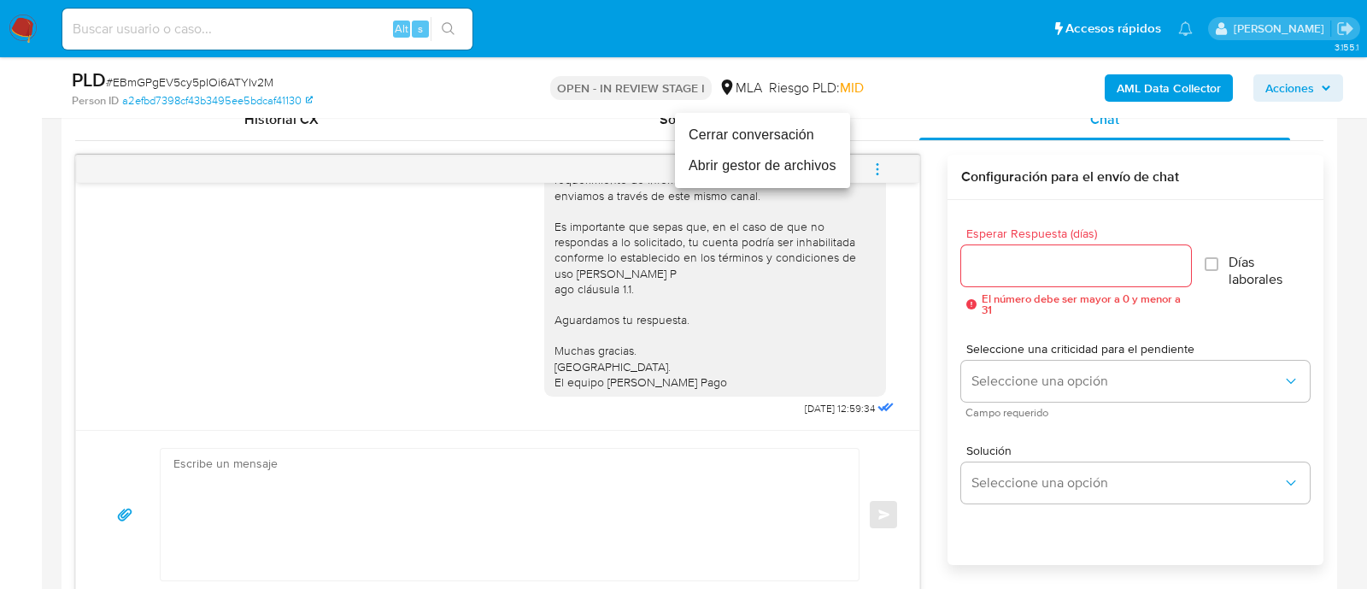
click at [730, 137] on li "Cerrar conversación" at bounding box center [762, 135] width 175 height 31
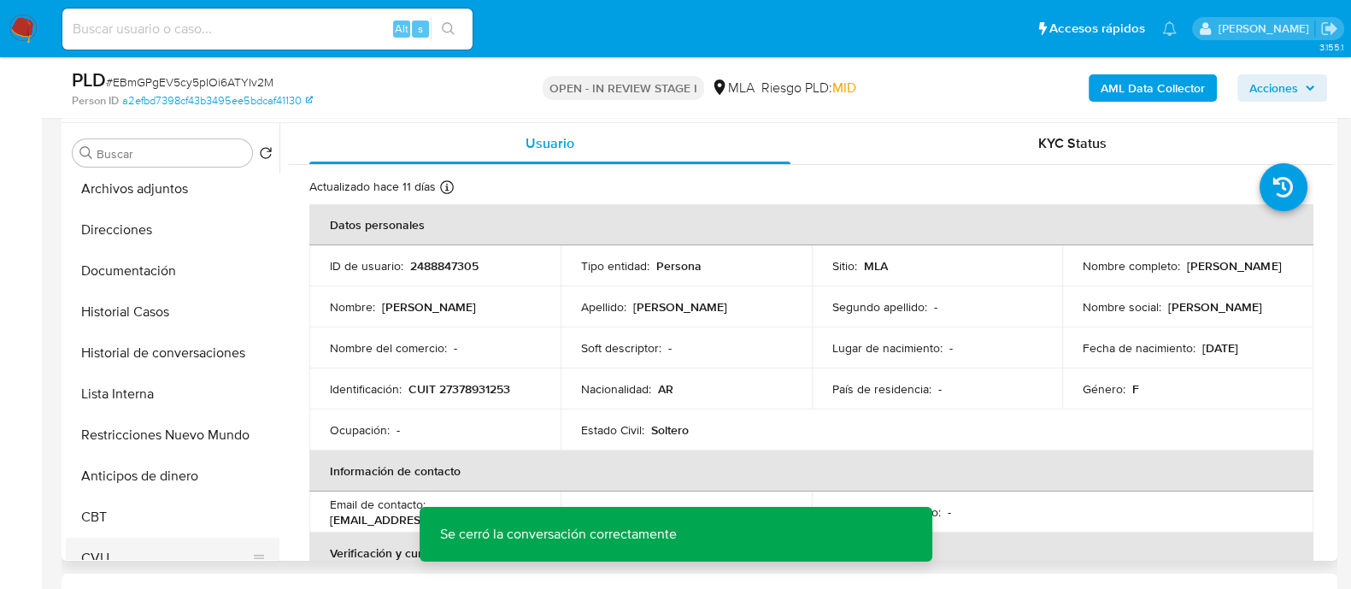
scroll to position [320, 0]
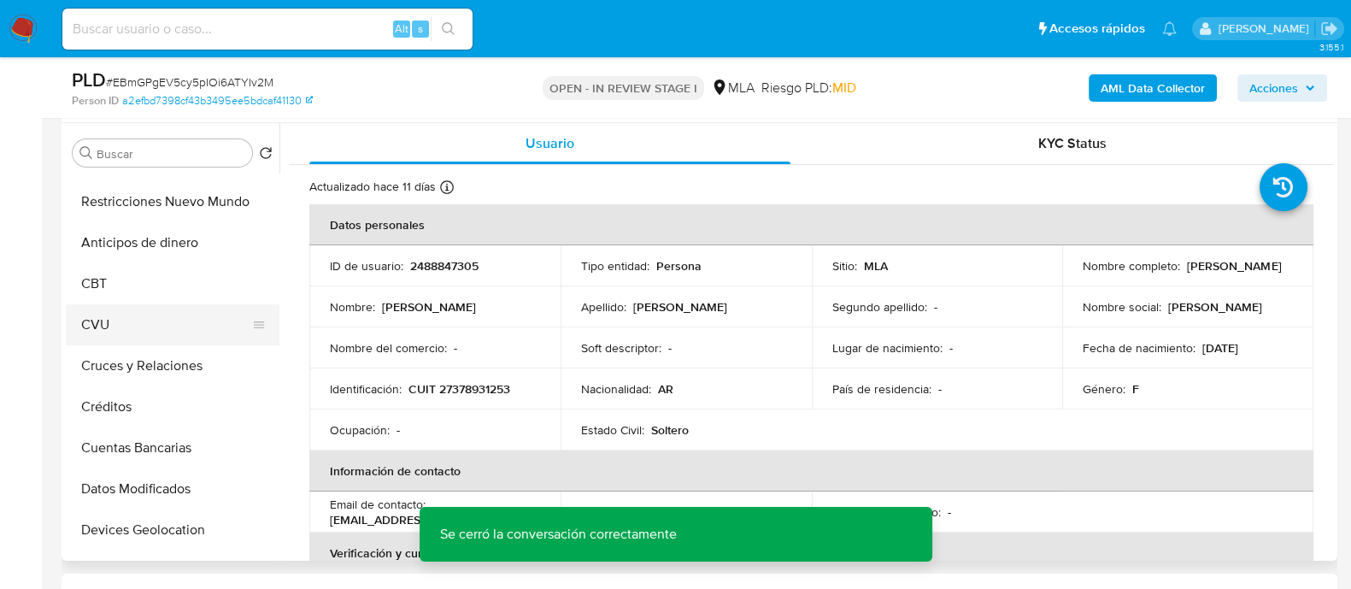
click at [161, 328] on button "CVU" at bounding box center [166, 324] width 200 height 41
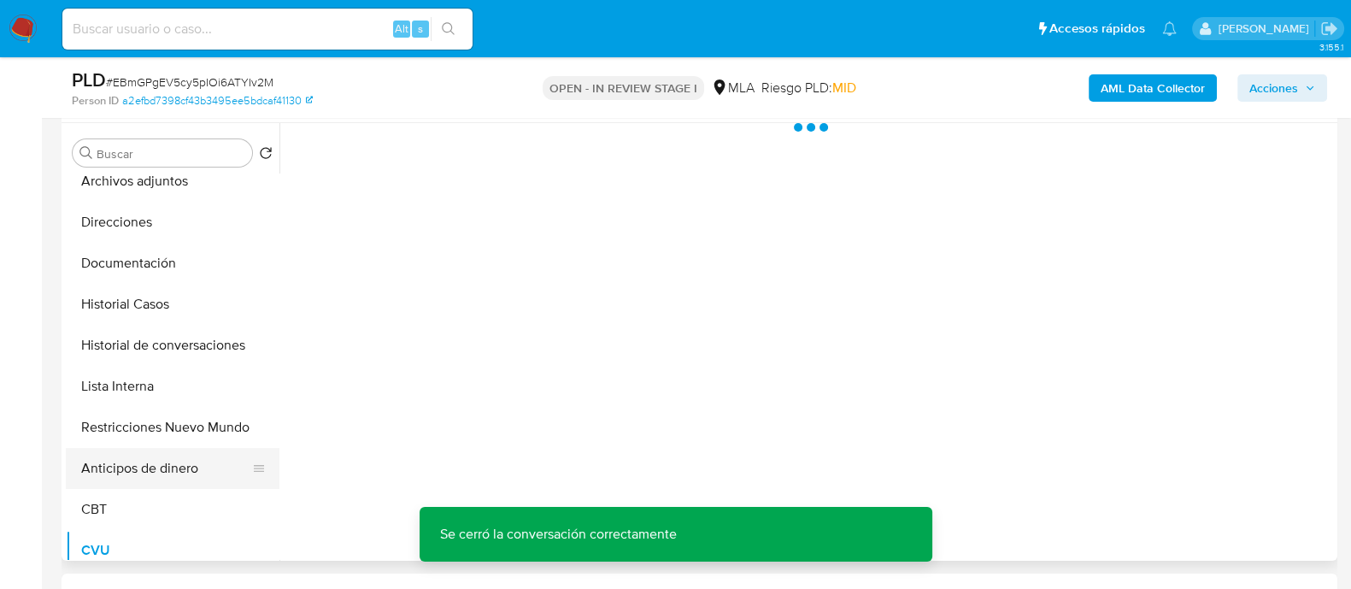
scroll to position [0, 0]
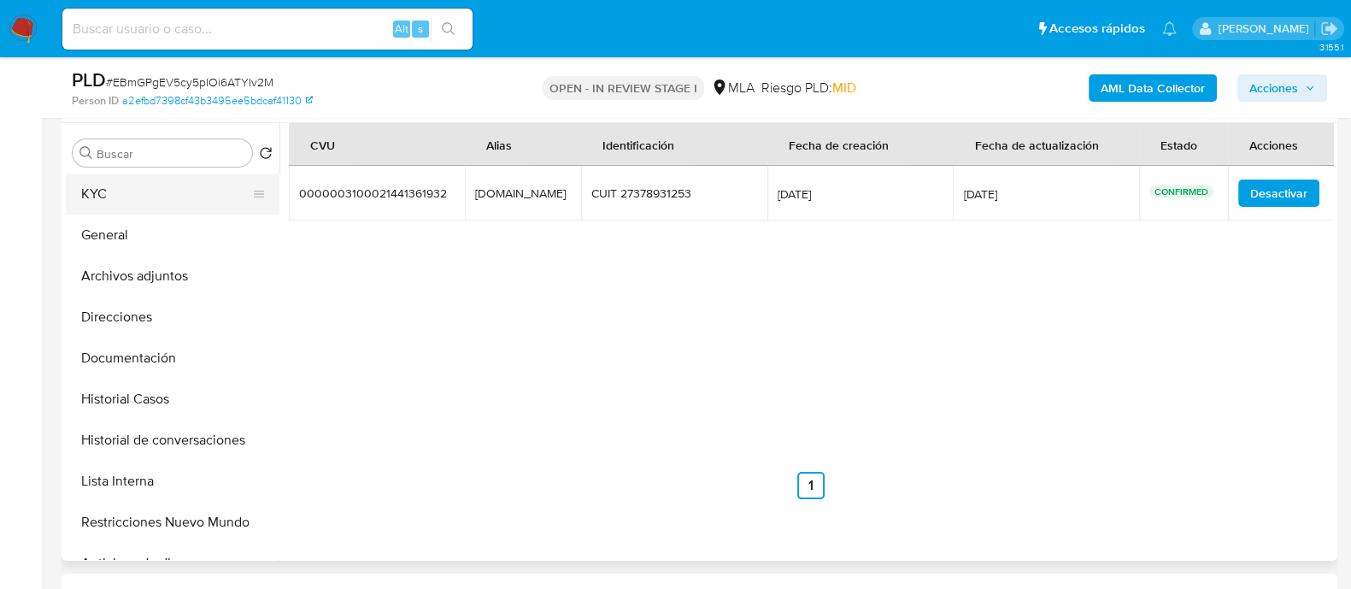
click at [132, 200] on button "KYC" at bounding box center [166, 193] width 200 height 41
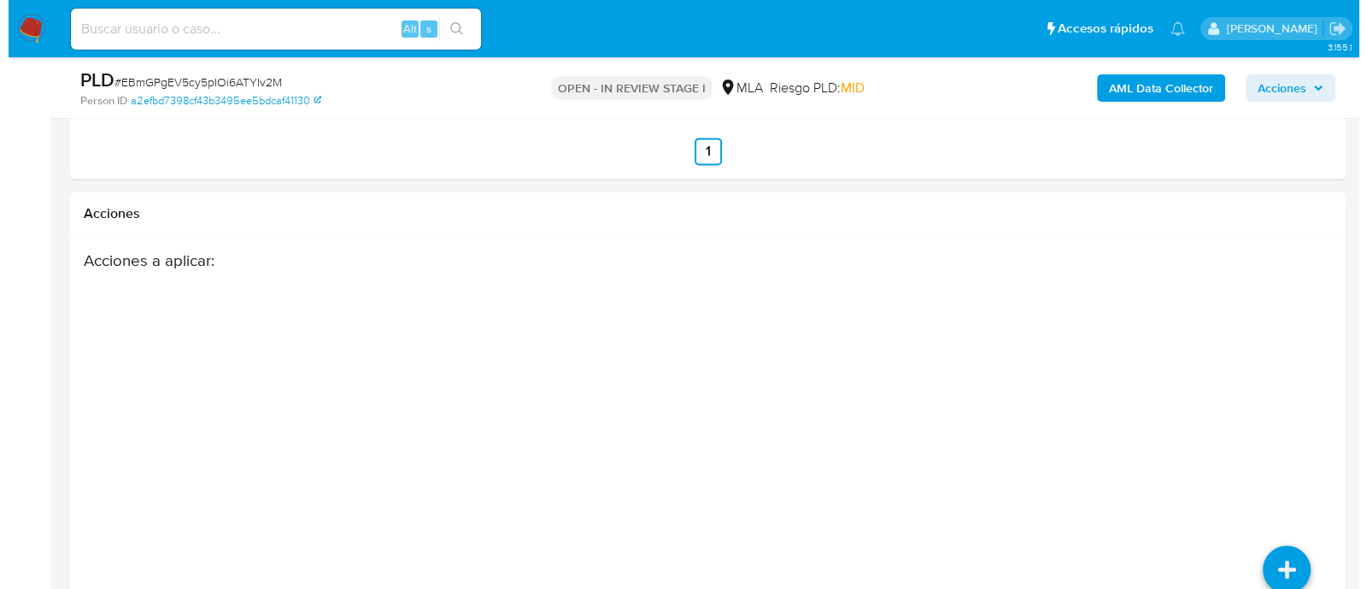
scroll to position [3113, 0]
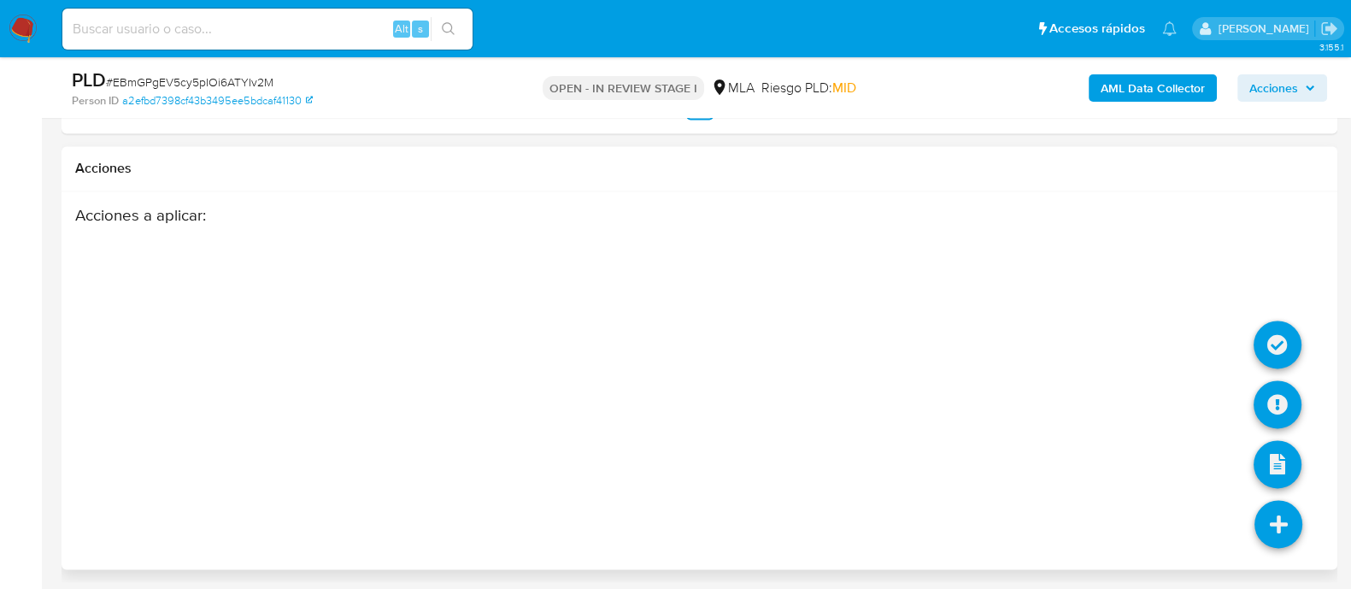
click at [1263, 429] on li at bounding box center [1277, 407] width 48 height 70
click at [1267, 412] on icon at bounding box center [1277, 404] width 48 height 48
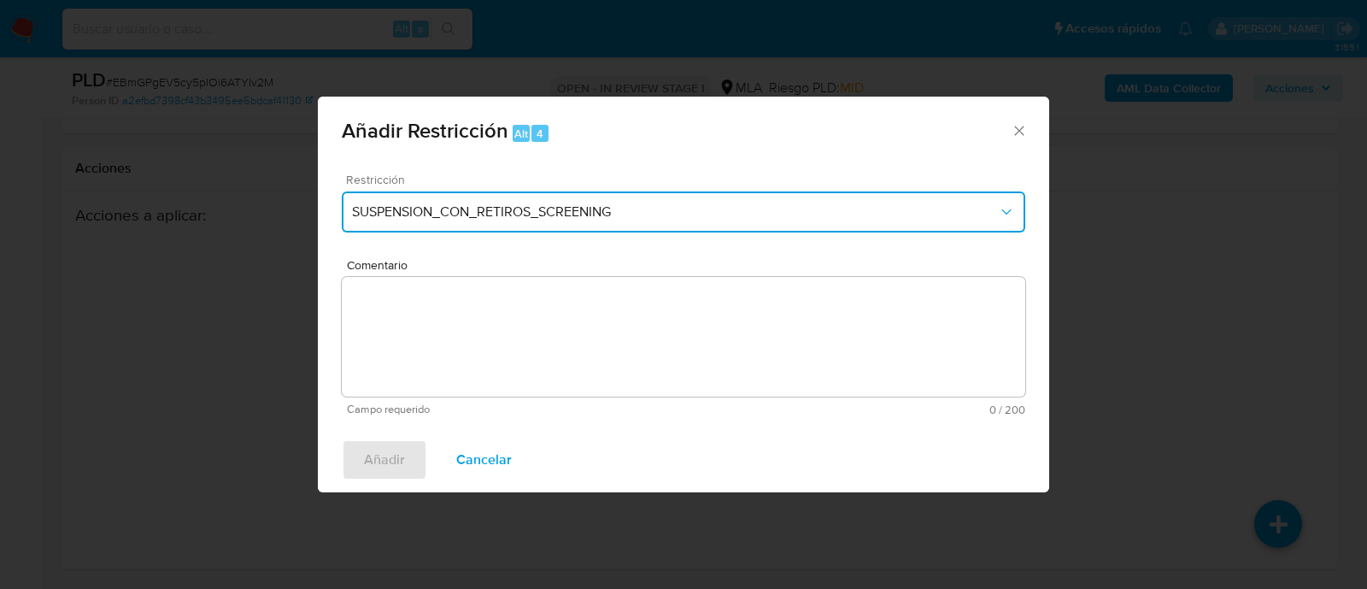
click at [568, 217] on span "SUSPENSION_CON_RETIROS_SCREENING" at bounding box center [675, 211] width 646 height 17
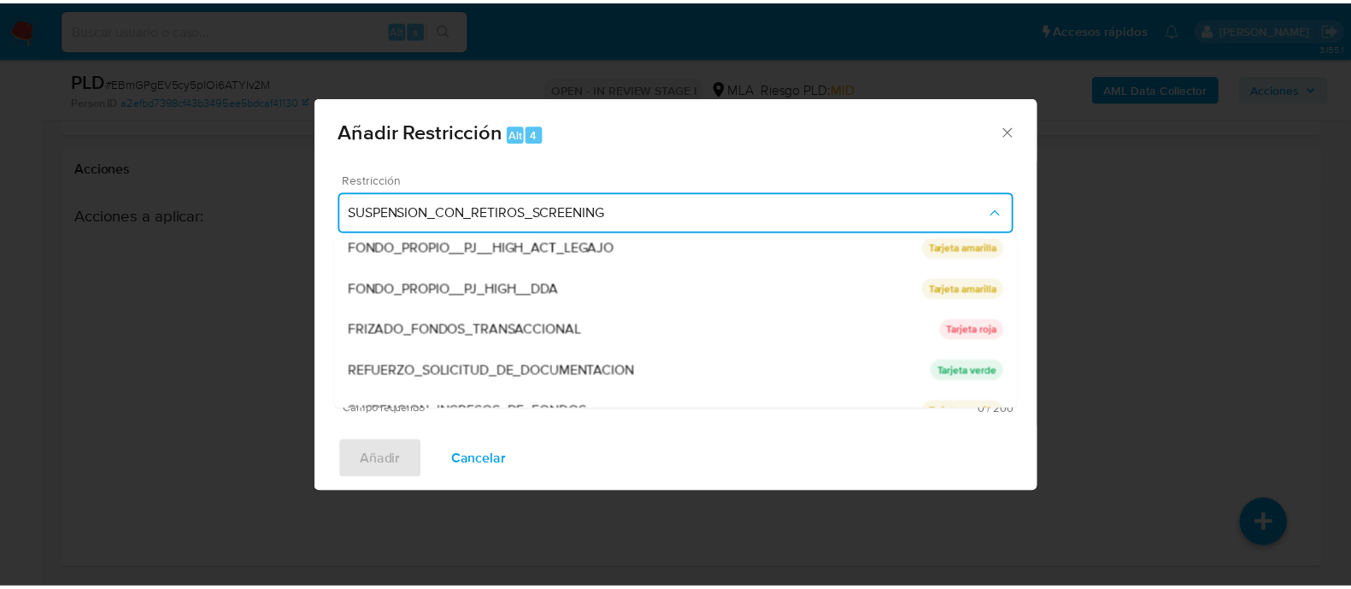
scroll to position [362, 0]
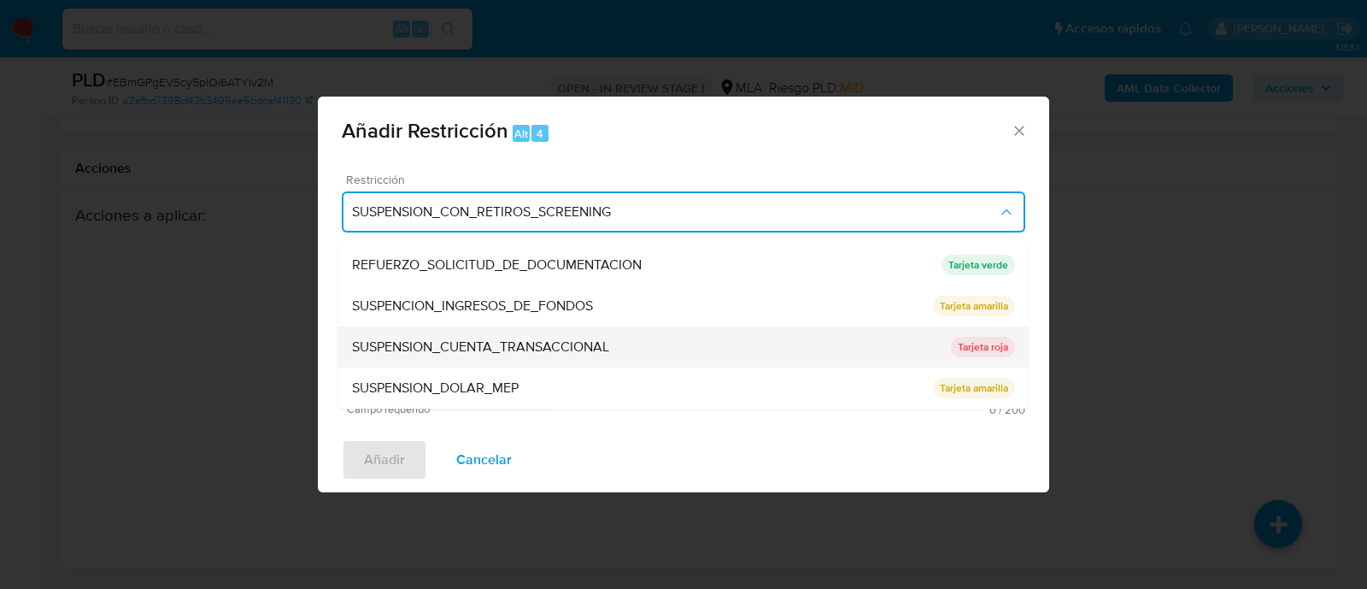
click at [599, 339] on span "SUSPENSION_CUENTA_TRANSACCIONAL" at bounding box center [480, 347] width 257 height 17
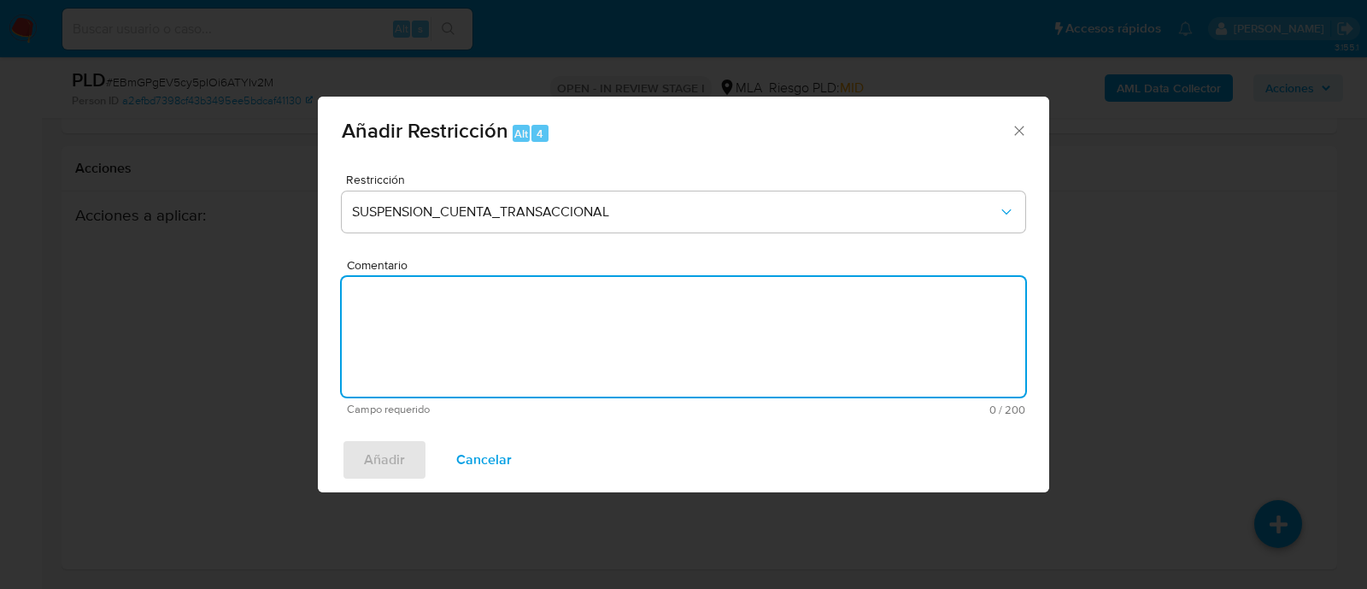
click at [734, 343] on textarea "Comentario" at bounding box center [683, 337] width 683 height 120
type textarea "AML"
click at [394, 445] on span "Añadir" at bounding box center [384, 460] width 41 height 38
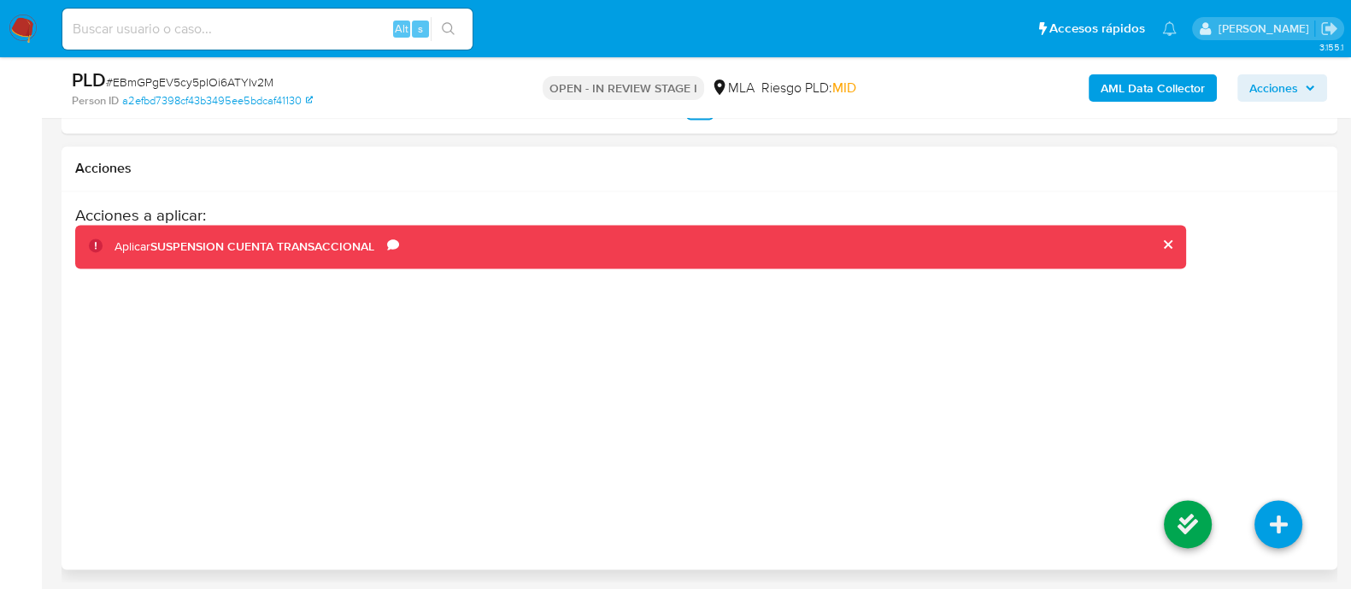
click at [1190, 495] on li at bounding box center [1187, 526] width 91 height 96
click at [1179, 506] on icon at bounding box center [1187, 524] width 48 height 48
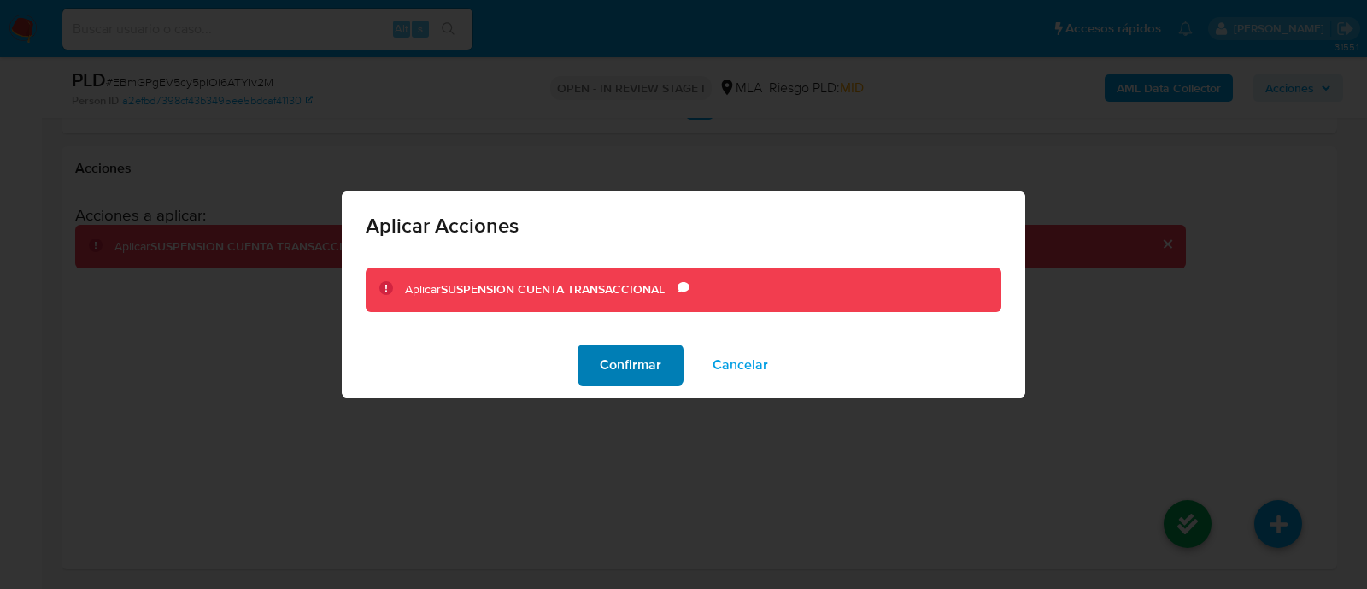
click at [650, 360] on span "Confirmar" at bounding box center [631, 365] width 62 height 38
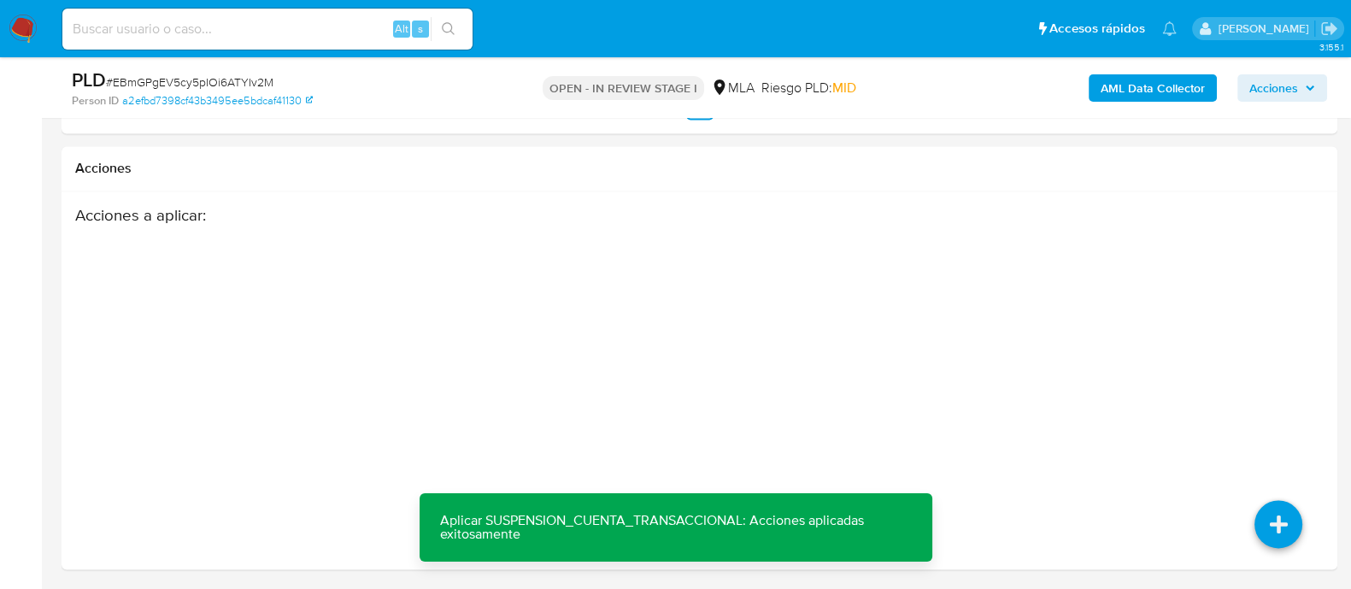
click at [367, 35] on input at bounding box center [267, 29] width 410 height 22
paste input "2512239364"
type input "2512239364"
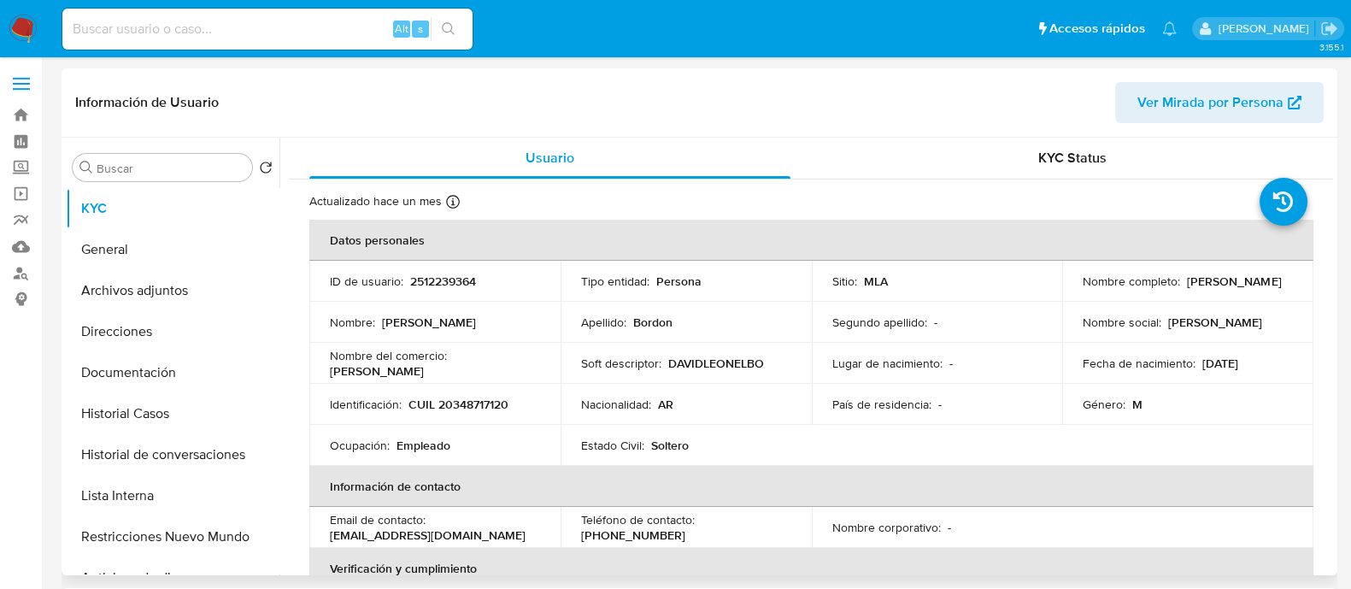
select select "10"
click at [457, 397] on p "CUIL 20348717120" at bounding box center [458, 403] width 100 height 15
copy p "20348717120"
click at [116, 416] on button "Historial Casos" at bounding box center [166, 413] width 200 height 41
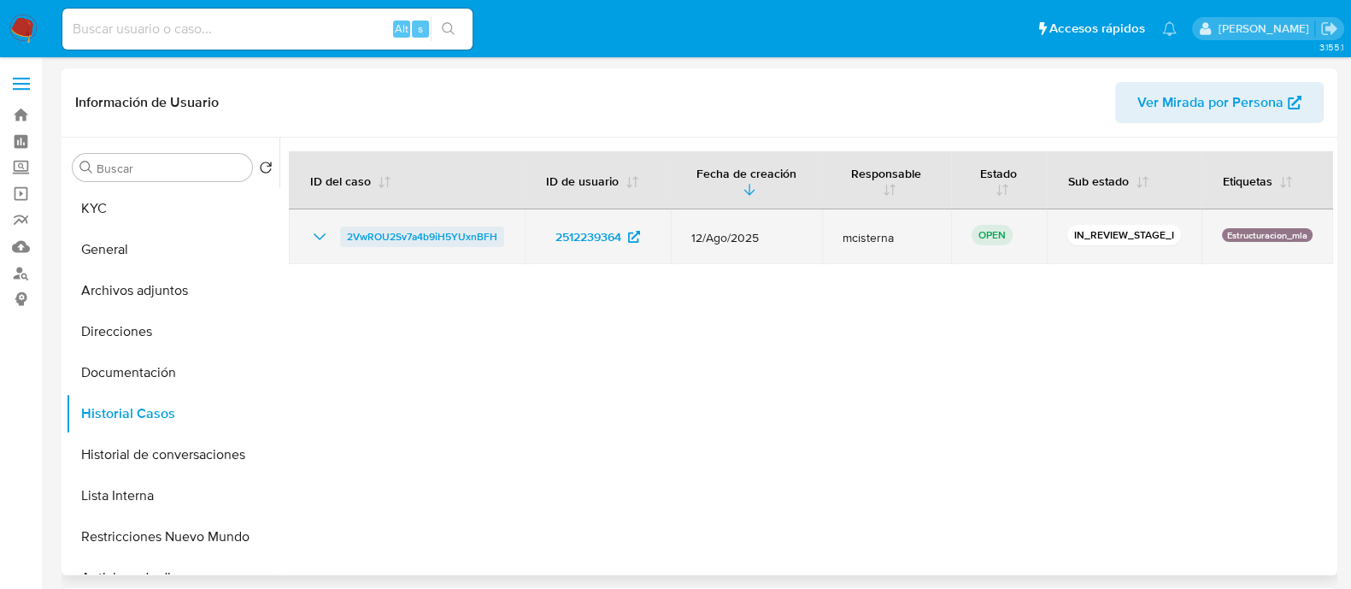
click at [444, 231] on span "2VwROU2Sv7a4b9iH5YUxnBFH" at bounding box center [422, 236] width 150 height 21
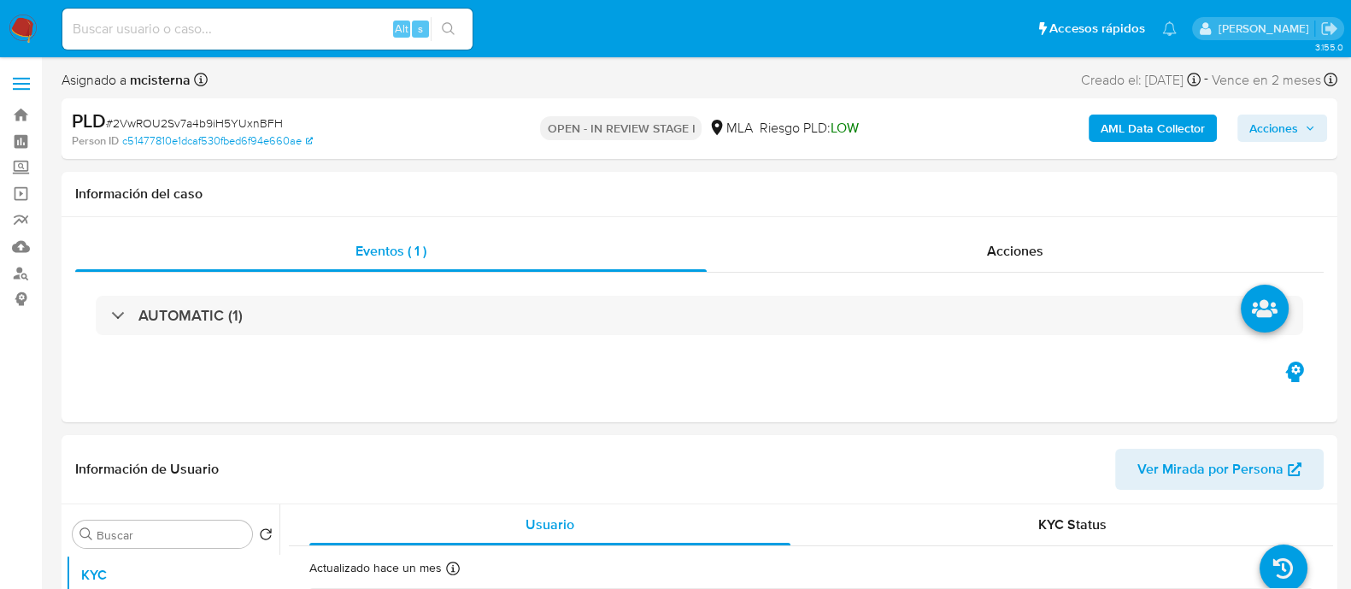
select select "10"
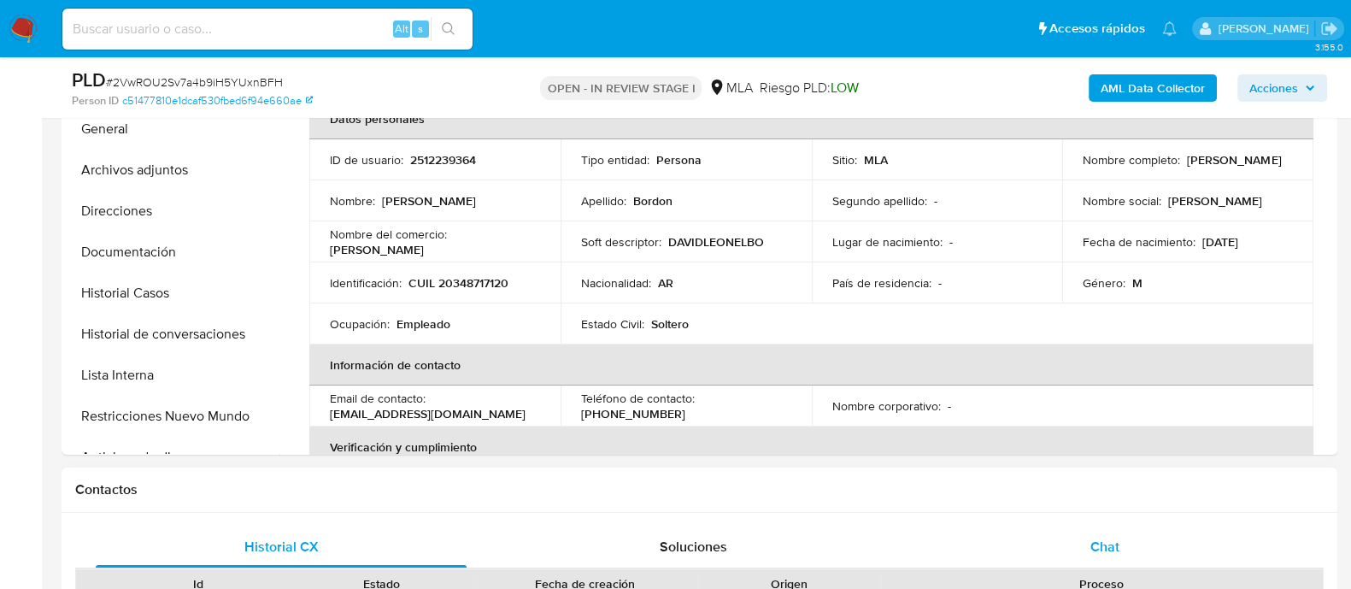
click at [1114, 544] on span "Chat" at bounding box center [1104, 546] width 29 height 20
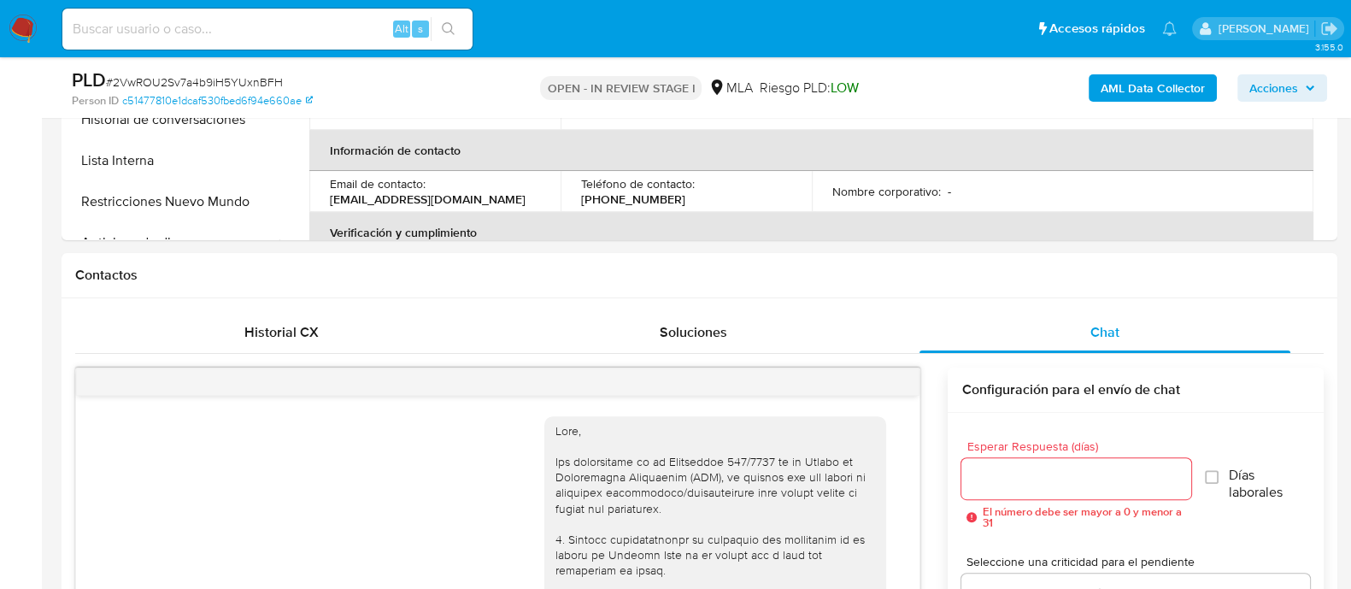
scroll to position [1096, 0]
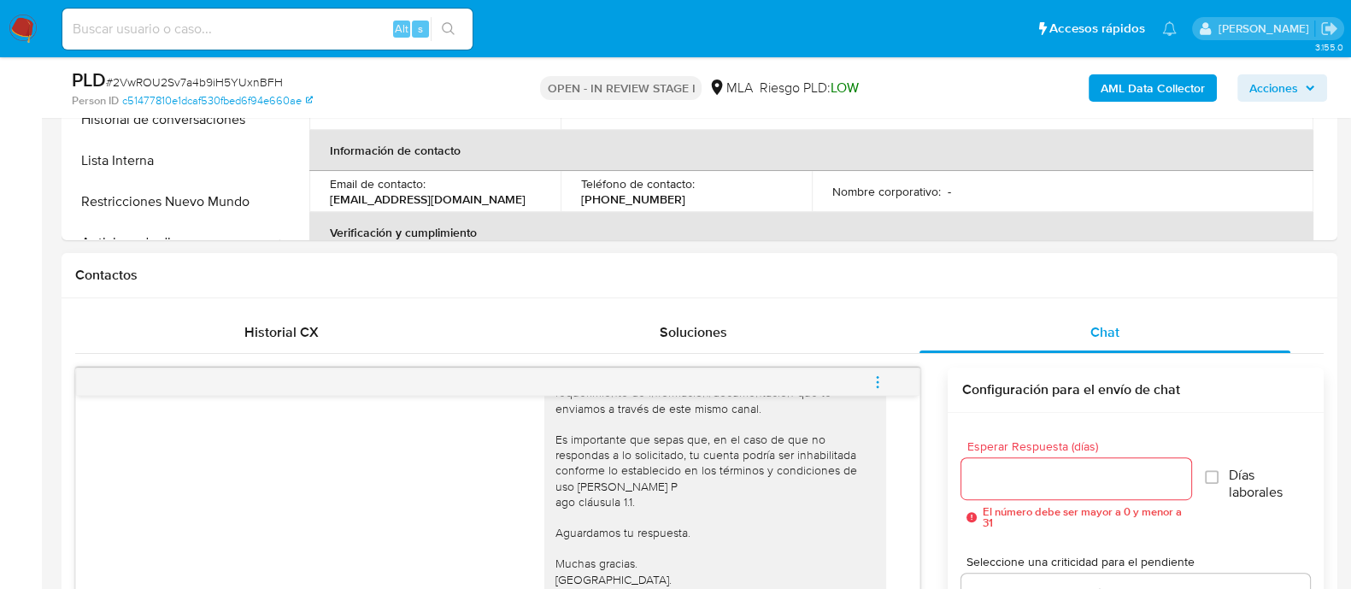
click at [894, 386] on button "menu-action" at bounding box center [877, 381] width 56 height 41
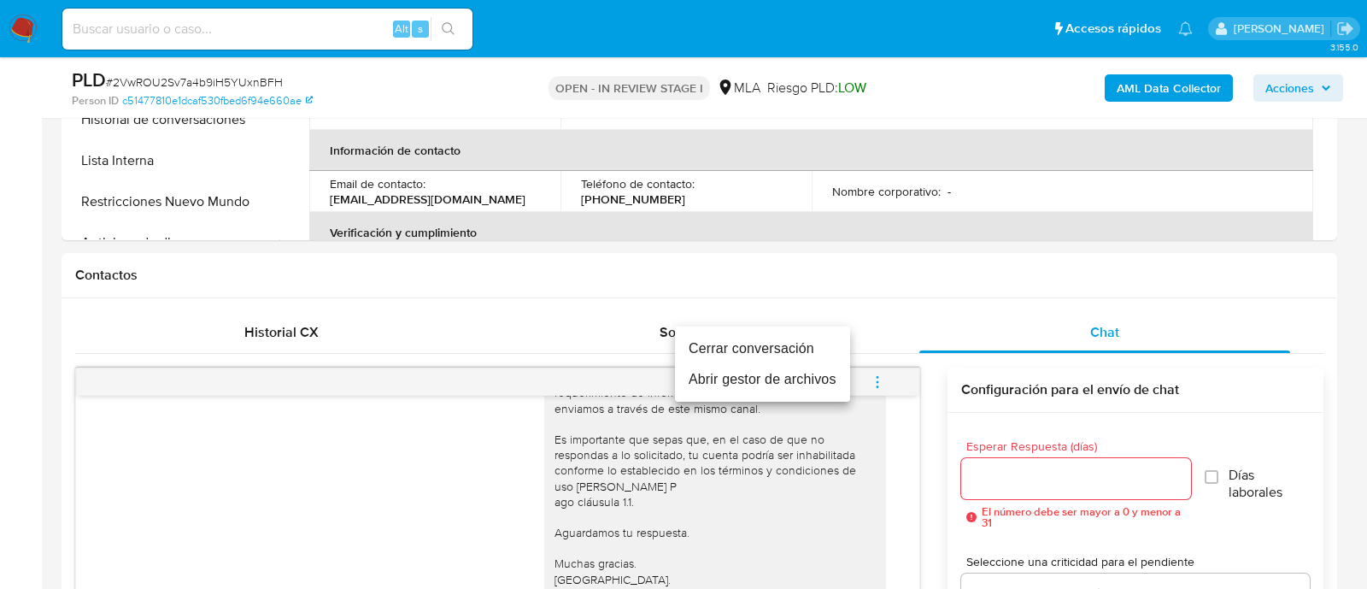
click at [747, 343] on li "Cerrar conversación" at bounding box center [762, 348] width 175 height 31
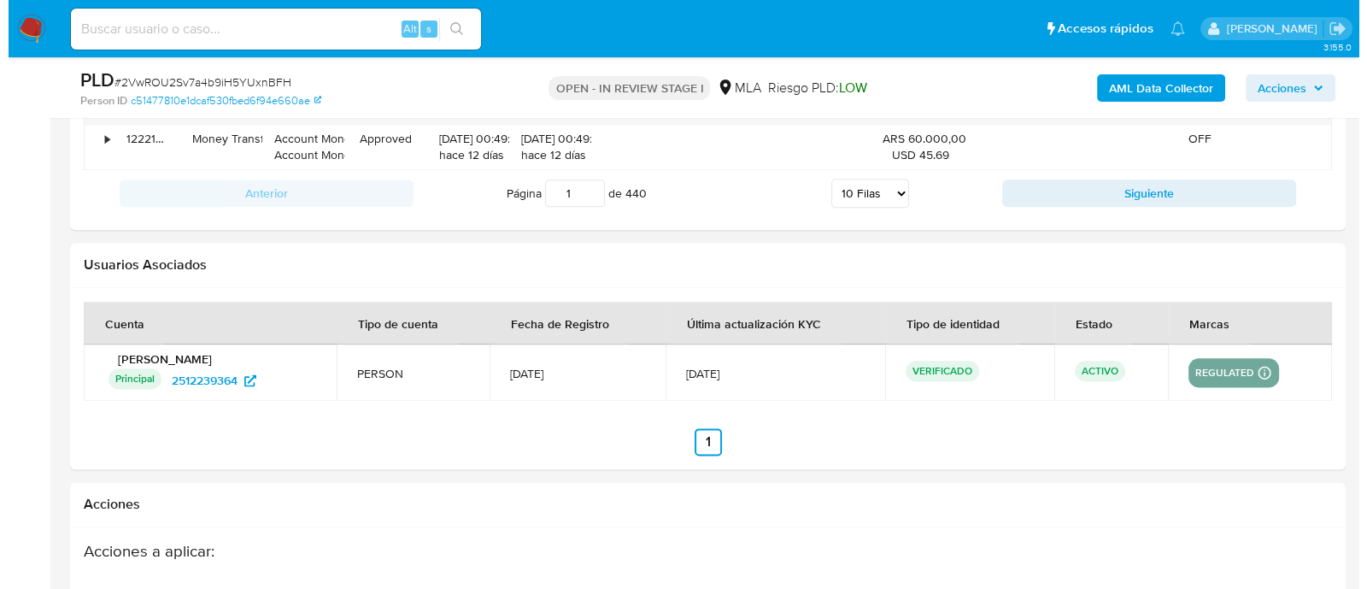
scroll to position [2989, 0]
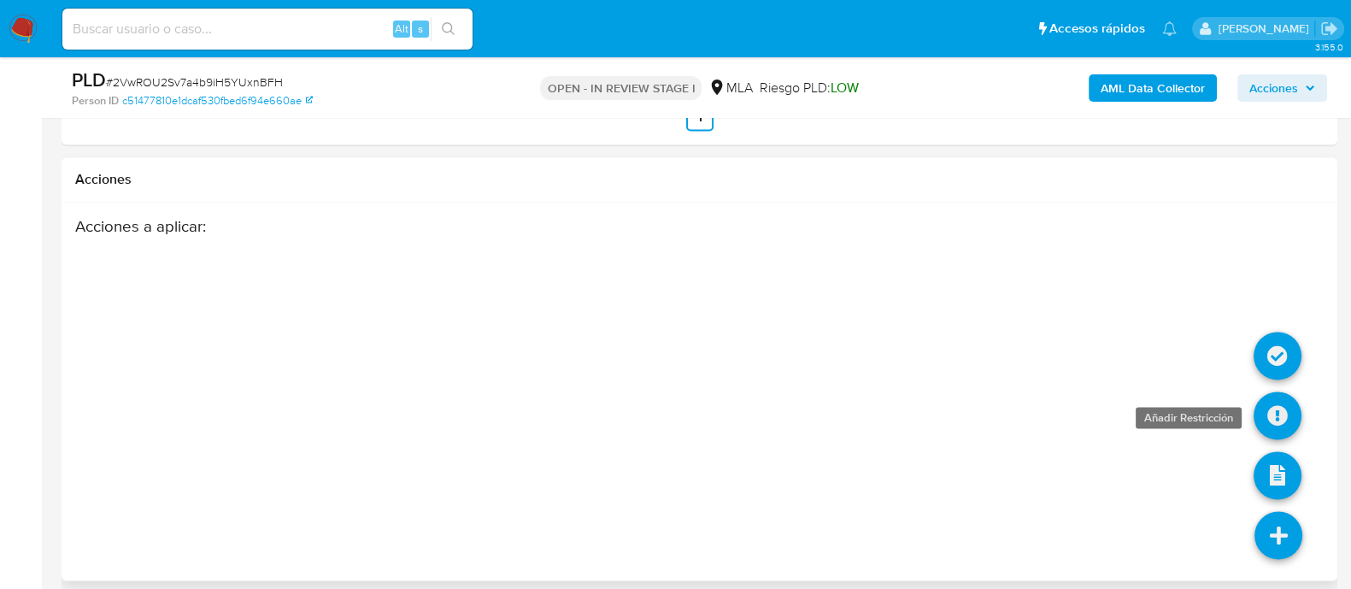
click at [1277, 407] on icon at bounding box center [1277, 415] width 48 height 48
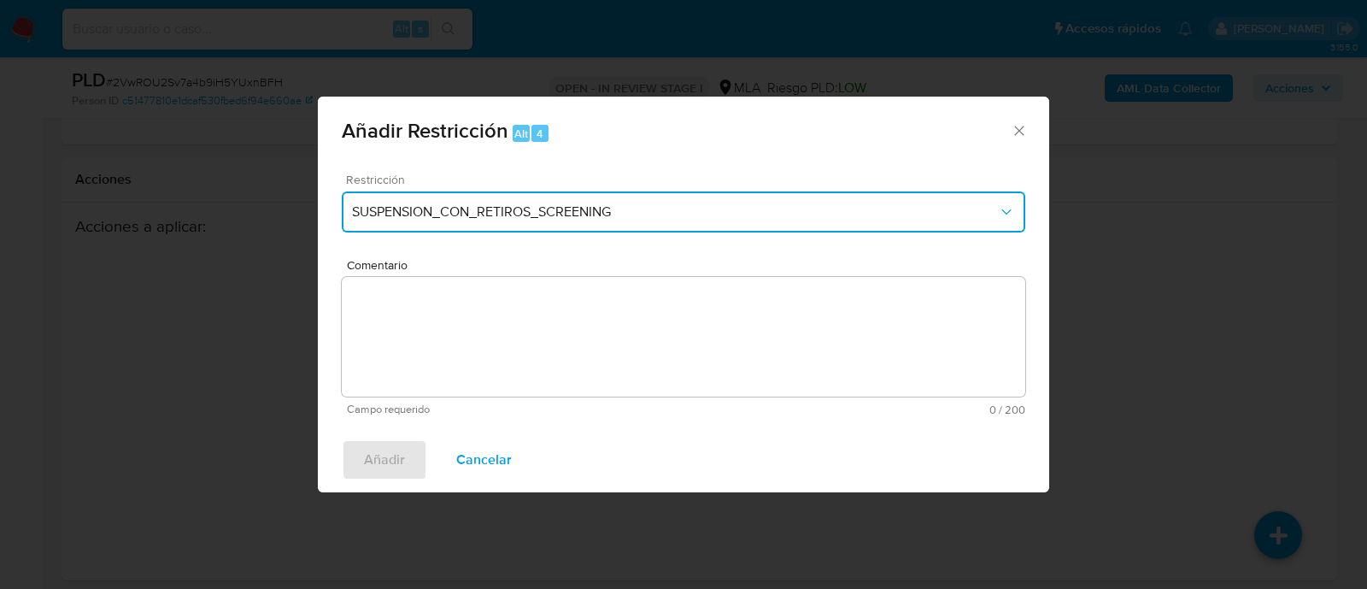
drag, startPoint x: 457, startPoint y: 214, endPoint x: 495, endPoint y: 229, distance: 40.6
click at [457, 214] on span "SUSPENSION_CON_RETIROS_SCREENING" at bounding box center [675, 211] width 646 height 17
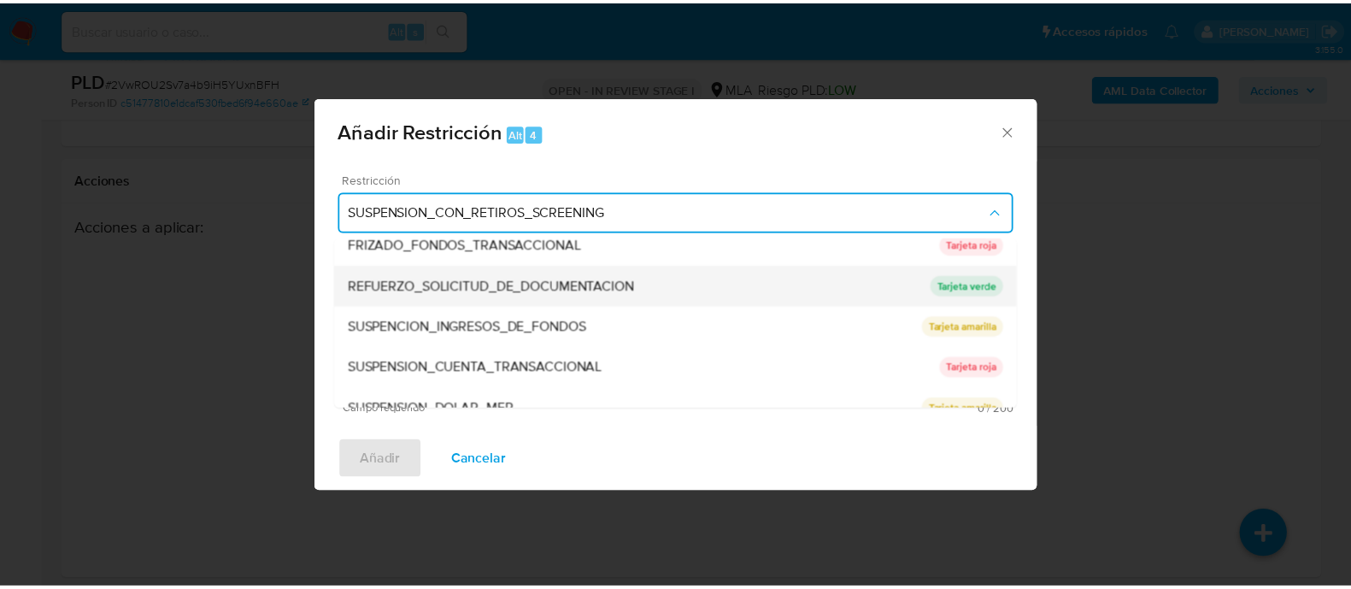
scroll to position [362, 0]
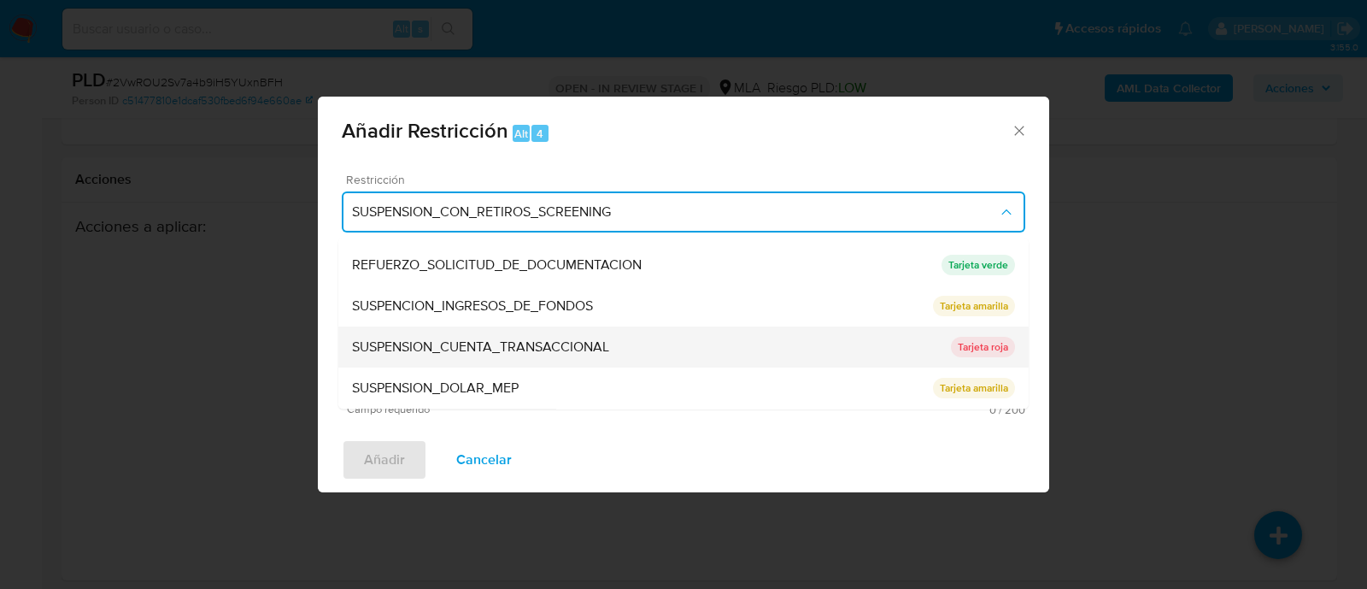
click at [583, 344] on span "SUSPENSION_CUENTA_TRANSACCIONAL" at bounding box center [480, 347] width 257 height 17
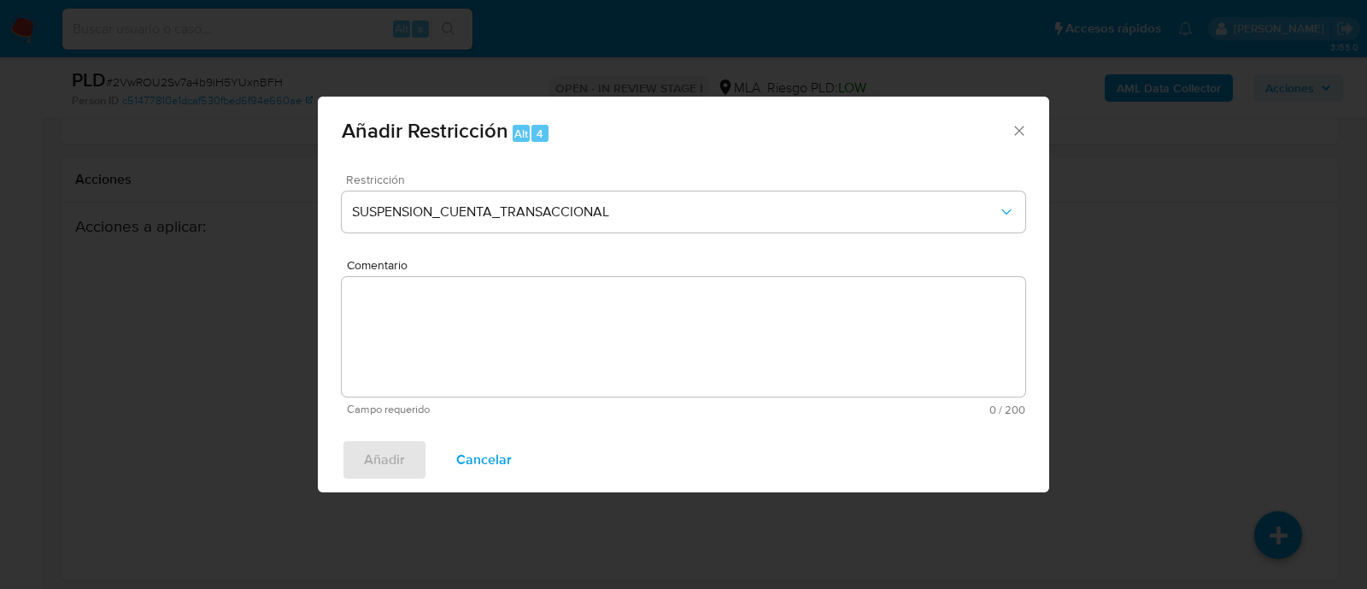
click at [705, 359] on textarea "Comentario" at bounding box center [683, 337] width 683 height 120
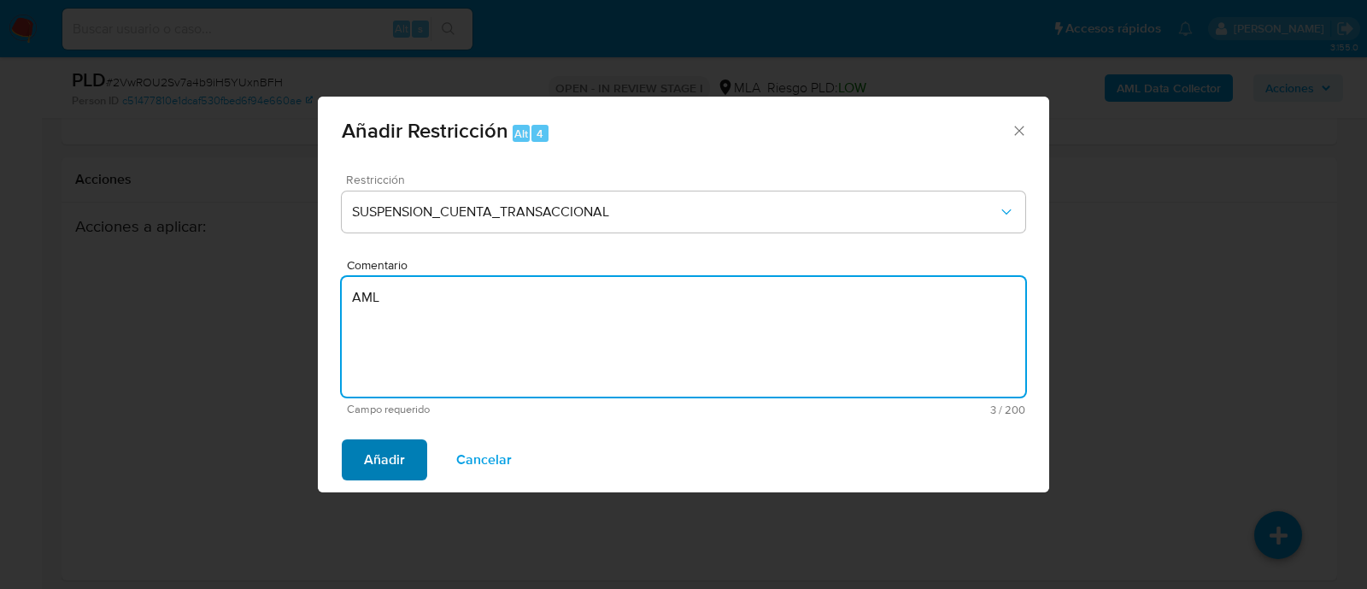
type textarea "AML"
drag, startPoint x: 359, startPoint y: 450, endPoint x: 678, endPoint y: 499, distance: 323.2
click at [360, 450] on button "Añadir" at bounding box center [384, 459] width 85 height 41
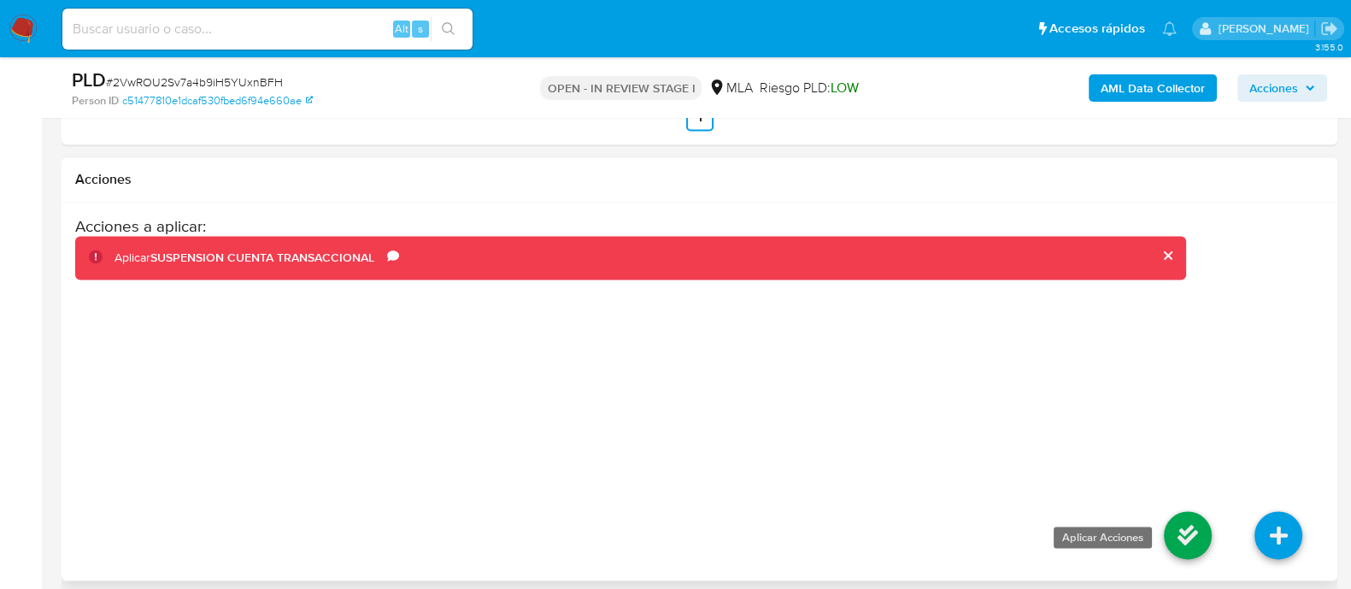
click at [1200, 537] on icon at bounding box center [1187, 535] width 48 height 48
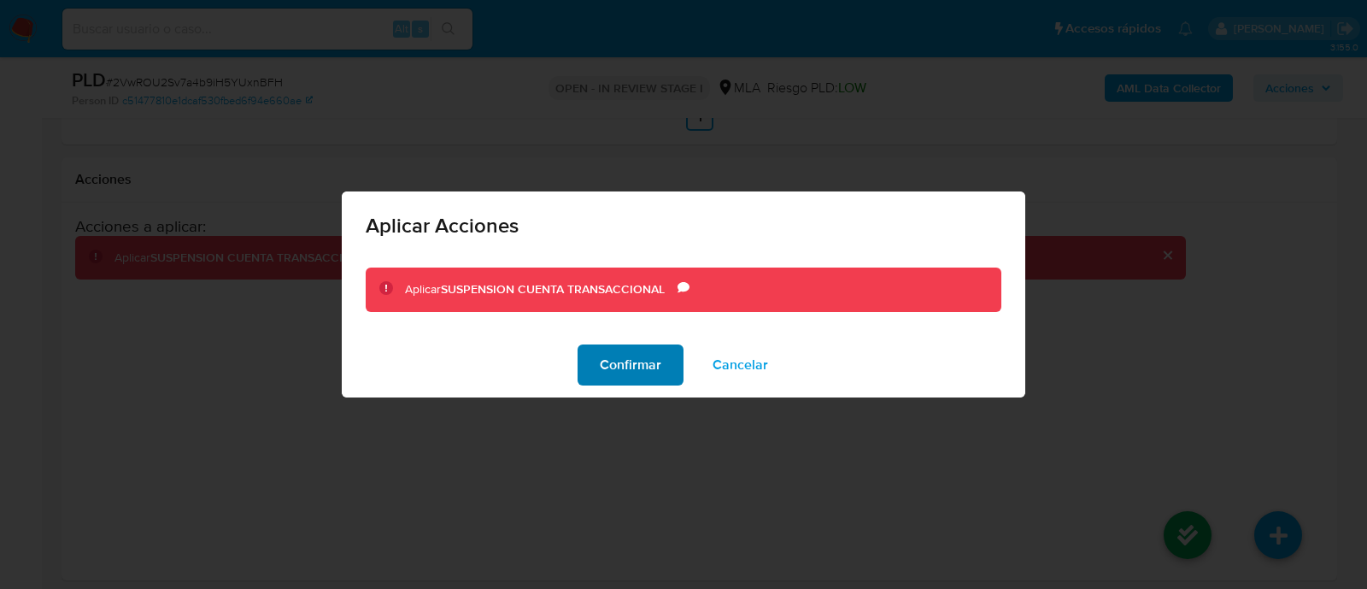
click at [606, 375] on span "Confirmar" at bounding box center [631, 365] width 62 height 38
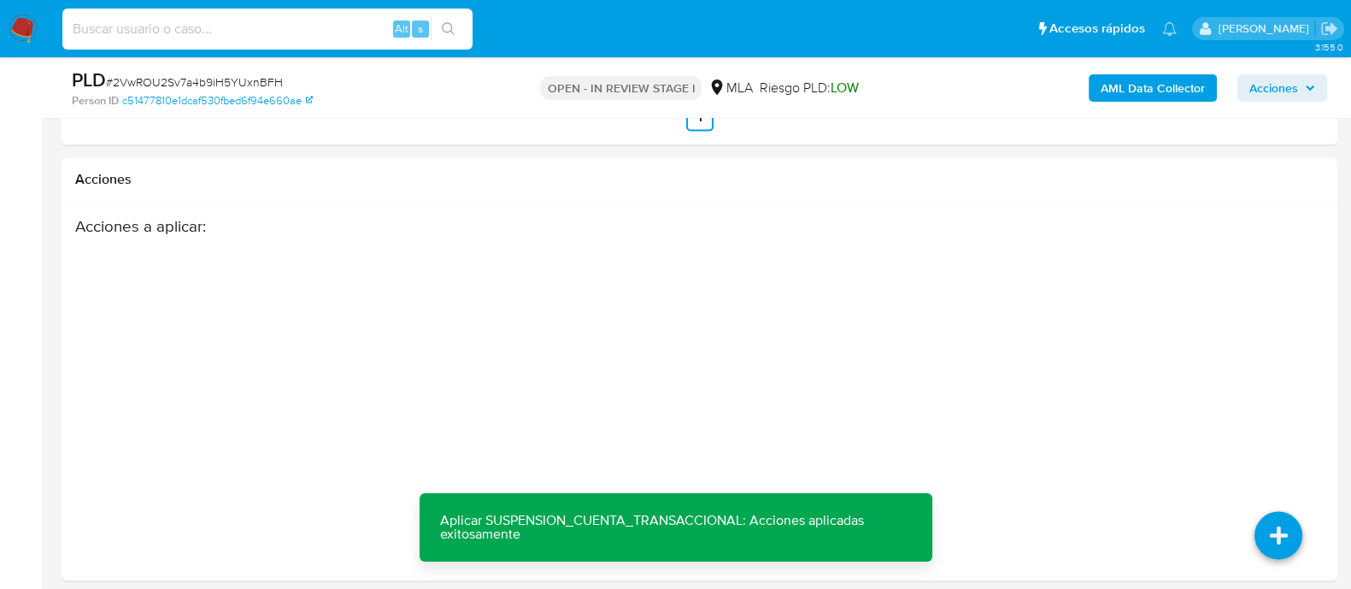
click at [347, 34] on input at bounding box center [267, 29] width 410 height 22
paste input "2529041549"
type input "2529041549"
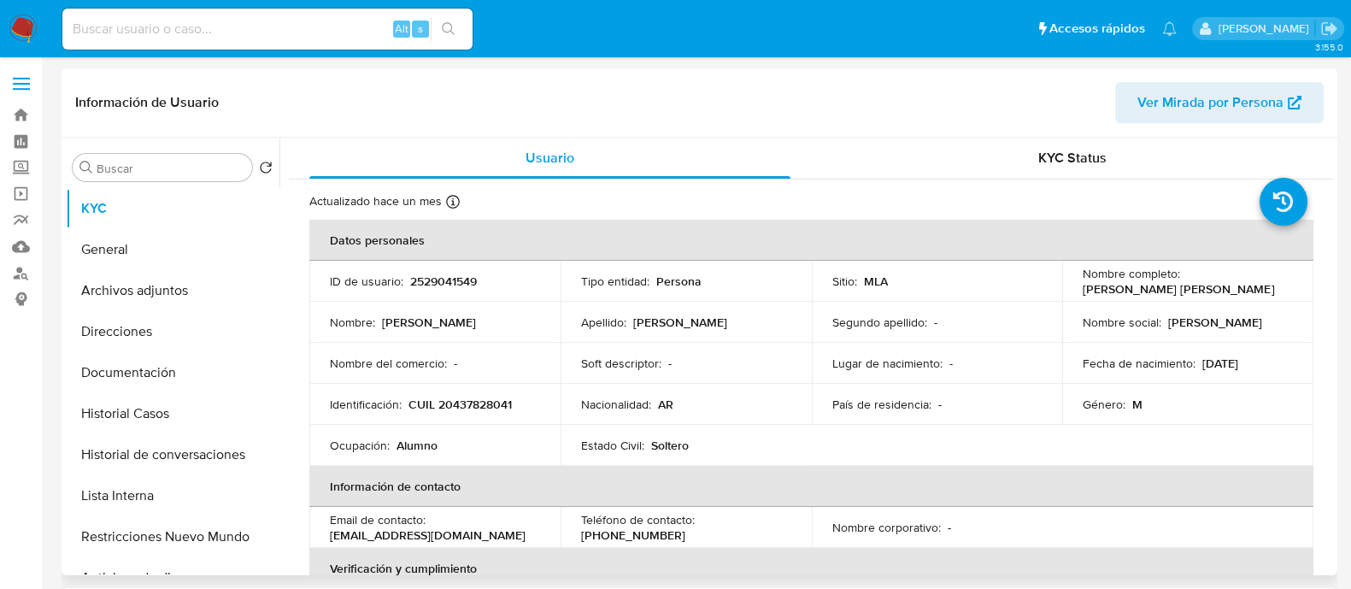
select select "10"
click at [490, 404] on p "CUIL 20437828041" at bounding box center [459, 403] width 103 height 15
copy p "20437828041"
click at [217, 413] on button "Historial Casos" at bounding box center [166, 413] width 200 height 41
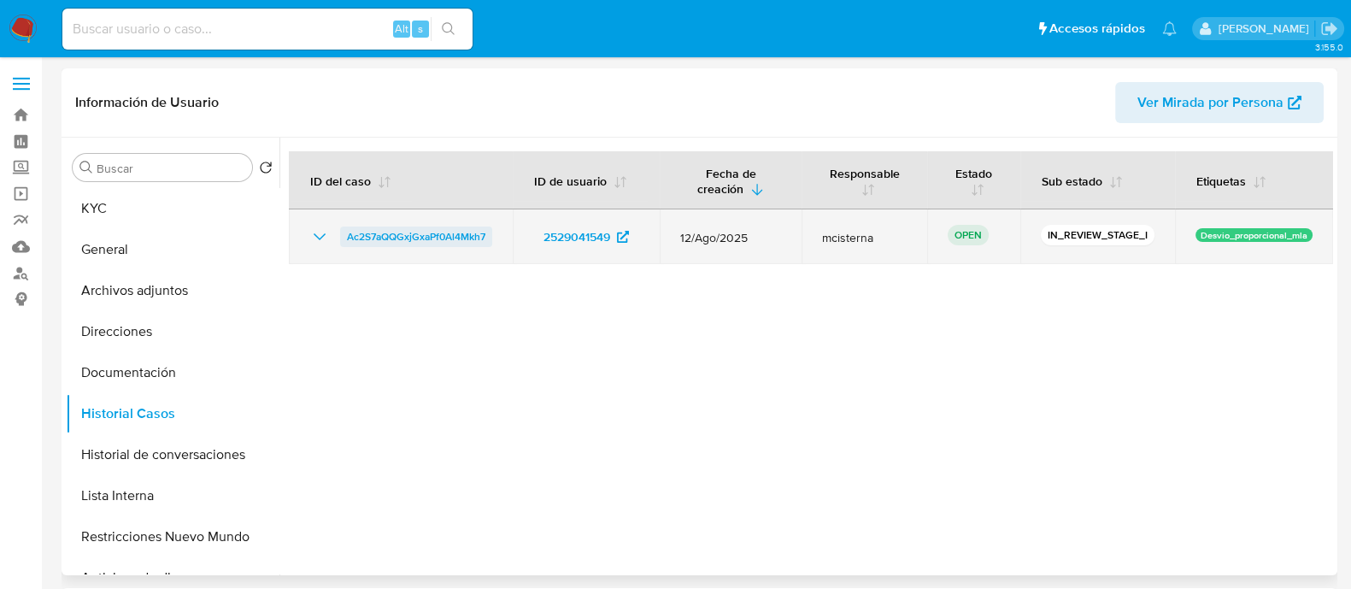
click at [433, 234] on span "Ac2S7aQQGxjGxaPf0Al4Mkh7" at bounding box center [416, 236] width 138 height 21
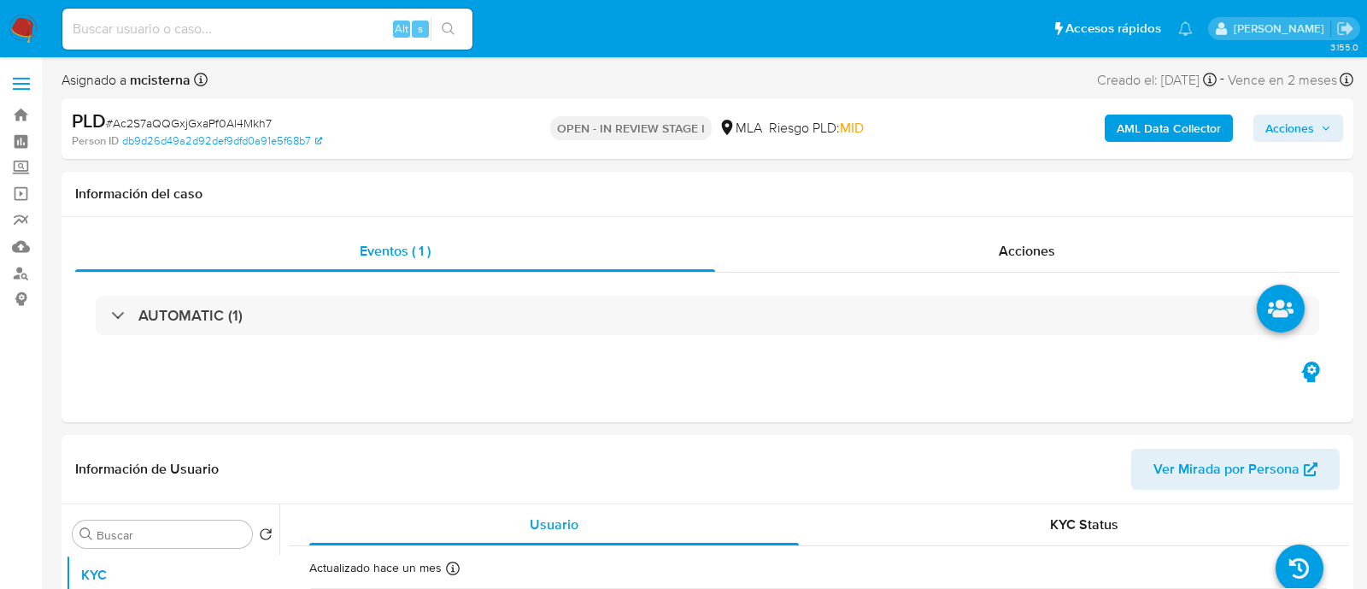
select select "10"
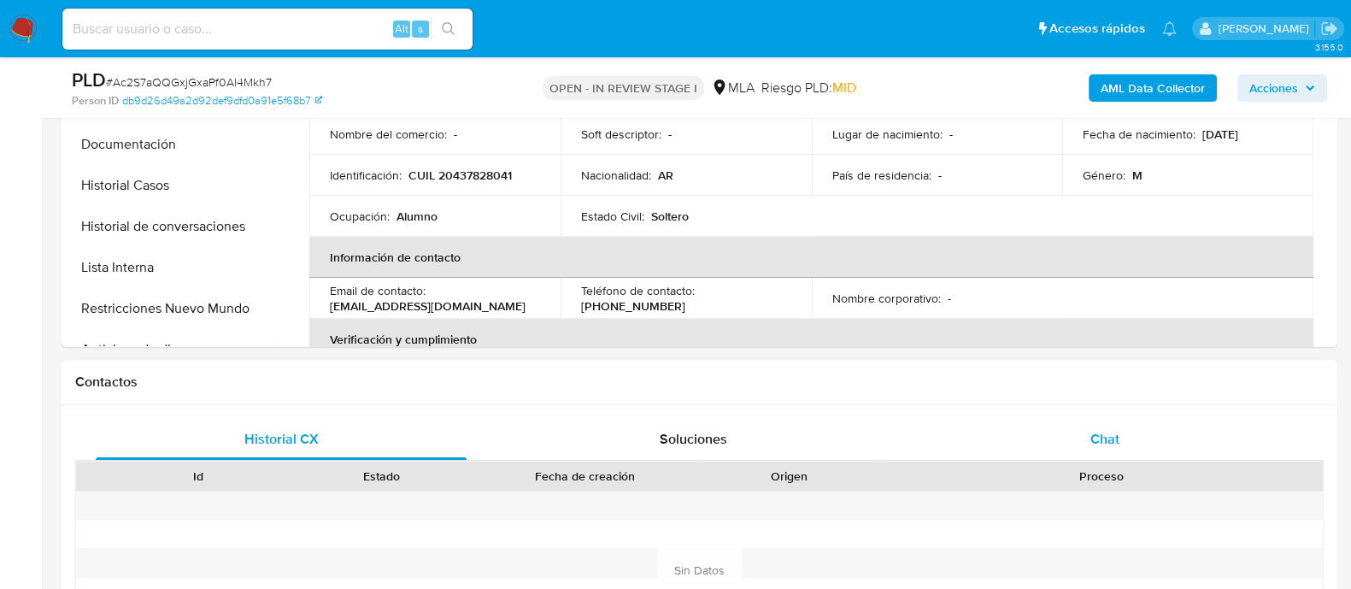
click at [1099, 437] on span "Chat" at bounding box center [1104, 439] width 29 height 20
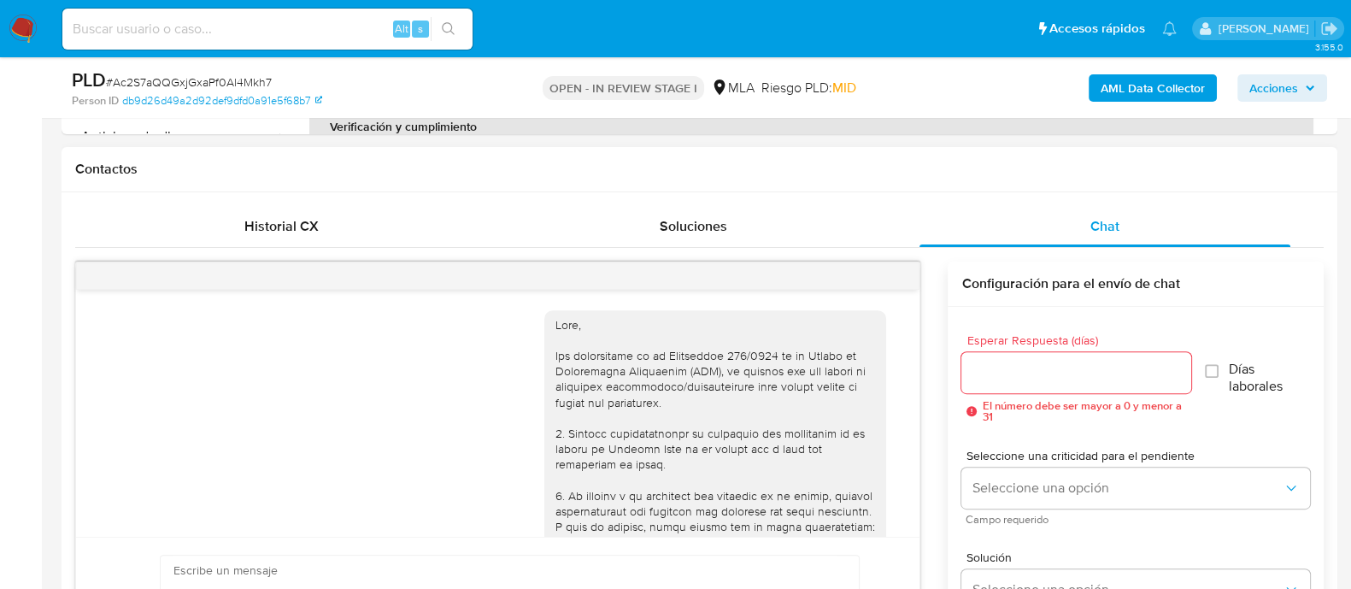
scroll to position [1096, 0]
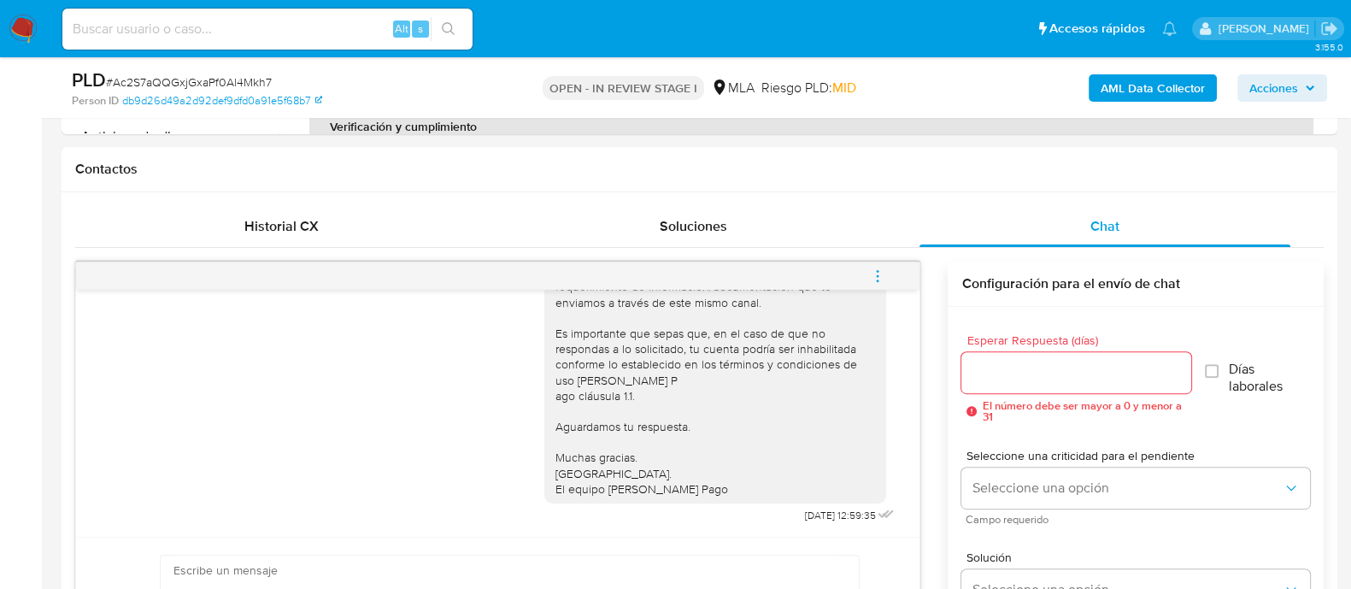
click at [878, 270] on icon "menu-action" at bounding box center [877, 271] width 2 height 2
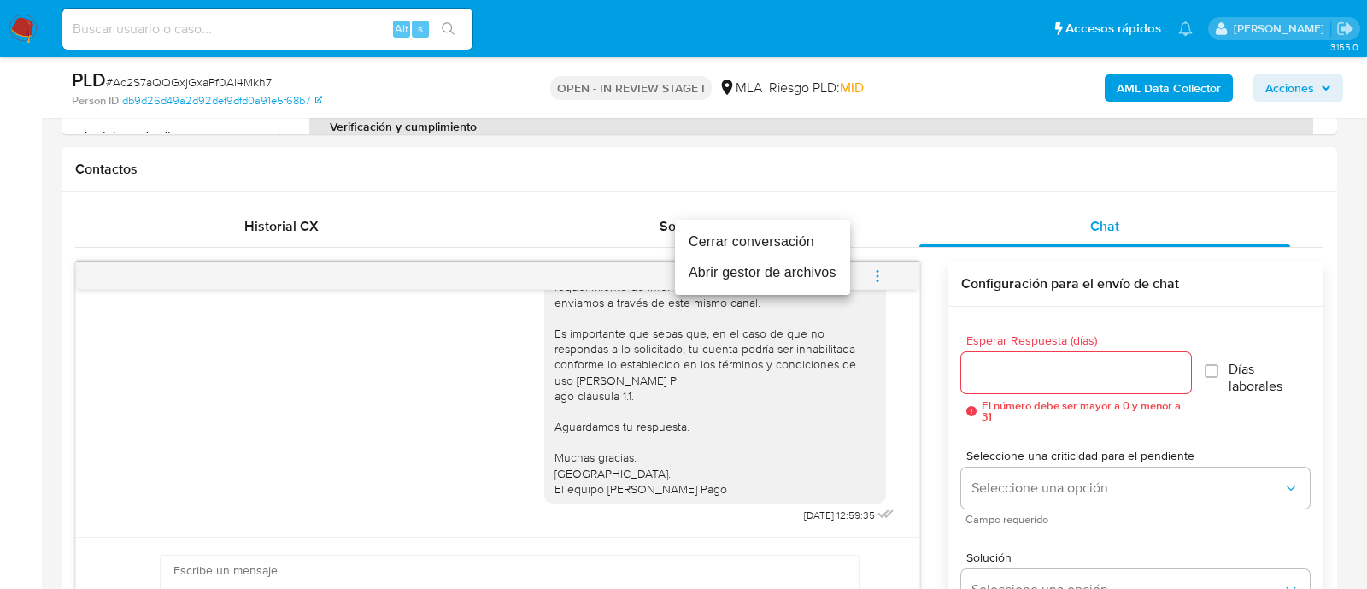
click at [718, 237] on li "Cerrar conversación" at bounding box center [762, 241] width 175 height 31
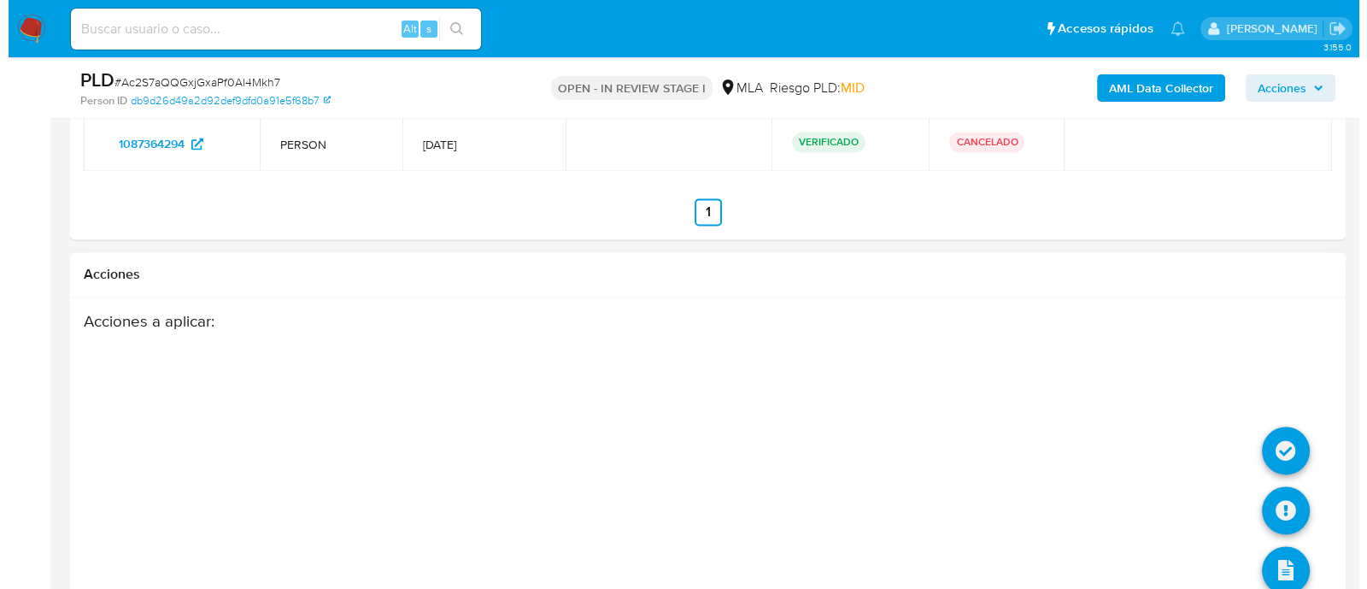
scroll to position [3224, 0]
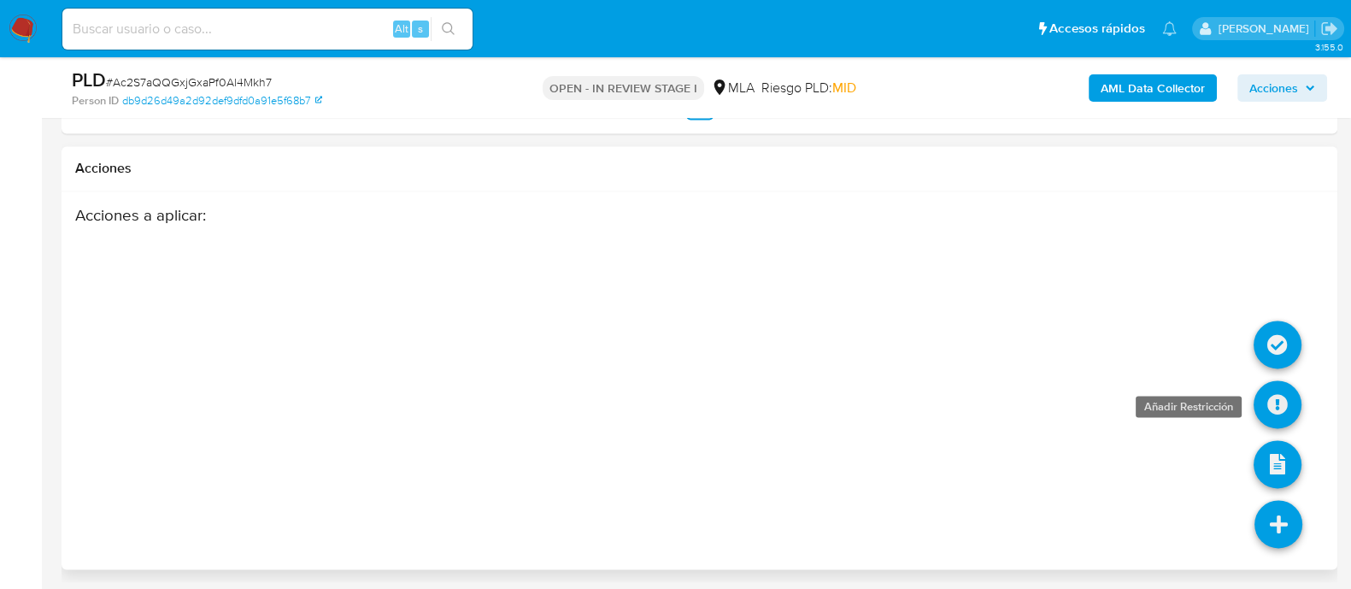
click at [1294, 389] on icon at bounding box center [1277, 404] width 48 height 48
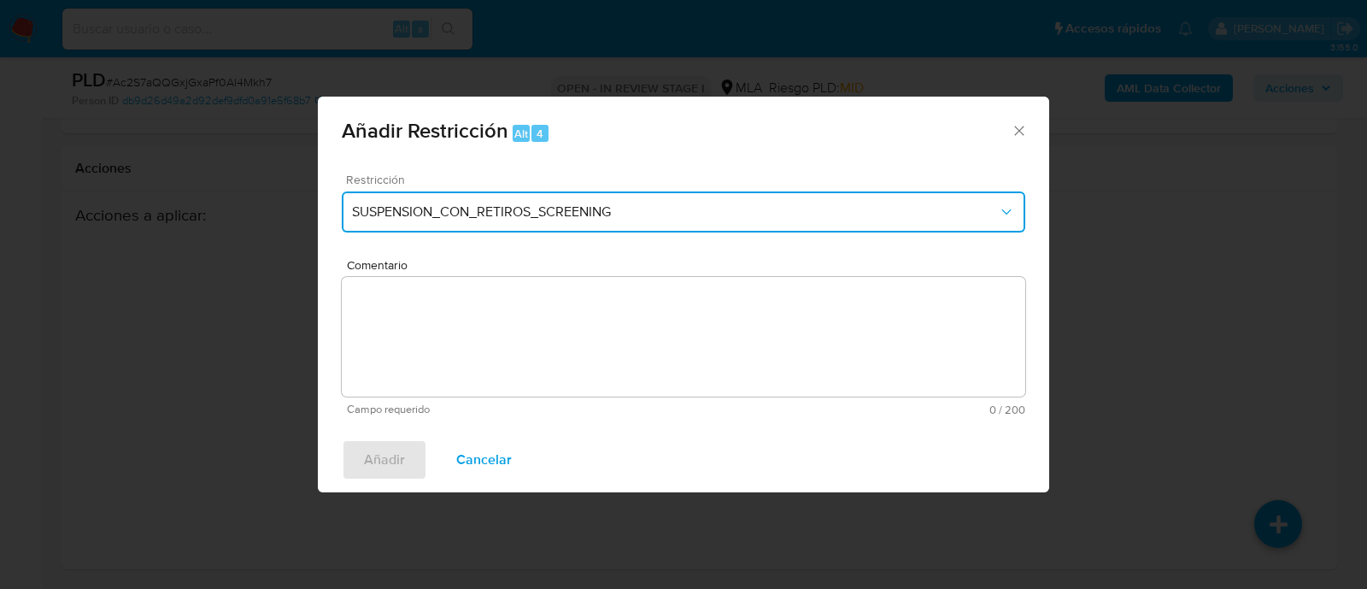
click at [724, 216] on span "SUSPENSION_CON_RETIROS_SCREENING" at bounding box center [675, 211] width 646 height 17
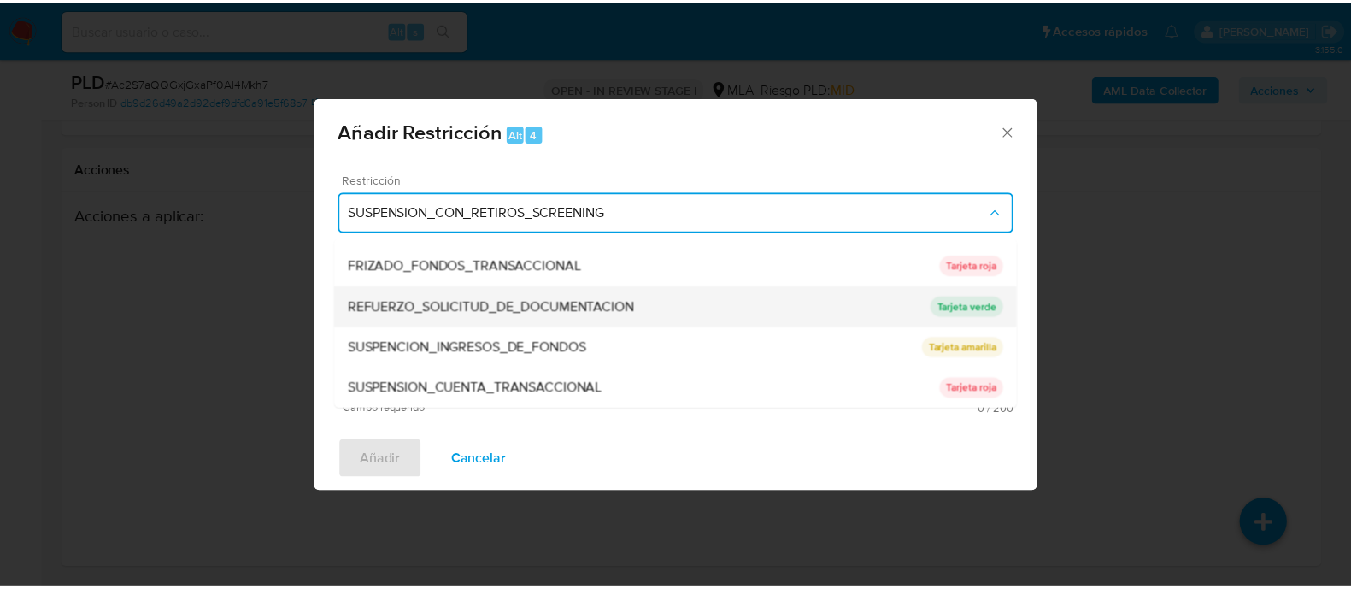
scroll to position [362, 0]
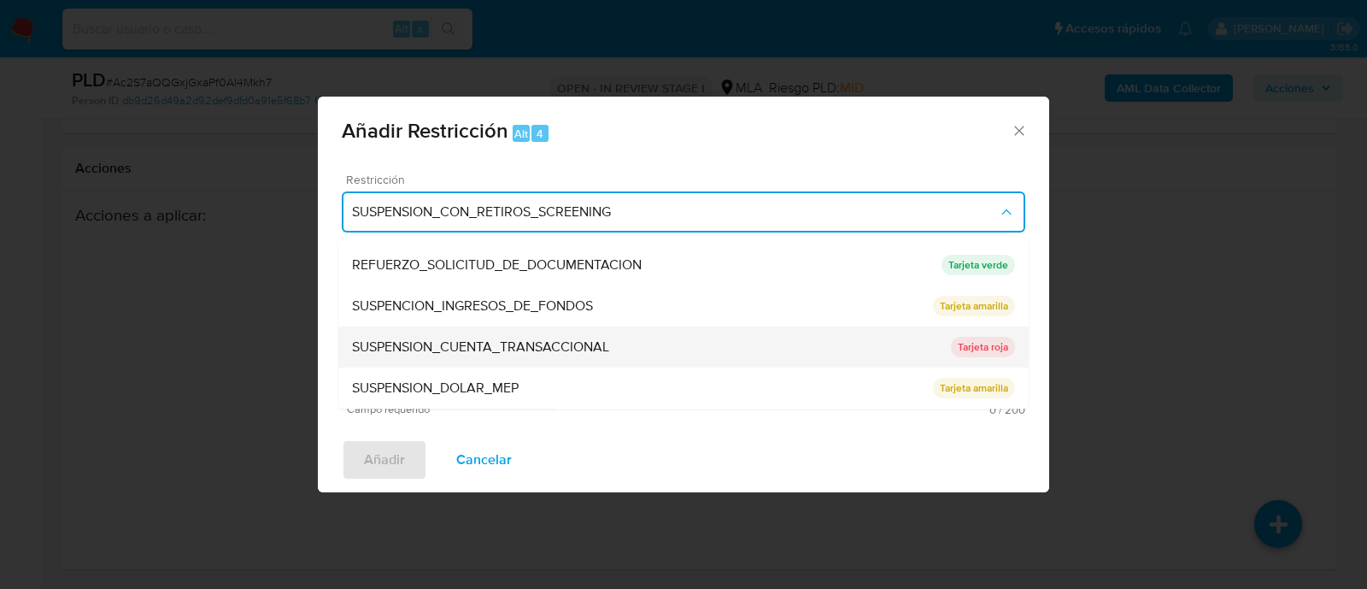
click at [566, 339] on span "SUSPENSION_CUENTA_TRANSACCIONAL" at bounding box center [480, 347] width 257 height 17
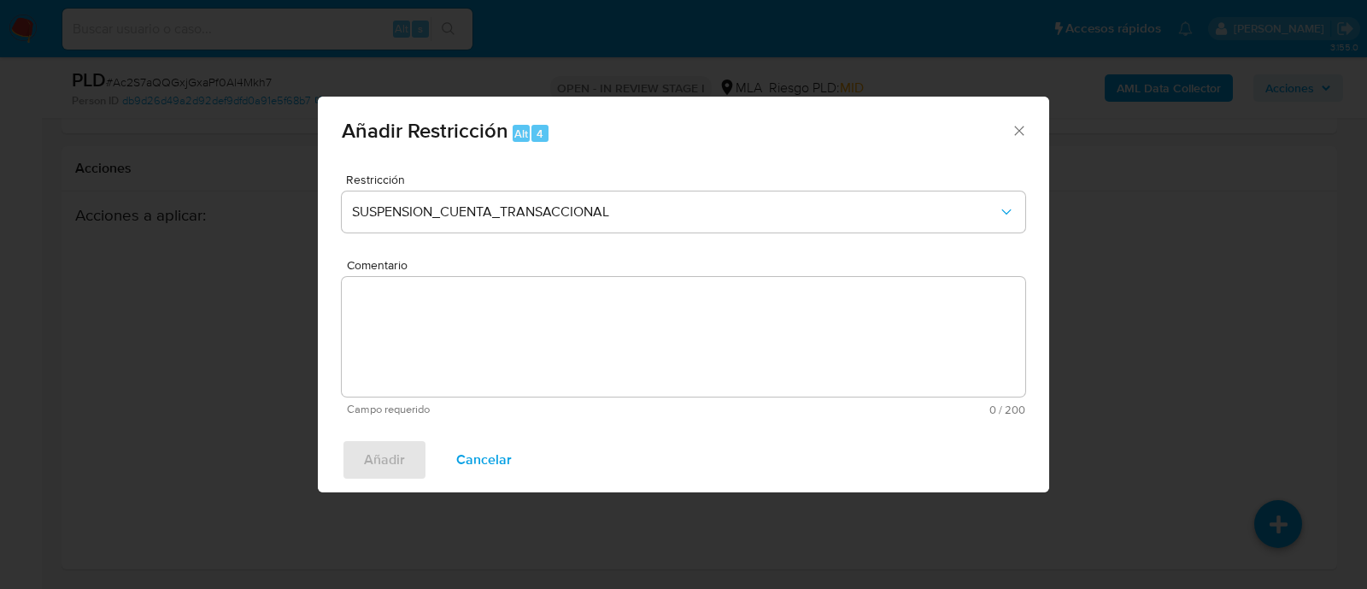
click at [661, 347] on textarea "Comentario" at bounding box center [683, 337] width 683 height 120
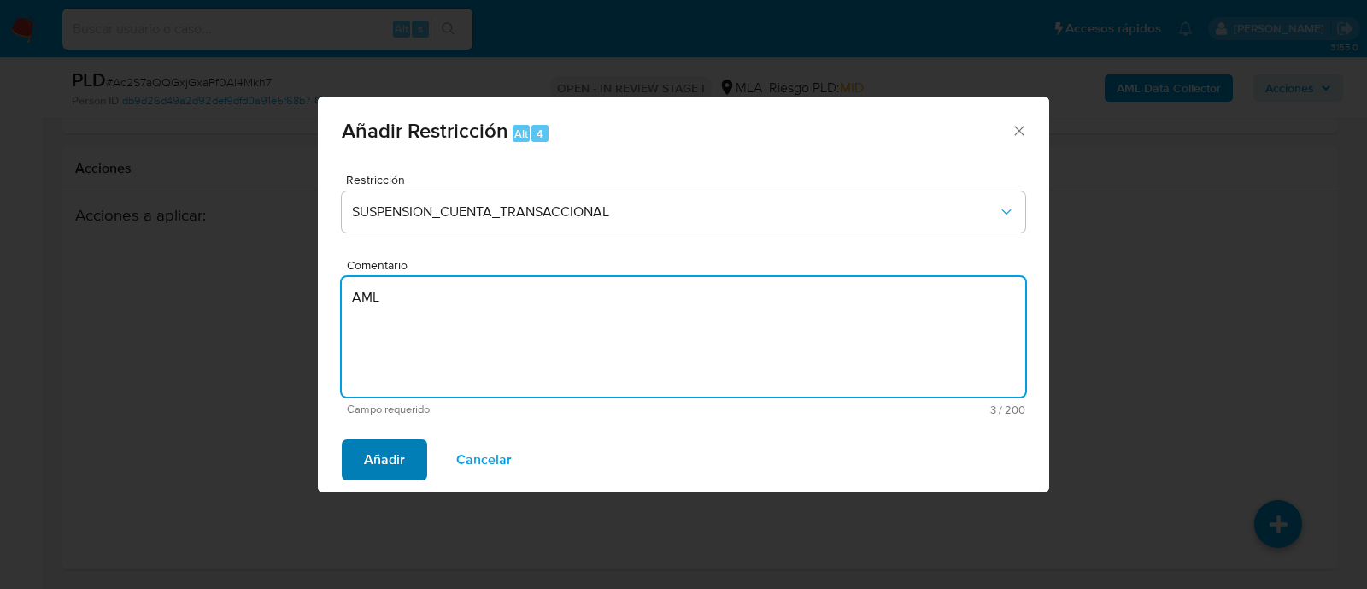
type textarea "AML"
click at [354, 463] on button "Añadir" at bounding box center [384, 459] width 85 height 41
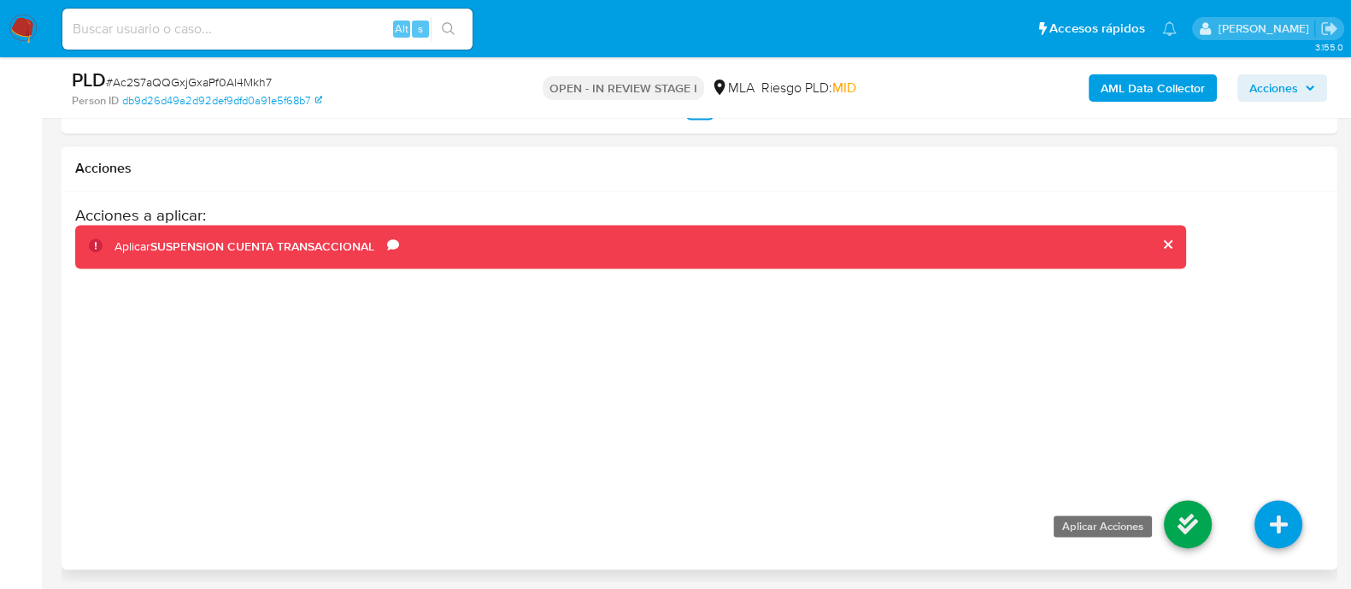
click at [1189, 537] on icon at bounding box center [1187, 524] width 48 height 48
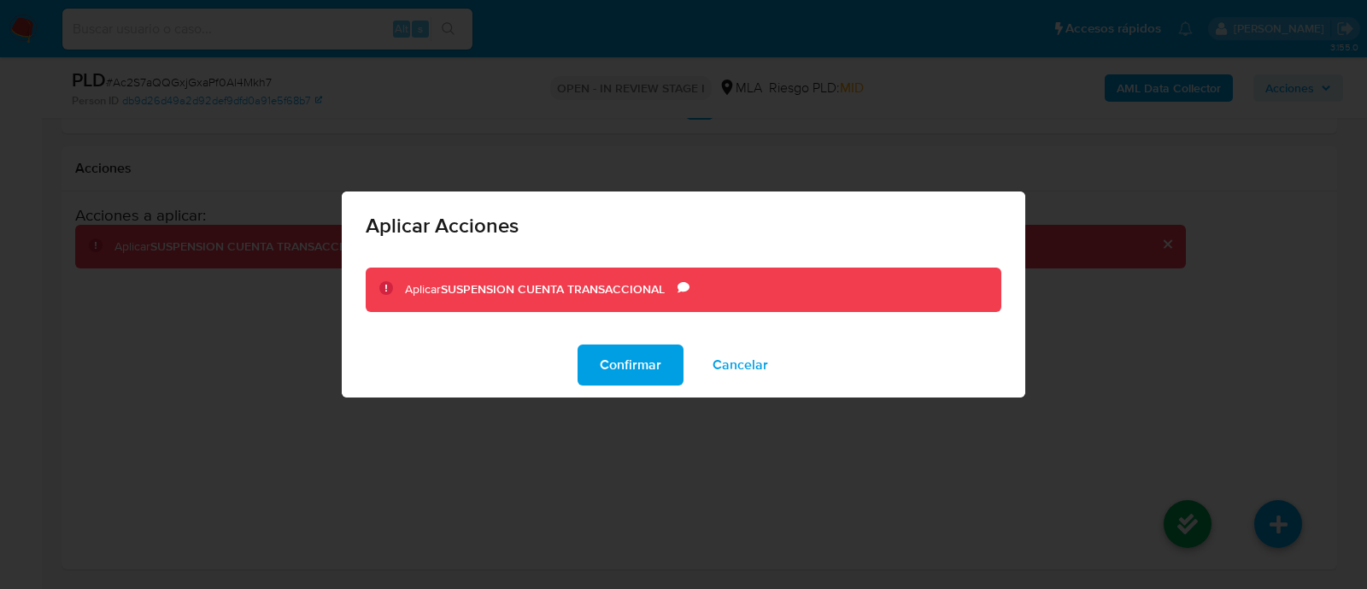
click at [601, 337] on div "Confirmar Cancelar" at bounding box center [683, 364] width 683 height 65
click at [621, 366] on span "Confirmar" at bounding box center [631, 365] width 62 height 38
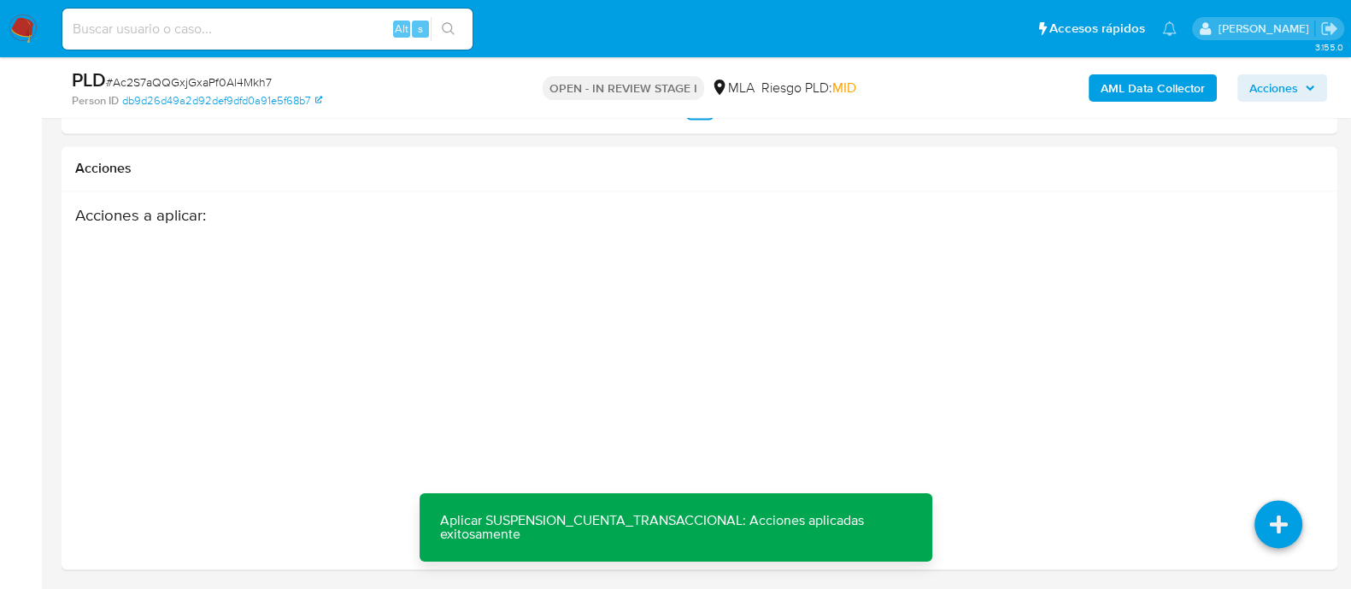
click at [319, 26] on input at bounding box center [267, 29] width 410 height 22
paste input "2533288062"
type input "2533288062"
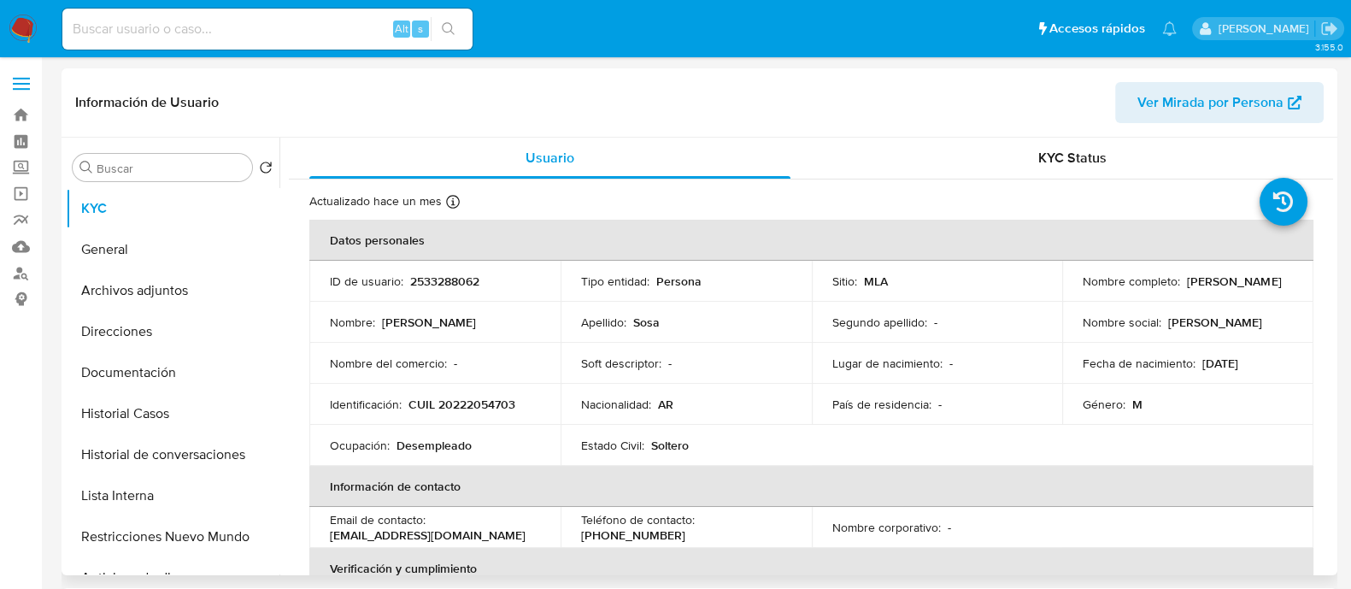
select select "10"
click at [485, 398] on p "CUIL 20222054703" at bounding box center [461, 403] width 107 height 15
copy p "20222054703"
click at [189, 410] on button "Historial Casos" at bounding box center [166, 413] width 200 height 41
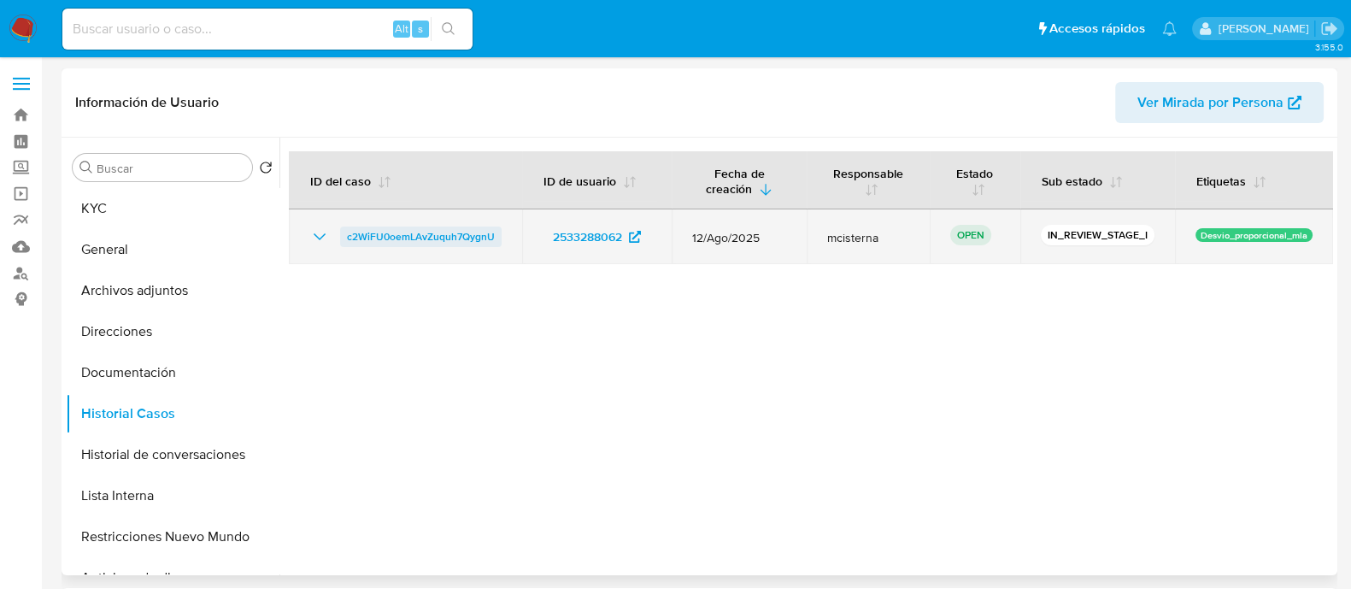
click at [429, 232] on span "c2WiFU0oemLAvZuquh7QygnU" at bounding box center [421, 236] width 148 height 21
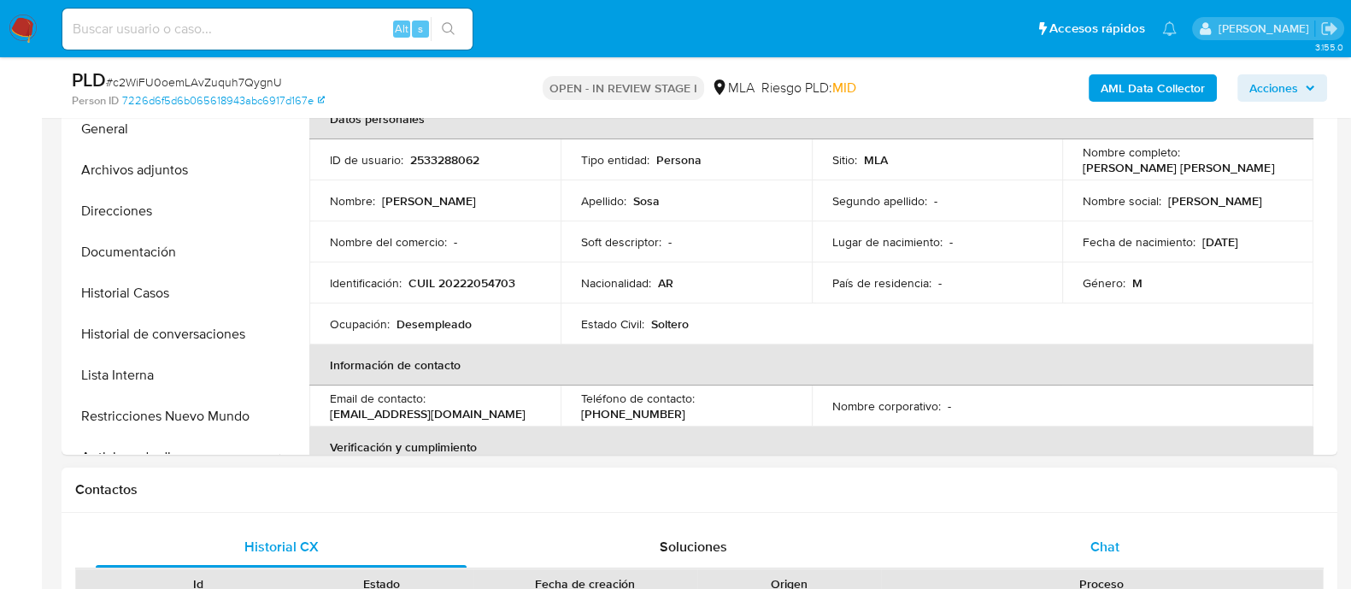
click at [1119, 538] on div "Chat" at bounding box center [1104, 546] width 371 height 41
select select "10"
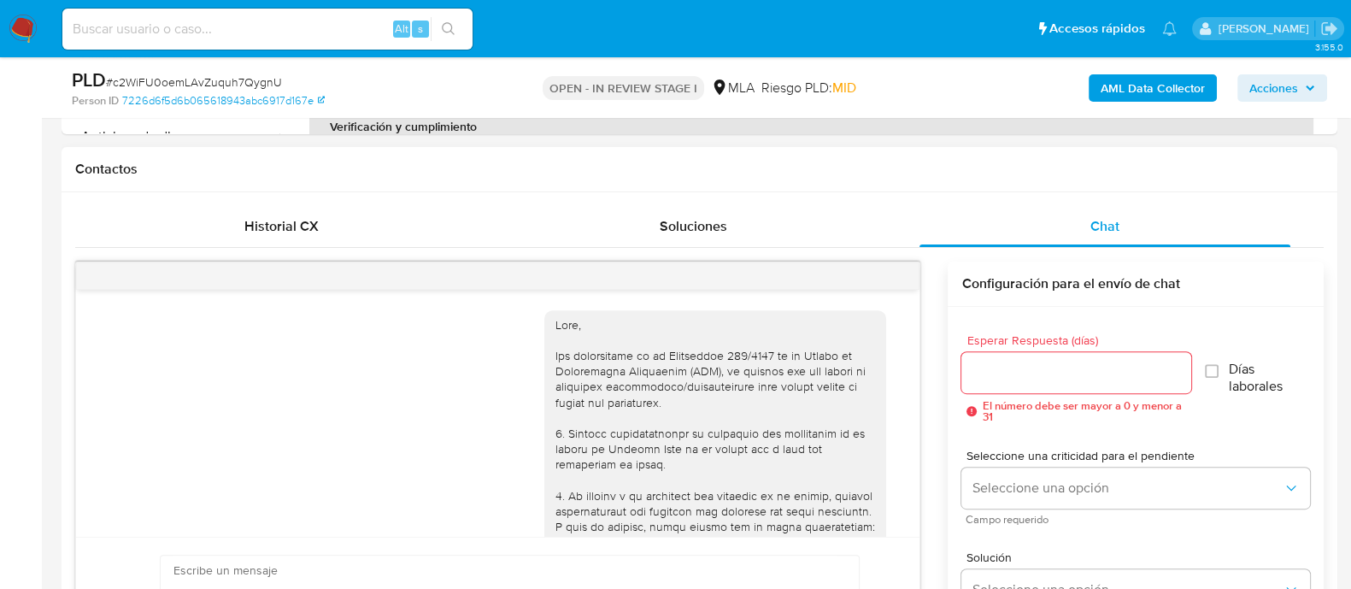
scroll to position [1096, 0]
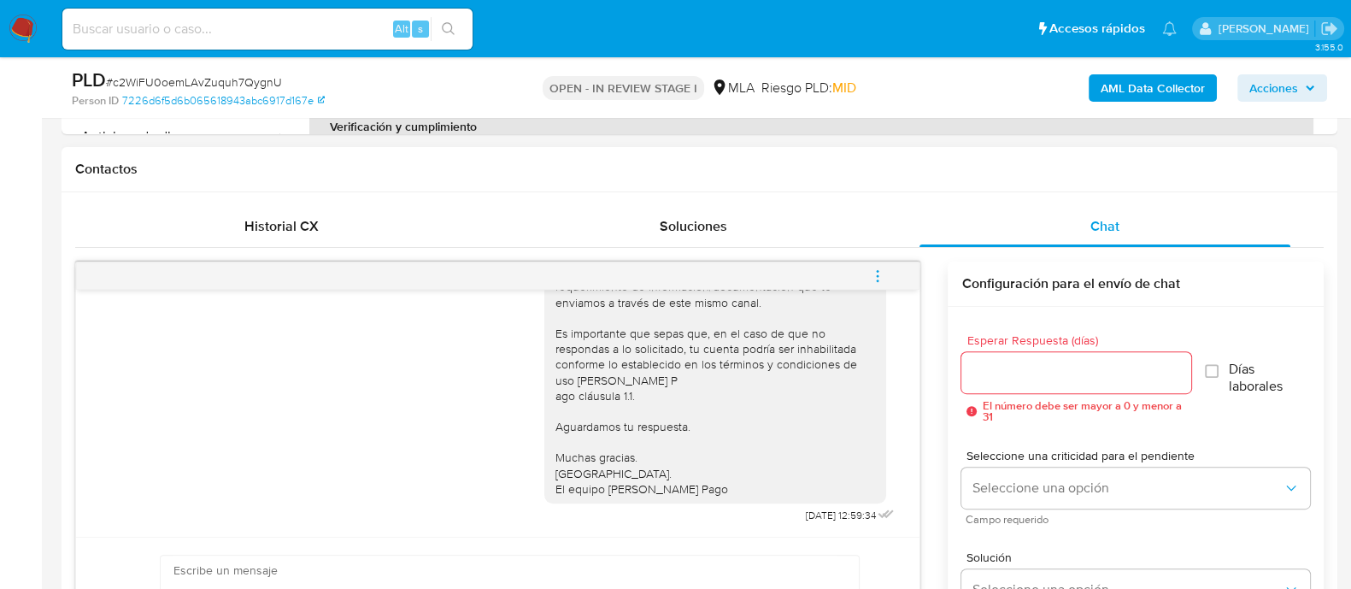
click at [885, 271] on button "menu-action" at bounding box center [877, 275] width 56 height 41
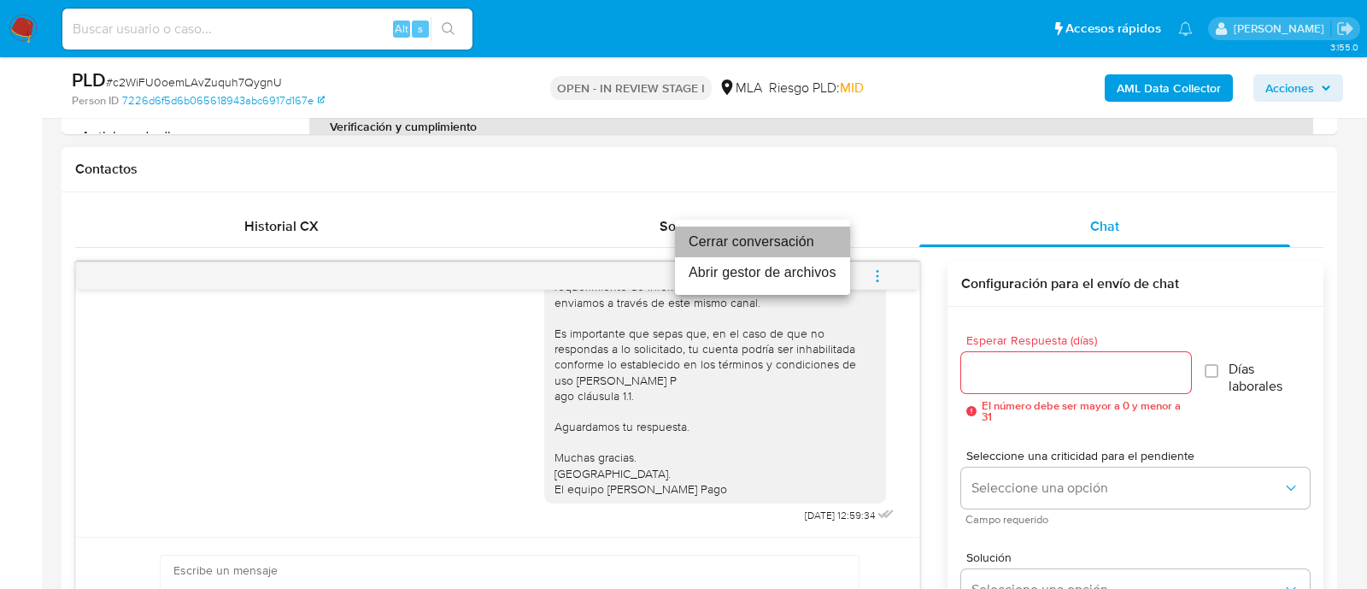
click at [765, 241] on li "Cerrar conversación" at bounding box center [762, 241] width 175 height 31
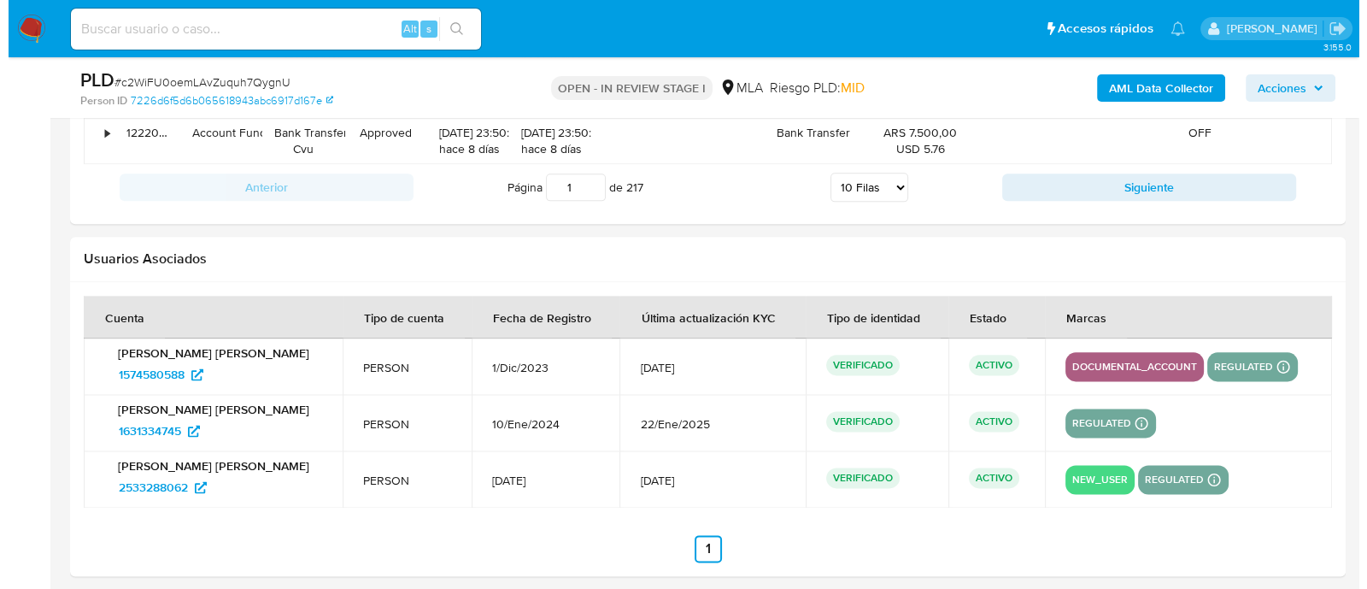
scroll to position [3096, 0]
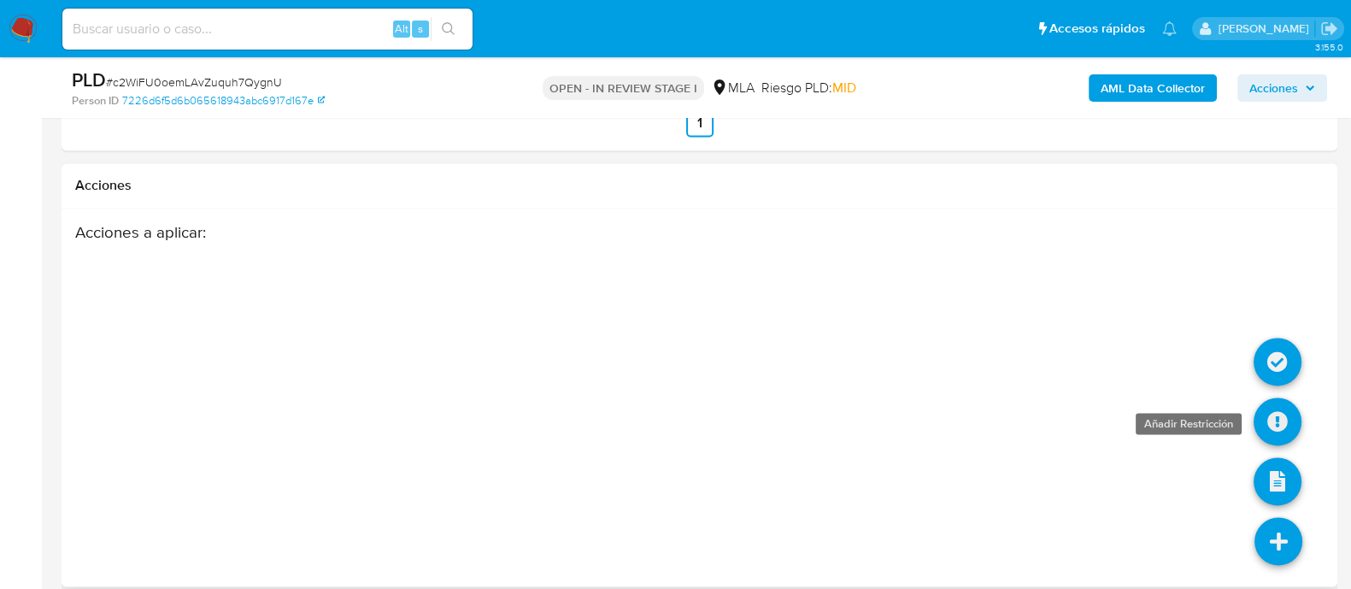
click at [1274, 412] on icon at bounding box center [1277, 421] width 48 height 48
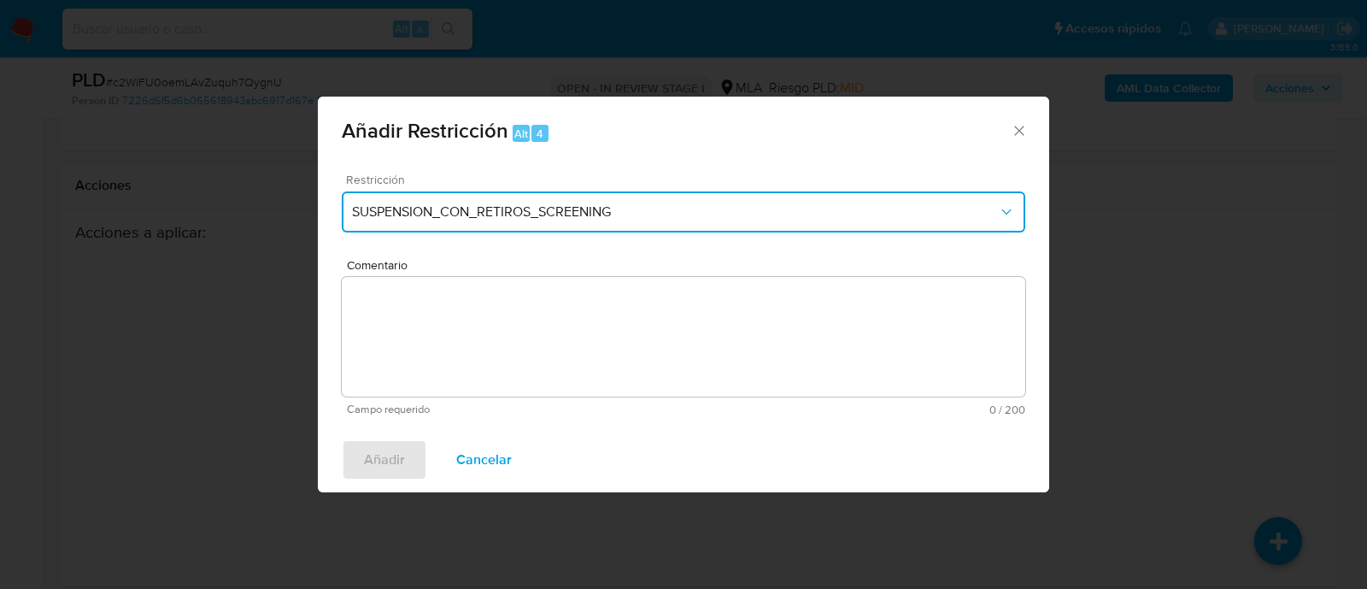
click at [398, 192] on button "SUSPENSION_CON_RETIROS_SCREENING" at bounding box center [683, 211] width 683 height 41
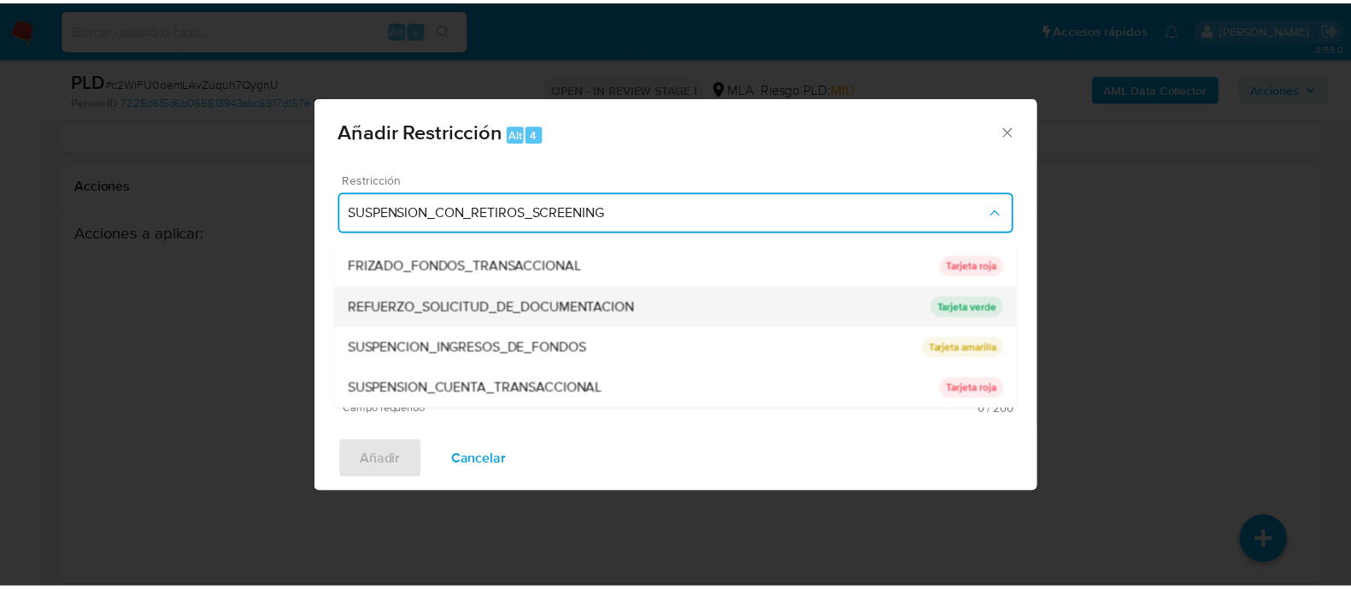
scroll to position [362, 0]
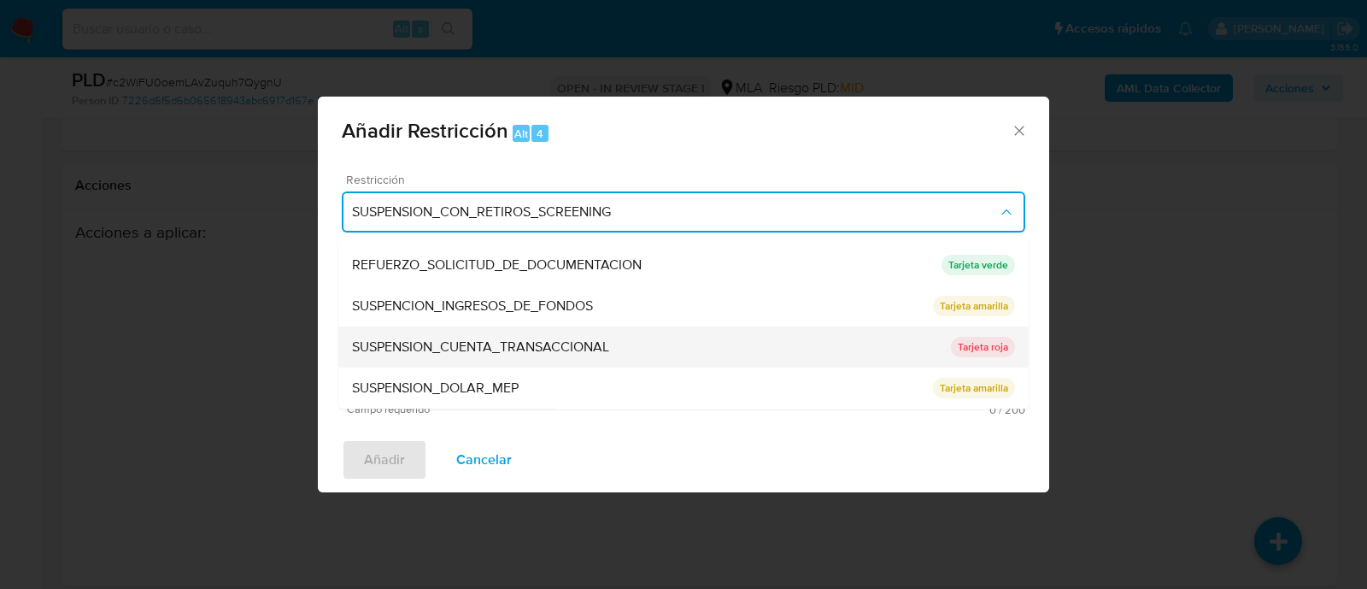
click at [510, 347] on span "SUSPENSION_CUENTA_TRANSACCIONAL" at bounding box center [480, 347] width 257 height 17
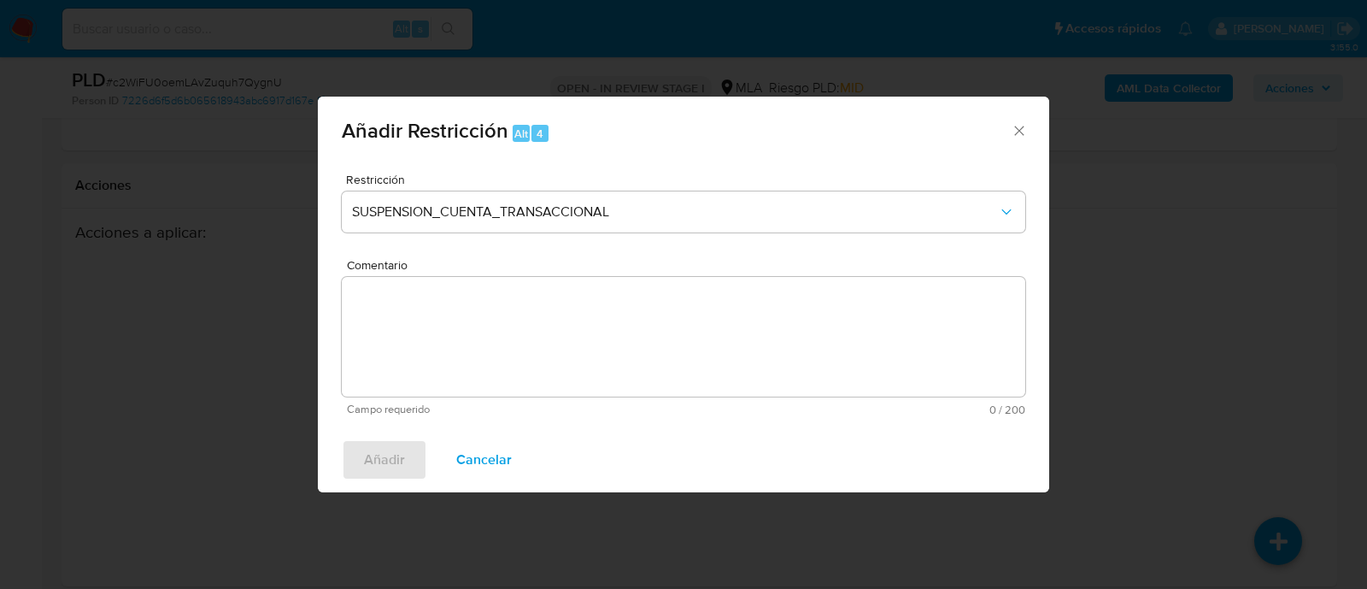
click at [679, 341] on textarea "Comentario" at bounding box center [683, 337] width 683 height 120
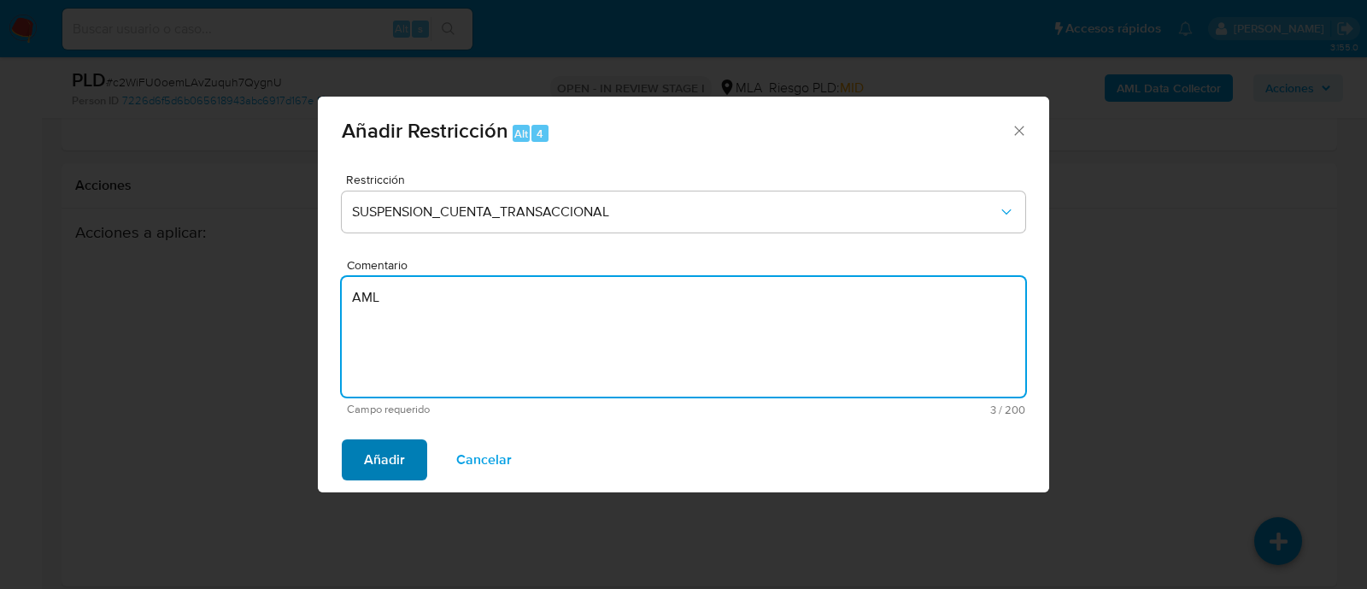
type textarea "AML"
click at [382, 459] on span "Añadir" at bounding box center [384, 460] width 41 height 38
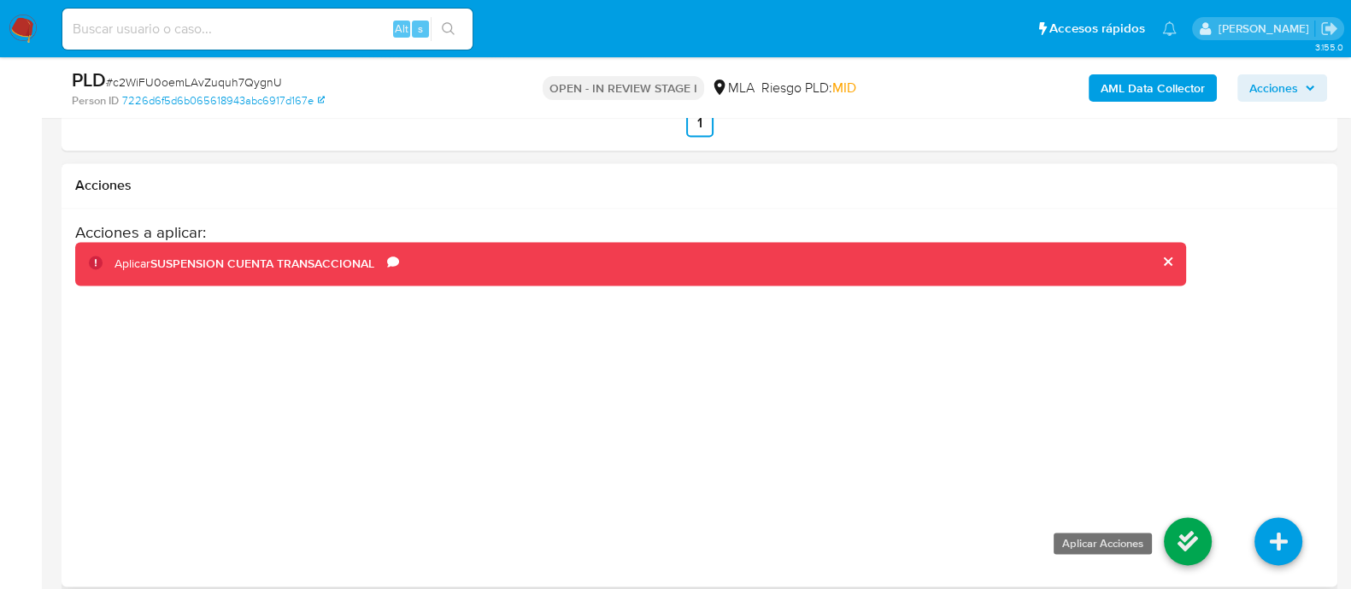
drag, startPoint x: 1143, startPoint y: 544, endPoint x: 1183, endPoint y: 536, distance: 41.0
click at [1145, 544] on div "Acciones a aplicar : Aplicar SUSPENSION CUENTA TRANSACCIONAL Comentario AML" at bounding box center [699, 397] width 1248 height 350
click at [1183, 536] on icon at bounding box center [1187, 541] width 48 height 48
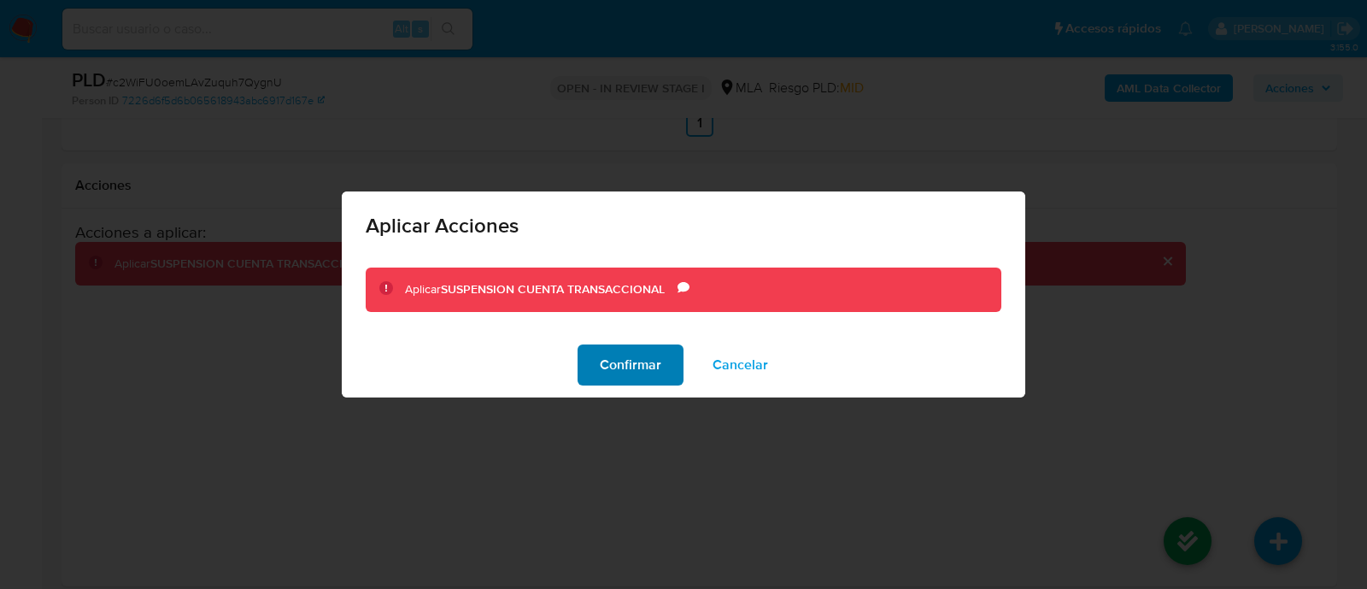
click at [632, 373] on span "Confirmar" at bounding box center [631, 365] width 62 height 38
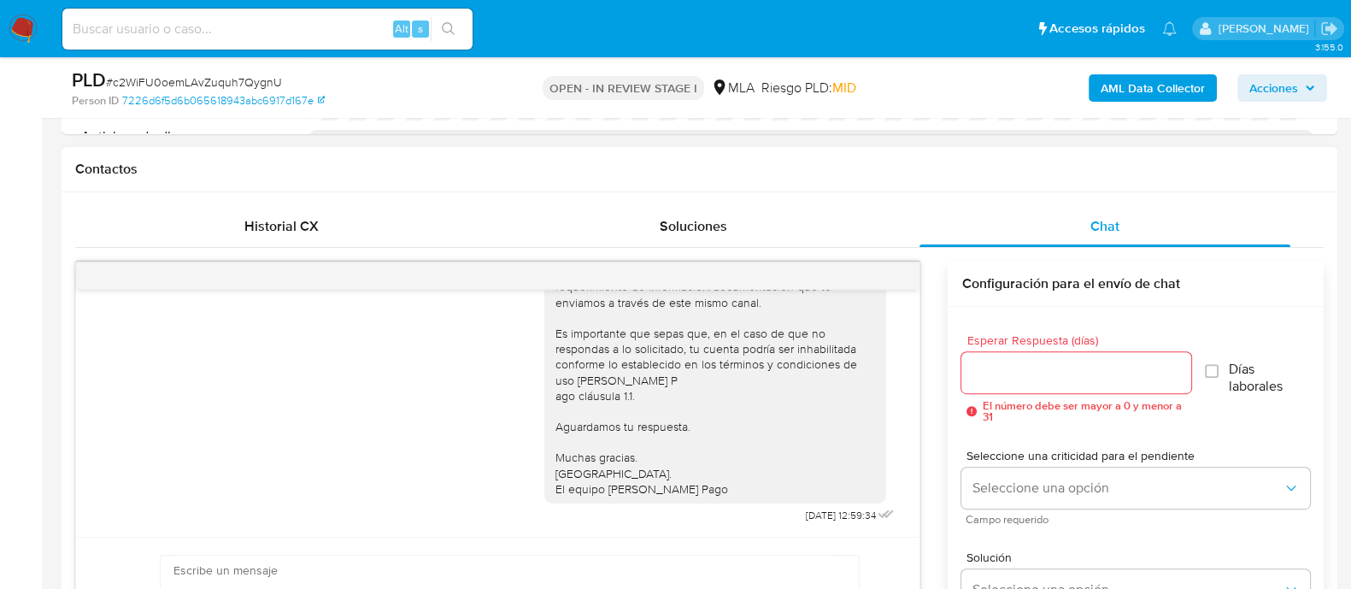
scroll to position [0, 0]
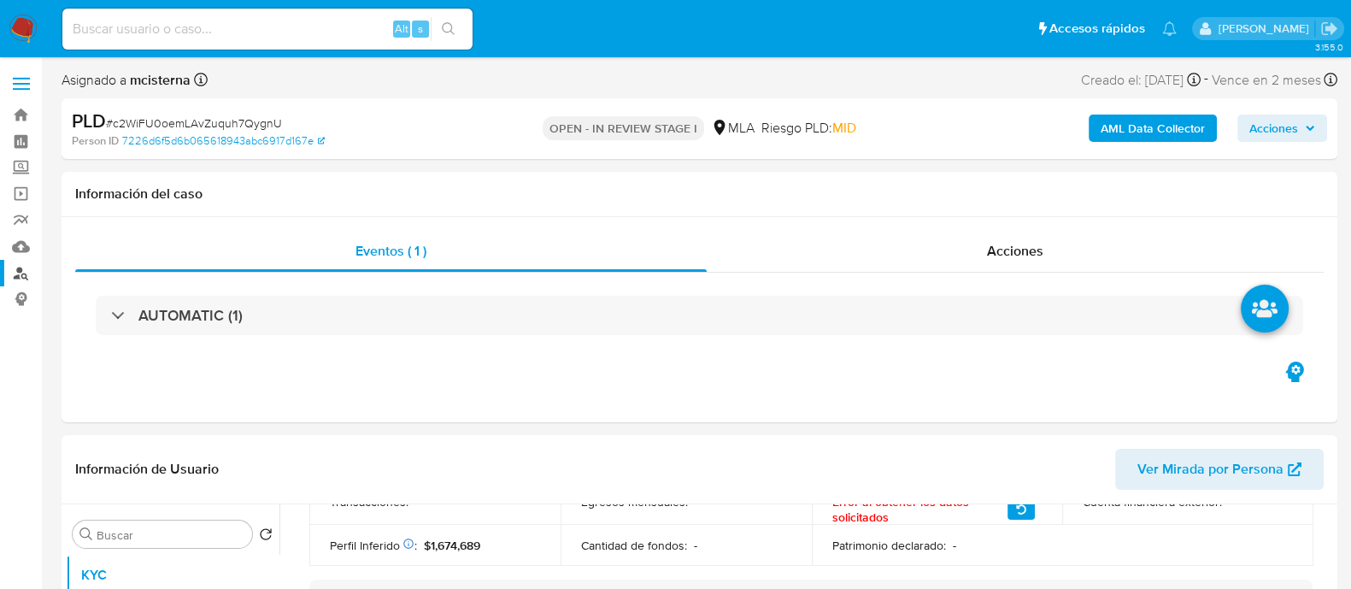
click at [28, 271] on link "Buscador de personas" at bounding box center [101, 273] width 203 height 26
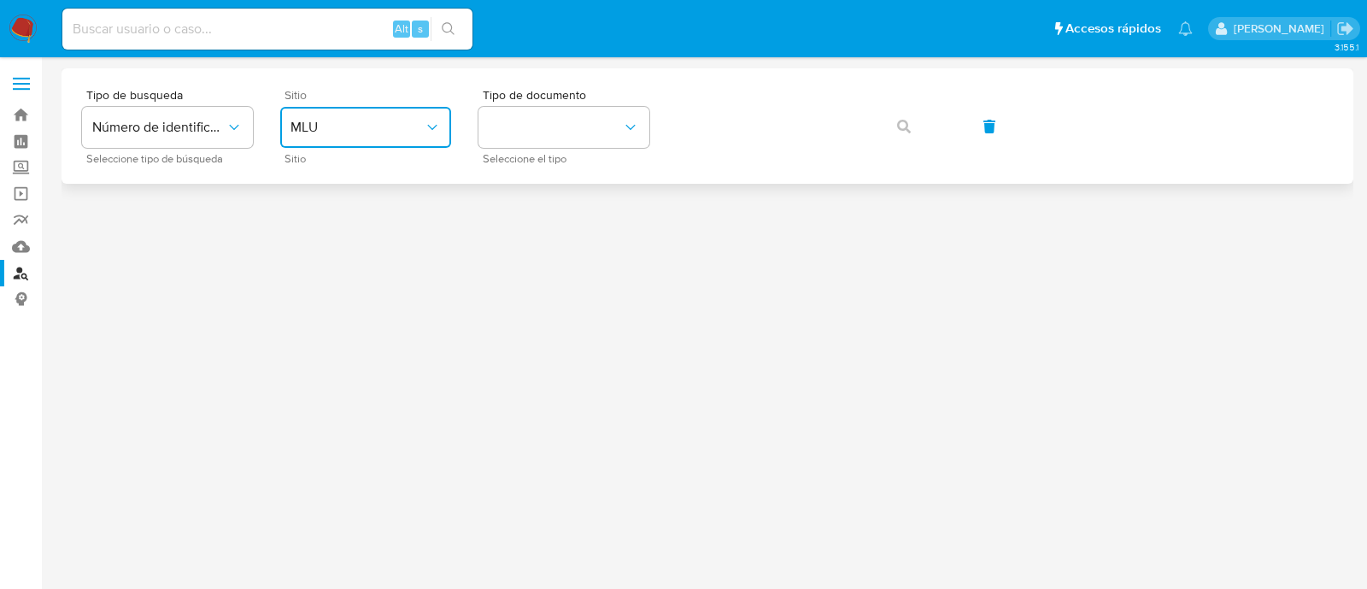
click at [381, 132] on span "MLU" at bounding box center [356, 127] width 133 height 17
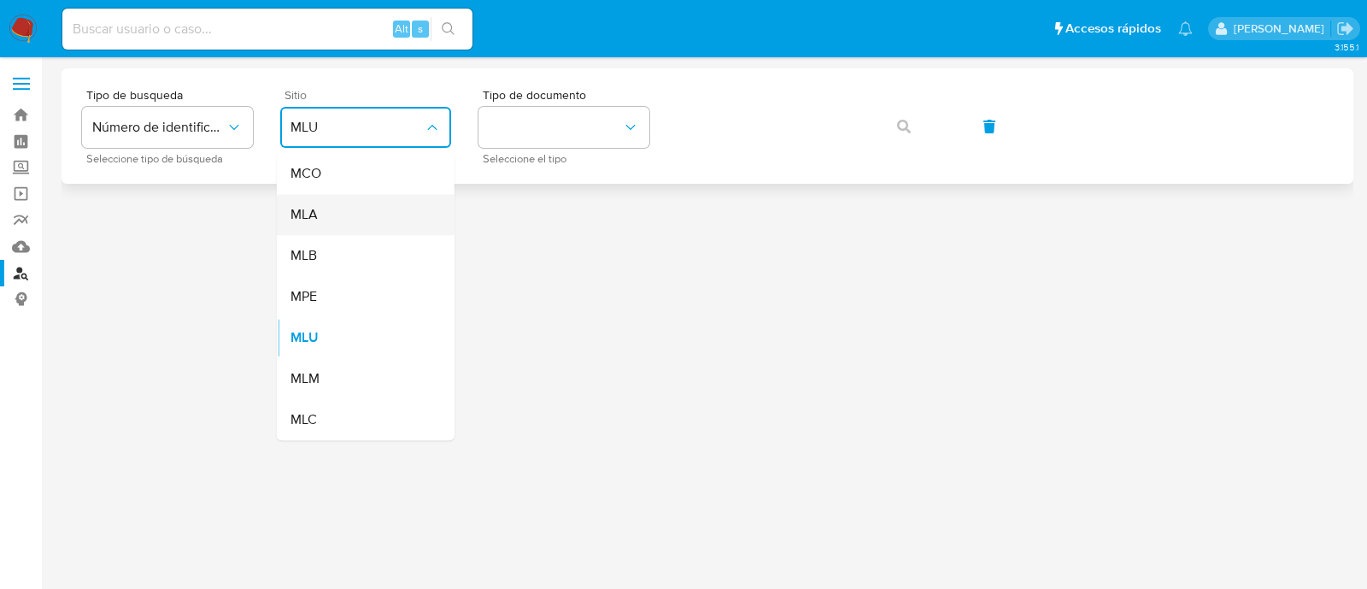
click at [378, 207] on div "MLA" at bounding box center [360, 214] width 140 height 41
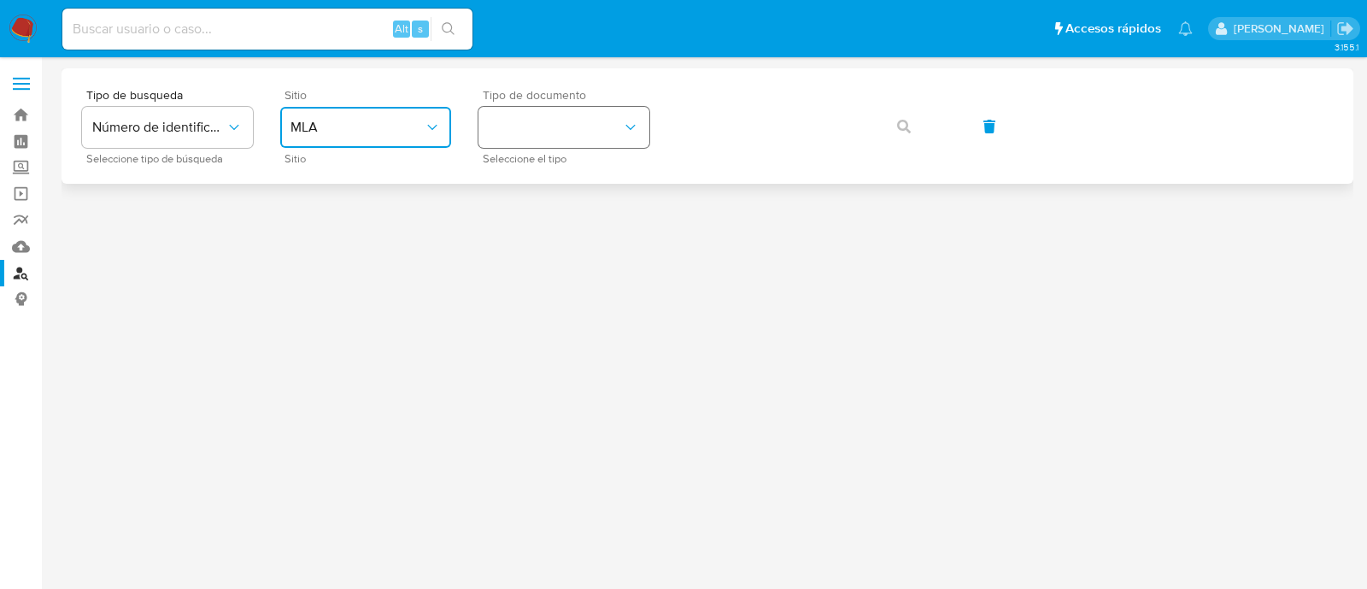
click at [521, 121] on button "identificationType" at bounding box center [563, 127] width 171 height 41
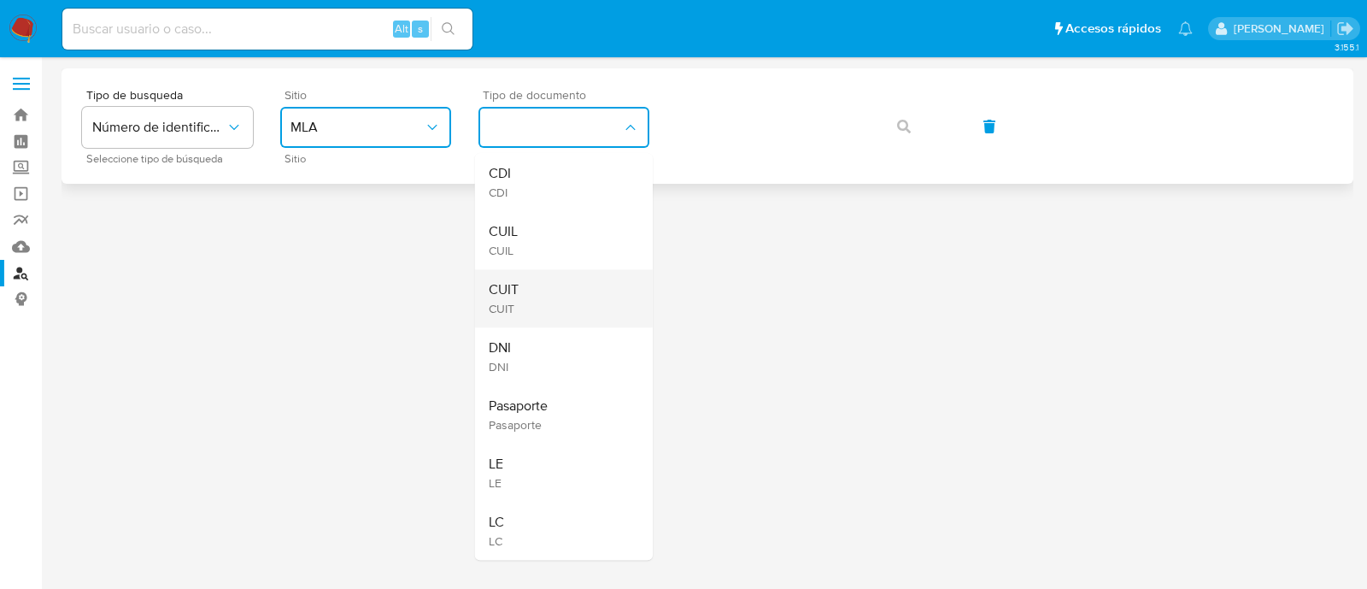
click at [525, 296] on div "CUIT CUIT" at bounding box center [559, 298] width 140 height 58
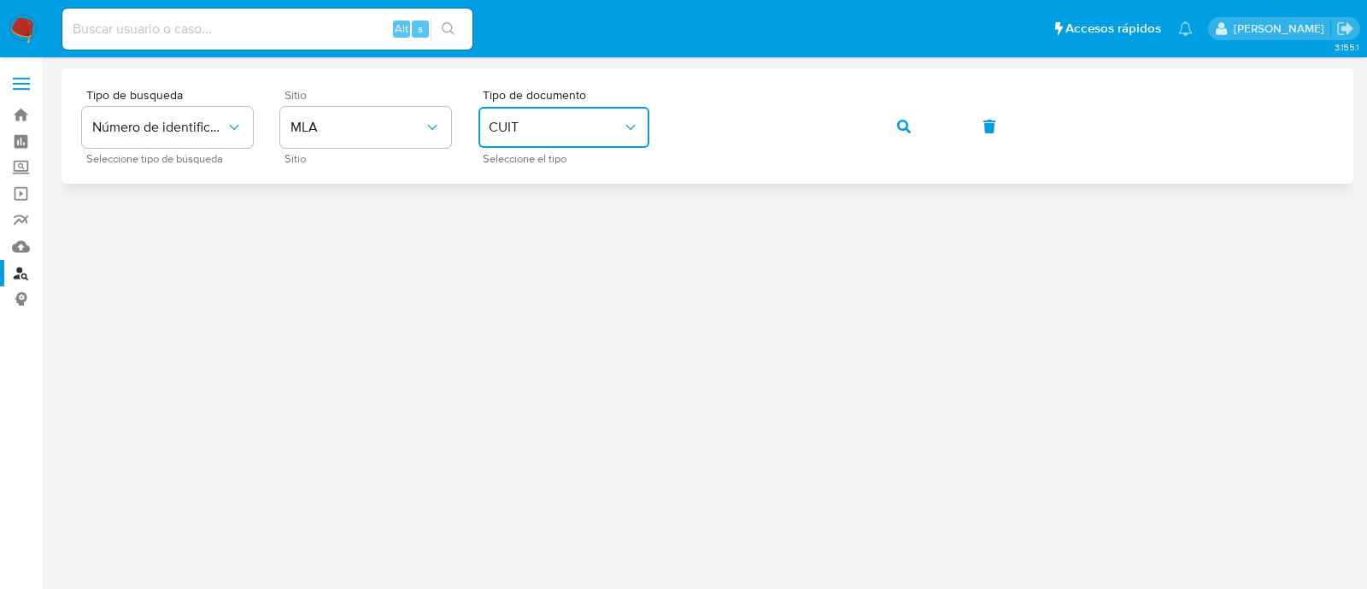
drag, startPoint x: 897, startPoint y: 130, endPoint x: 862, endPoint y: 149, distance: 39.7
click at [897, 130] on icon "button" at bounding box center [904, 127] width 14 height 14
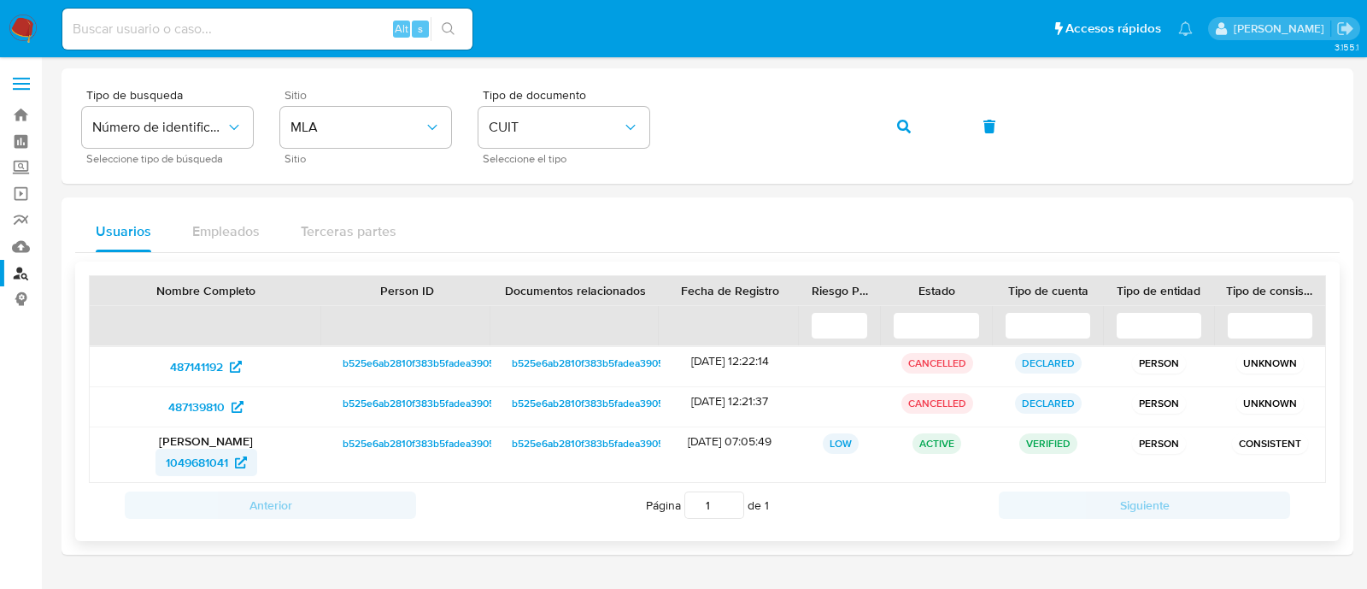
click at [213, 457] on span "1049681041" at bounding box center [197, 461] width 62 height 27
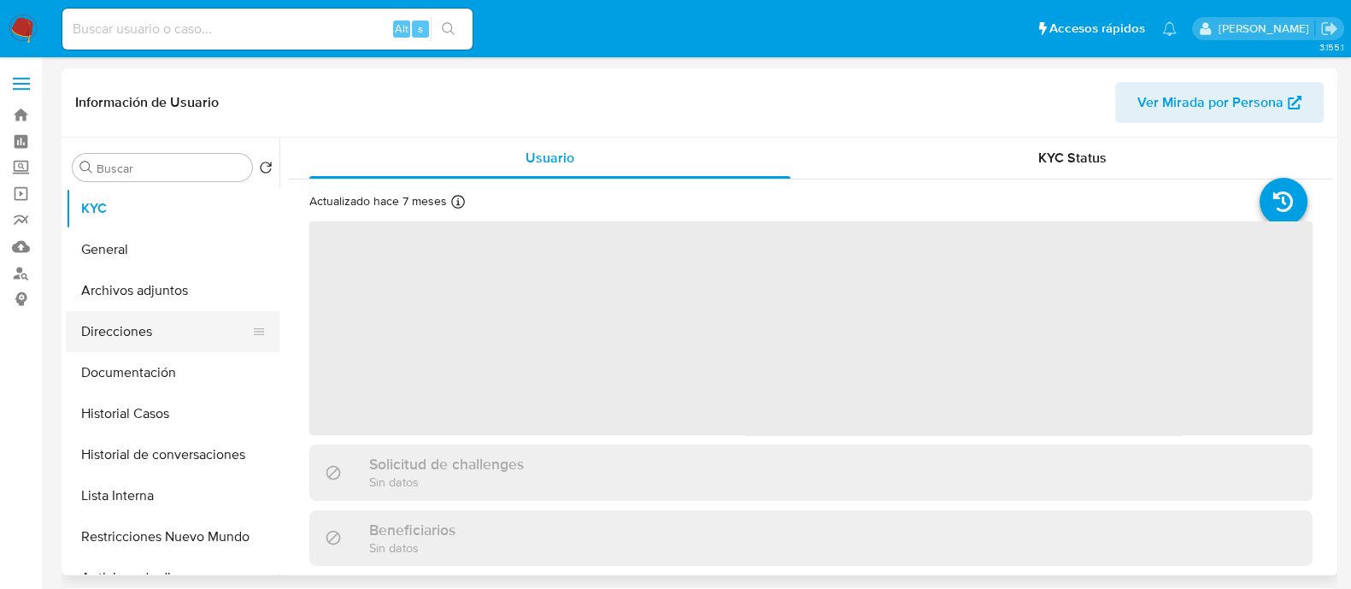
click at [184, 339] on button "Direcciones" at bounding box center [166, 331] width 200 height 41
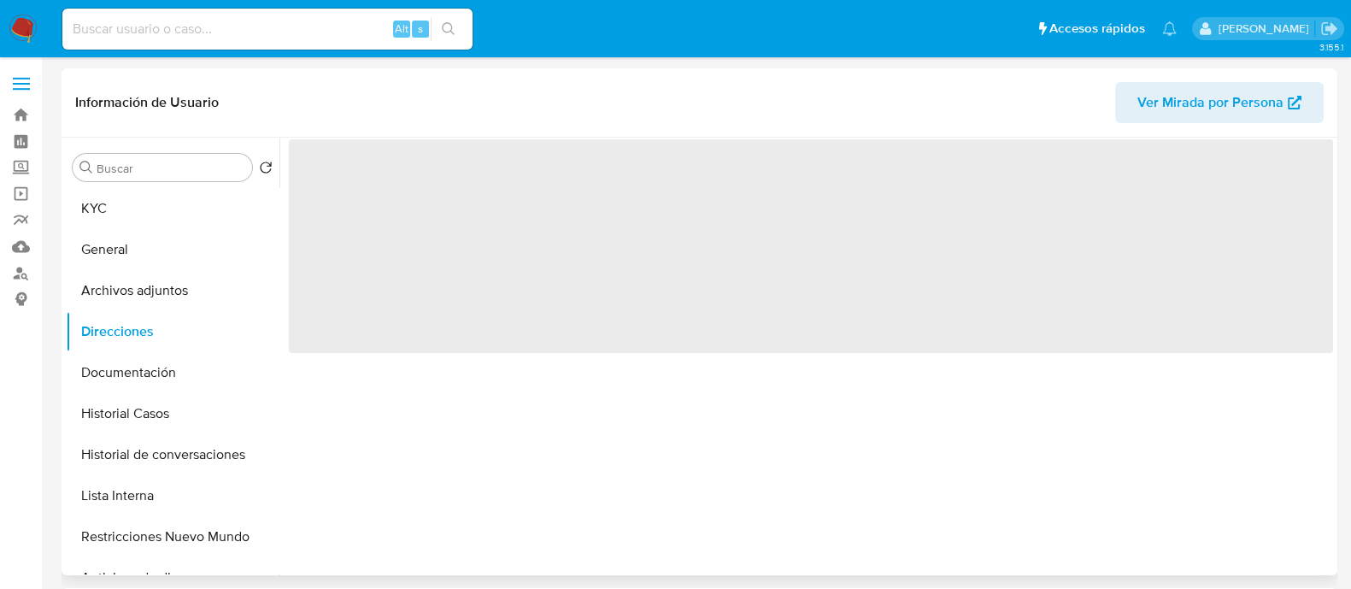
select select "10"
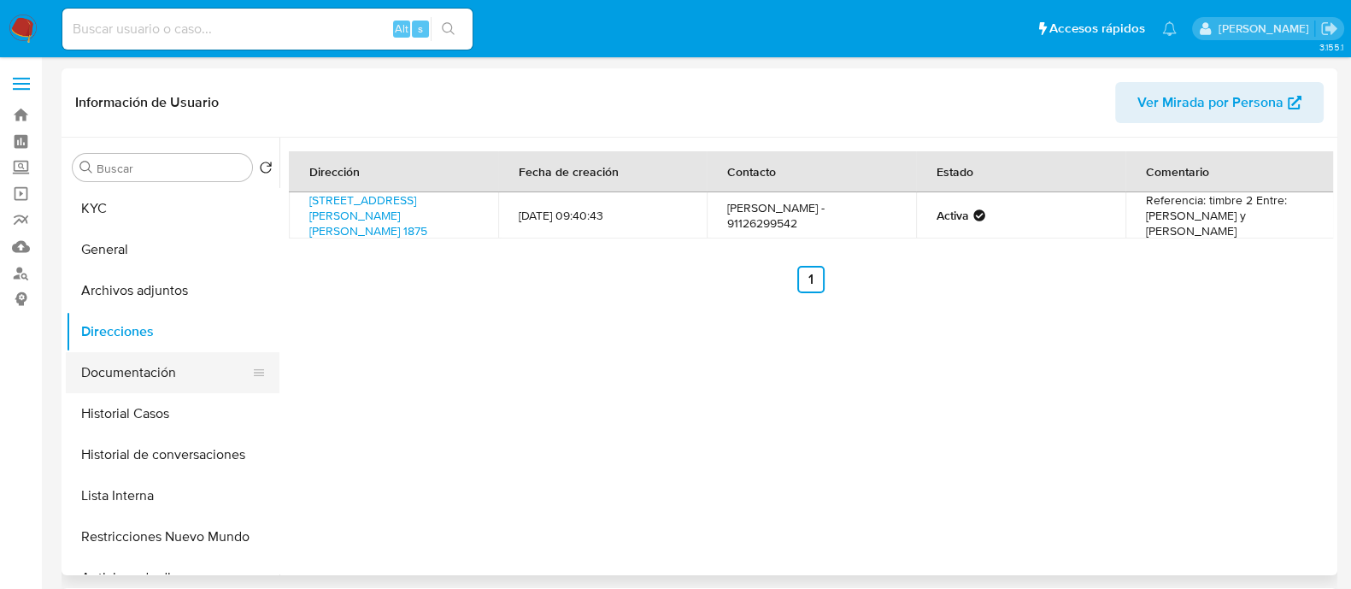
click at [190, 365] on button "Documentación" at bounding box center [166, 372] width 200 height 41
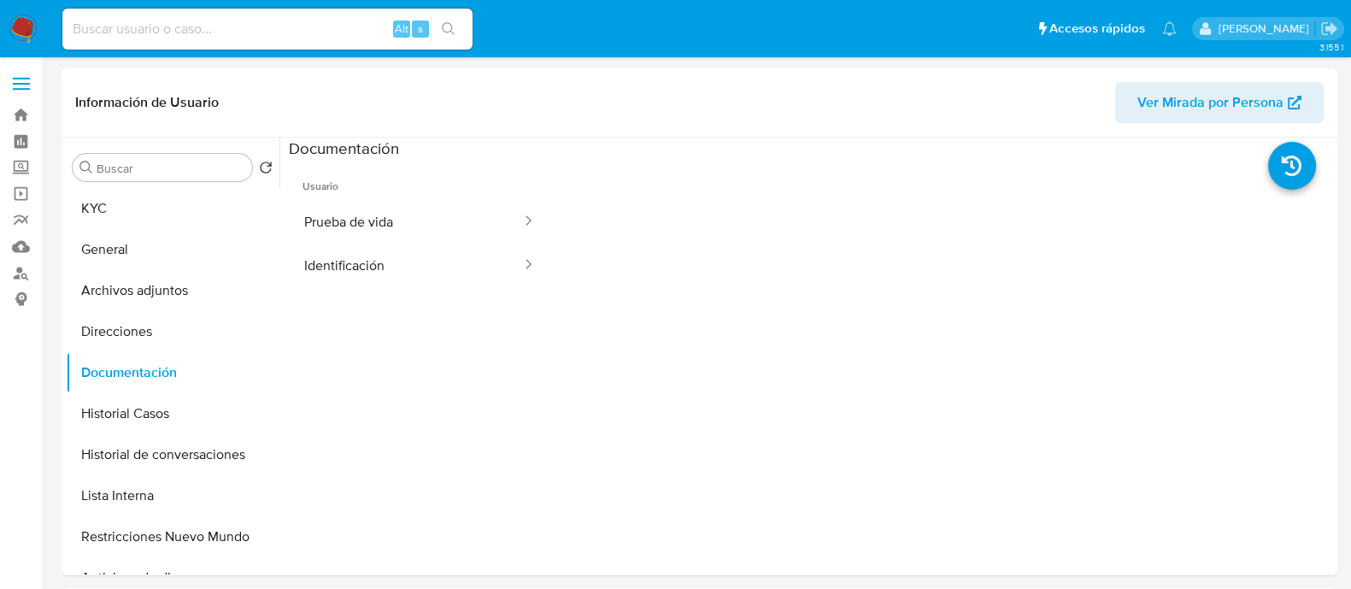
click at [382, 256] on button "Identificación" at bounding box center [406, 265] width 234 height 44
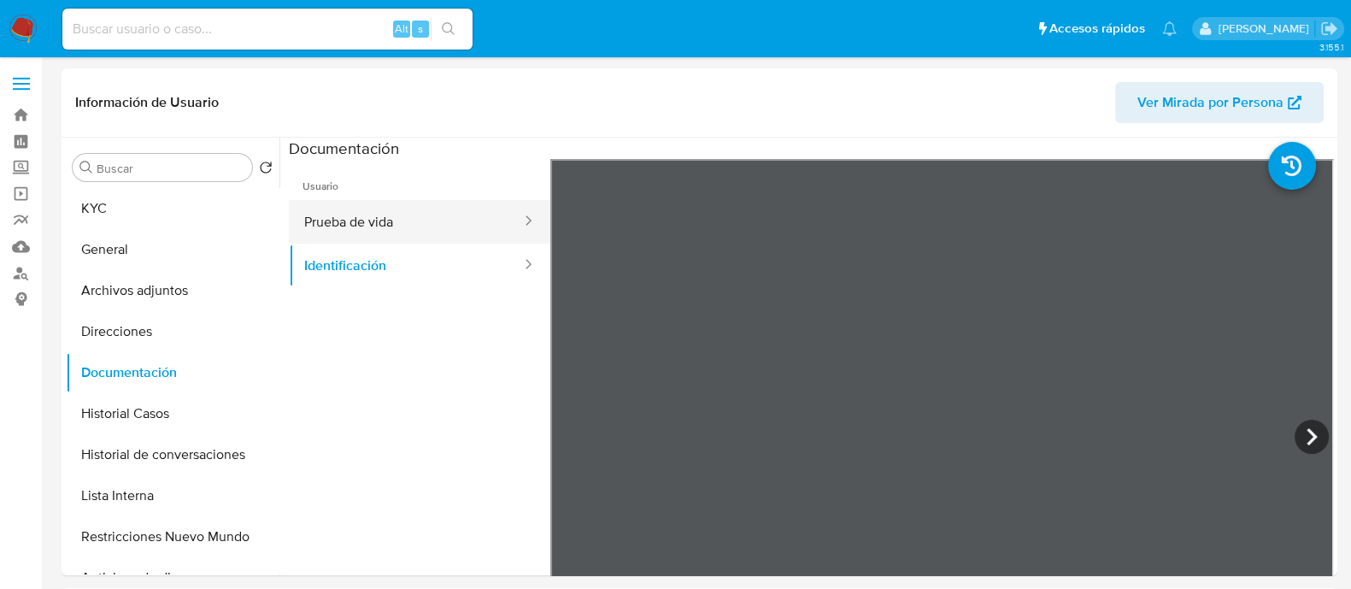
click at [467, 231] on button "Prueba de vida" at bounding box center [406, 222] width 234 height 44
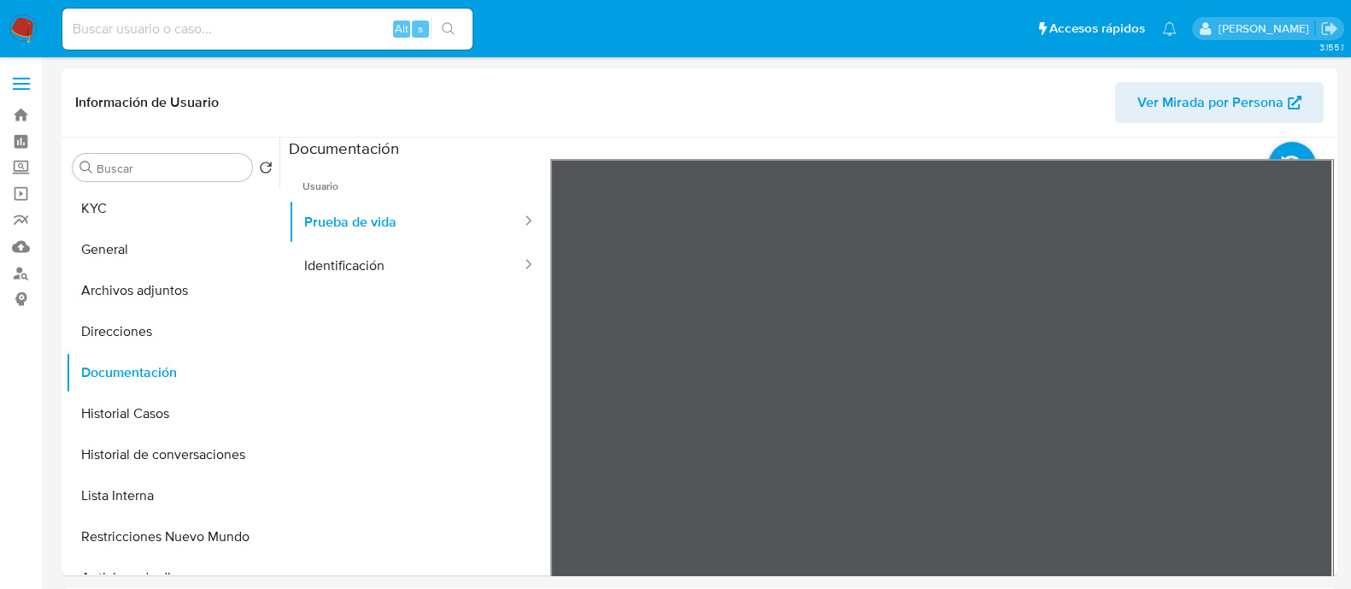
scroll to position [20, 0]
click at [11, 273] on link "Buscador de personas" at bounding box center [101, 273] width 203 height 26
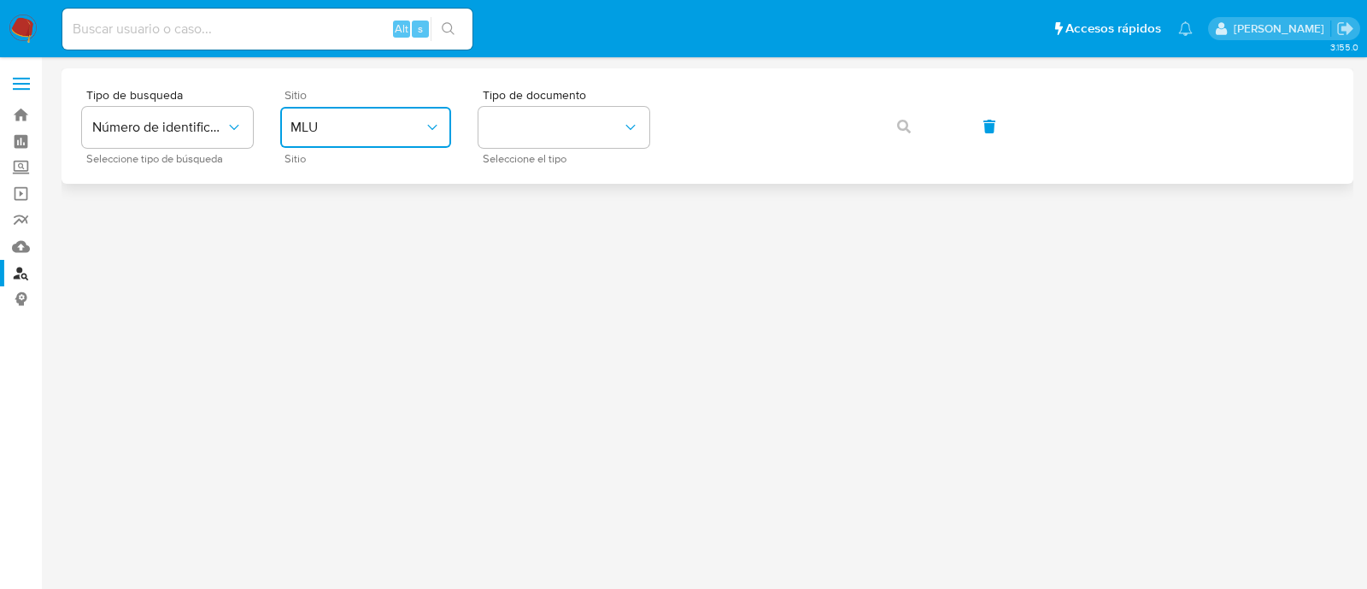
click at [429, 132] on icon "site_id" at bounding box center [432, 127] width 17 height 17
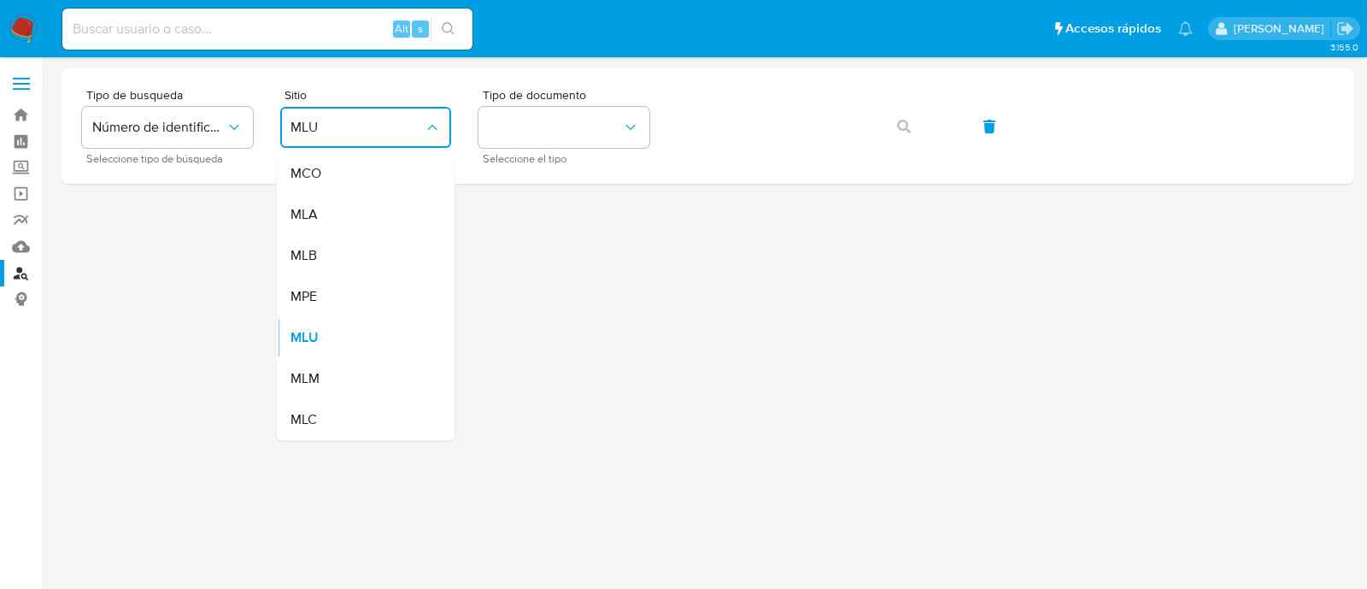
drag, startPoint x: 400, startPoint y: 223, endPoint x: 410, endPoint y: 224, distance: 10.3
click at [401, 224] on div "MLA" at bounding box center [360, 214] width 140 height 41
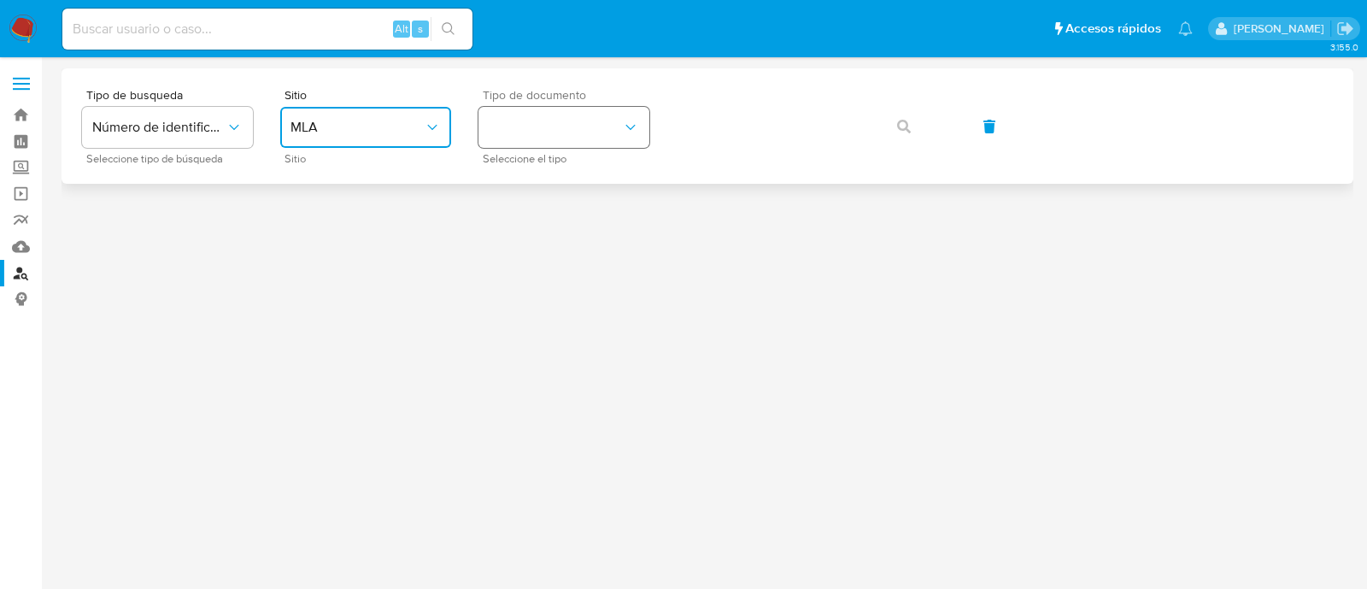
click at [527, 120] on button "identificationType" at bounding box center [563, 127] width 171 height 41
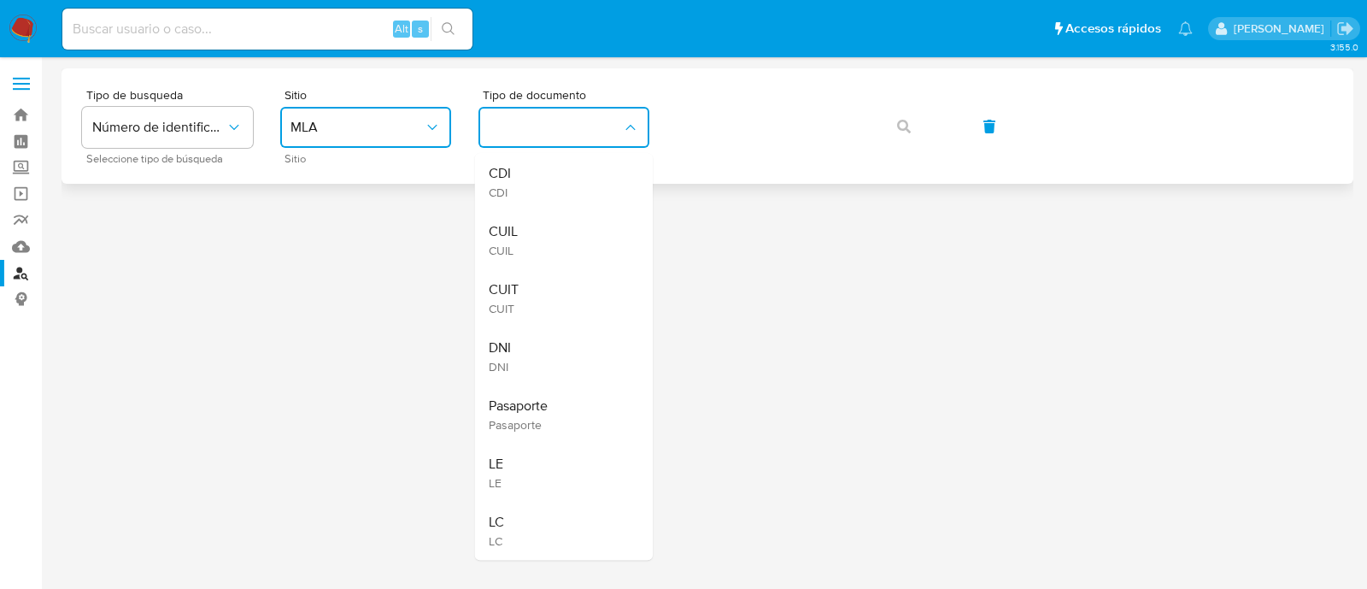
drag, startPoint x: 532, startPoint y: 286, endPoint x: 698, endPoint y: 173, distance: 200.9
click at [533, 286] on div "CUIT CUIT" at bounding box center [559, 298] width 140 height 58
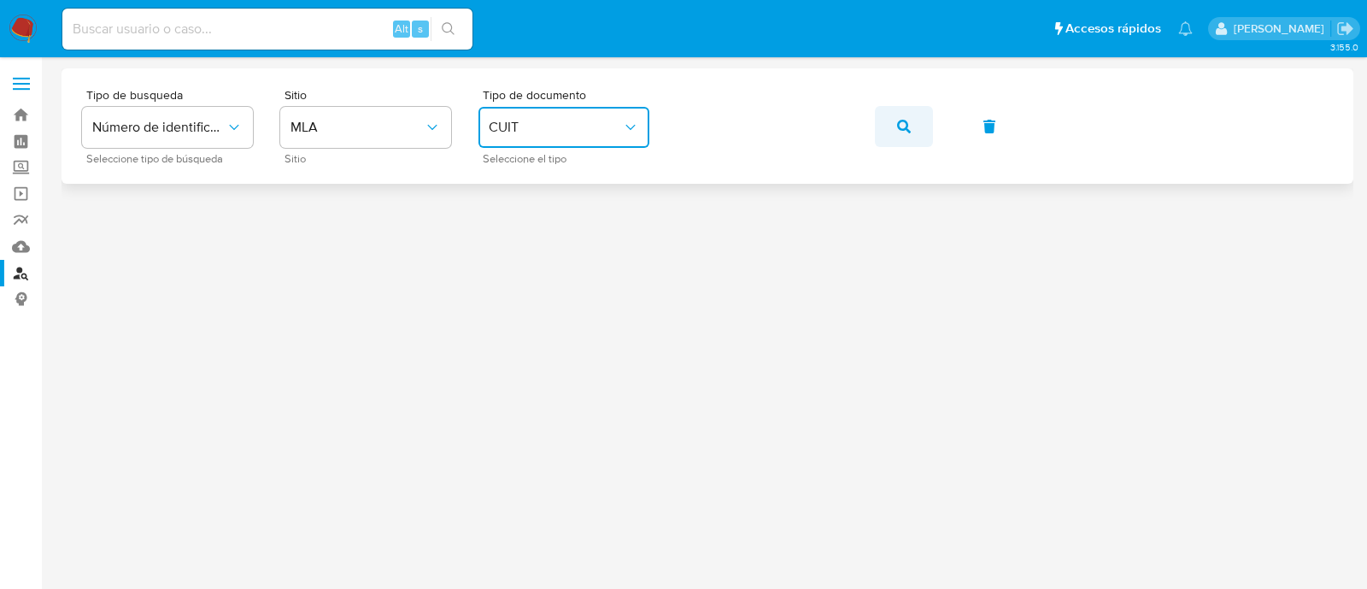
click at [879, 127] on button "button" at bounding box center [904, 126] width 58 height 41
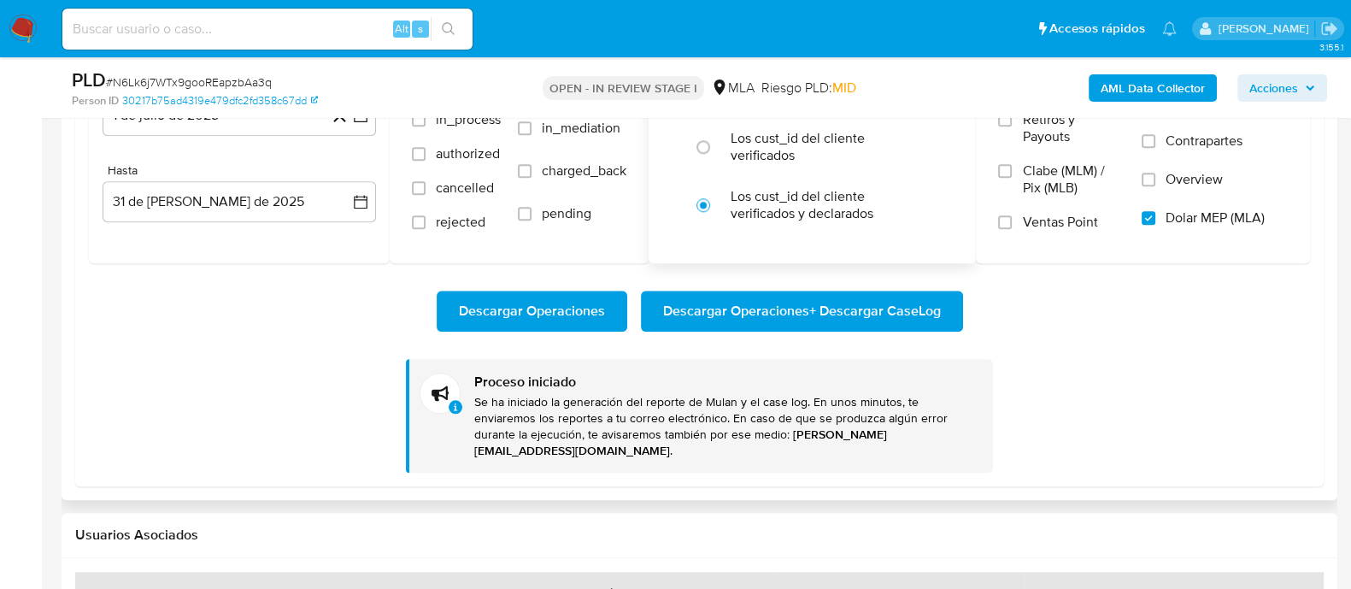
scroll to position [2136, 0]
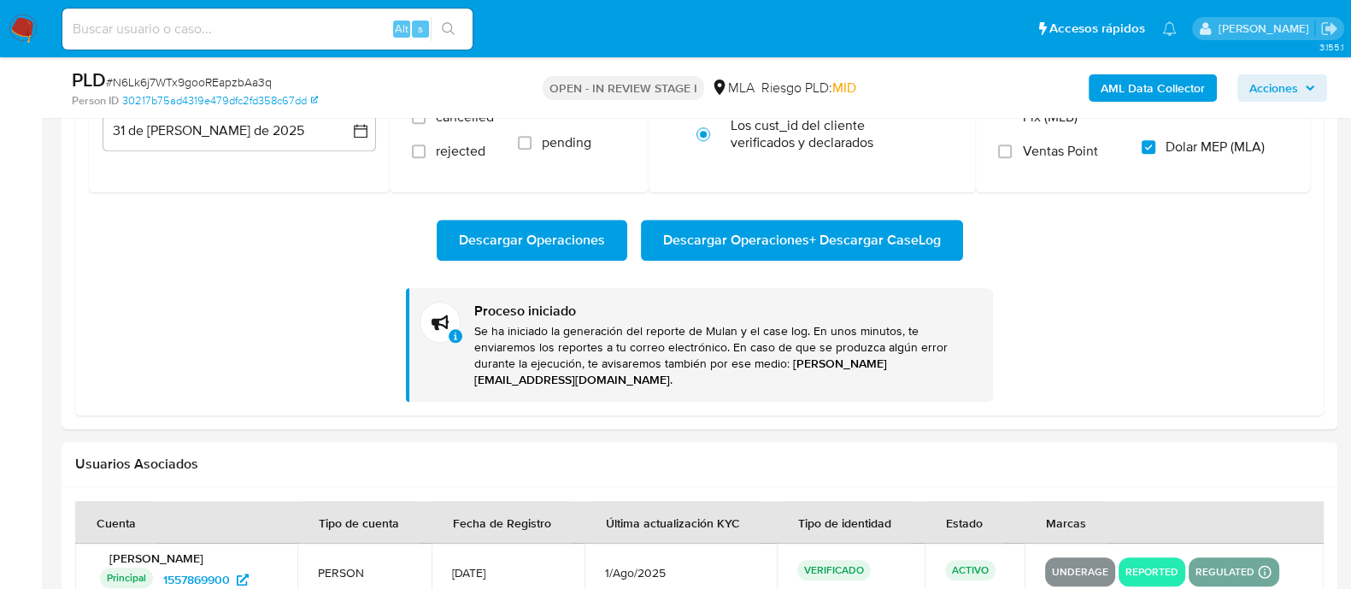
click at [346, 23] on input at bounding box center [267, 29] width 410 height 22
paste input "eF4opY5oHLx112QOBUqY3hWU"
type input "eF4opY5oHLx112QOBUqY3hWU"
click at [443, 28] on icon "search-icon" at bounding box center [449, 29] width 14 height 14
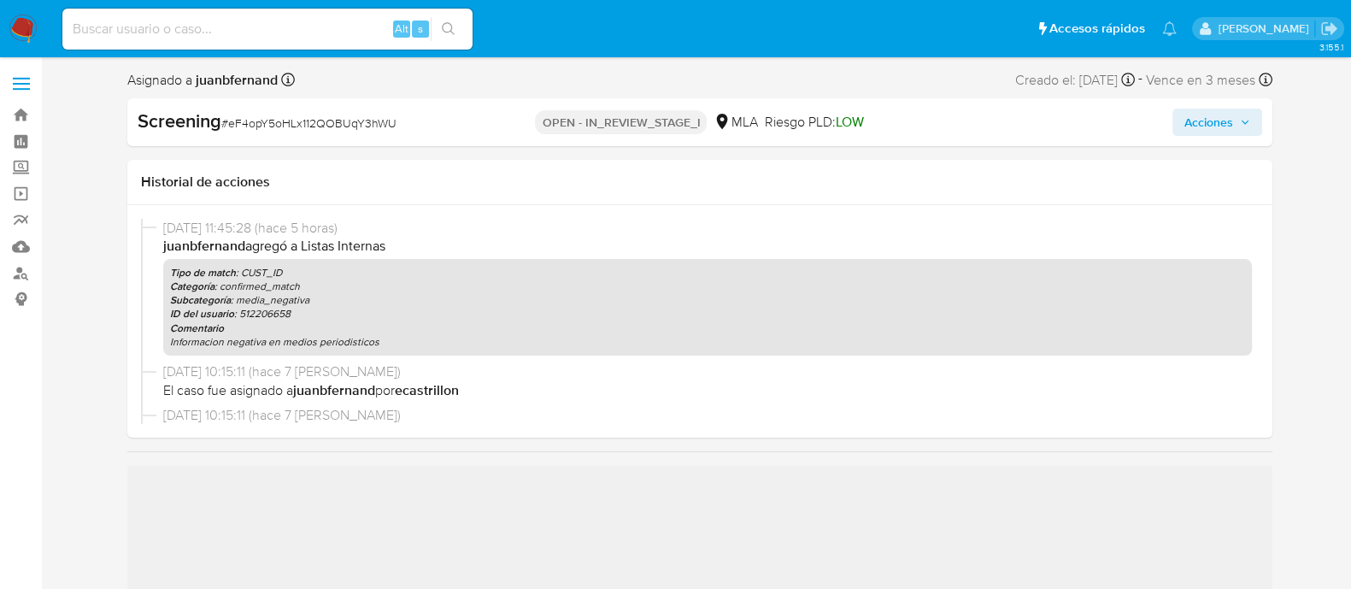
select select "10"
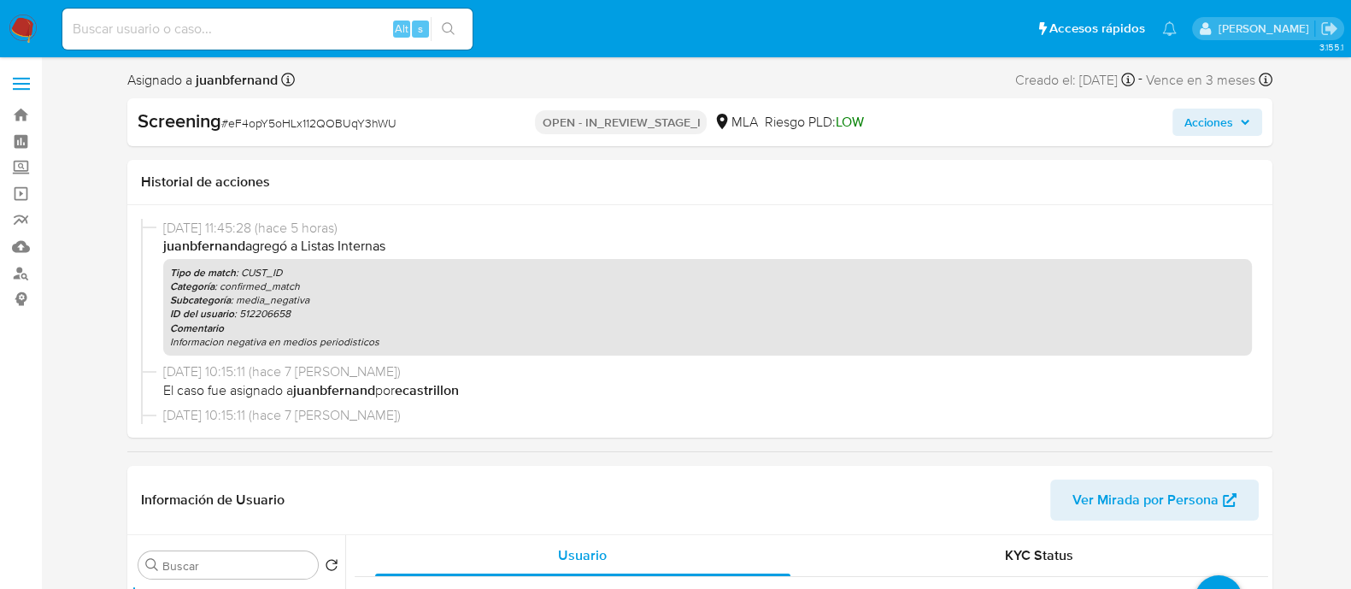
click at [342, 38] on input at bounding box center [267, 29] width 410 height 22
paste input "jGAL0kVQqEKH0uoBq3HEBbRt"
type input "jGAL0kVQqEKH0uoBq3HEBbRt"
click at [445, 22] on icon "search-icon" at bounding box center [448, 28] width 13 height 13
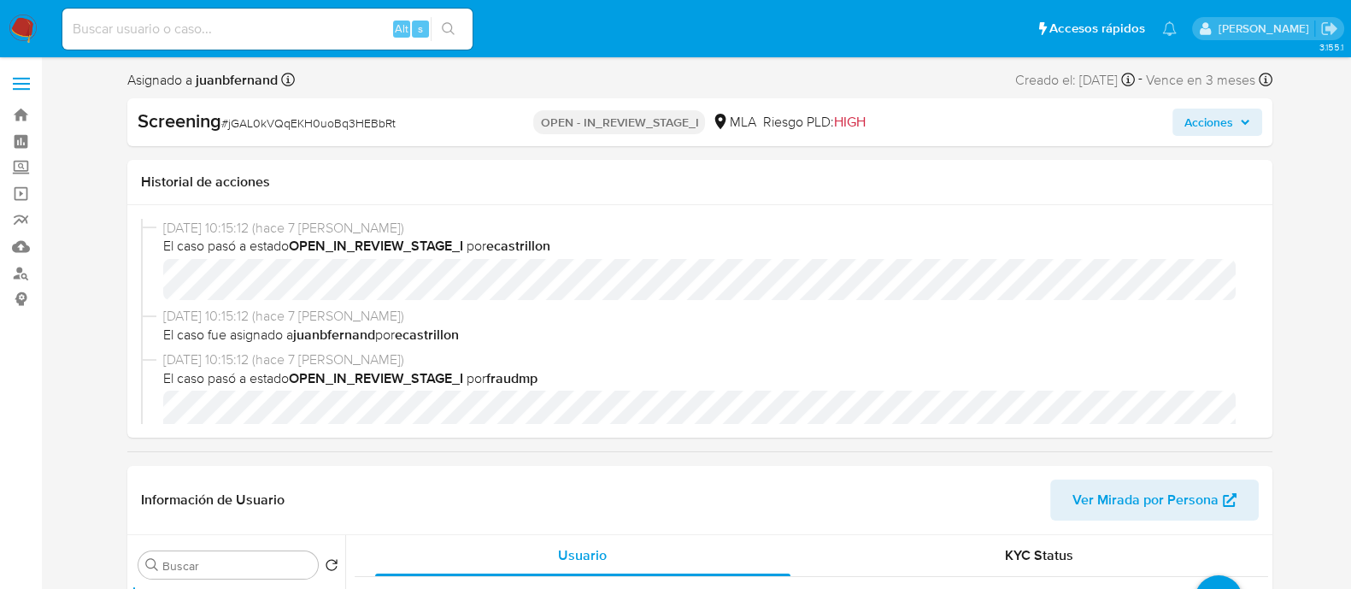
select select "10"
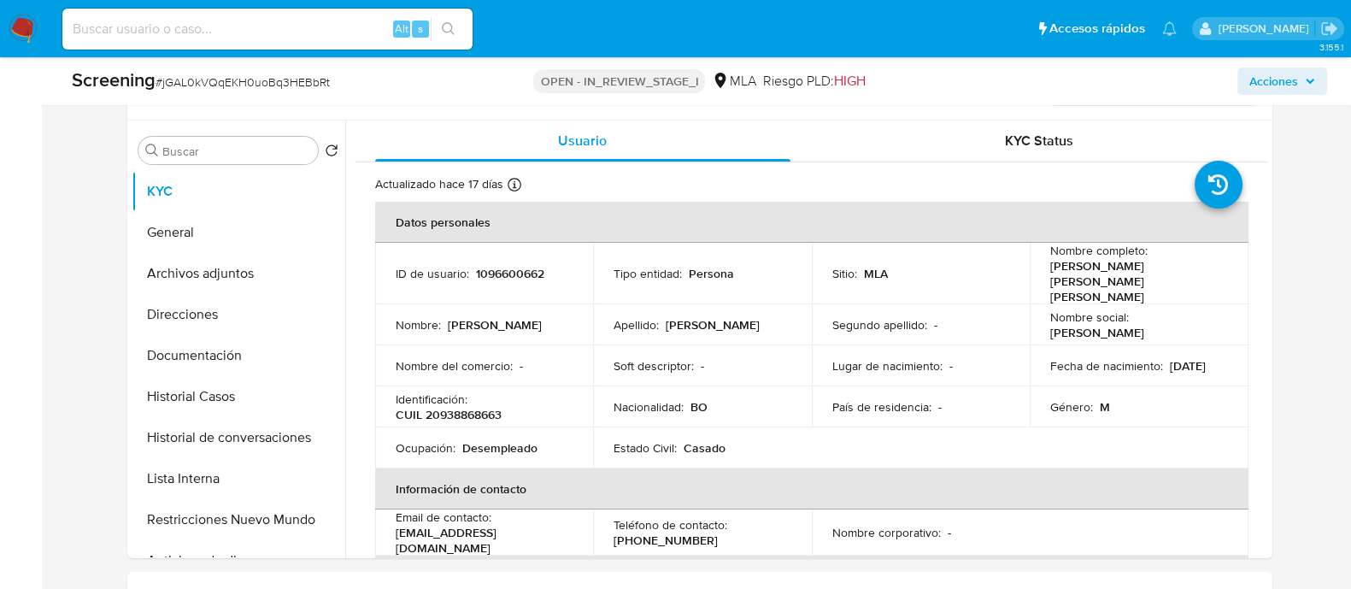
scroll to position [320, 0]
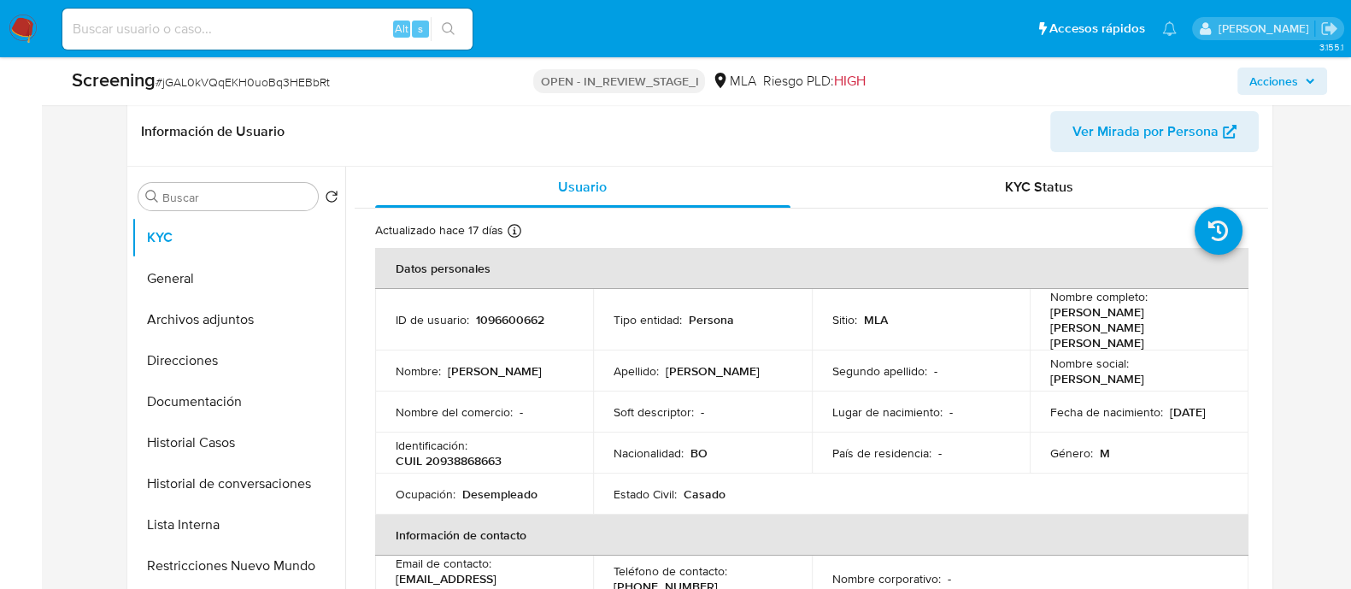
click at [346, 32] on input at bounding box center [267, 29] width 410 height 22
paste input "1IBroDzGzx6aYMcqMrNDOJwK"
type input "1IBroDzGzx6aYMcqMrNDOJwK"
click at [437, 32] on button "search-icon" at bounding box center [448, 29] width 35 height 24
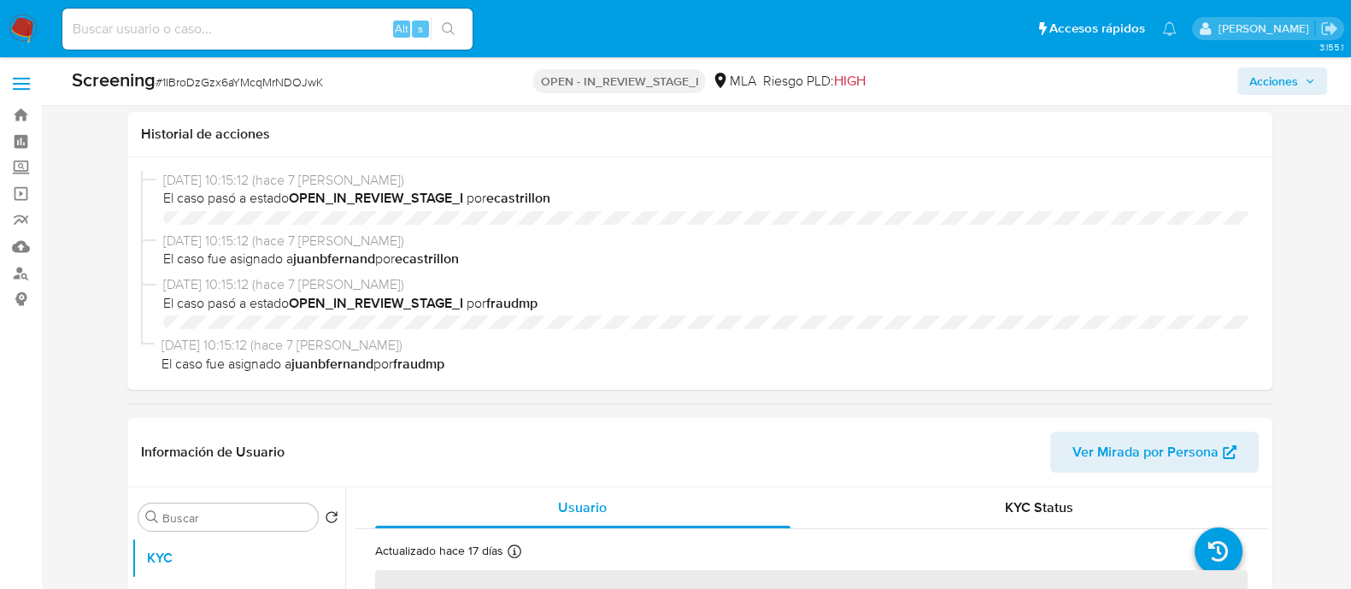
scroll to position [213, 0]
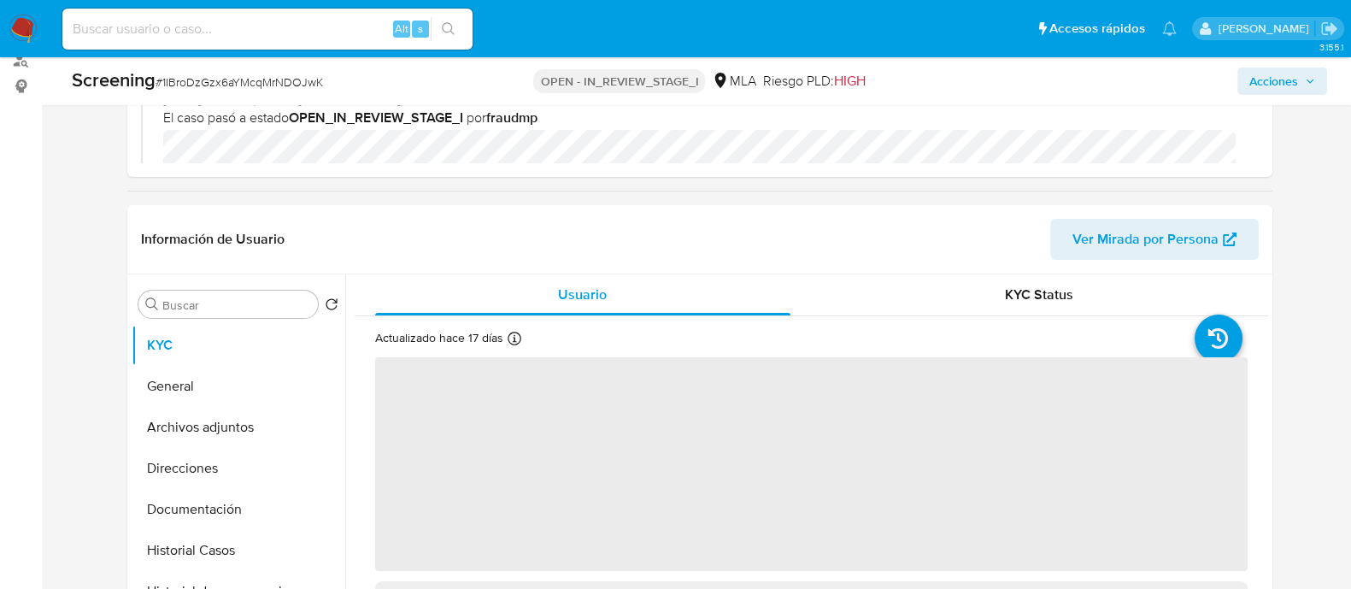
select select "10"
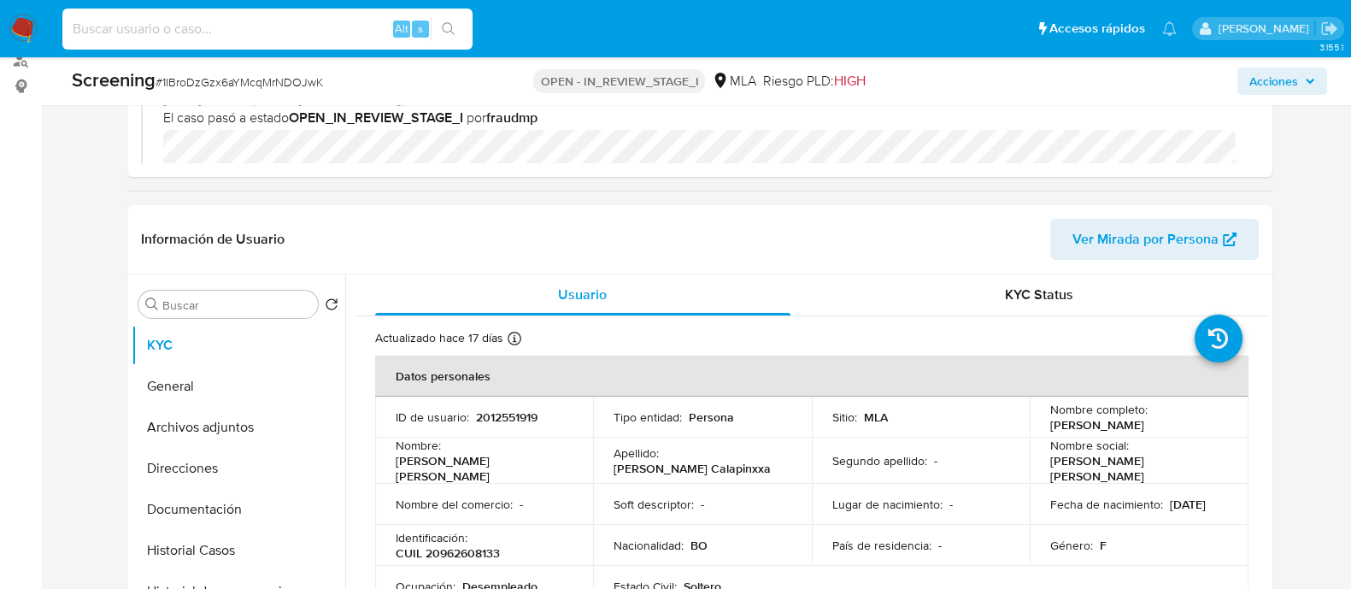
click at [364, 32] on input at bounding box center [267, 29] width 410 height 22
paste input "fFo4vzvvhofayBwtUu8RxMsS"
type input "fFo4vzvvhofayBwtUu8RxMsS"
click at [448, 30] on icon "search-icon" at bounding box center [449, 29] width 14 height 14
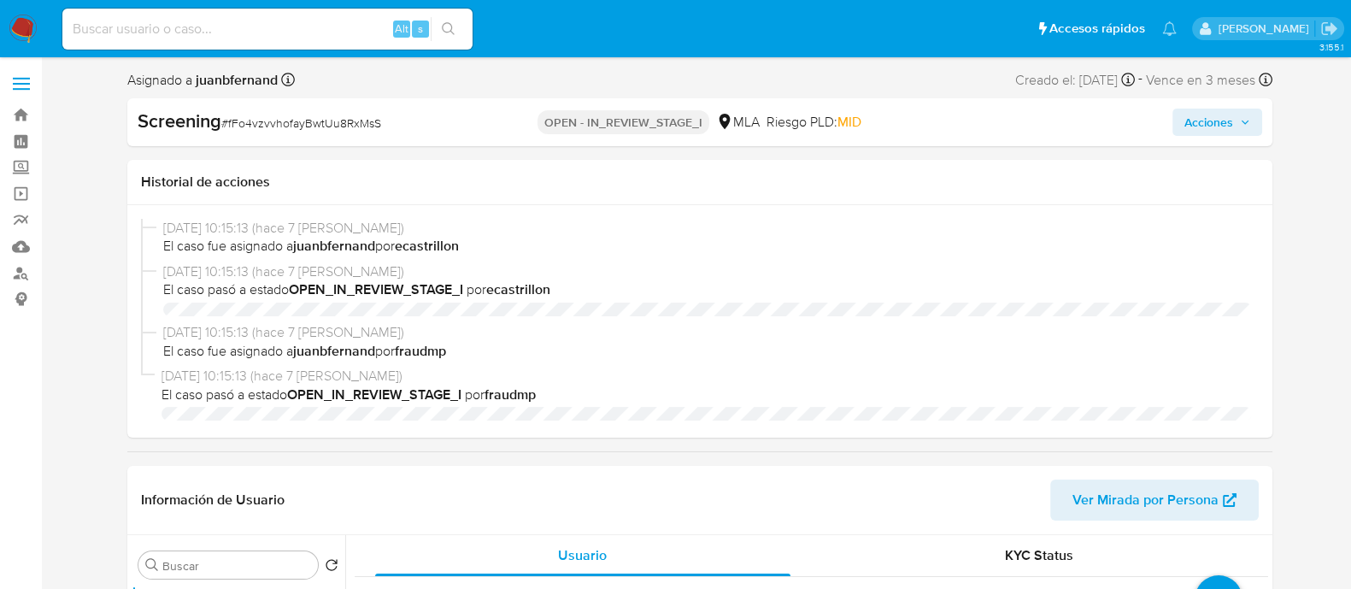
select select "10"
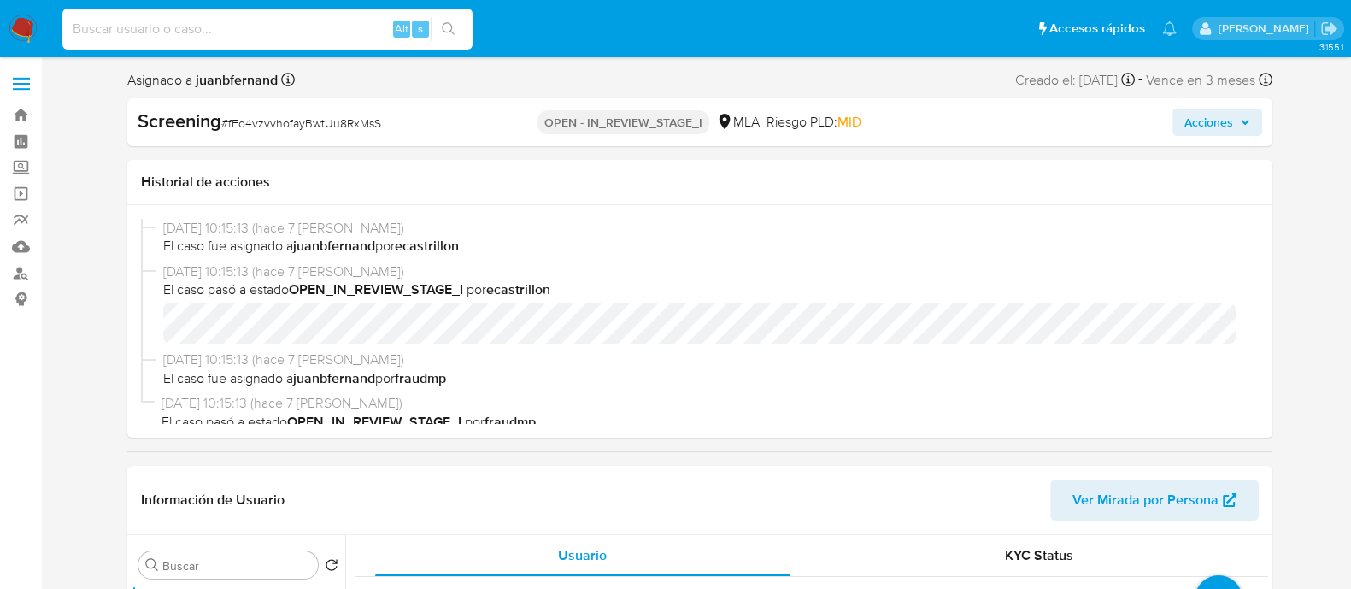
click at [282, 26] on input at bounding box center [267, 29] width 410 height 22
paste input "LsRWzH7YXz5WoRjHyGf9yLq1"
type input "LsRWzH7YXz5WoRjHyGf9yLq1"
click at [465, 32] on button "search-icon" at bounding box center [448, 29] width 35 height 24
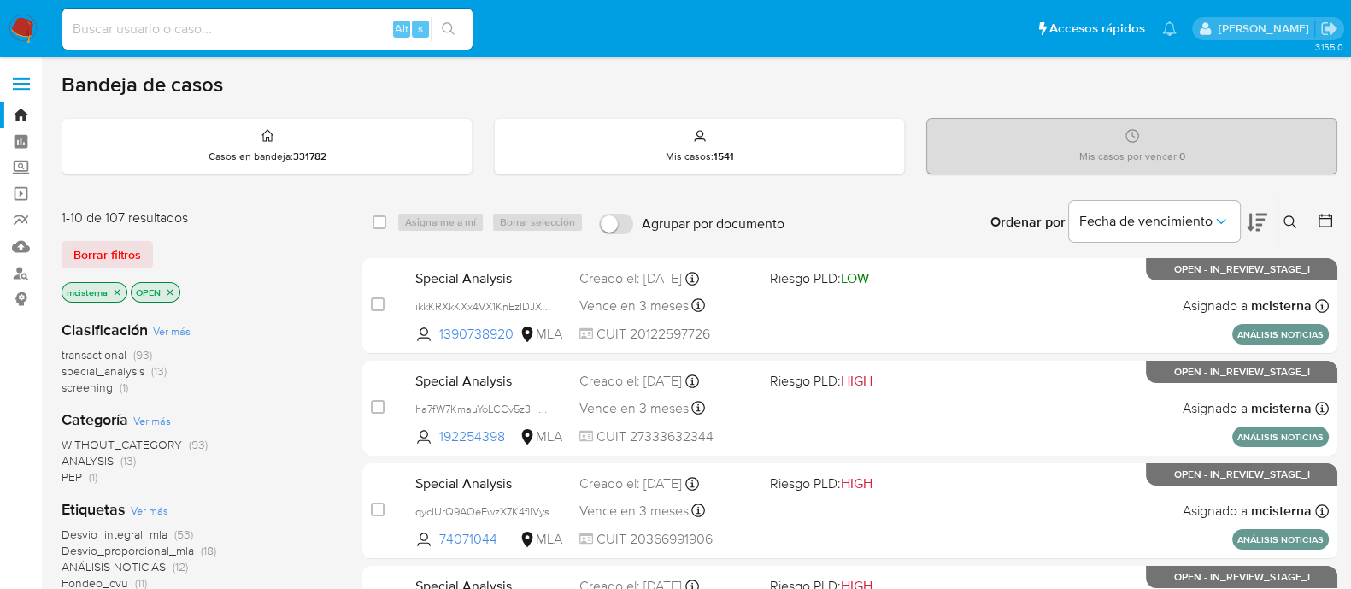
click at [116, 289] on icon "close-filter" at bounding box center [117, 292] width 10 height 10
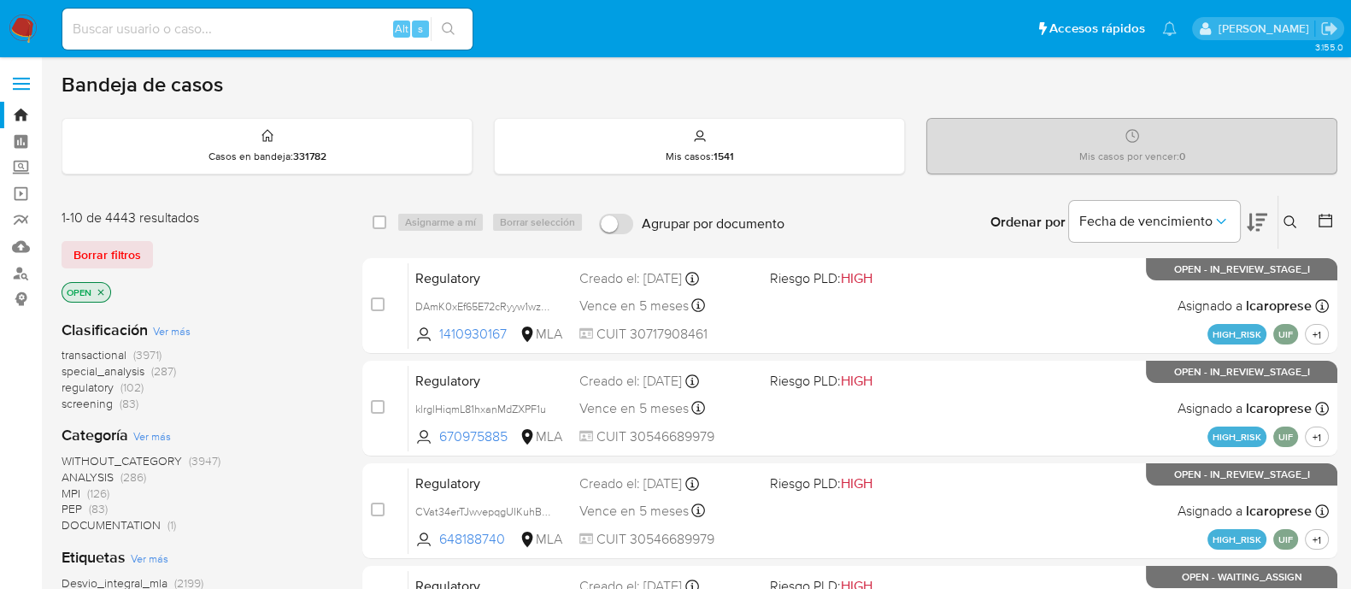
click at [106, 291] on icon "close-filter" at bounding box center [101, 292] width 10 height 10
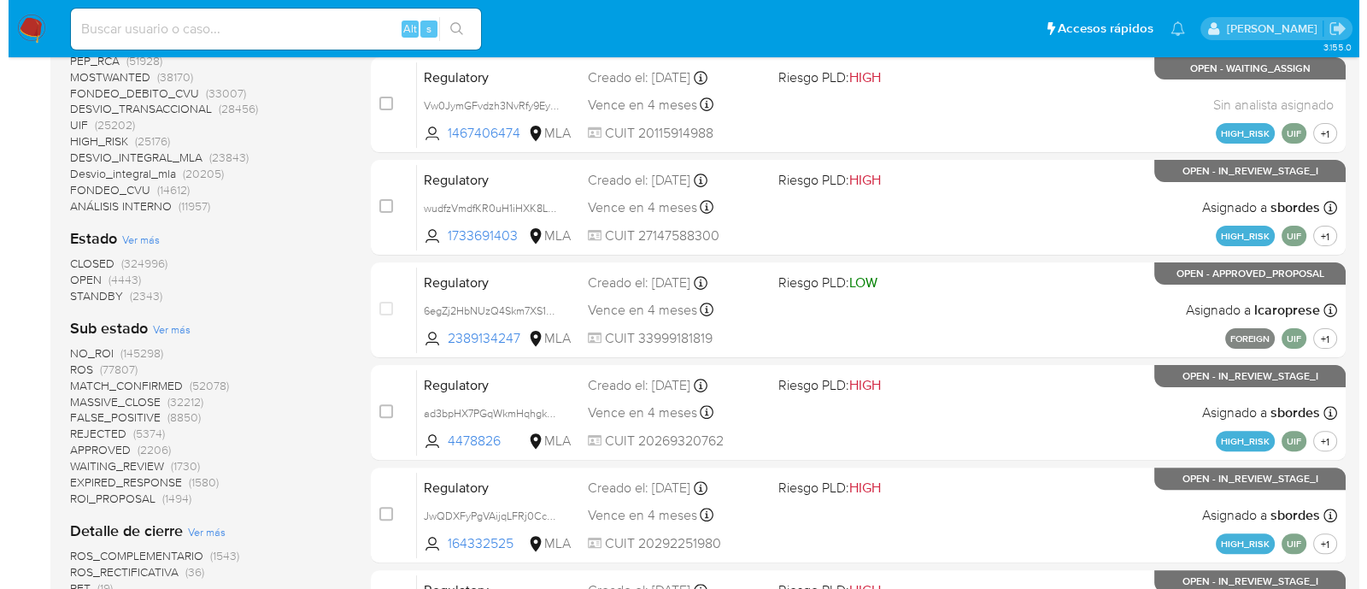
scroll to position [853, 0]
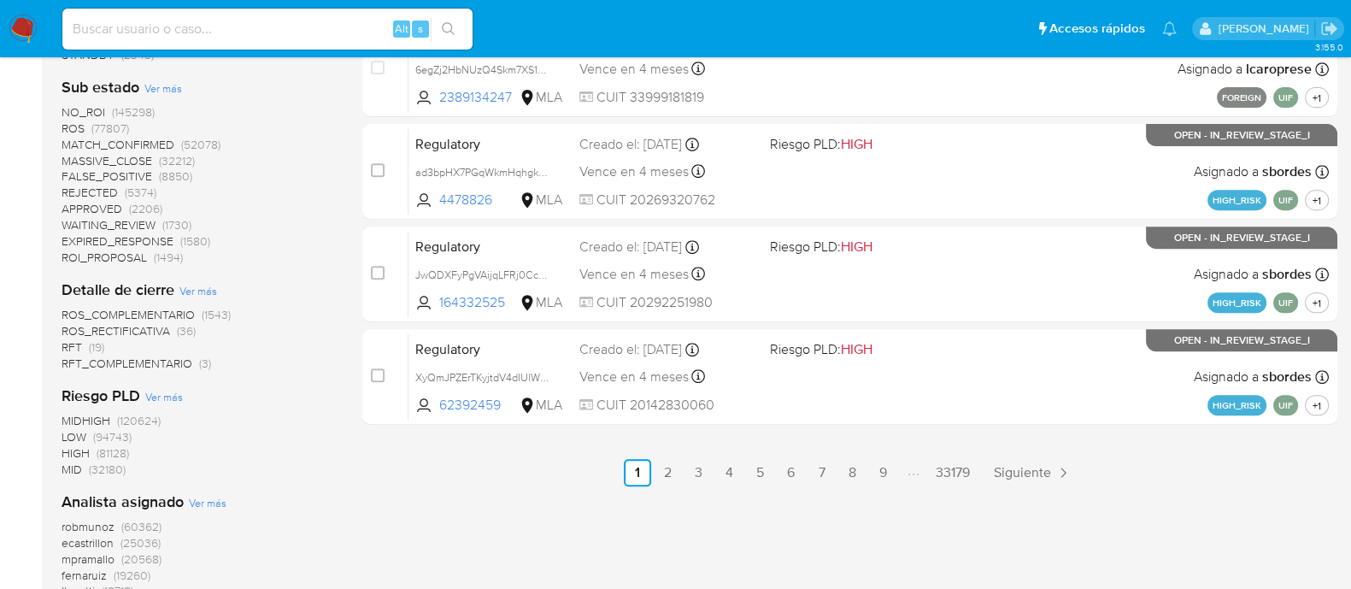
click at [197, 495] on span "Ver más" at bounding box center [208, 502] width 38 height 15
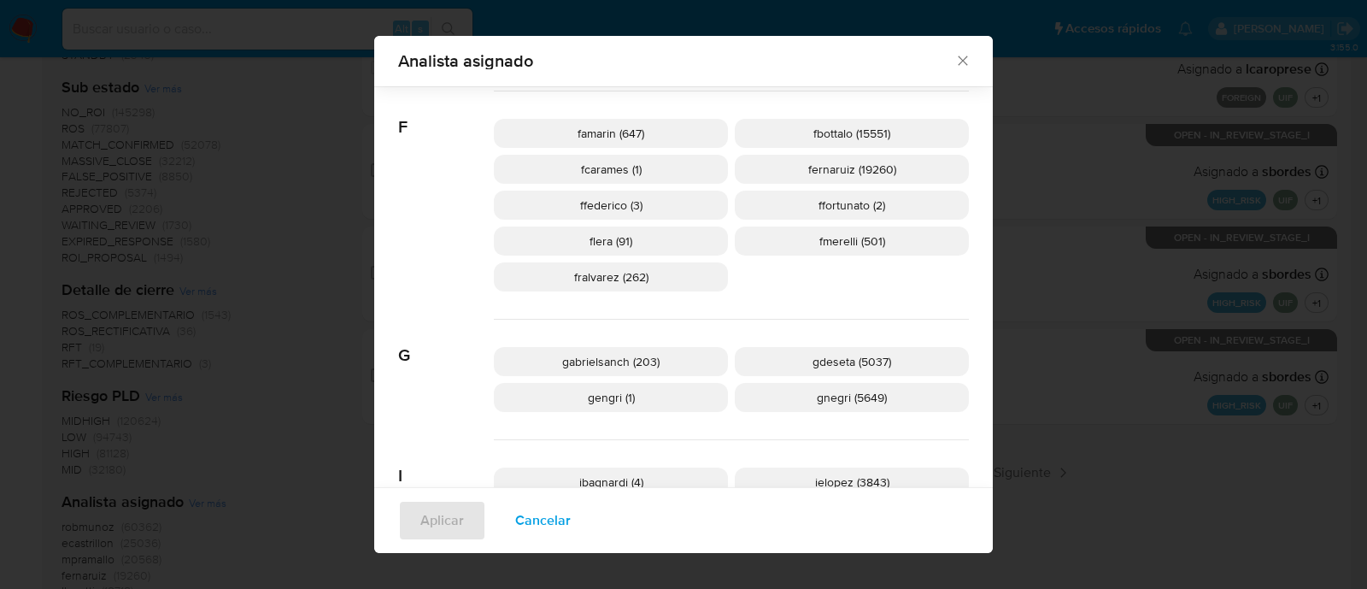
scroll to position [1162, 0]
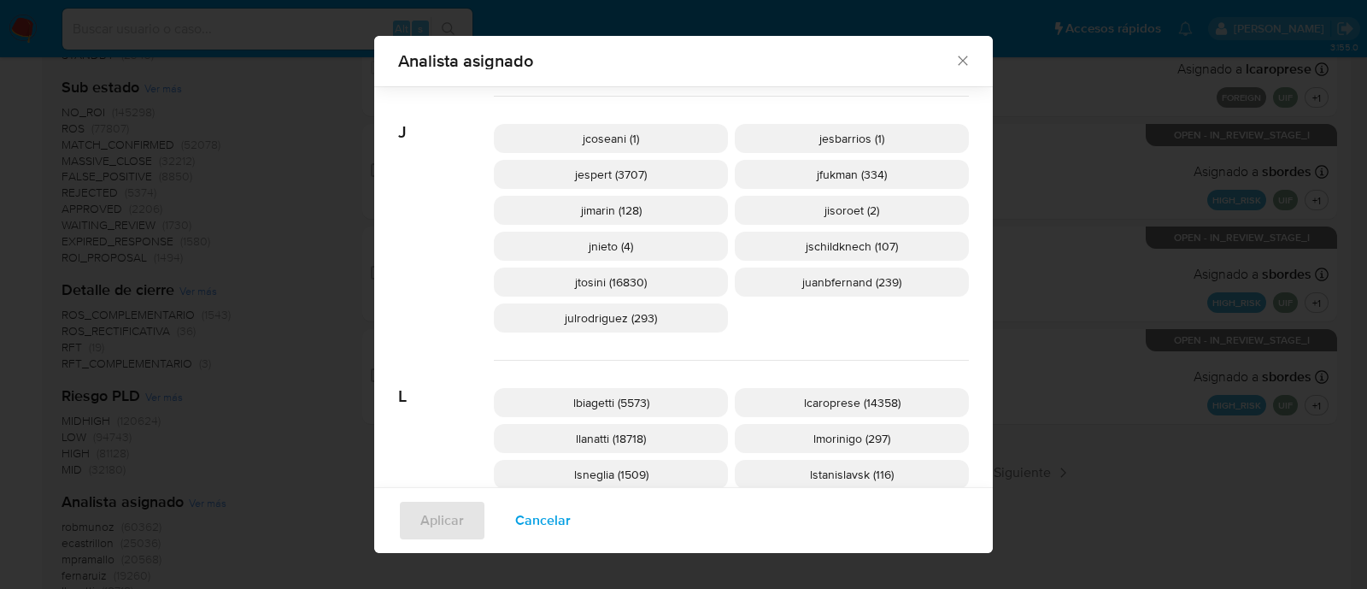
click at [808, 290] on p "juanbfernand (239)" at bounding box center [852, 281] width 234 height 29
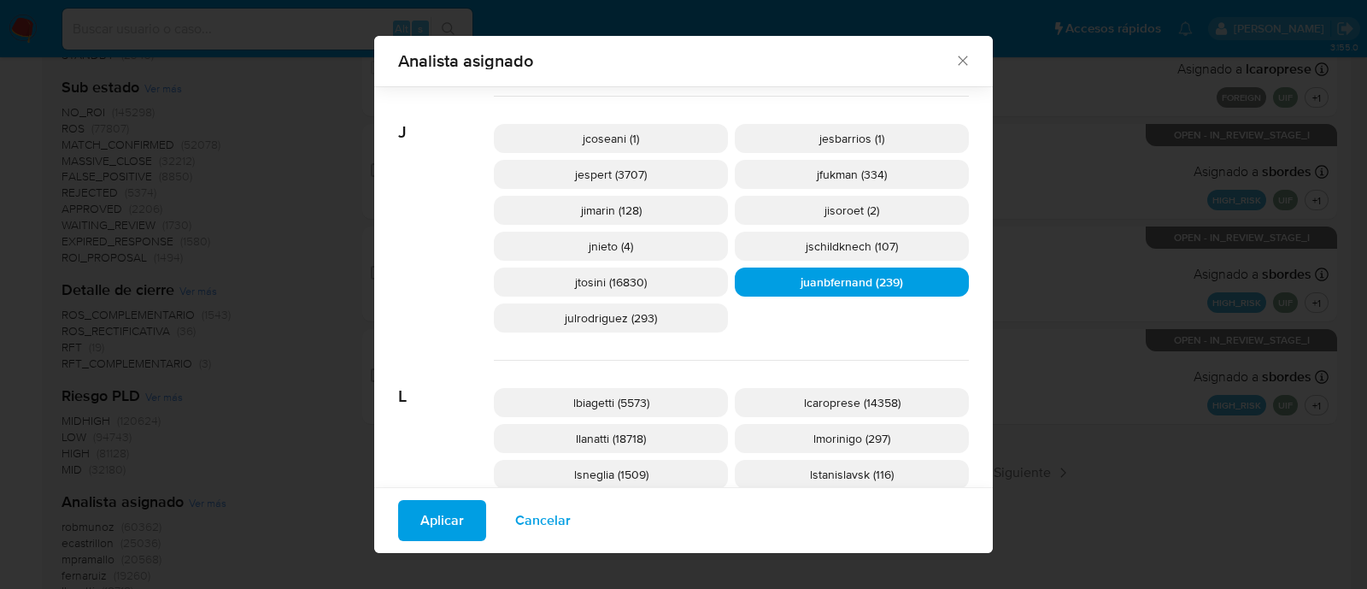
click at [433, 521] on span "Aplicar" at bounding box center [442, 520] width 44 height 38
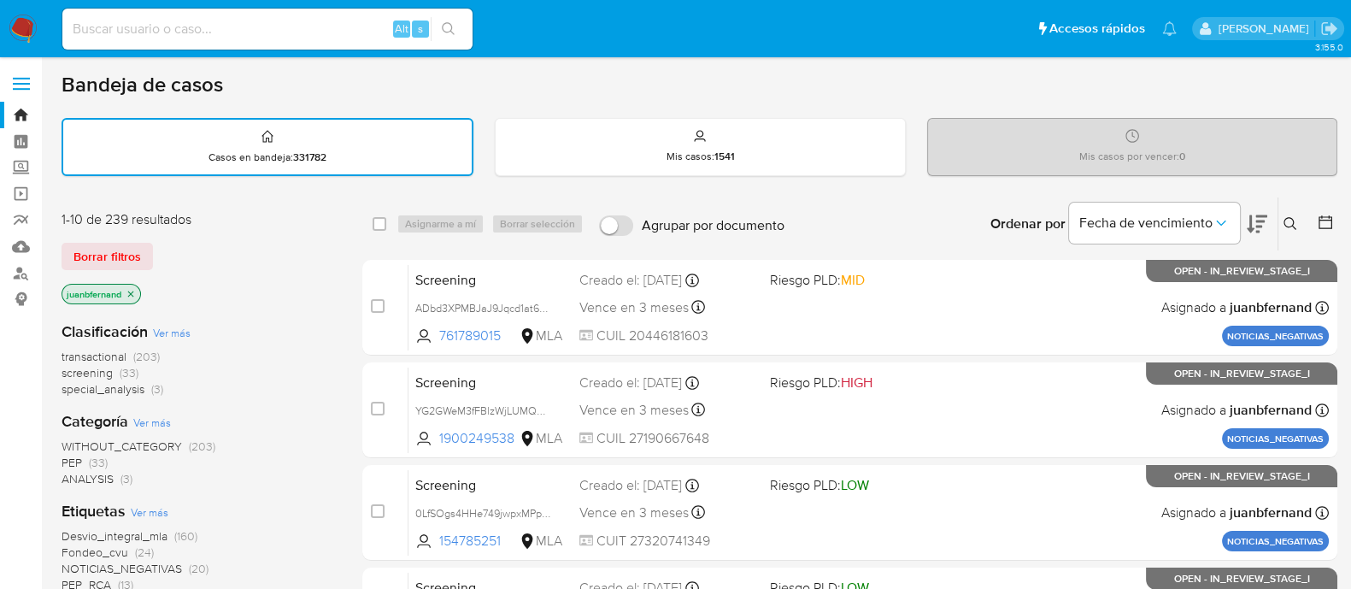
click at [103, 368] on span "screening" at bounding box center [87, 372] width 51 height 17
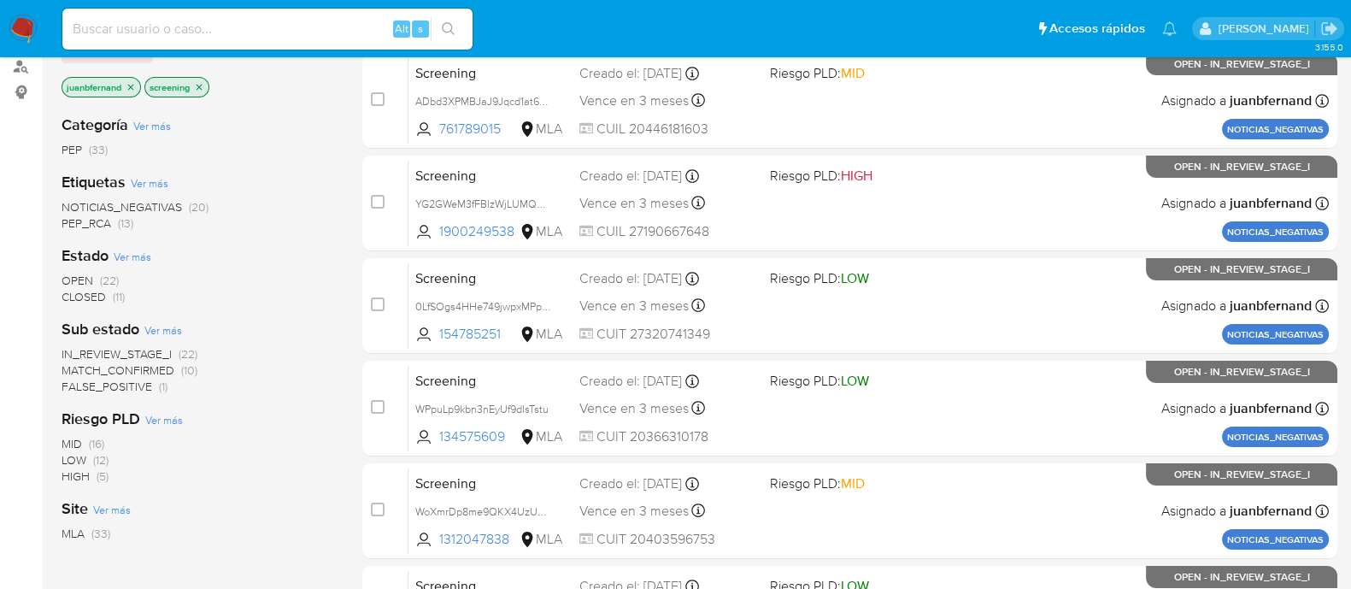
scroll to position [213, 0]
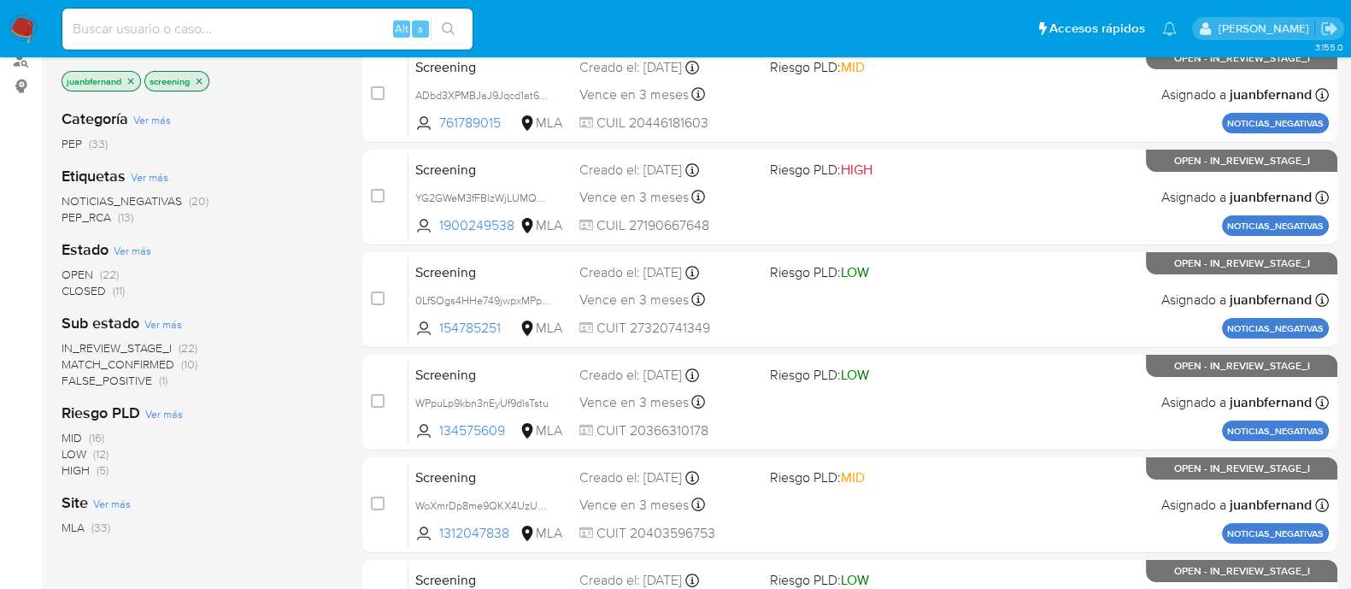
click at [91, 290] on span "CLOSED" at bounding box center [84, 290] width 44 height 17
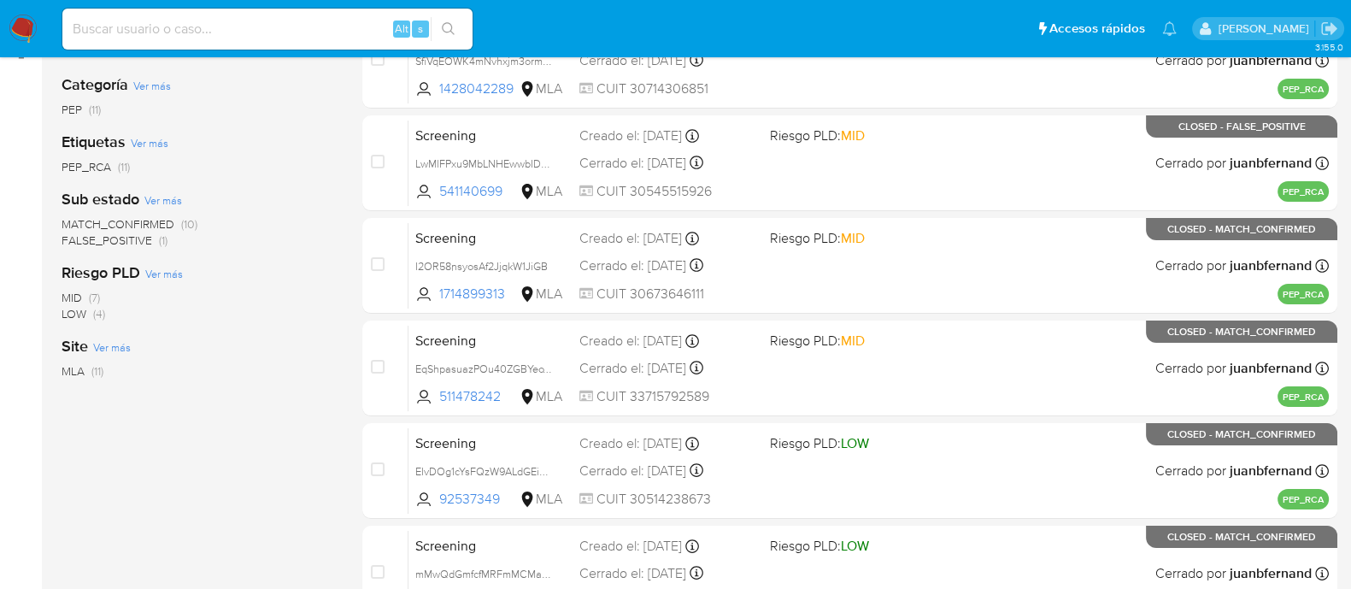
scroll to position [759, 0]
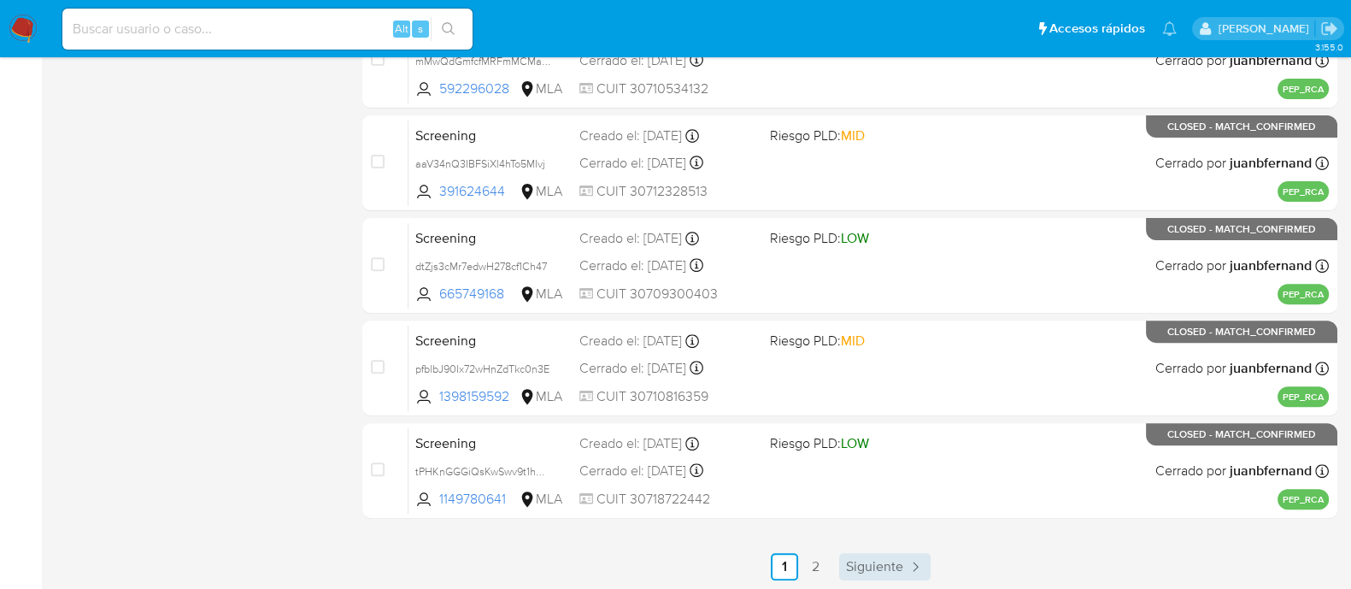
click at [888, 560] on span "Siguiente" at bounding box center [874, 567] width 57 height 14
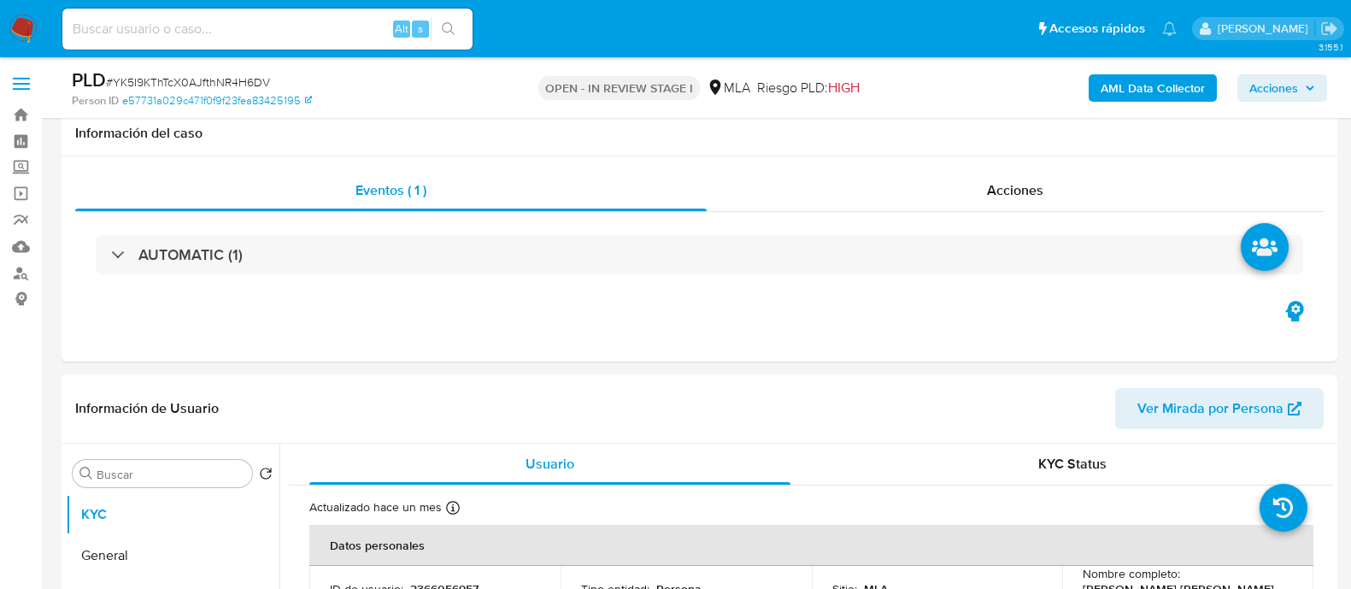
scroll to position [1922, 0]
